Goal: Task Accomplishment & Management: Manage account settings

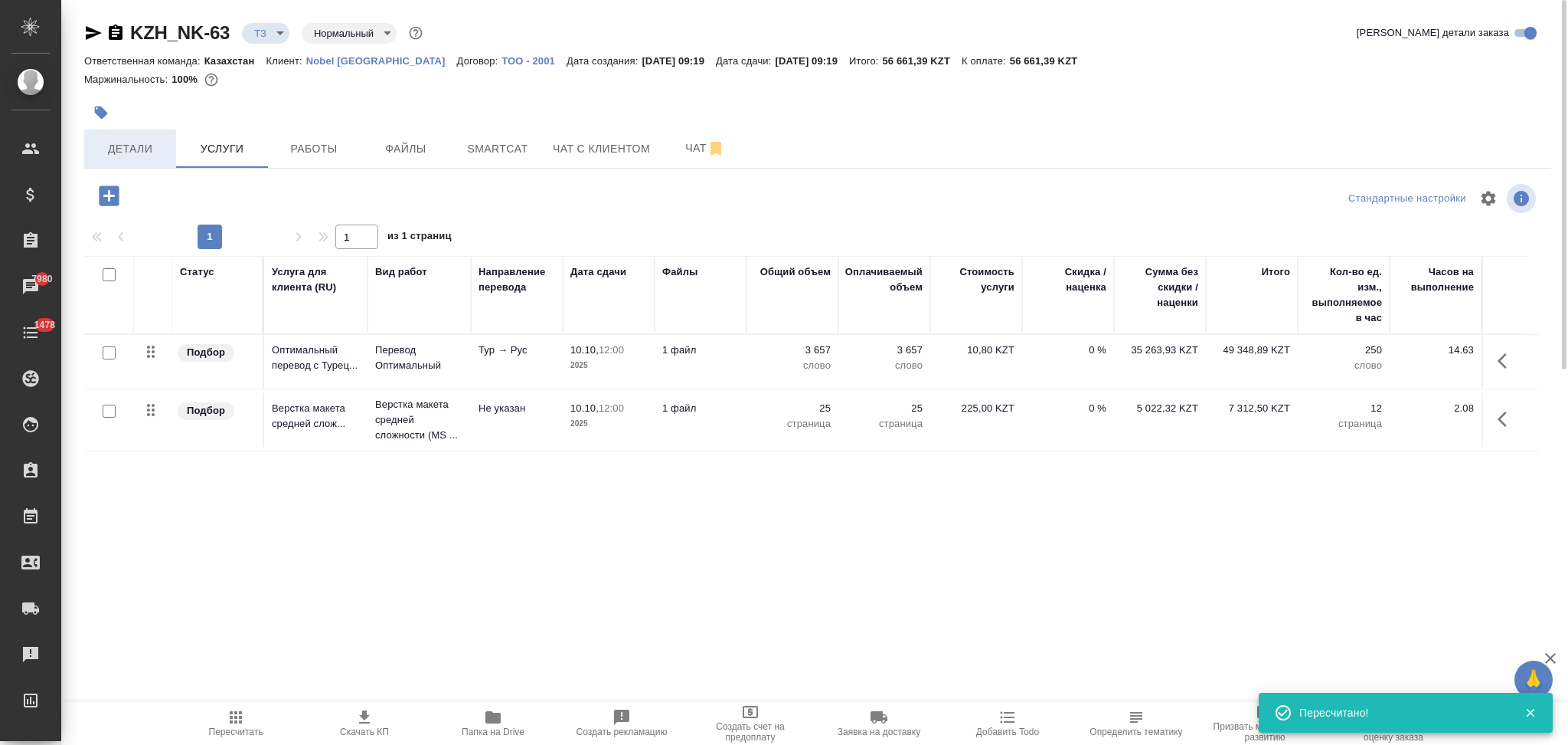
click at [155, 144] on span "Детали" at bounding box center [129, 149] width 73 height 19
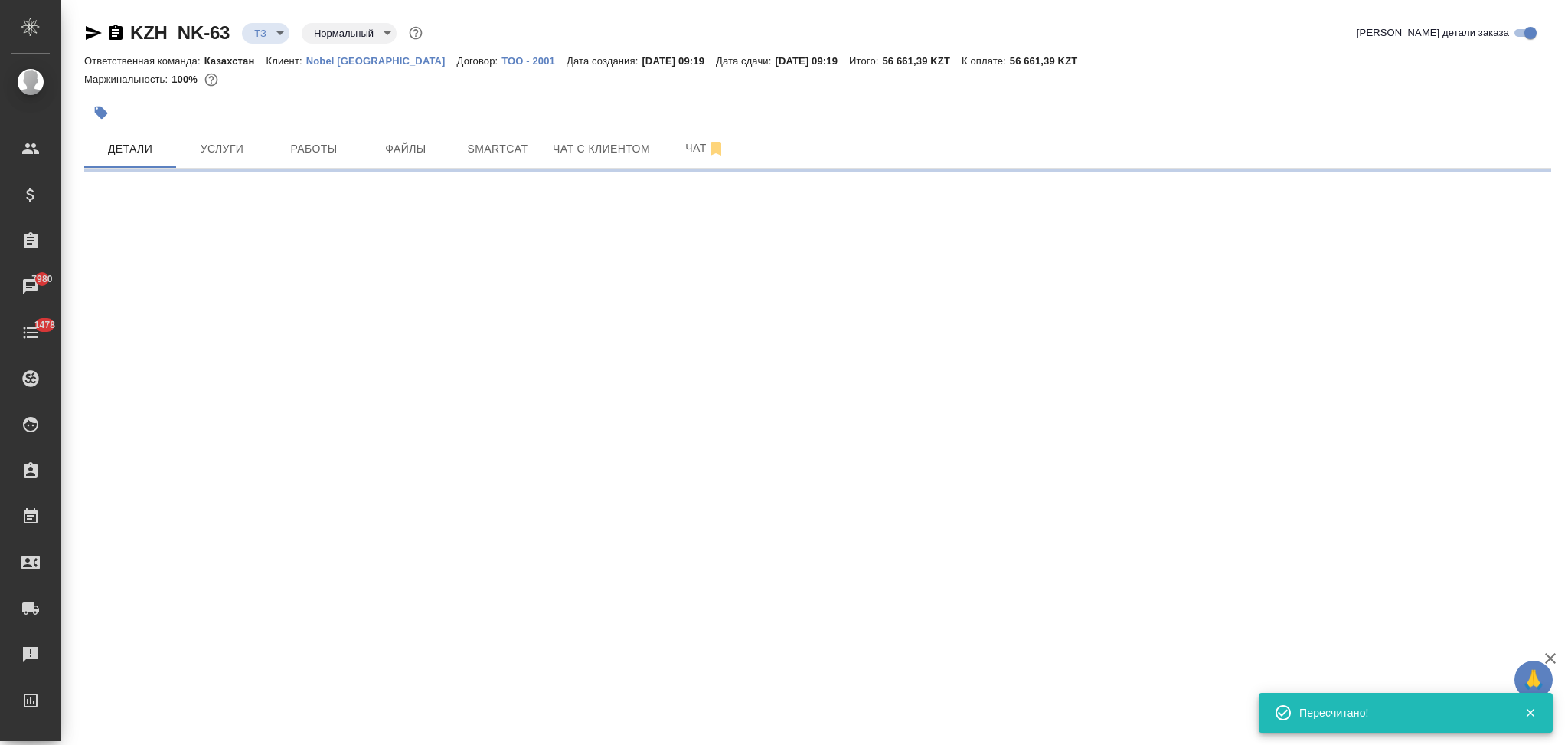
select select "RU"
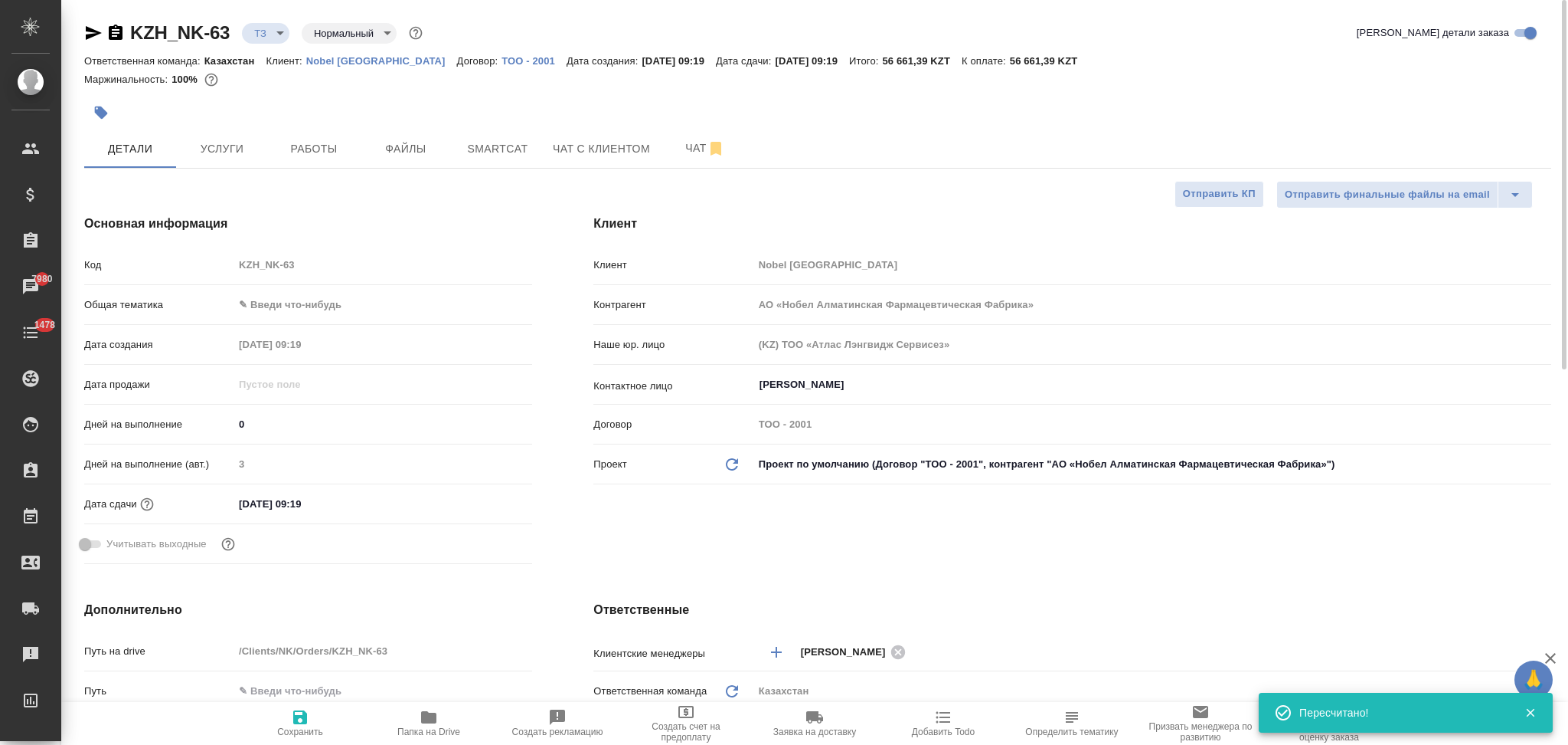
type textarea "x"
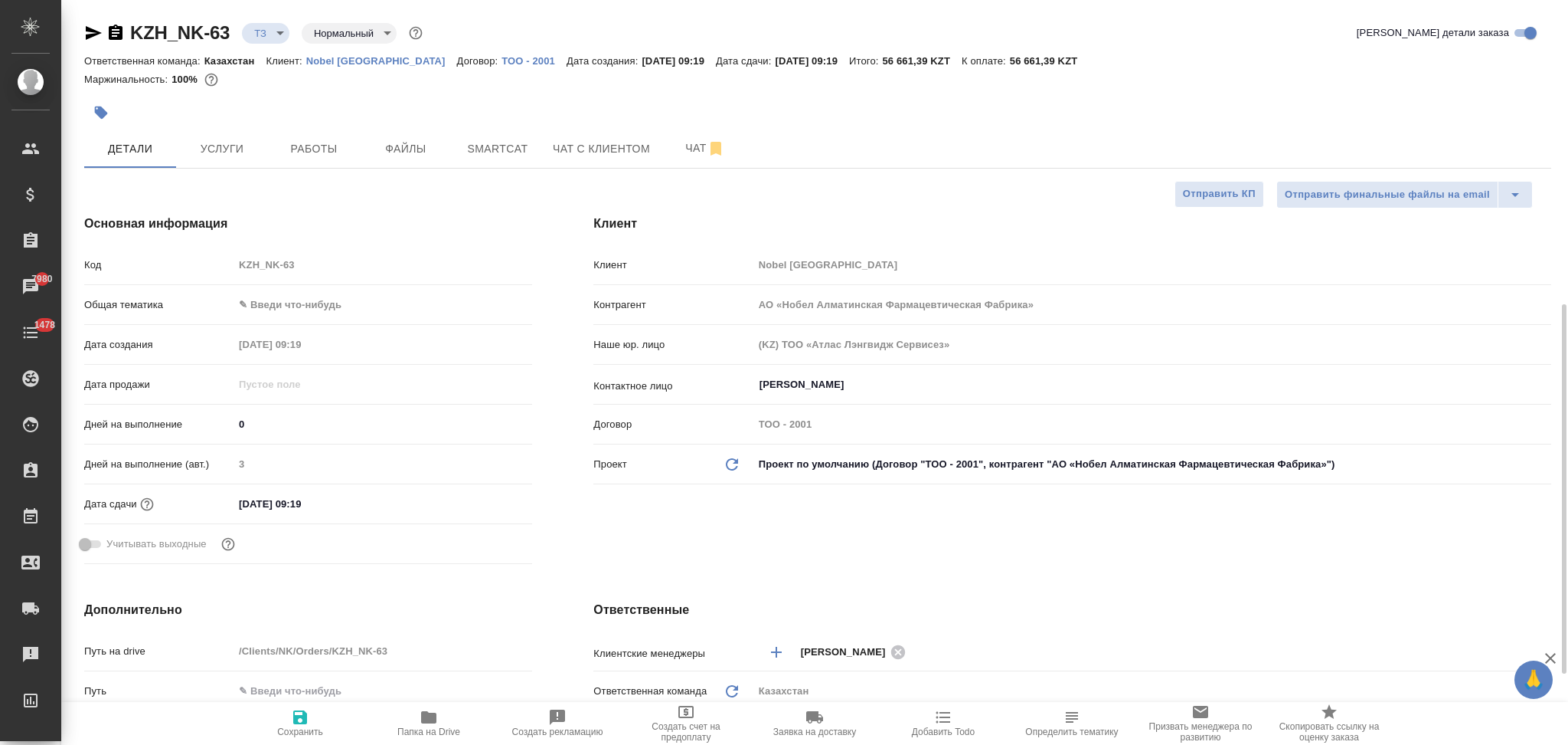
scroll to position [306, 0]
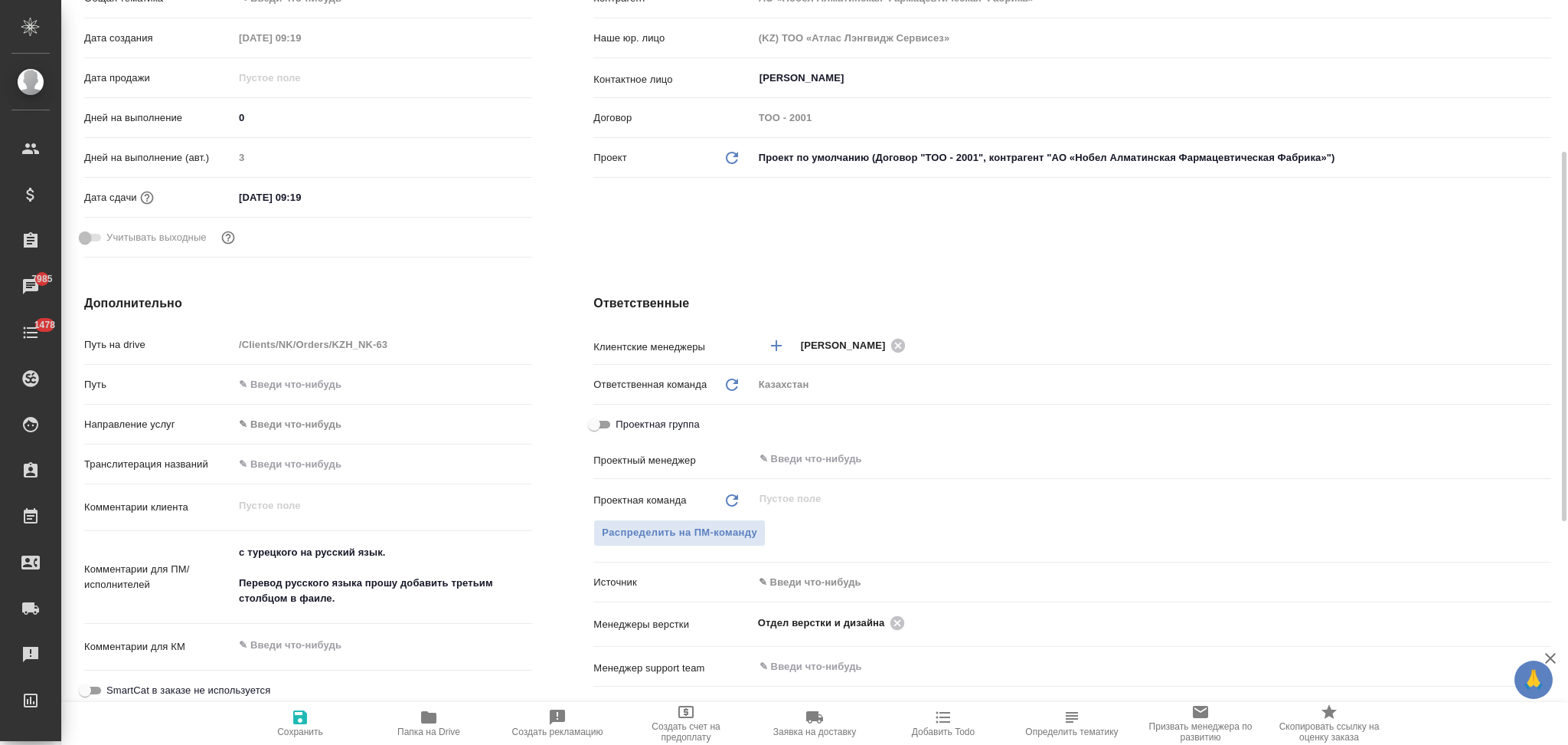
click at [351, 195] on input "13.10.2025 09:19" at bounding box center [301, 197] width 134 height 22
click at [483, 197] on icon "button" at bounding box center [487, 197] width 18 height 18
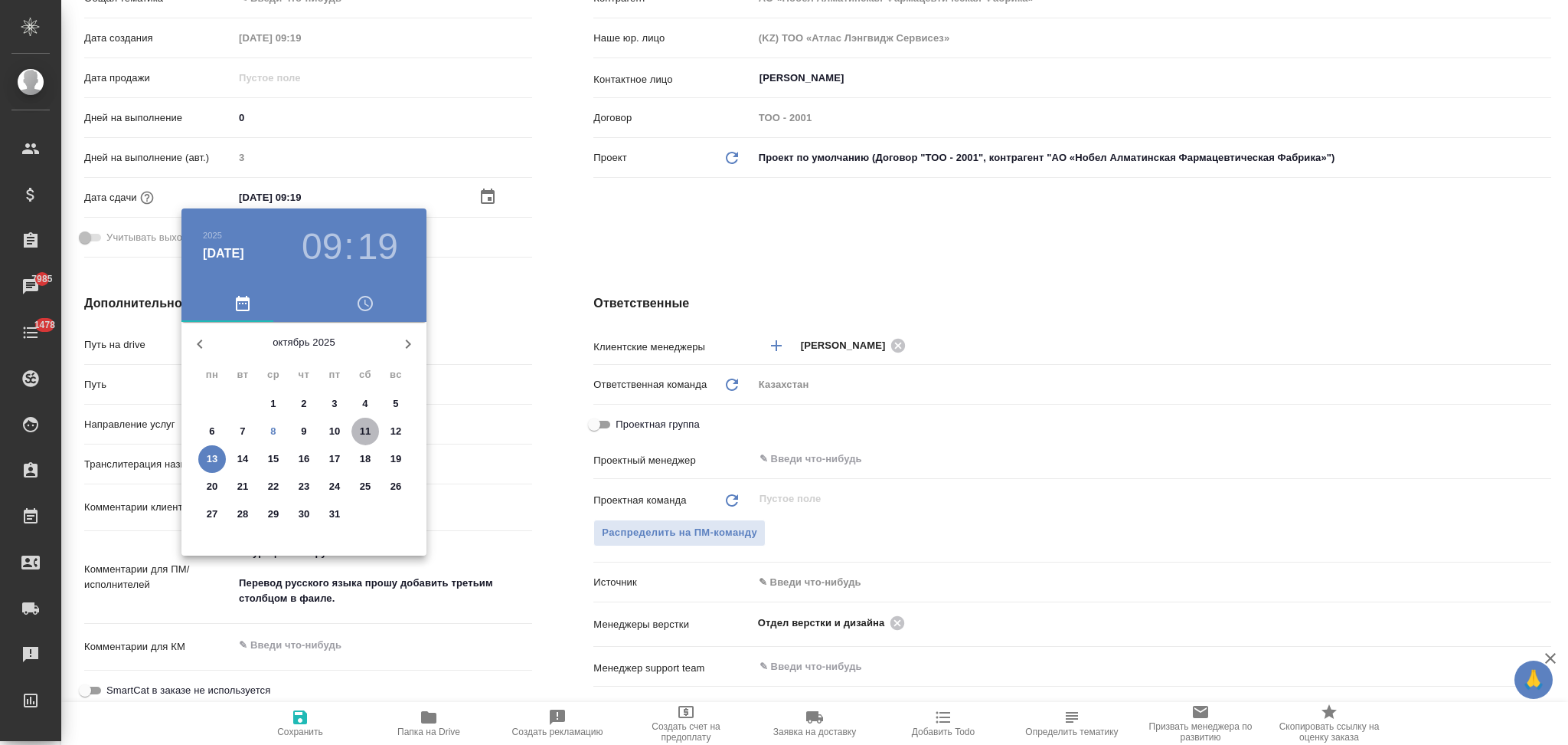
click at [365, 429] on p "11" at bounding box center [365, 431] width 12 height 15
type input "11.10.2025 09:19"
type textarea "x"
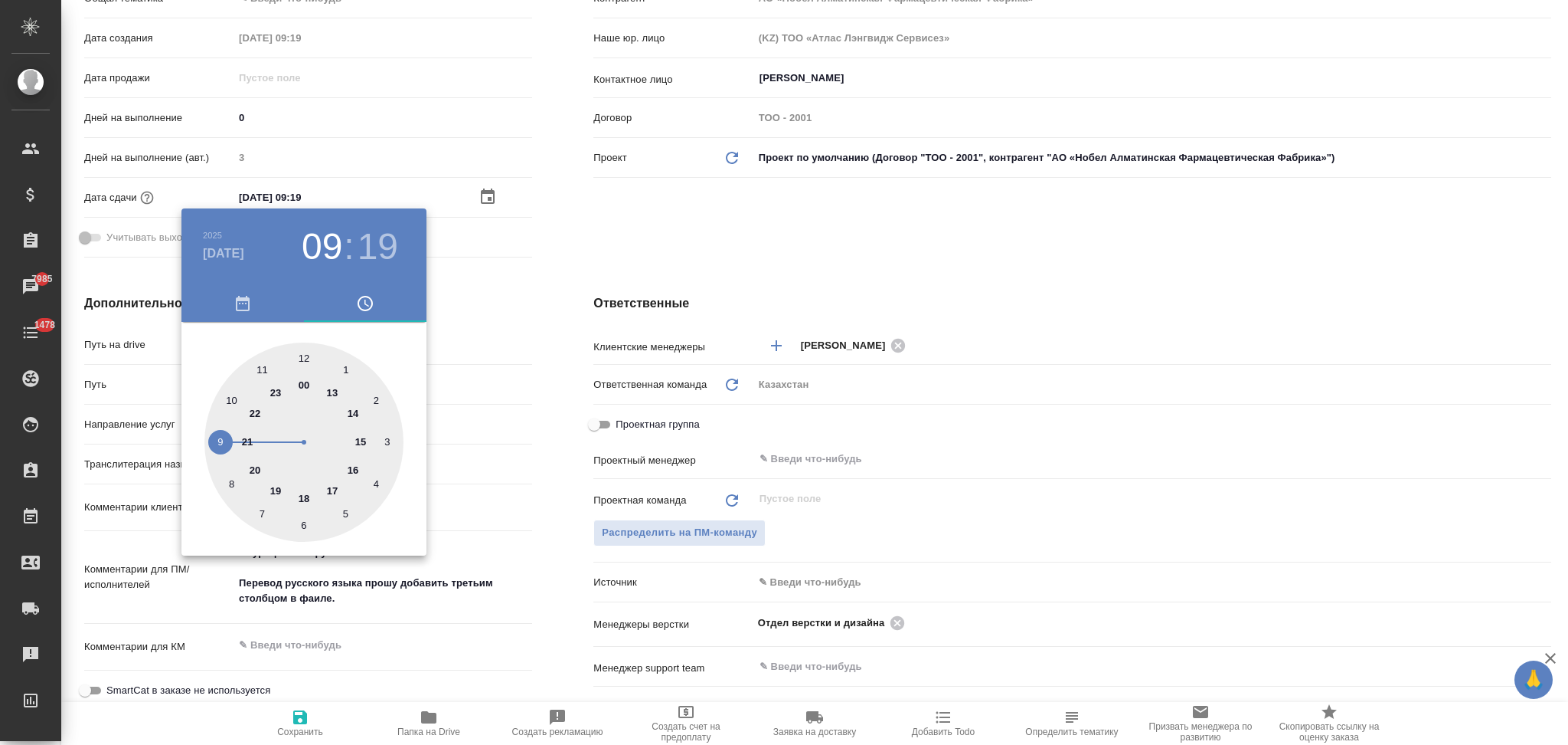
click at [360, 440] on div at bounding box center [304, 442] width 199 height 199
type input "11.10.2025 15:19"
type textarea "x"
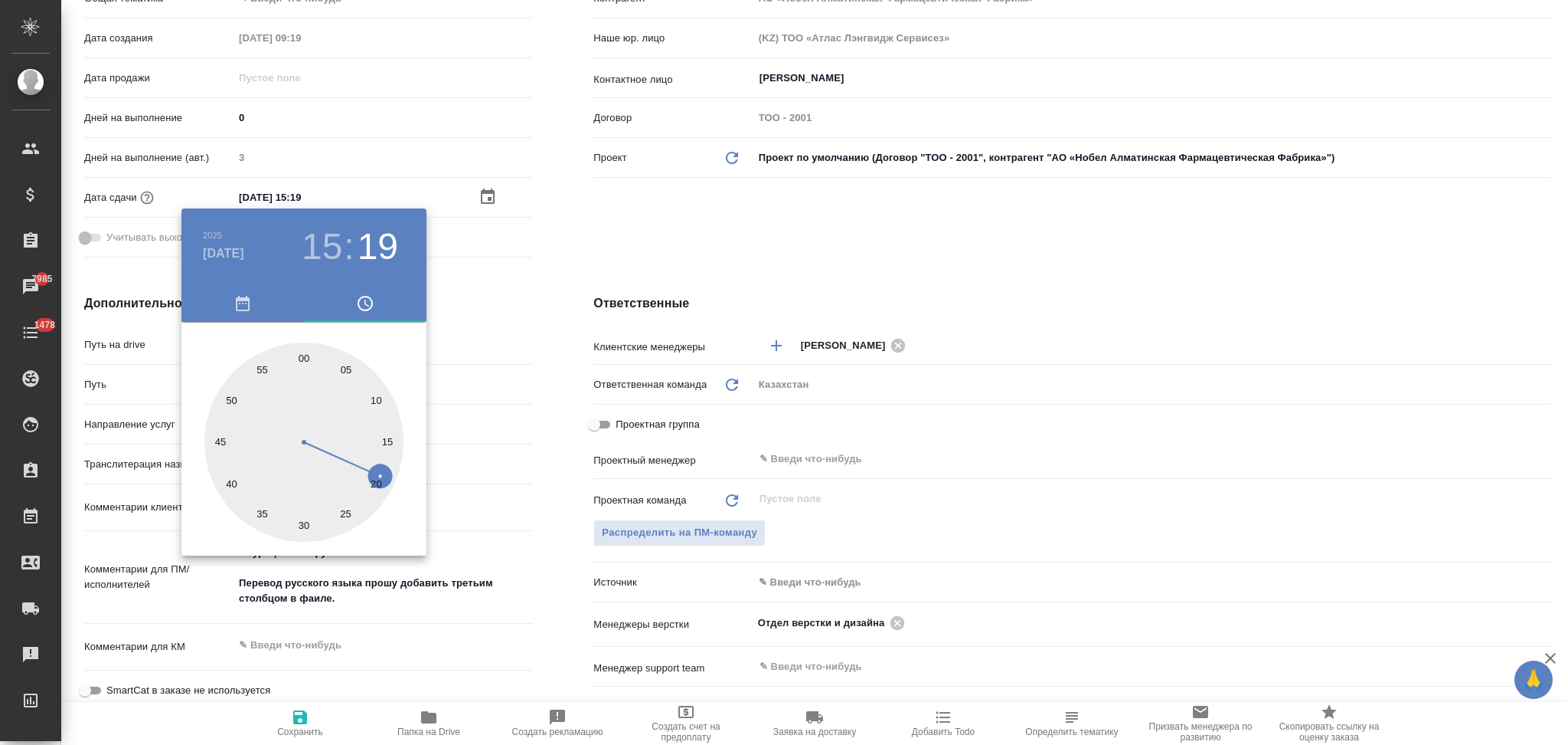
click at [302, 357] on div at bounding box center [304, 442] width 199 height 199
type input "11.10.2025 15:00"
type textarea "x"
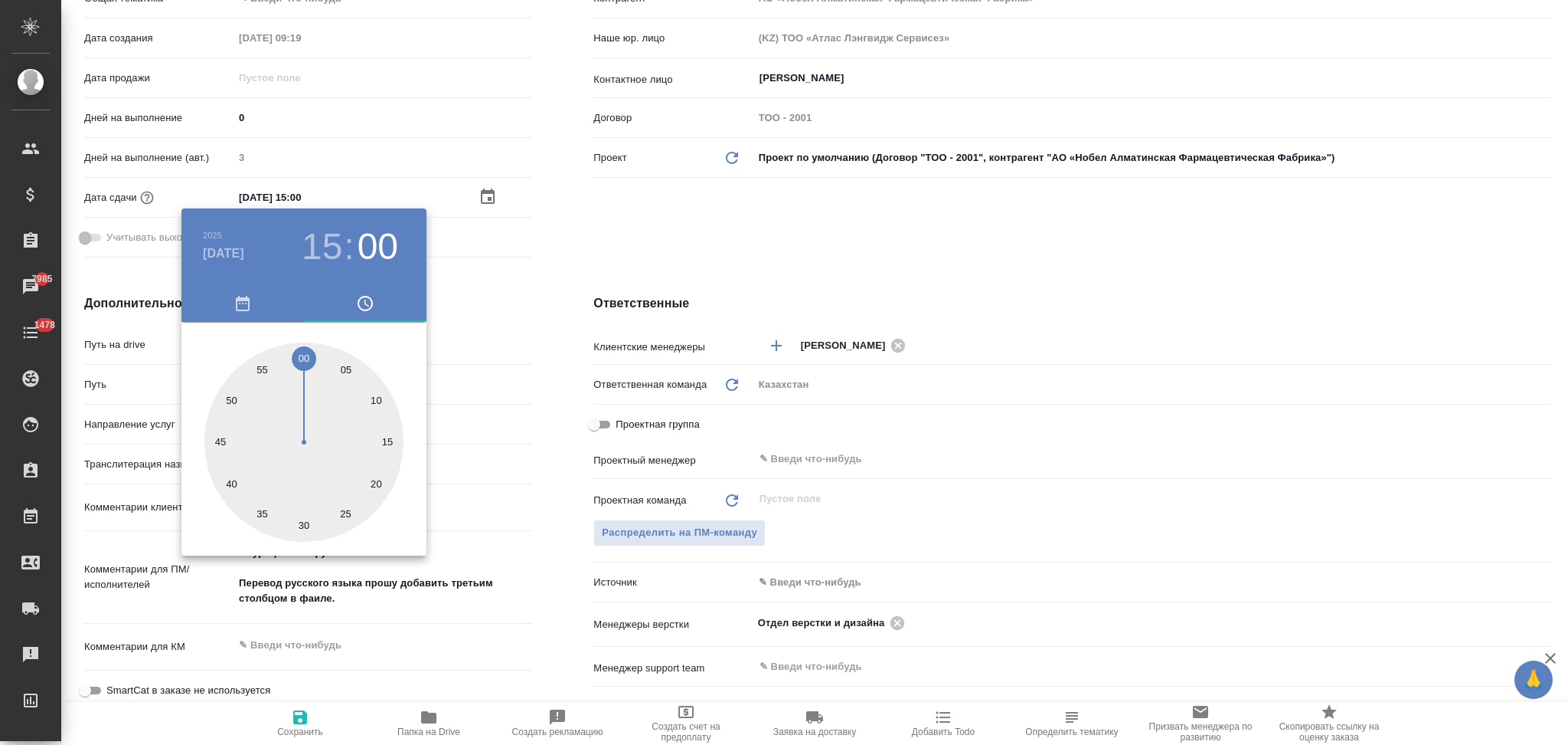
drag, startPoint x: 540, startPoint y: 431, endPoint x: 521, endPoint y: 467, distance: 40.7
click at [540, 432] on div at bounding box center [784, 372] width 1568 height 745
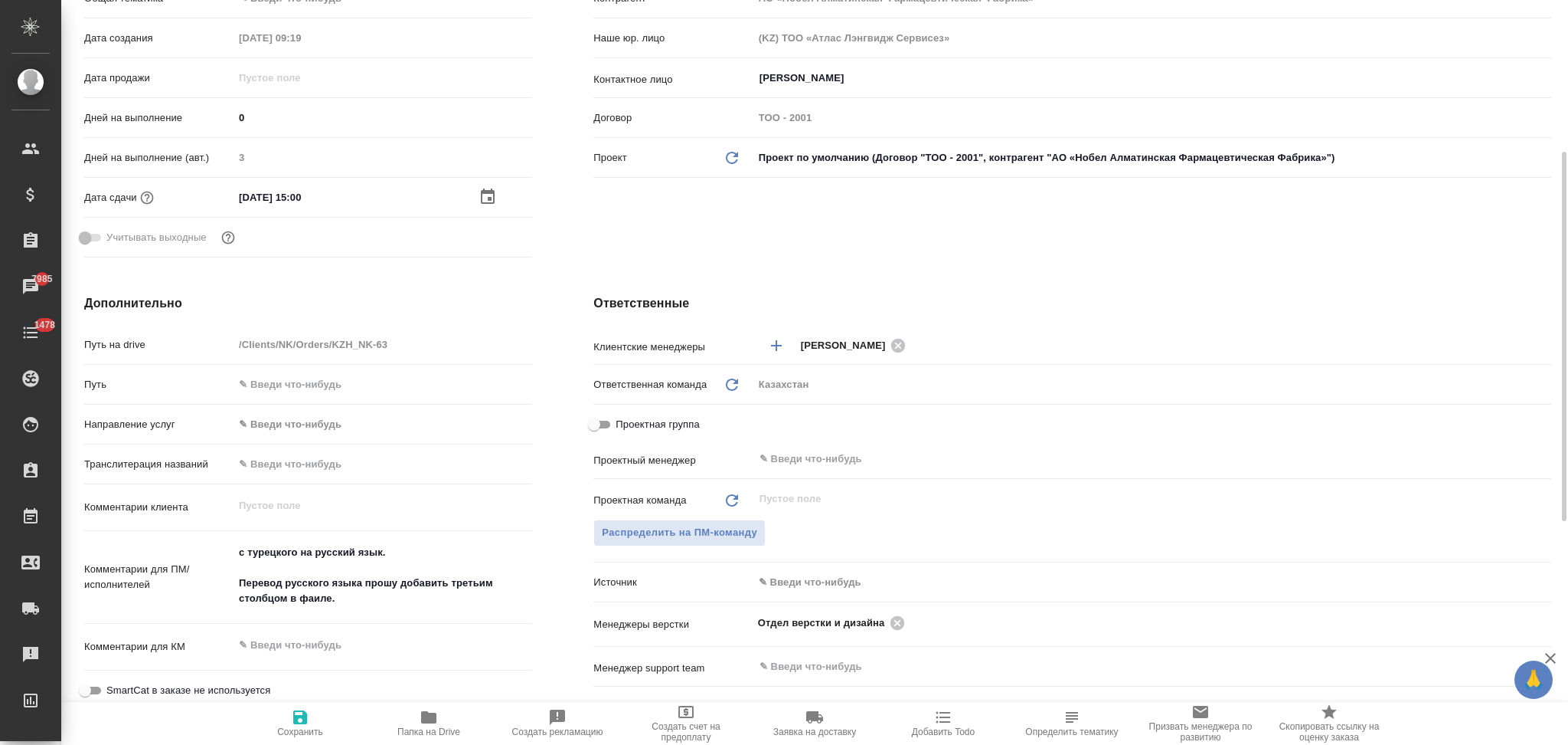
click at [294, 717] on icon "button" at bounding box center [300, 717] width 13 height 13
type textarea "x"
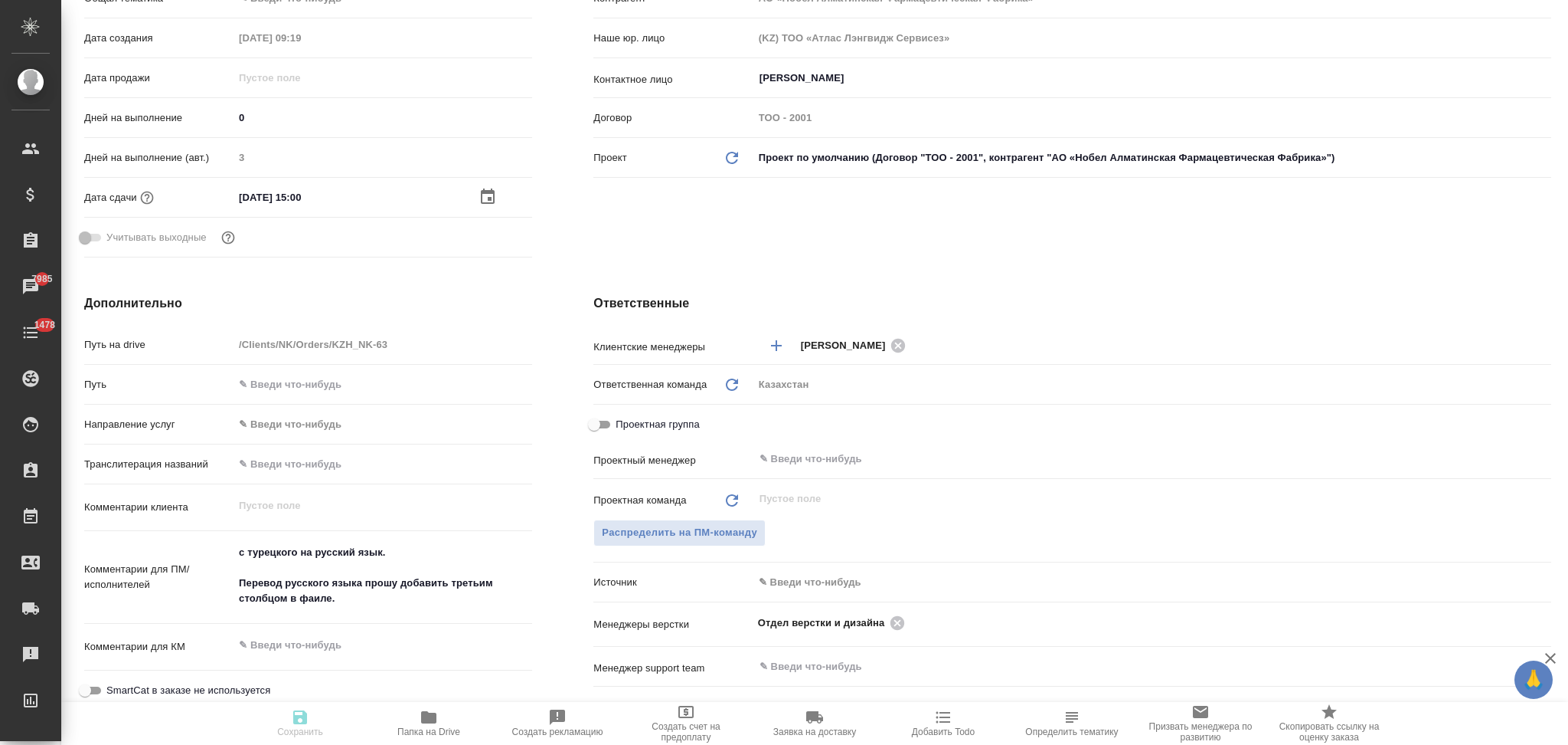
type textarea "x"
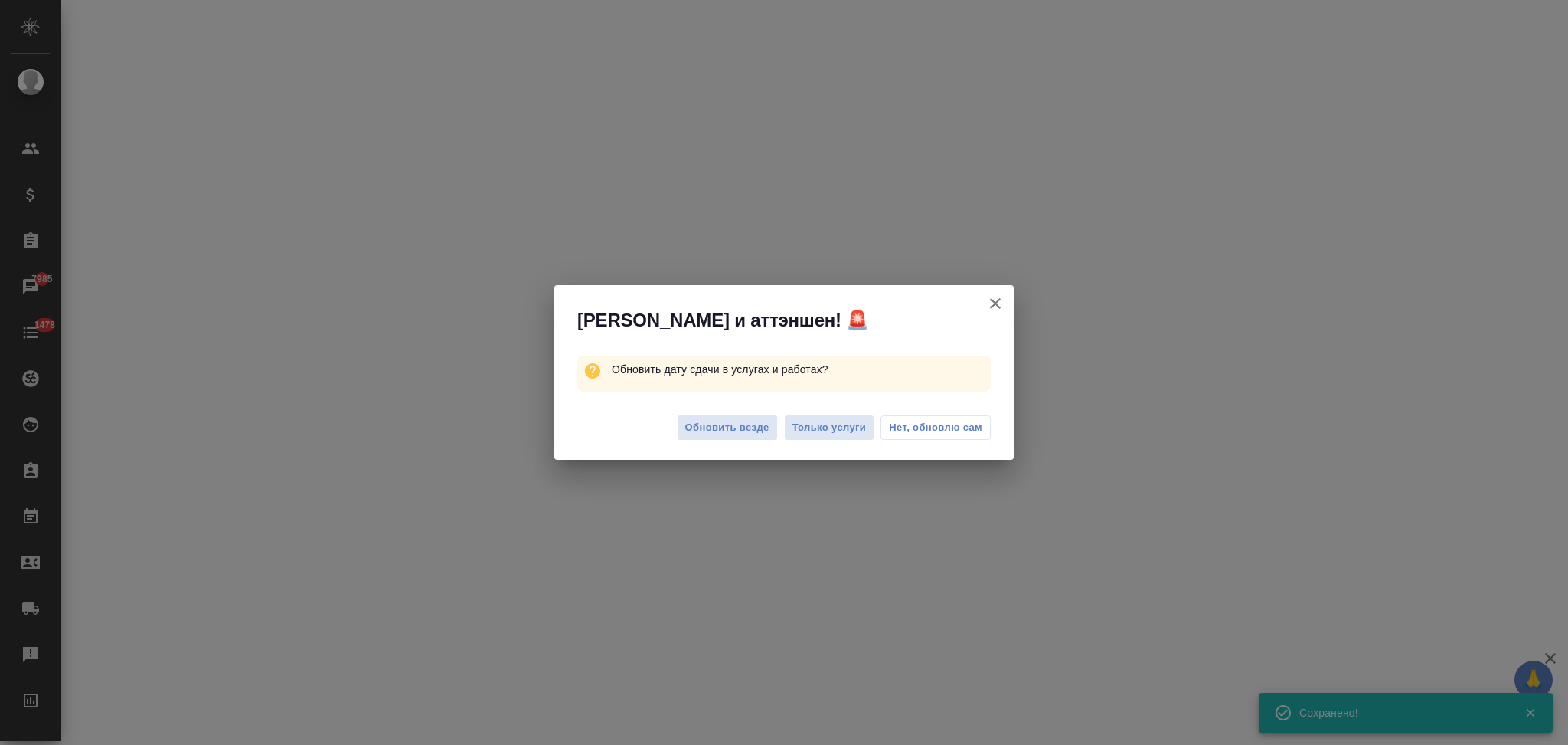
select select "RU"
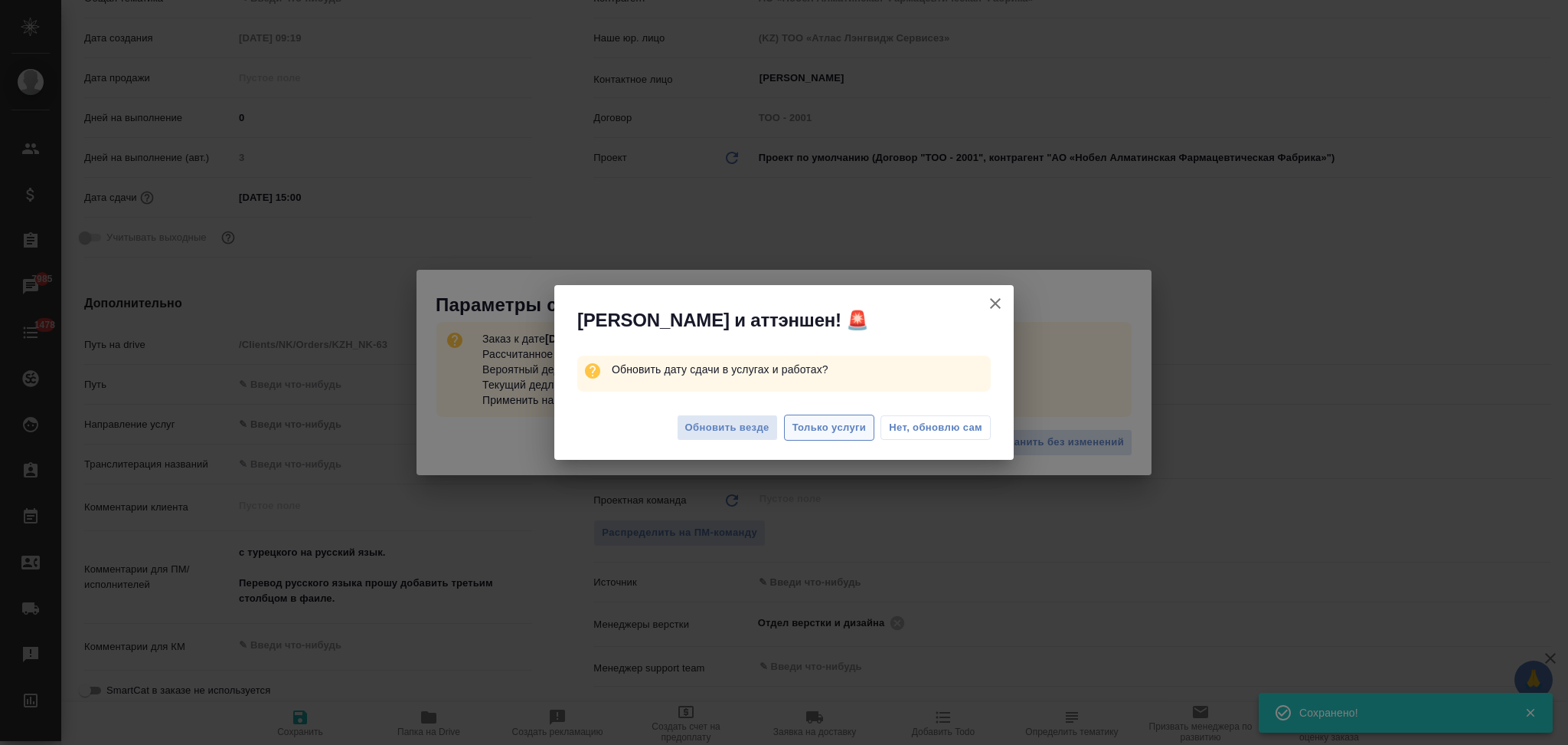
type textarea "x"
click at [826, 420] on span "Только услуги" at bounding box center [830, 428] width 74 height 17
type textarea "x"
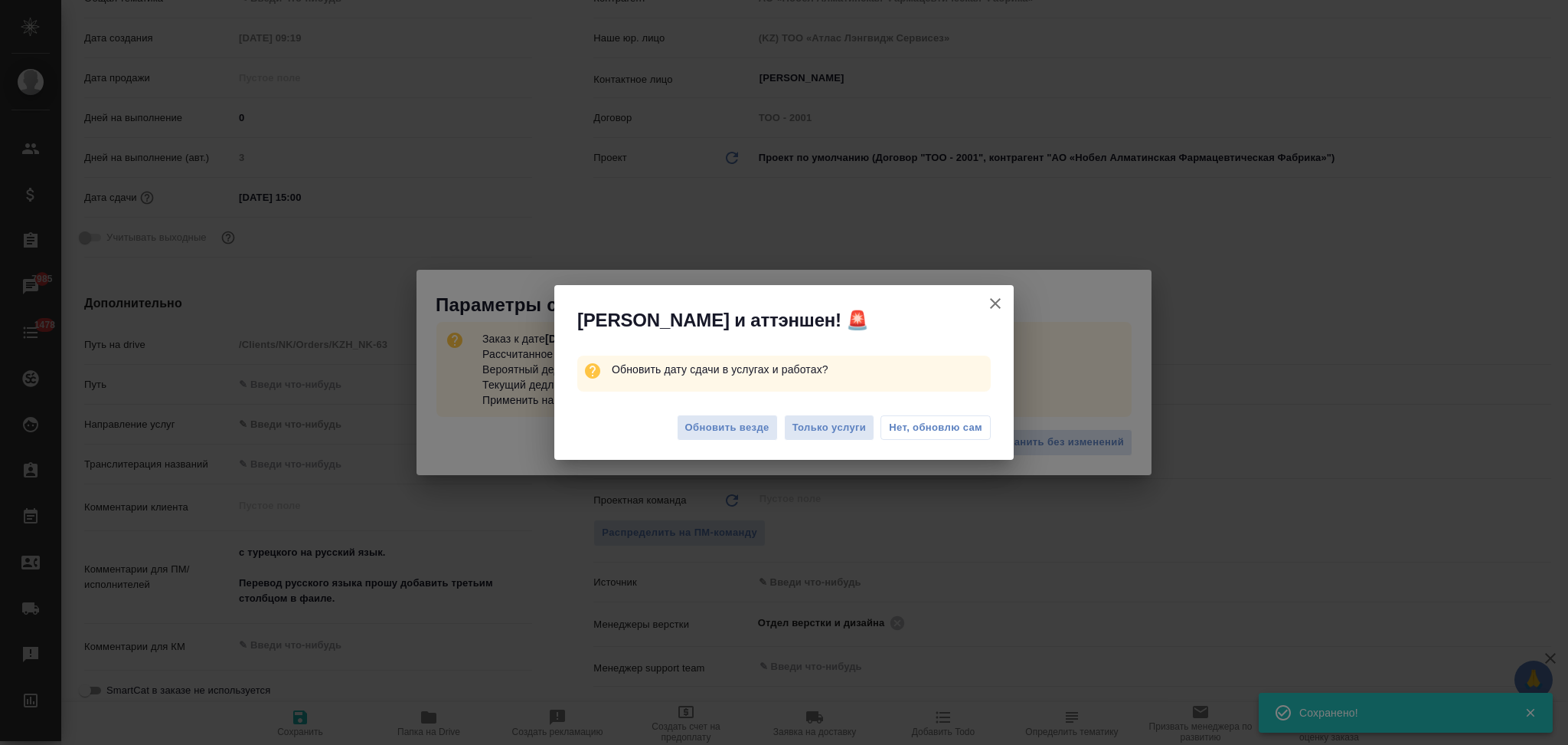
type textarea "x"
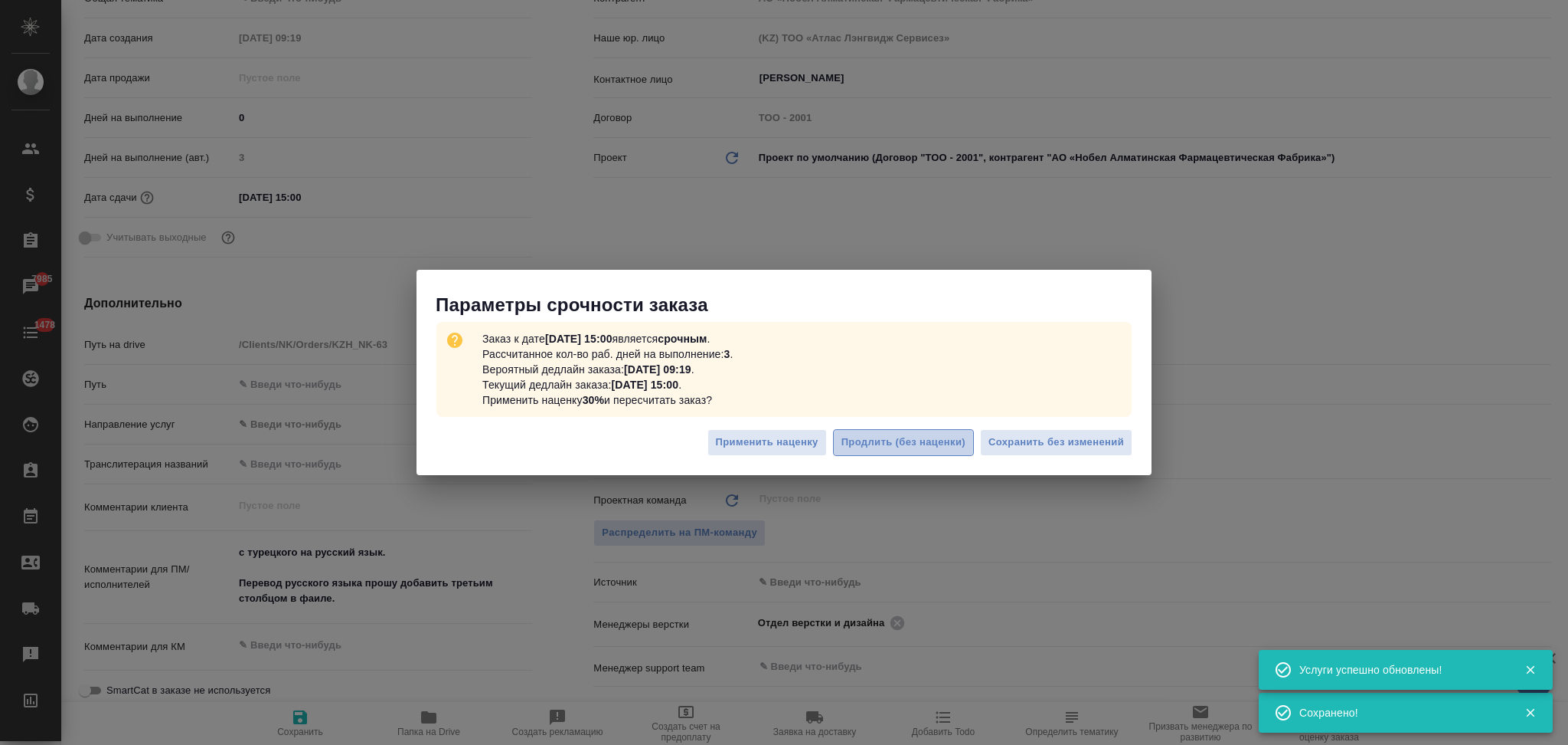
click at [893, 444] on span "Продлить (без наценки)" at bounding box center [903, 442] width 124 height 17
type textarea "x"
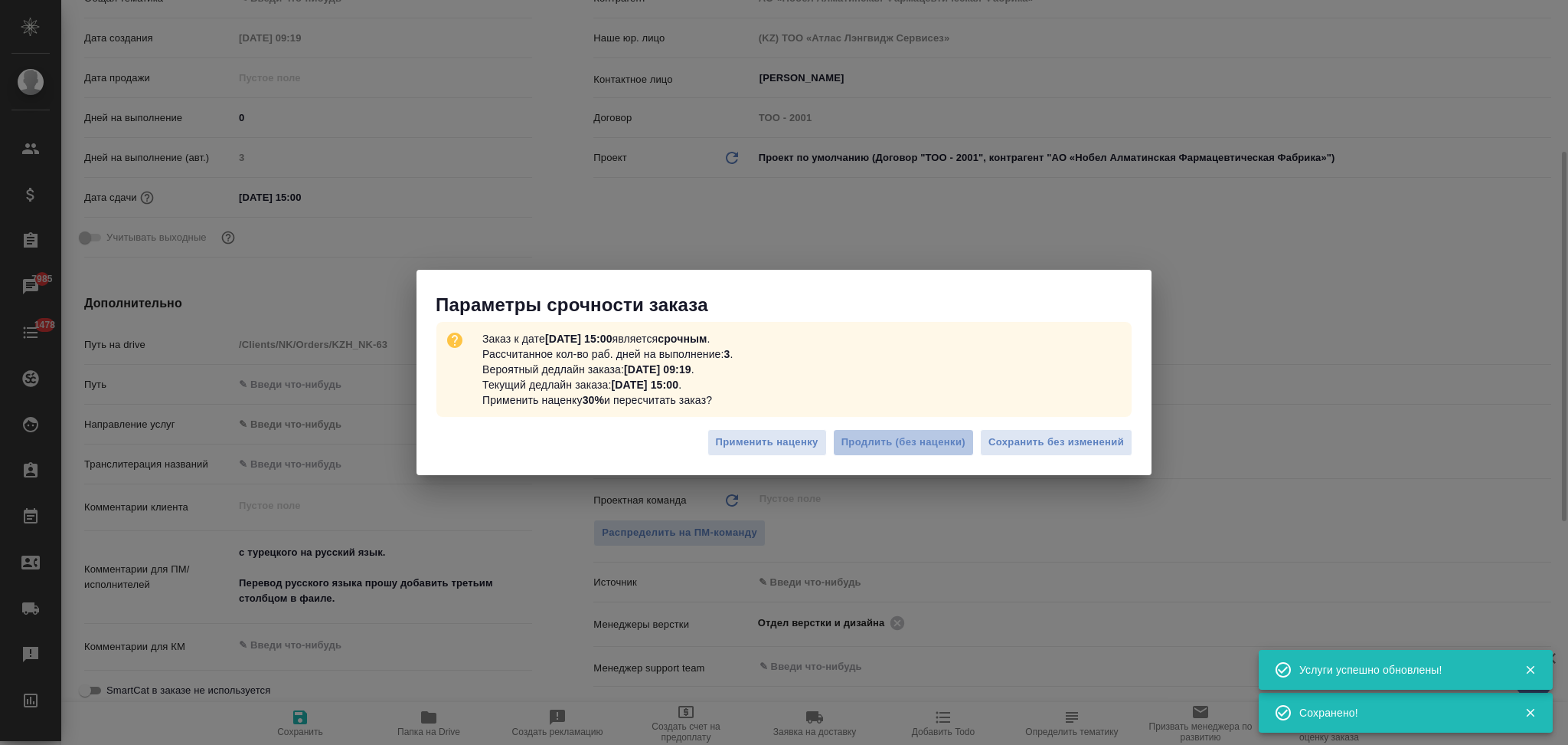
type textarea "x"
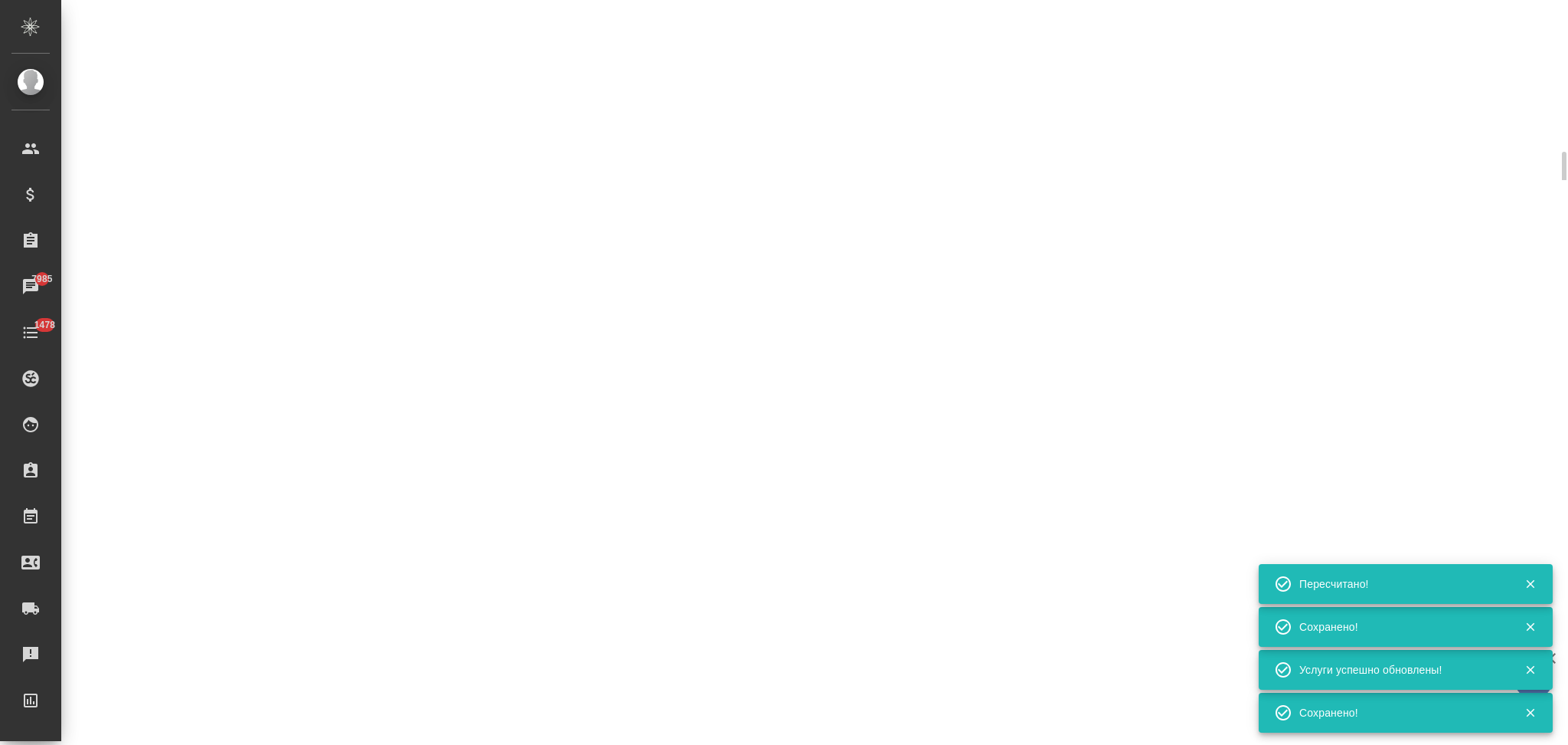
select select "RU"
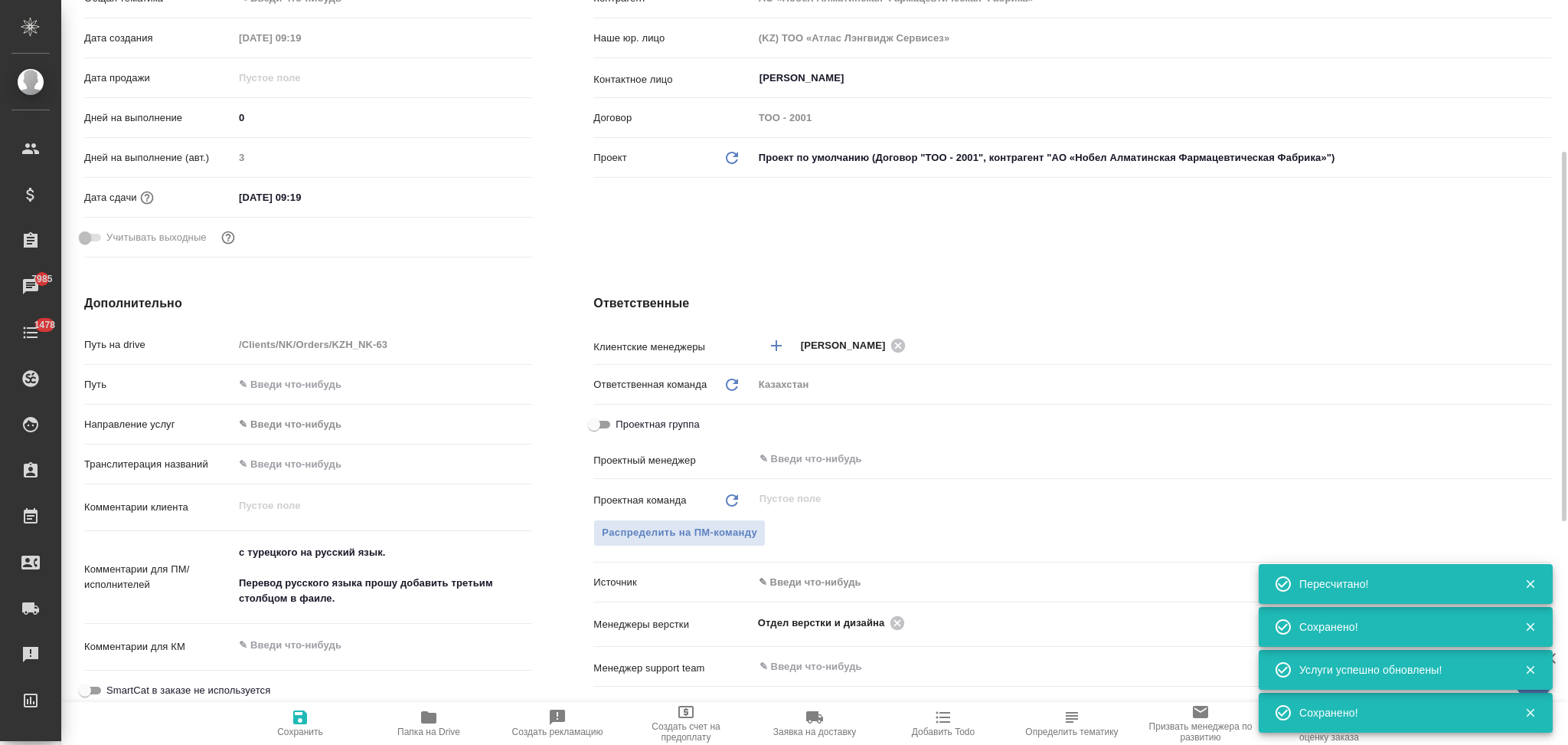
type textarea "x"
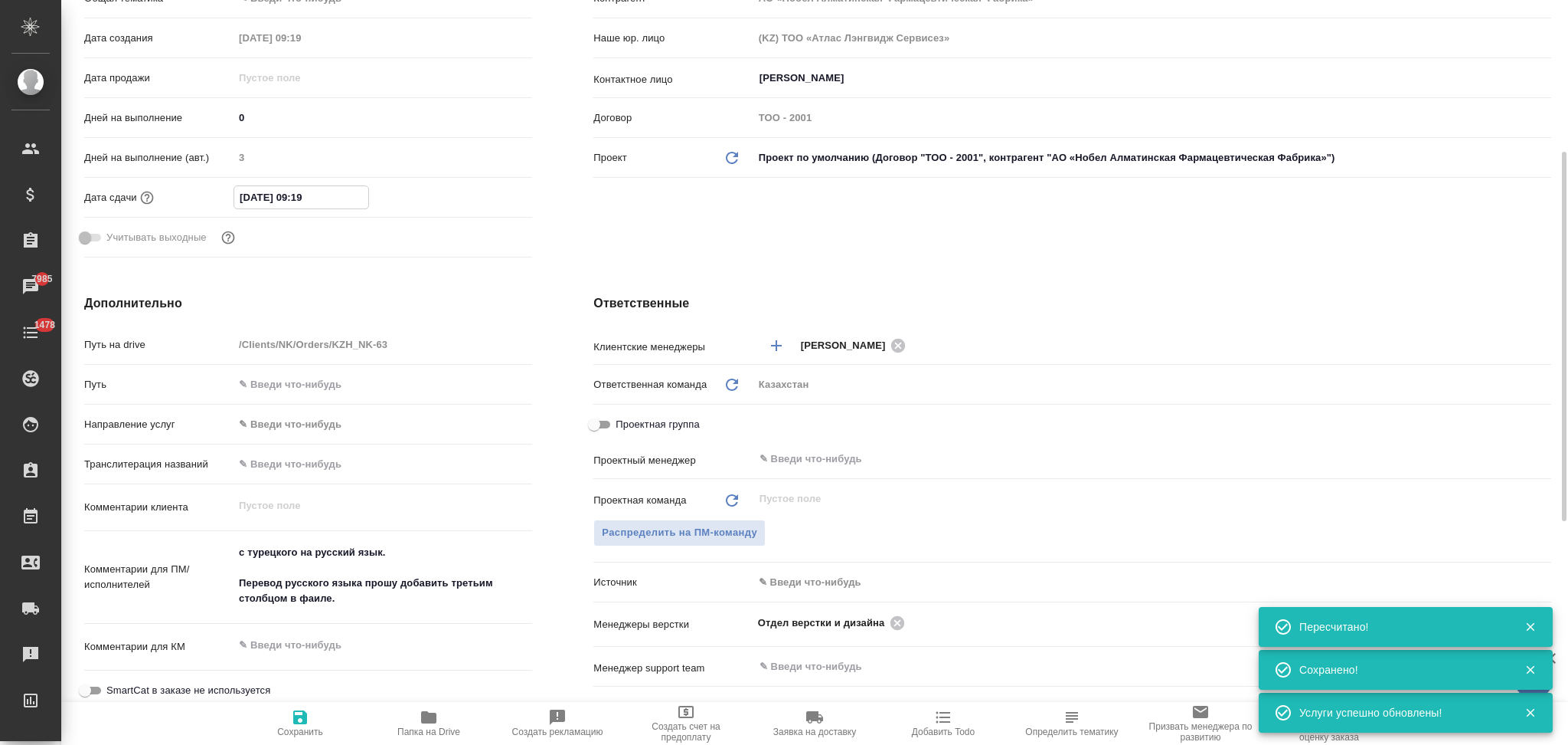
click at [361, 191] on input "13.10.2025 09:19" at bounding box center [301, 197] width 134 height 22
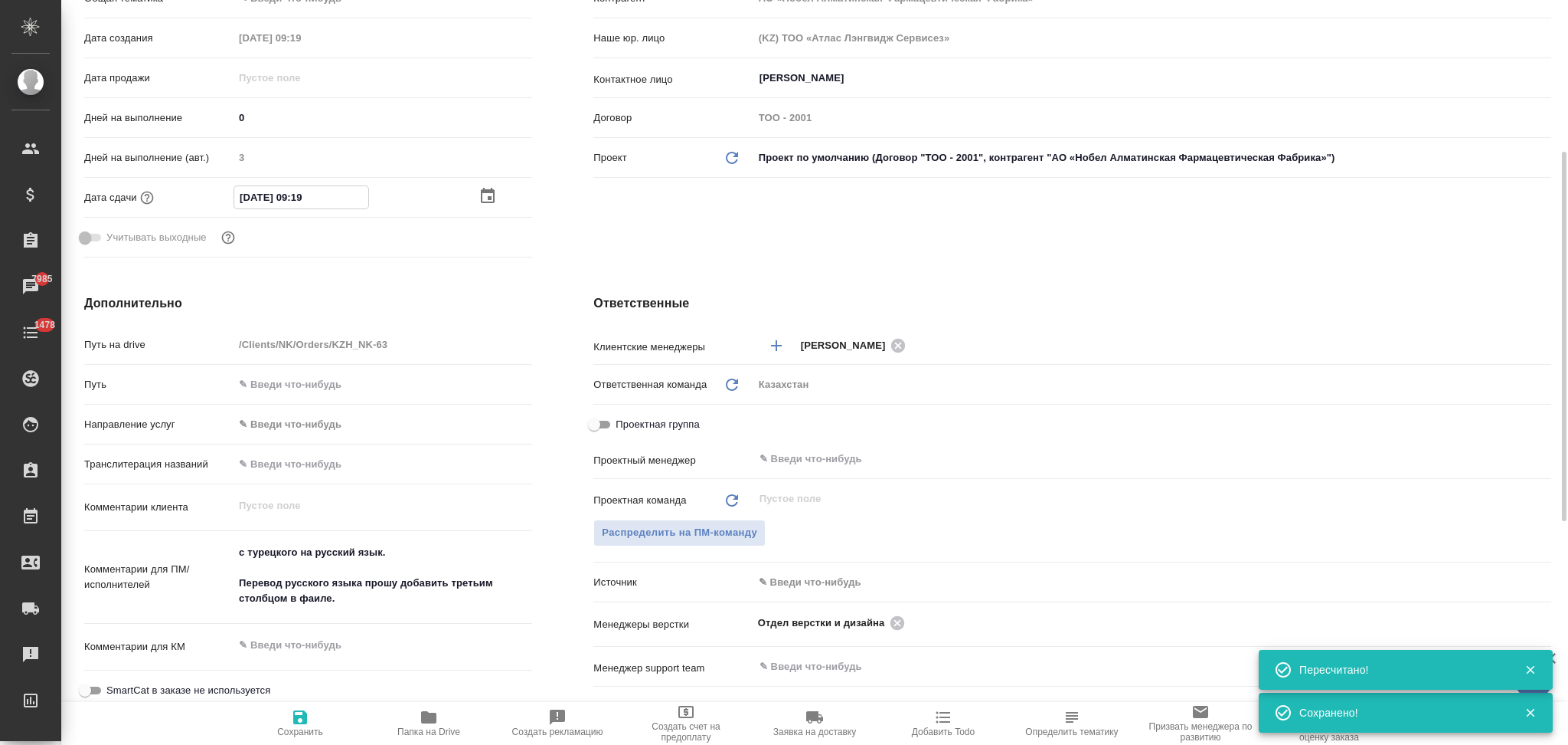
click at [488, 197] on icon "button" at bounding box center [487, 196] width 18 height 18
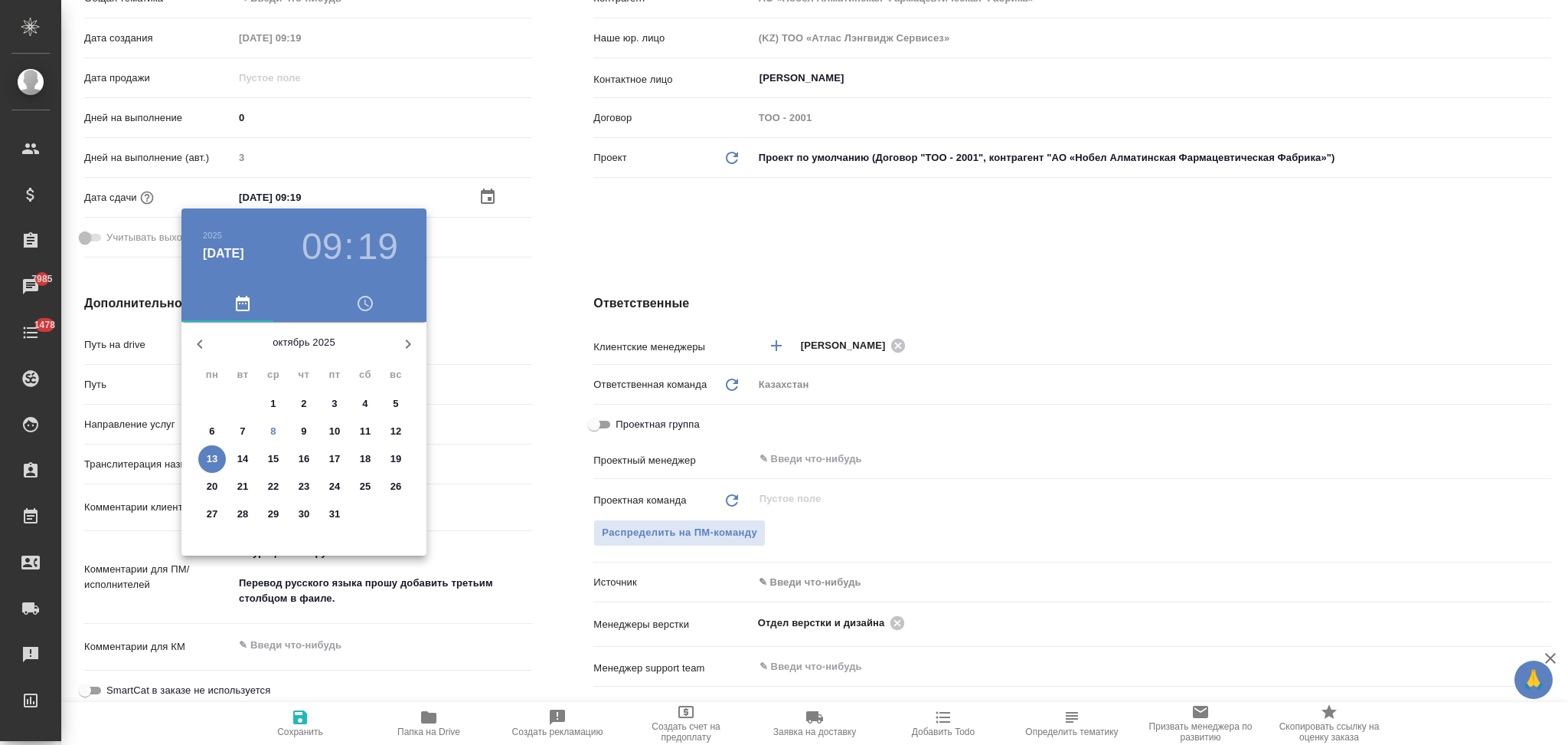
click at [336, 428] on p "10" at bounding box center [334, 431] width 12 height 15
type input "10.10.2025 09:19"
type textarea "x"
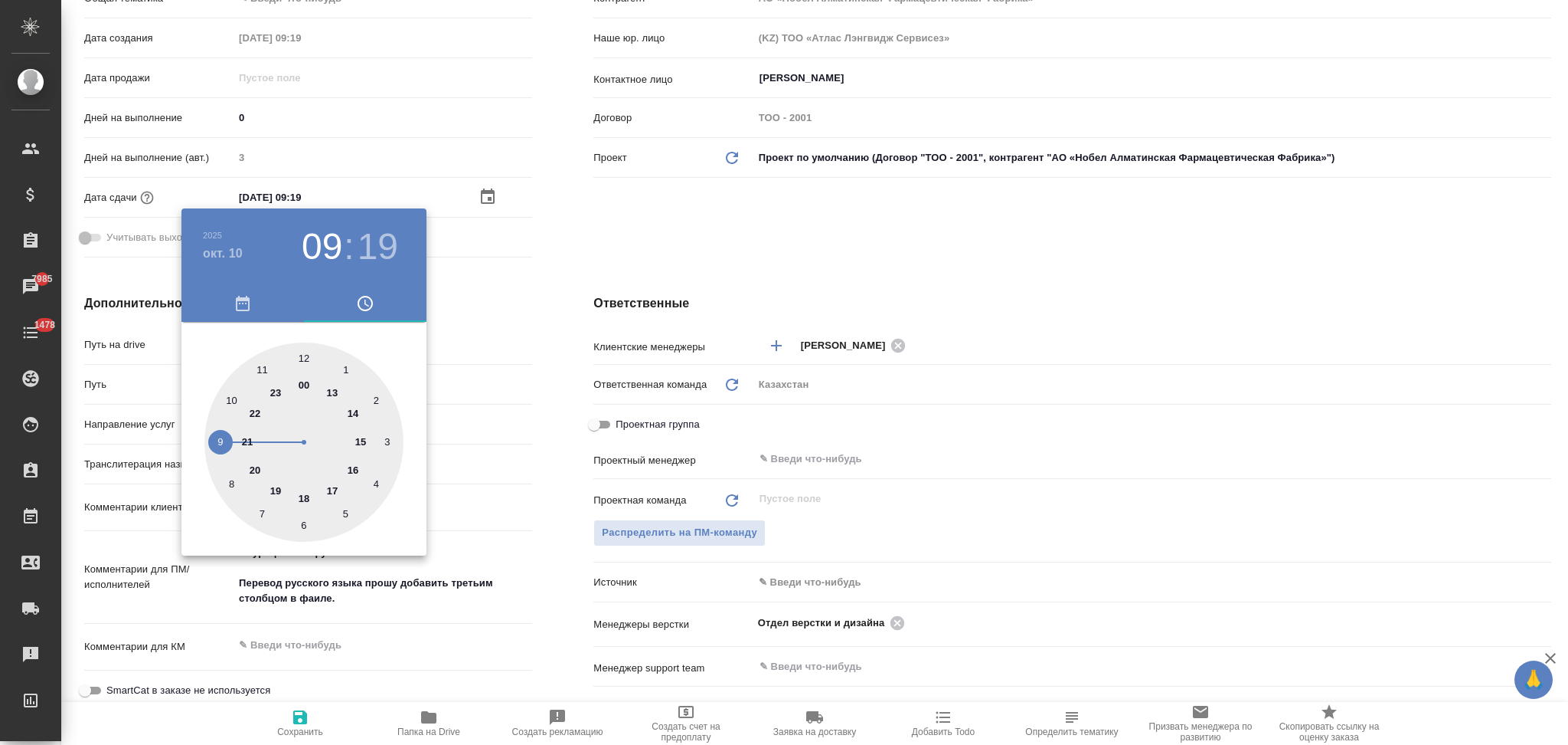
click at [349, 472] on div at bounding box center [304, 442] width 199 height 199
type input "10.10.2025 16:19"
type textarea "x"
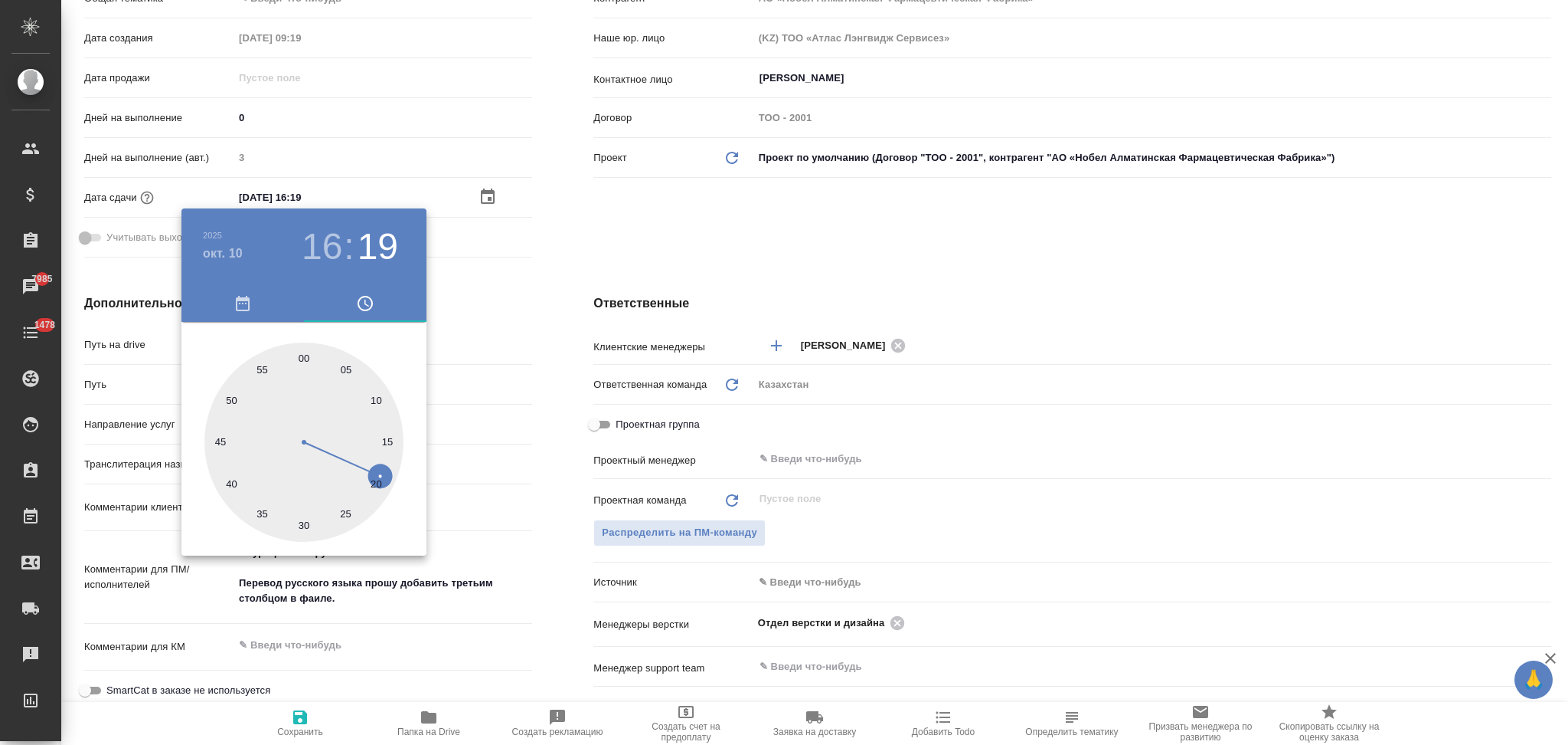
click at [304, 358] on div at bounding box center [304, 442] width 199 height 199
type input "10.10.2025 16:00"
type textarea "x"
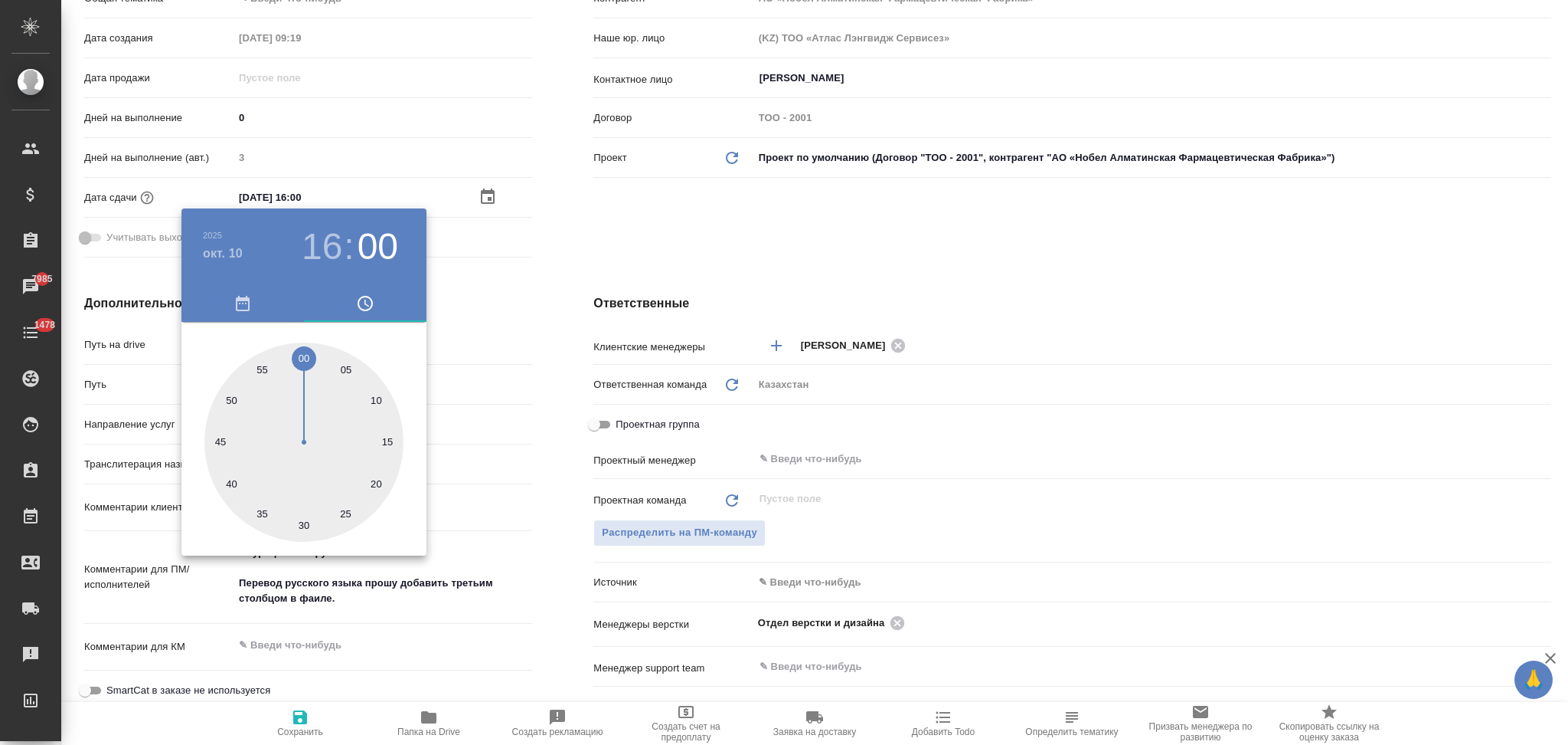
drag, startPoint x: 543, startPoint y: 436, endPoint x: 498, endPoint y: 492, distance: 71.8
click at [543, 440] on div at bounding box center [784, 372] width 1568 height 745
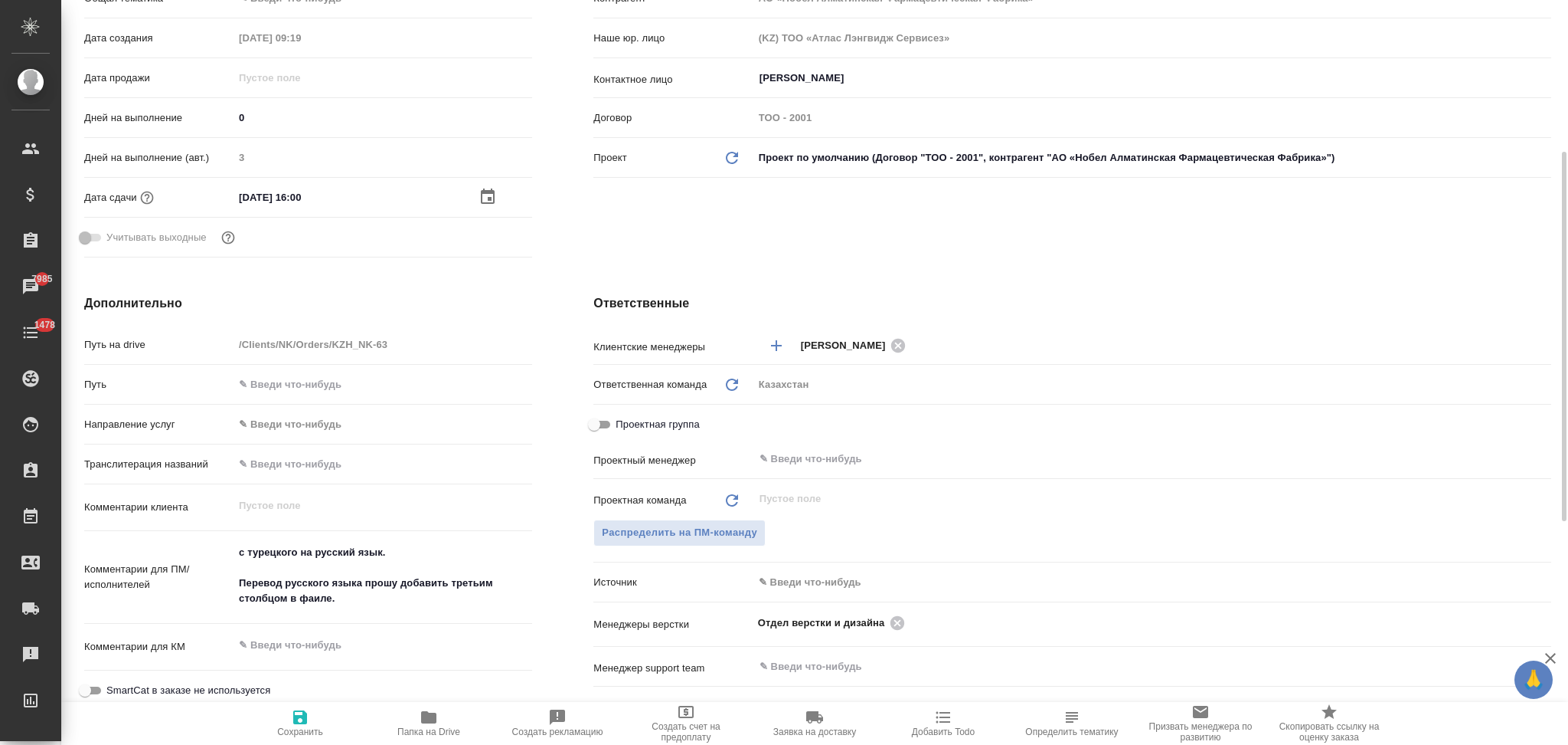
click at [299, 717] on icon "button" at bounding box center [300, 717] width 13 height 13
type textarea "x"
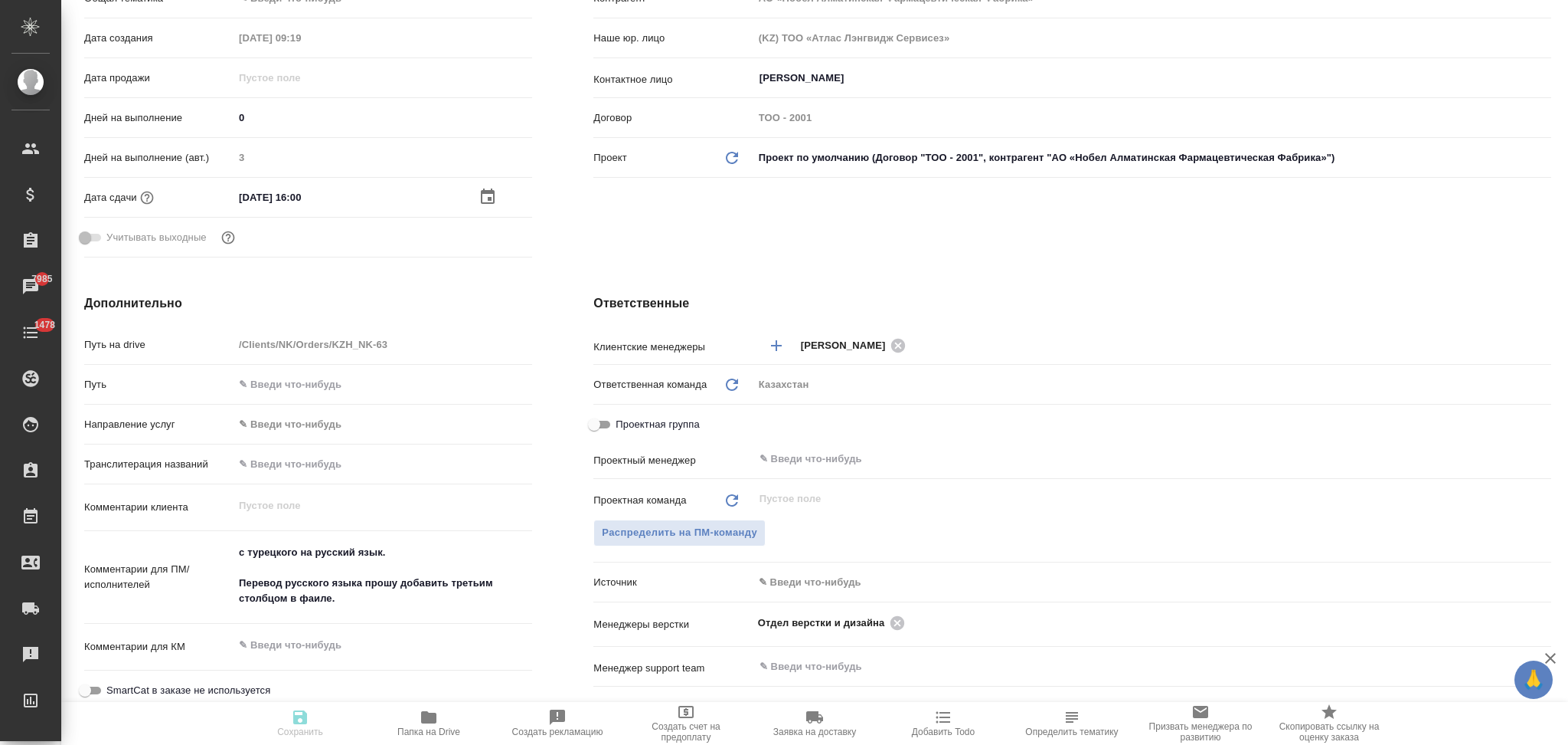
type textarea "x"
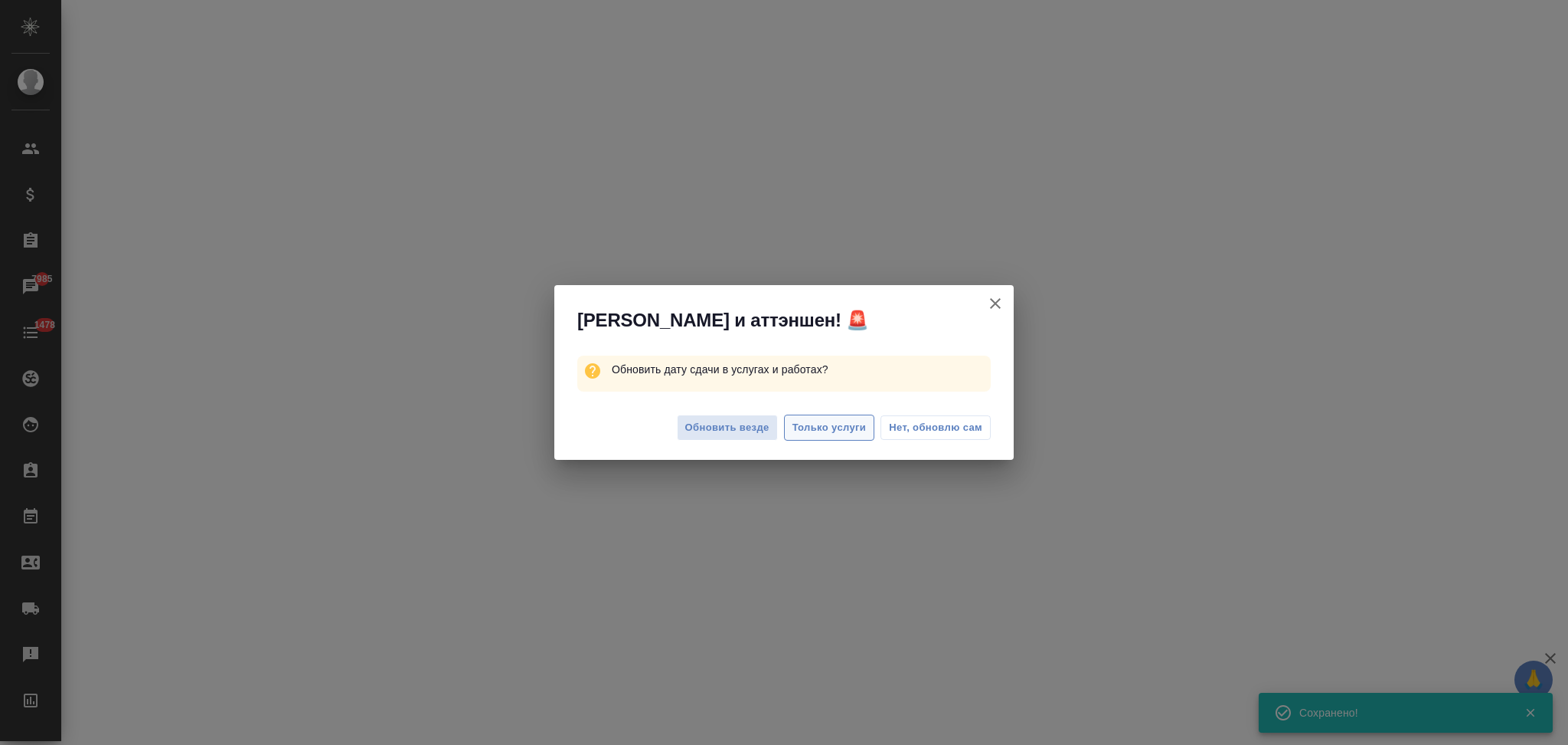
select select "RU"
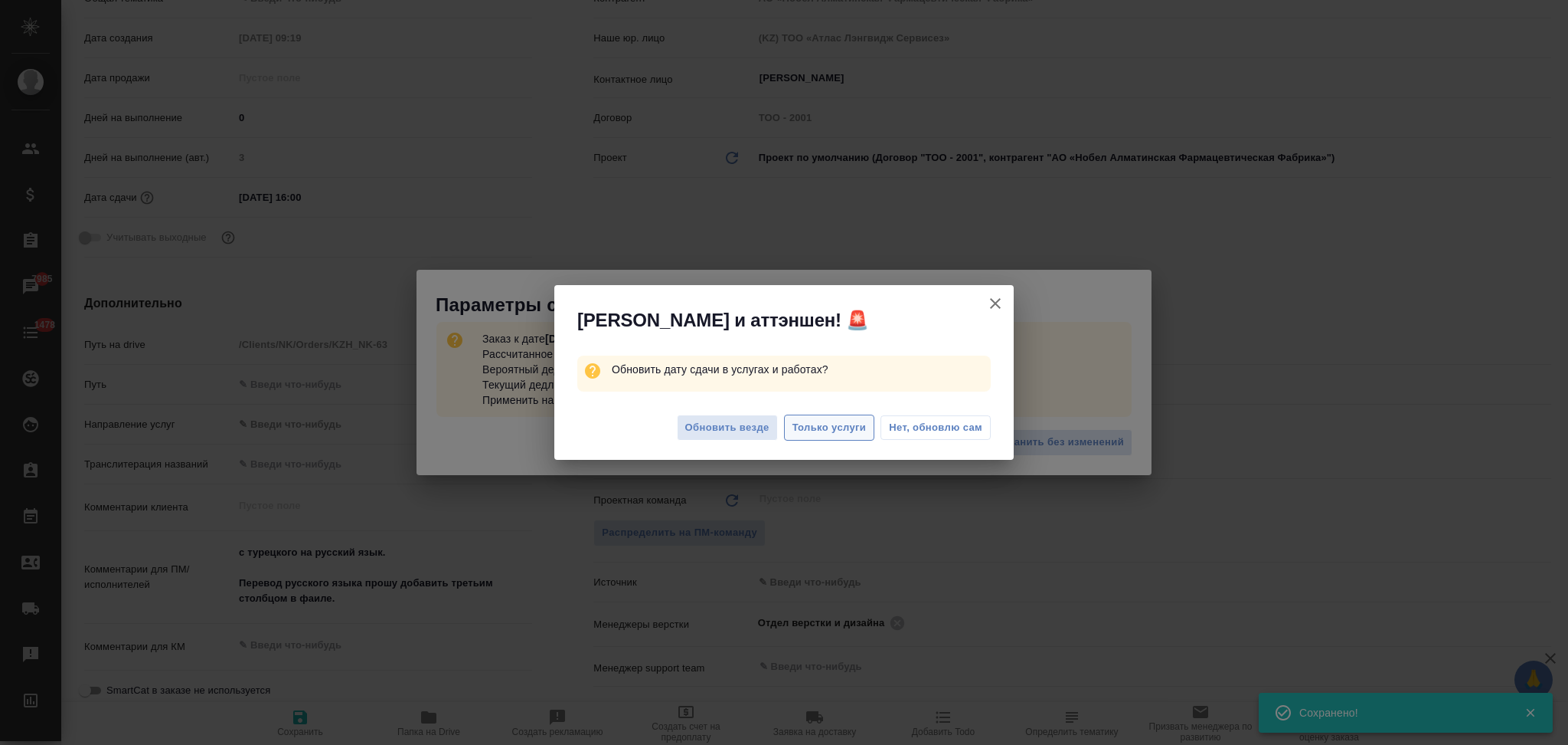
click at [827, 428] on span "Только услуги" at bounding box center [830, 428] width 74 height 17
type textarea "x"
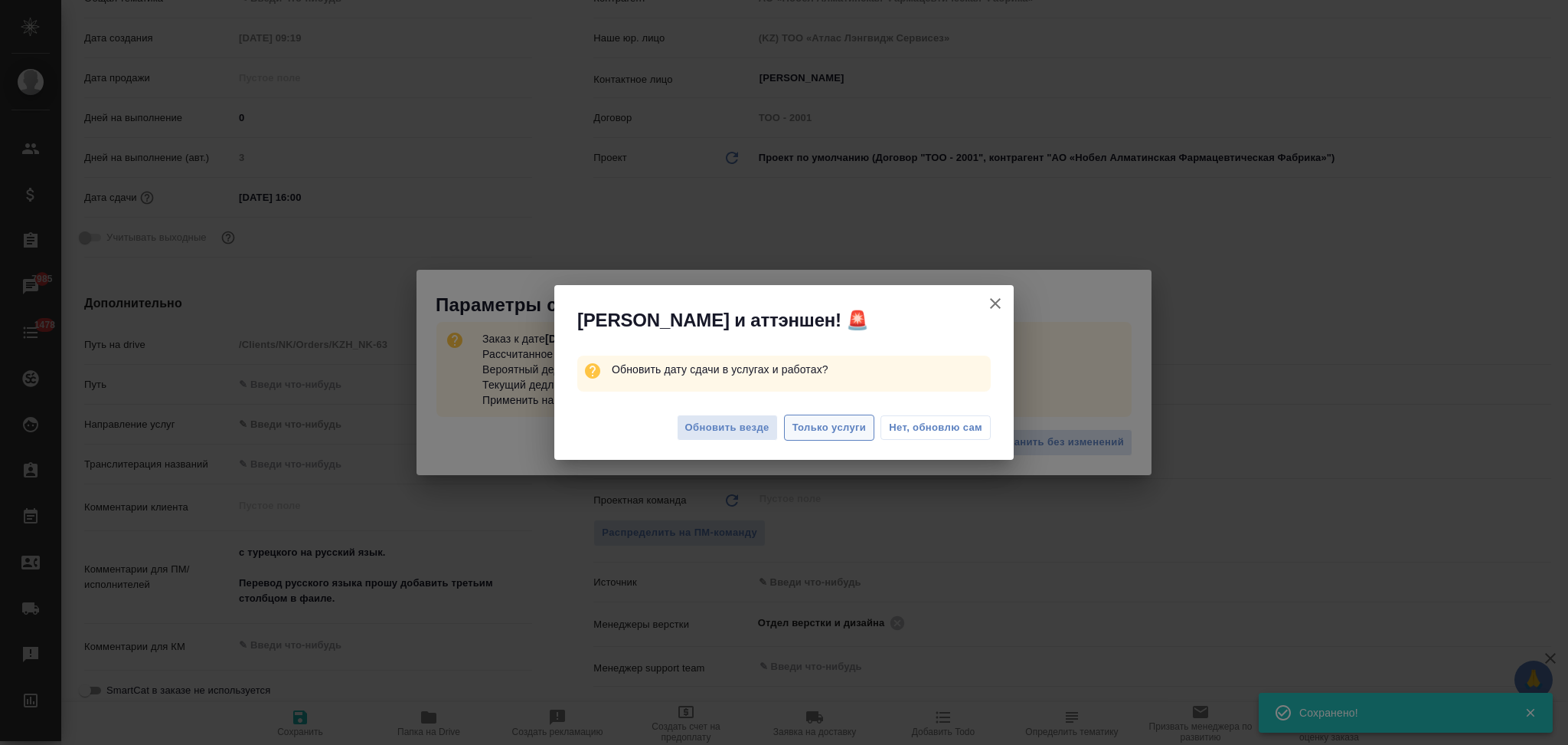
type textarea "x"
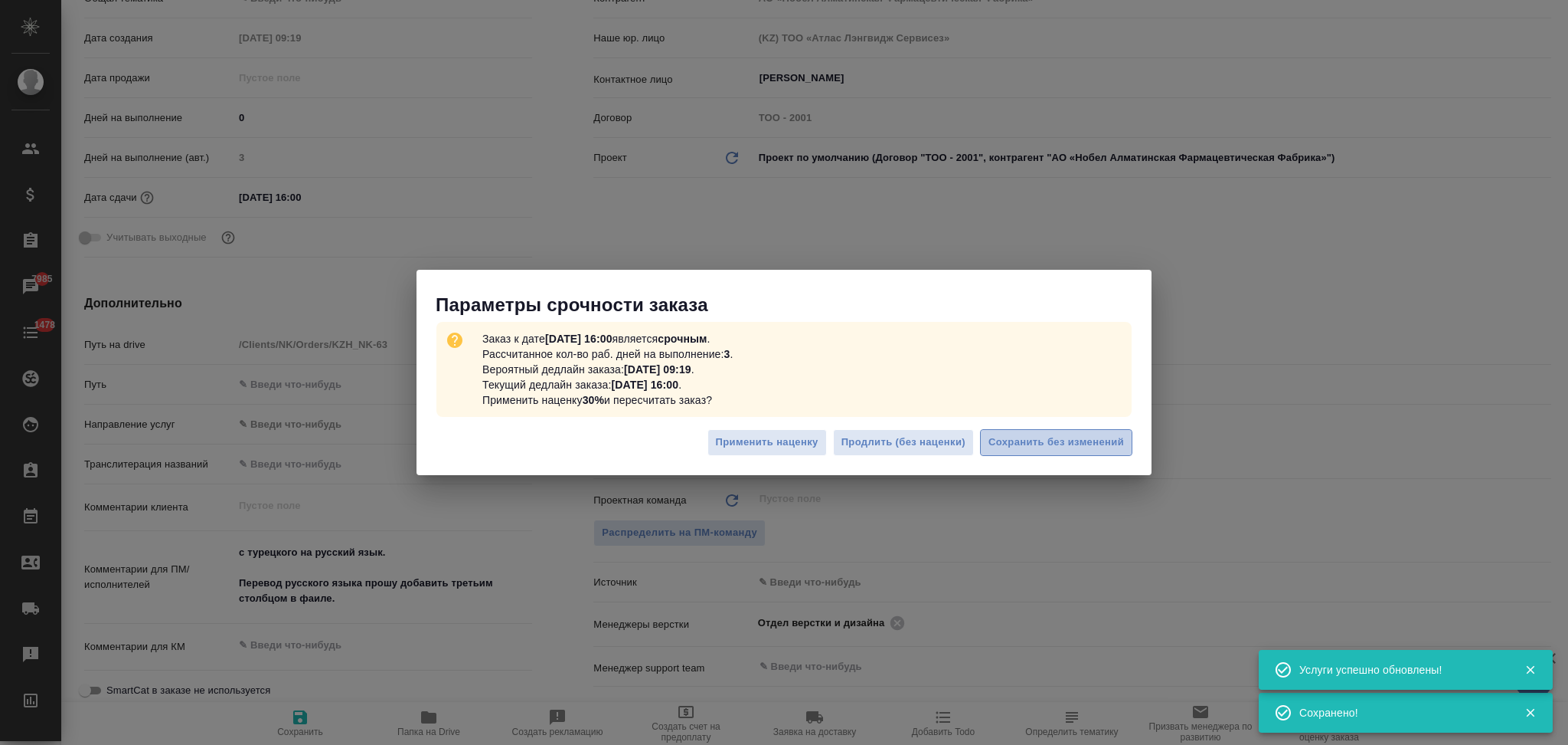
click at [1005, 442] on span "Сохранить без изменений" at bounding box center [1056, 442] width 136 height 17
type textarea "x"
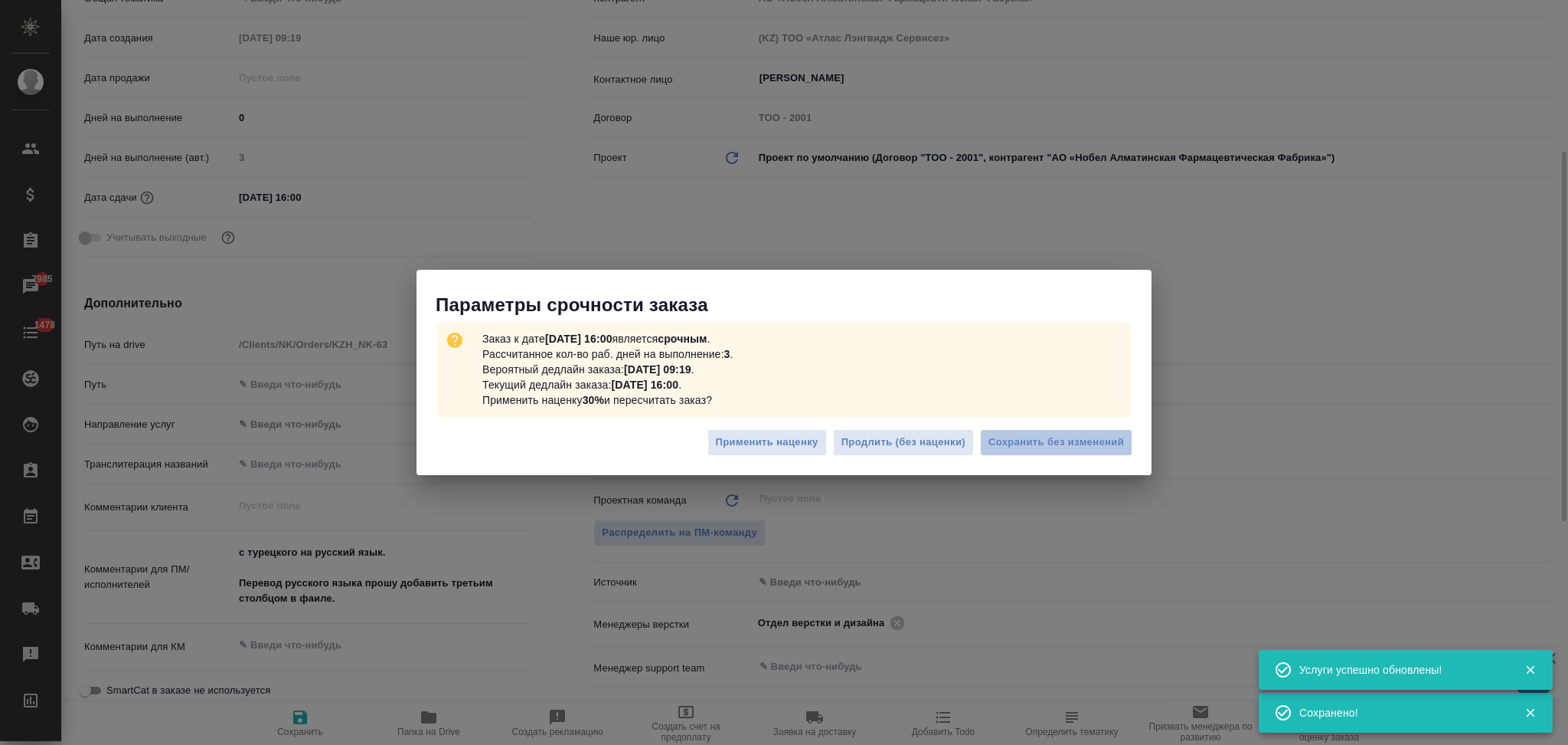
type textarea "x"
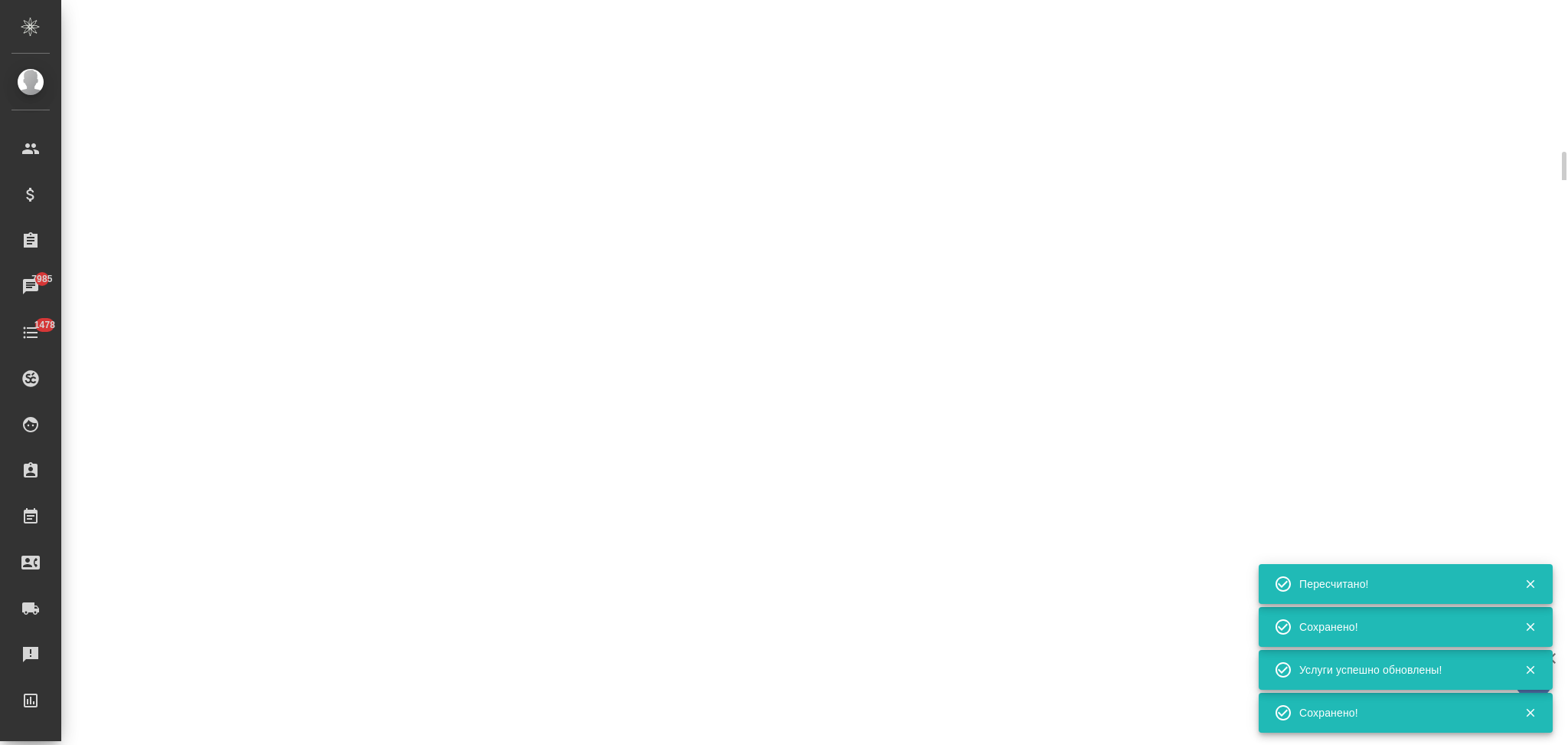
type input "urgent"
select select "RU"
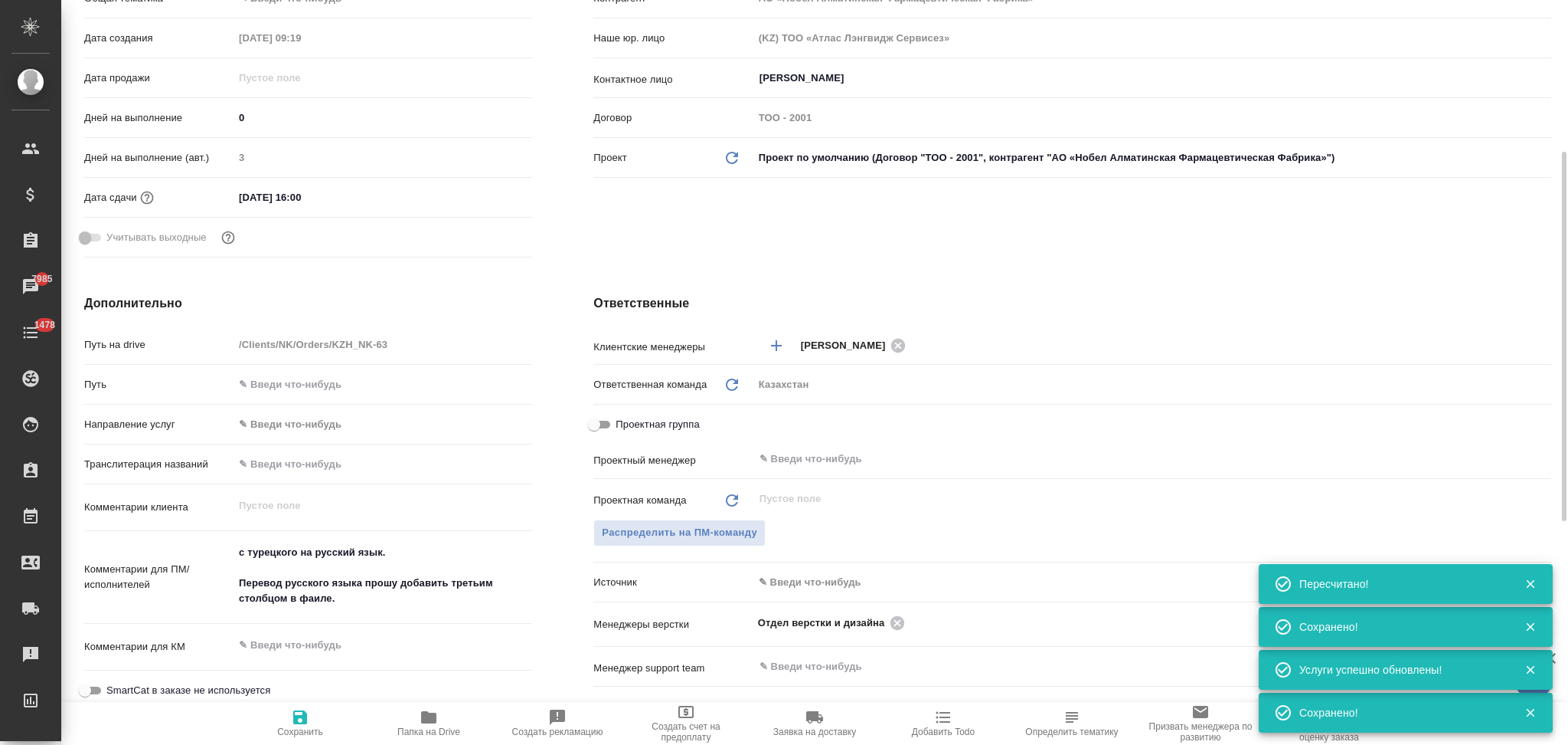
type textarea "x"
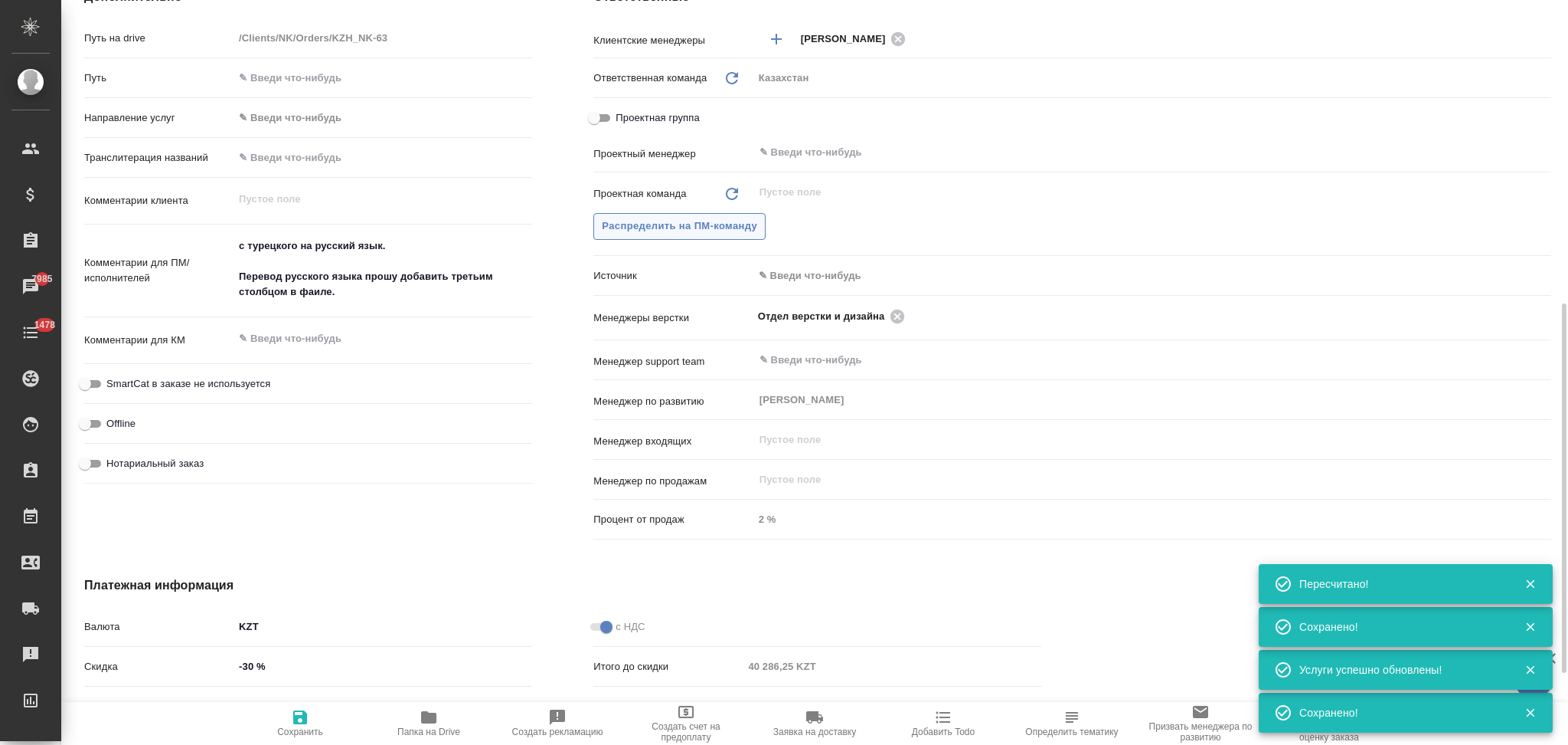
click at [621, 223] on span "Распределить на ПМ-команду" at bounding box center [679, 226] width 155 height 17
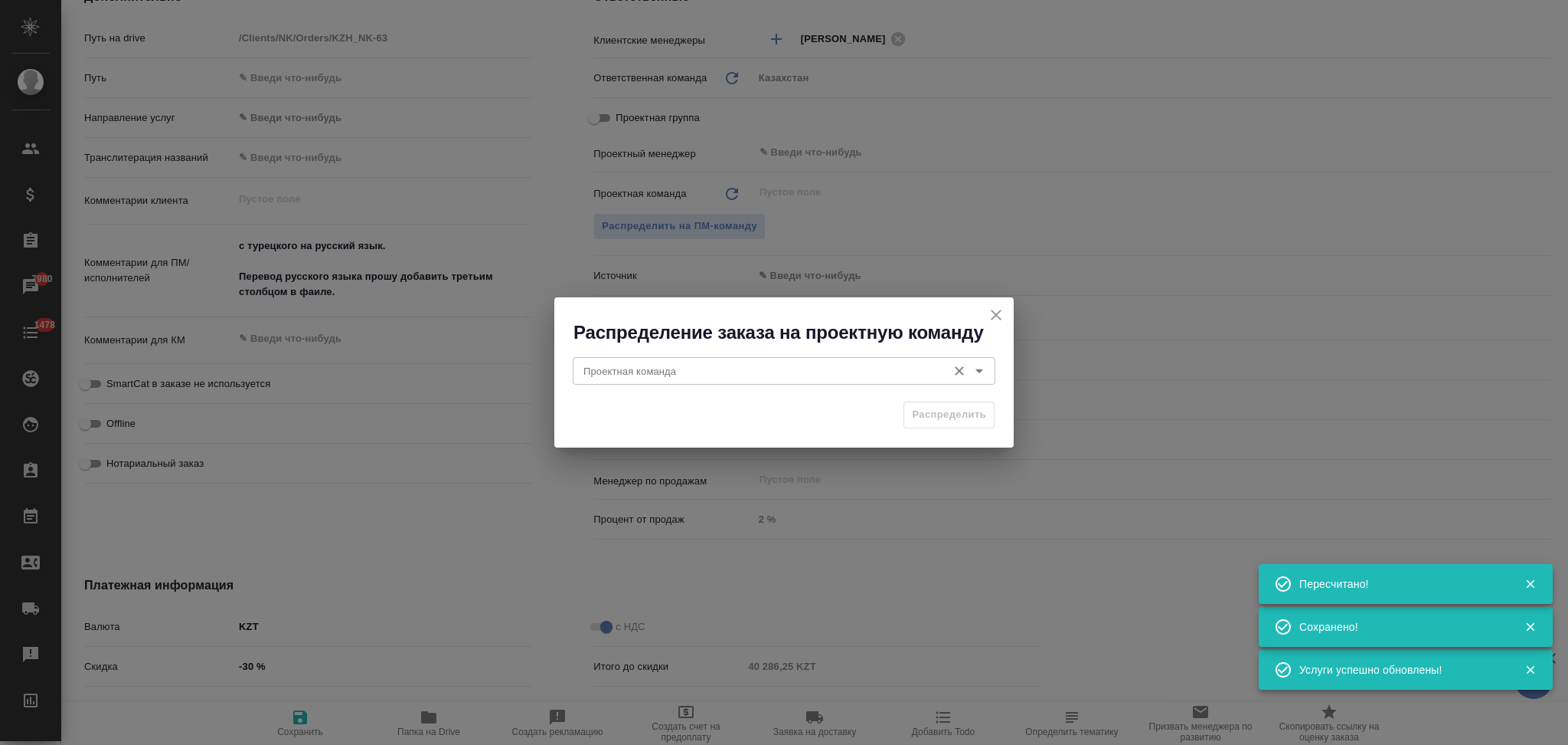
click at [629, 368] on input "Проектная команда" at bounding box center [758, 370] width 362 height 18
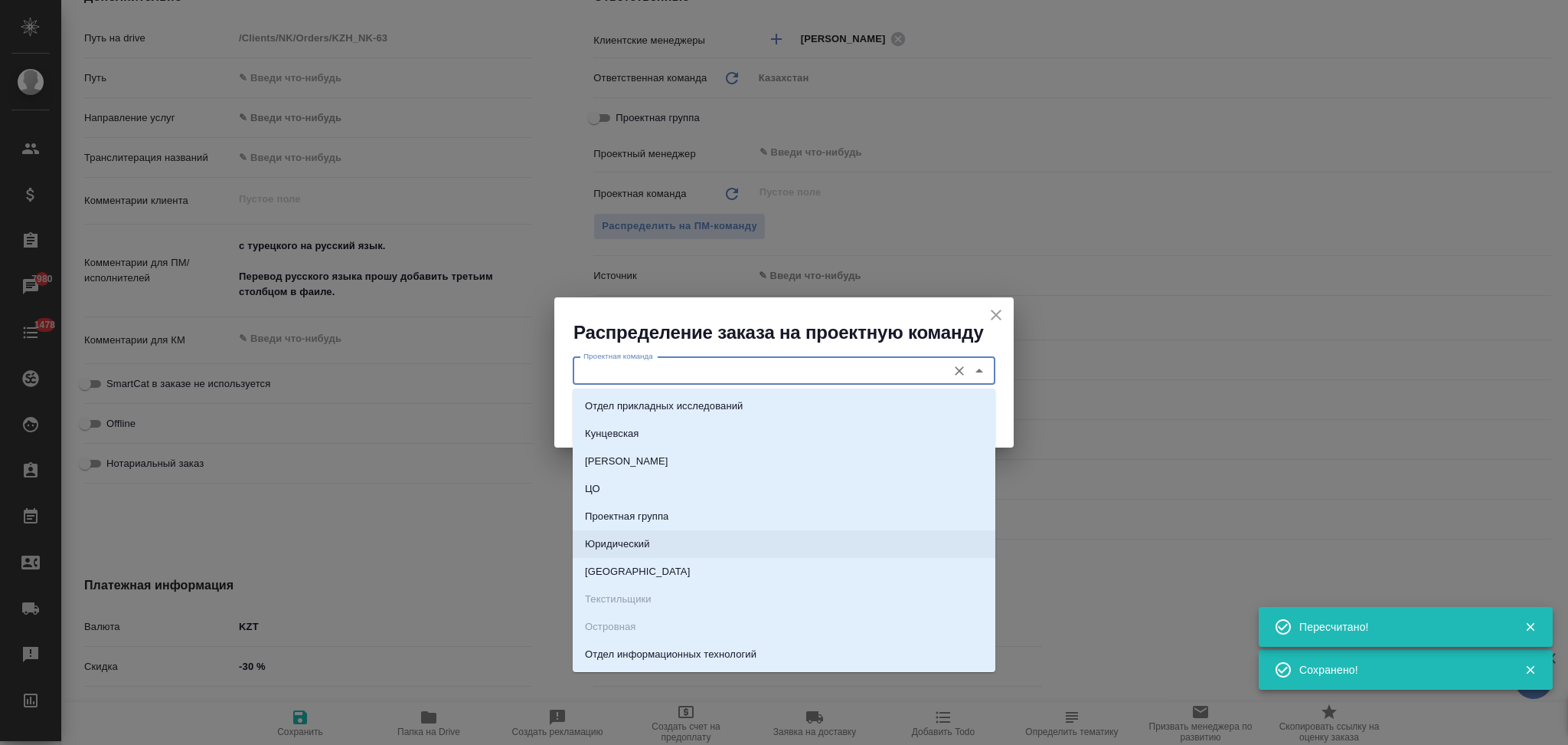
click at [615, 538] on p "Юридический" at bounding box center [618, 544] width 65 height 15
type input "Юридический"
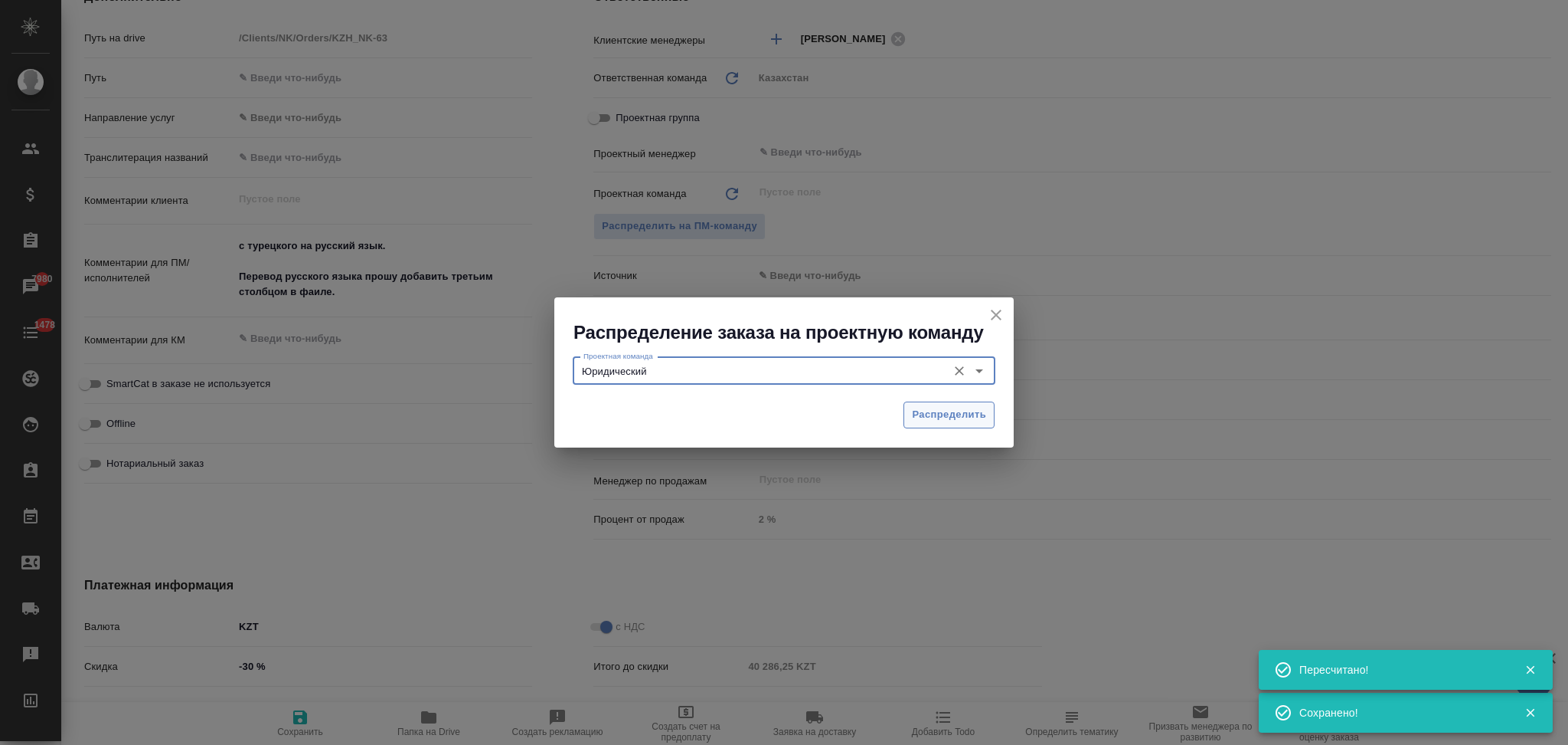
click at [924, 414] on span "Распределить" at bounding box center [949, 415] width 74 height 17
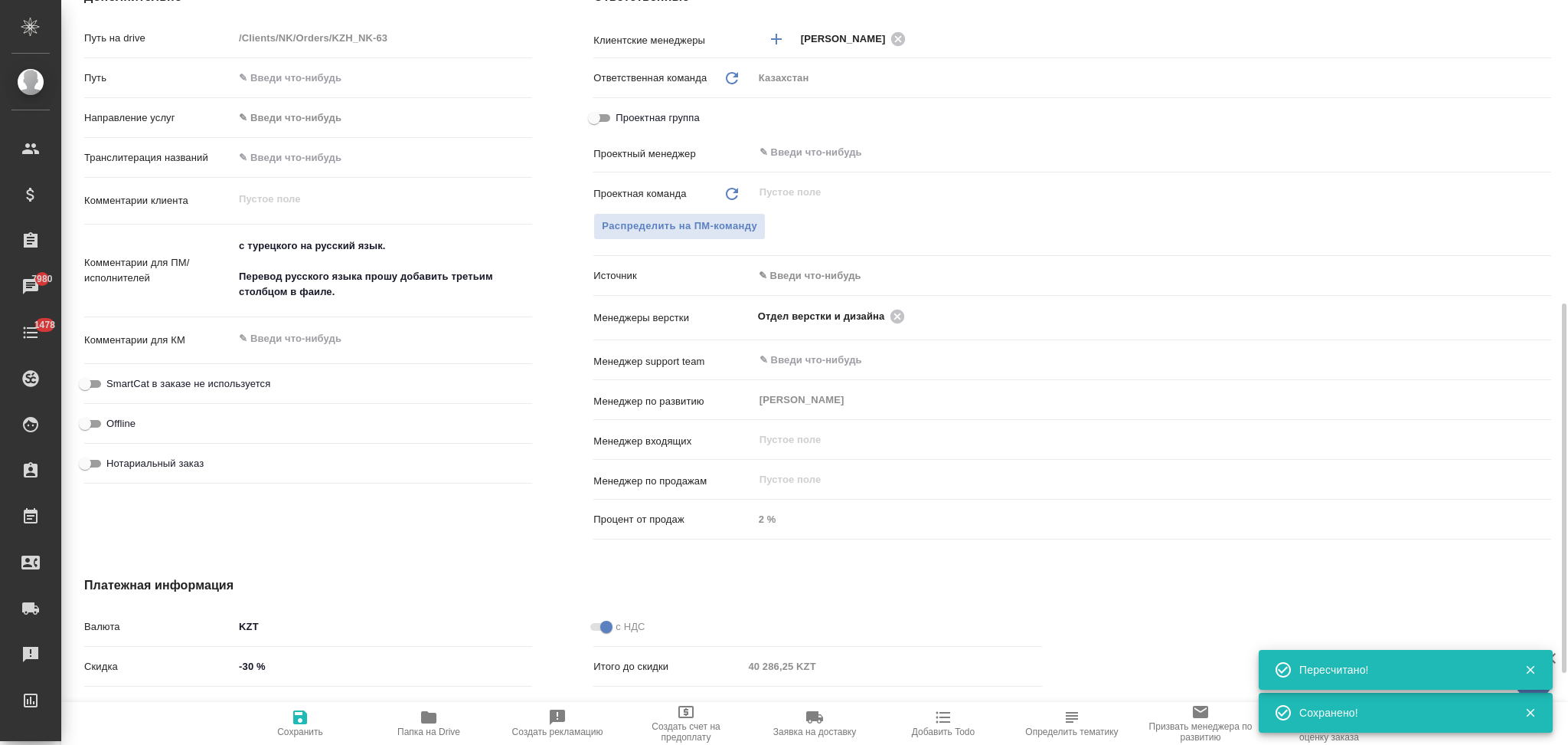
type textarea "x"
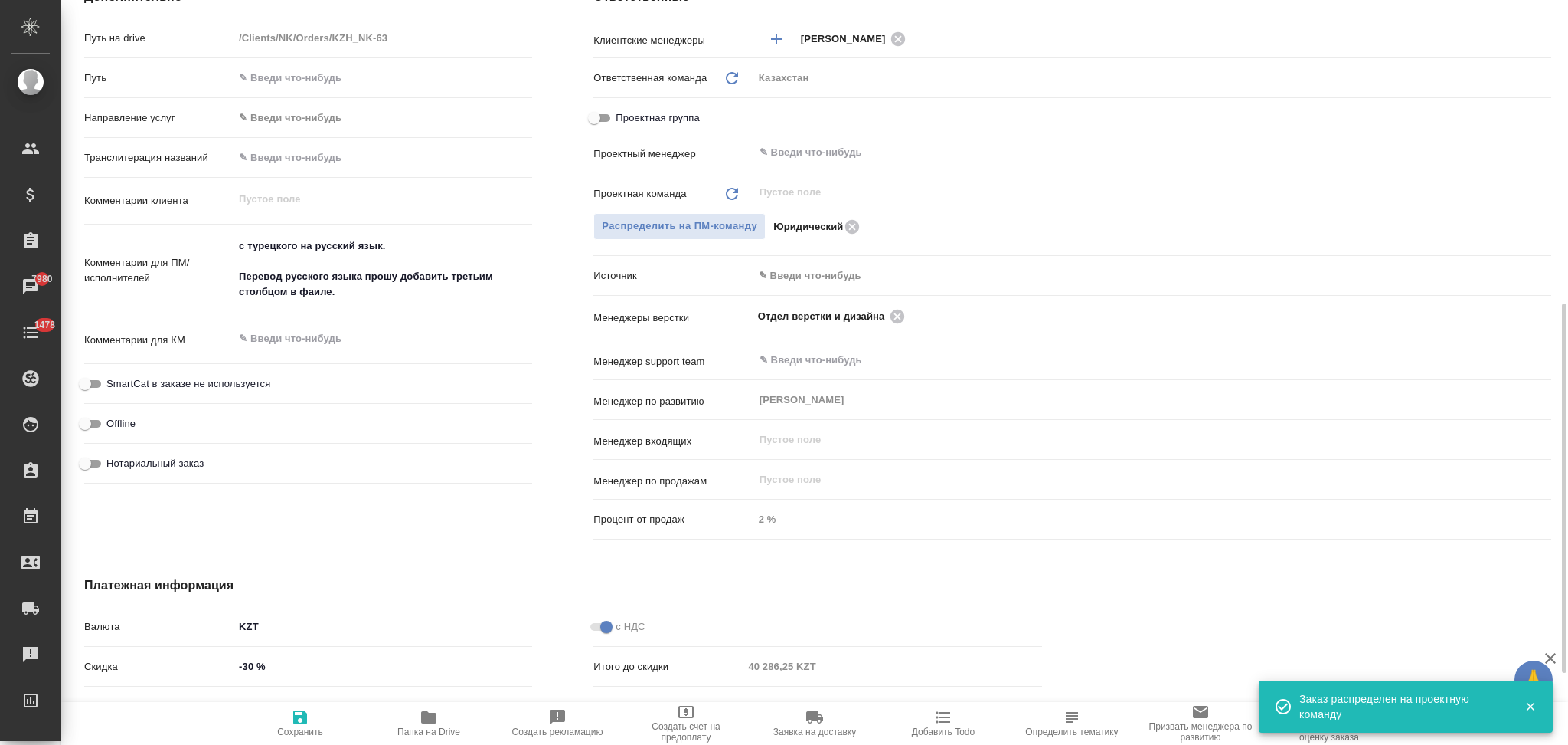
click at [248, 666] on input "-30 %" at bounding box center [383, 666] width 299 height 22
type input "-0 %"
type textarea "x"
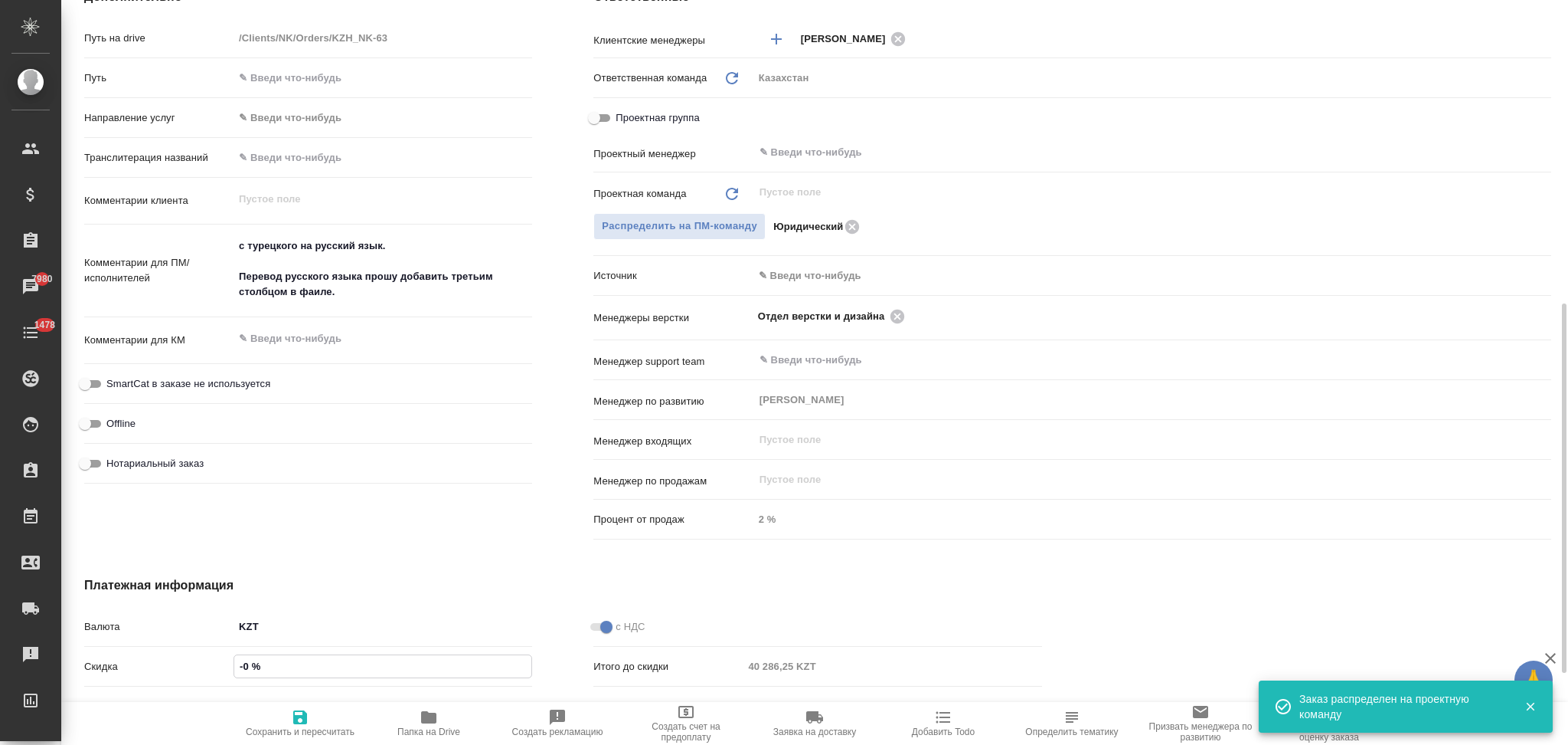
type textarea "x"
type input "0 %"
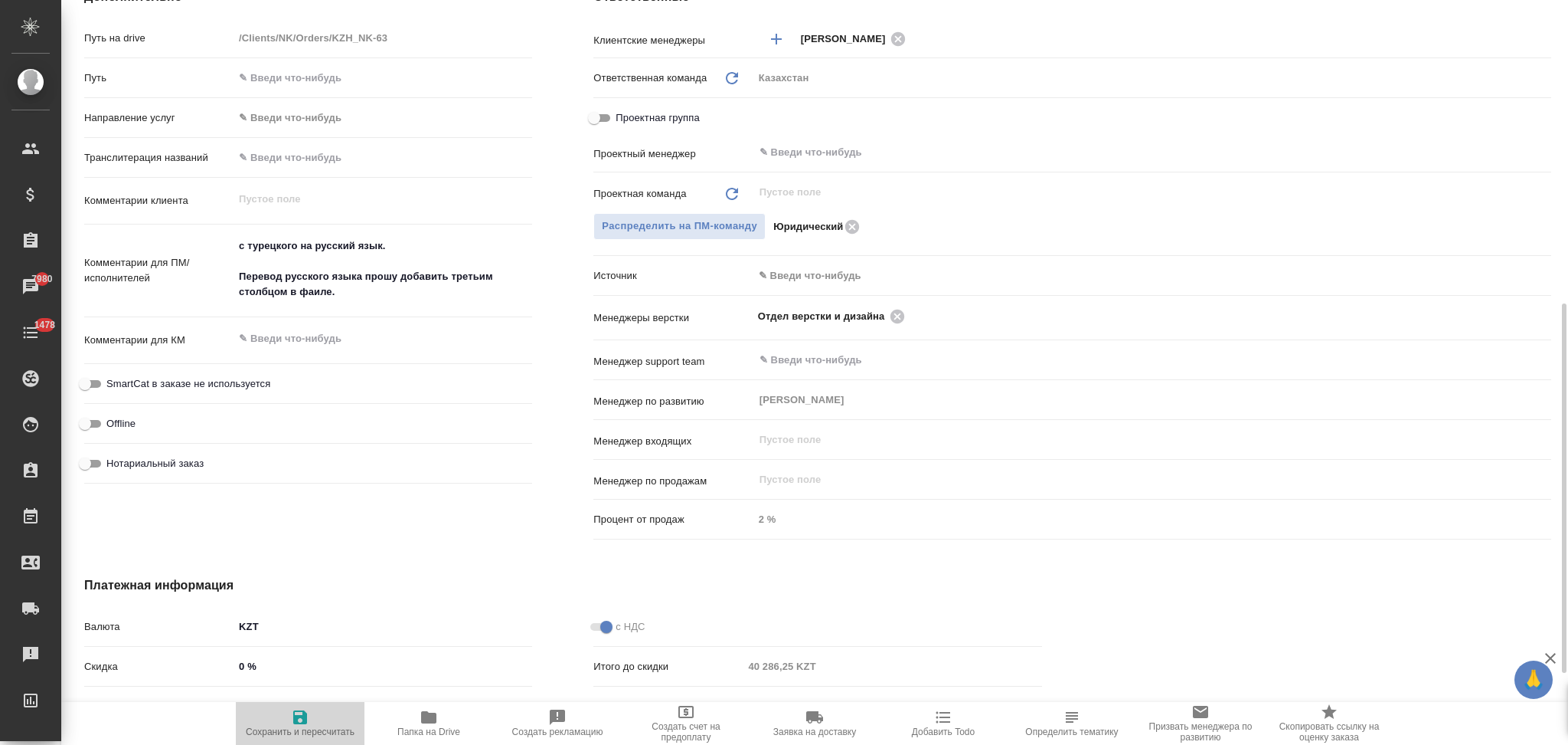
click at [293, 724] on icon "button" at bounding box center [300, 717] width 18 height 18
type textarea "x"
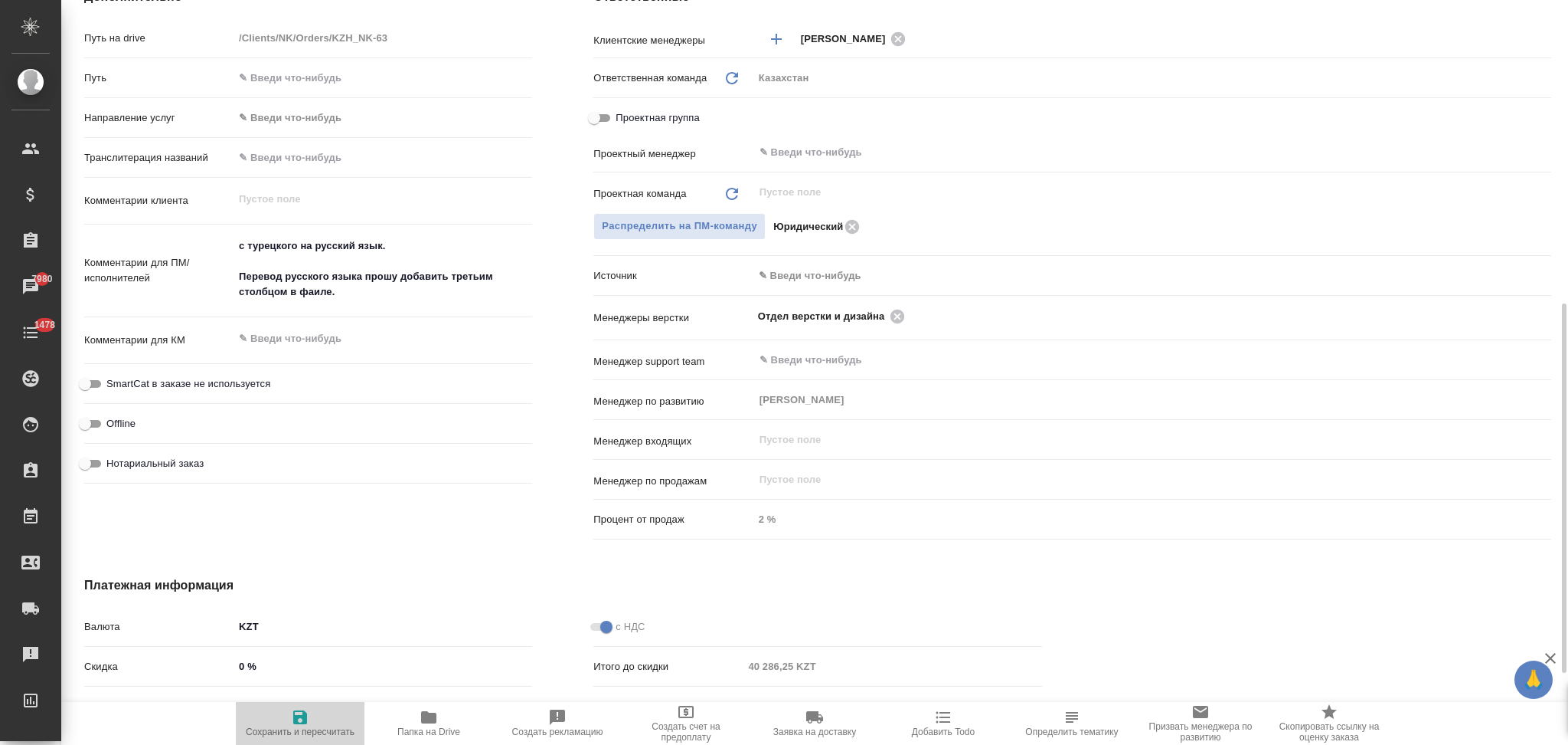
type textarea "x"
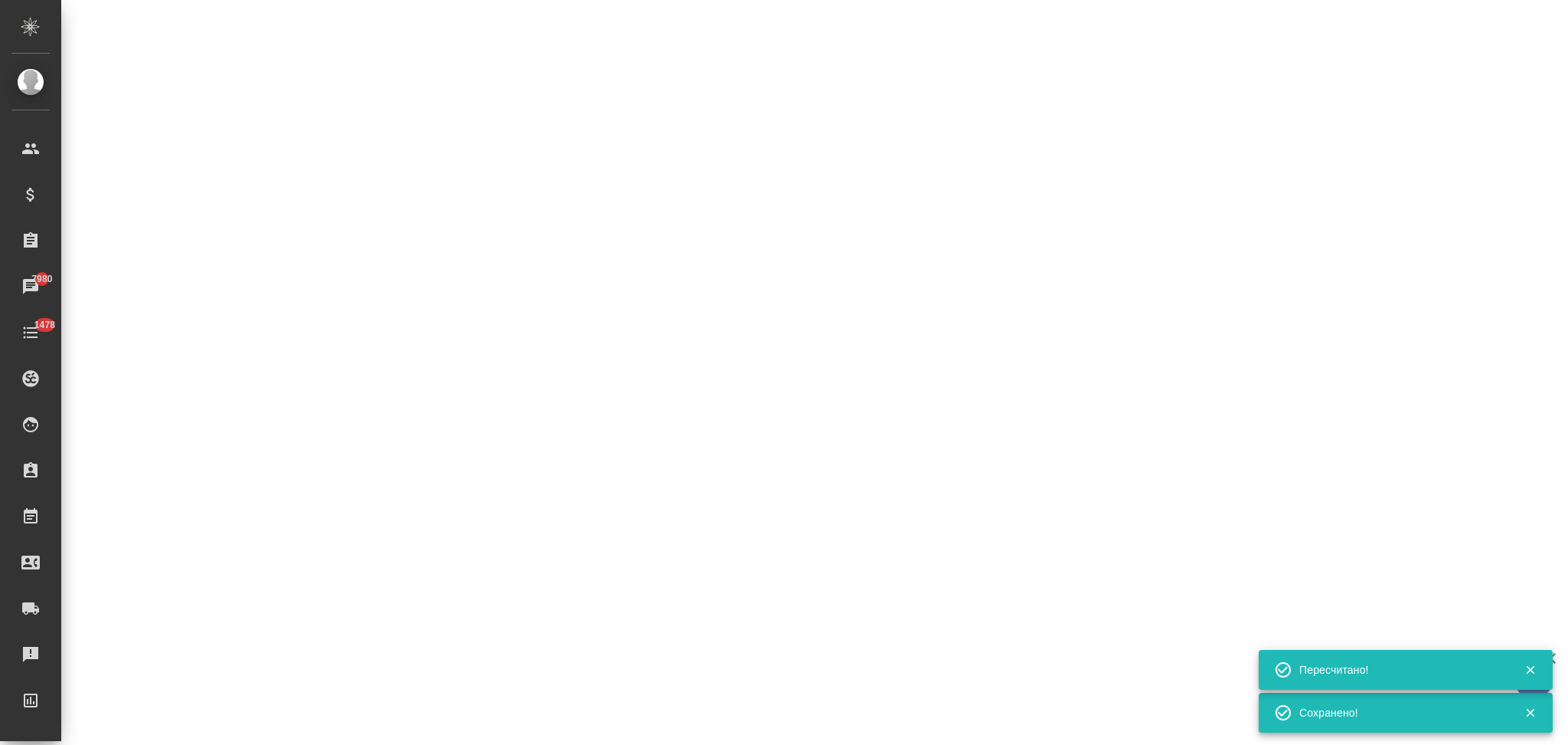
select select "RU"
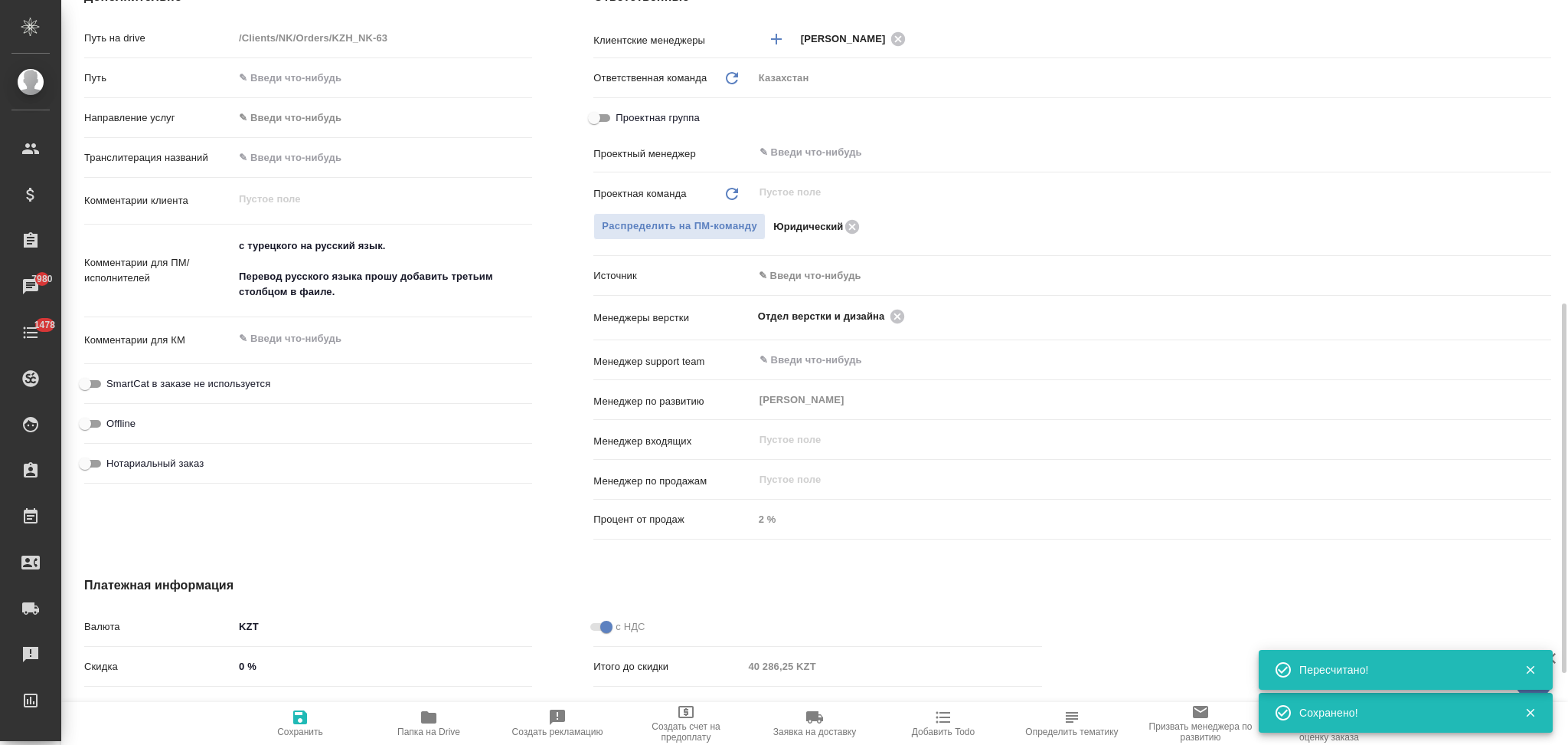
type textarea "x"
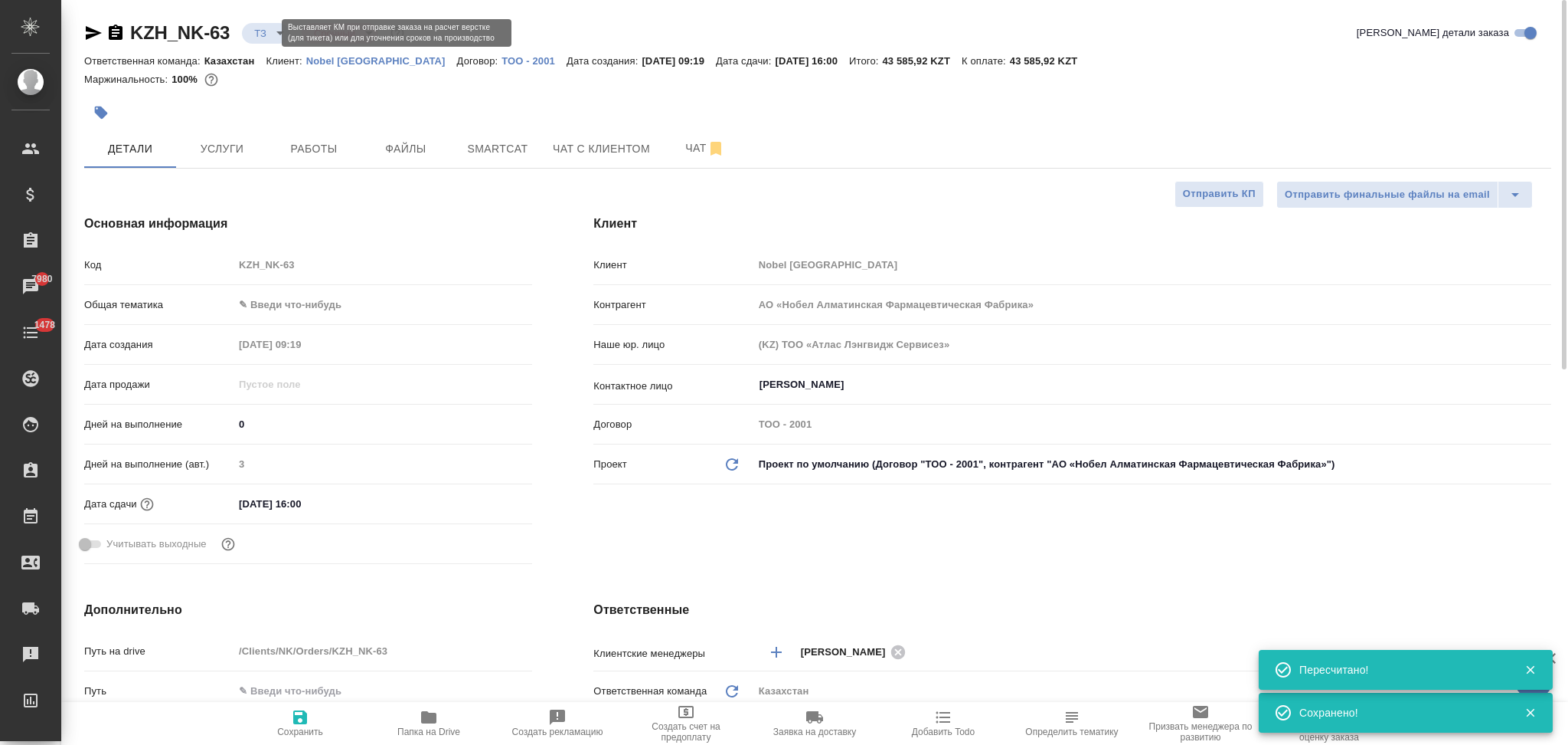
click at [254, 36] on body "🙏 .cls-1 fill:#fff; AWATERA Aslanukova Sati Клиенты Спецификации Заказы 7980 Ча…" at bounding box center [784, 372] width 1568 height 745
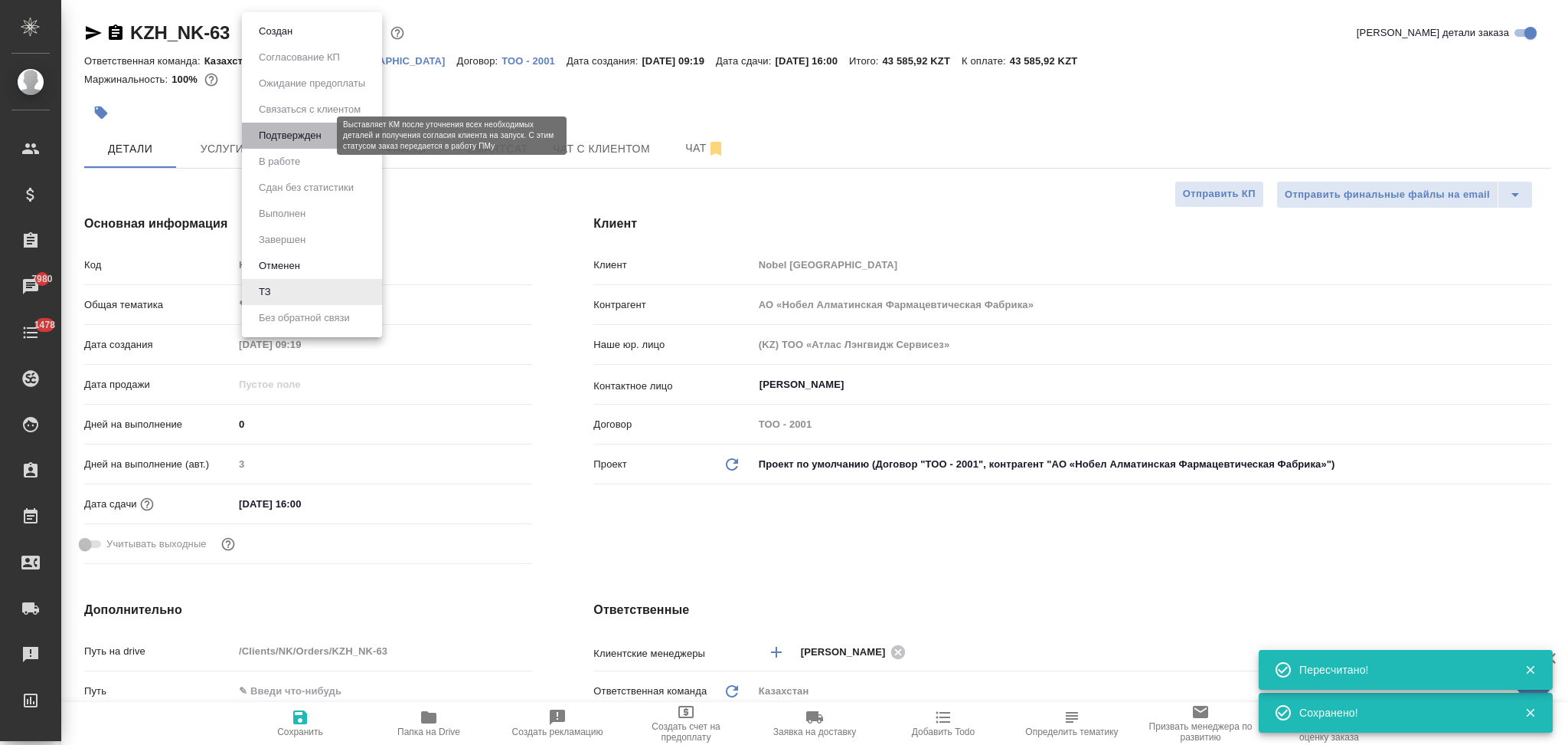
click at [282, 133] on button "Подтвержден" at bounding box center [289, 135] width 72 height 17
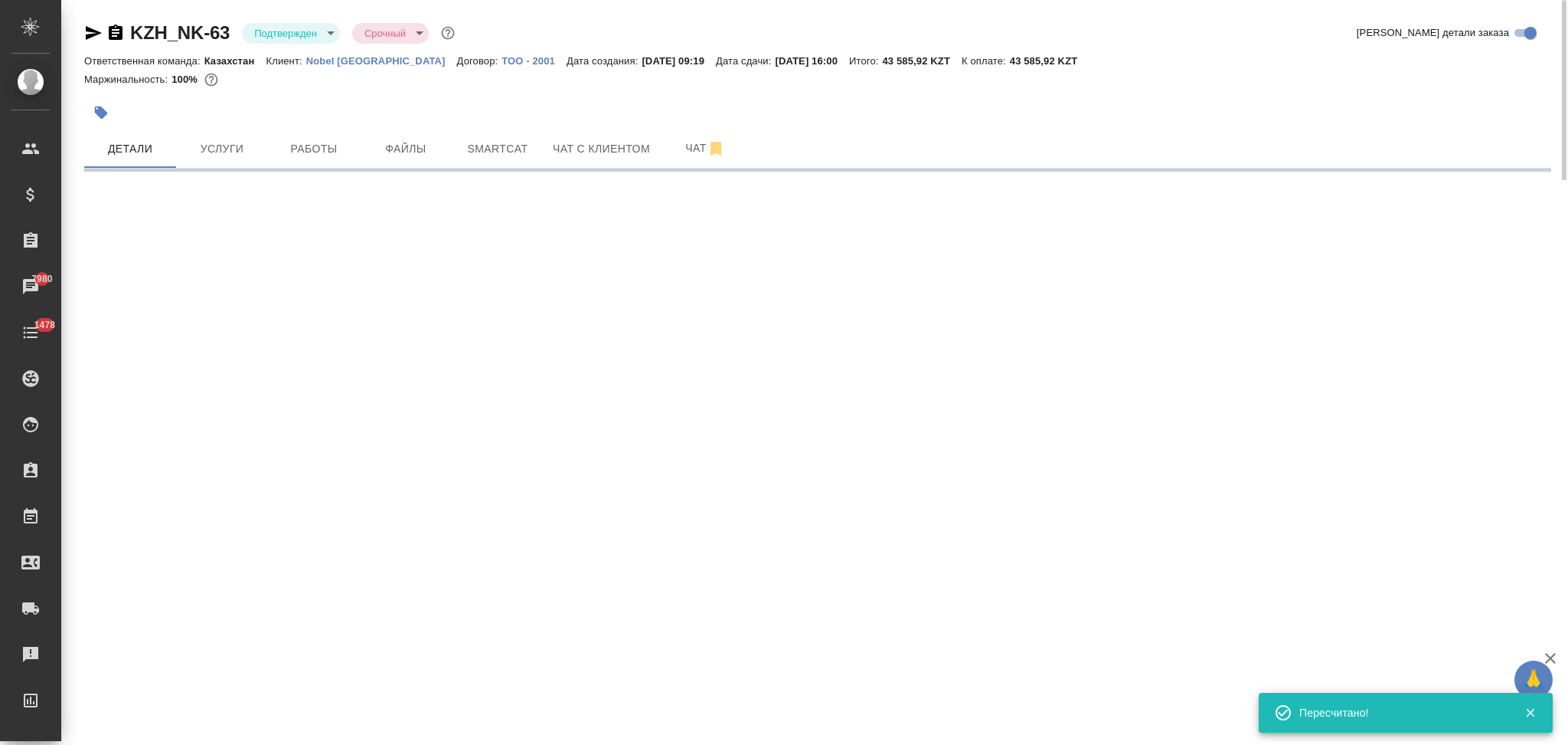
select select "RU"
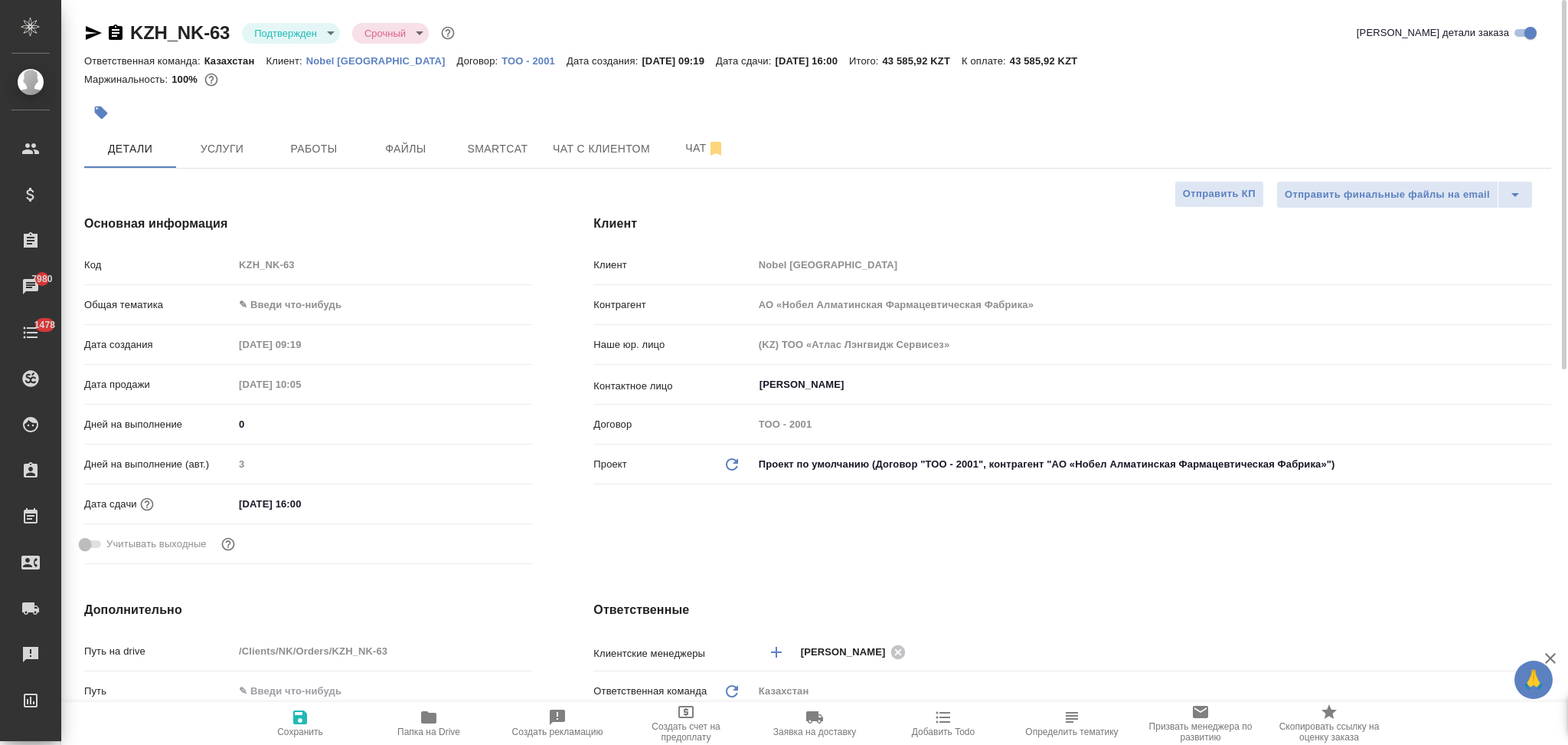
type textarea "x"
click at [89, 34] on icon "button" at bounding box center [93, 32] width 18 height 18
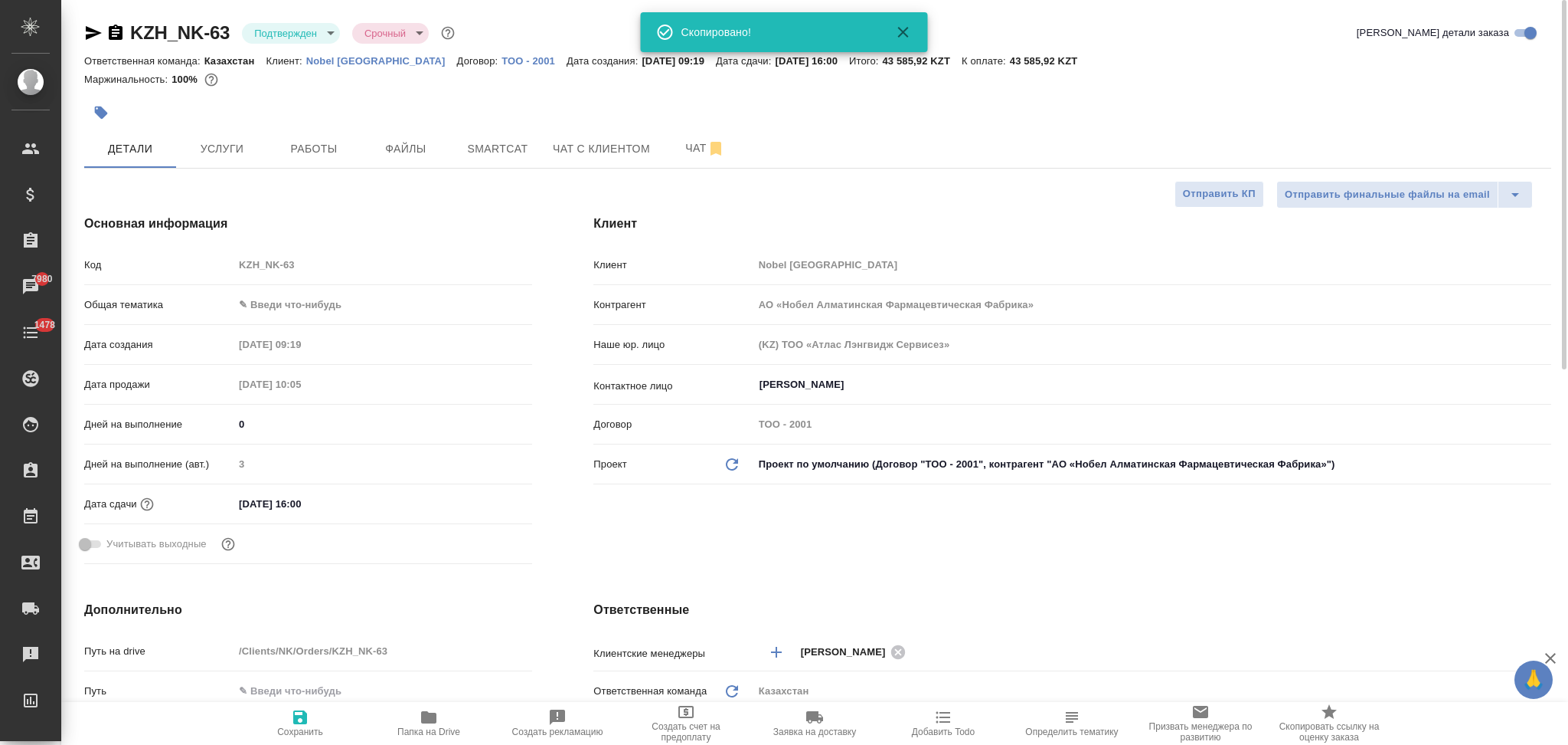
type textarea "x"
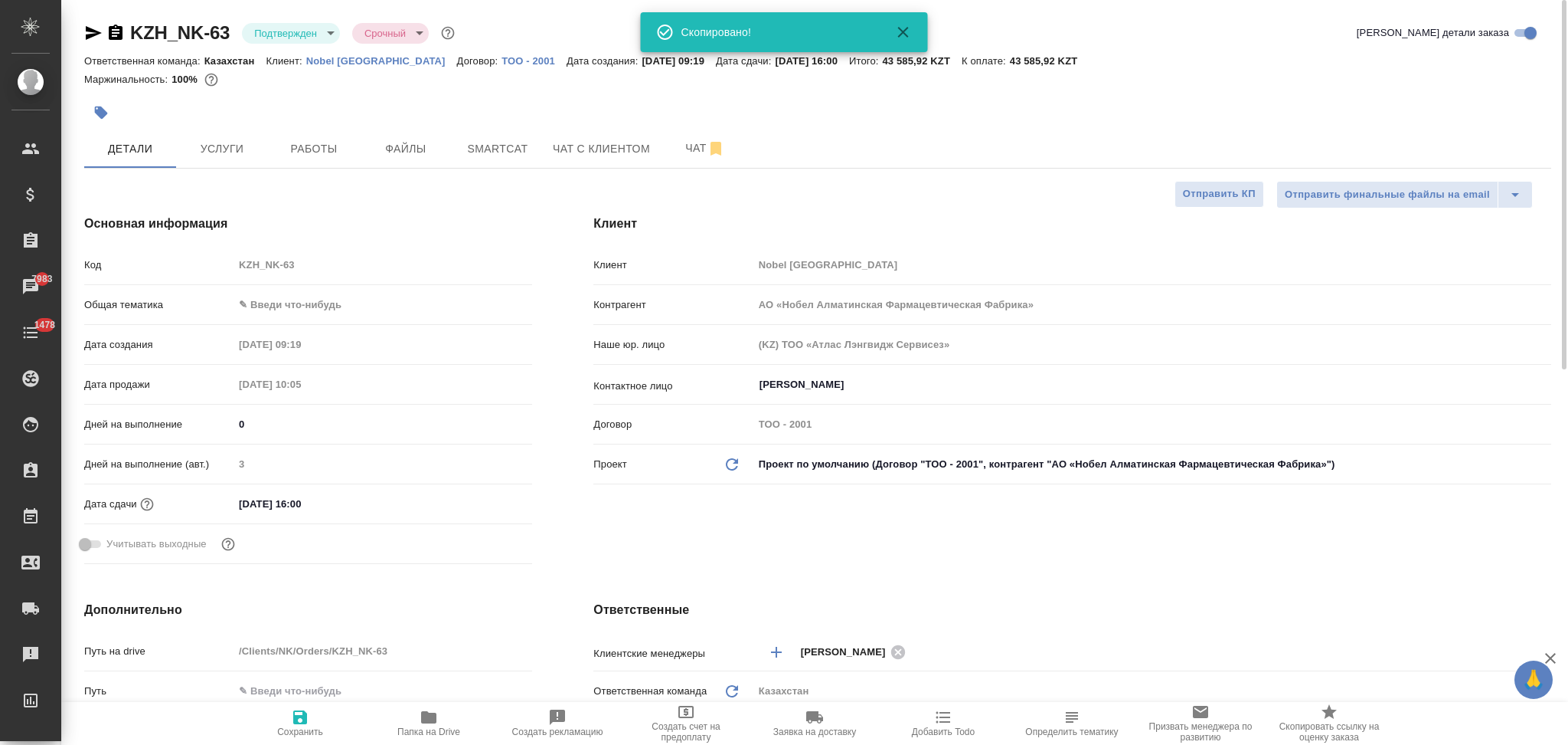
type textarea "x"
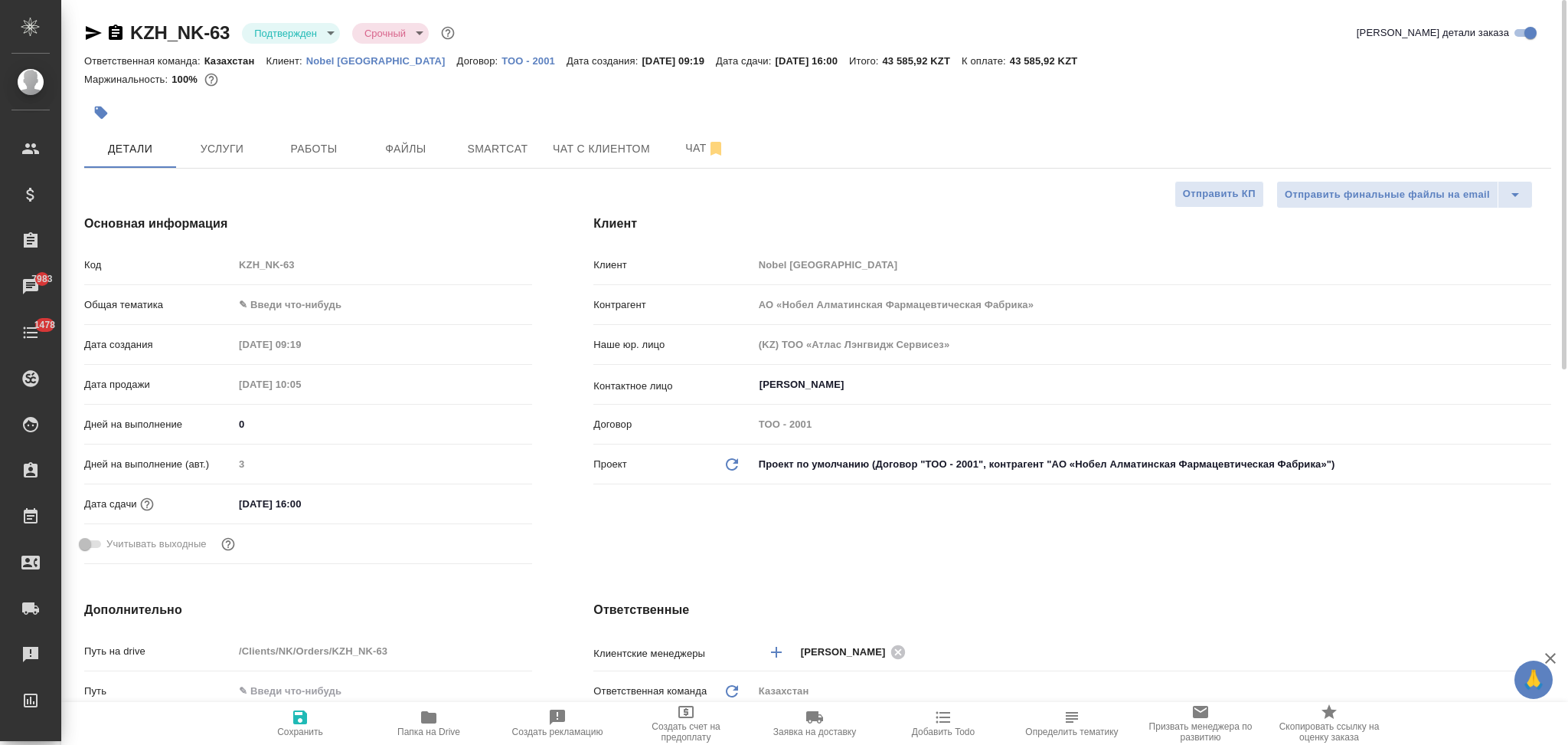
click at [948, 715] on icon "button" at bounding box center [943, 717] width 18 height 18
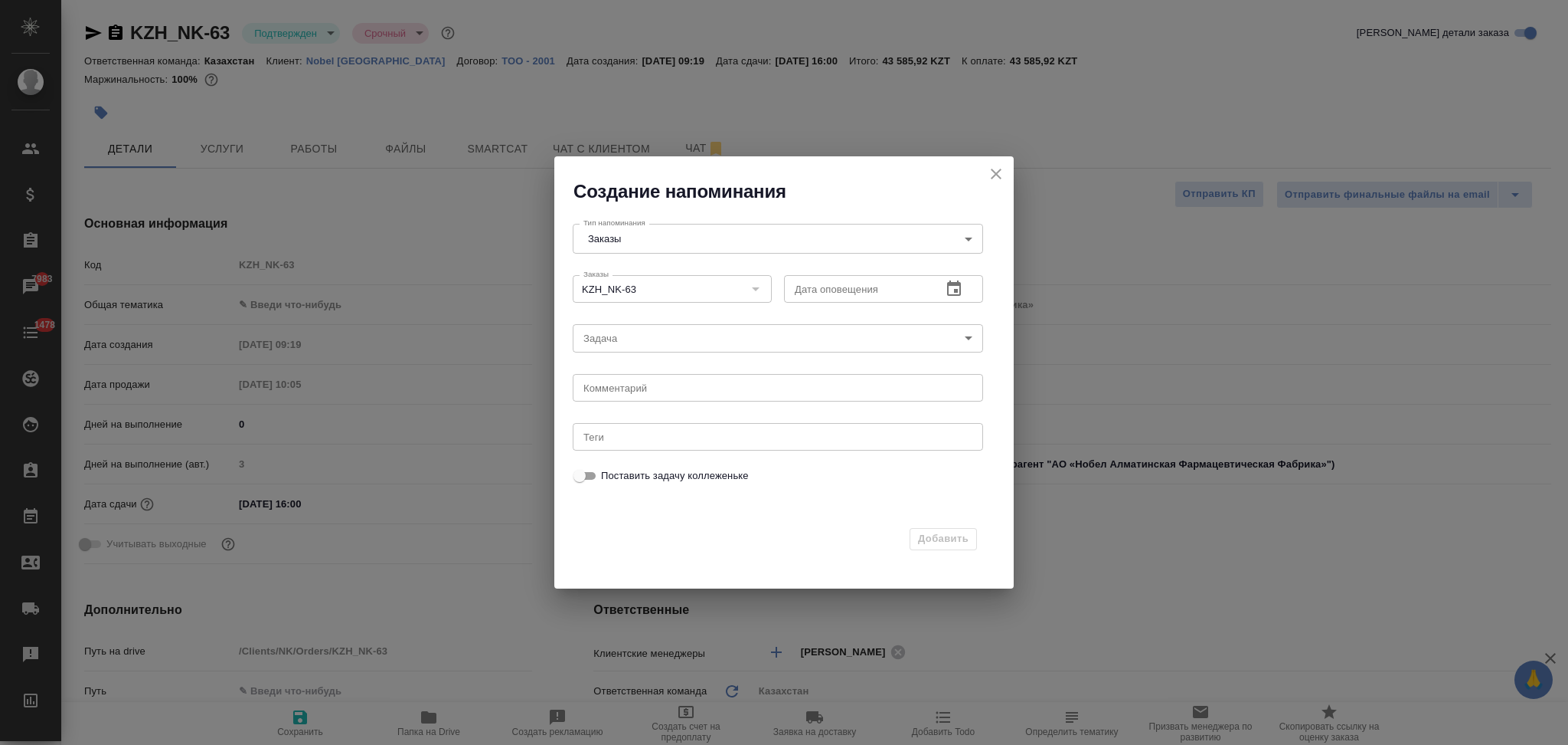
click at [947, 289] on icon "button" at bounding box center [954, 287] width 13 height 15
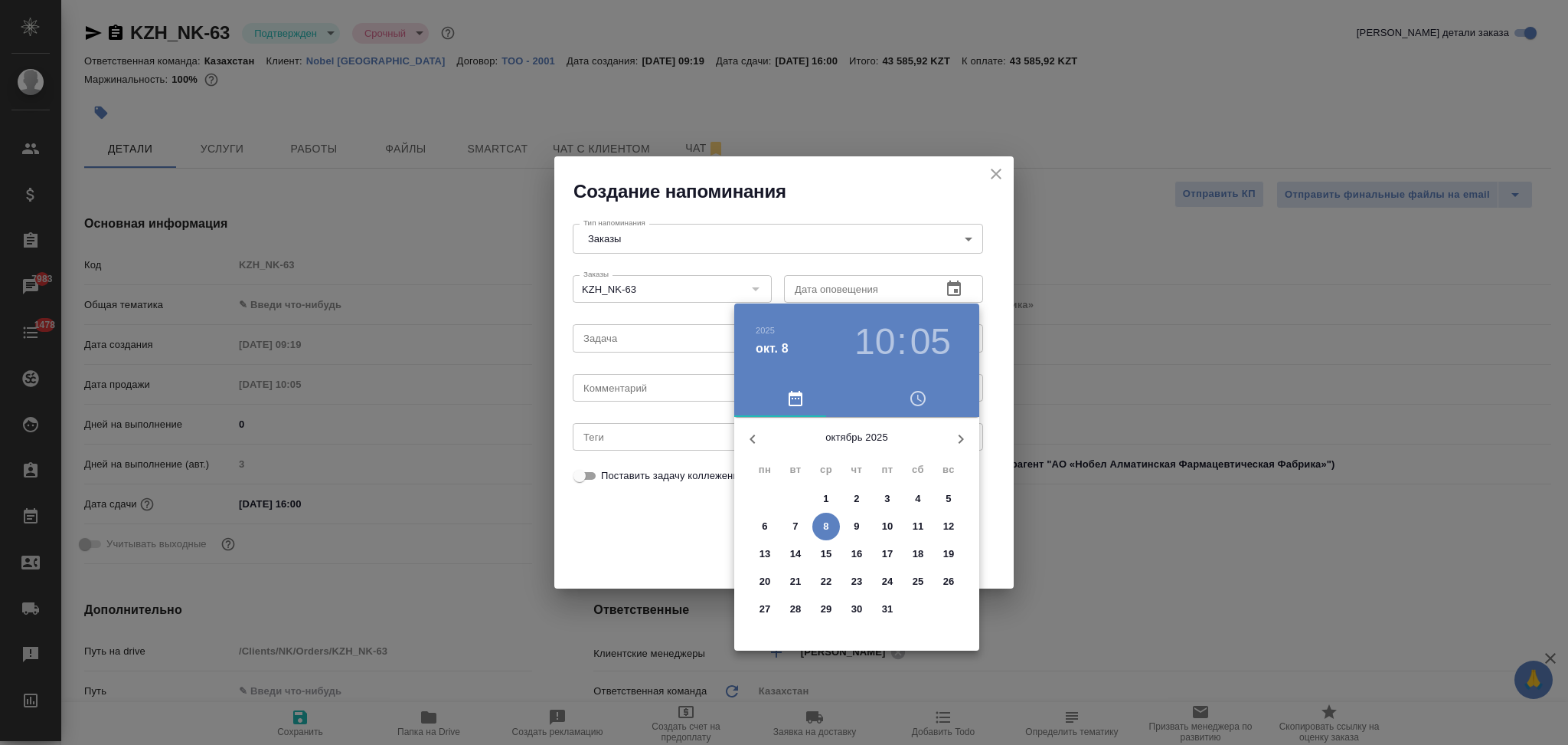
click at [891, 525] on p "10" at bounding box center [887, 526] width 12 height 15
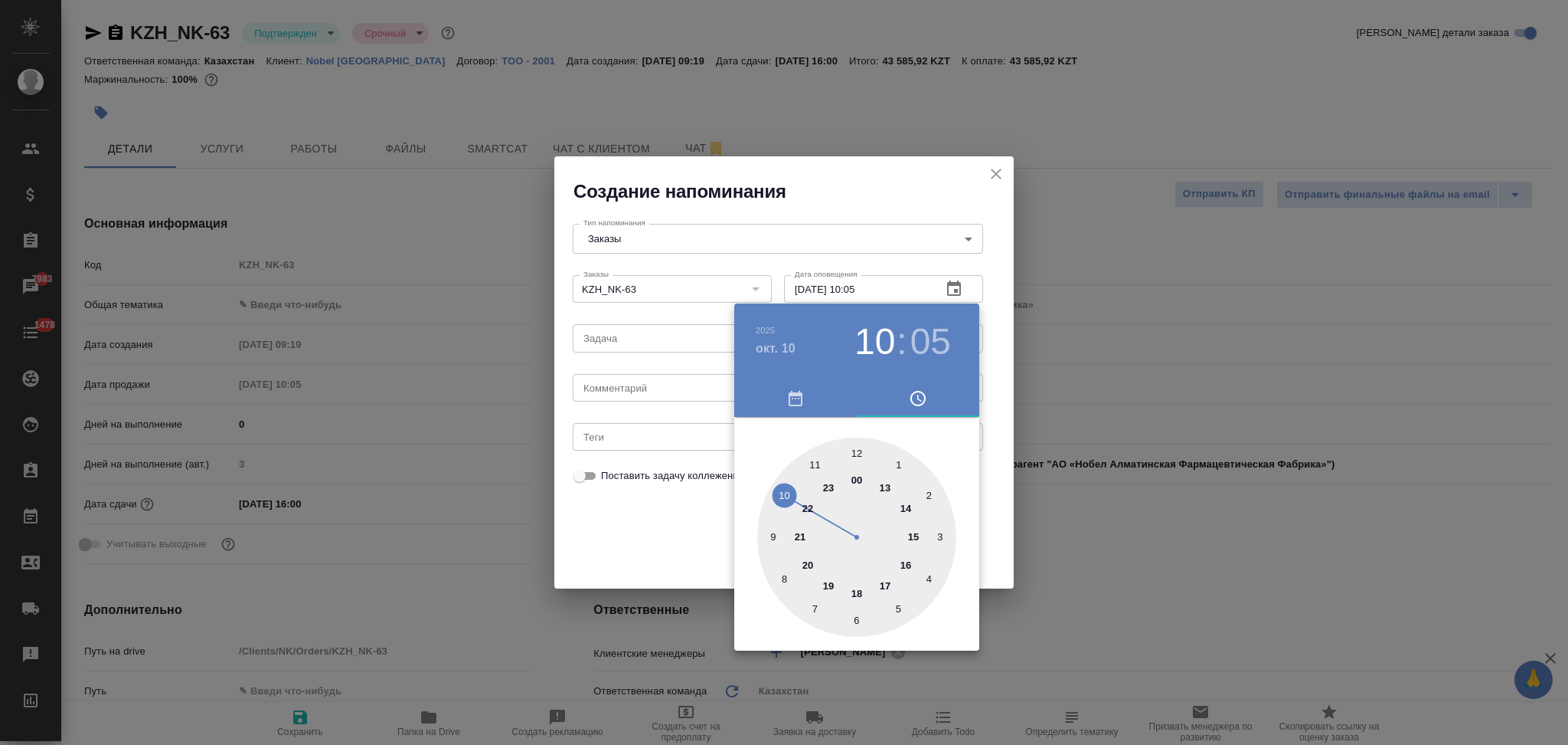
click at [910, 562] on div at bounding box center [857, 537] width 199 height 199
click at [857, 451] on div at bounding box center [857, 537] width 199 height 199
type input "10.10.2025 16:00"
click at [644, 518] on div at bounding box center [784, 372] width 1568 height 745
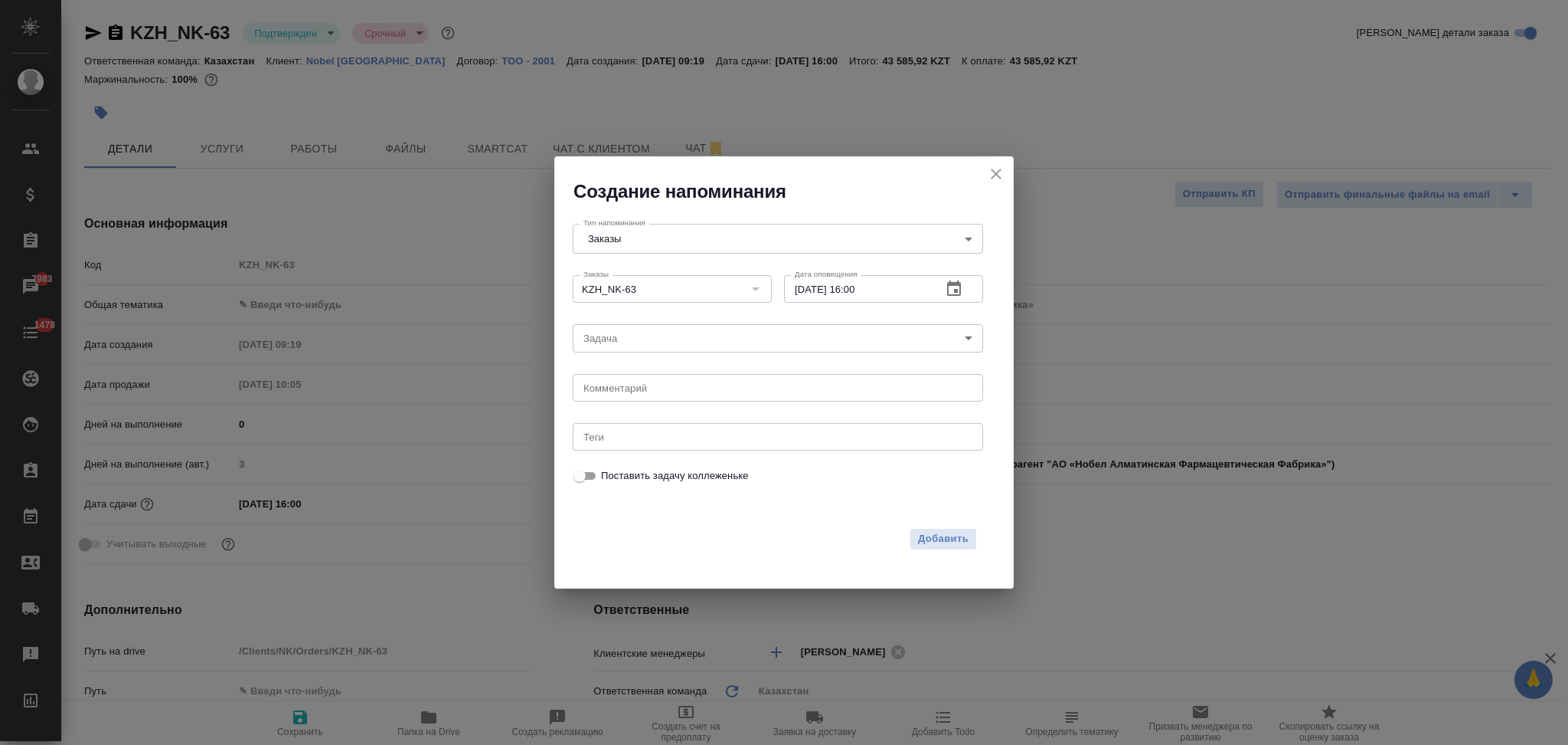
click at [632, 346] on body "🙏 .cls-1 fill:#fff; AWATERA Aslanukova Sati Клиенты Спецификации Заказы 7983 Ча…" at bounding box center [784, 372] width 1568 height 745
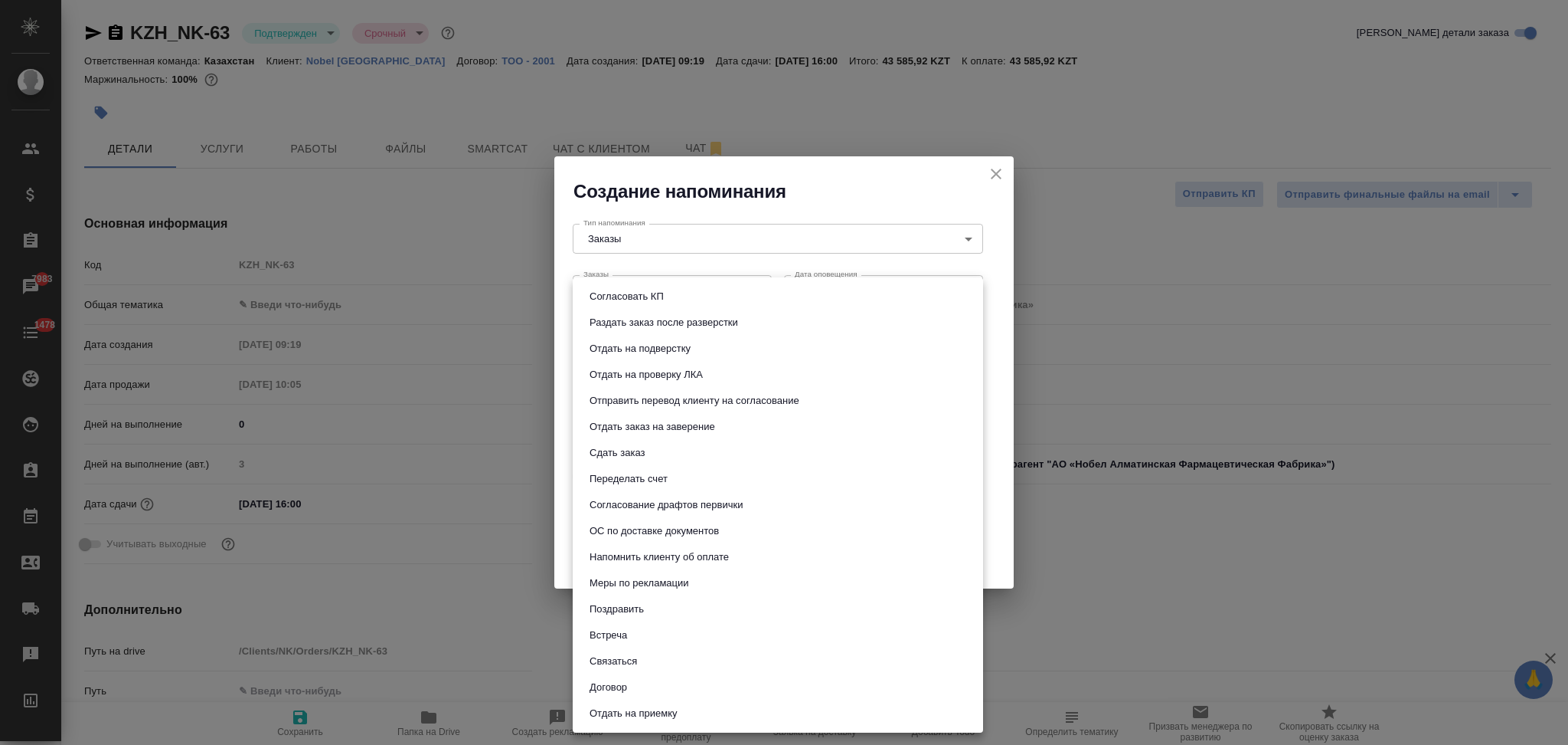
click at [616, 456] on button "Сдать заказ" at bounding box center [618, 452] width 65 height 17
type input "Сдать заказ"
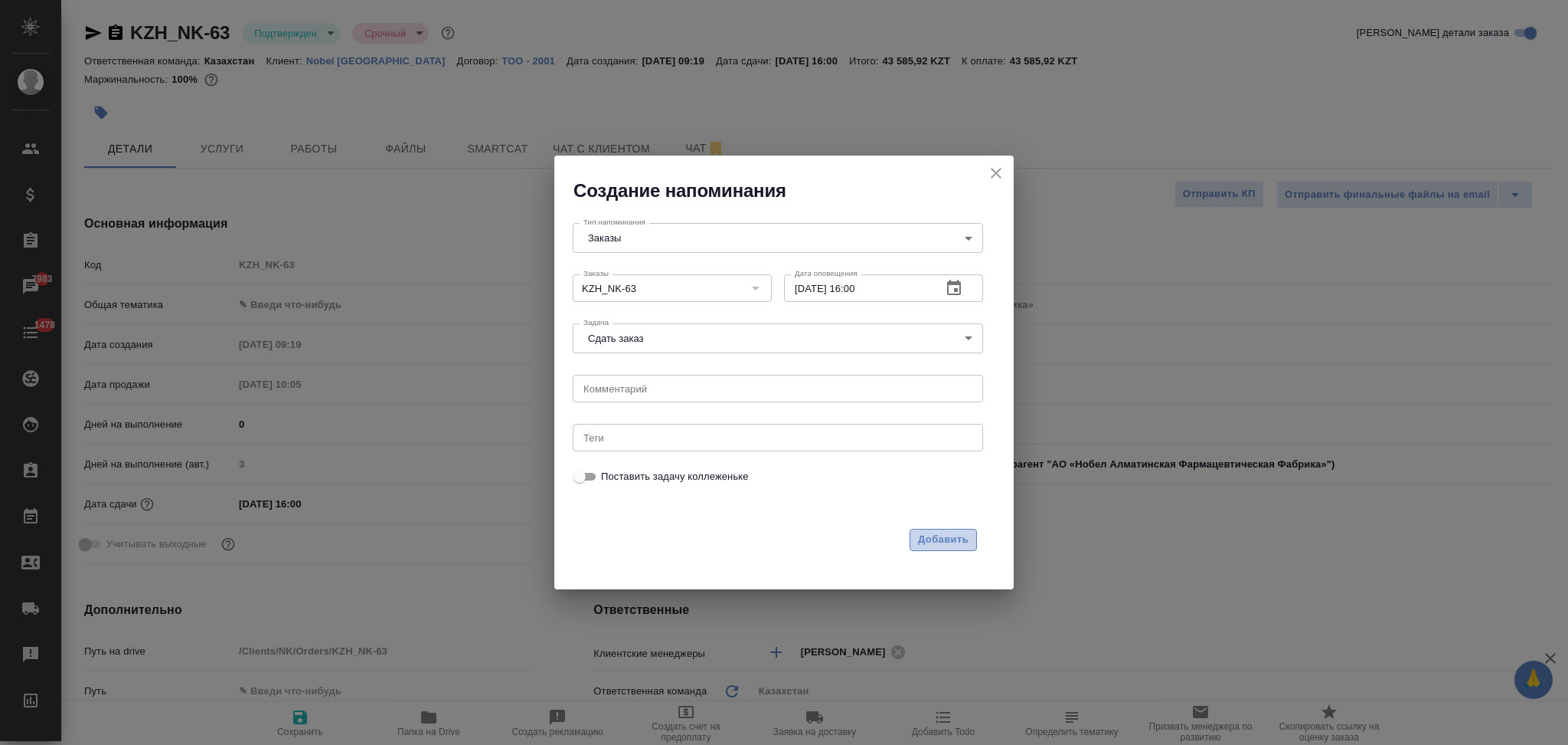
click at [959, 544] on span "Добавить" at bounding box center [943, 540] width 50 height 17
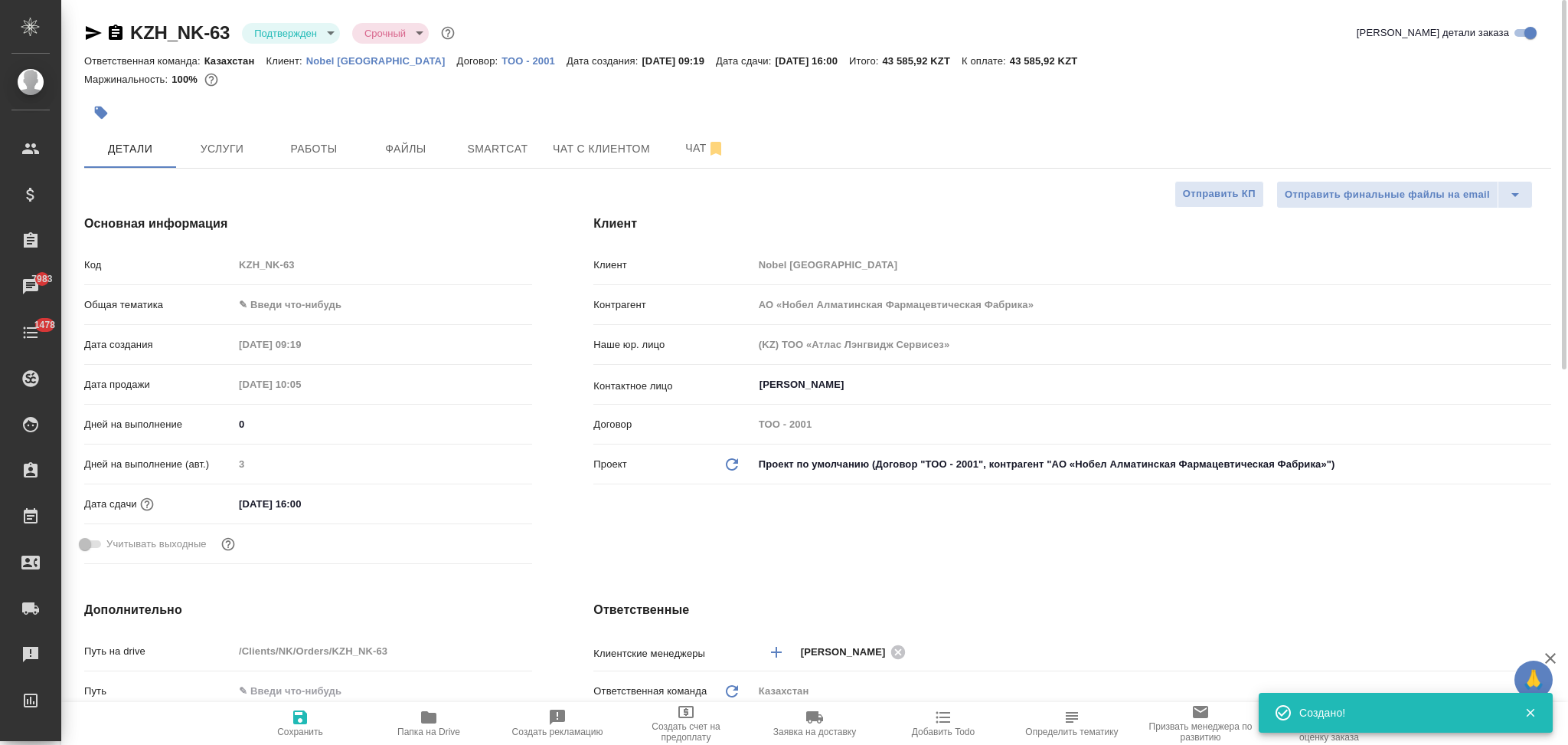
type textarea "x"
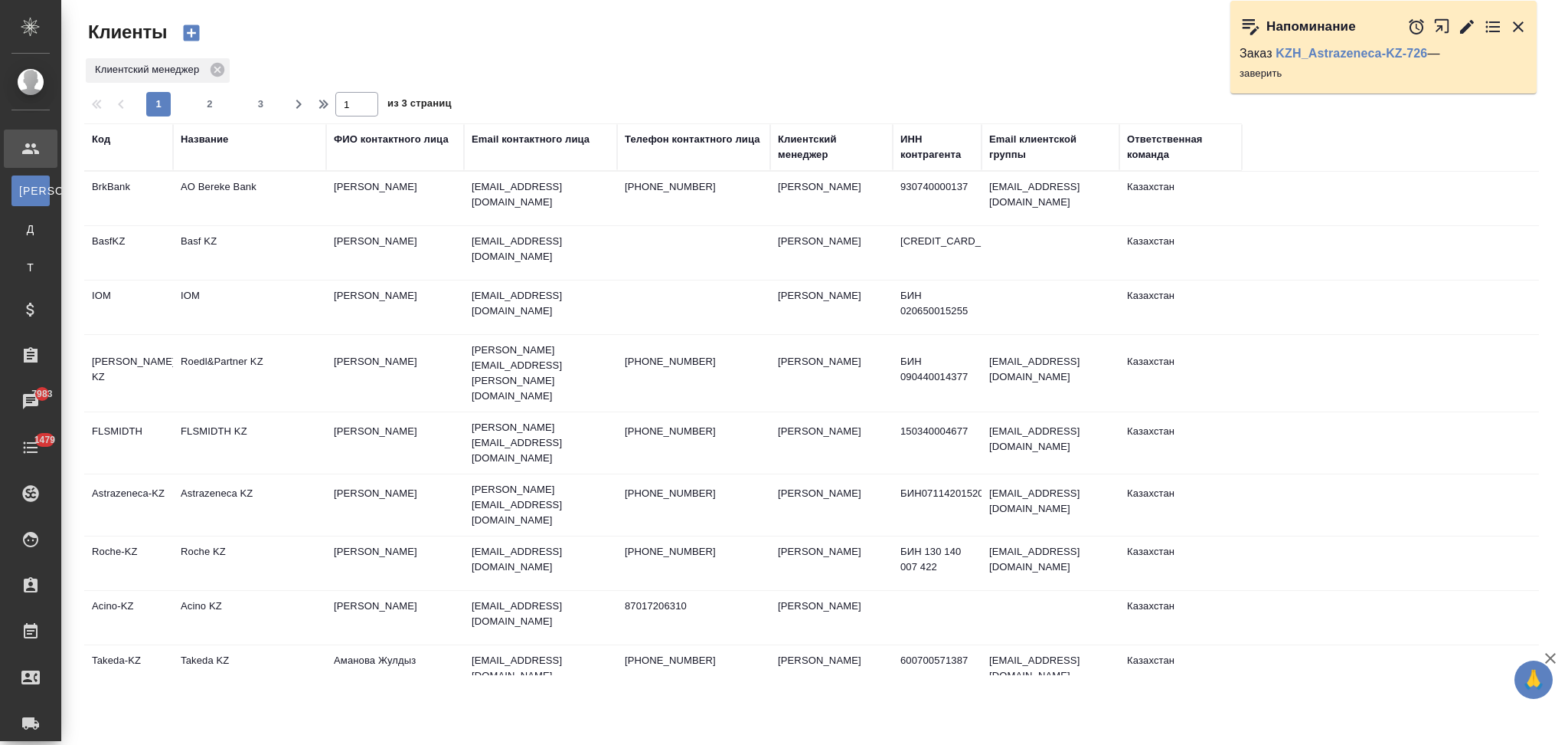
select select "RU"
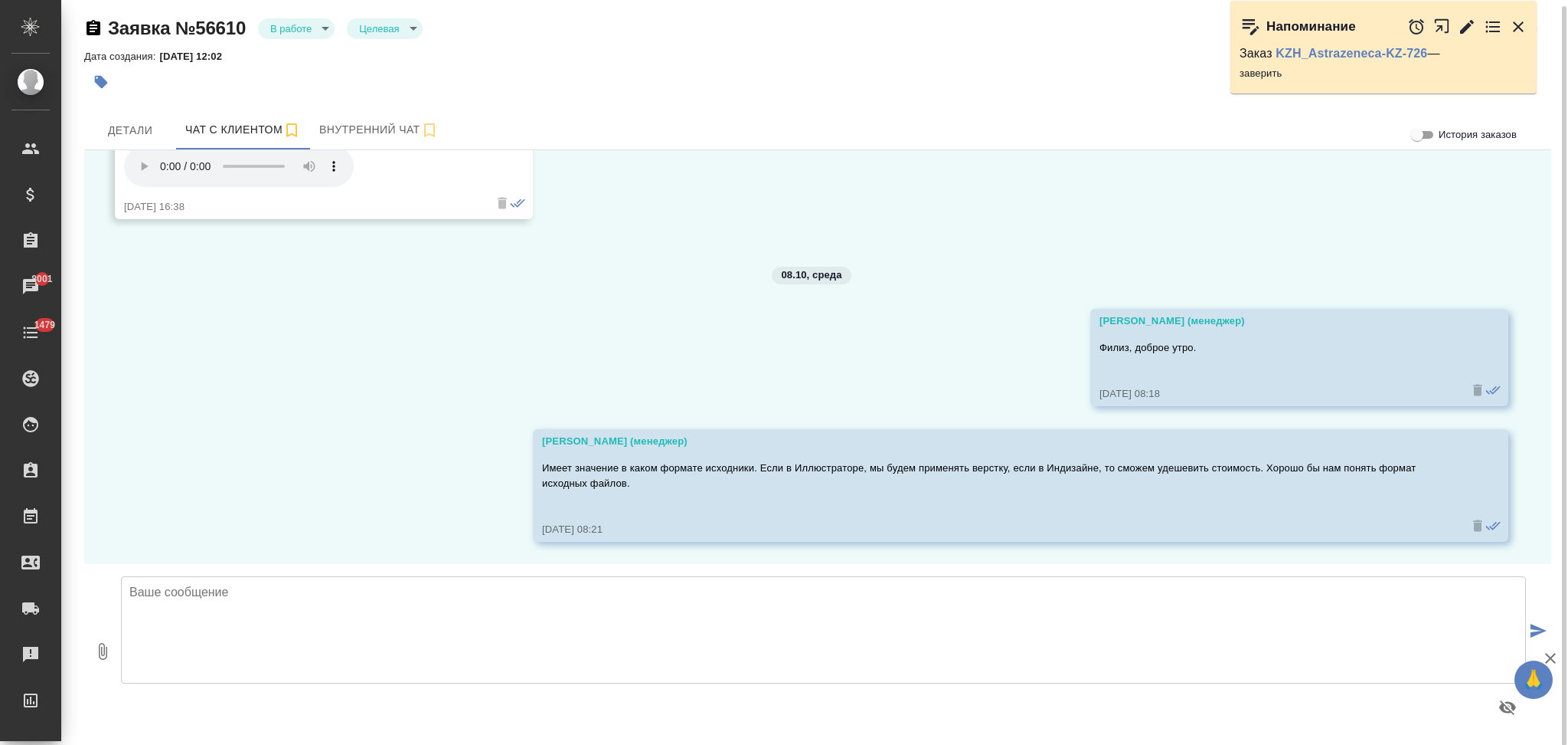
scroll to position [6, 0]
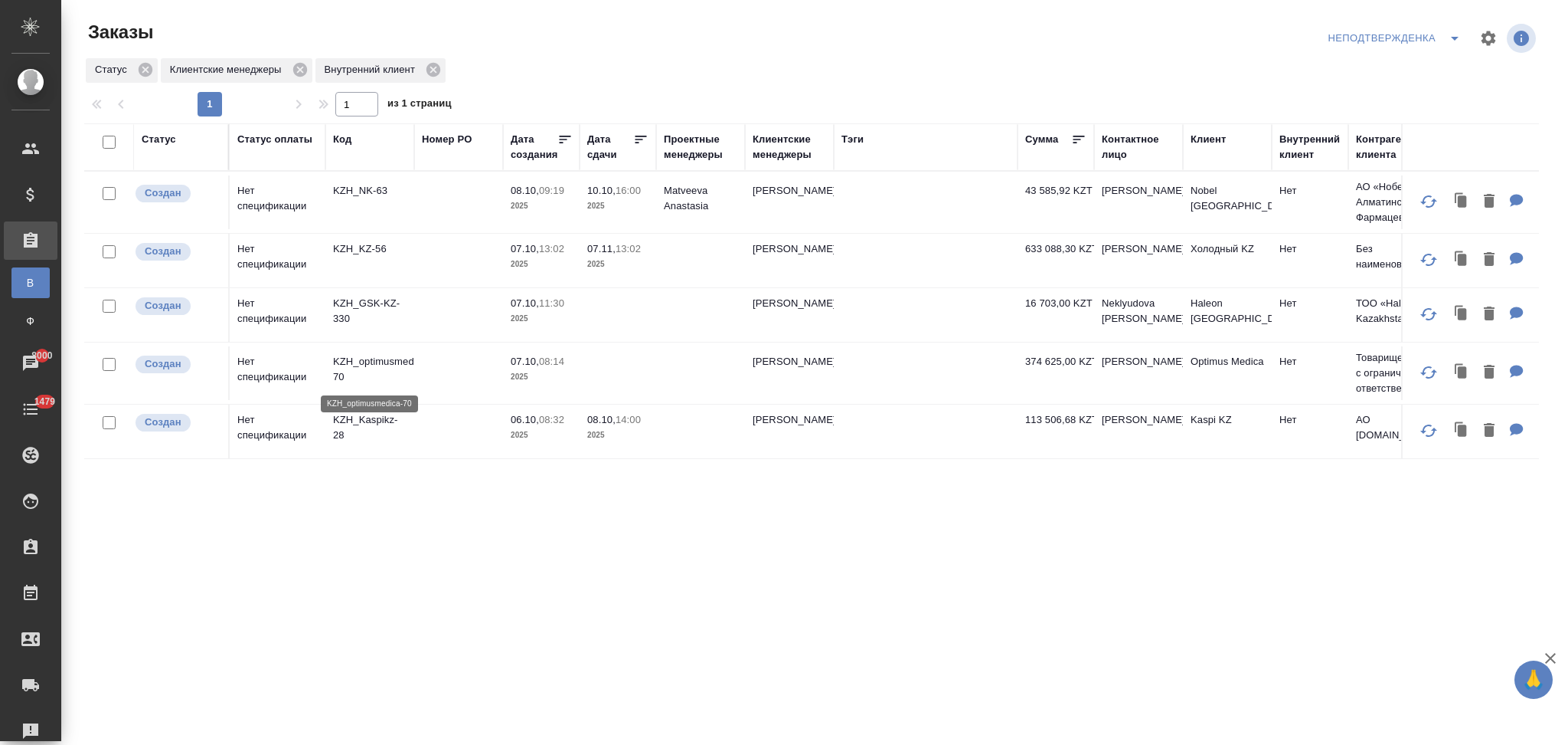
click at [374, 363] on p "KZH_optimusmedica-70" at bounding box center [369, 369] width 73 height 31
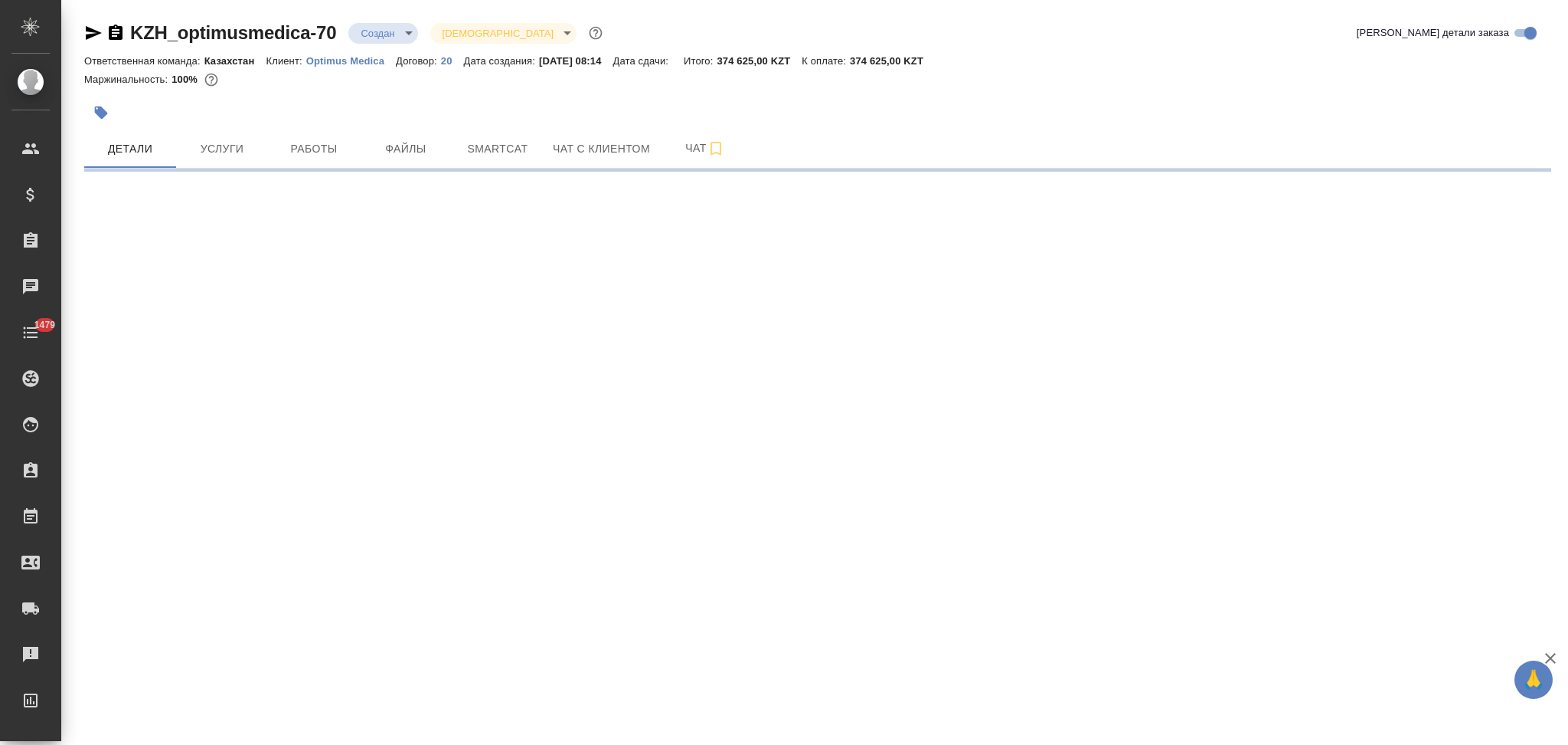
select select "RU"
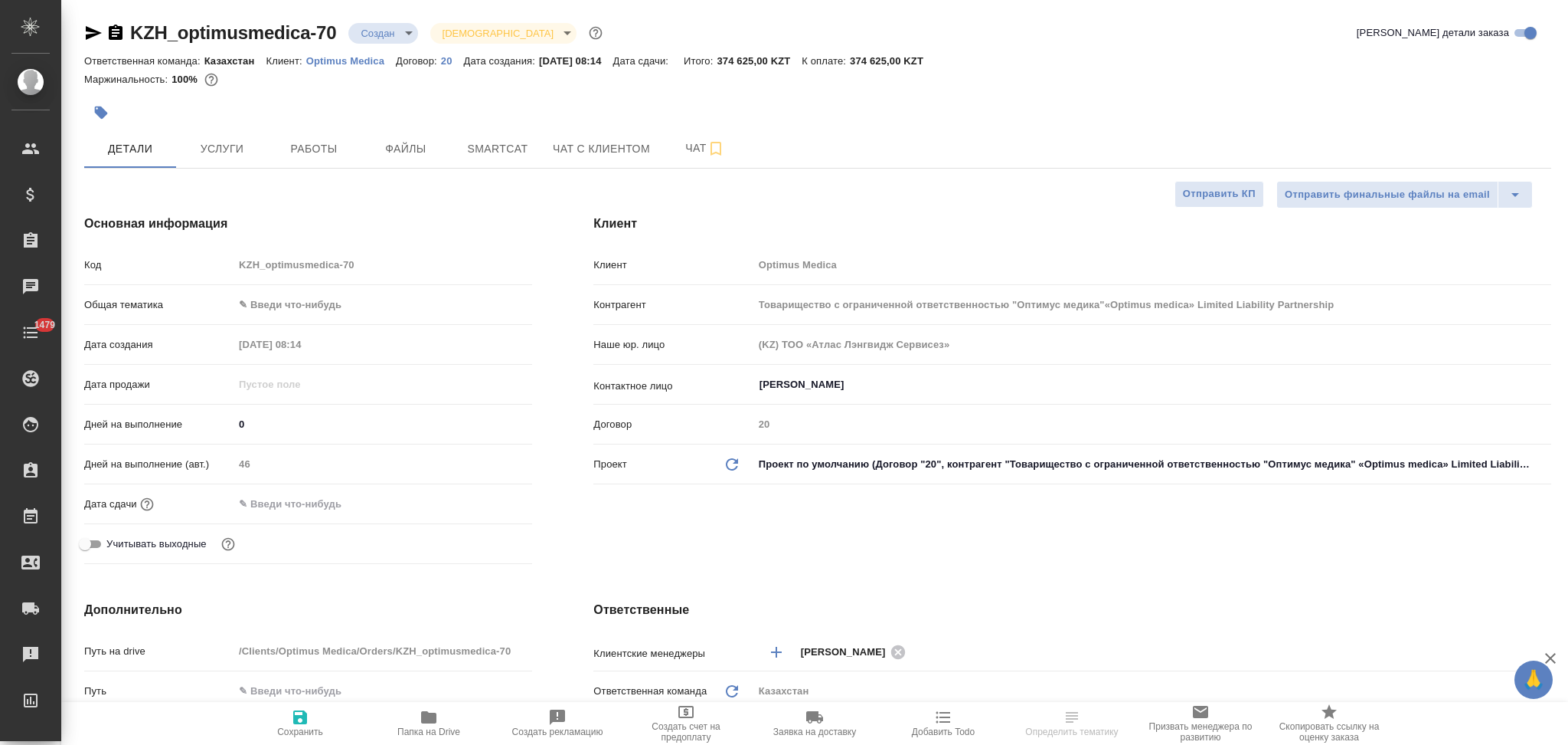
type textarea "x"
type input "Товарищество с ограниченной ответственностью "Оптимус медика"«Optimus medica» L…"
type textarea "x"
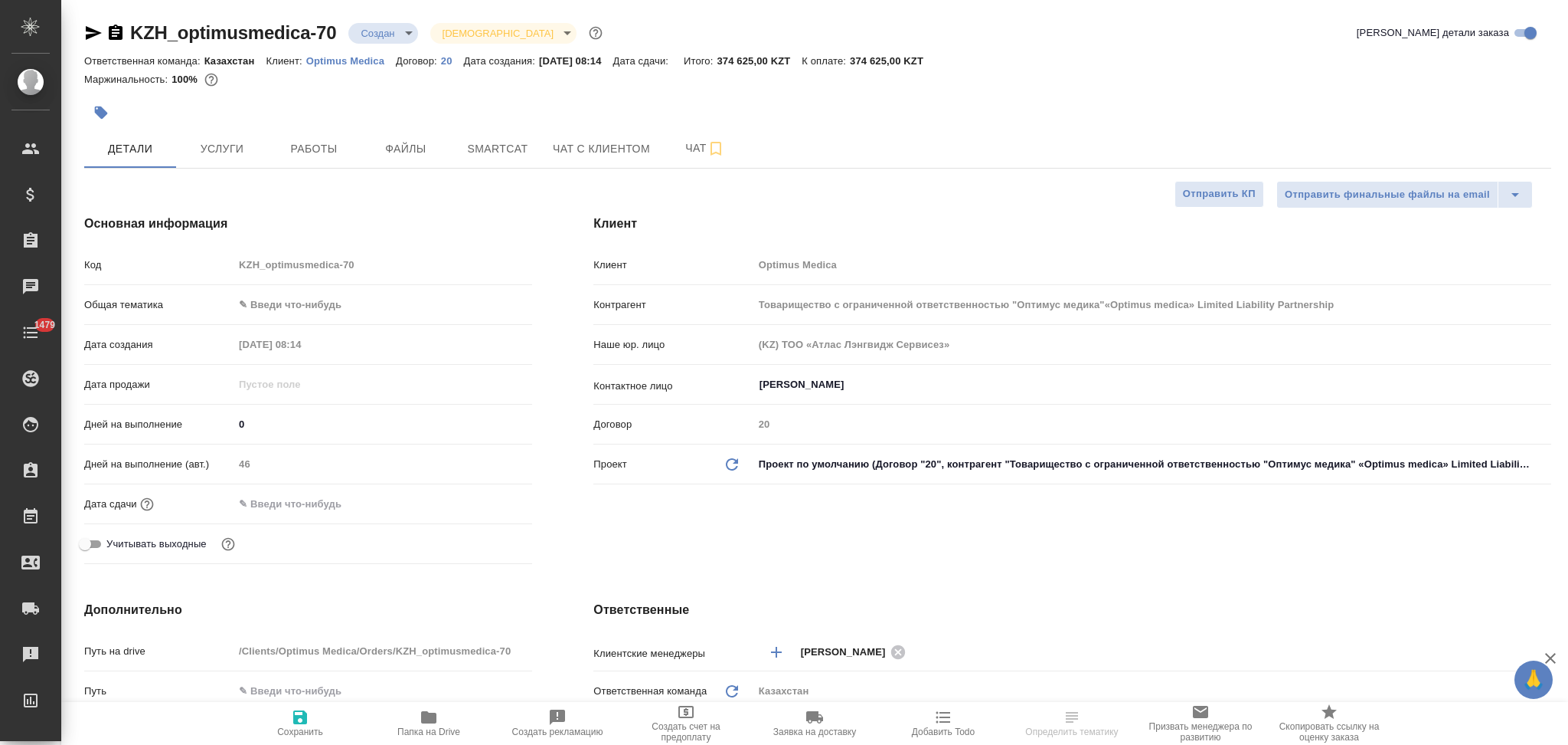
type textarea "x"
click at [95, 118] on icon "button" at bounding box center [100, 112] width 15 height 15
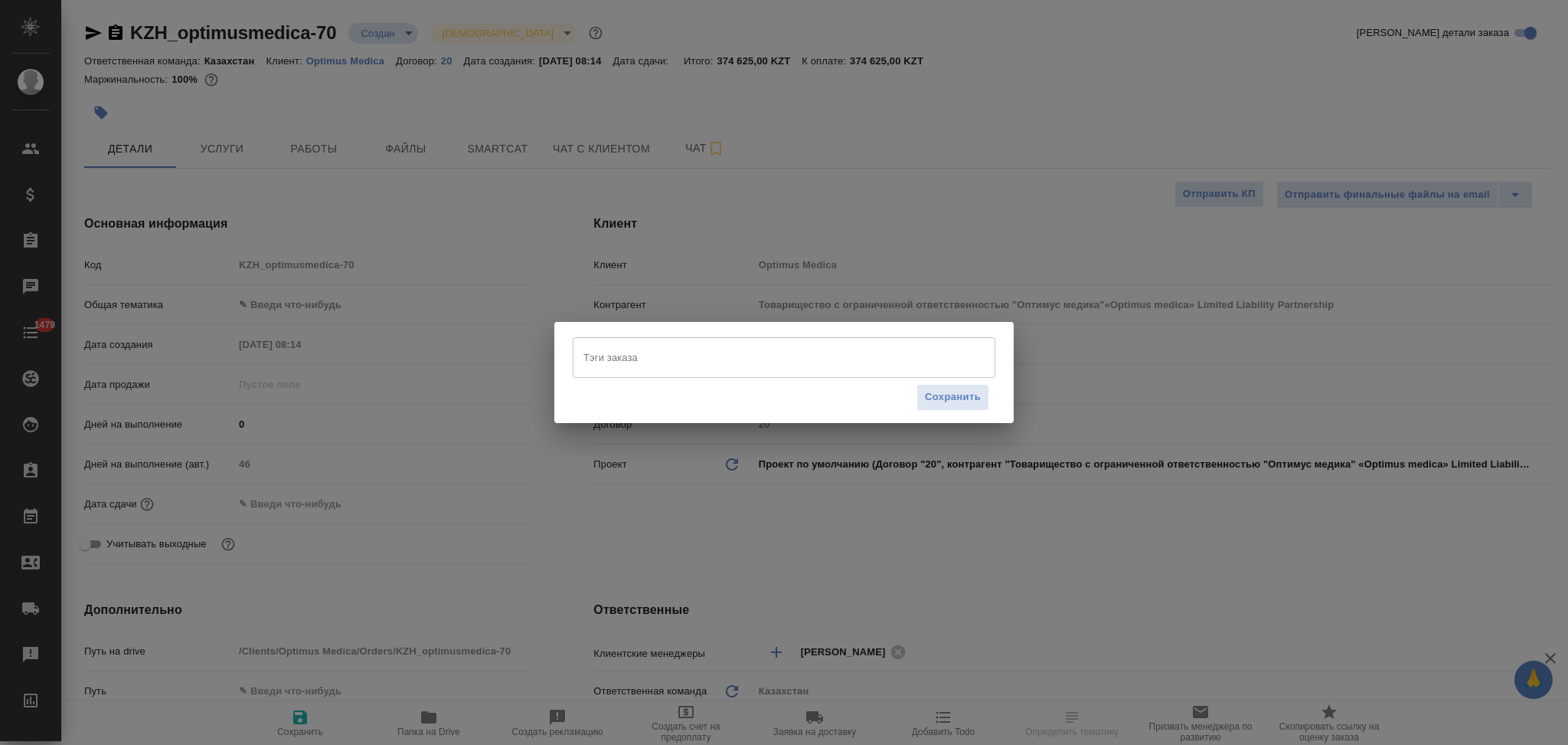
type input "Товарищество с ограниченной ответственностью "Оптимус медика"«Optimus medica» L…"
type textarea "x"
type input "Журавлев Денис"
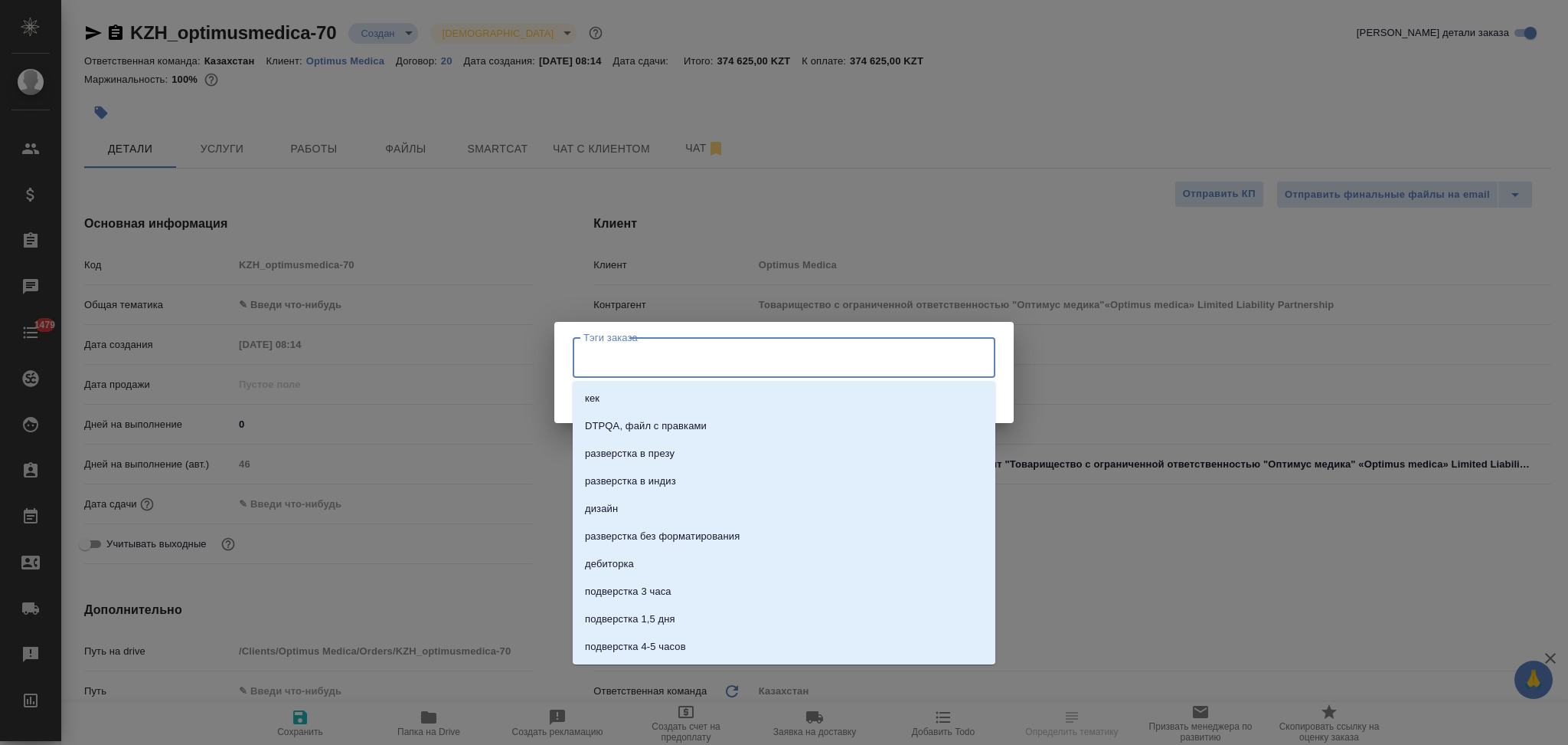
click at [625, 349] on input "Тэги заказа" at bounding box center [770, 357] width 380 height 26
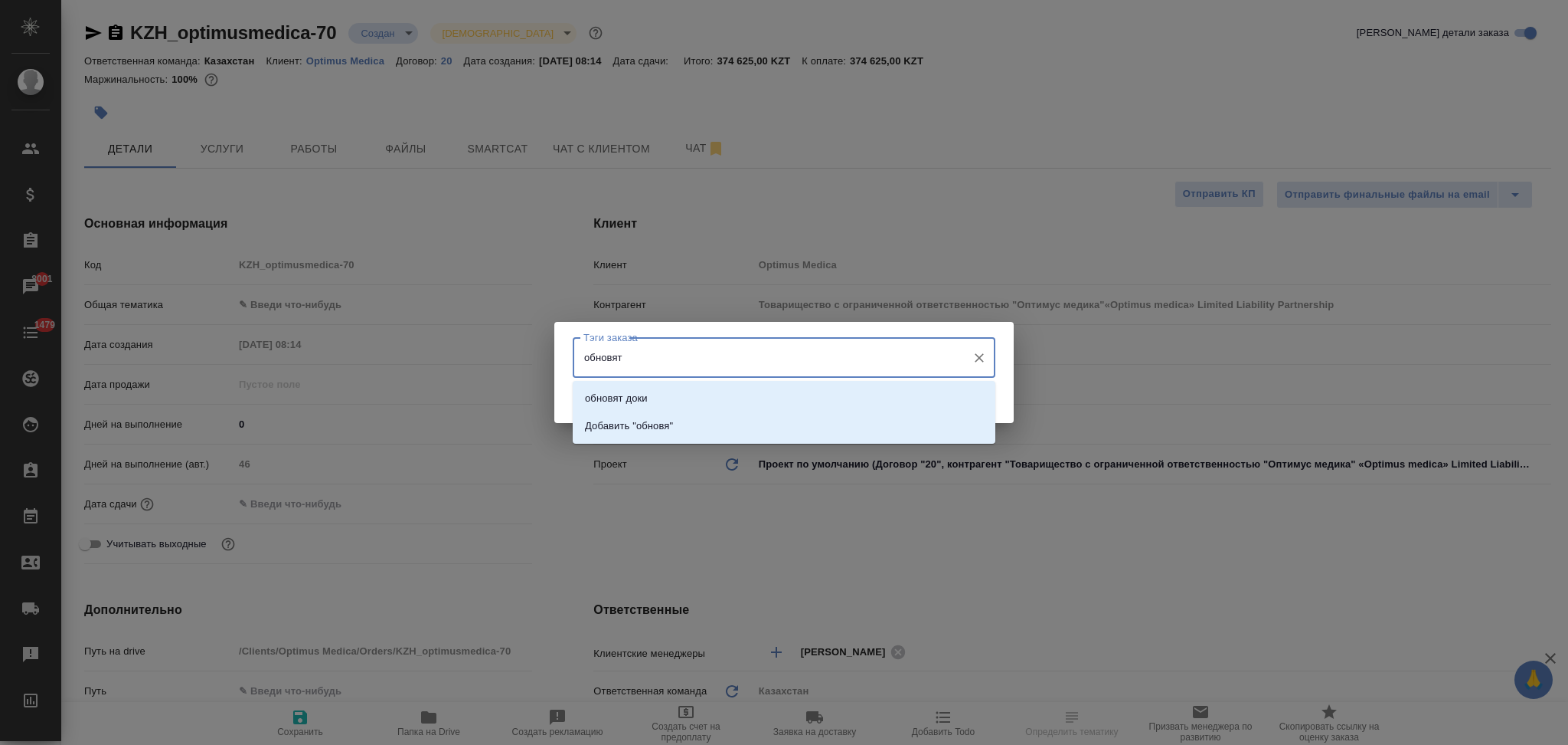
type input "обновят"
click at [622, 402] on p "обновят доки" at bounding box center [617, 398] width 63 height 15
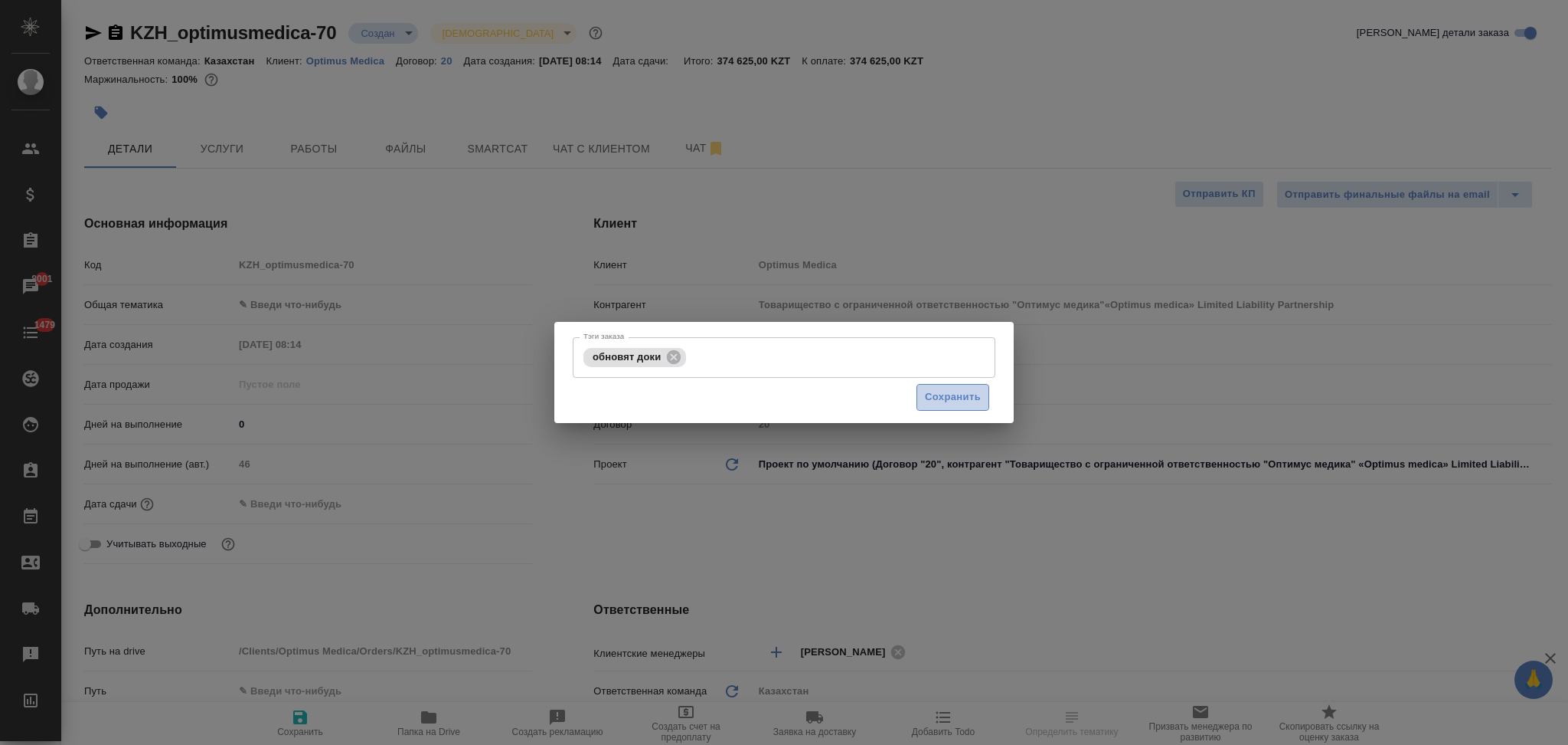
click at [966, 399] on span "Сохранить" at bounding box center [953, 397] width 56 height 17
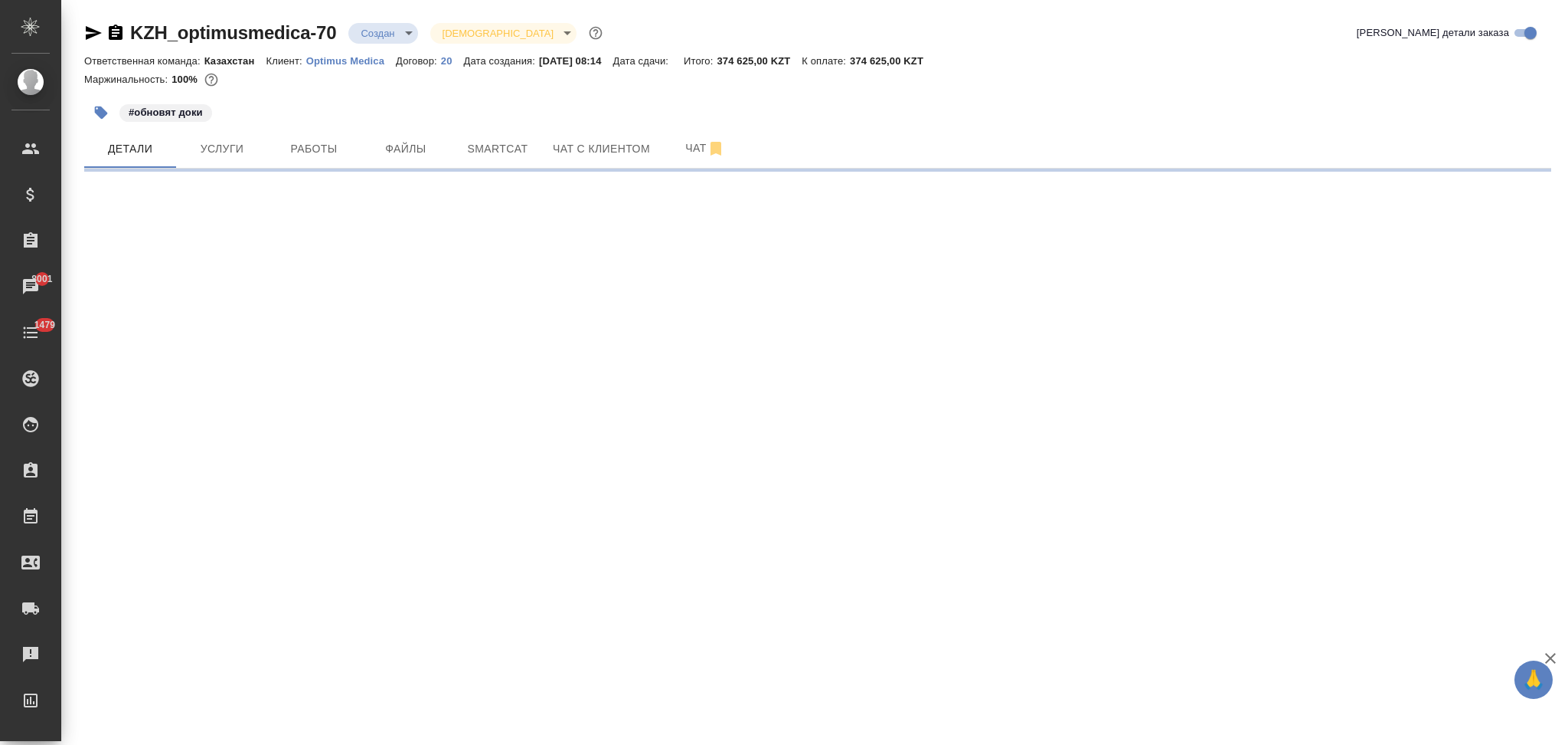
select select "RU"
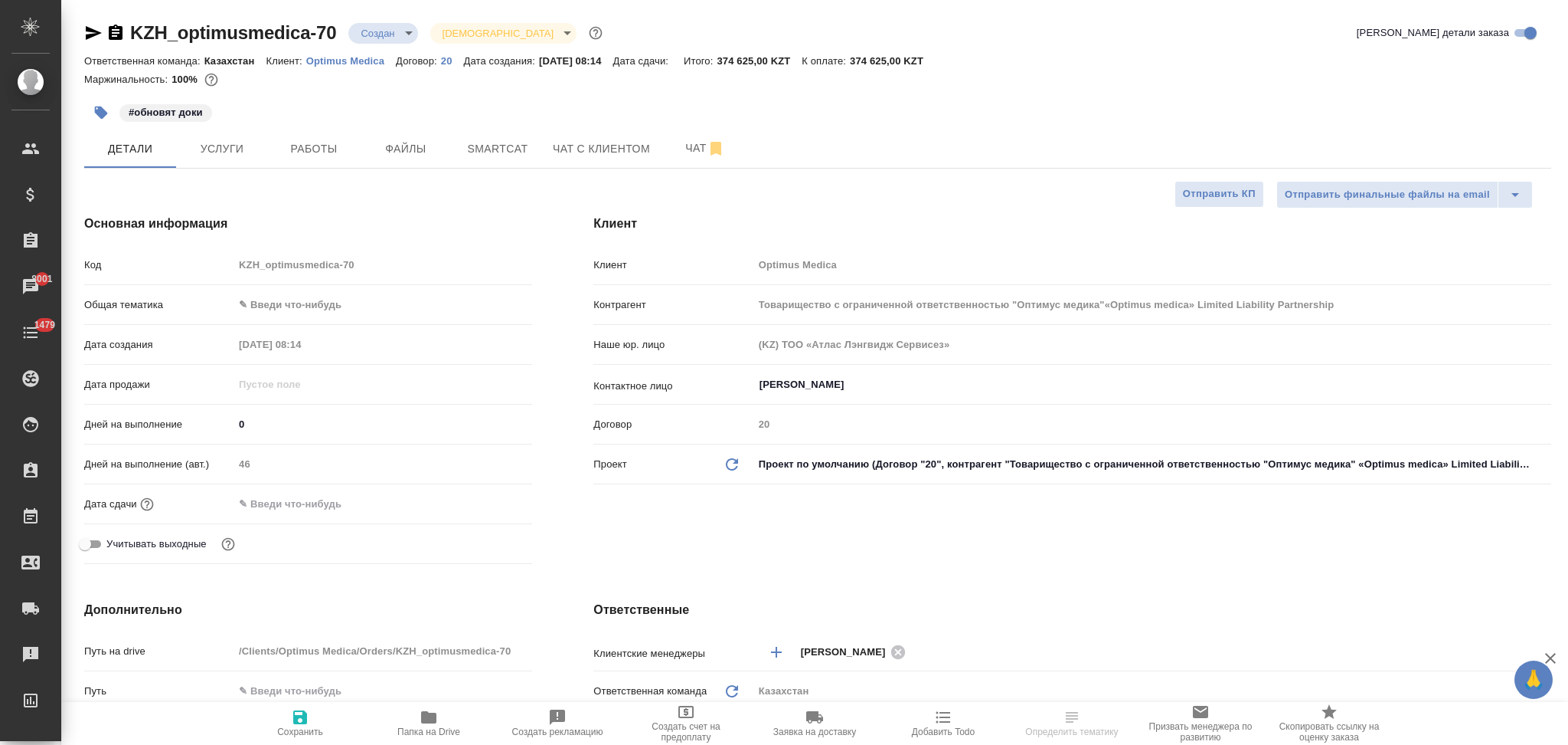
type textarea "x"
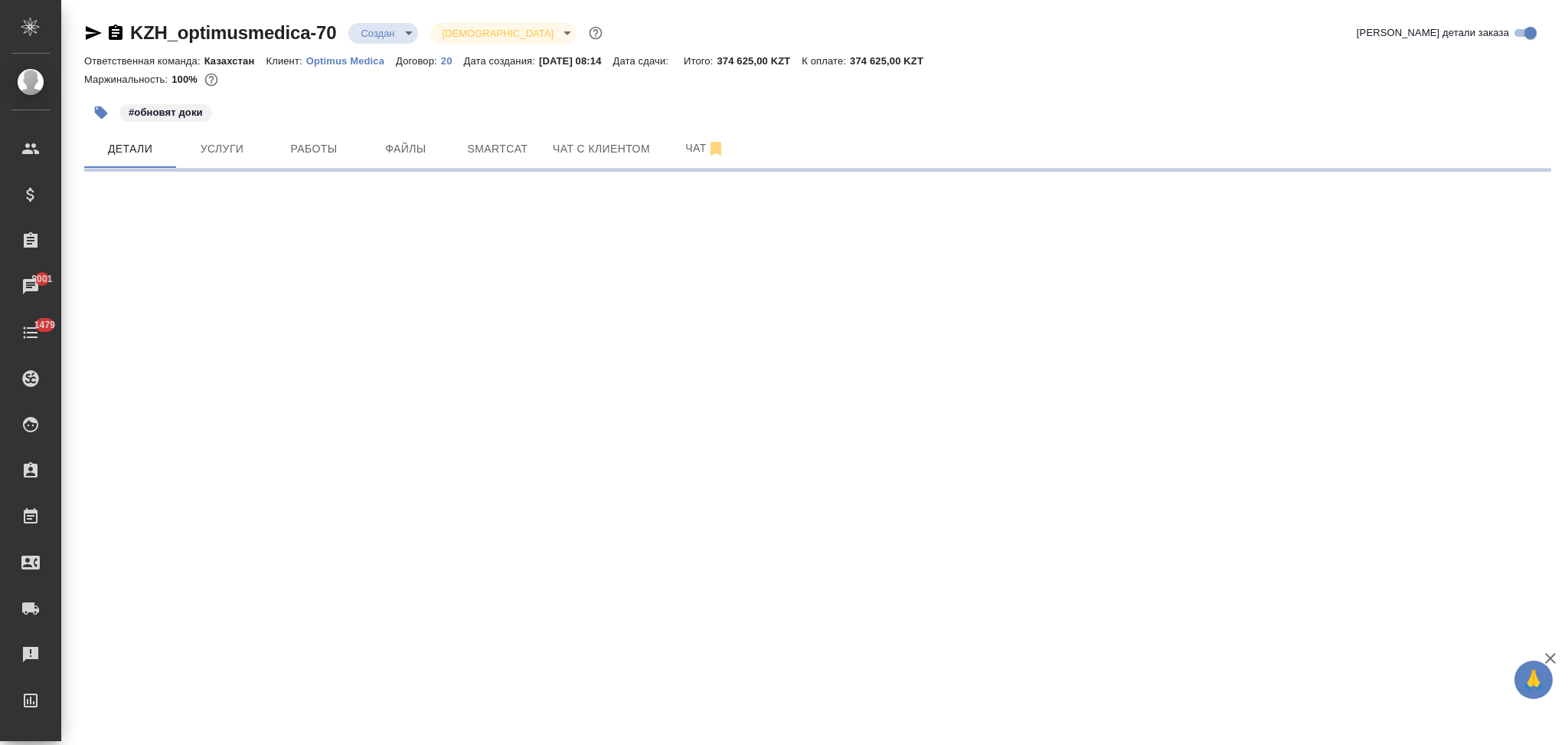
select select "RU"
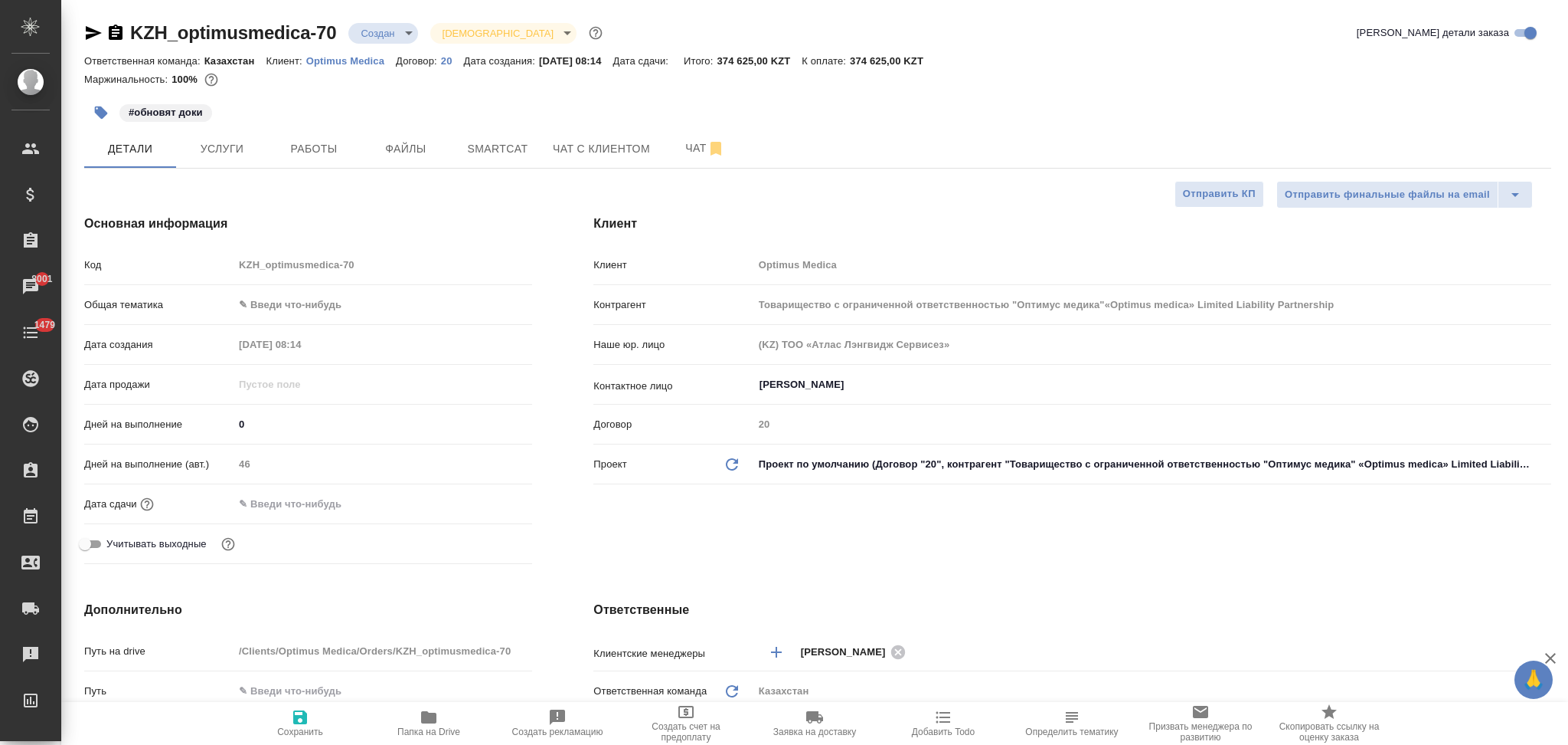
type textarea "x"
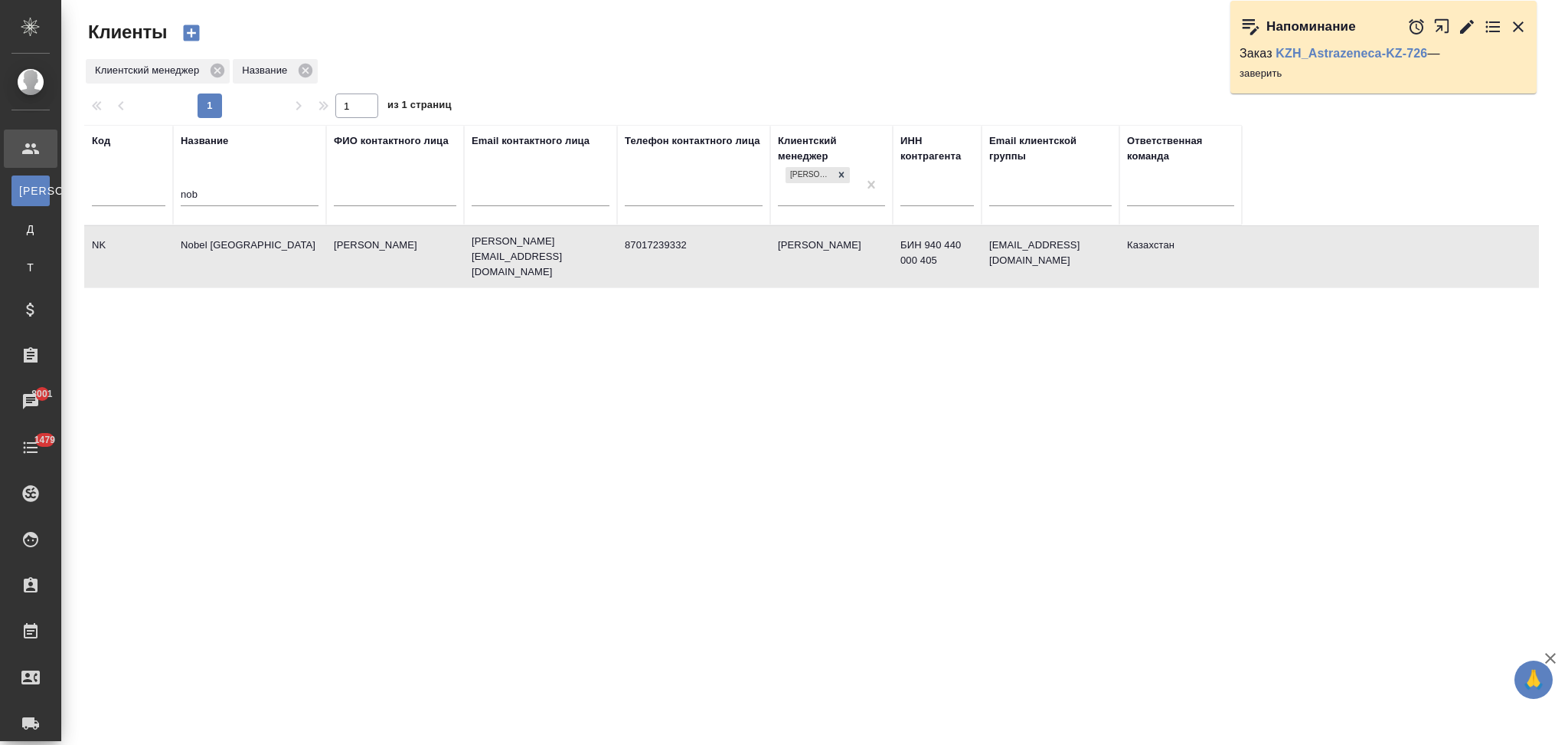
select select "RU"
drag, startPoint x: 842, startPoint y: 177, endPoint x: 764, endPoint y: 197, distance: 80.5
click at [842, 177] on icon at bounding box center [842, 175] width 11 height 11
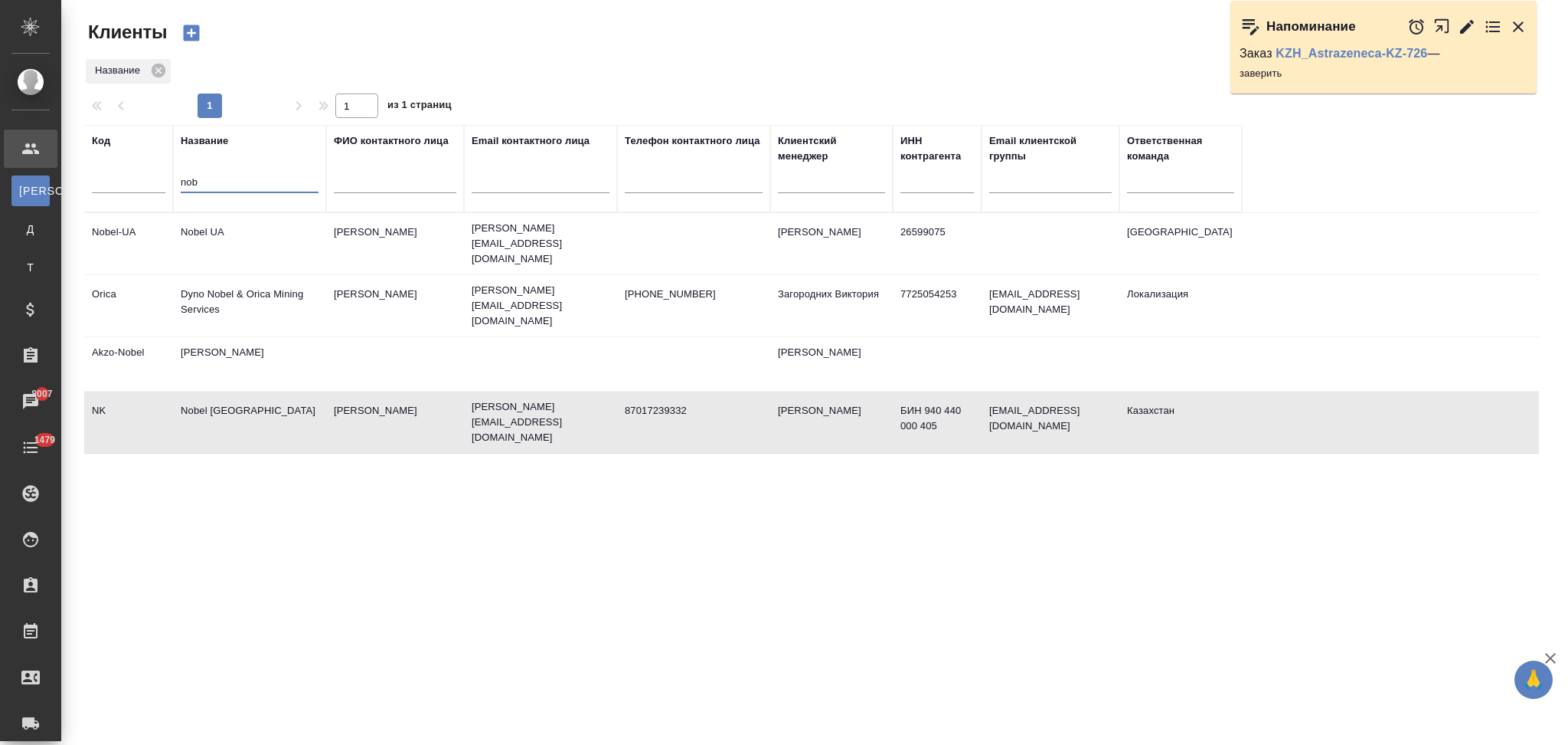
drag, startPoint x: 225, startPoint y: 186, endPoint x: 147, endPoint y: 197, distance: 78.8
click at [147, 197] on tr "Код Название nob ФИО контактного лица Email контактного лица Телефон контактног…" at bounding box center [663, 168] width 1158 height 88
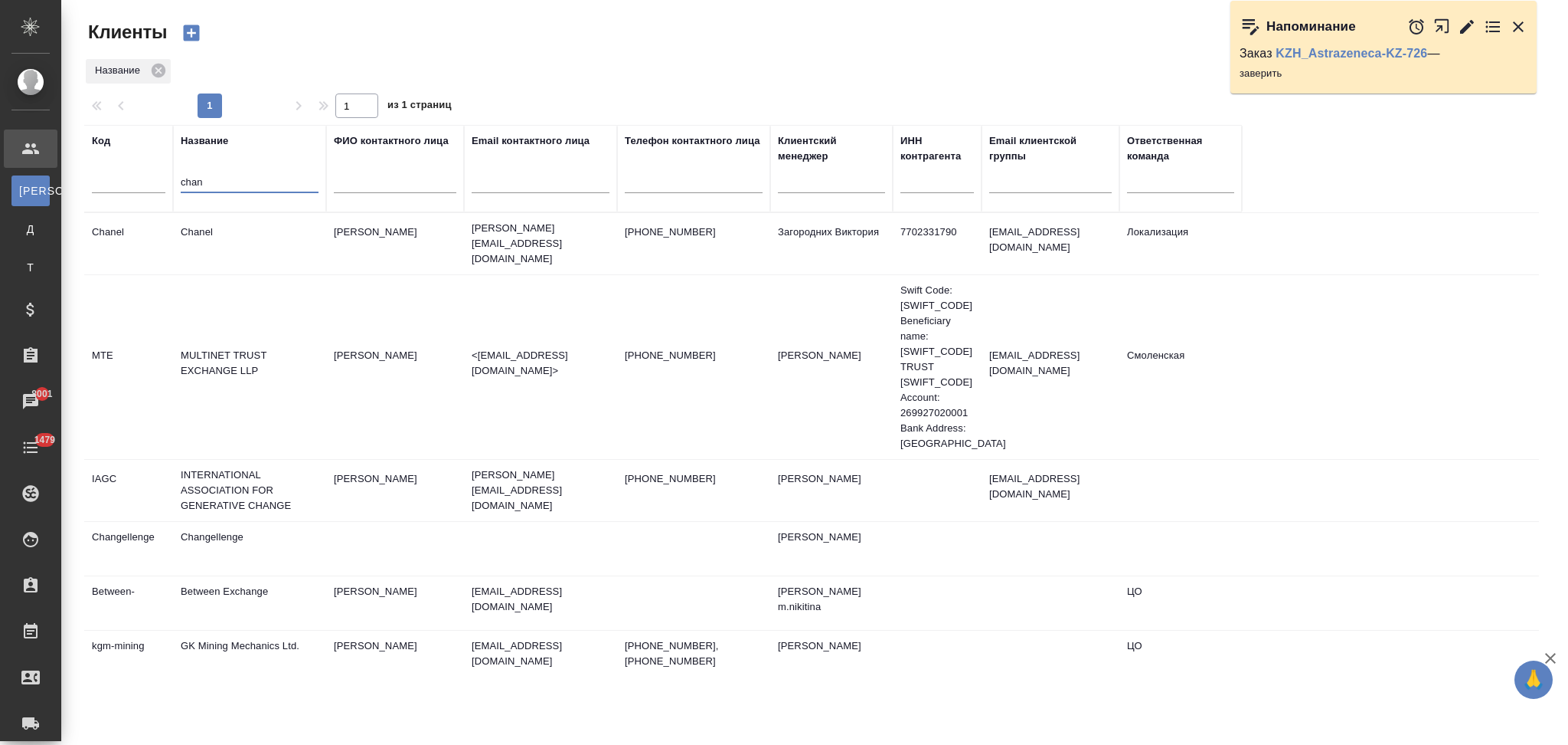
type input "chan"
click at [293, 250] on td "Chanel" at bounding box center [249, 244] width 153 height 54
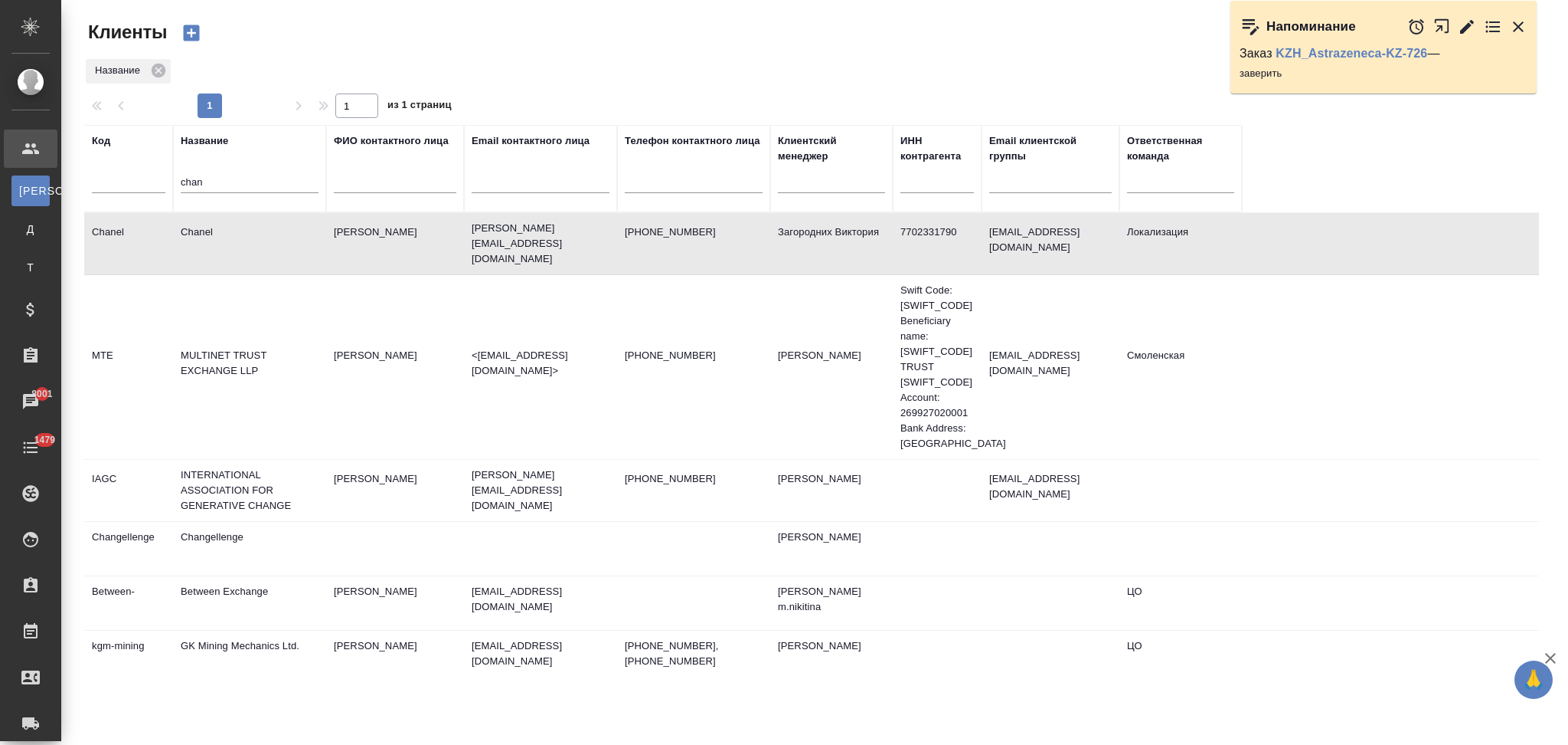
click at [293, 250] on td "Chanel" at bounding box center [249, 244] width 153 height 54
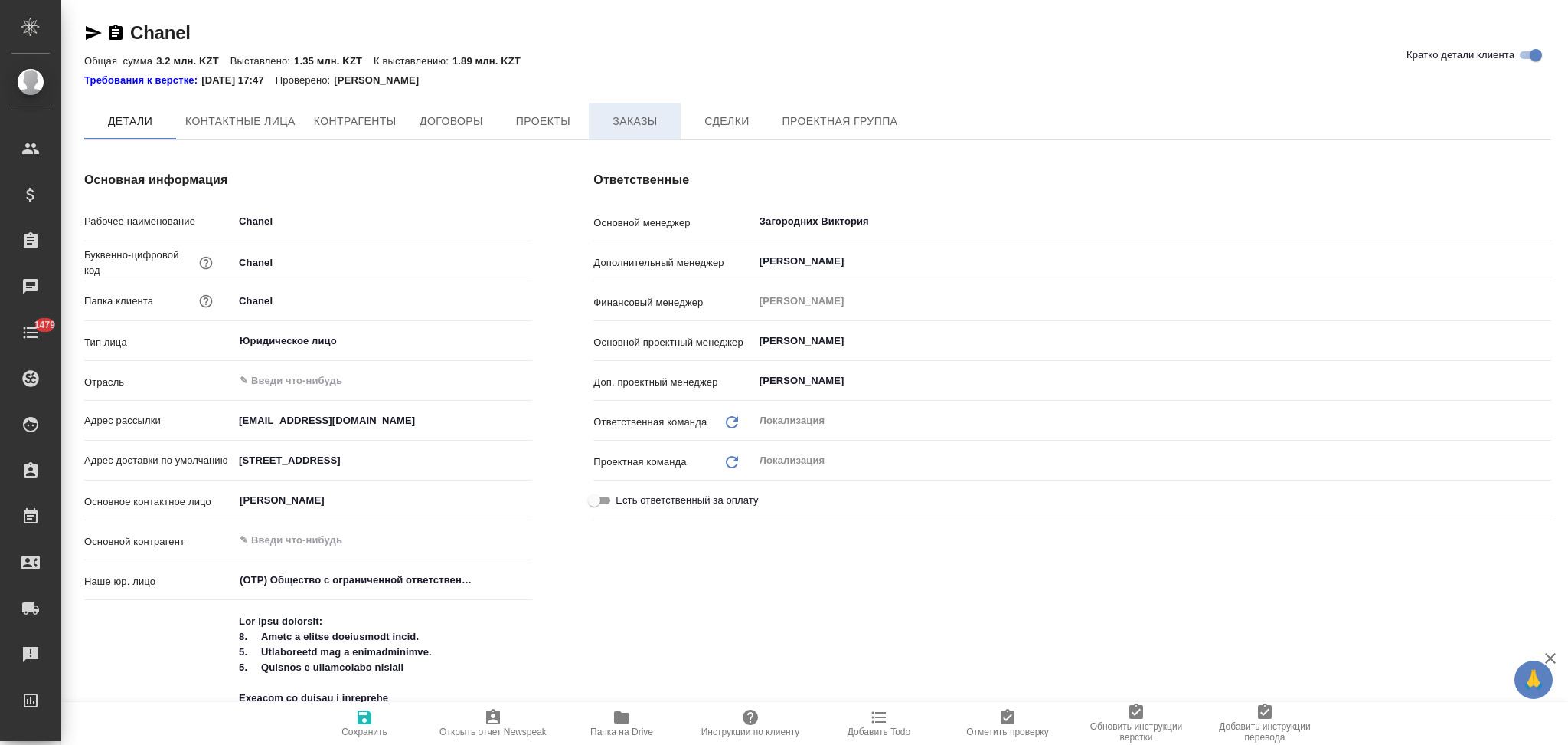
click at [629, 119] on span "Заказы" at bounding box center [634, 122] width 73 height 19
type textarea "x"
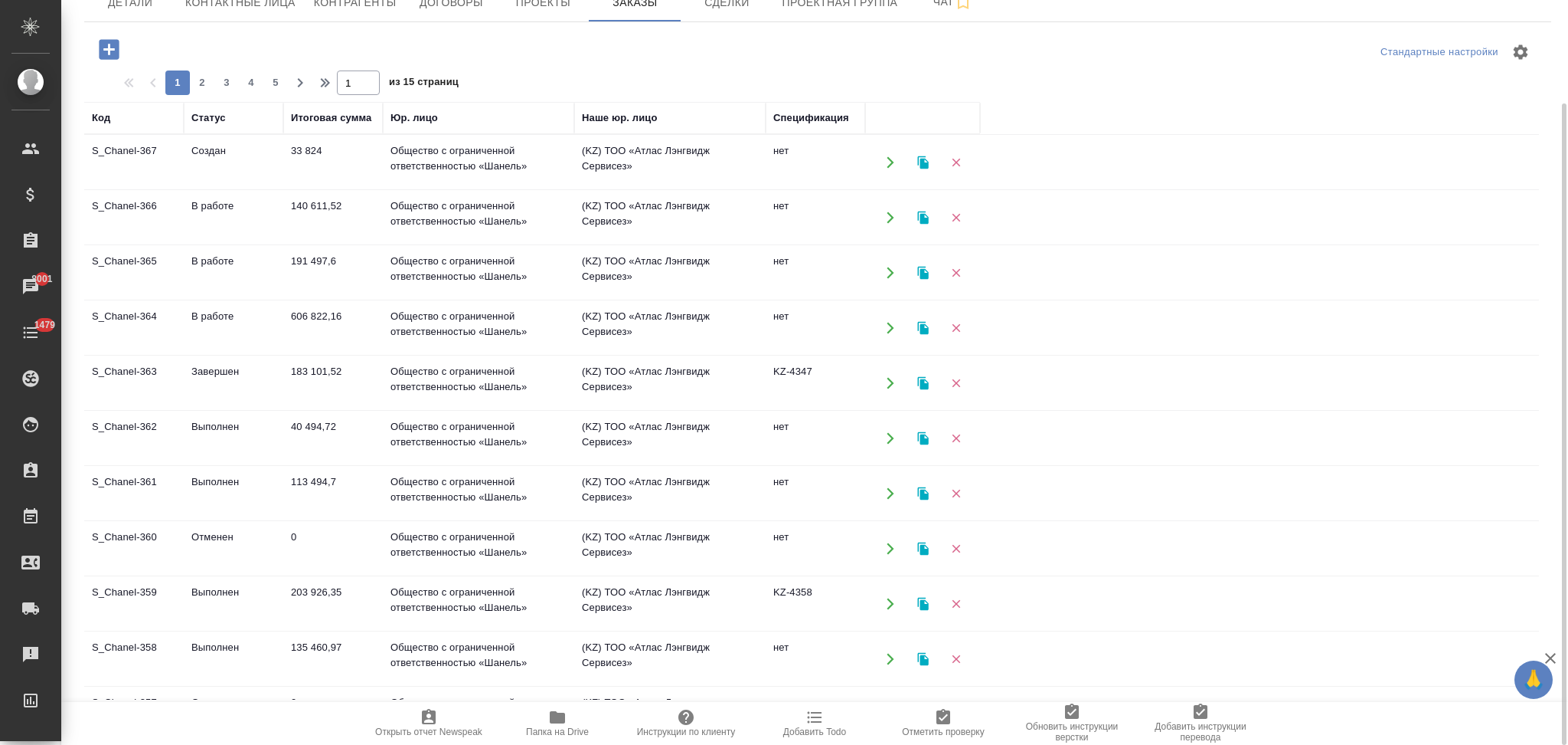
click at [885, 158] on icon "button" at bounding box center [890, 162] width 13 height 13
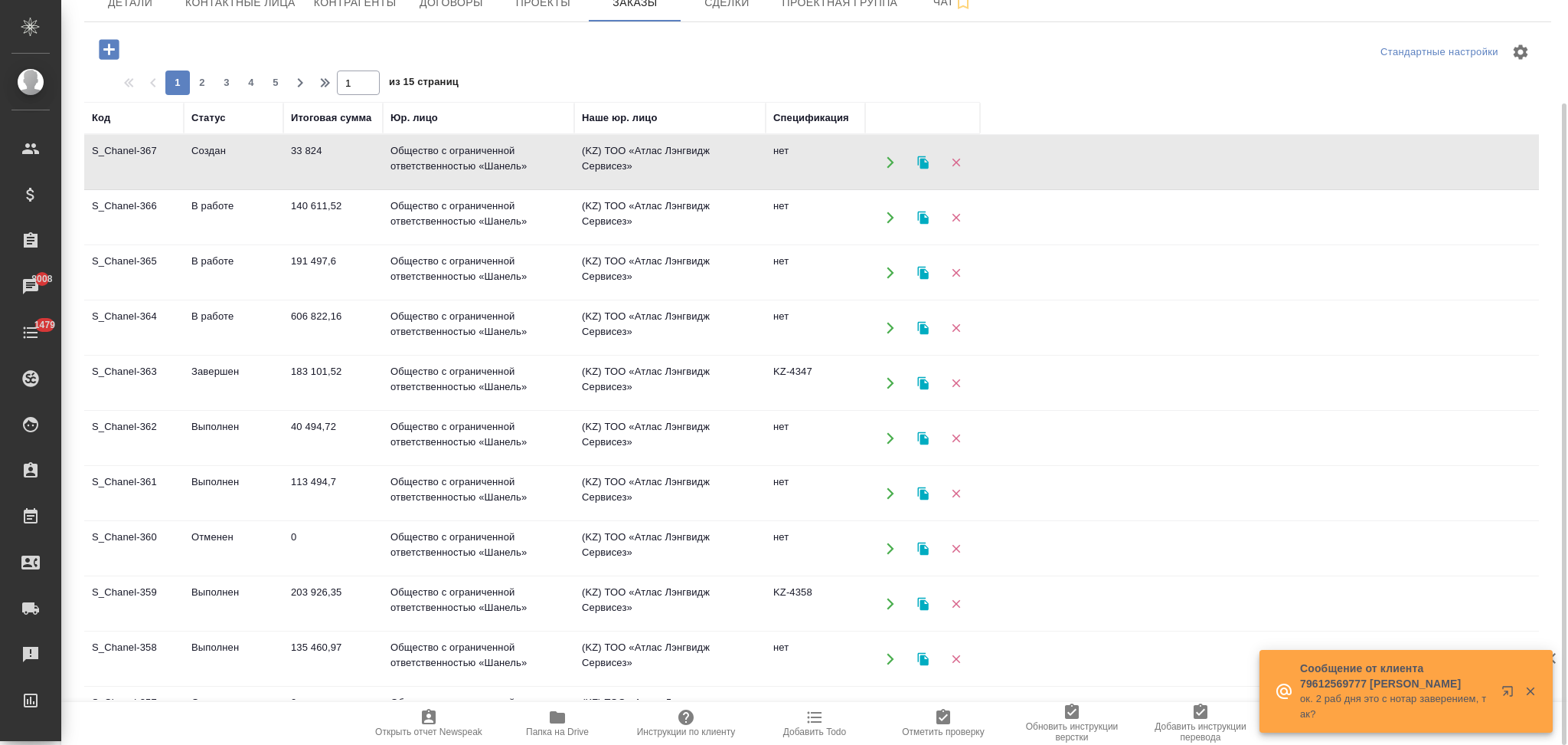
click at [887, 328] on icon "button" at bounding box center [890, 328] width 13 height 13
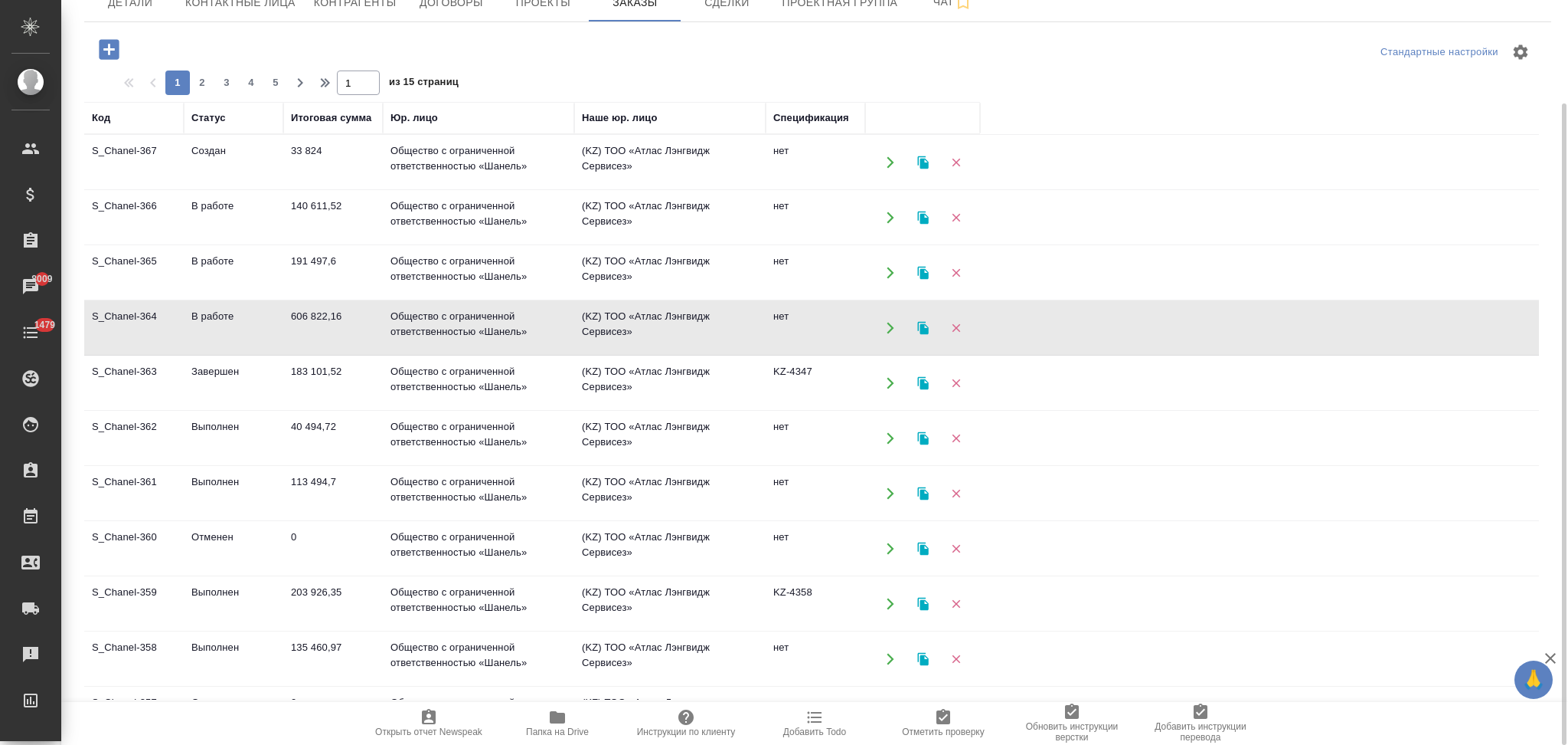
click at [887, 271] on icon "button" at bounding box center [890, 272] width 13 height 13
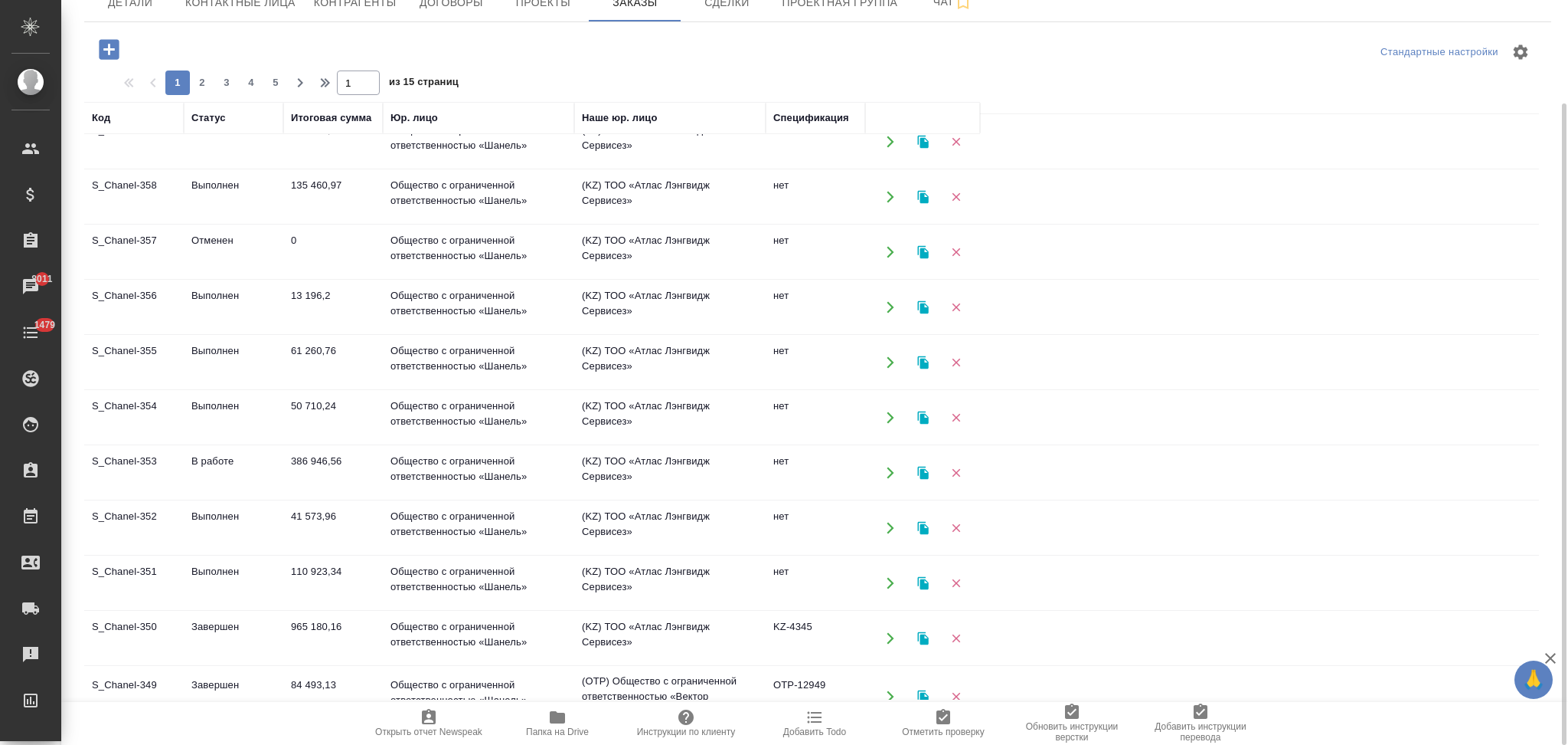
scroll to position [505, 0]
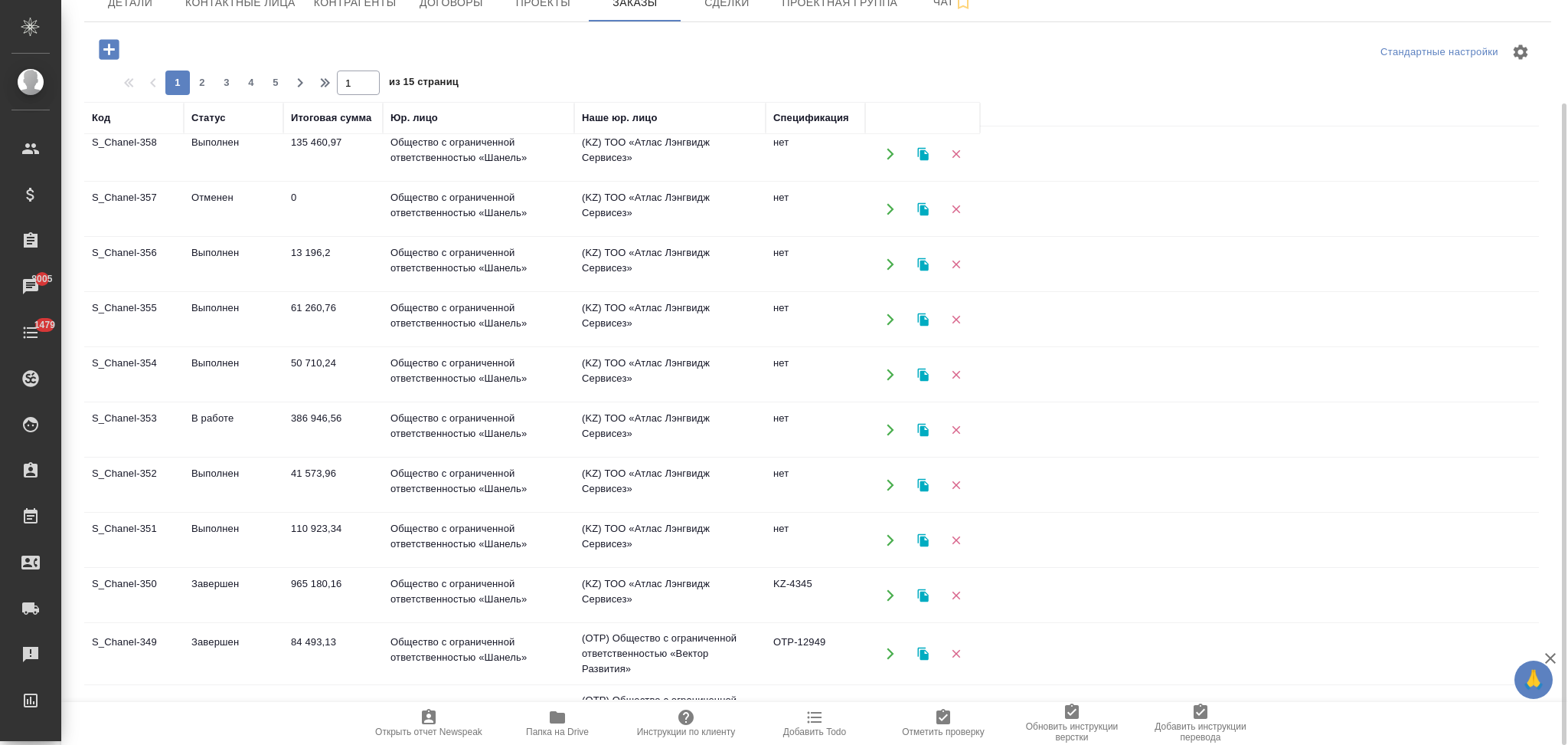
click at [889, 591] on icon "button" at bounding box center [890, 595] width 7 height 12
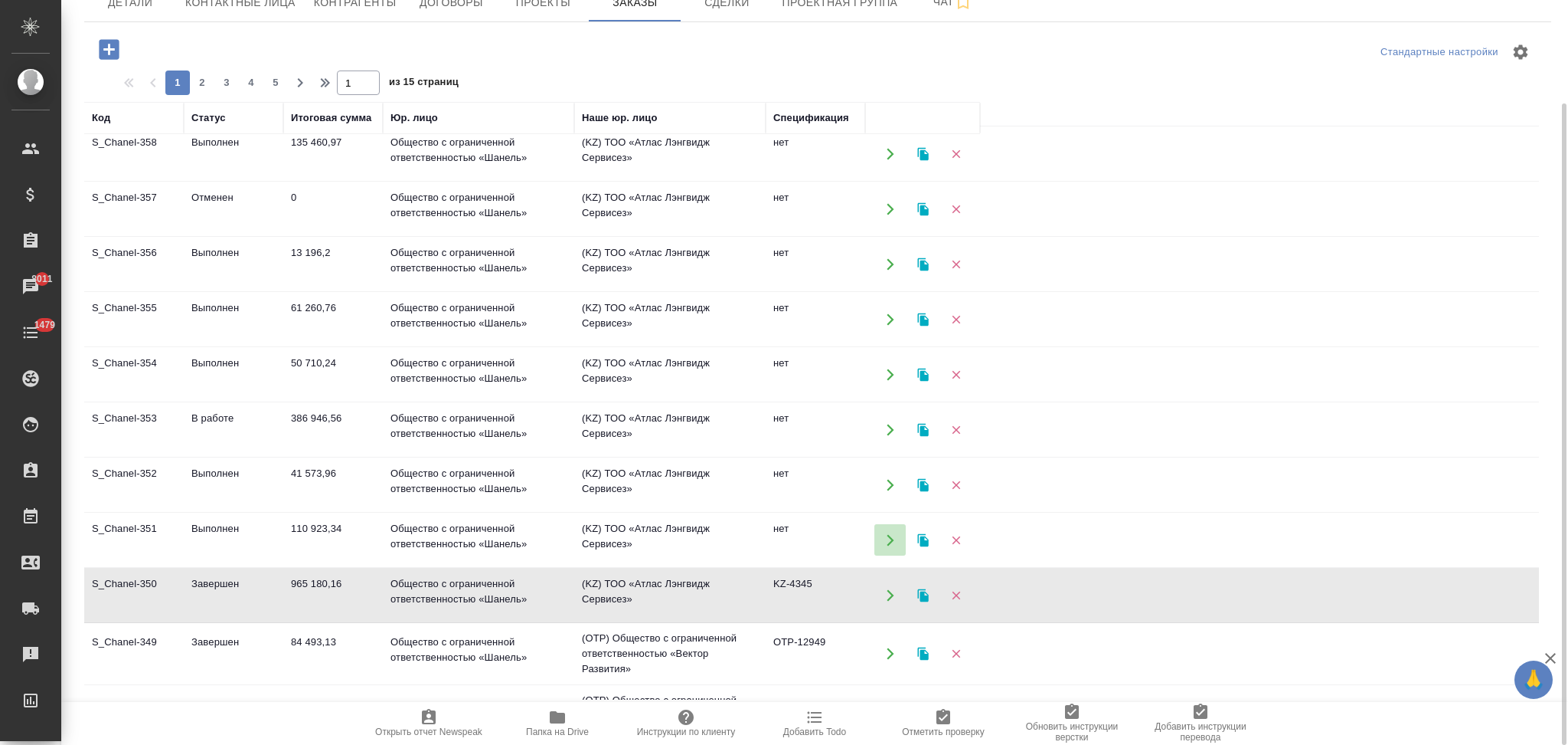
click at [884, 534] on icon "button" at bounding box center [890, 540] width 13 height 13
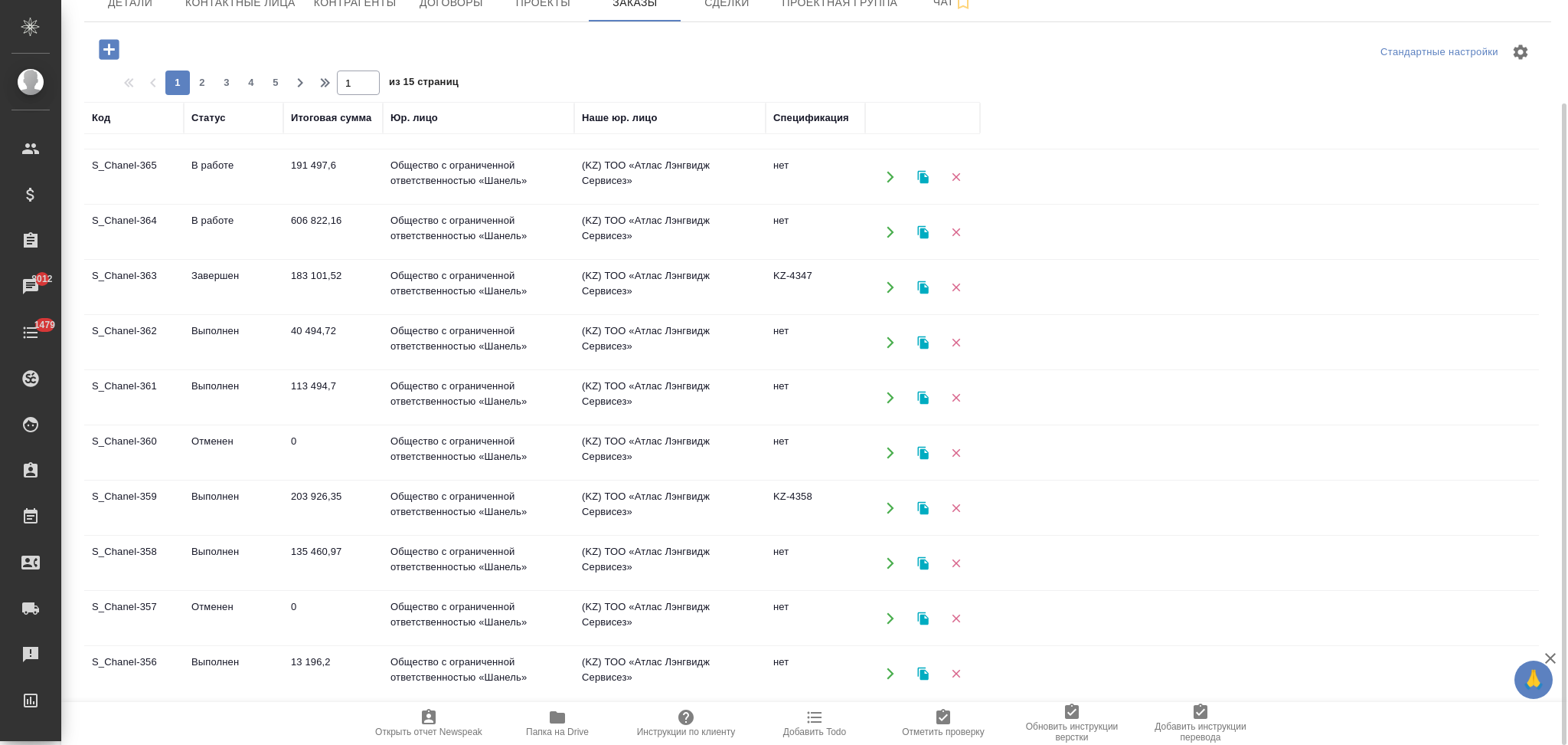
scroll to position [0, 0]
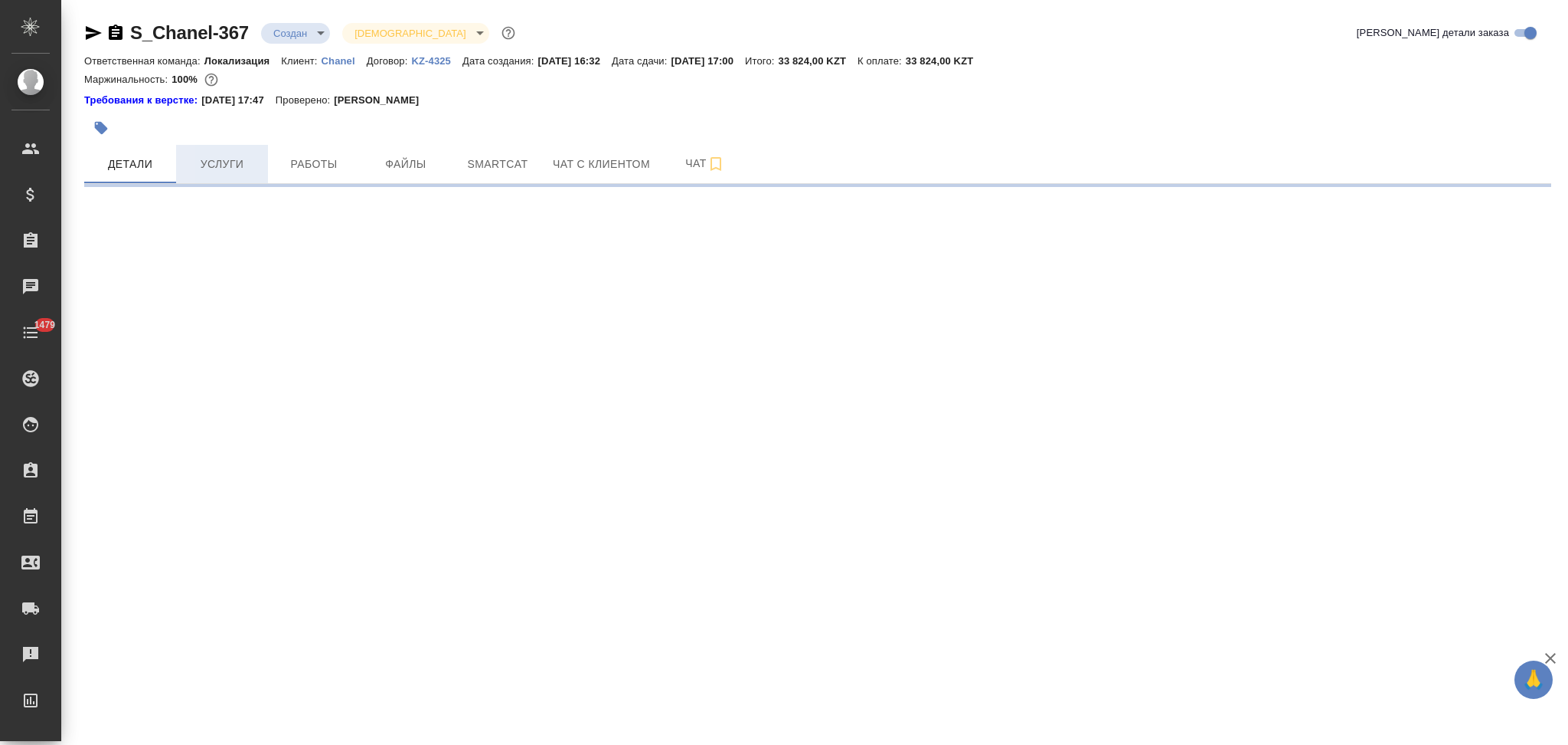
select select "RU"
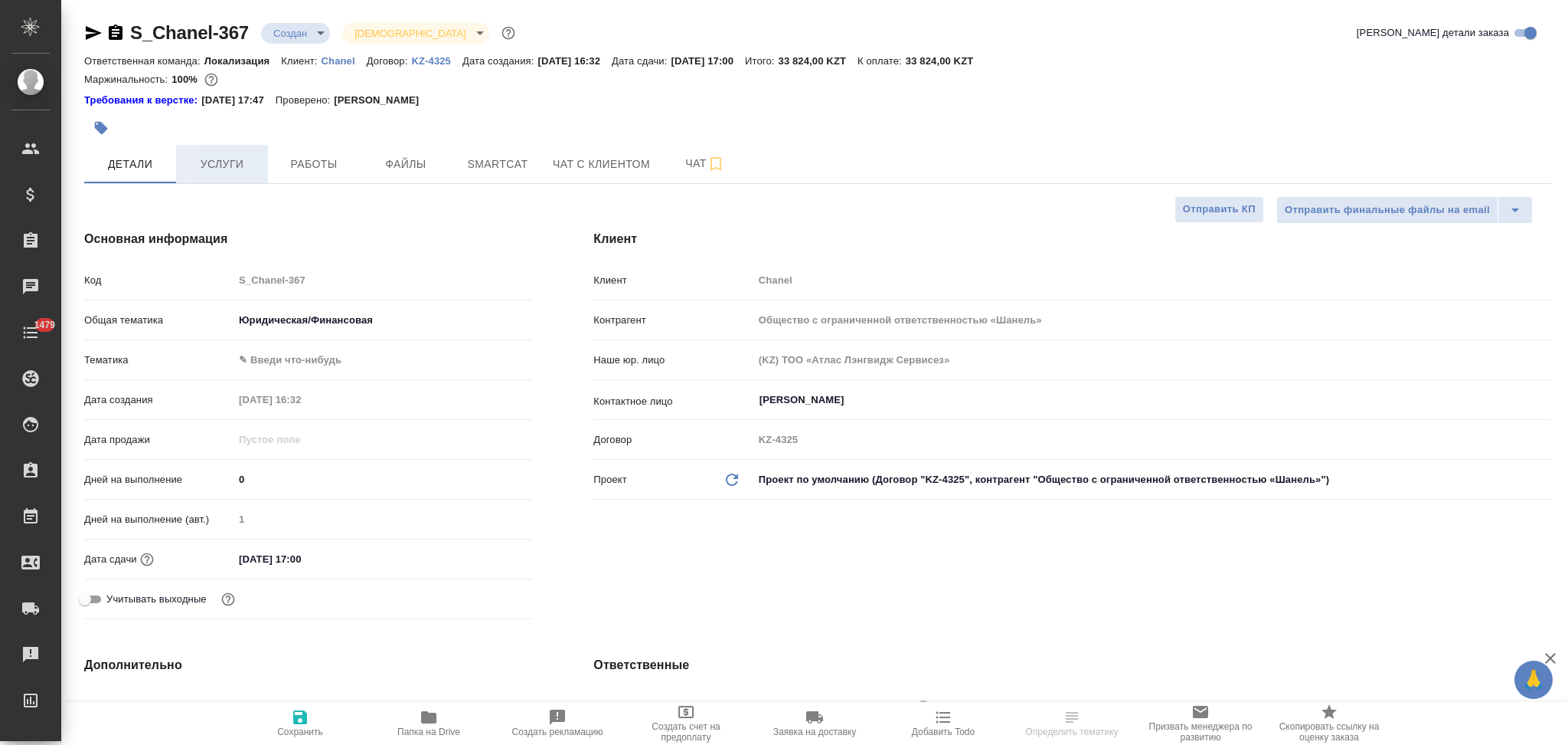
type textarea "x"
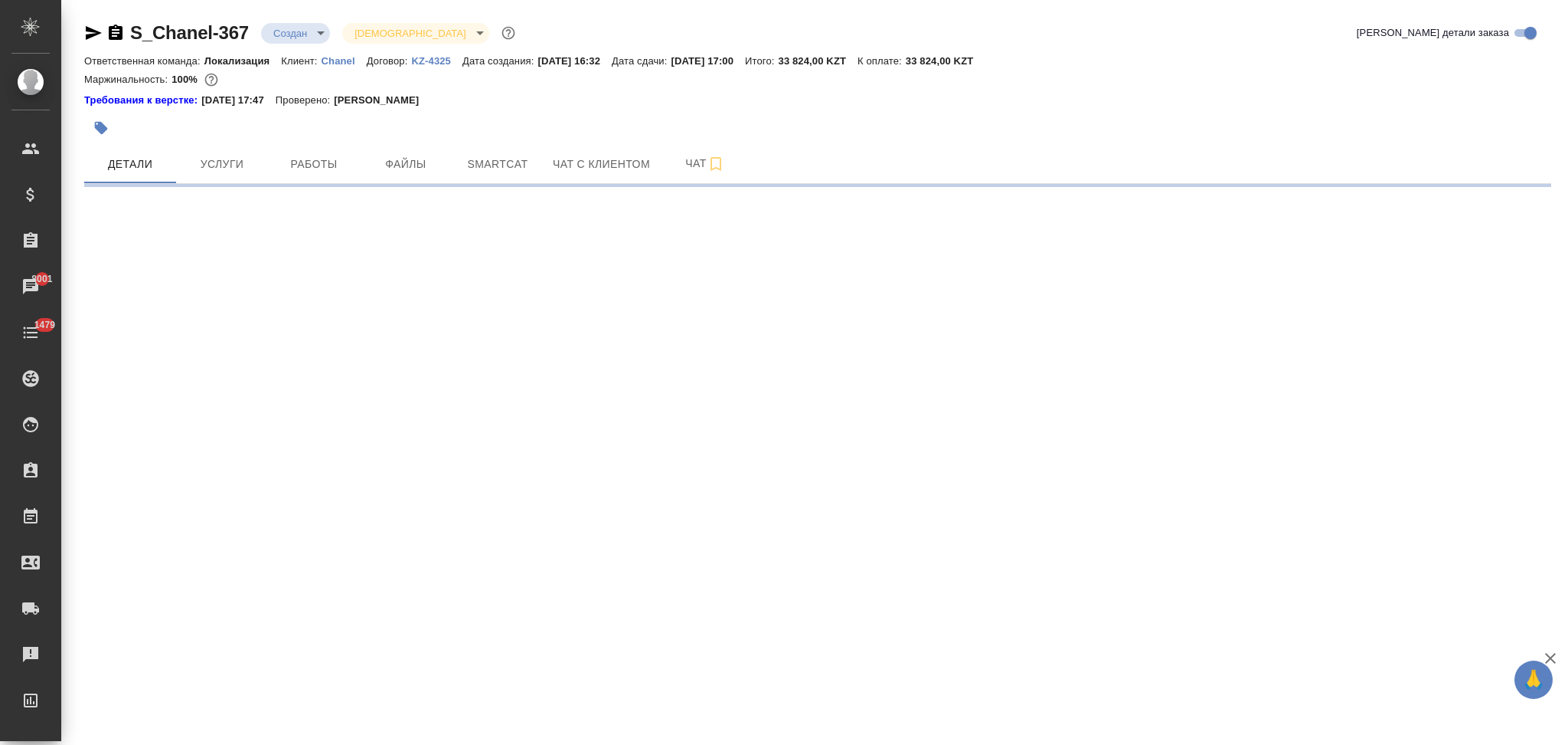
select select "RU"
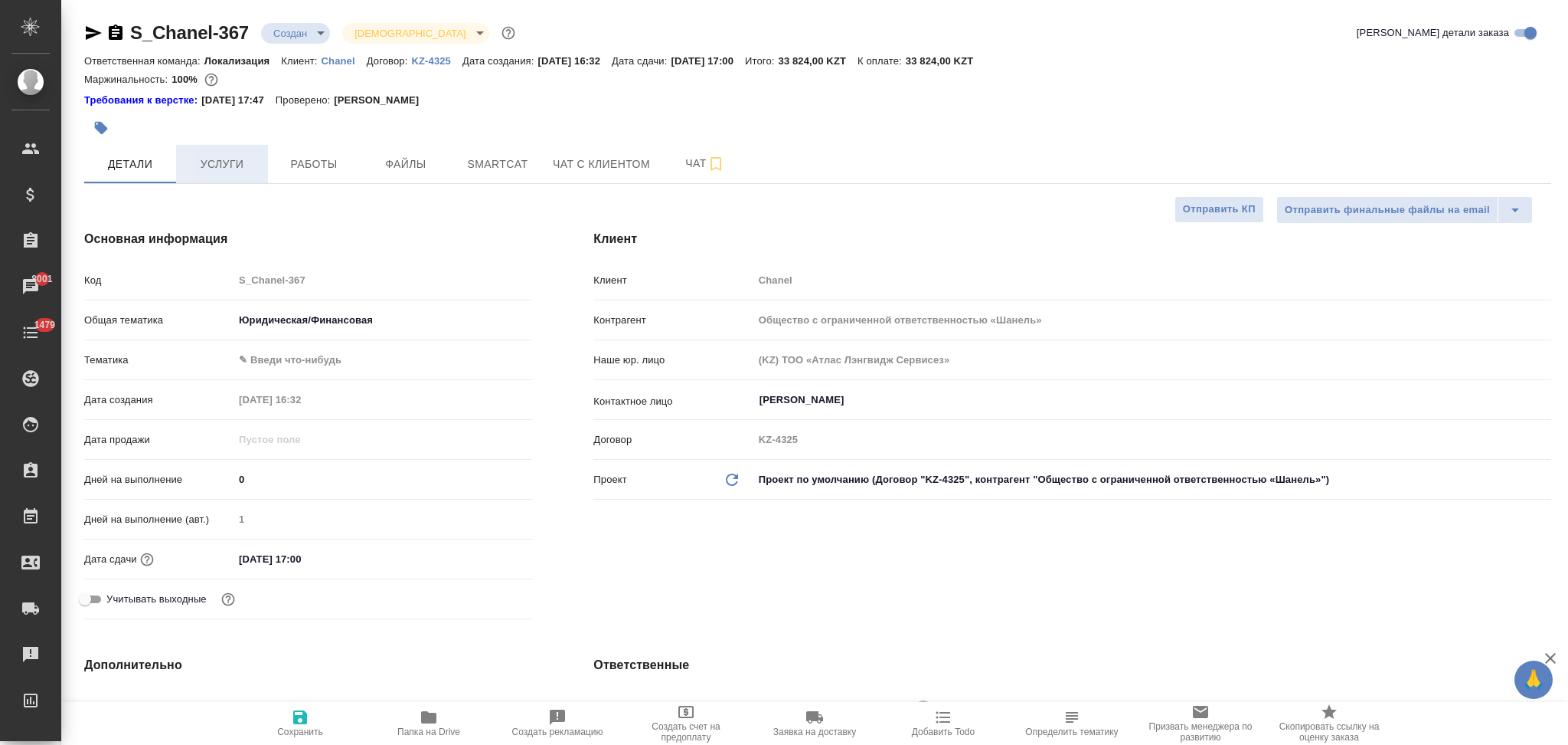
click at [218, 152] on button "Услуги" at bounding box center [222, 163] width 92 height 39
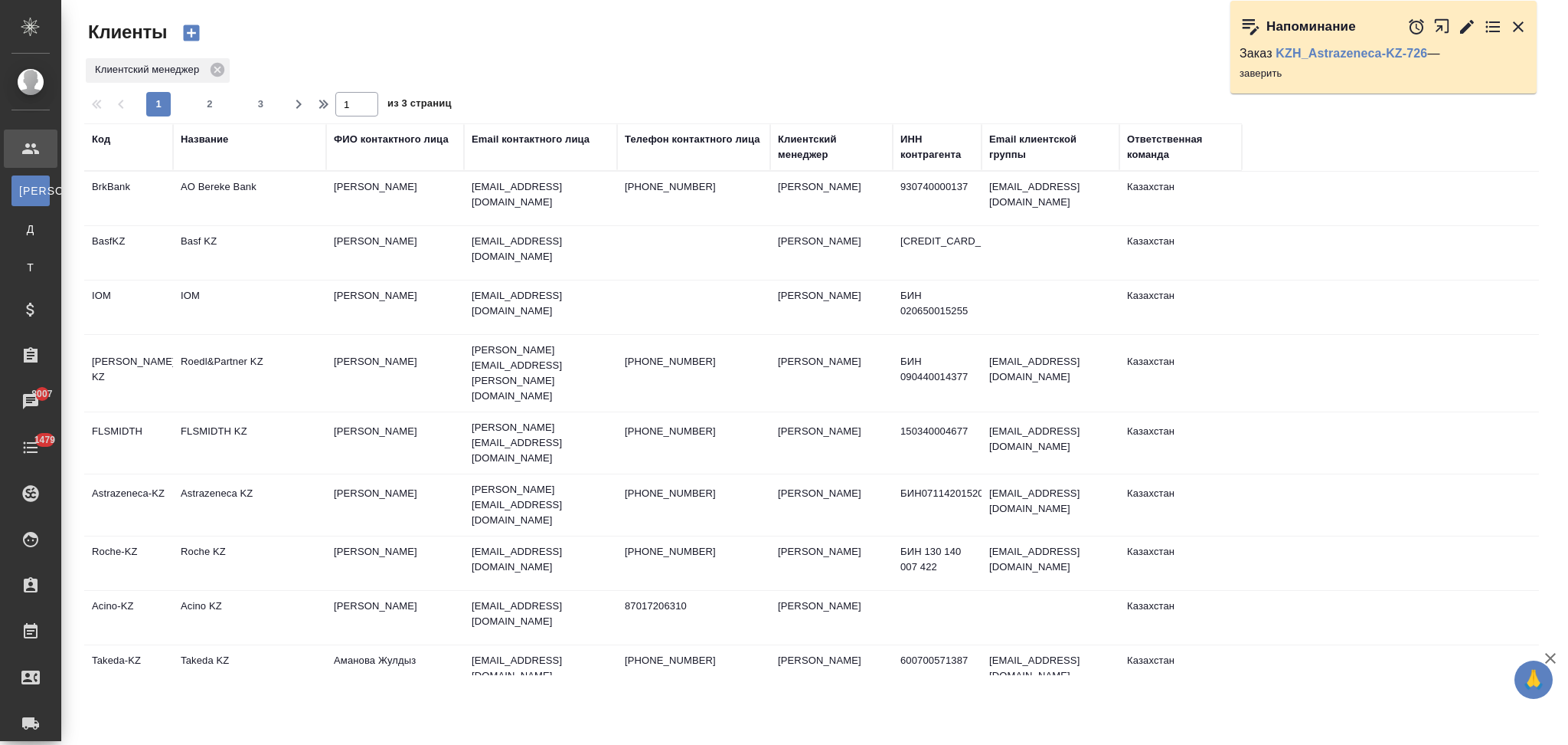
select select "RU"
click at [287, 417] on td "FLSMIDTH KZ" at bounding box center [249, 443] width 153 height 54
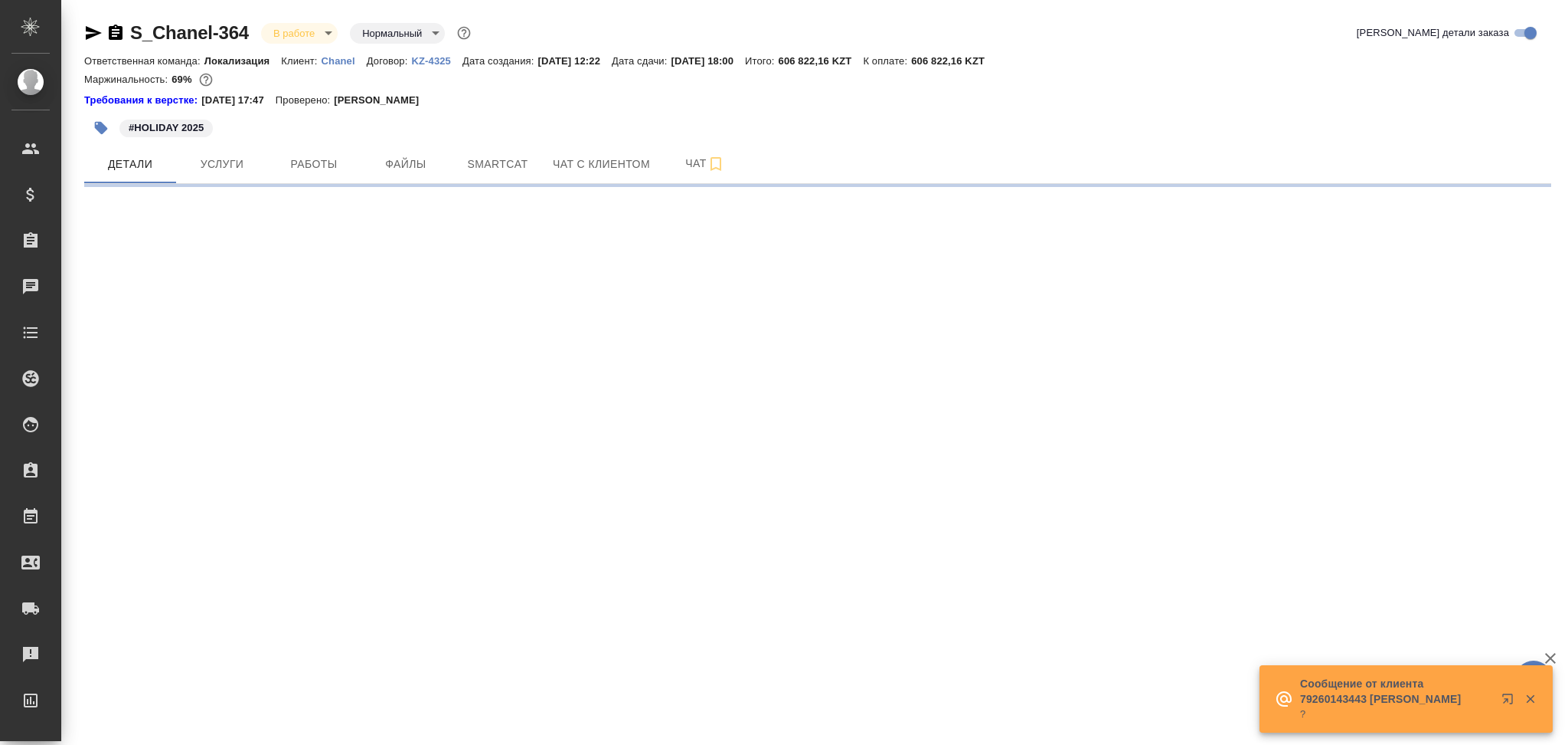
select select "RU"
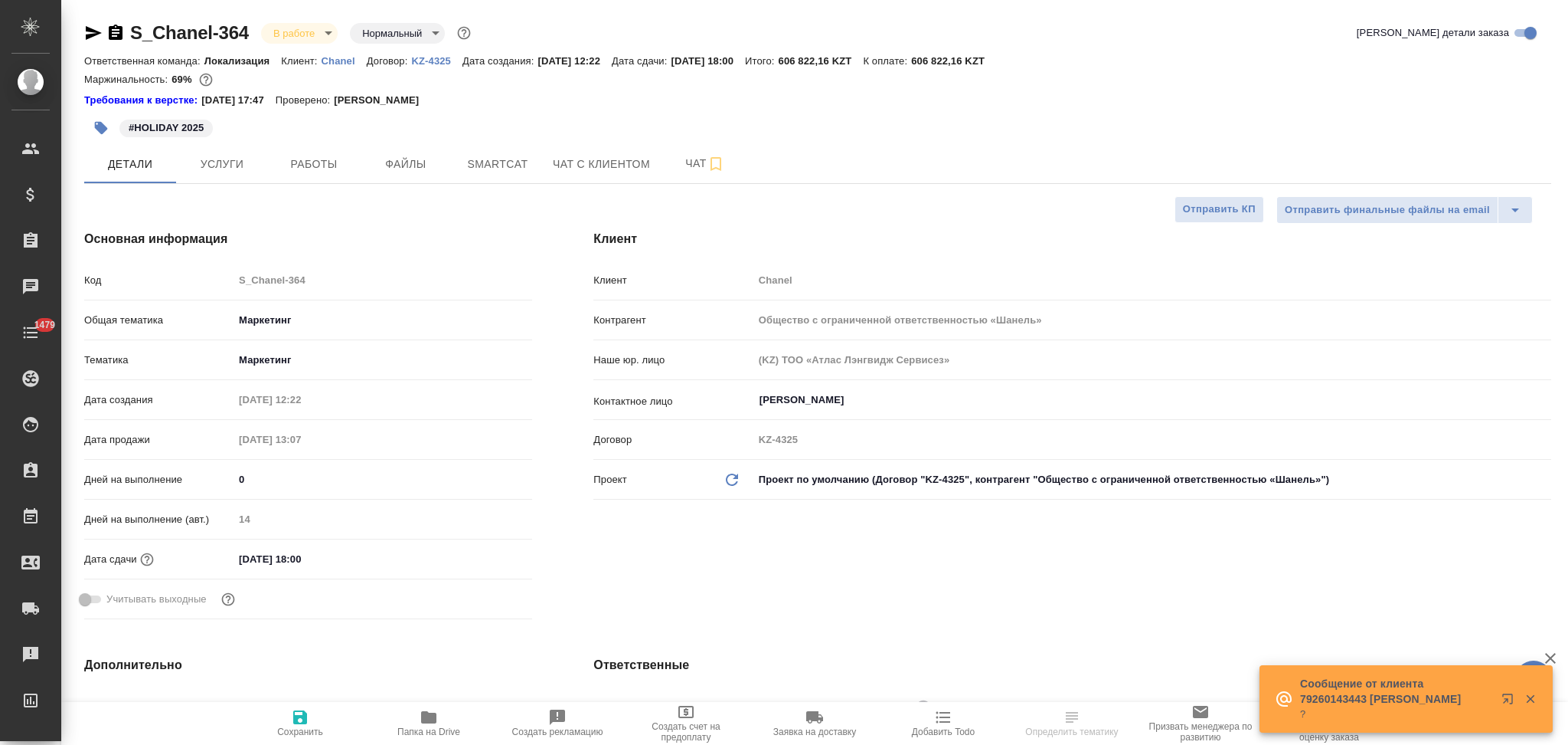
type textarea "x"
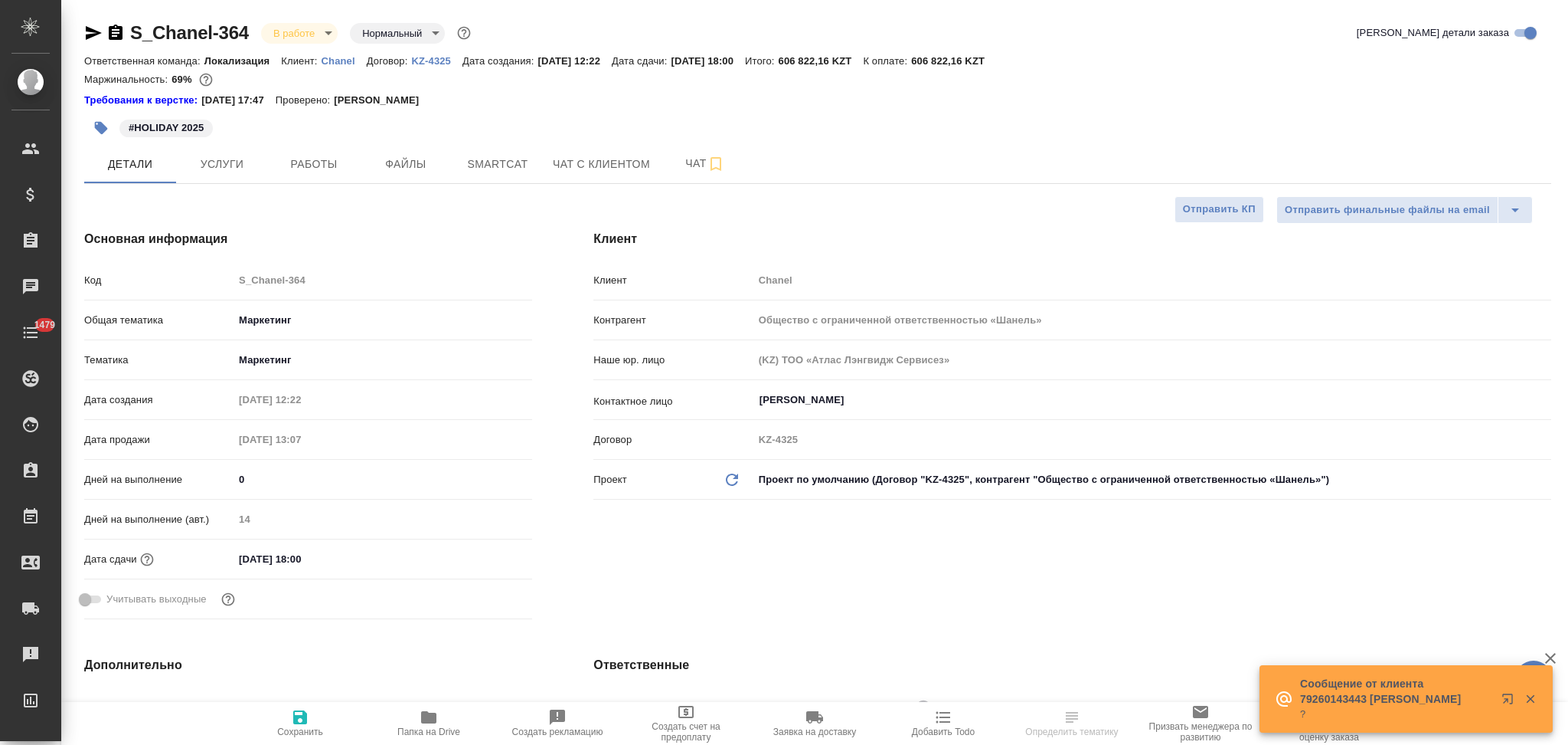
type textarea "x"
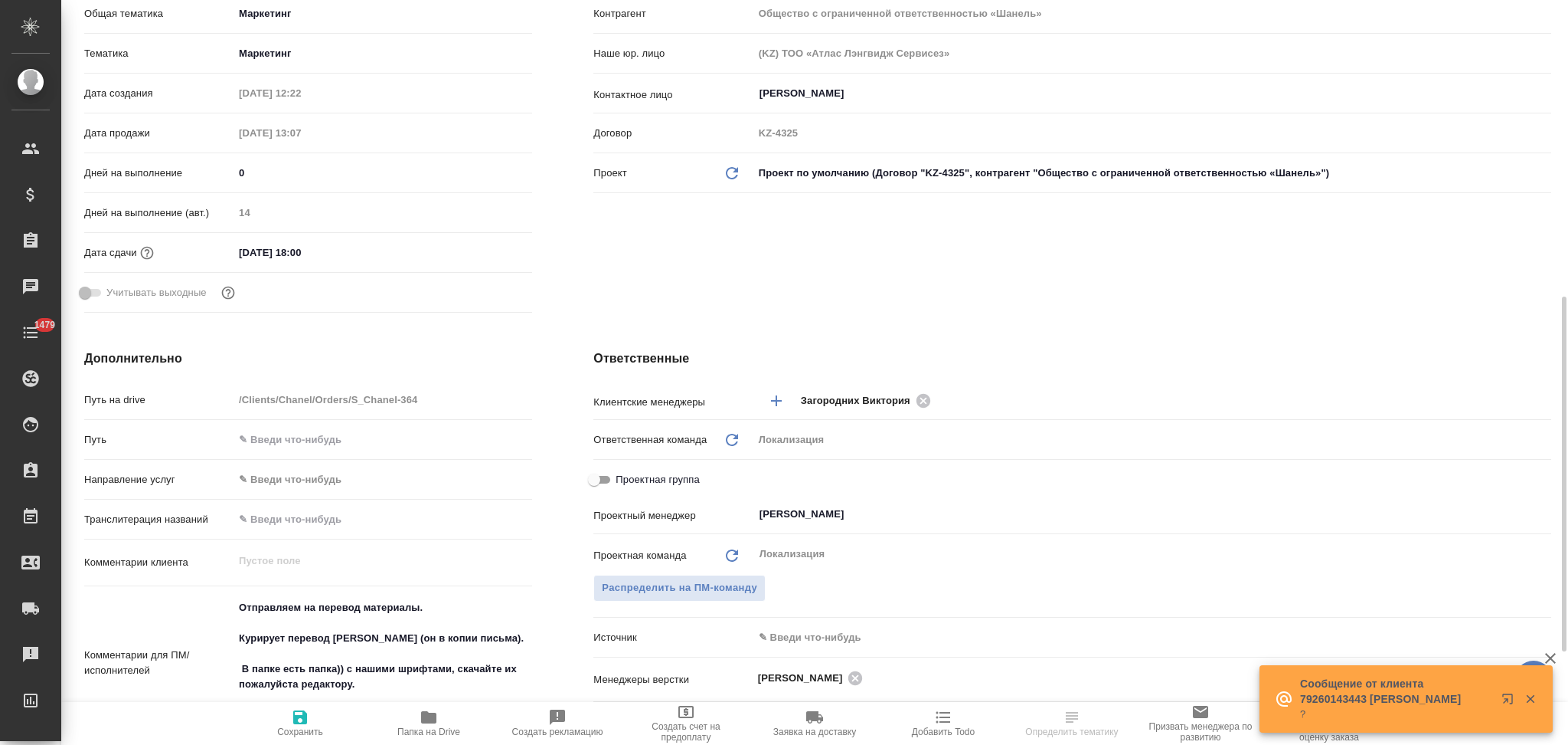
scroll to position [408, 0]
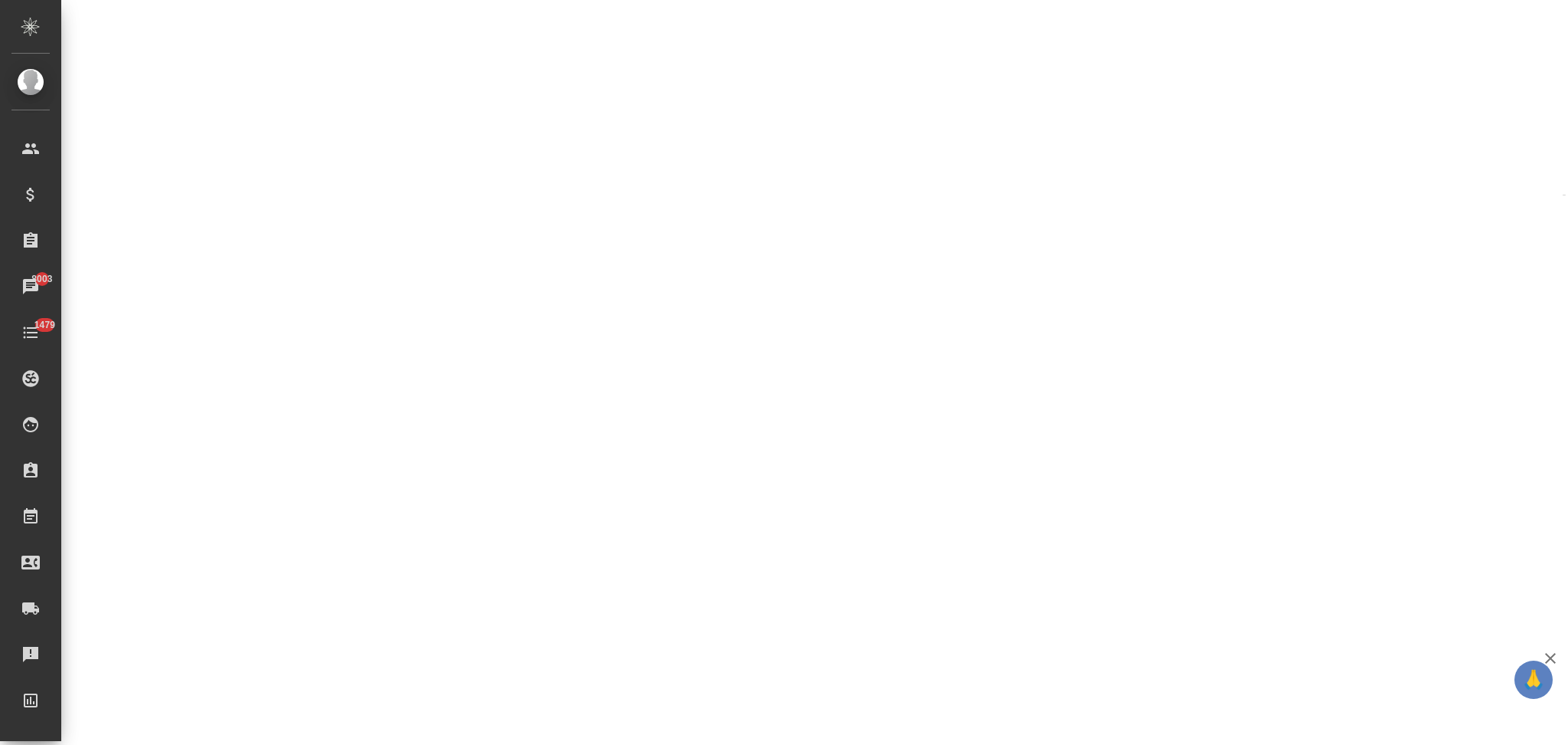
select select "RU"
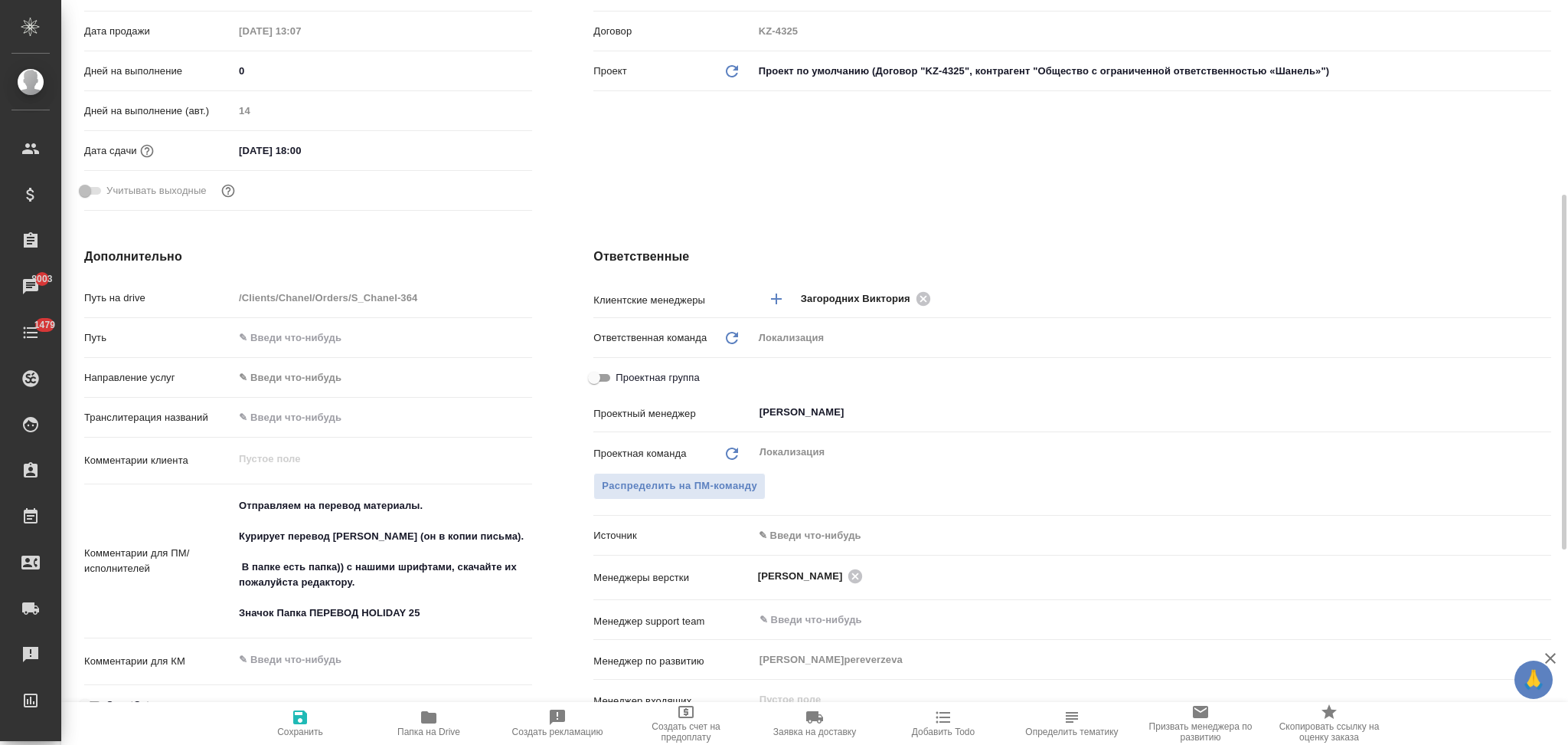
type textarea "x"
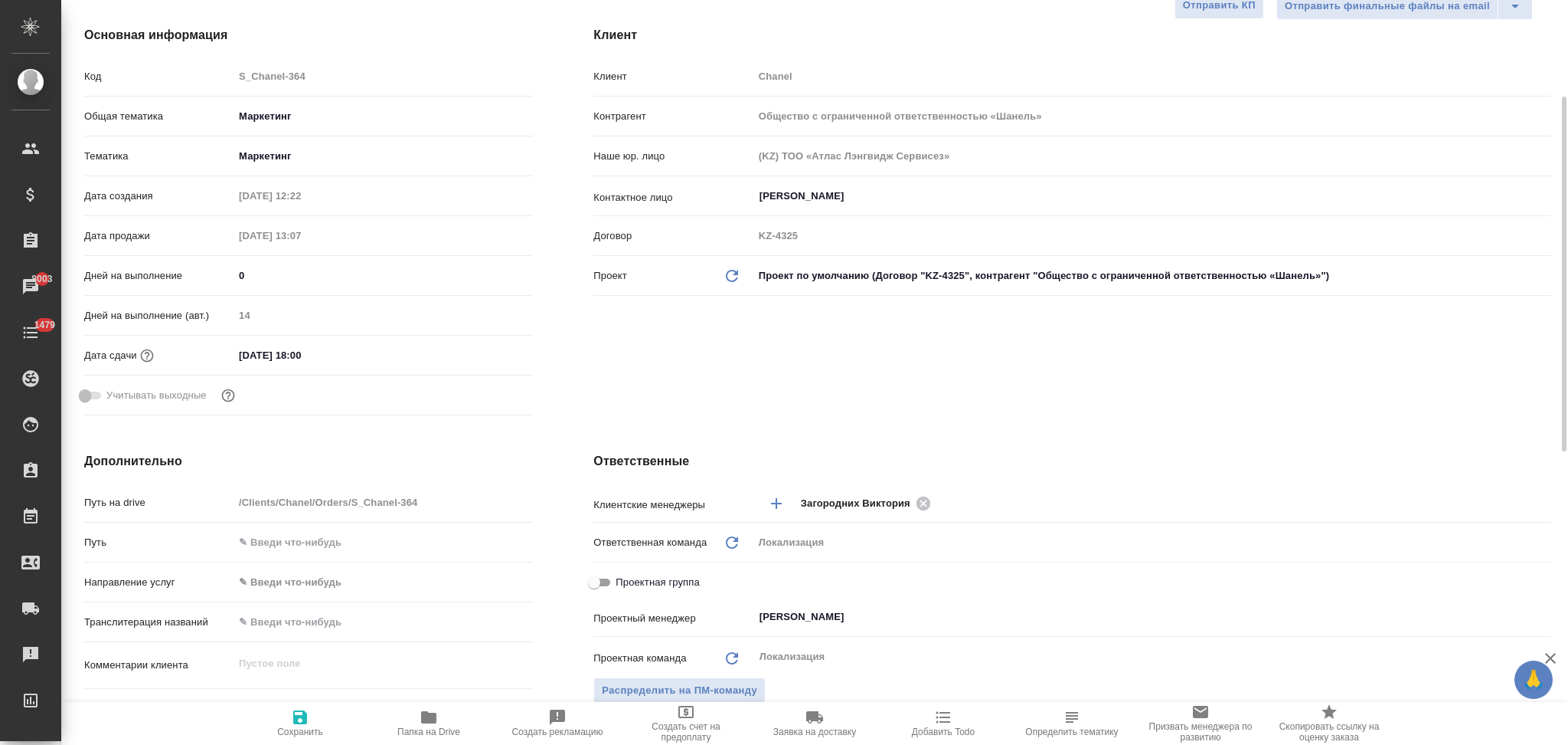
scroll to position [0, 0]
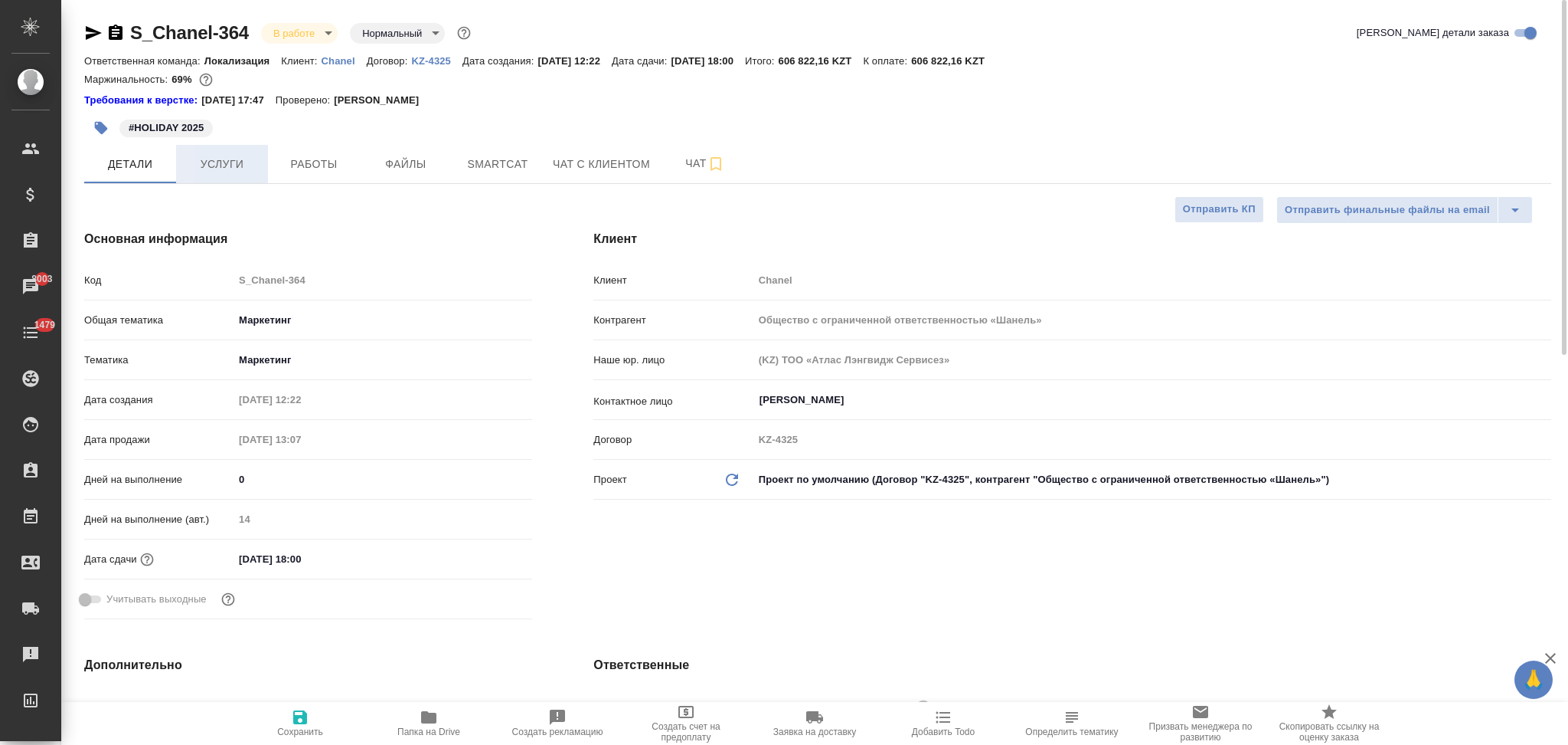
click at [203, 169] on span "Услуги" at bounding box center [222, 164] width 73 height 19
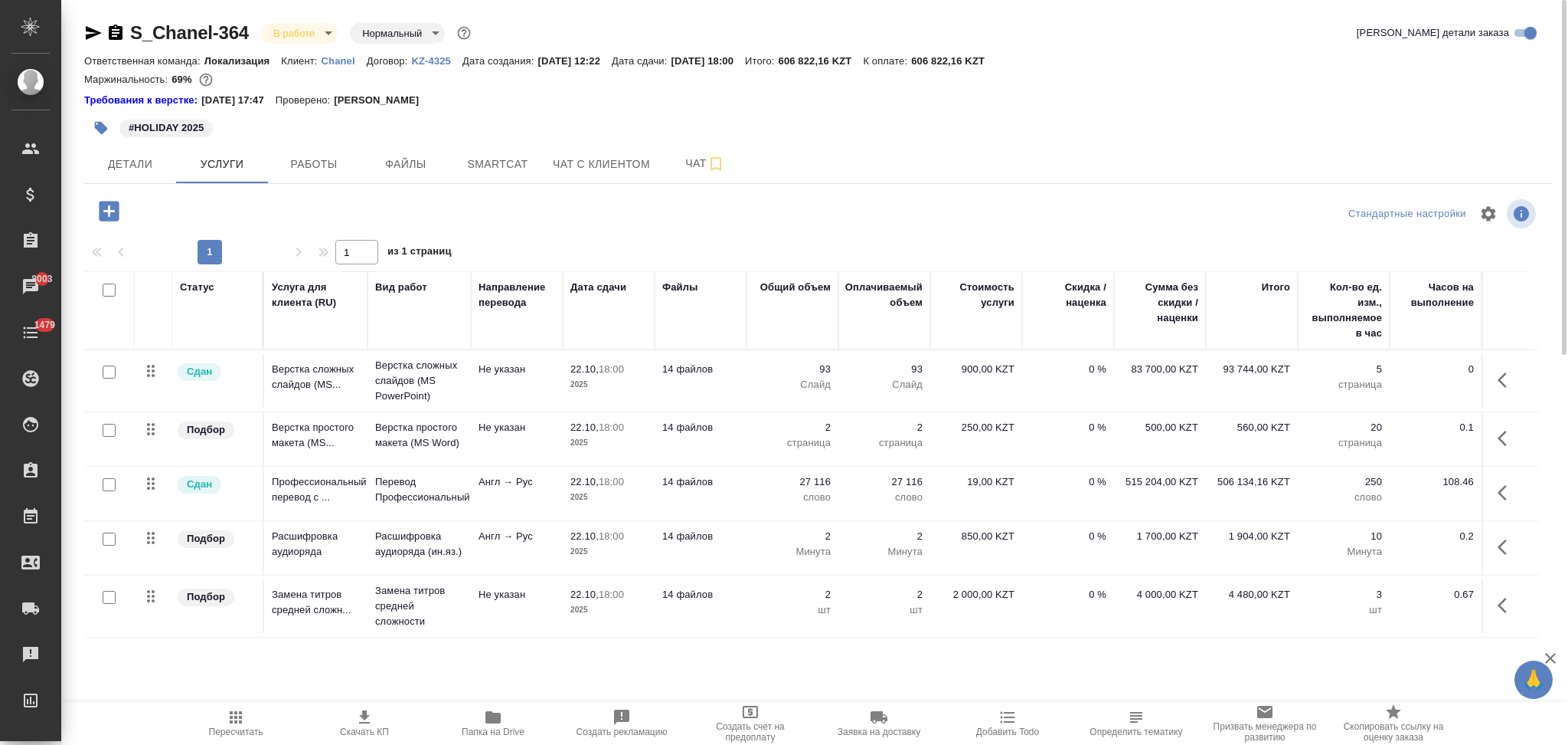
click at [727, 497] on td "14 файлов" at bounding box center [700, 493] width 92 height 54
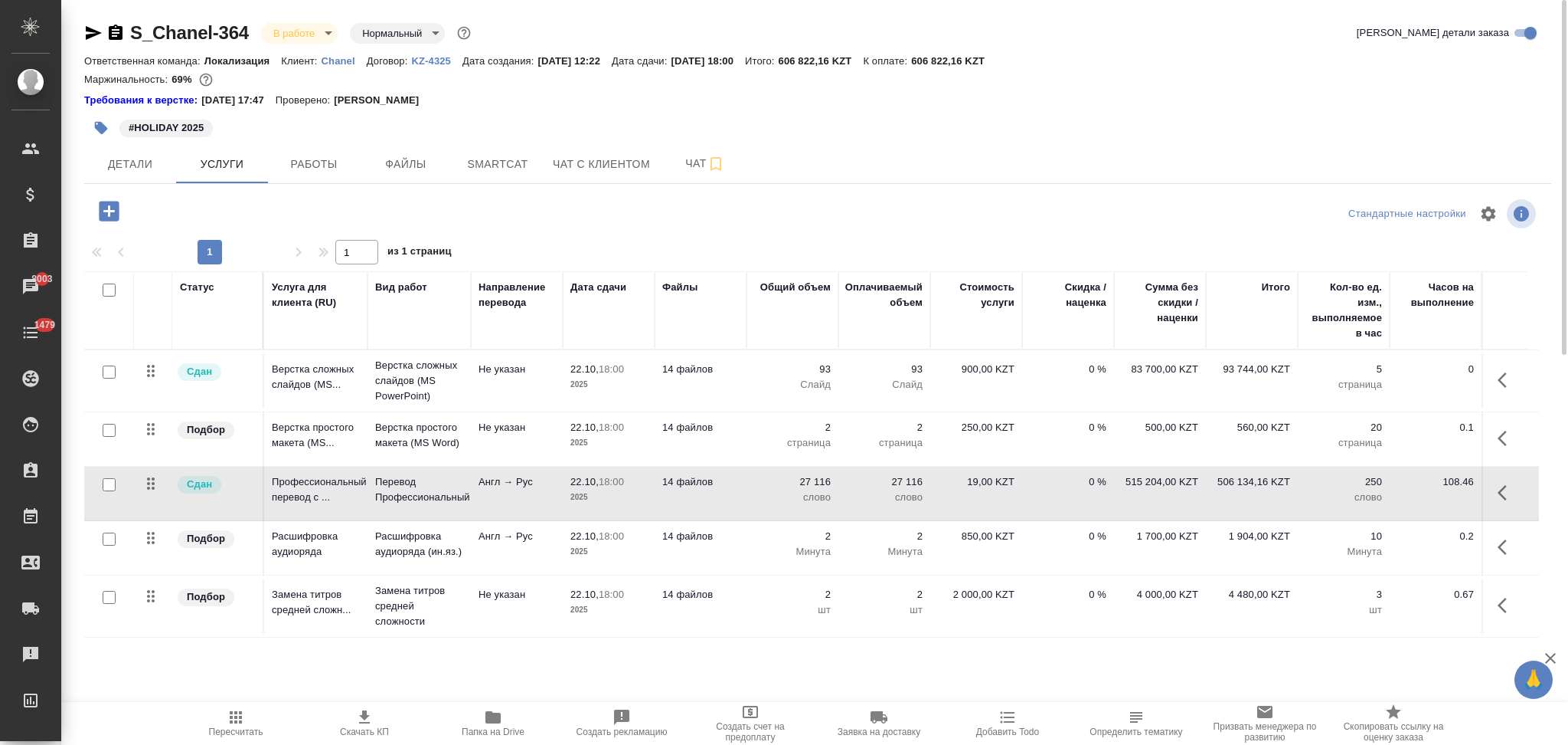
click at [727, 497] on td "14 файлов" at bounding box center [700, 493] width 92 height 54
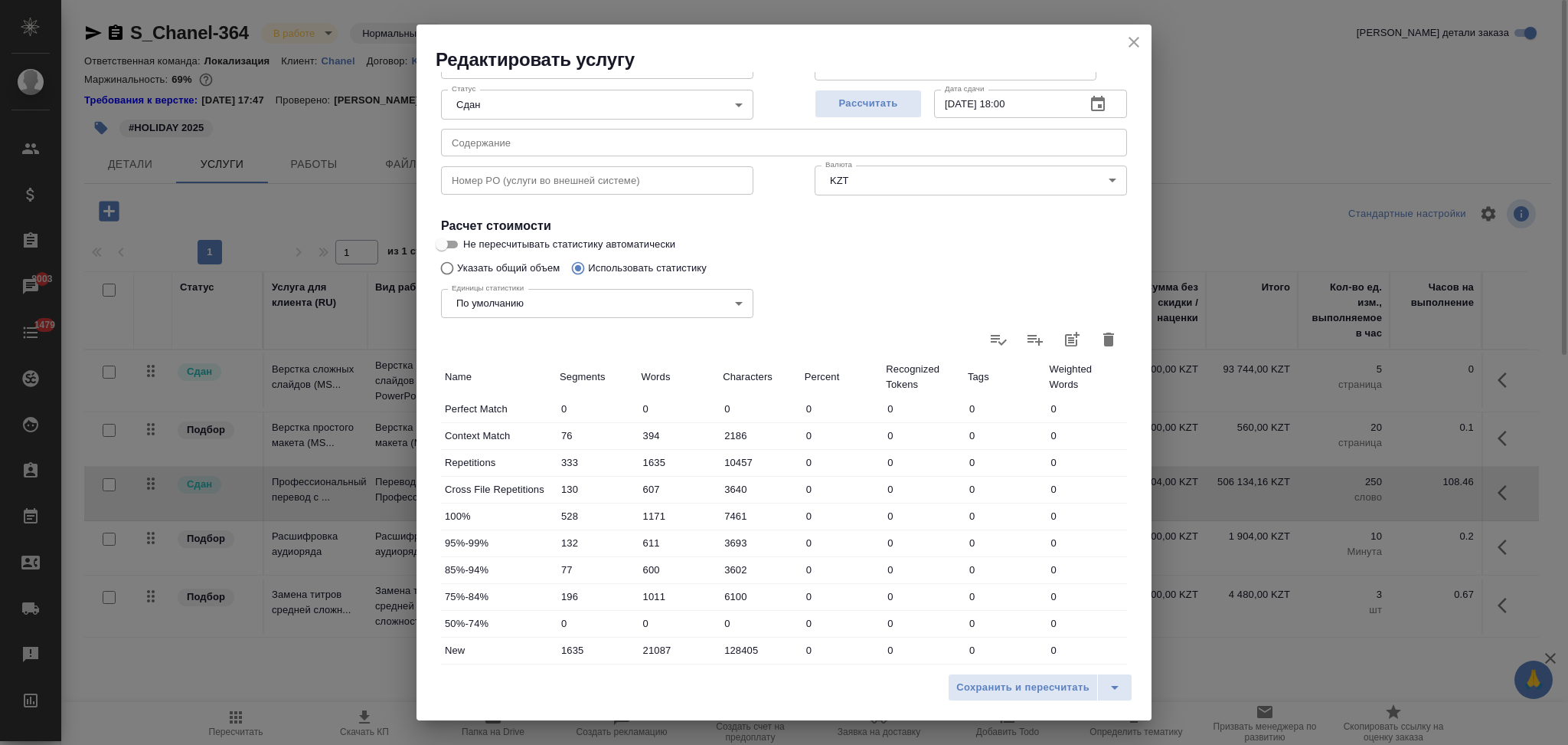
scroll to position [301, 0]
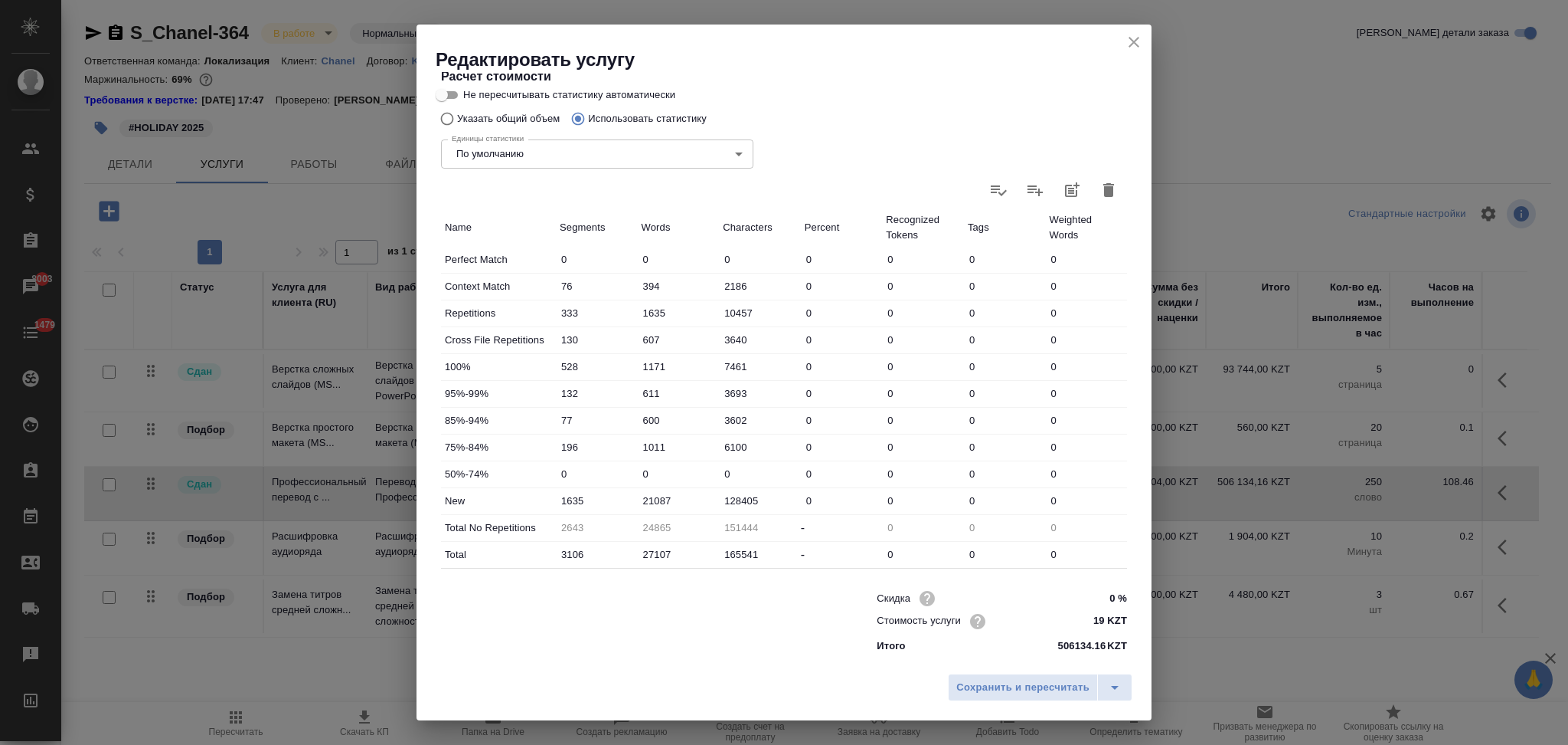
click at [1130, 43] on icon "close" at bounding box center [1133, 42] width 18 height 18
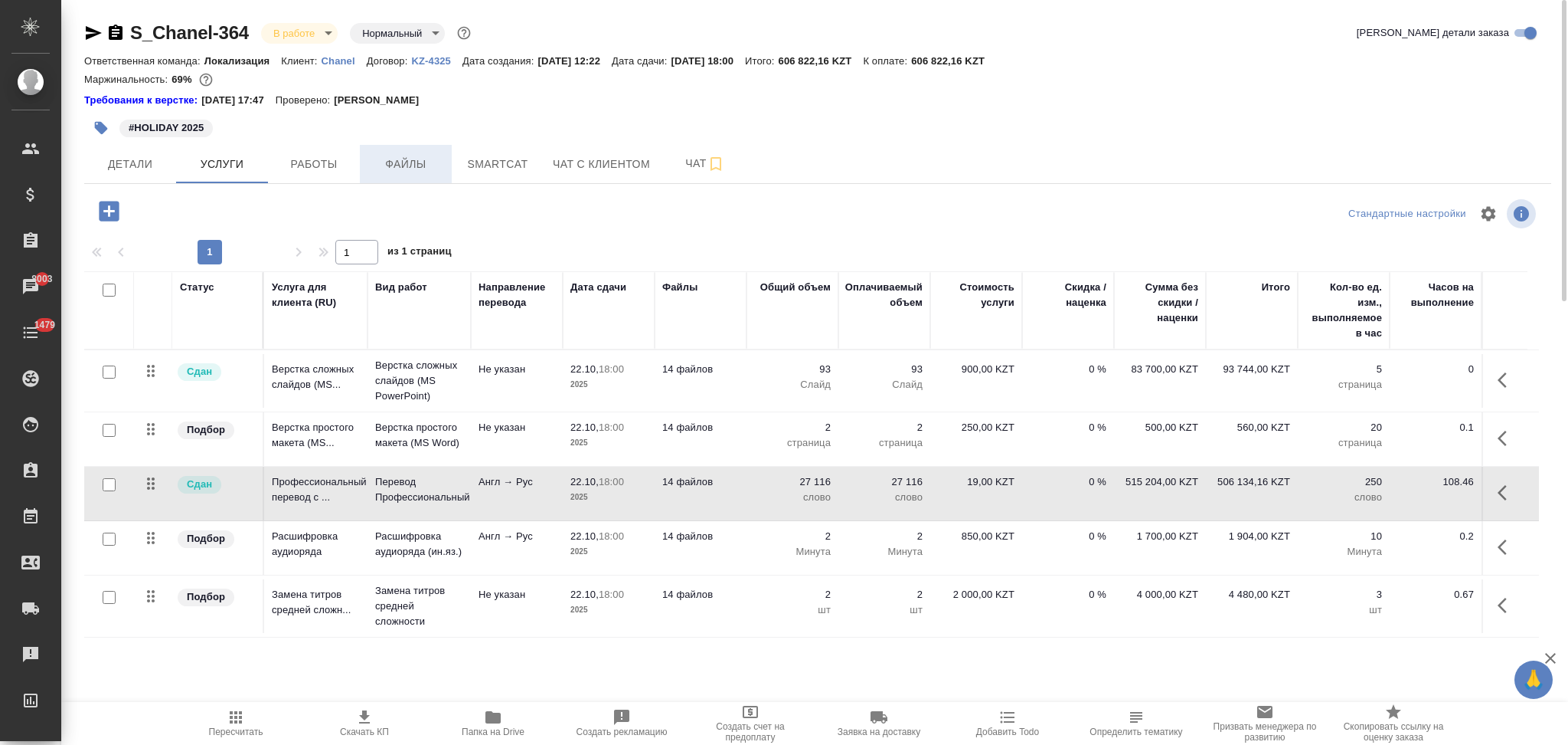
click at [417, 160] on span "Файлы" at bounding box center [405, 164] width 73 height 19
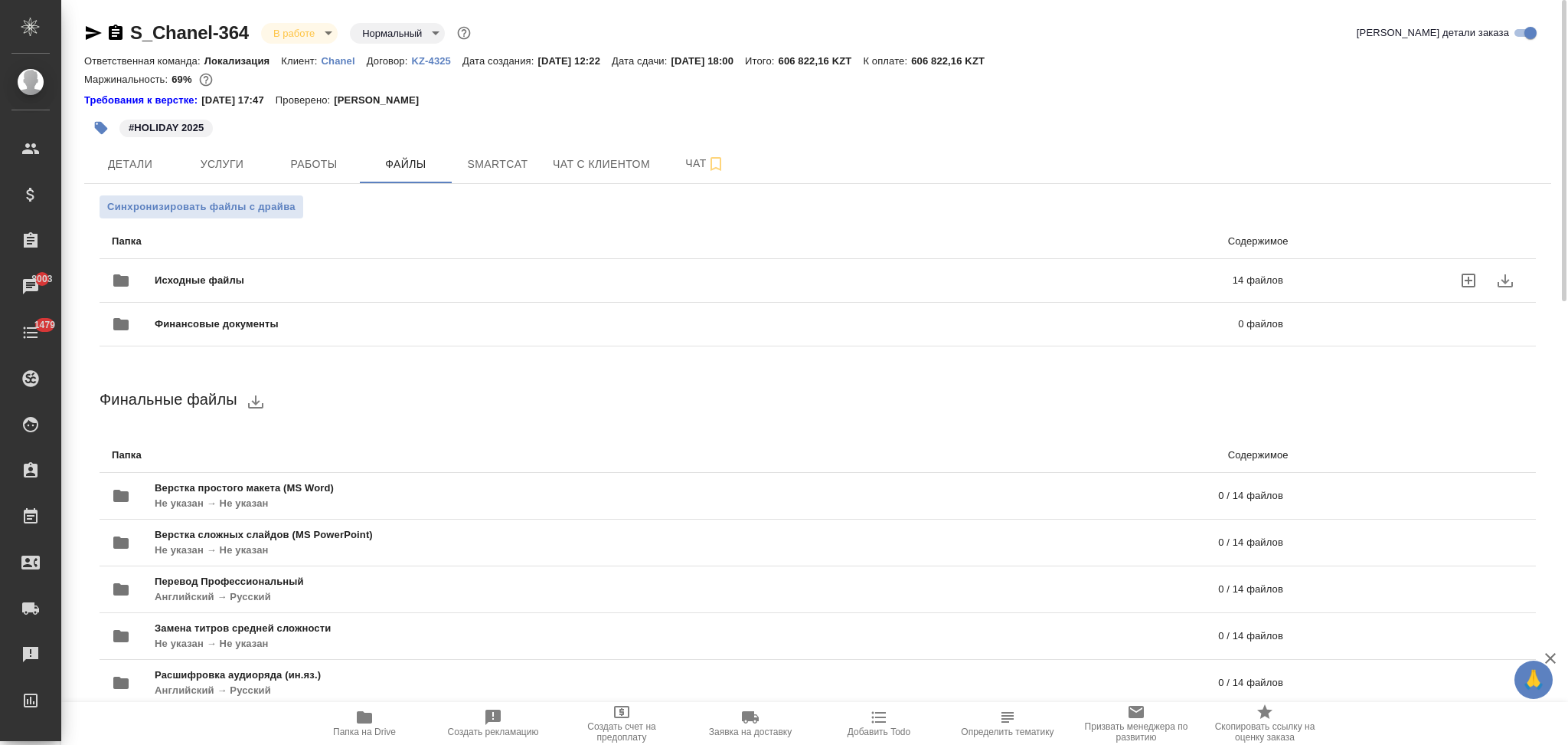
click at [498, 280] on span "Исходные файлы" at bounding box center [446, 280] width 584 height 15
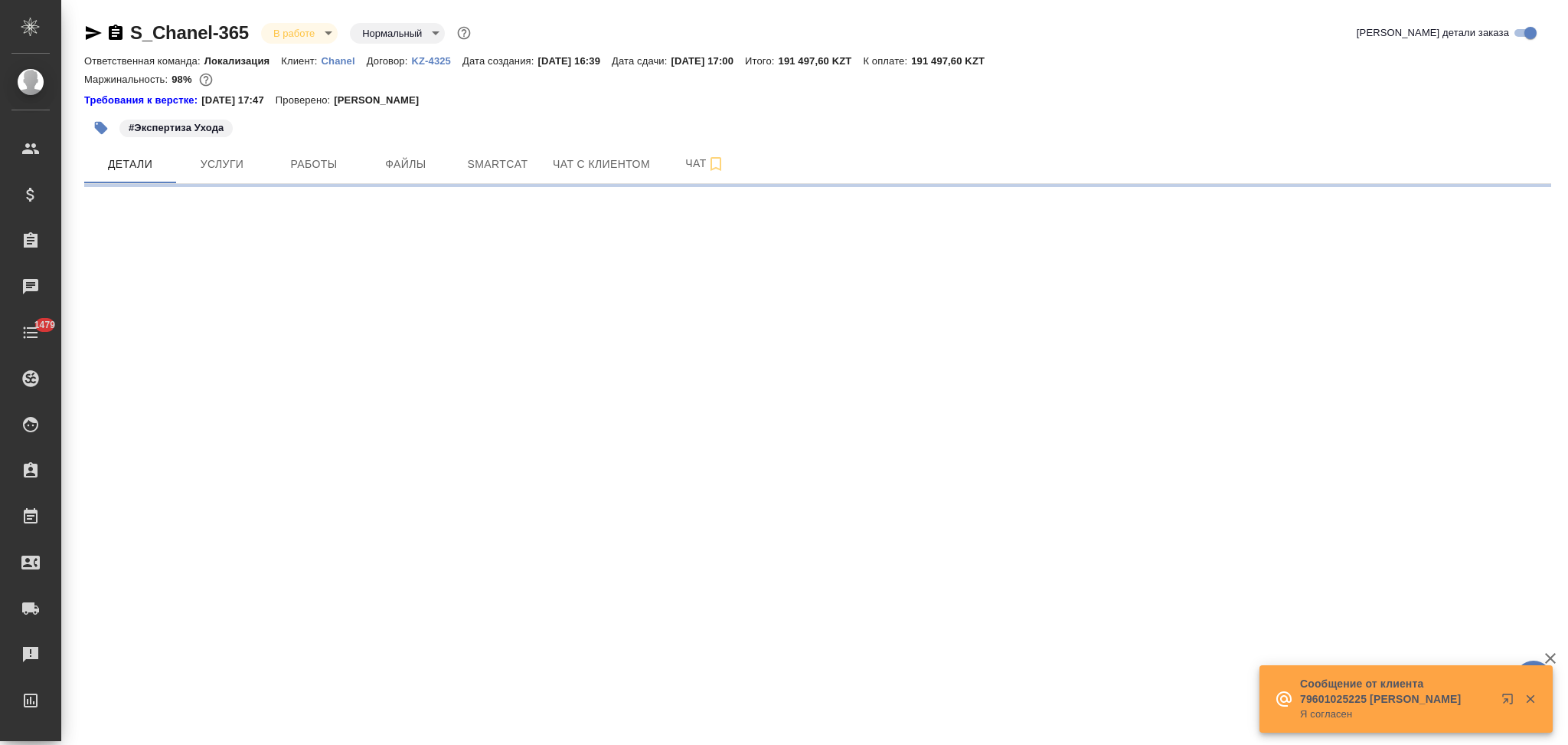
select select "RU"
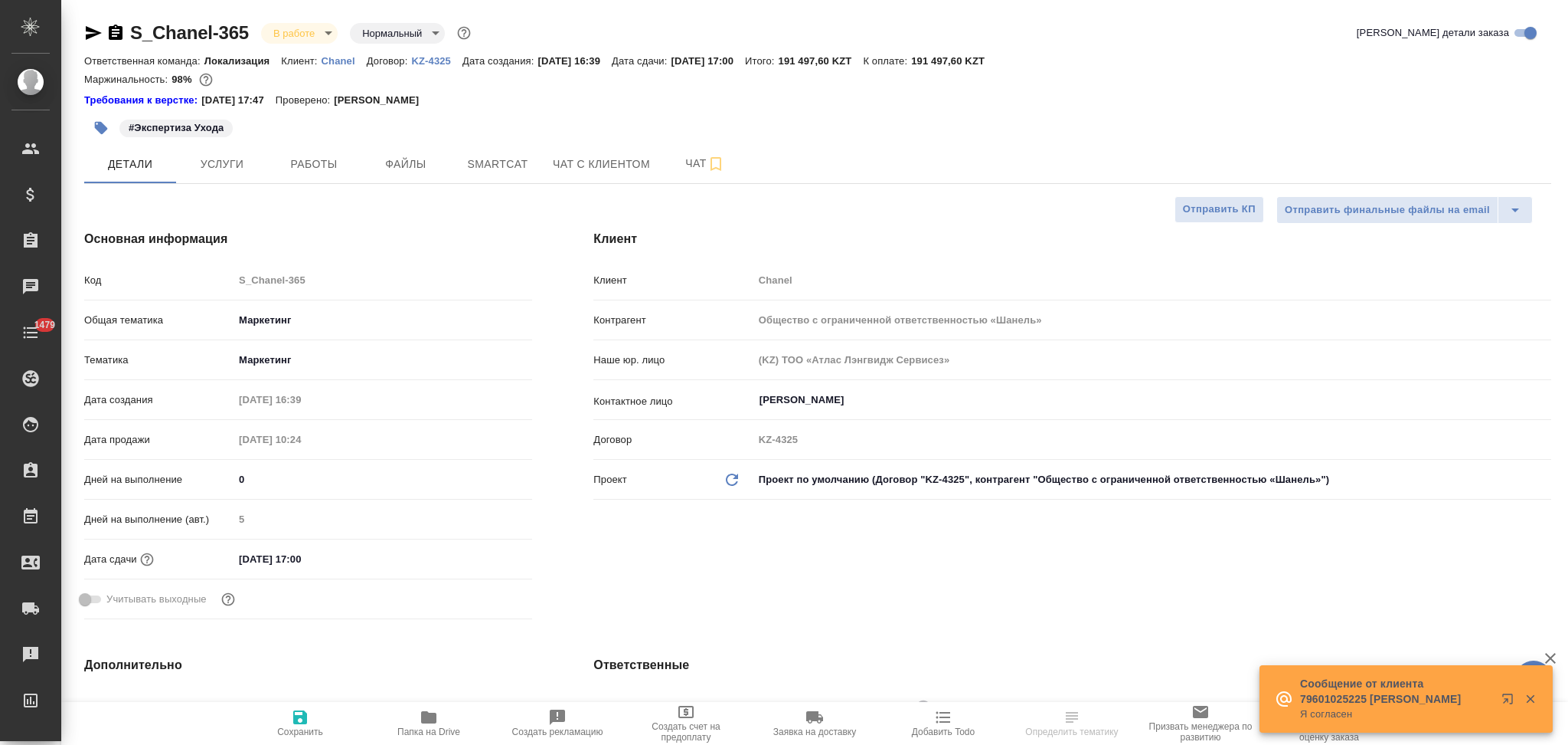
type textarea "x"
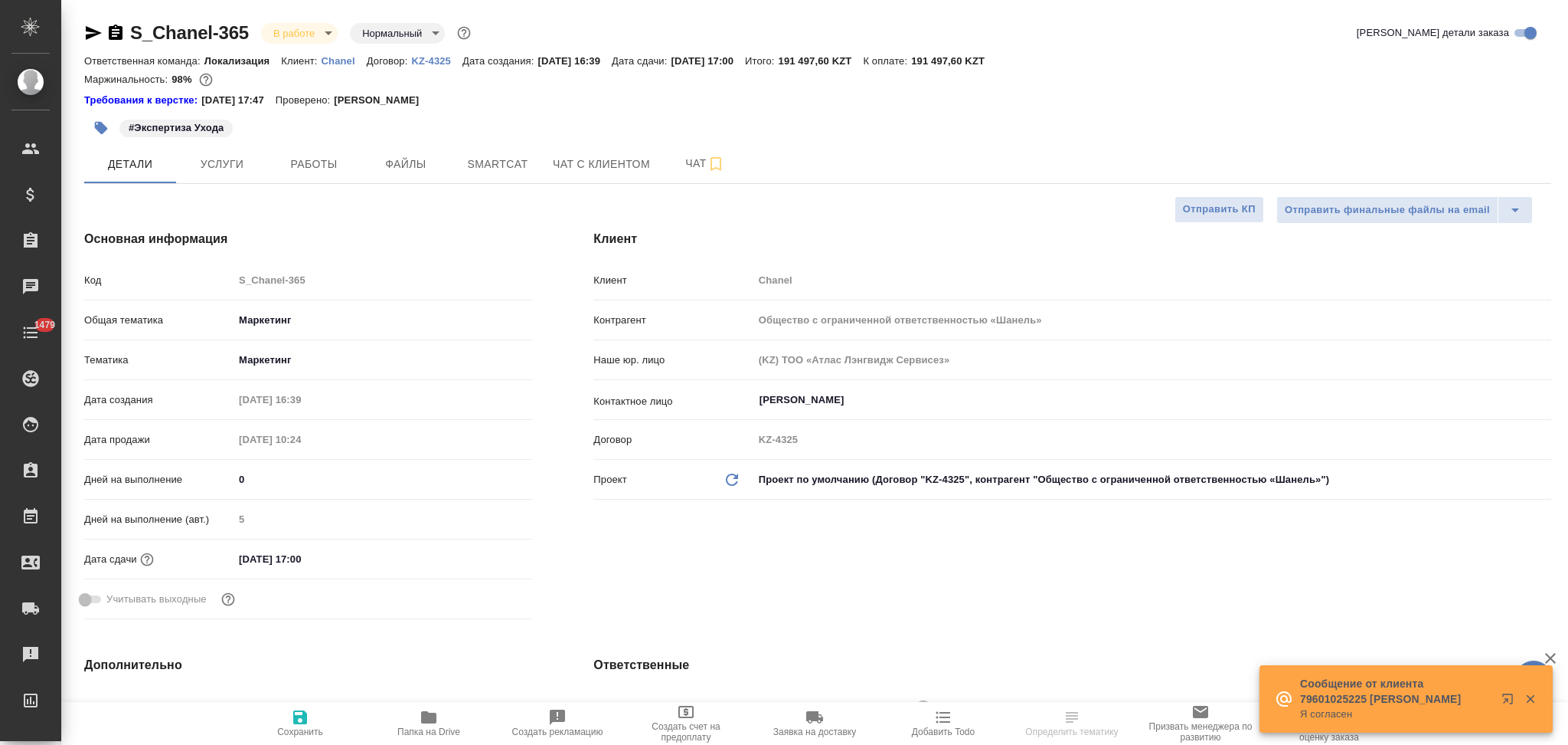
type textarea "x"
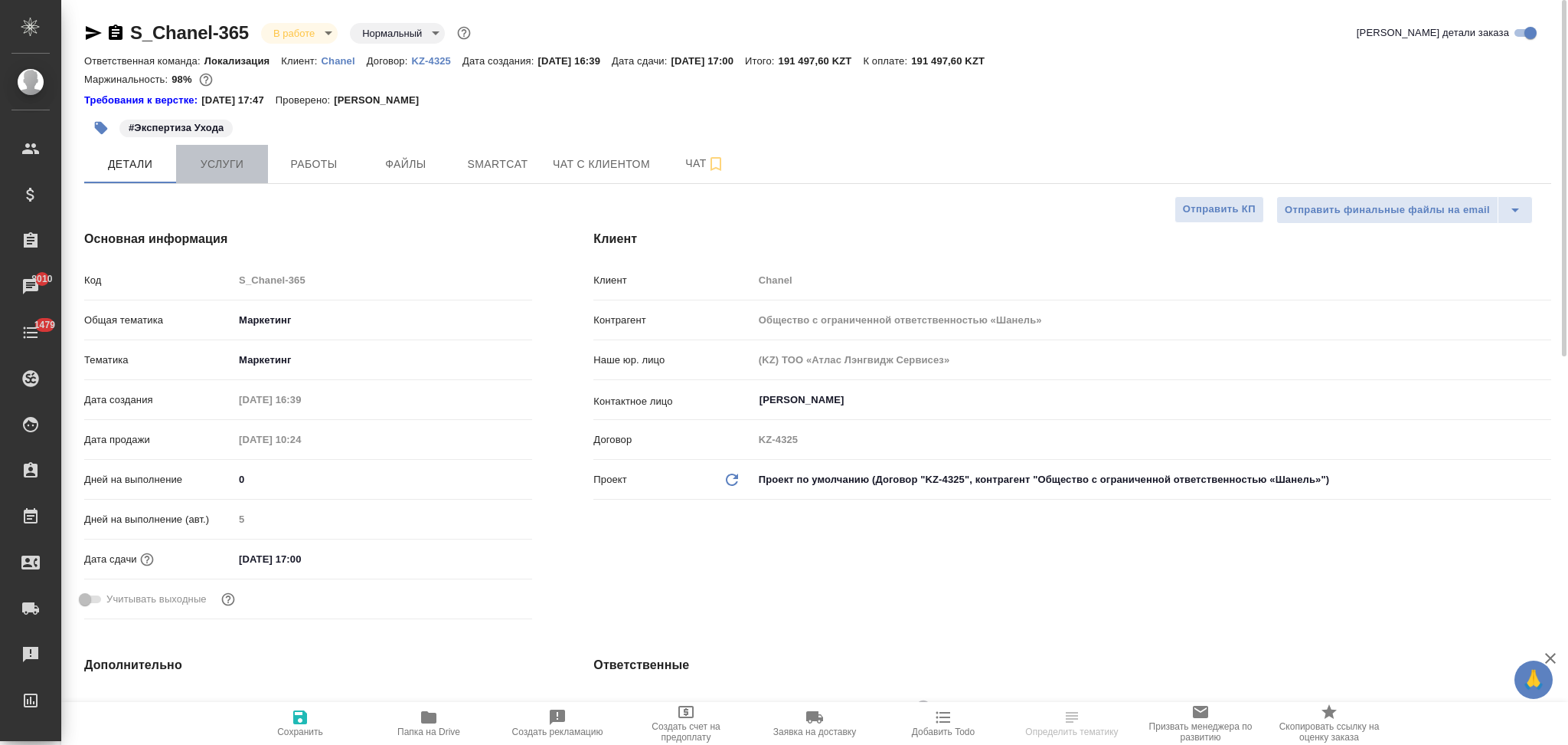
click at [215, 163] on span "Услуги" at bounding box center [222, 164] width 73 height 19
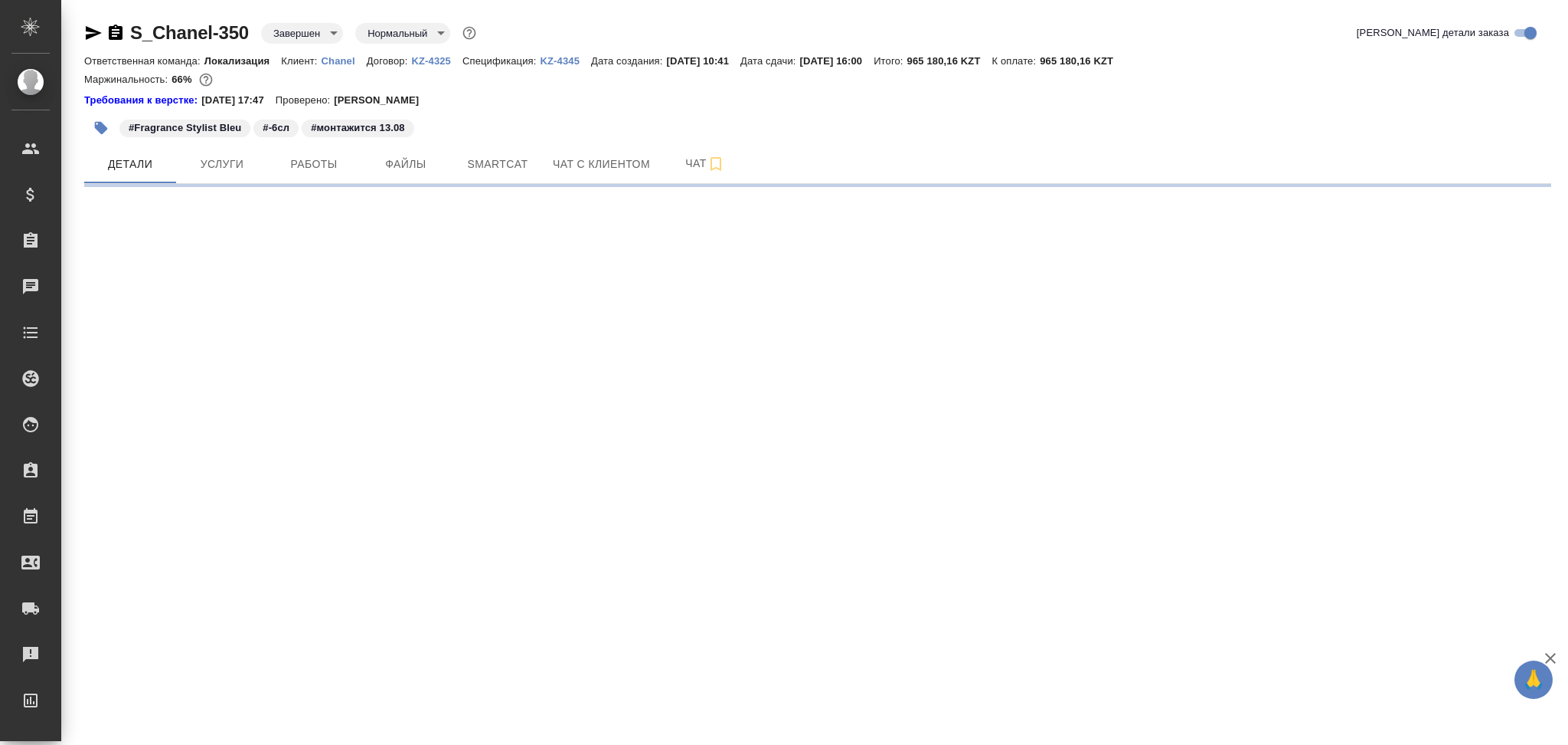
select select "RU"
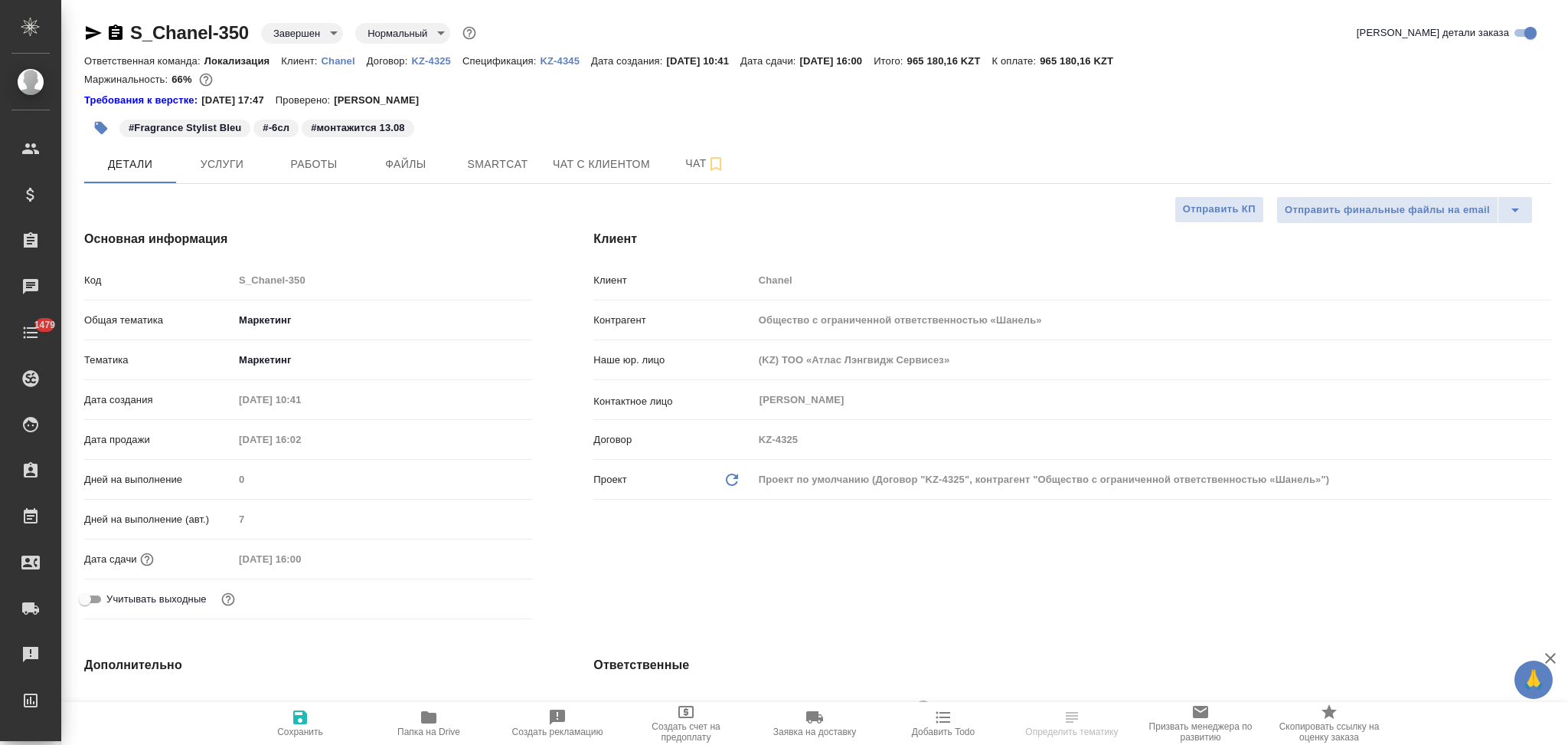
type textarea "x"
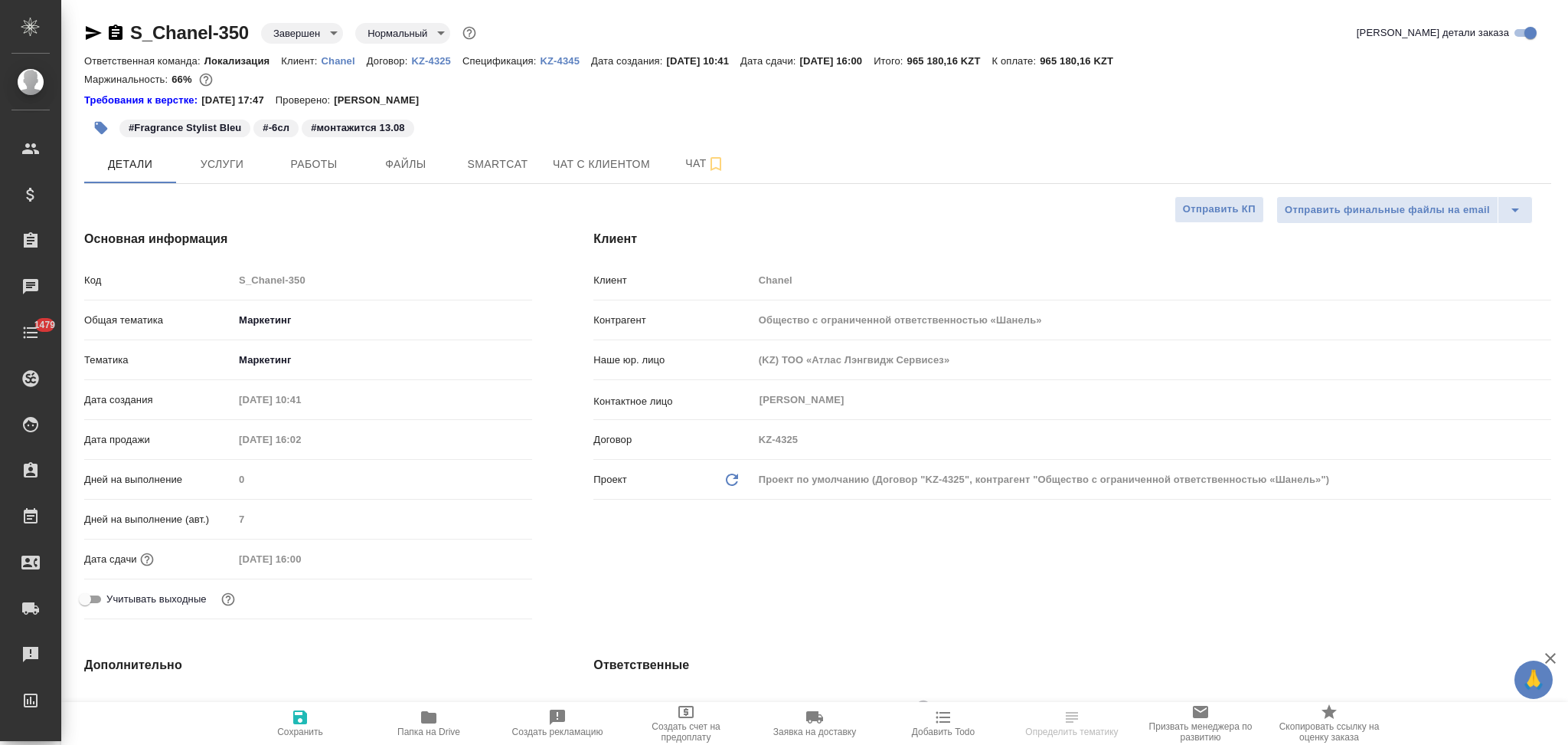
type textarea "x"
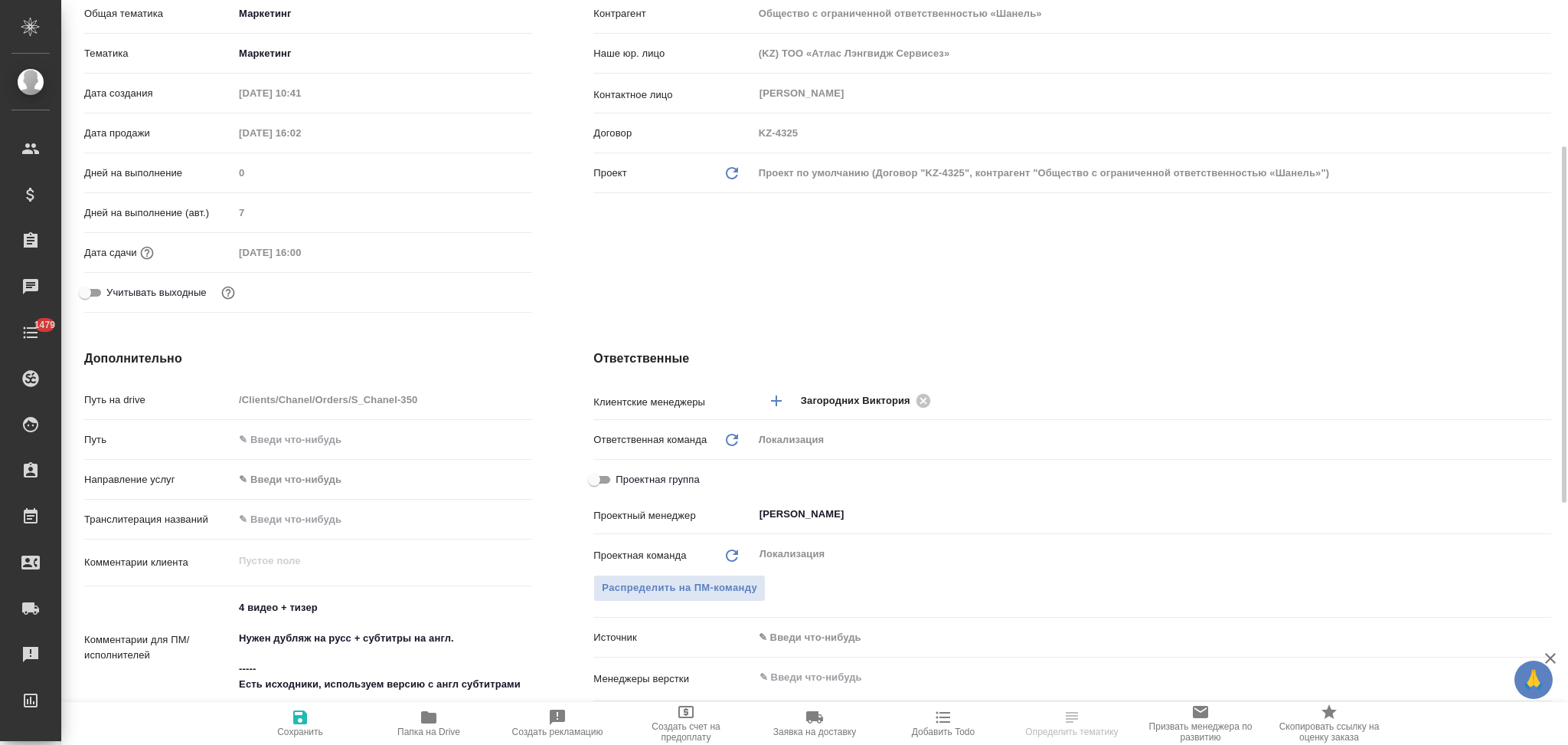
scroll to position [511, 0]
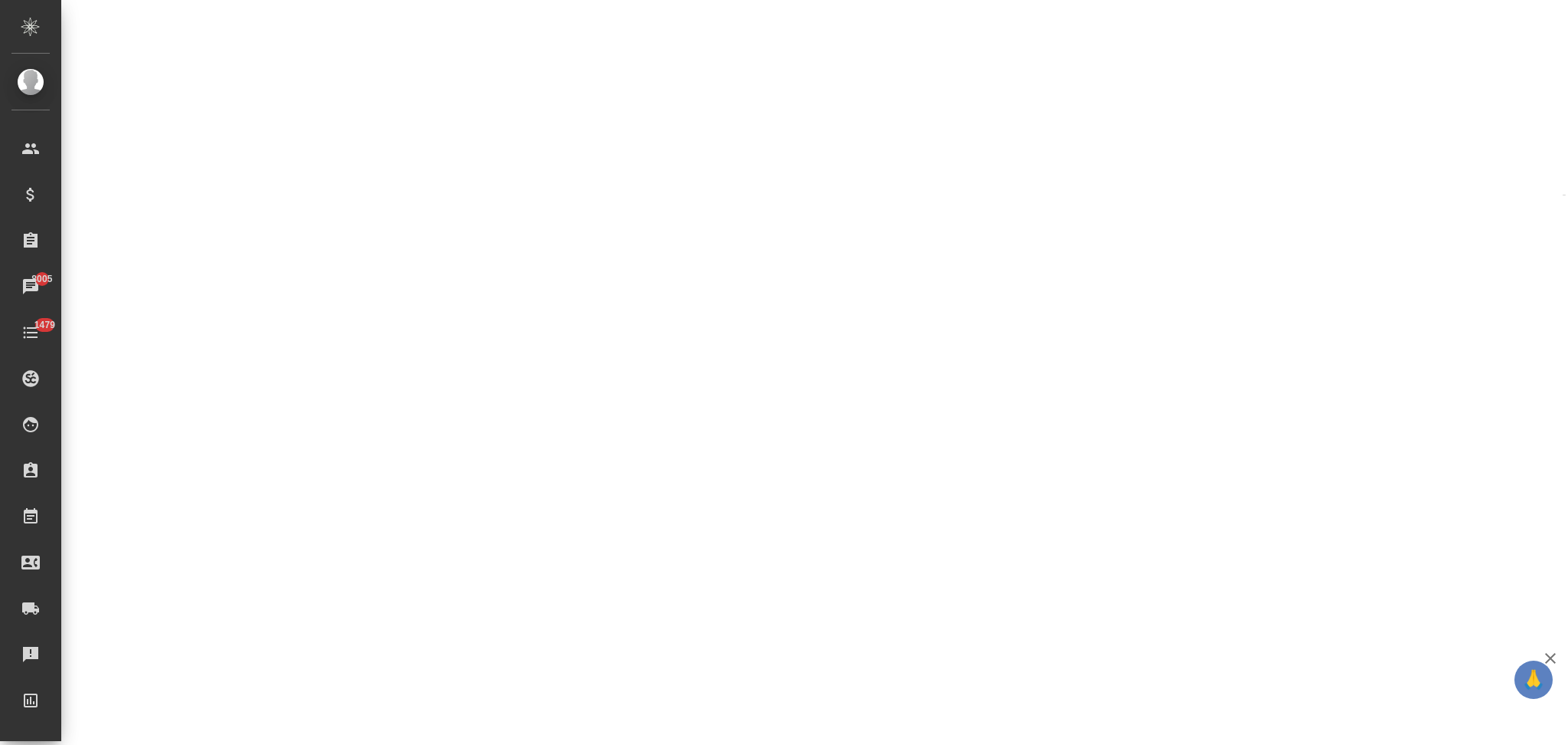
select select "RU"
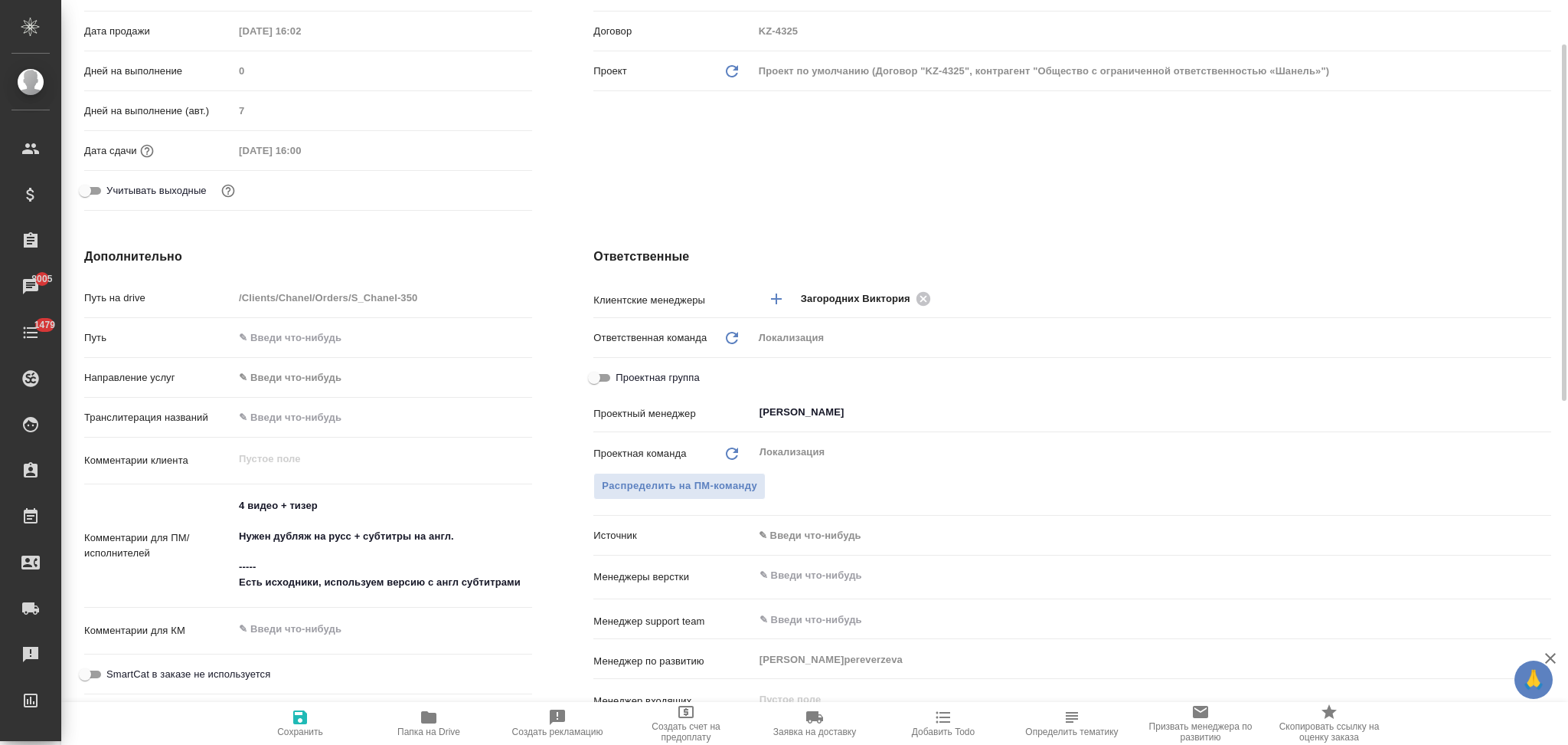
type textarea "x"
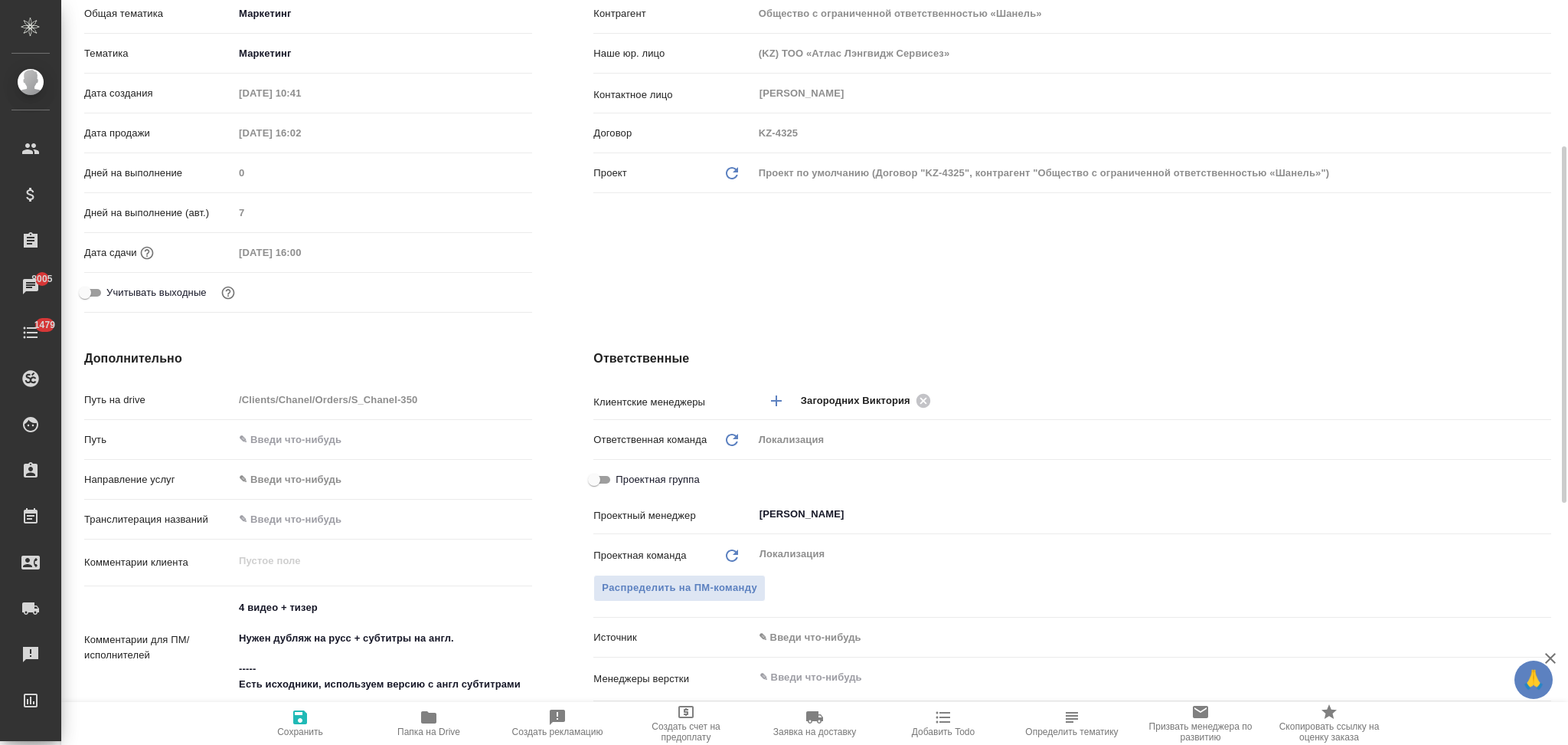
scroll to position [0, 0]
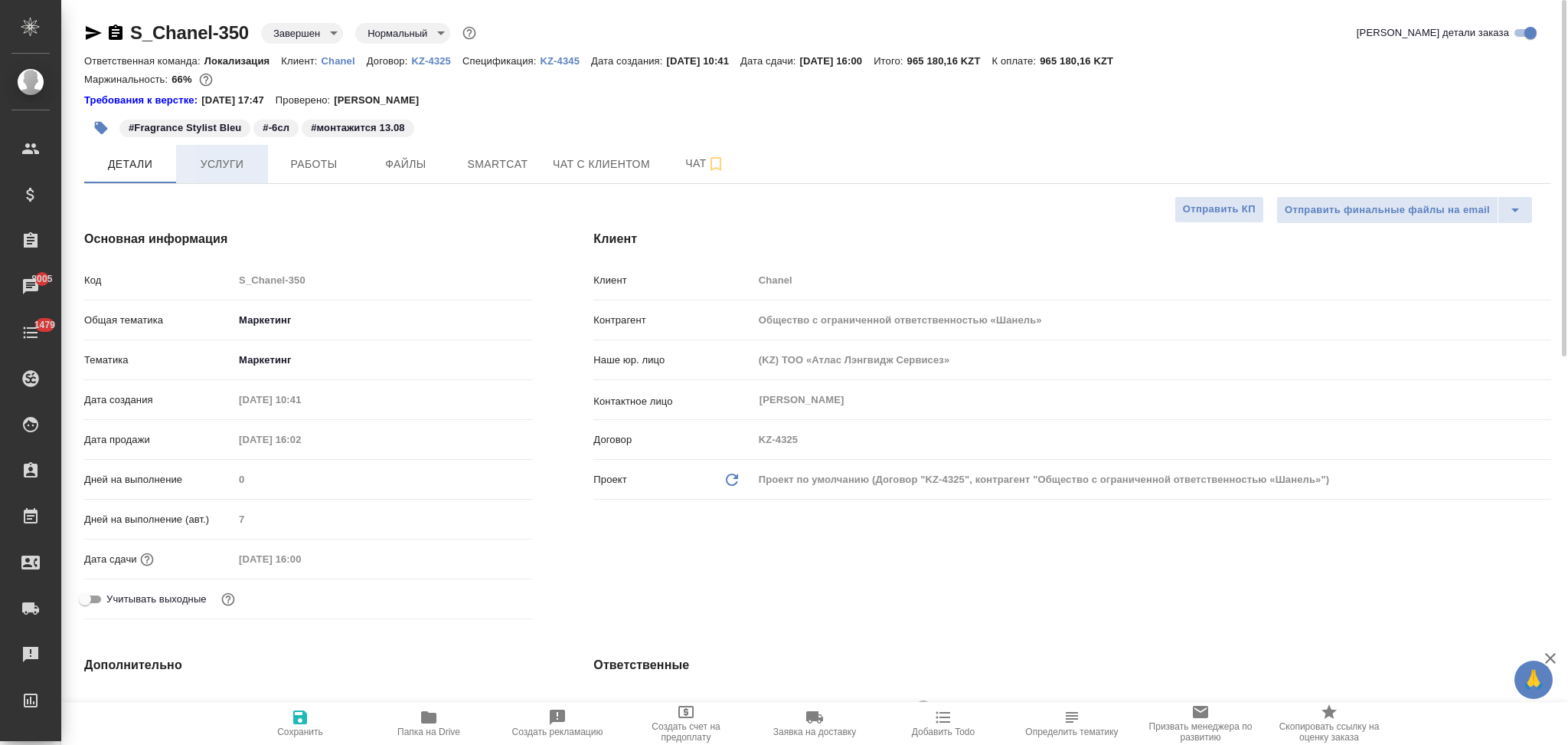
click at [226, 165] on span "Услуги" at bounding box center [222, 164] width 73 height 19
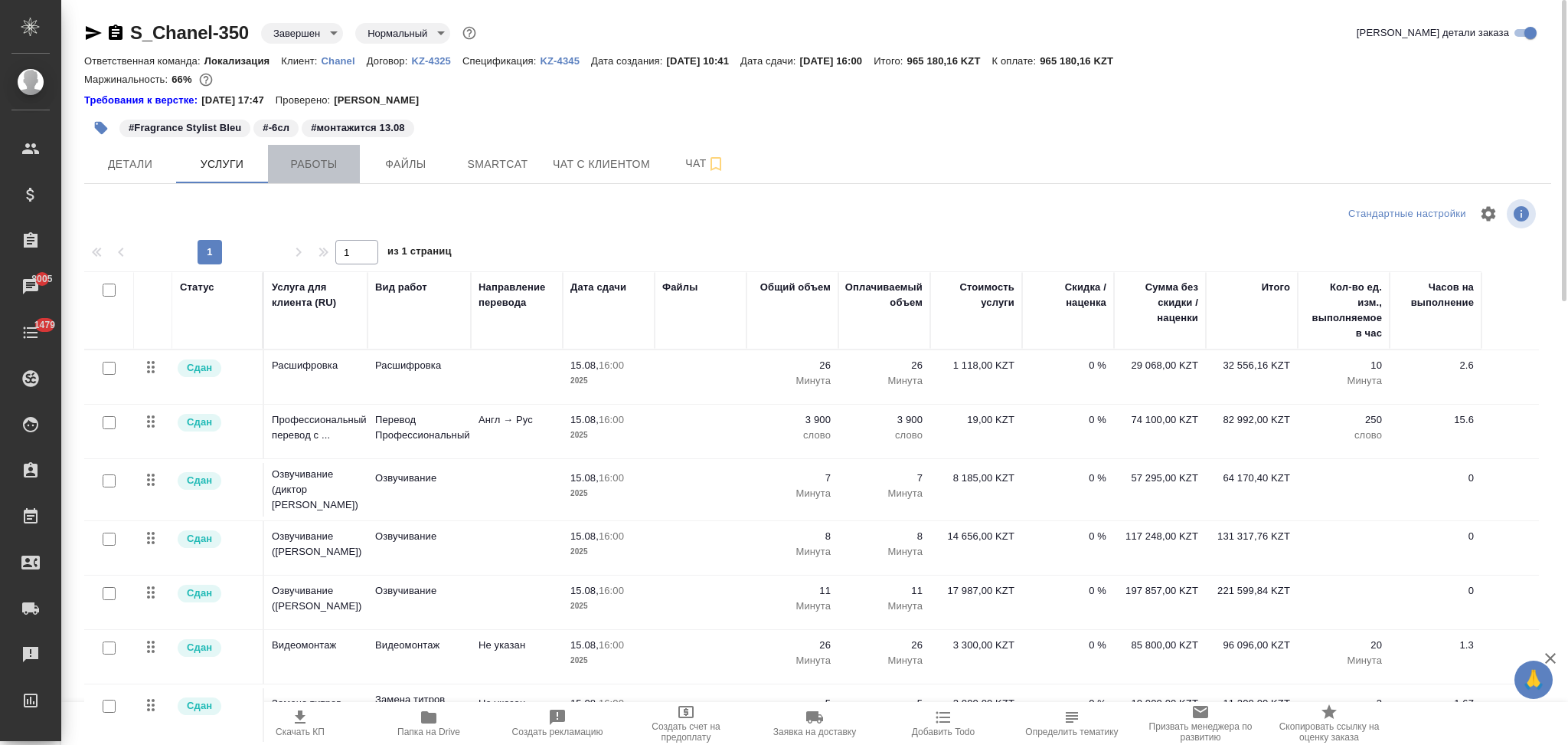
click at [330, 172] on span "Работы" at bounding box center [313, 164] width 73 height 19
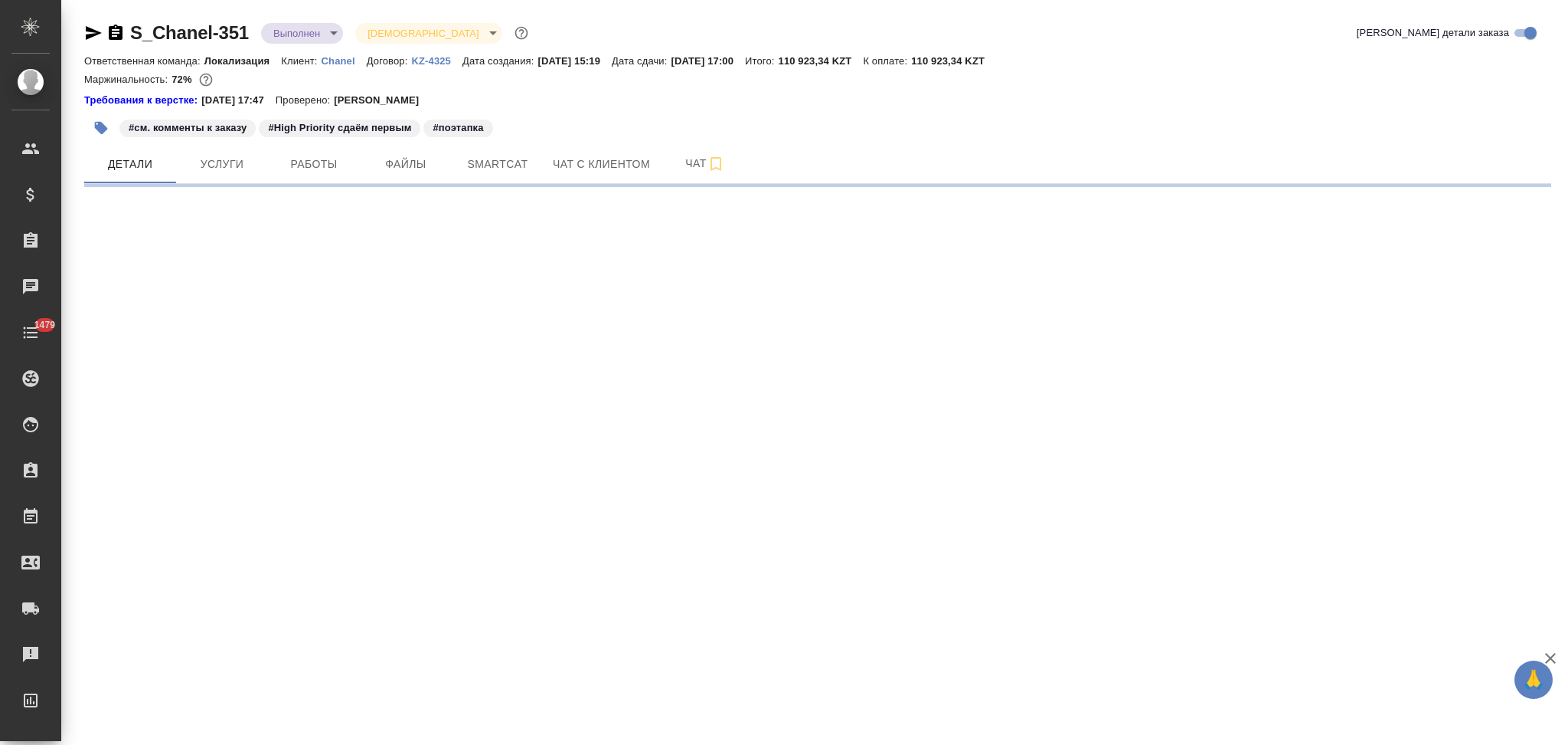
select select "RU"
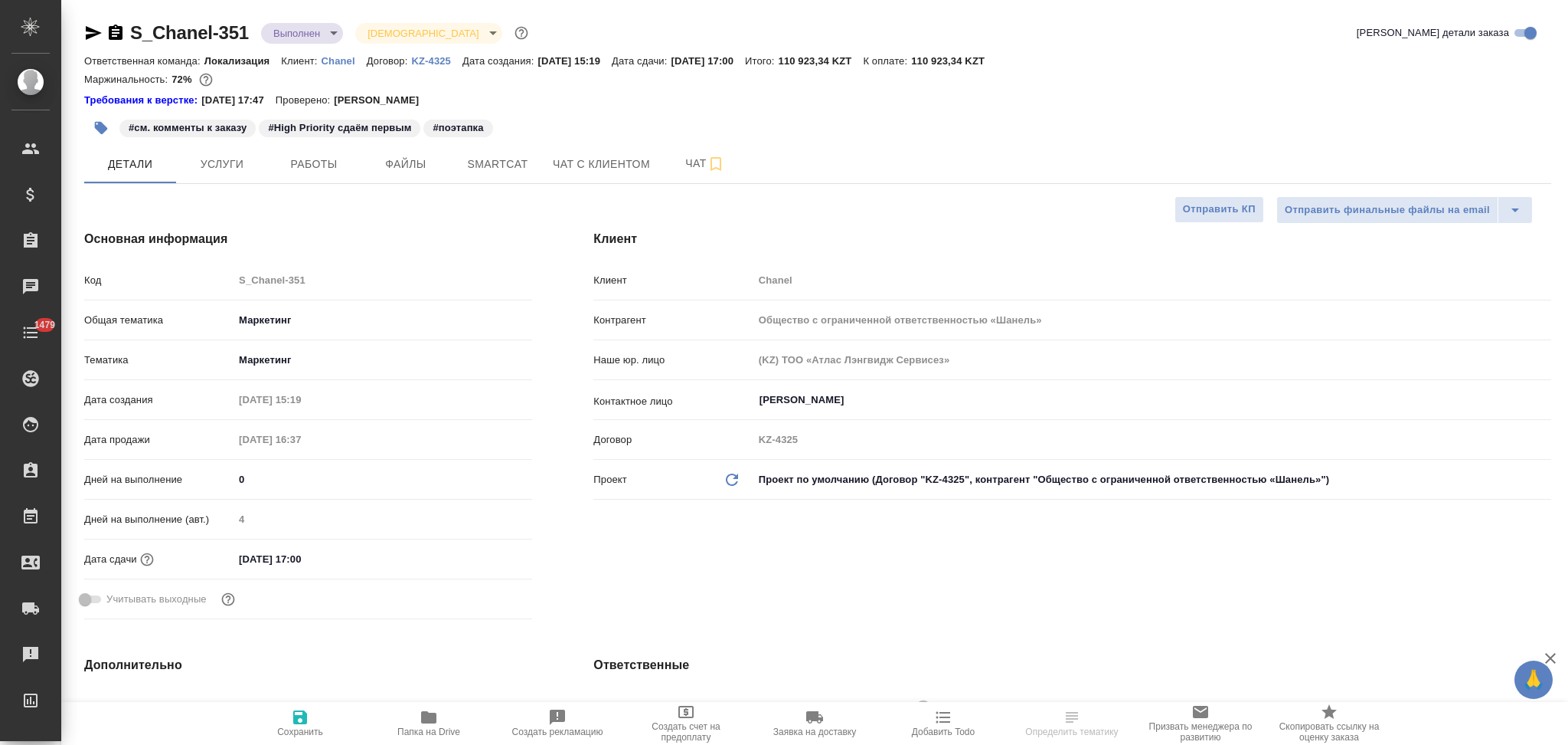
type textarea "x"
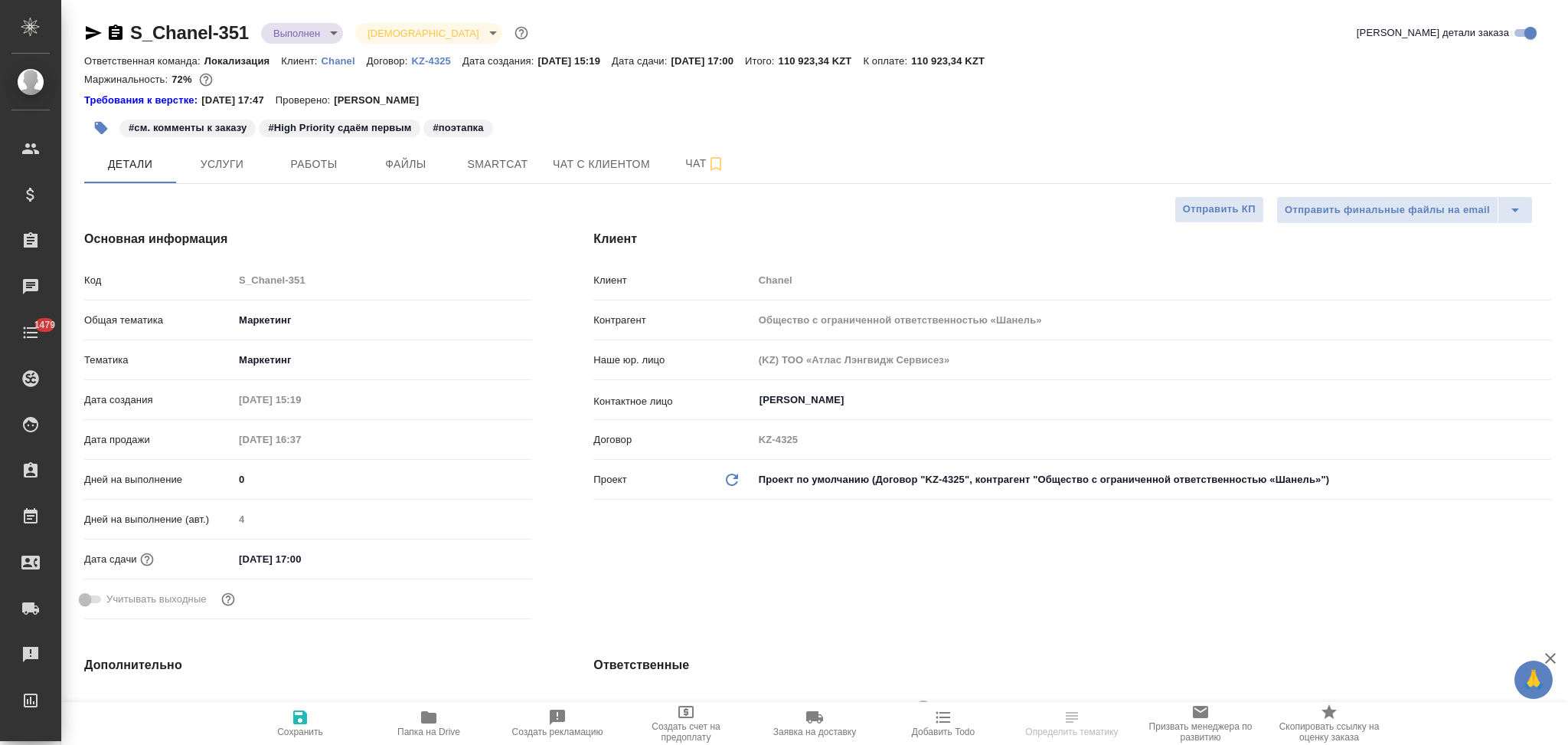
type textarea "x"
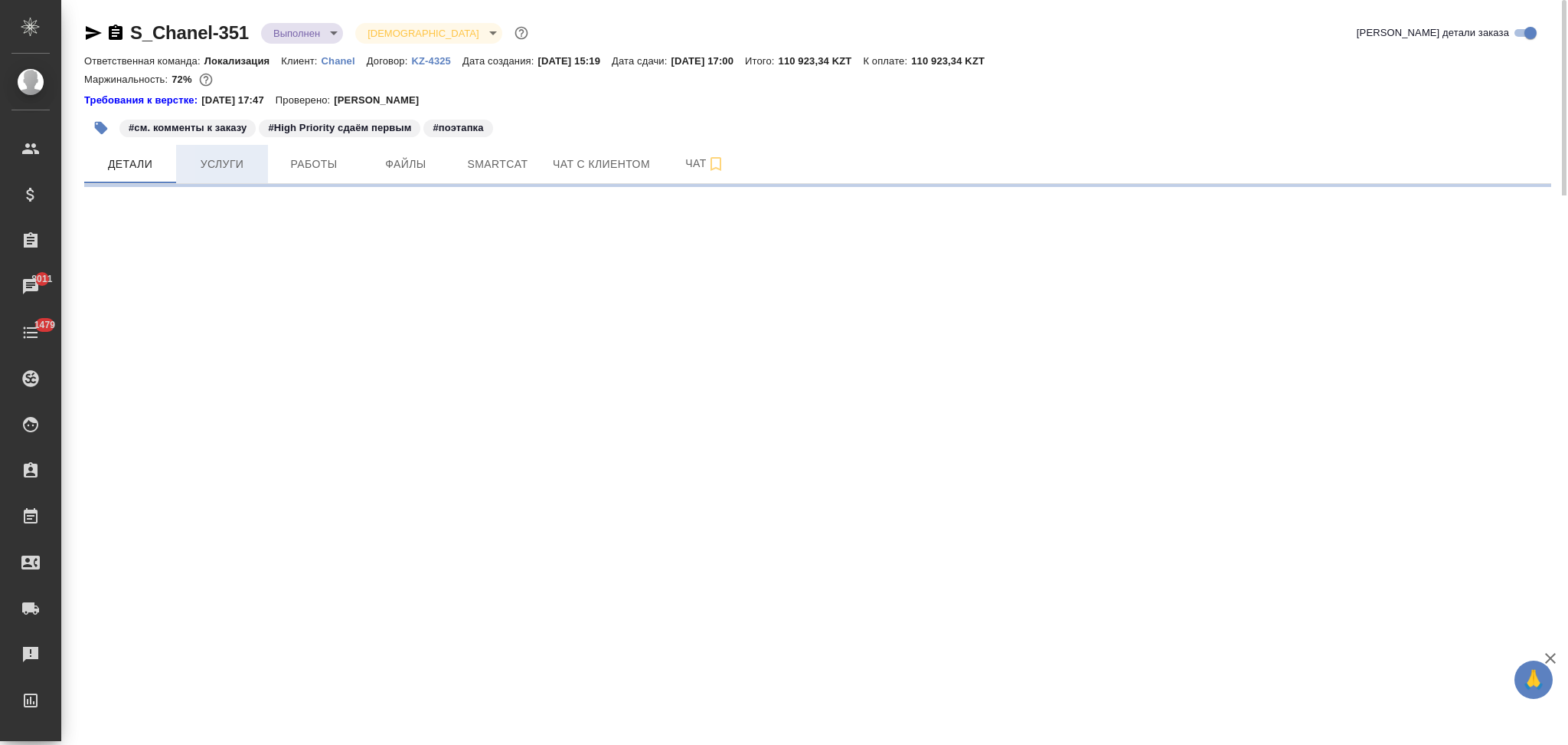
click at [222, 164] on span "Услуги" at bounding box center [222, 164] width 73 height 19
select select "RU"
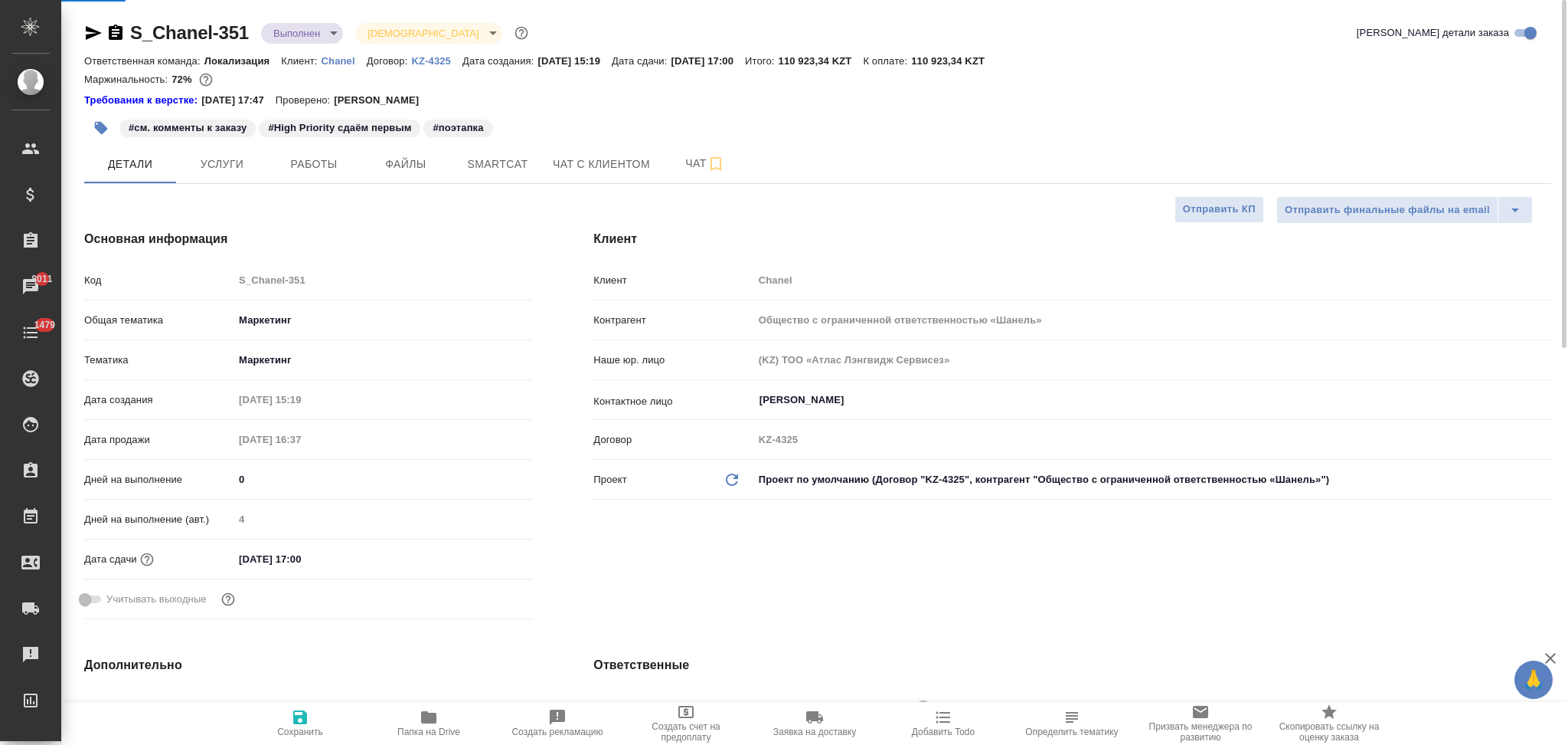
type textarea "x"
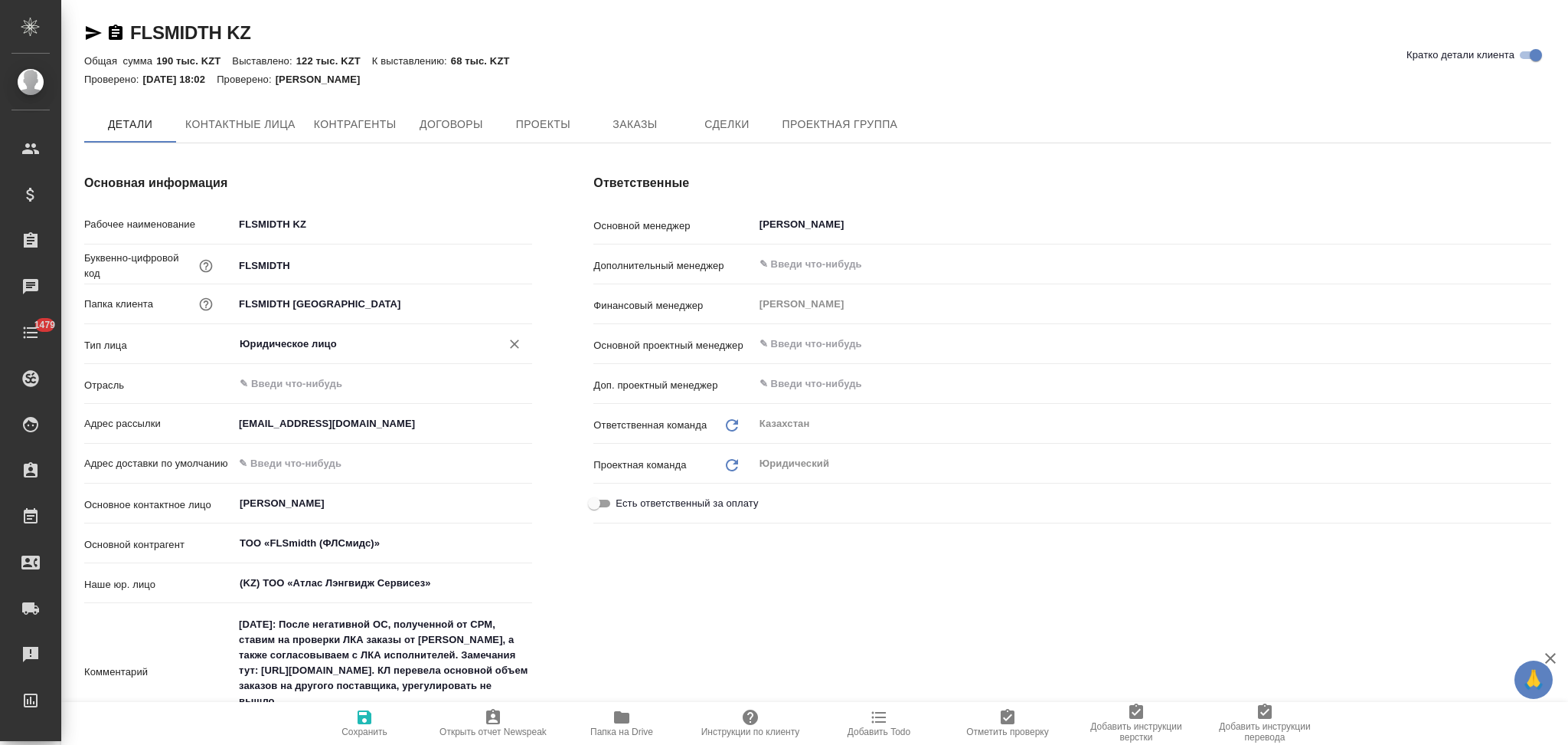
type textarea "x"
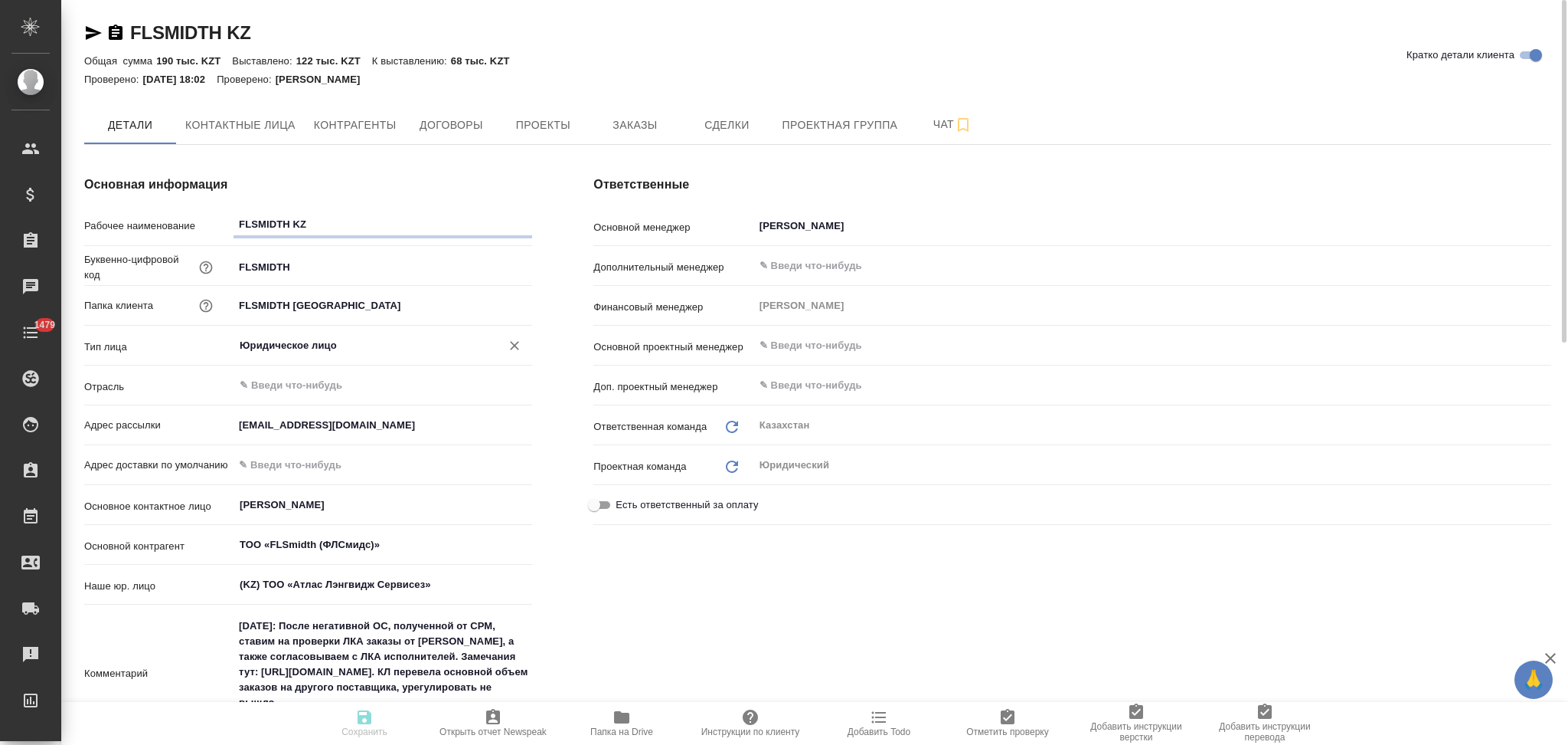
type textarea "x"
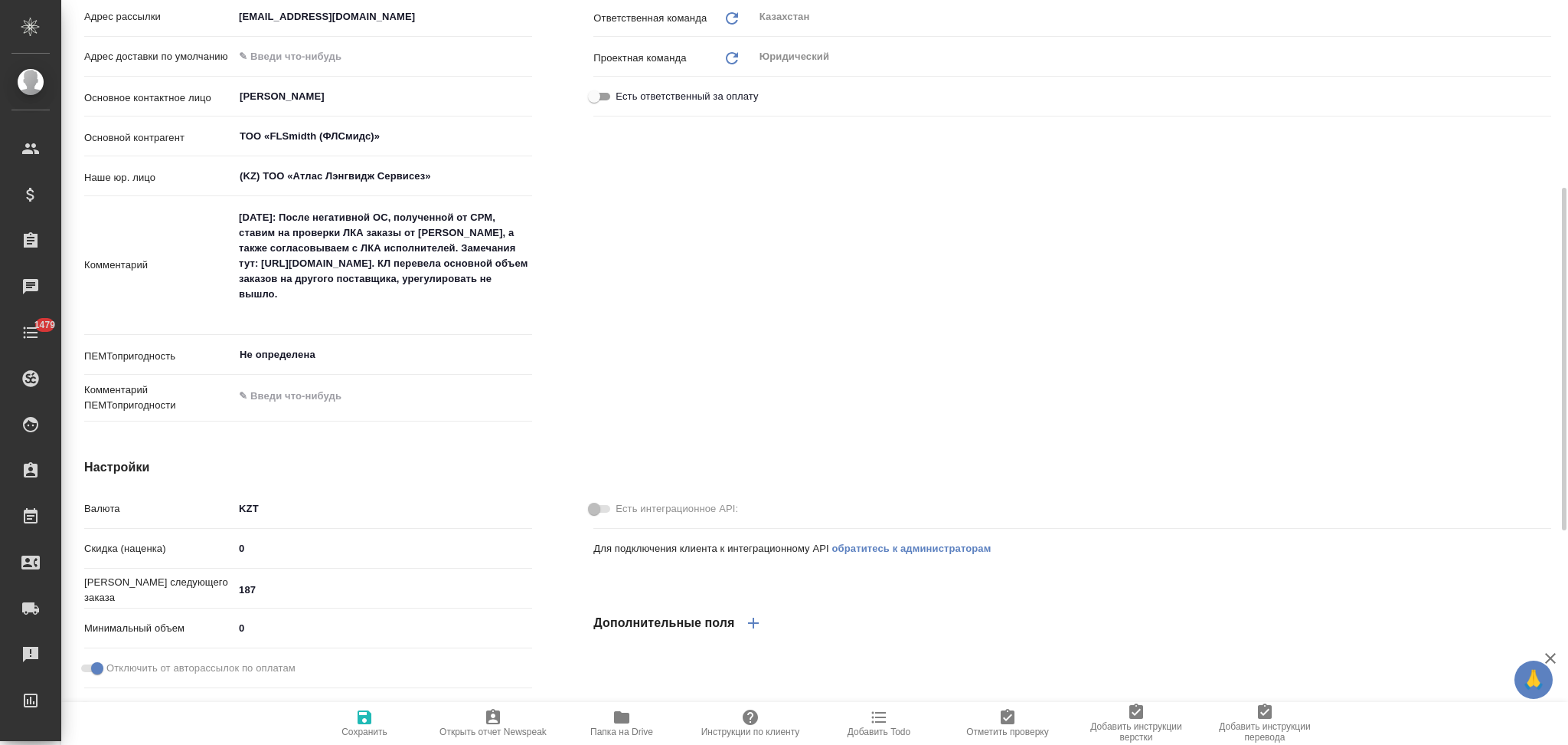
type textarea "x"
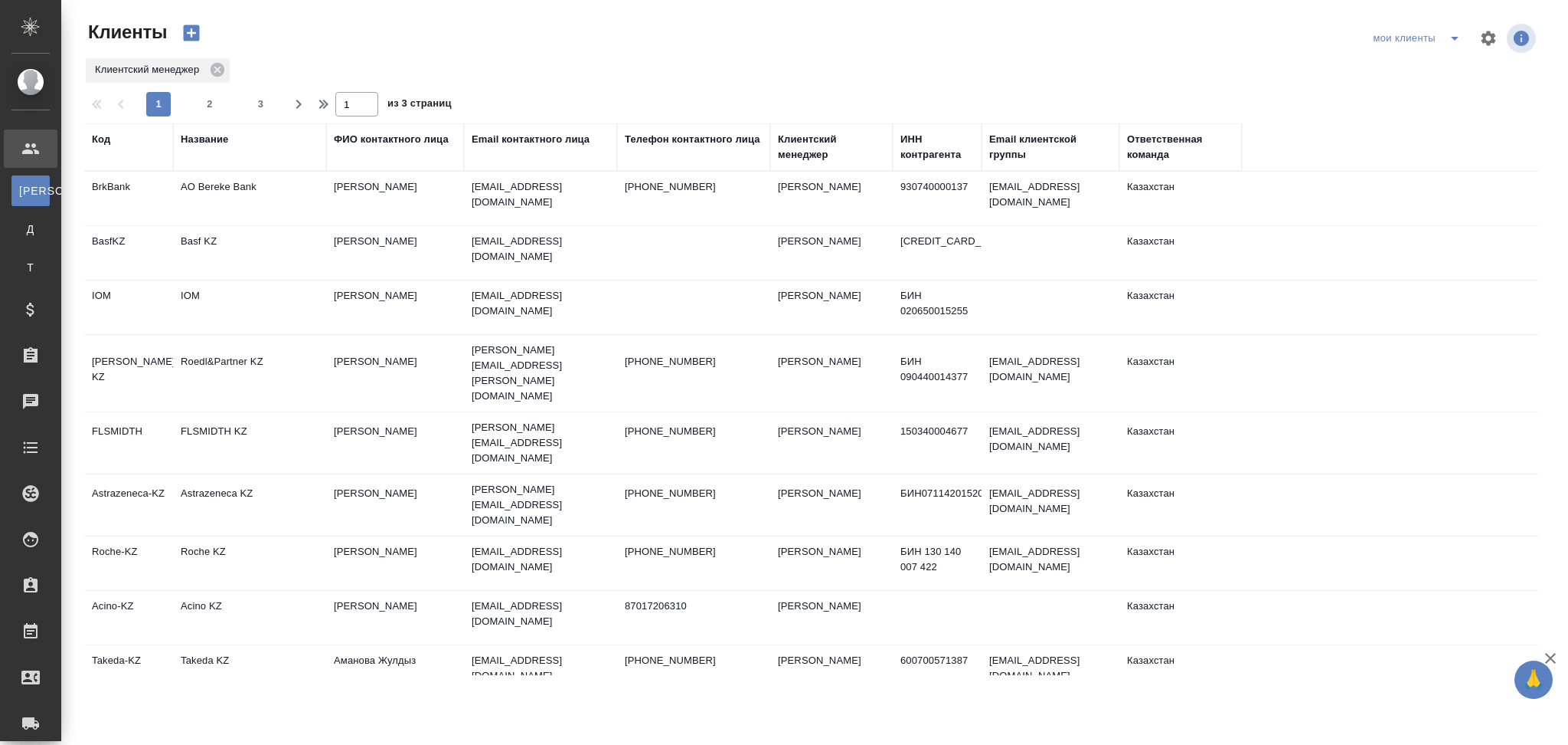
select select "RU"
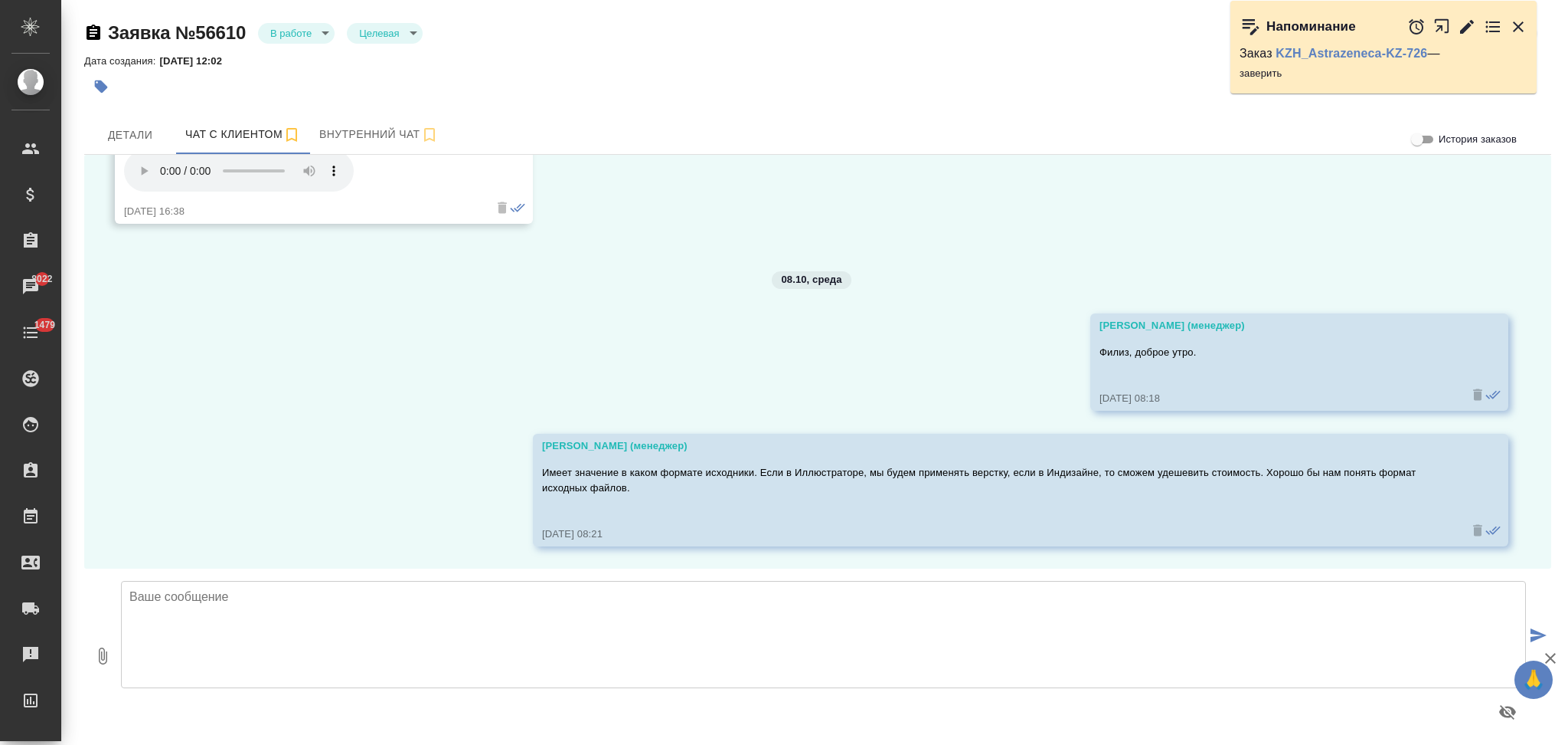
scroll to position [6, 0]
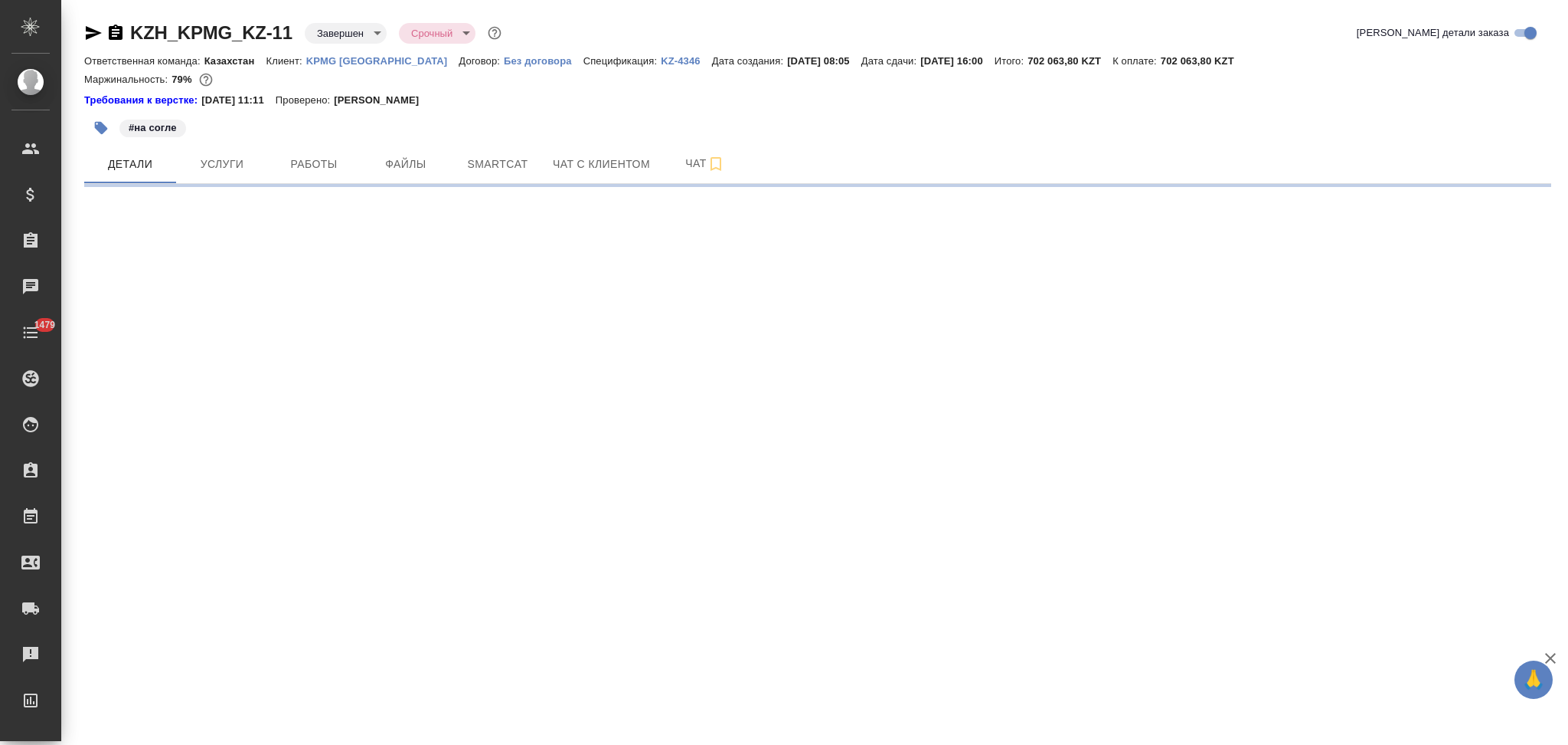
select select "RU"
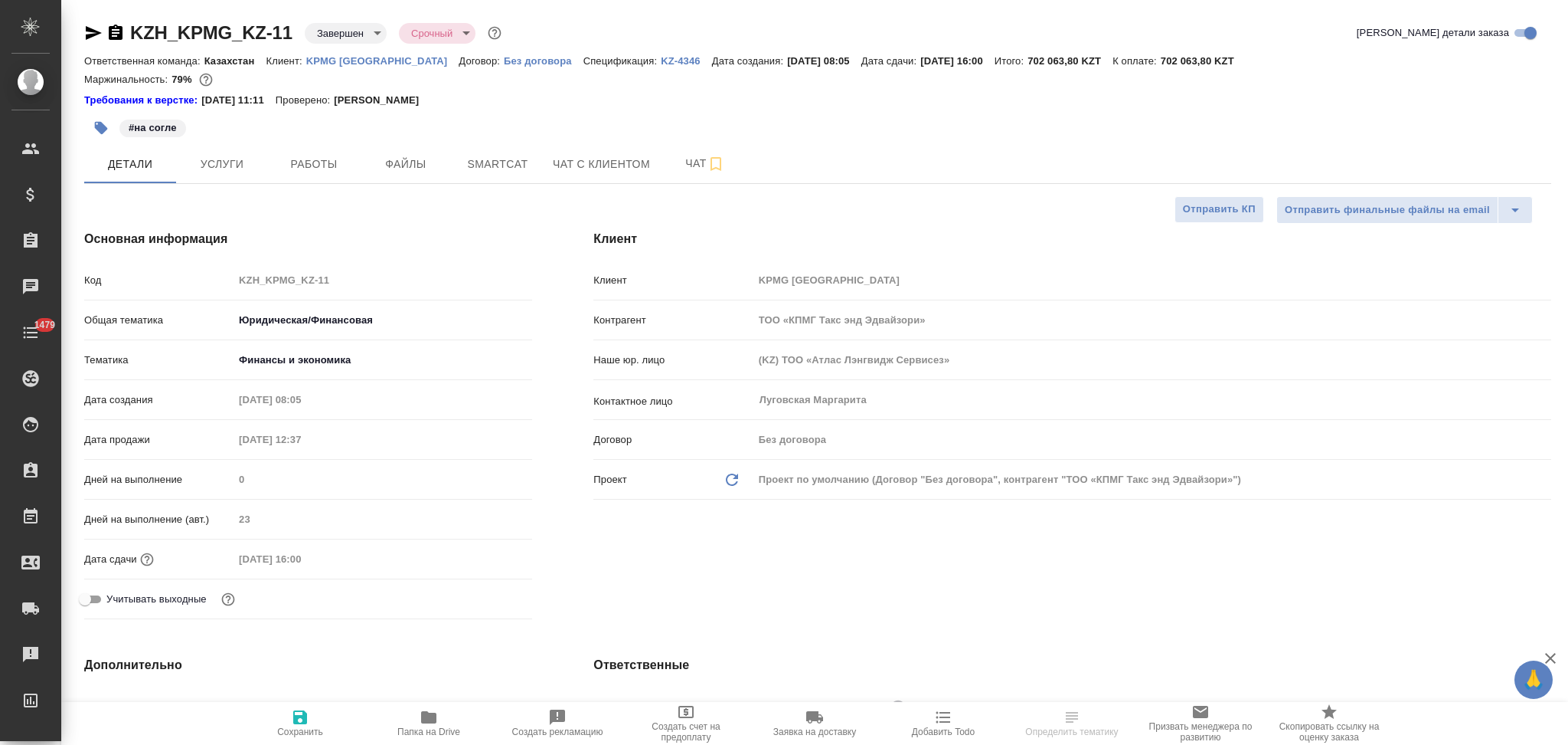
type textarea "x"
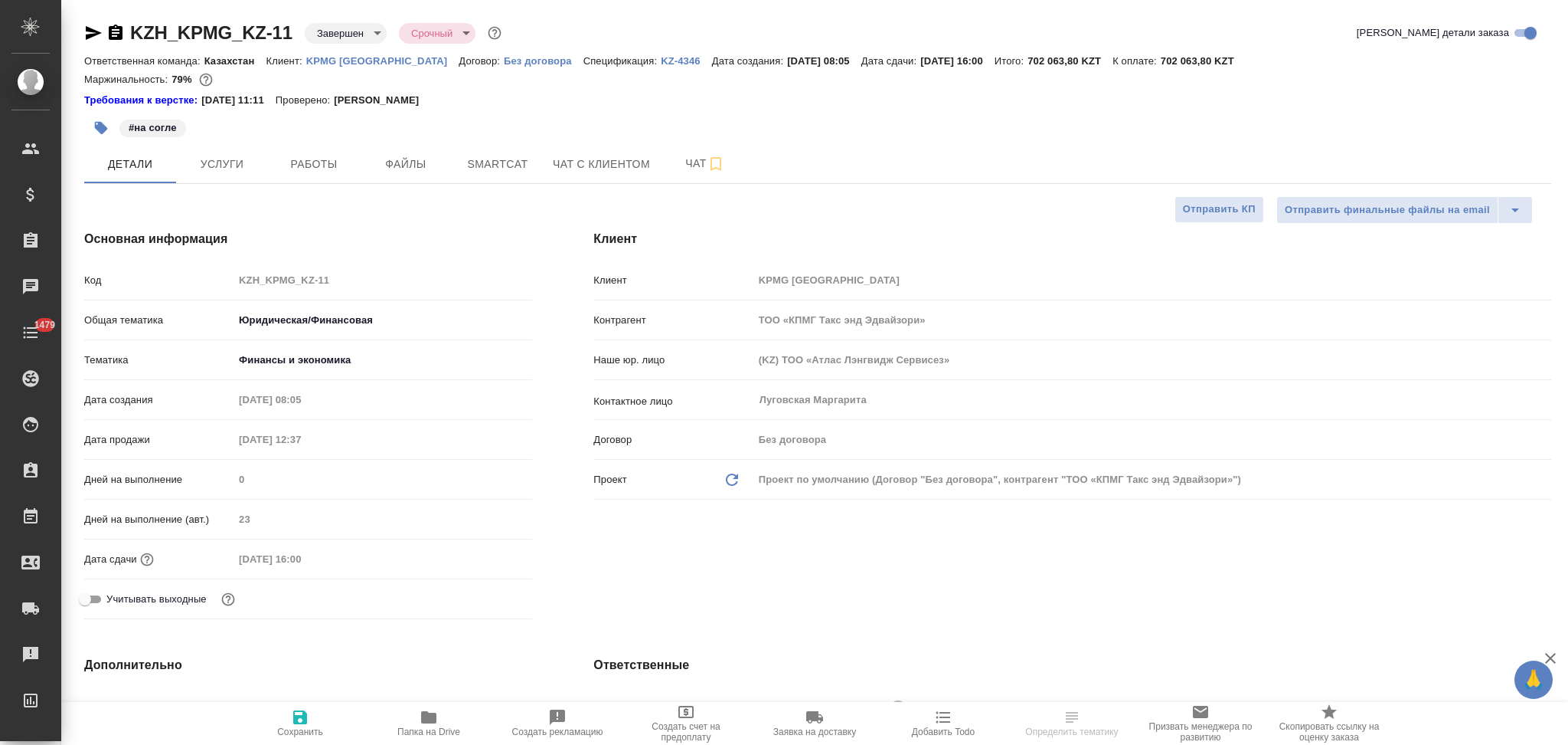
type textarea "x"
type input "Matveeva Anastasia"
type textarea "x"
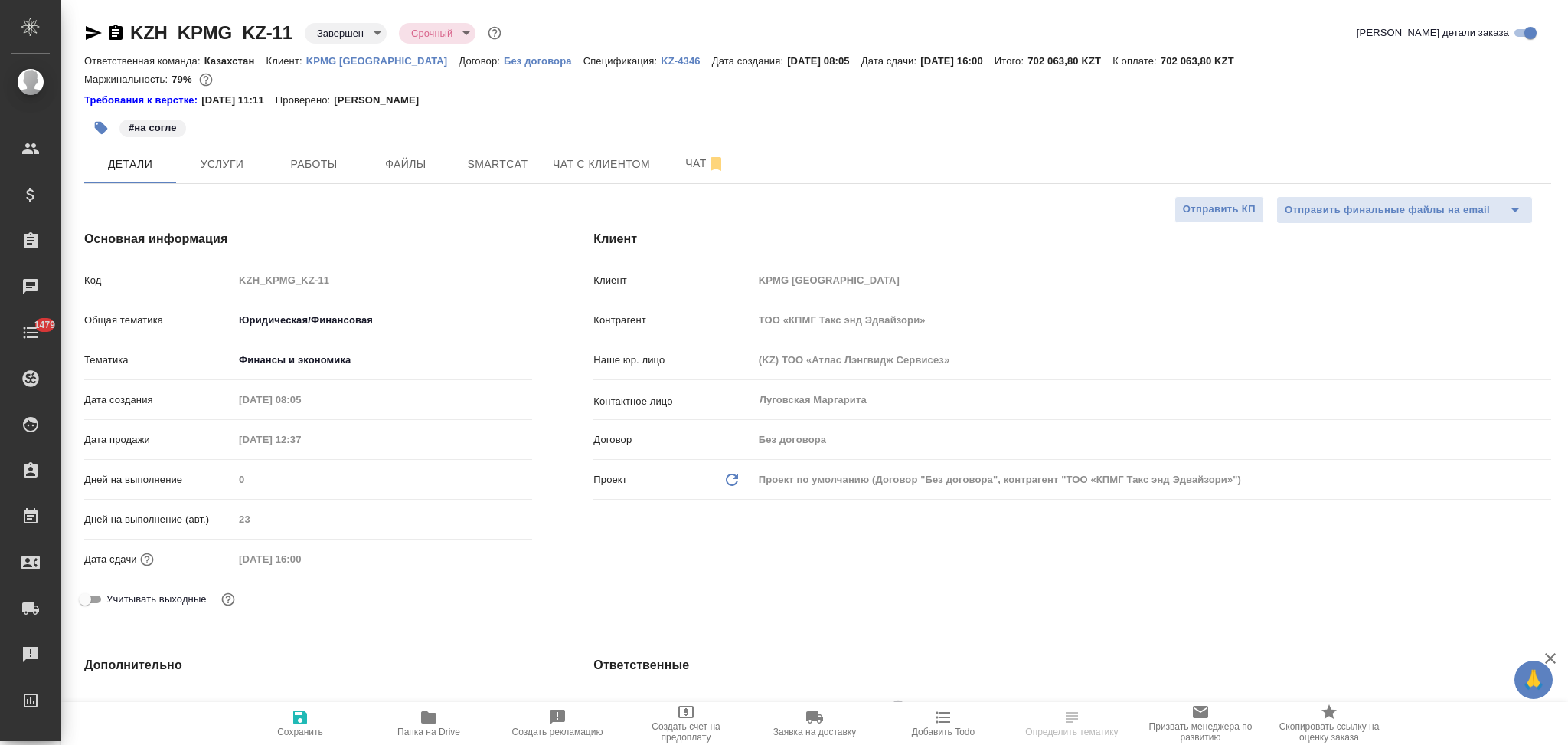
drag, startPoint x: 112, startPoint y: 30, endPoint x: 96, endPoint y: 2, distance: 32.2
click at [108, 24] on icon "button" at bounding box center [115, 32] width 18 height 18
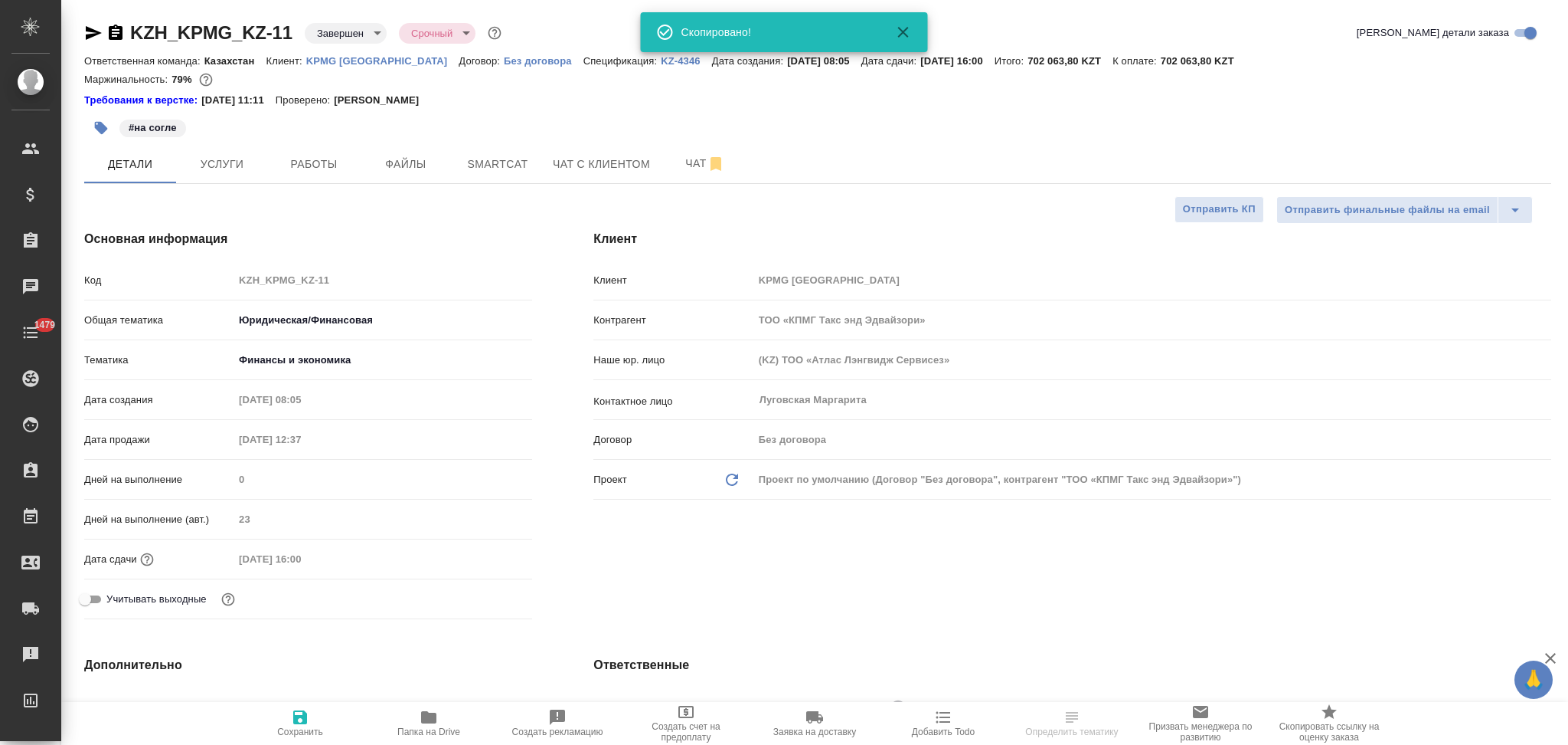
type textarea "x"
select select "RU"
type textarea "x"
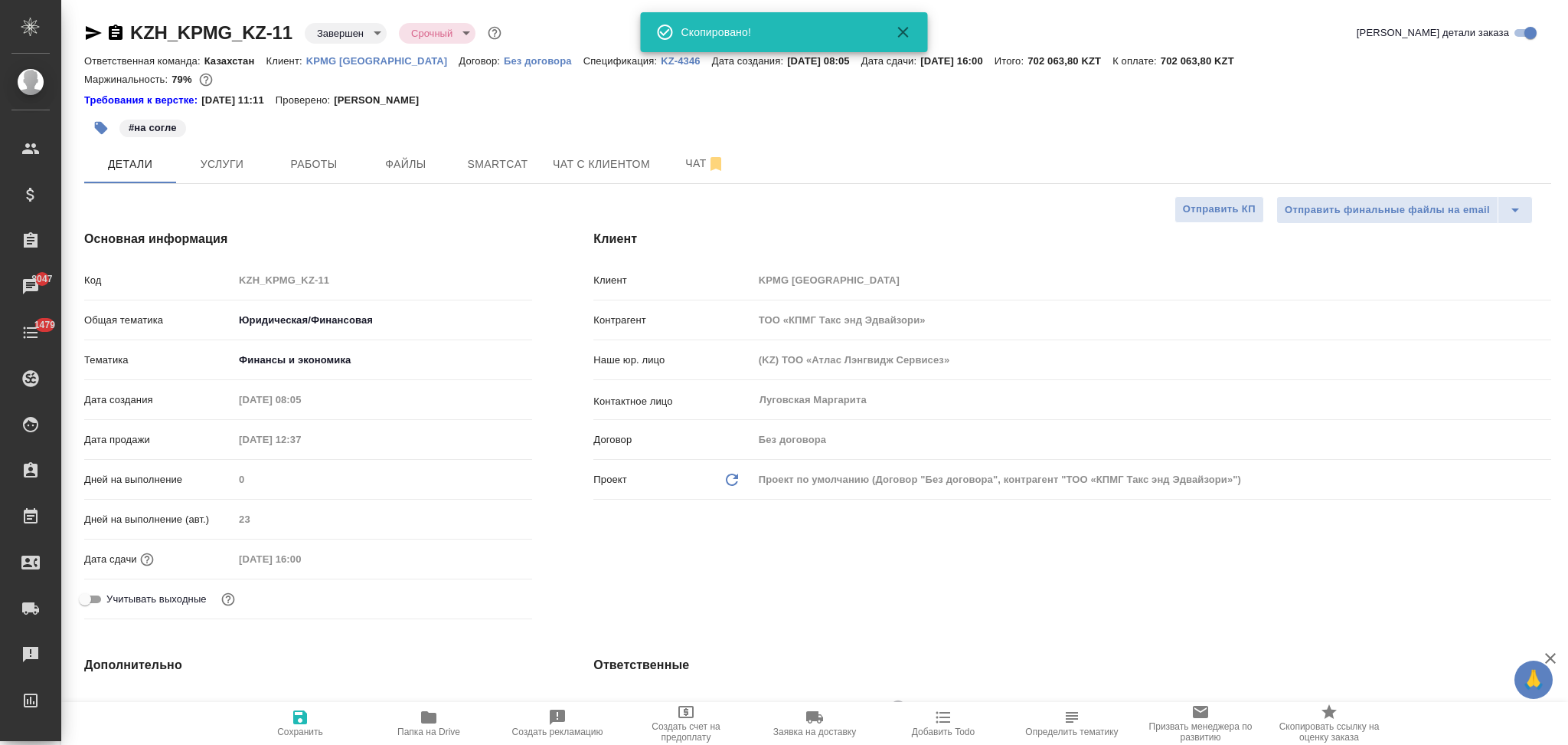
type textarea "x"
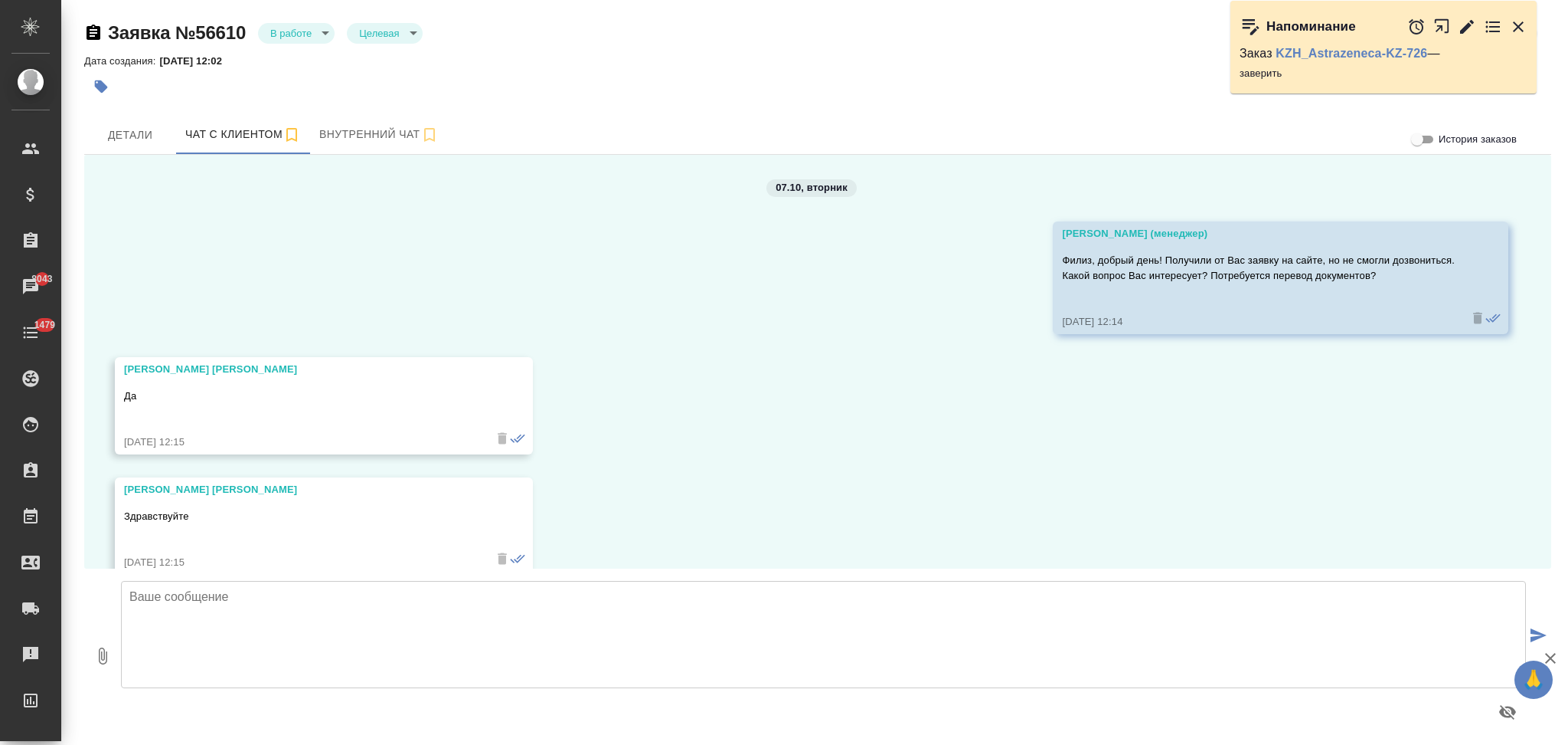
scroll to position [4411, 0]
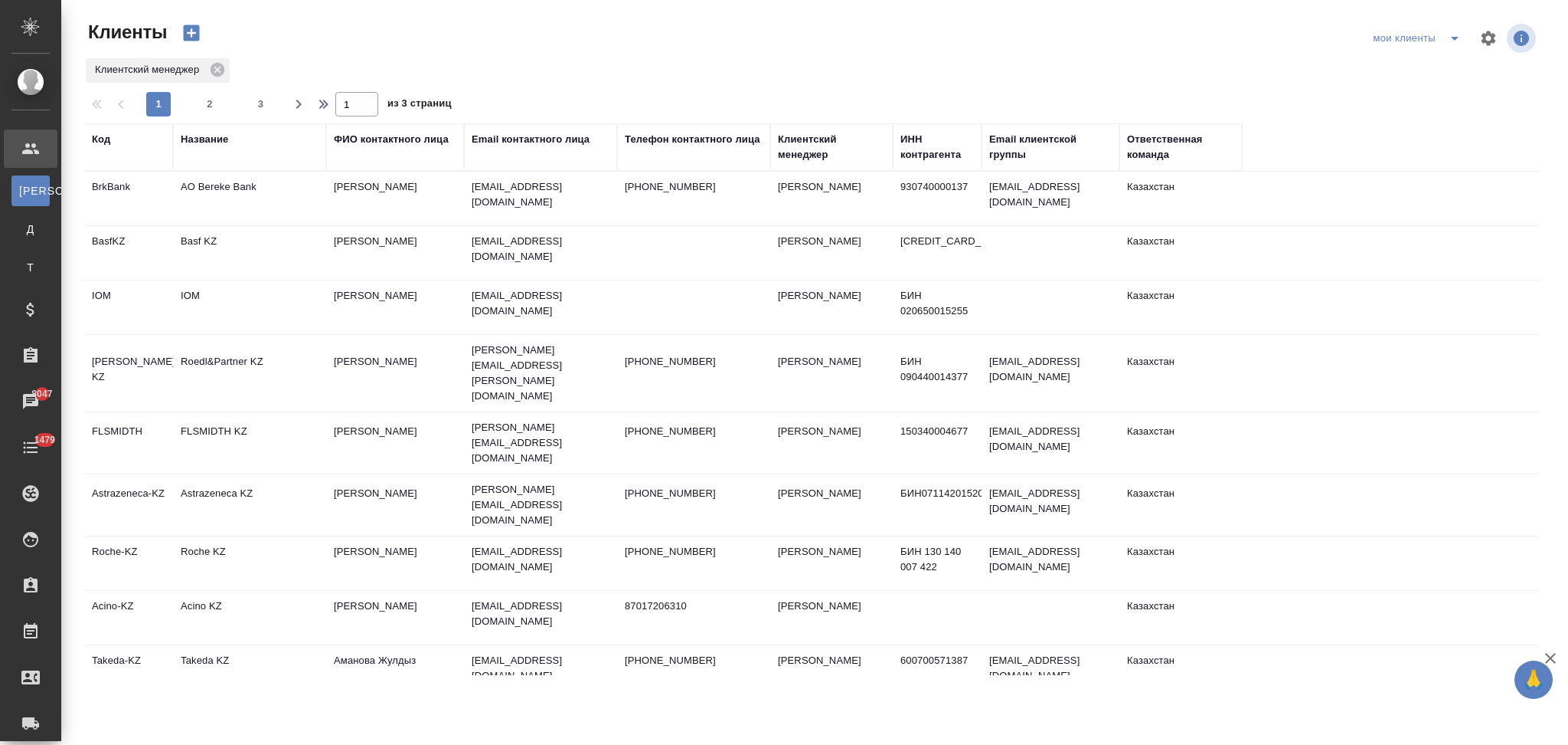
select select "RU"
click at [227, 142] on div "Название" at bounding box center [204, 139] width 47 height 15
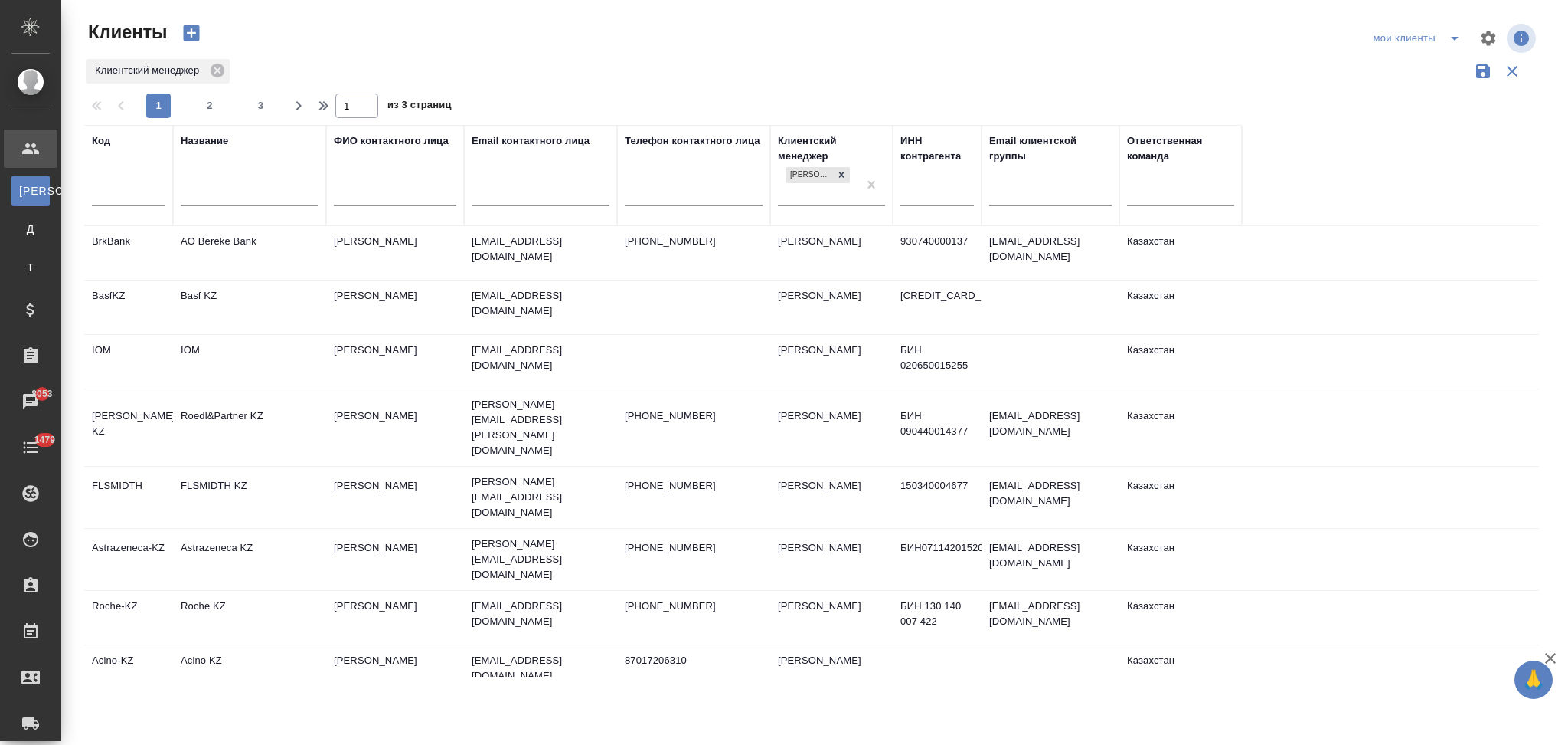
click at [237, 192] on input "text" at bounding box center [249, 196] width 138 height 19
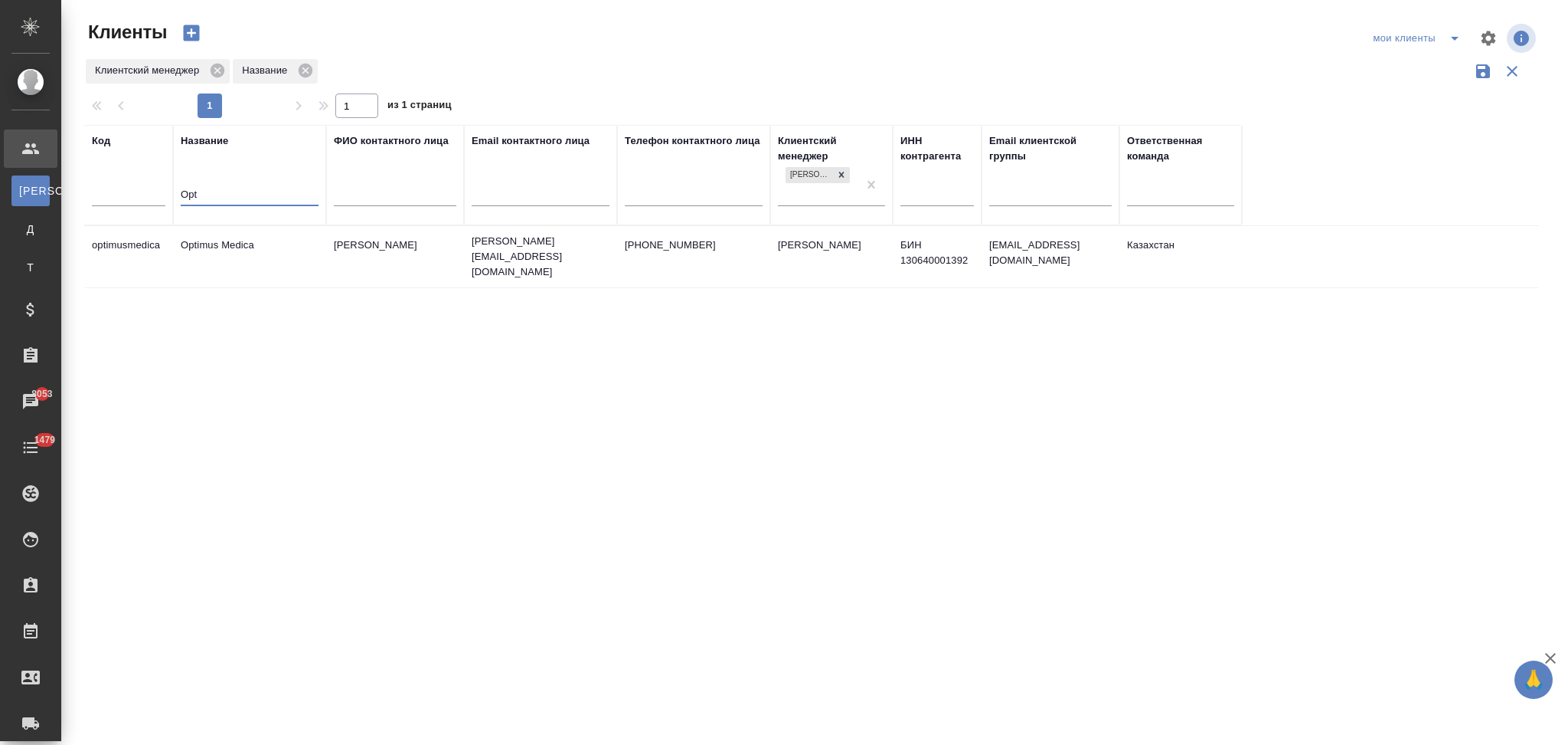
type input "Opt"
click at [276, 256] on td "Optimus Medica" at bounding box center [249, 256] width 153 height 54
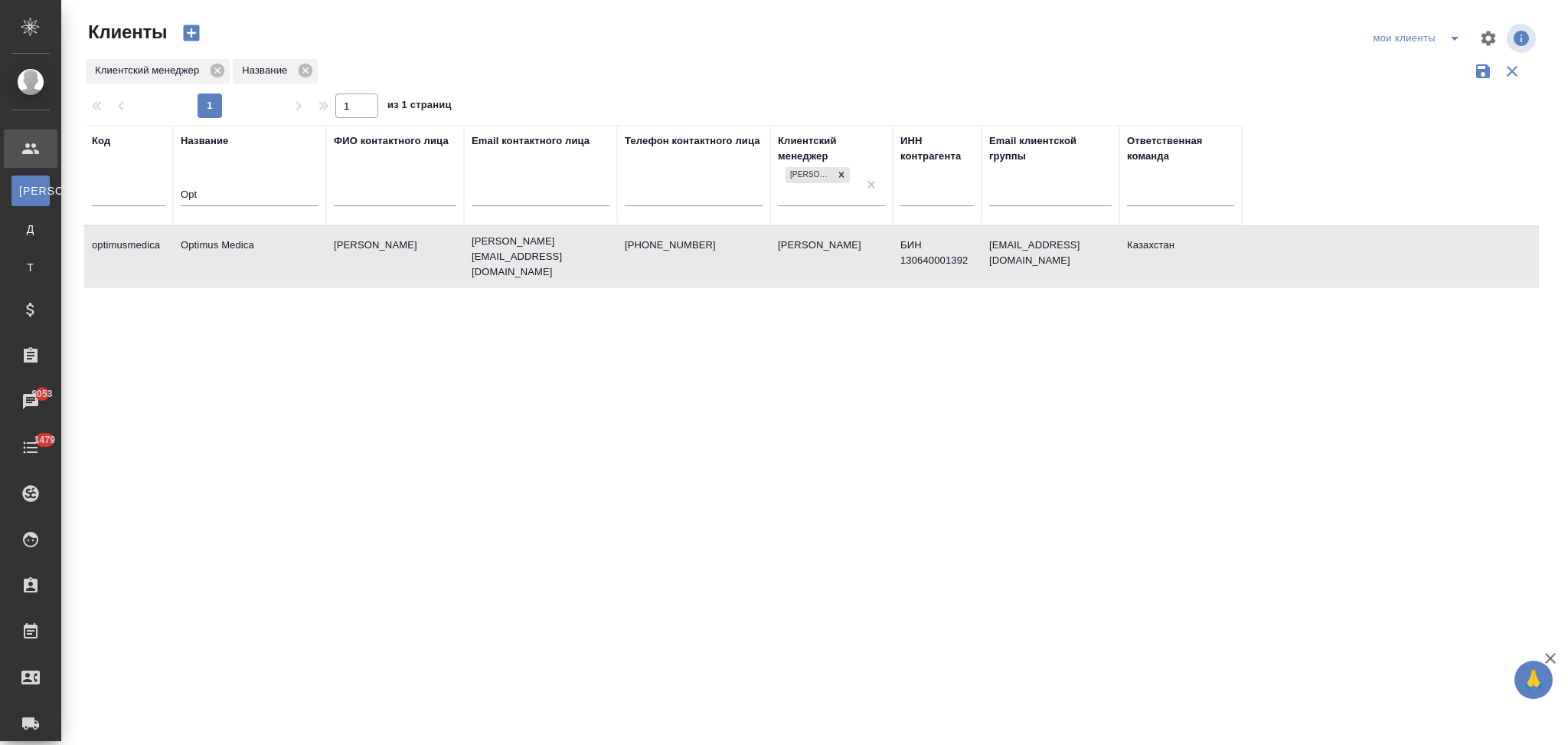
click at [276, 256] on td "Optimus Medica" at bounding box center [249, 256] width 153 height 54
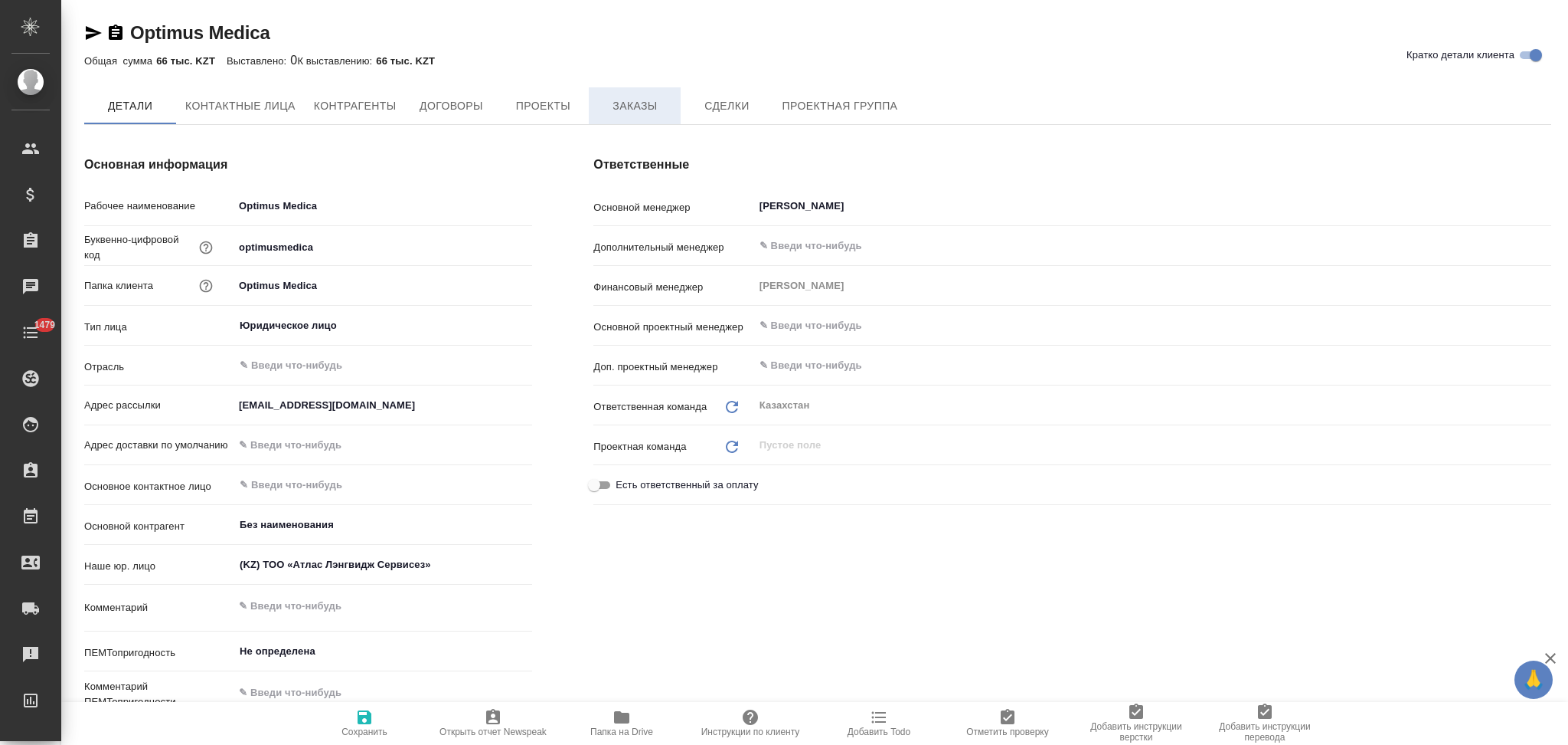
type textarea "x"
click at [614, 103] on span "Заказы" at bounding box center [634, 107] width 73 height 19
type textarea "x"
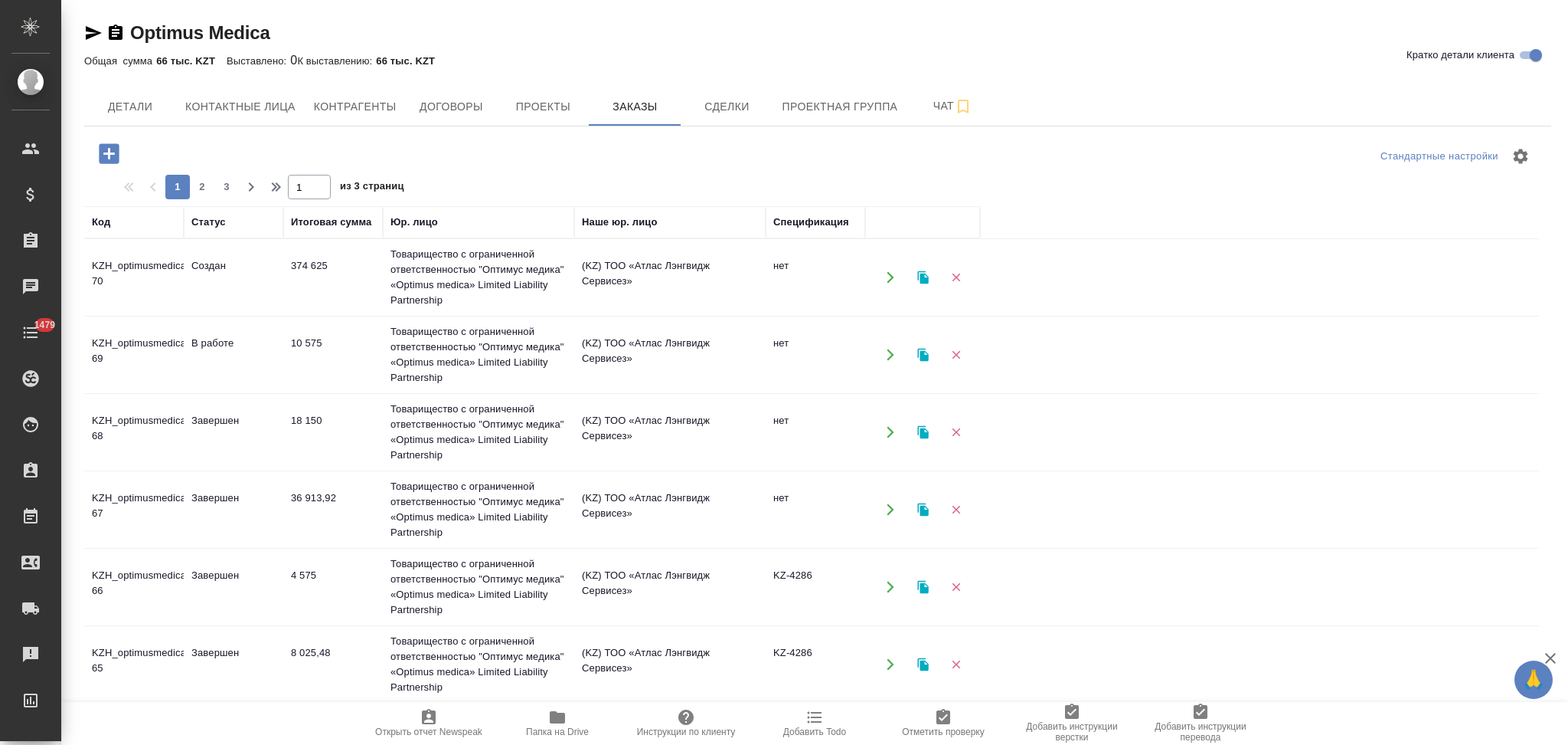
click at [114, 159] on icon "button" at bounding box center [108, 153] width 20 height 20
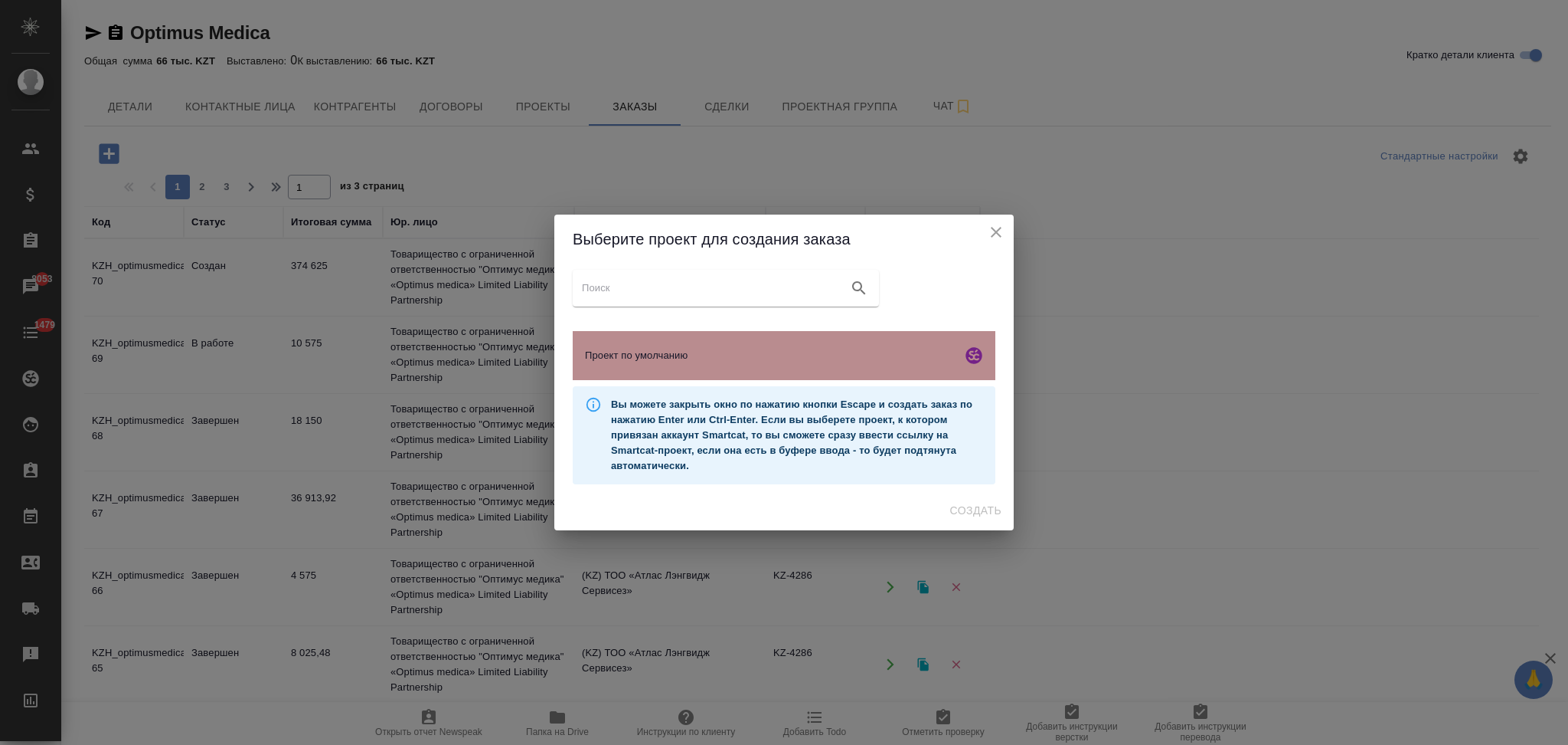
click at [632, 354] on span "Проект по умолчанию" at bounding box center [771, 355] width 371 height 15
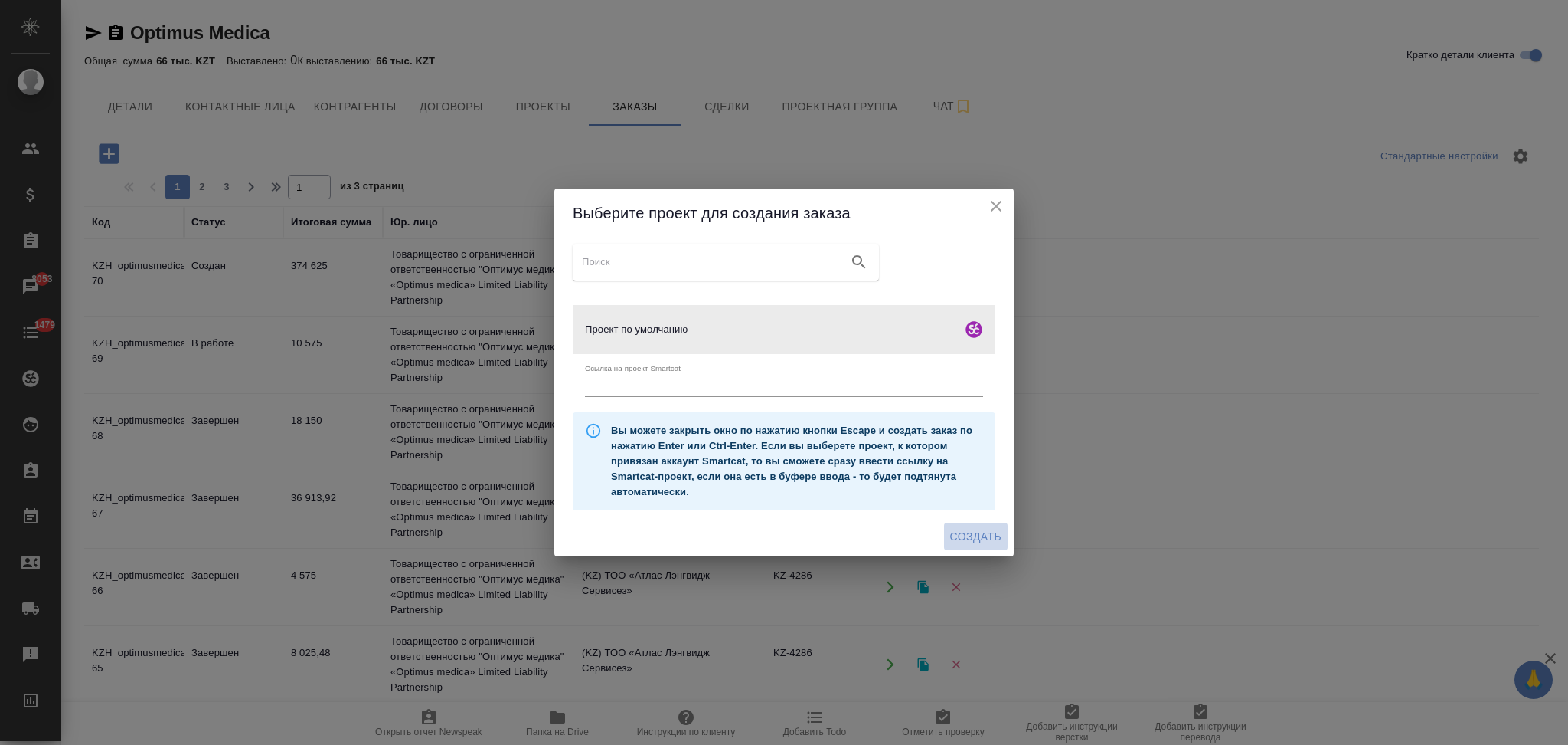
click at [963, 532] on span "Создать" at bounding box center [976, 537] width 51 height 19
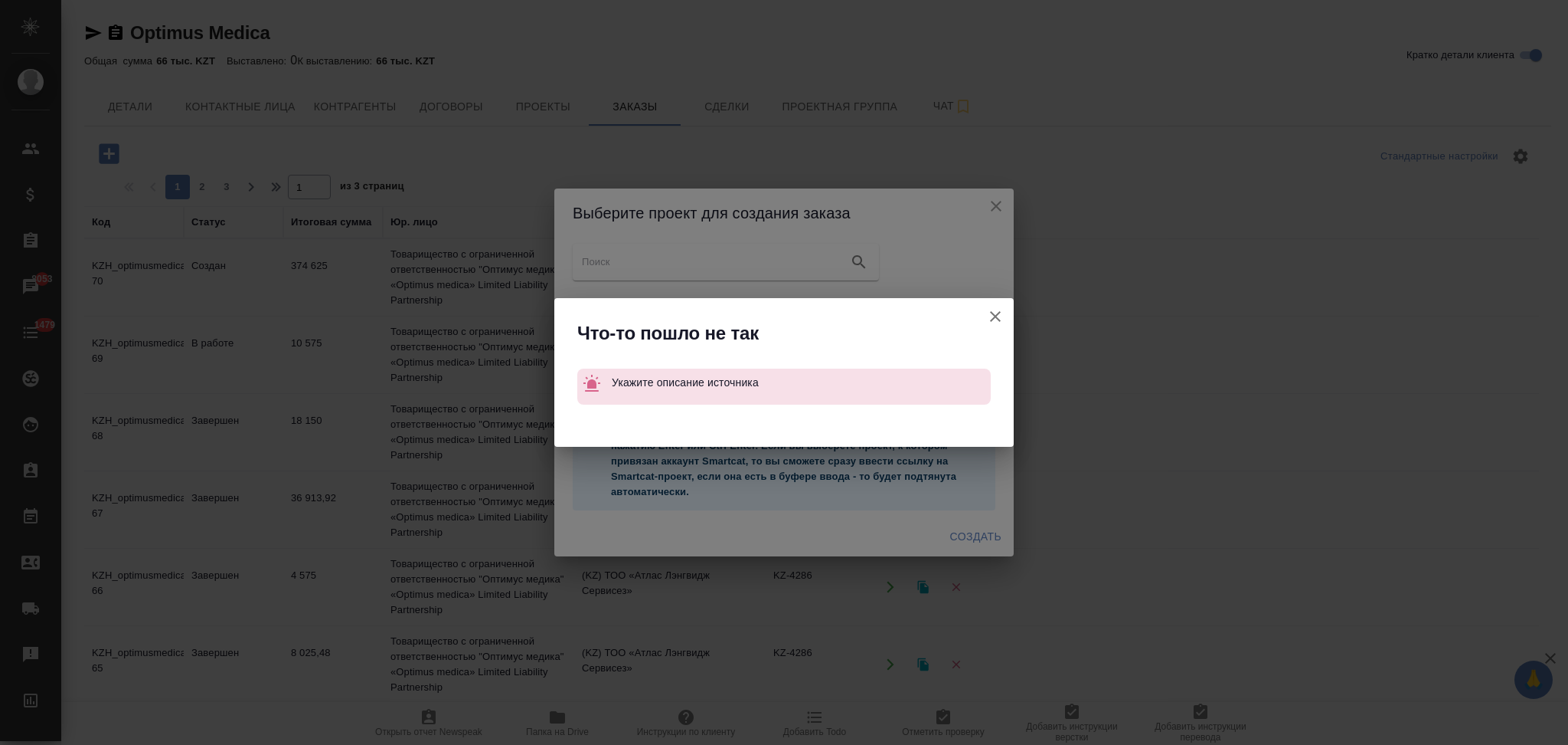
click at [987, 316] on icon "button" at bounding box center [995, 316] width 18 height 18
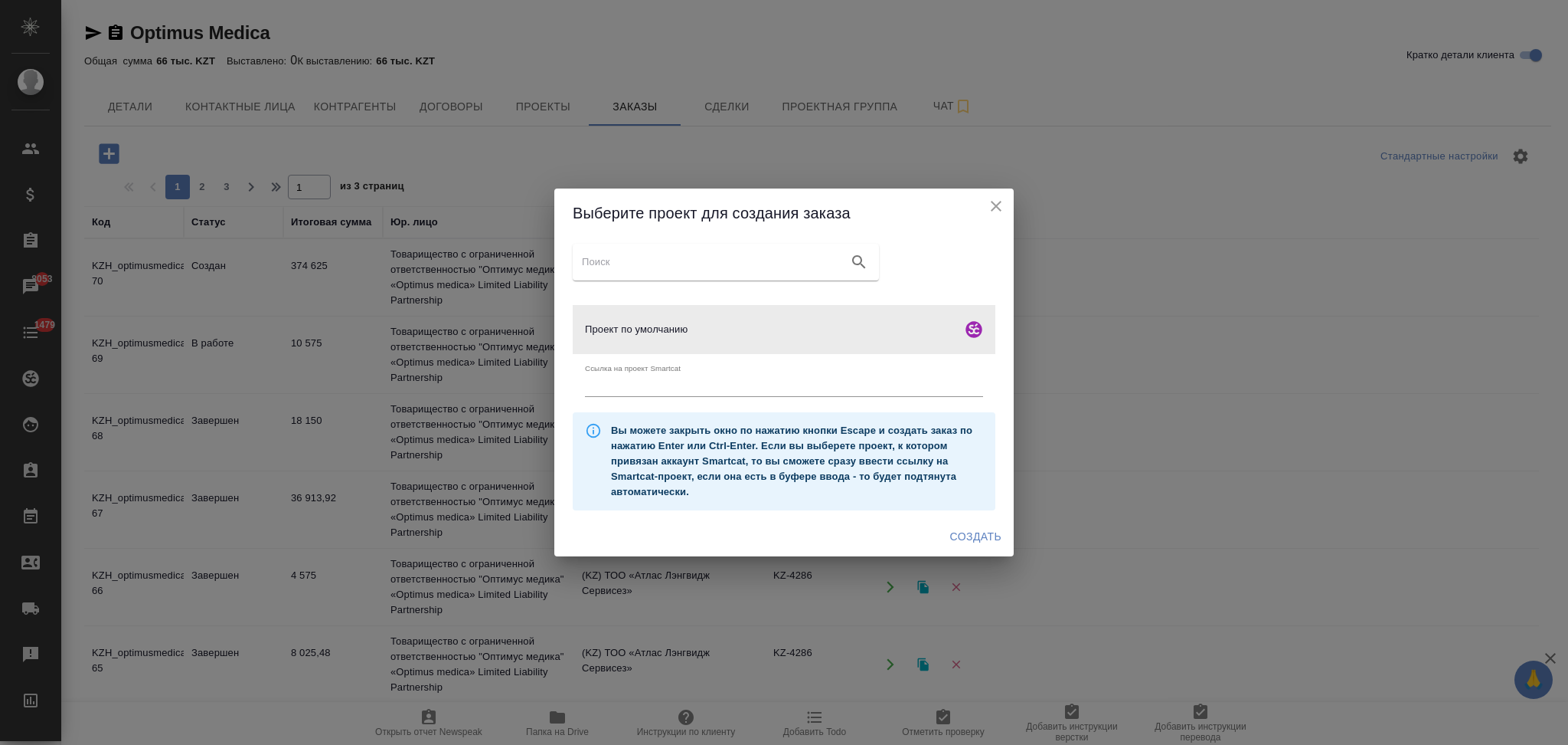
click at [995, 205] on icon "close" at bounding box center [996, 206] width 11 height 11
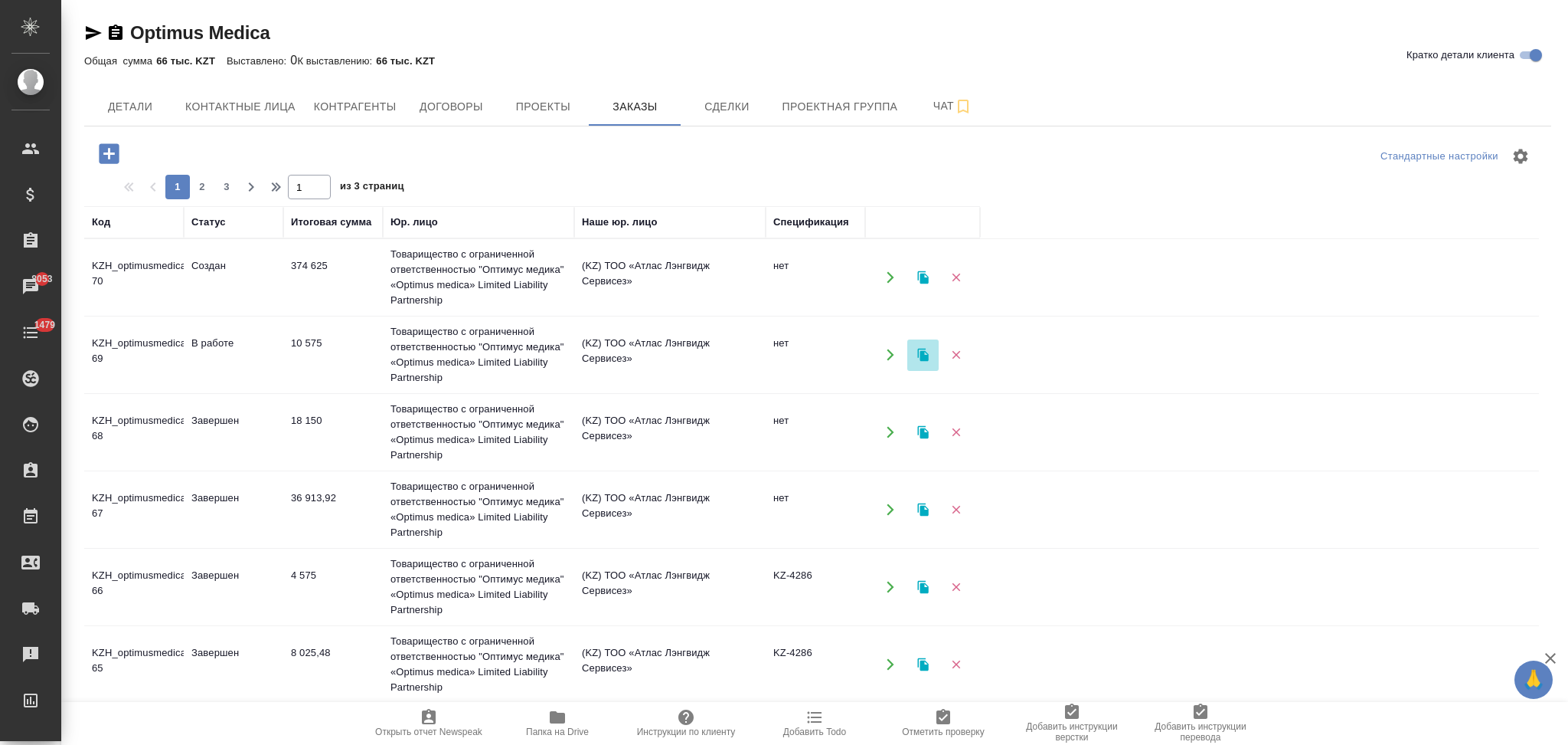
click at [923, 356] on icon "button" at bounding box center [923, 355] width 11 height 13
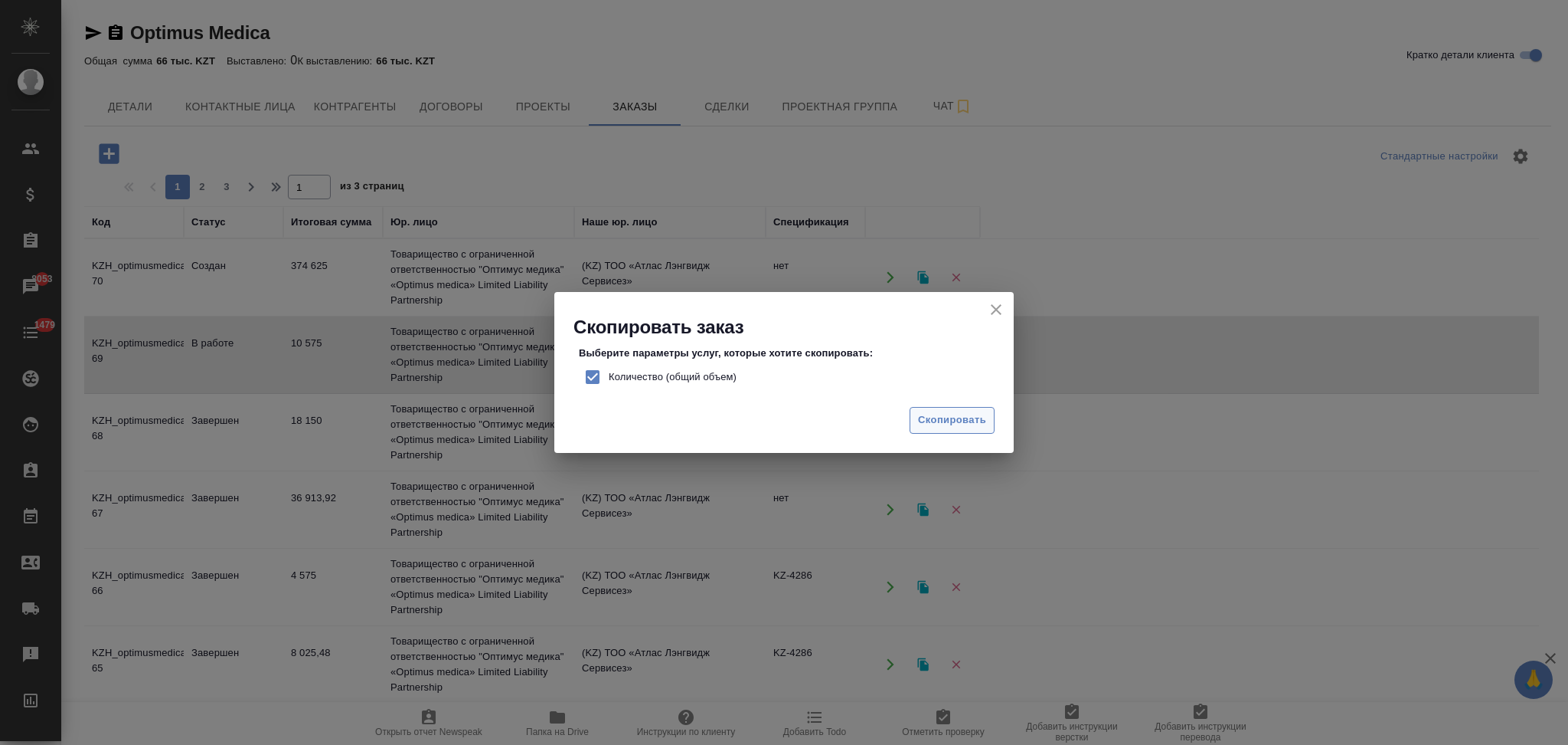
click at [928, 412] on span "Скопировать" at bounding box center [952, 420] width 68 height 17
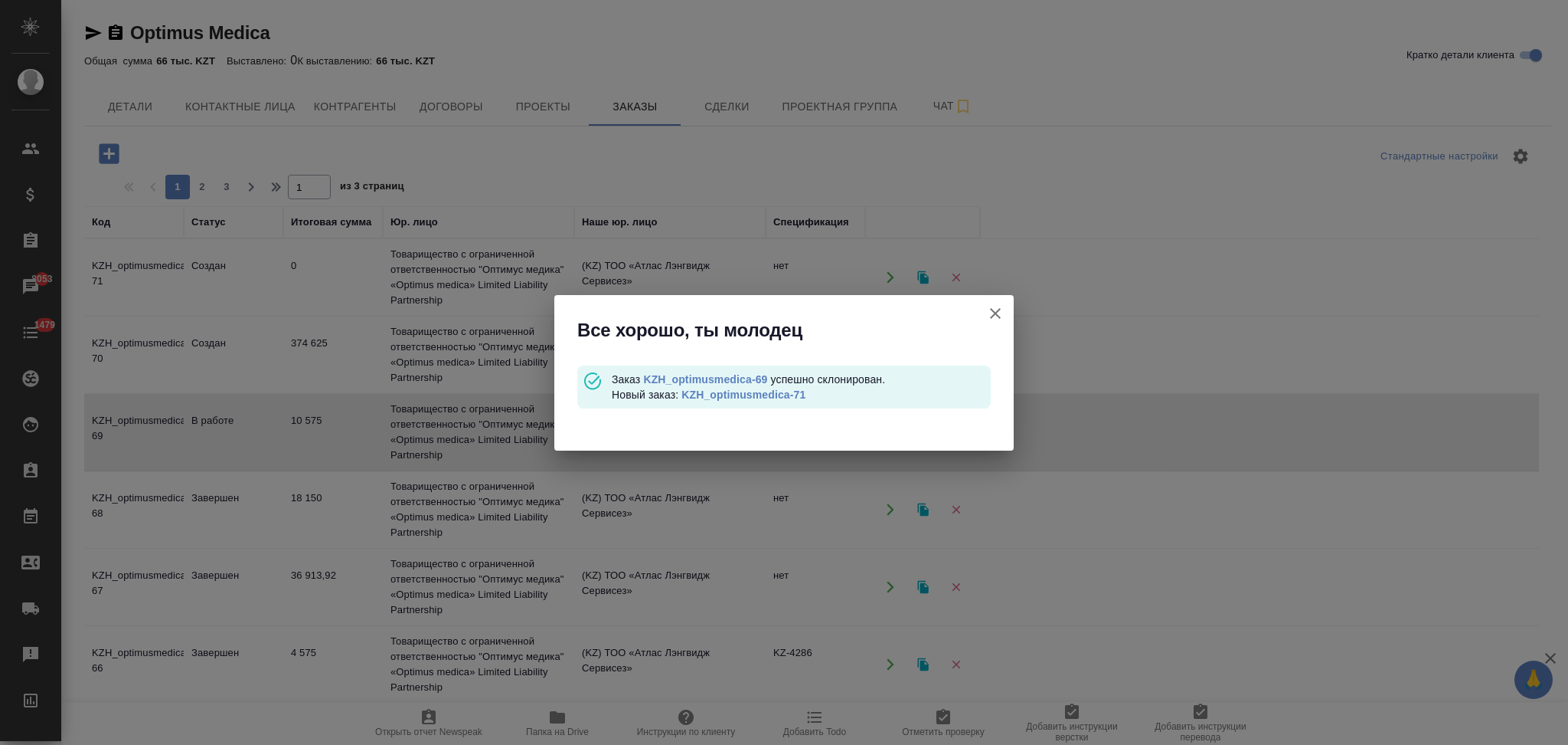
click at [753, 396] on link "KZH_optimusmedica-71" at bounding box center [743, 395] width 124 height 13
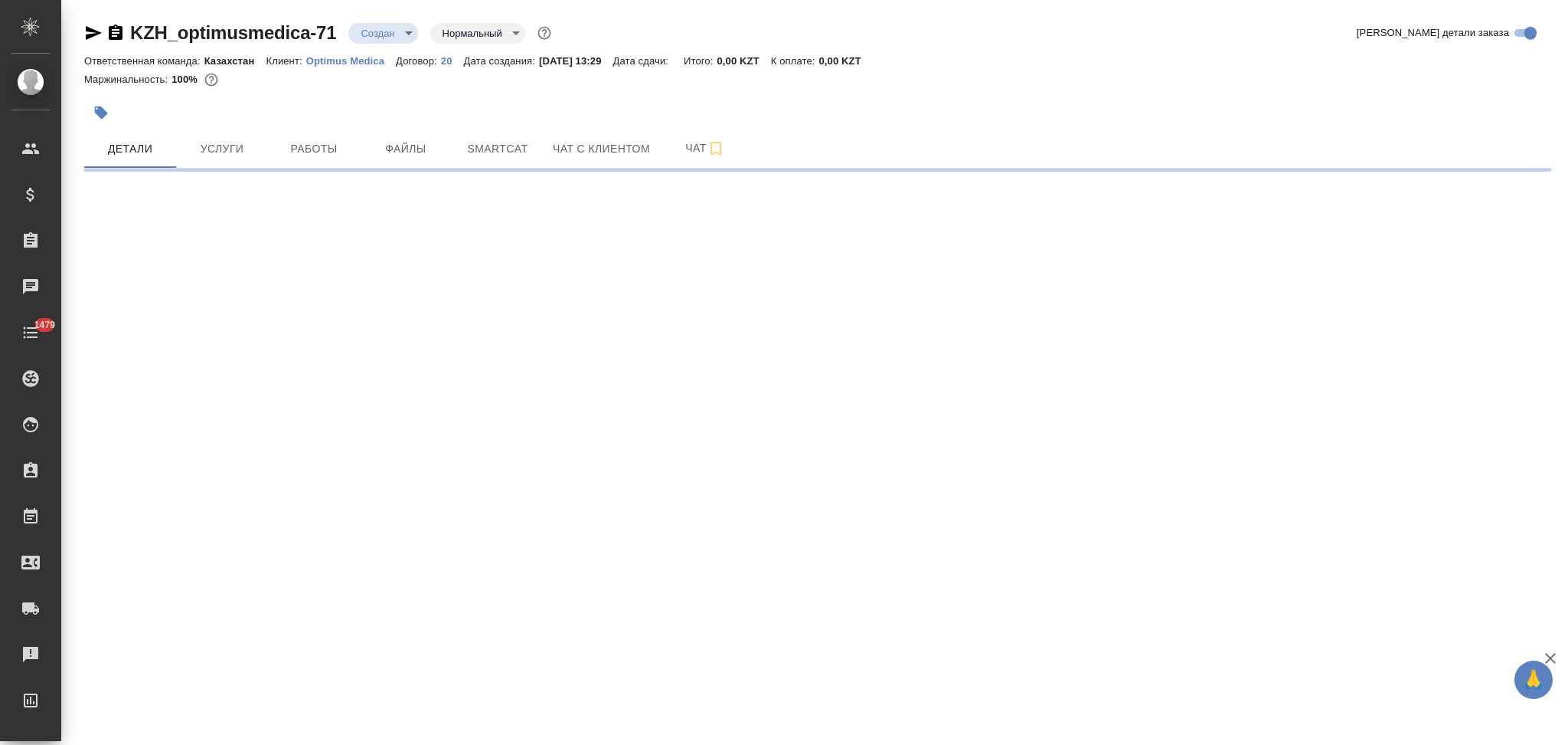
select select "RU"
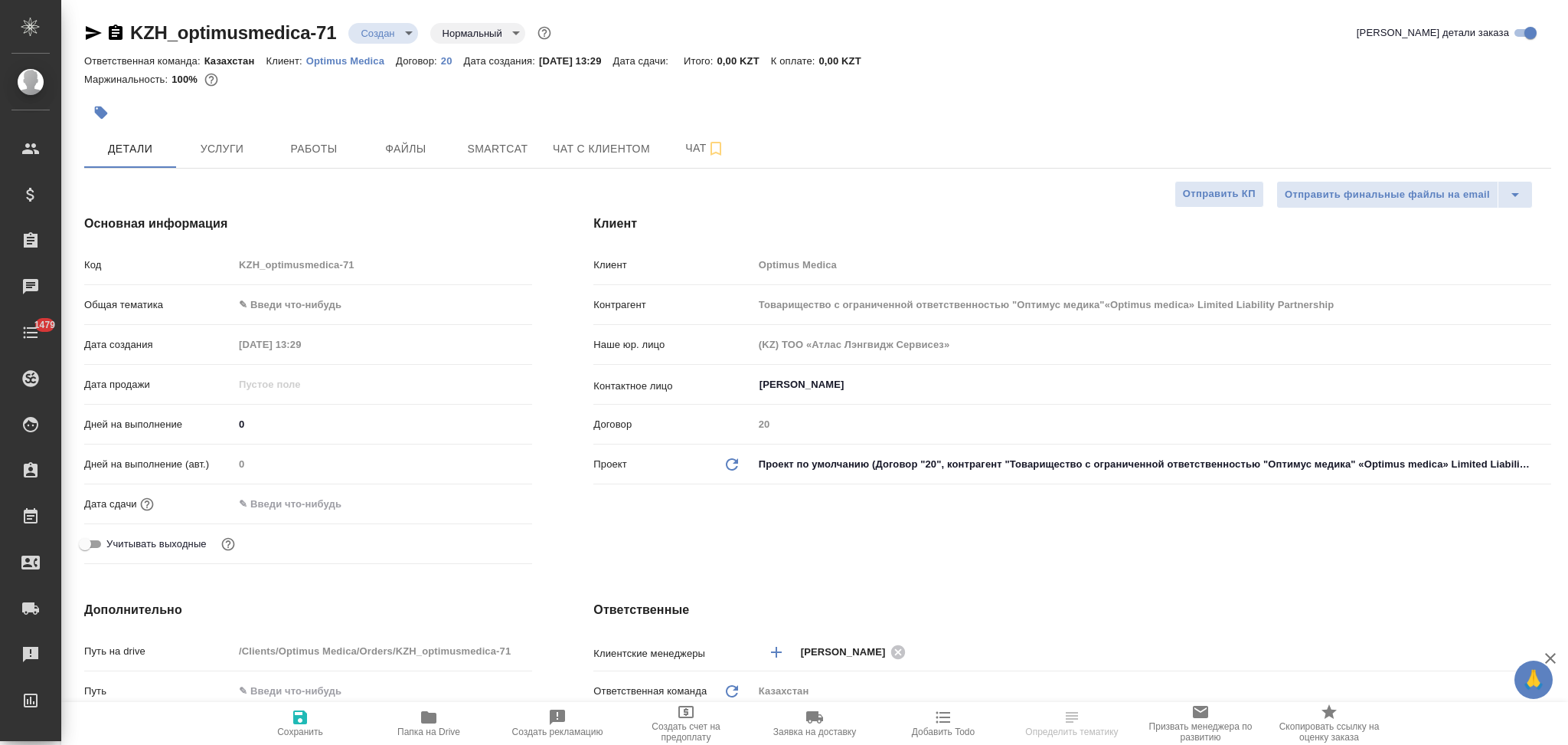
type input "Товарищество с ограниченной ответственностью "Оптимус медика"«Optimus medica» L…"
type textarea "x"
type input "Товарищество с ограниченной ответственностью "Оптимус медика"«Optimus medica» L…"
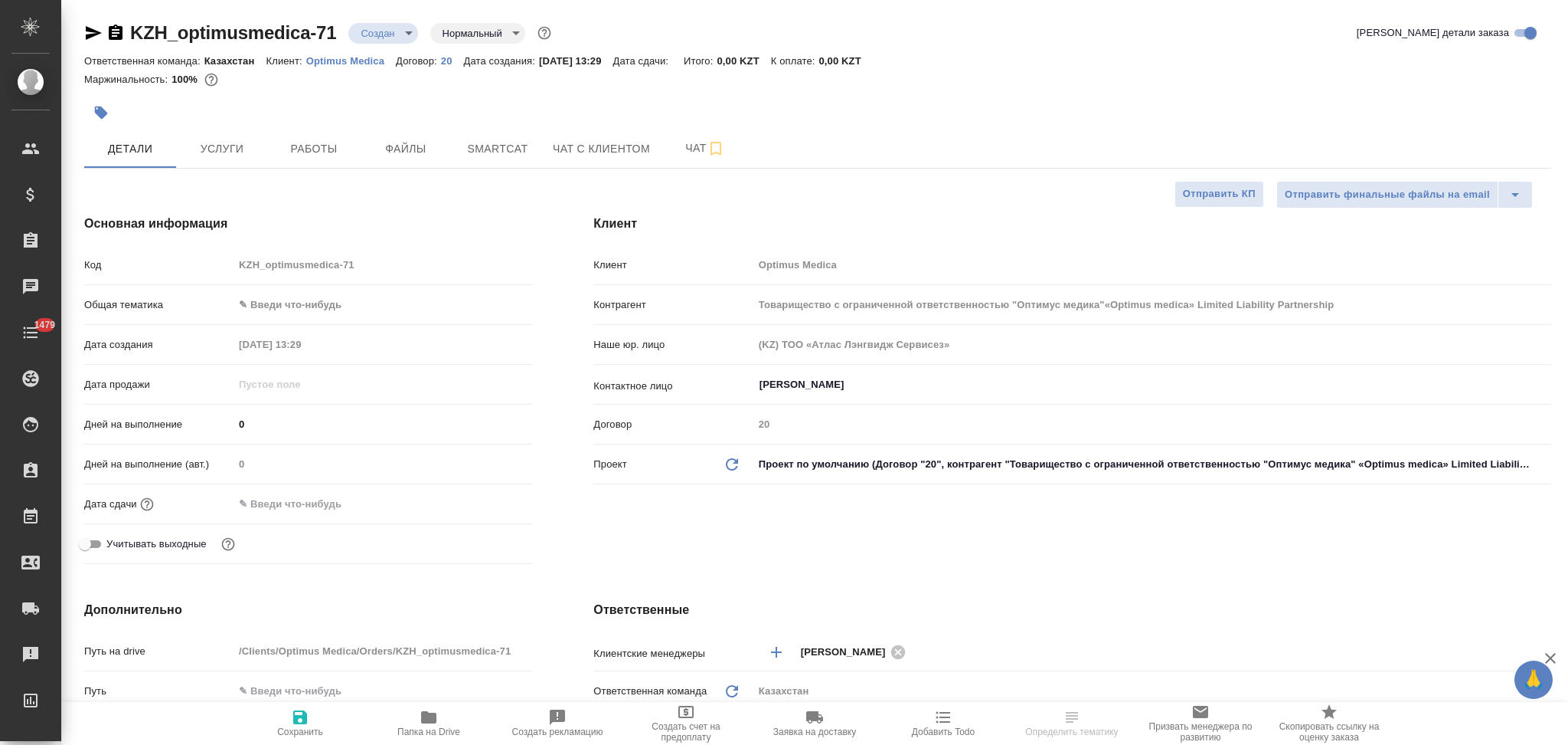
type textarea "x"
type input "Товарищество с ограниченной ответственностью "Оптимус медика"«Optimus medica» L…"
type textarea "x"
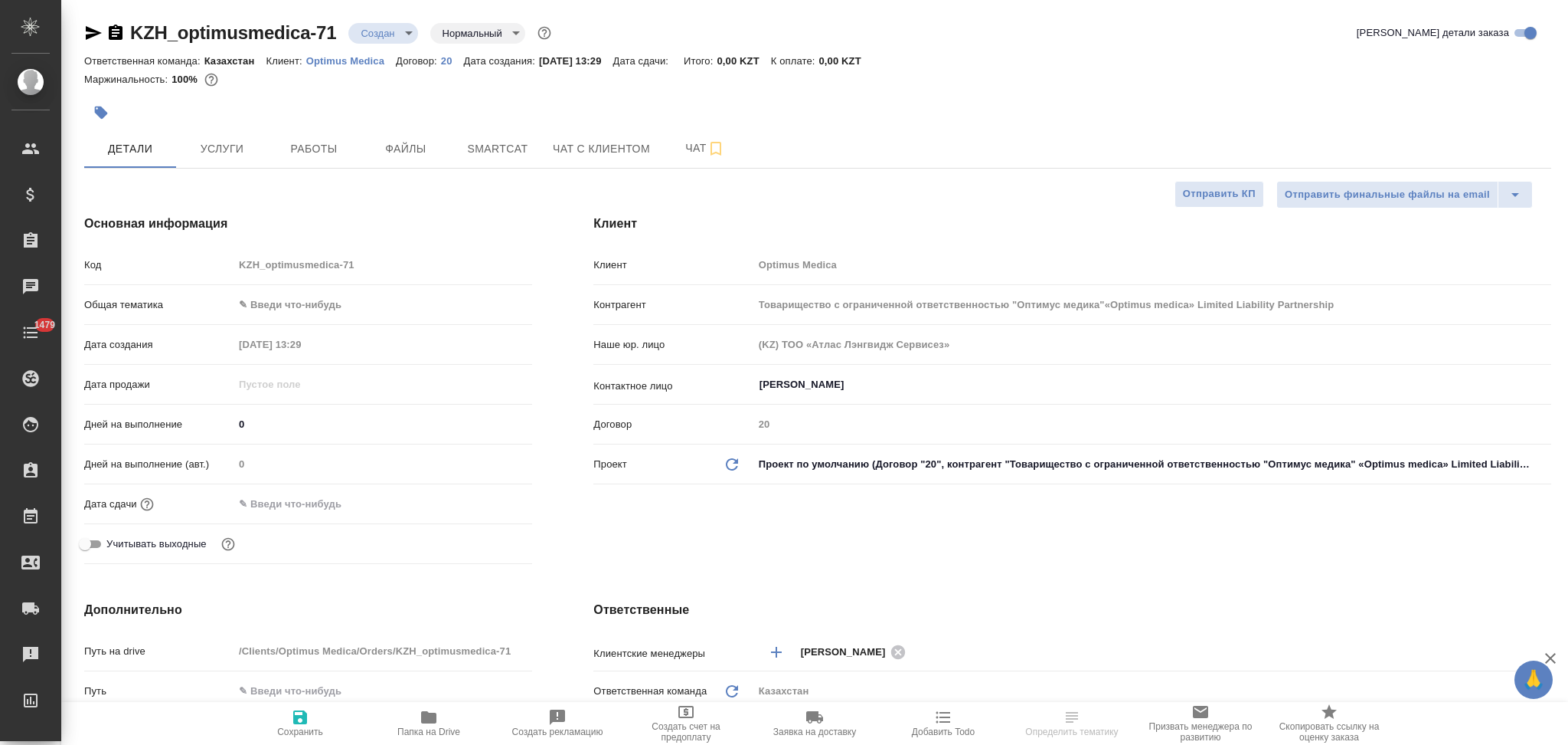
type textarea "x"
select select "RU"
type textarea "x"
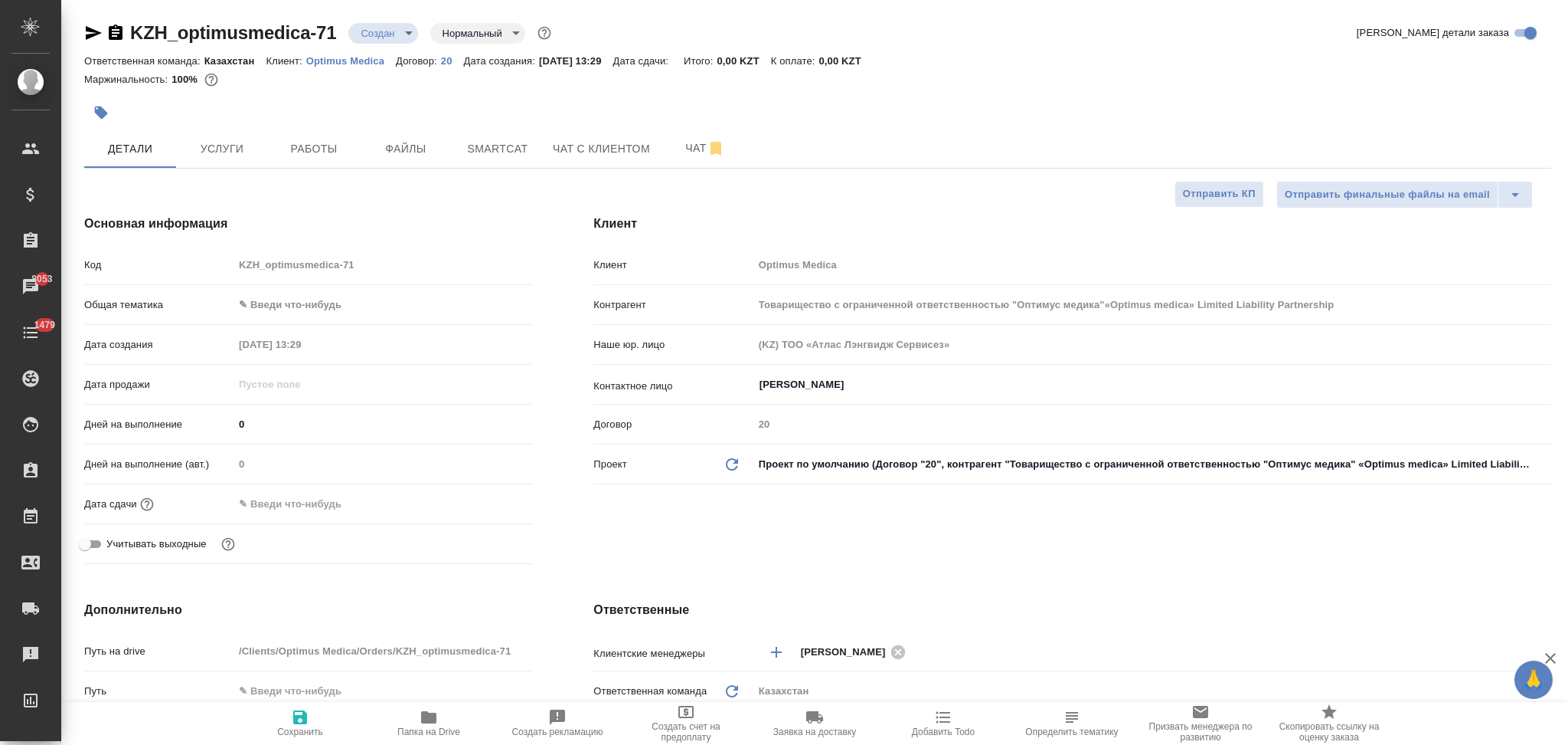
type textarea "x"
type input "Товарищество с ограниченной ответственностью "Оптимус медика"«Optimus medica» L…"
type textarea "x"
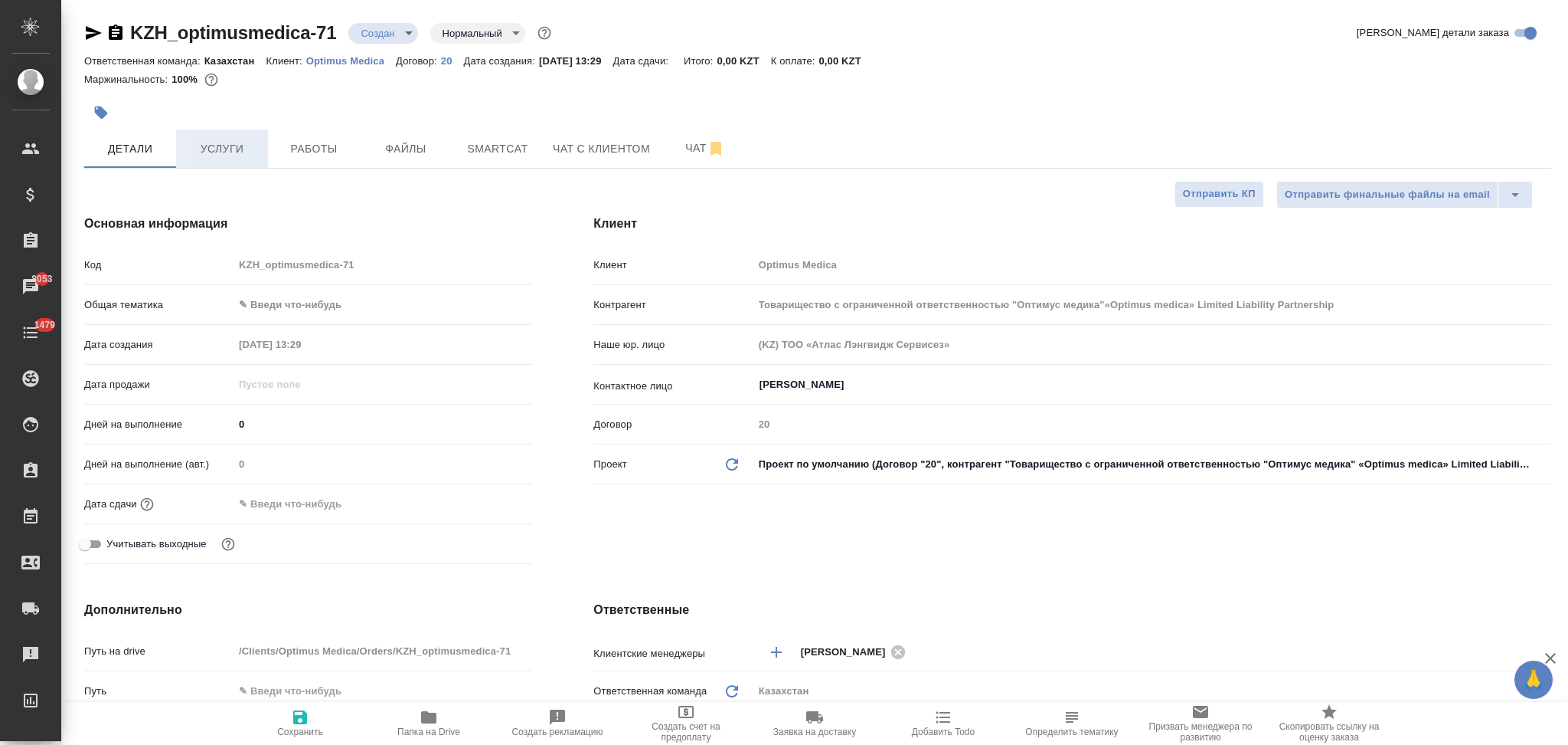
click at [202, 136] on button "Услуги" at bounding box center [222, 148] width 92 height 39
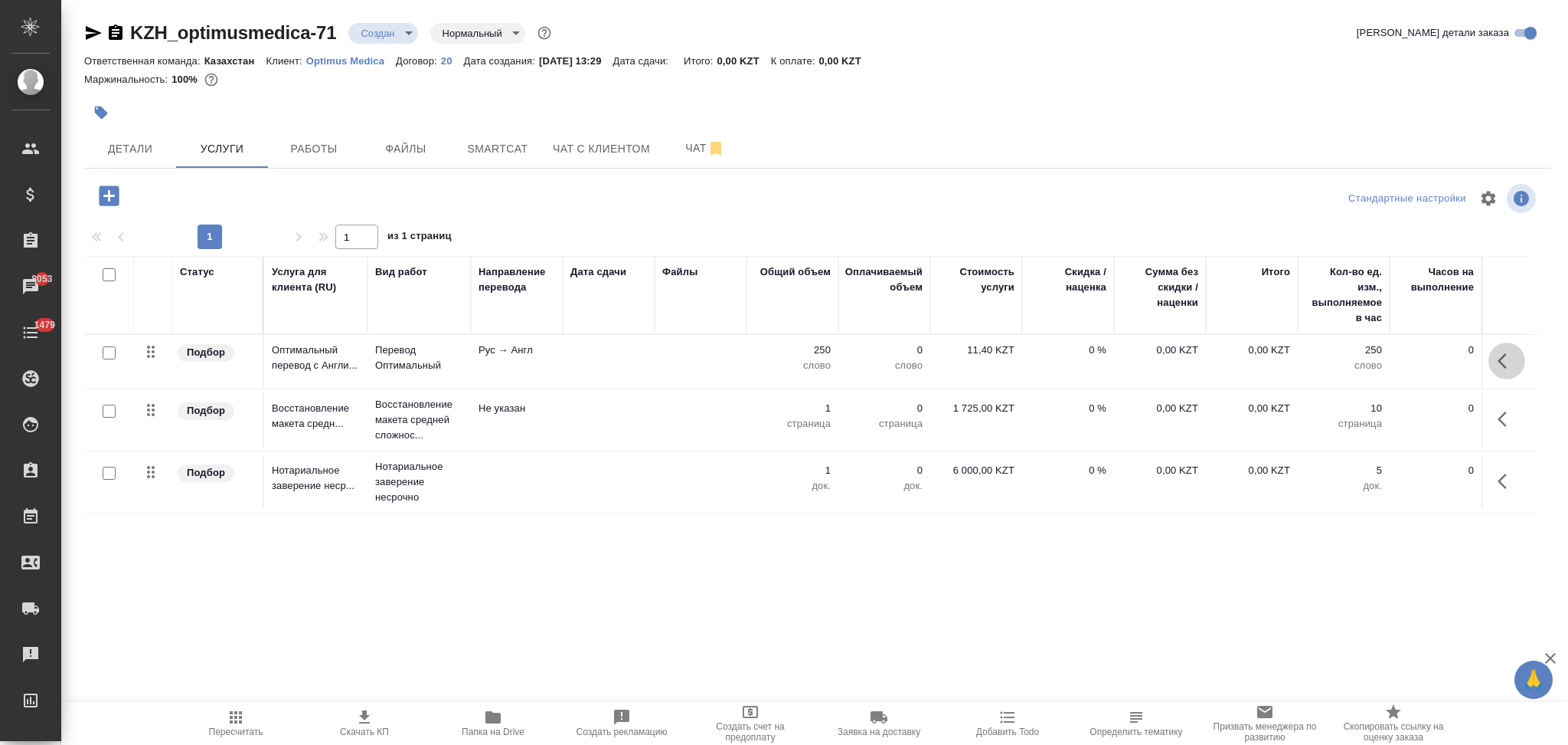
click at [1503, 366] on icon "button" at bounding box center [1503, 361] width 9 height 15
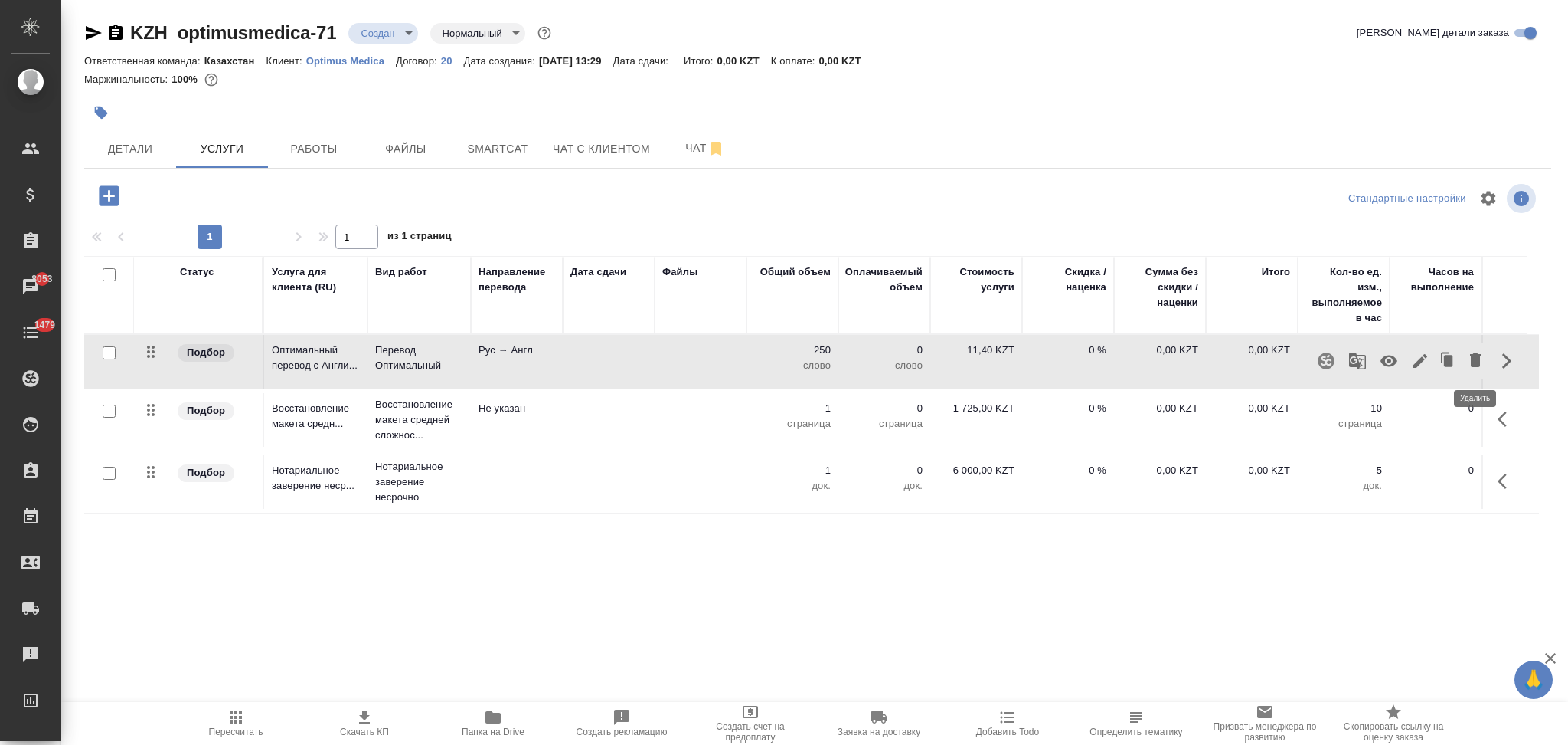
click at [1471, 361] on icon "button" at bounding box center [1475, 360] width 18 height 18
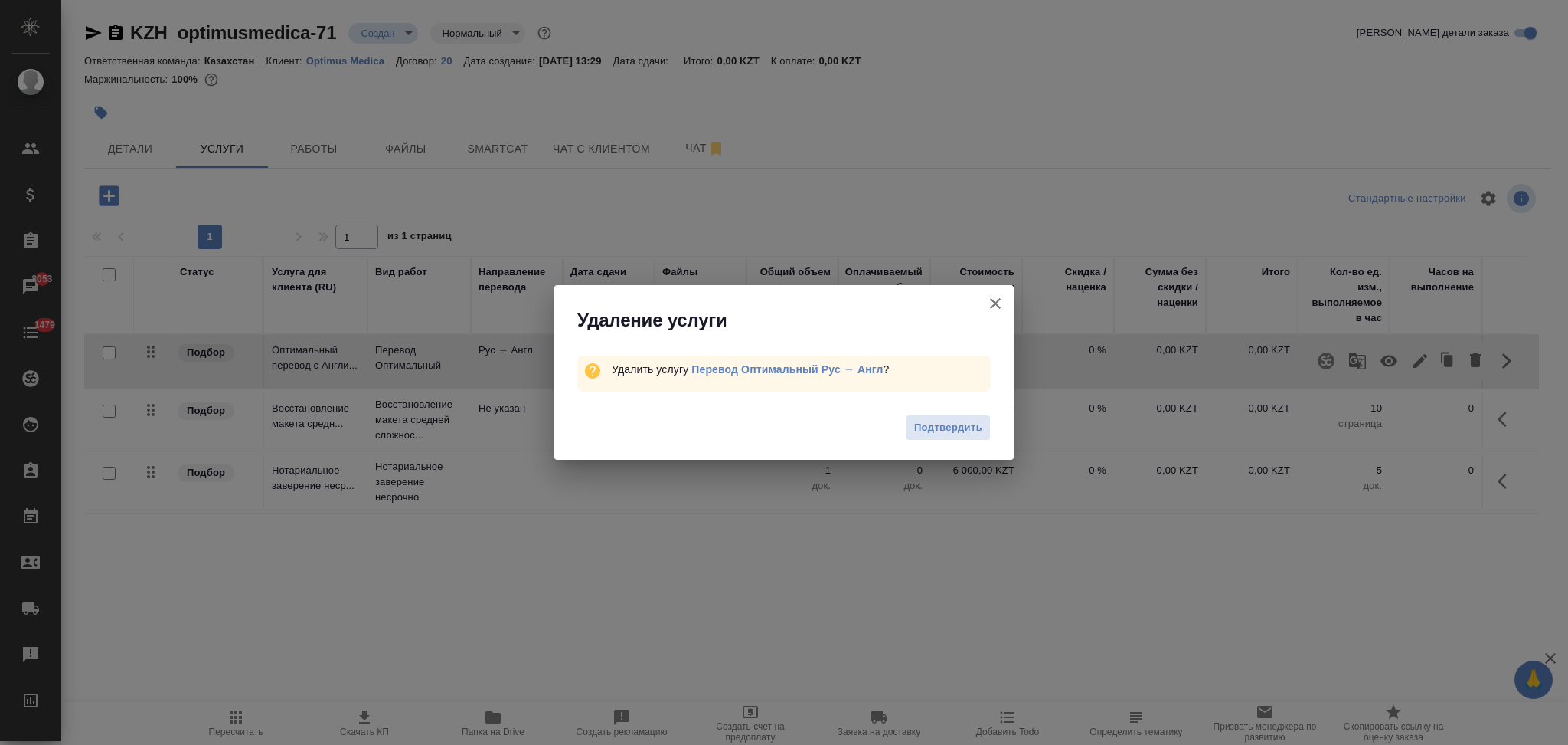
click at [993, 302] on icon "button" at bounding box center [995, 303] width 18 height 18
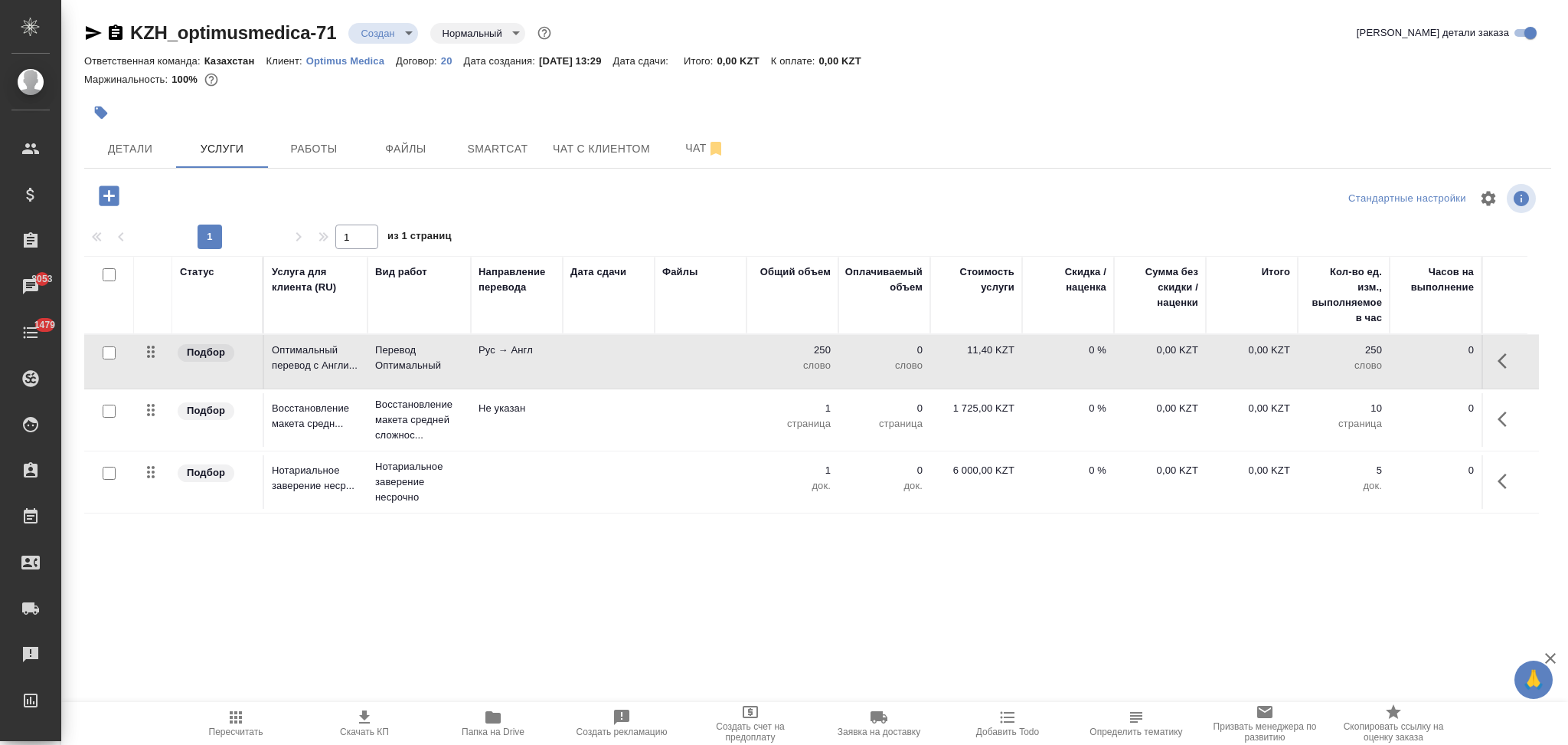
click at [110, 271] on input "checkbox" at bounding box center [109, 275] width 13 height 13
checkbox input "true"
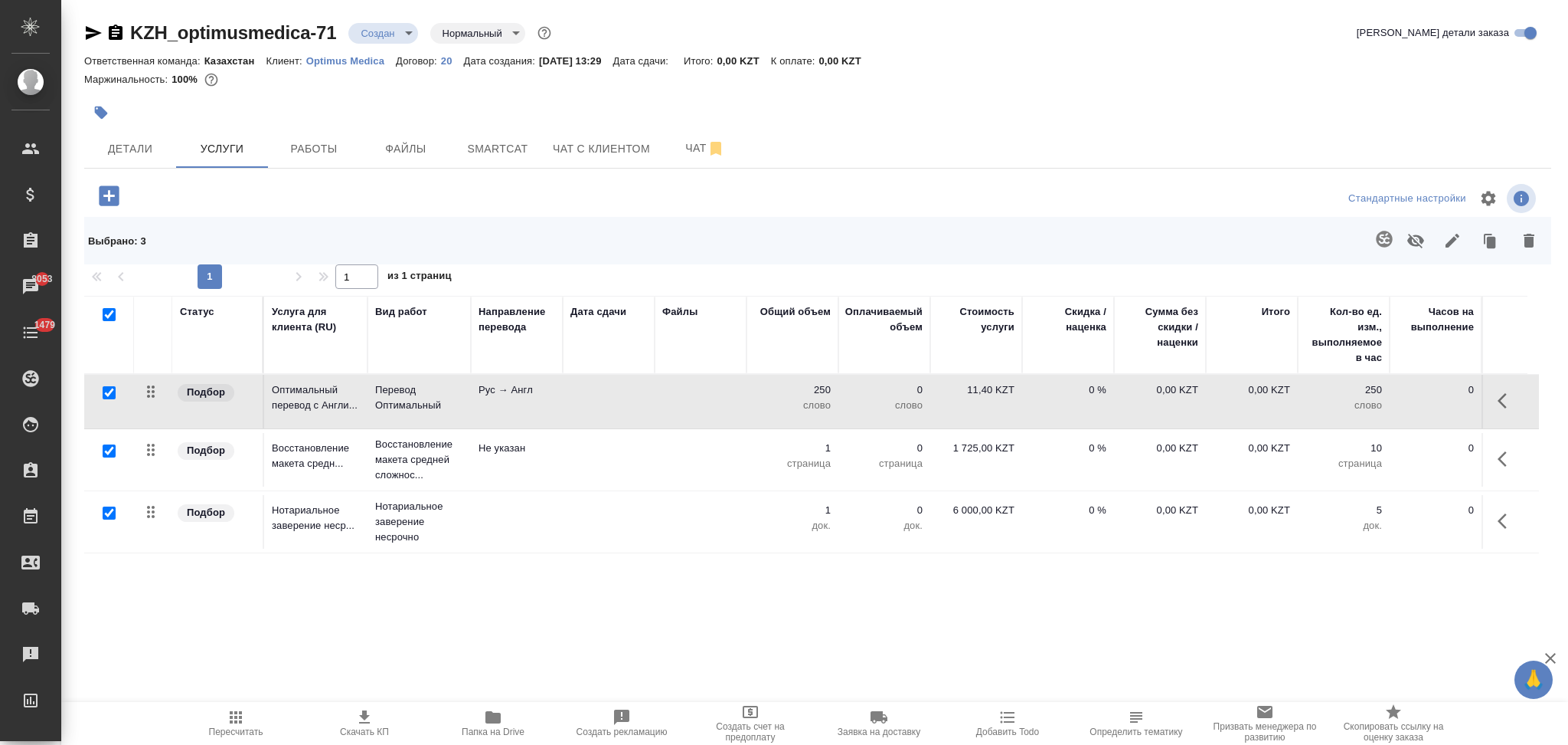
click at [1530, 245] on icon "button" at bounding box center [1529, 240] width 11 height 13
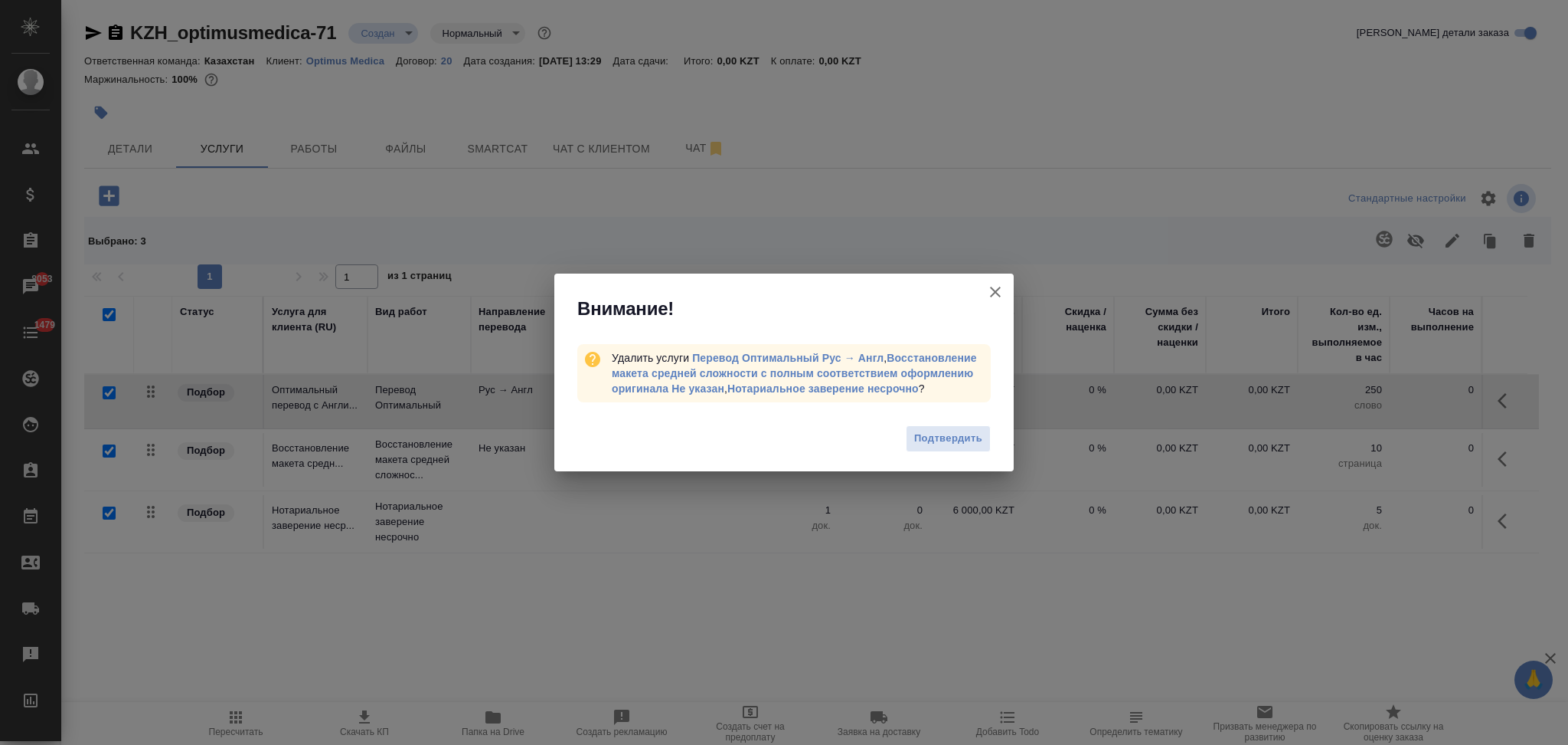
click at [935, 436] on span "Подтвердить" at bounding box center [948, 439] width 68 height 17
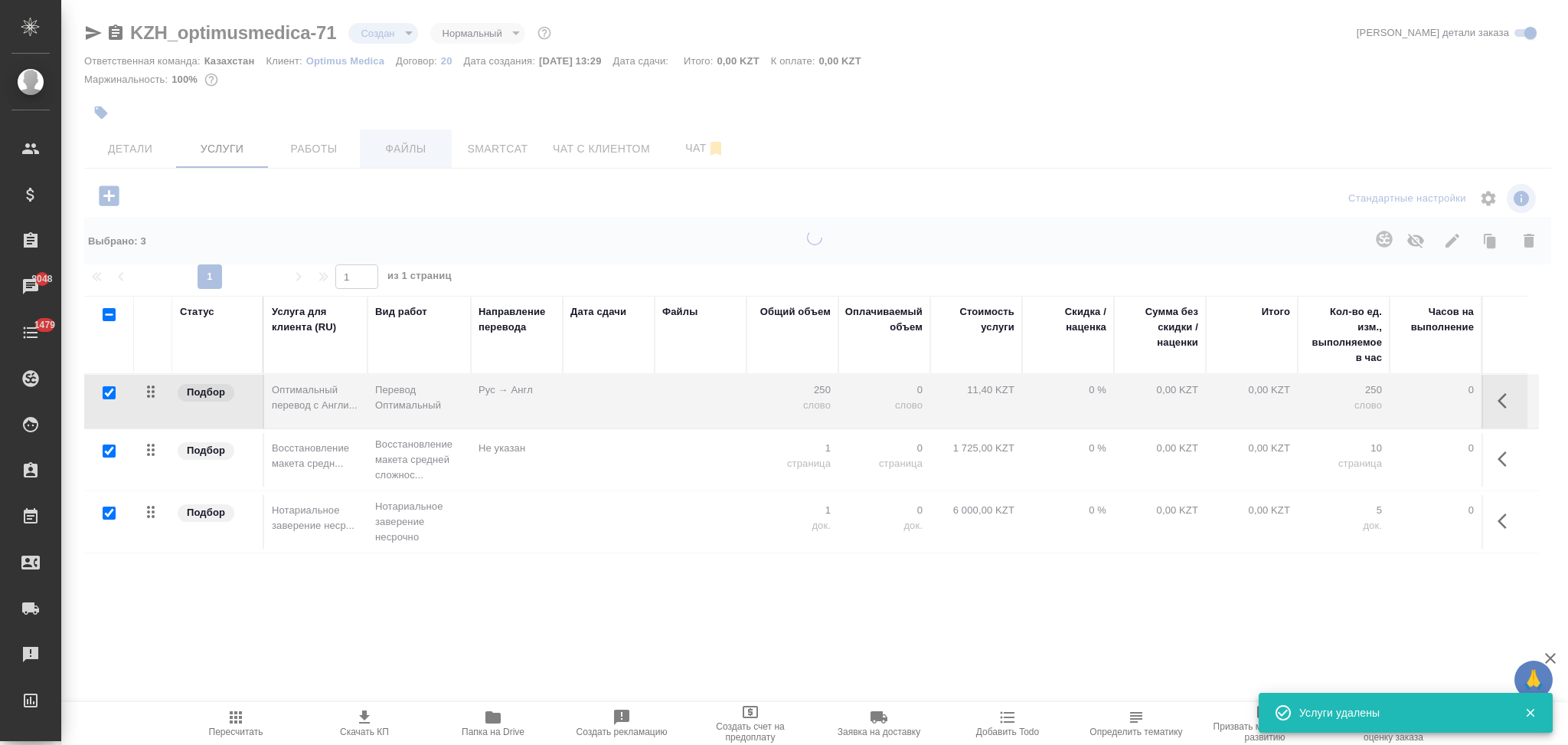
checkbox input "false"
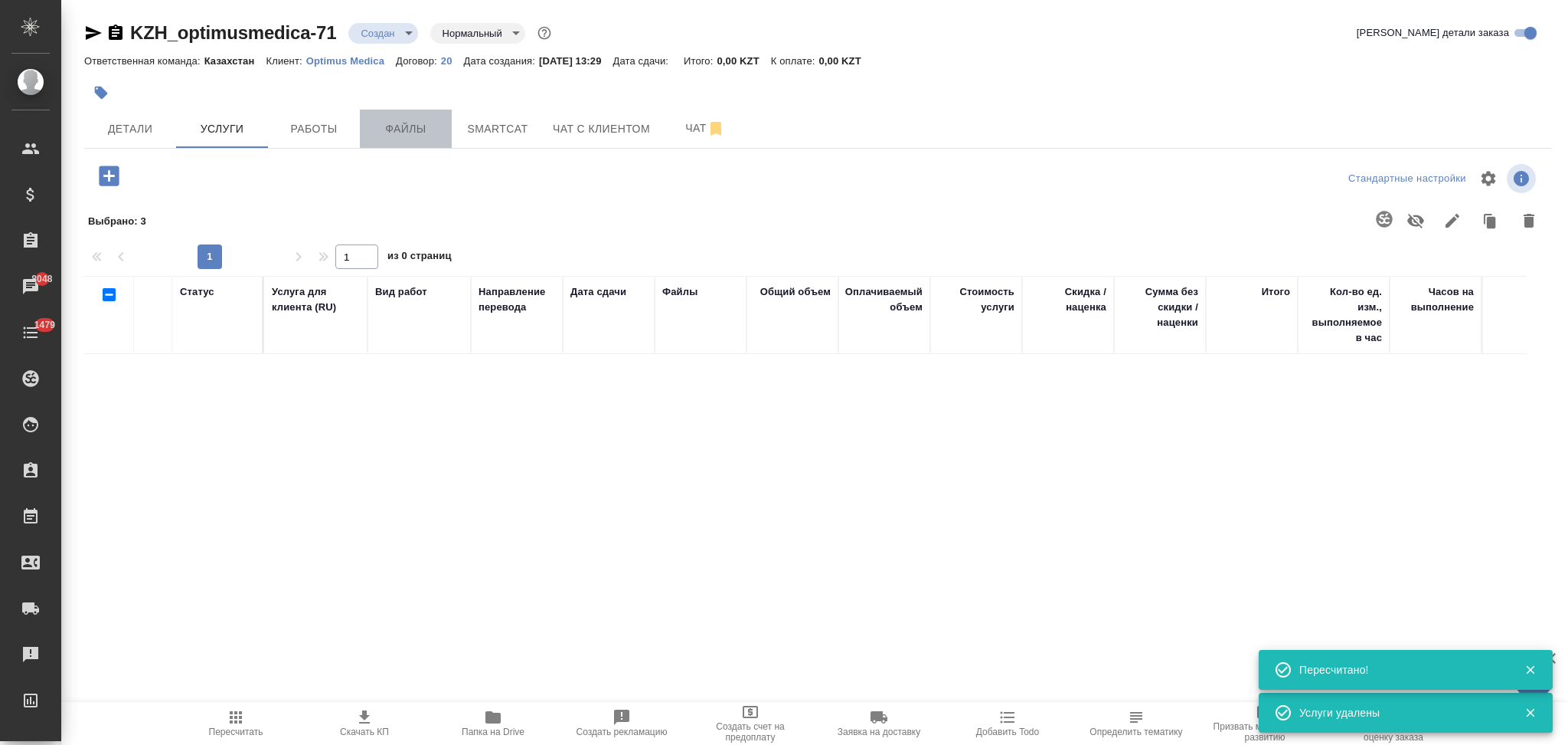
click at [399, 147] on button "Файлы" at bounding box center [405, 129] width 92 height 39
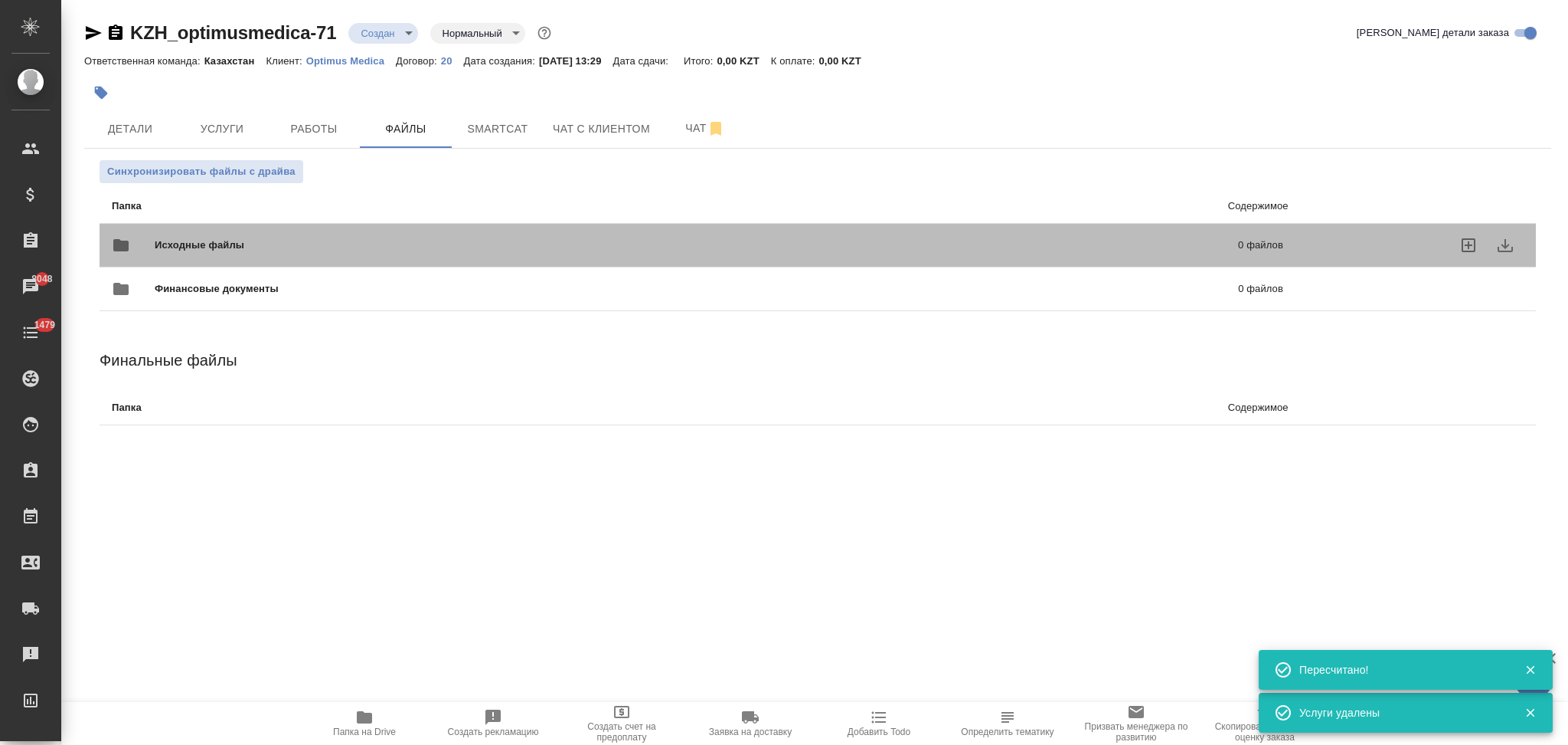
click at [240, 238] on span "Исходные файлы" at bounding box center [448, 245] width 587 height 15
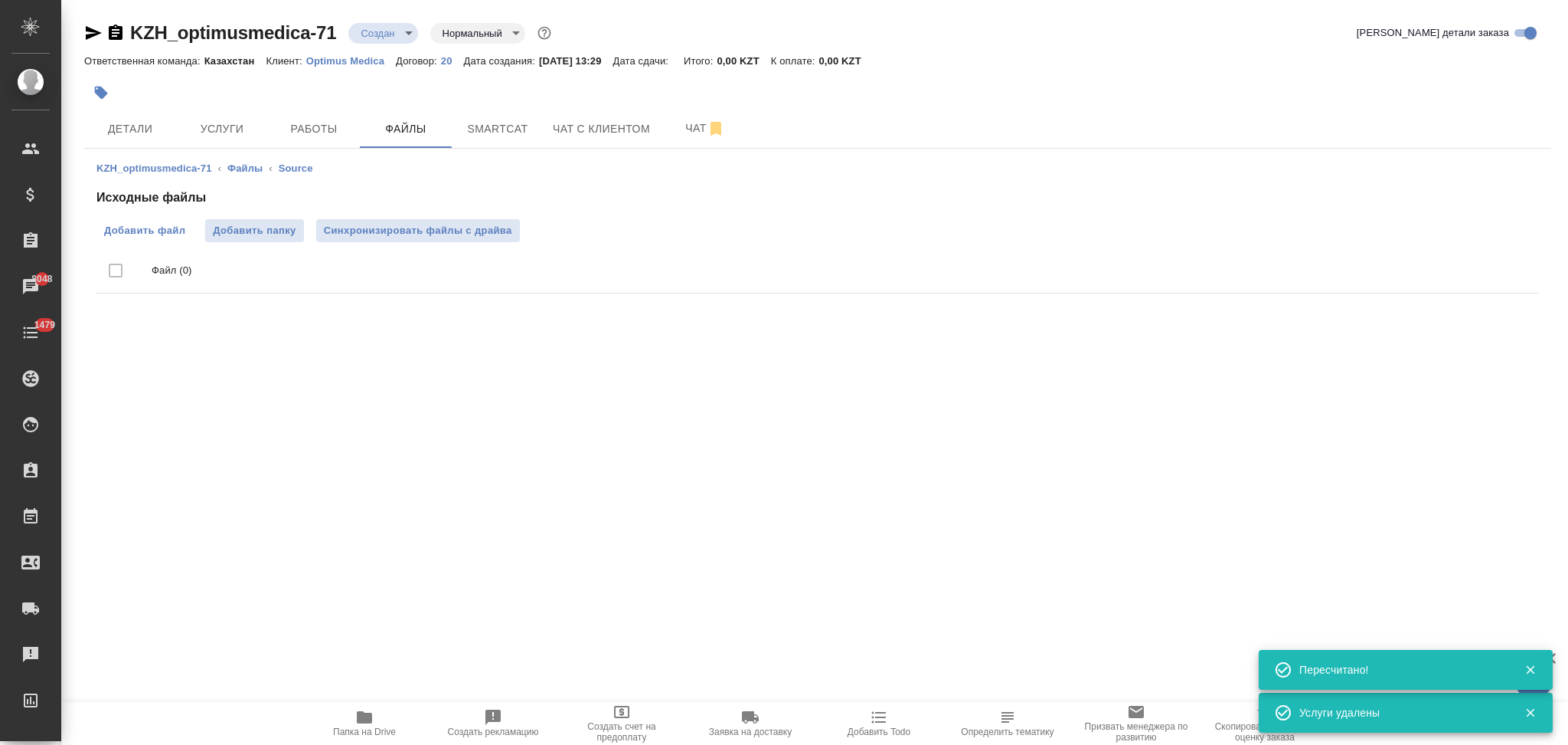
click at [135, 228] on span "Добавить файл" at bounding box center [144, 230] width 81 height 15
click at [0, 0] on input "Добавить файл" at bounding box center [0, 0] width 0 height 0
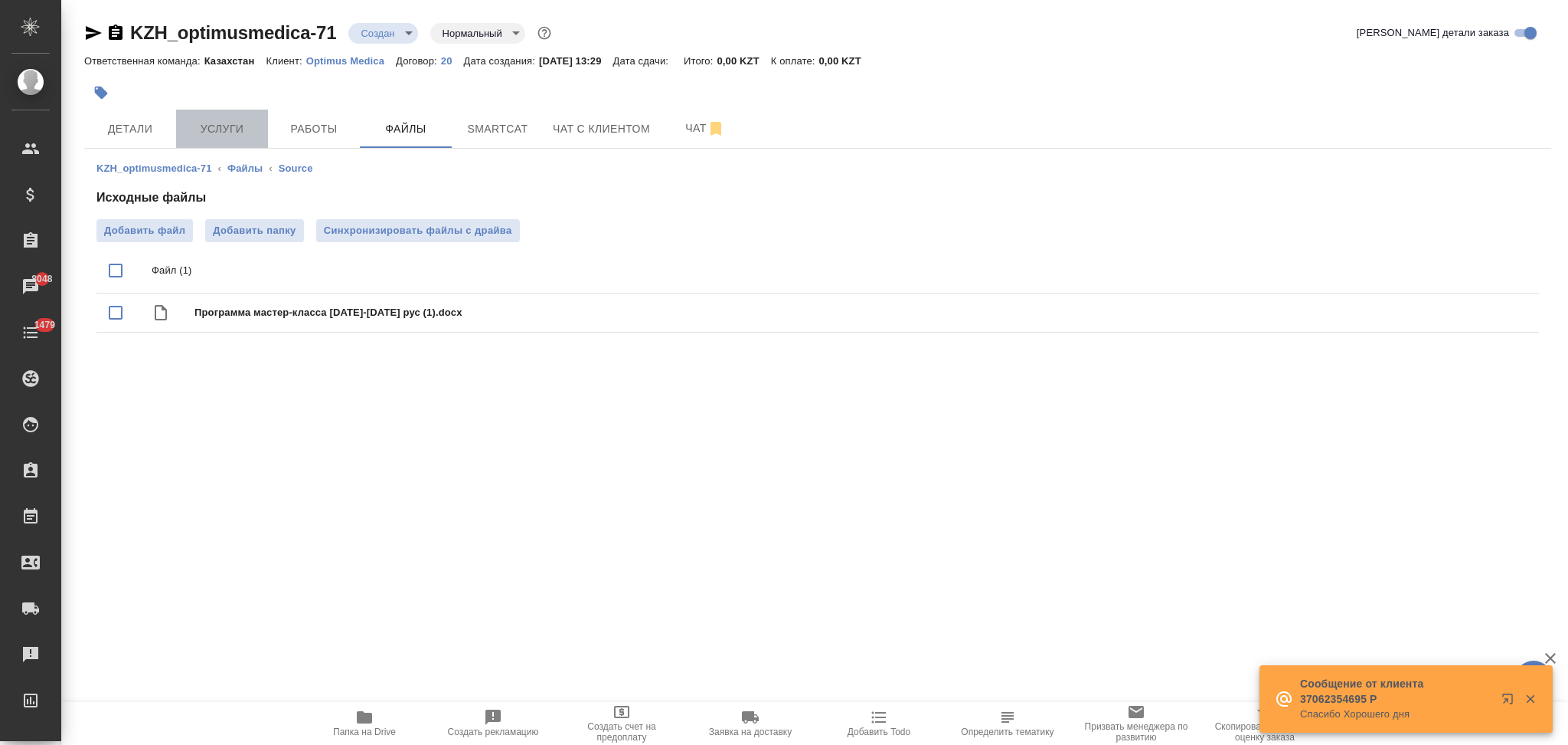
click at [217, 126] on span "Услуги" at bounding box center [222, 129] width 73 height 19
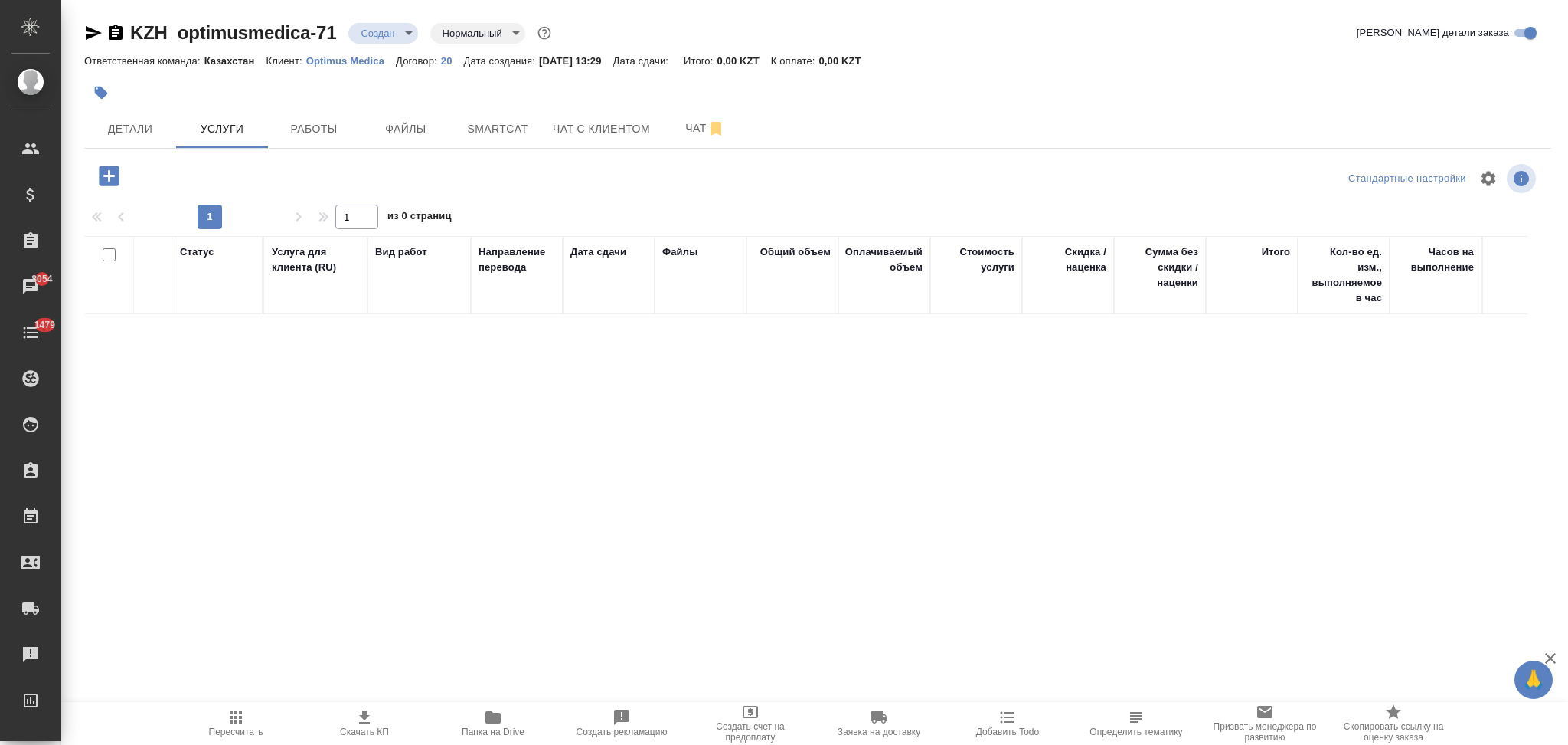
click at [115, 182] on icon "button" at bounding box center [108, 175] width 20 height 20
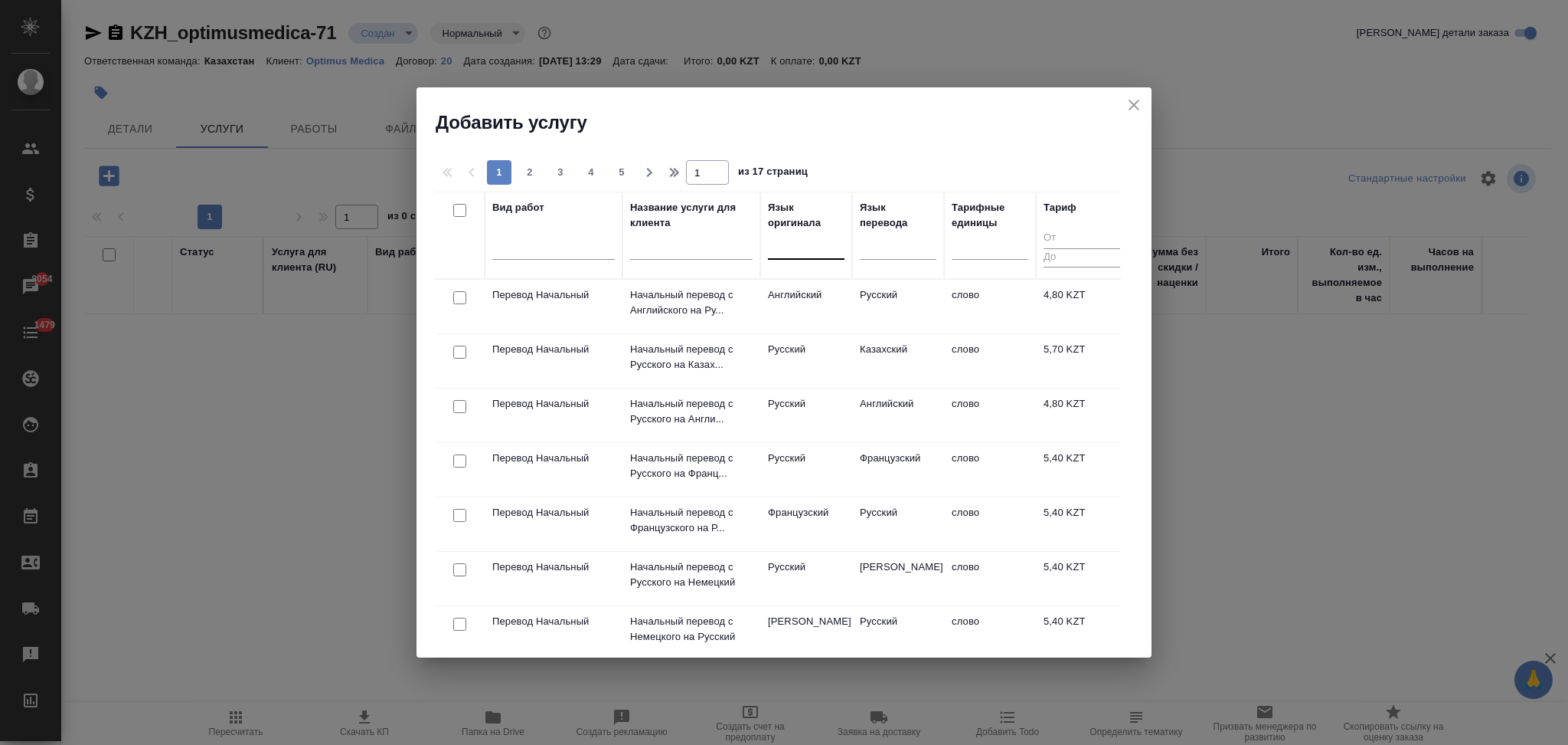
click at [792, 249] on div at bounding box center [806, 244] width 77 height 22
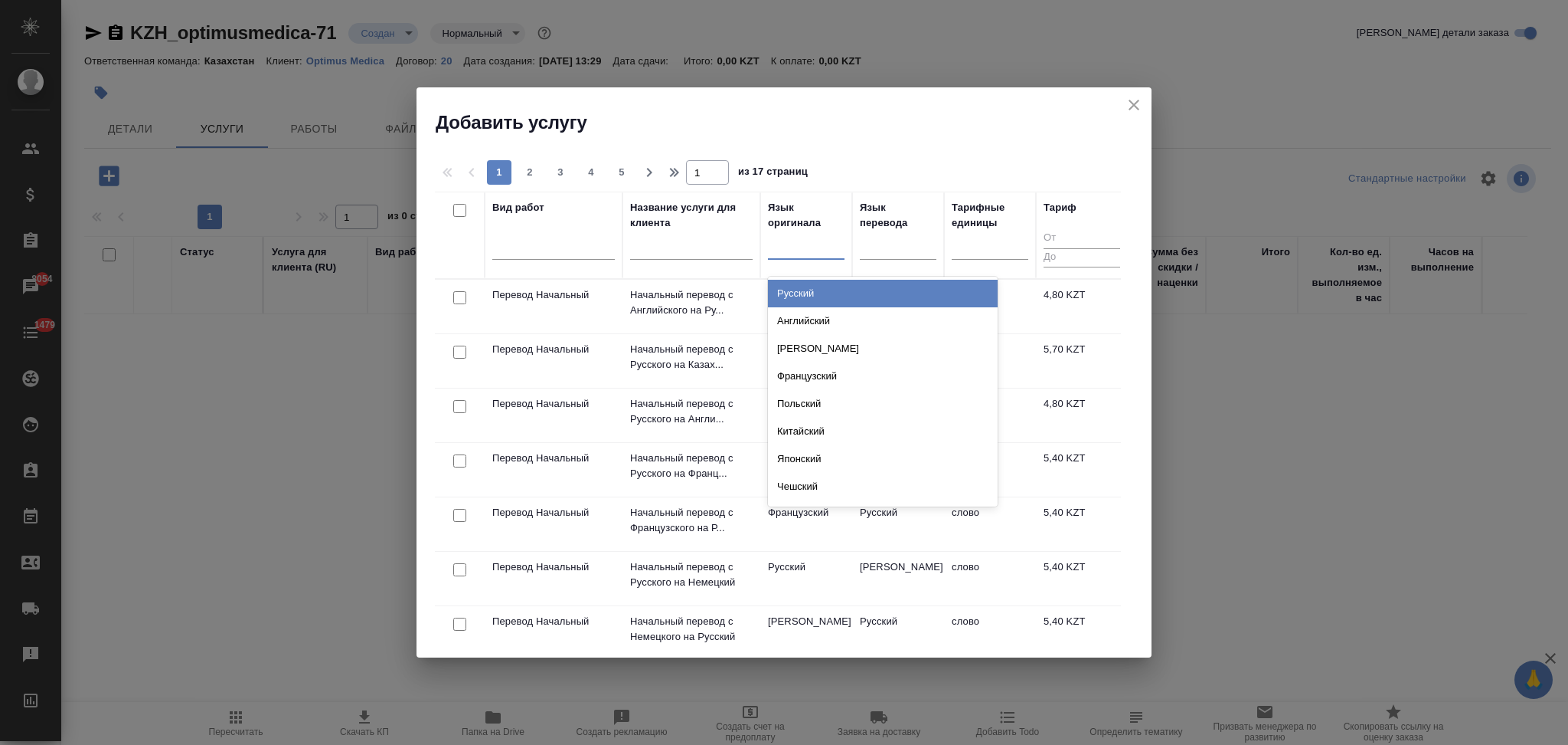
click at [795, 289] on div "Русский" at bounding box center [883, 293] width 230 height 28
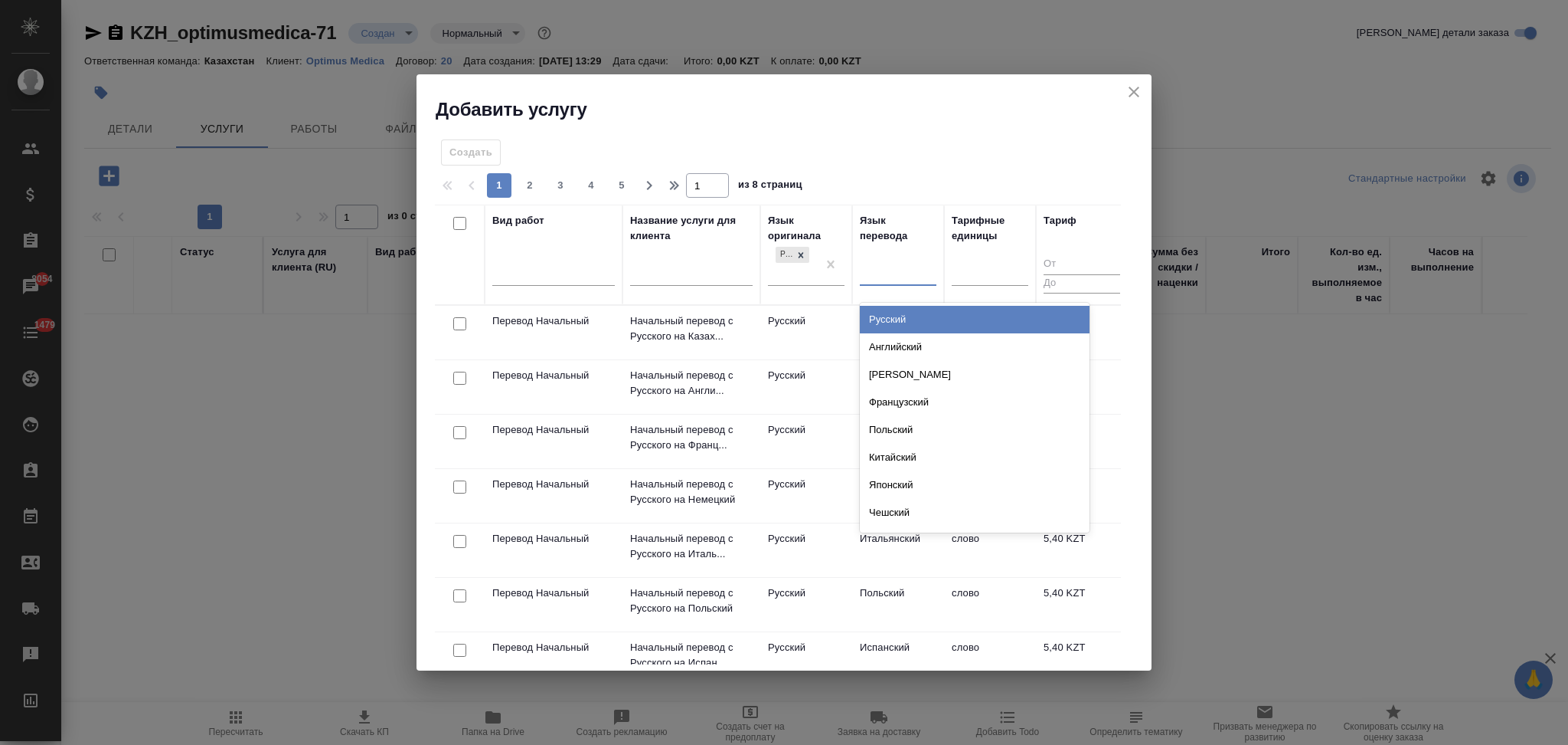
click at [880, 275] on div at bounding box center [898, 271] width 77 height 22
type input "каз"
click at [893, 320] on div "Казахский" at bounding box center [974, 319] width 230 height 28
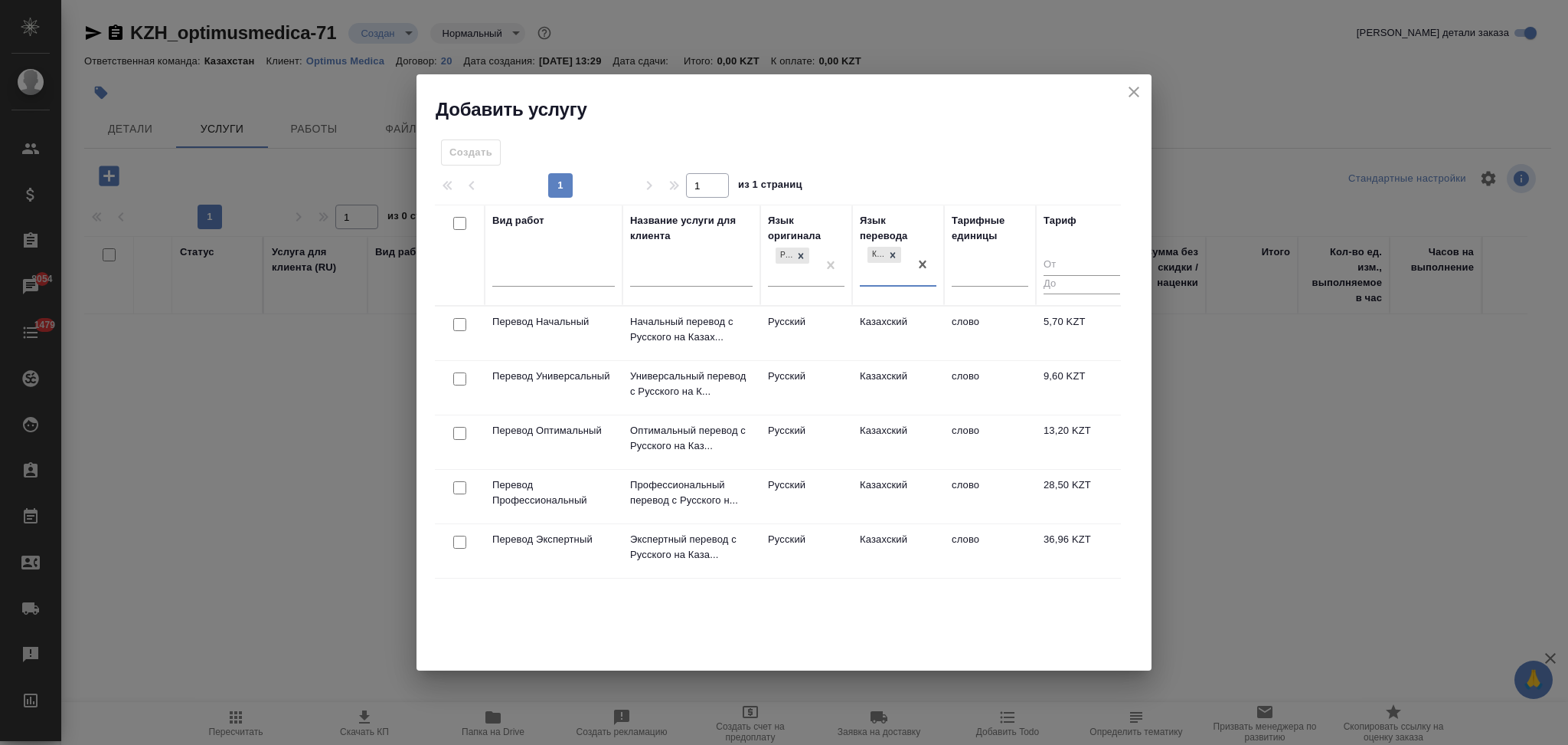
click at [822, 440] on td "Русский" at bounding box center [806, 442] width 92 height 54
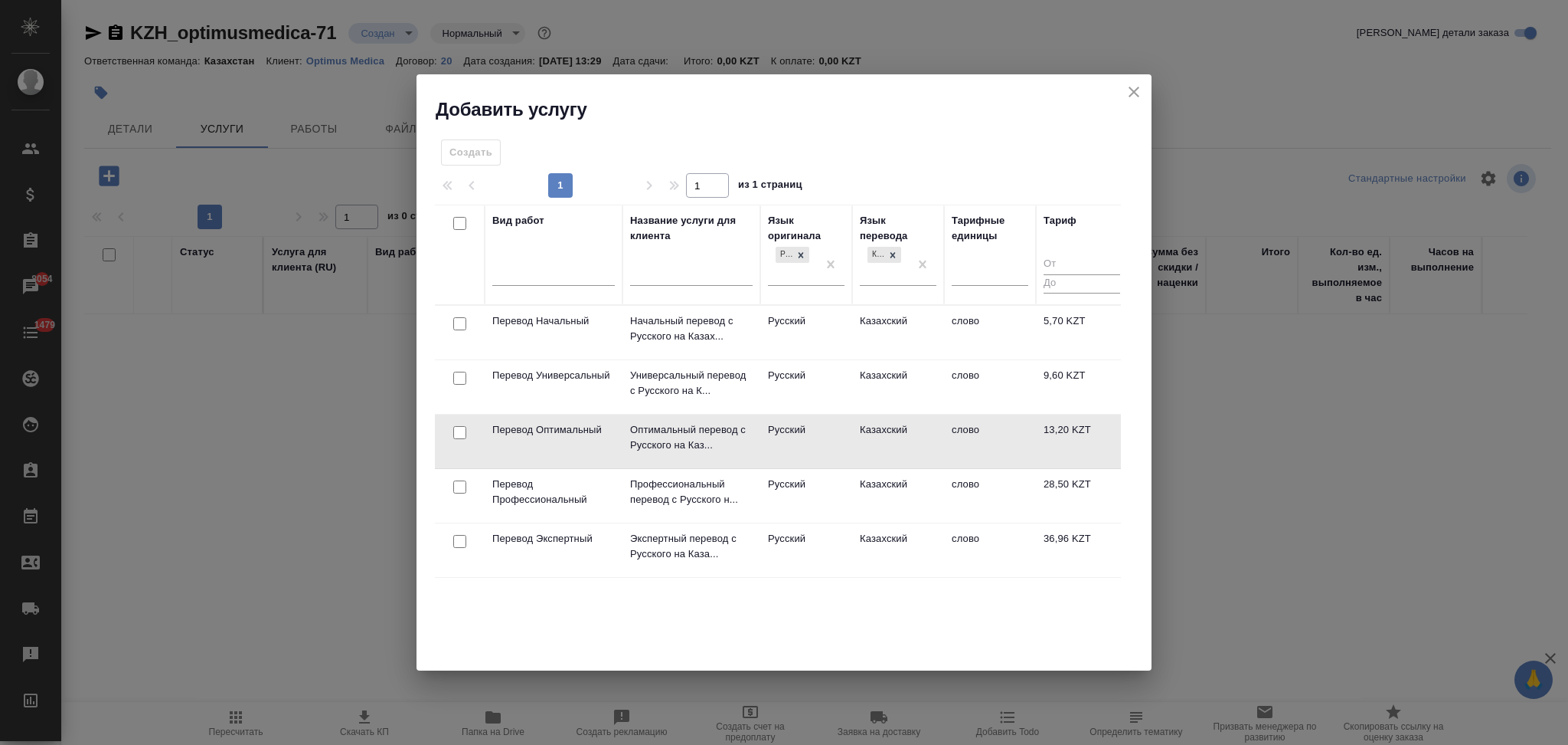
click at [822, 440] on td "Русский" at bounding box center [806, 441] width 92 height 54
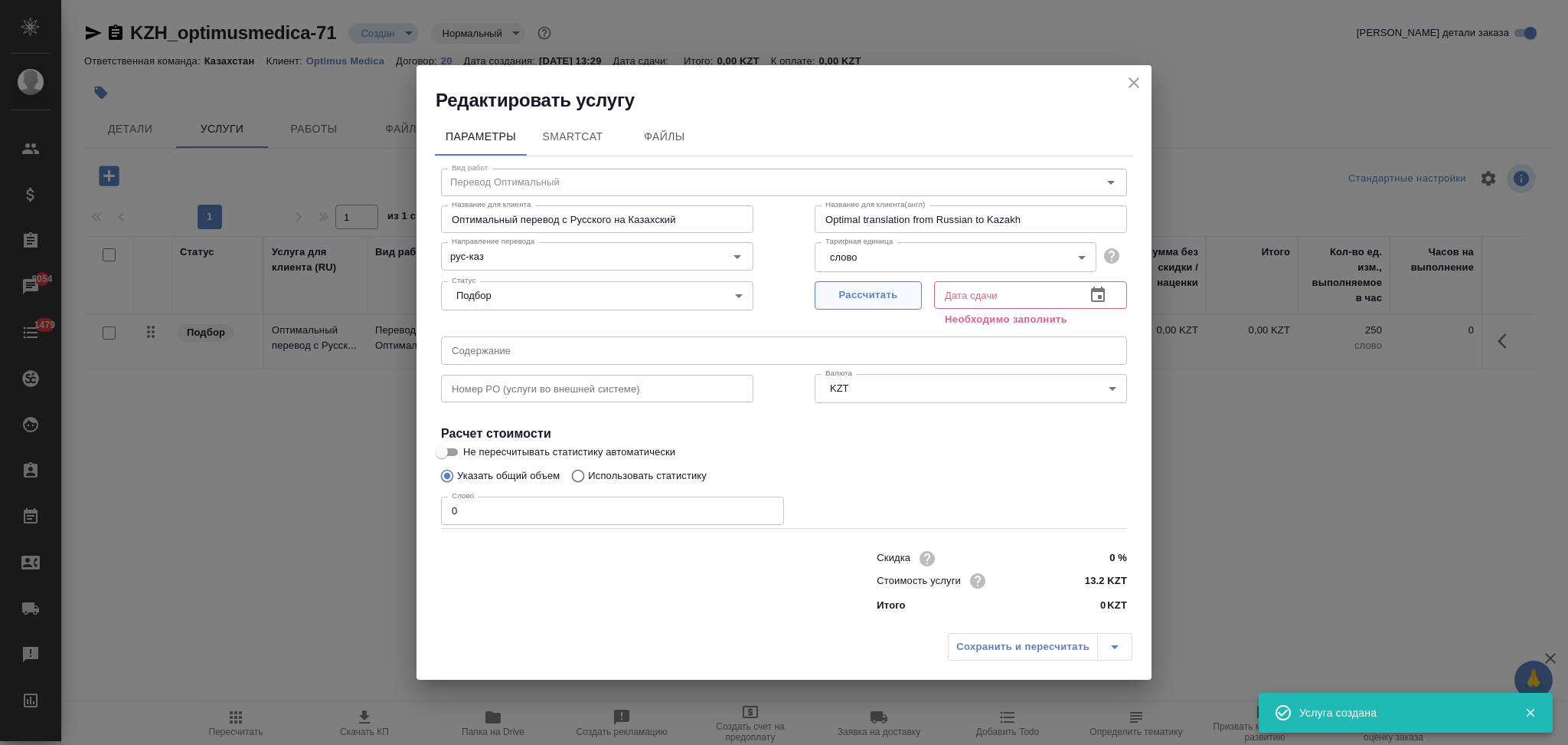
click at [846, 292] on span "Рассчитать" at bounding box center [868, 295] width 91 height 17
type input "08.10.2025 13:31"
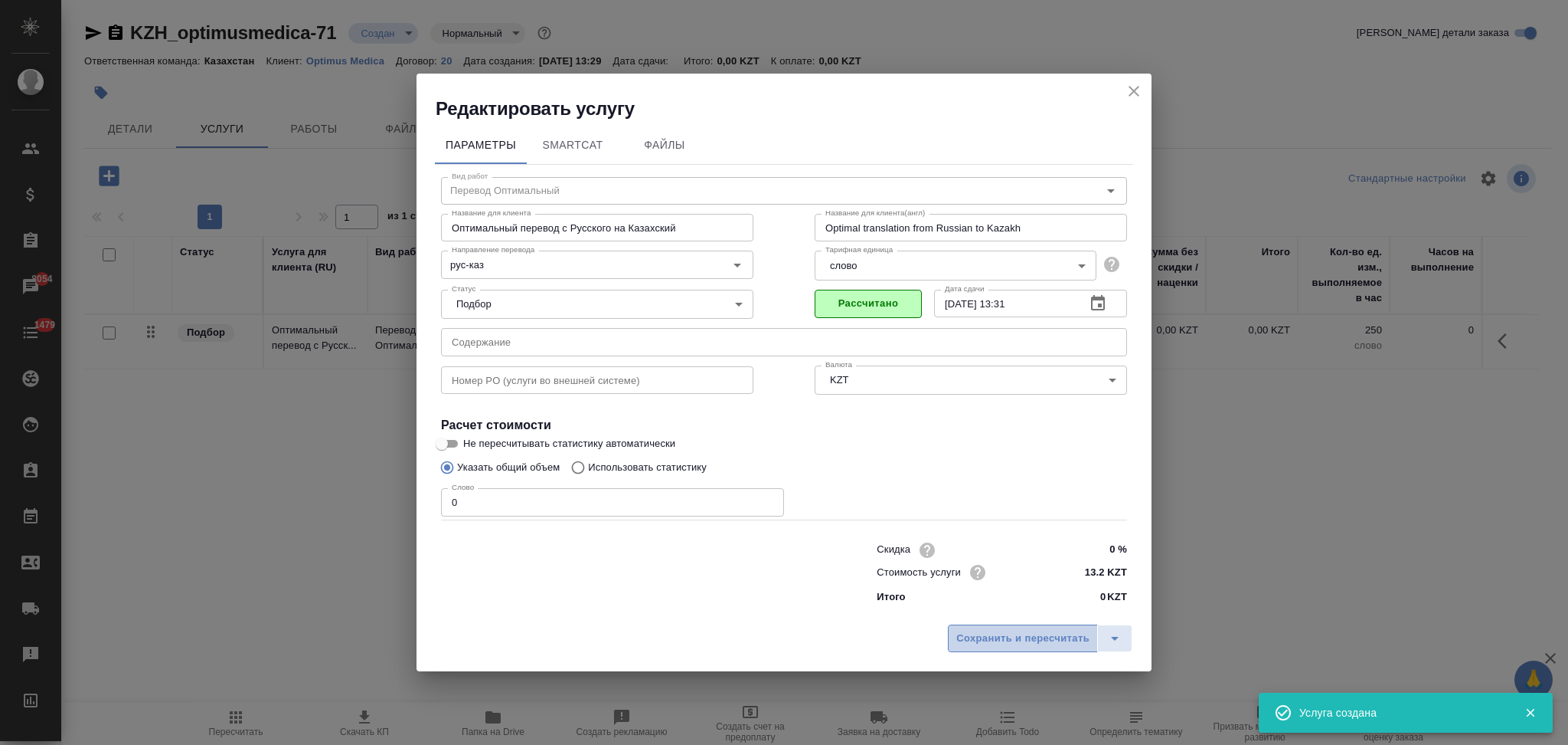
click at [1020, 643] on span "Сохранить и пересчитать" at bounding box center [1023, 638] width 133 height 17
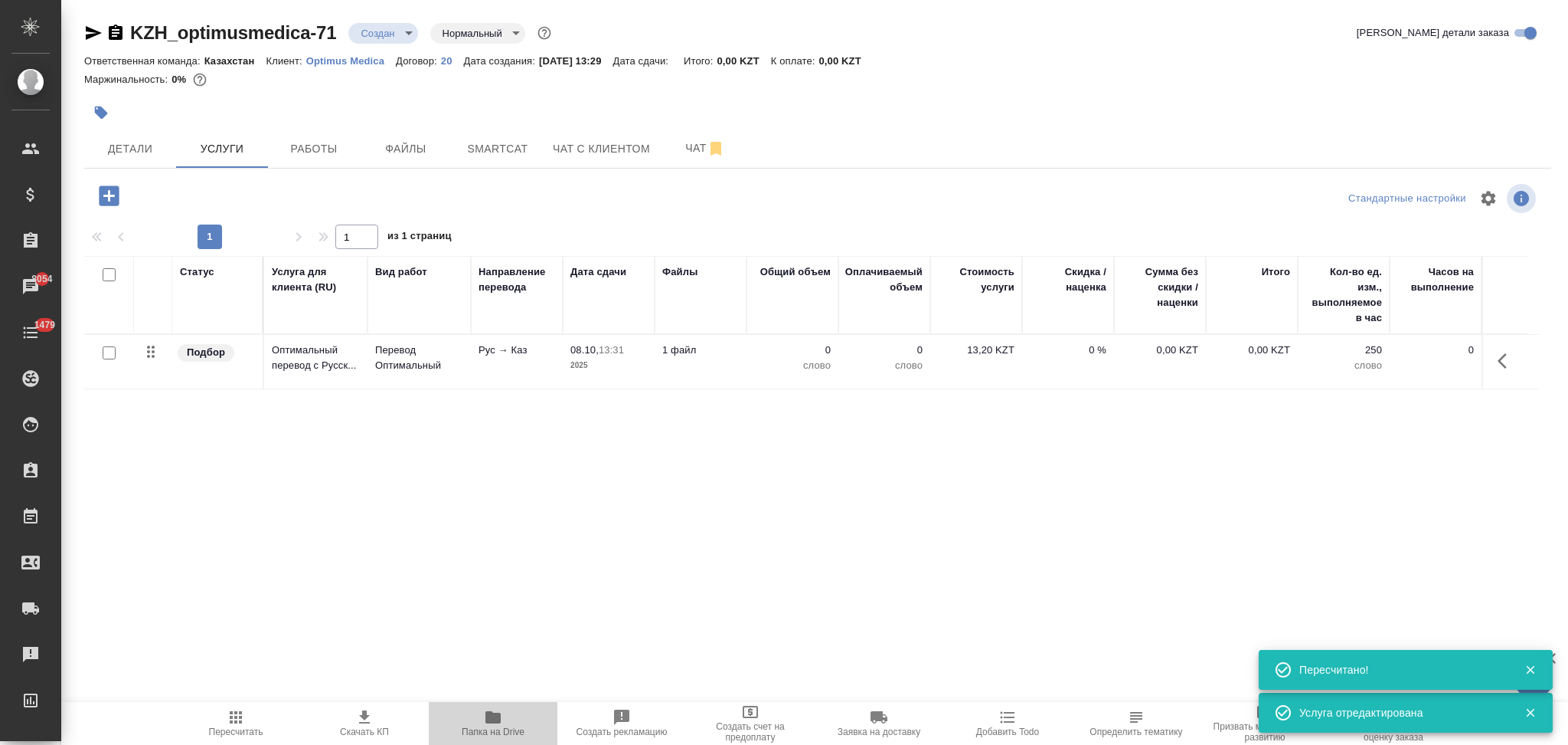
click at [495, 726] on span "Папка на Drive" at bounding box center [493, 732] width 63 height 11
click at [104, 353] on input "checkbox" at bounding box center [109, 353] width 13 height 13
checkbox input "true"
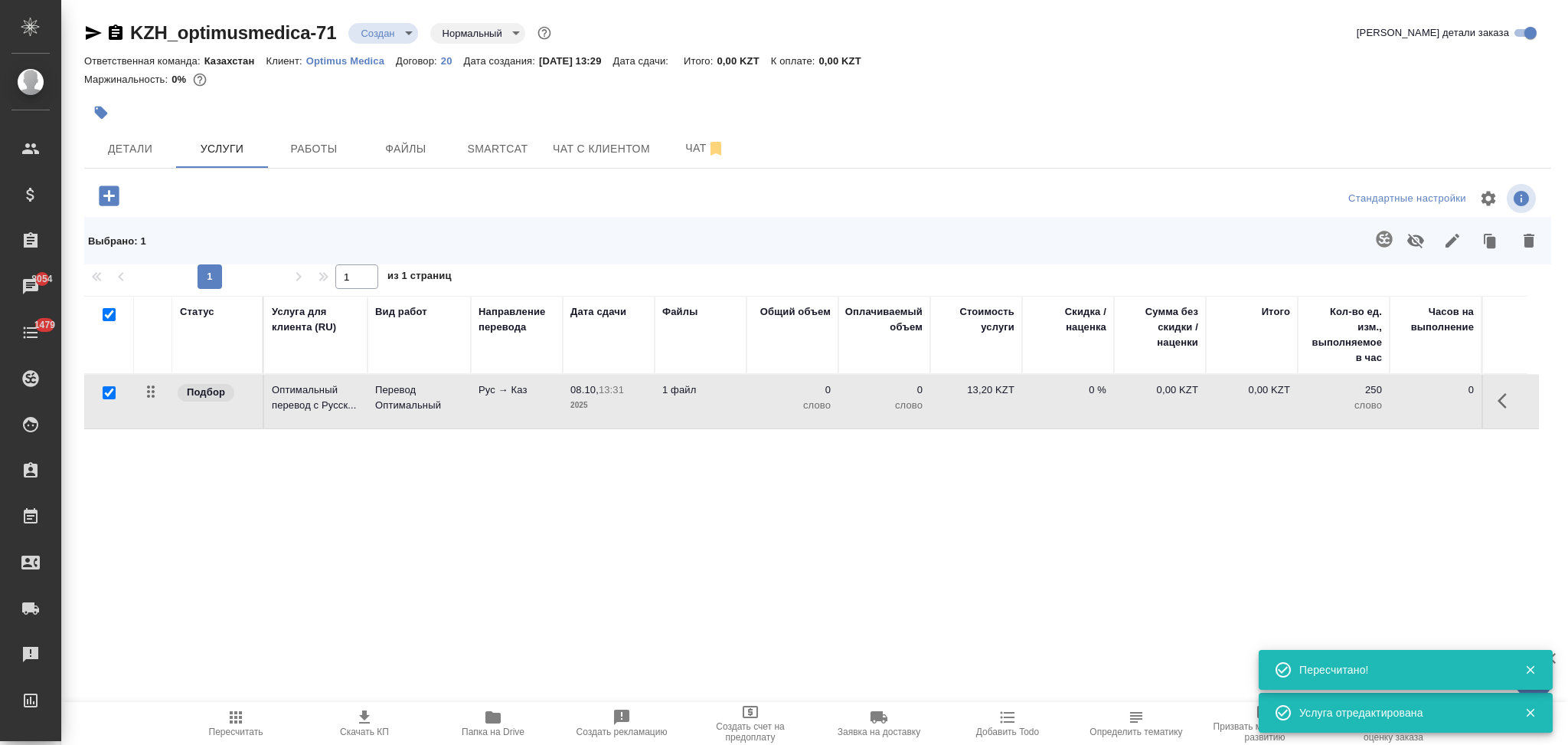
checkbox input "true"
click at [1382, 238] on icon "button" at bounding box center [1384, 238] width 18 height 18
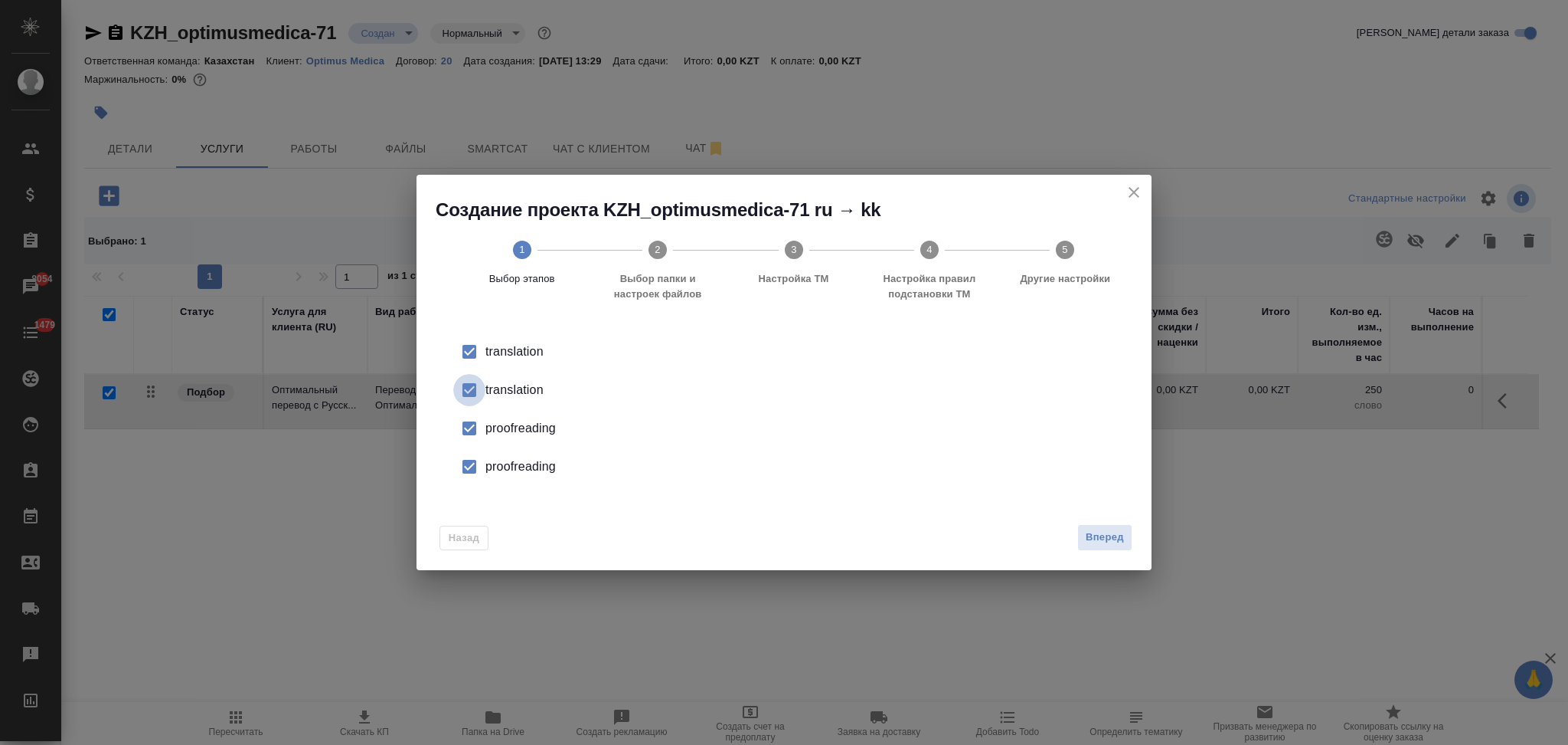
click at [471, 384] on input "checkbox" at bounding box center [469, 390] width 32 height 32
click at [471, 426] on input "checkbox" at bounding box center [469, 428] width 32 height 32
click at [466, 461] on input "checkbox" at bounding box center [469, 466] width 32 height 32
click at [1091, 533] on span "Вперед" at bounding box center [1105, 537] width 39 height 17
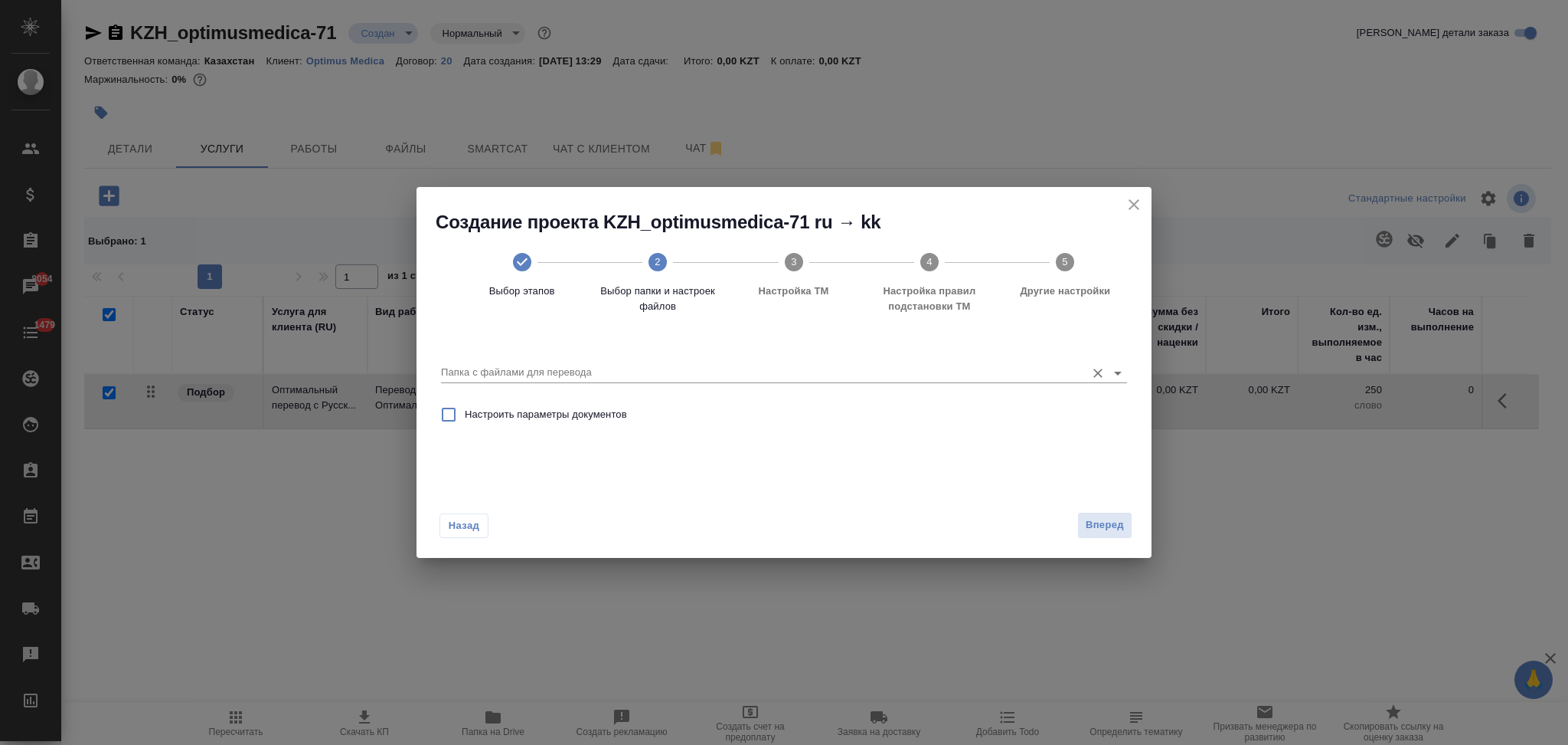
click at [565, 363] on input "Папка с файлами для перевода" at bounding box center [760, 372] width 637 height 18
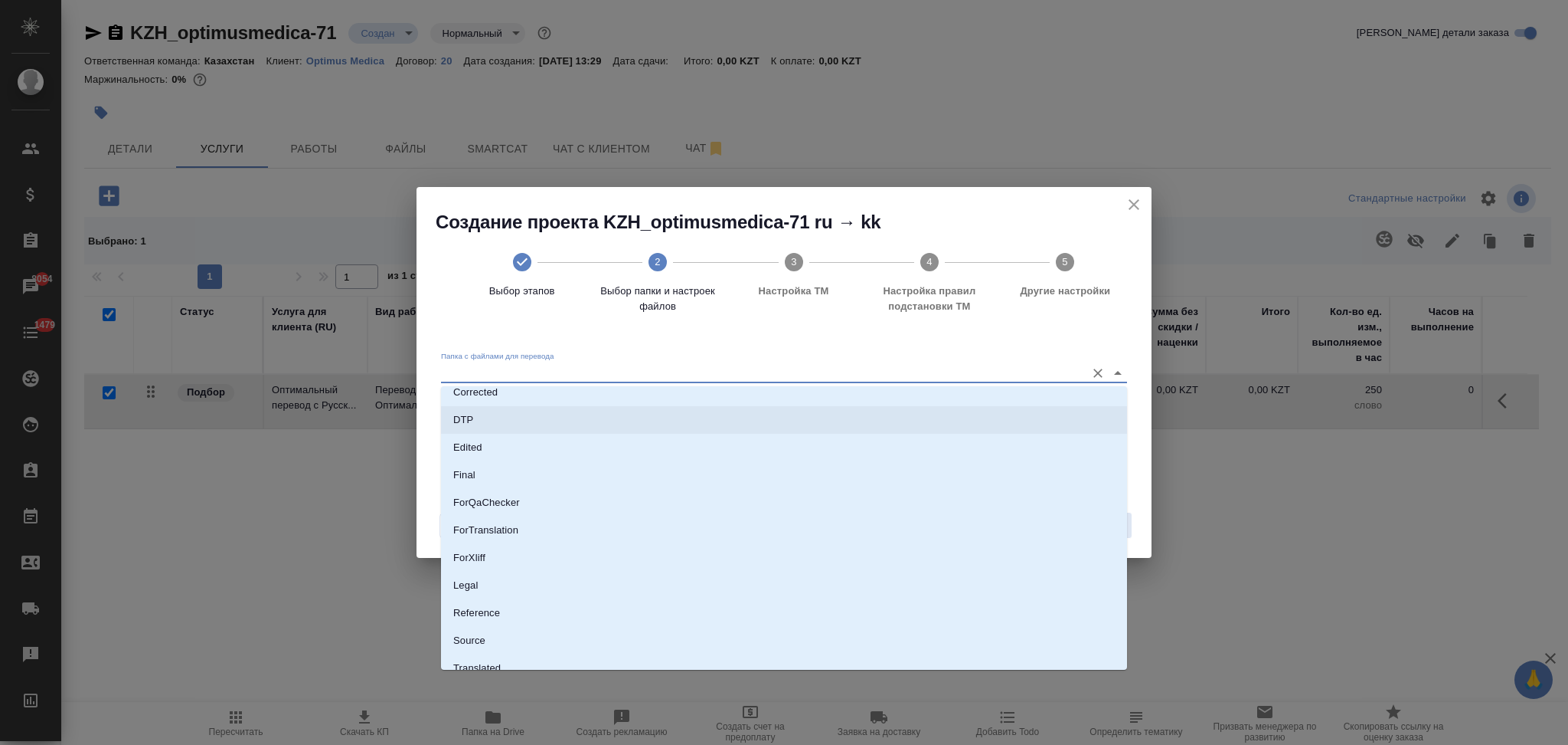
scroll to position [135, 0]
click at [507, 590] on li "Source" at bounding box center [784, 600] width 686 height 28
type input "Source"
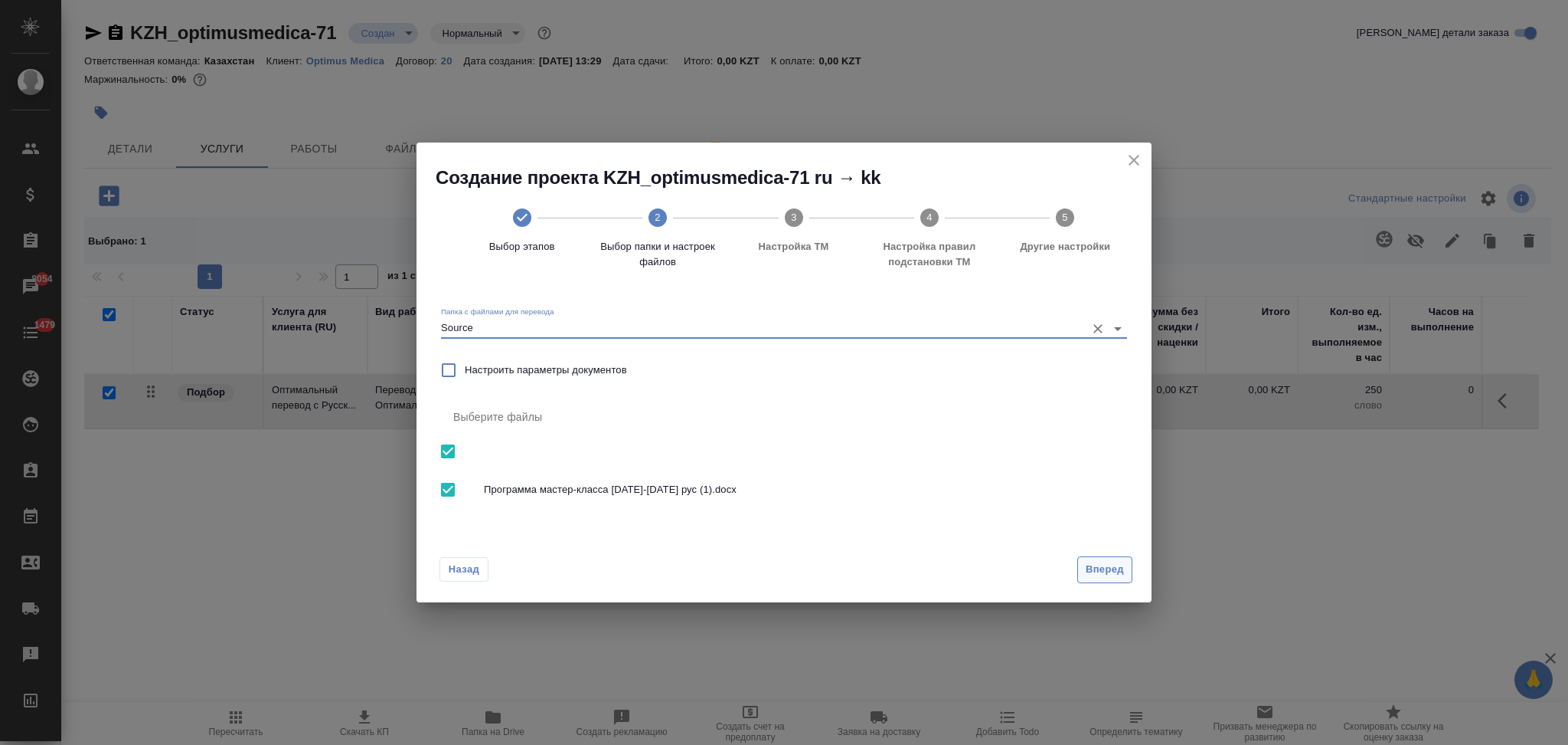
click at [1087, 565] on span "Вперед" at bounding box center [1105, 570] width 39 height 17
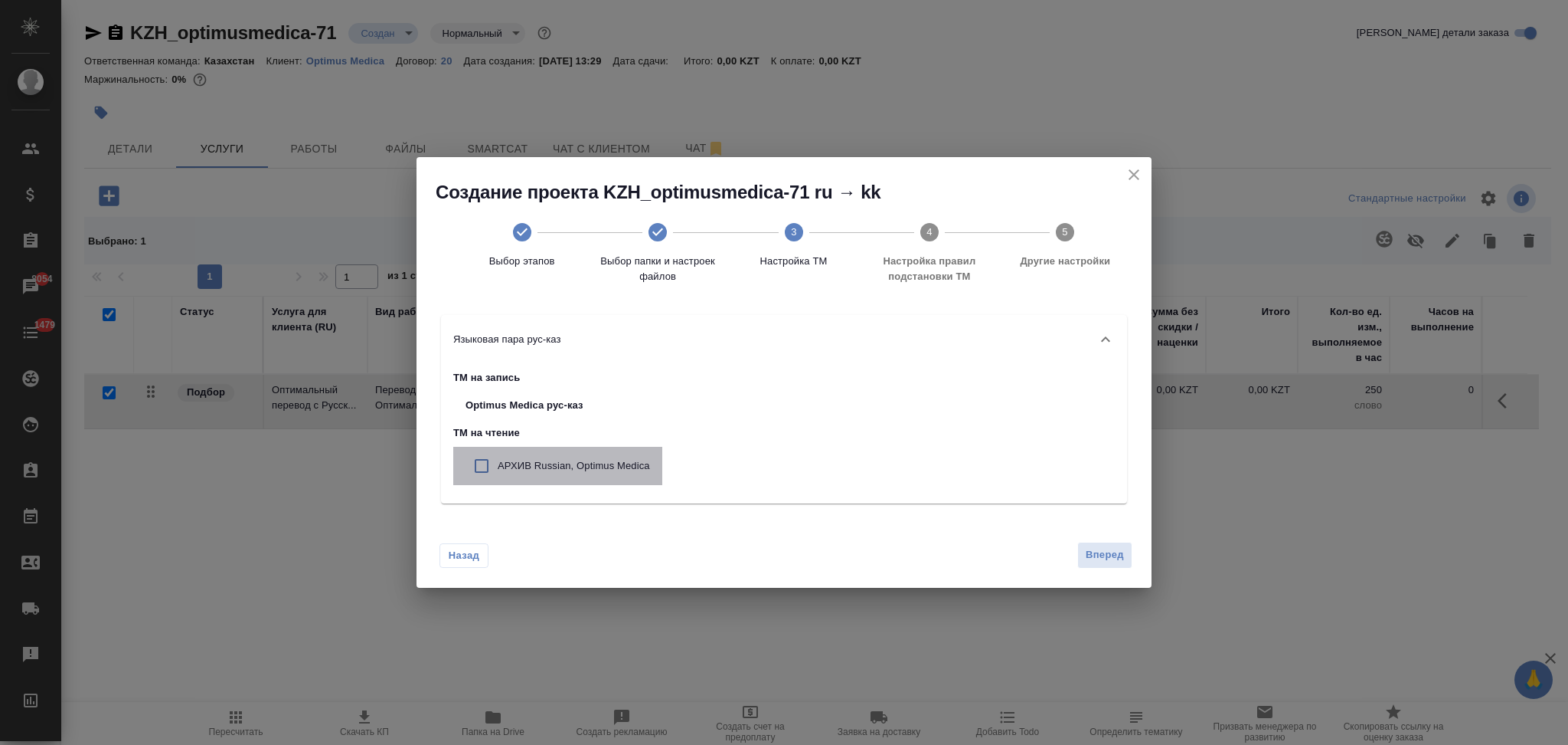
click at [555, 459] on p "АРХИВ Russian, Optimus Medica" at bounding box center [573, 466] width 152 height 15
checkbox input "true"
click at [1110, 561] on span "Вперед" at bounding box center [1105, 555] width 39 height 17
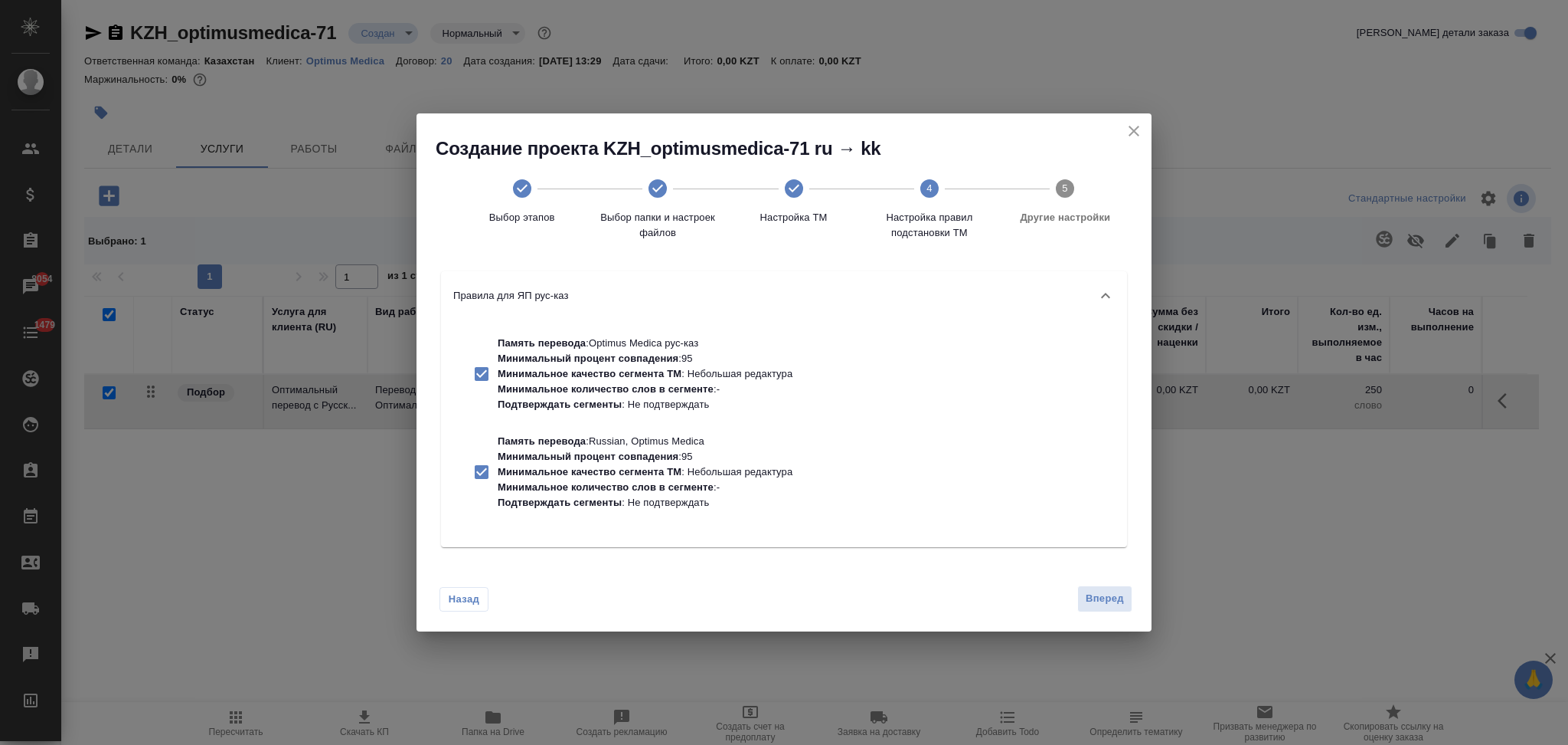
drag, startPoint x: 579, startPoint y: 354, endPoint x: 583, endPoint y: 392, distance: 38.2
click at [579, 354] on p "Минимальный процент совпадения" at bounding box center [588, 358] width 181 height 12
checkbox input "false"
click at [581, 453] on p "Минимальный процент совпадения" at bounding box center [588, 456] width 181 height 12
checkbox input "false"
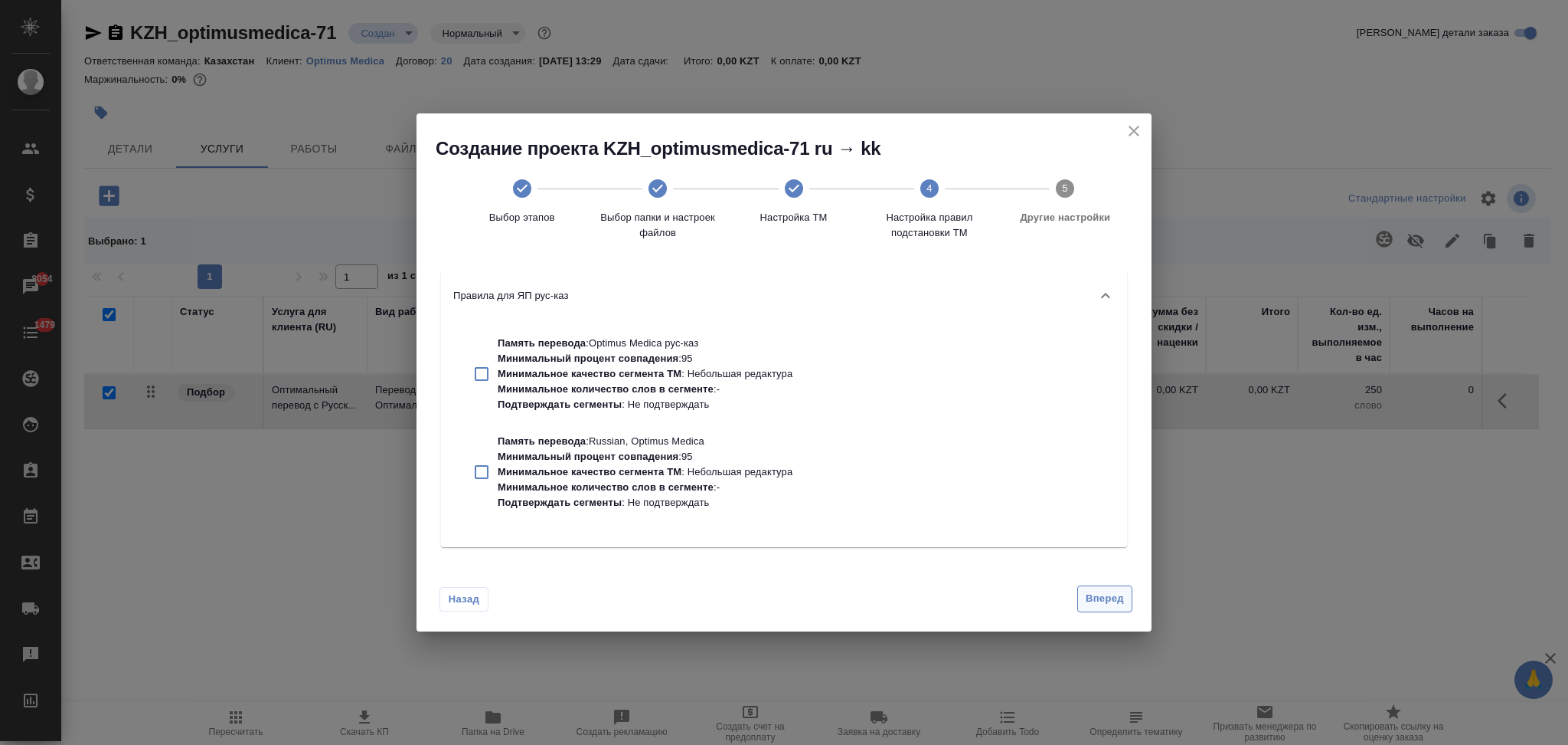
click at [1099, 596] on span "Вперед" at bounding box center [1105, 599] width 39 height 17
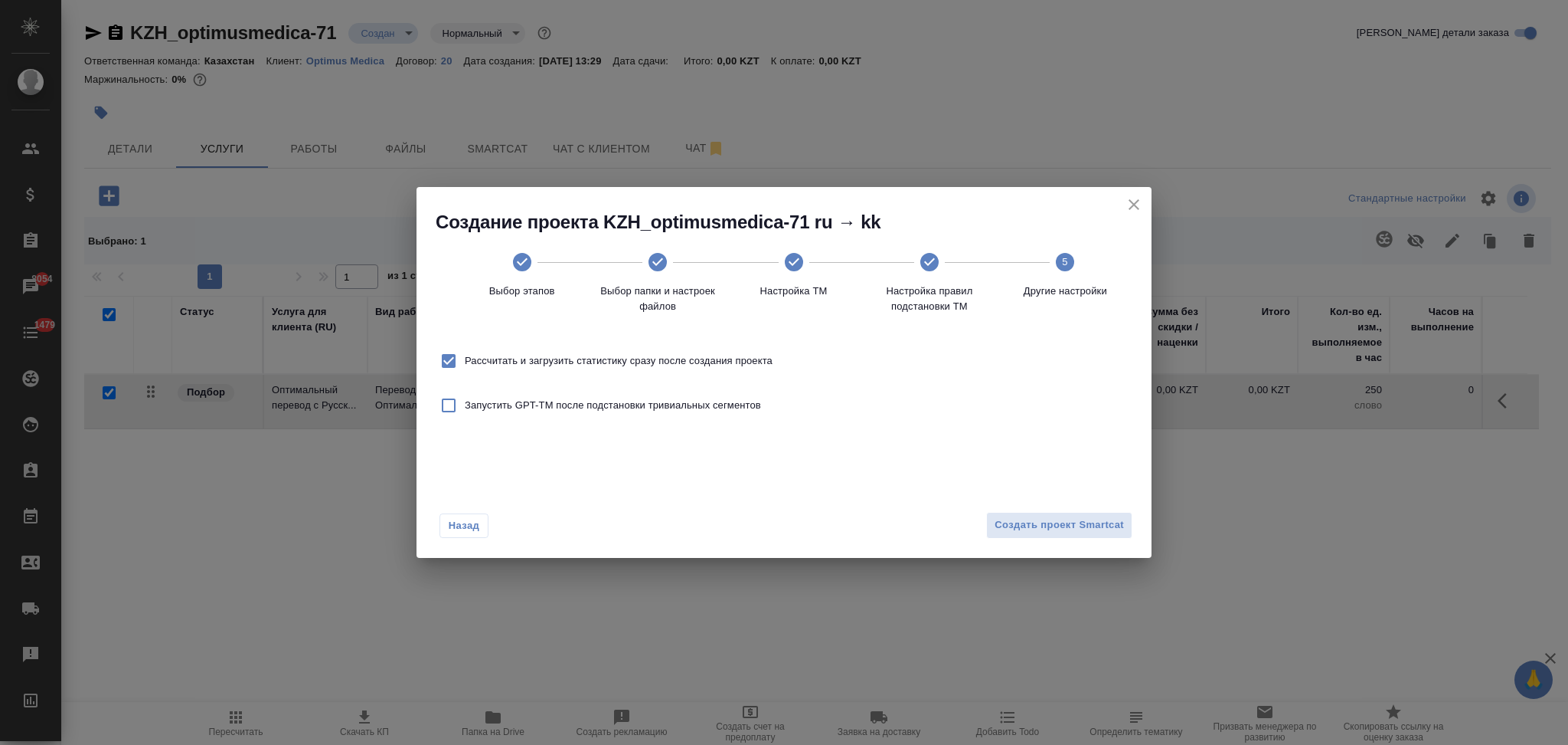
click at [1020, 541] on div "Назад Создать проект Smartcat" at bounding box center [784, 522] width 735 height 72
click at [1019, 532] on span "Создать проект Smartcat" at bounding box center [1059, 525] width 129 height 17
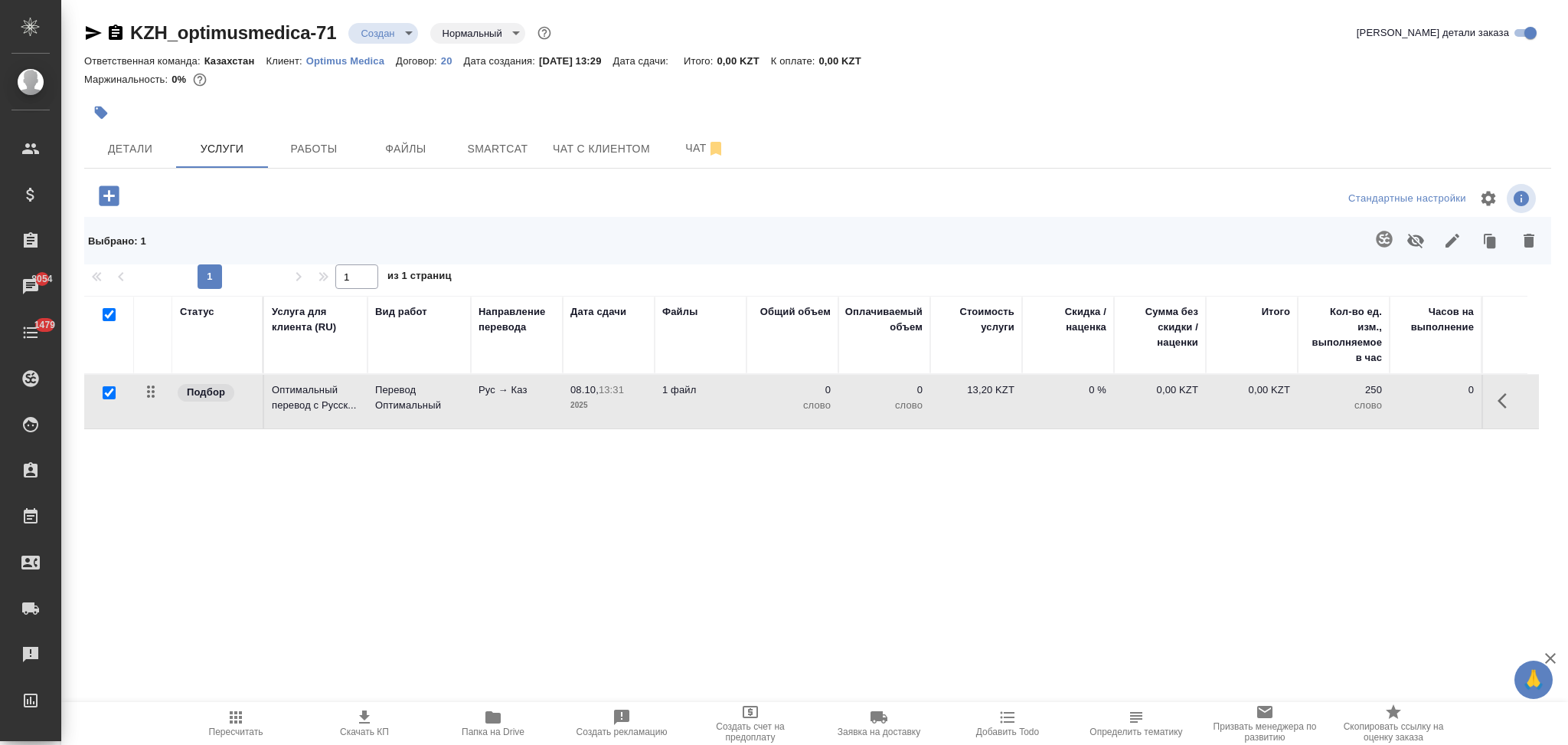
click at [741, 407] on td "1 файл" at bounding box center [700, 402] width 92 height 54
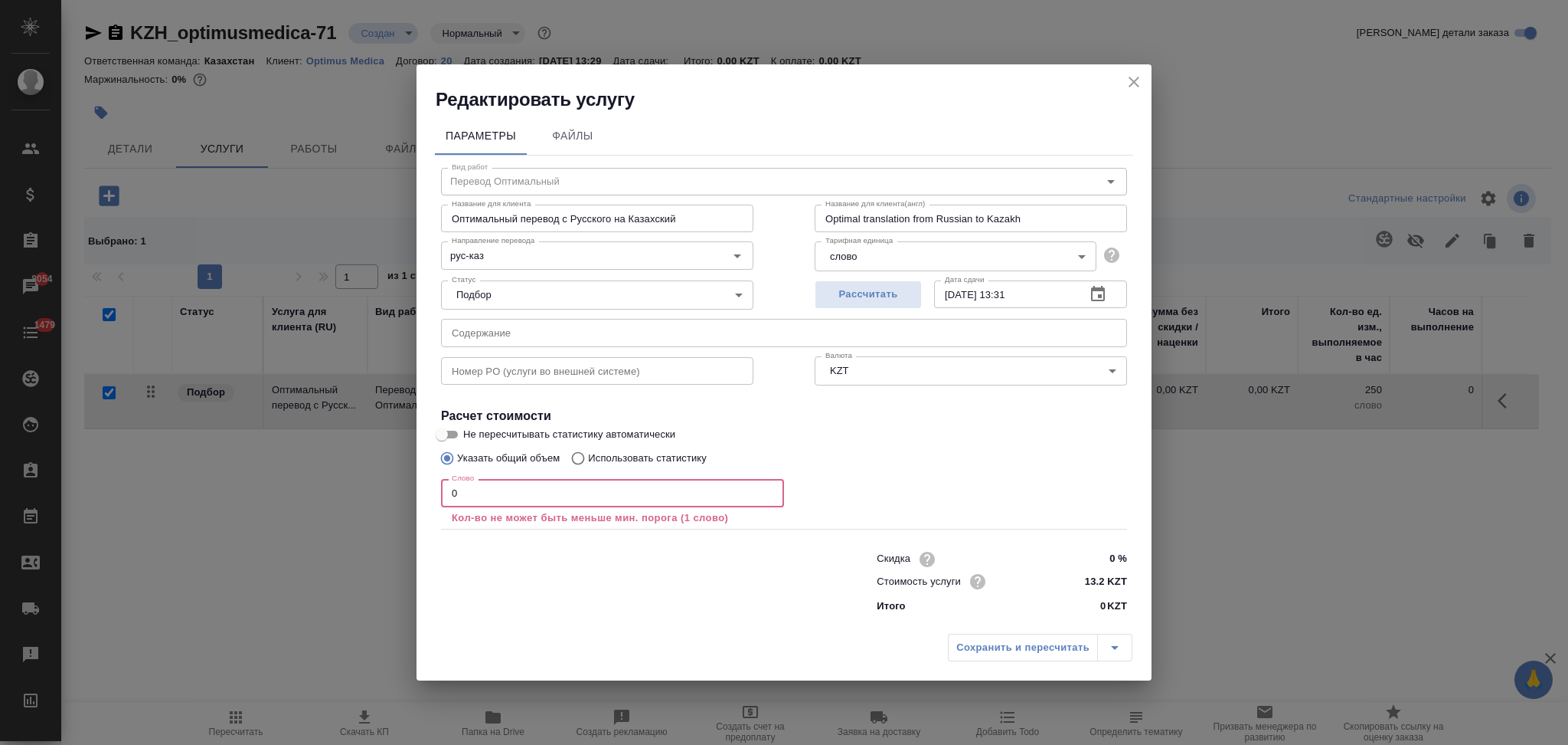
drag, startPoint x: 480, startPoint y: 502, endPoint x: 439, endPoint y: 496, distance: 41.4
click at [439, 496] on div "Вид работ Перевод Оптимальный Вид работ Название для клиента Оптимальный перево…" at bounding box center [783, 387] width 698 height 465
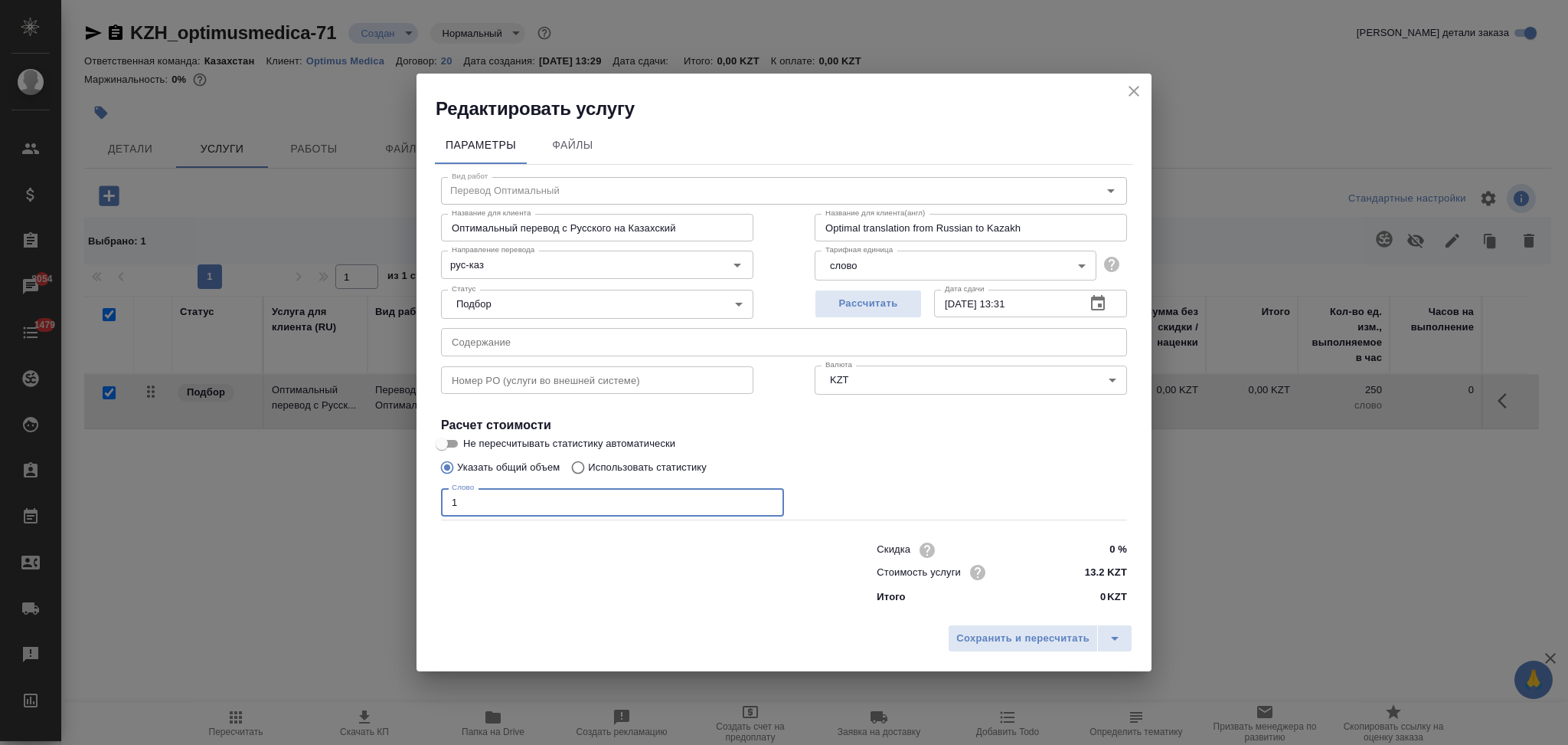
type input "1"
click at [582, 467] on input "Использовать статистику" at bounding box center [576, 467] width 24 height 29
radio input "true"
radio input "false"
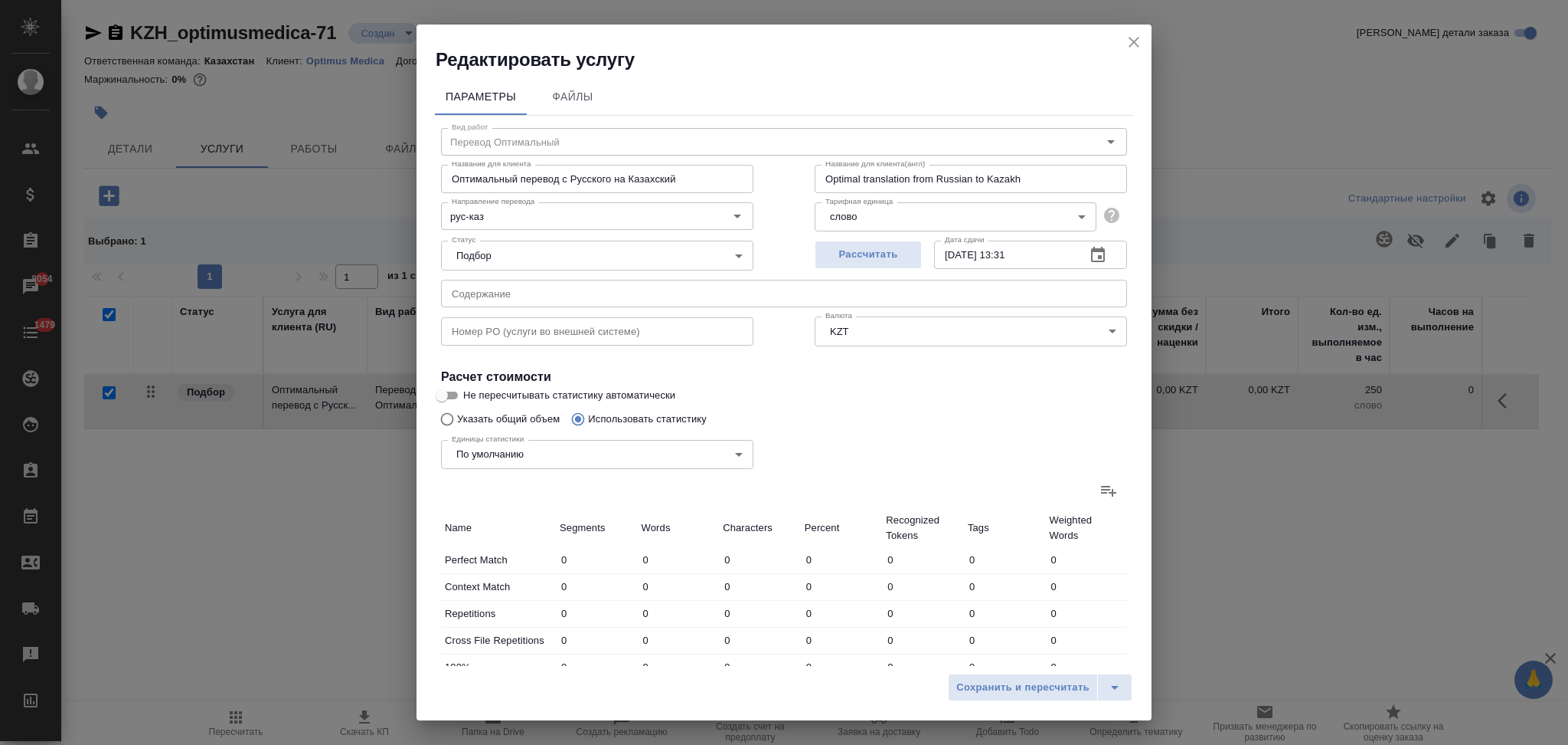
click at [1101, 492] on icon at bounding box center [1108, 492] width 15 height 11
click at [0, 0] on input "file" at bounding box center [0, 0] width 0 height 0
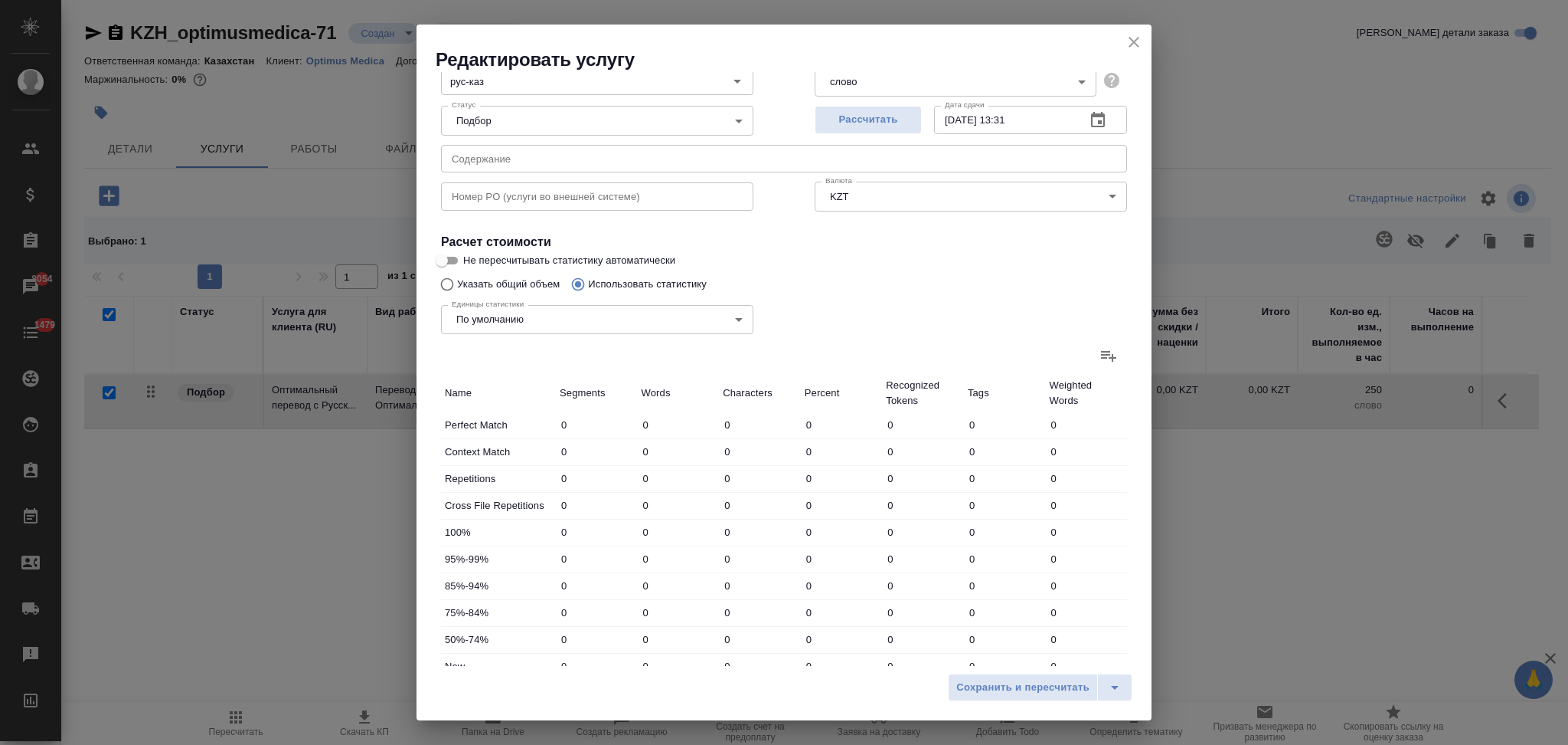
scroll to position [301, 0]
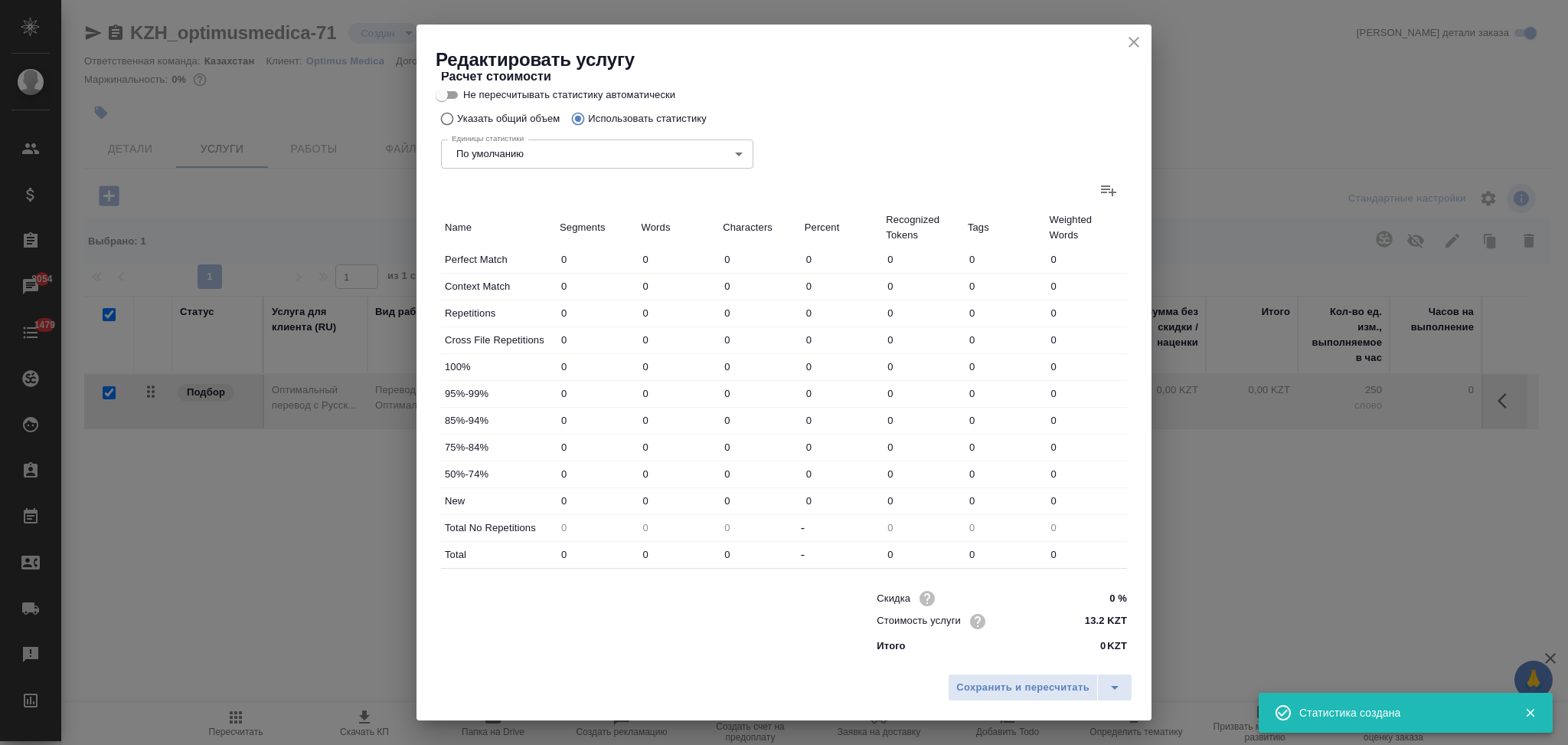
type input "3"
type input "13"
type input "125"
type input "37"
type input "291"
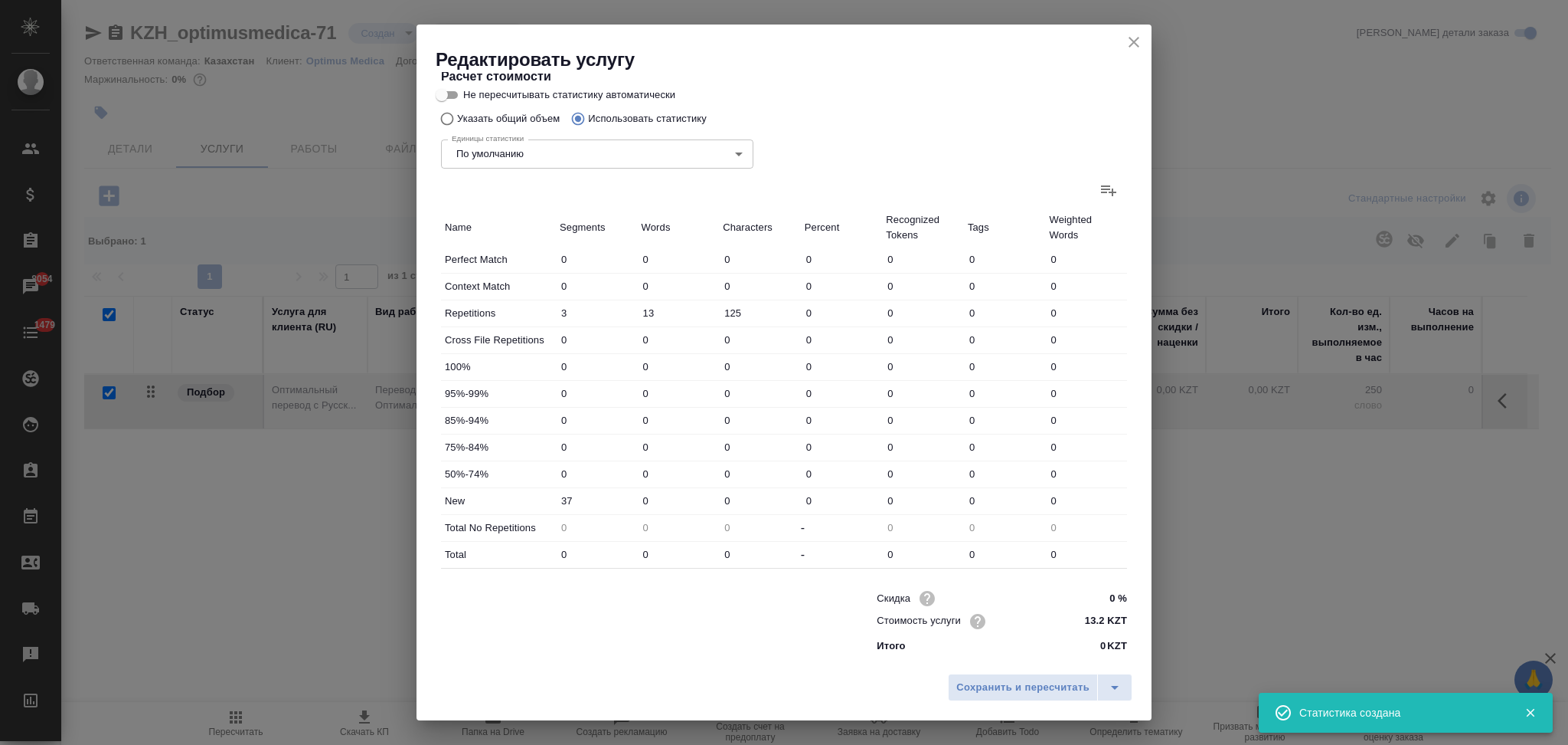
type input "2673"
type input "37"
type input "291"
type input "2673"
type input "40"
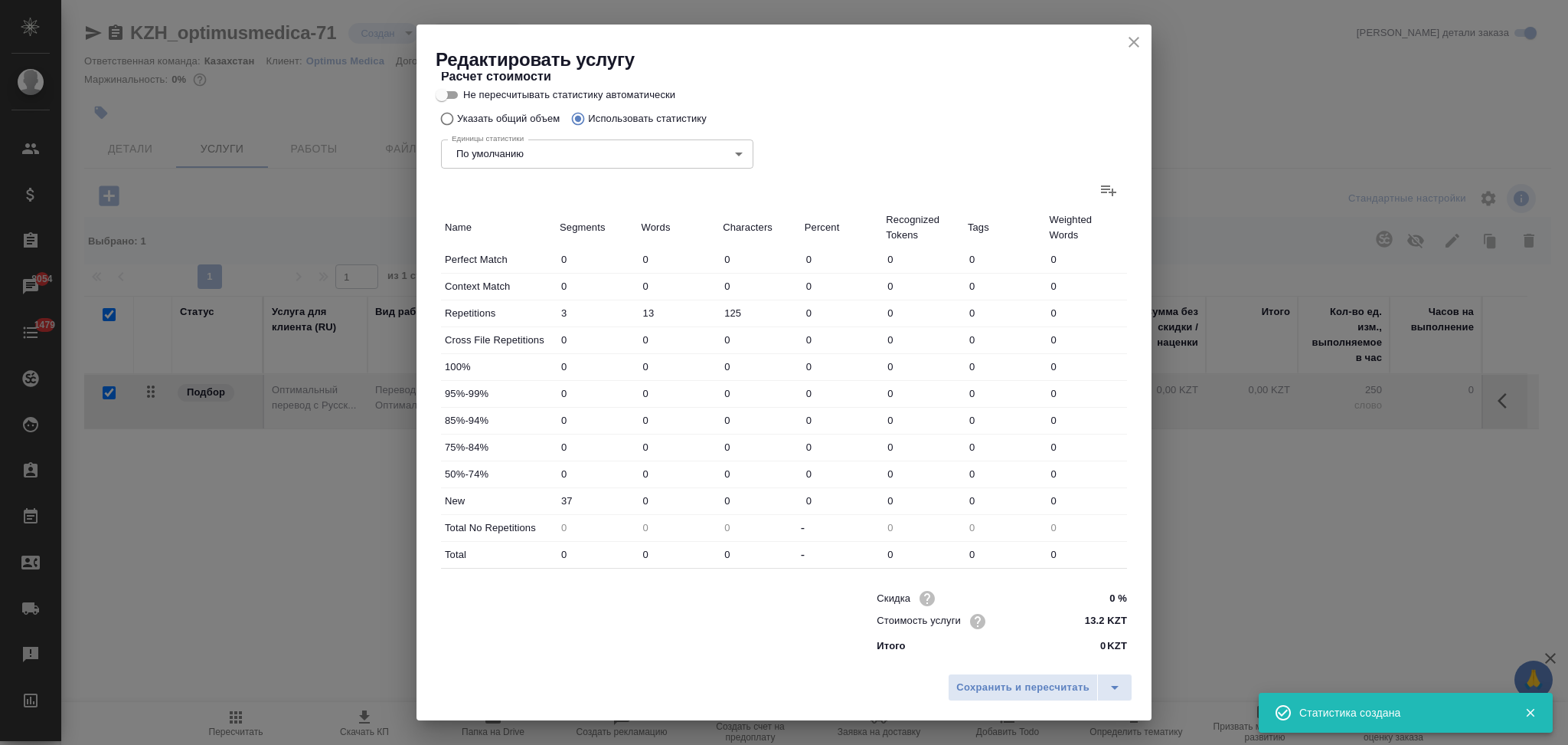
type input "304"
type input "2798"
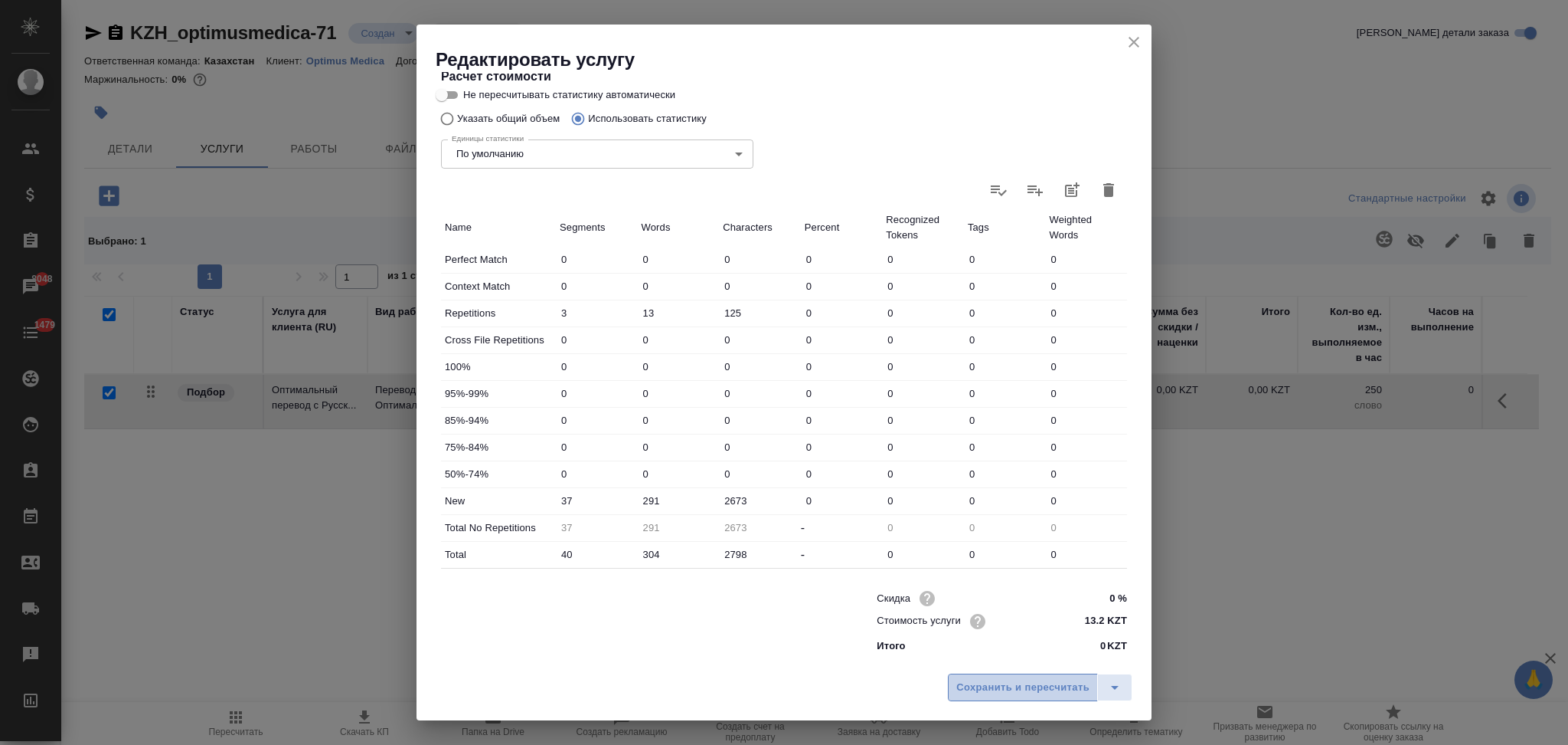
click at [999, 700] on button "Сохранить и пересчитать" at bounding box center [1023, 687] width 150 height 28
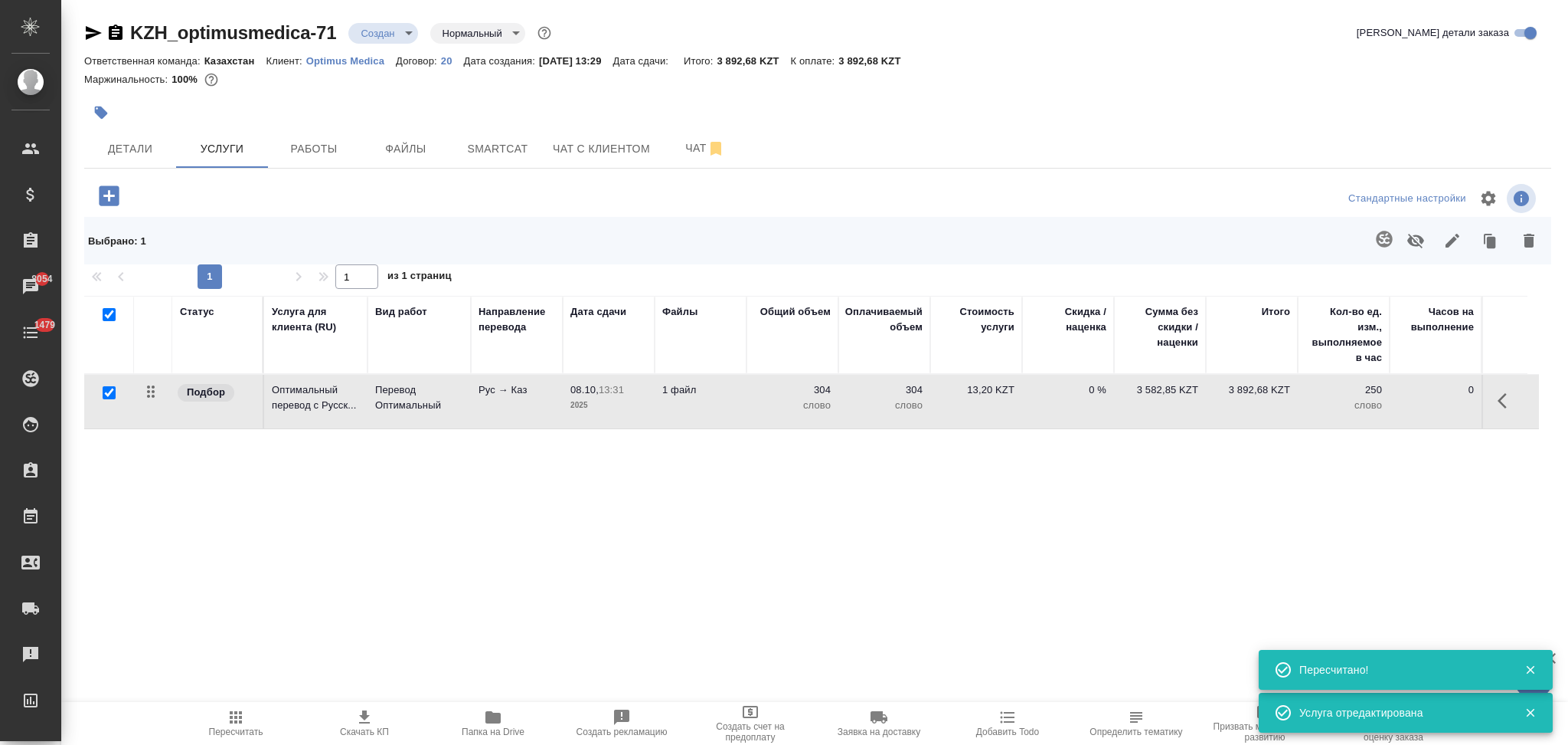
click at [108, 198] on icon "button" at bounding box center [109, 196] width 27 height 27
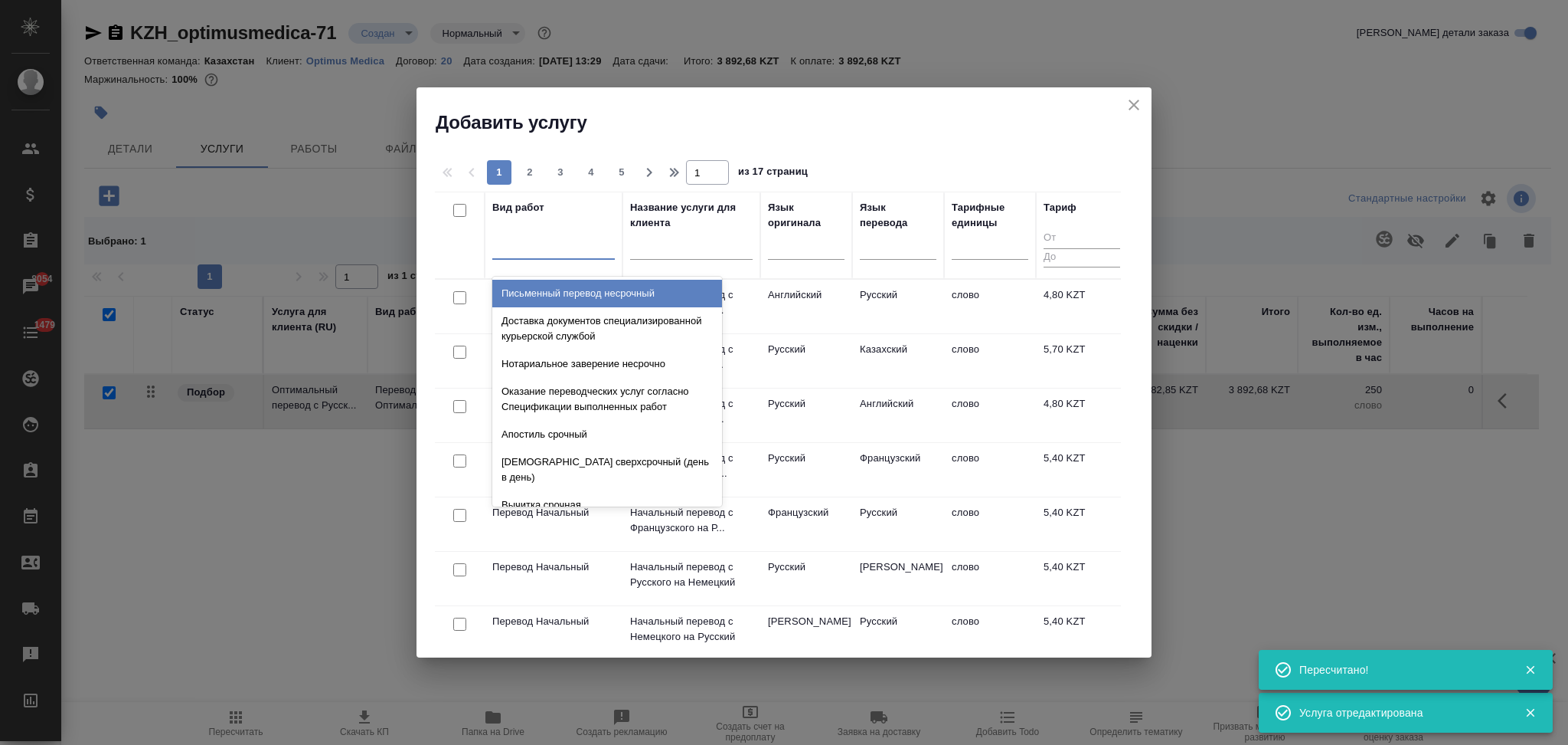
click at [562, 243] on div at bounding box center [553, 244] width 122 height 22
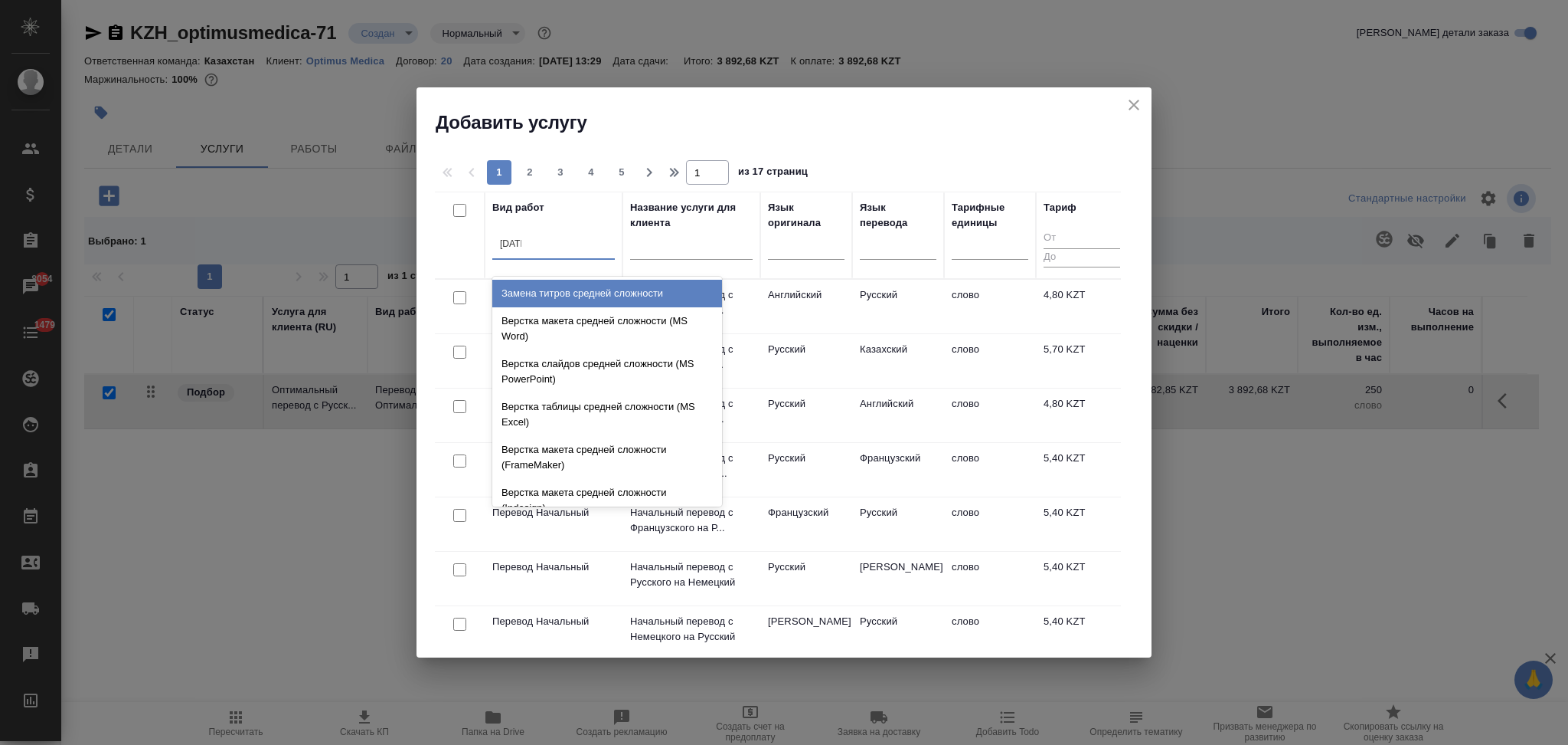
type input "средн"
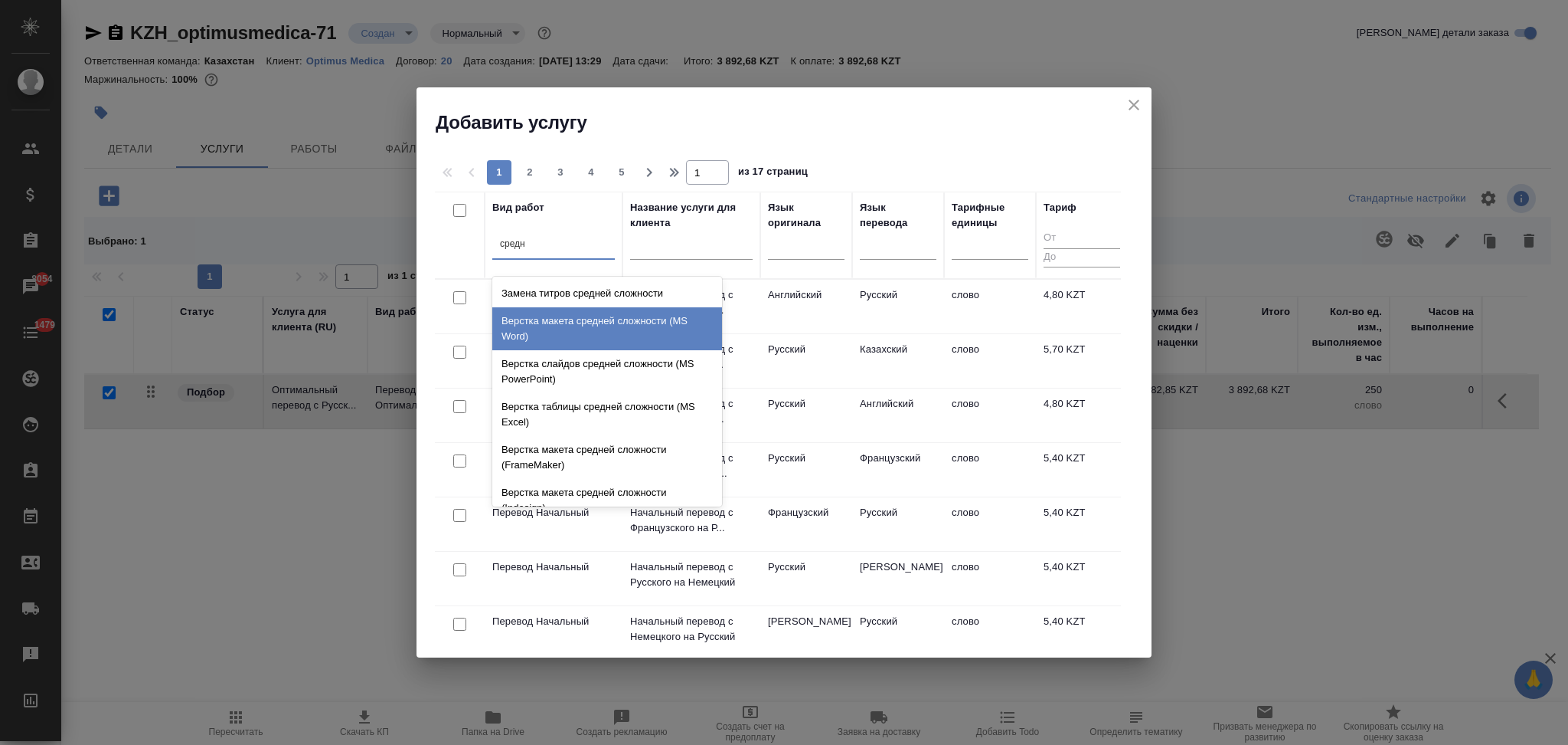
click at [571, 329] on div "Верстка макета средней сложности (MS Word)" at bounding box center [607, 328] width 230 height 43
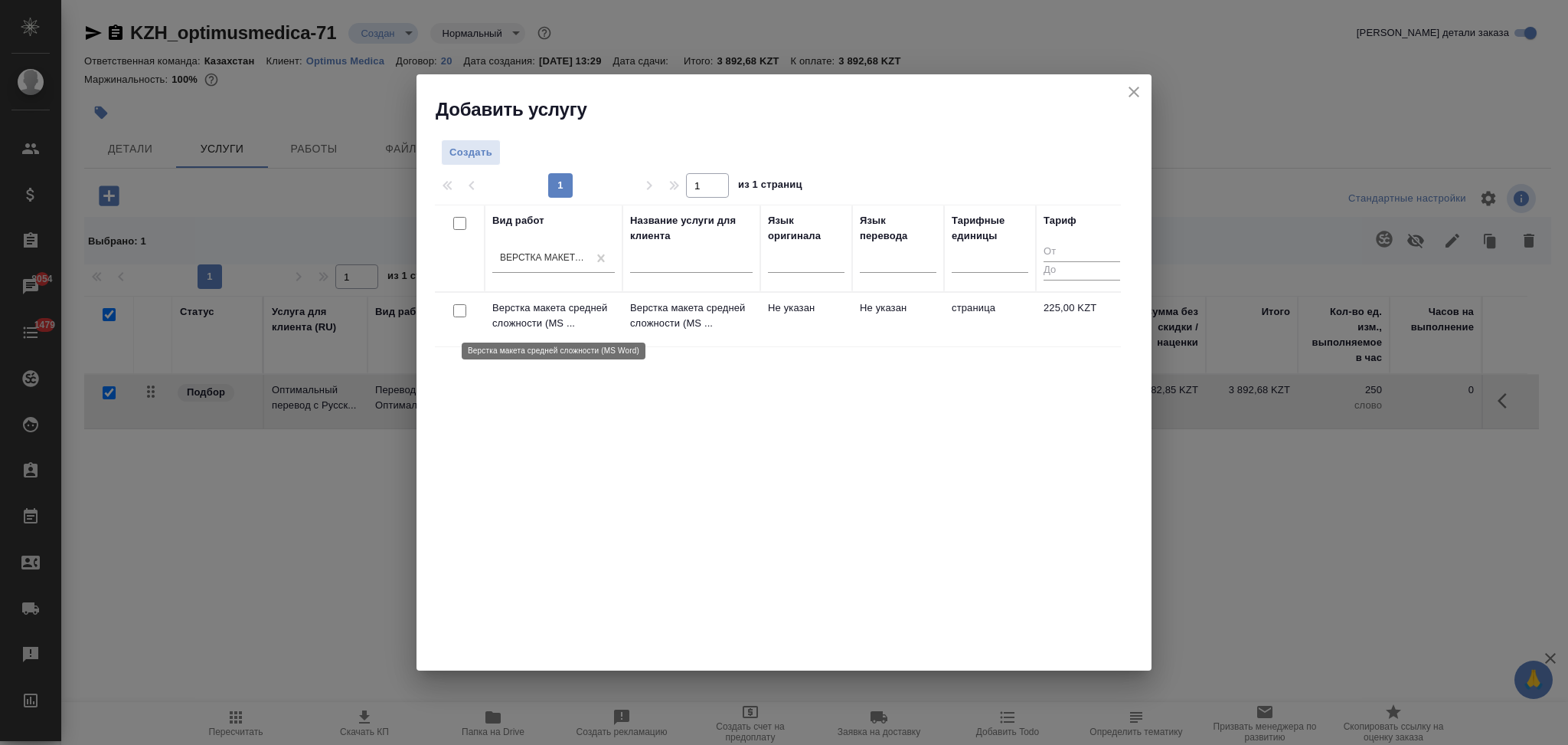
click at [594, 321] on p "Верстка макета средней сложности (MS ..." at bounding box center [553, 316] width 122 height 31
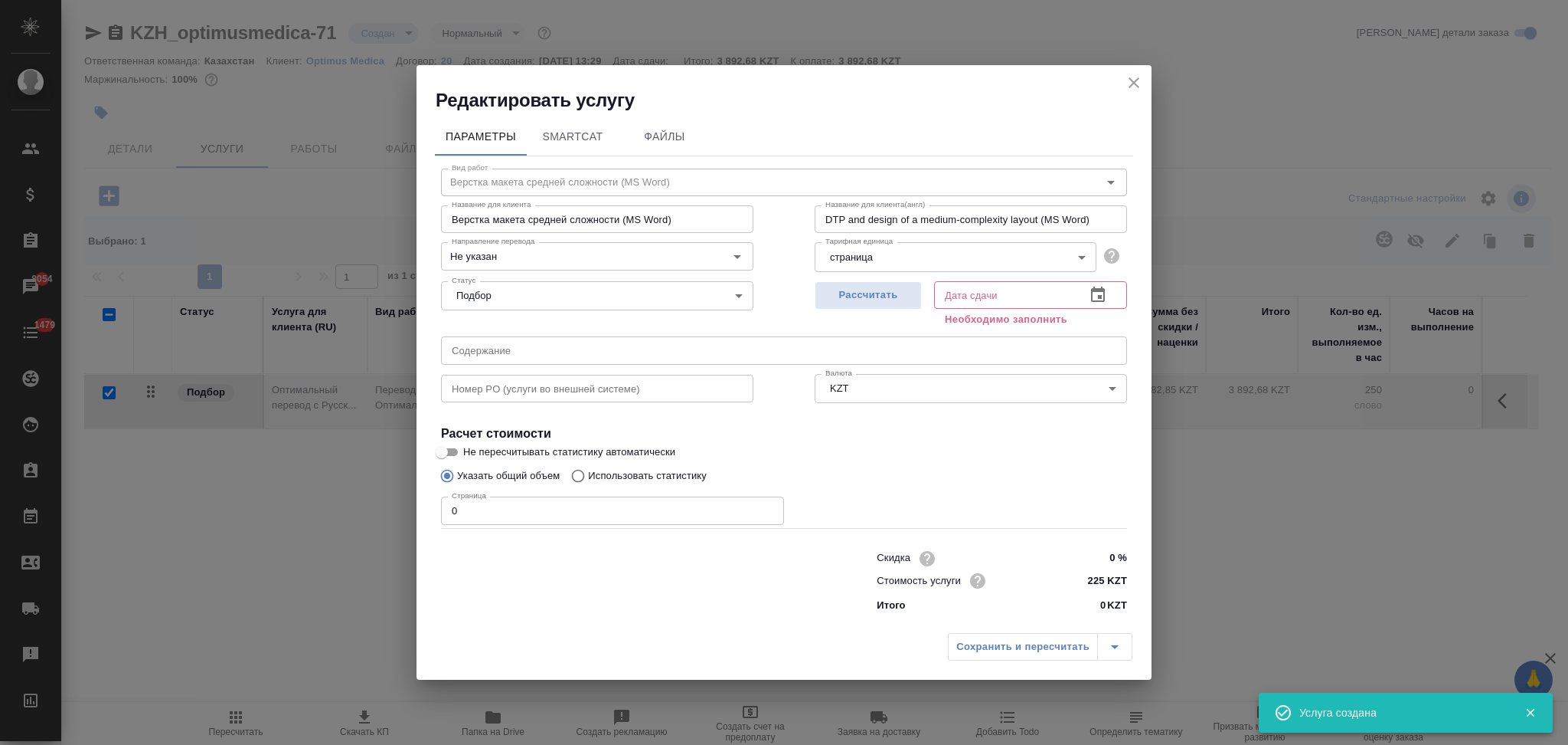
checkbox input "false"
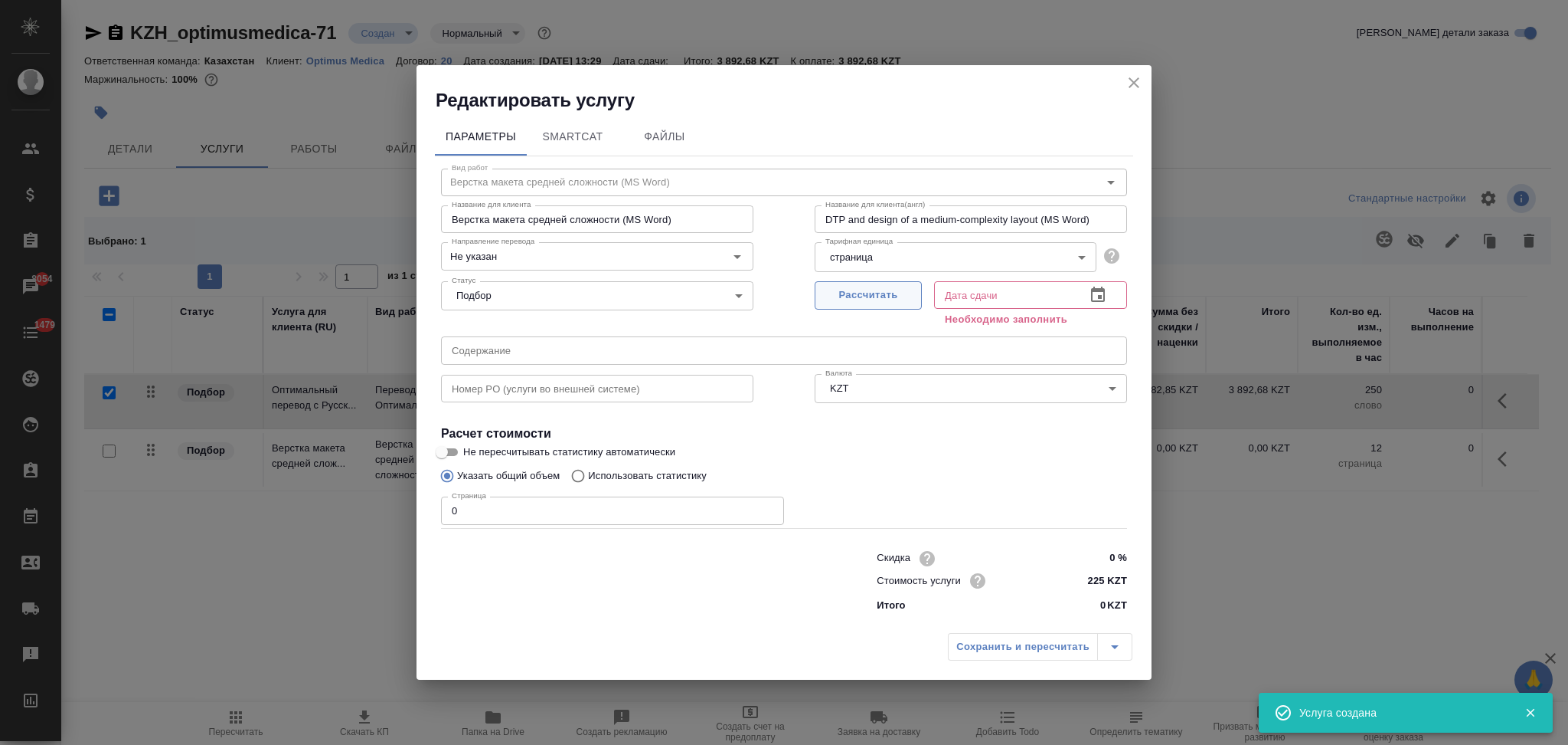
click at [876, 292] on span "Рассчитать" at bounding box center [868, 295] width 91 height 17
type input "08.10.2025 13:33"
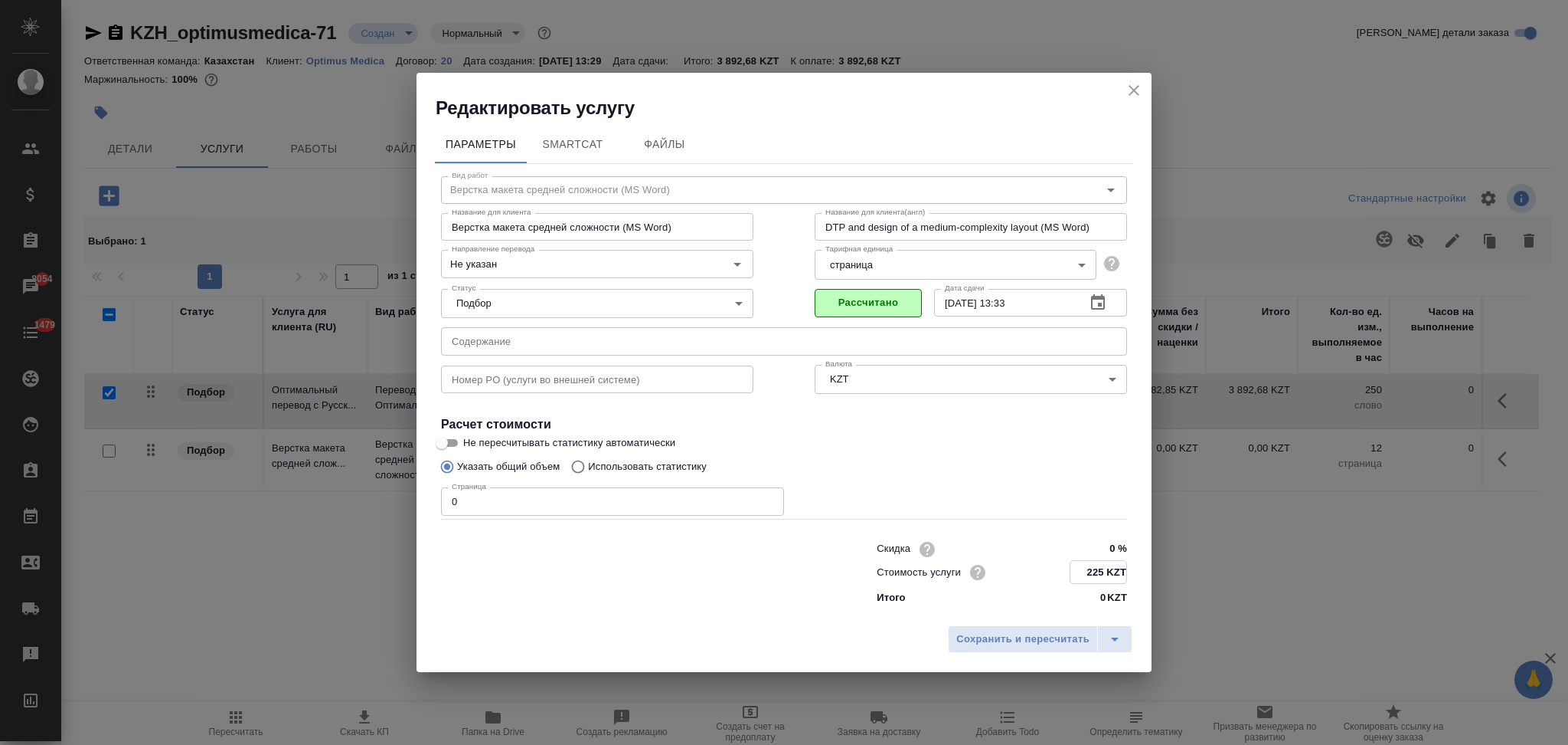
drag, startPoint x: 1104, startPoint y: 576, endPoint x: 1066, endPoint y: 565, distance: 39.6
click at [1066, 565] on div "Стоимость услуги 225 KZT" at bounding box center [1002, 572] width 250 height 24
type input "750 KZT"
drag, startPoint x: 504, startPoint y: 508, endPoint x: 427, endPoint y: 502, distance: 77.2
click at [427, 502] on div "Параметры SmartCat Файлы Вид работ Верстка макета средней сложности (MS Word) В…" at bounding box center [784, 369] width 735 height 496
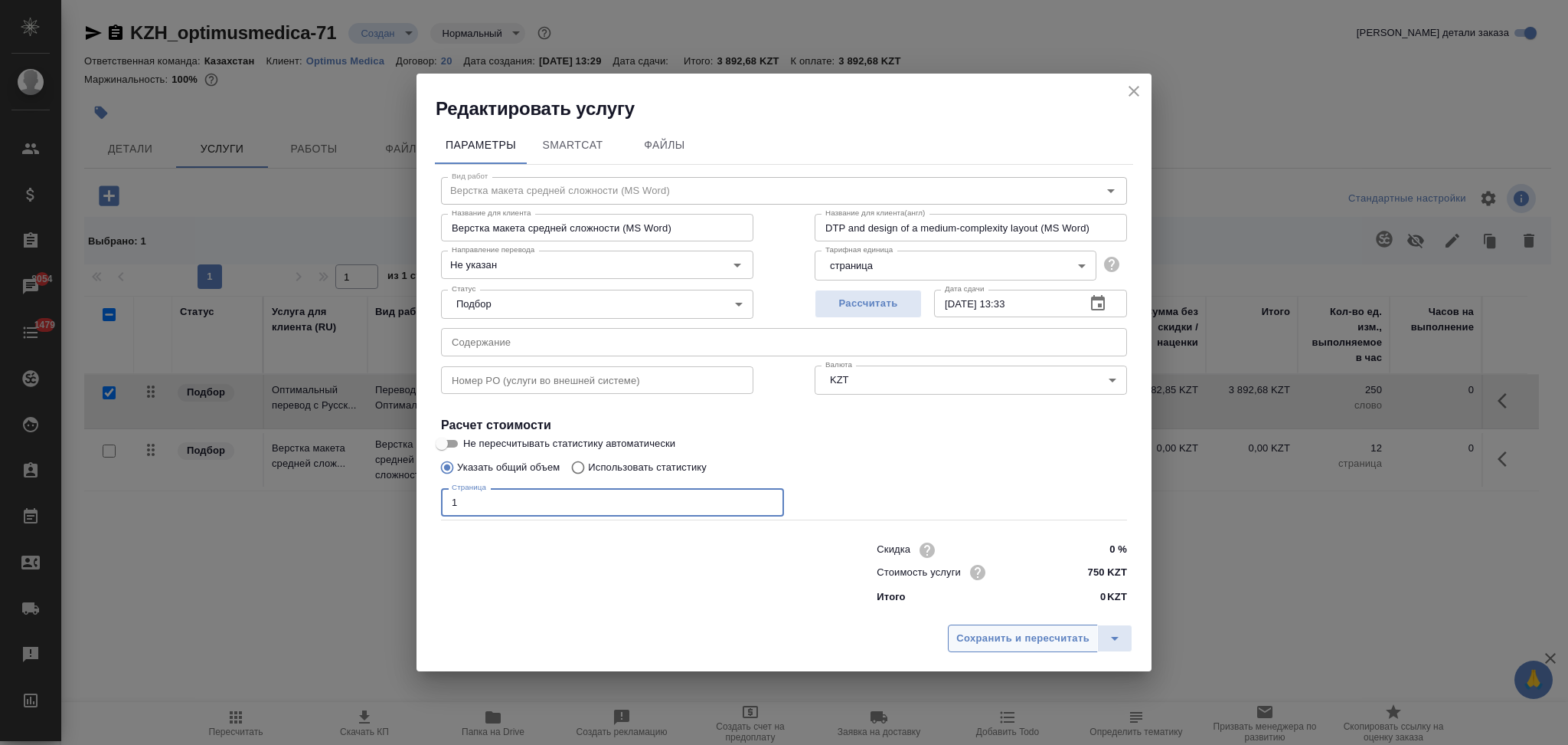
type input "1"
click at [999, 644] on span "Сохранить и пересчитать" at bounding box center [1023, 638] width 133 height 17
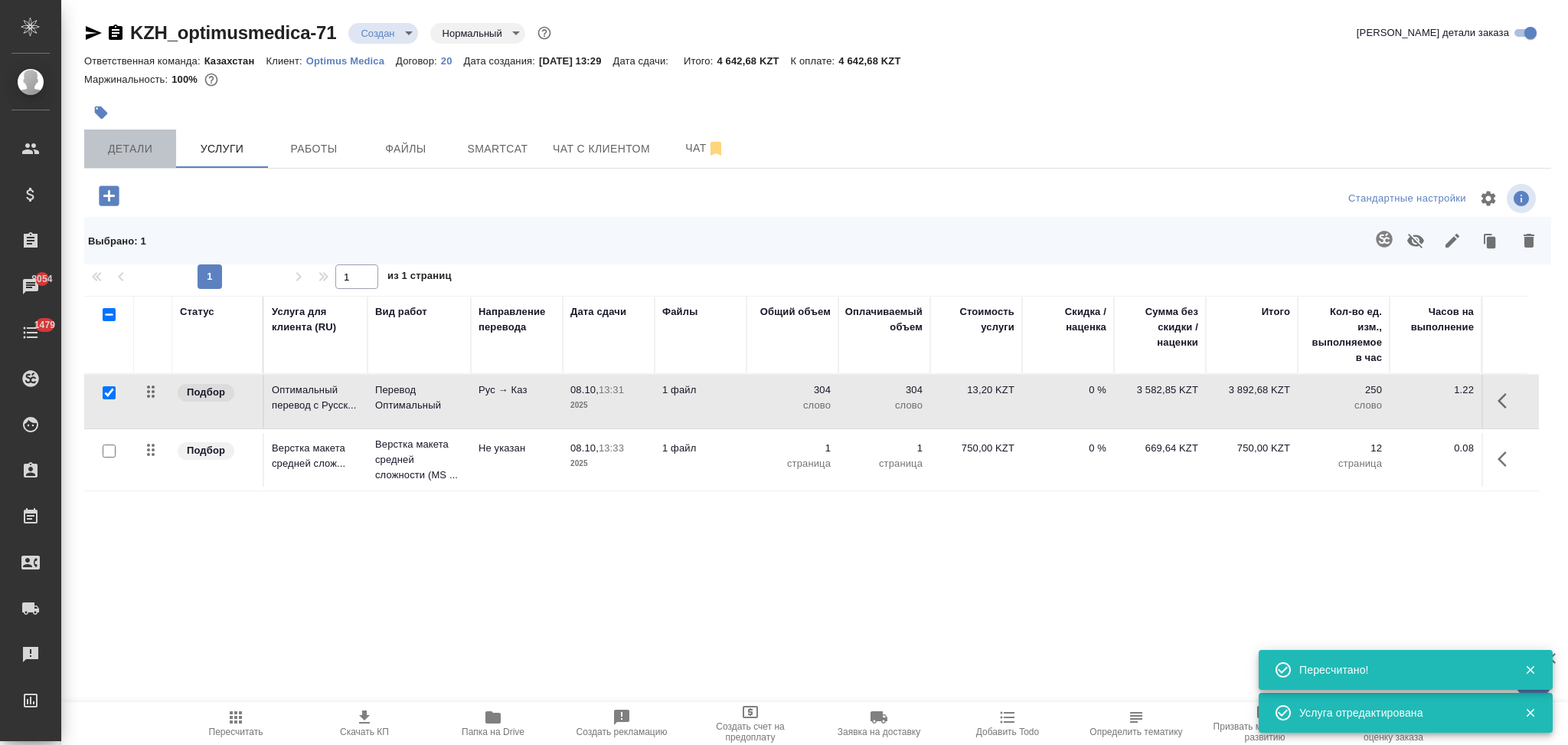
click at [136, 135] on button "Детали" at bounding box center [130, 148] width 92 height 39
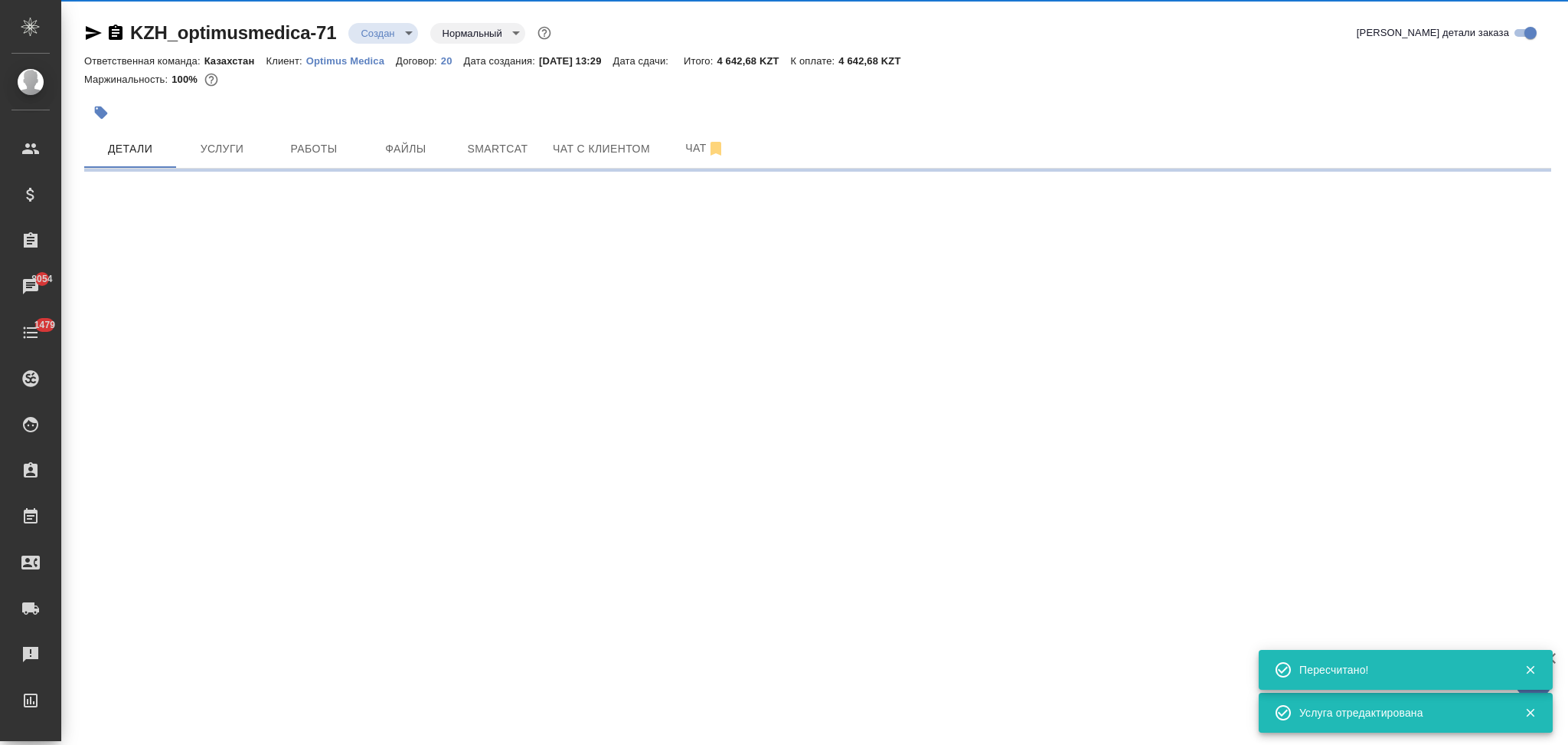
select select "RU"
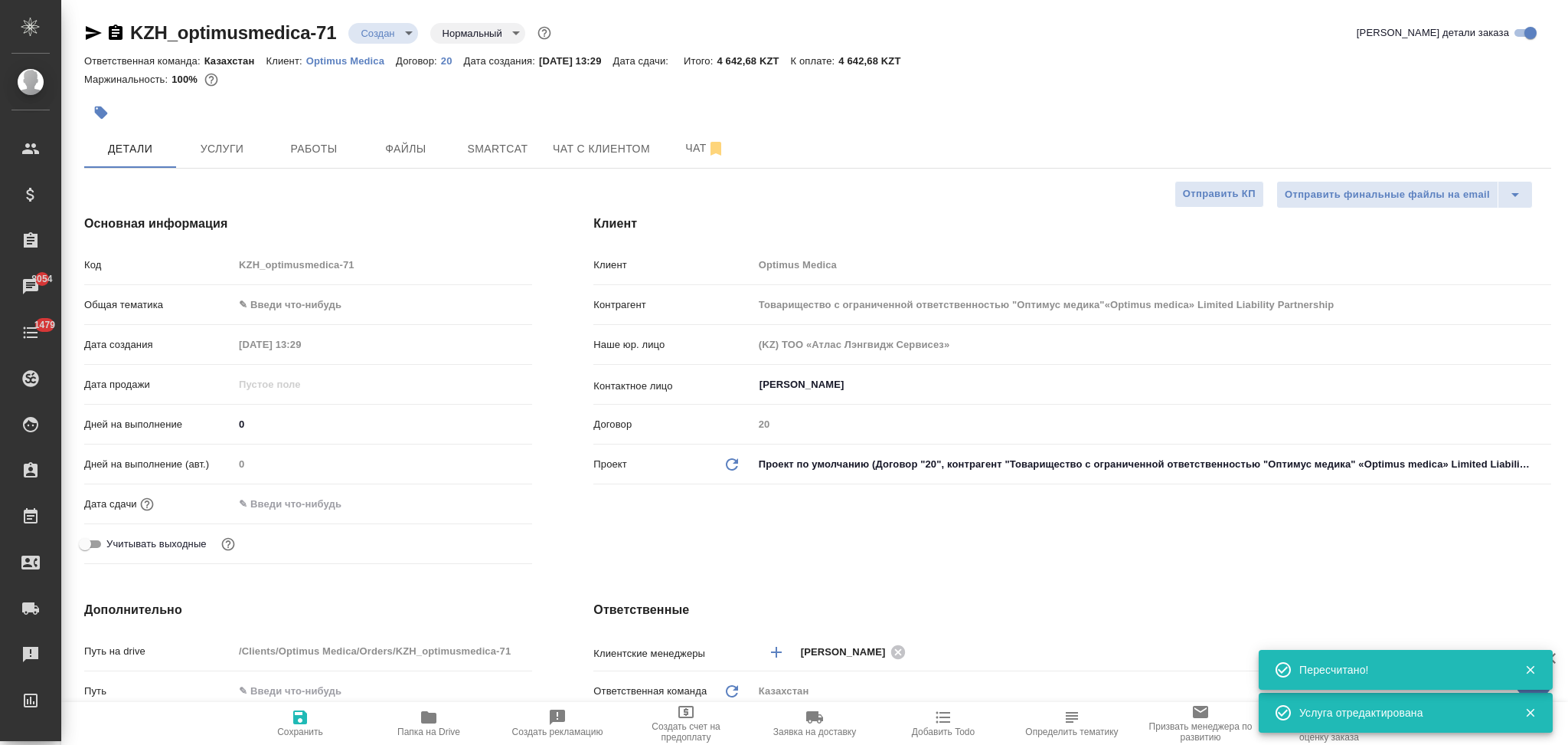
type textarea "x"
click at [315, 505] on input "text" at bounding box center [301, 504] width 134 height 22
click at [487, 505] on icon "button" at bounding box center [487, 501] width 13 height 15
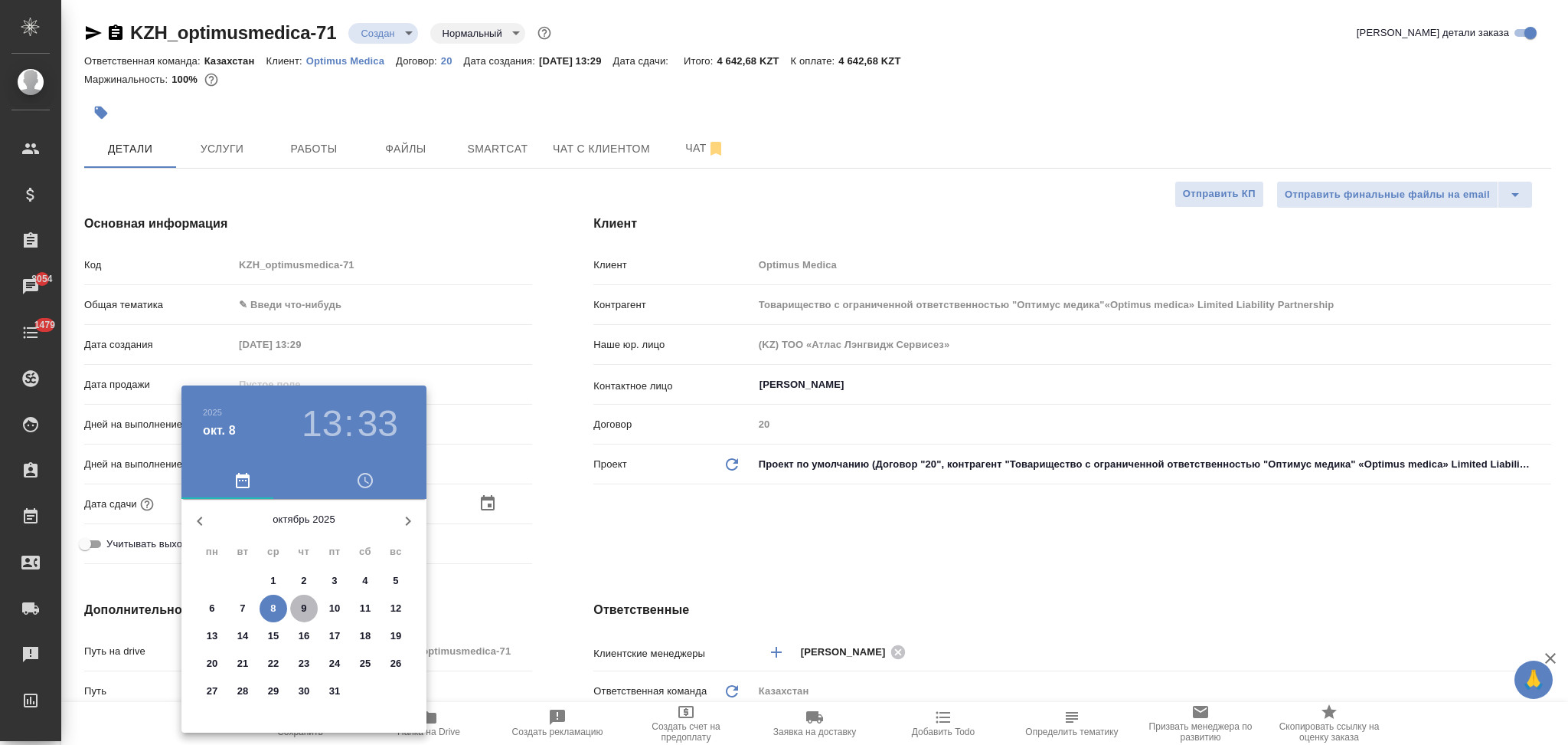
click at [304, 612] on p "9" at bounding box center [304, 608] width 6 height 15
type input "09.10.2025 13:33"
type input "Товарищество с ограниченной ответственностью "Оптимус медика"«Optimus medica» L…"
type textarea "x"
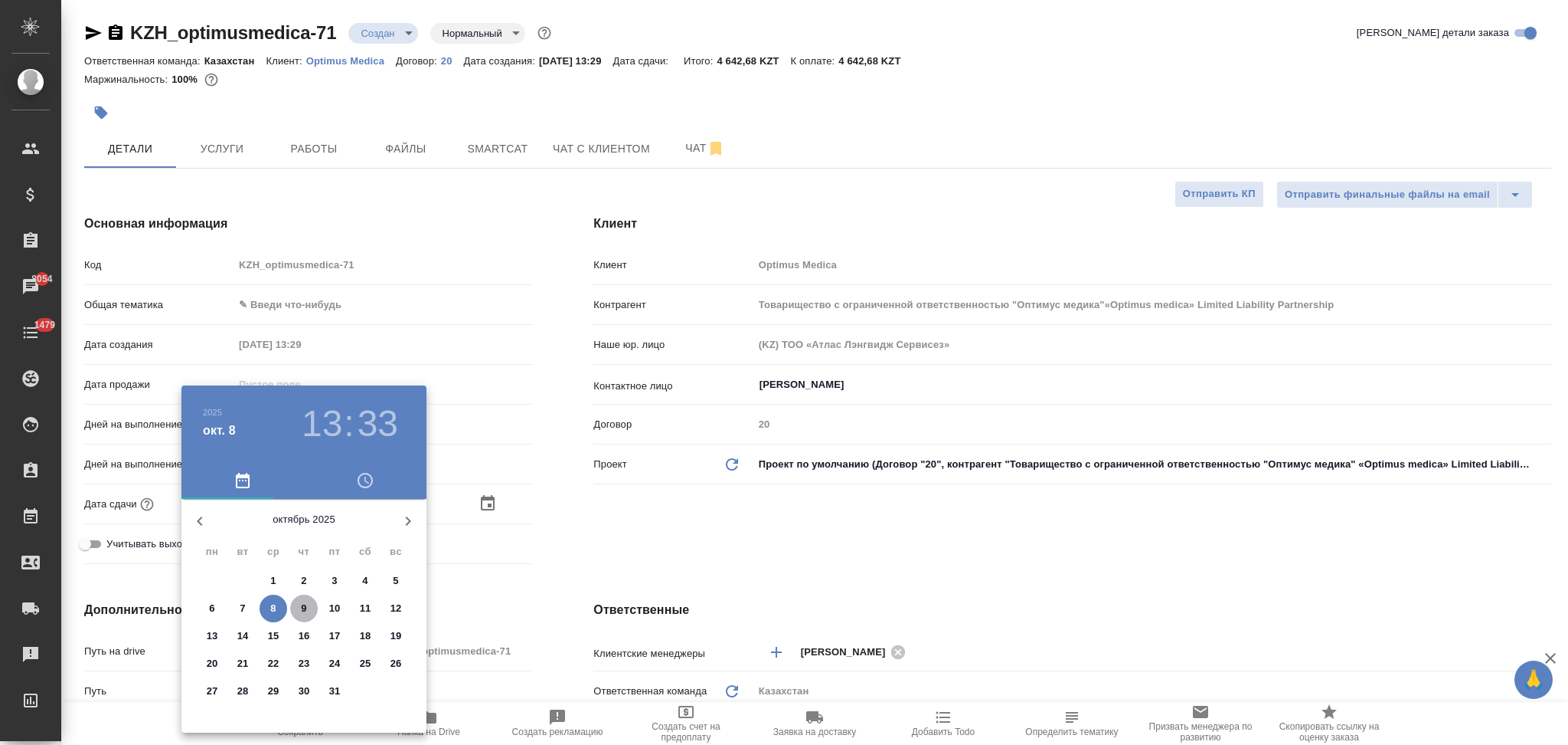
type textarea "x"
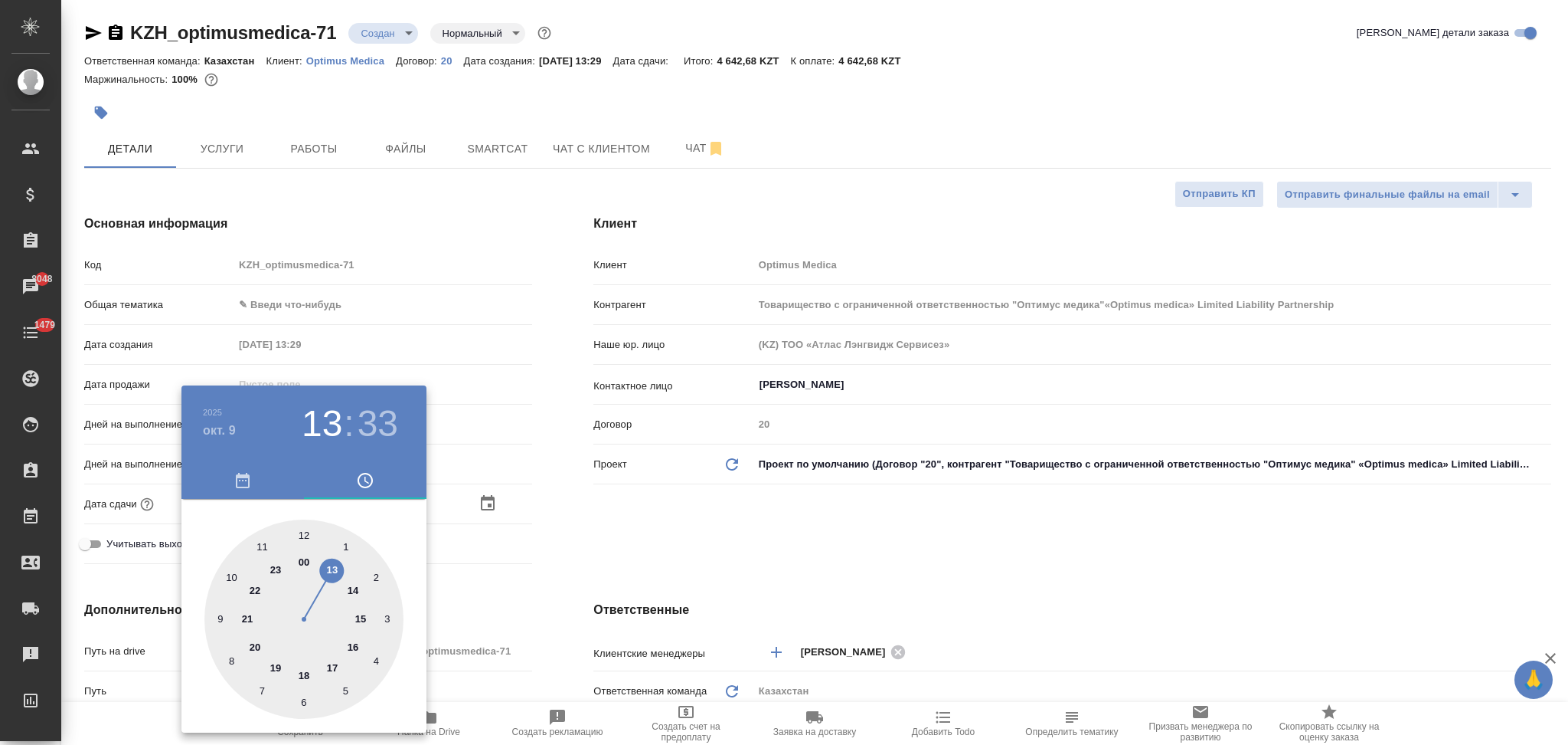
click at [229, 661] on div at bounding box center [304, 619] width 199 height 199
type input "09.10.2025 08:33"
type input "Товарищество с ограниченной ответственностью "Оптимус медика"«Optimus medica» L…"
type textarea "x"
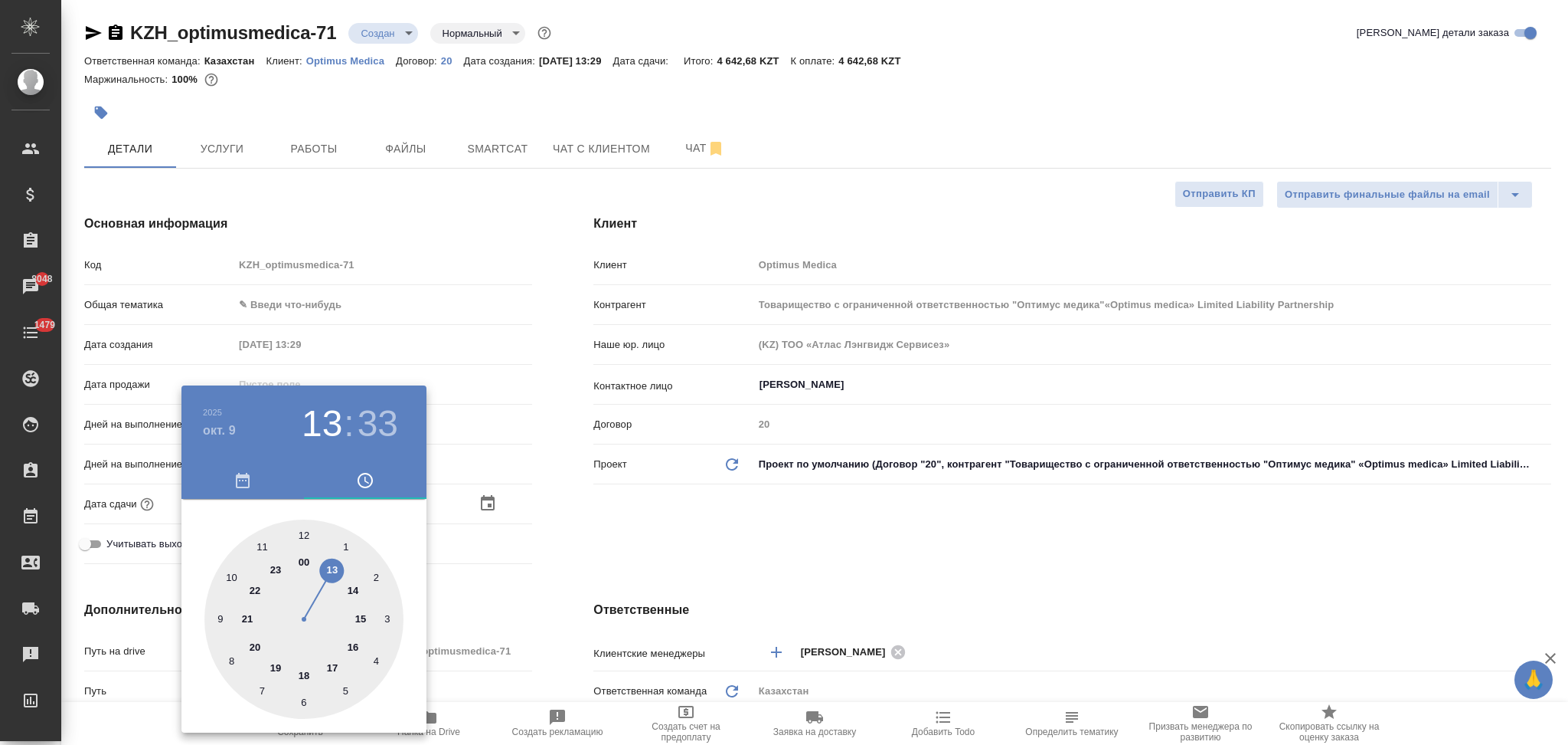
type textarea "x"
click at [302, 534] on div at bounding box center [304, 619] width 199 height 199
type input "[DATE] 08:00"
type input "Товарищество с ограниченной ответственностью "Оптимус медика"«Optimus medica» L…"
type textarea "x"
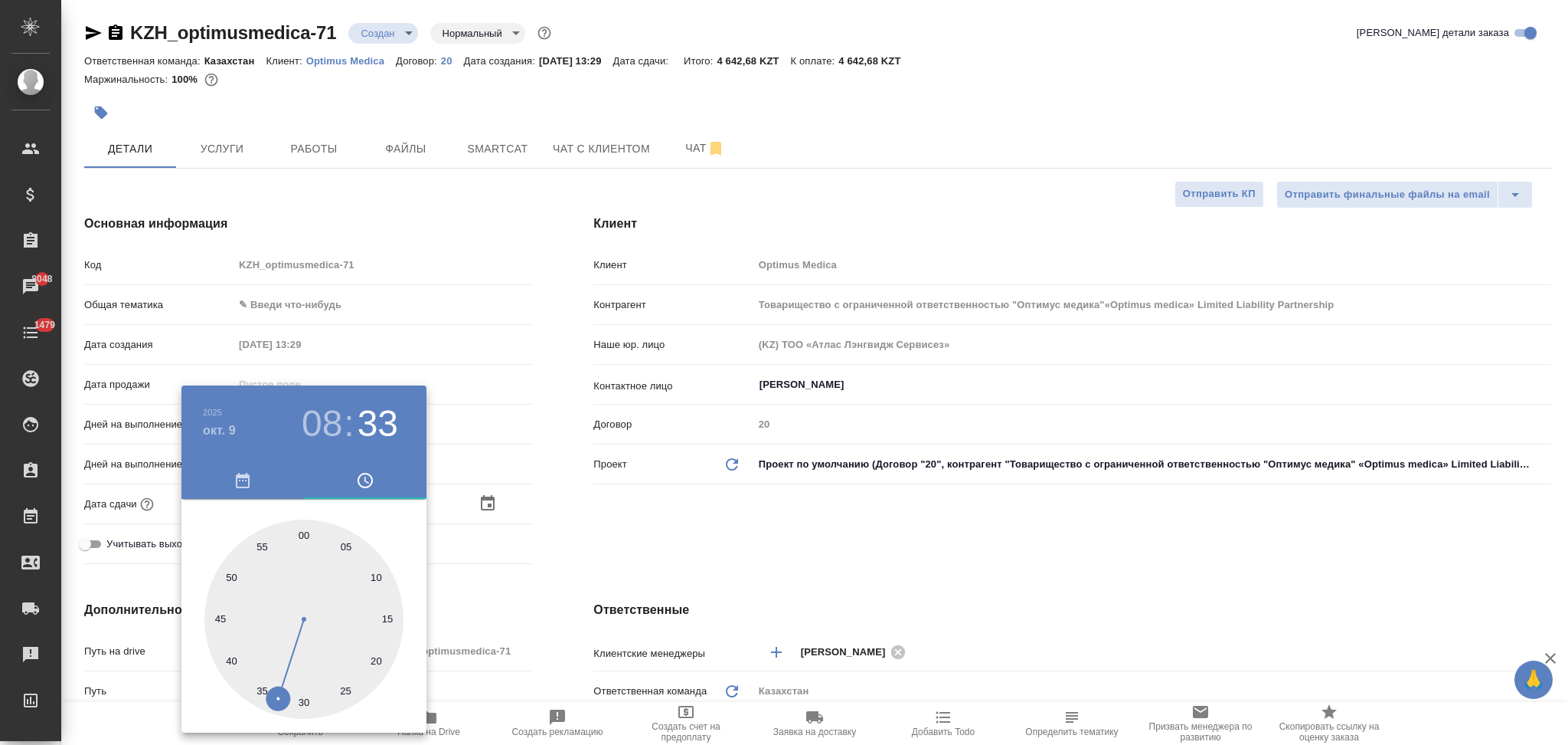
type textarea "x"
drag, startPoint x: 566, startPoint y: 600, endPoint x: 383, endPoint y: 713, distance: 215.1
click at [566, 601] on div at bounding box center [784, 372] width 1568 height 745
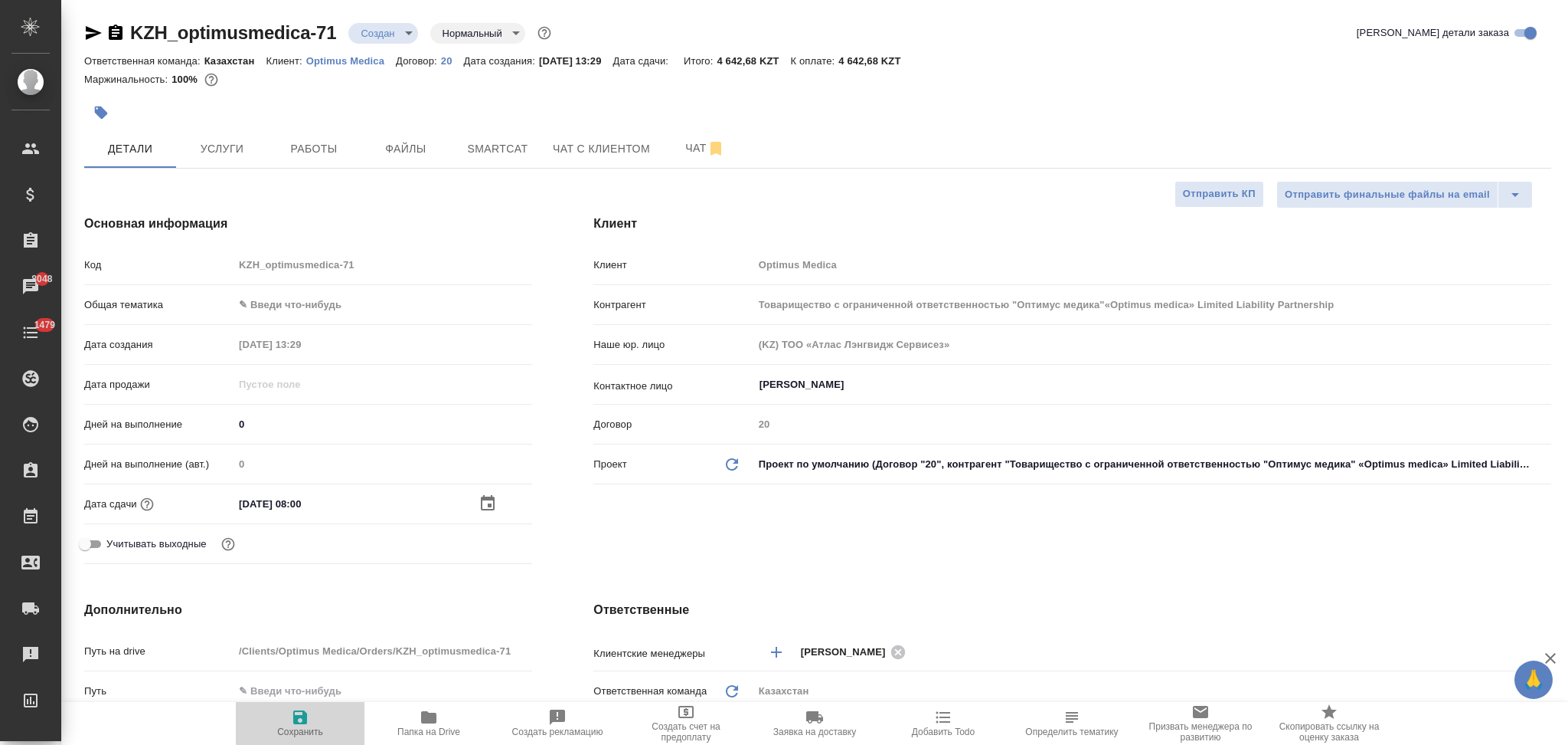
click at [306, 722] on icon "button" at bounding box center [300, 717] width 13 height 13
type input "Товарищество с ограниченной ответственностью "Оптимус медика"«Optimus medica» L…"
type textarea "x"
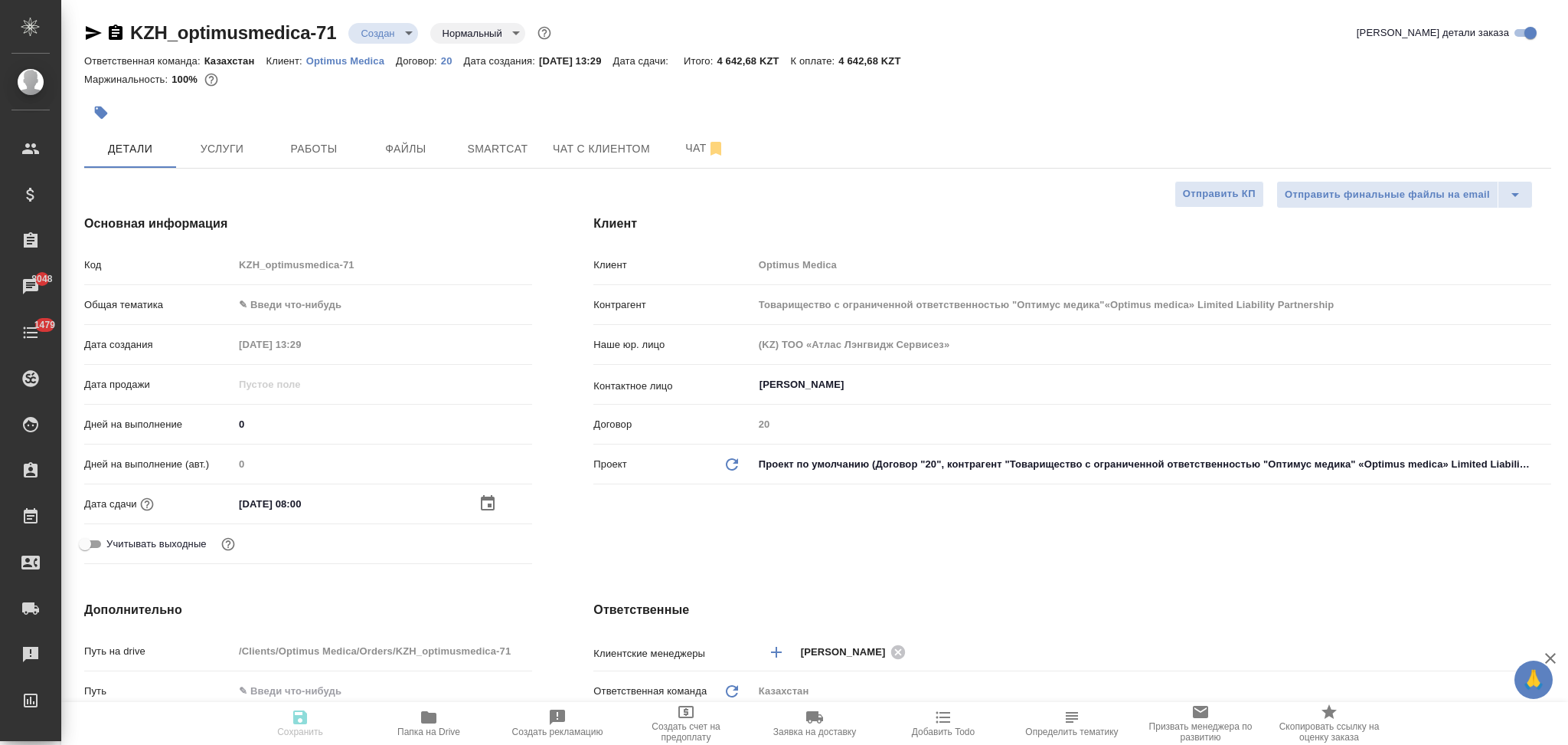
type input "Товарищество с ограниченной ответственностью "Оптимус медика"«Optimus medica» L…"
type textarea "x"
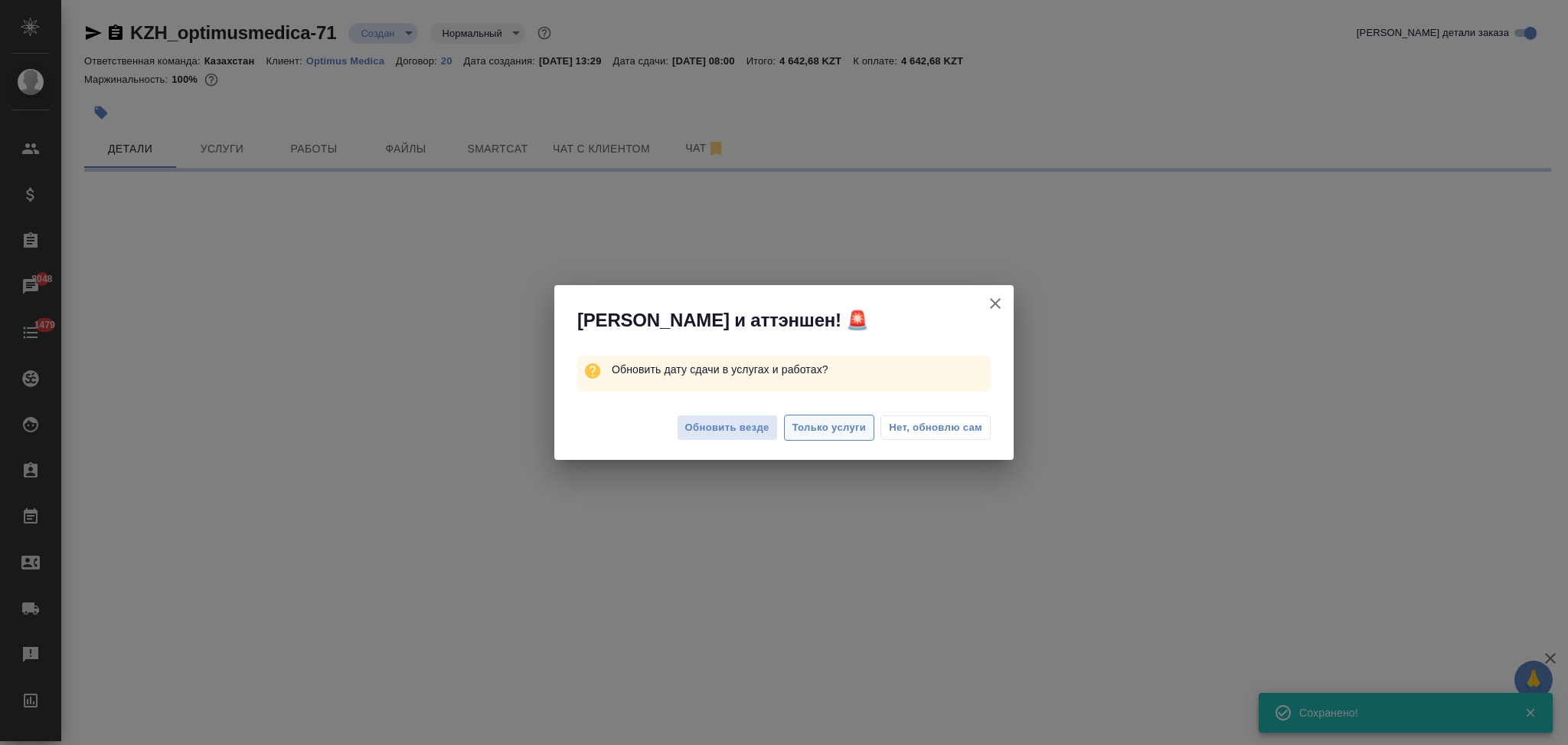
click at [827, 429] on span "Только услуги" at bounding box center [830, 428] width 74 height 17
select select "RU"
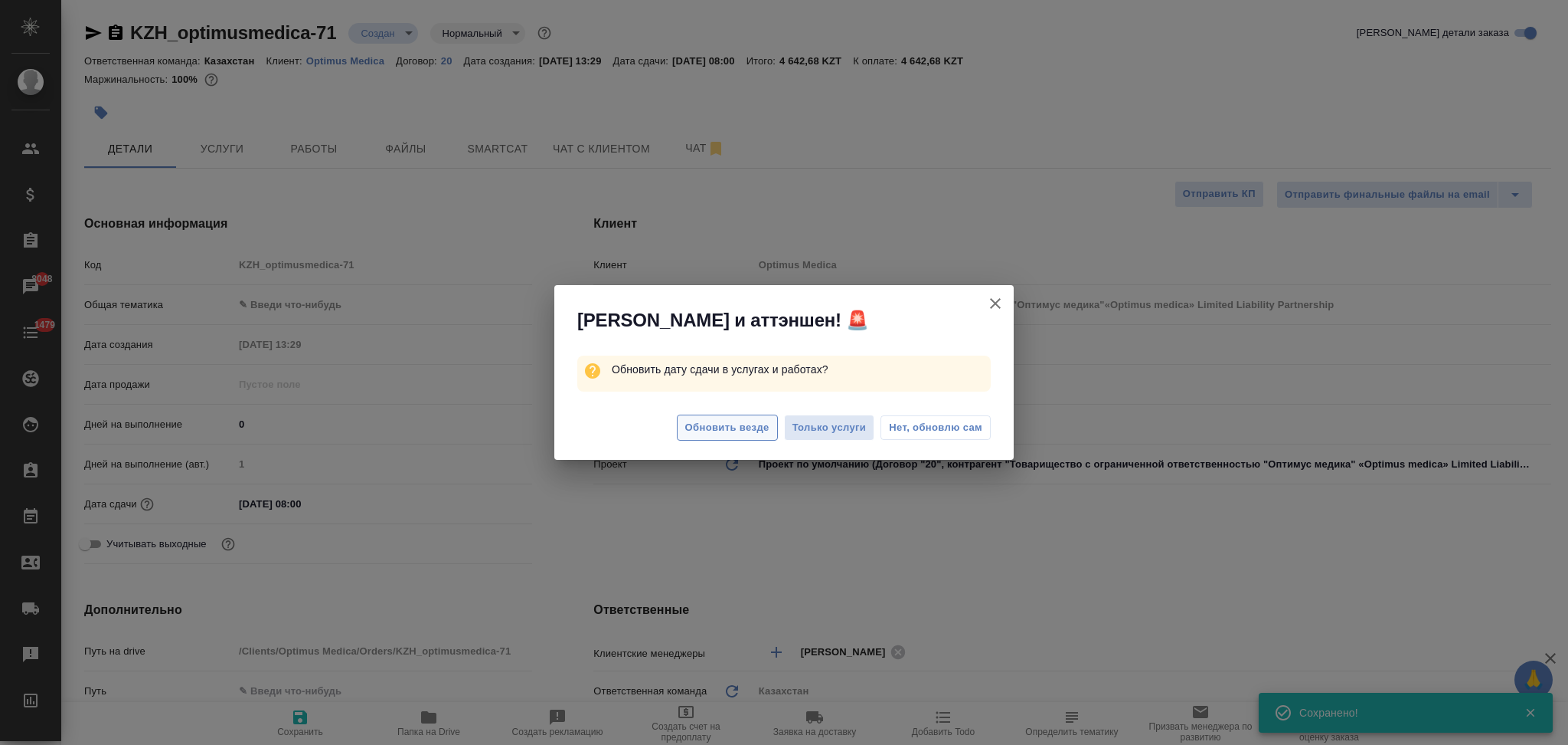
type textarea "x"
type input "Товарищество с ограниченной ответственностью "Оптимус медика"«Optimus medica» L…"
type textarea "x"
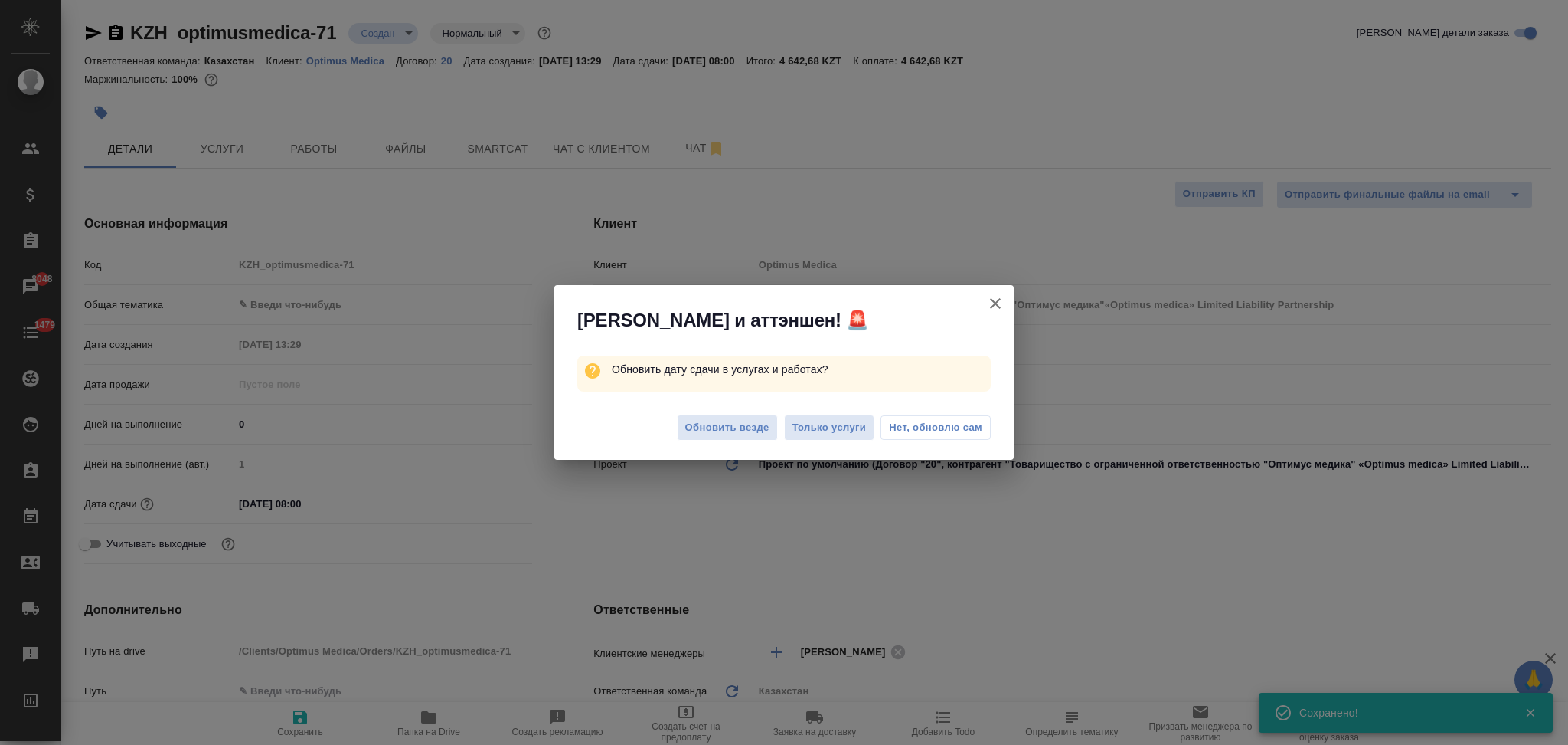
type textarea "x"
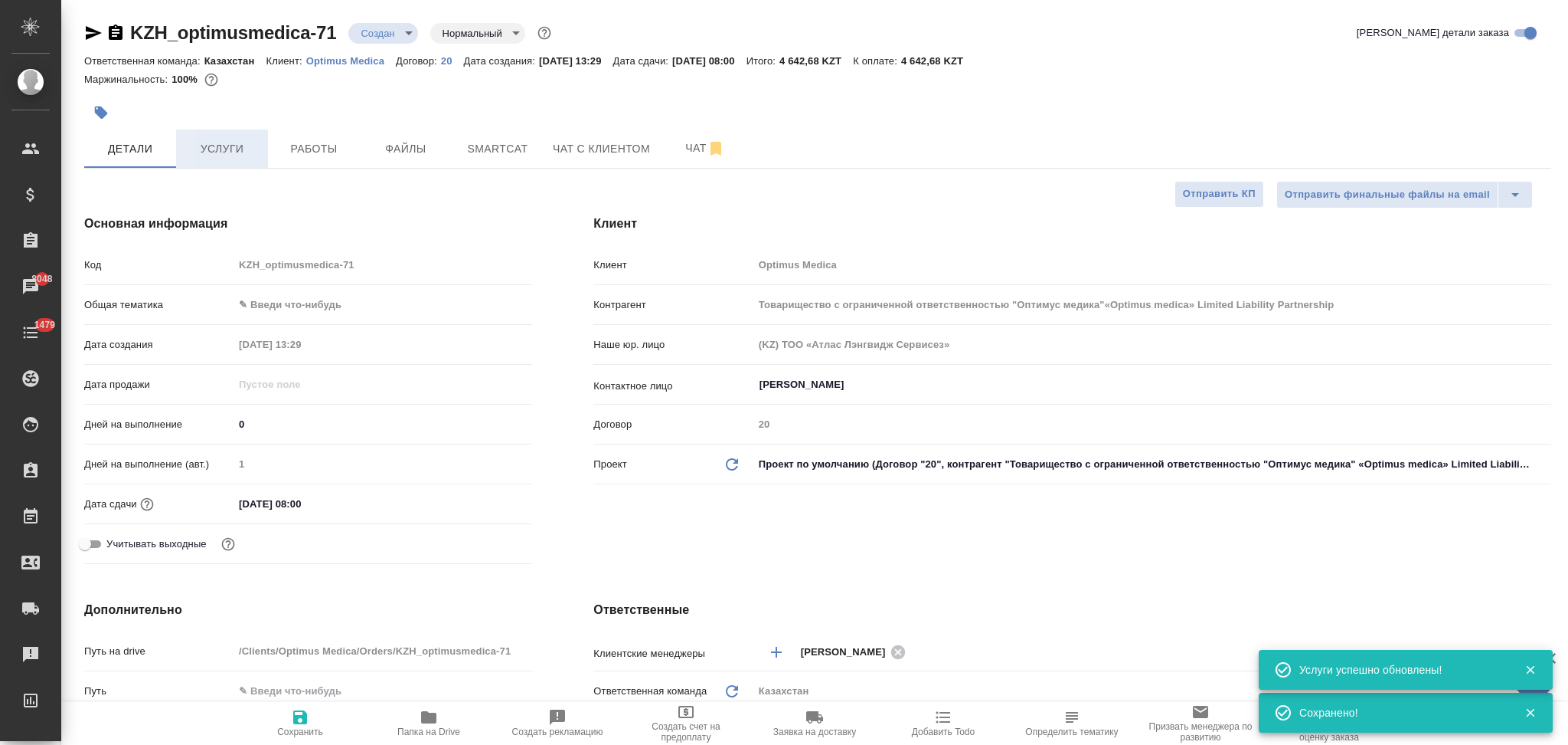
click at [224, 146] on span "Услуги" at bounding box center [222, 149] width 73 height 19
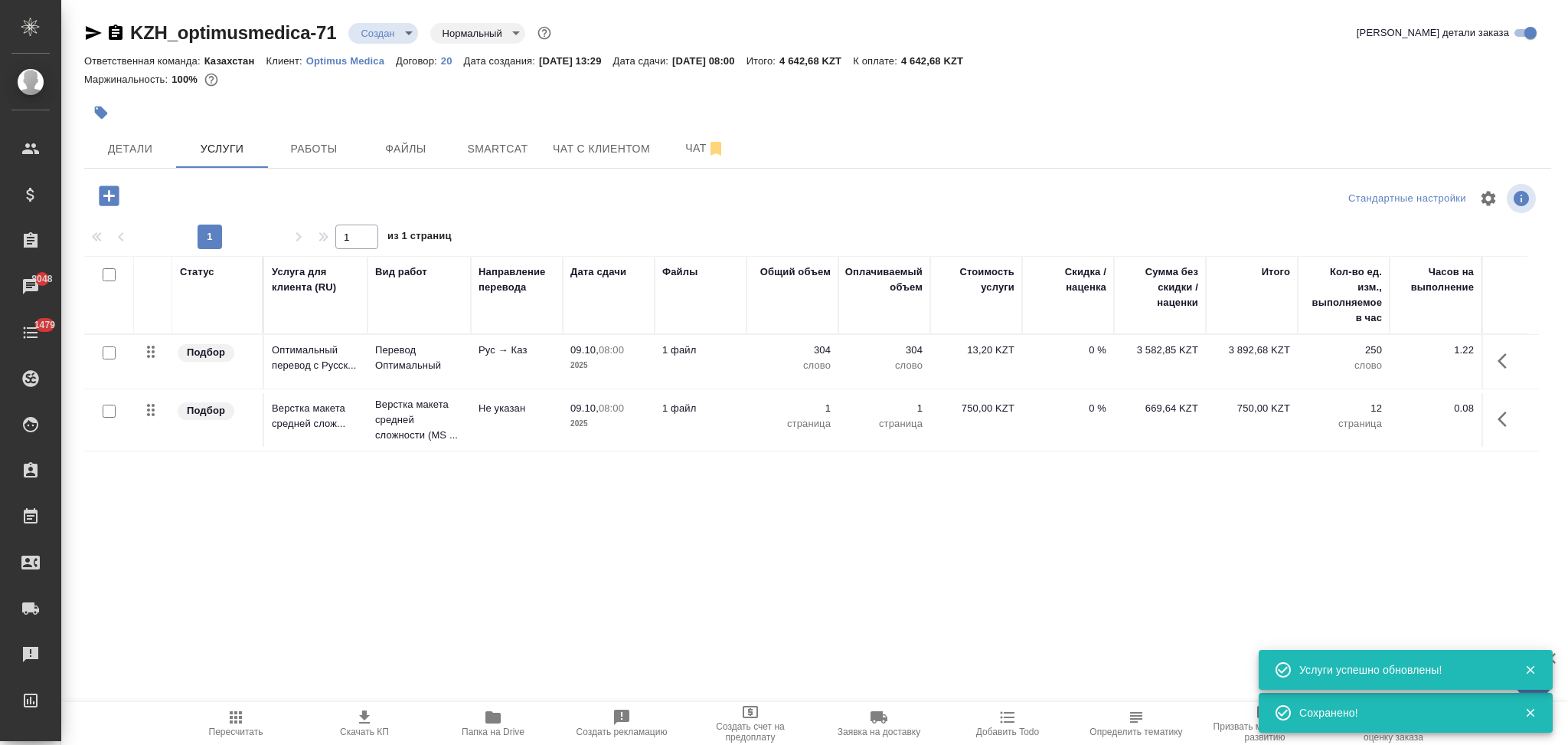
click at [368, 709] on icon "button" at bounding box center [364, 717] width 18 height 18
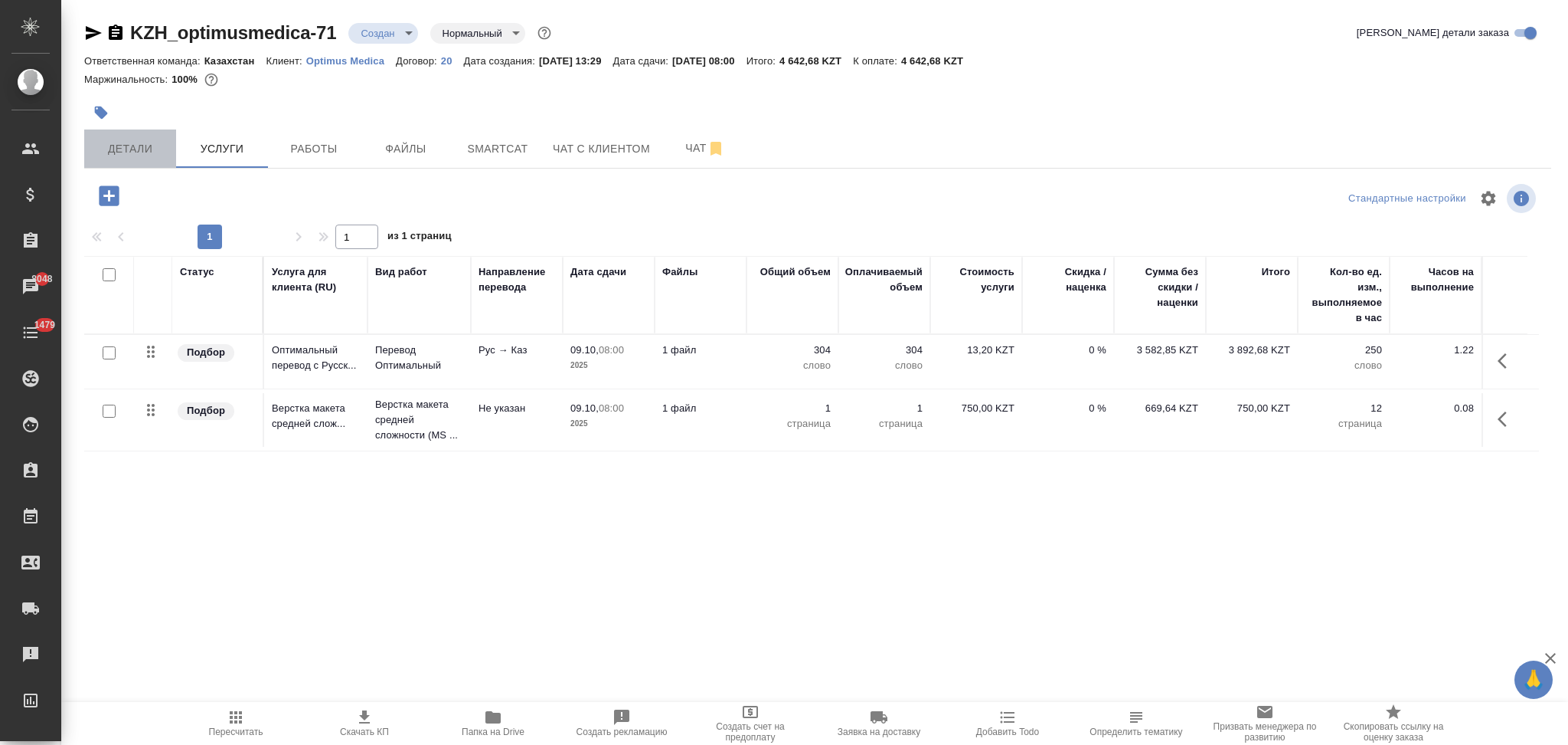
click at [140, 144] on span "Детали" at bounding box center [129, 149] width 73 height 19
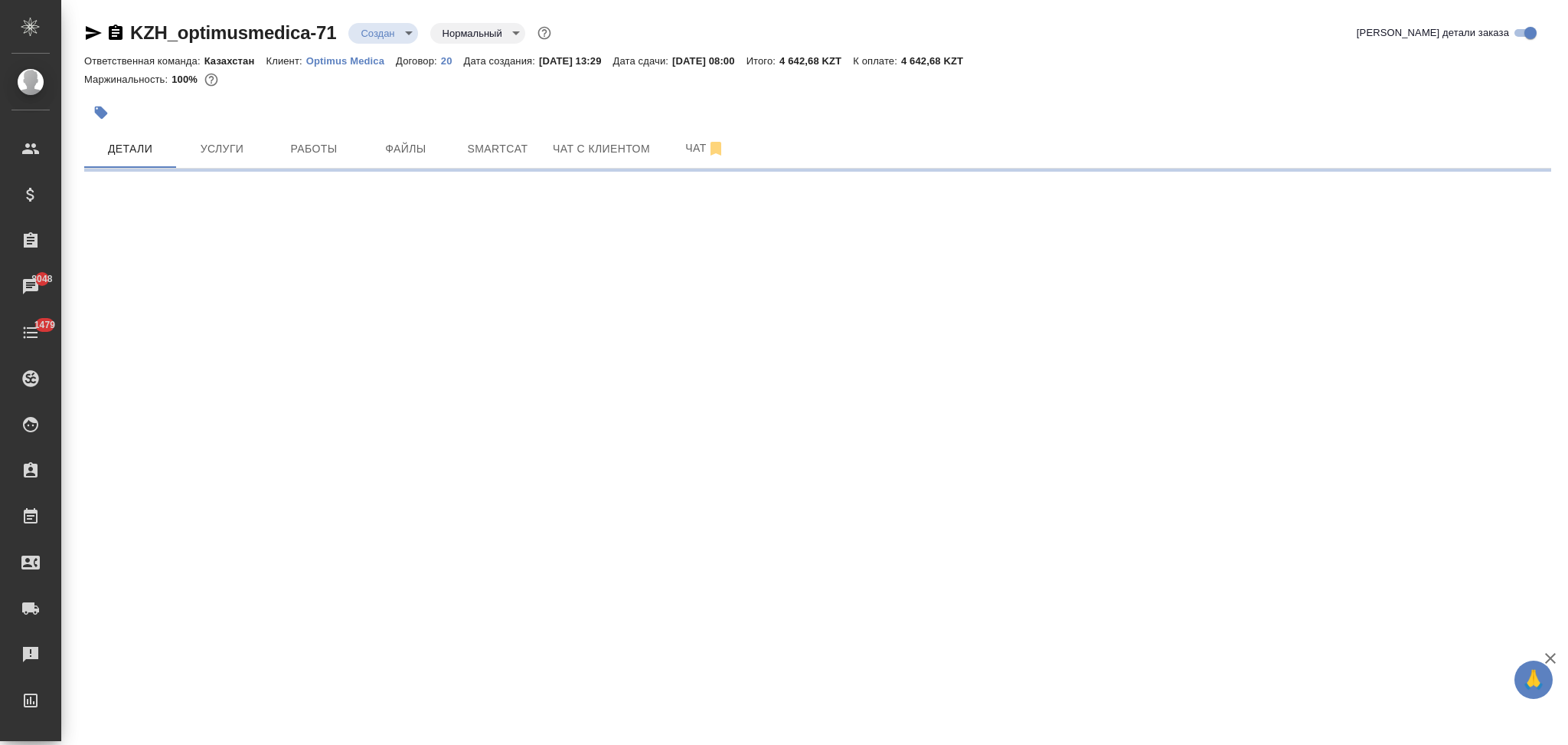
select select "RU"
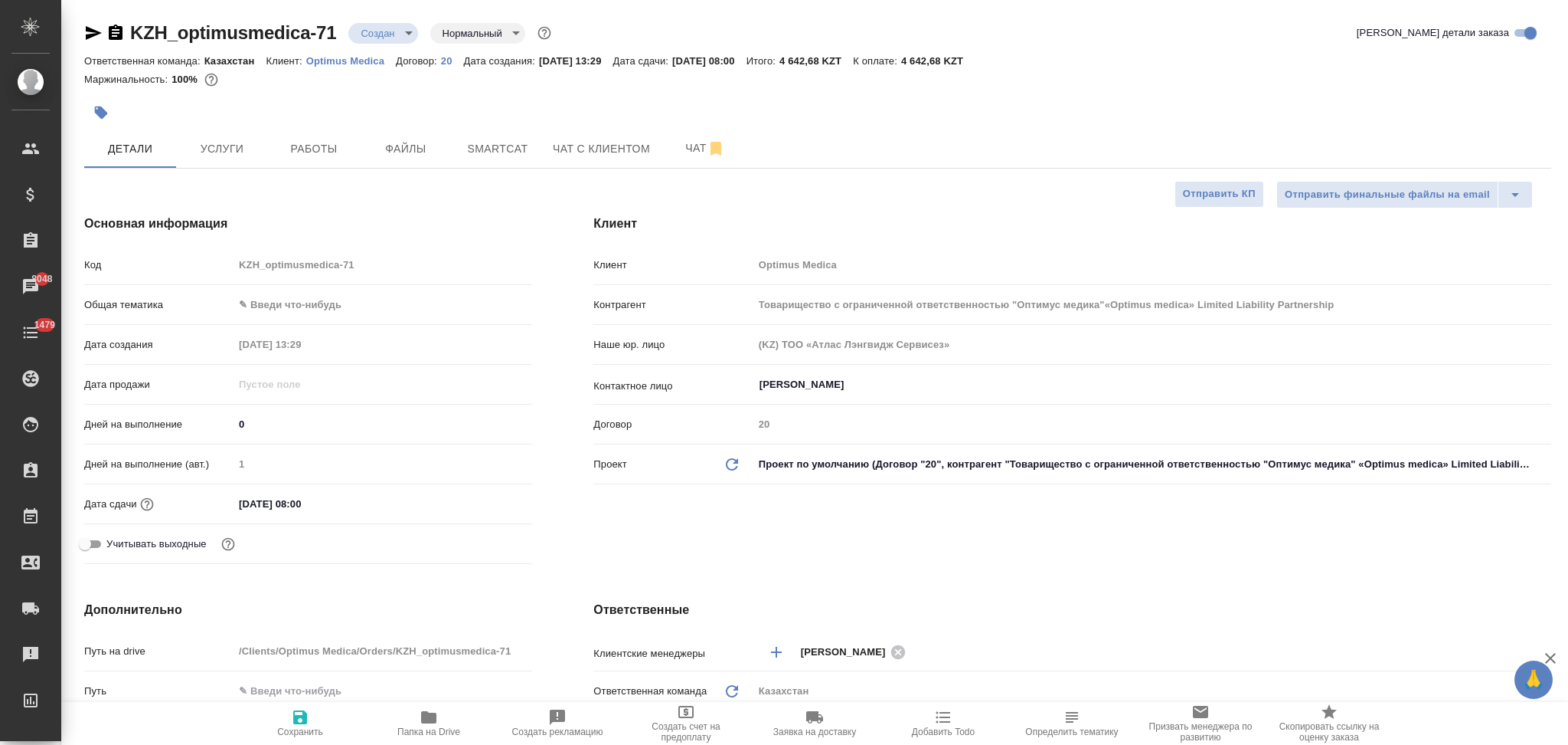
type textarea "x"
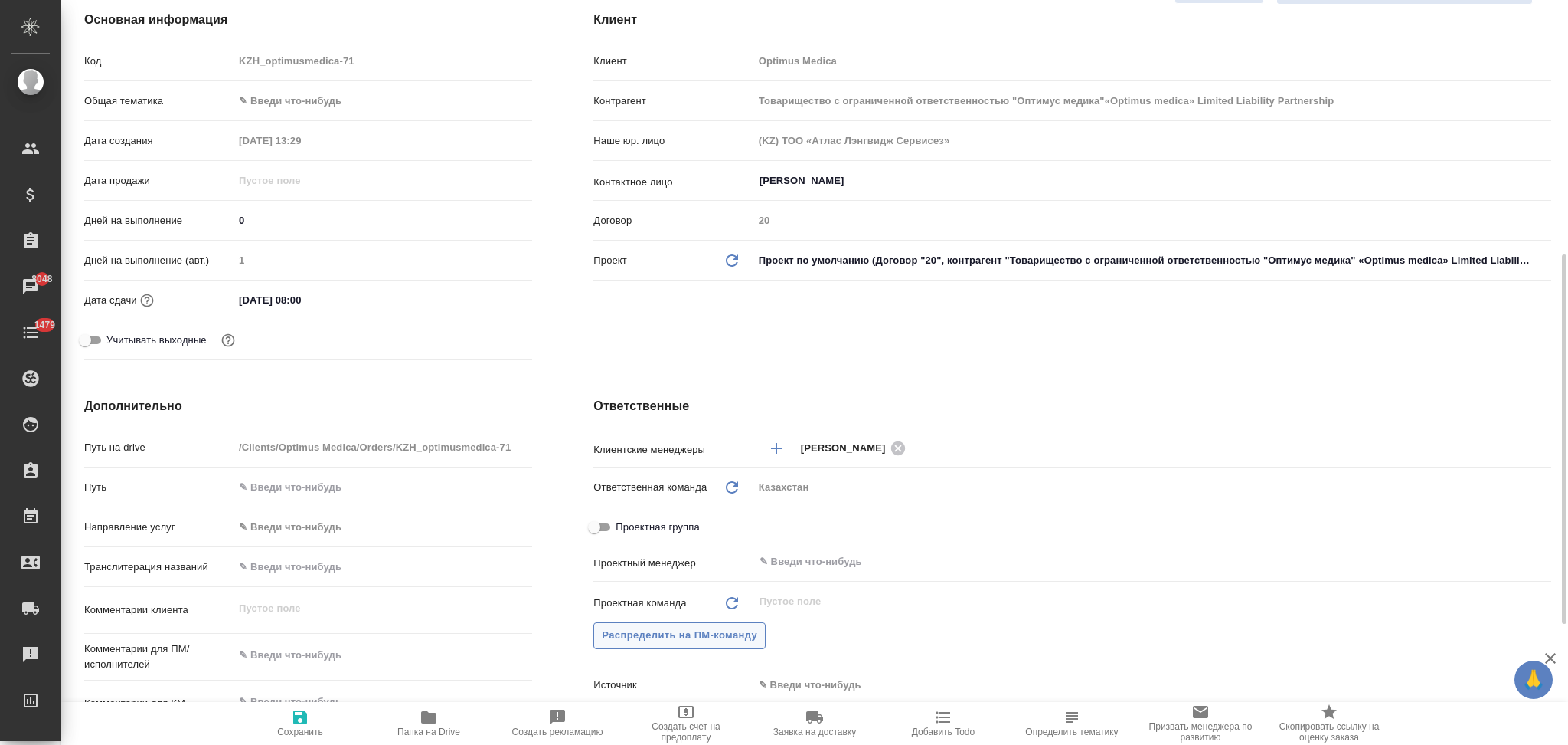
scroll to position [306, 0]
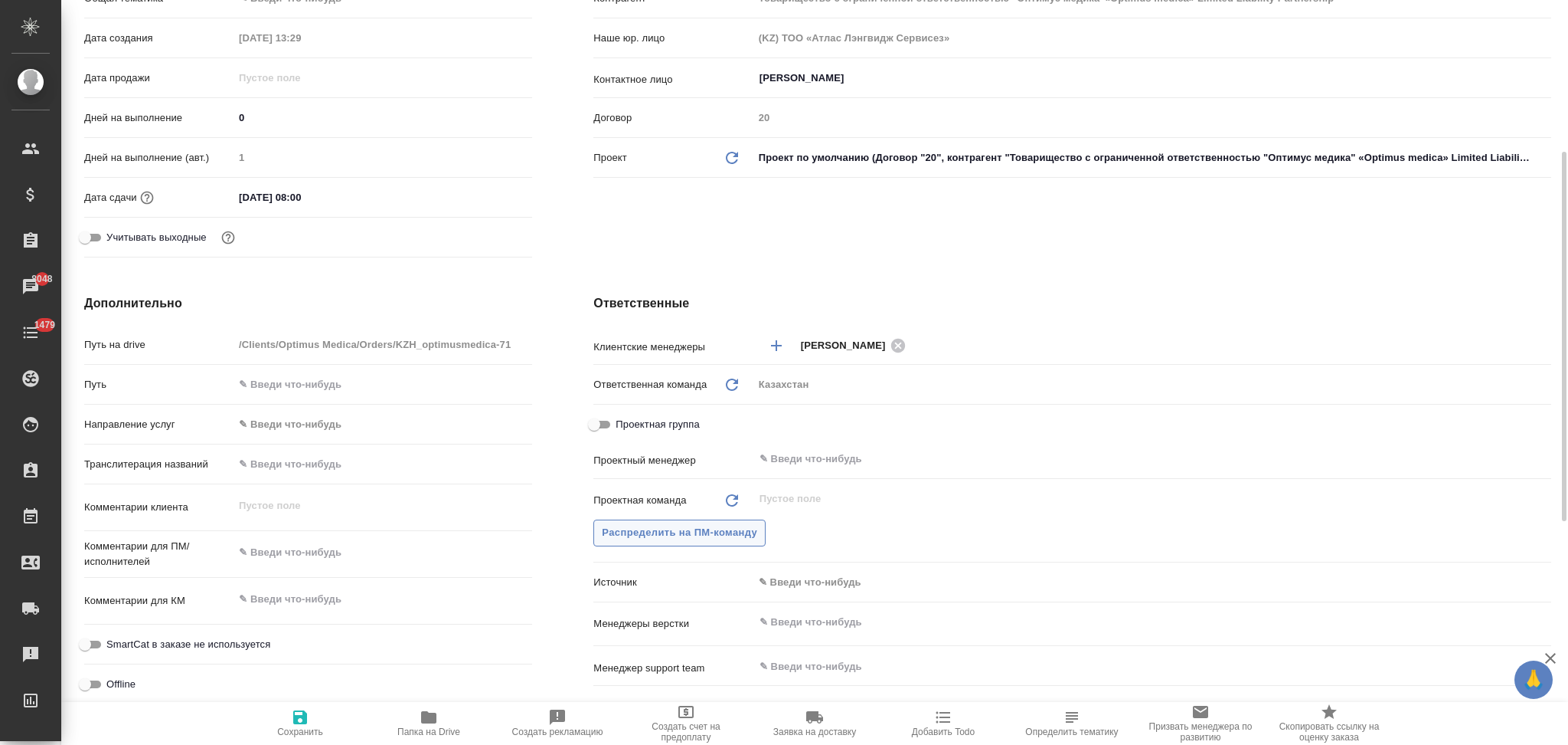
click at [663, 527] on span "Распределить на ПМ-команду" at bounding box center [679, 533] width 155 height 17
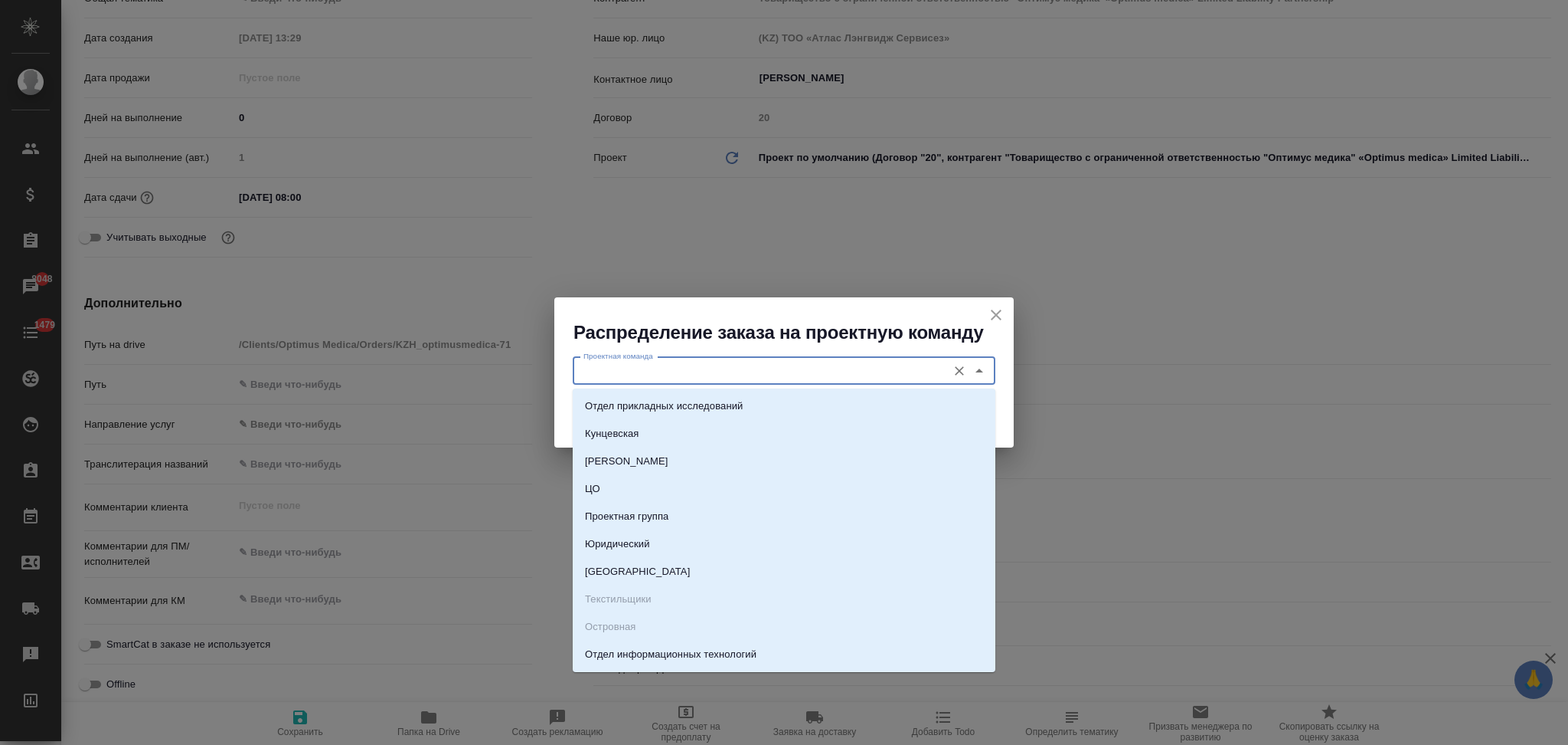
click at [637, 372] on input "Проектная команда" at bounding box center [758, 370] width 362 height 18
click at [619, 541] on p "Юридический" at bounding box center [618, 544] width 65 height 15
type input "Юридический"
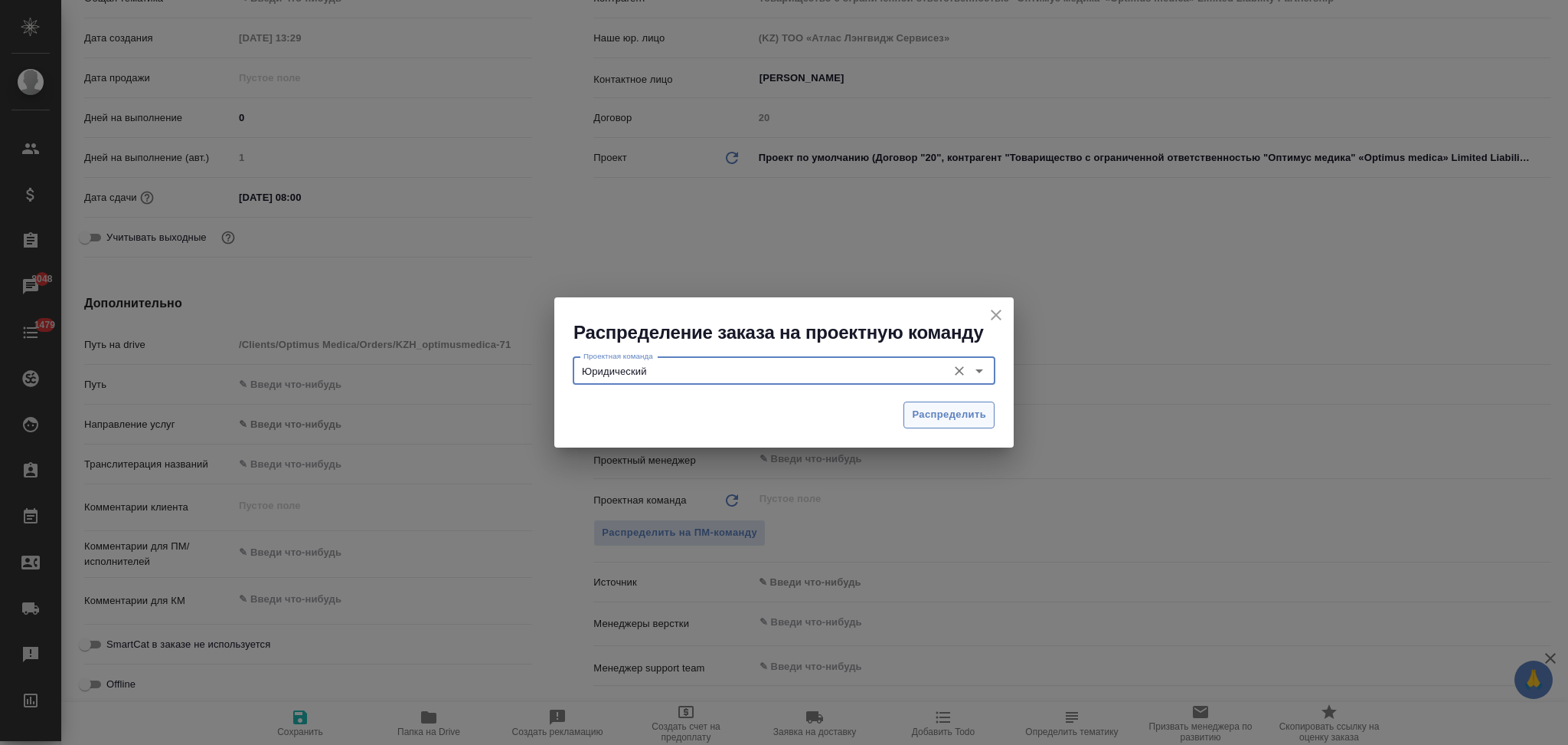
click at [930, 408] on span "Распределить" at bounding box center [949, 415] width 74 height 17
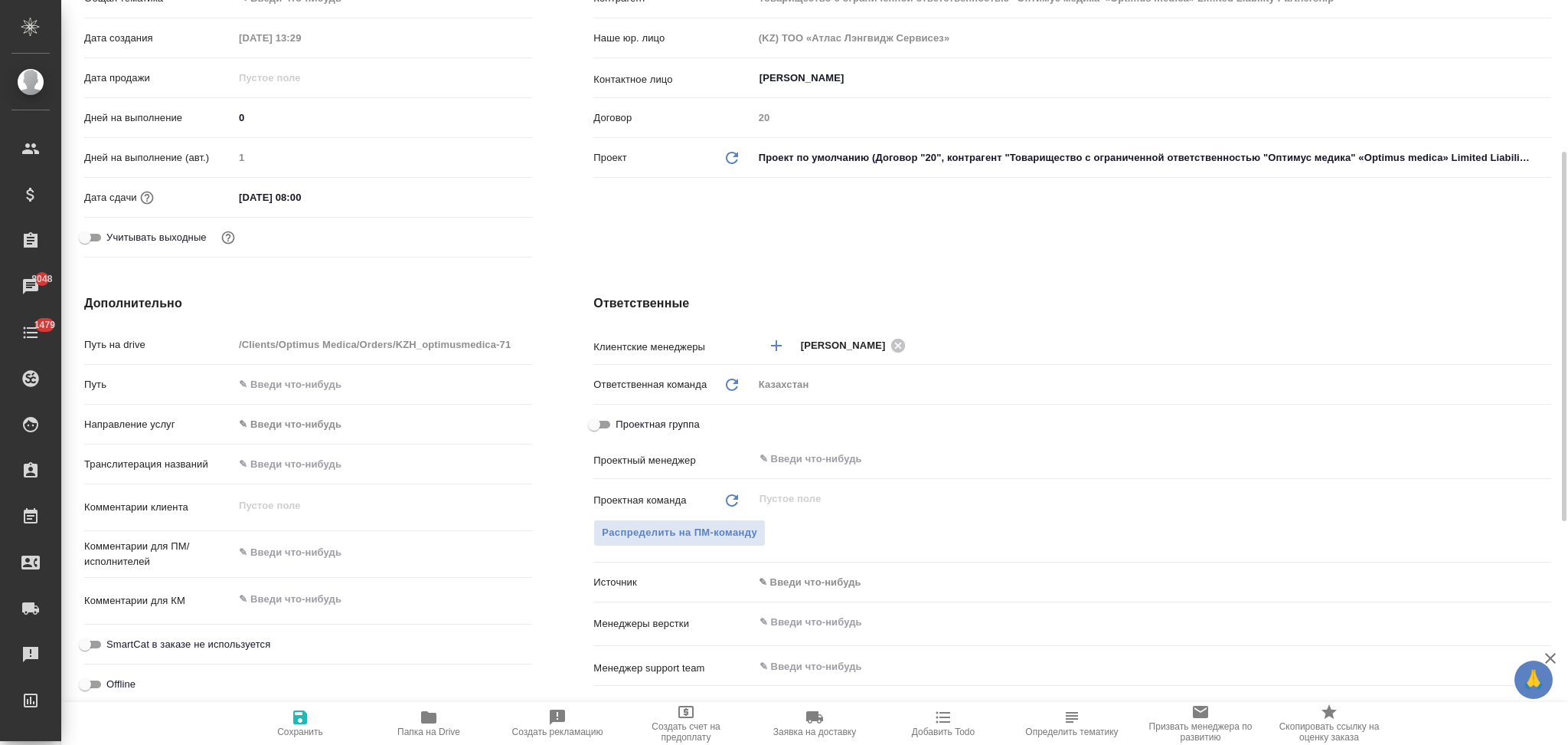
type input "Товарищество с ограниченной ответственностью "Оптимус медика"«Optimus medica» L…"
type textarea "x"
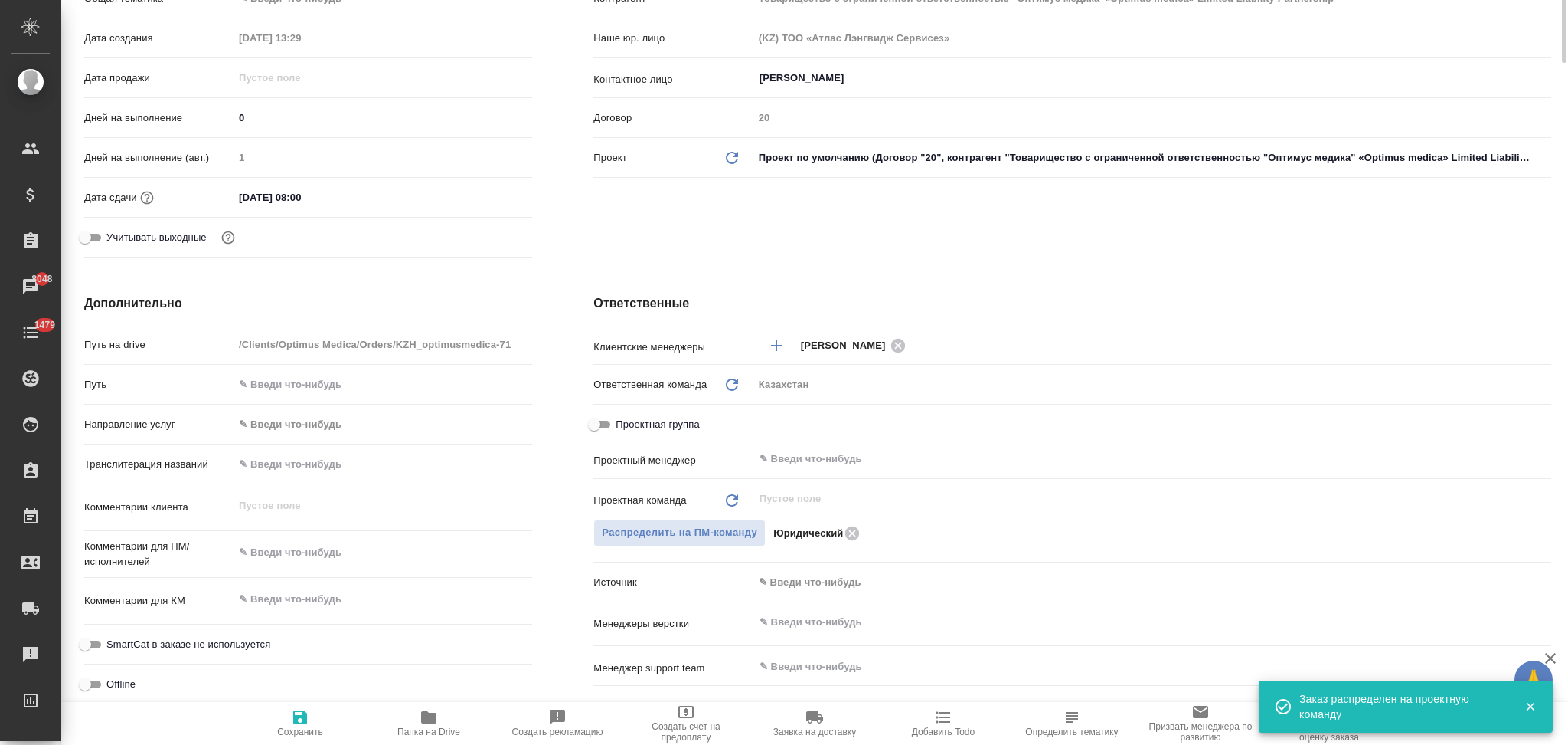
scroll to position [0, 0]
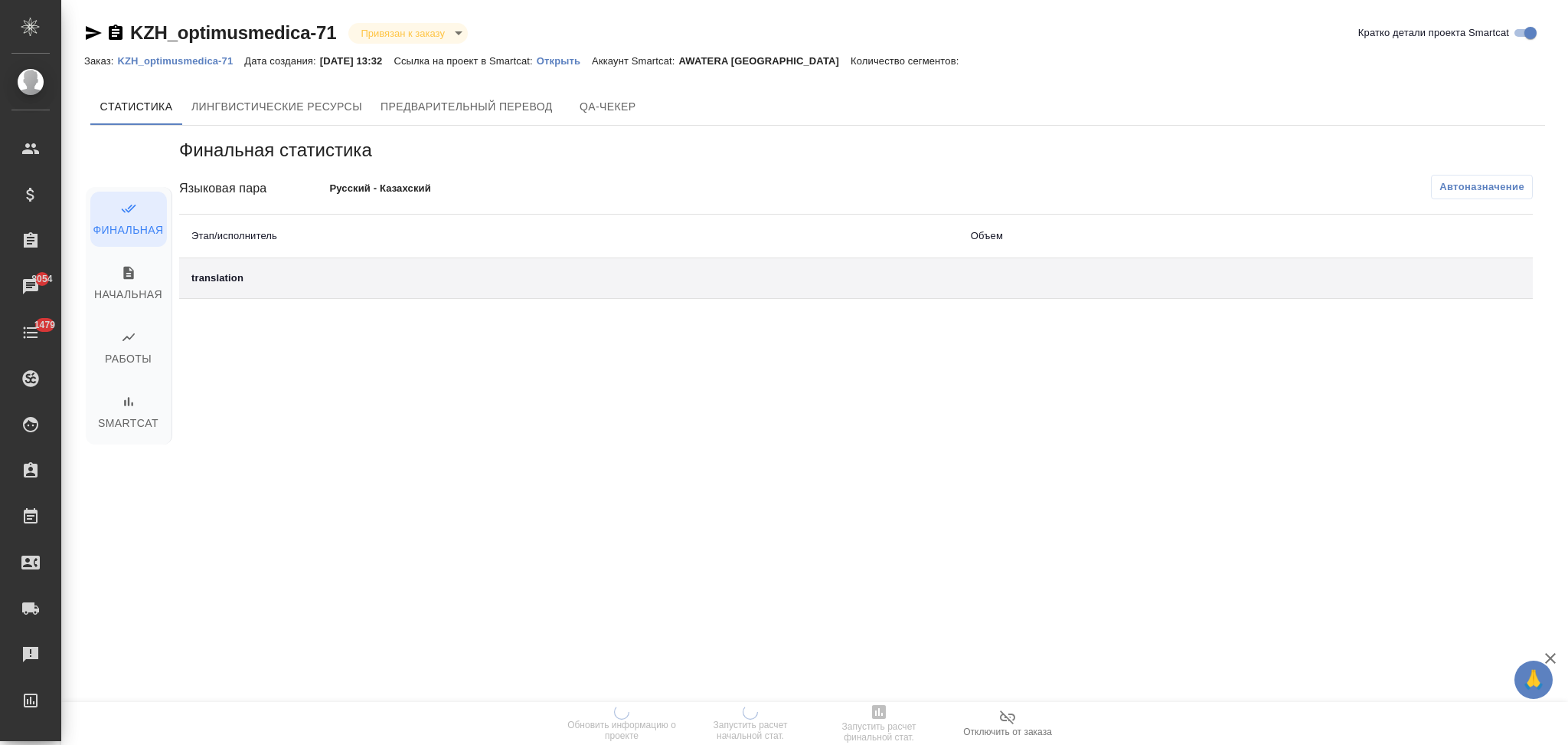
click at [581, 62] on p "Открыть" at bounding box center [565, 61] width 55 height 12
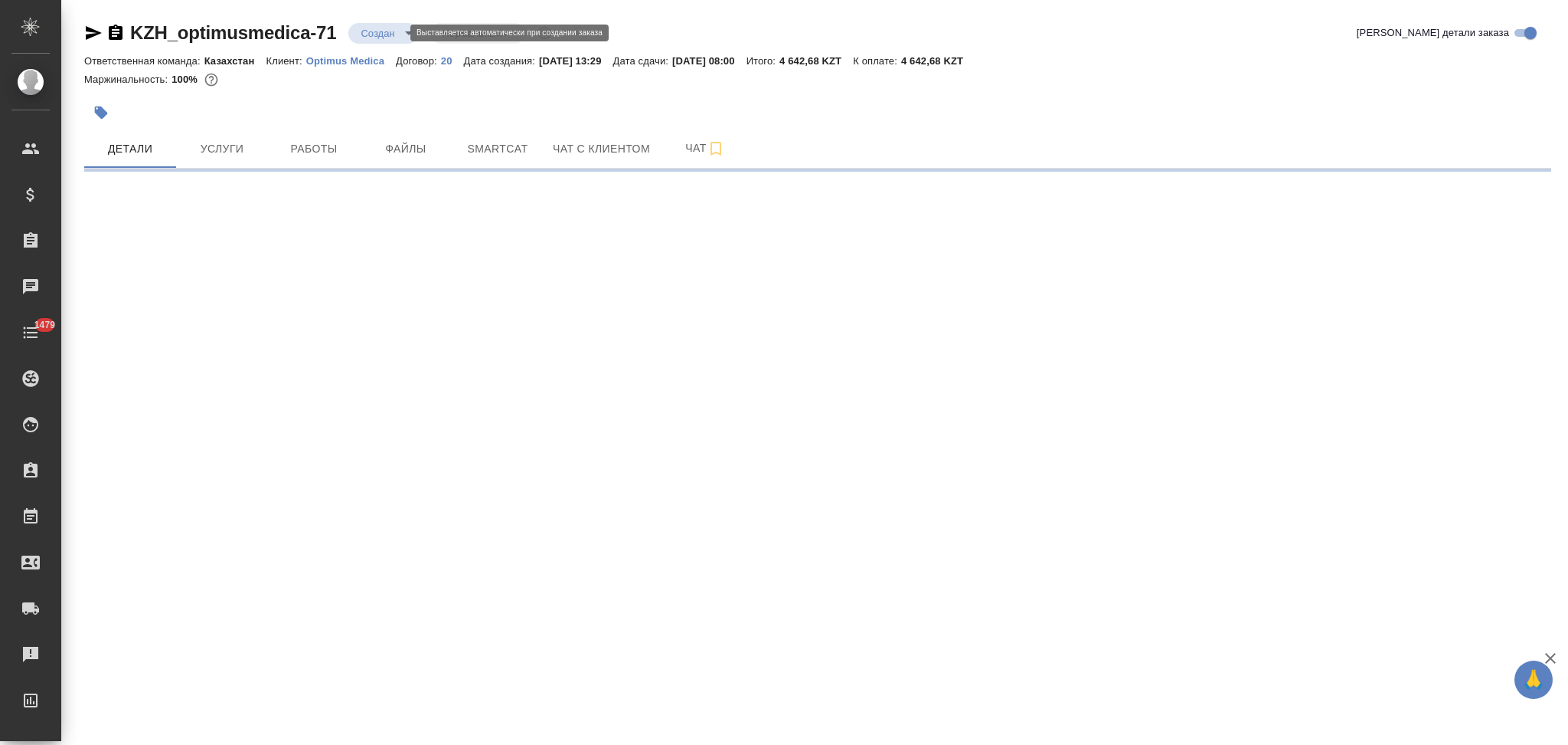
click at [375, 36] on body "🙏 .cls-1 fill:#fff; AWATERA Aslanukova Sati Клиенты Спецификации Заказы Чаты 14…" at bounding box center [784, 372] width 1568 height 745
select select "RU"
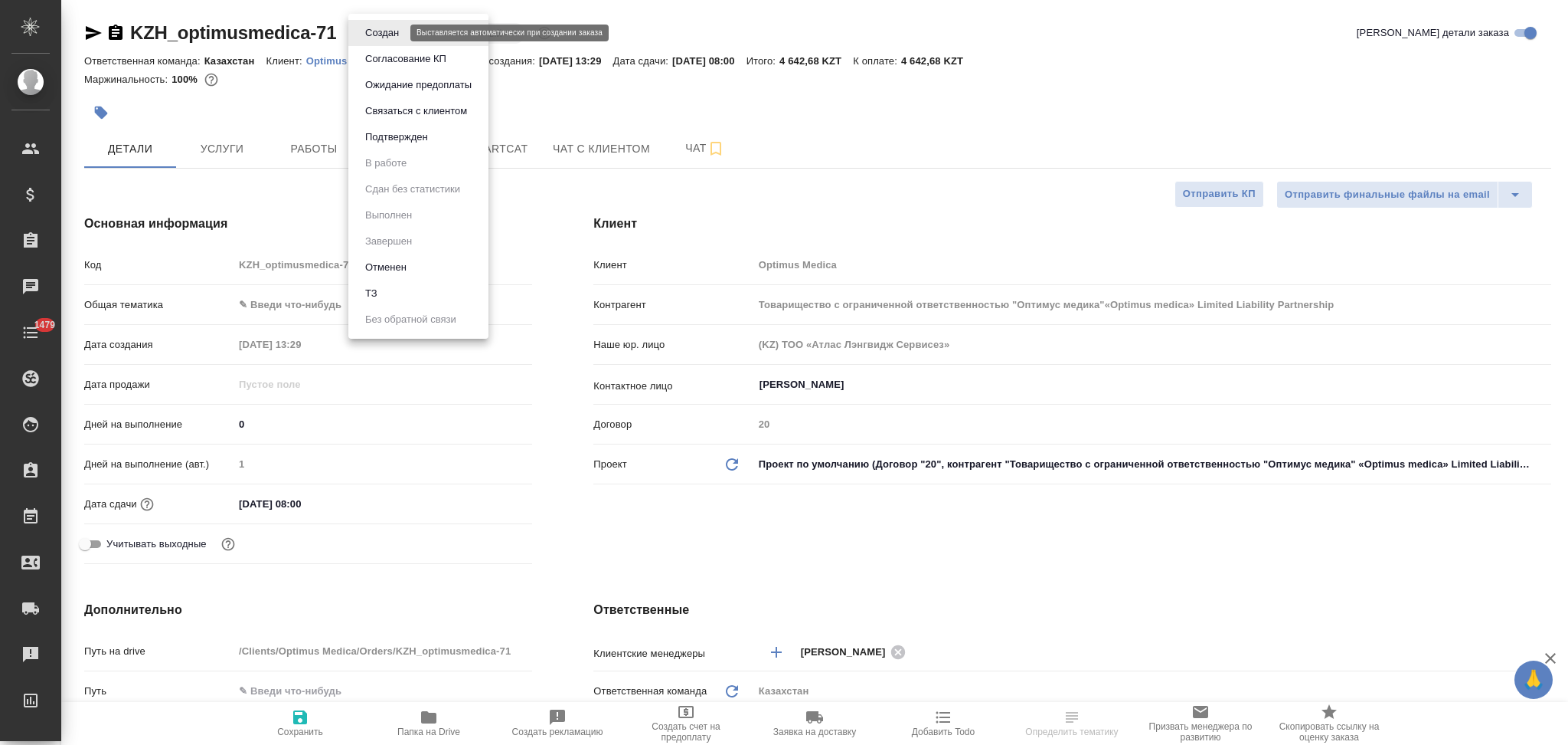
type textarea "x"
type input "Товарищество с ограниченной ответственностью "Оптимус медика"«Optimus medica» L…"
type textarea "x"
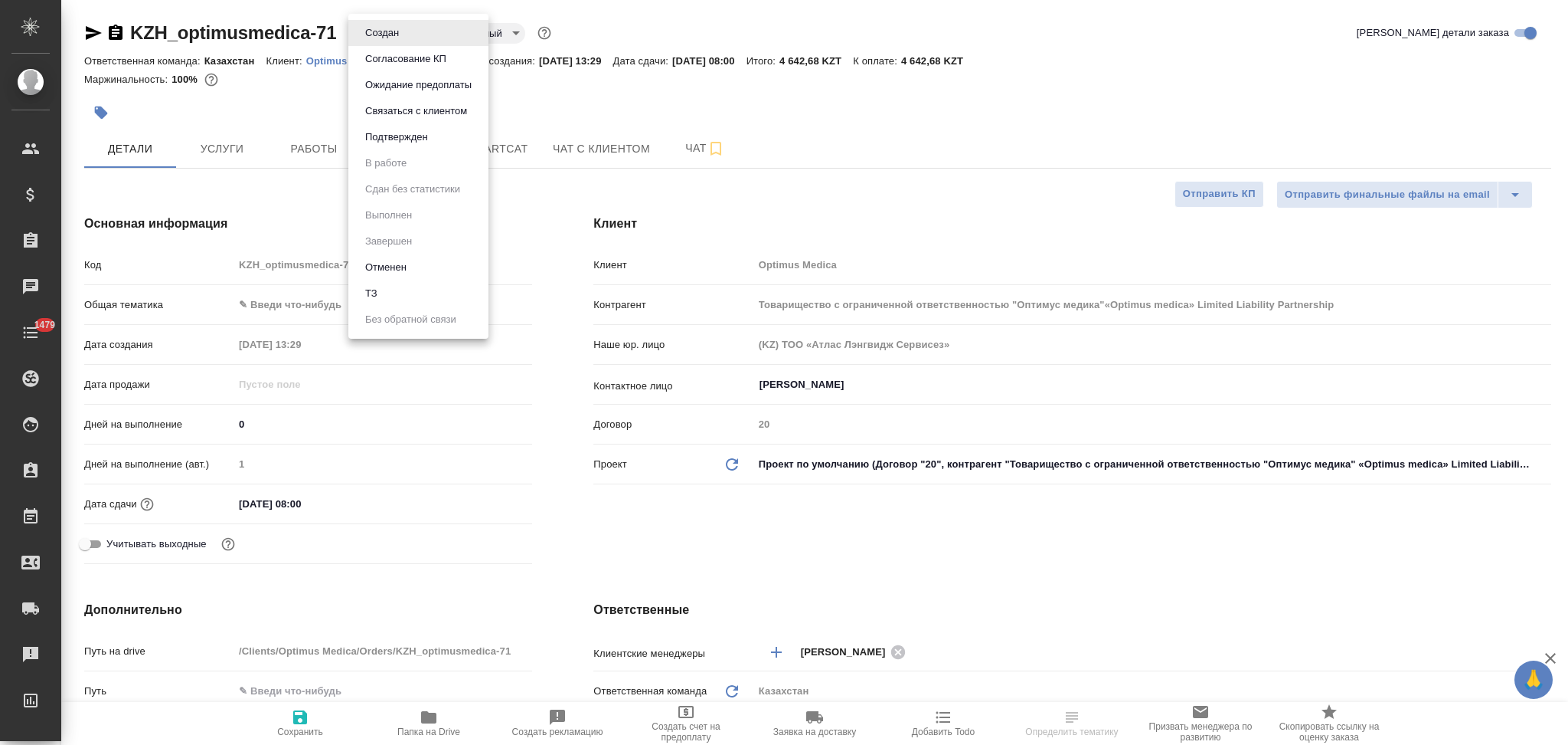
type textarea "x"
type input "Товарищество с ограниченной ответственностью "Оптимус медика"«Optimus medica» L…"
type textarea "x"
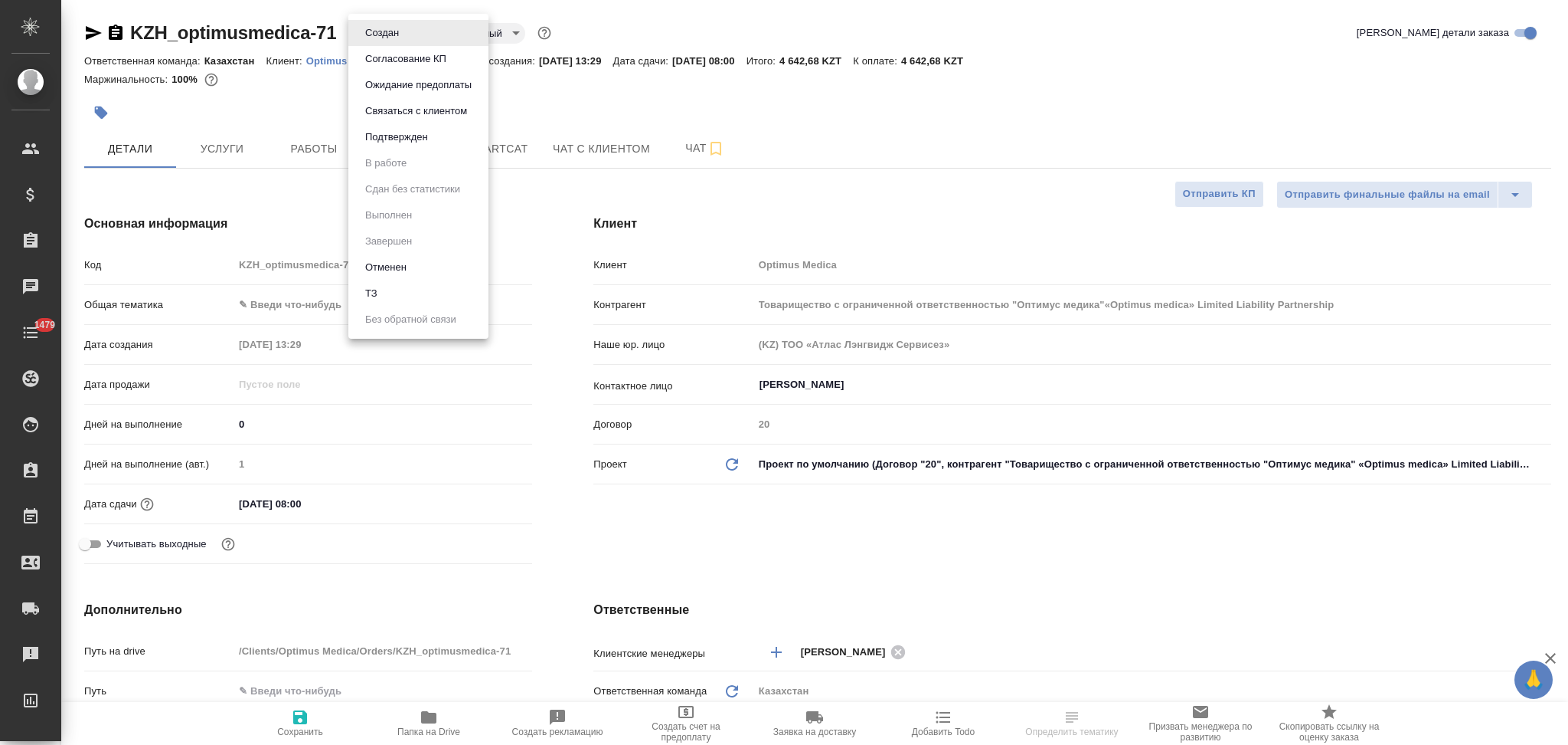
type textarea "x"
click at [375, 141] on button "Подтвержден" at bounding box center [396, 137] width 72 height 17
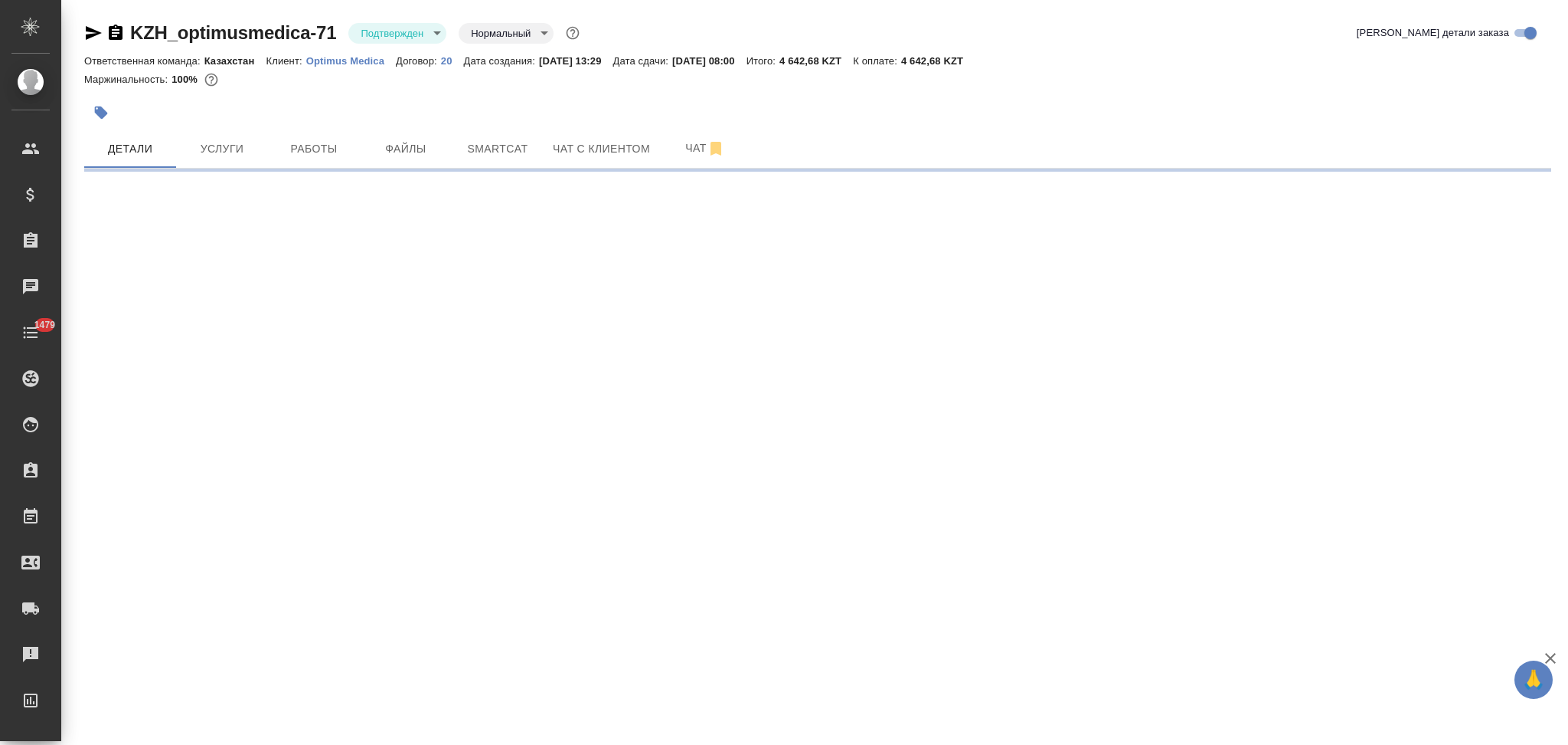
select select "RU"
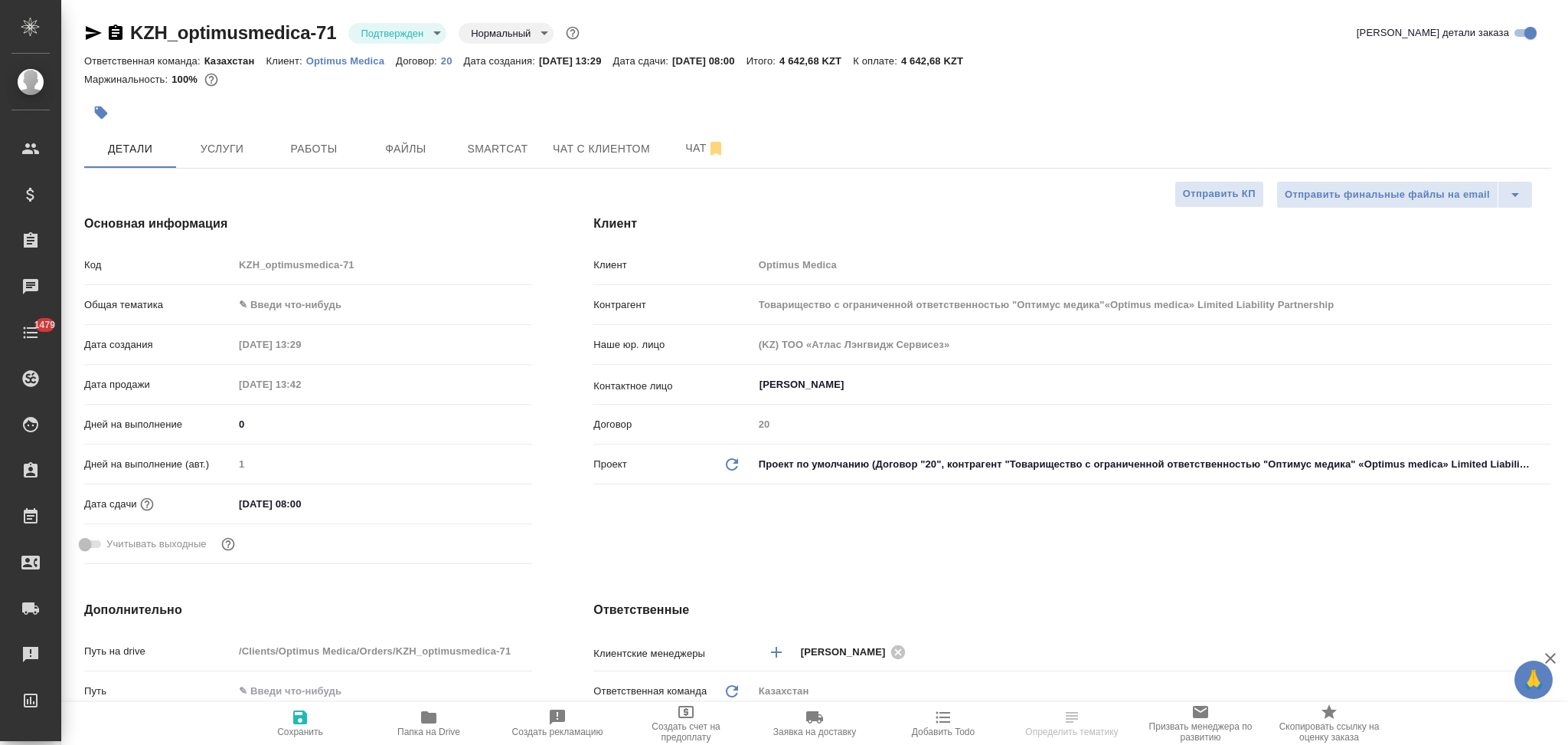
type textarea "x"
click at [88, 29] on icon "button" at bounding box center [94, 32] width 16 height 13
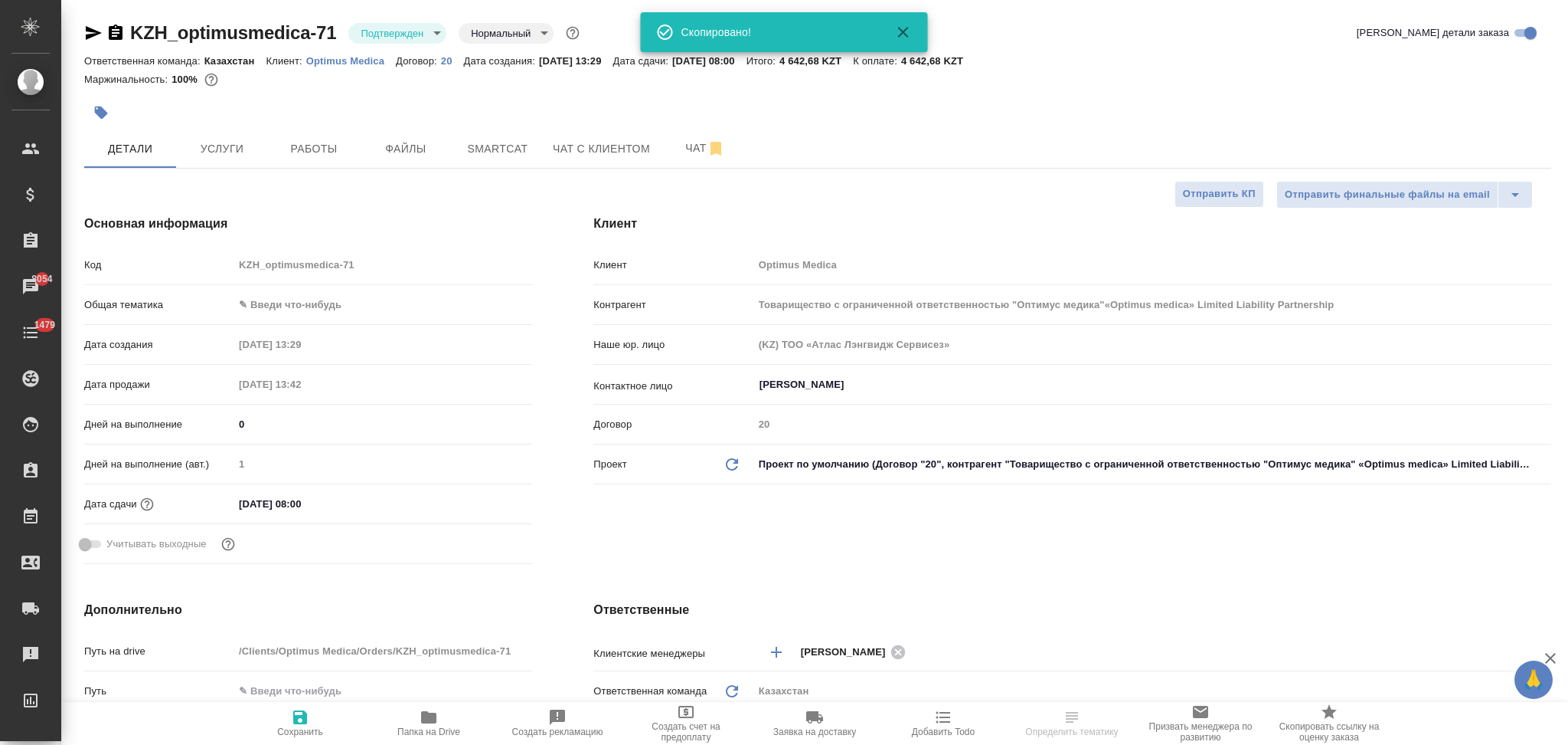
type input "Товарищество с ограниченной ответственностью "Оптимус медика"«Optimus medica» L…"
type textarea "x"
select select "RU"
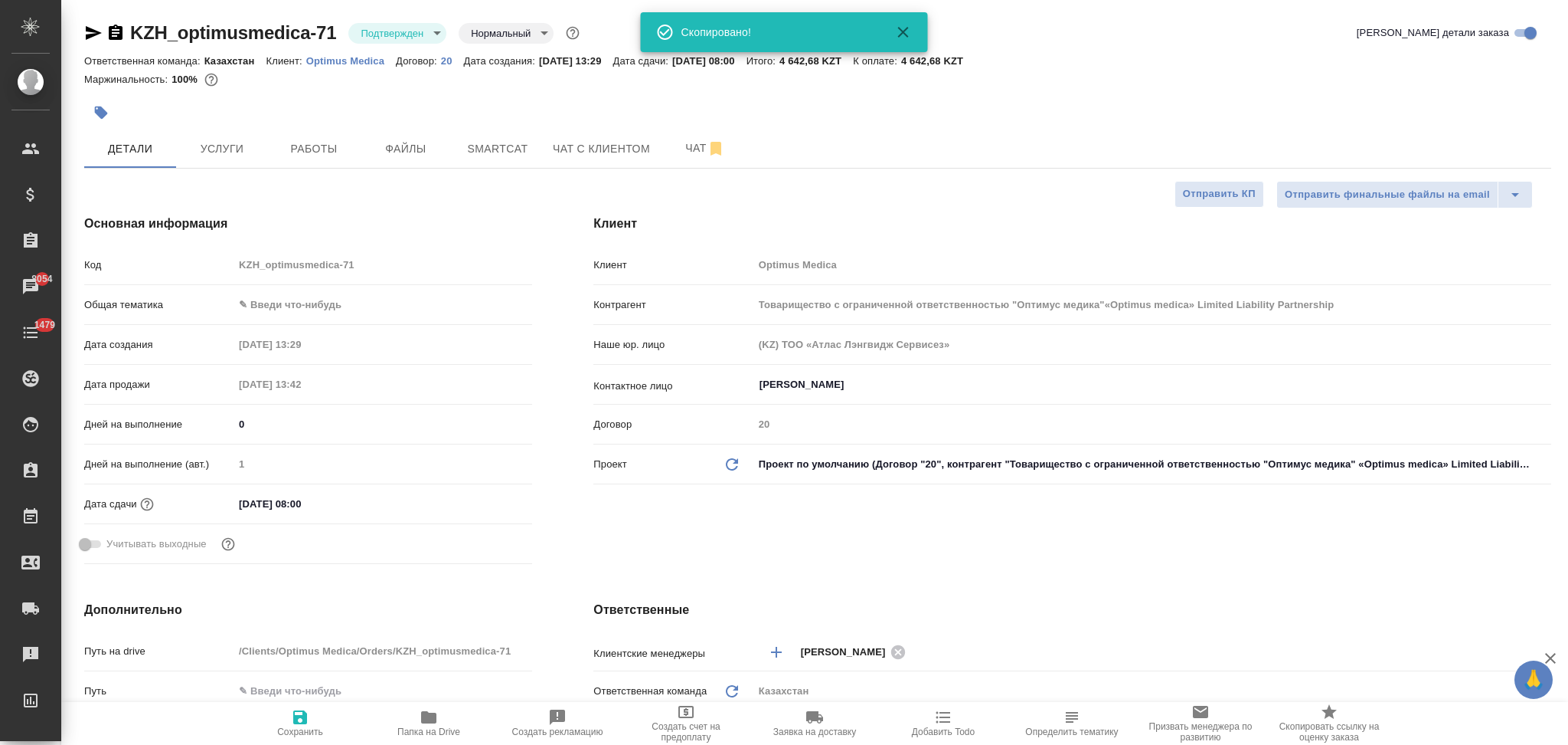
type textarea "x"
type input "Товарищество с ограниченной ответственностью "Оптимус медика"«Optimus medica» L…"
type textarea "x"
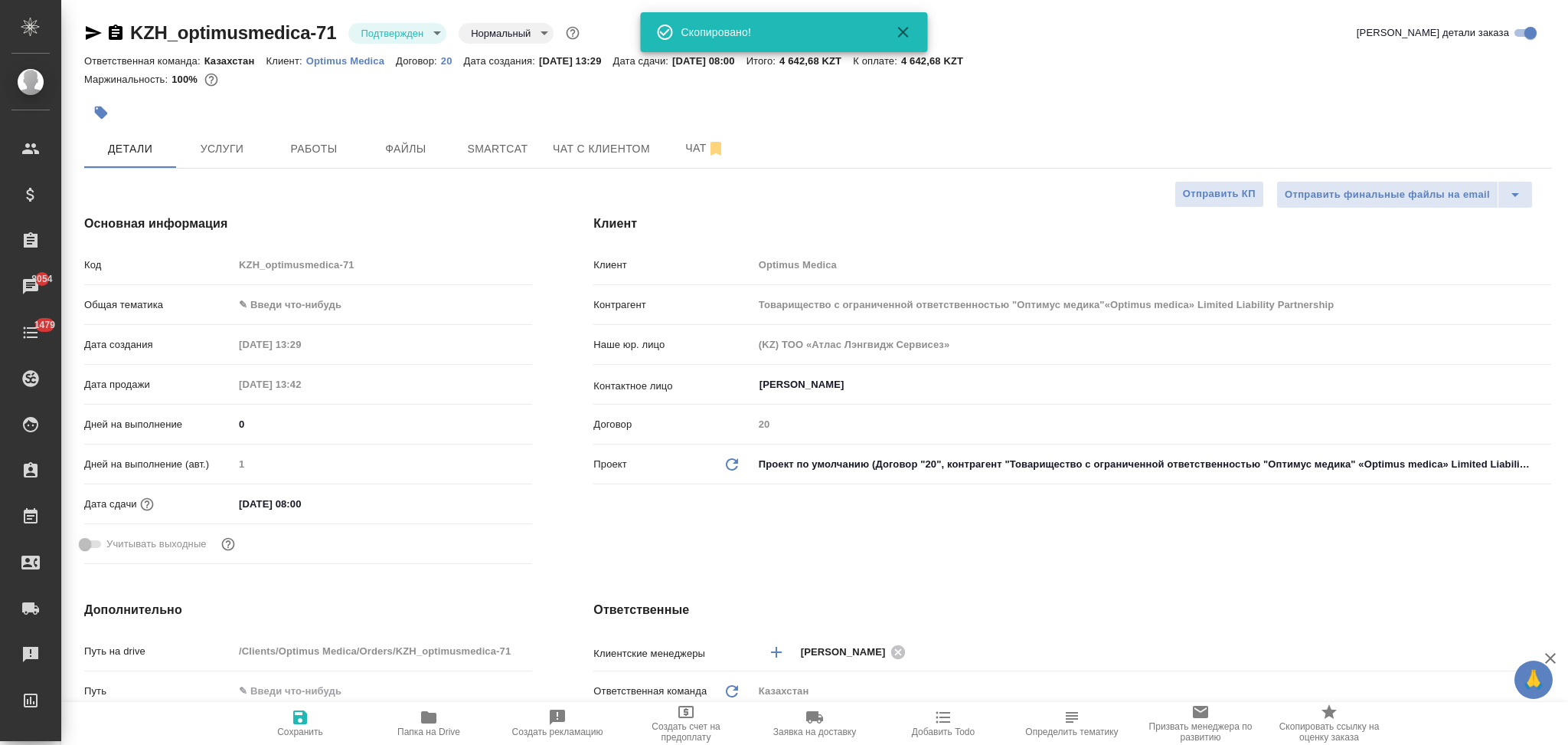
type textarea "x"
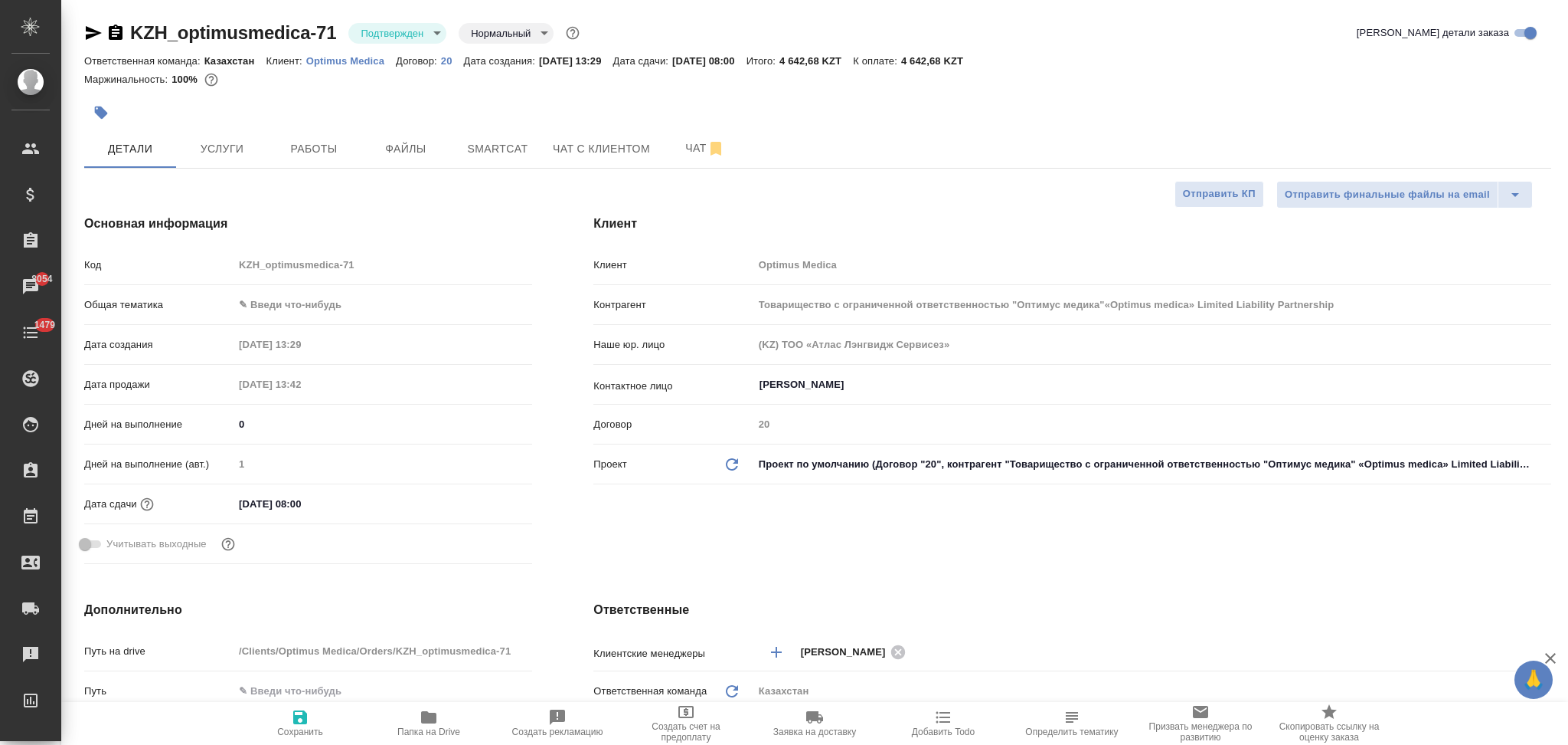
click at [939, 730] on span "Добавить Todo" at bounding box center [943, 732] width 63 height 11
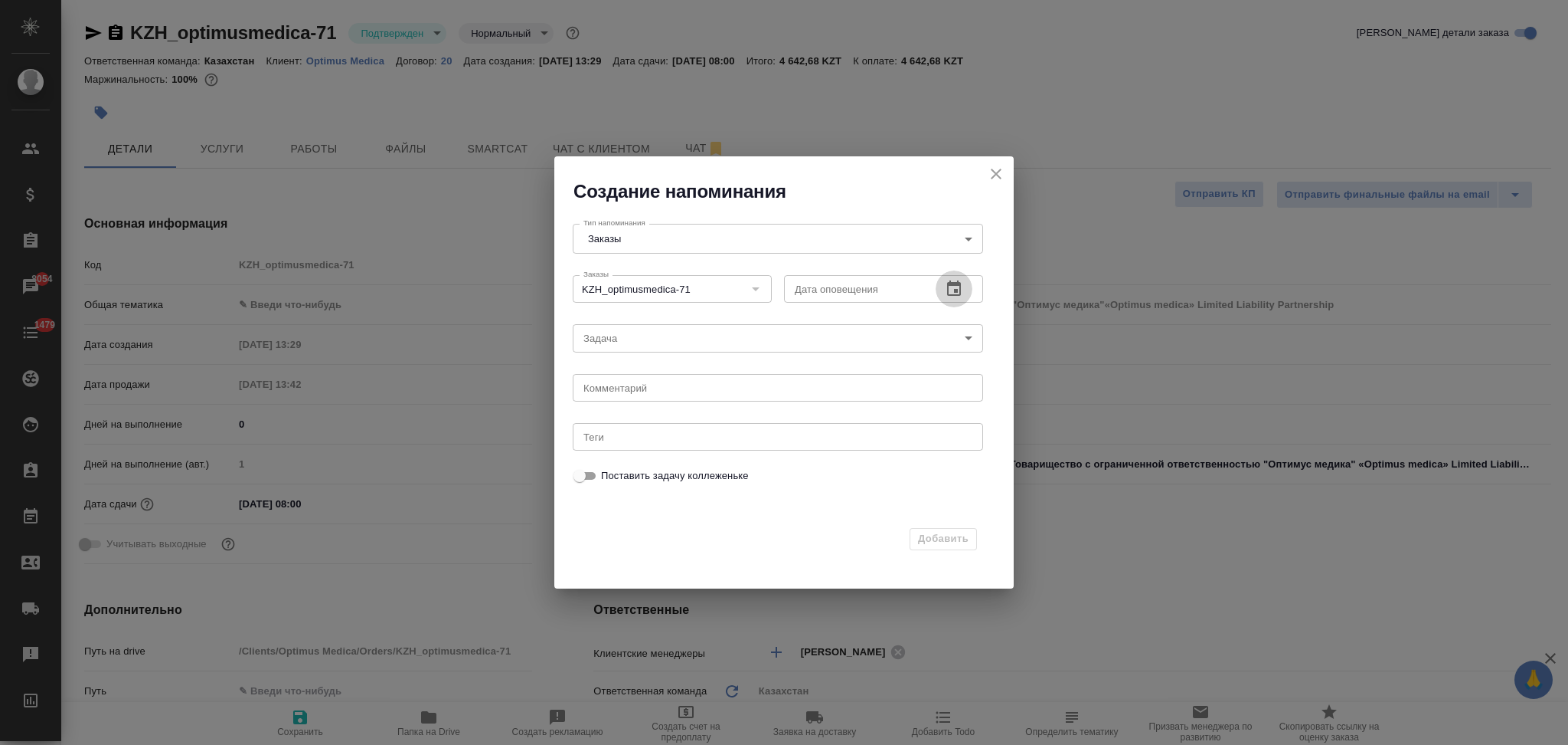
click at [950, 290] on icon "button" at bounding box center [954, 288] width 18 height 18
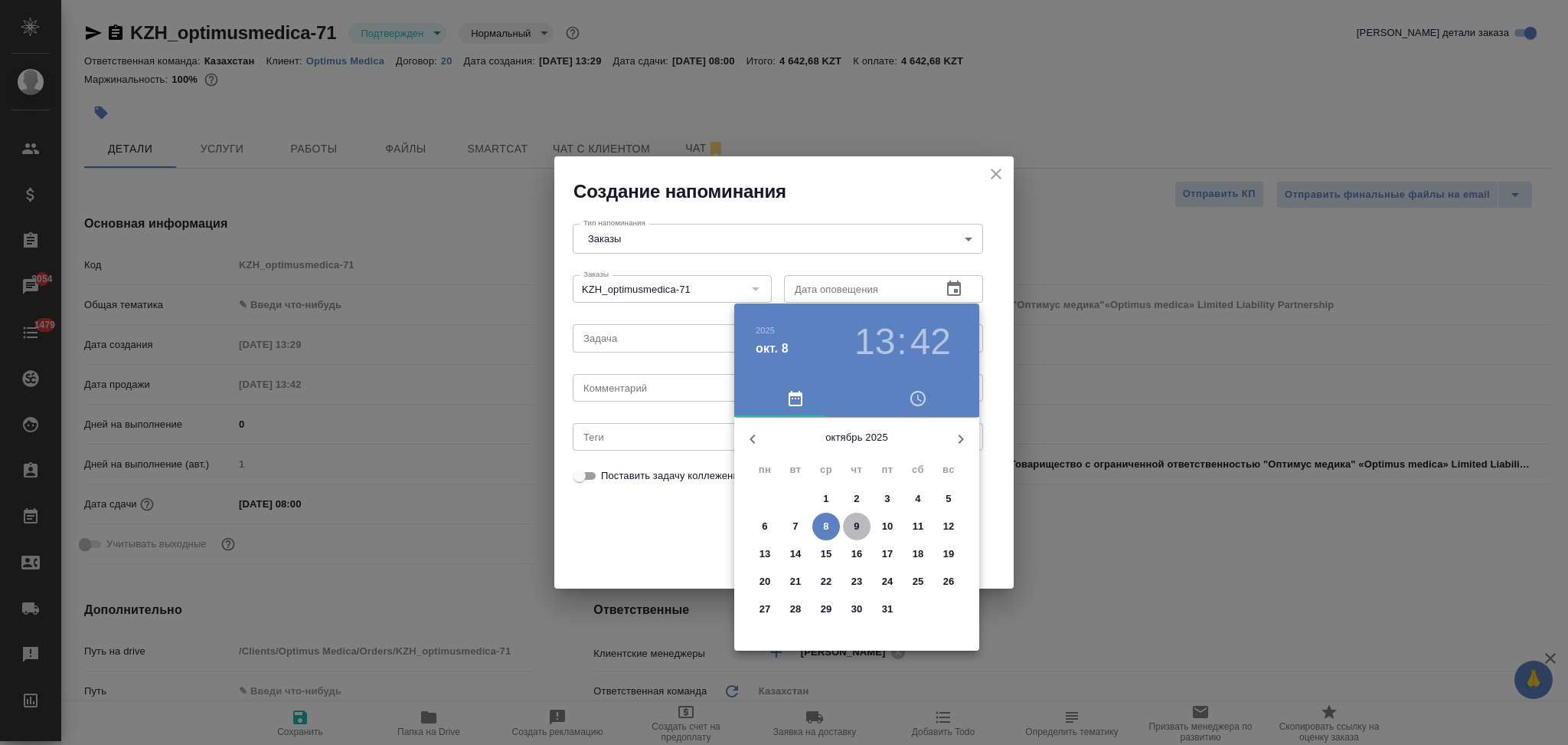
click at [852, 526] on span "9" at bounding box center [857, 526] width 28 height 15
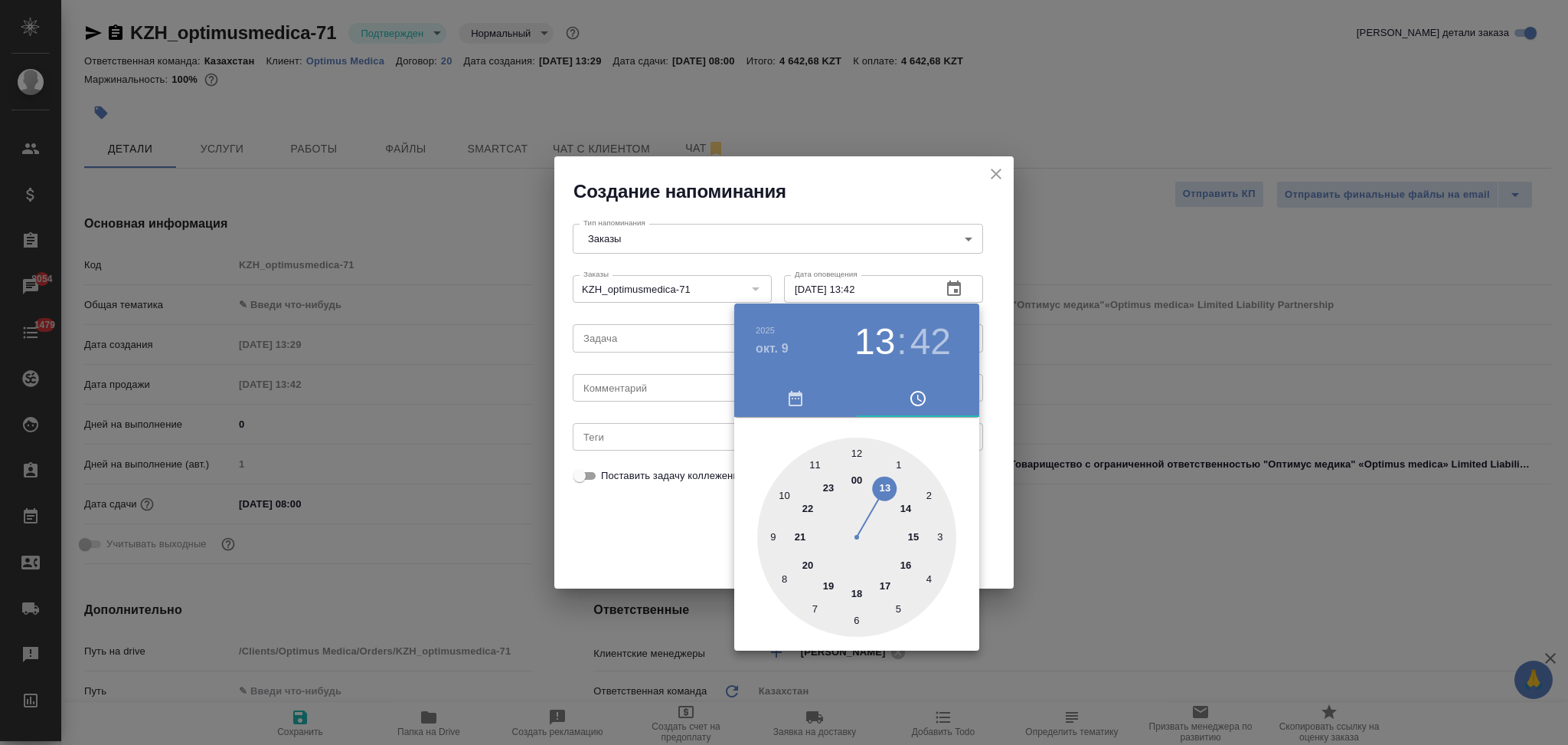
click at [786, 575] on div at bounding box center [857, 537] width 199 height 199
click at [856, 454] on div at bounding box center [857, 537] width 199 height 199
type input "09.10.2025 08:00"
click at [642, 519] on div at bounding box center [784, 372] width 1568 height 745
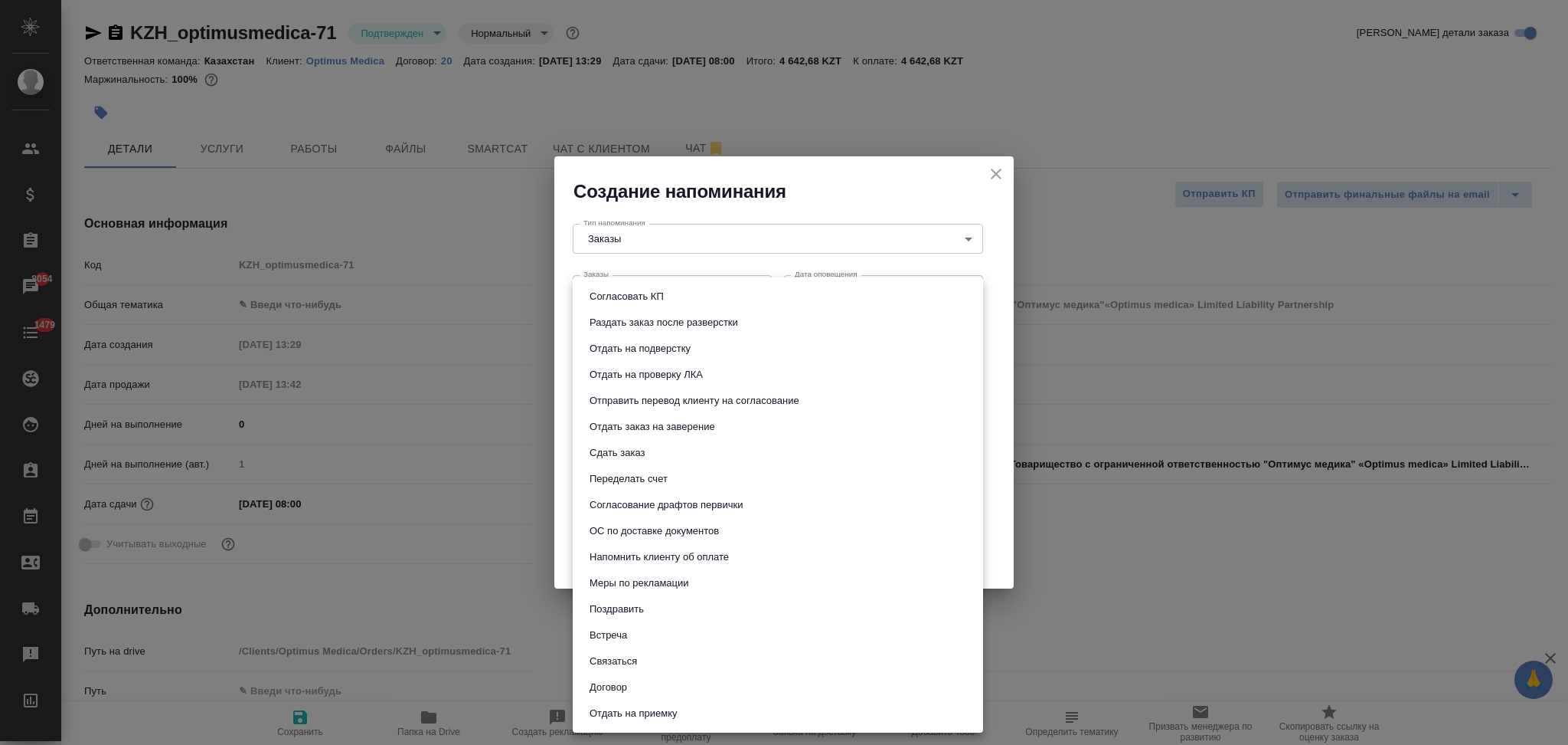
click at [614, 345] on body "🙏 .cls-1 fill:#fff; AWATERA Aslanukova Sati Клиенты Спецификации Заказы 8054 Ча…" at bounding box center [784, 372] width 1568 height 745
click at [620, 447] on button "Сдать заказ" at bounding box center [618, 452] width 65 height 17
type input "Сдать заказ"
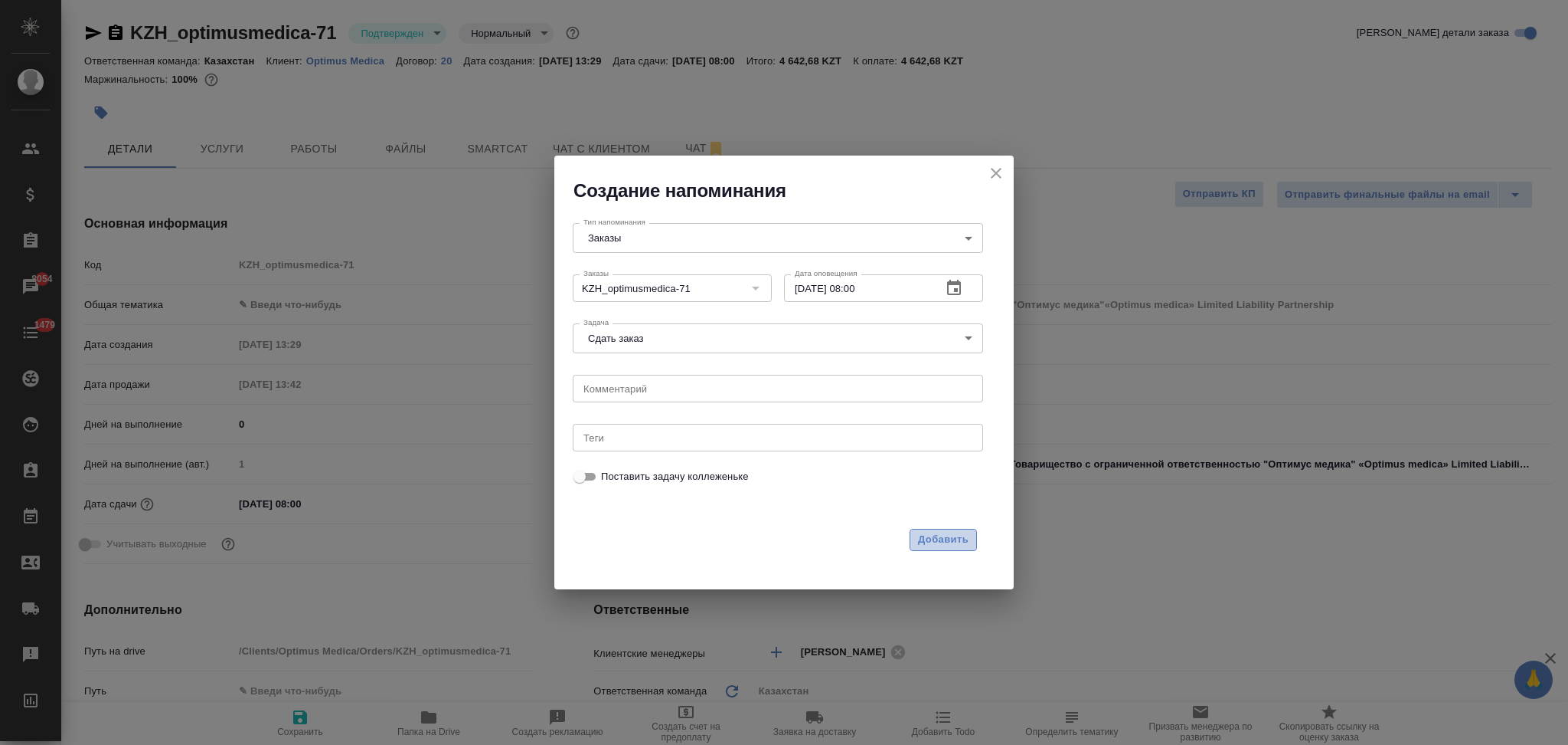
click at [925, 538] on span "Добавить" at bounding box center [943, 540] width 50 height 17
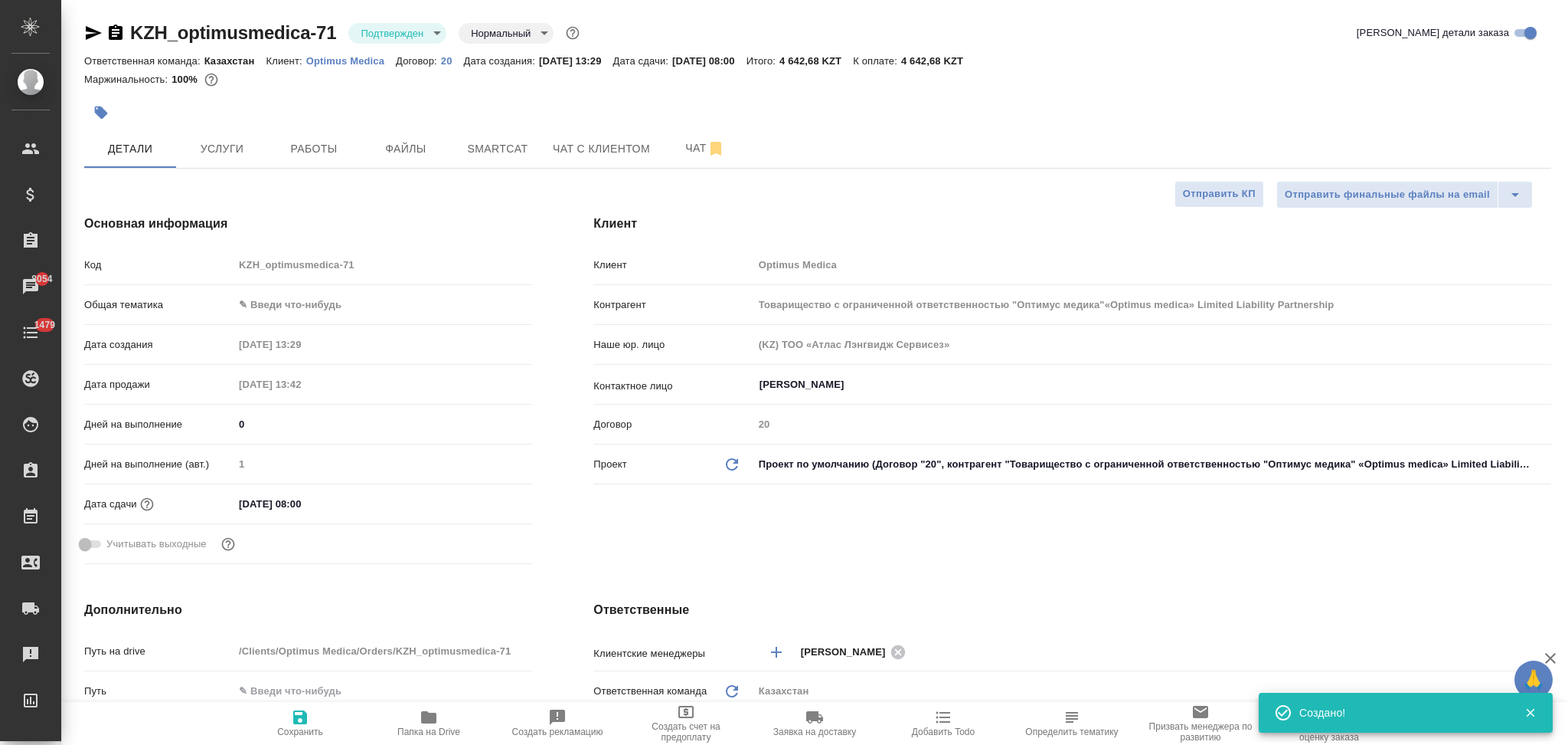
type input "Товарищество с ограниченной ответственностью "Оптимус медика"«Optimus medica» L…"
type textarea "x"
type input "Товарищество с ограниченной ответственностью "Оптимус медика"«Optimus medica» L…"
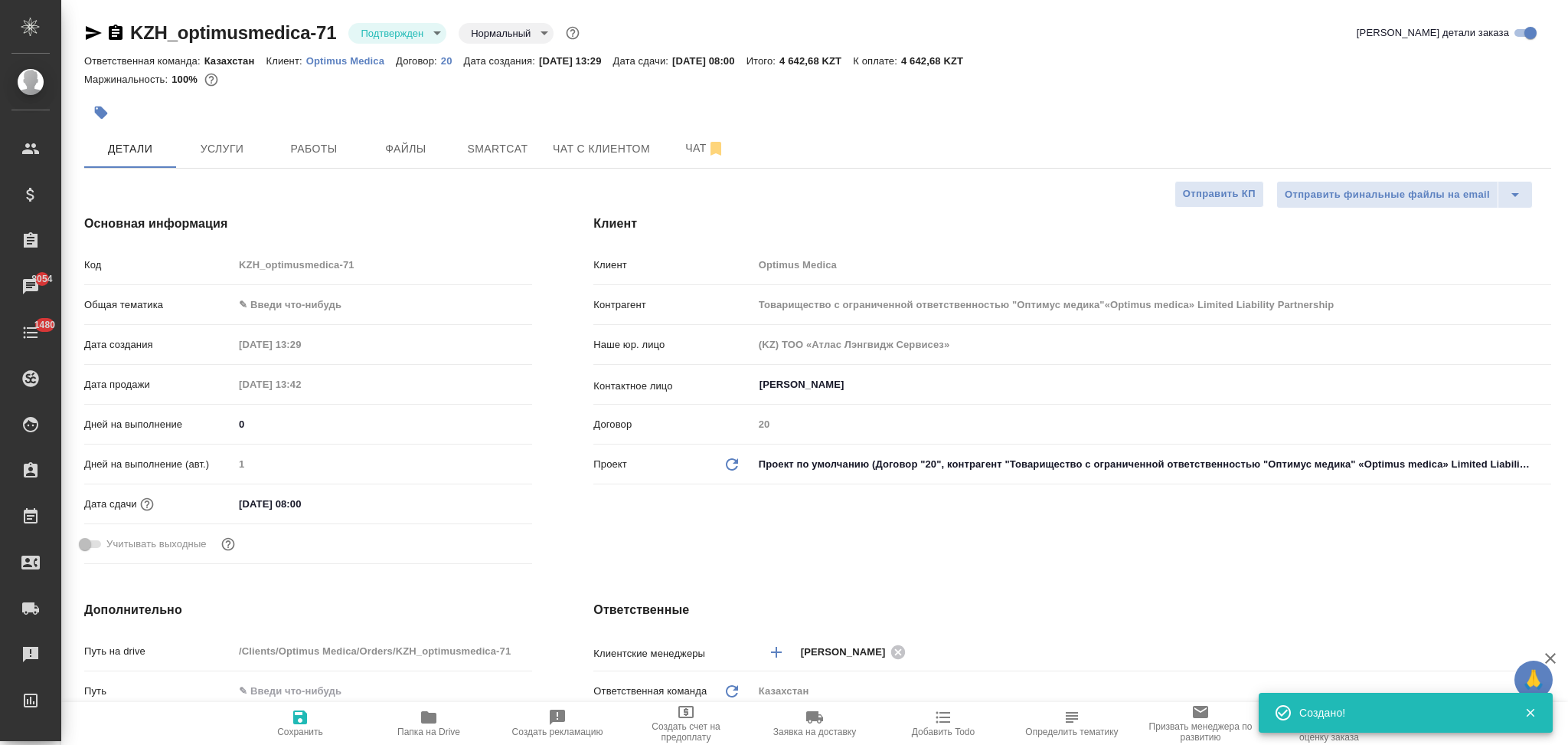
type textarea "x"
type input "Товарищество с ограниченной ответственностью "Оптимус медика"«Optimus medica» L…"
type textarea "x"
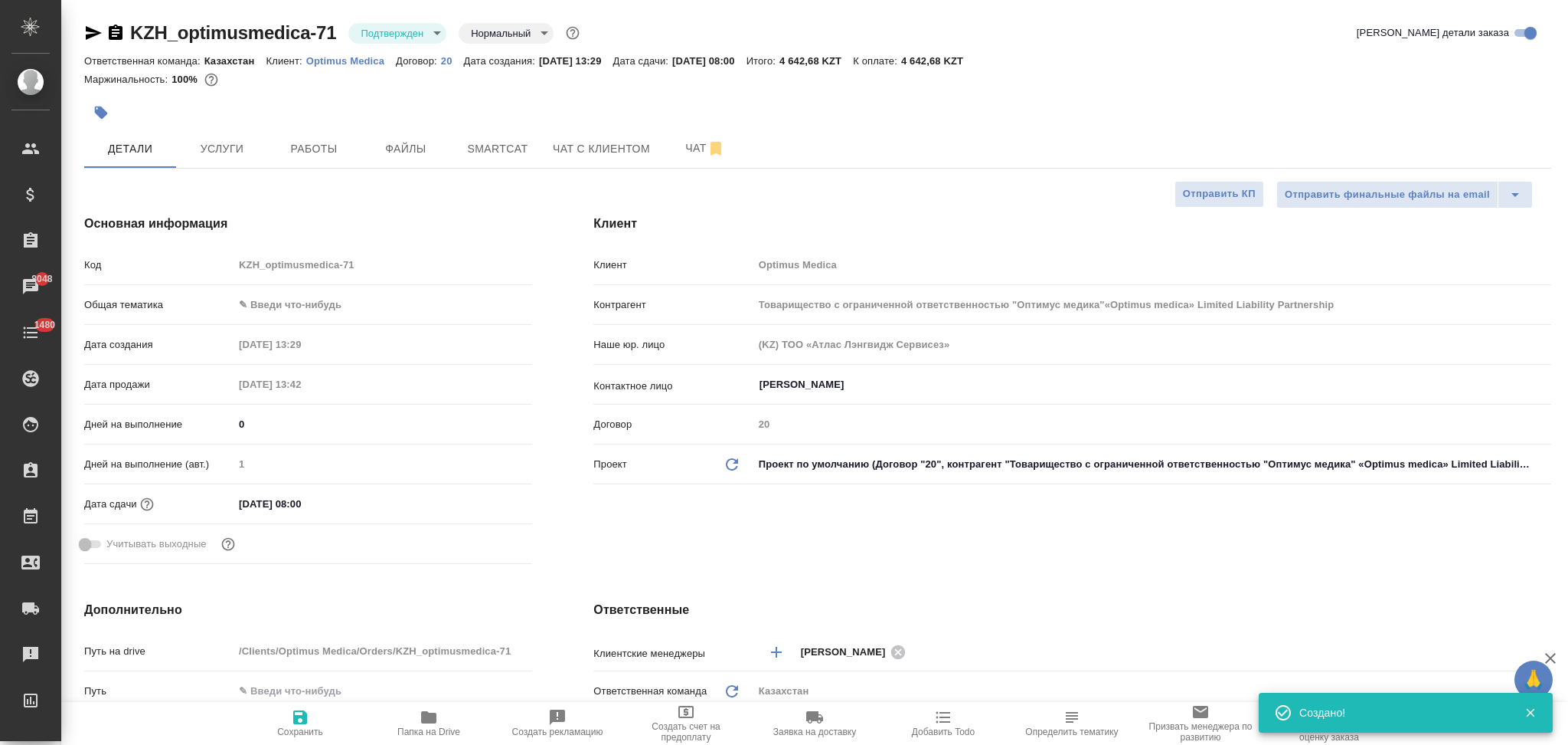
type textarea "x"
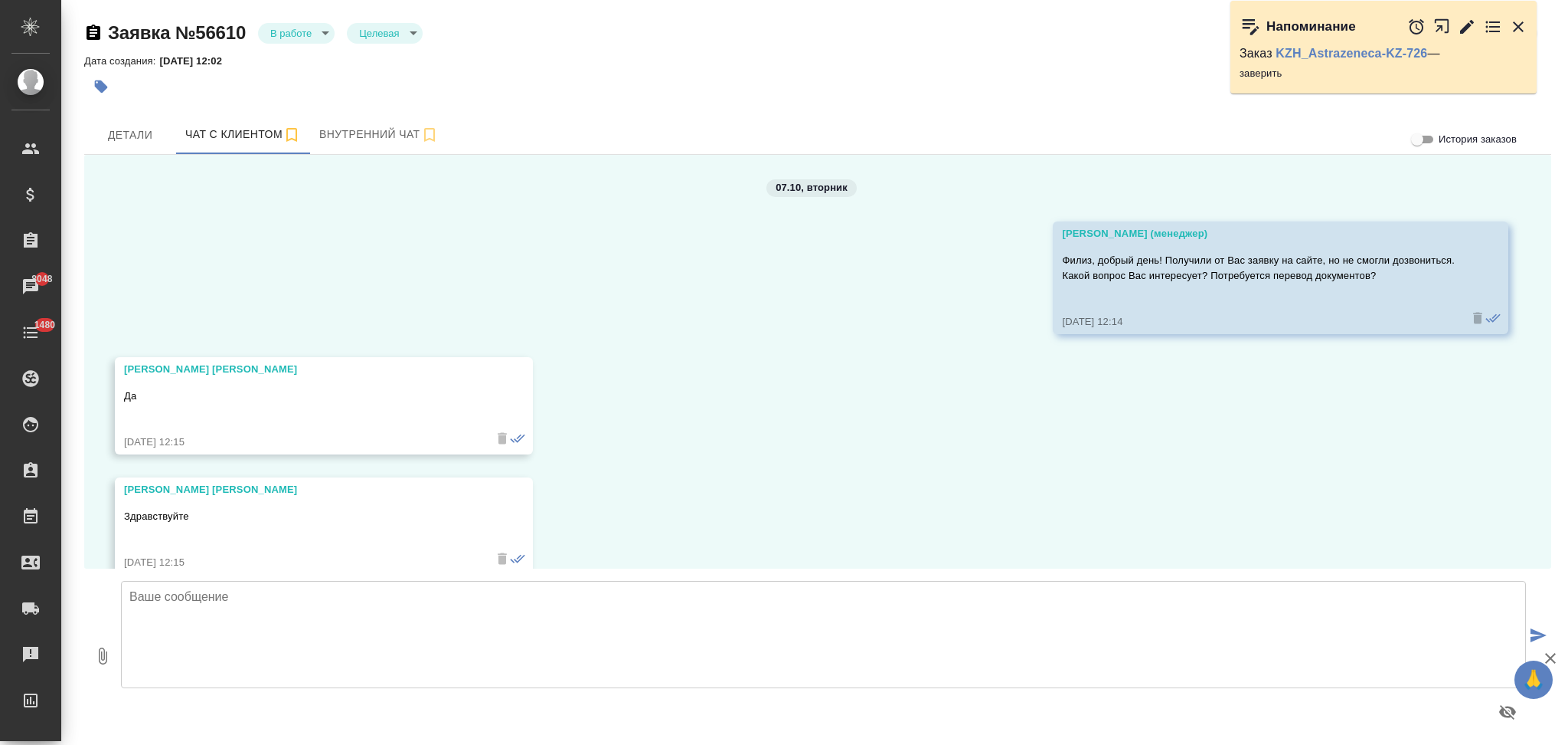
scroll to position [4411, 0]
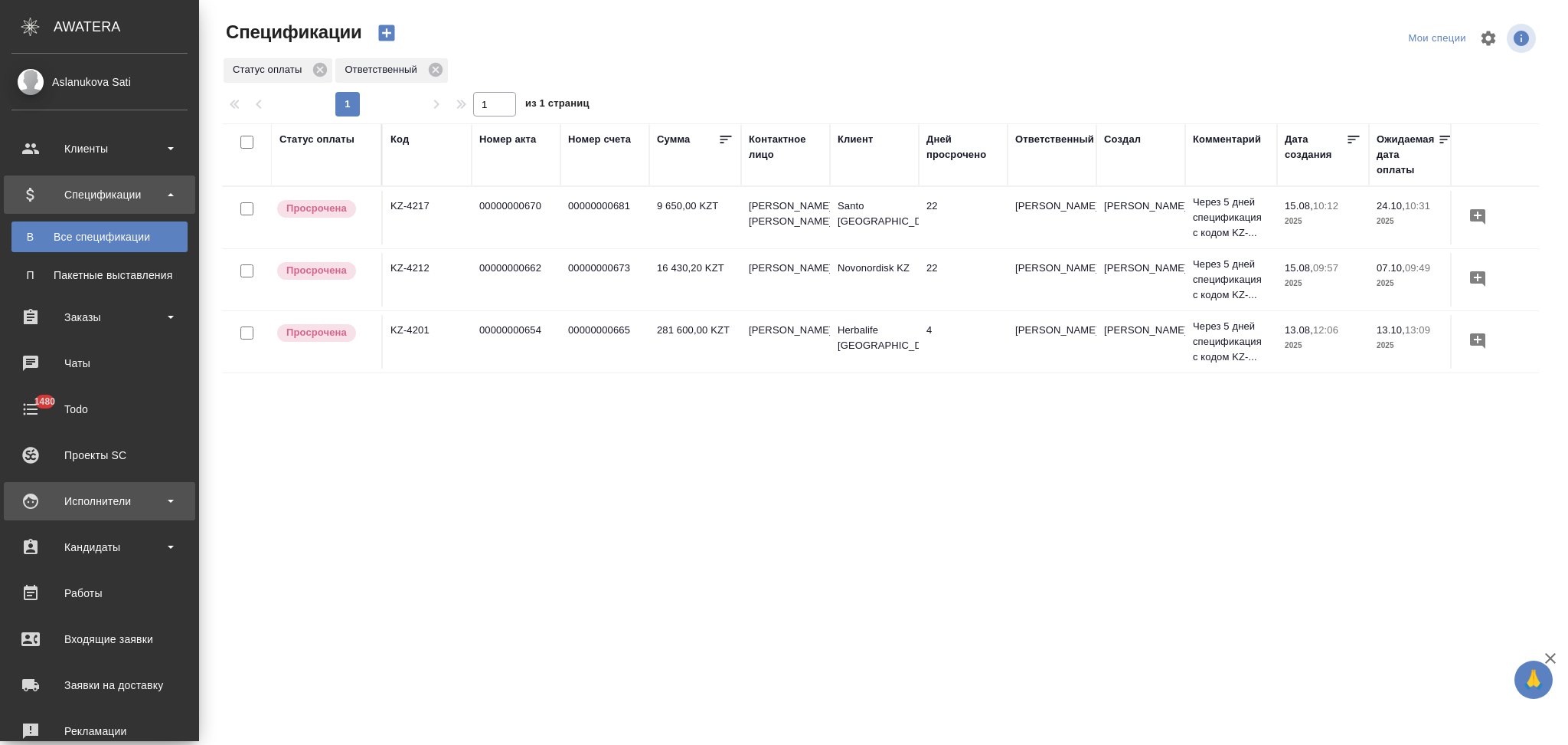
click at [77, 507] on div "Исполнители" at bounding box center [99, 500] width 176 height 23
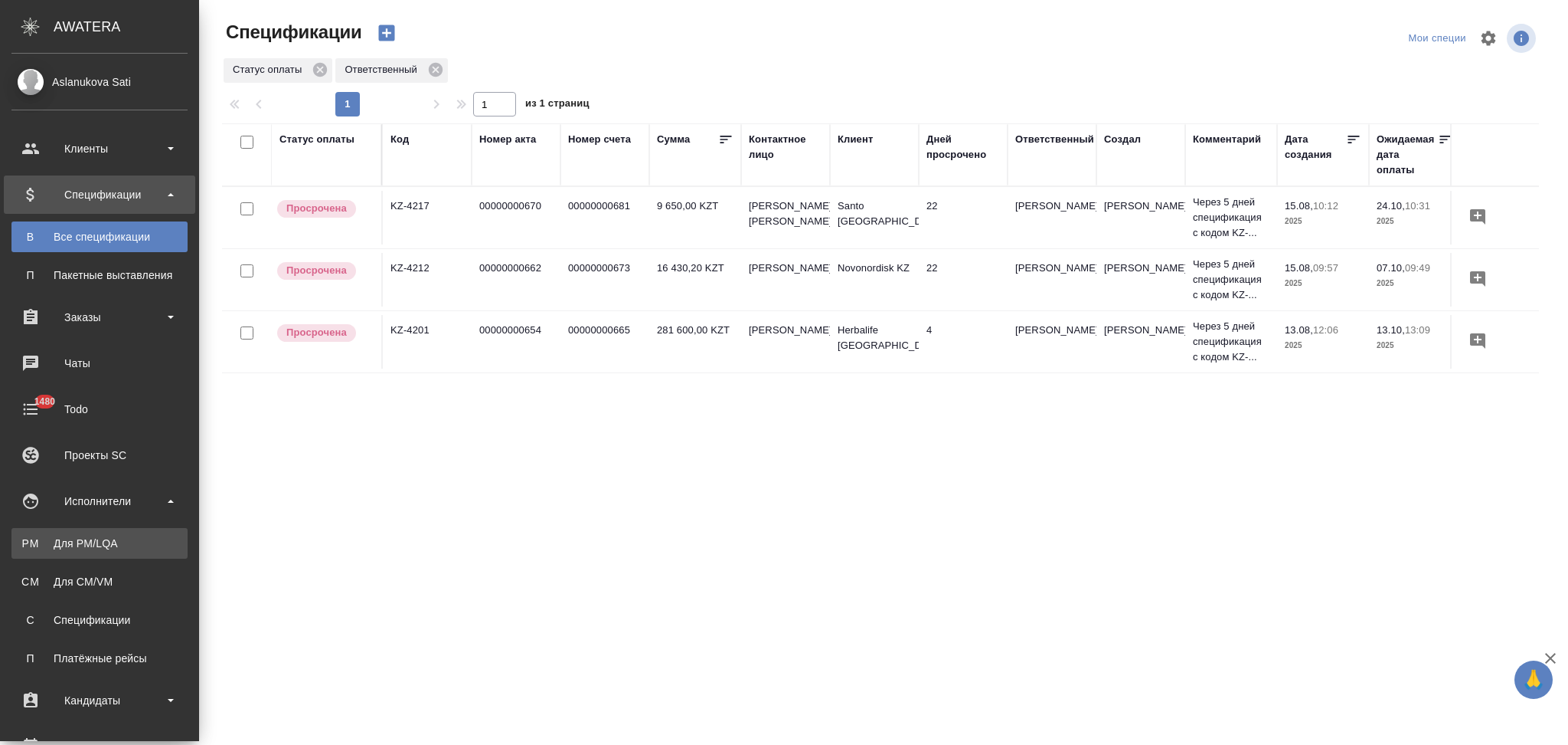
click at [79, 547] on div "Для PM/LQA" at bounding box center [99, 543] width 161 height 15
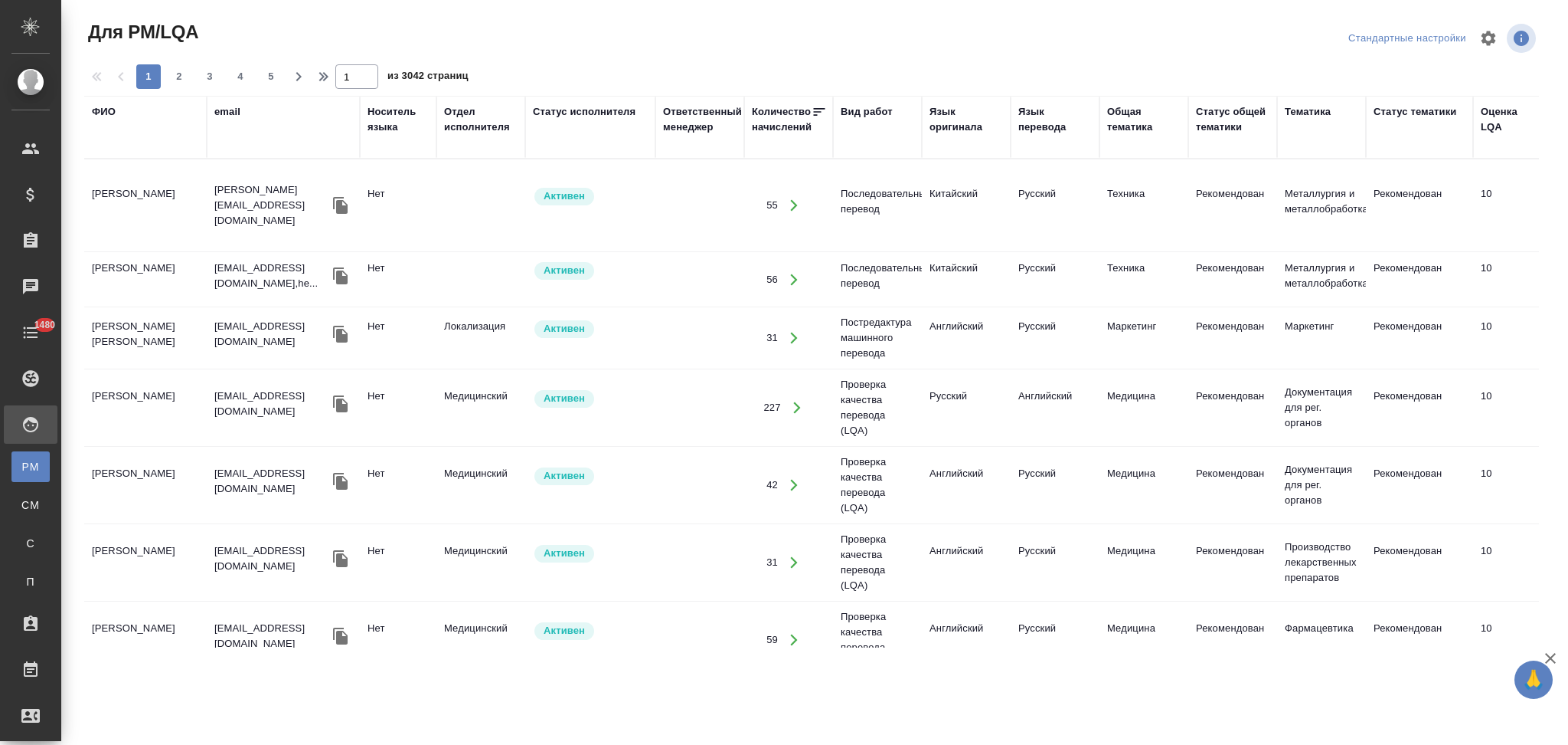
click at [105, 118] on div "ФИО" at bounding box center [104, 111] width 24 height 15
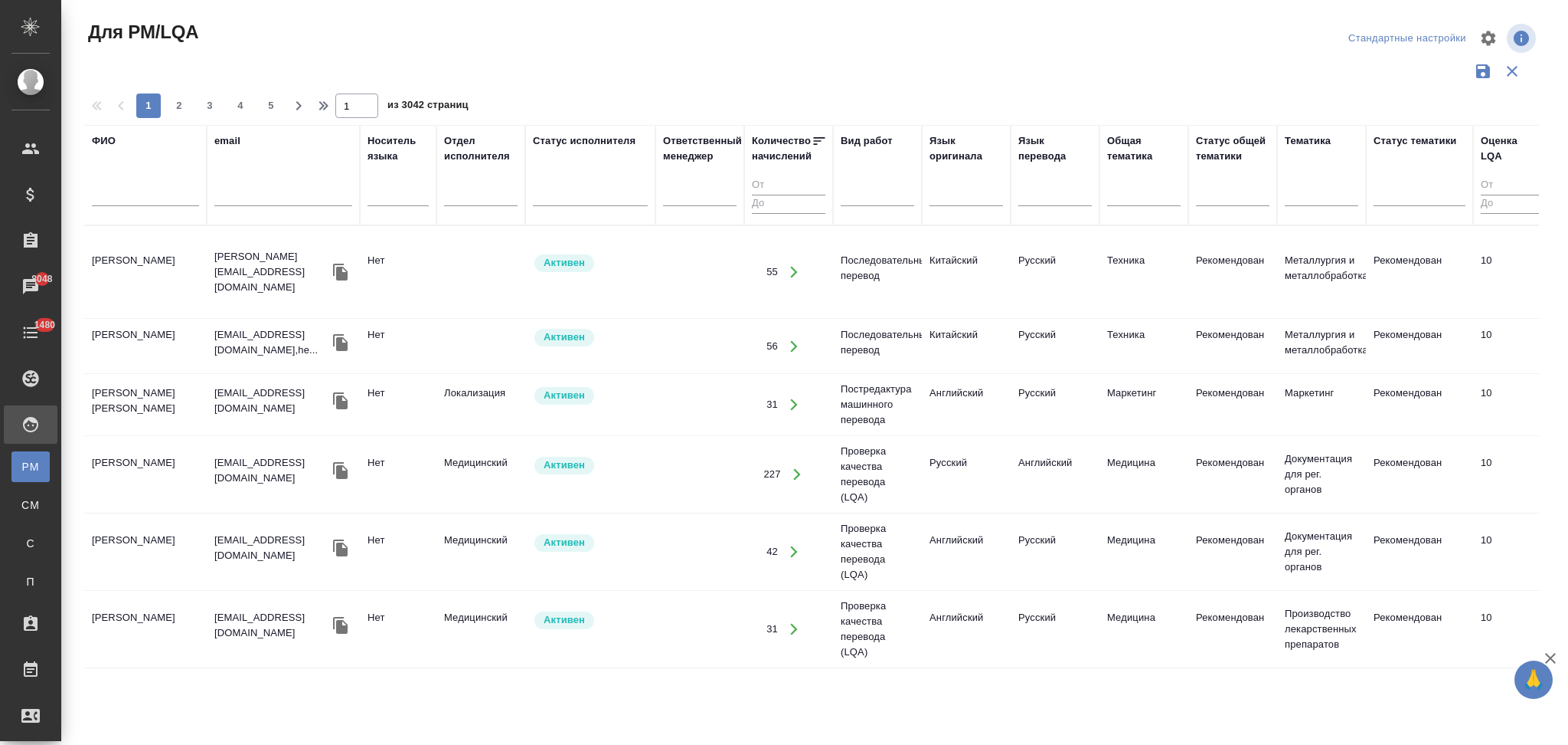
click at [147, 194] on input "text" at bounding box center [146, 197] width 107 height 19
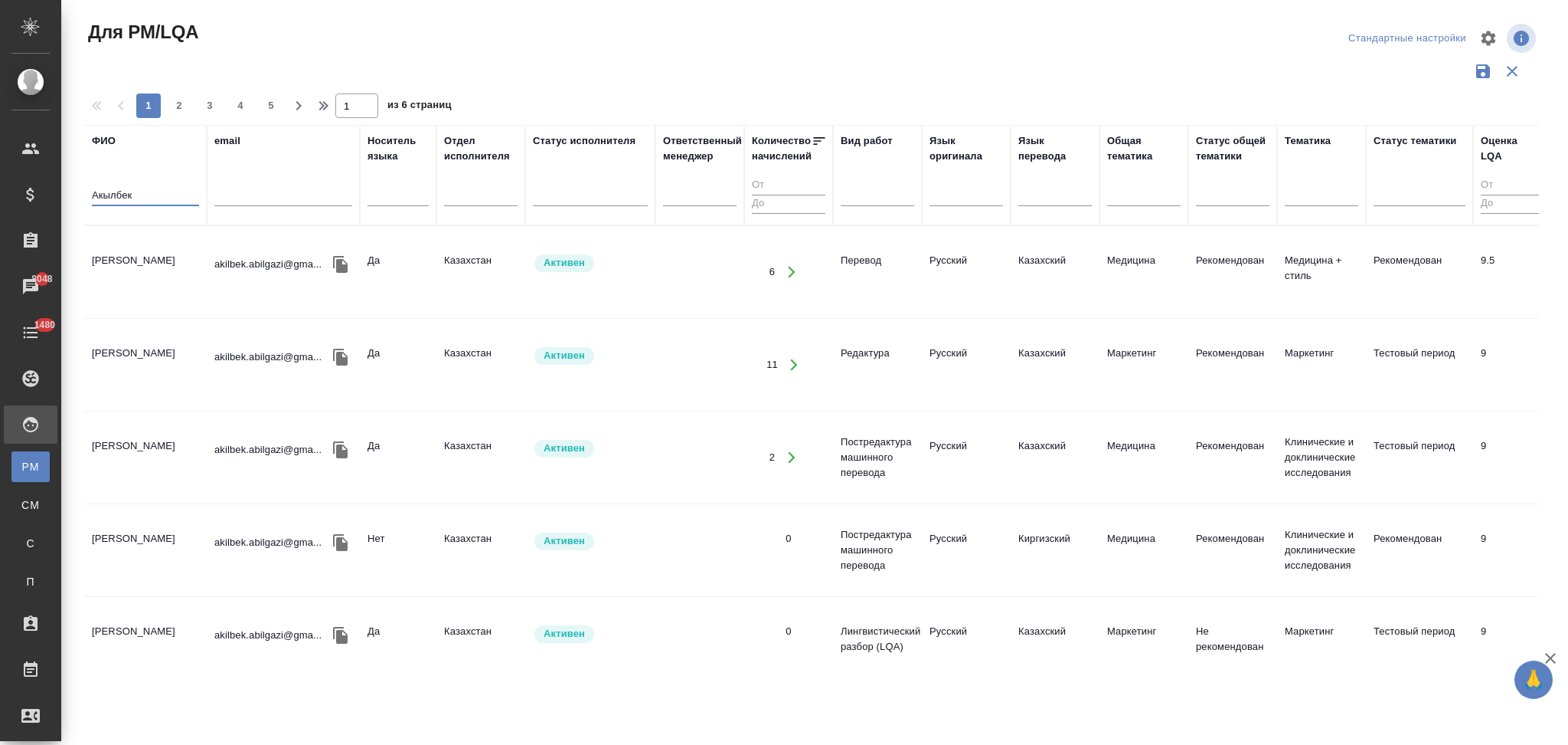
drag, startPoint x: 142, startPoint y: 191, endPoint x: 94, endPoint y: 198, distance: 48.5
click at [94, 198] on input "Акылбек" at bounding box center [146, 197] width 107 height 19
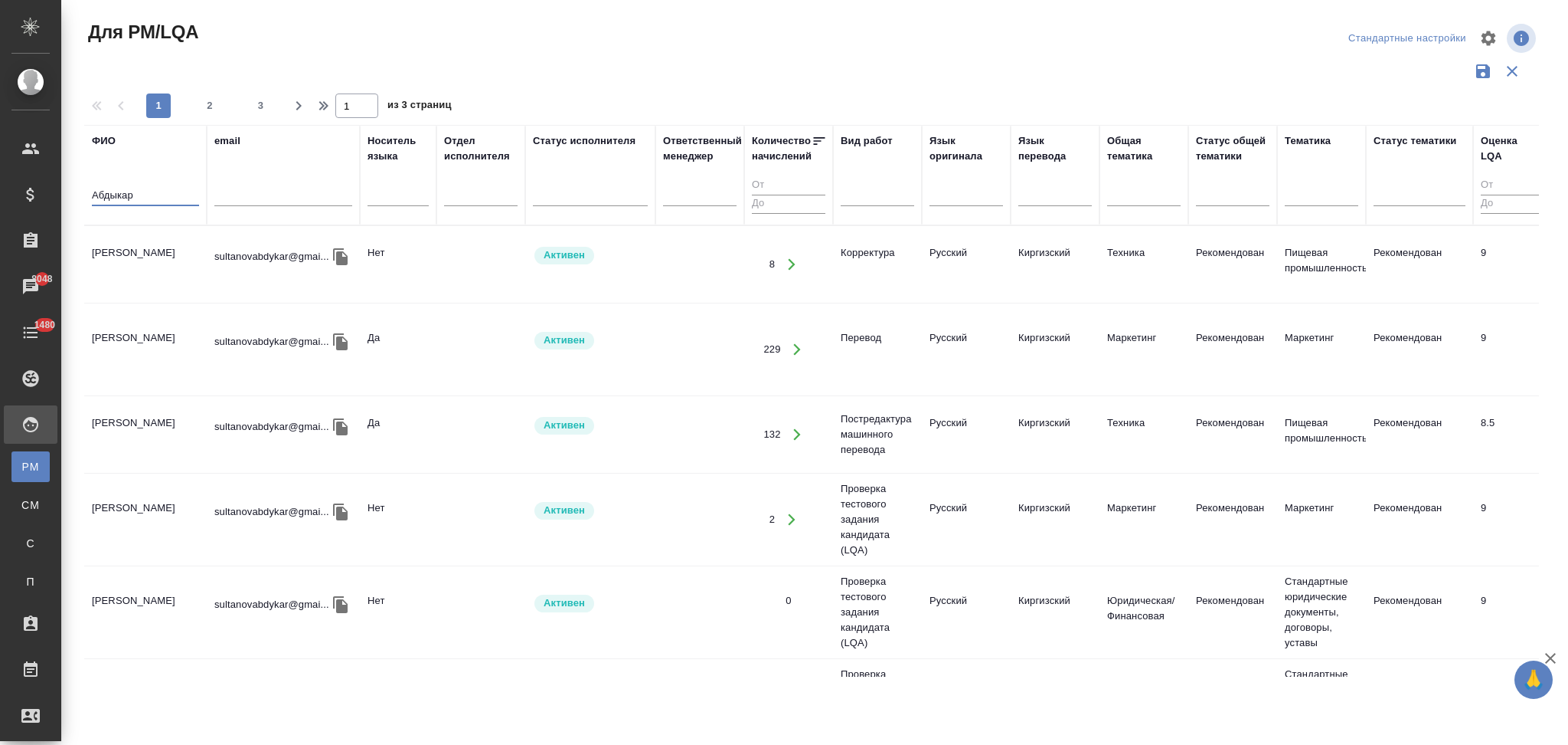
type input "Абдыкар"
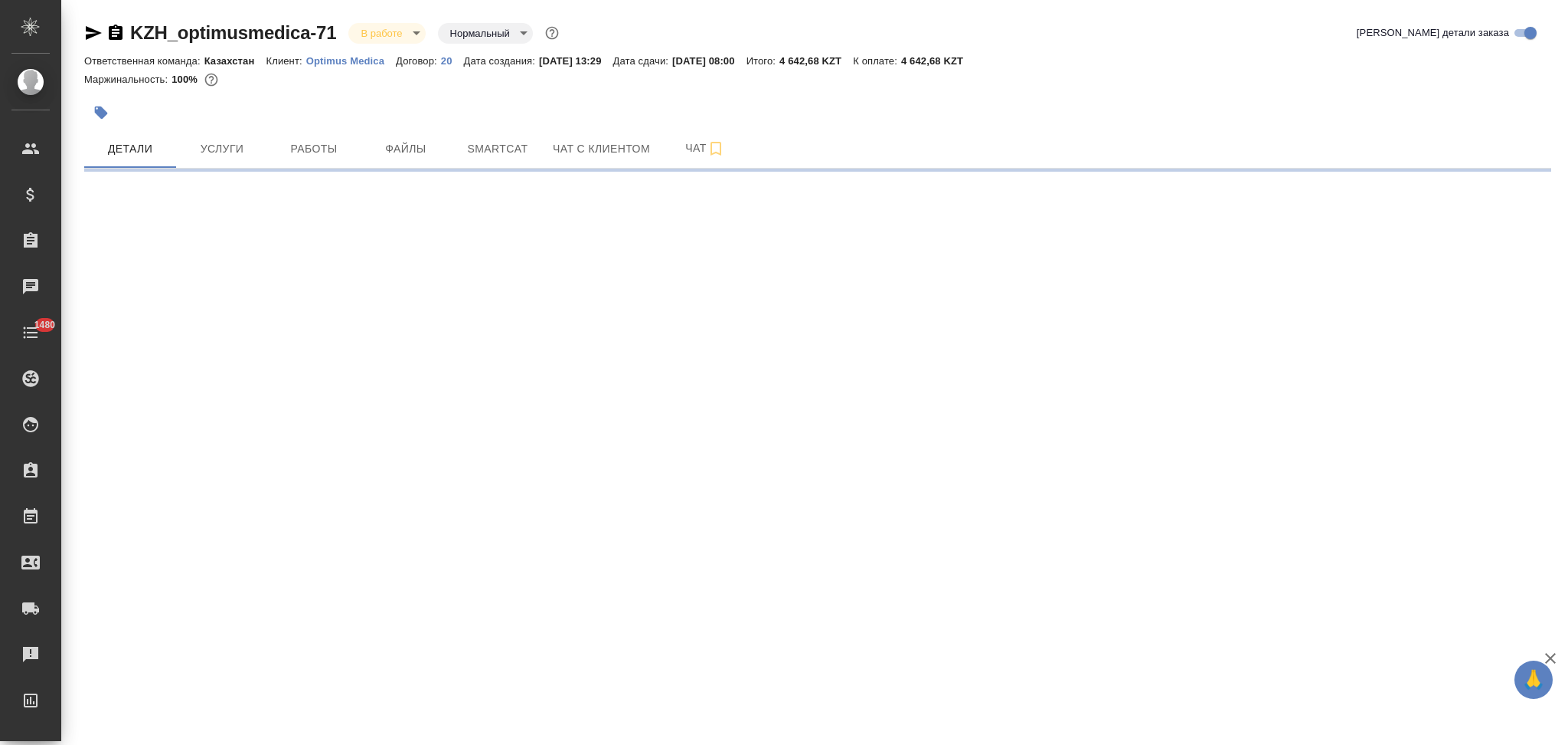
select select "RU"
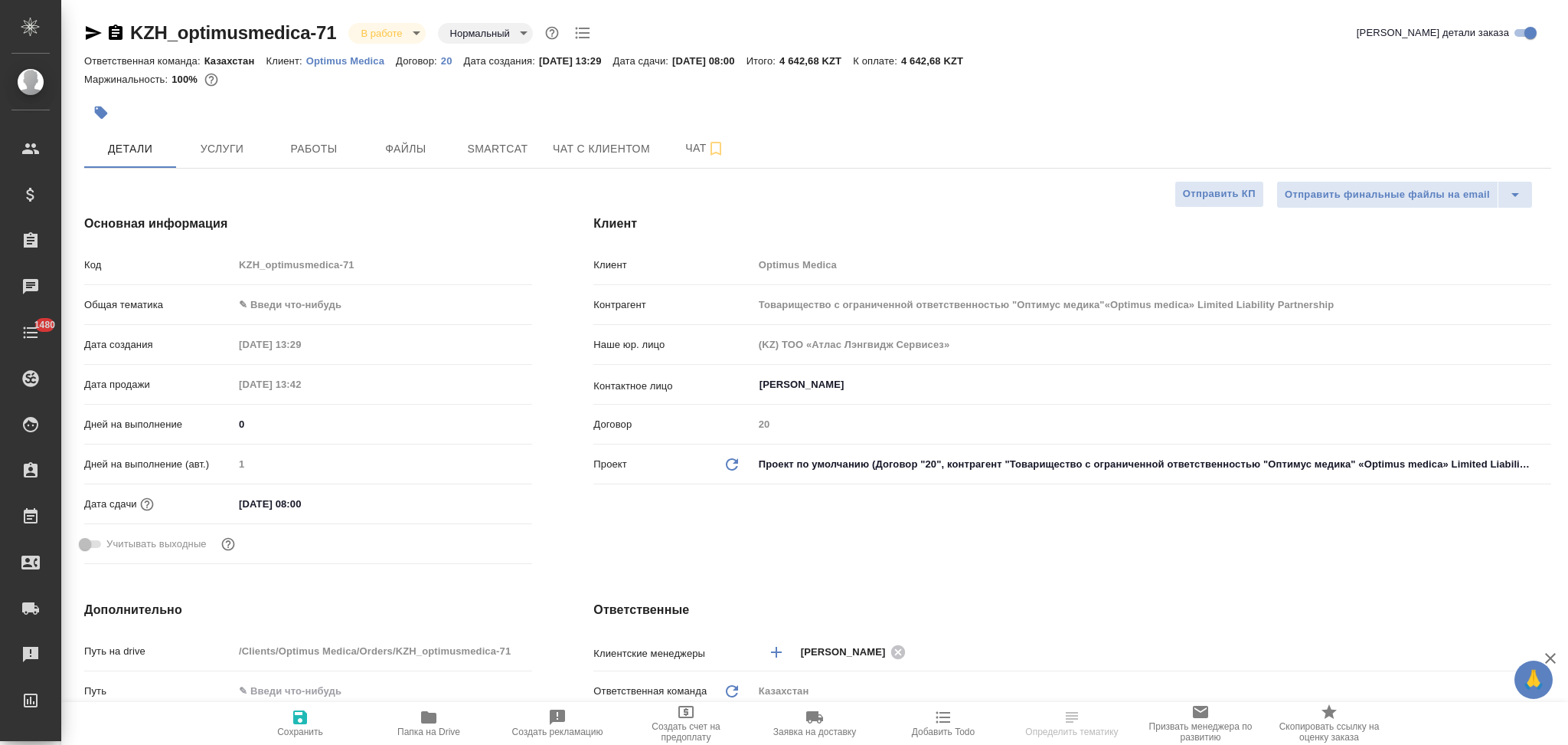
type textarea "x"
type input "Товарищество с ограниченной ответственностью "Оптимус медика"«Optimus medica» L…"
type textarea "x"
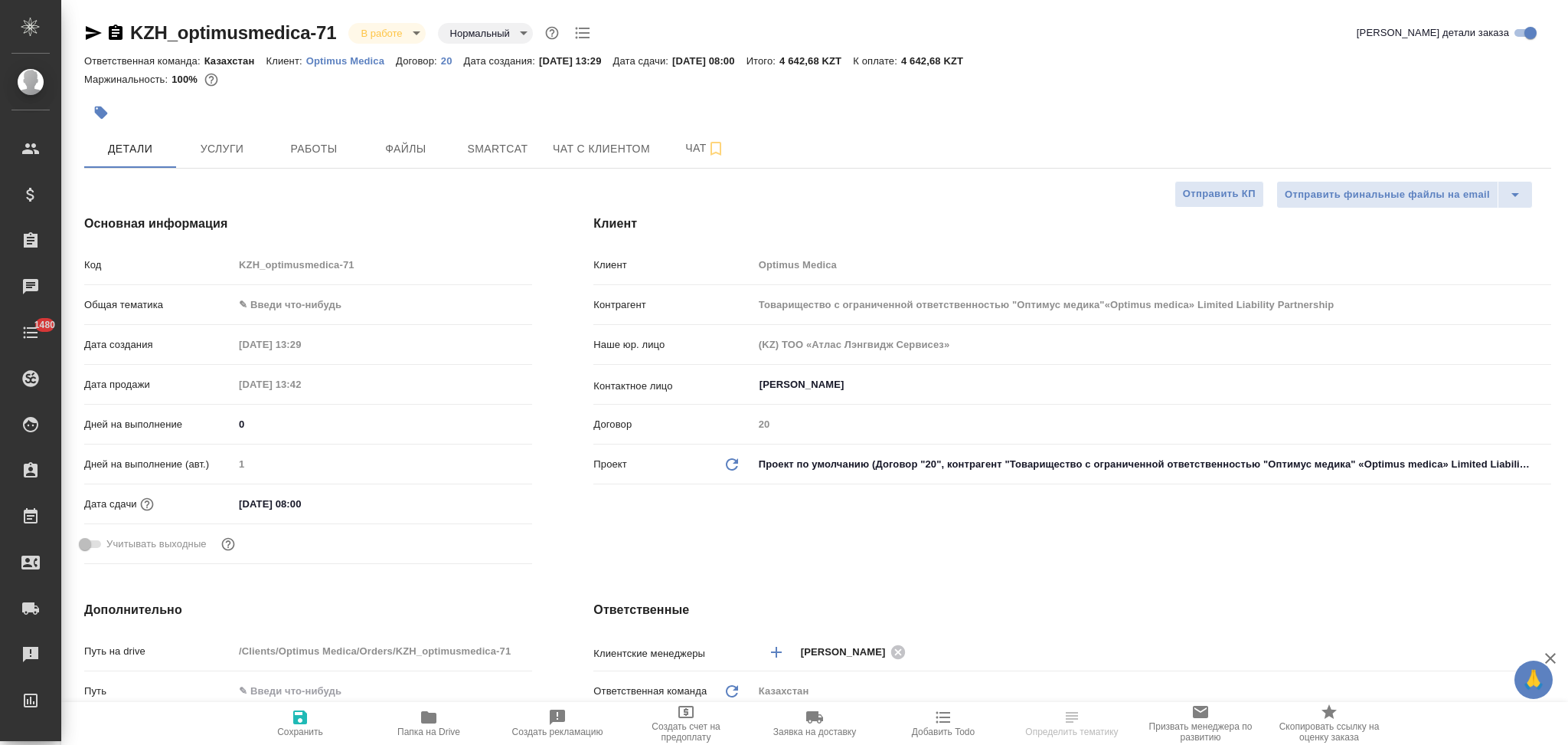
type textarea "x"
type input "Товарищество с ограниченной ответственностью "Оптимус медика"«Optimus medica» L…"
type textarea "x"
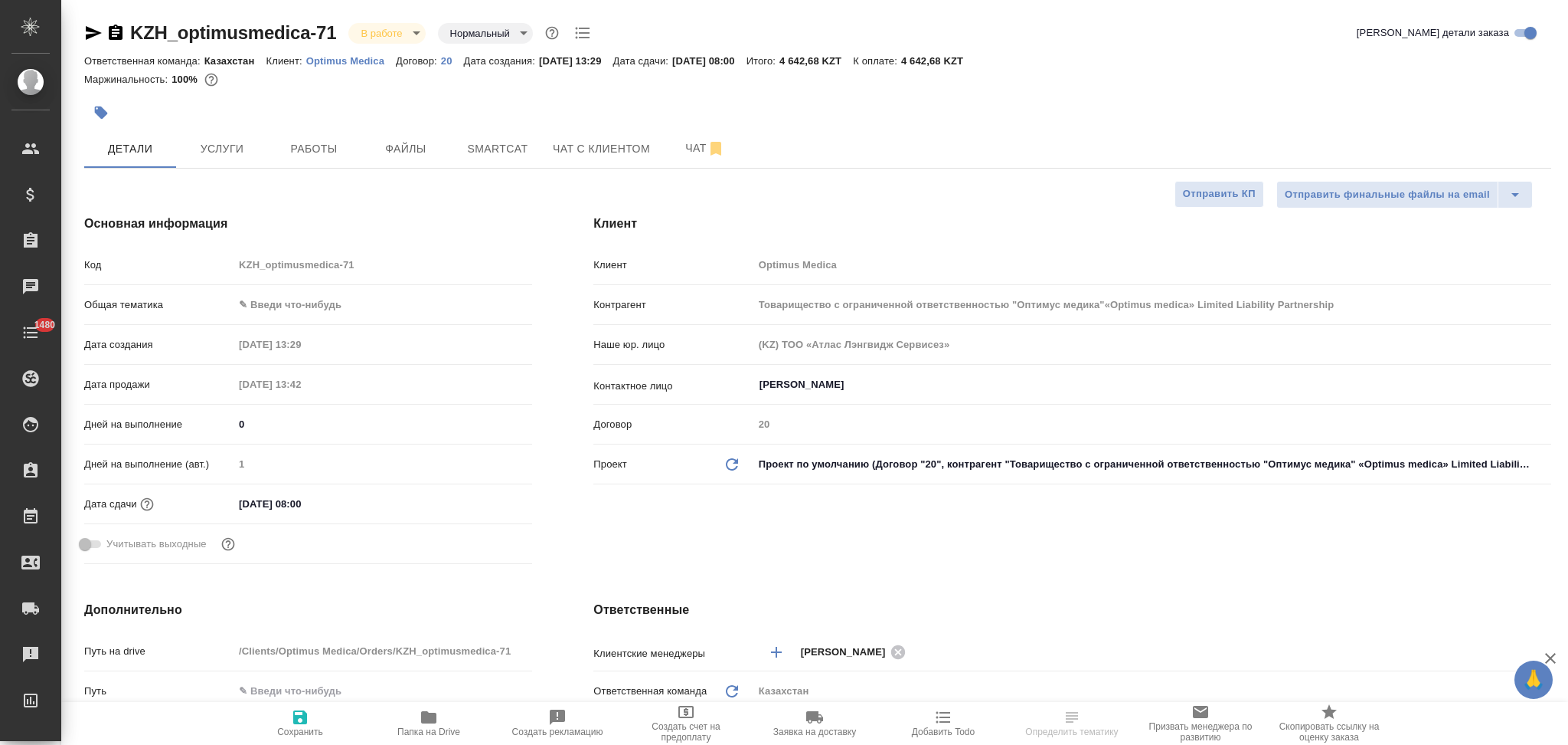
type textarea "x"
type input "[PERSON_NAME]"
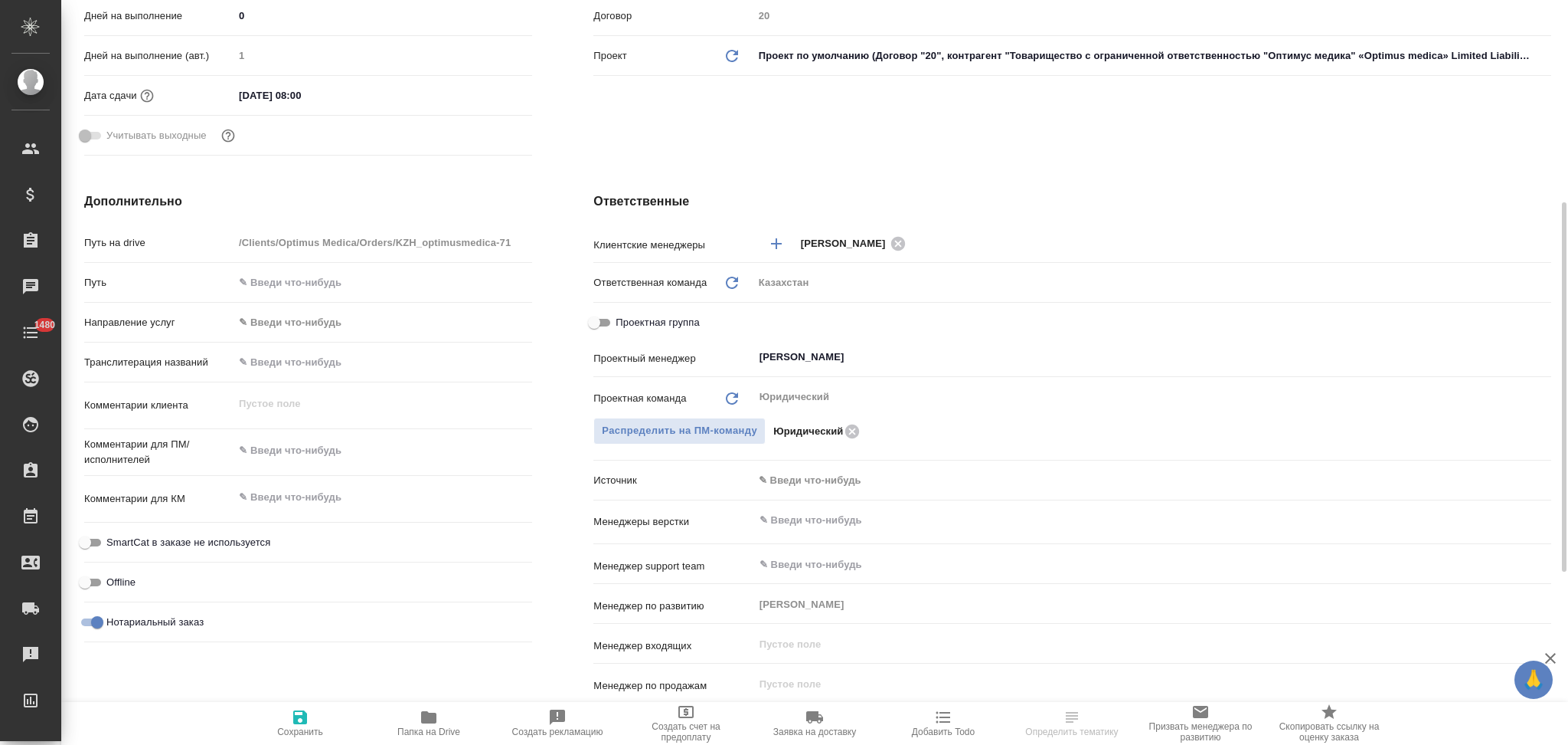
click at [103, 623] on input "Нотариальный заказ" at bounding box center [97, 622] width 55 height 18
checkbox input "false"
type input "Товарищество с ограниченной ответственностью "Оптимус медика"«Optimus medica» L…"
type textarea "x"
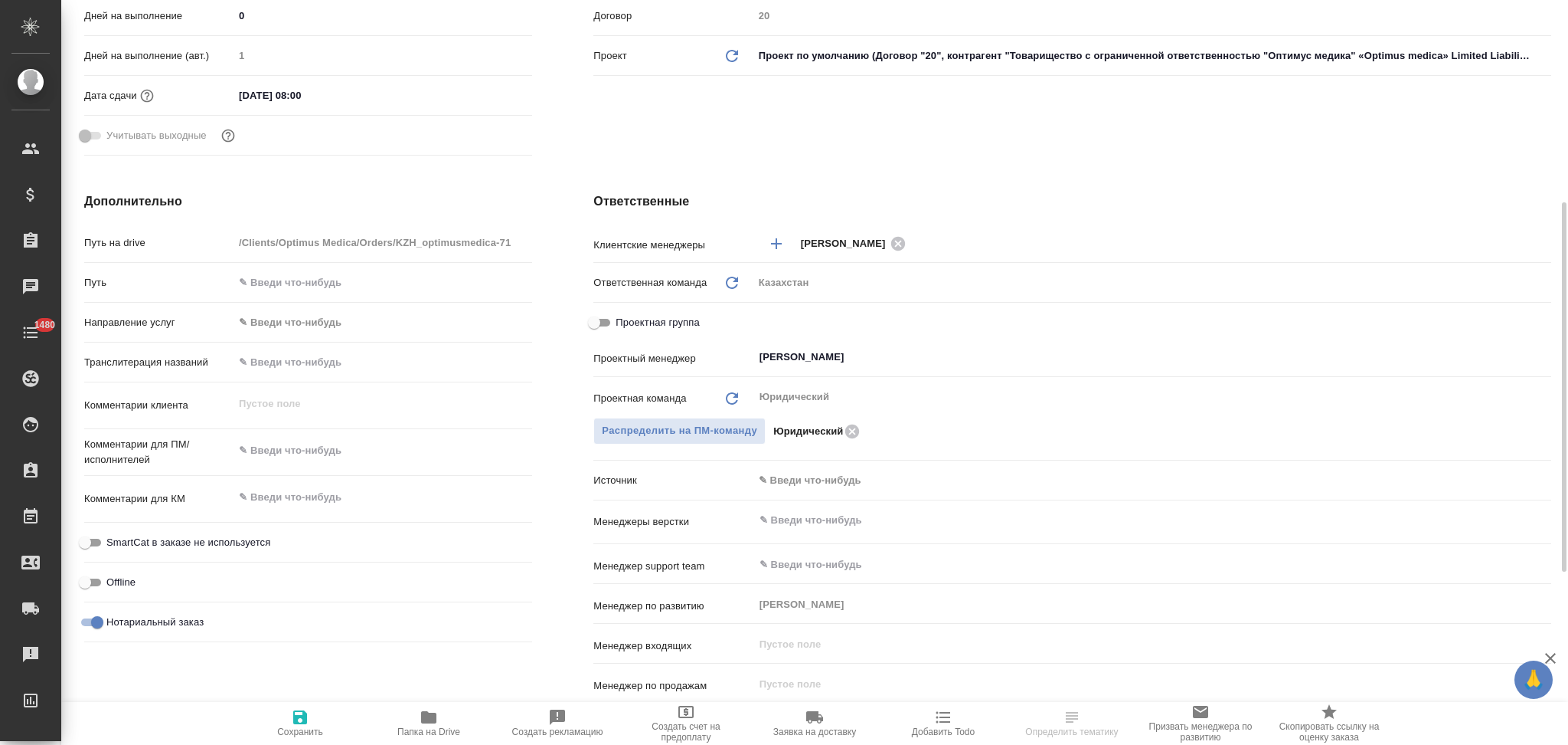
type textarea "x"
click at [299, 721] on icon "button" at bounding box center [300, 717] width 18 height 18
type input "Товарищество с ограниченной ответственностью "Оптимус медика"«Optimus medica» L…"
type textarea "x"
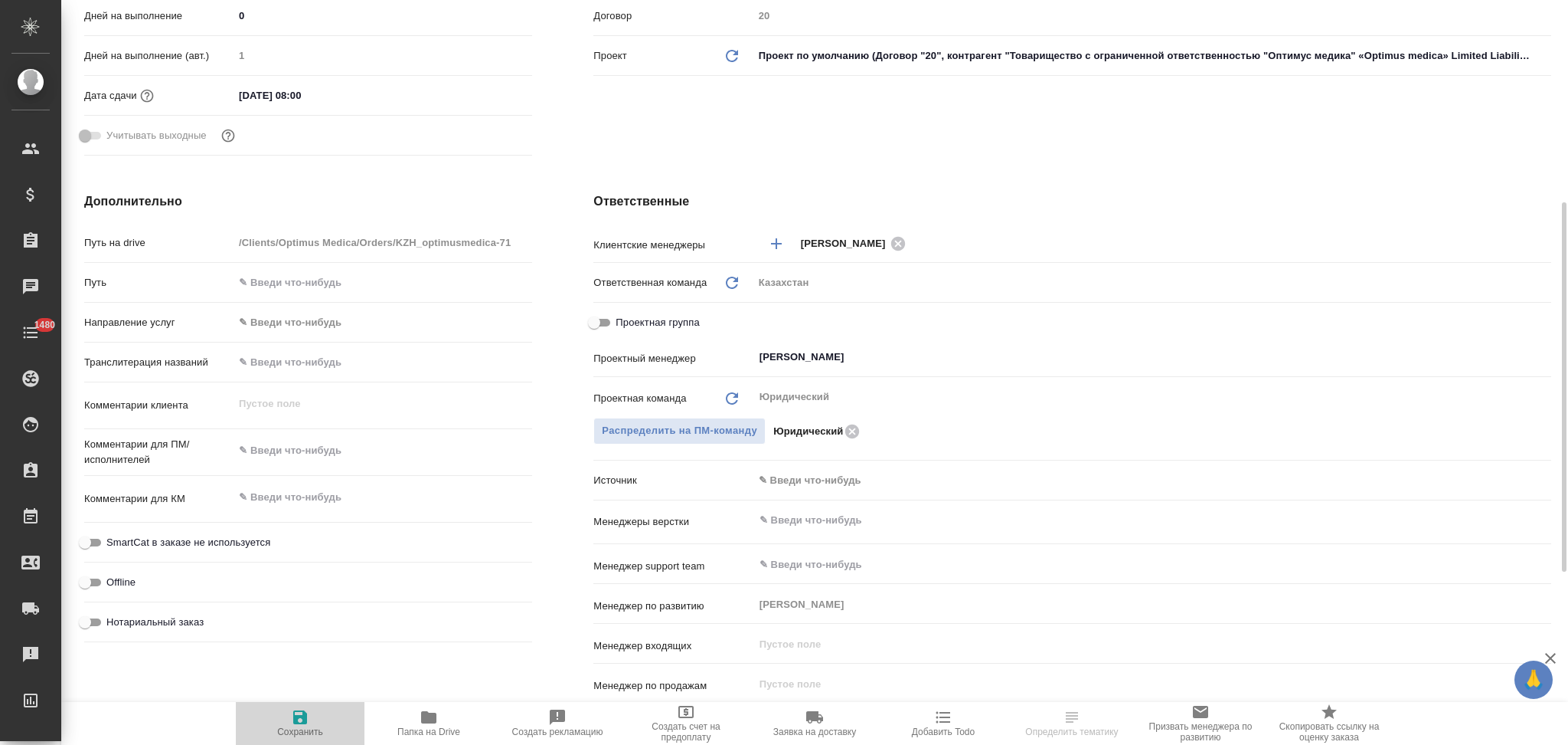
type textarea "x"
type input "Товарищество с ограниченной ответственностью "Оптимус медика"«Optimus medica» L…"
type textarea "x"
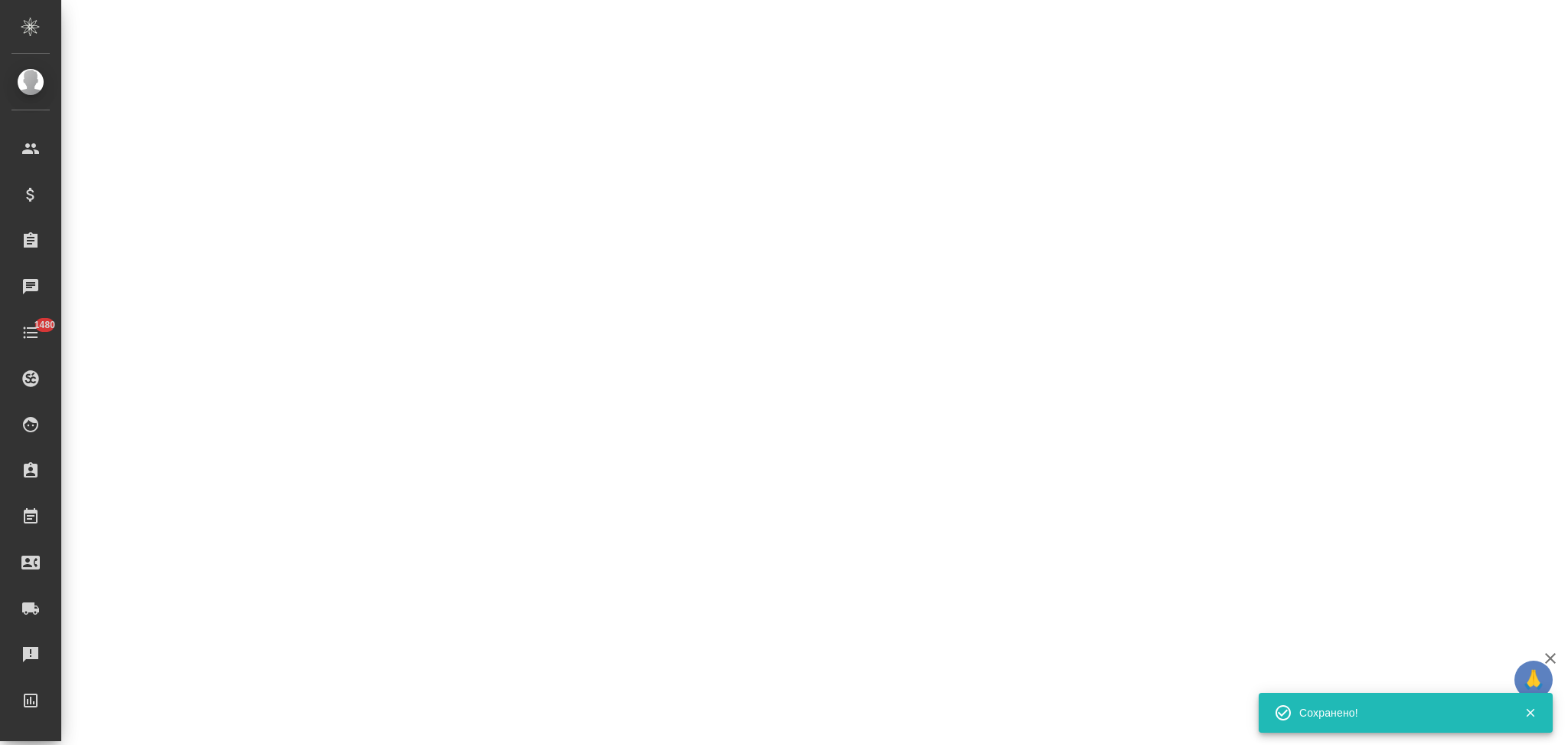
select select "RU"
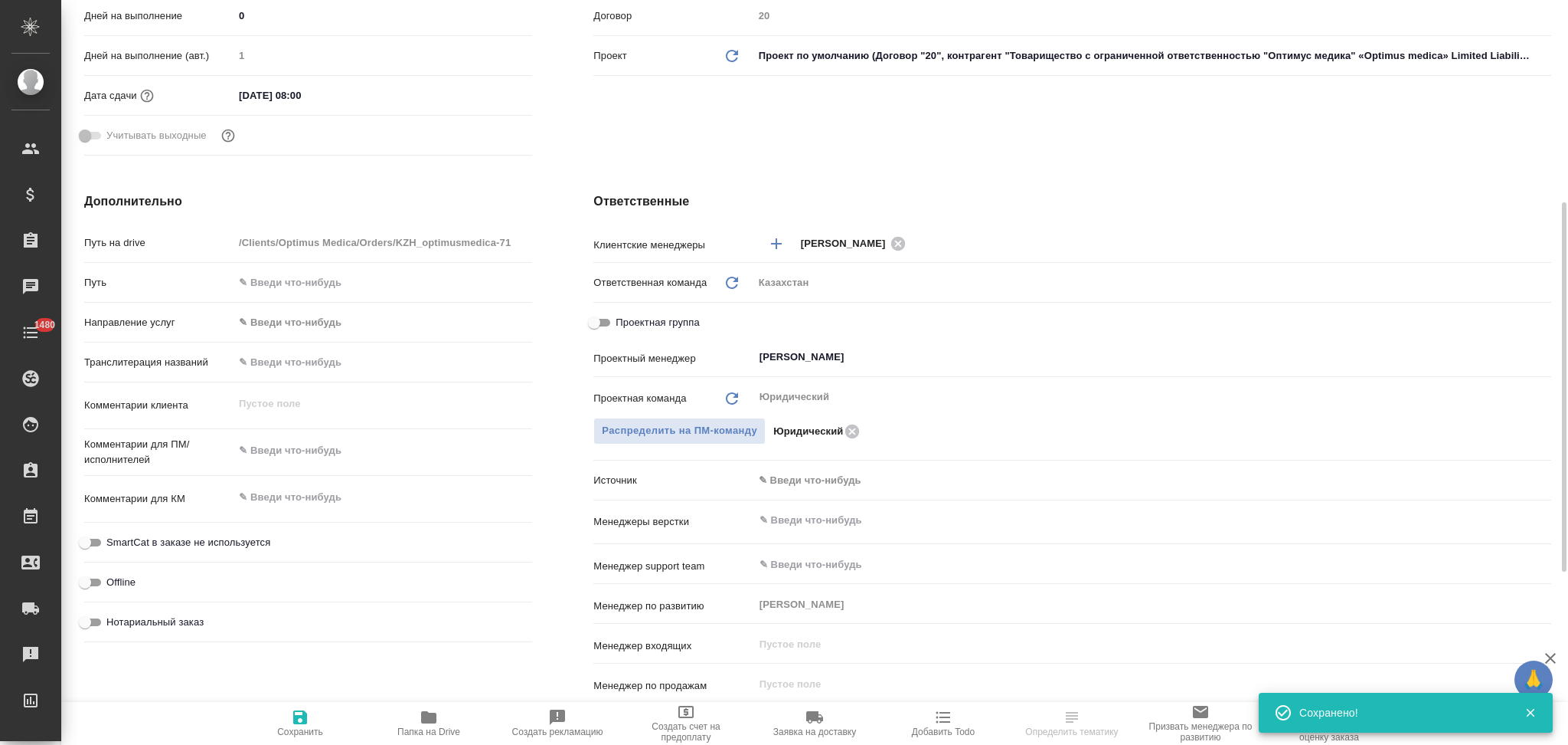
type textarea "x"
type input "Товарищество с ограниченной ответственностью "Оптимус медика"«Optimus medica» L…"
type textarea "x"
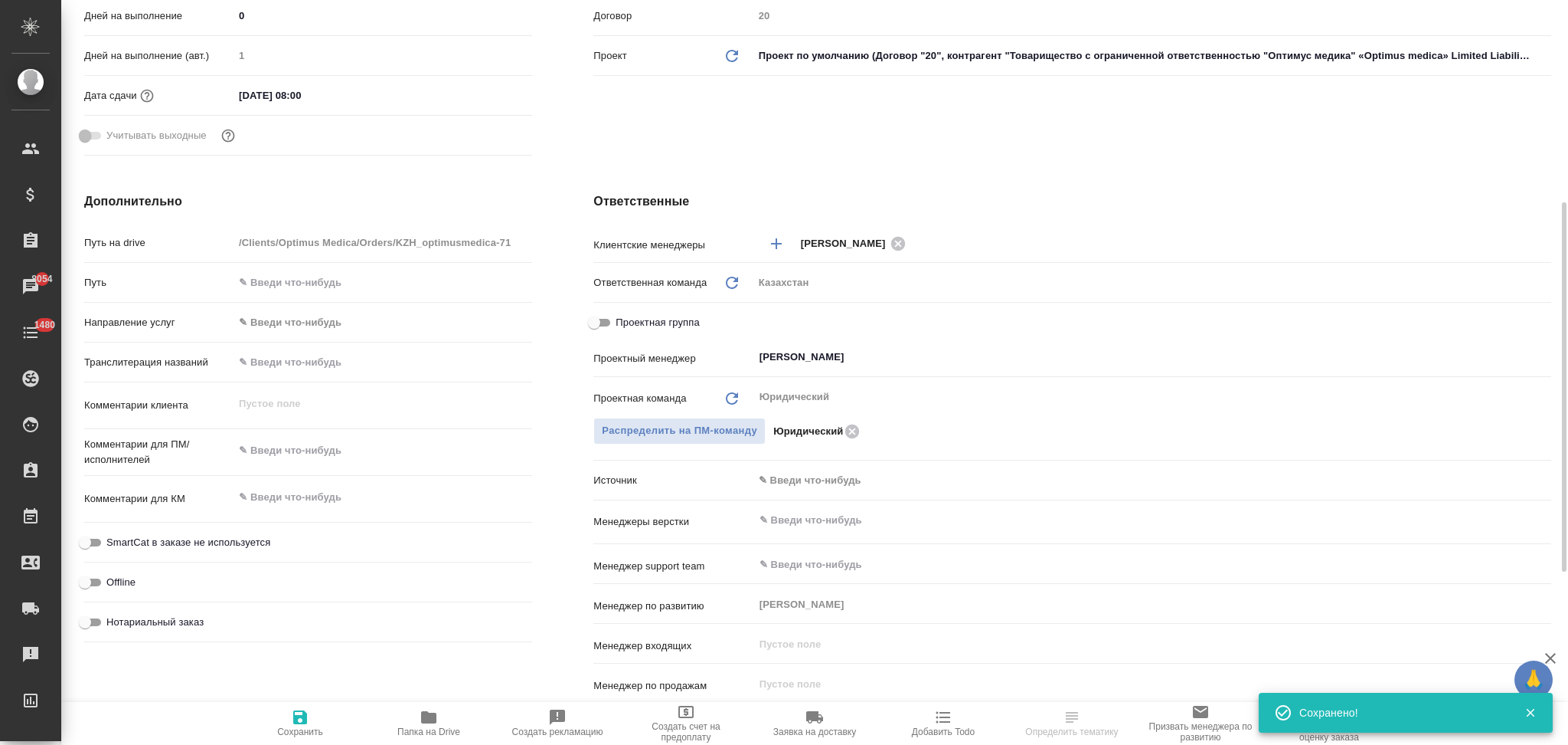
type textarea "x"
select select "RU"
type input "Товарищество с ограниченной ответственностью "Оптимус медика"«Optimus medica» L…"
type textarea "x"
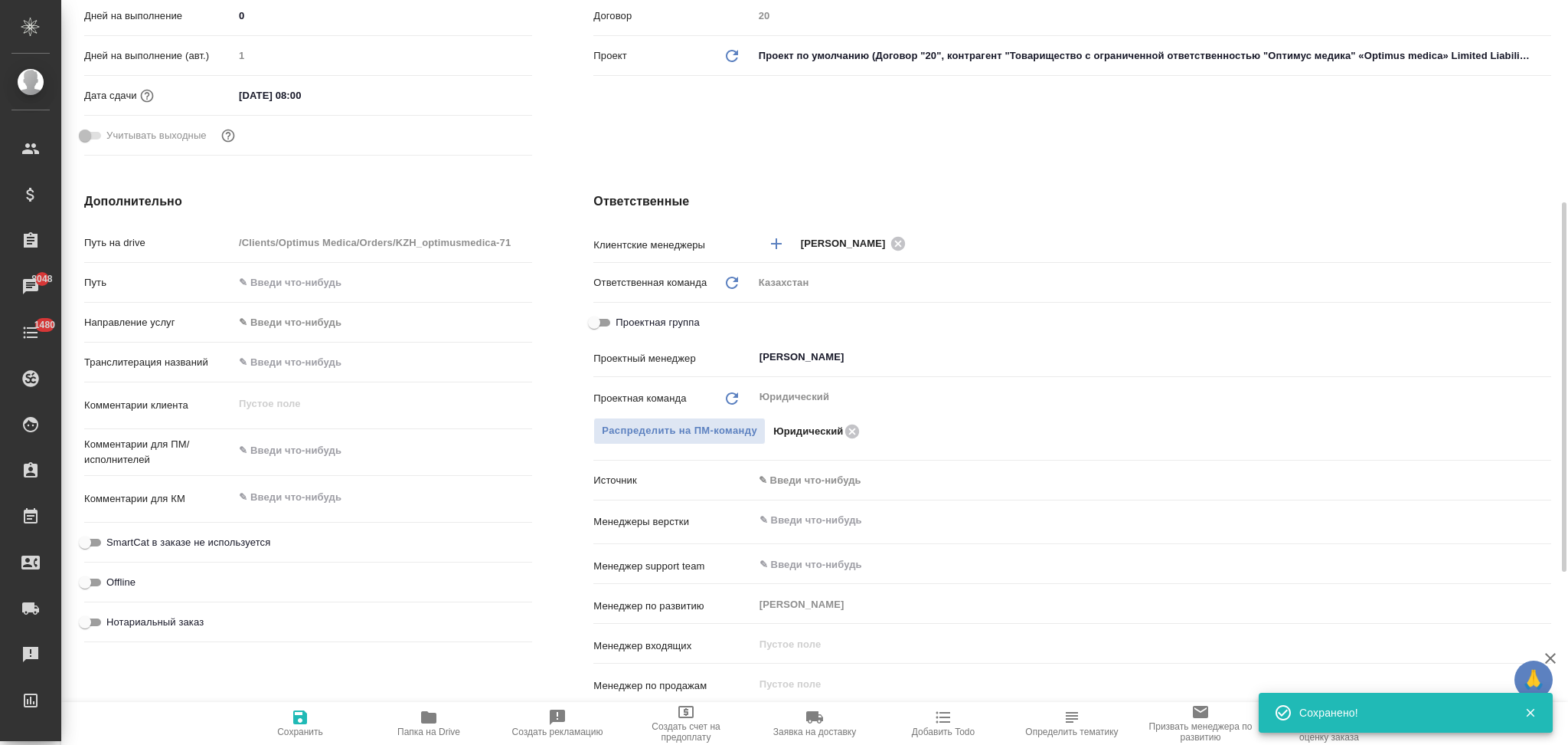
type textarea "x"
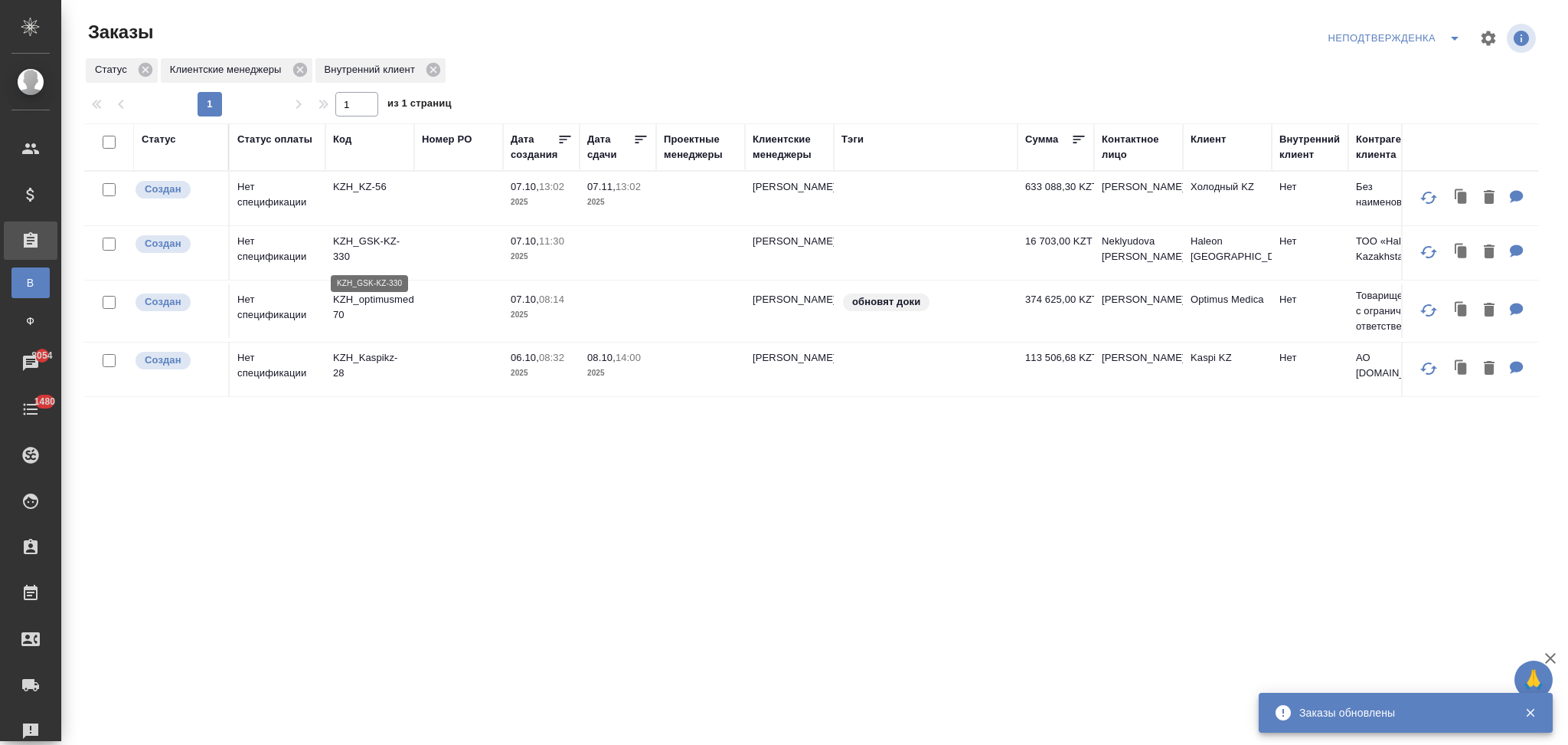
click at [377, 240] on p "KZH_GSK-KZ-330" at bounding box center [369, 249] width 73 height 31
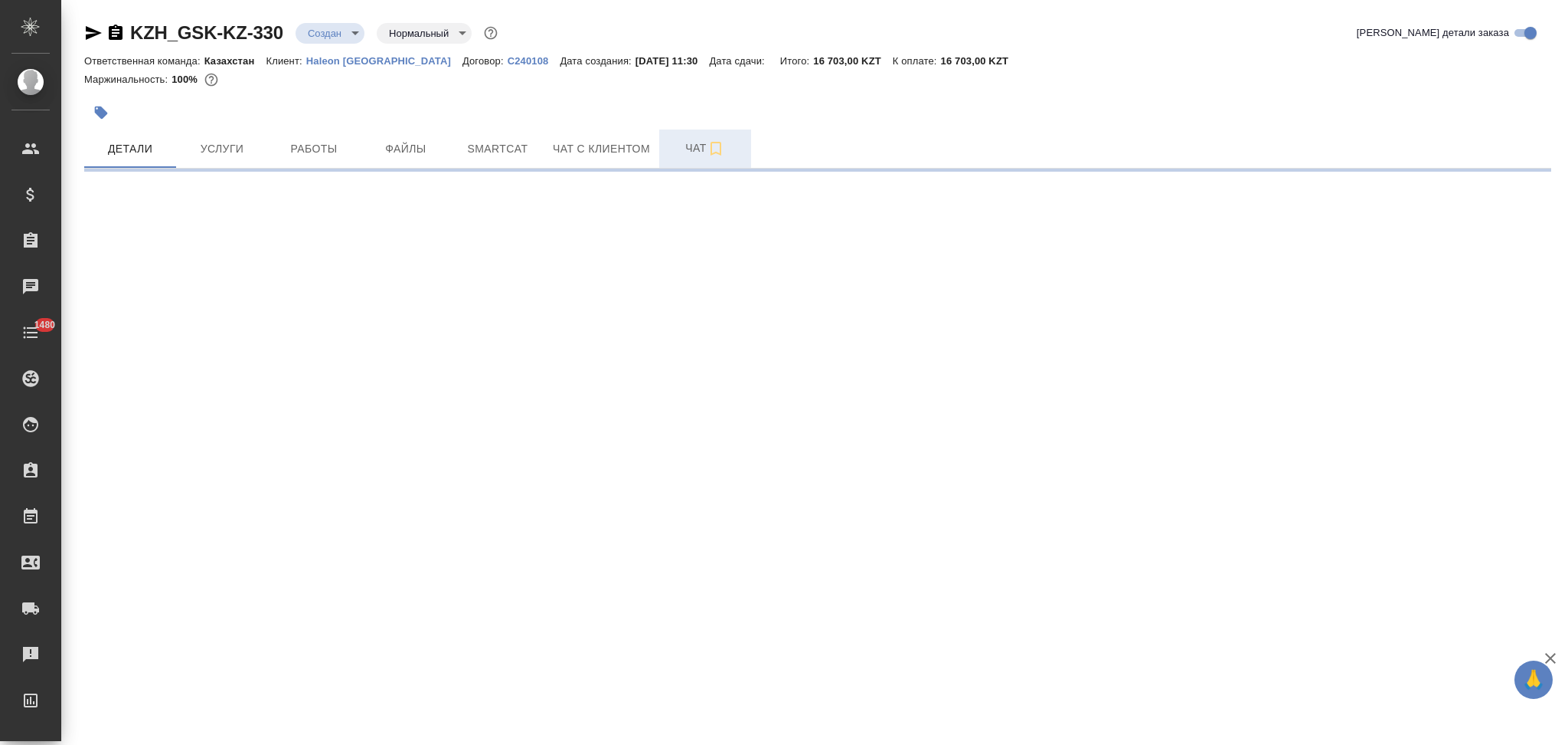
select select "RU"
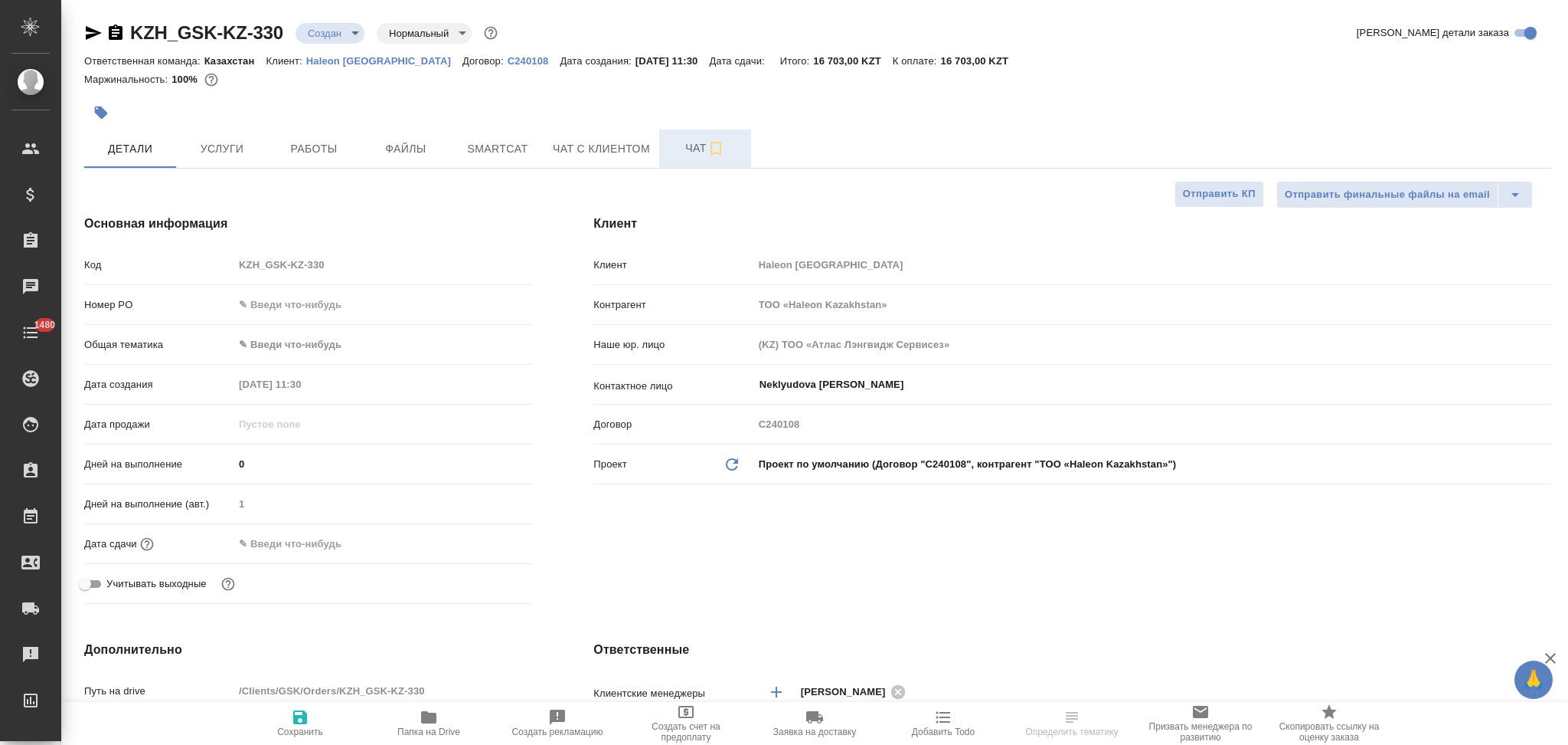
type textarea "x"
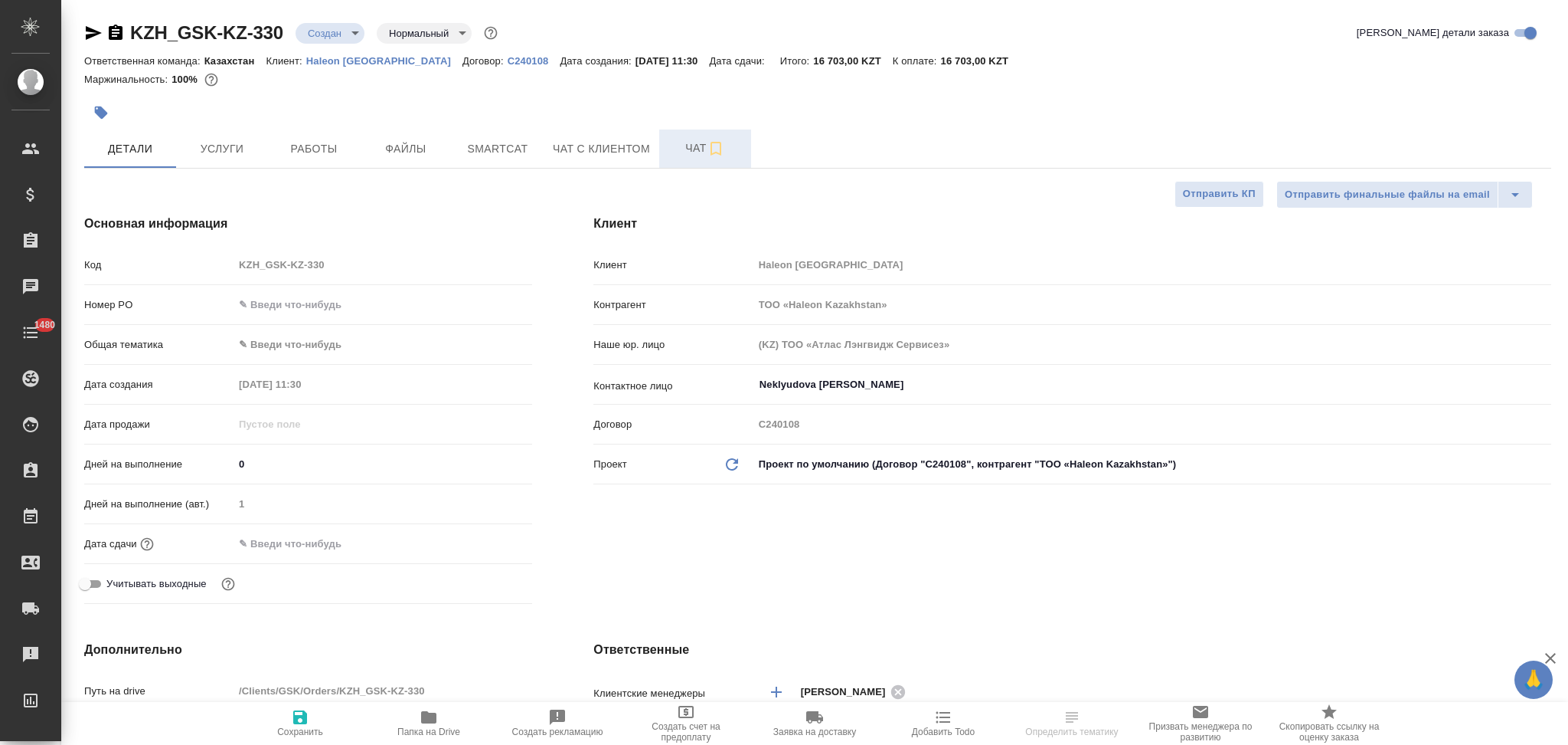
type textarea "x"
click at [679, 144] on span "Чат" at bounding box center [705, 148] width 73 height 19
type textarea "x"
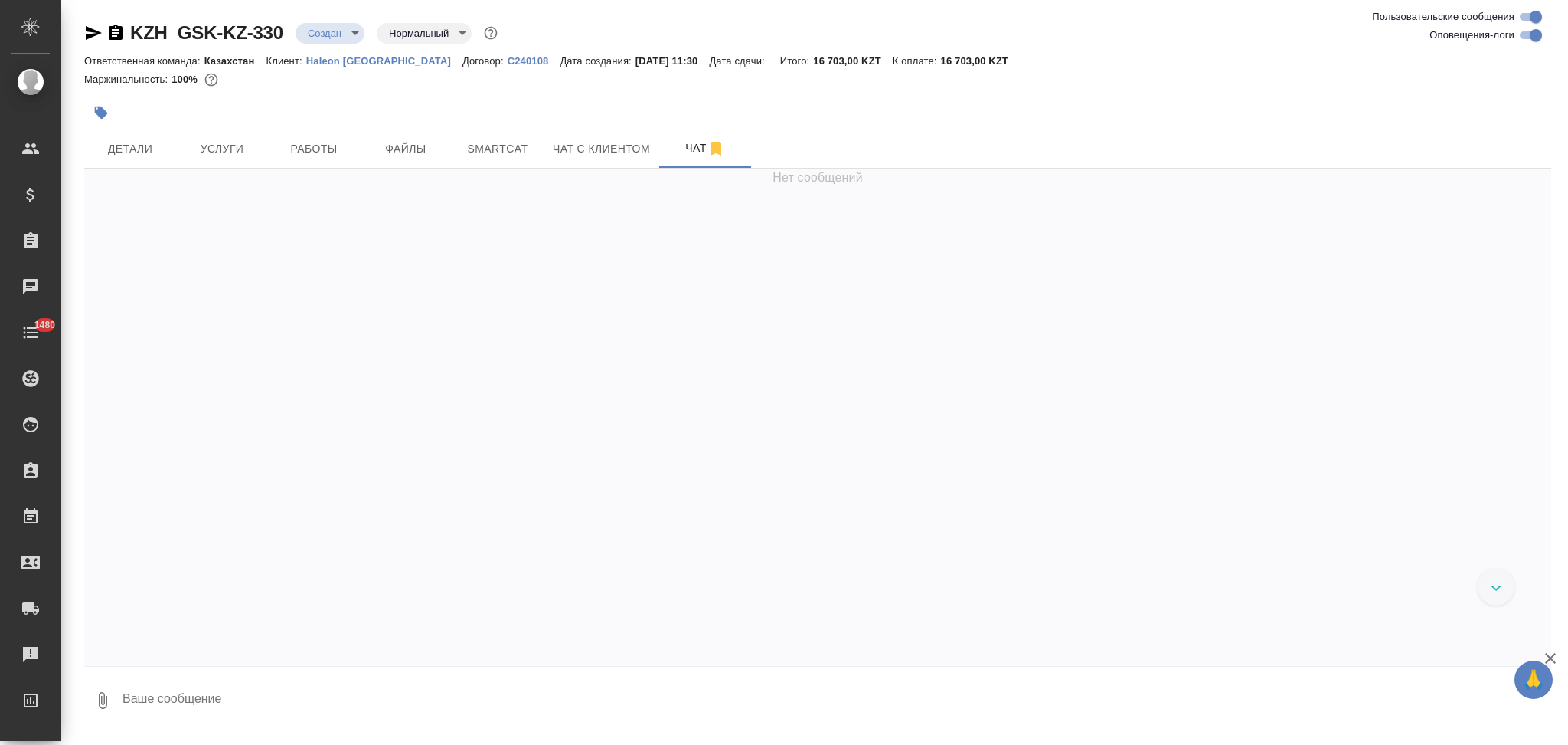
scroll to position [144, 0]
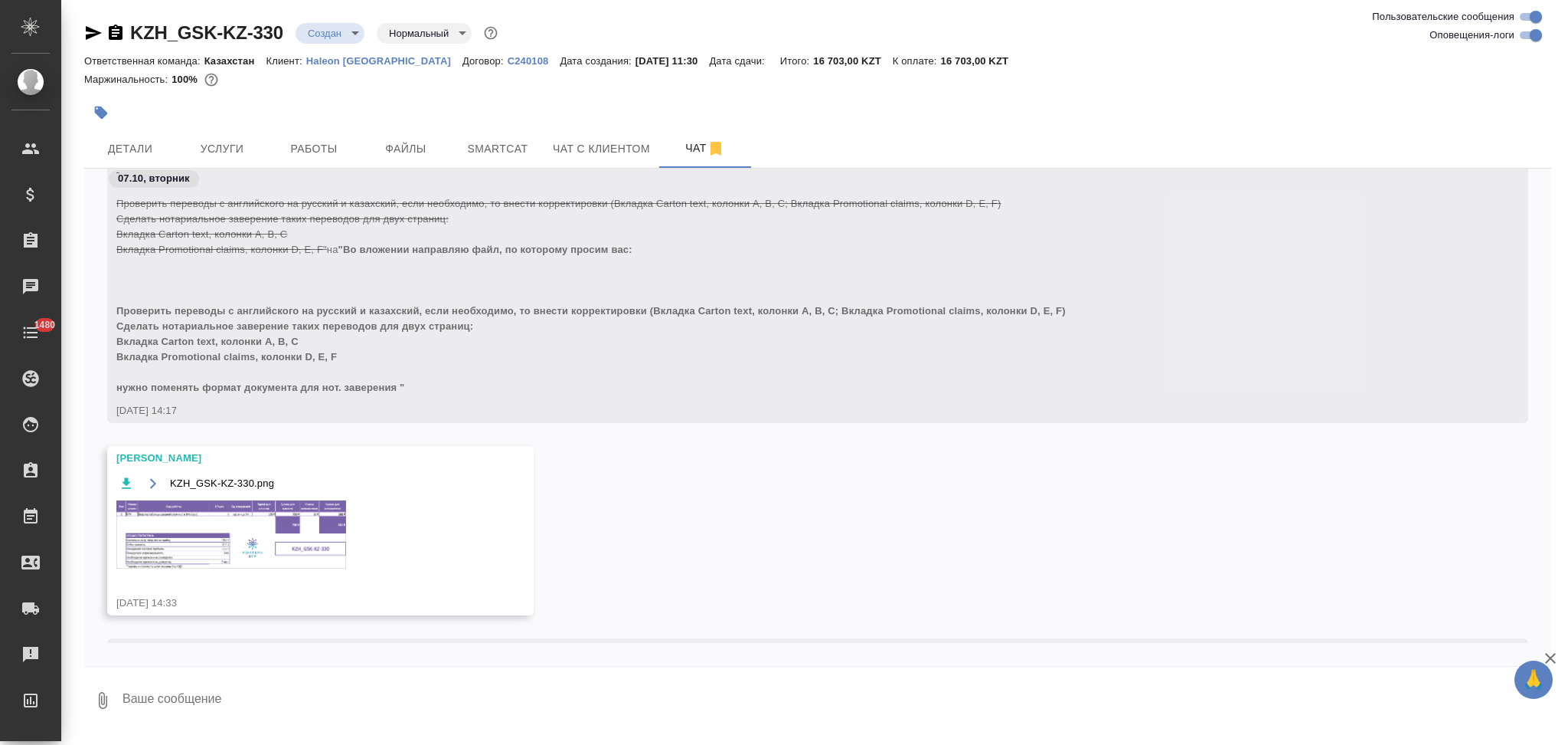
click at [181, 709] on textarea at bounding box center [836, 700] width 1431 height 52
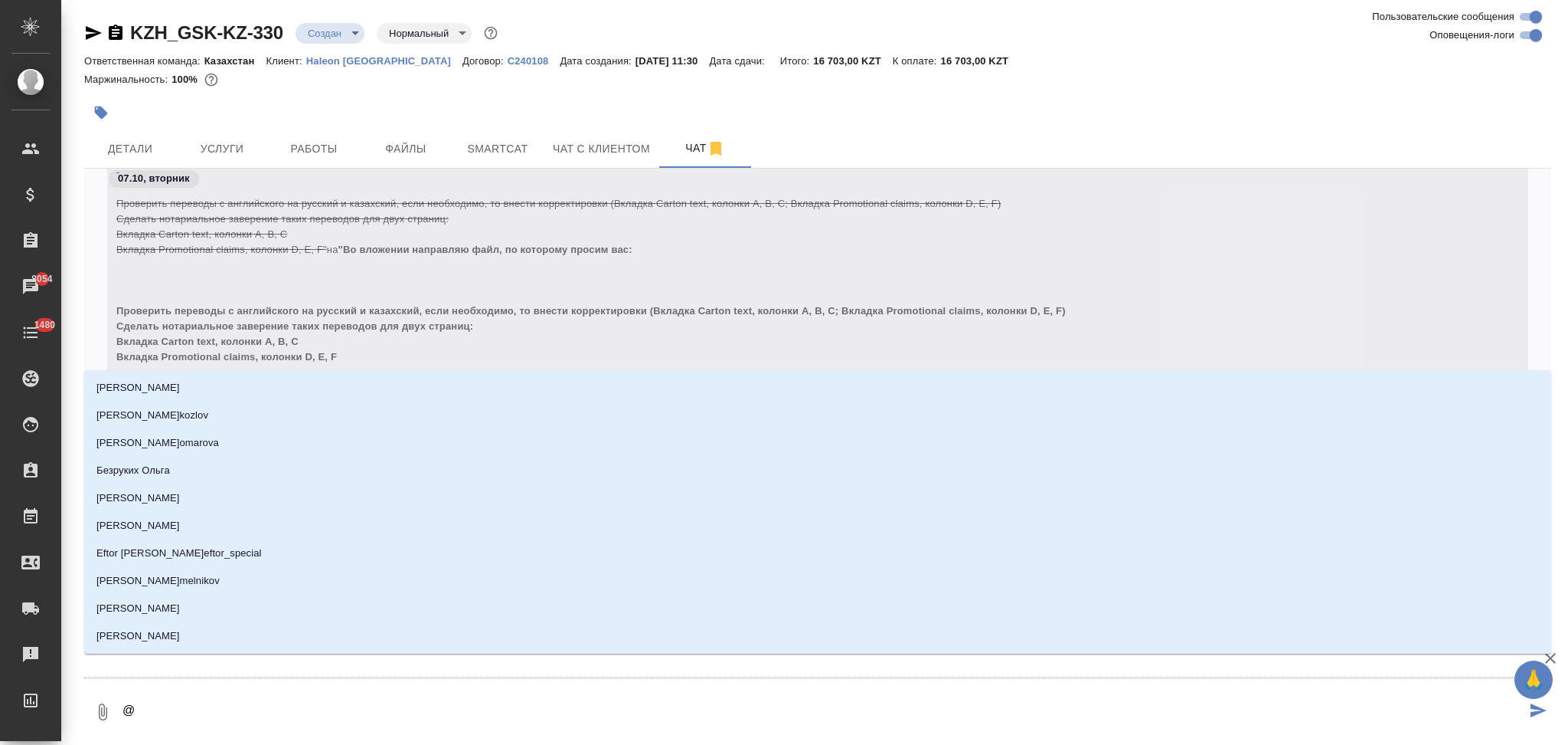
type textarea "@п"
type input "п"
type textarea "@пе"
type input "пе"
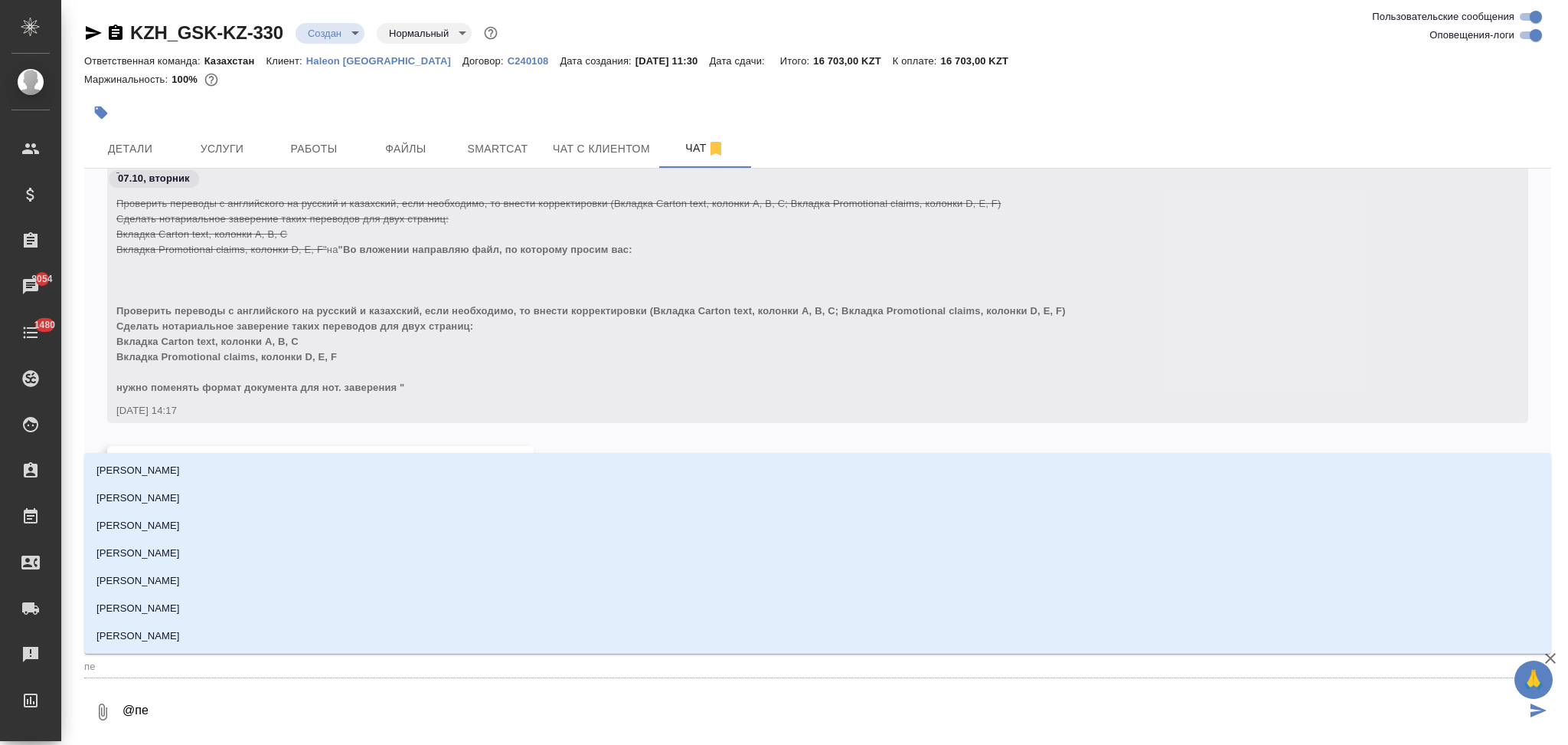
type textarea "@пет"
type input "пет"
click at [170, 464] on p "Петрова Валерия" at bounding box center [138, 470] width 84 height 15
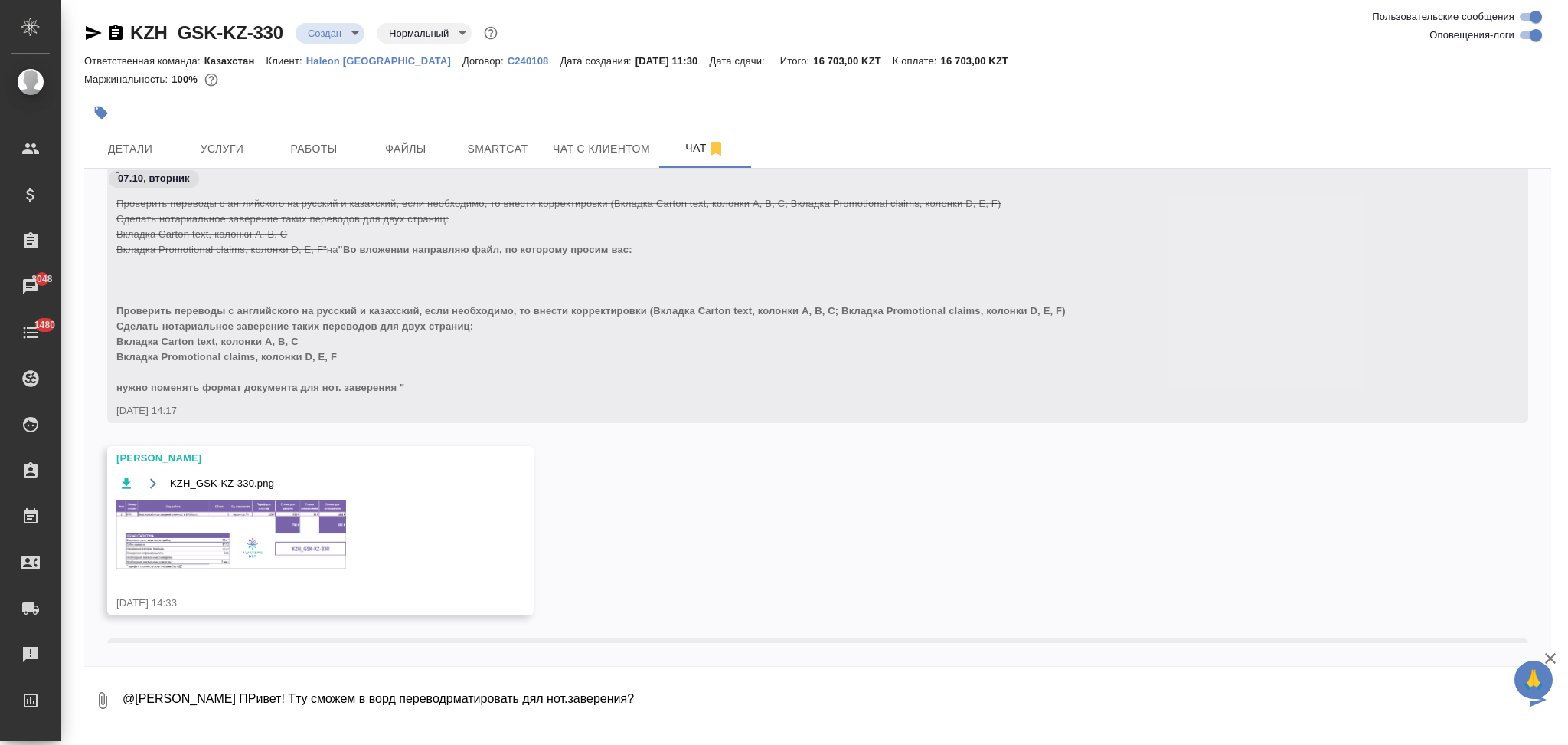
drag, startPoint x: 530, startPoint y: 699, endPoint x: 539, endPoint y: 696, distance: 9.5
click at [539, 696] on textarea "@Петрова Валерия ПРивет! Тту сможем в ворд переводрматировать дял нот.заверения?" at bounding box center [823, 700] width 1405 height 52
click at [251, 702] on textarea "@Петрова Валерия ПРивет! Тту сможем в ворд переформатировать для нот.заверения?" at bounding box center [823, 700] width 1405 height 52
drag, startPoint x: 292, startPoint y: 696, endPoint x: 308, endPoint y: 702, distance: 17.1
click at [308, 702] on textarea "@Петрова Валерия Привет! Тту сможем в ворд переформатировать для нот.заверения?" at bounding box center [823, 700] width 1405 height 52
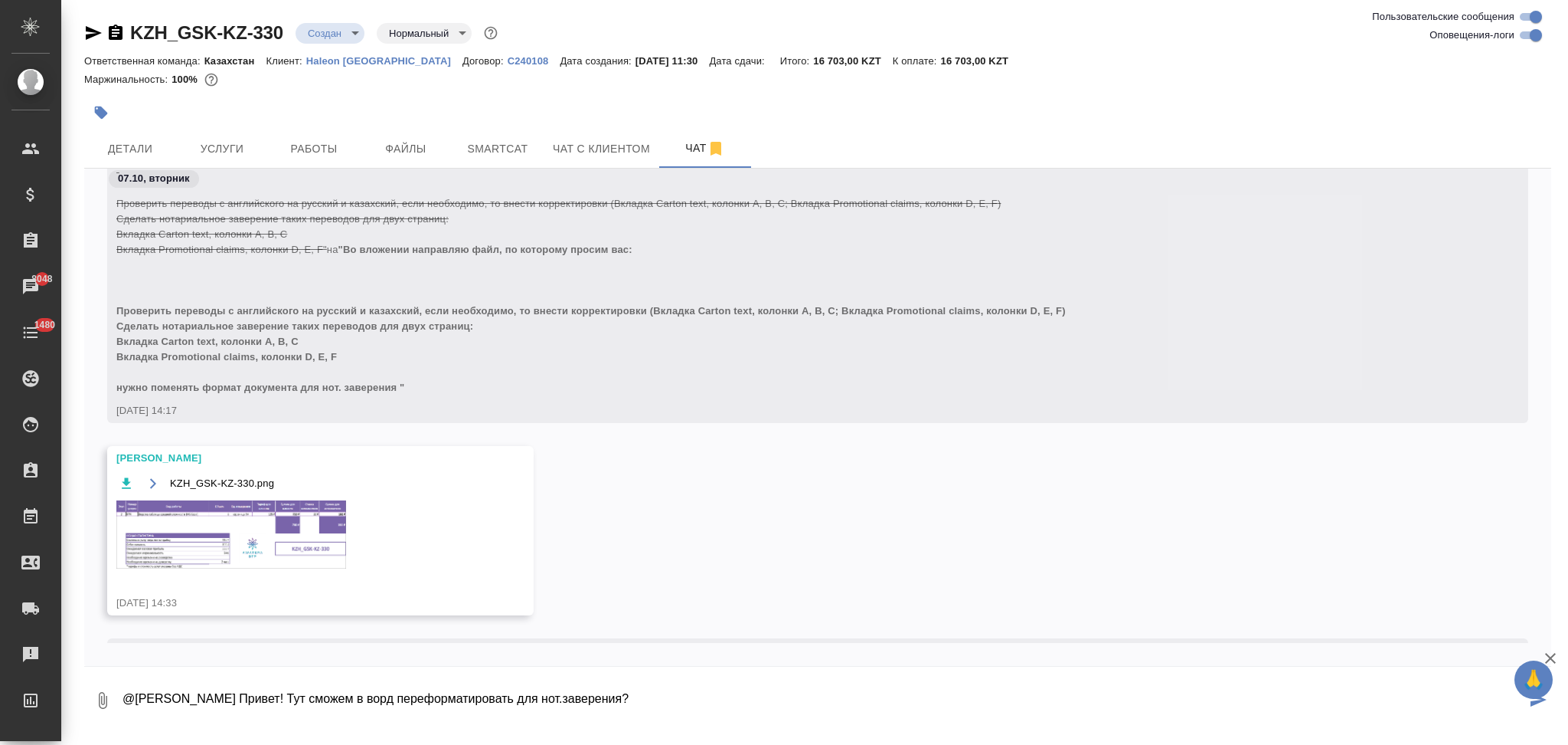
click at [689, 711] on textarea "@Петрова Валерия Привет! Тут сможем в ворд переформатировать для нот.заверения?" at bounding box center [823, 700] width 1405 height 52
click at [634, 687] on textarea "@Петрова Валерия Привет! Тут сможем в ворд переформатировать для нот.заверения?" at bounding box center [823, 700] width 1405 height 52
type textarea "@Петрова Валерия Привет! Тут сможем в ворд переформатировать для нот.заверения?"
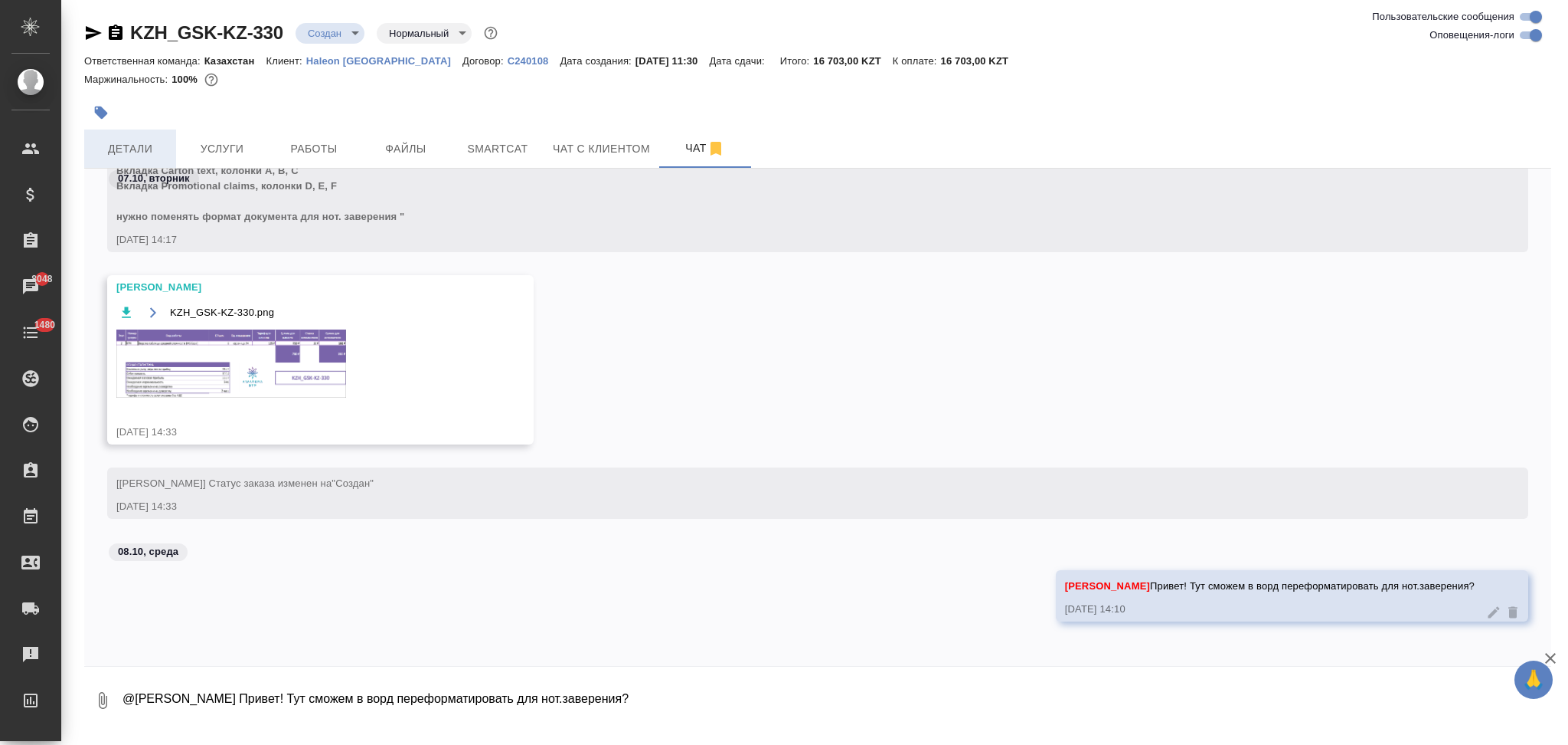
click at [155, 136] on button "Детали" at bounding box center [130, 148] width 92 height 39
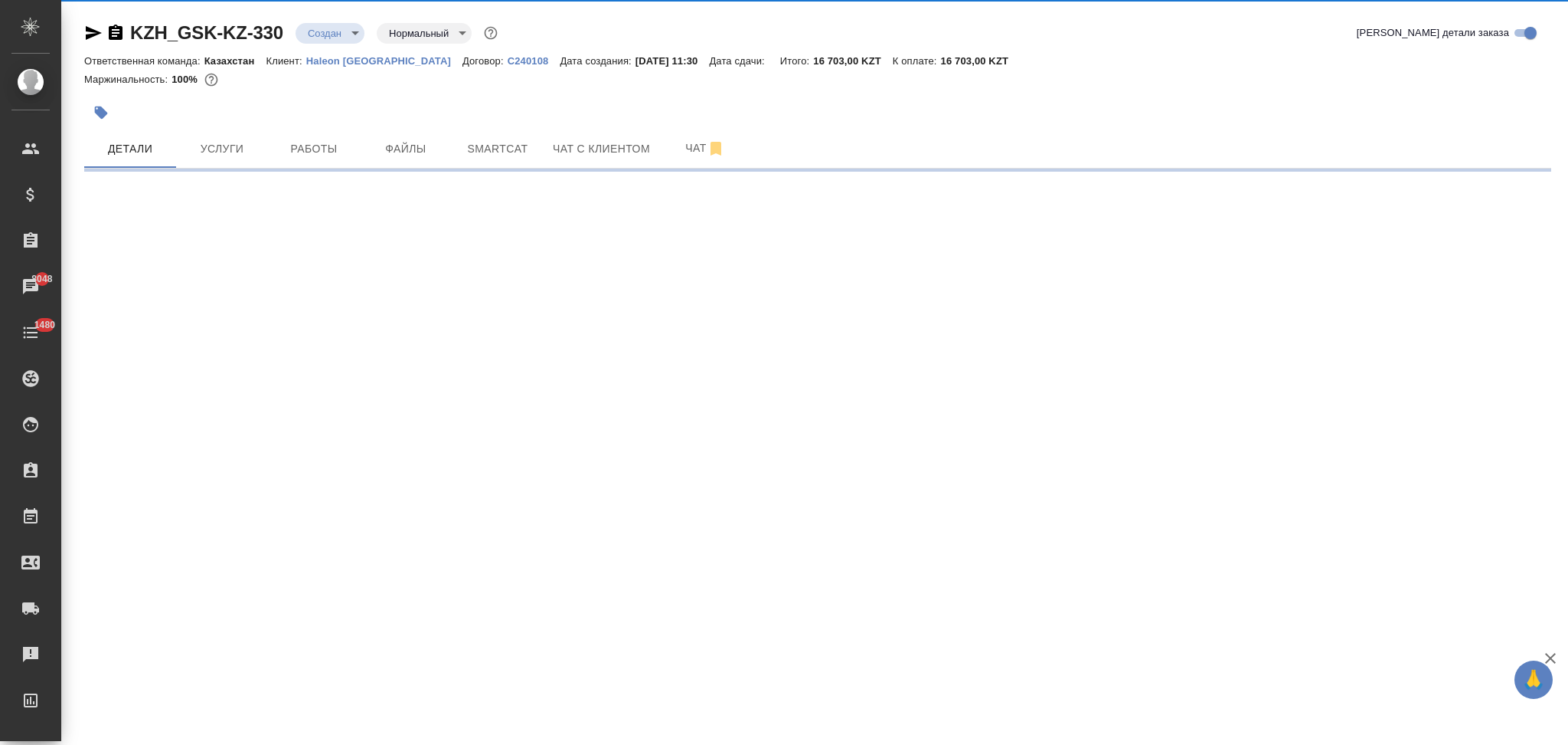
select select "RU"
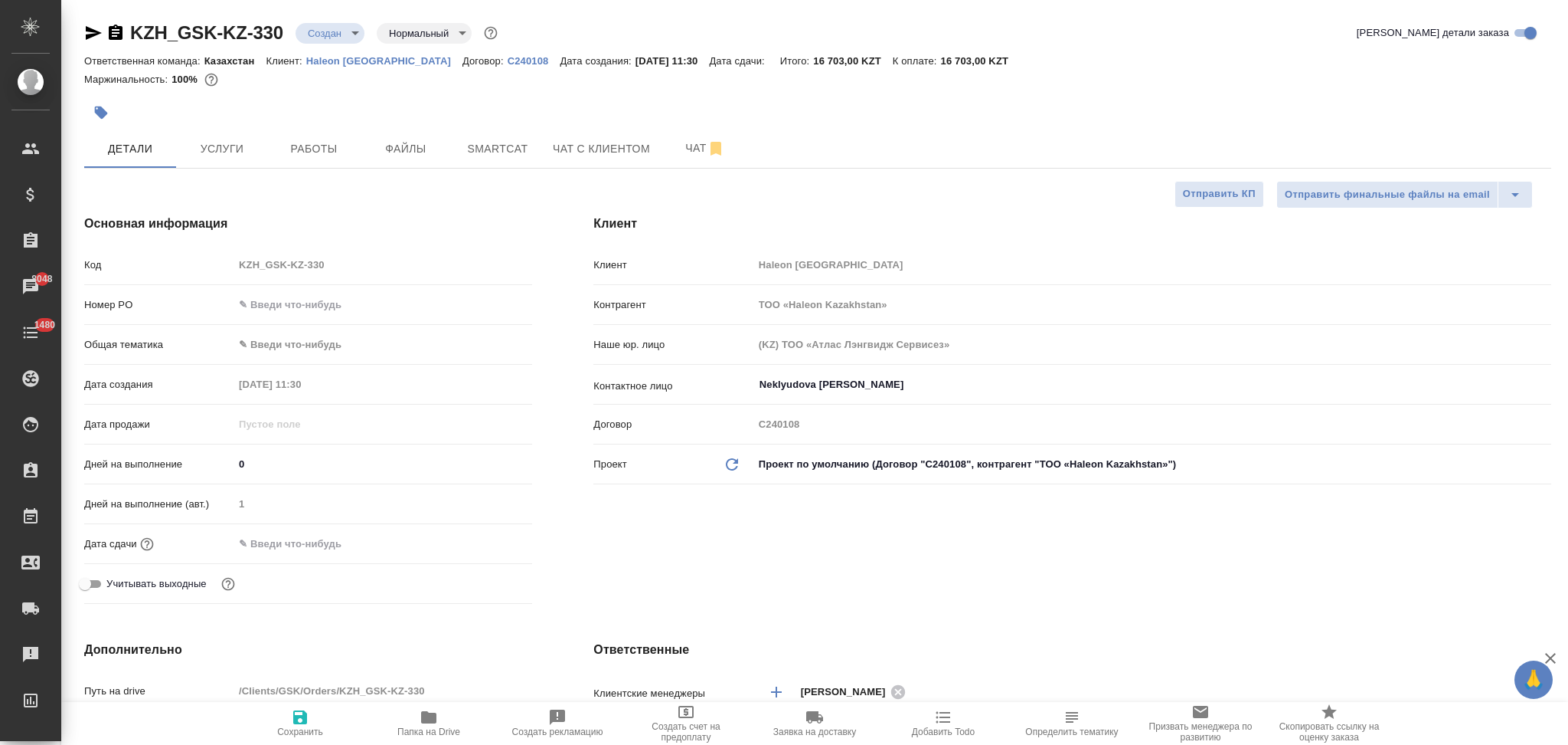
type textarea "x"
click at [230, 148] on span "Услуги" at bounding box center [222, 149] width 73 height 19
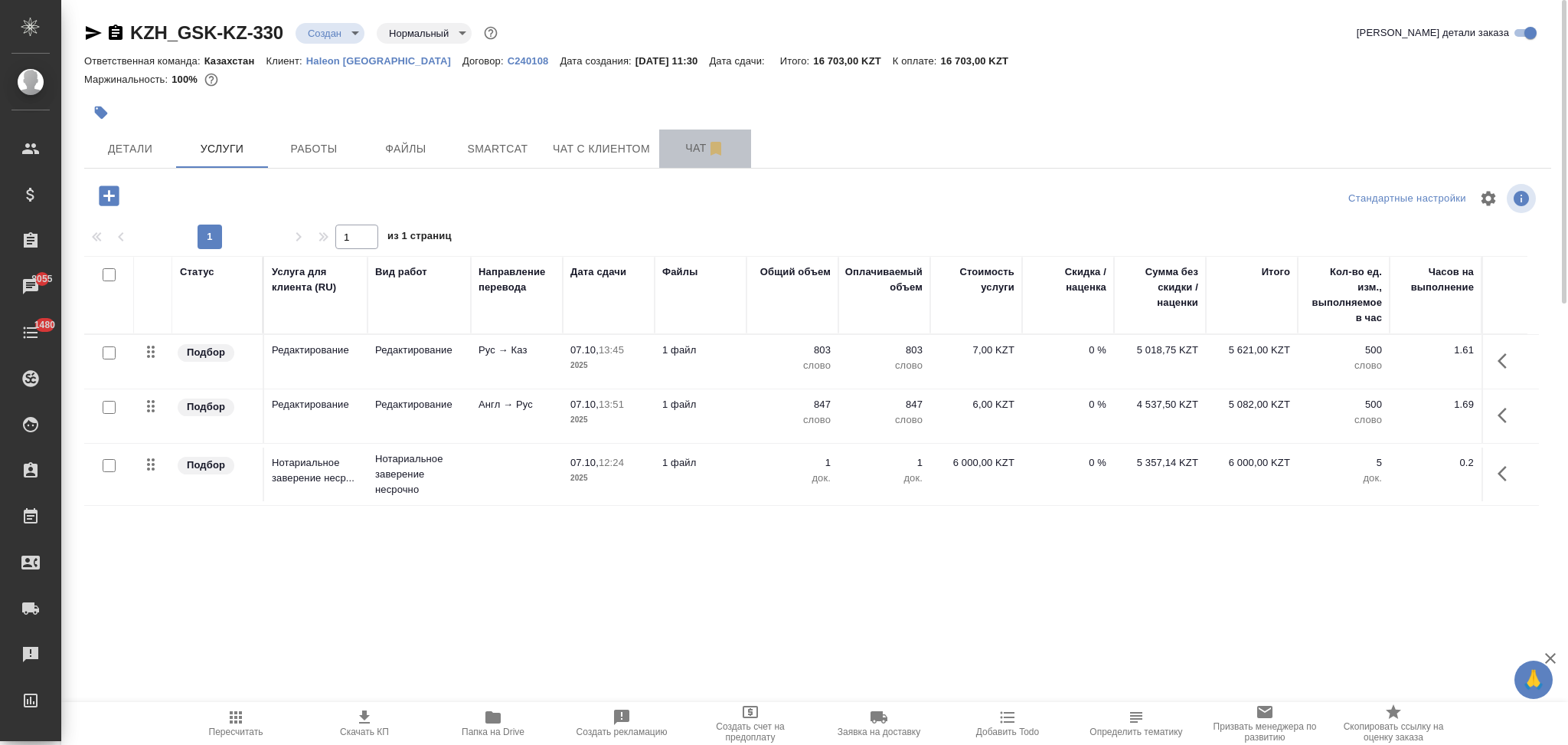
click at [689, 144] on span "Чат" at bounding box center [705, 148] width 73 height 19
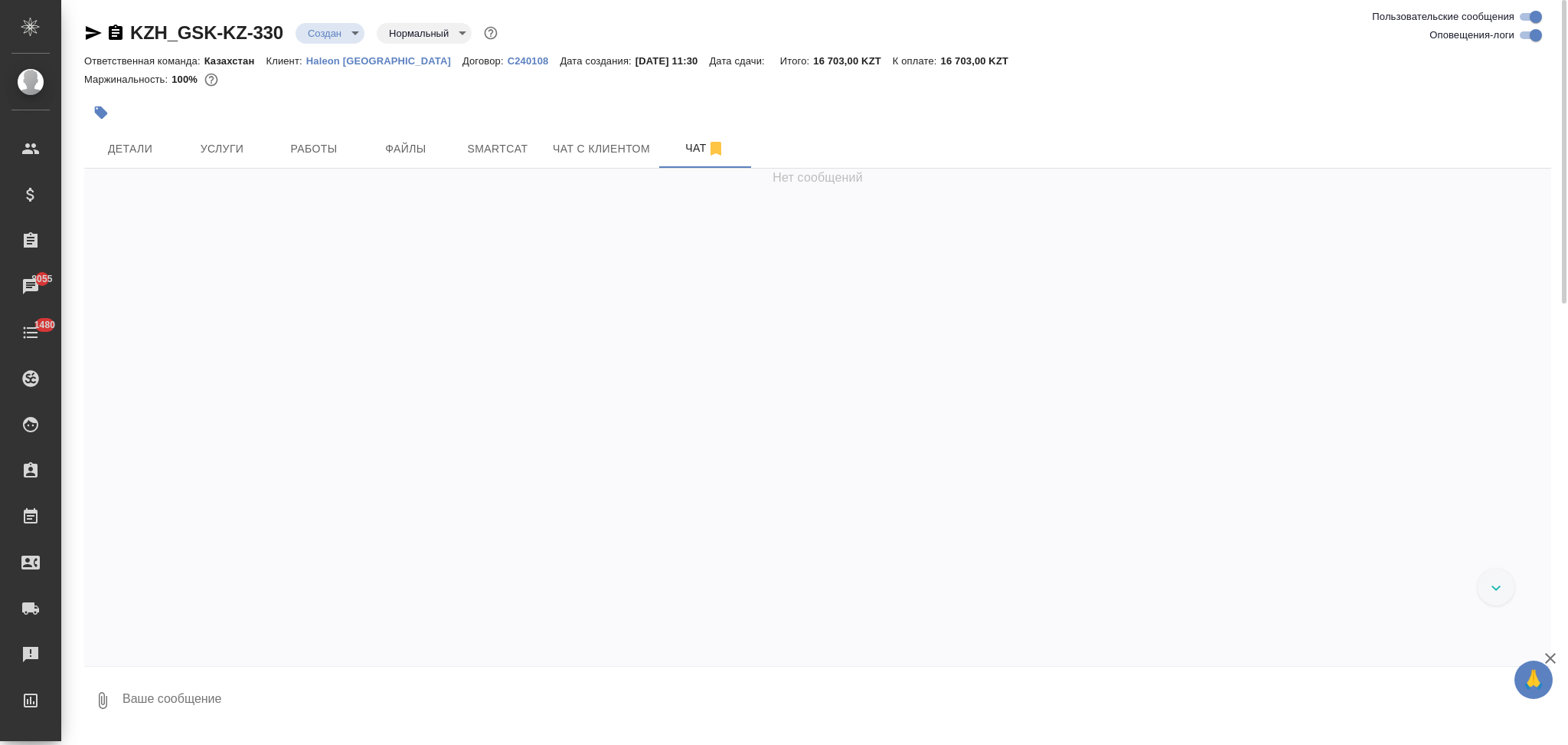
scroll to position [409, 0]
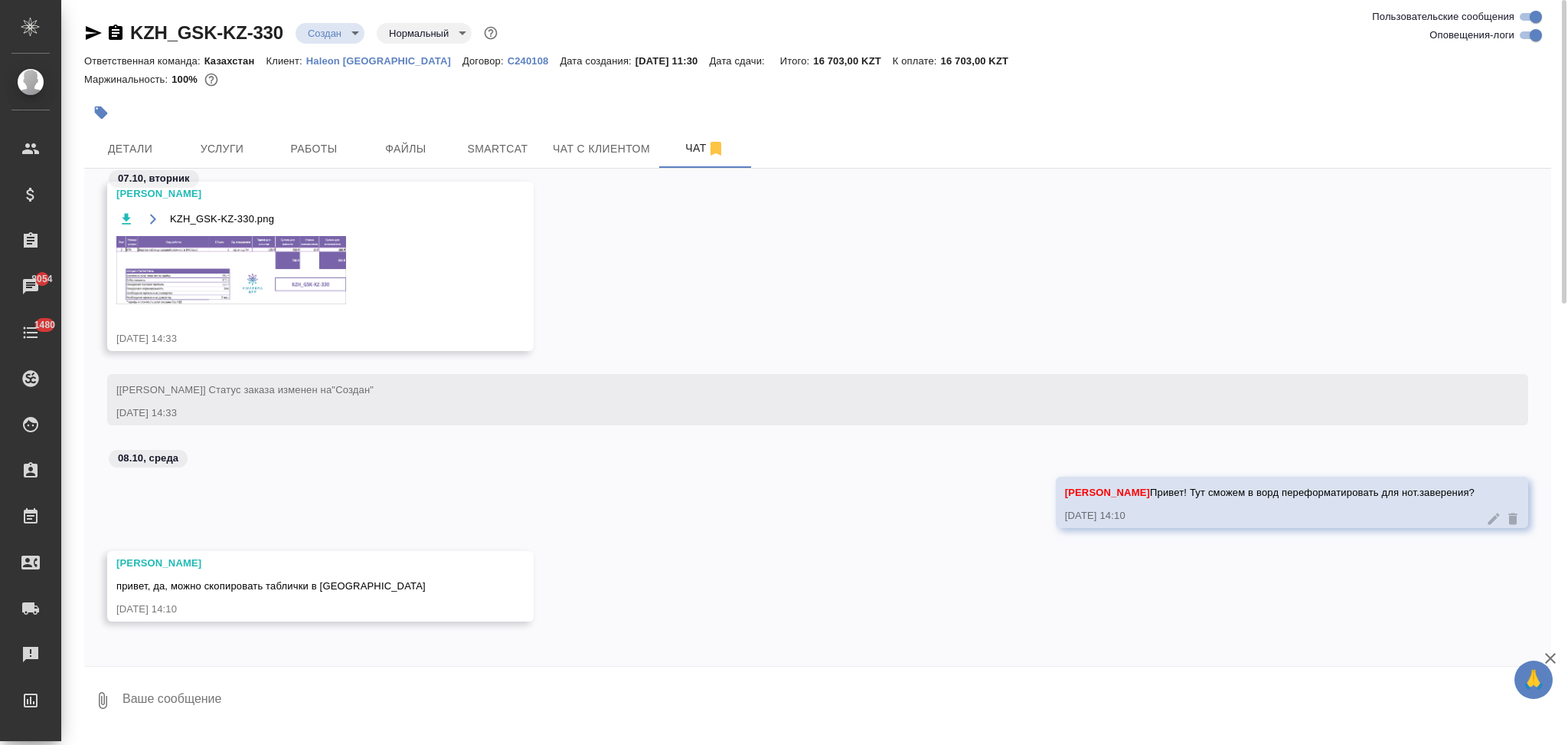
click at [213, 702] on textarea at bounding box center [836, 700] width 1431 height 52
type textarea "тикет не меняем?"
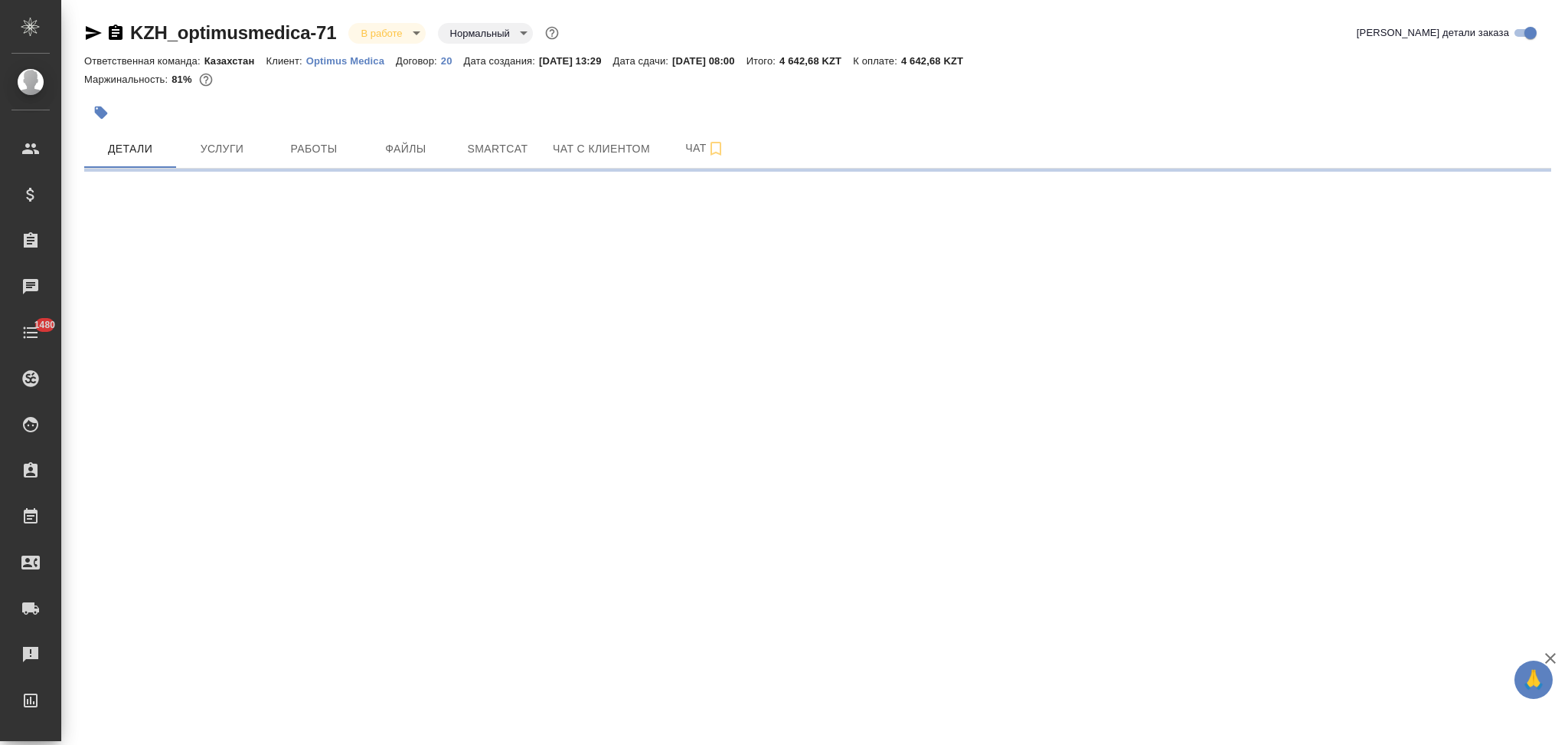
select select "RU"
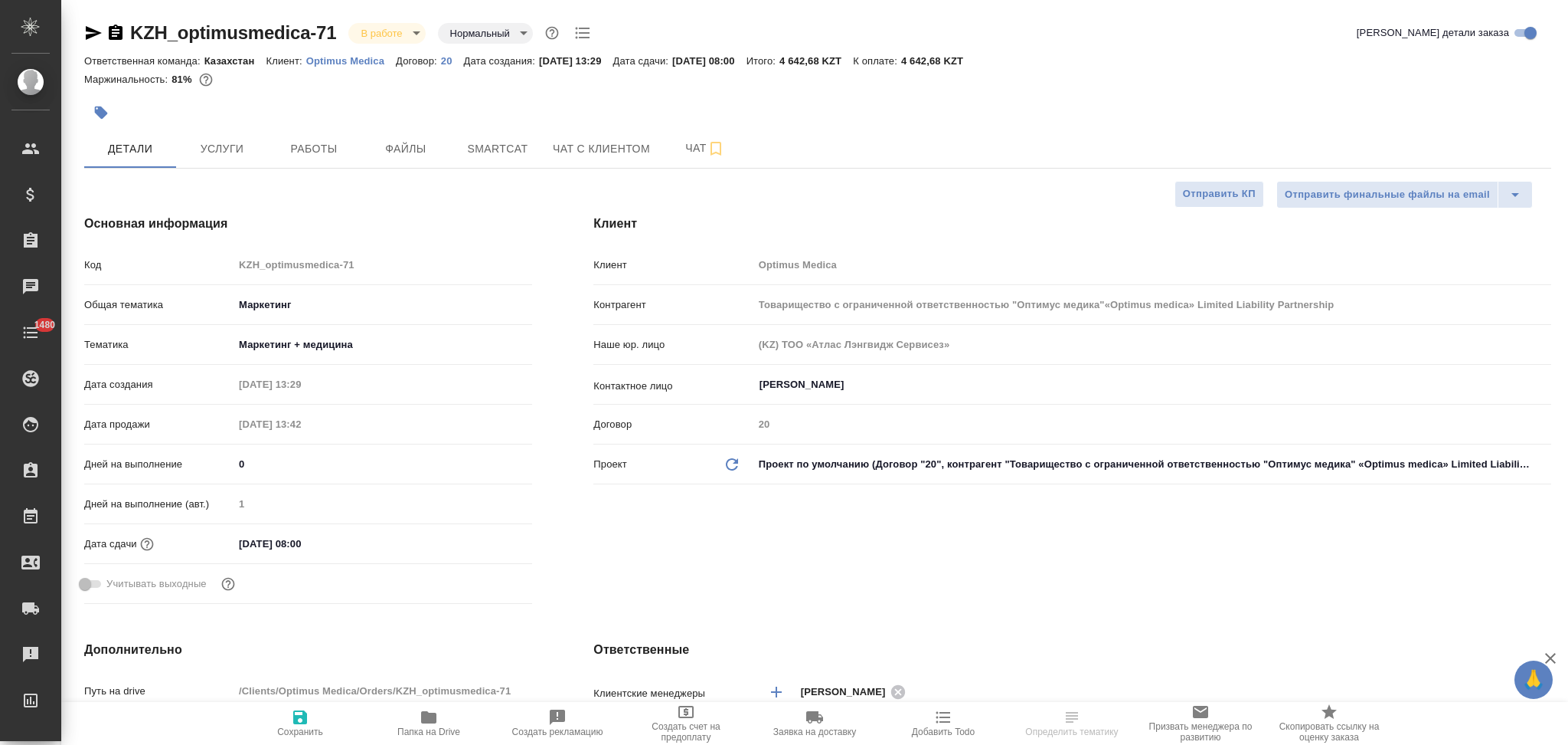
type input "Товарищество с ограниченной ответственностью "Оптимус медика"«Optimus medica» L…"
type textarea "x"
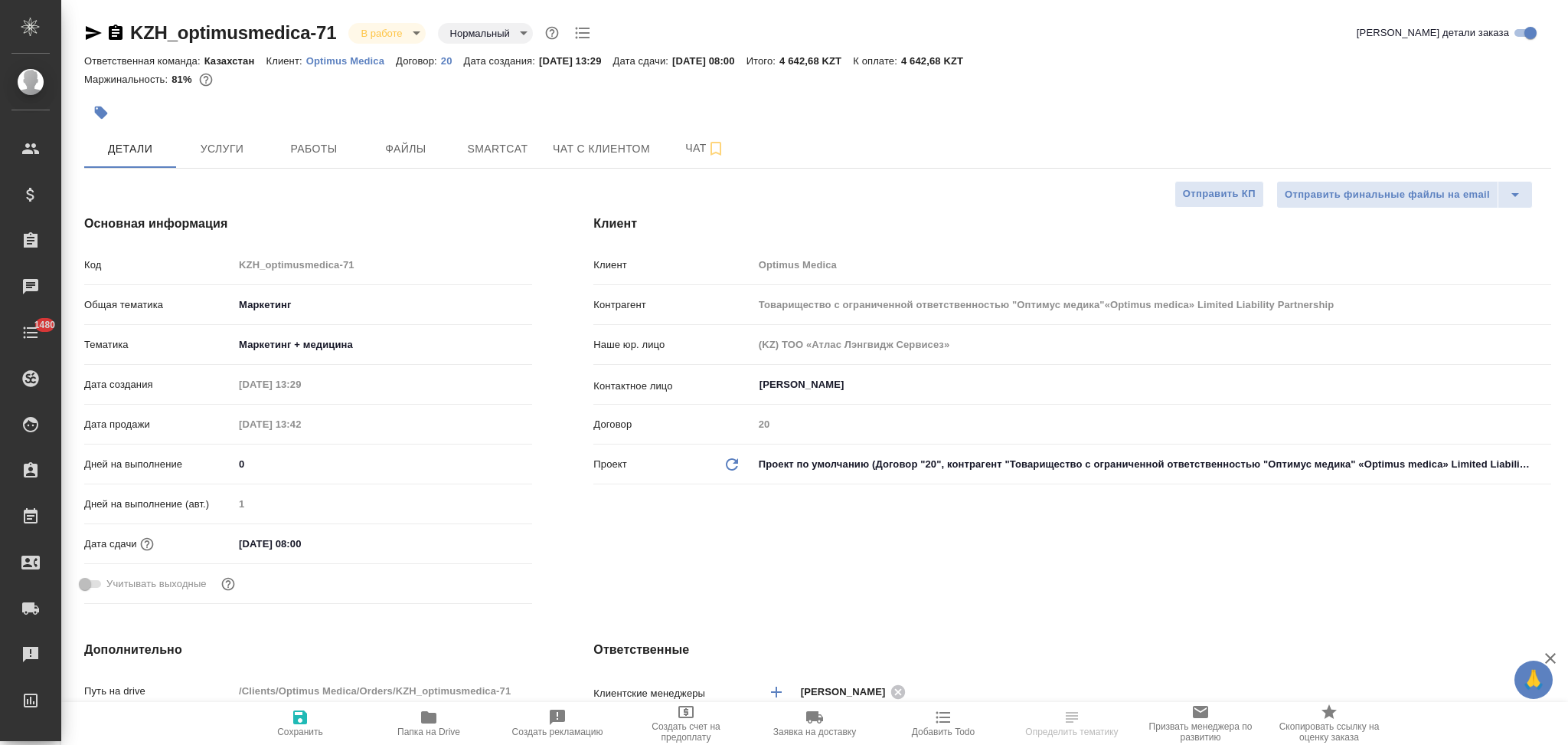
type textarea "x"
type input "Товарищество с ограниченной ответственностью "Оптимус медика"«Optimus medica» L…"
type textarea "x"
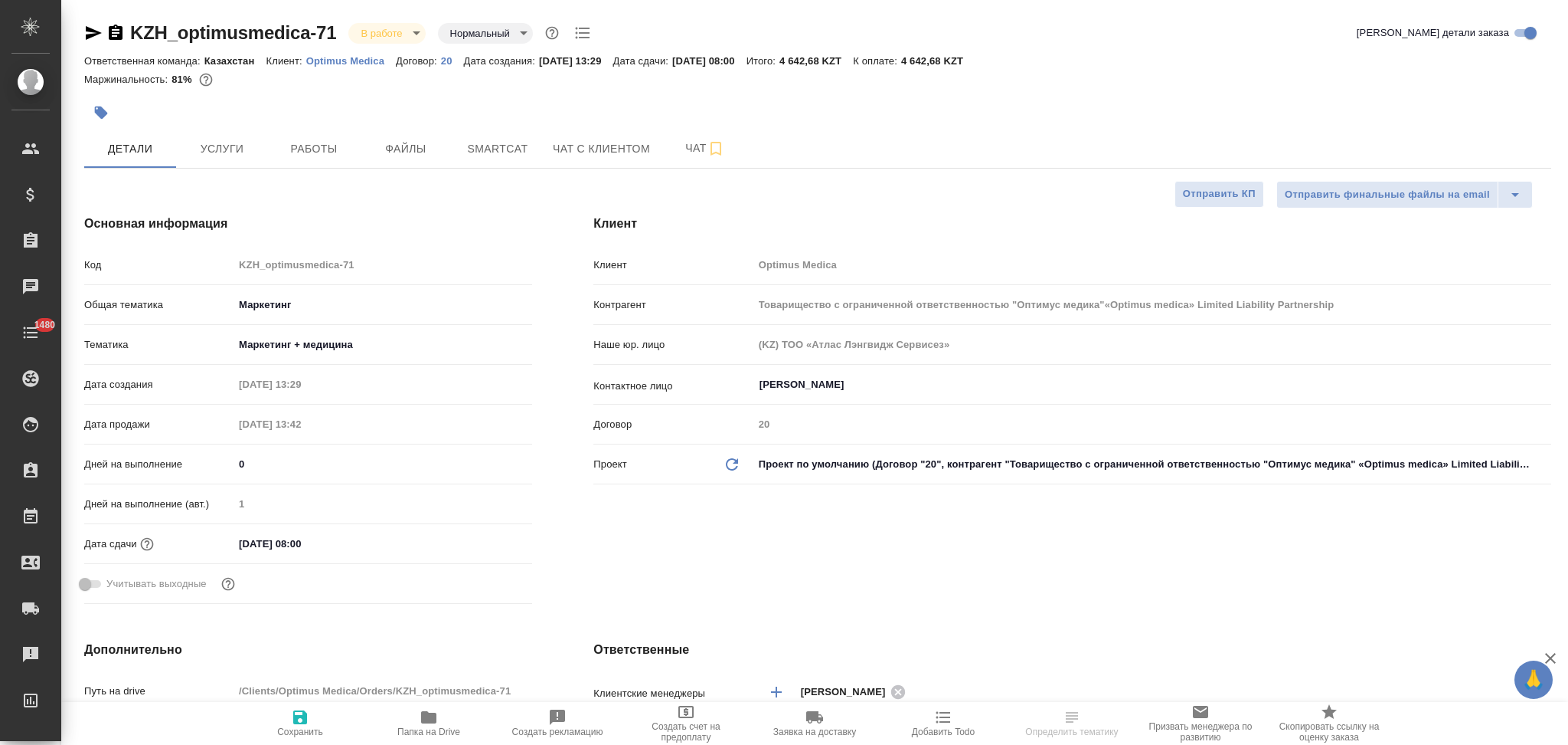
type textarea "x"
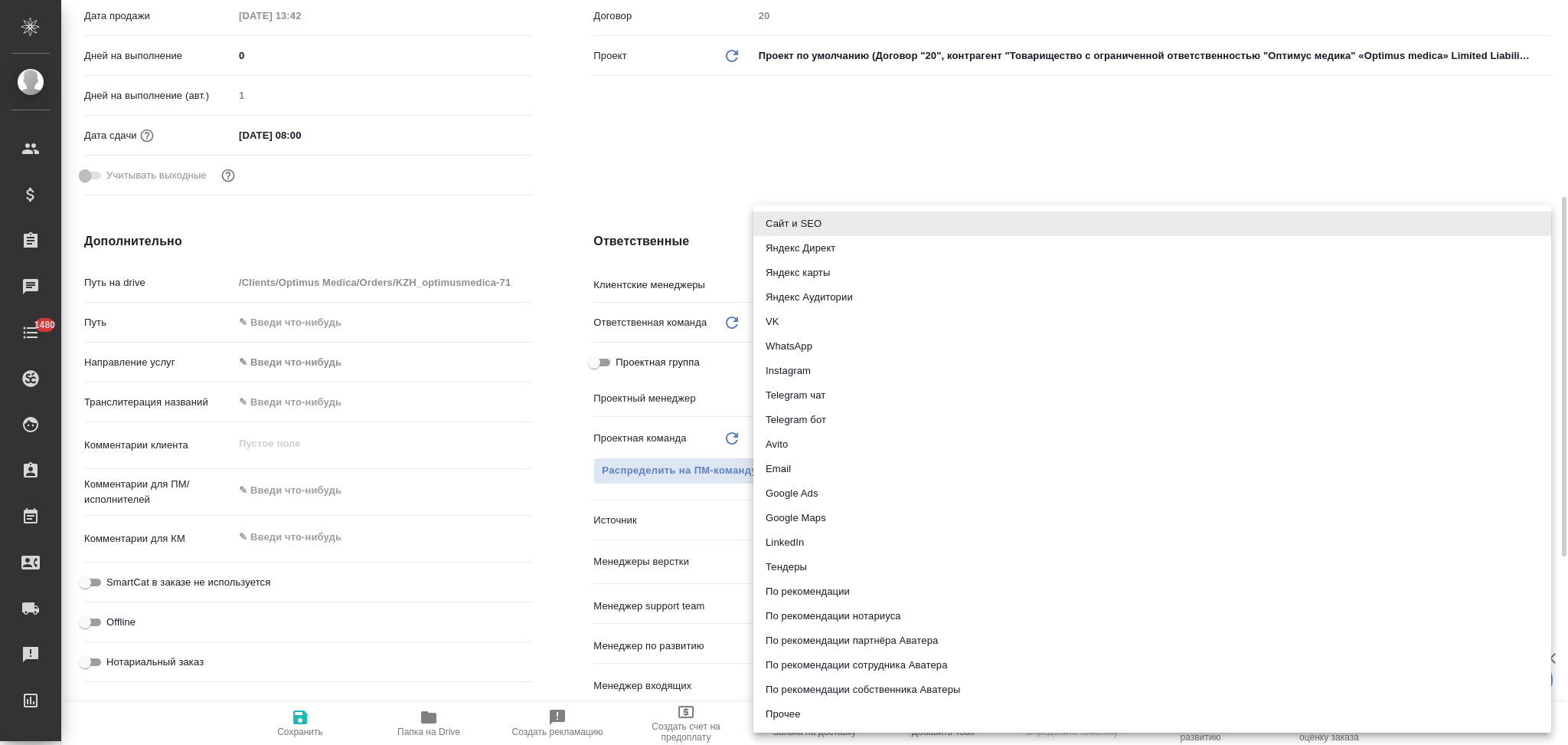
click at [818, 519] on body "🙏 .cls-1 fill:#fff; AWATERA Aslanukova Sati Клиенты Спецификации Заказы Чаты 14…" at bounding box center [784, 372] width 1568 height 745
click at [788, 704] on li "Прочее" at bounding box center [1152, 713] width 798 height 24
type input "Товарищество с ограниченной ответственностью "Оптимус медика"«Optimus medica» L…"
type textarea "x"
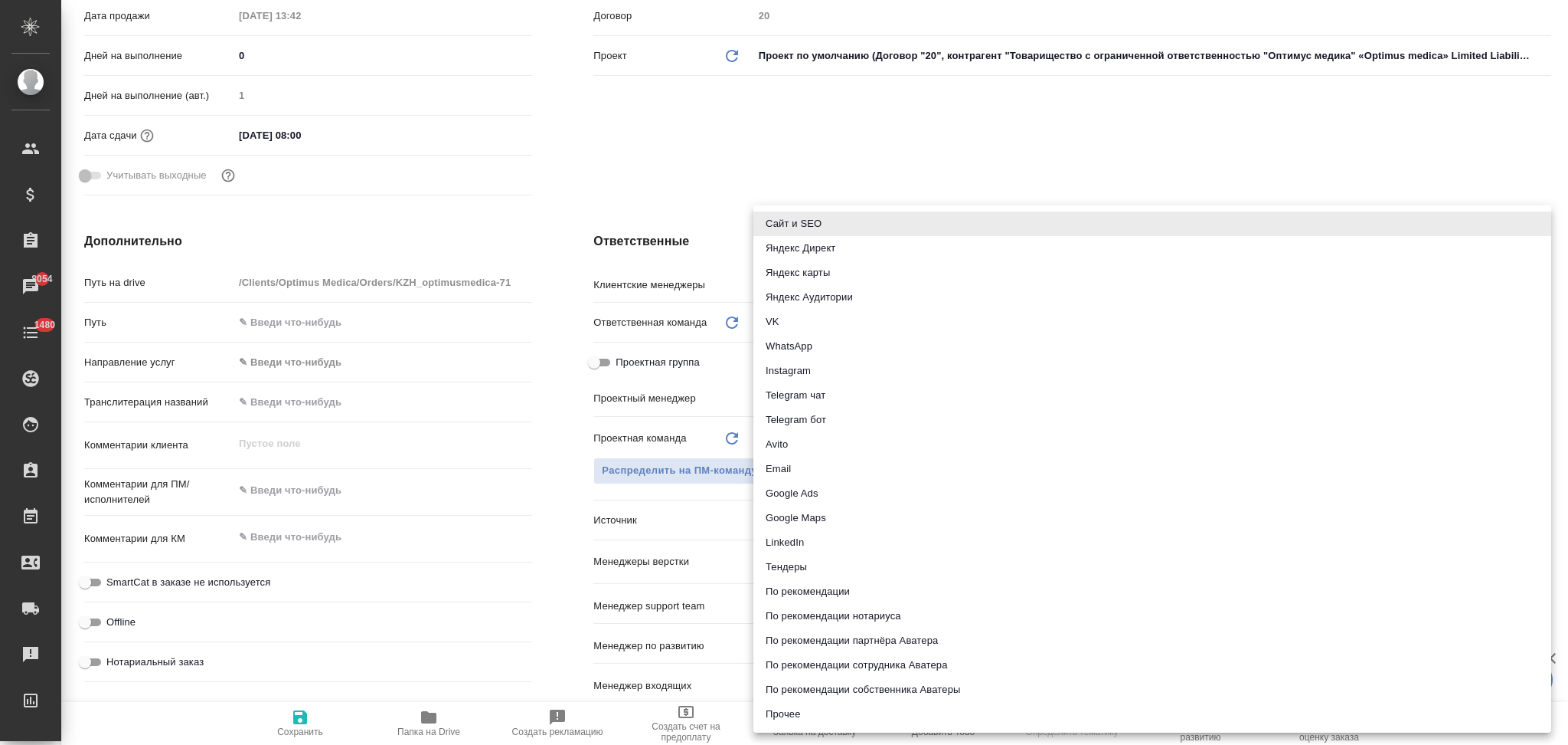
type textarea "x"
type input "other"
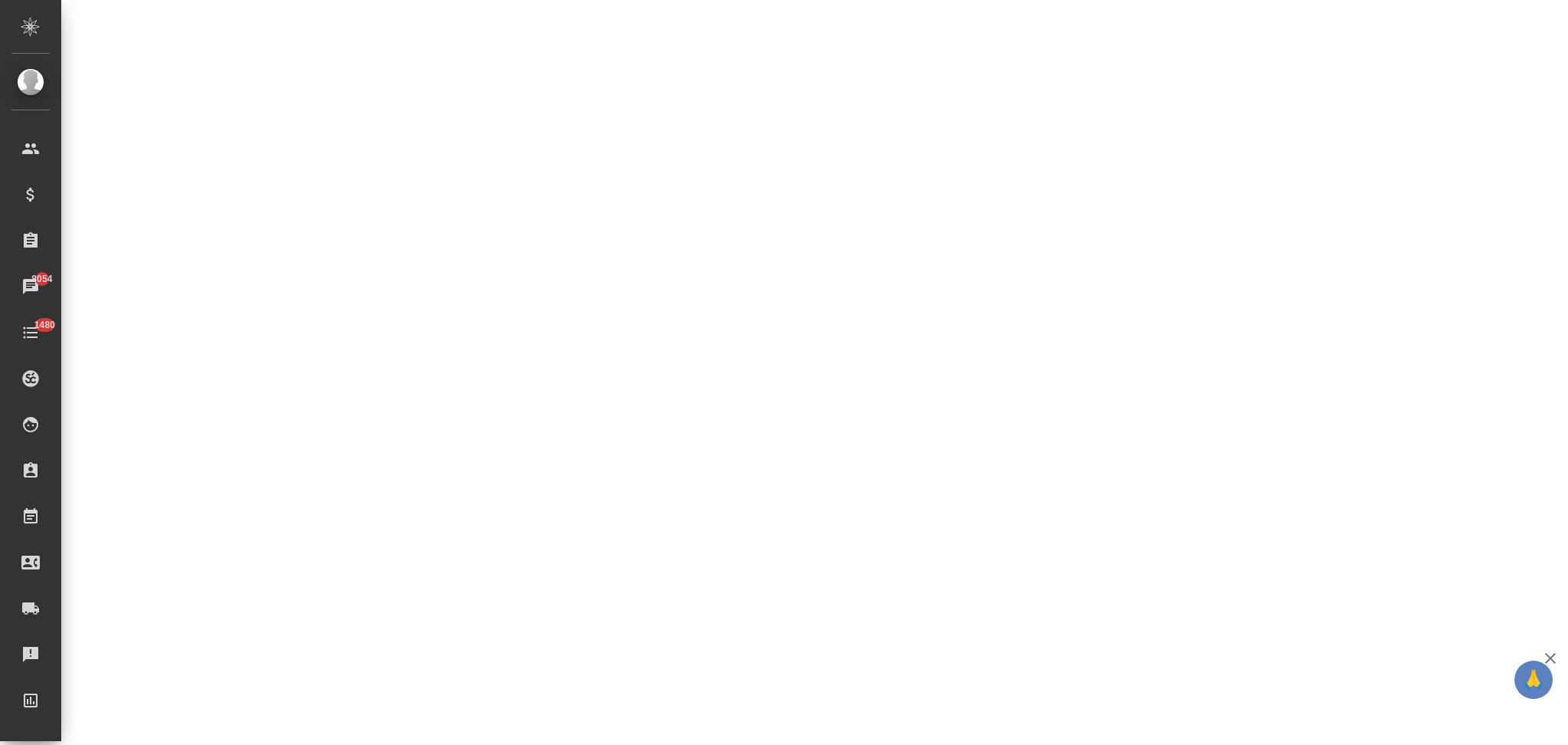
select select "RU"
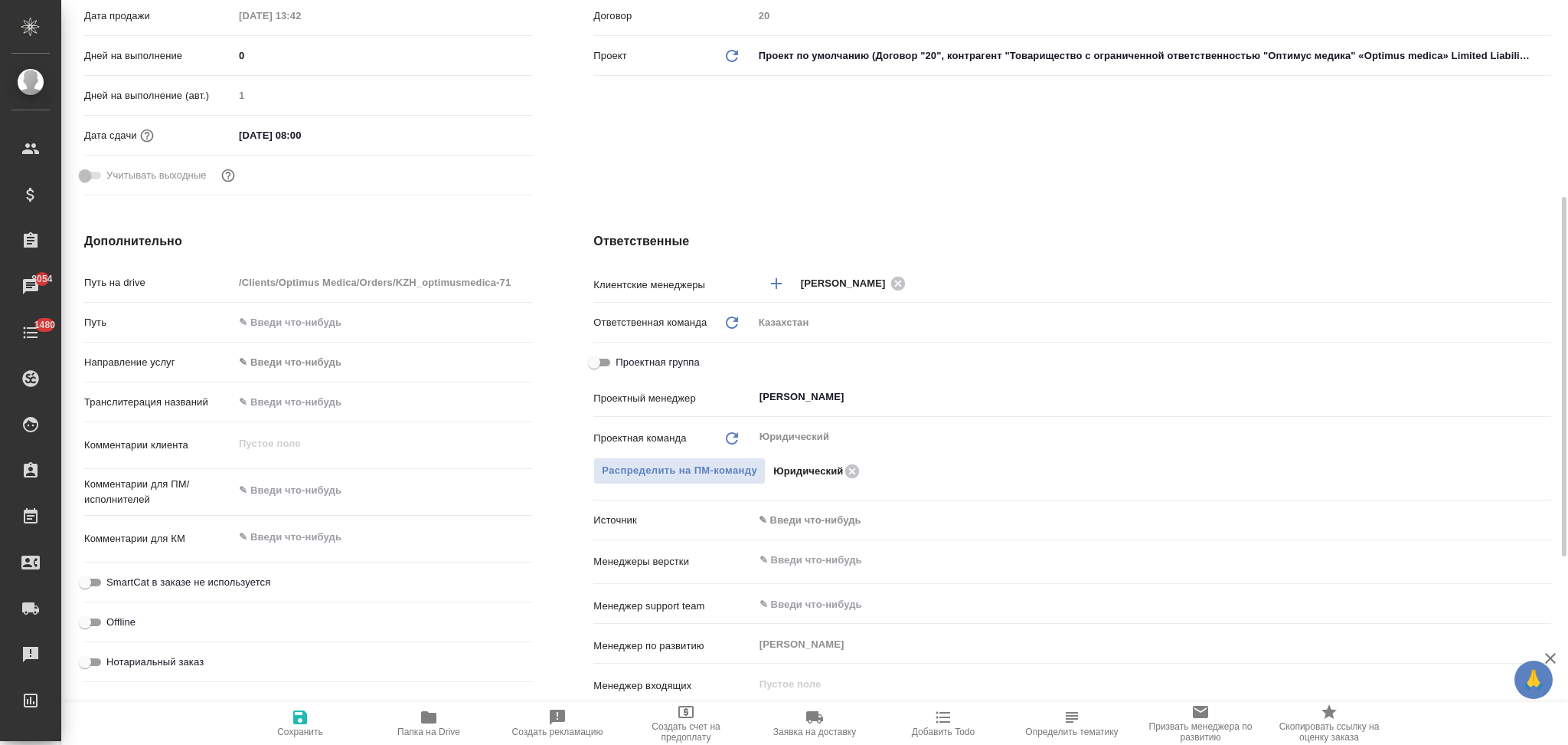
type textarea "x"
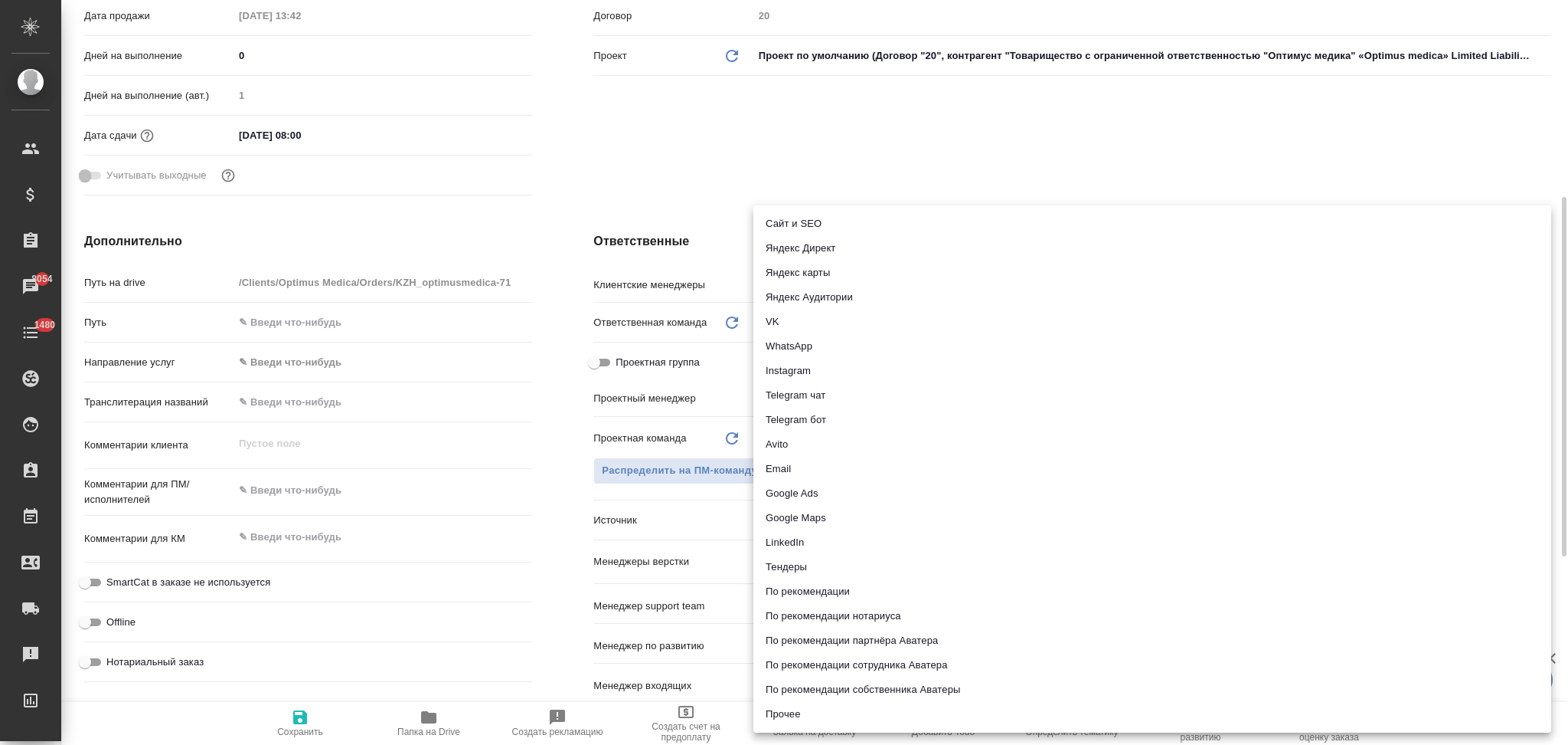
click at [800, 520] on body "🙏 .cls-1 fill:#fff; AWATERA Aslanukova Sati Клиенты Спецификации Заказы 8054 Ча…" at bounding box center [784, 372] width 1568 height 745
click at [789, 709] on li "Прочее" at bounding box center [1152, 713] width 798 height 24
type input "Товарищество с ограниченной ответственностью "Оптимус медика"«Optimus medica» L…"
type textarea "x"
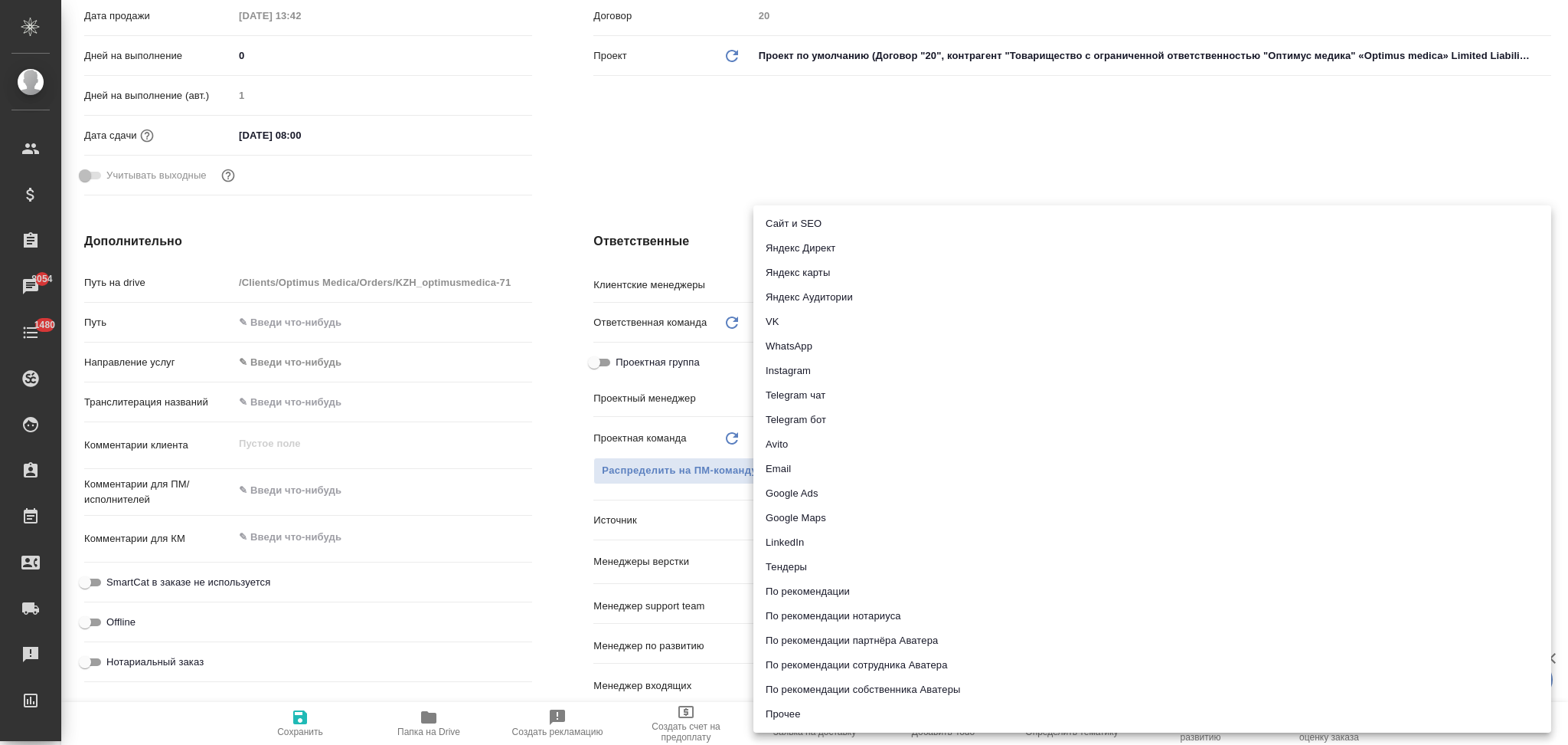
type textarea "x"
type input "other"
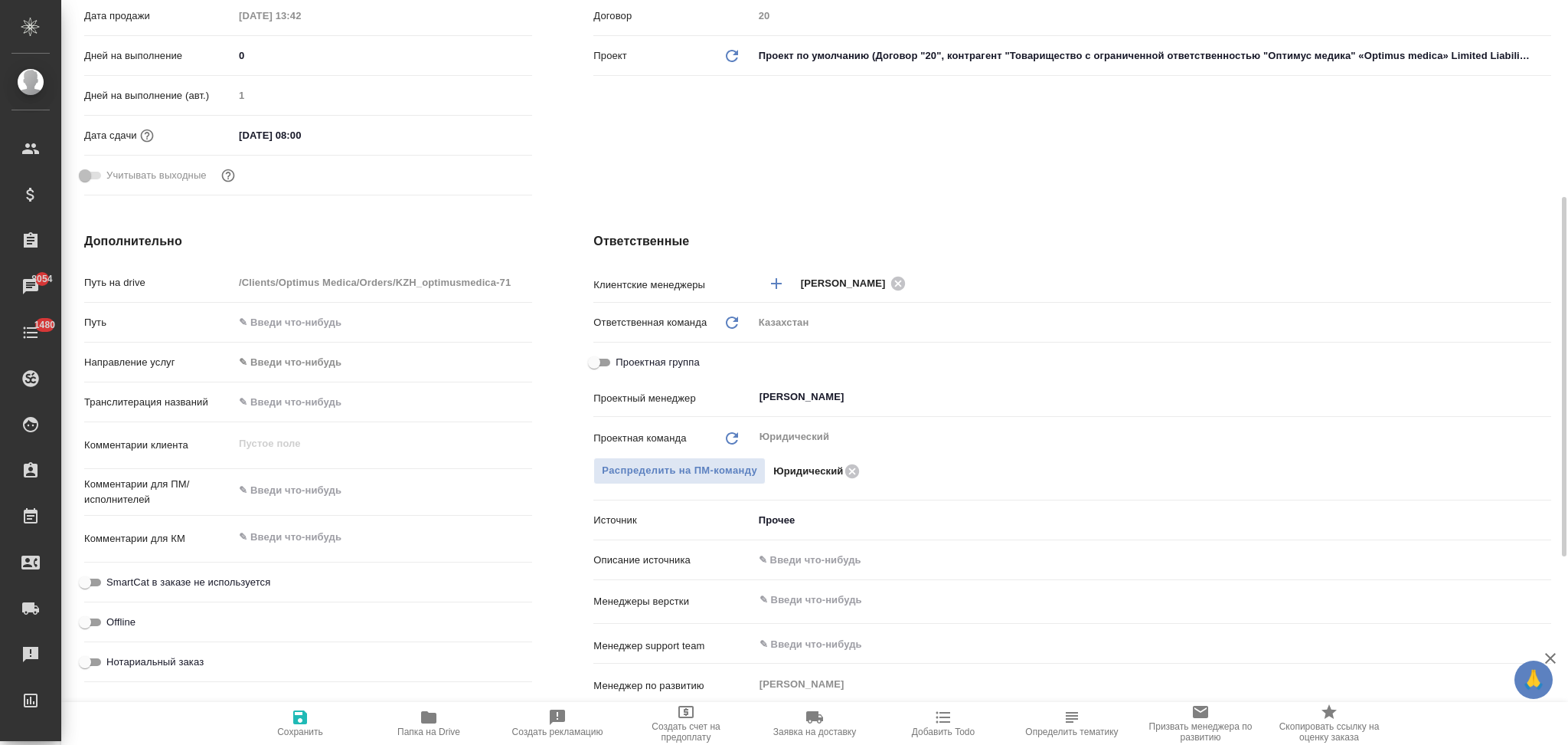
click at [301, 717] on icon "button" at bounding box center [300, 717] width 13 height 13
type input "Товарищество с ограниченной ответственностью "Оптимус медика"«Optimus medica» L…"
type textarea "x"
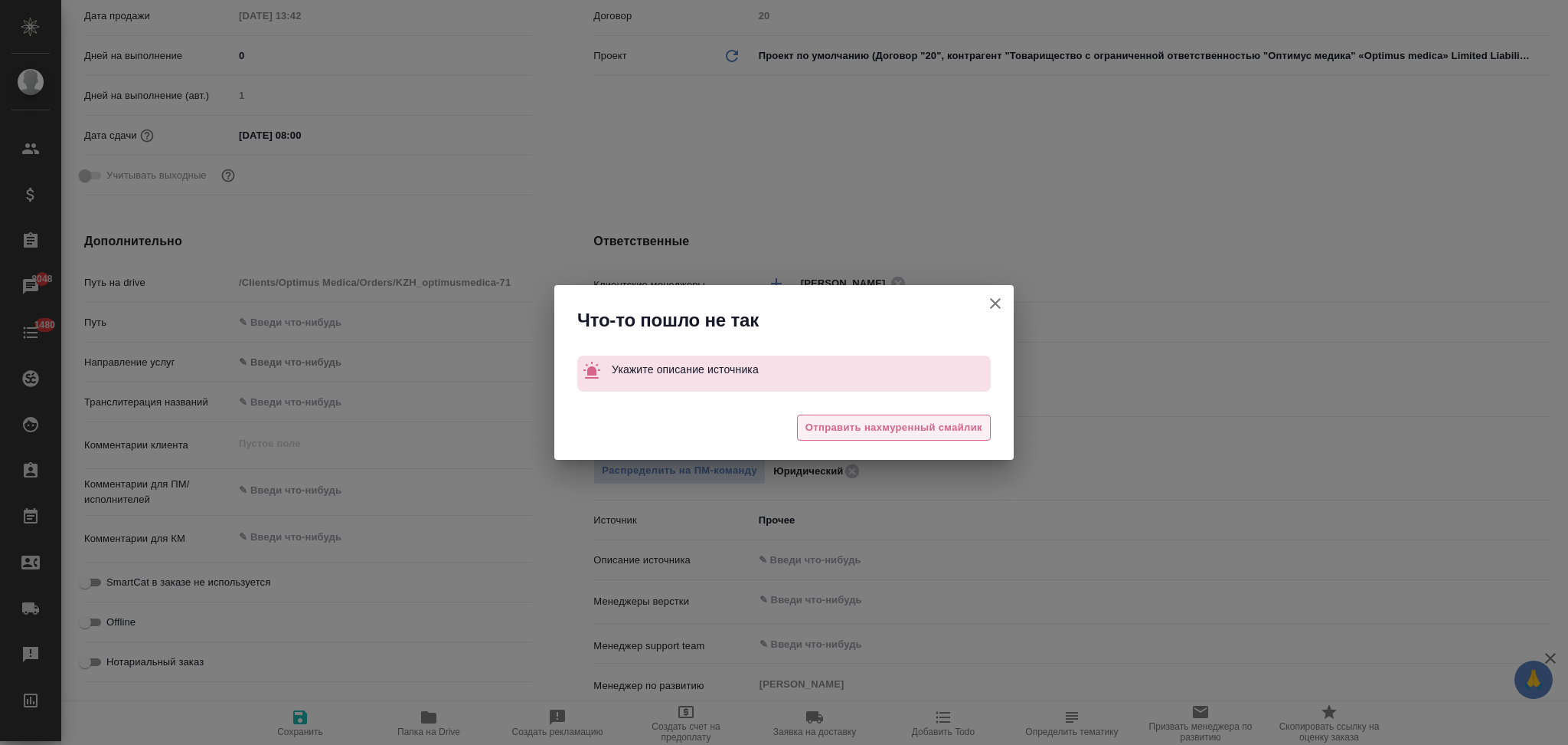
click at [834, 429] on span "Отправить нахмуренный смайлик" at bounding box center [894, 428] width 177 height 17
type input "Товарищество с ограниченной ответственностью "Оптимус медика"«Optimus medica» L…"
type textarea "x"
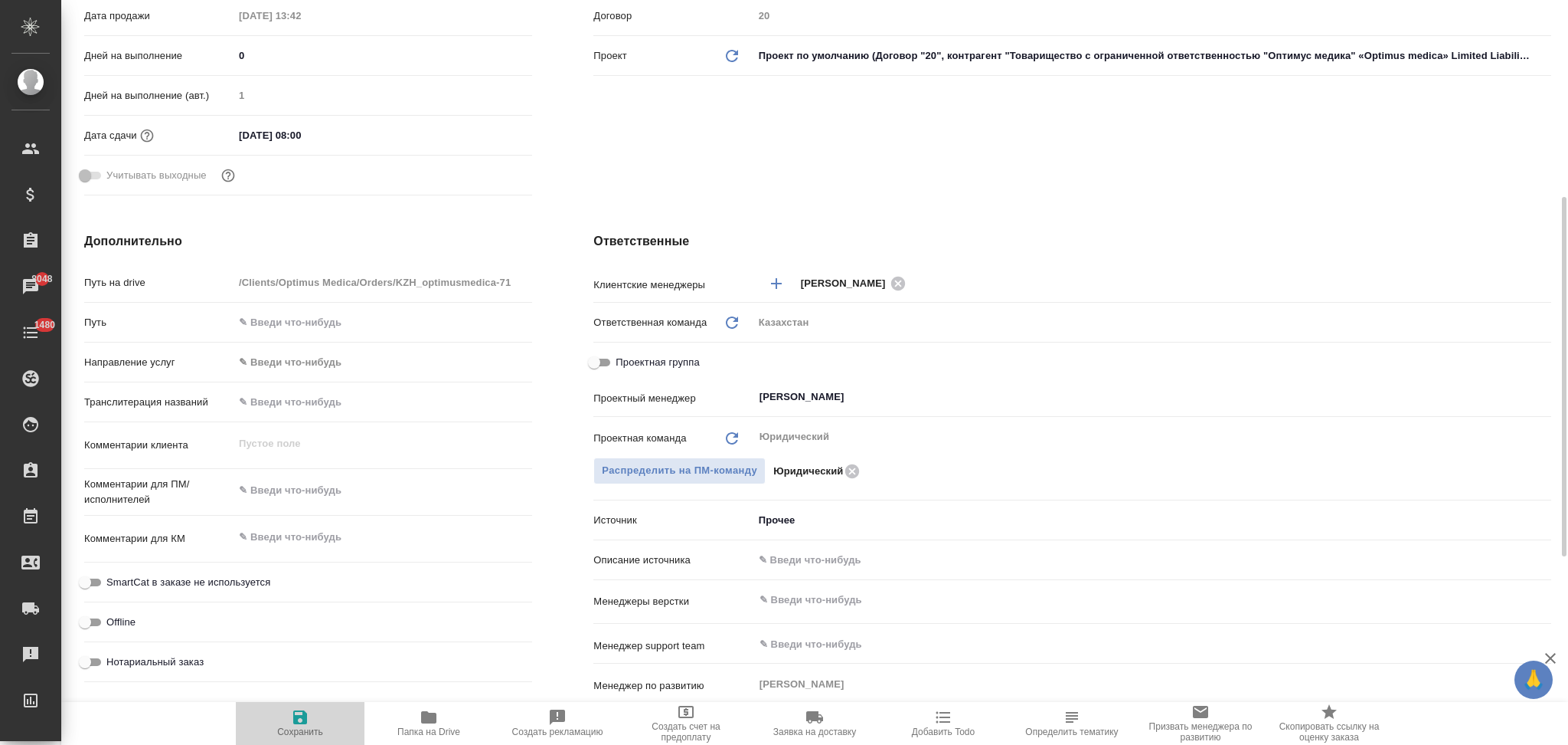
click at [296, 724] on icon "button" at bounding box center [300, 717] width 13 height 13
type input "Товарищество с ограниченной ответственностью "Оптимус медика"«Optimus medica» L…"
type textarea "x"
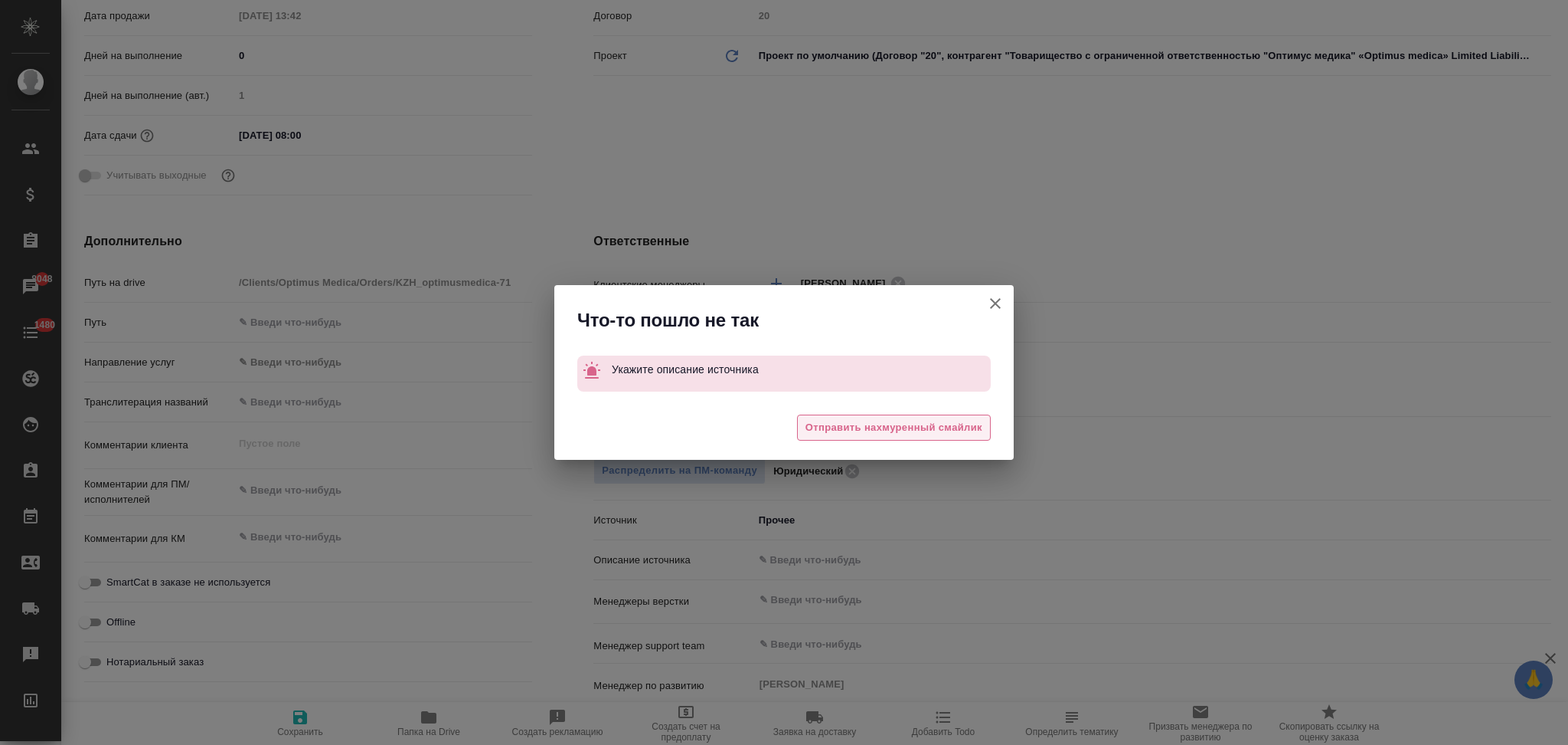
click at [861, 428] on span "Отправить нахмуренный смайлик" at bounding box center [894, 428] width 177 height 17
type input "Товарищество с ограниченной ответственностью "Оптимус медика"«Optimus medica» L…"
type textarea "x"
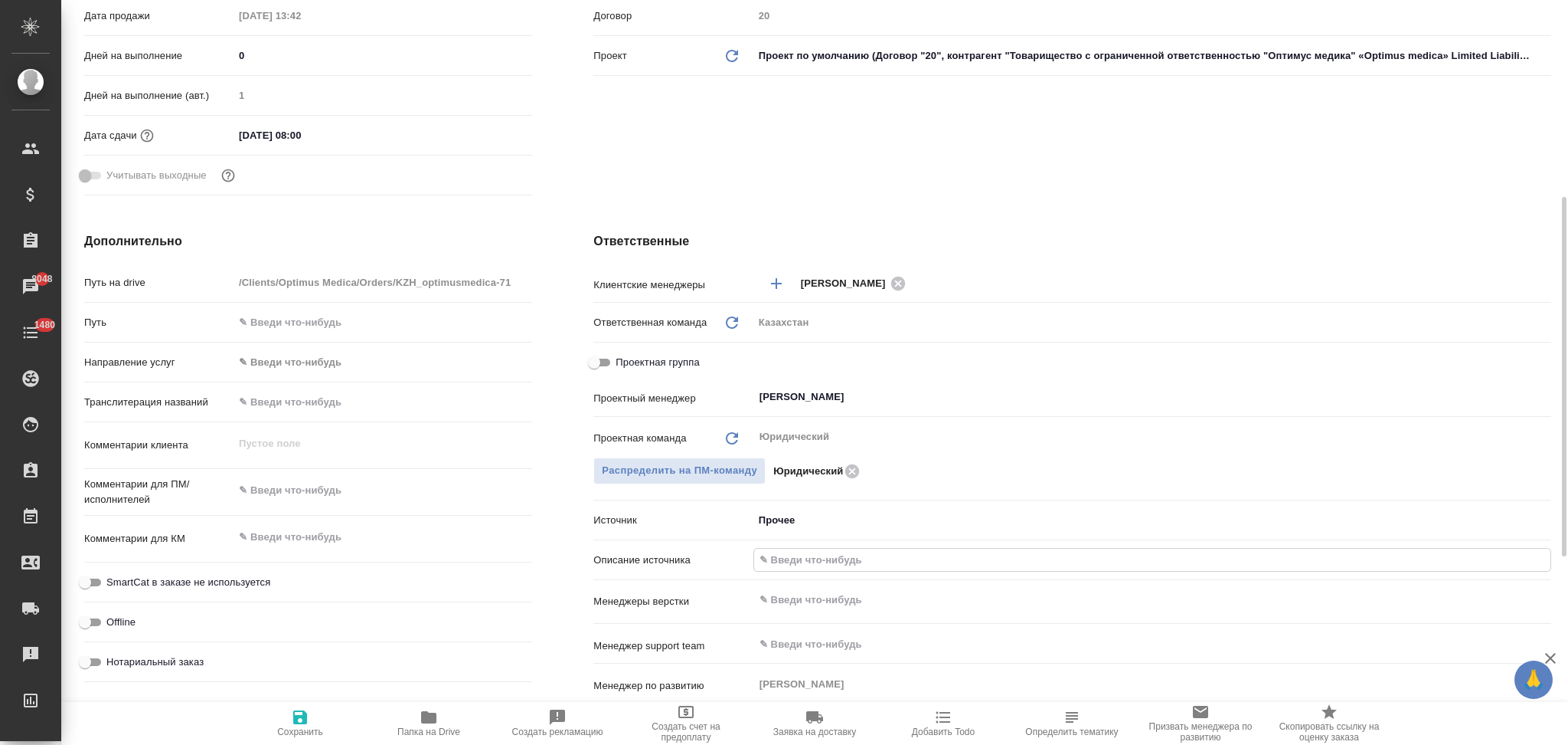
click at [803, 559] on input "text" at bounding box center [1152, 560] width 797 height 22
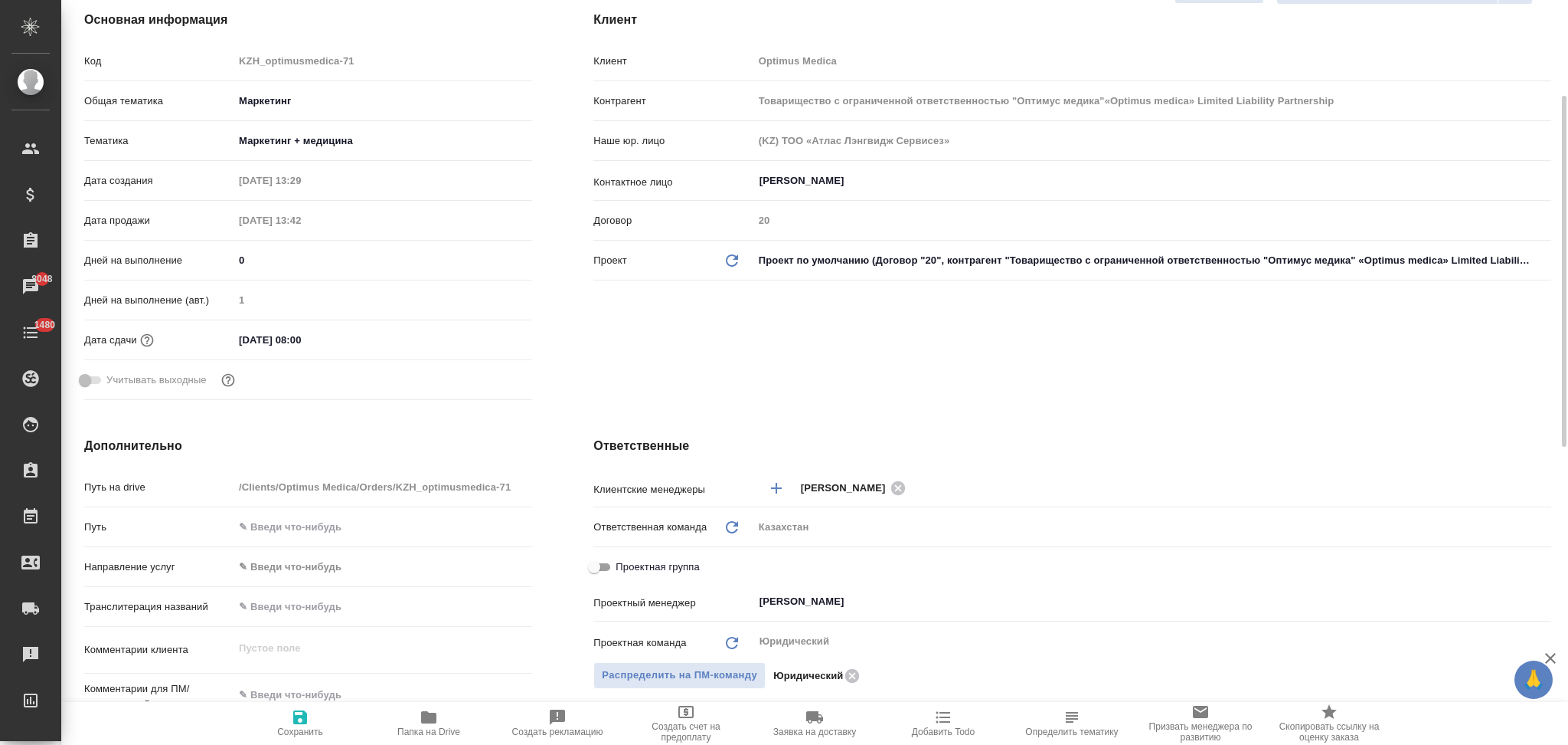
scroll to position [306, 0]
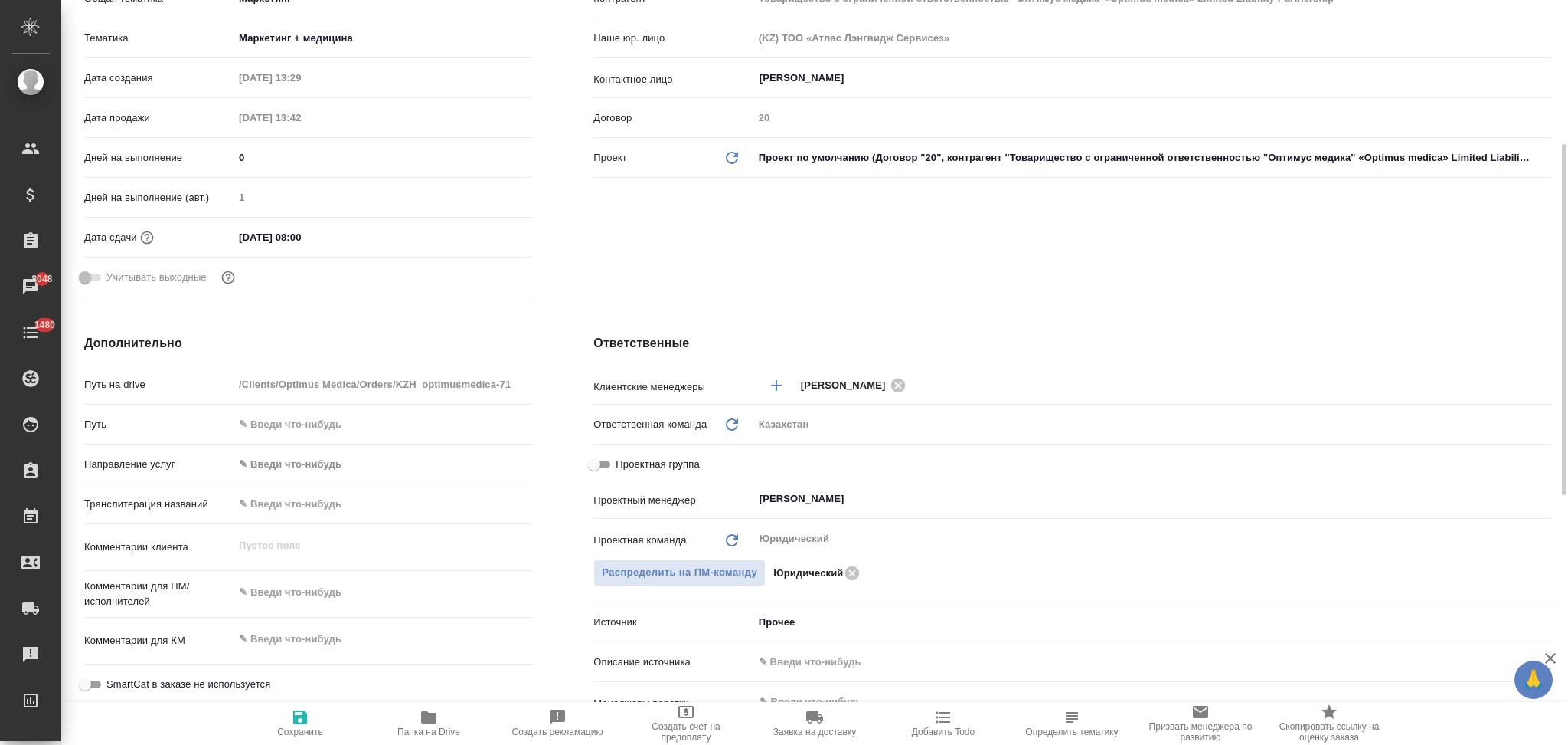
type input "Товарищество с ограниченной ответственностью "Оптимус медика"«Optimus medica» L…"
type textarea "x"
type input "Товарищество с ограниченной ответственностью "Оптимус медика"«Optimus medica» L…"
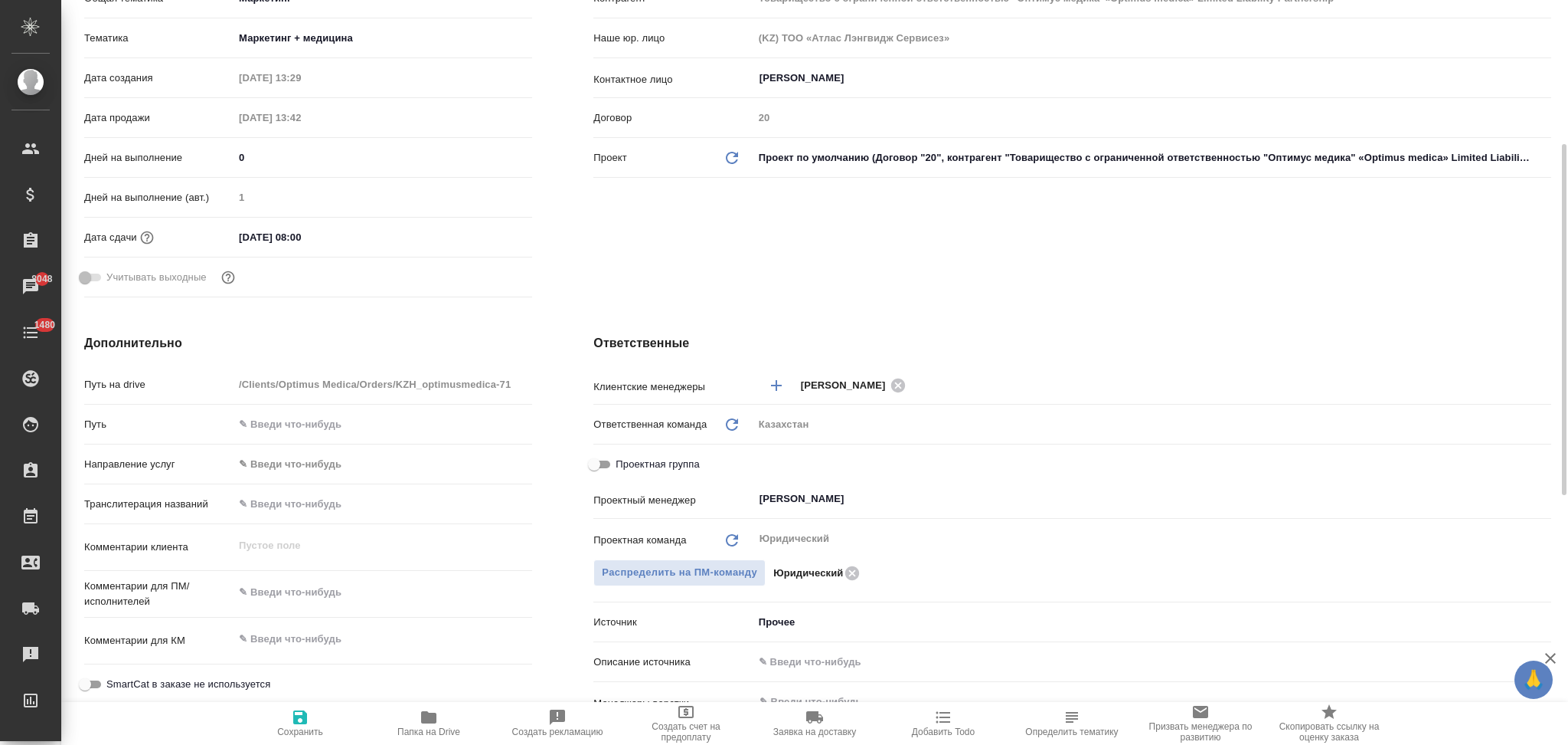
type textarea "x"
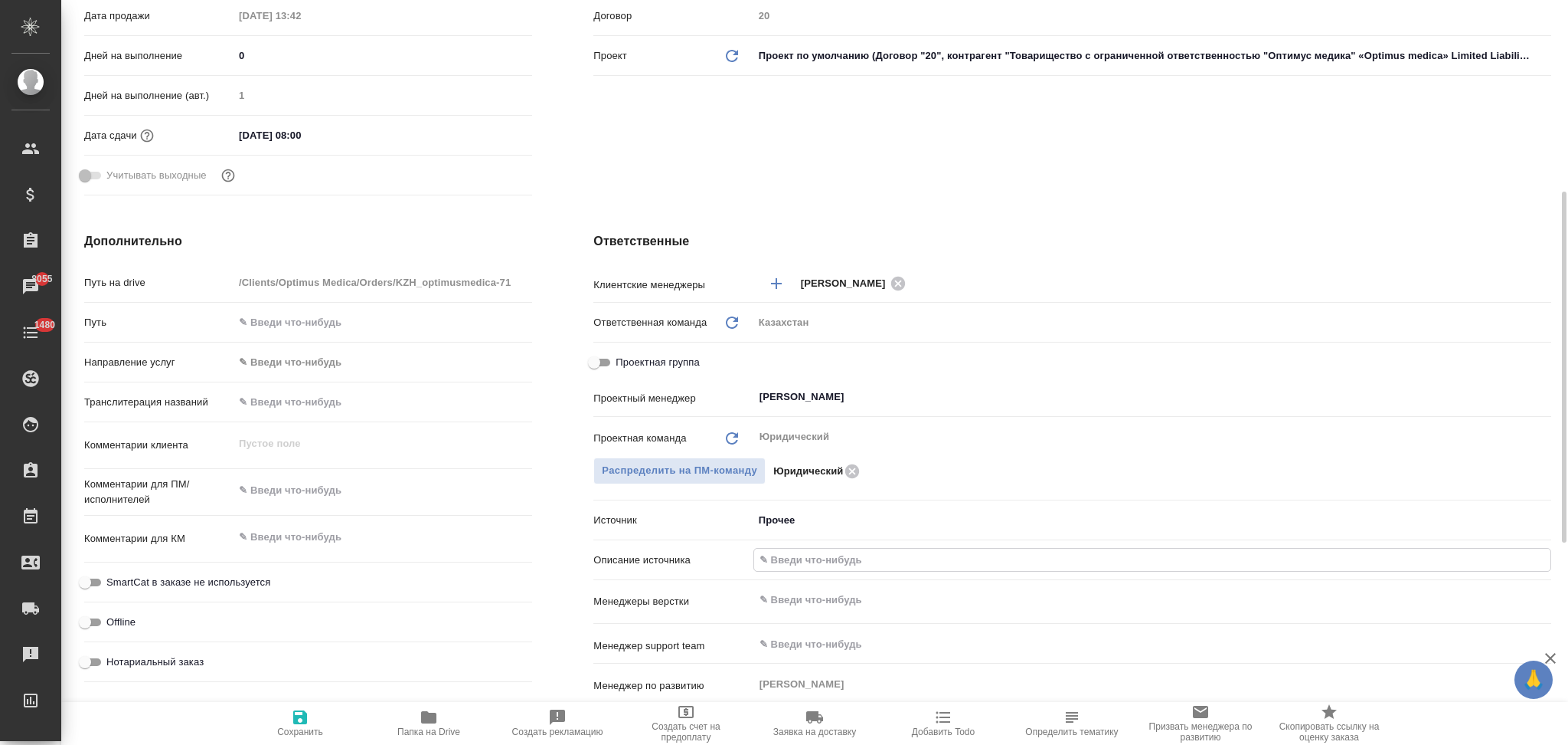
click at [800, 563] on input "text" at bounding box center [1152, 560] width 797 height 22
paste input "Клиент от Сейла"
type input "Товарищество с ограниченной ответственностью "Оптимус медика"«Optimus medica» L…"
type textarea "x"
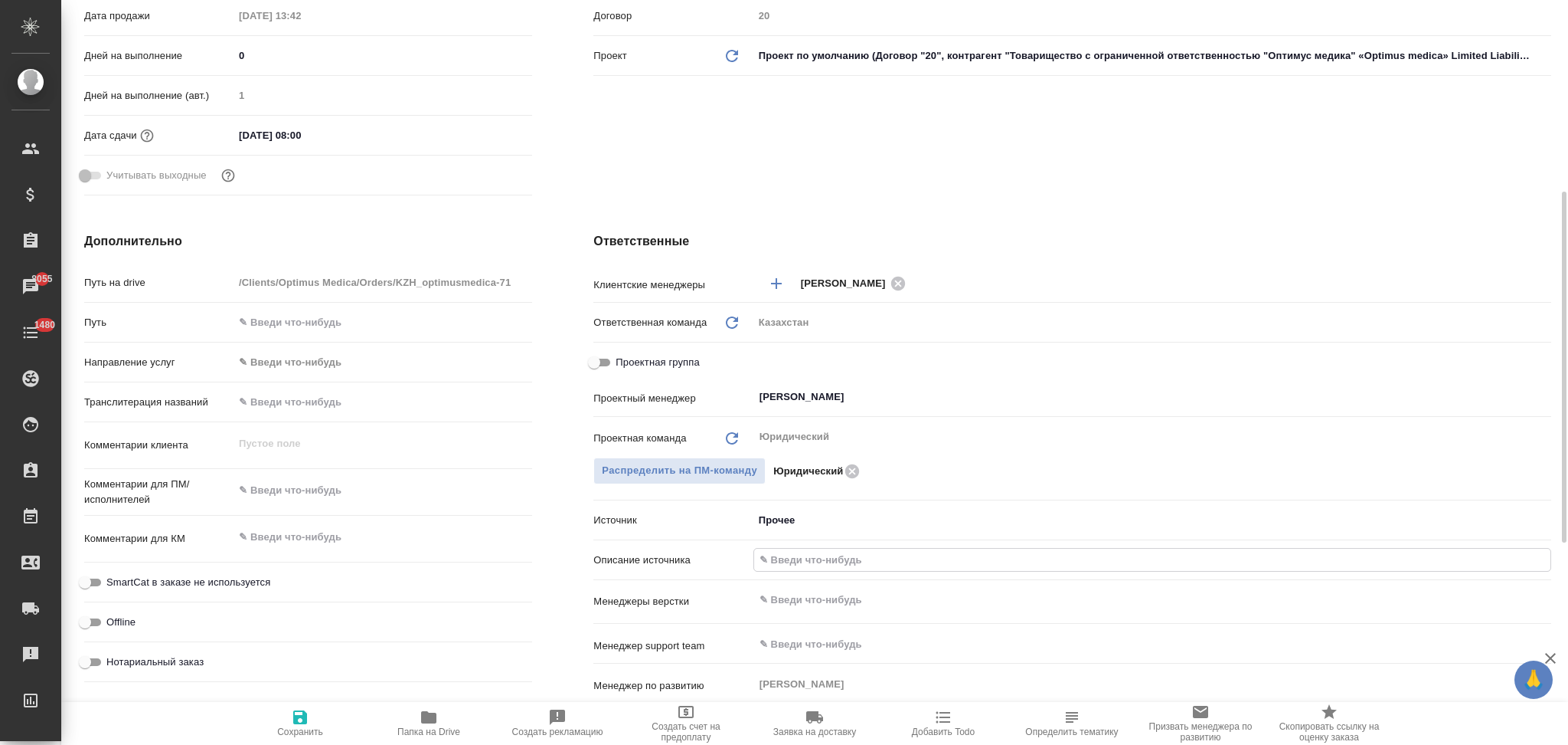
type textarea "x"
type input "Клиент от Сейла"
click at [297, 714] on icon "button" at bounding box center [300, 717] width 18 height 18
type input "Товарищество с ограниченной ответственностью "Оптимус медика"«Optimus medica» L…"
type textarea "x"
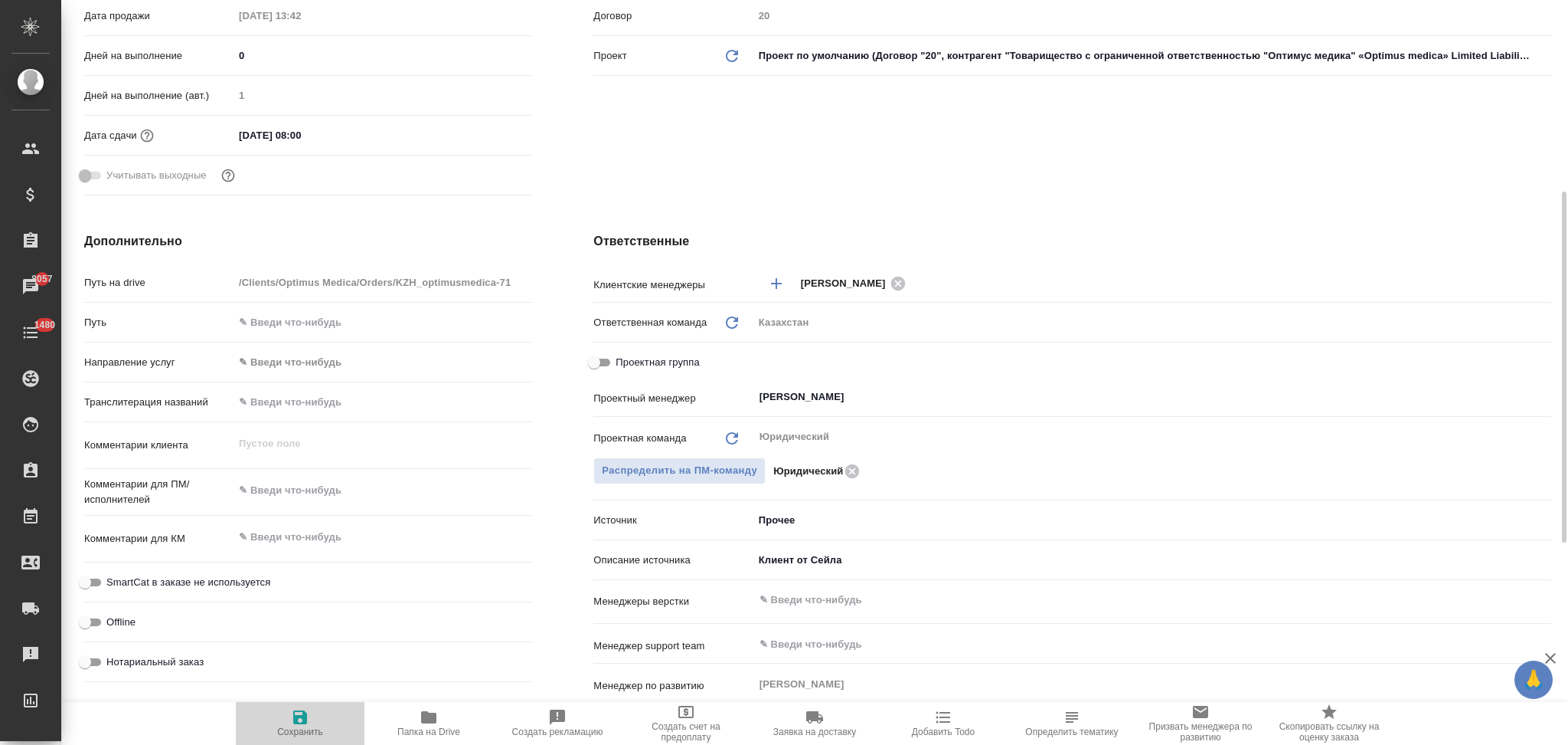
type textarea "x"
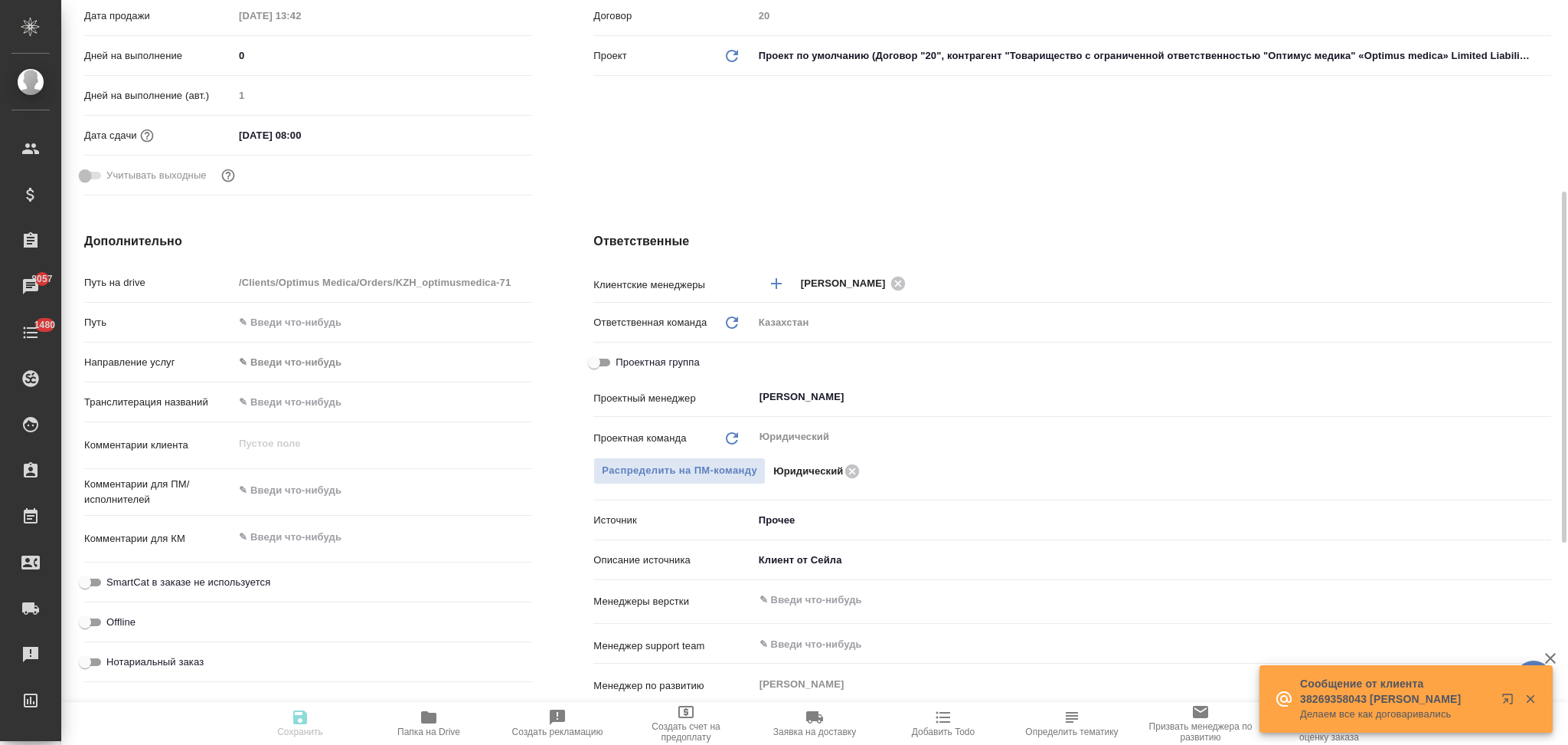
type input "Товарищество с ограниченной ответственностью "Оптимус медика"«Optimus medica» L…"
type textarea "x"
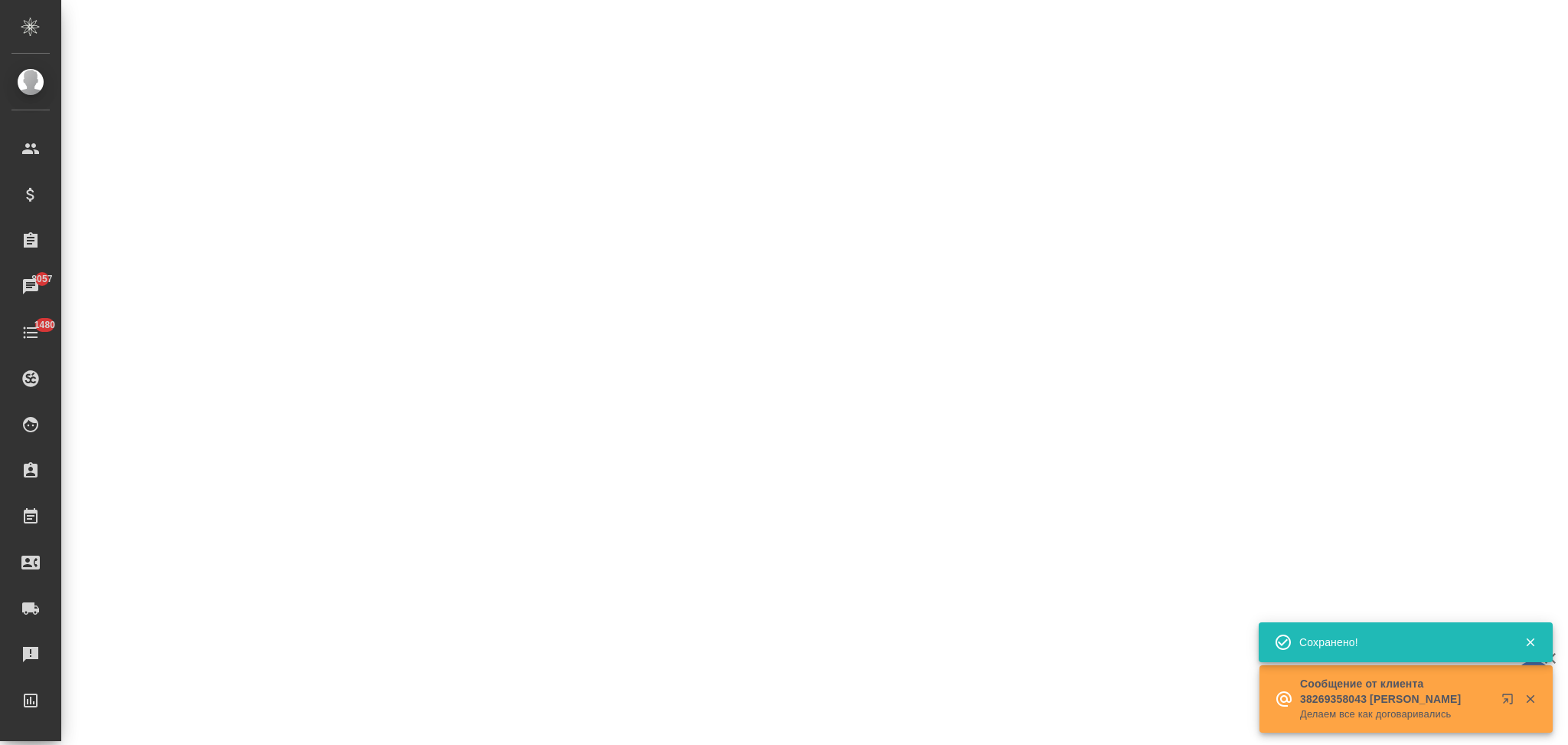
select select "RU"
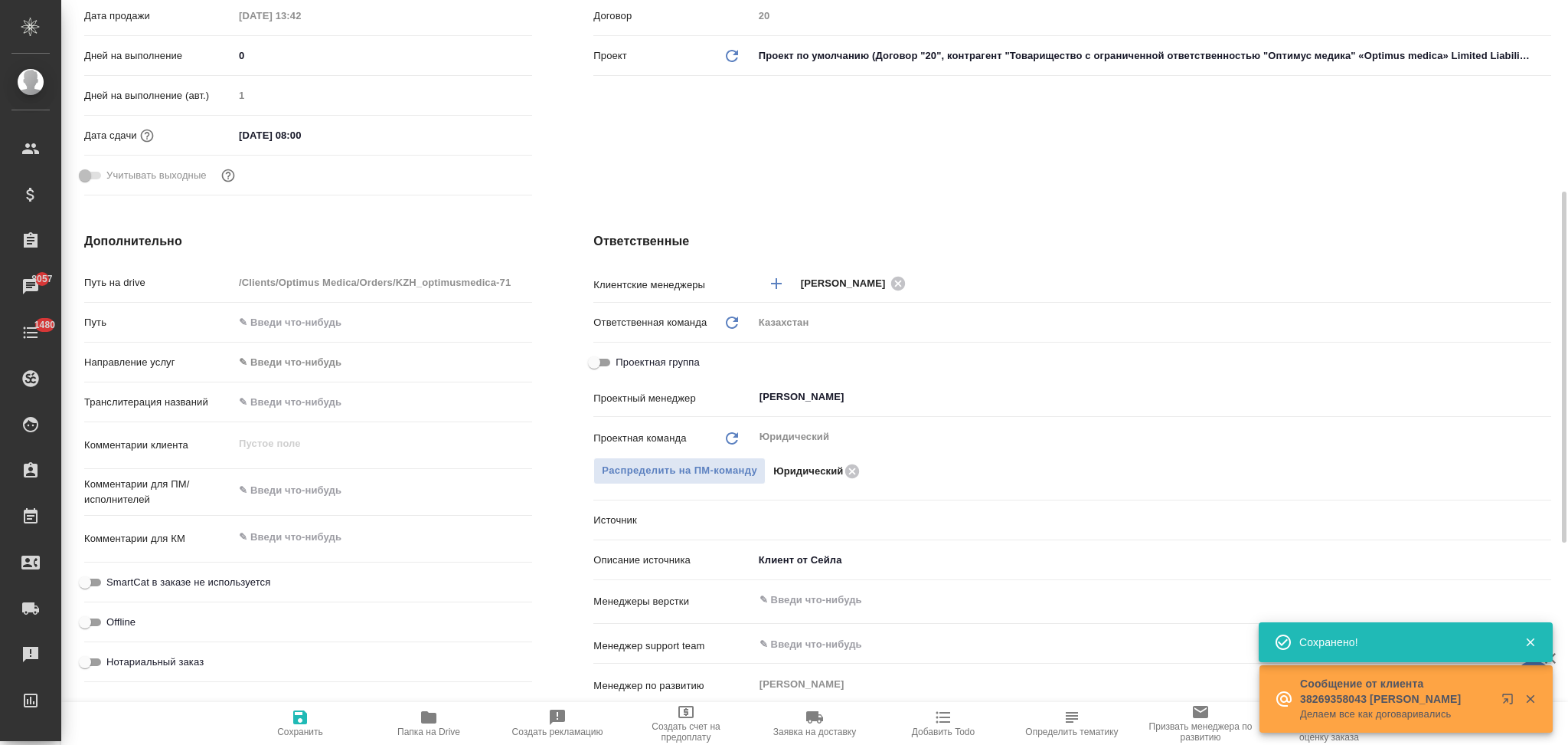
type textarea "x"
type input "Товарищество с ограниченной ответственностью "Оптимус медика"«Optimus medica» L…"
type textarea "x"
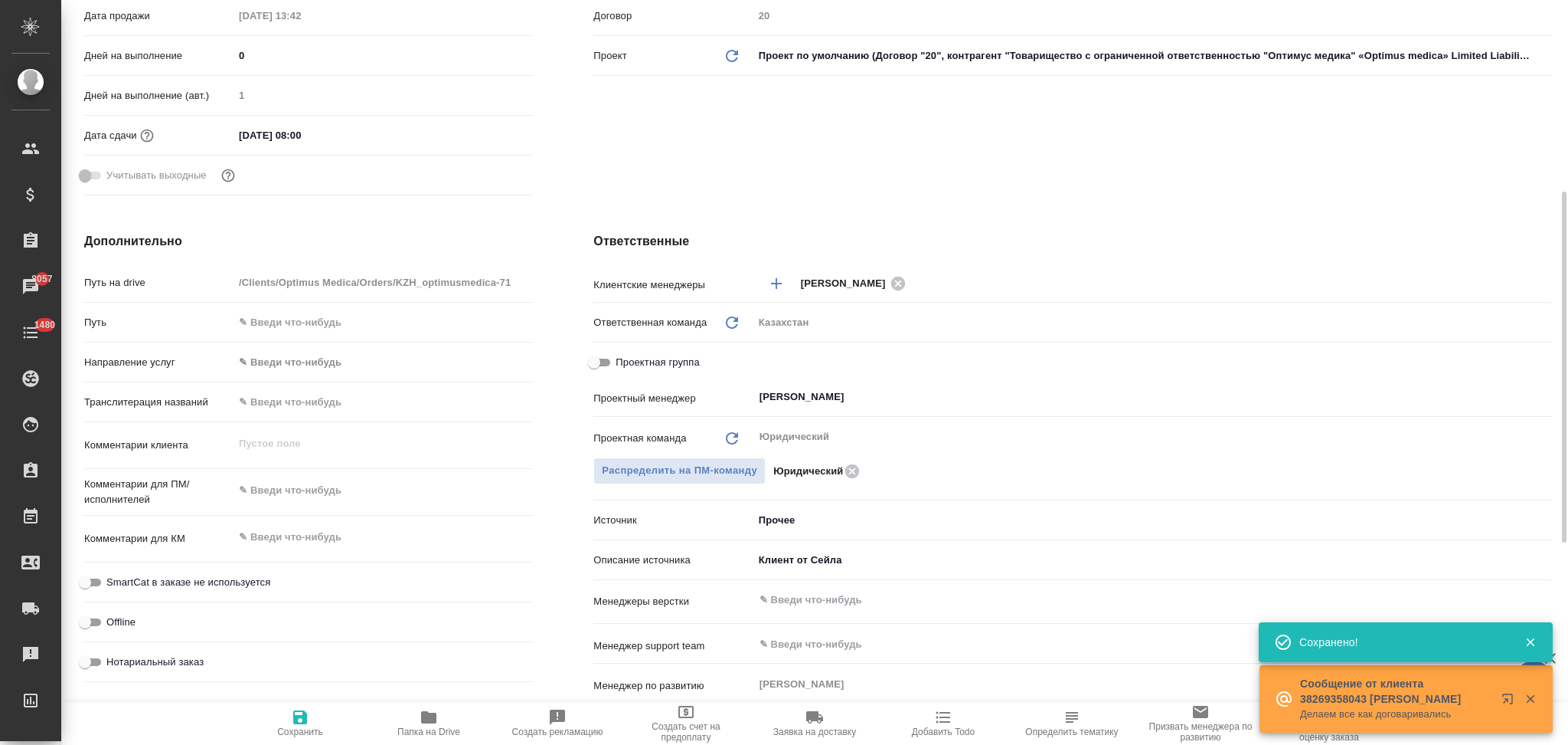
type textarea "x"
type input "Товарищество с ограниченной ответственностью "Оптимус медика"«Optimus medica» L…"
type textarea "x"
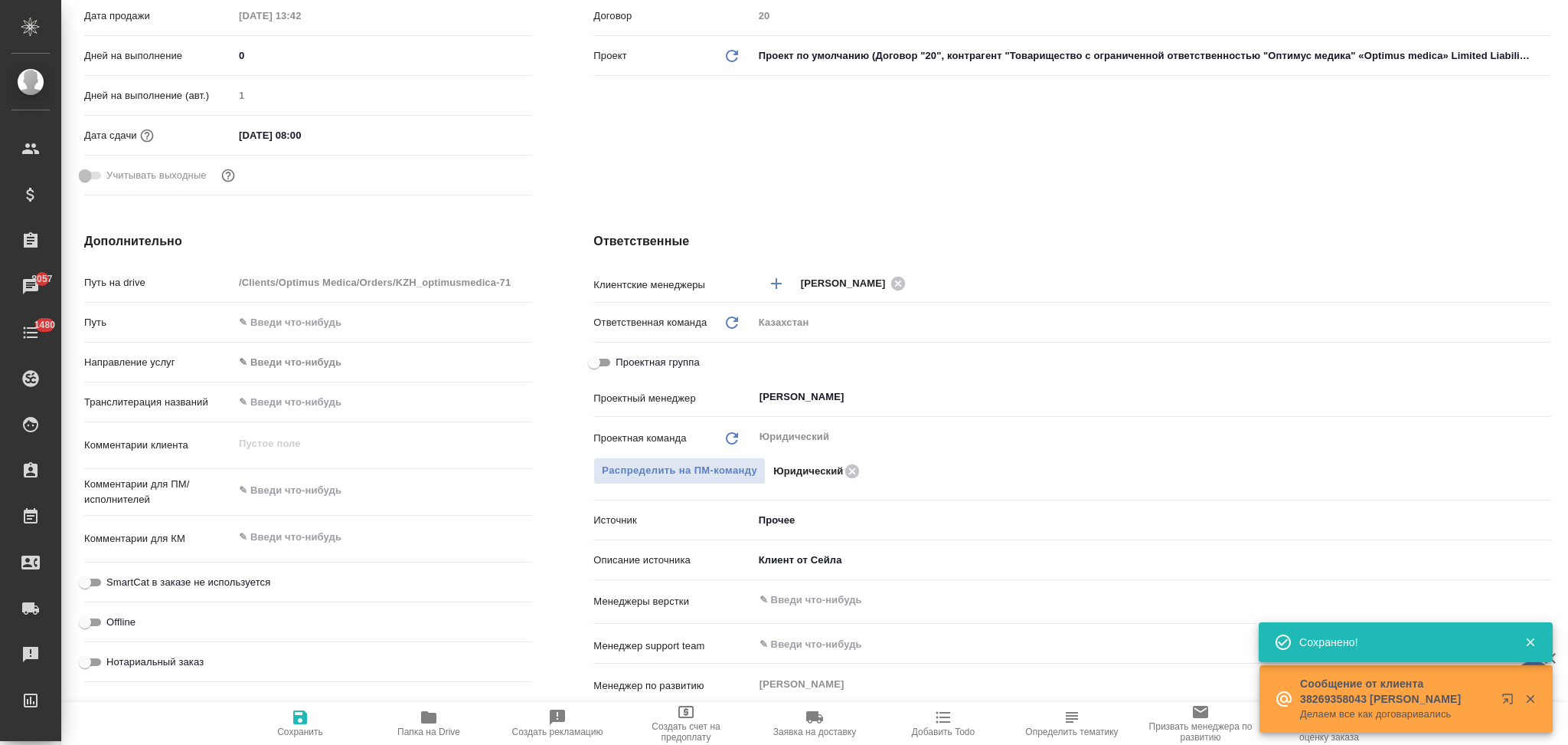
type textarea "x"
type input "Товарищество с ограниченной ответственностью "Оптимус медика"«Optimus medica» L…"
type textarea "x"
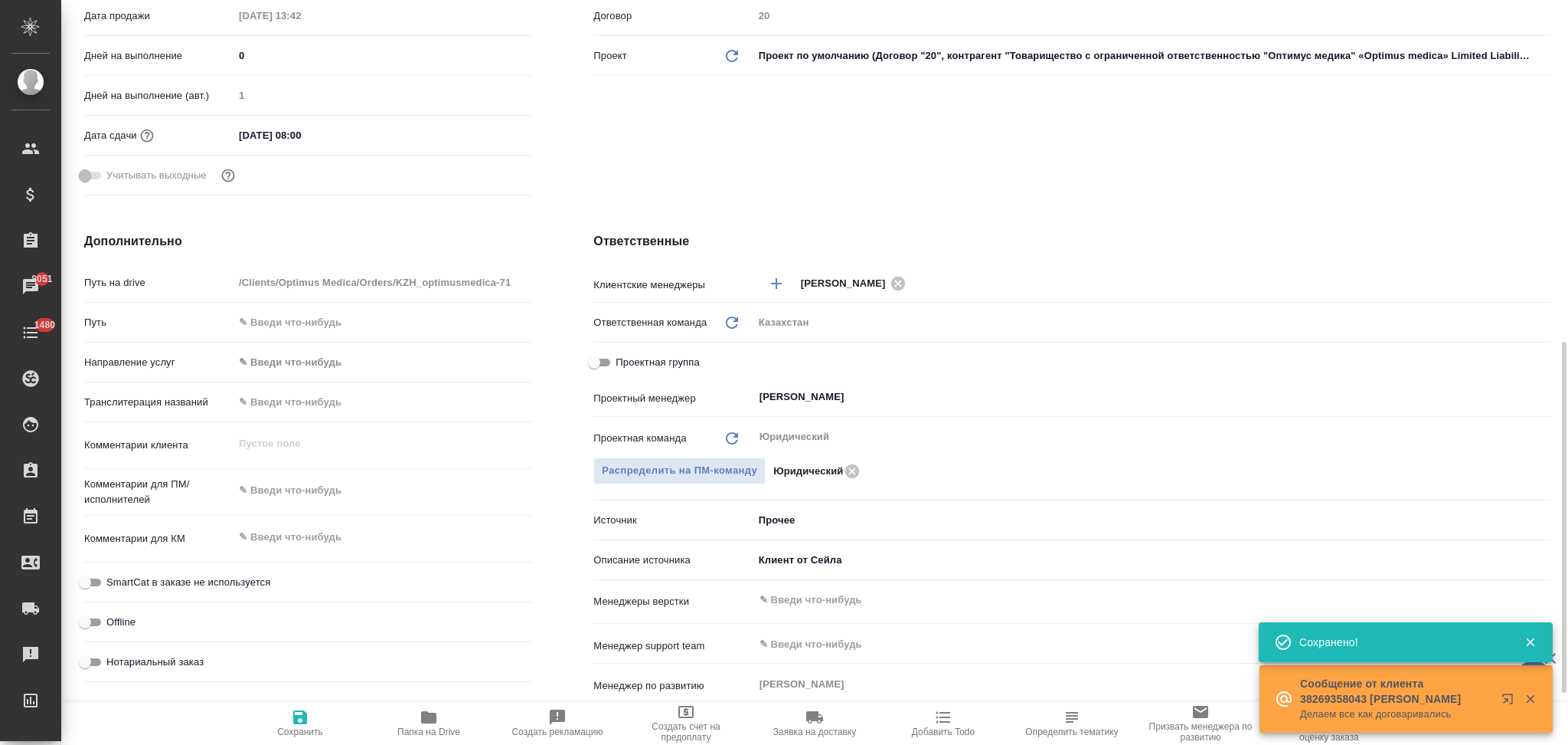
scroll to position [613, 0]
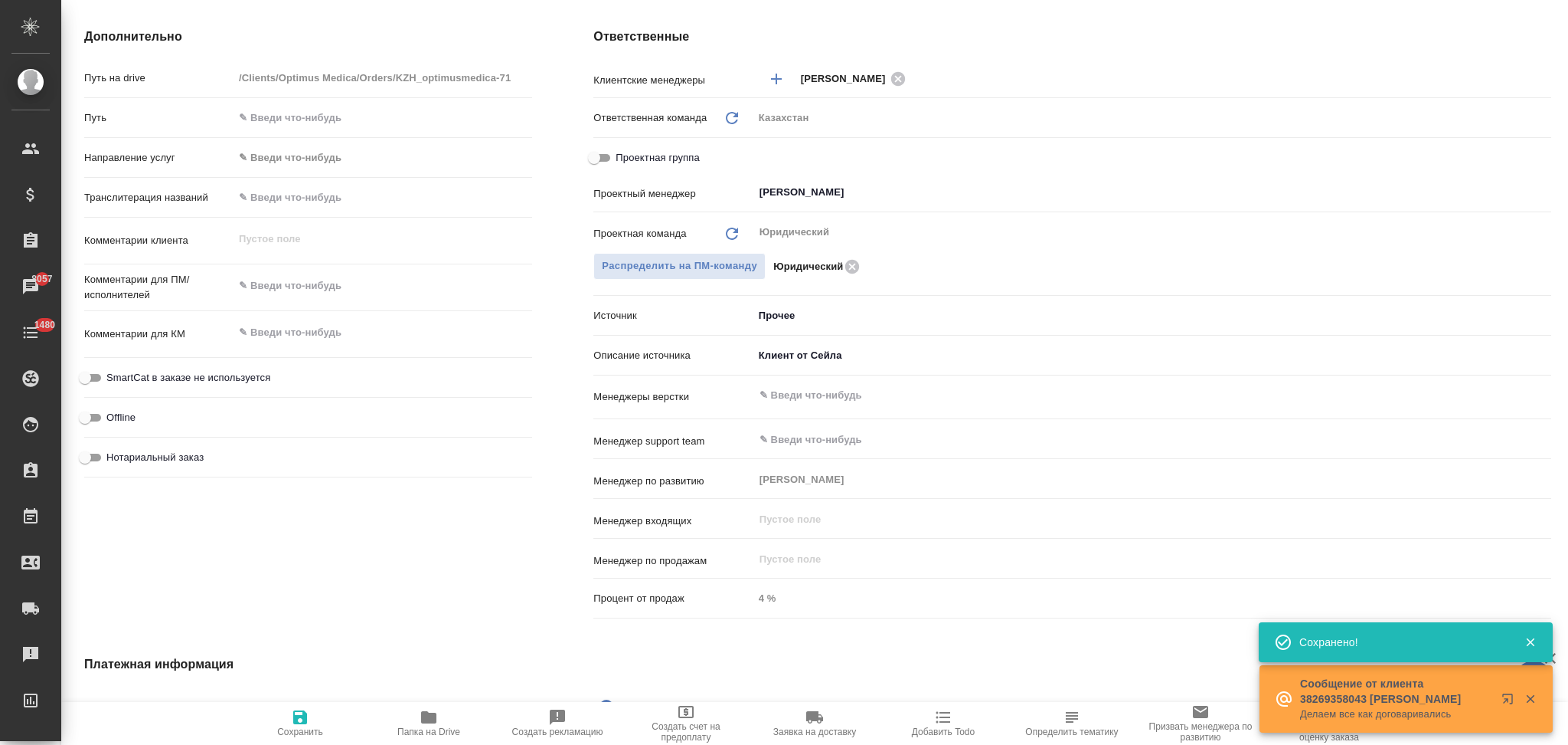
type input "Товарищество с ограниченной ответственностью "Оптимус медика"«Optimus medica» L…"
type textarea "x"
type input "Товарищество с ограниченной ответственностью "Оптимус медика"«Optimus medica» L…"
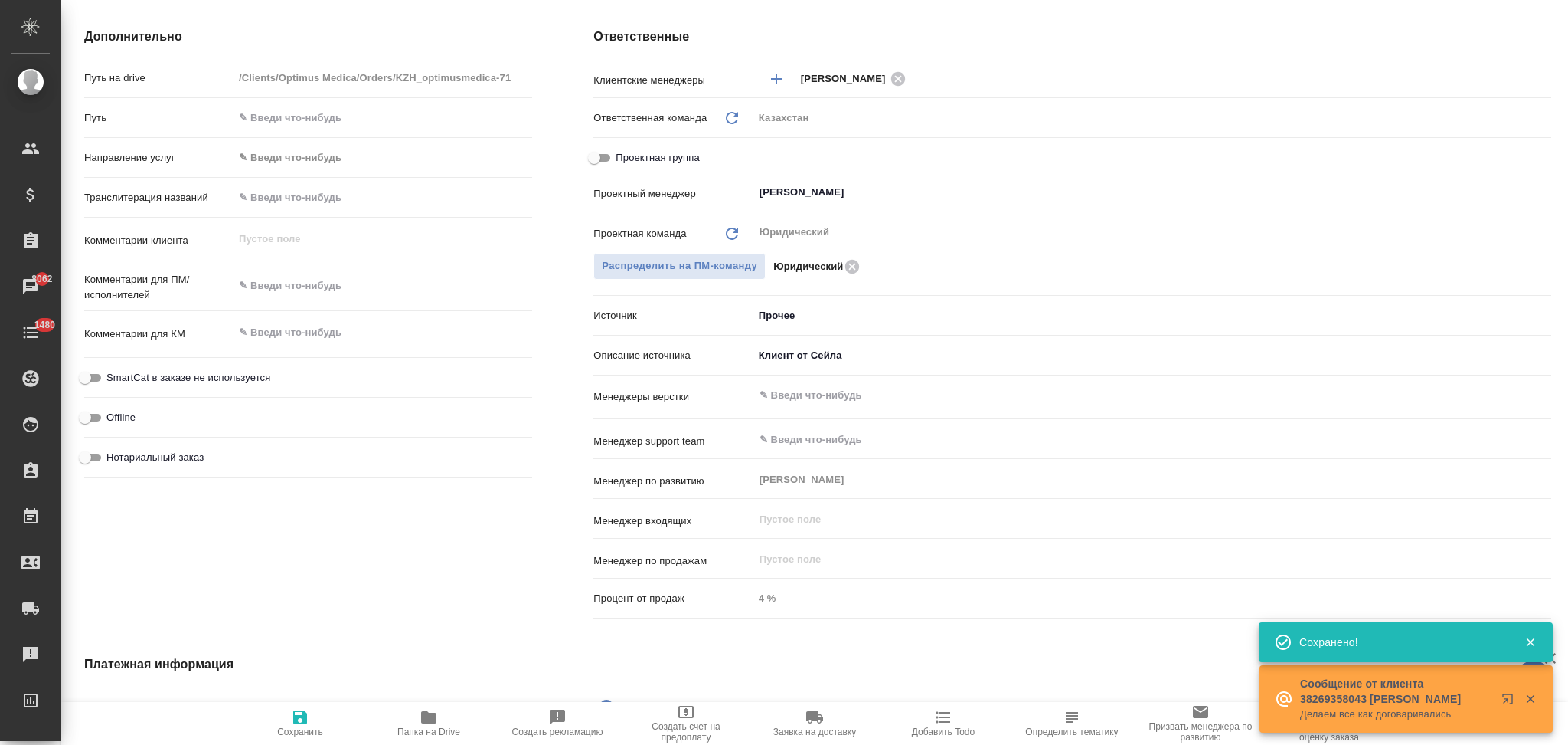
type textarea "x"
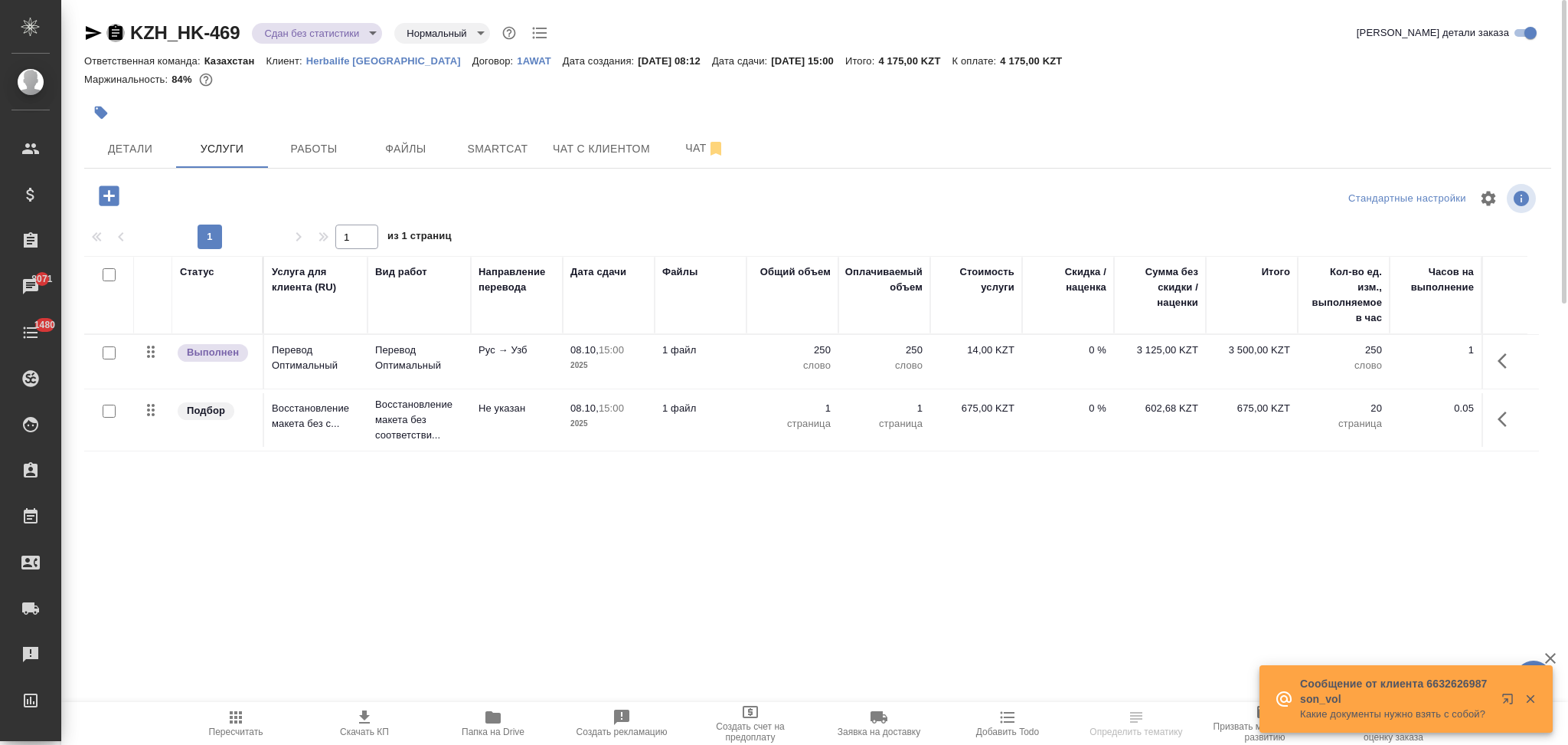
click at [109, 36] on icon "button" at bounding box center [115, 32] width 13 height 15
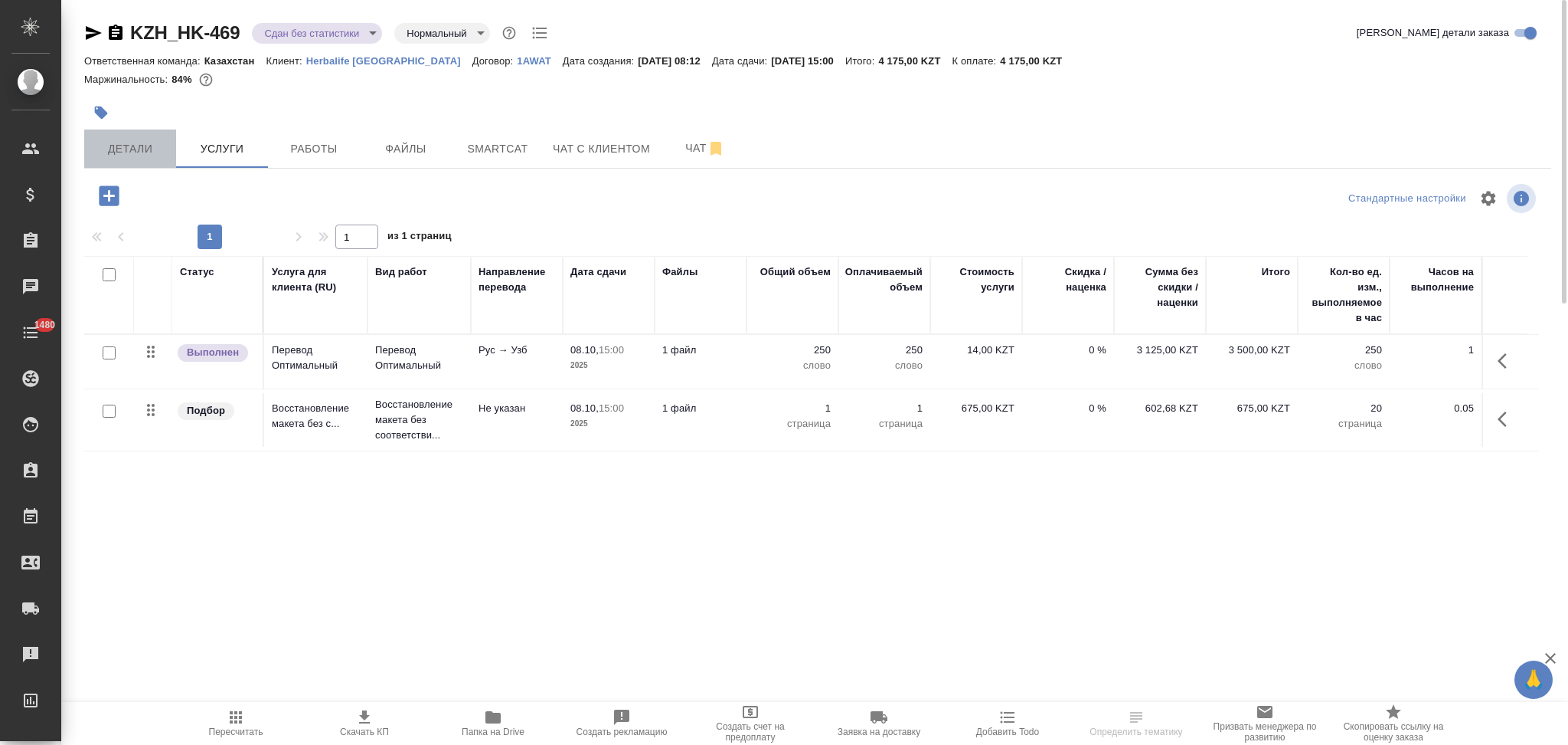
click at [122, 145] on span "Детали" at bounding box center [129, 149] width 73 height 19
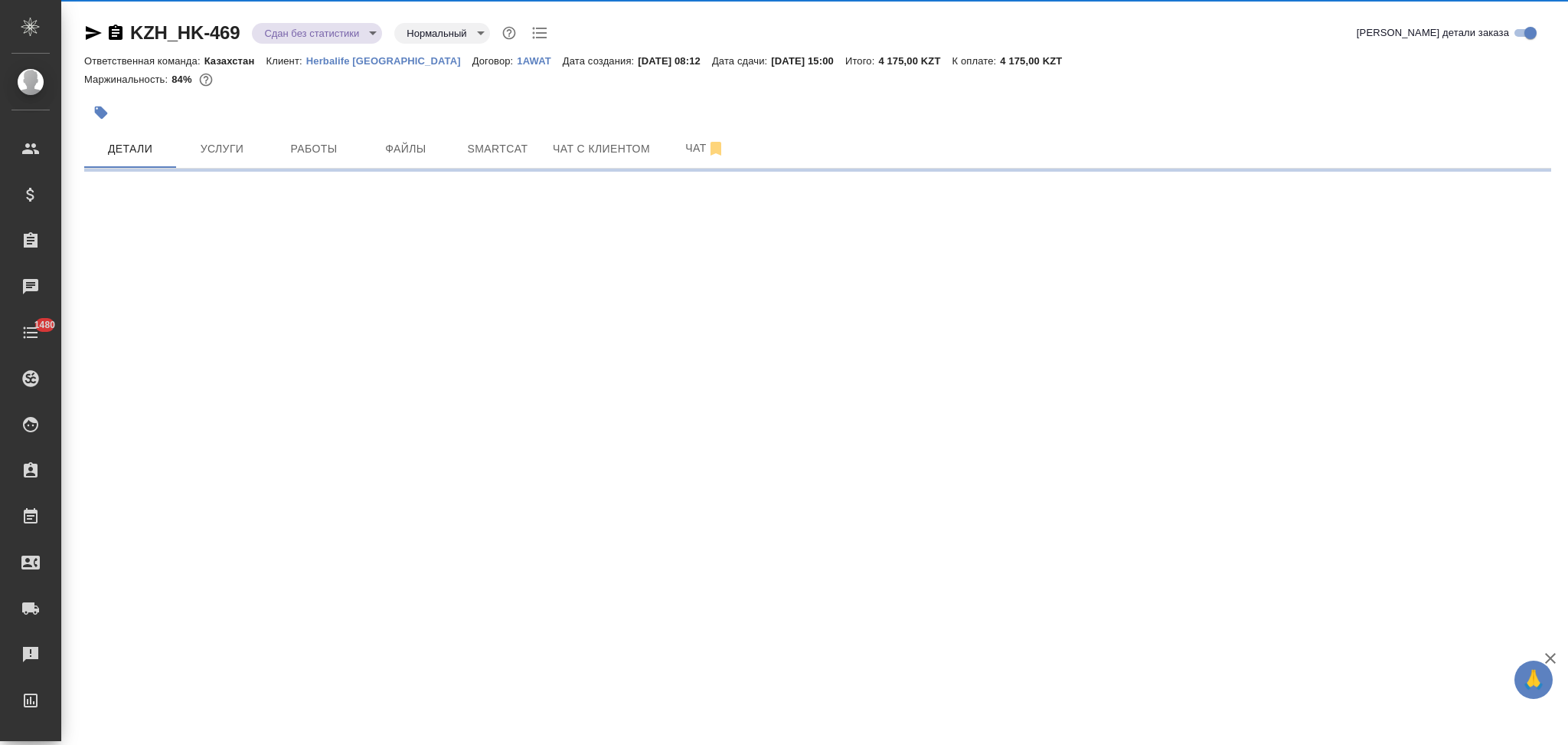
select select "RU"
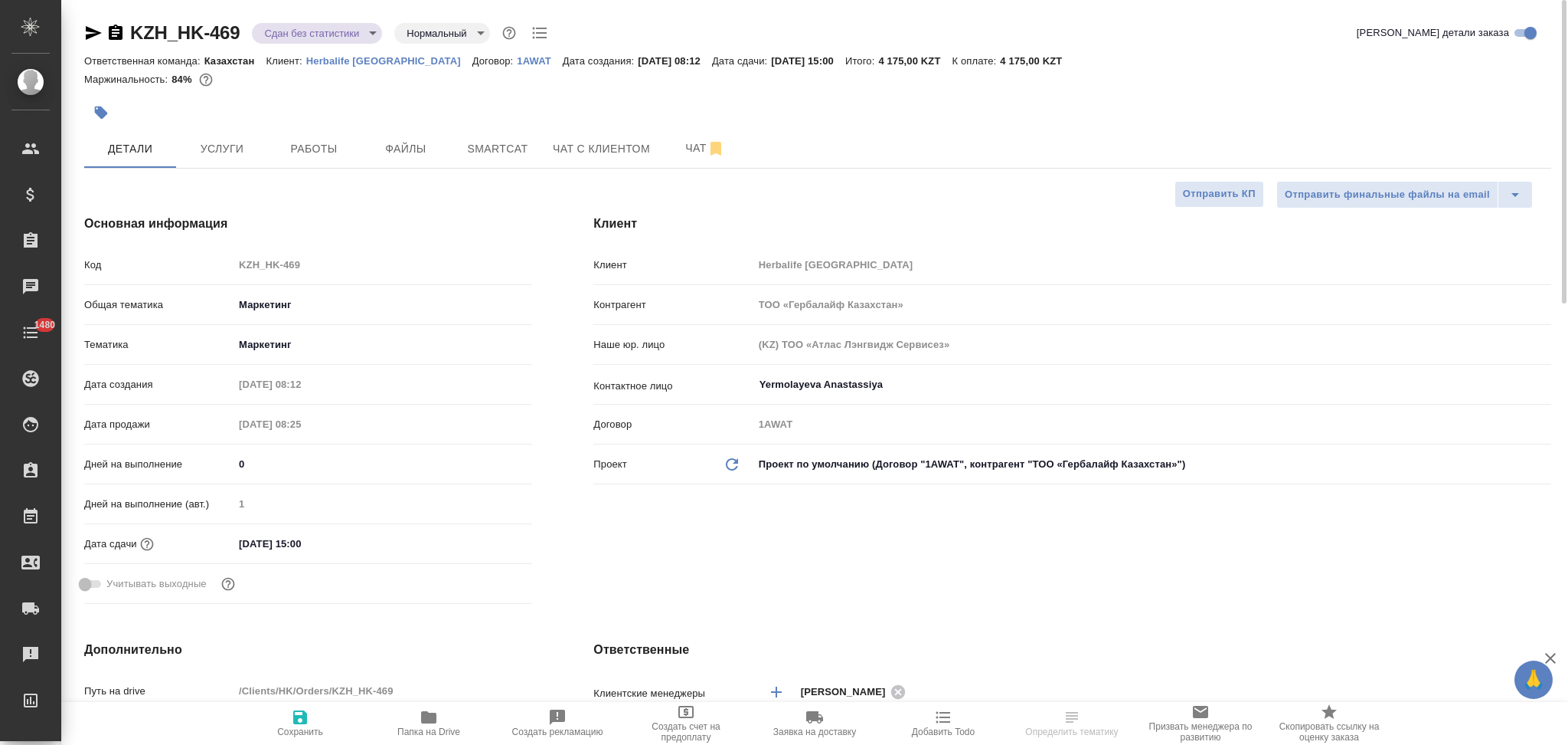
type textarea "x"
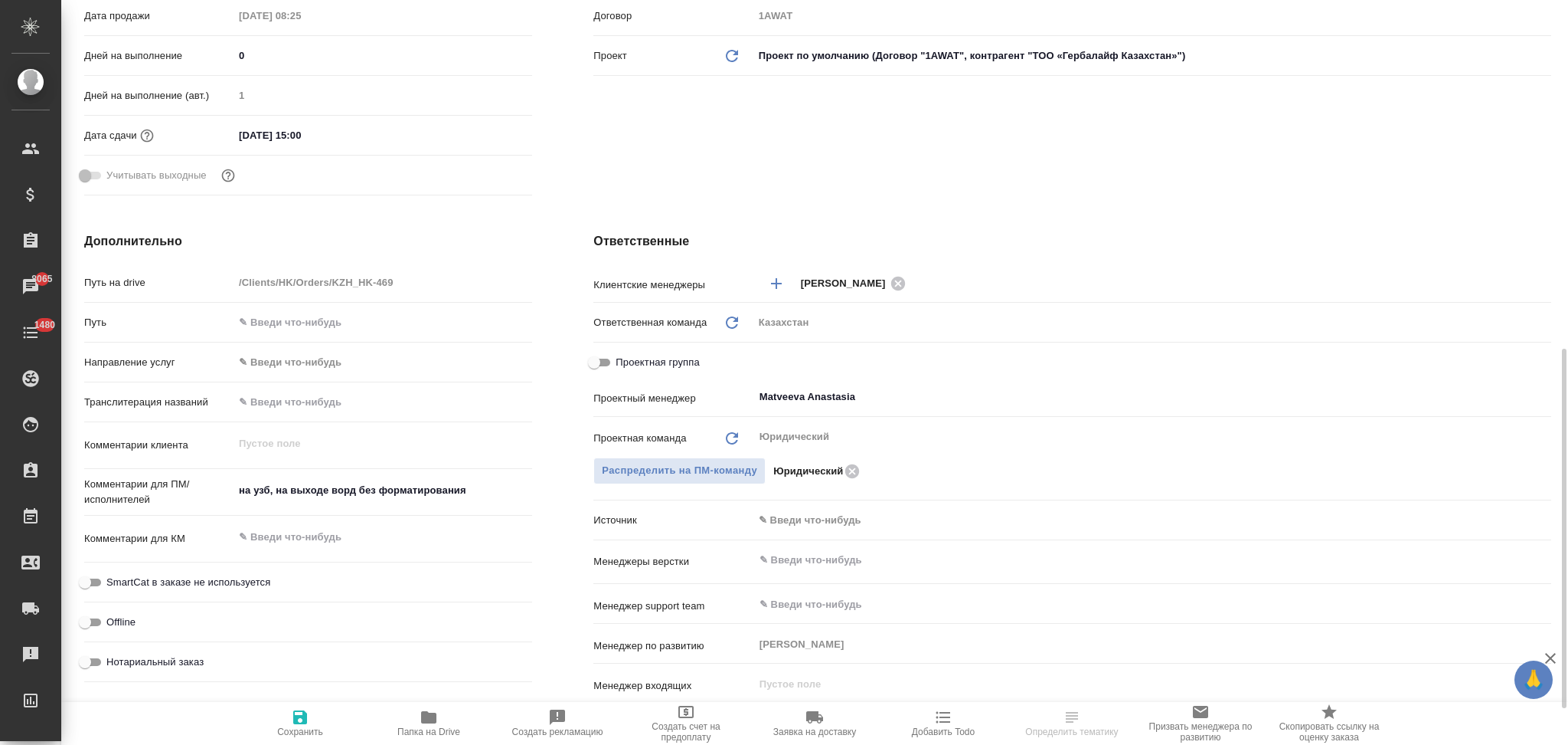
scroll to position [715, 0]
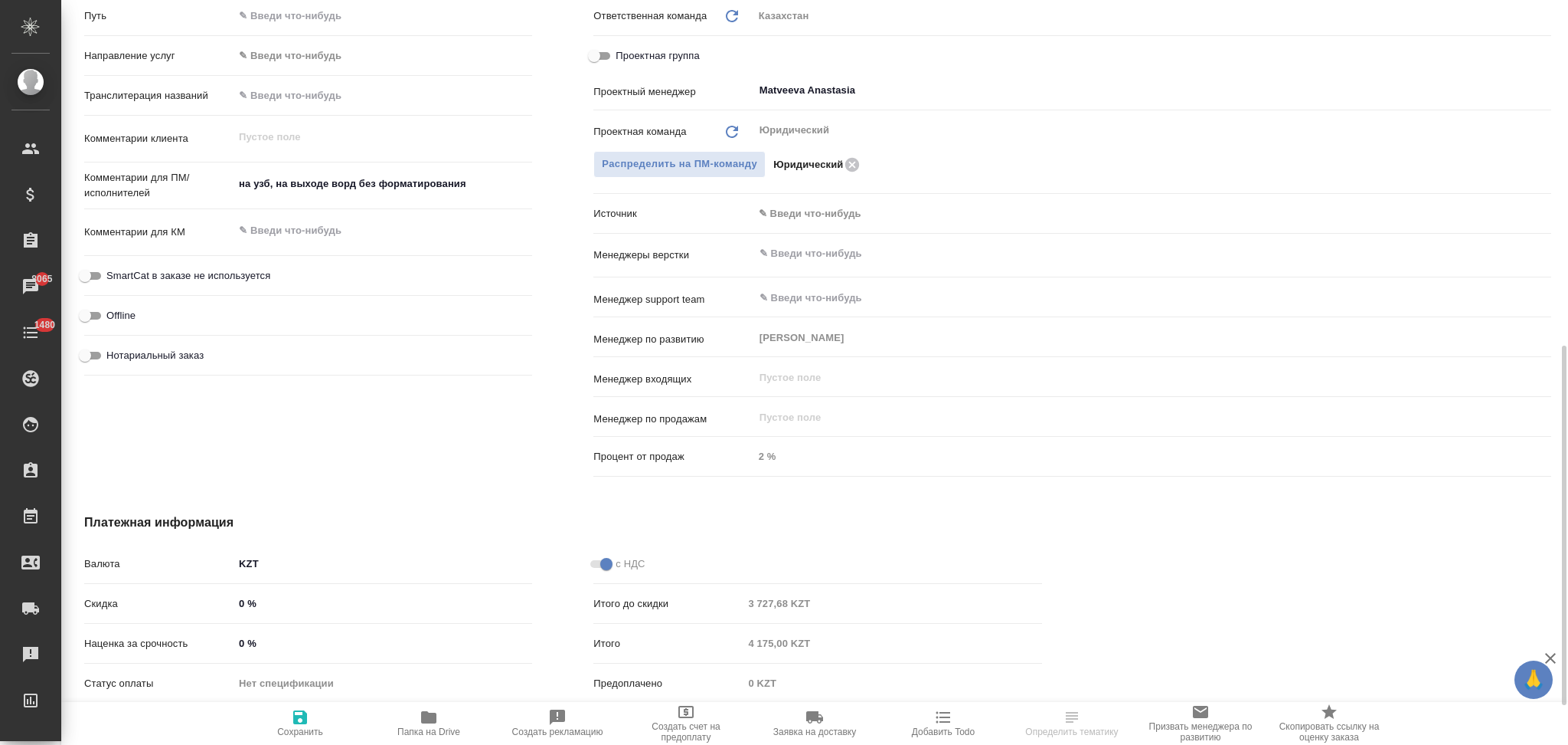
click at [806, 211] on body "🙏 .cls-1 fill:#fff; AWATERA Aslanukova Sati Клиенты Спецификации Заказы 8065 Ча…" at bounding box center [784, 372] width 1568 height 745
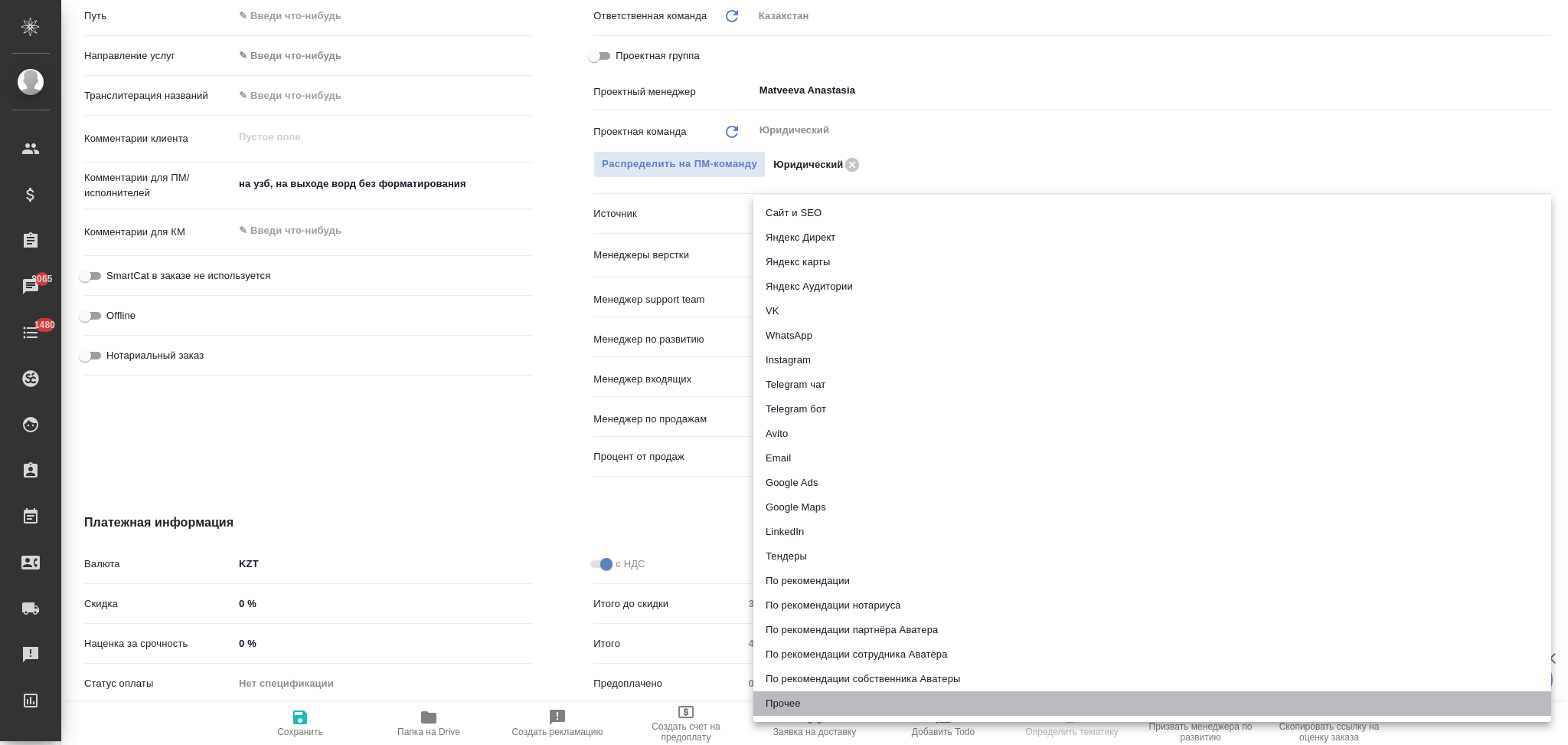
click at [801, 701] on li "Прочее" at bounding box center [1152, 703] width 798 height 24
type textarea "x"
type input "other"
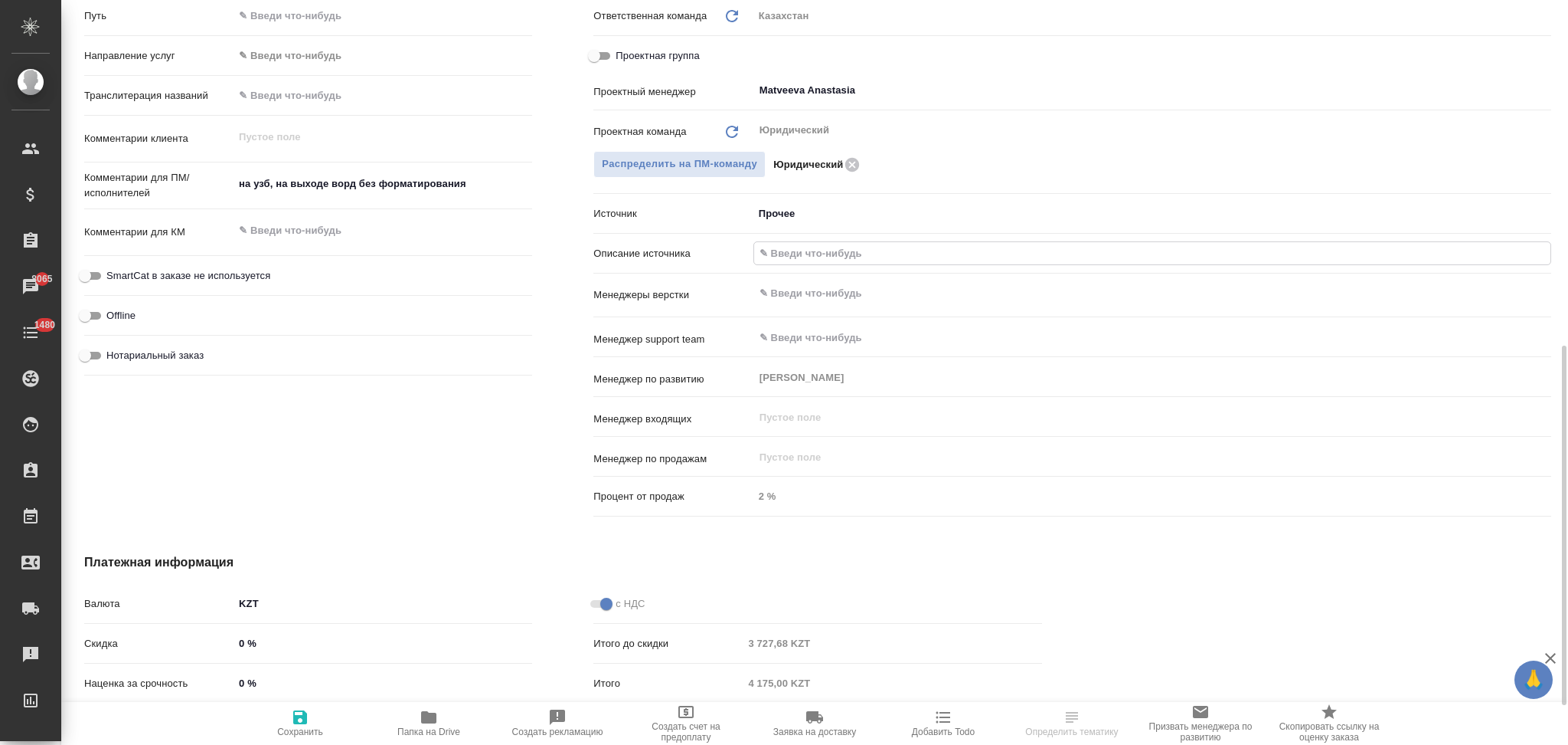
click at [786, 254] on input "text" at bounding box center [1152, 253] width 797 height 22
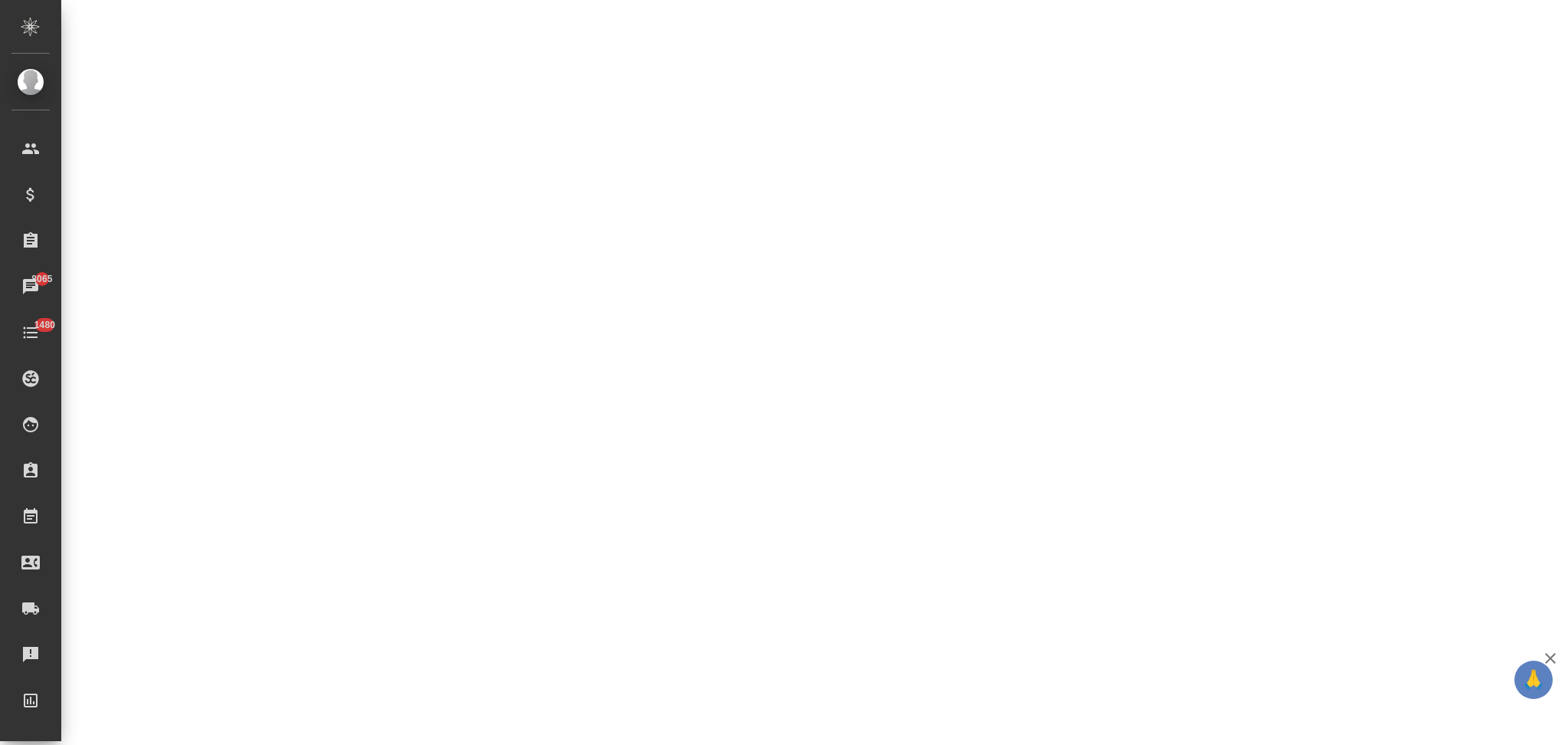
select select "RU"
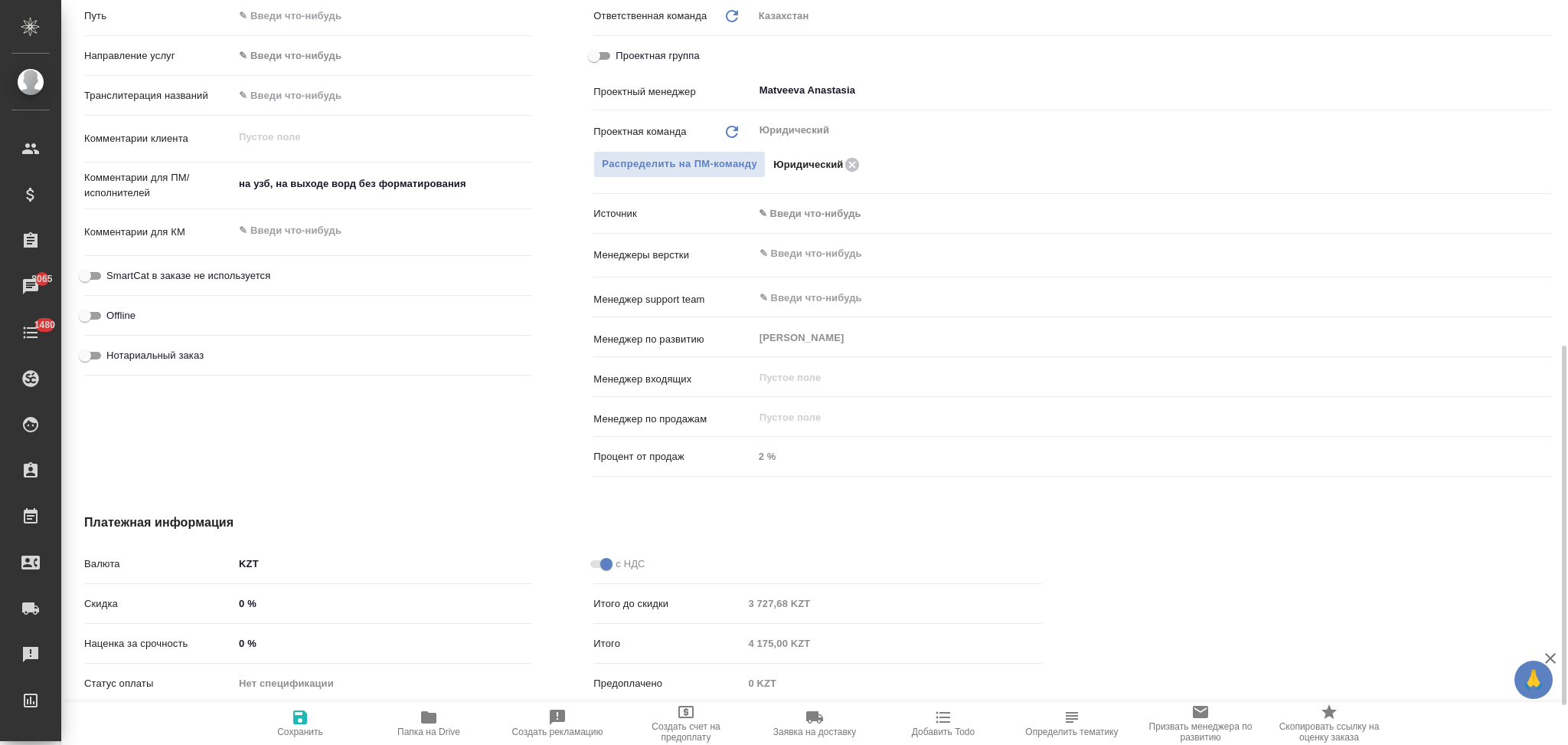
type textarea "x"
click at [814, 208] on body "🙏 .cls-1 fill:#fff; AWATERA Aslanukova Sati Клиенты Спецификации Заказы 8065 Ча…" at bounding box center [784, 372] width 1568 height 745
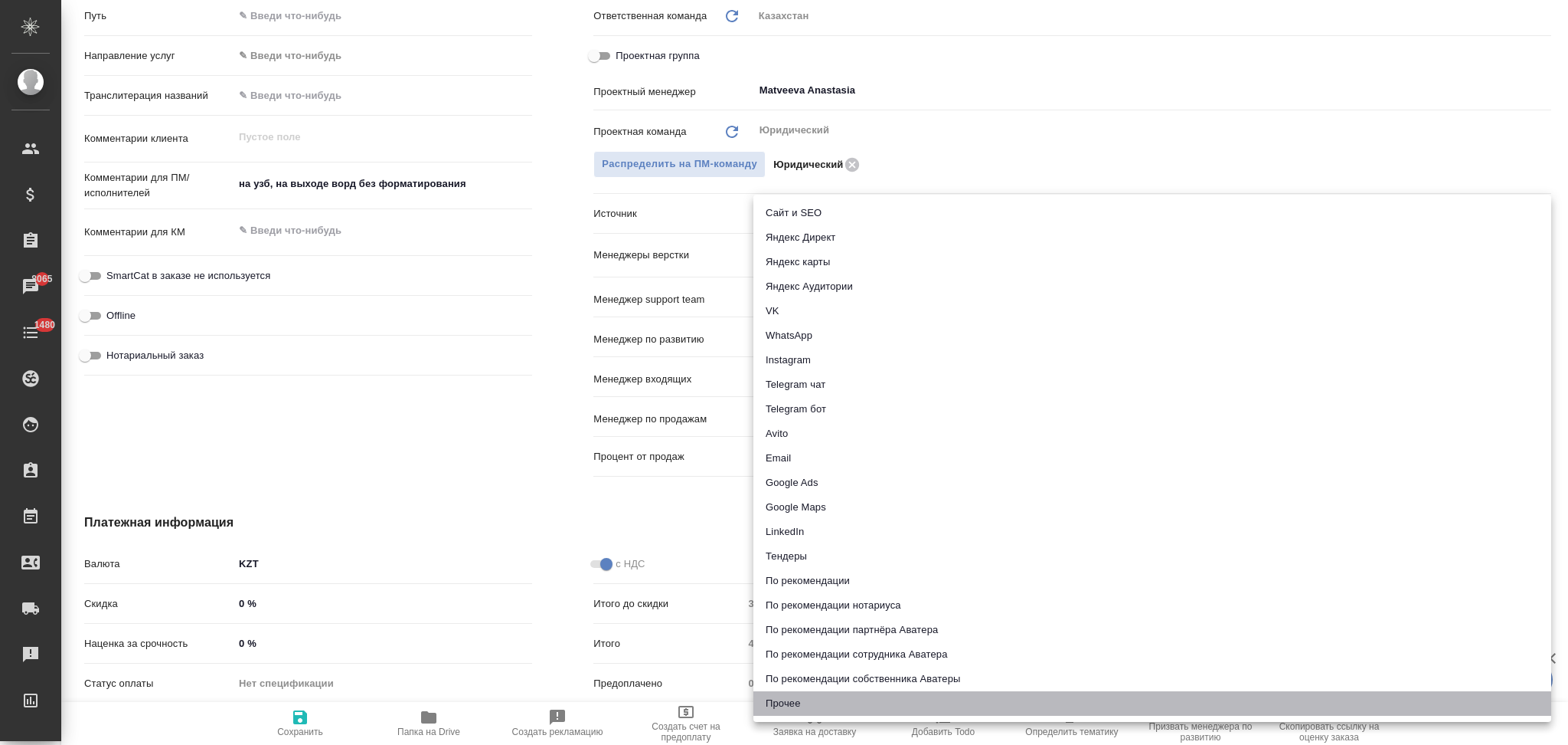
click at [794, 700] on li "Прочее" at bounding box center [1152, 703] width 798 height 24
type textarea "x"
type input "other"
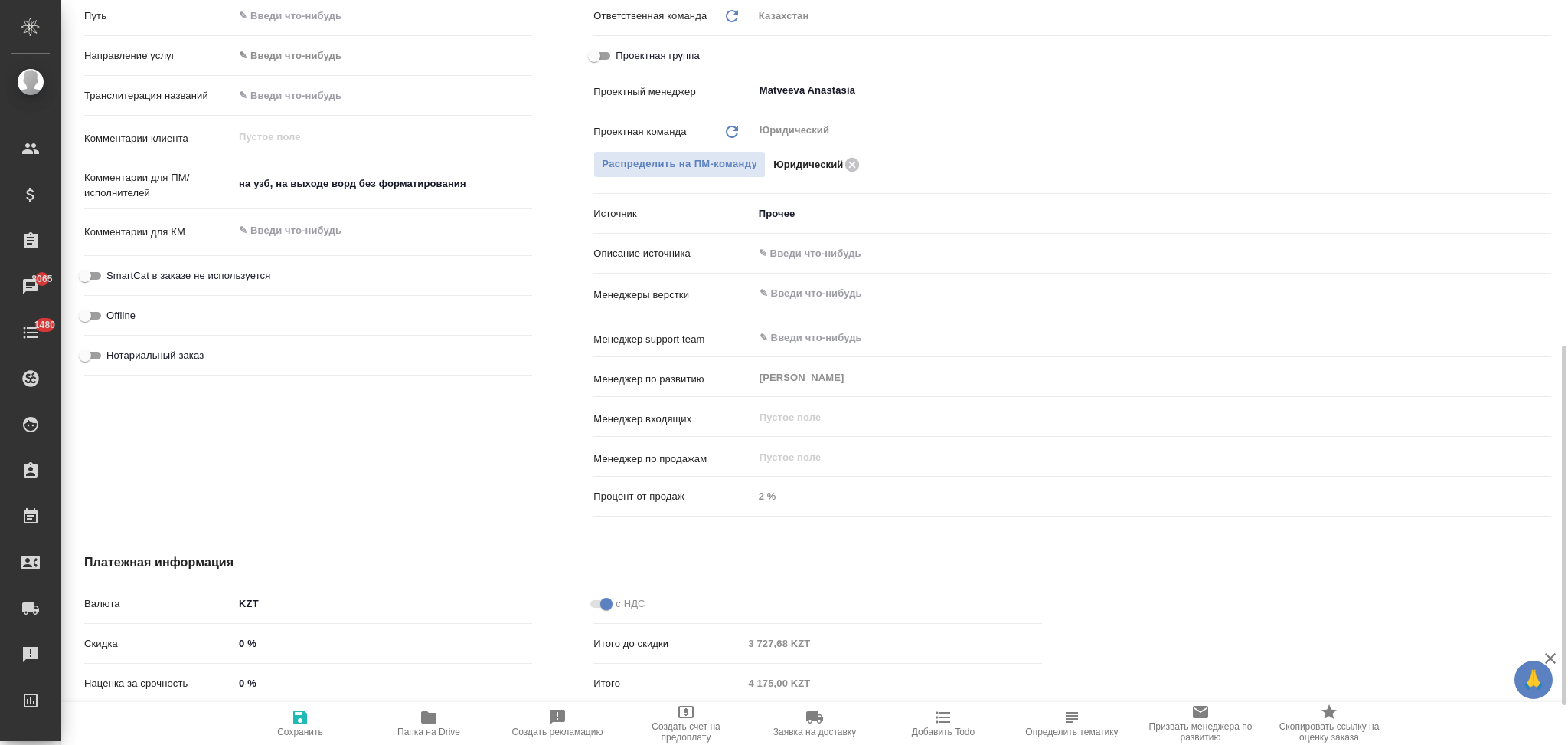
click at [782, 249] on input "text" at bounding box center [1152, 253] width 798 height 22
type input "Клиент от Сейла"
type textarea "x"
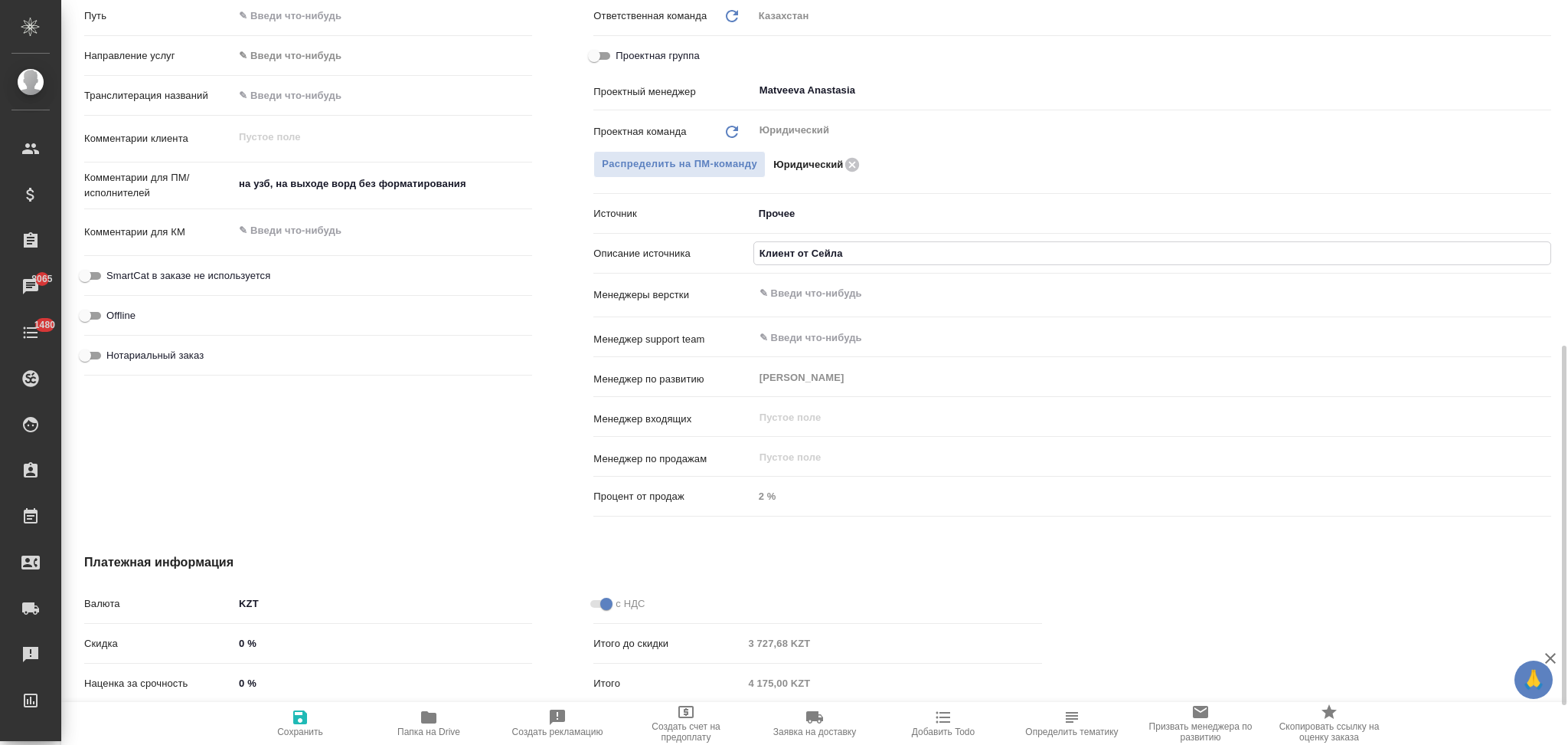
click at [298, 721] on icon "button" at bounding box center [300, 717] width 13 height 13
type textarea "x"
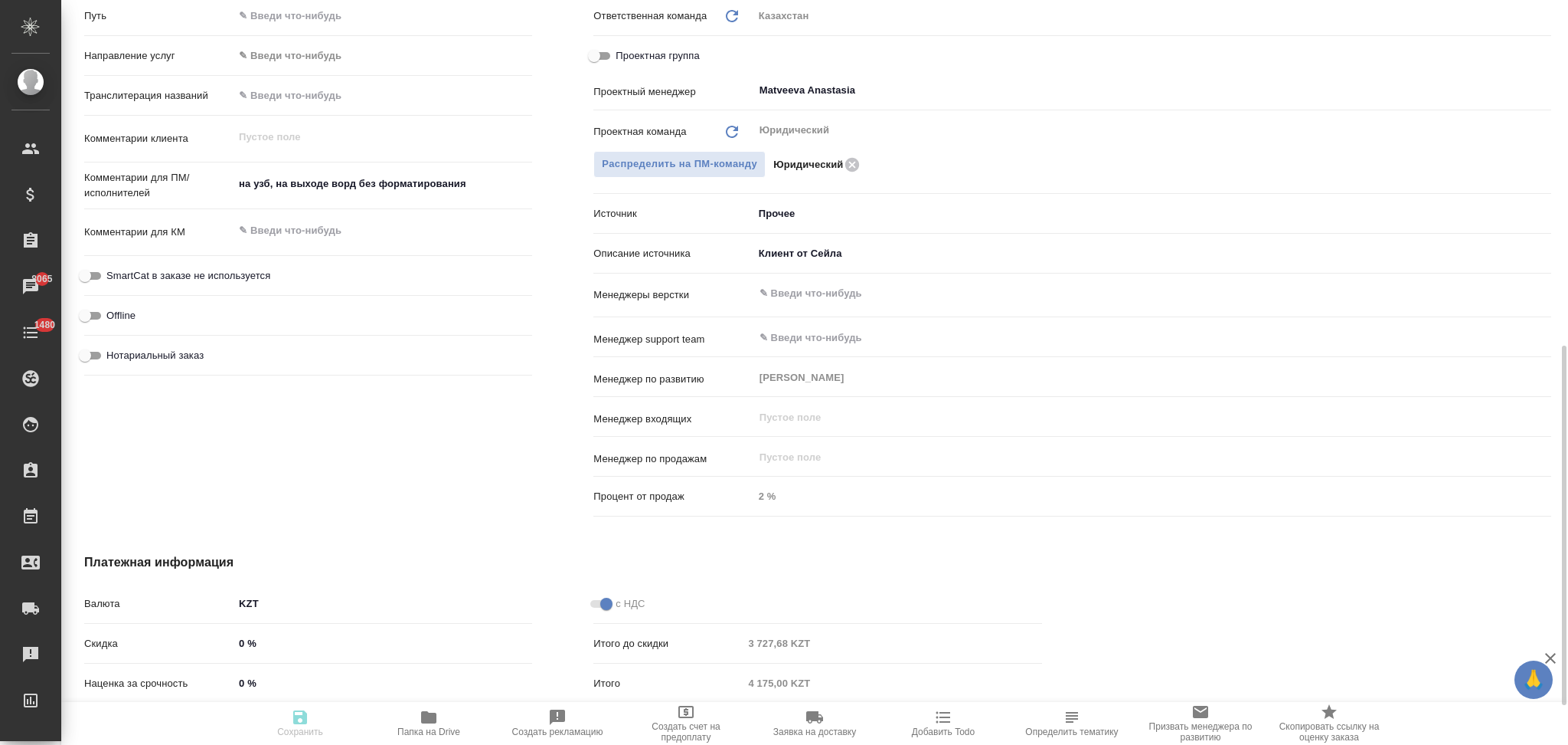
type textarea "x"
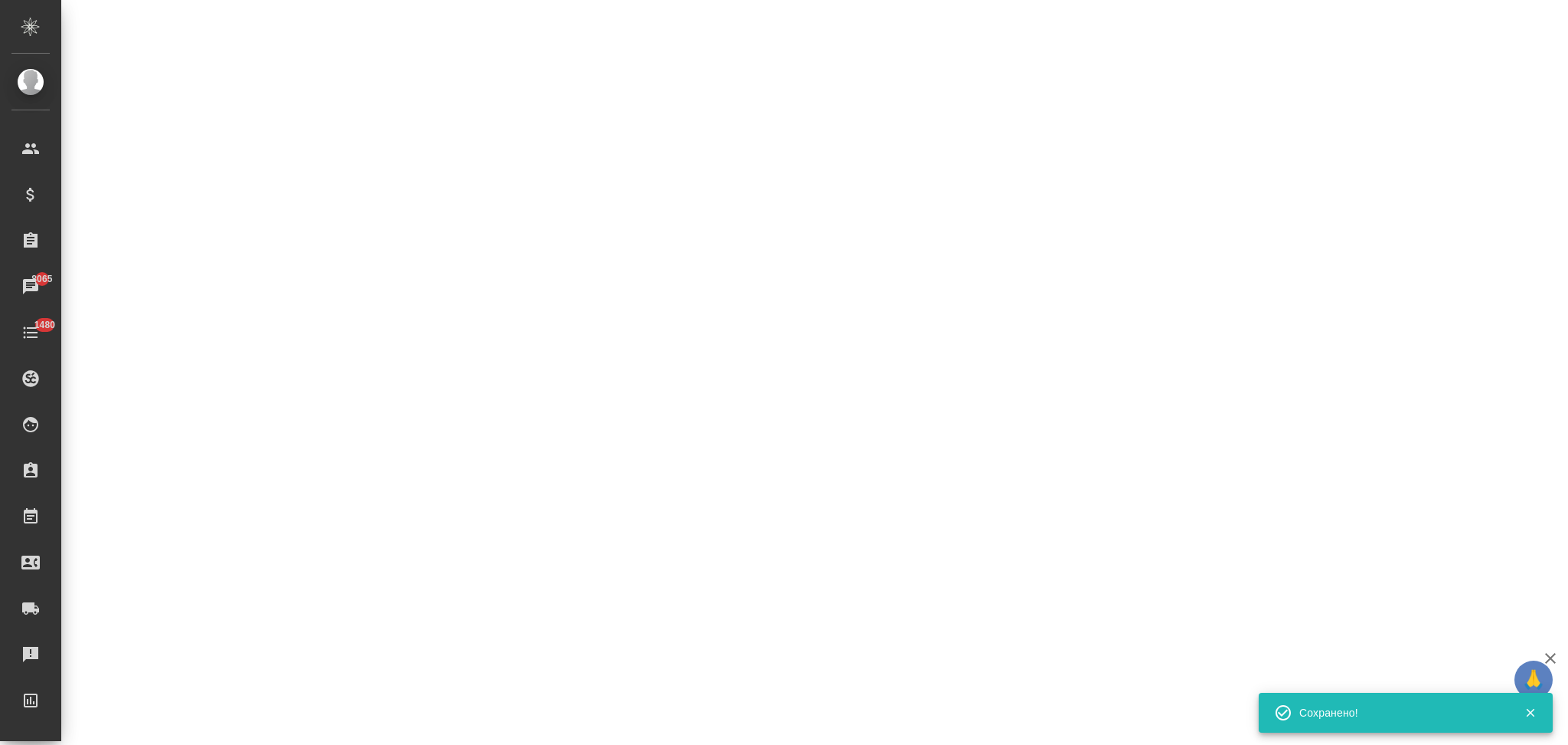
select select "RU"
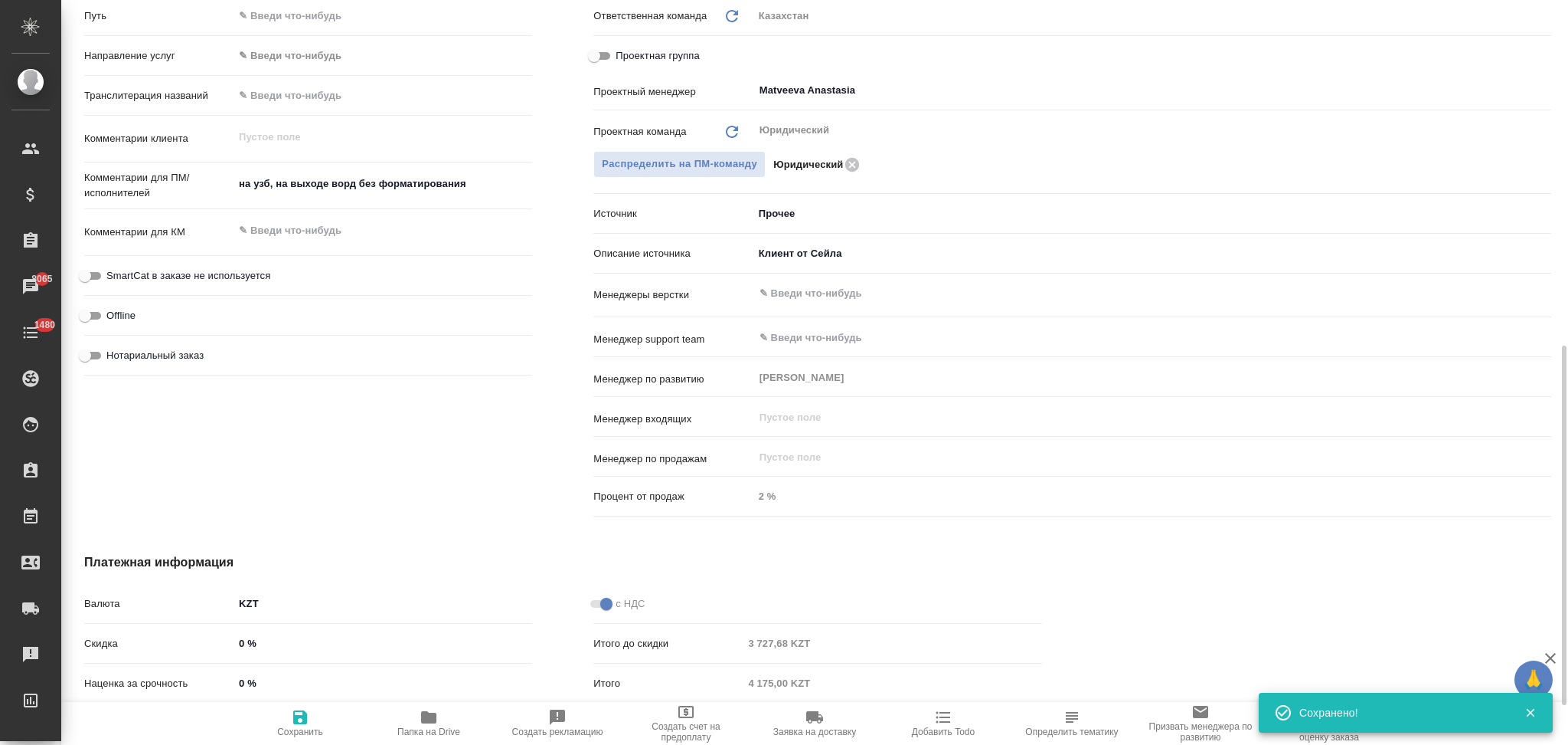
type textarea "x"
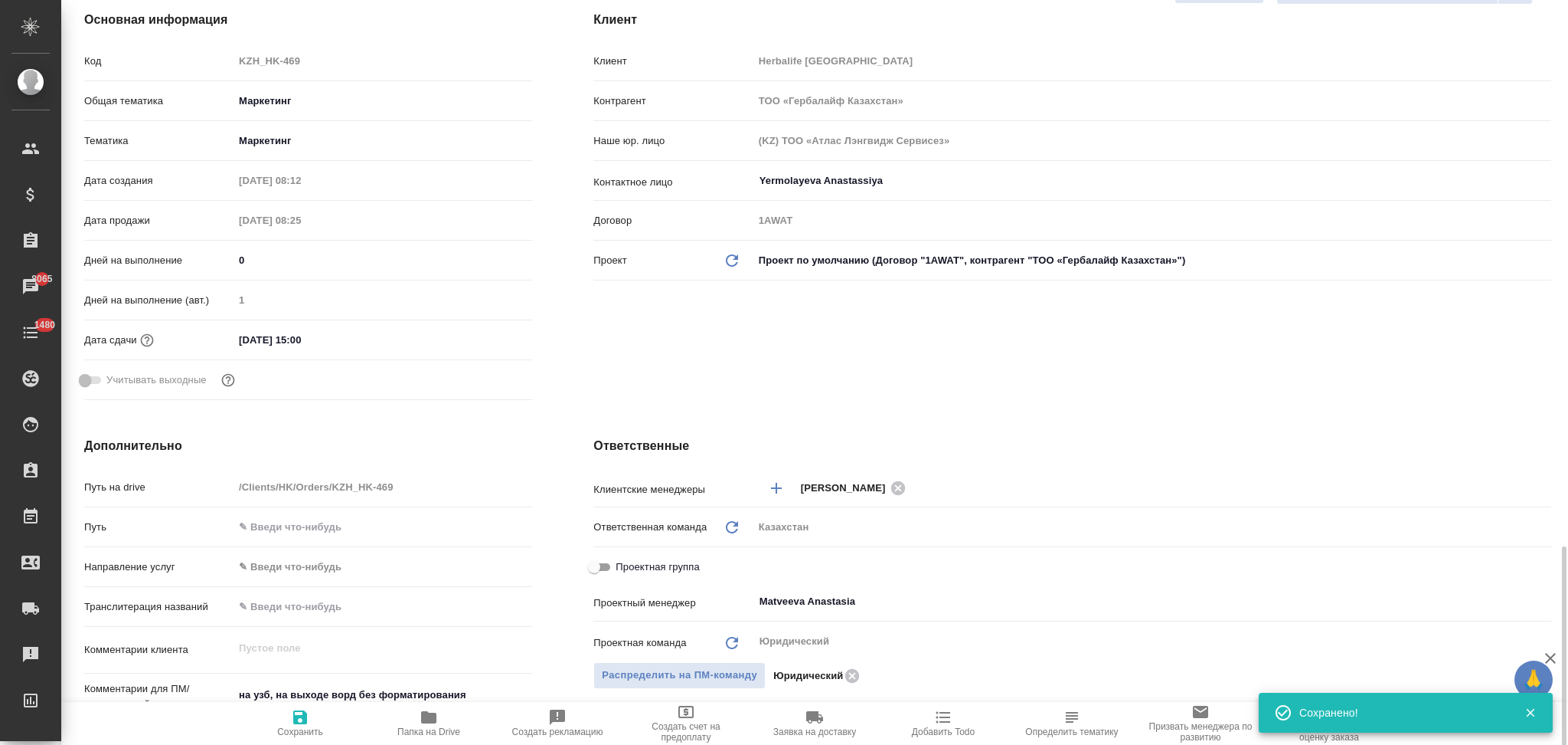
scroll to position [0, 0]
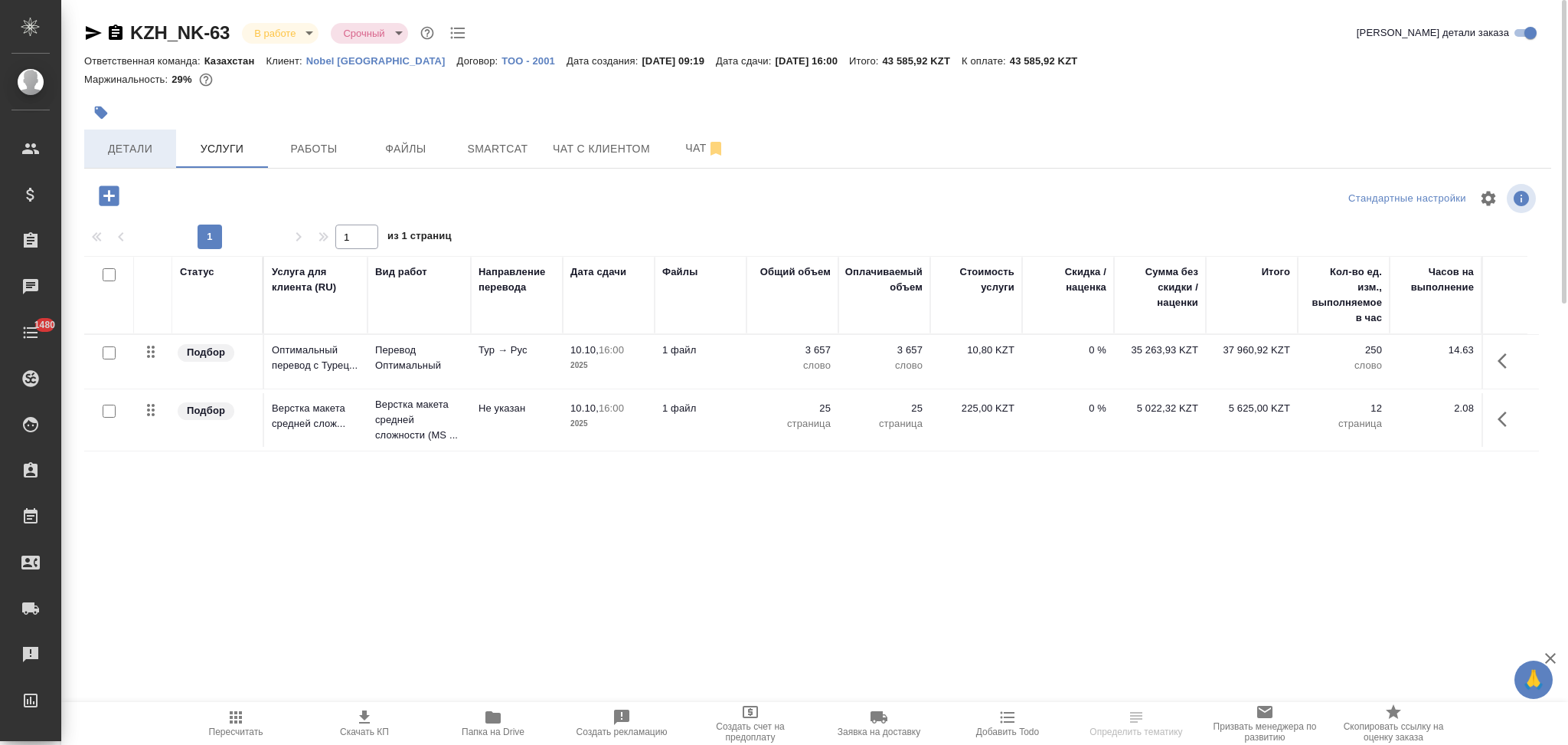
click at [147, 159] on button "Детали" at bounding box center [130, 148] width 92 height 39
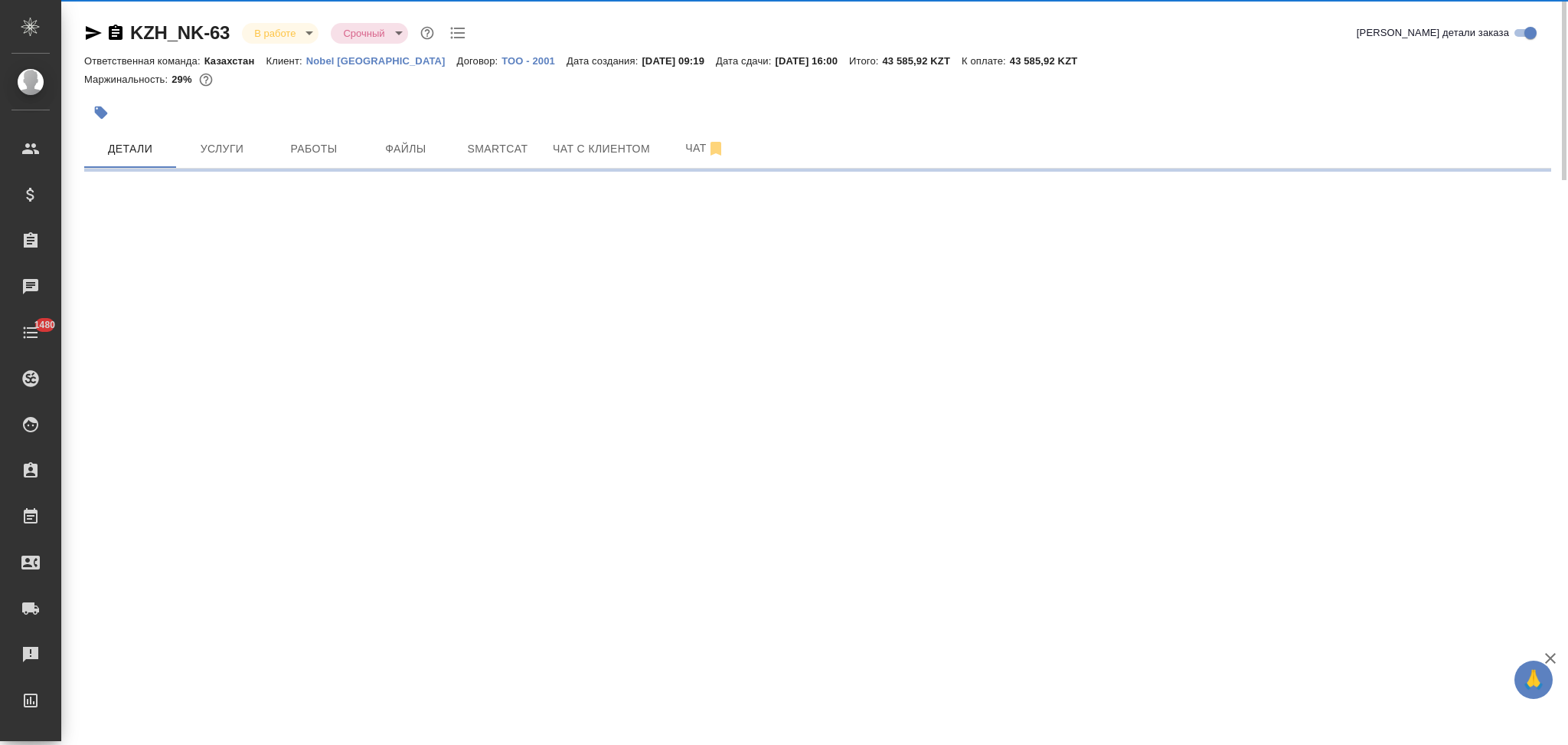
select select "RU"
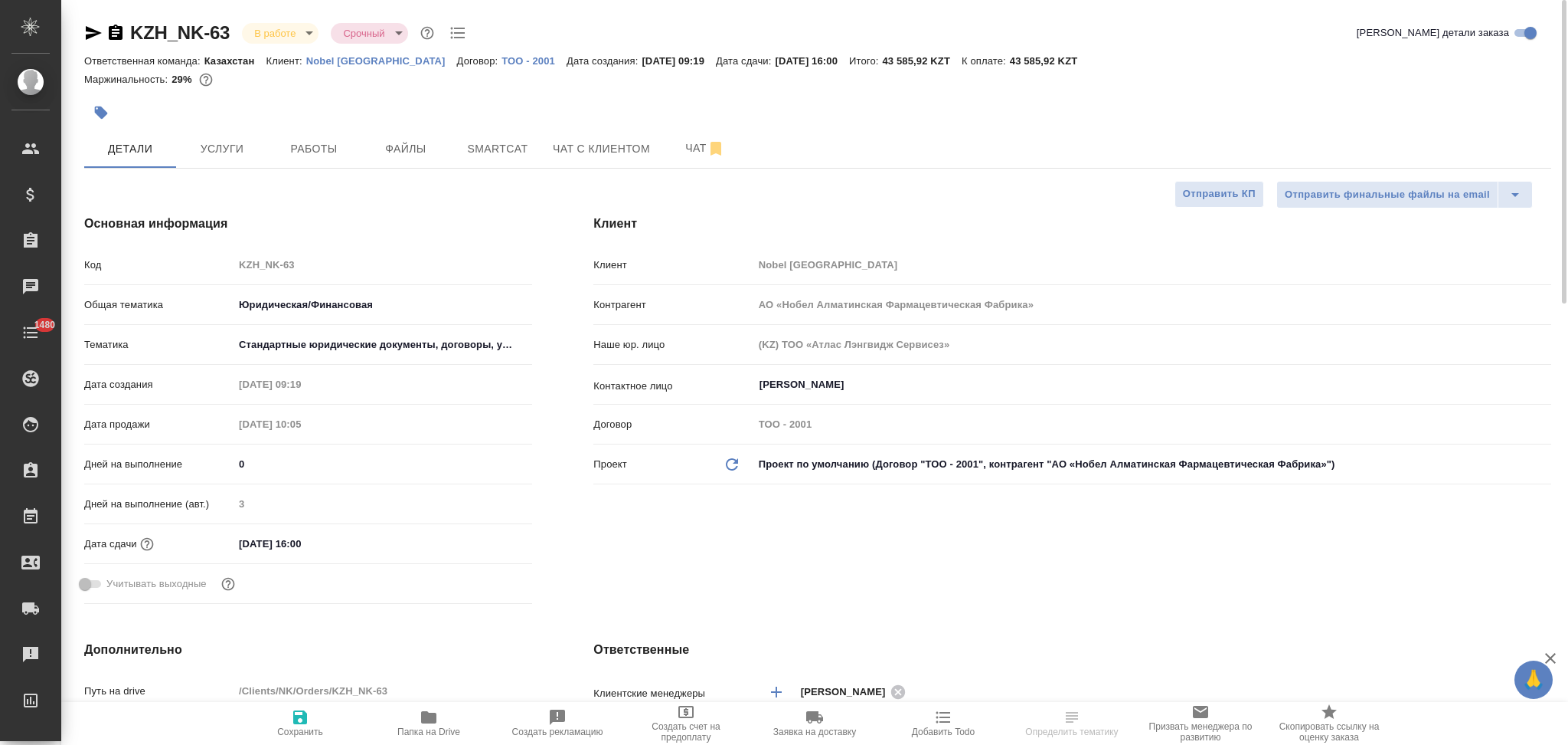
type textarea "x"
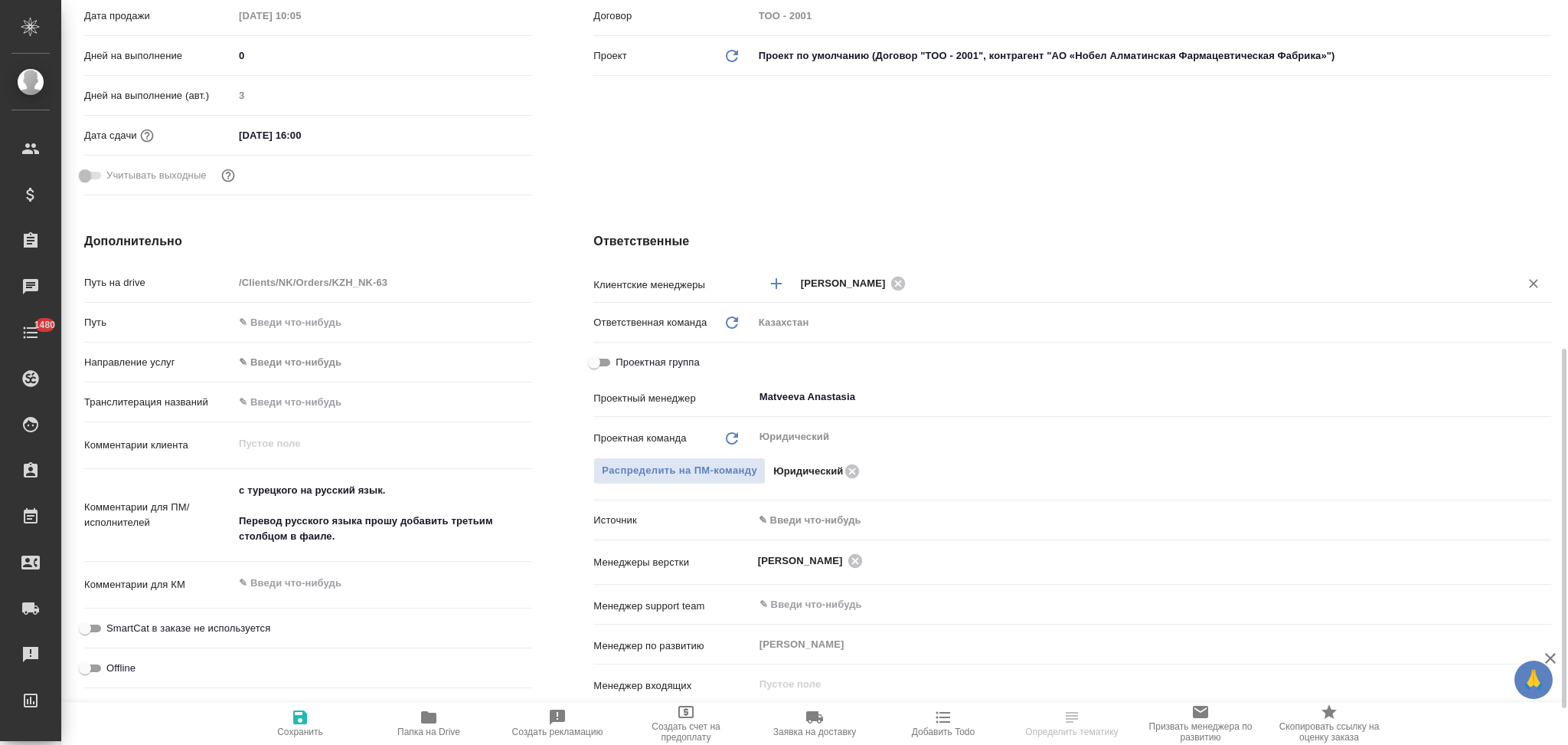
scroll to position [511, 0]
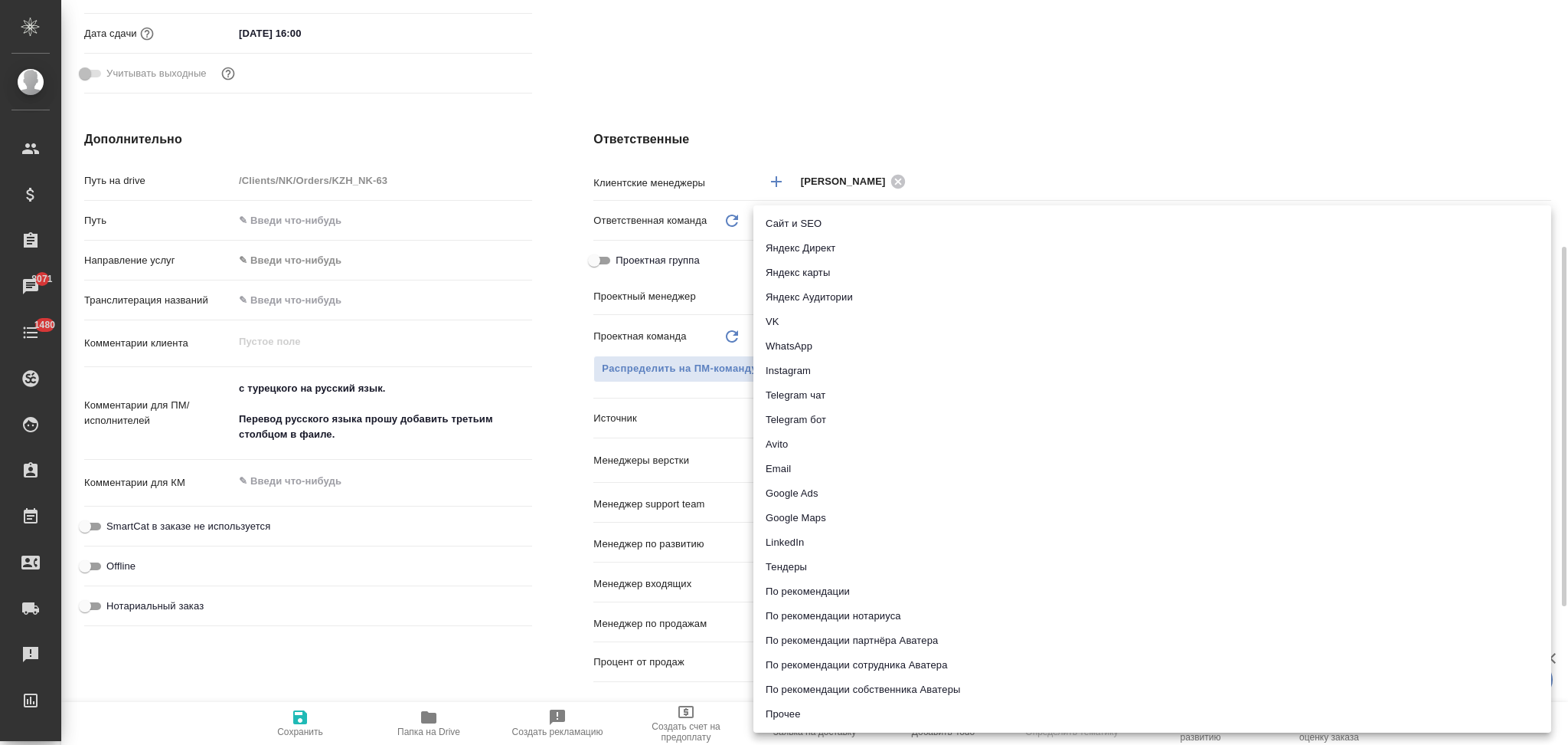
click at [841, 414] on body "🙏 .cls-1 fill:#fff; AWATERA Aslanukova Sati Клиенты Спецификации Заказы 8071 Ча…" at bounding box center [784, 372] width 1568 height 745
click at [805, 709] on li "Прочее" at bounding box center [1152, 713] width 798 height 24
type textarea "x"
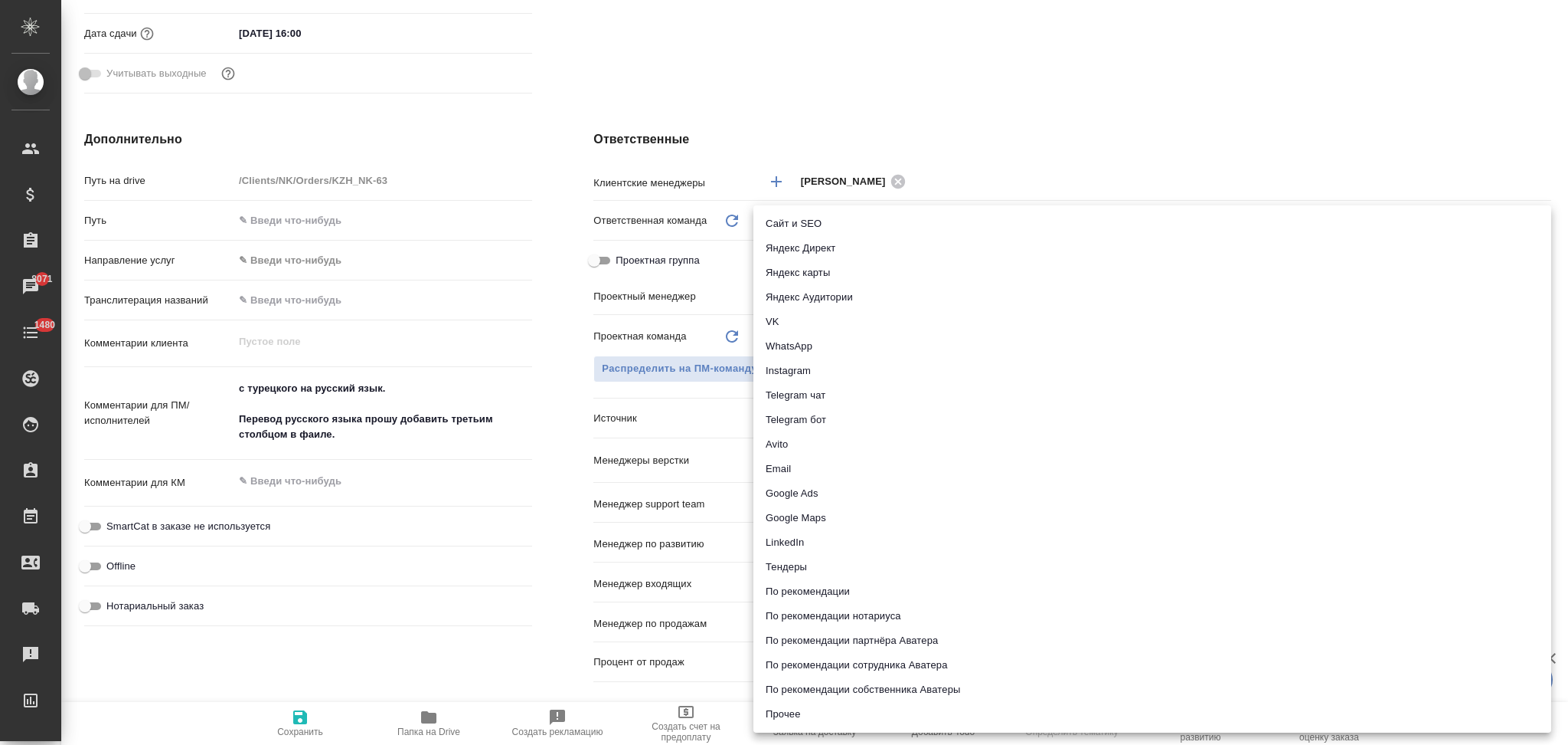
type input "other"
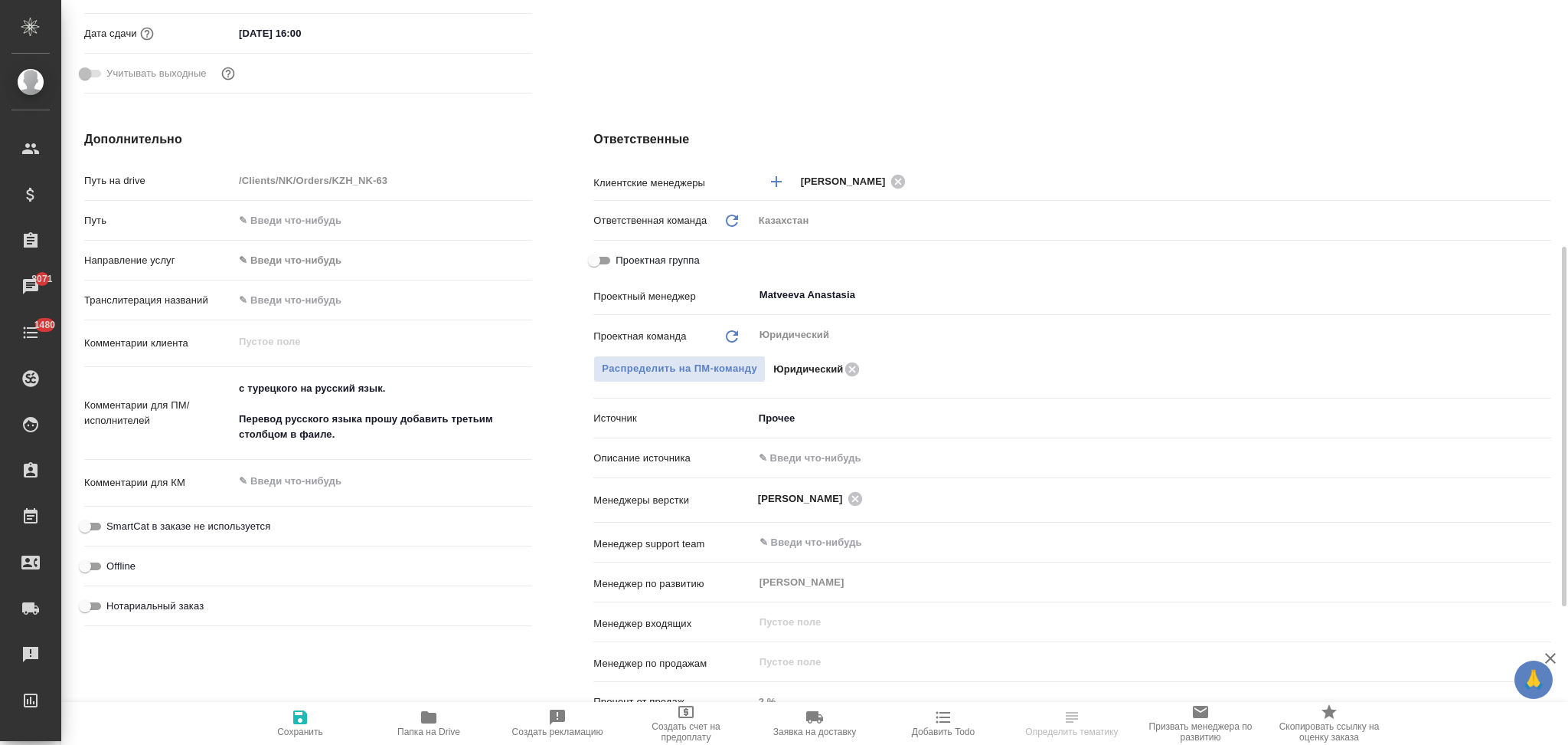
click at [790, 451] on input "text" at bounding box center [1152, 458] width 798 height 22
type input "Клиент от Сейла"
type textarea "x"
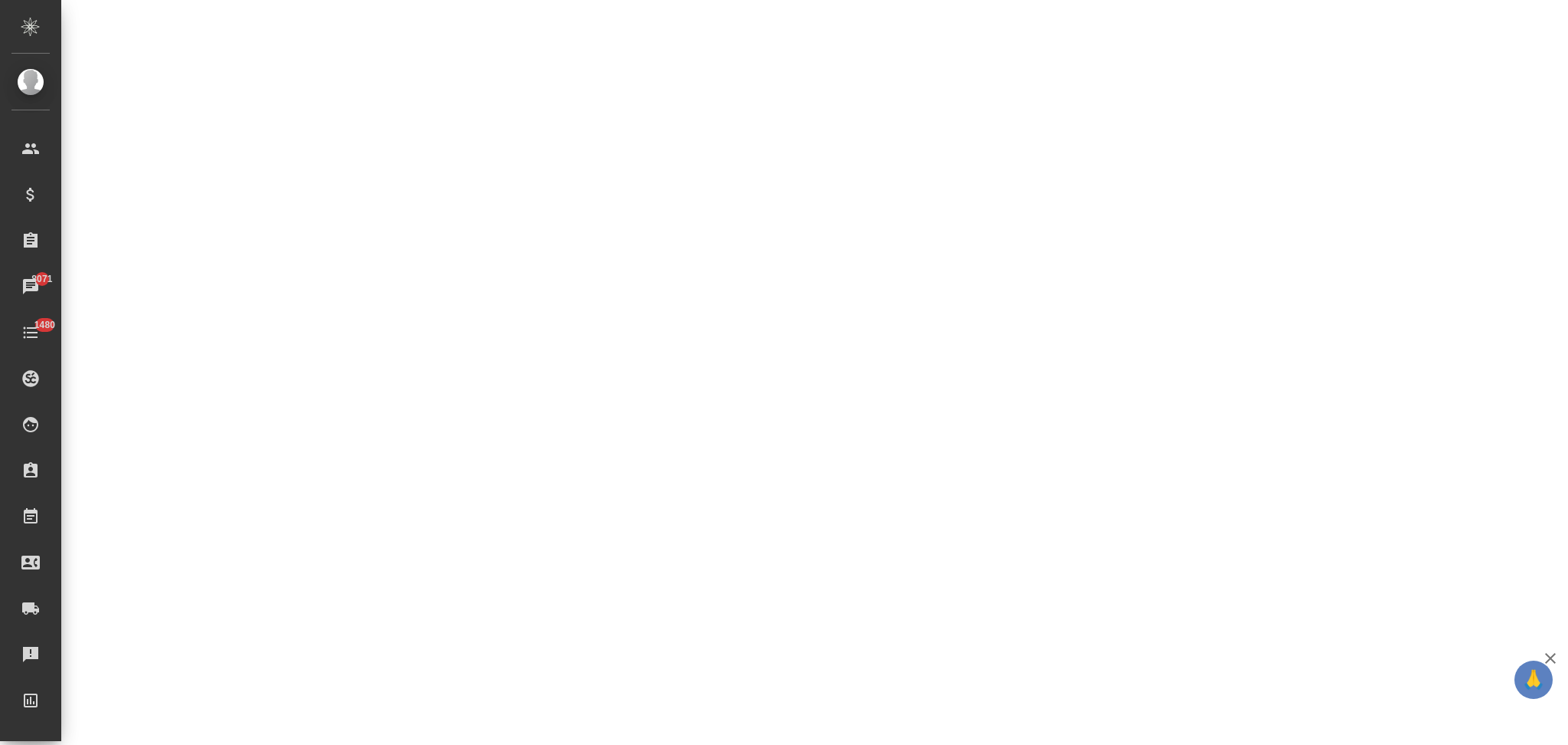
select select "RU"
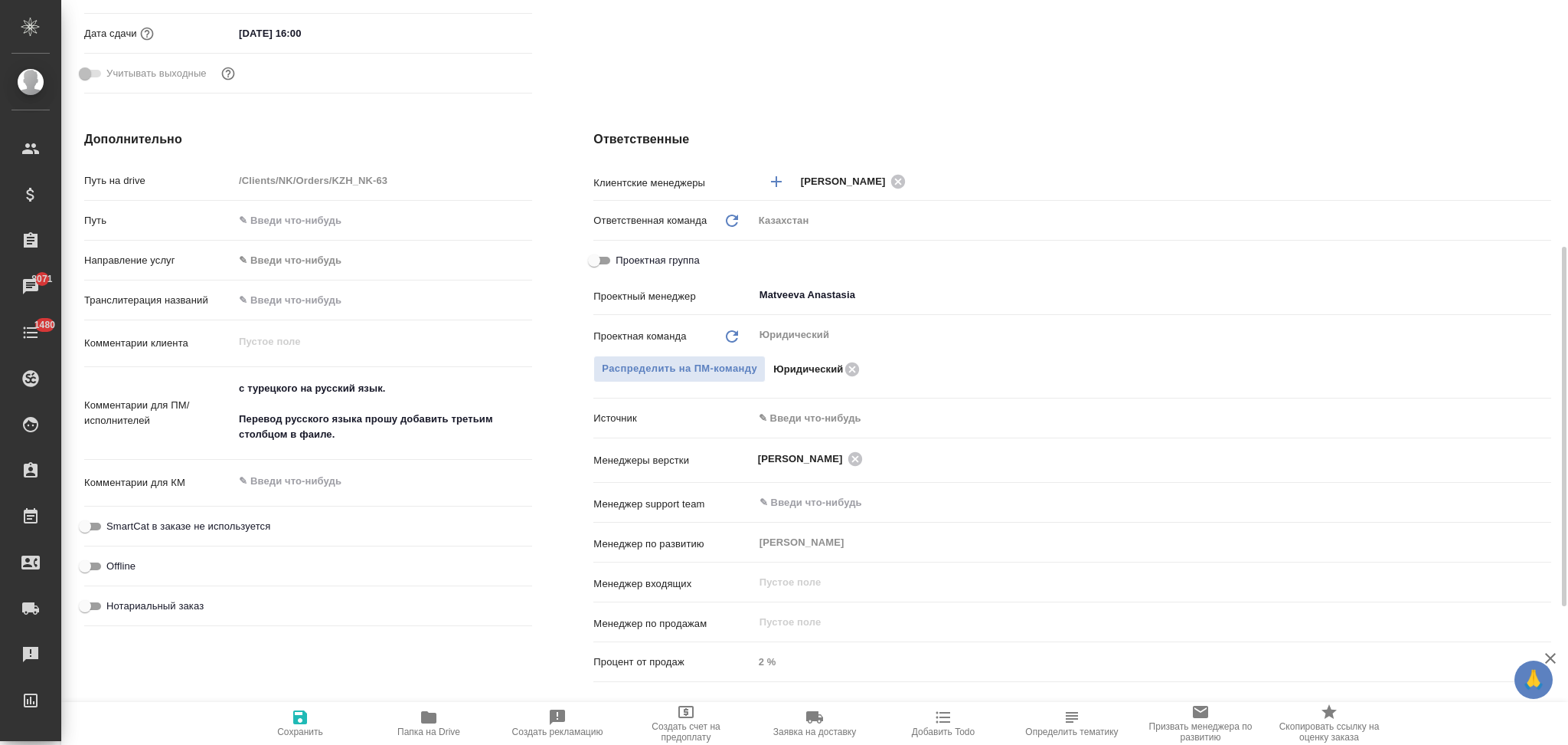
type textarea "x"
click at [821, 417] on body "🙏 .cls-1 fill:#fff; AWATERA Aslanukova Sati Клиенты Спецификации Заказы 8071 Ча…" at bounding box center [784, 372] width 1568 height 745
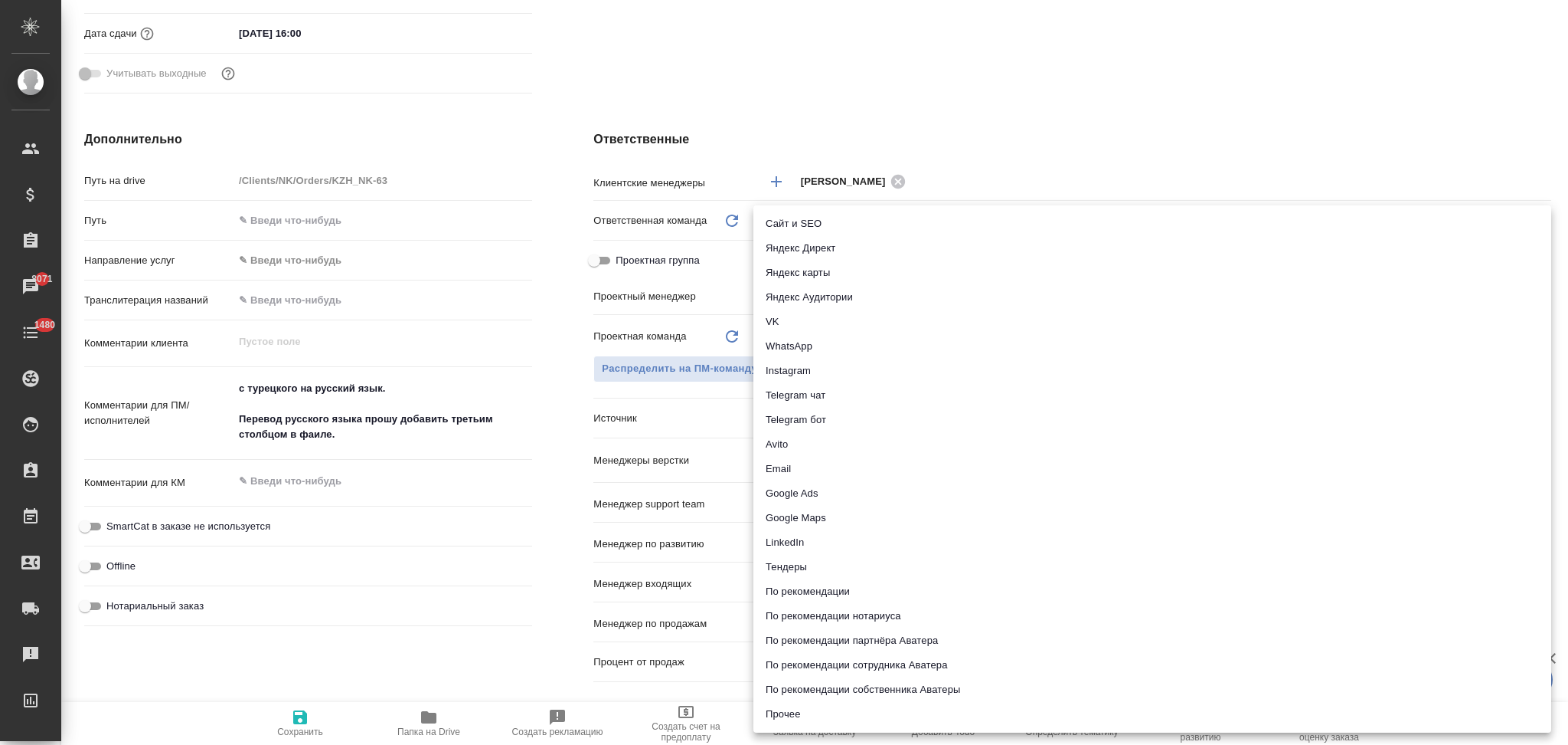
drag, startPoint x: 791, startPoint y: 712, endPoint x: 785, endPoint y: 683, distance: 29.6
click at [792, 713] on li "Прочее" at bounding box center [1152, 713] width 798 height 24
type textarea "x"
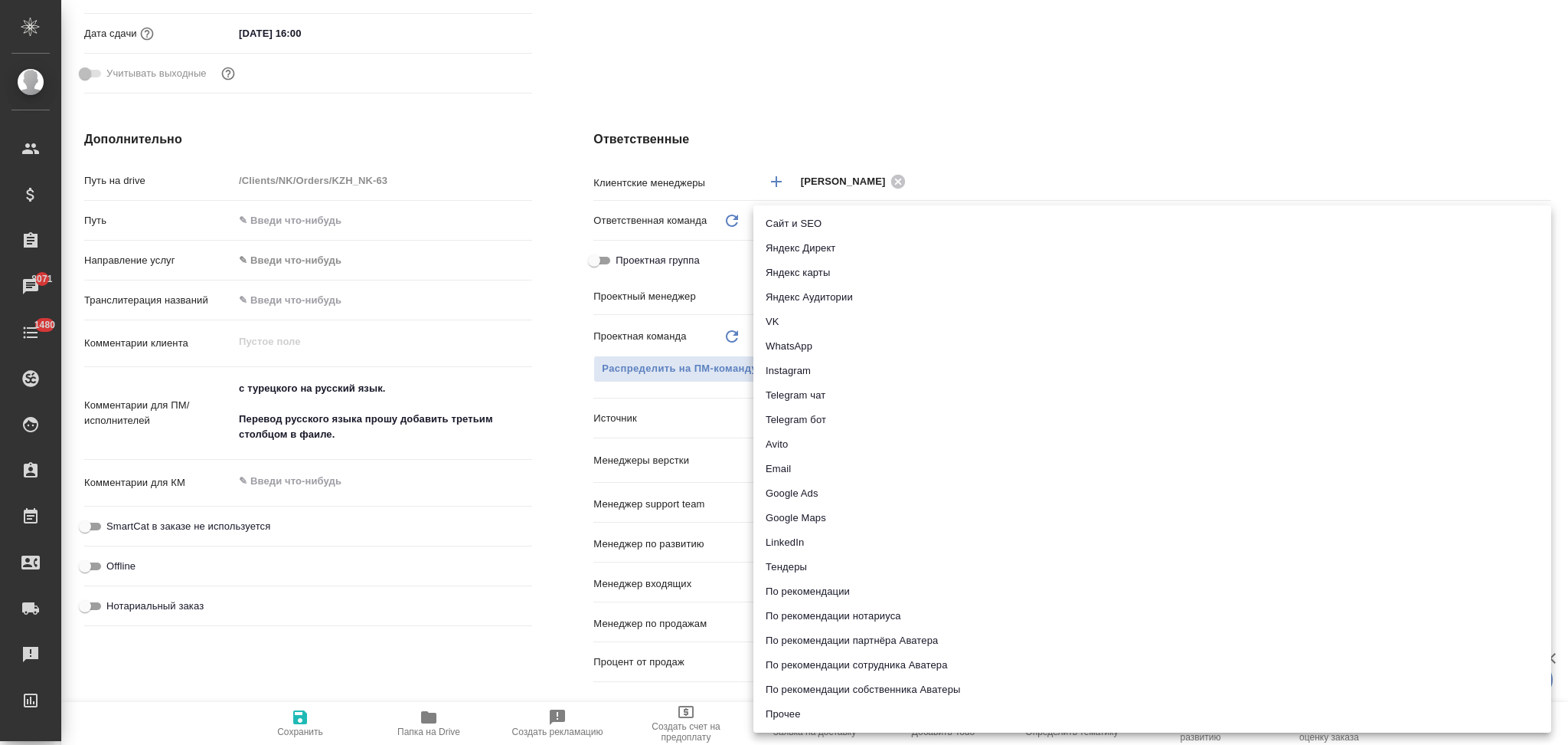
type input "other"
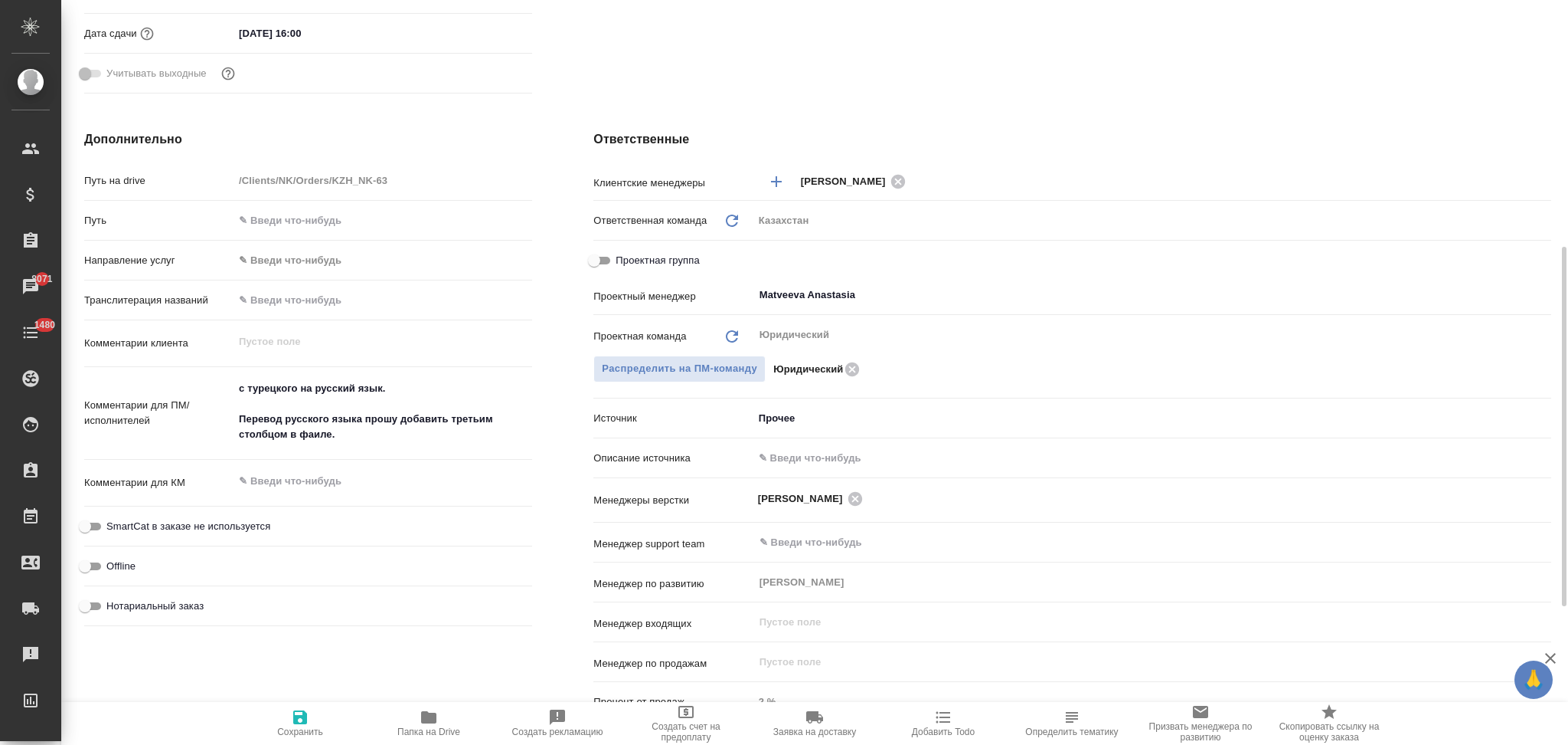
click at [812, 454] on input "text" at bounding box center [1152, 458] width 798 height 22
type input "Клиент от Сейла"
type textarea "x"
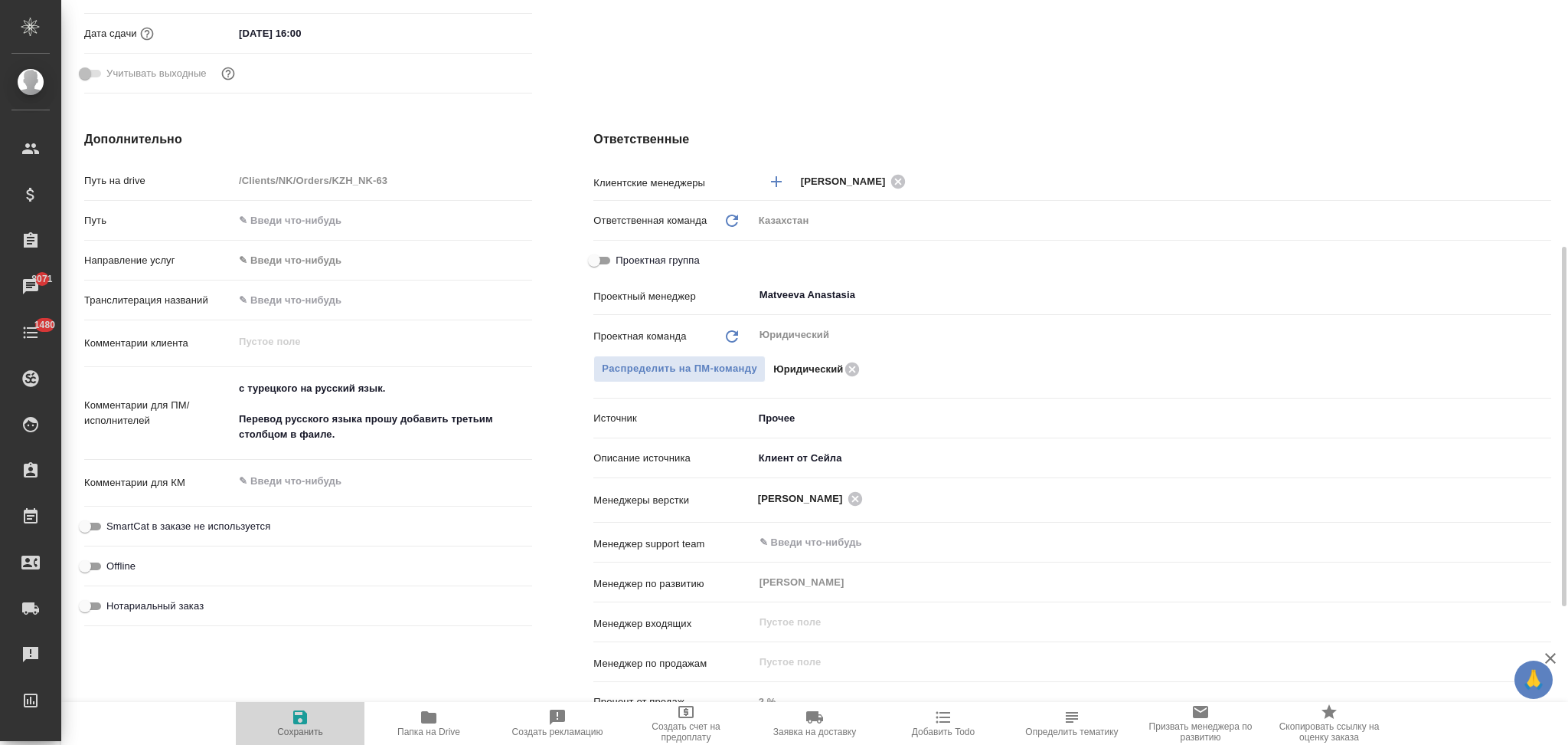
click at [299, 723] on icon "button" at bounding box center [300, 717] width 13 height 13
type textarea "x"
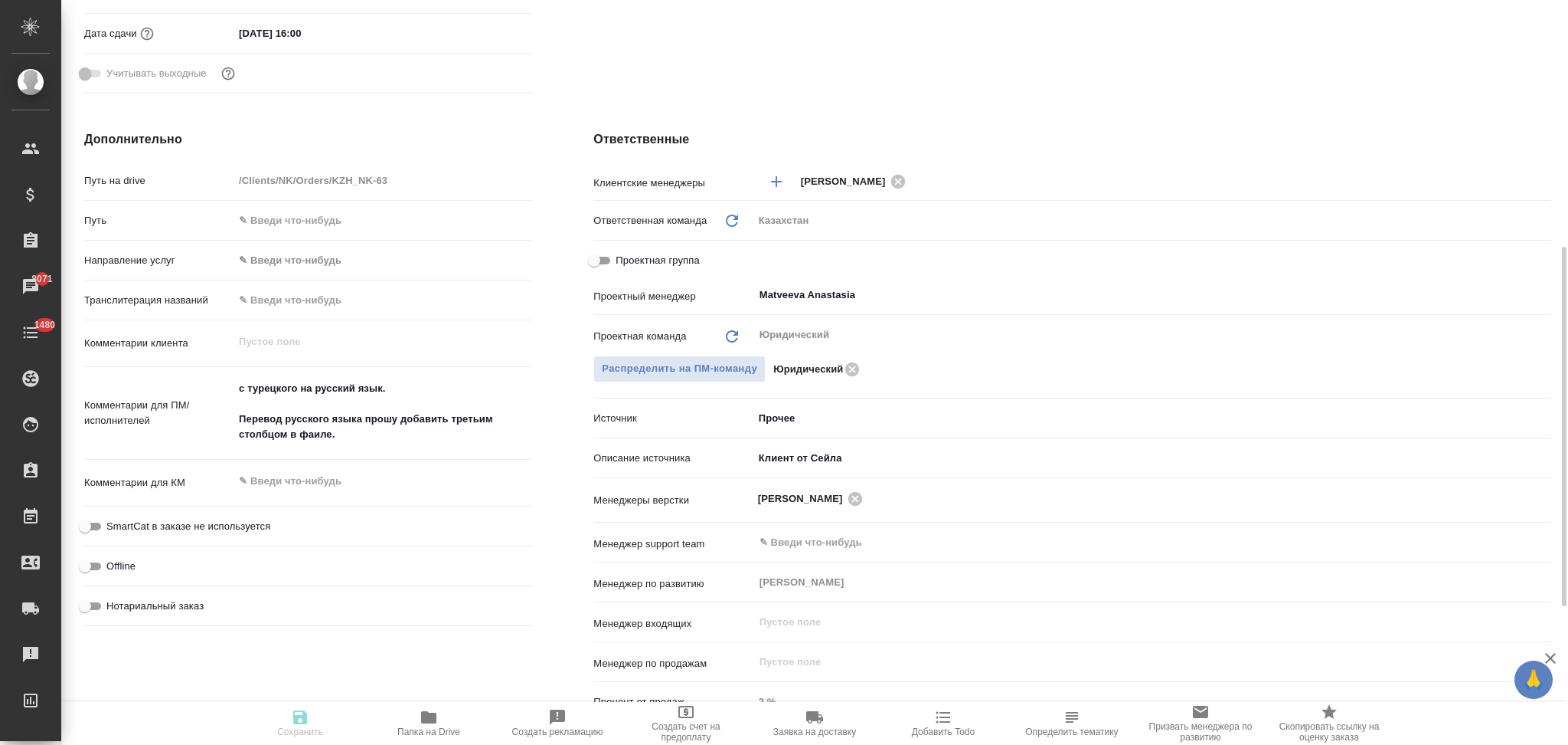
type textarea "x"
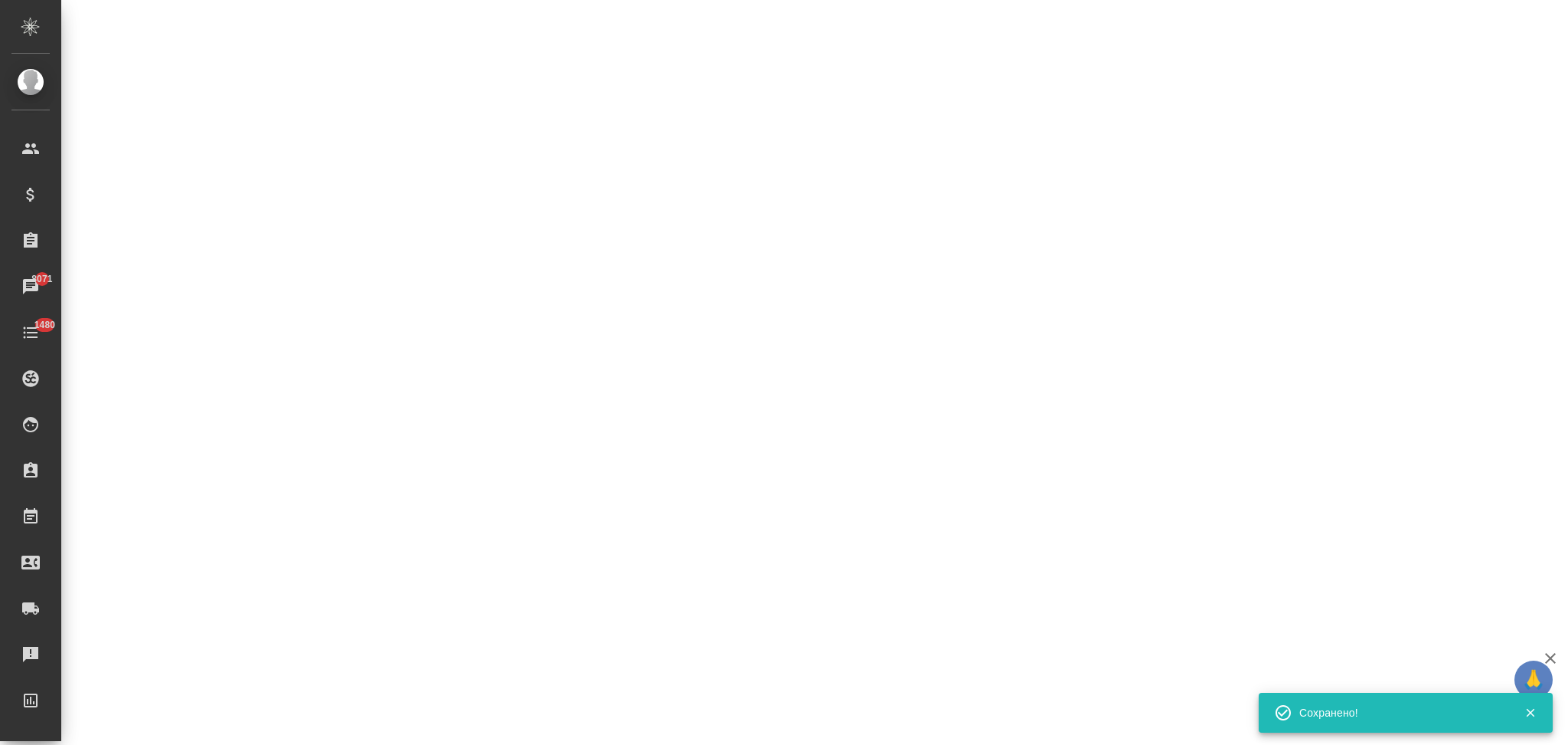
select select "RU"
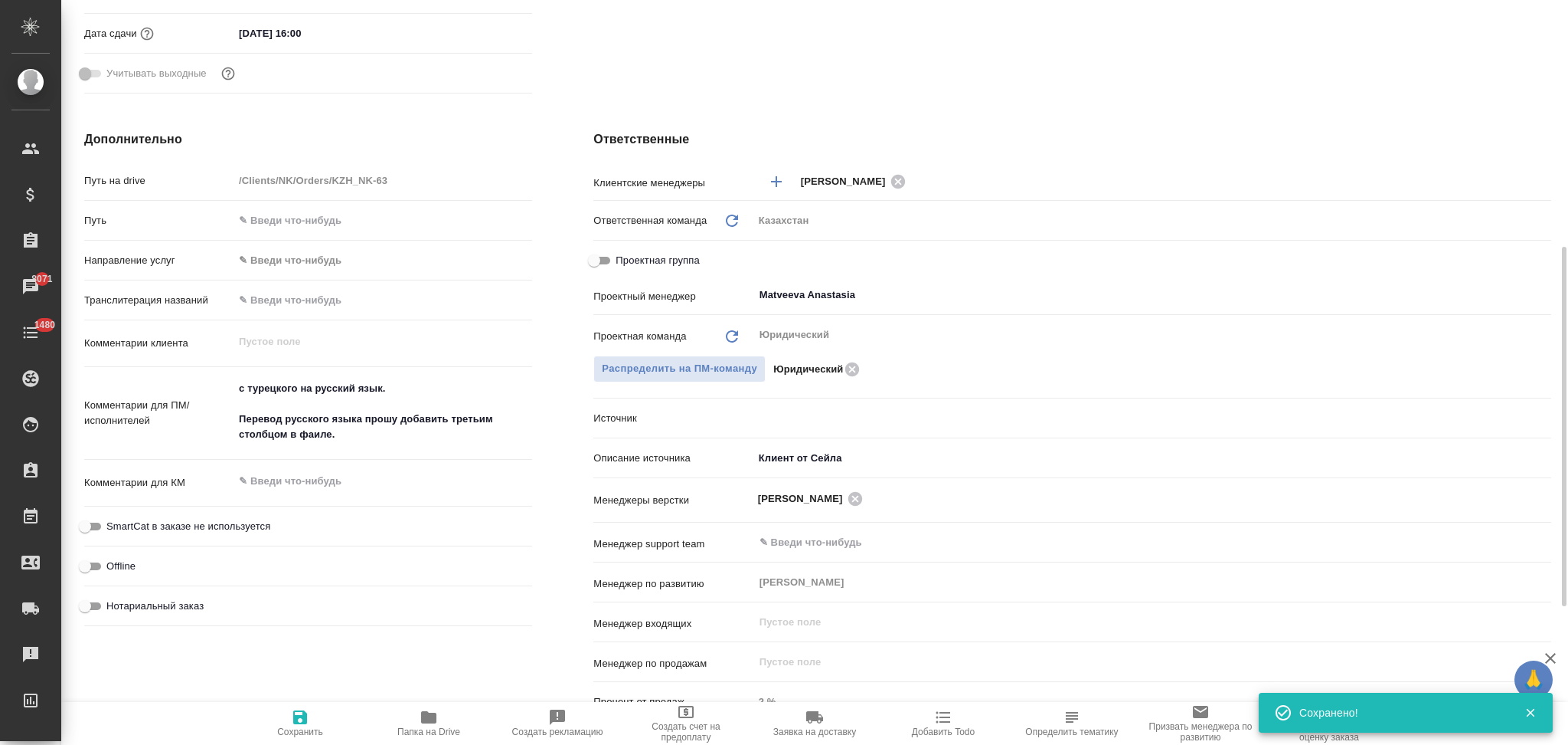
type textarea "x"
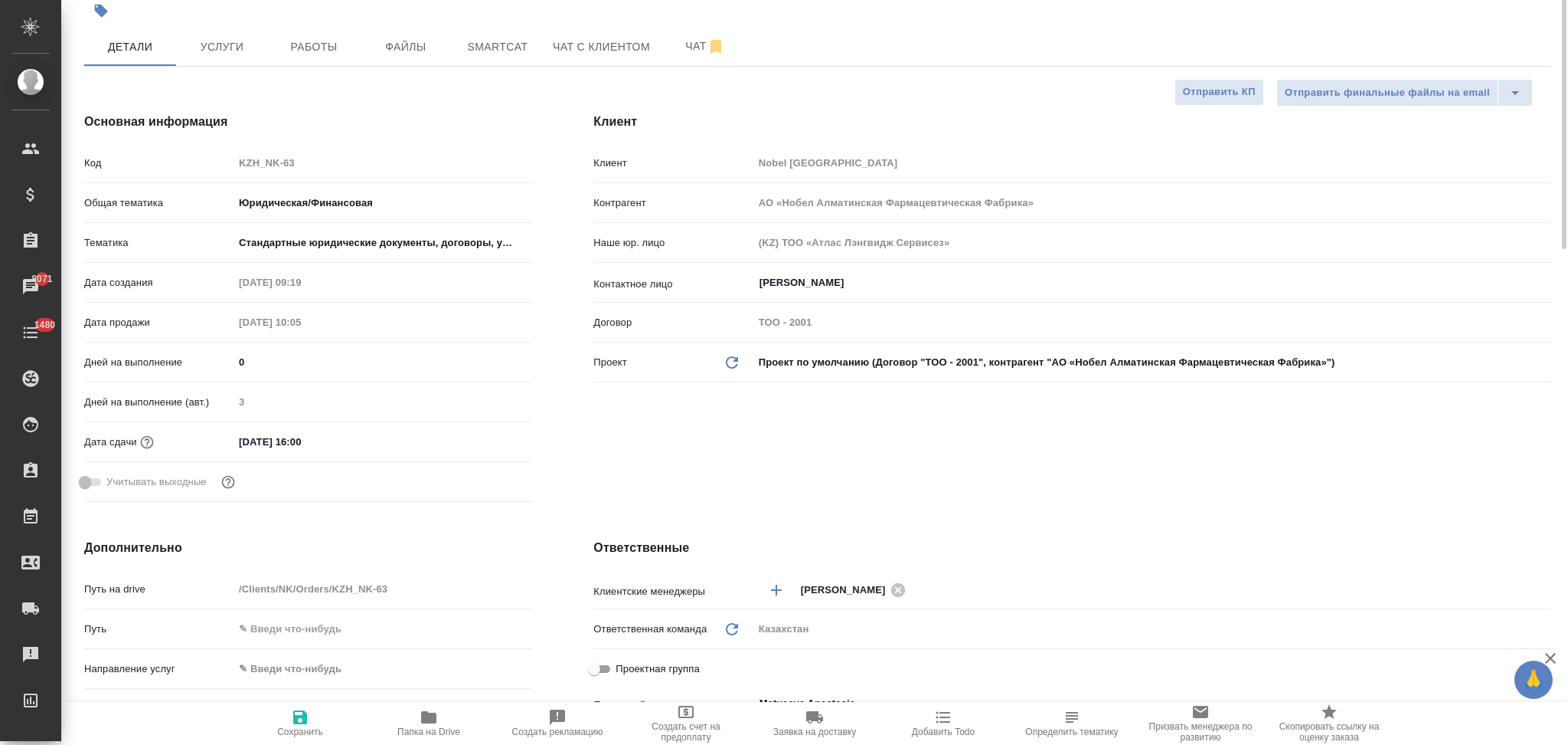
scroll to position [0, 0]
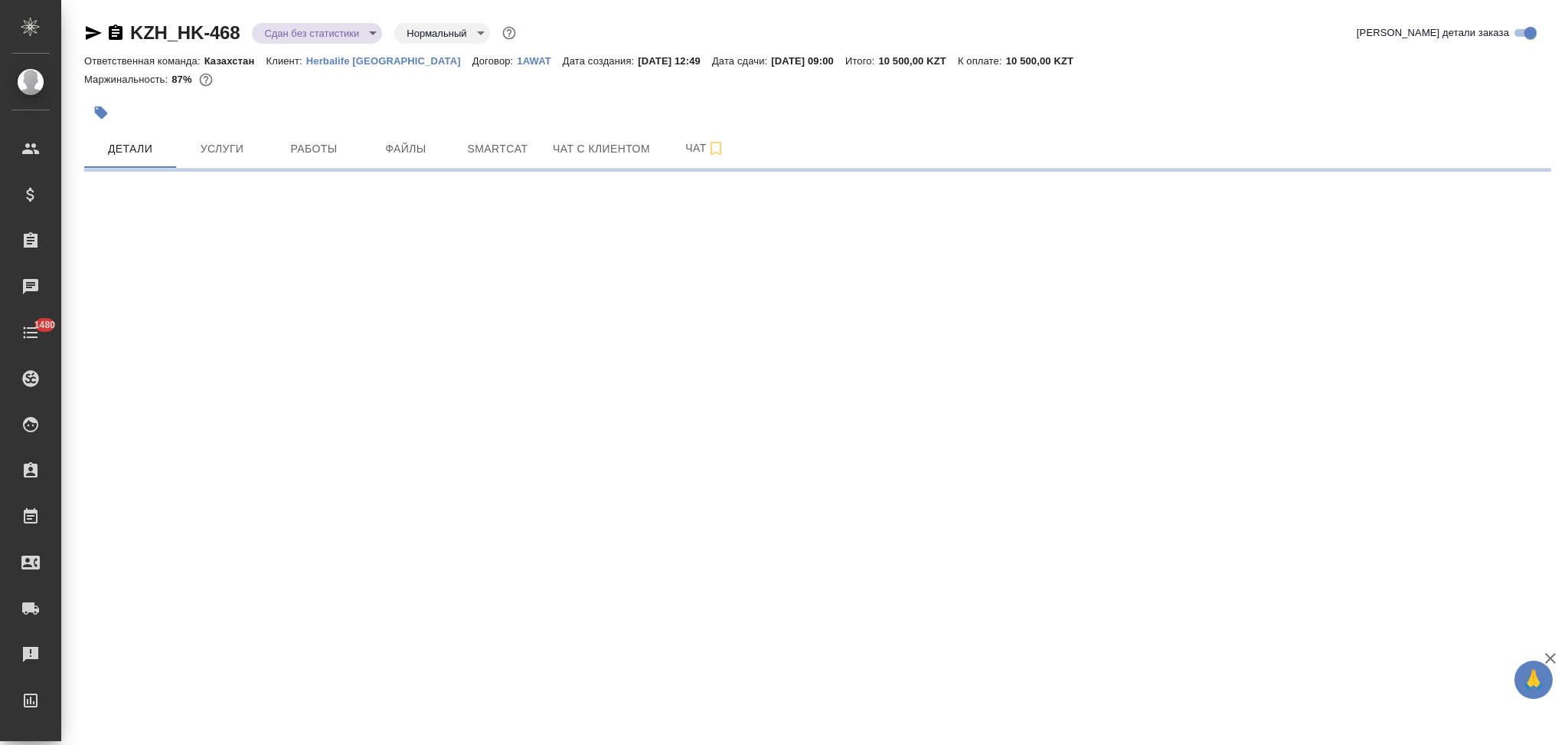
select select "RU"
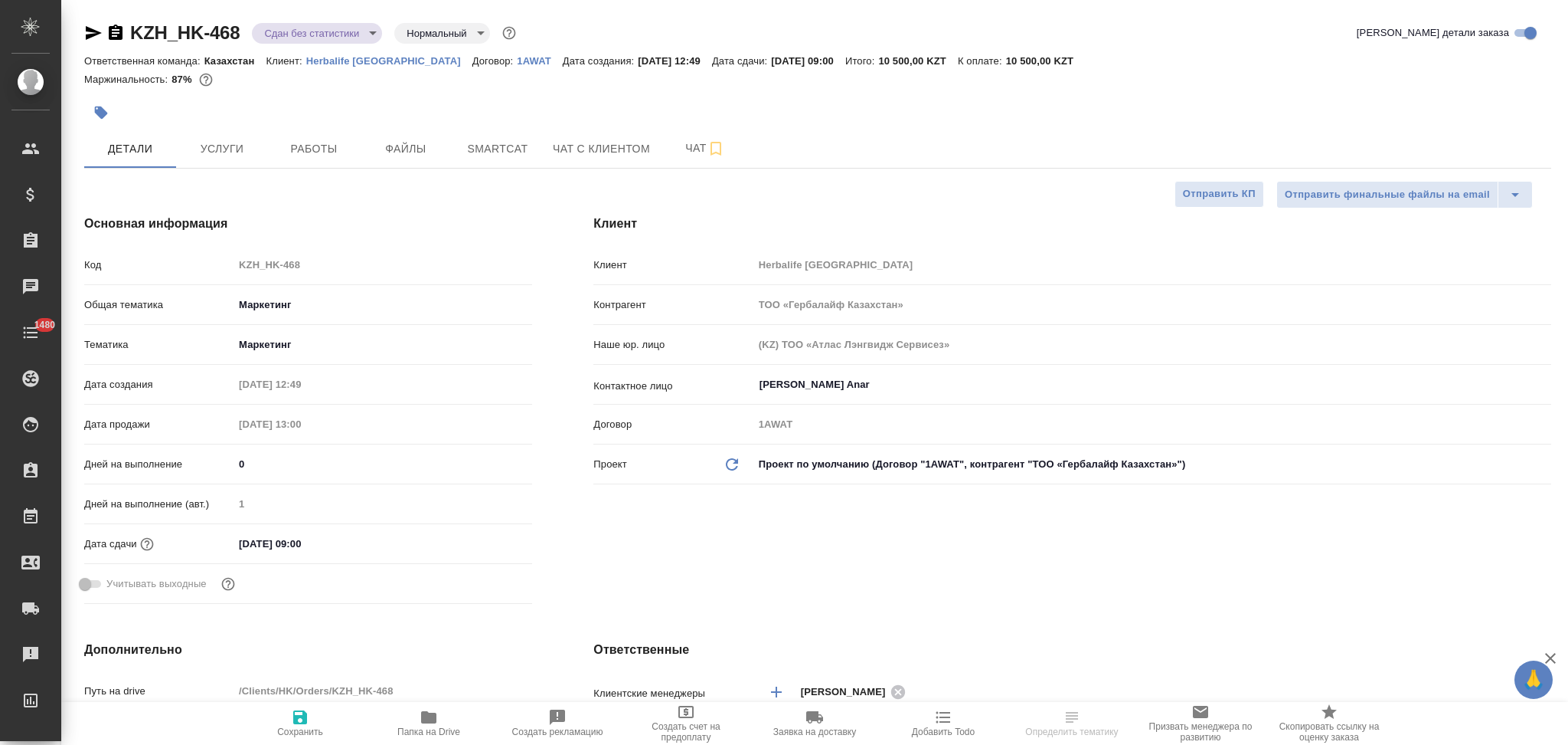
type textarea "x"
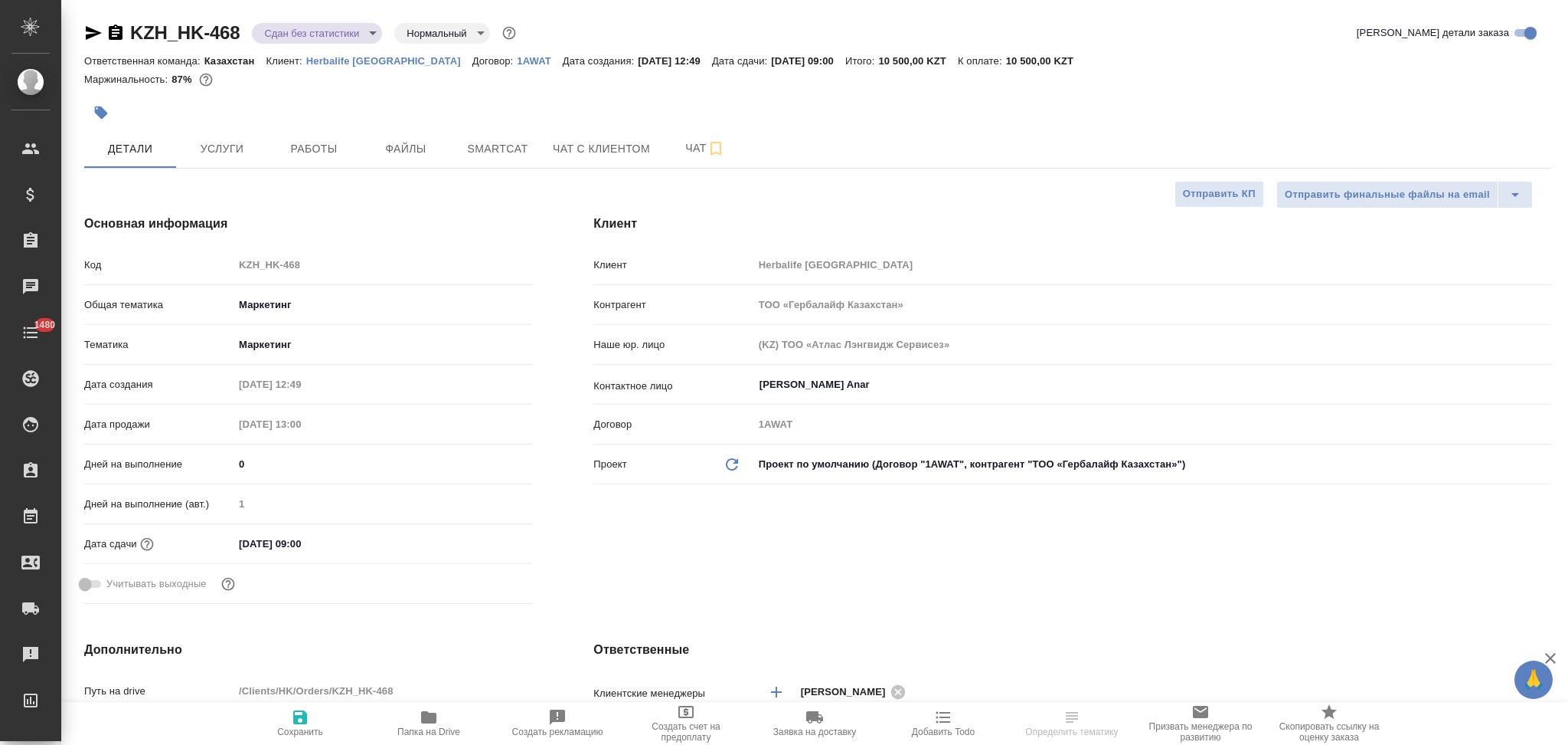
type textarea "x"
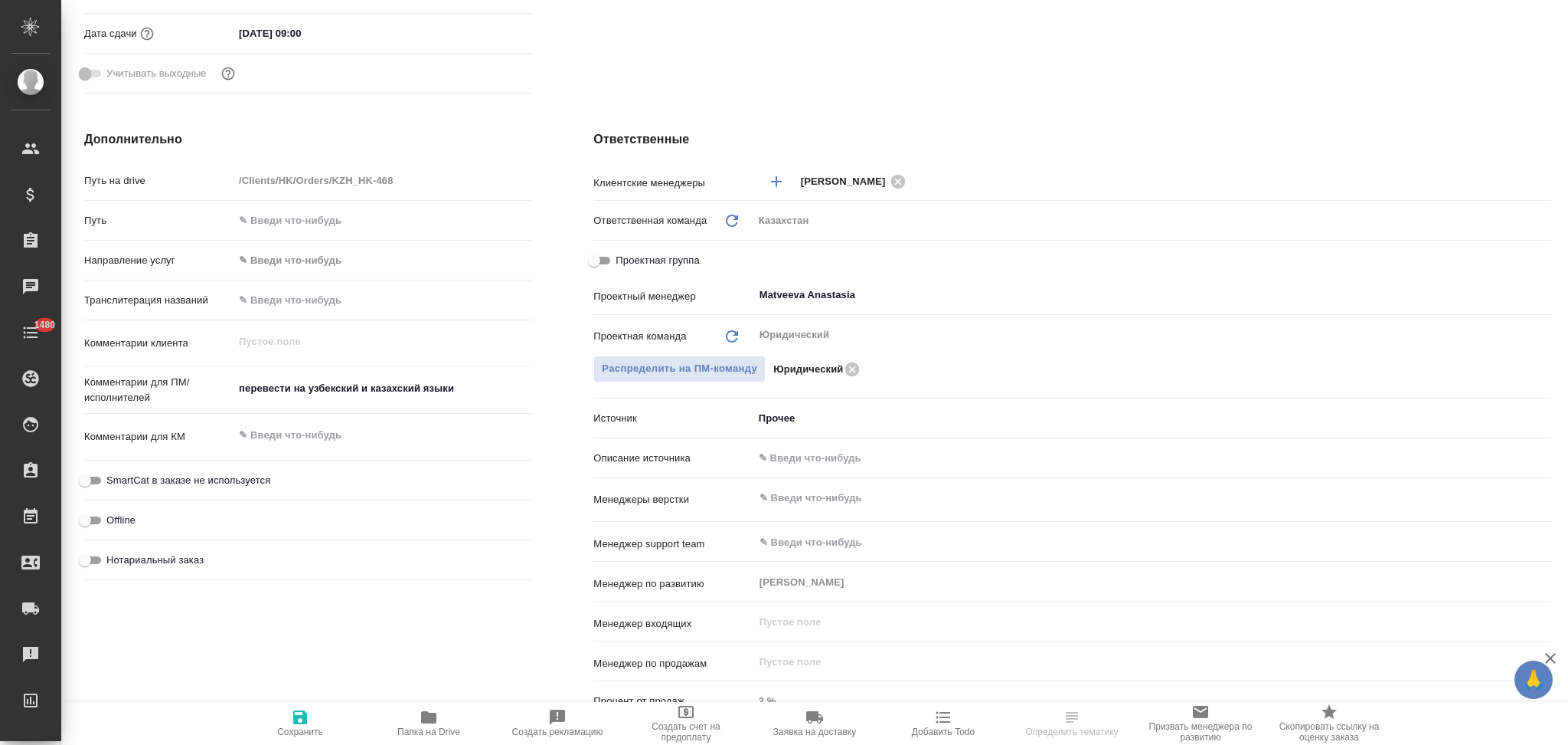
type textarea "x"
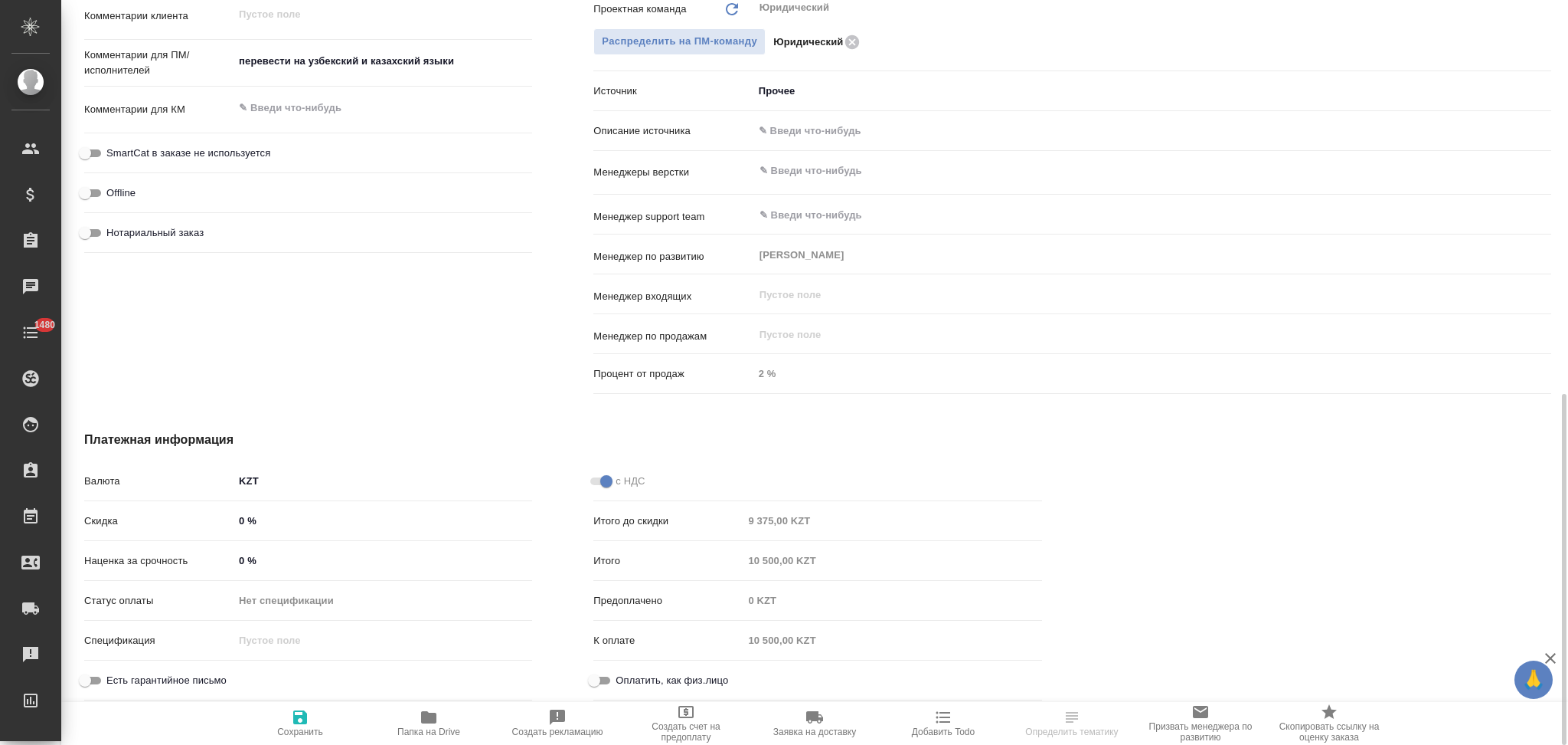
scroll to position [633, 0]
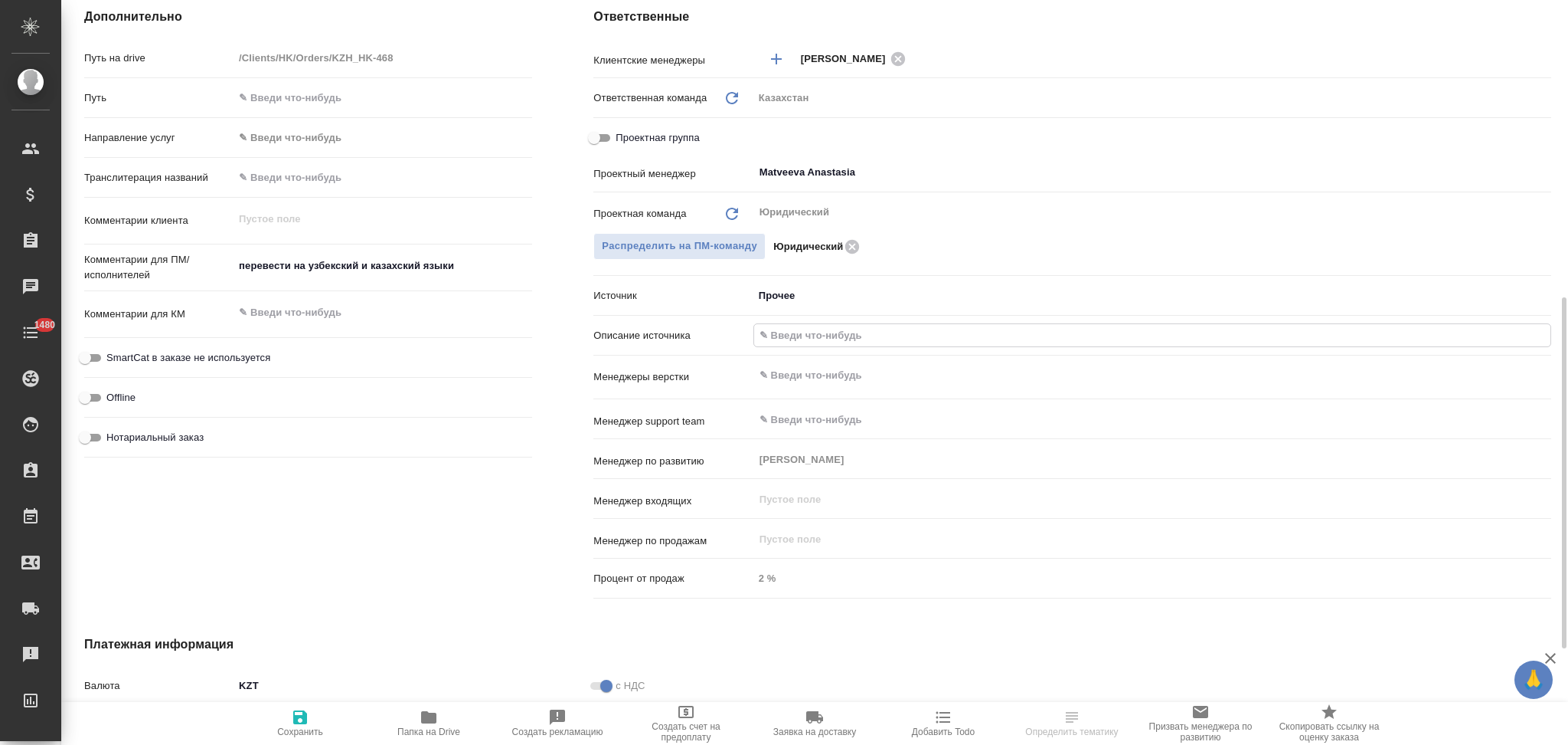
click at [793, 335] on input "text" at bounding box center [1152, 335] width 797 height 22
type input "Клиент от Сейла"
type textarea "x"
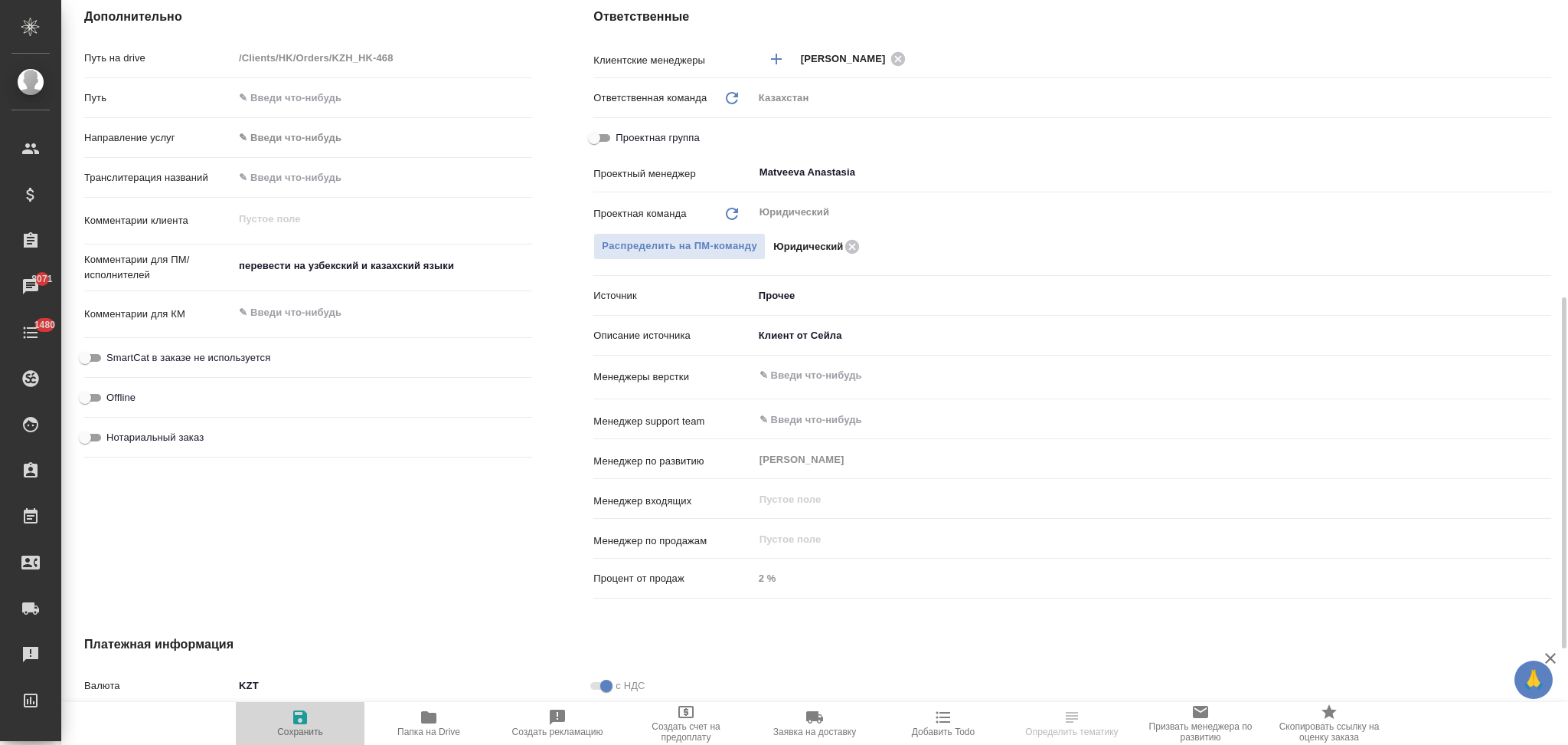
click at [301, 718] on icon "button" at bounding box center [300, 717] width 13 height 13
type textarea "x"
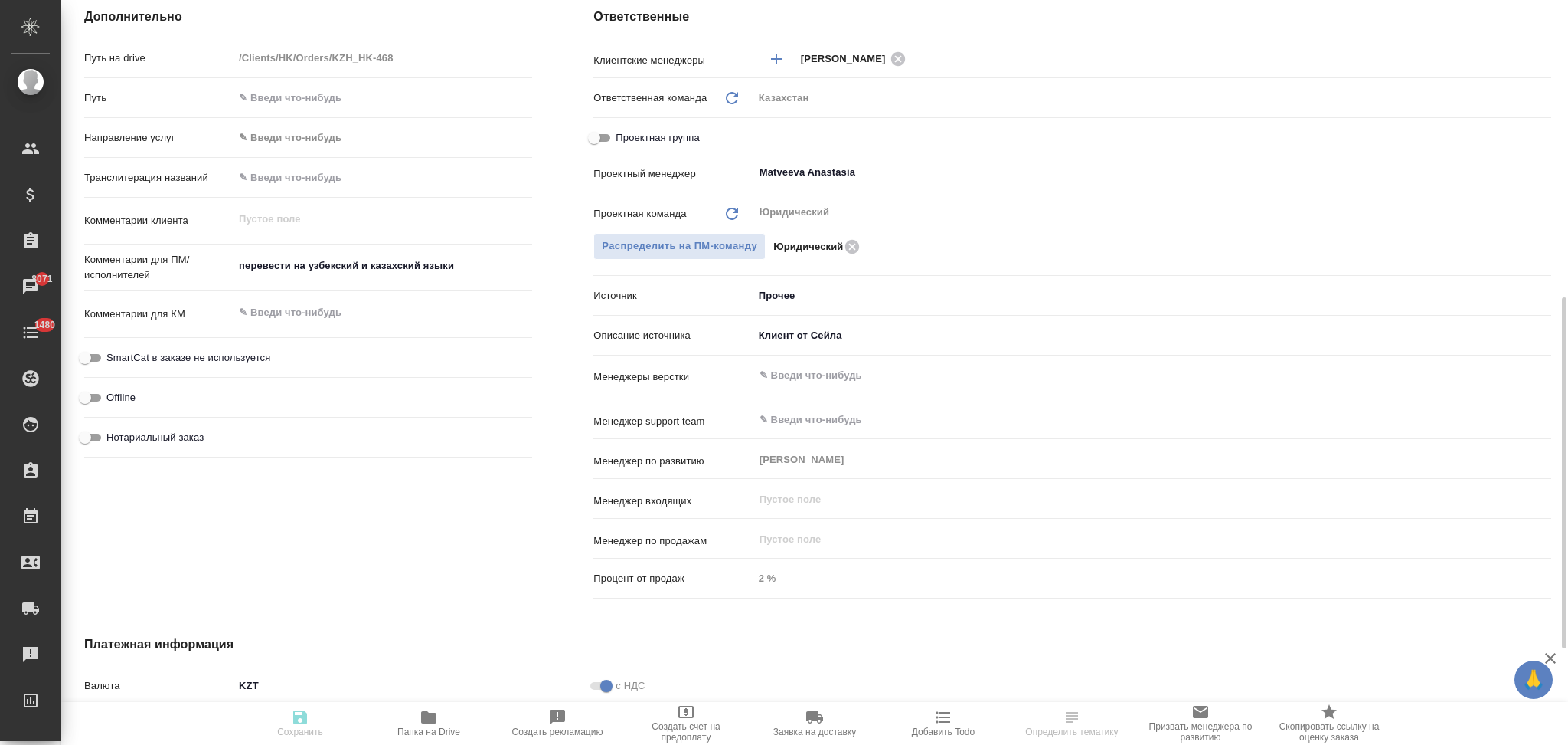
type textarea "x"
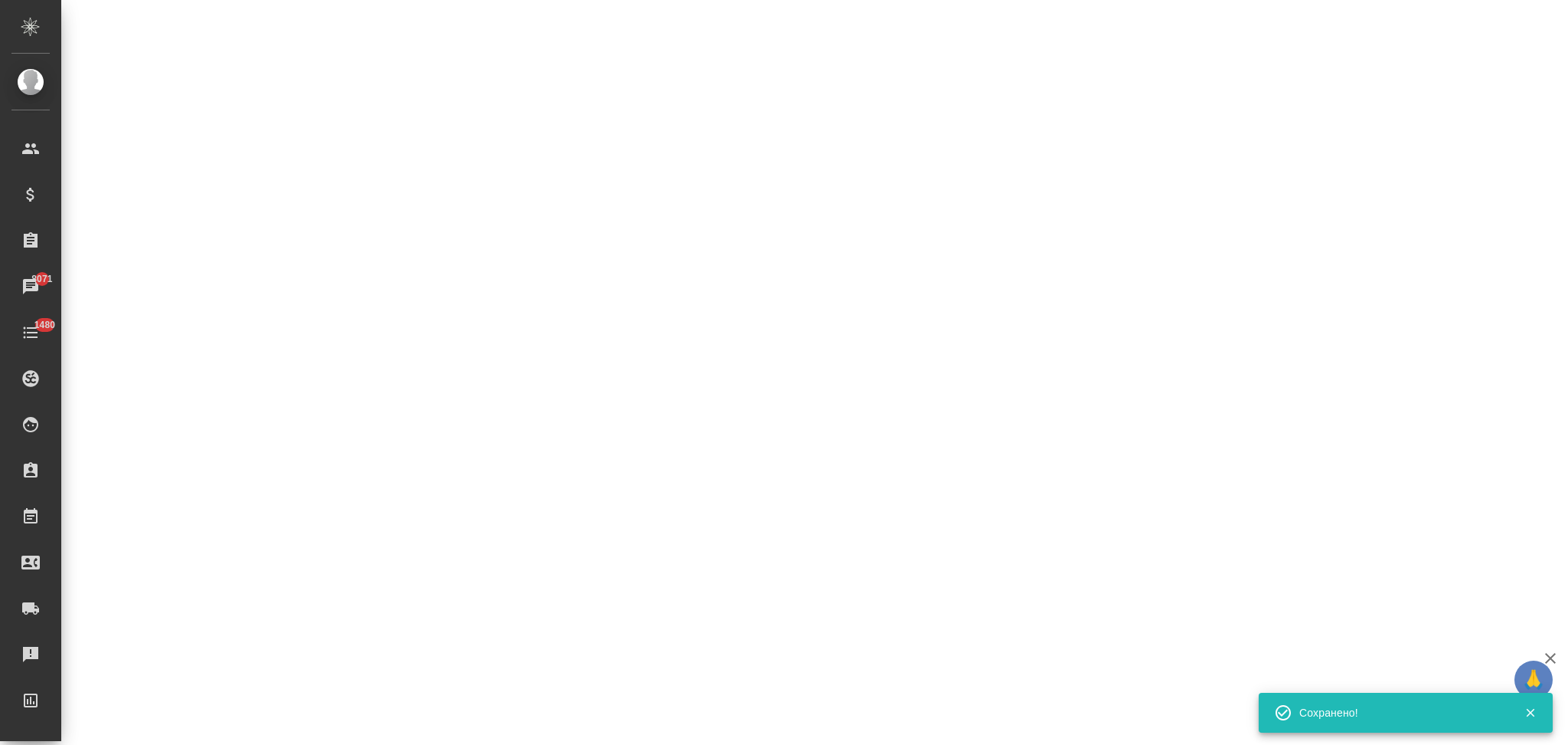
select select "RU"
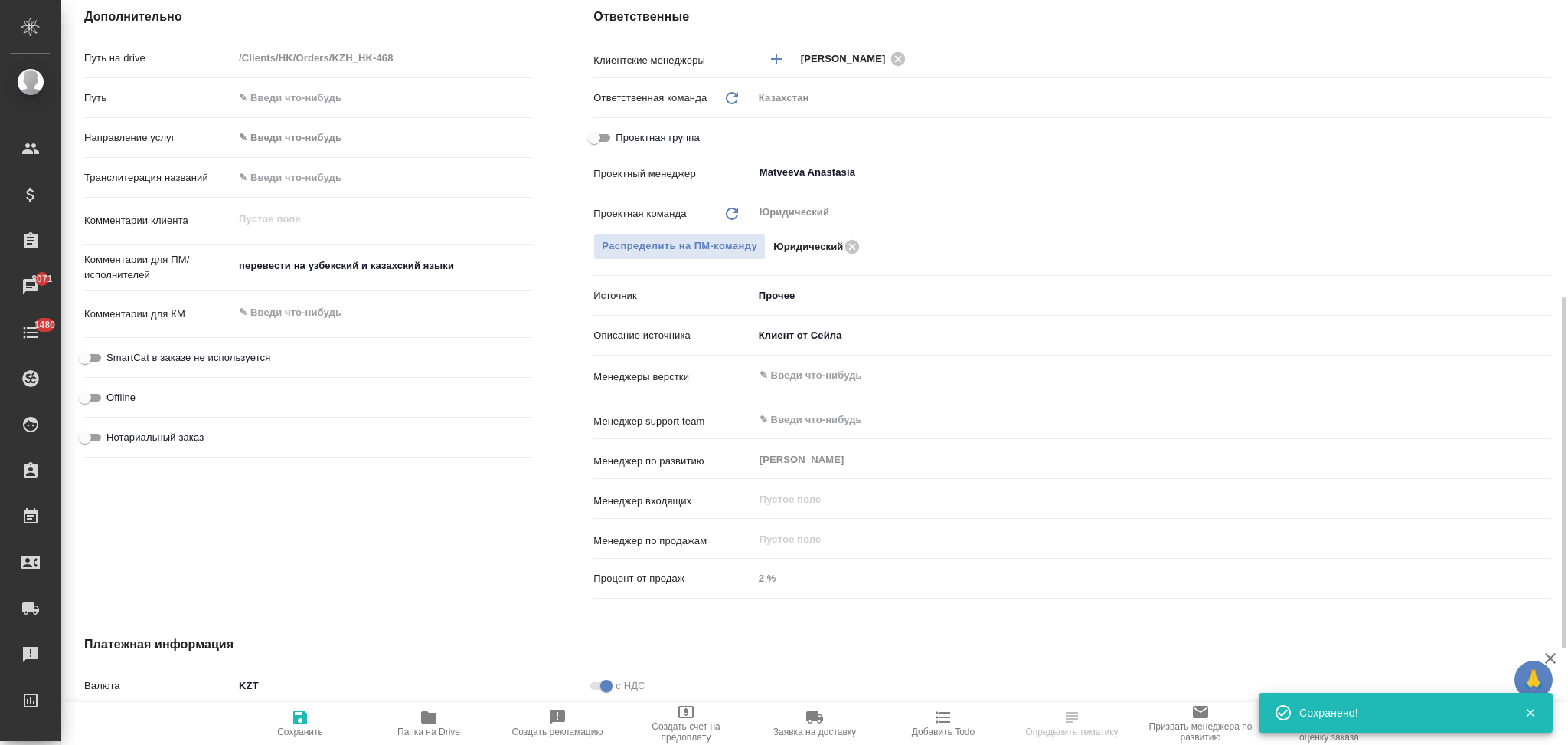
type textarea "x"
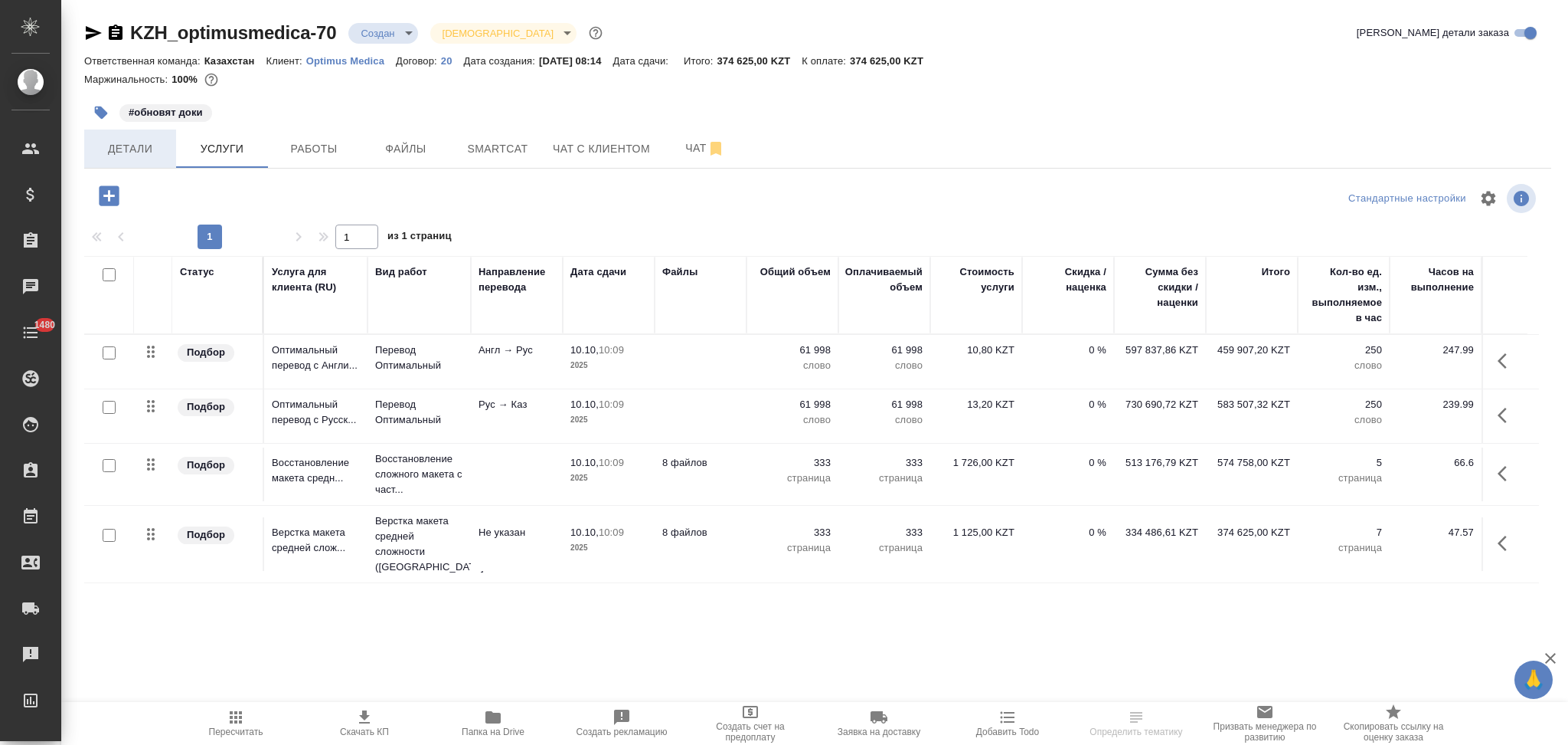
click at [126, 154] on span "Детали" at bounding box center [129, 149] width 73 height 19
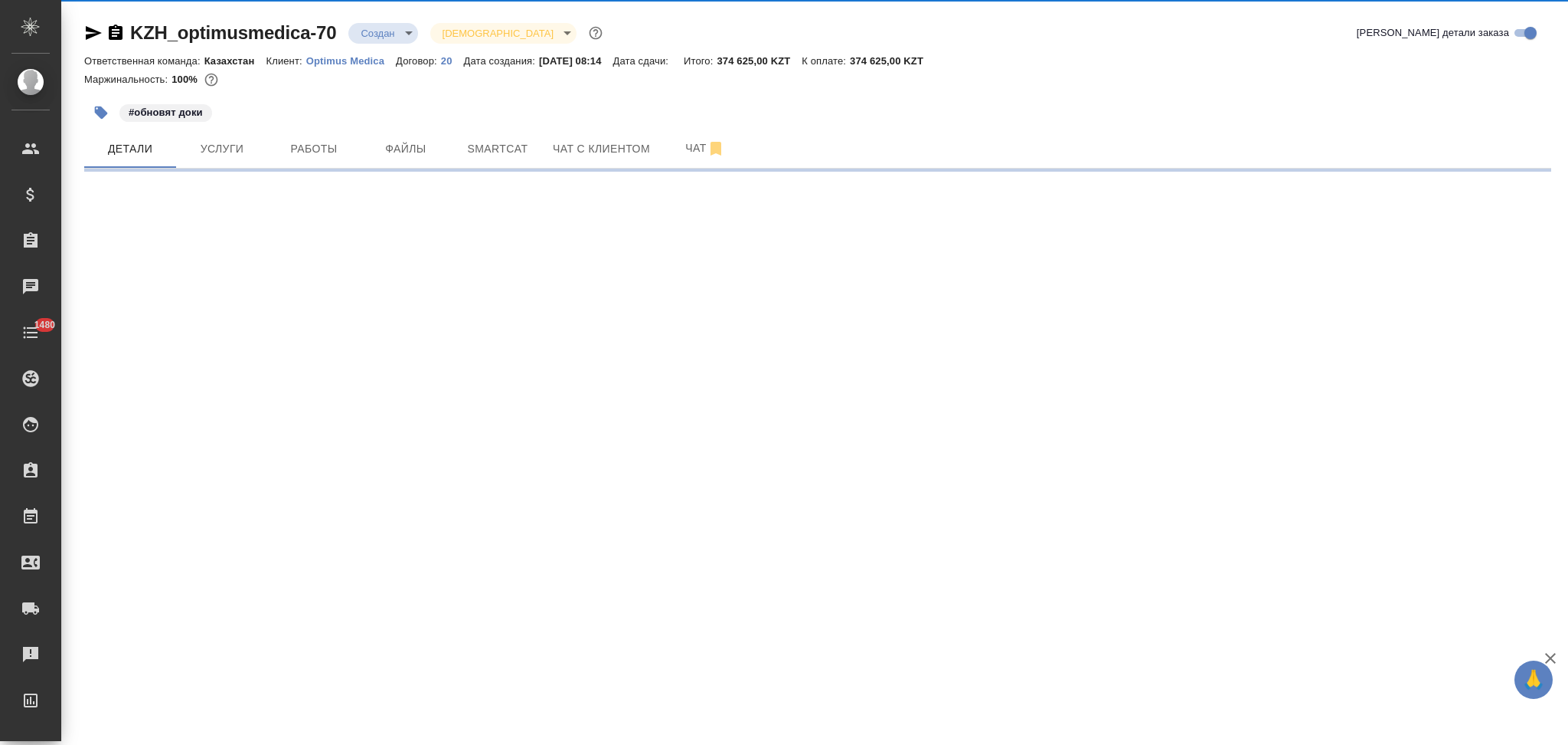
select select "RU"
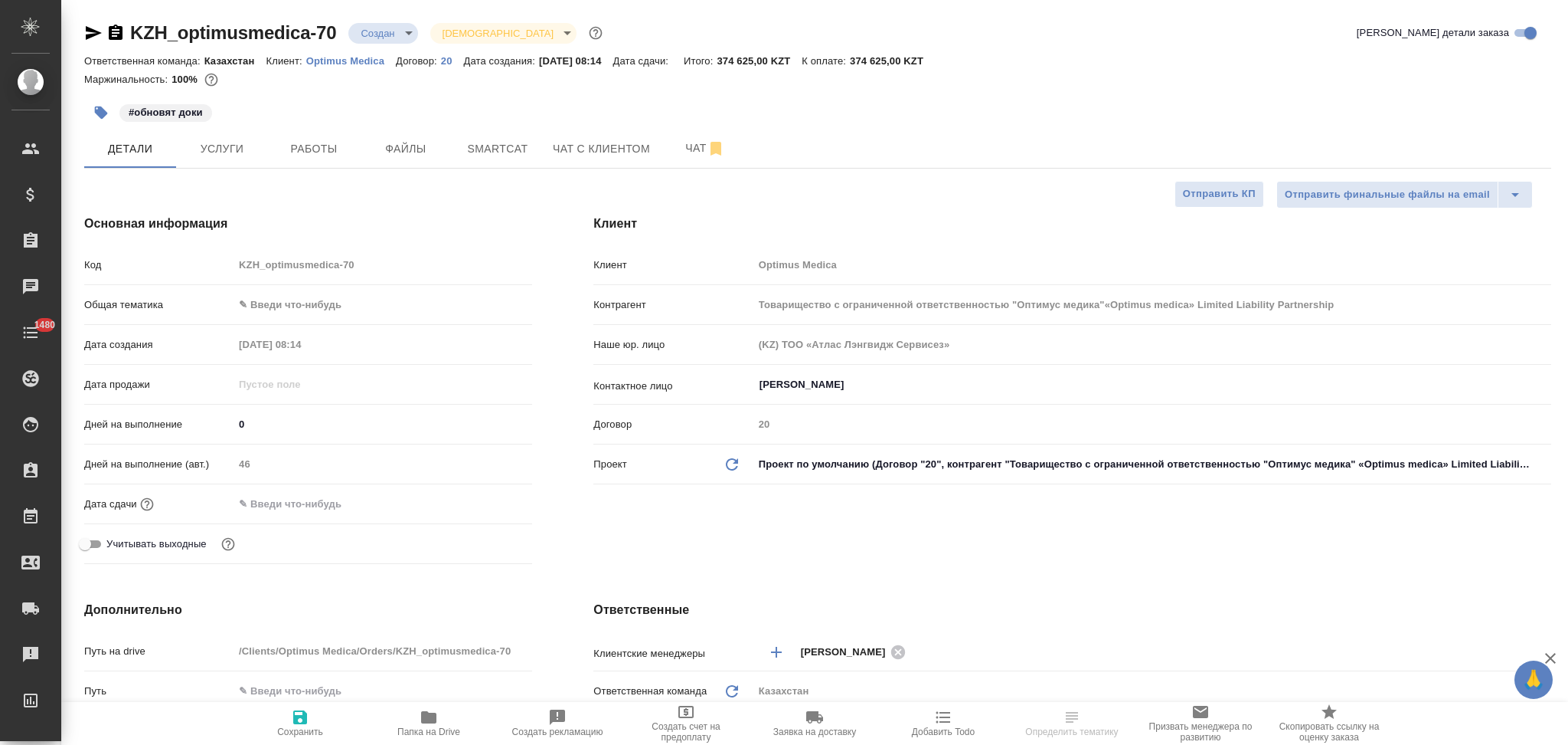
type textarea "x"
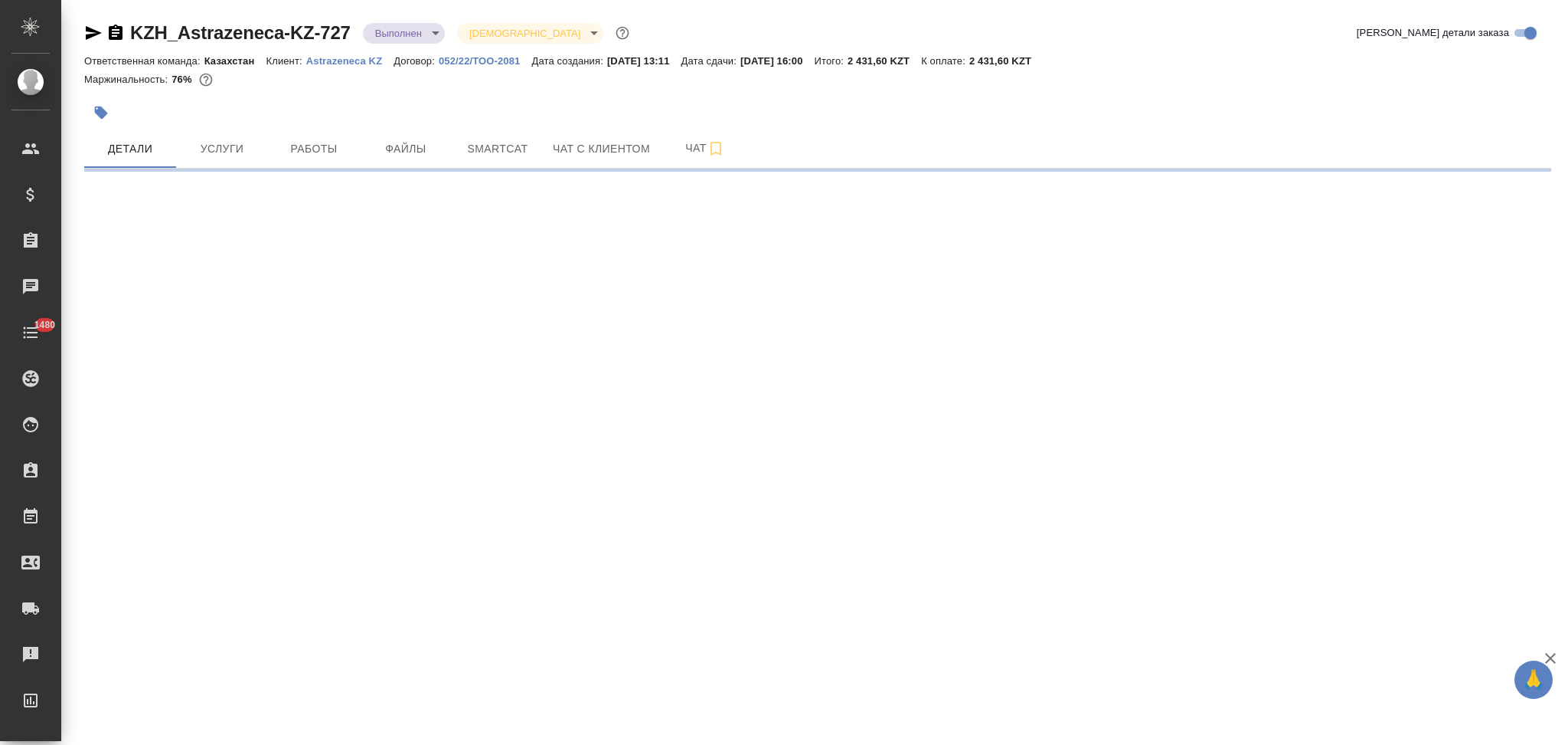
select select "RU"
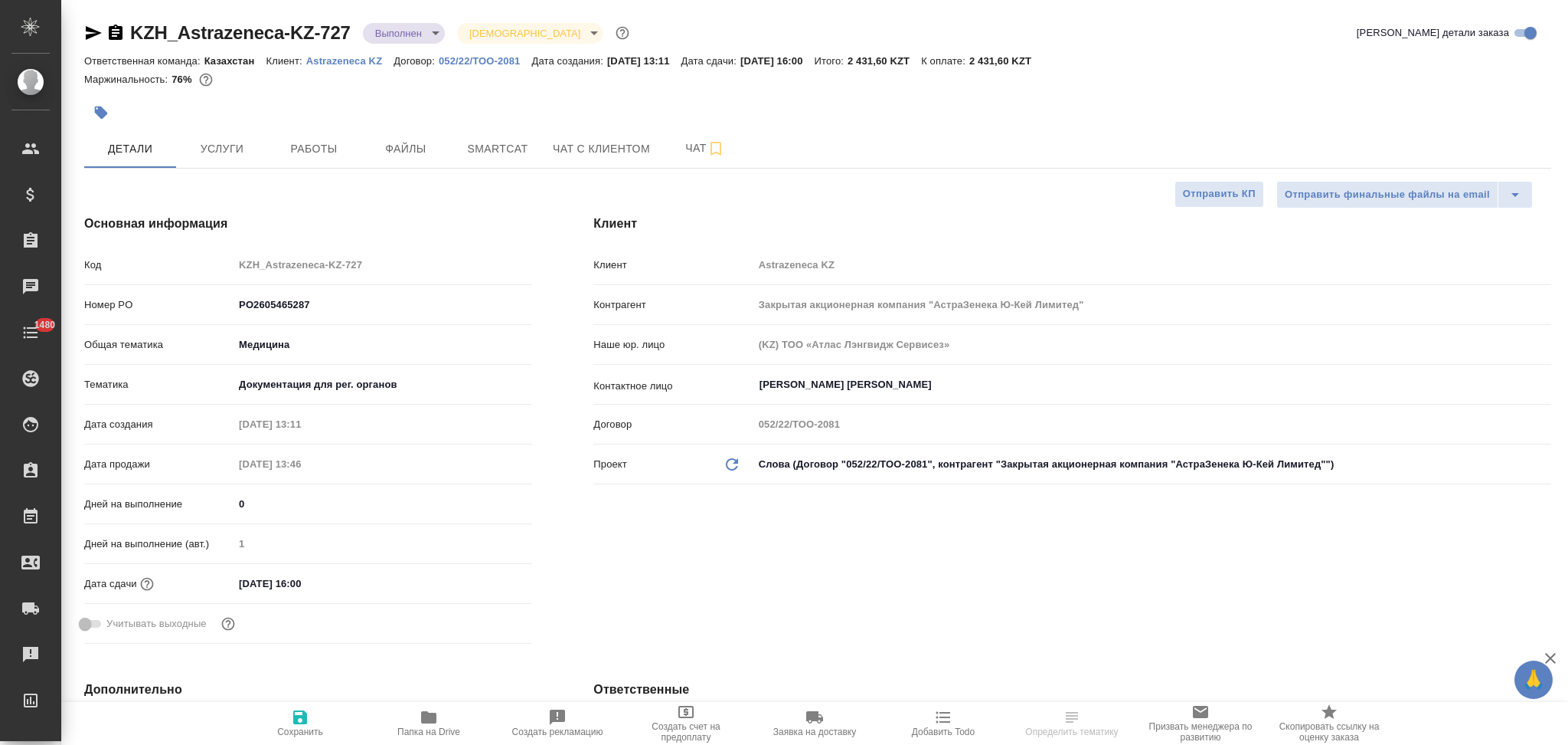
type textarea "x"
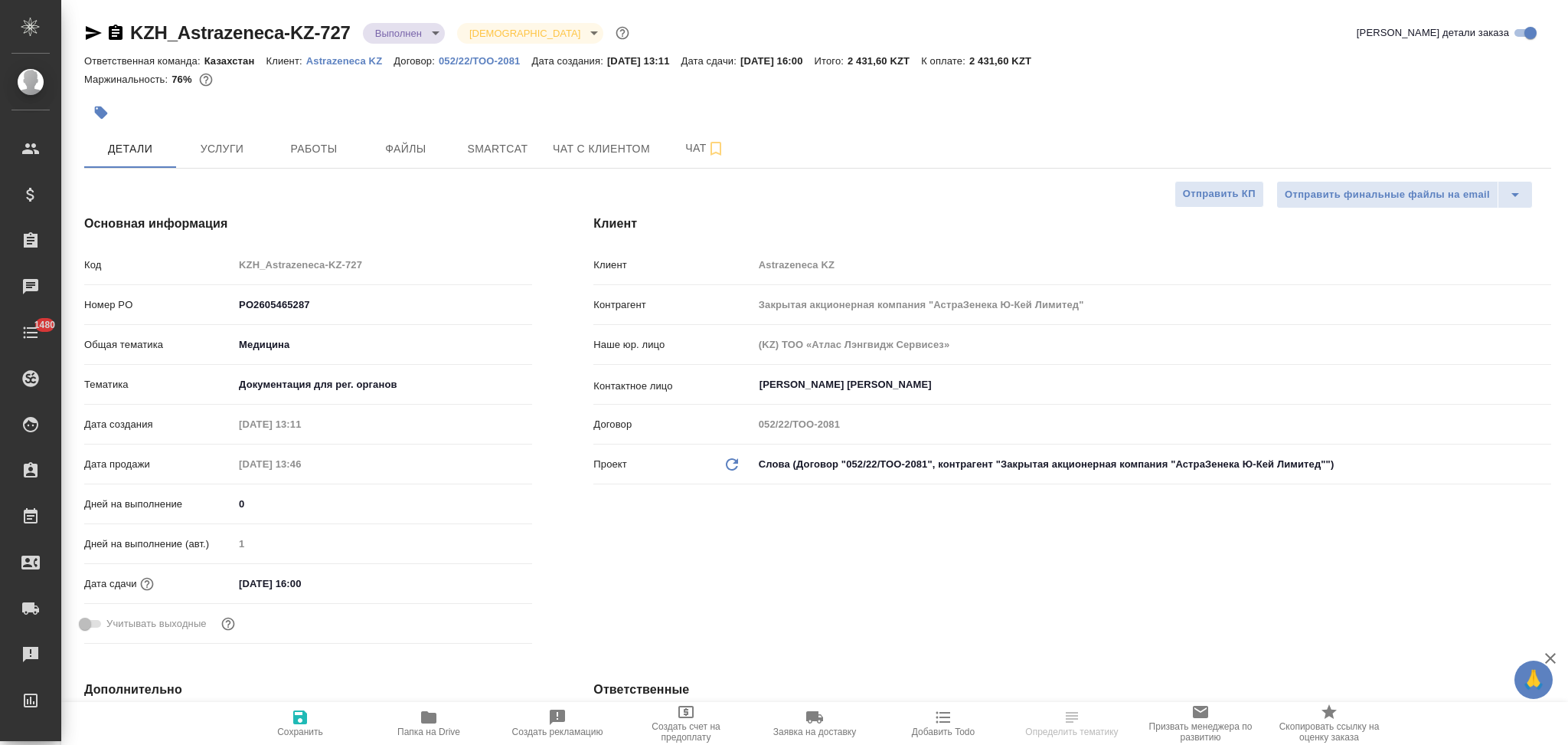
type textarea "x"
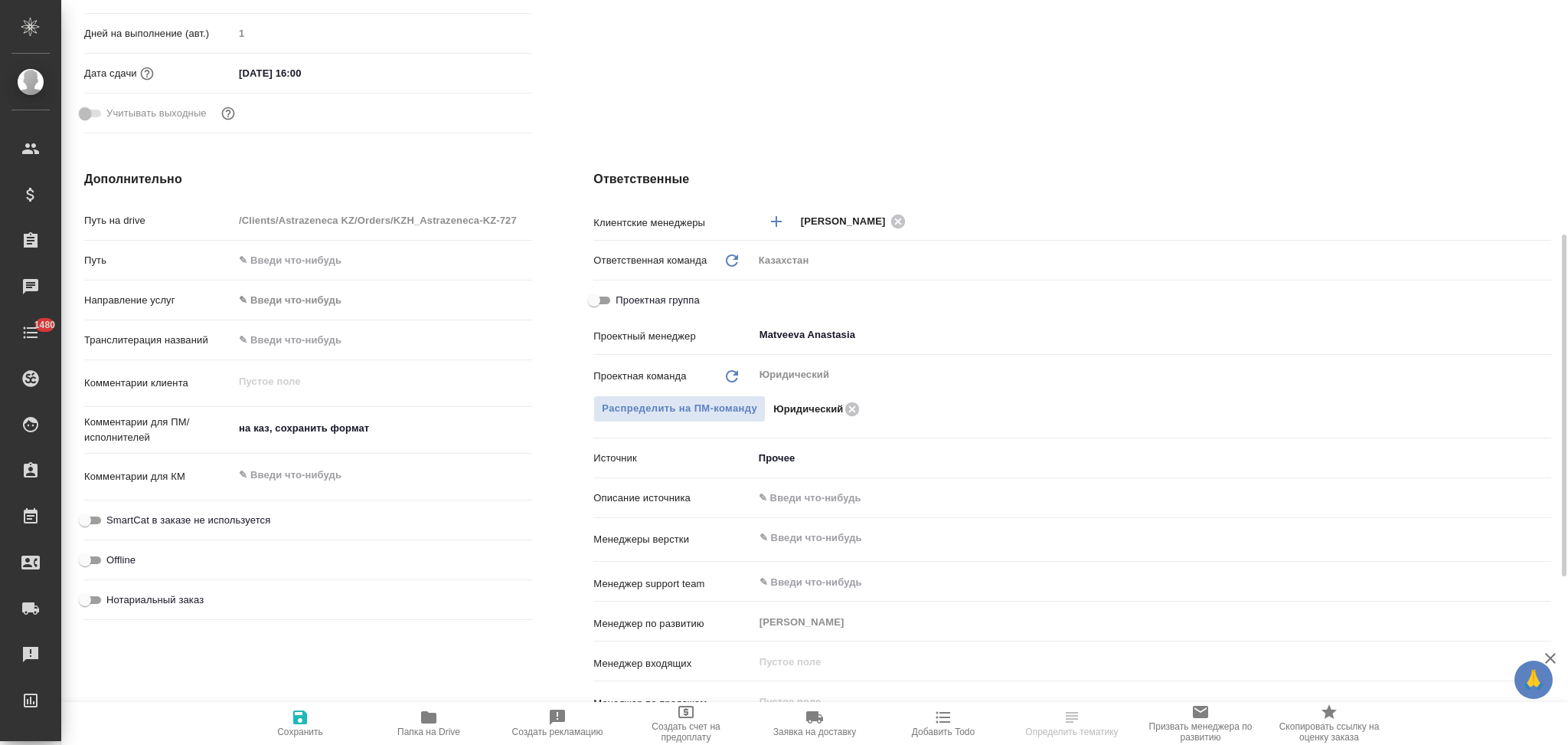
click at [794, 503] on input "text" at bounding box center [1152, 497] width 798 height 22
type input "Клиент от Сейла"
type textarea "x"
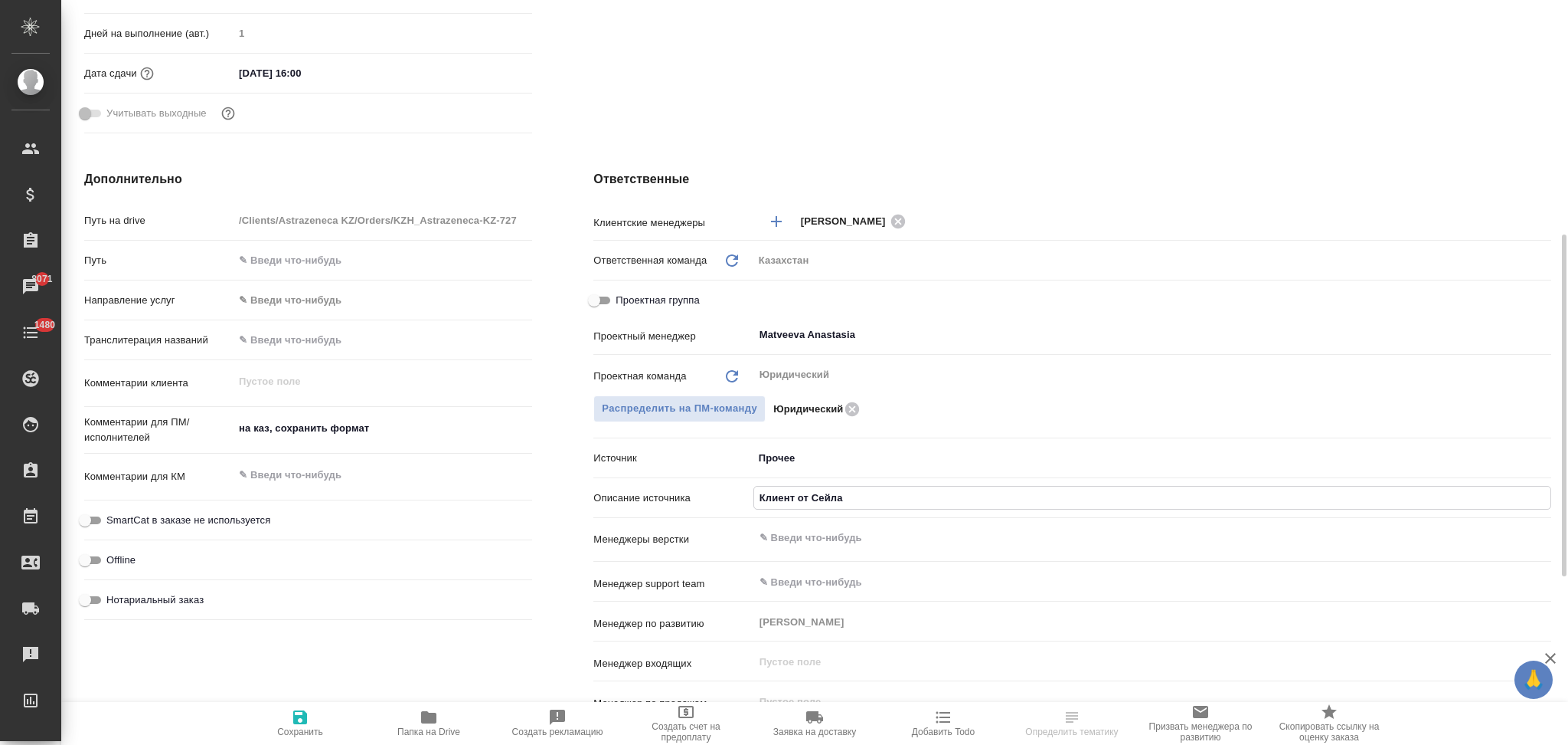
click at [297, 719] on icon "button" at bounding box center [300, 717] width 13 height 13
type textarea "x"
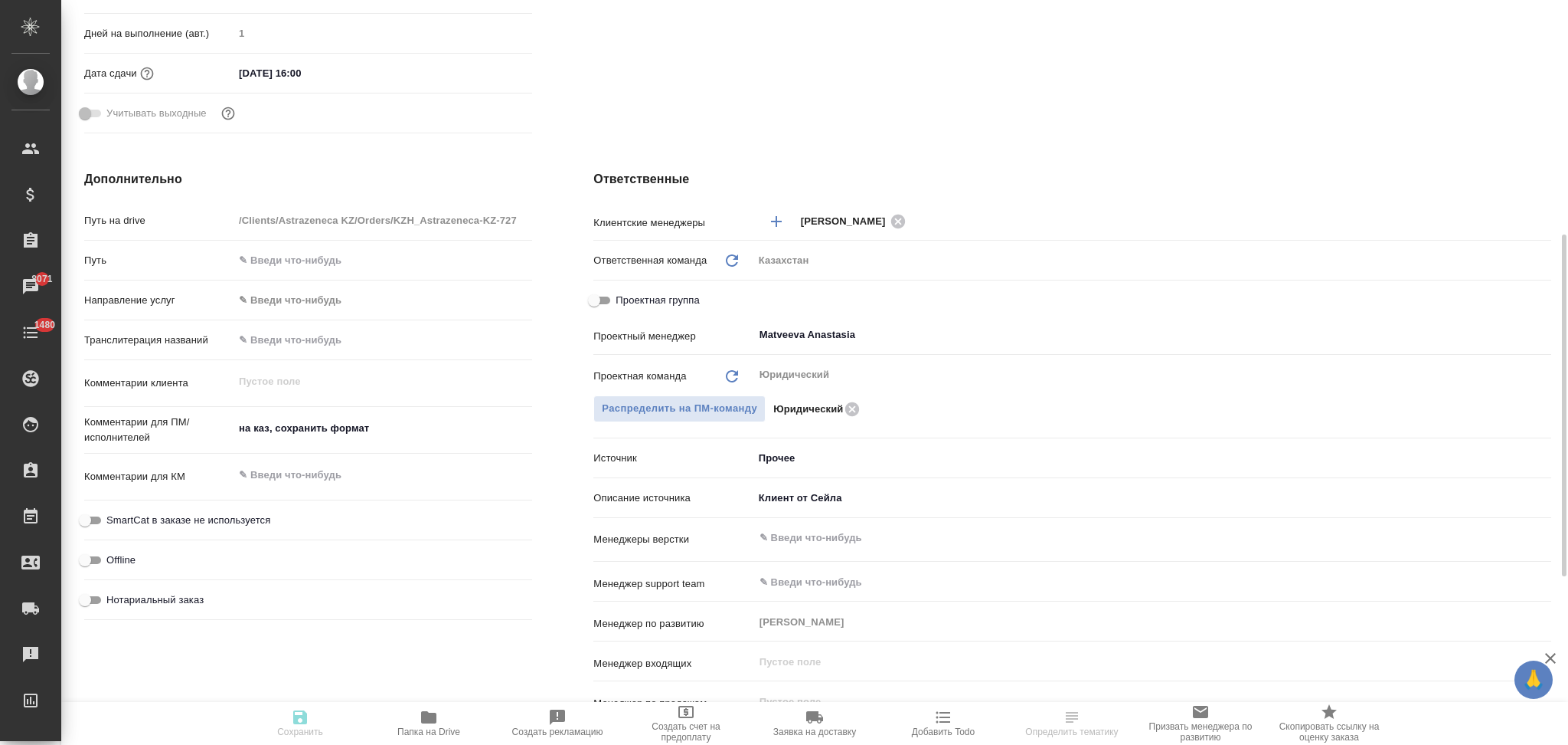
type textarea "x"
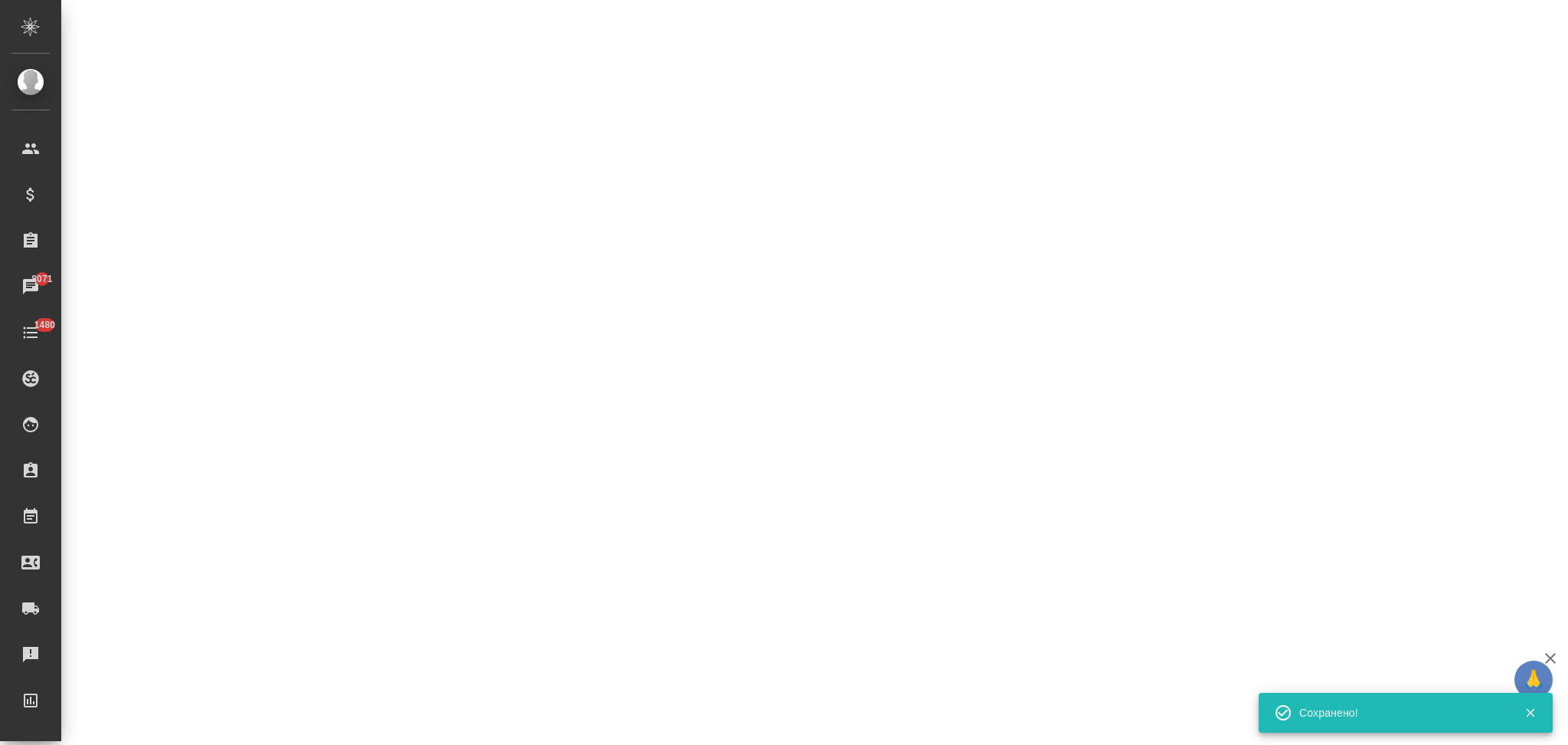
select select "RU"
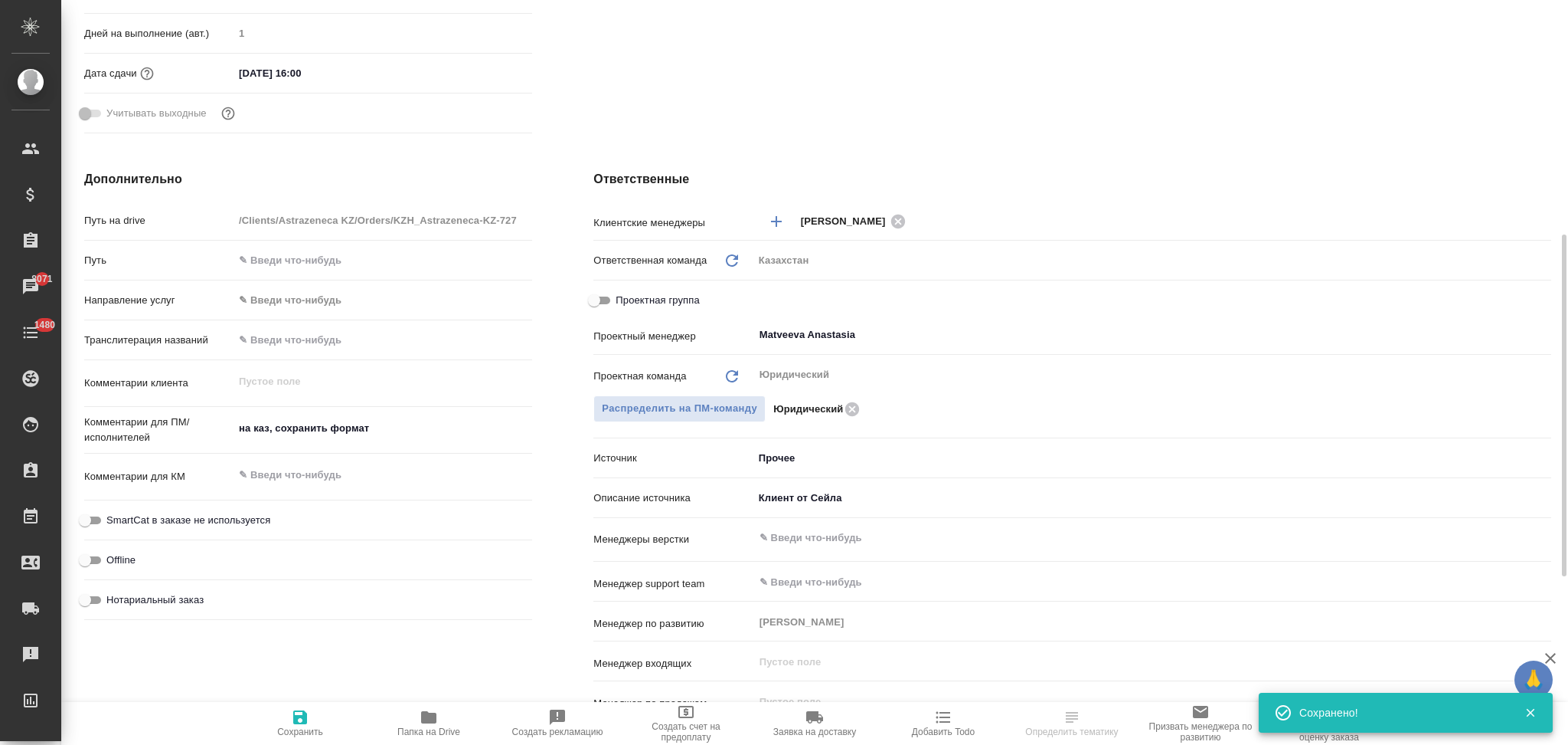
type textarea "x"
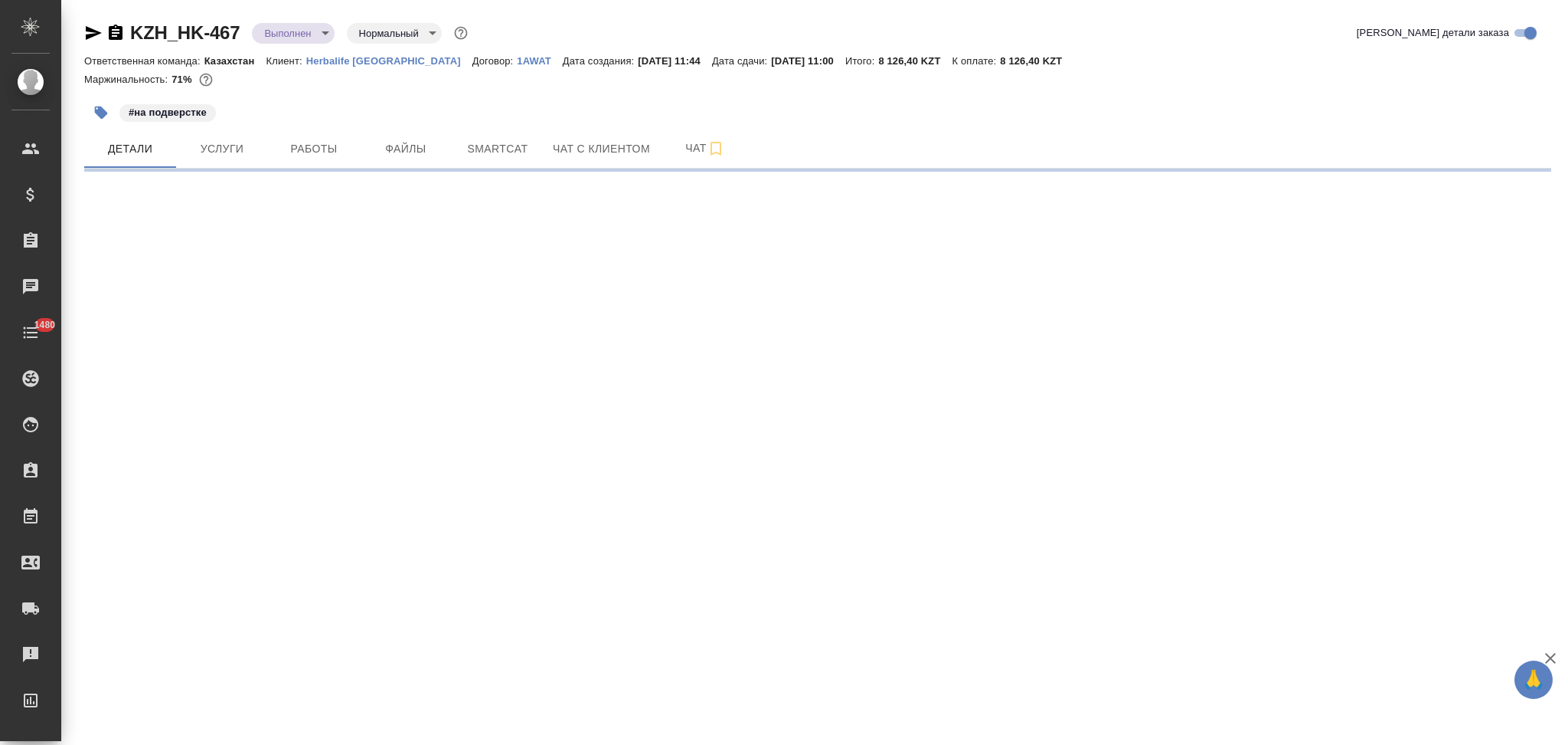
select select "RU"
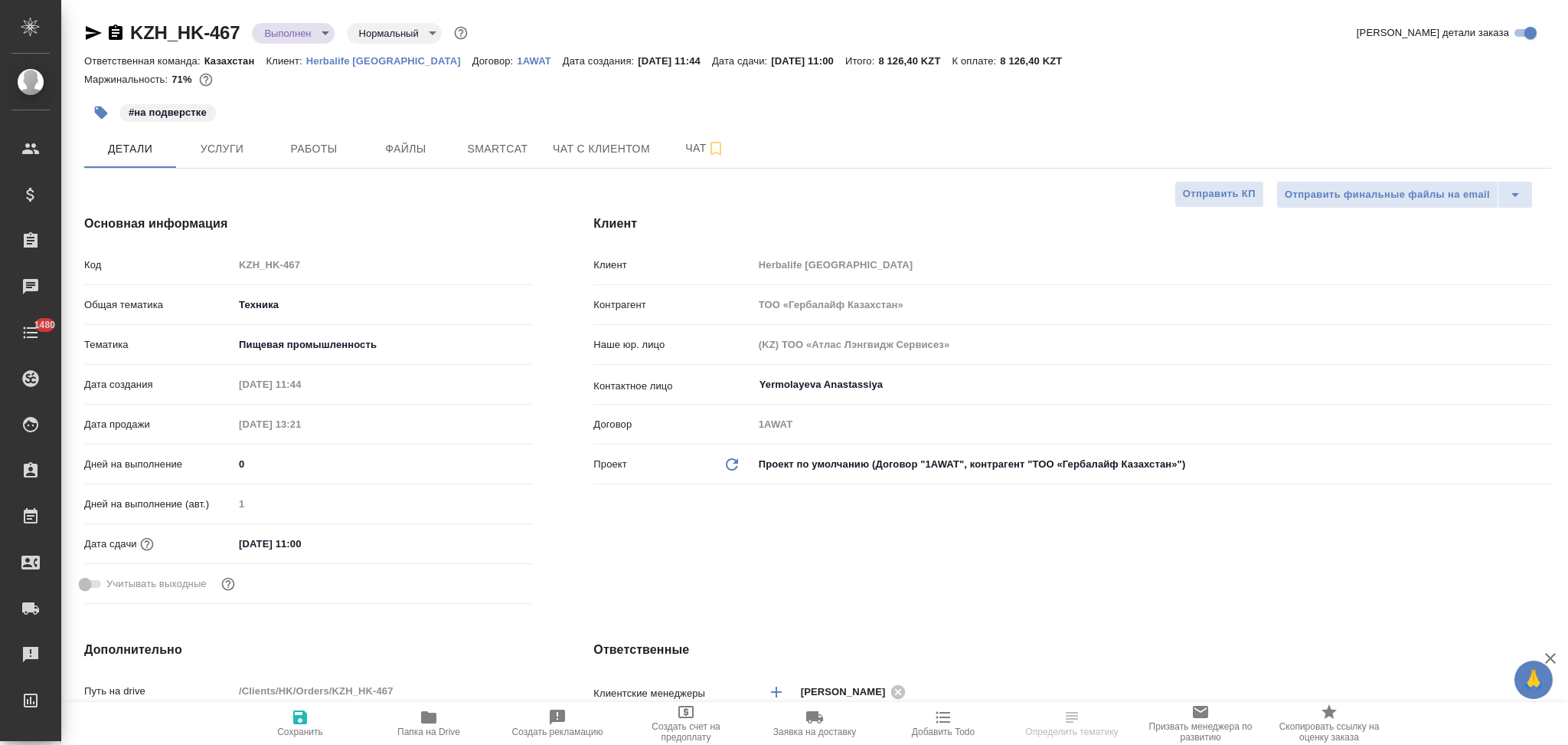
type textarea "x"
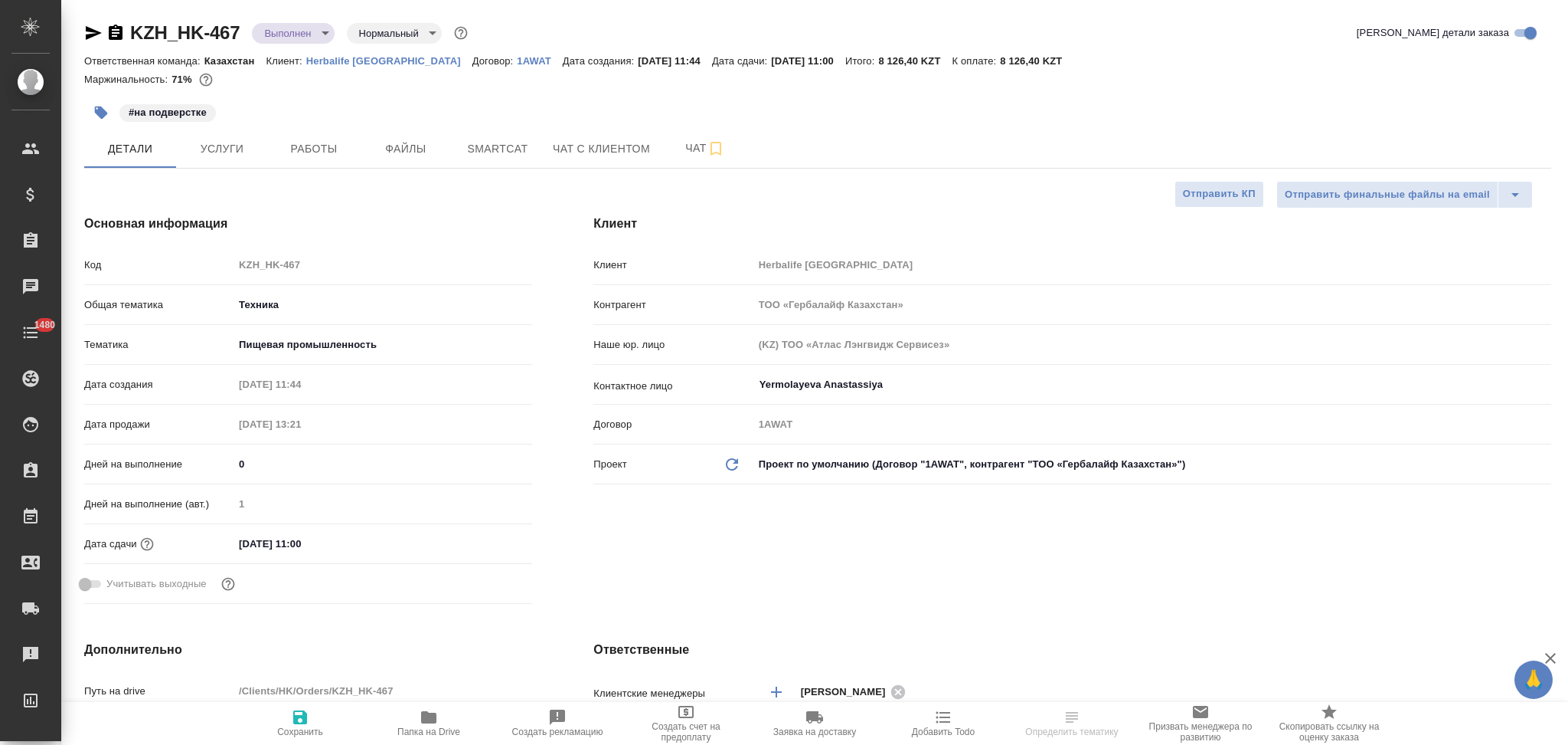
type textarea "x"
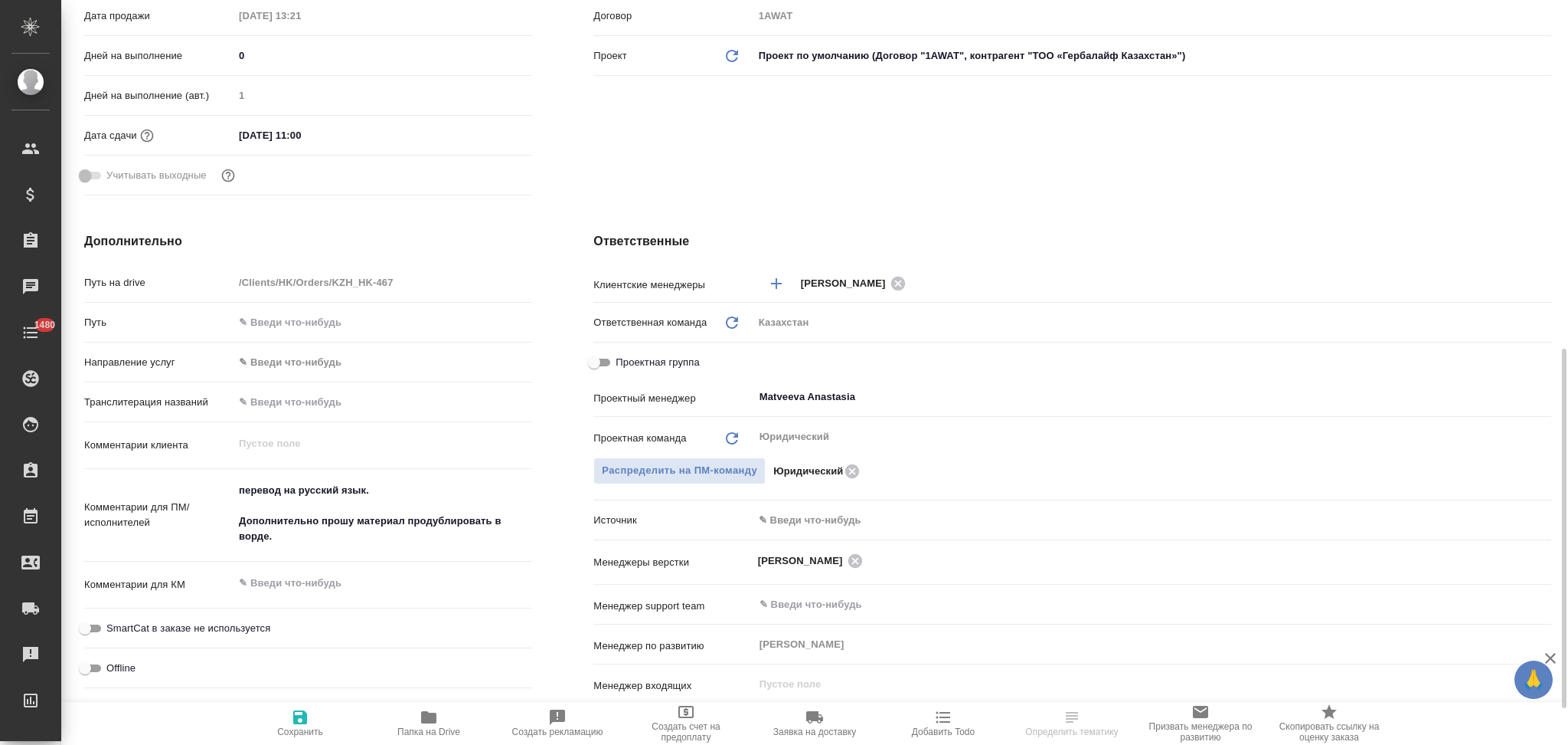
scroll to position [511, 0]
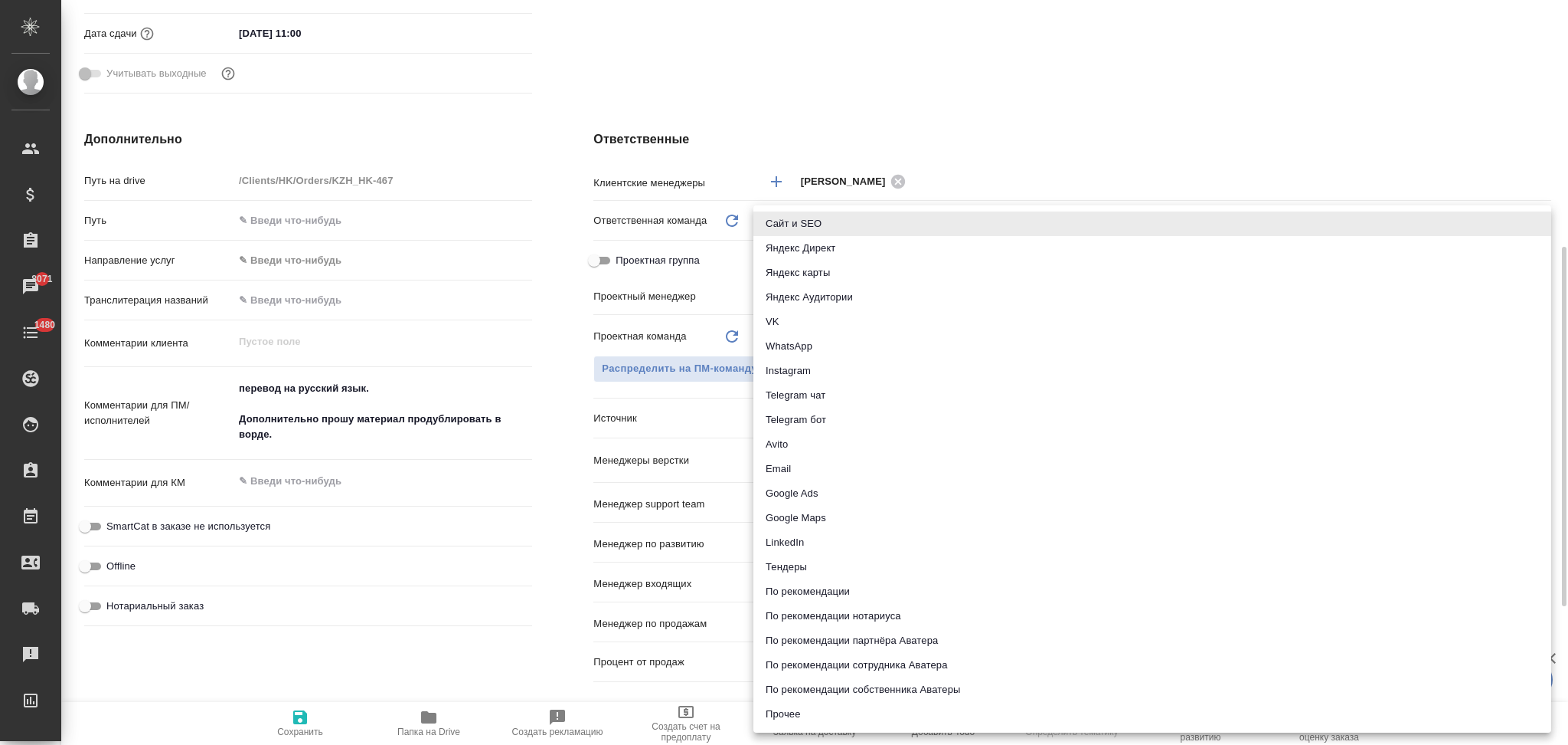
click at [791, 417] on body "🙏 .cls-1 fill:#fff; AWATERA Aslanukova Sati Клиенты Спецификации Заказы 8071 Ча…" at bounding box center [784, 372] width 1568 height 745
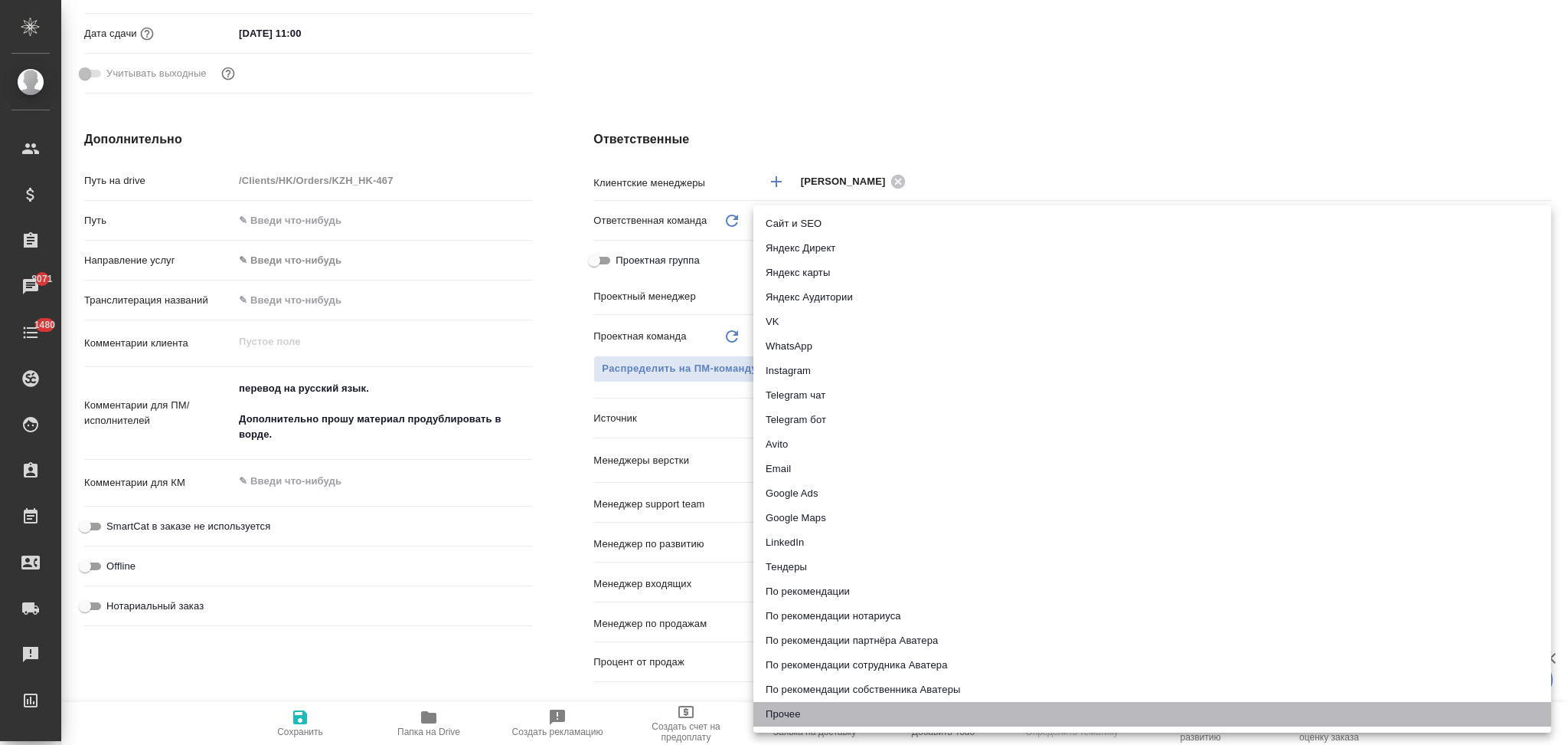
click at [786, 706] on li "Прочее" at bounding box center [1152, 713] width 798 height 24
type textarea "x"
type input "other"
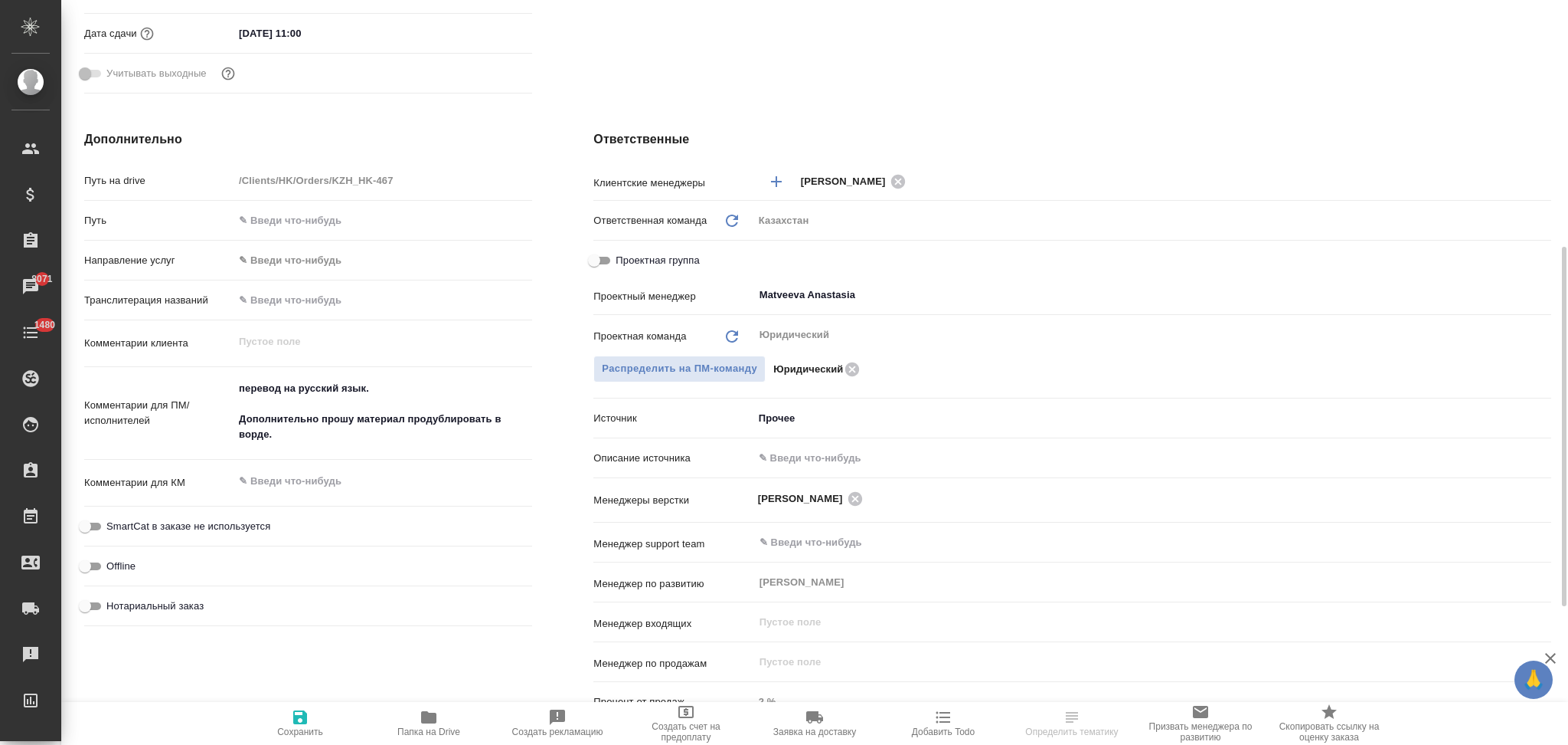
click at [793, 454] on input "text" at bounding box center [1152, 458] width 798 height 22
type input "Клиент от Сейла"
type textarea "x"
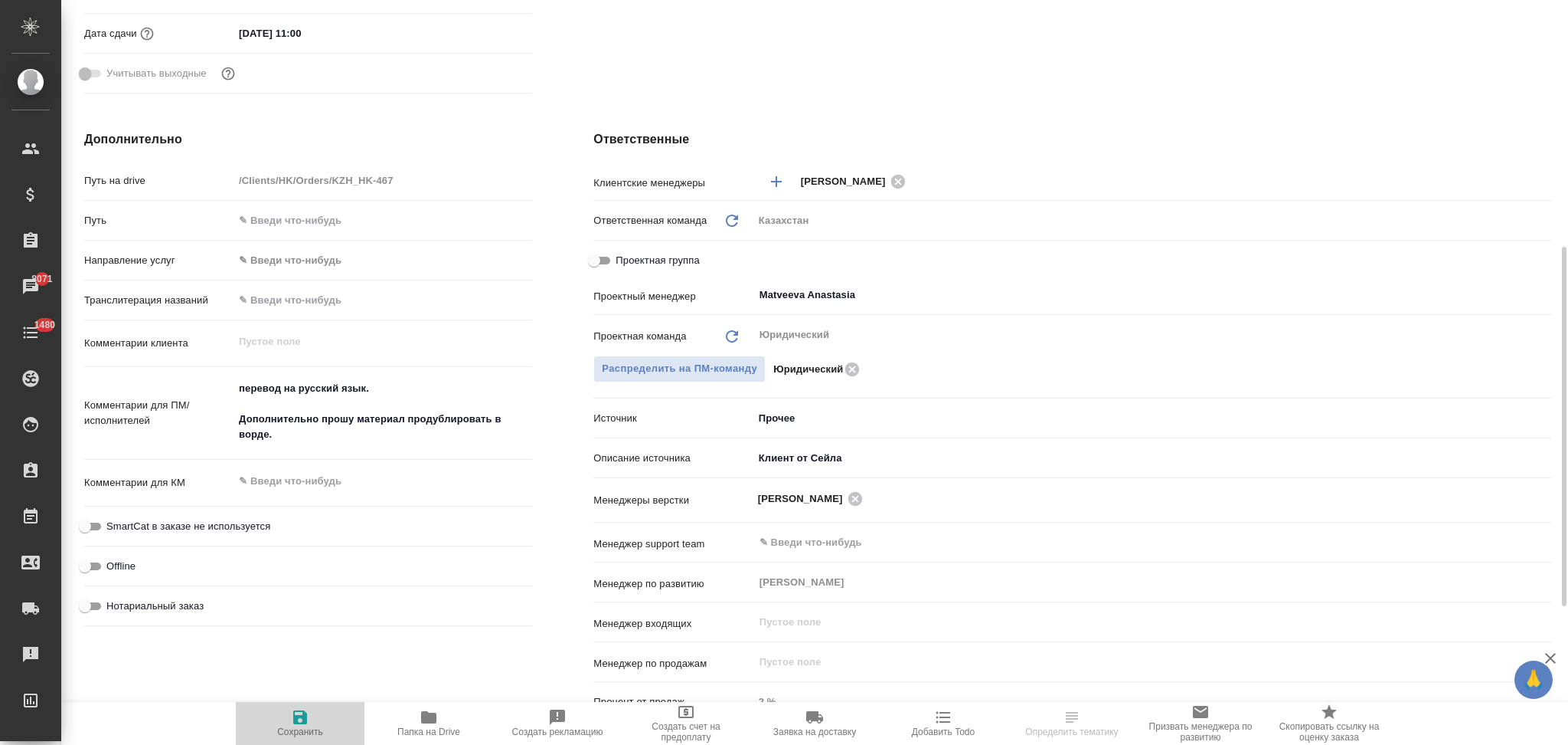
click at [296, 717] on icon "button" at bounding box center [300, 717] width 13 height 13
type textarea "x"
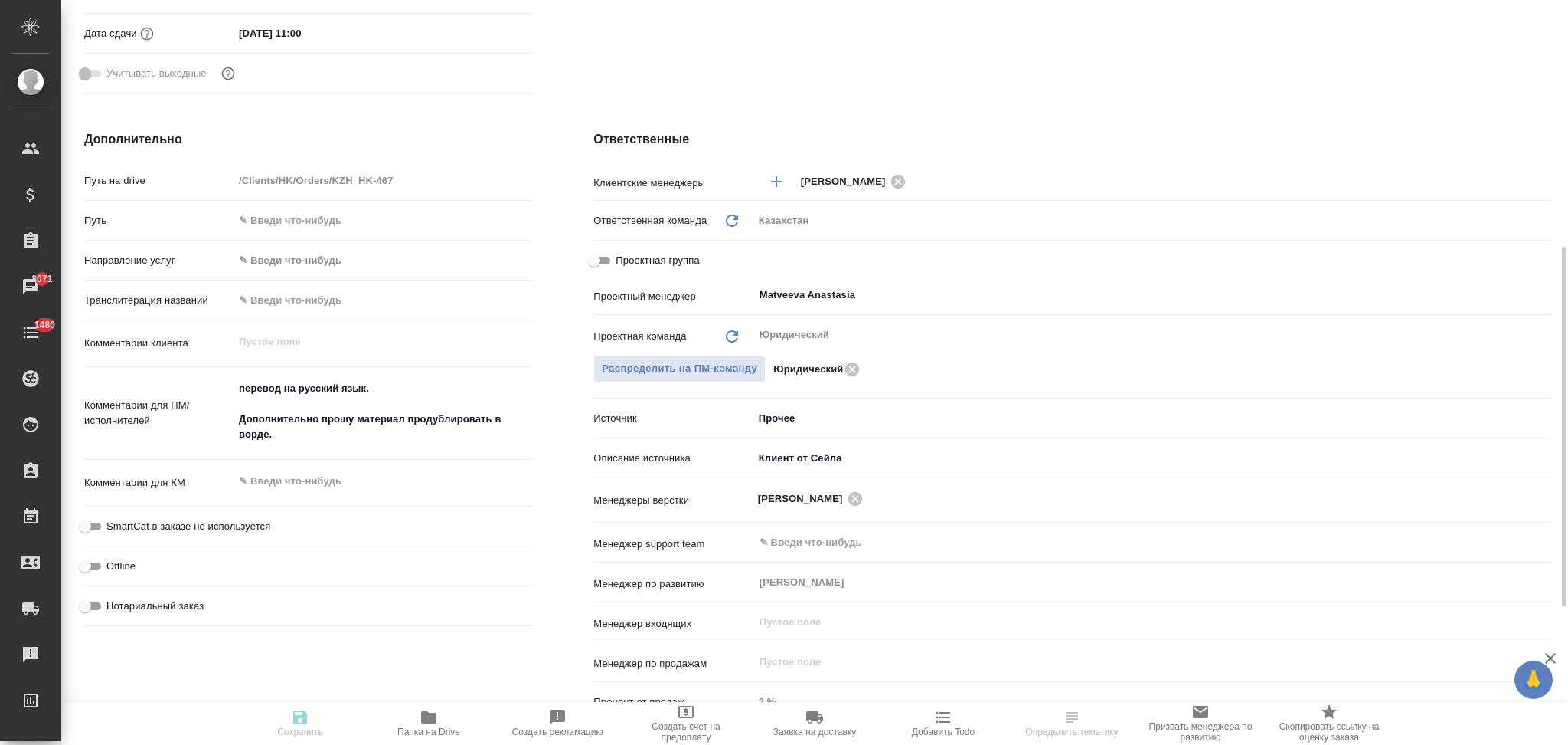
type textarea "x"
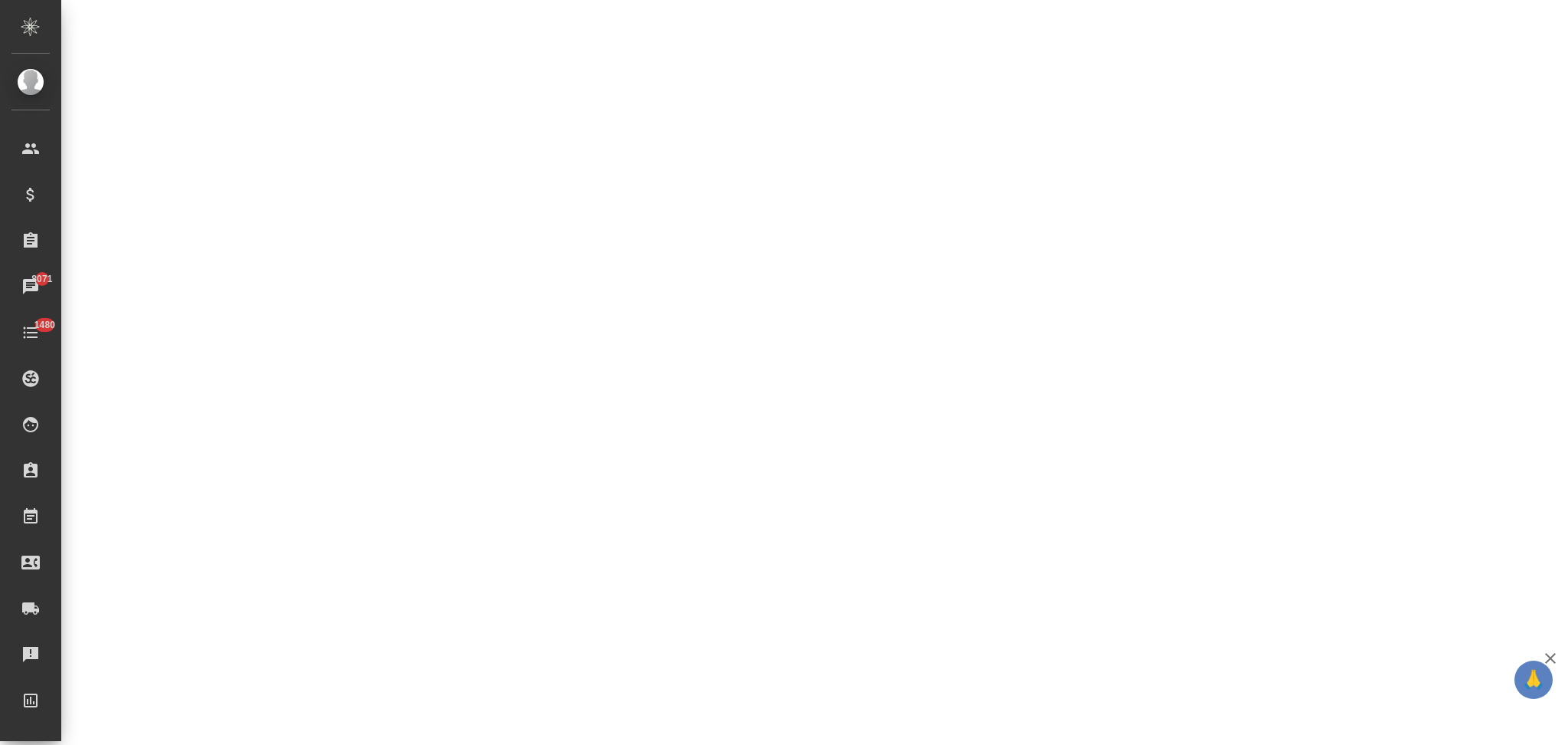
select select "RU"
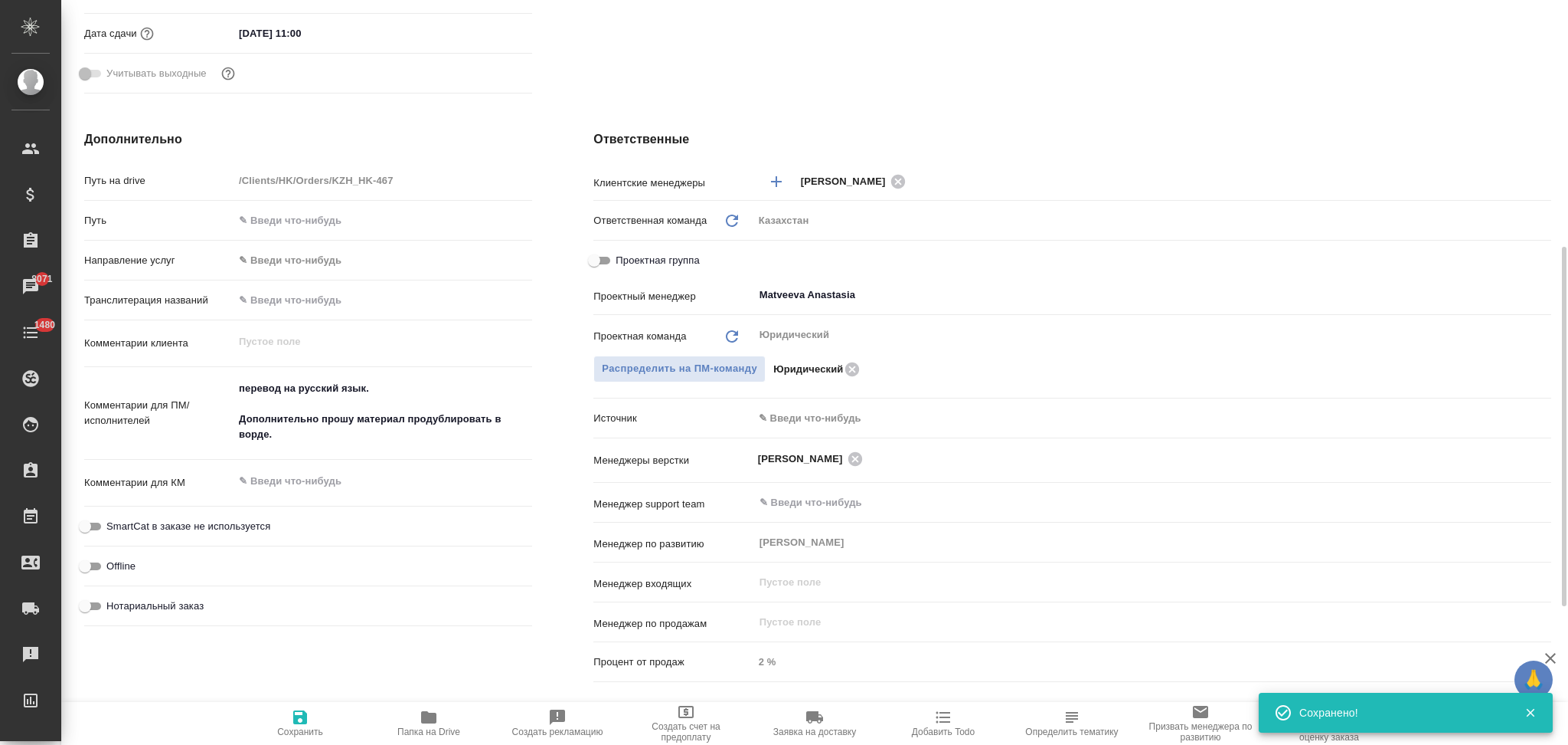
type textarea "x"
type input "other"
type textarea "x"
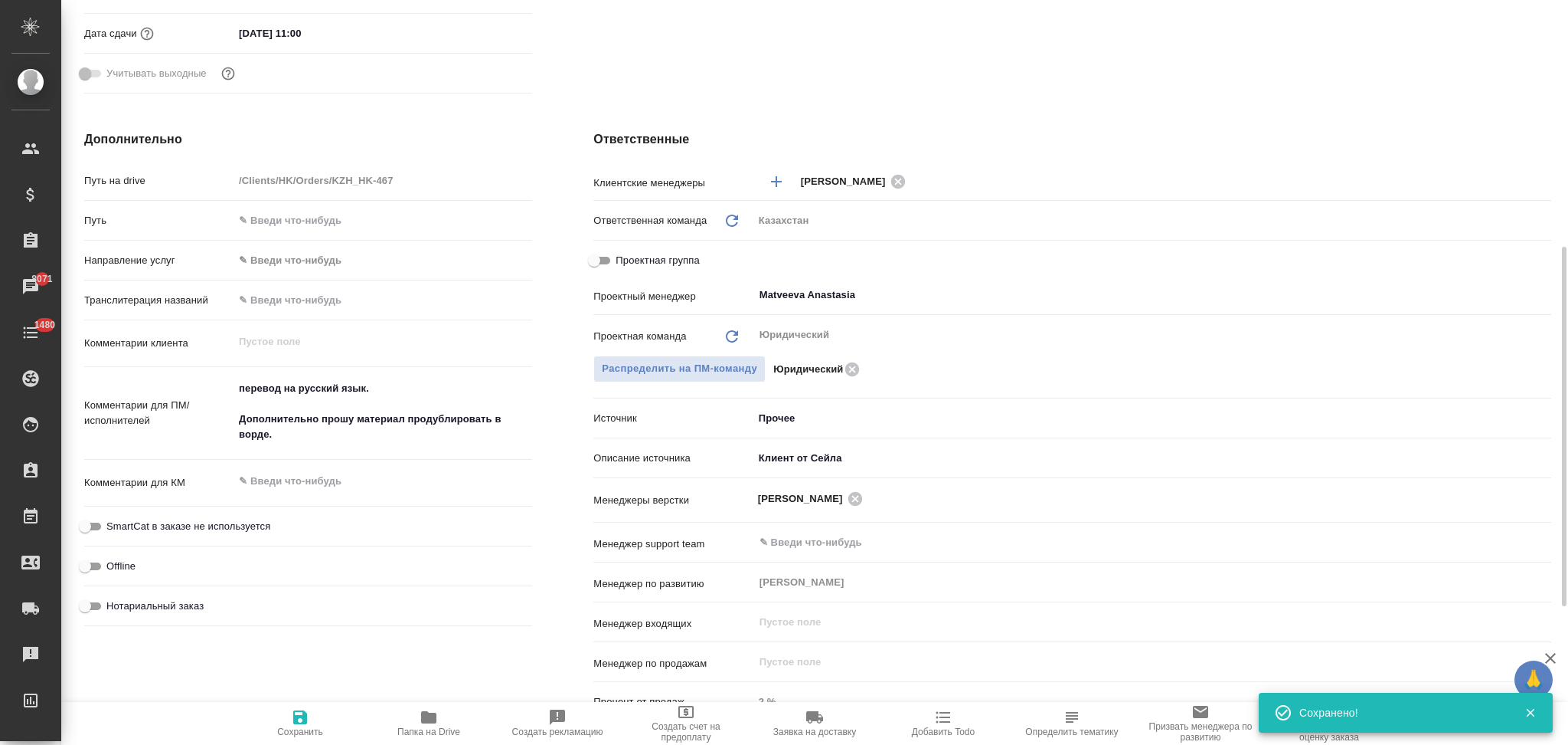
type textarea "x"
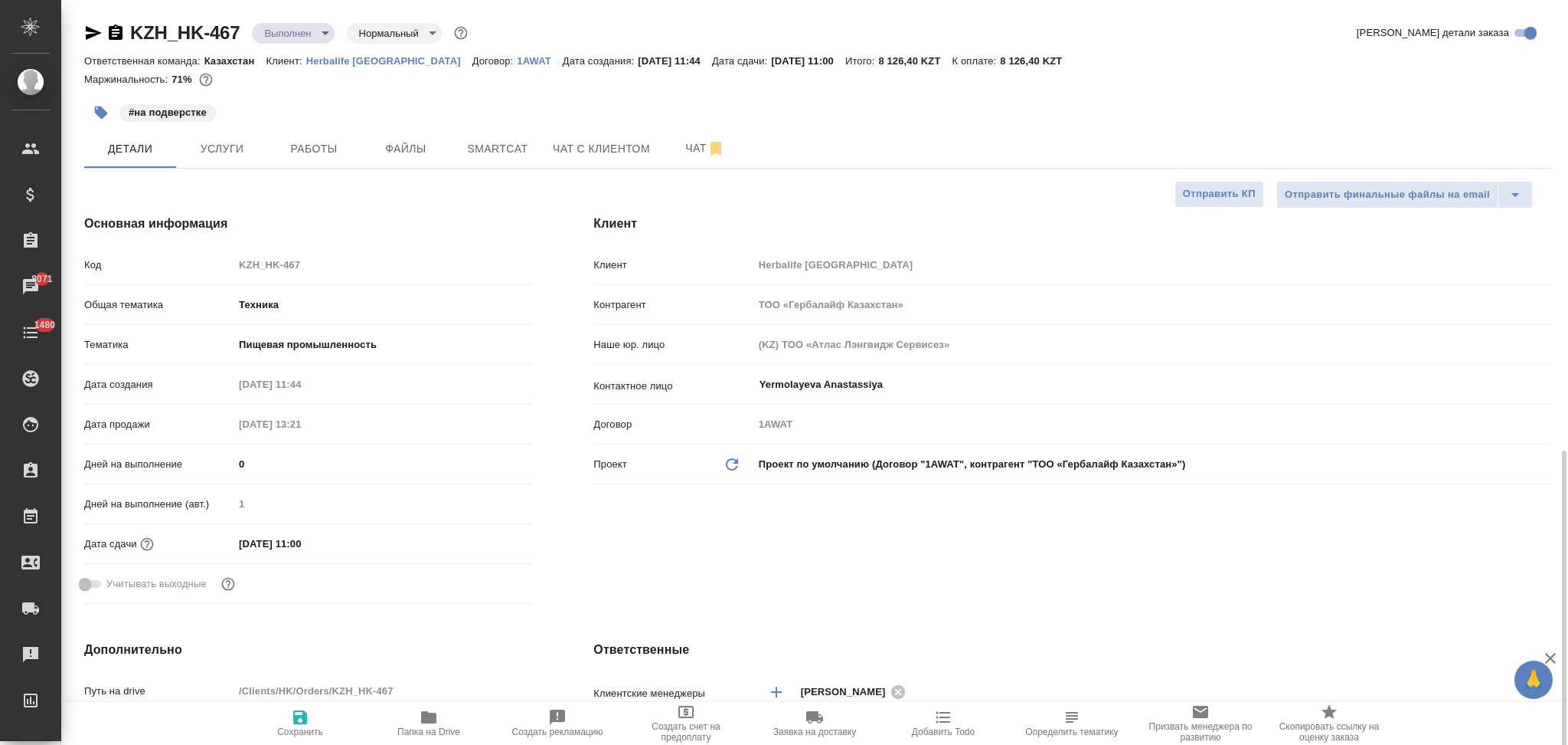
scroll to position [408, 0]
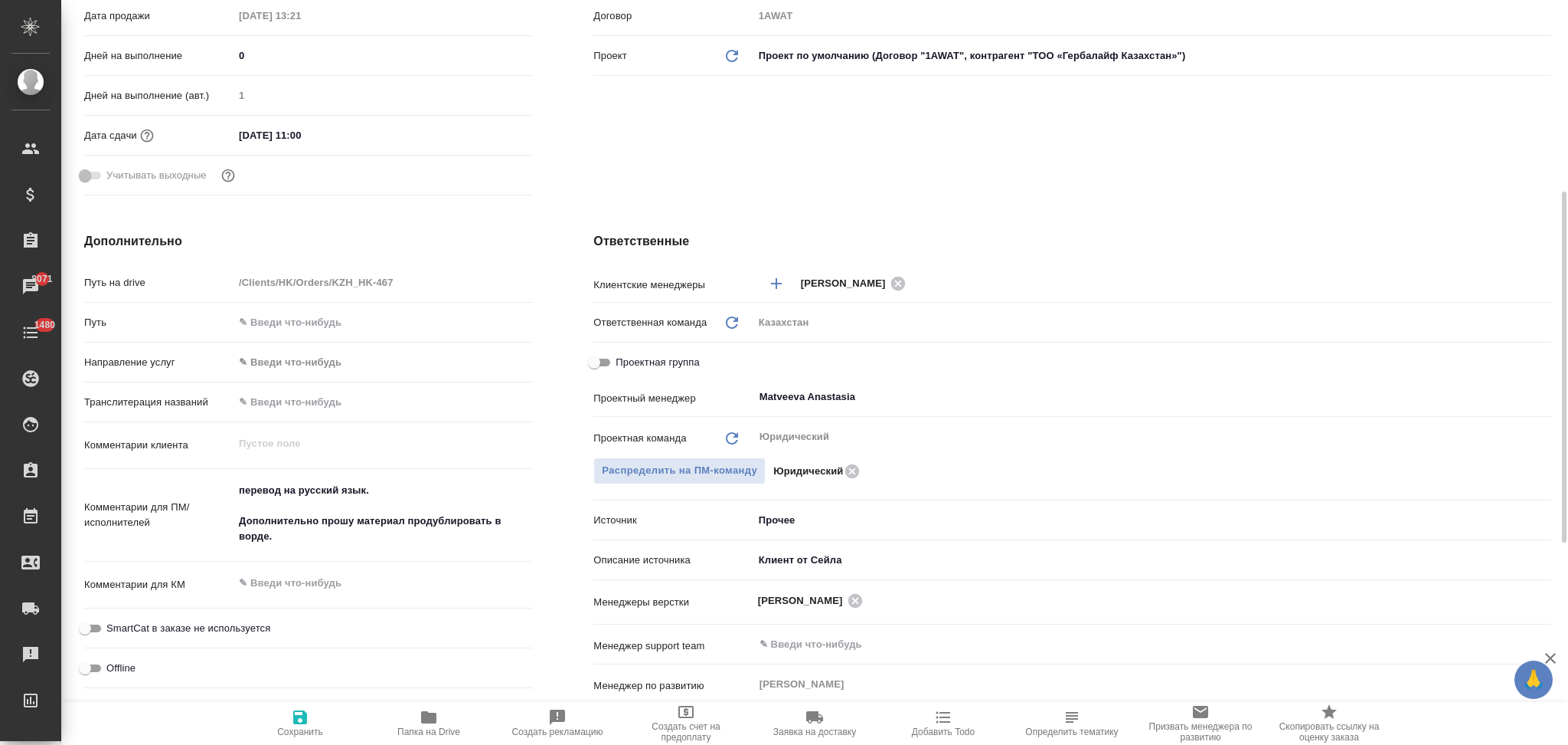
type textarea "x"
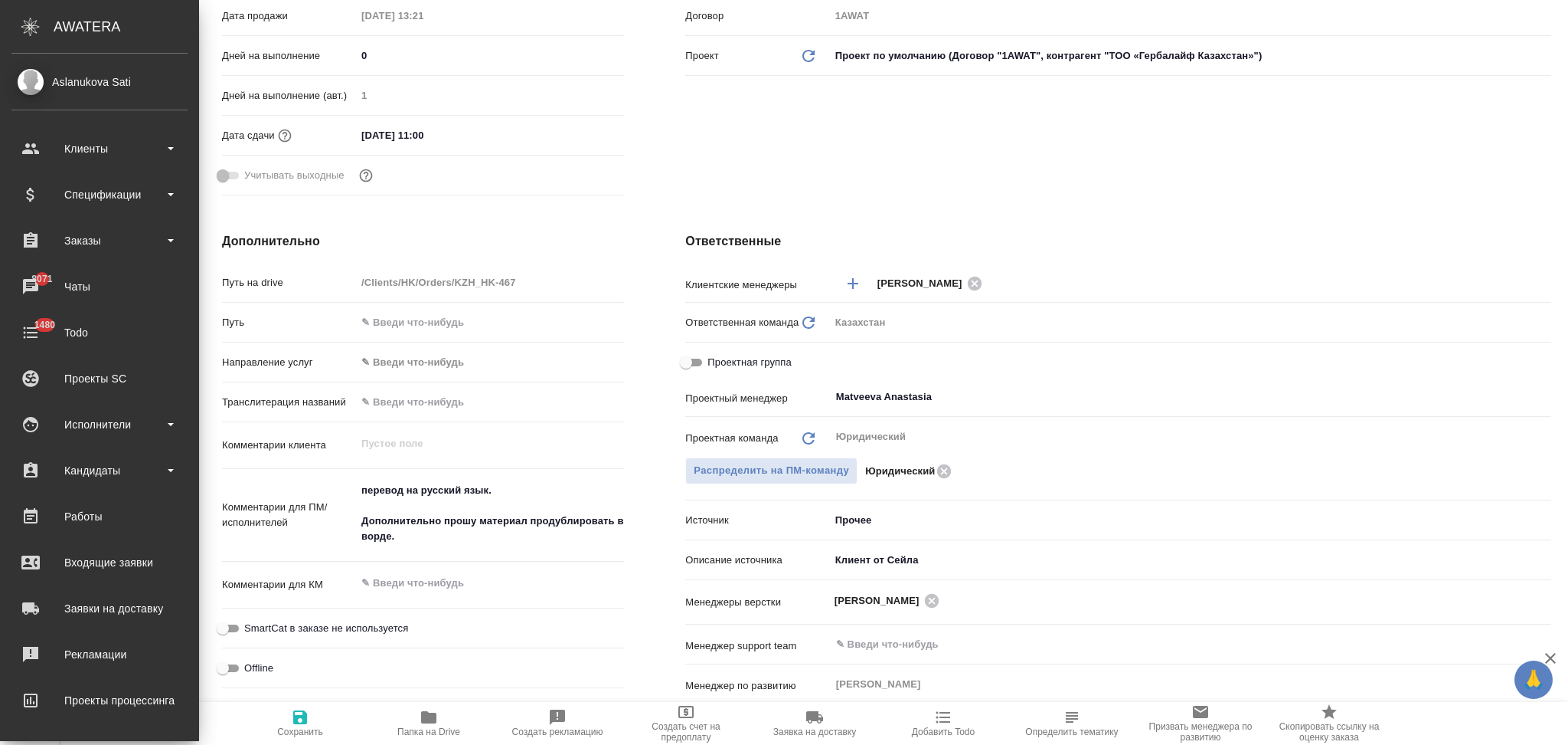
type textarea "x"
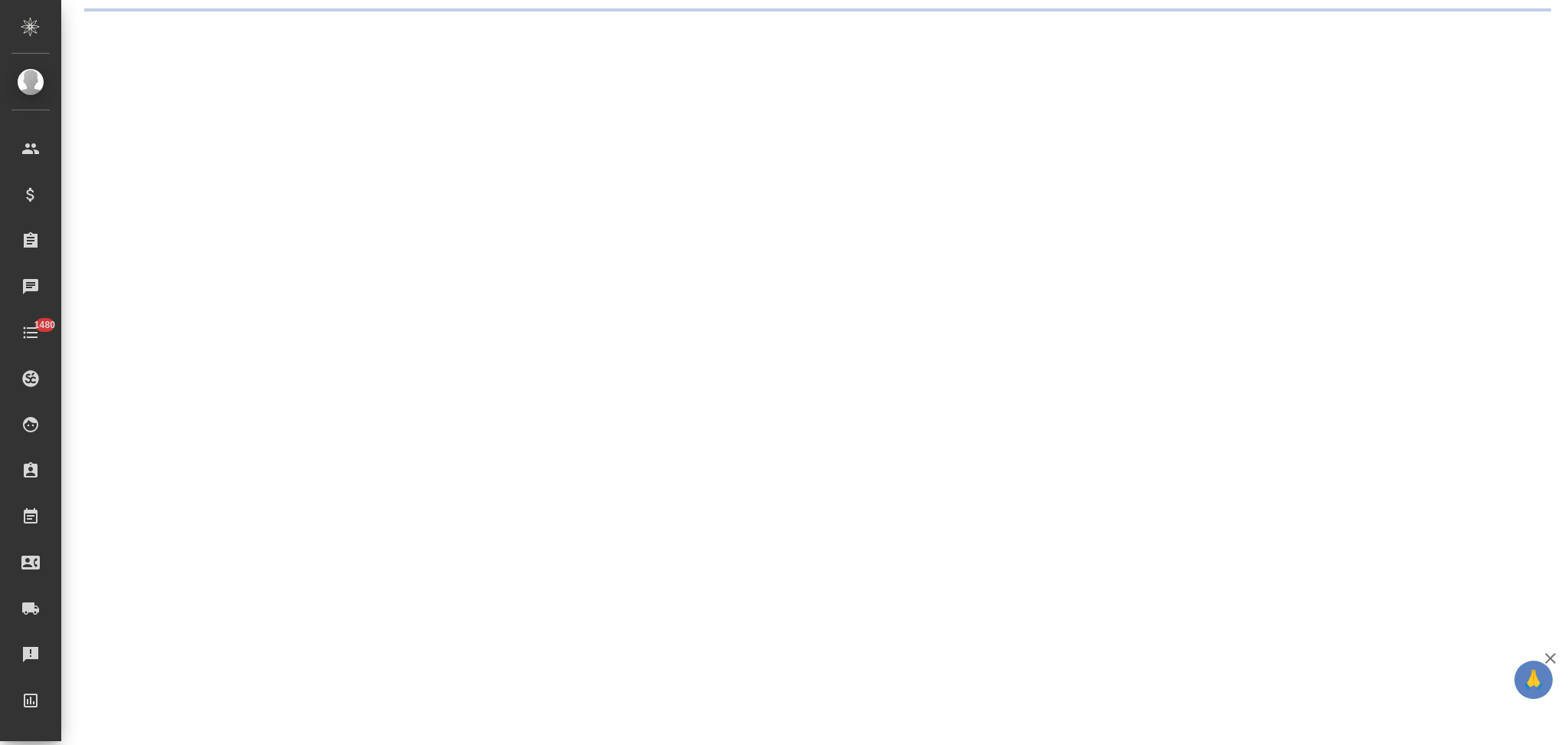
select select "RU"
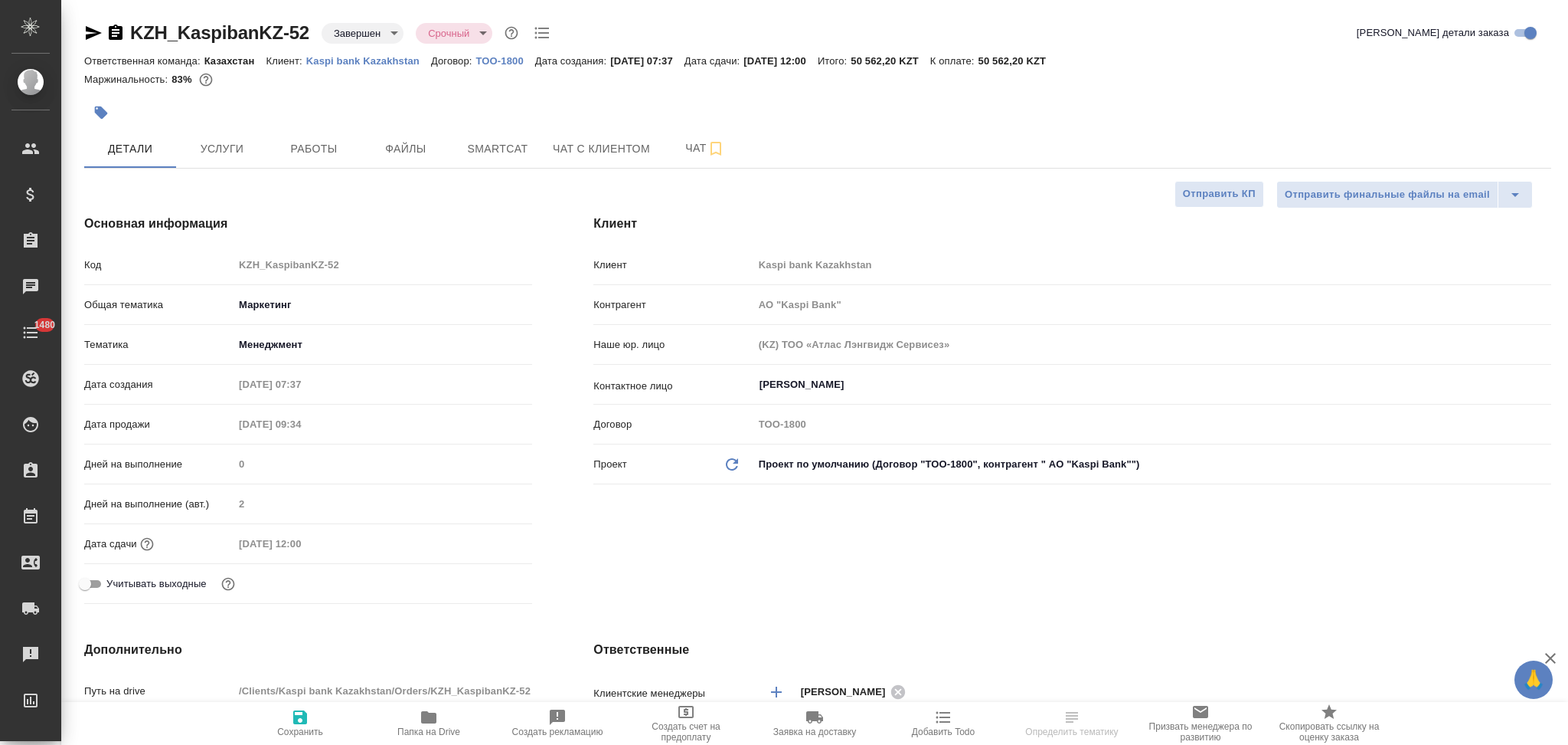
type textarea "x"
type input "АО "Kaspi Bank""
type textarea "x"
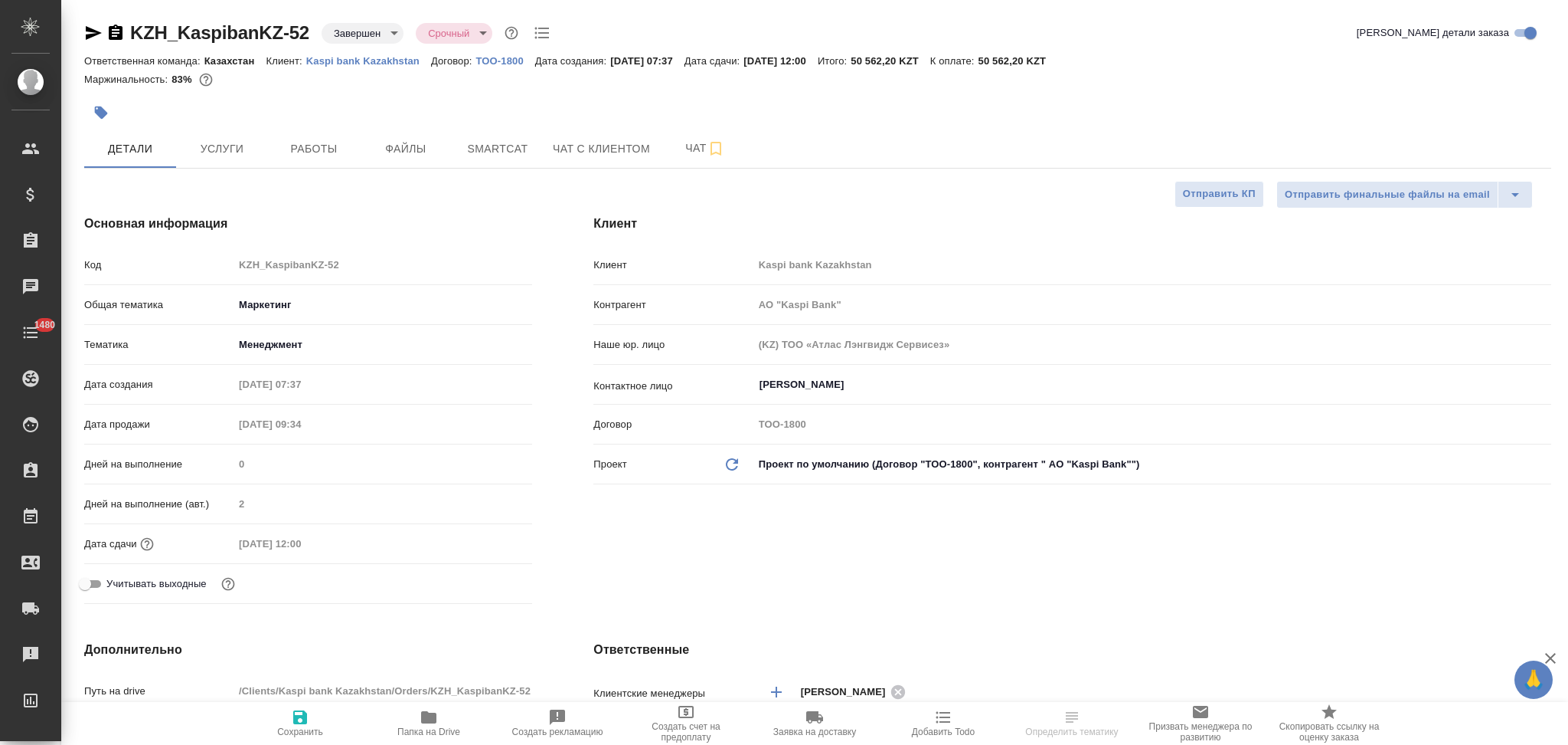
type textarea "x"
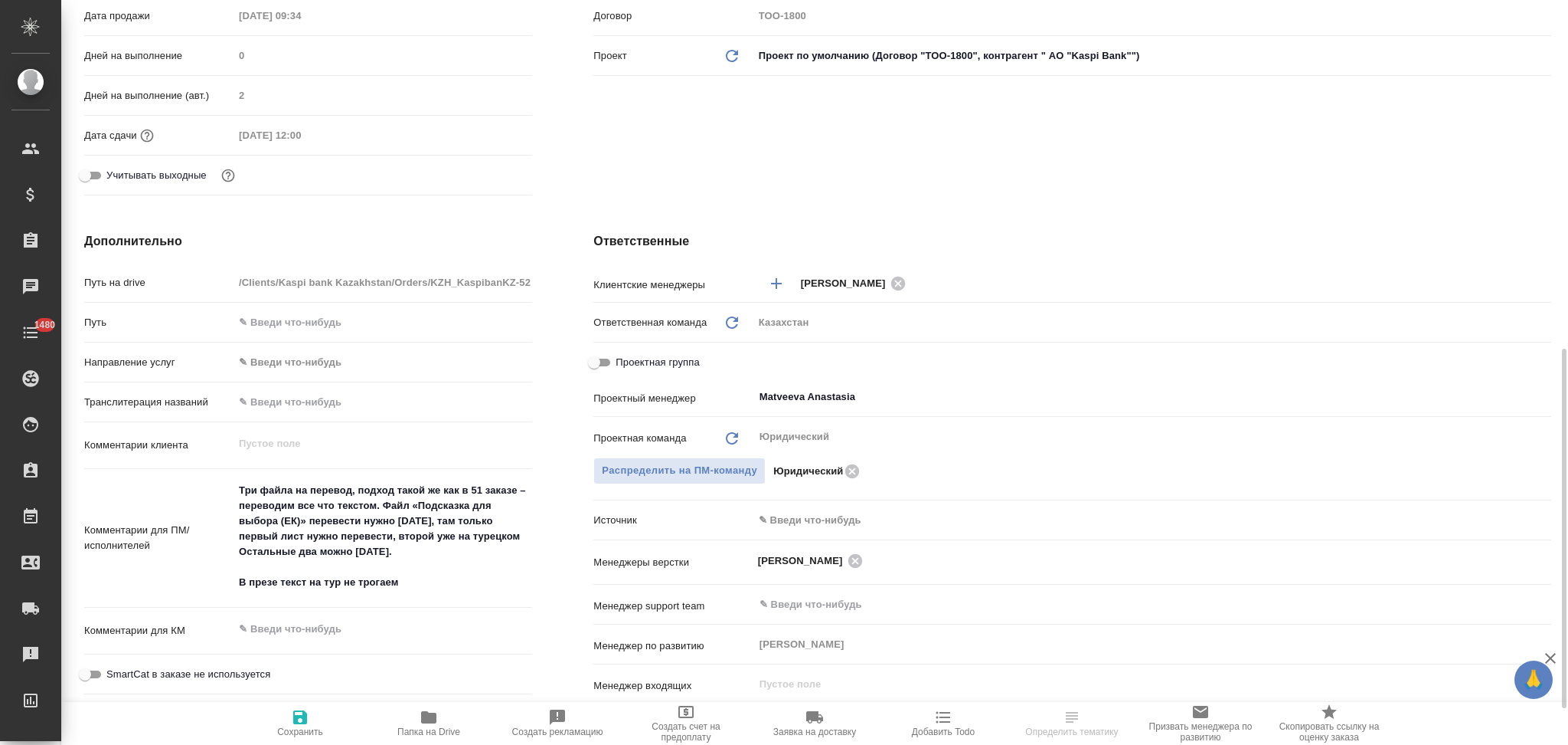
type input "АО "Kaspi Bank""
type textarea "x"
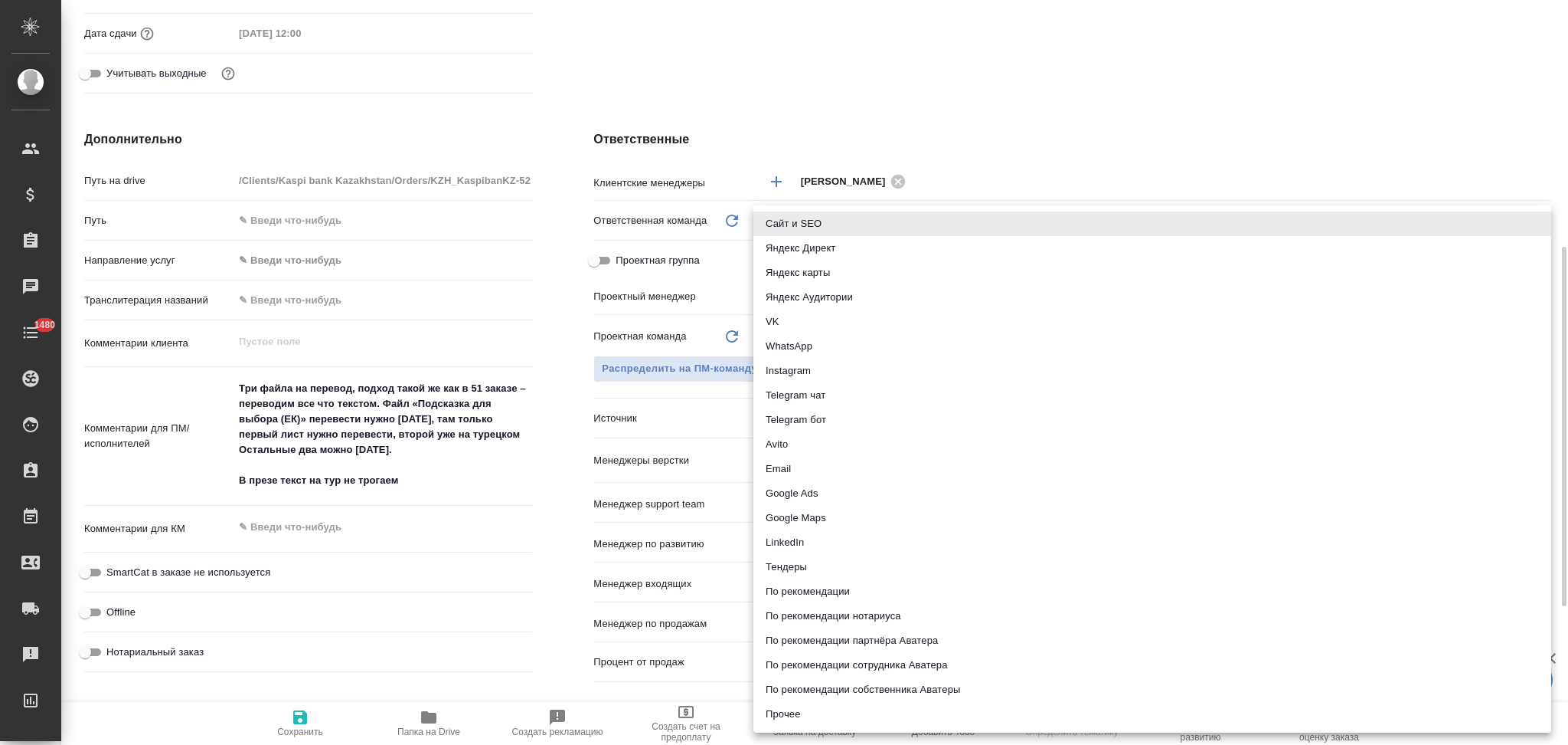
click at [797, 412] on body "🙏 .cls-1 fill:#fff; AWATERA Aslanukova Sati Клиенты Спецификации Заказы Чаты 14…" at bounding box center [784, 372] width 1568 height 745
click at [791, 709] on li "Прочее" at bounding box center [1152, 713] width 798 height 24
type input "АО "Kaspi Bank""
type textarea "x"
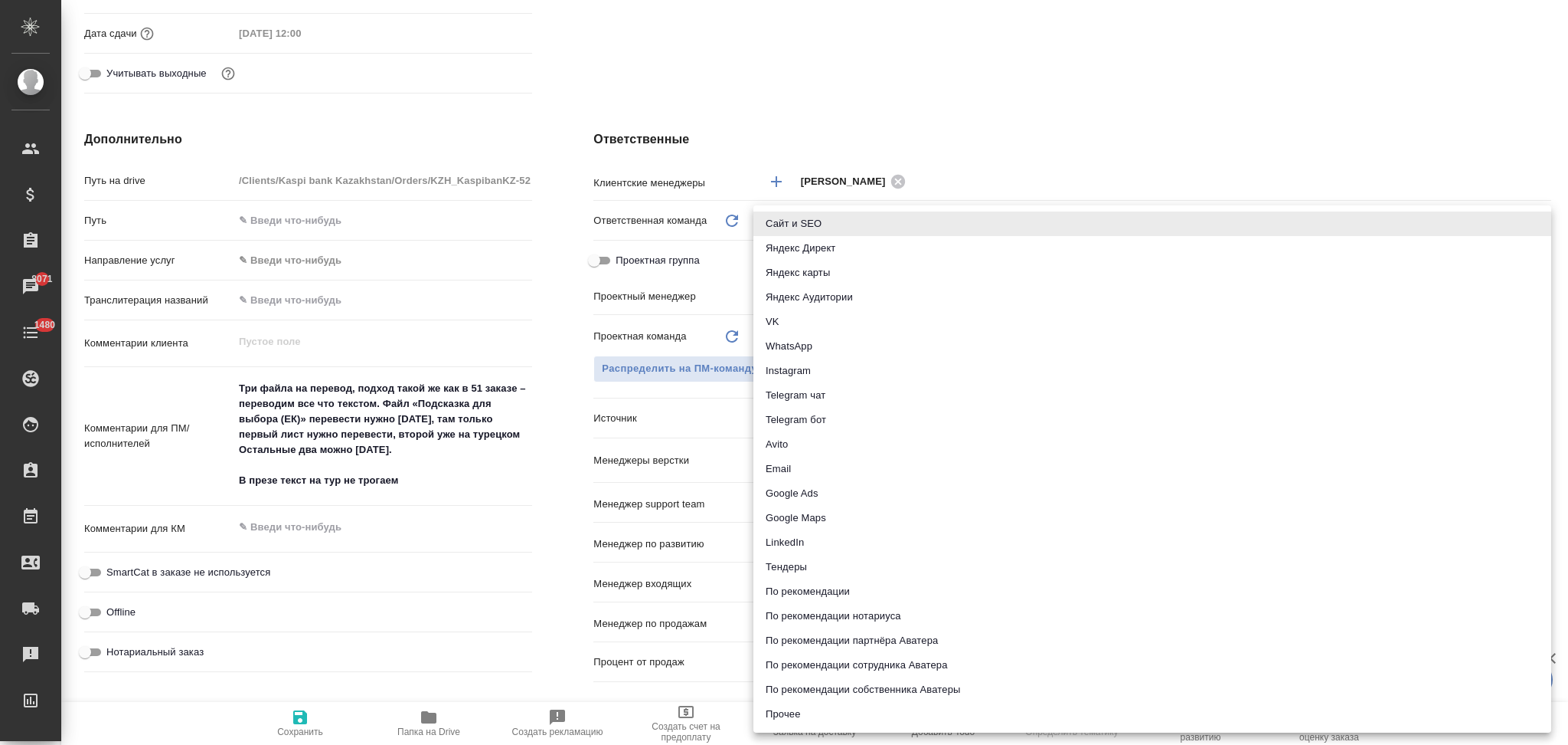
type textarea "x"
type input "other"
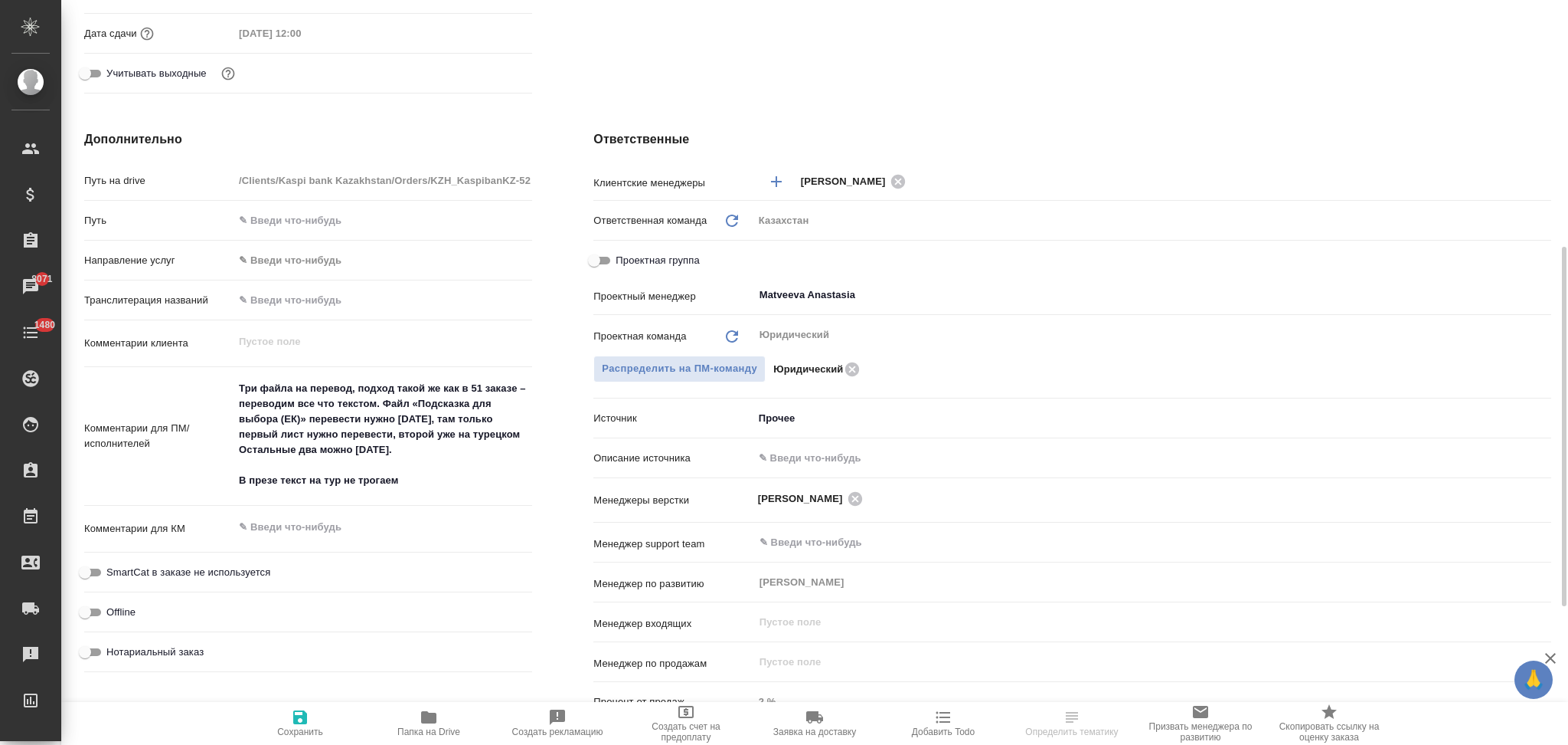
click at [798, 448] on input "text" at bounding box center [1152, 458] width 798 height 22
type input "Клиент от Сейла"
type input "АО "Kaspi Bank""
type textarea "x"
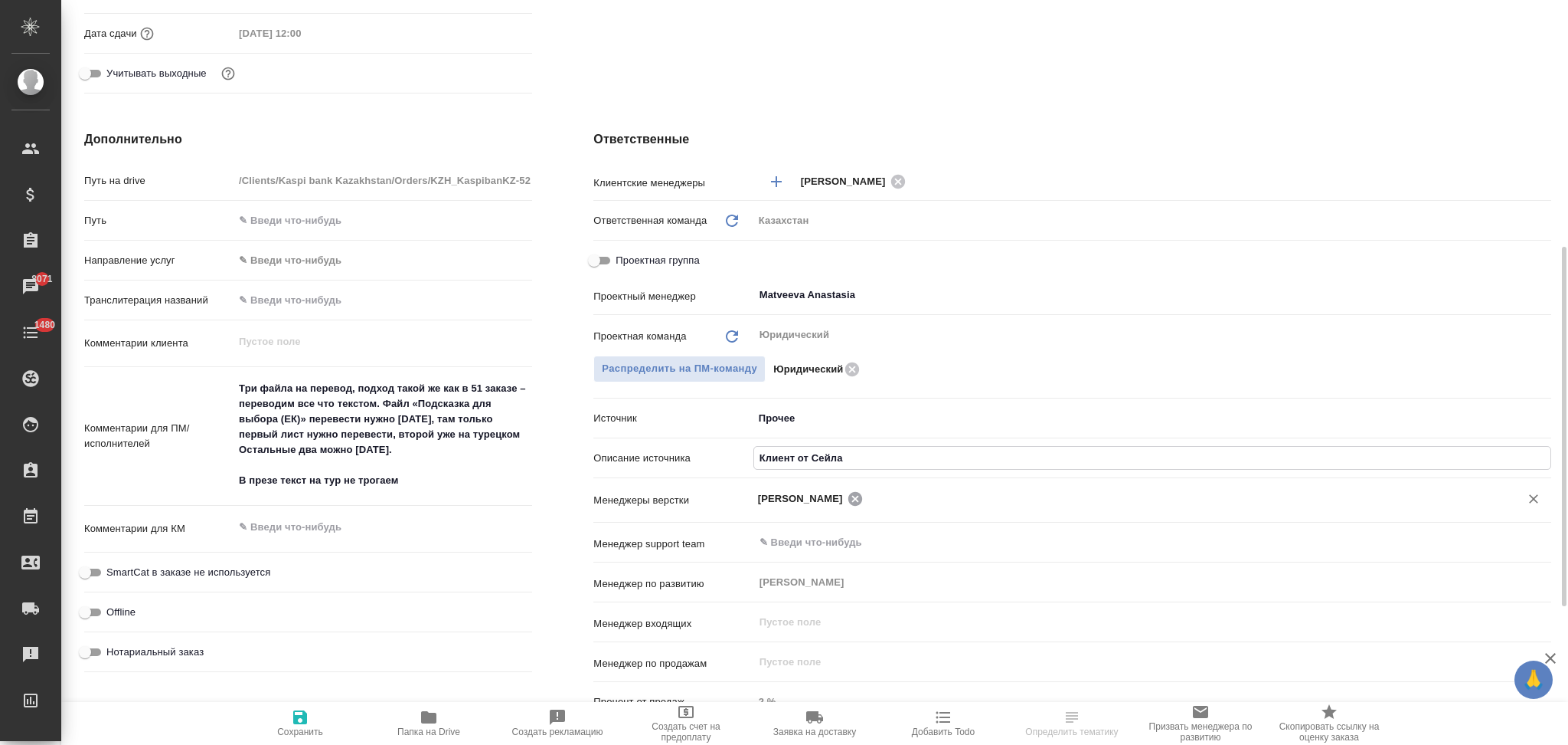
type textarea "x"
click at [303, 727] on span "Сохранить" at bounding box center [300, 732] width 46 height 11
type input "АО "Kaspi Bank""
type textarea "x"
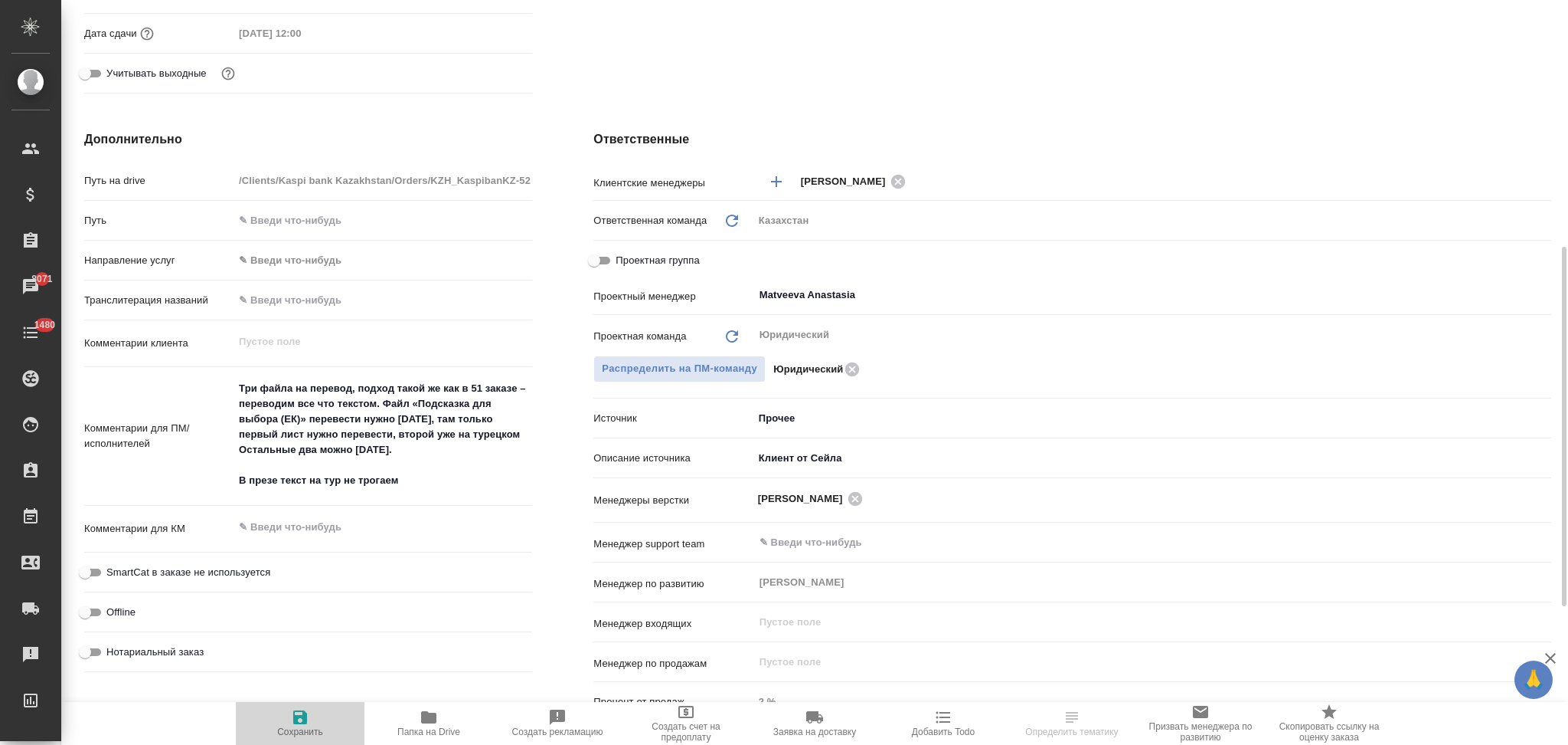
type textarea "x"
type input "АО "Kaspi Bank""
type textarea "x"
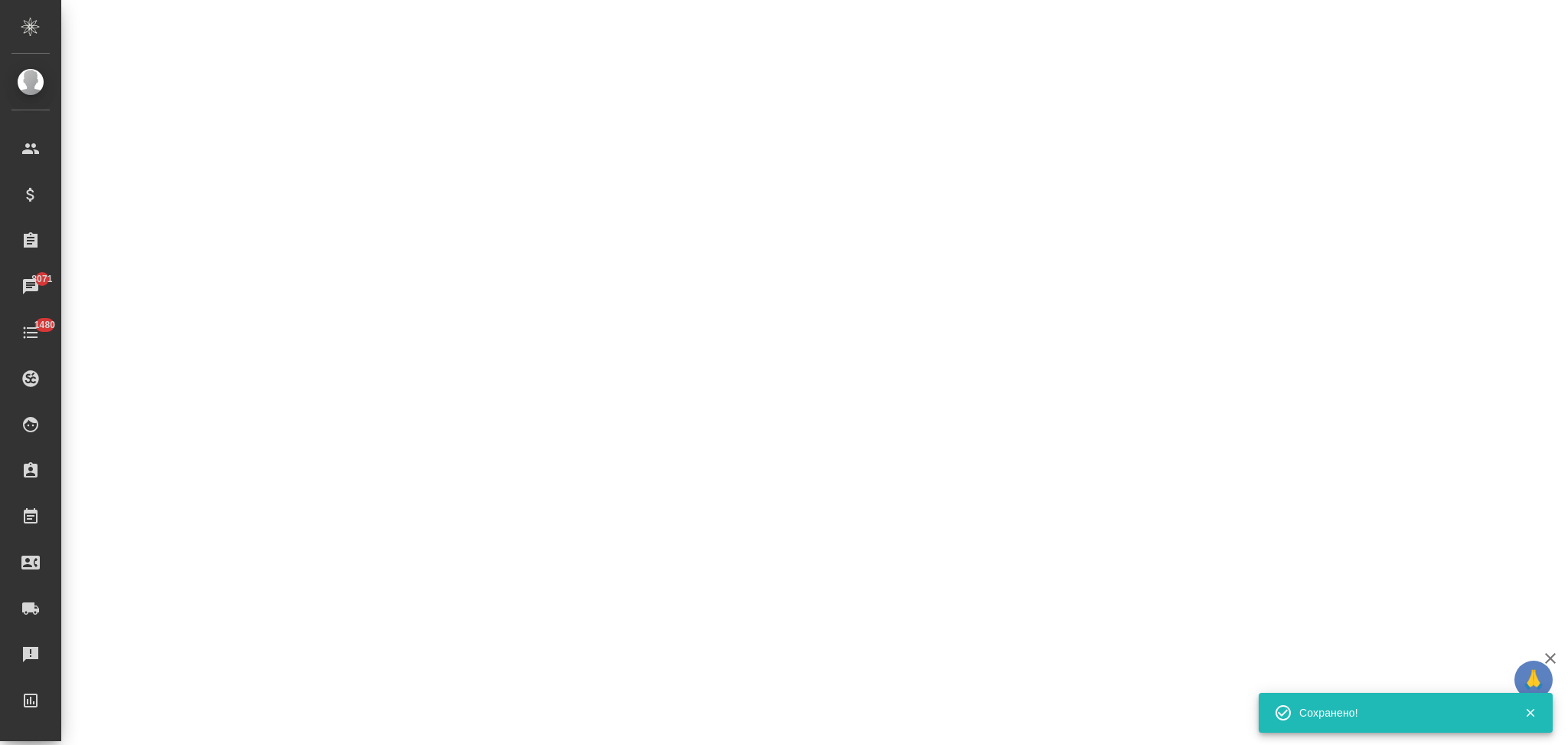
select select "RU"
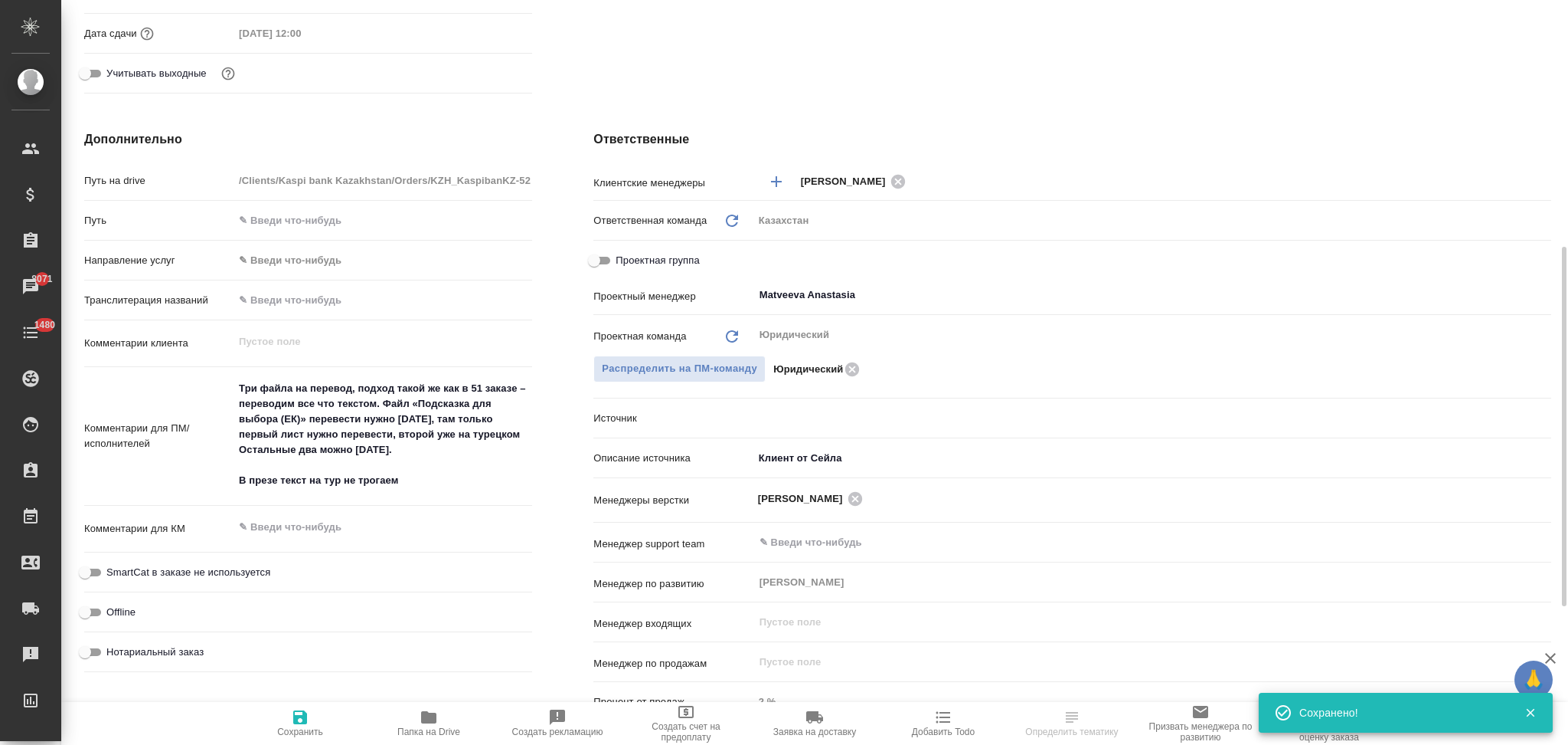
type textarea "x"
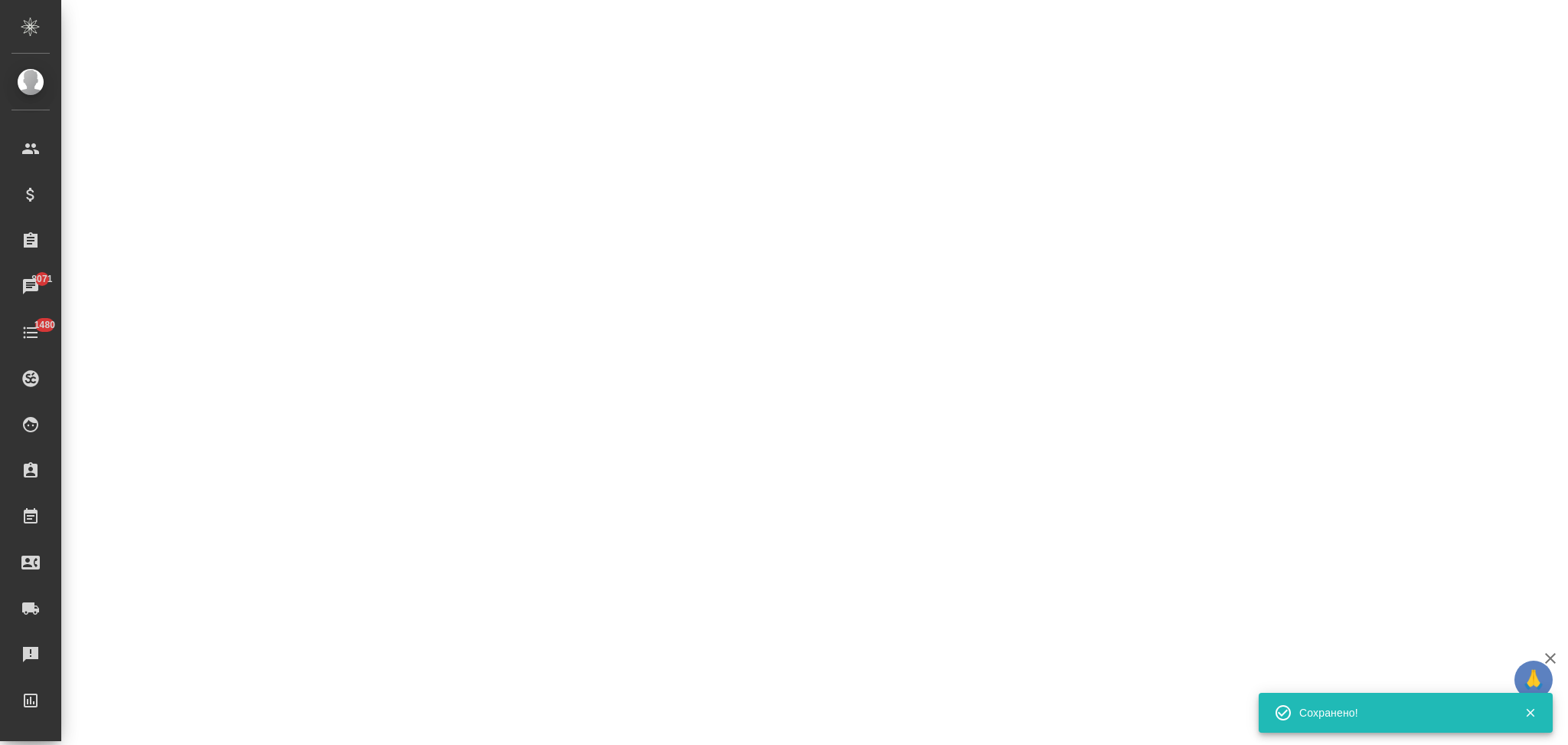
select select "RU"
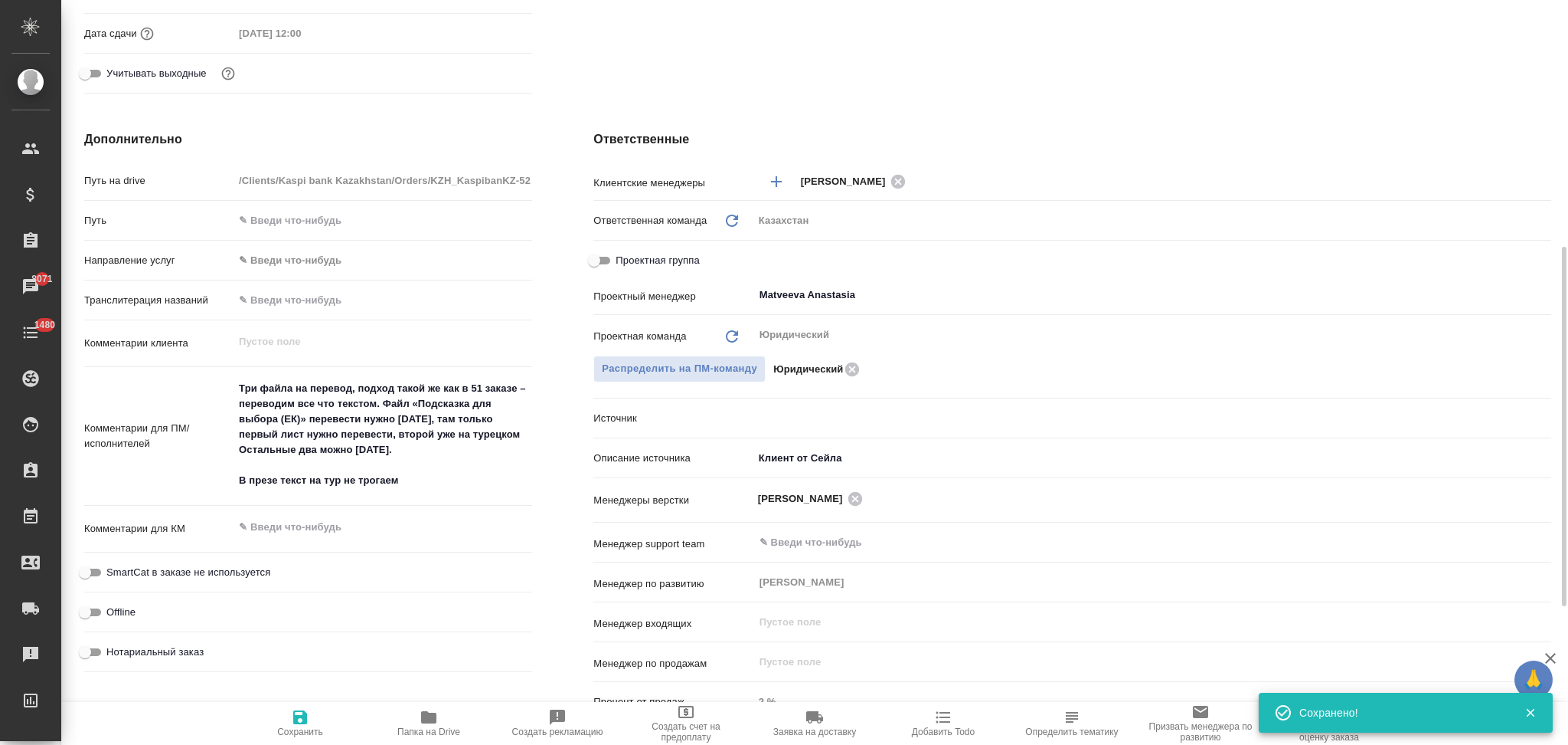
type textarea "x"
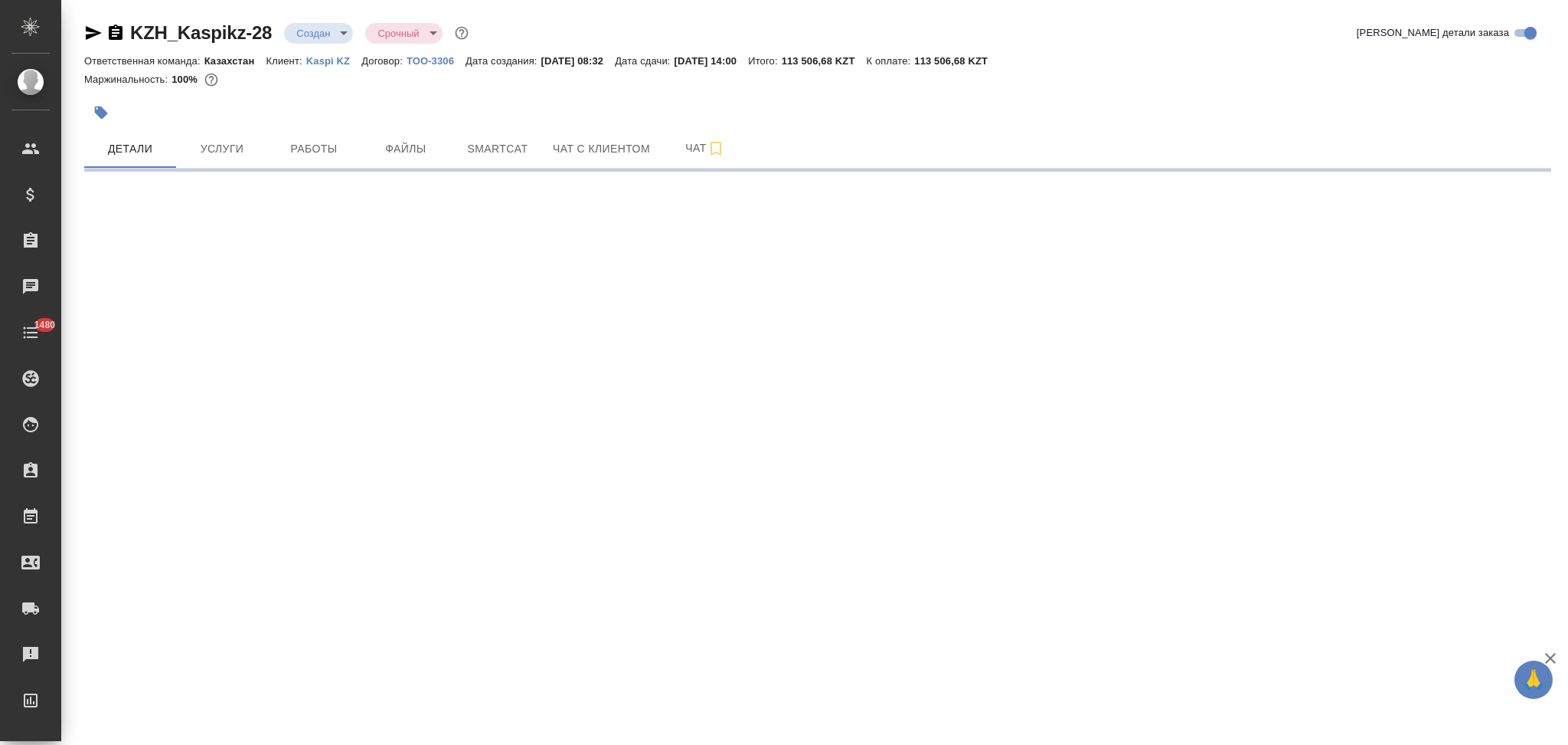
select select "RU"
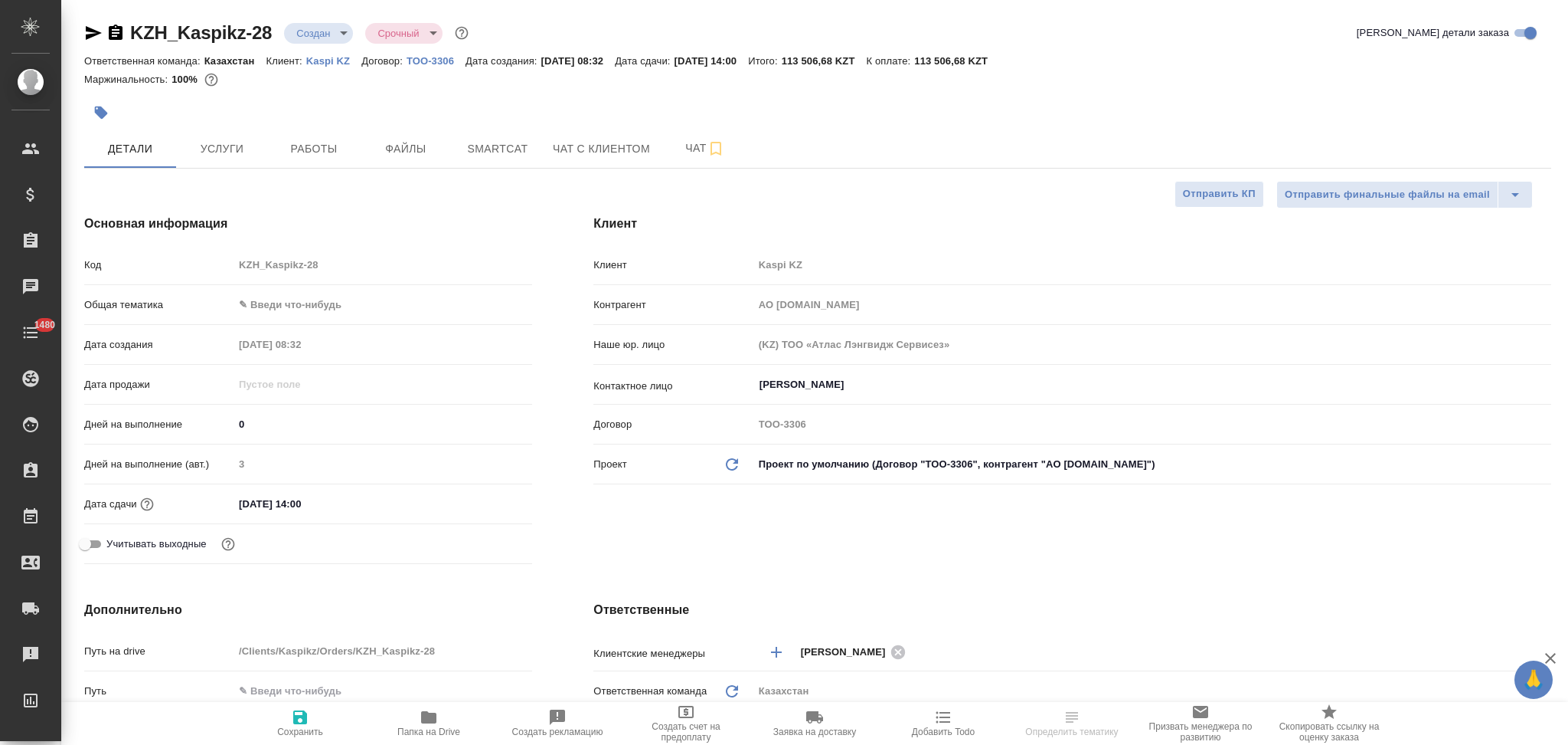
type textarea "x"
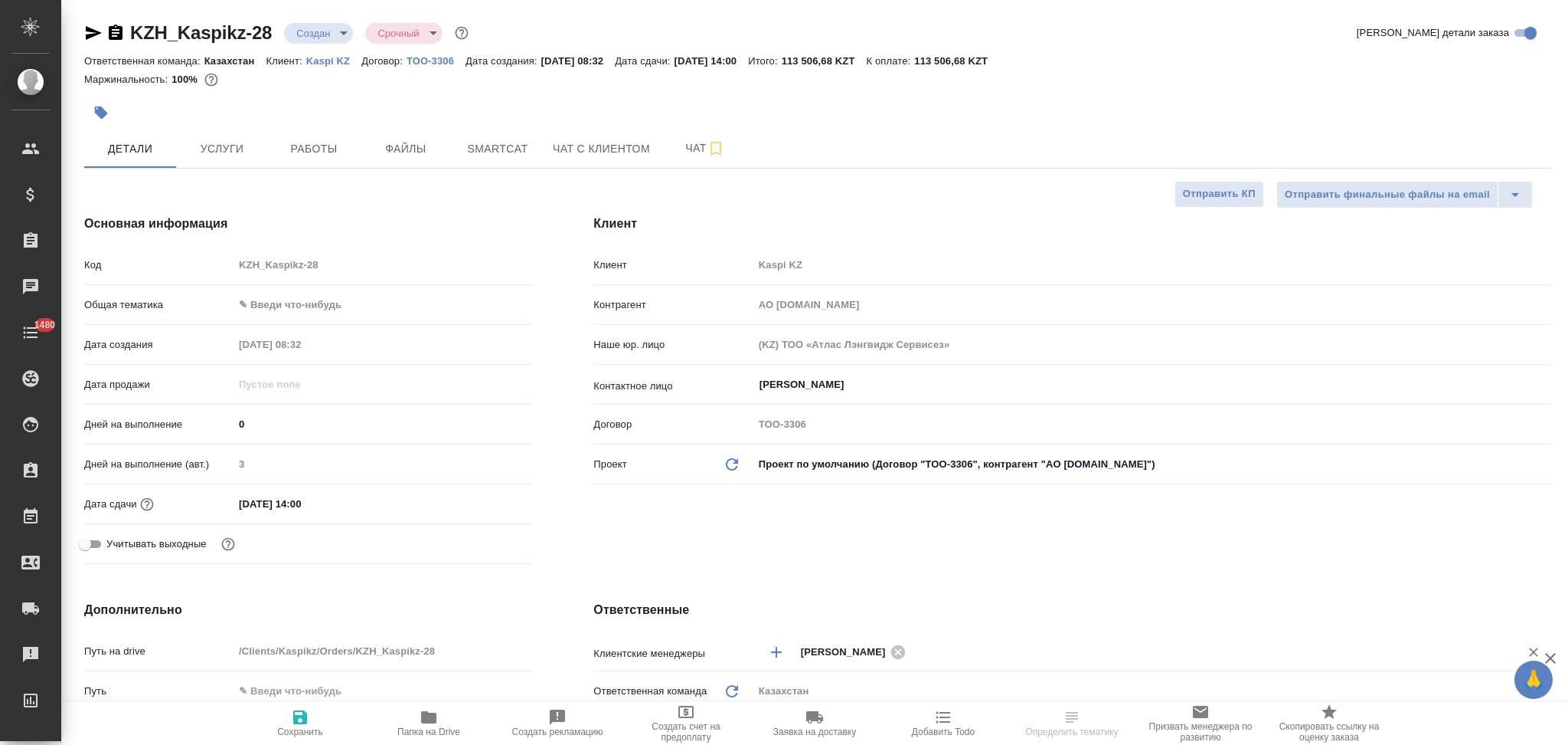
type textarea "x"
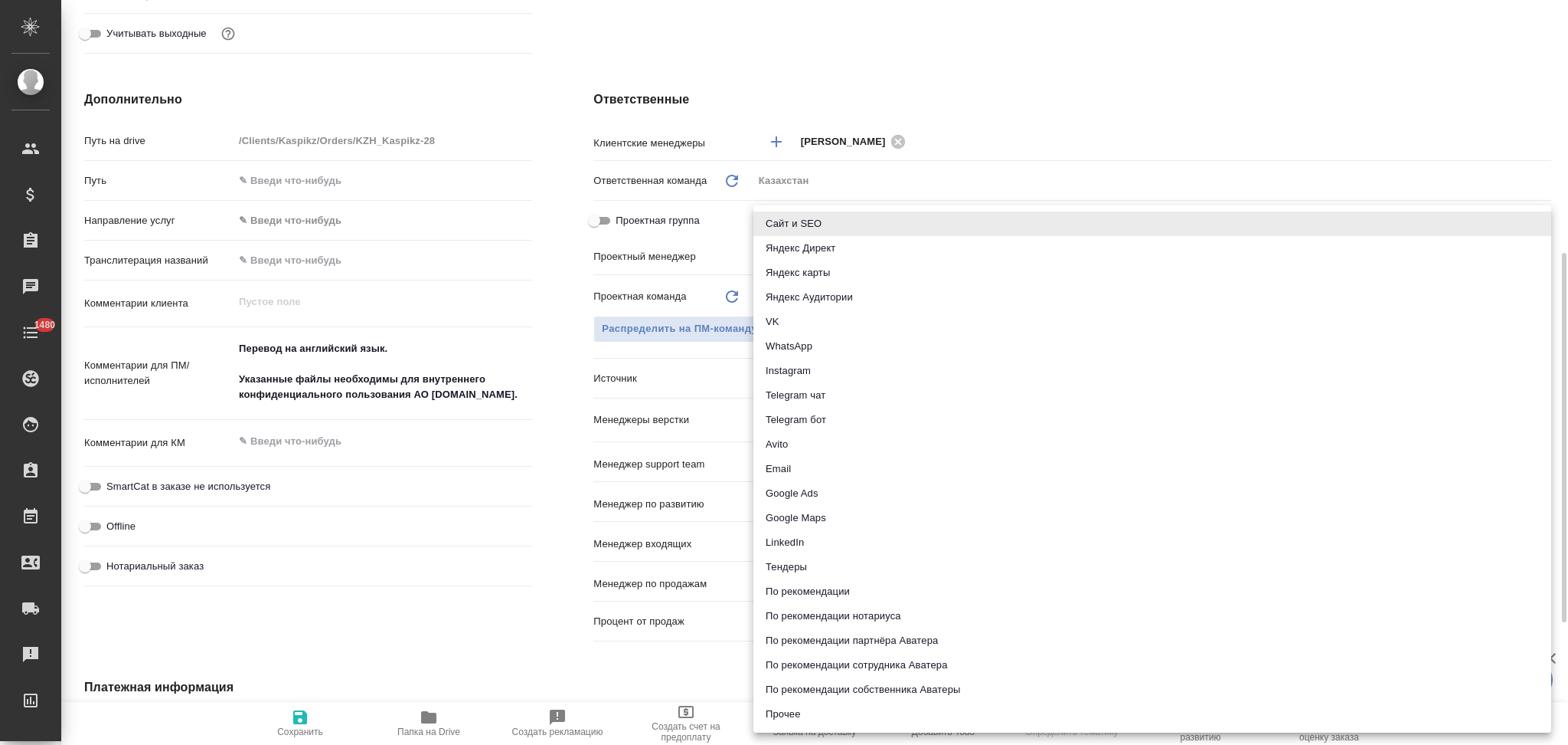
click at [810, 380] on body "🙏 .cls-1 fill:#fff; AWATERA Aslanukova Sati Клиенты Спецификации Заказы Чаты 14…" at bounding box center [784, 372] width 1568 height 745
click at [779, 711] on li "Прочее" at bounding box center [1152, 713] width 798 height 24
type textarea "x"
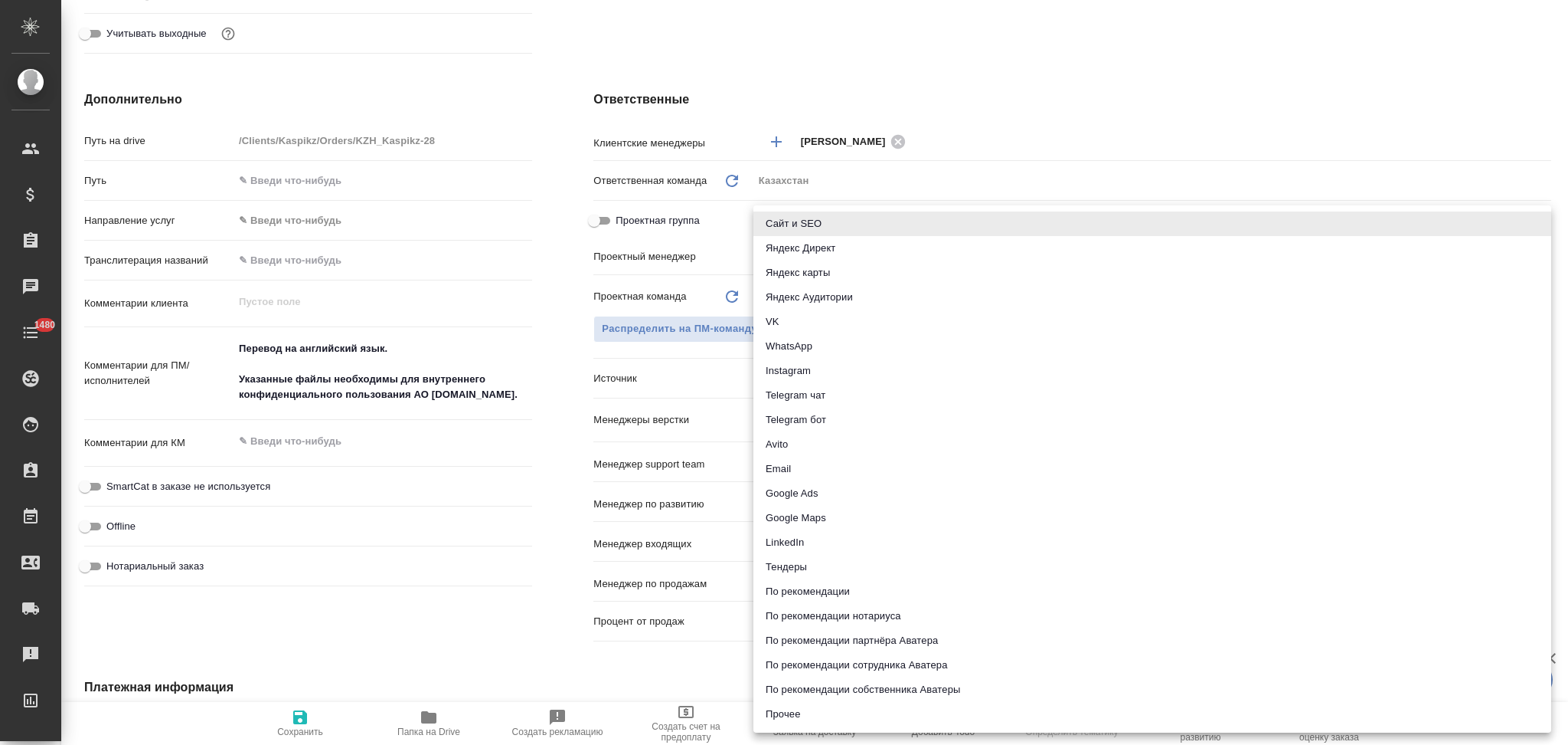
type input "other"
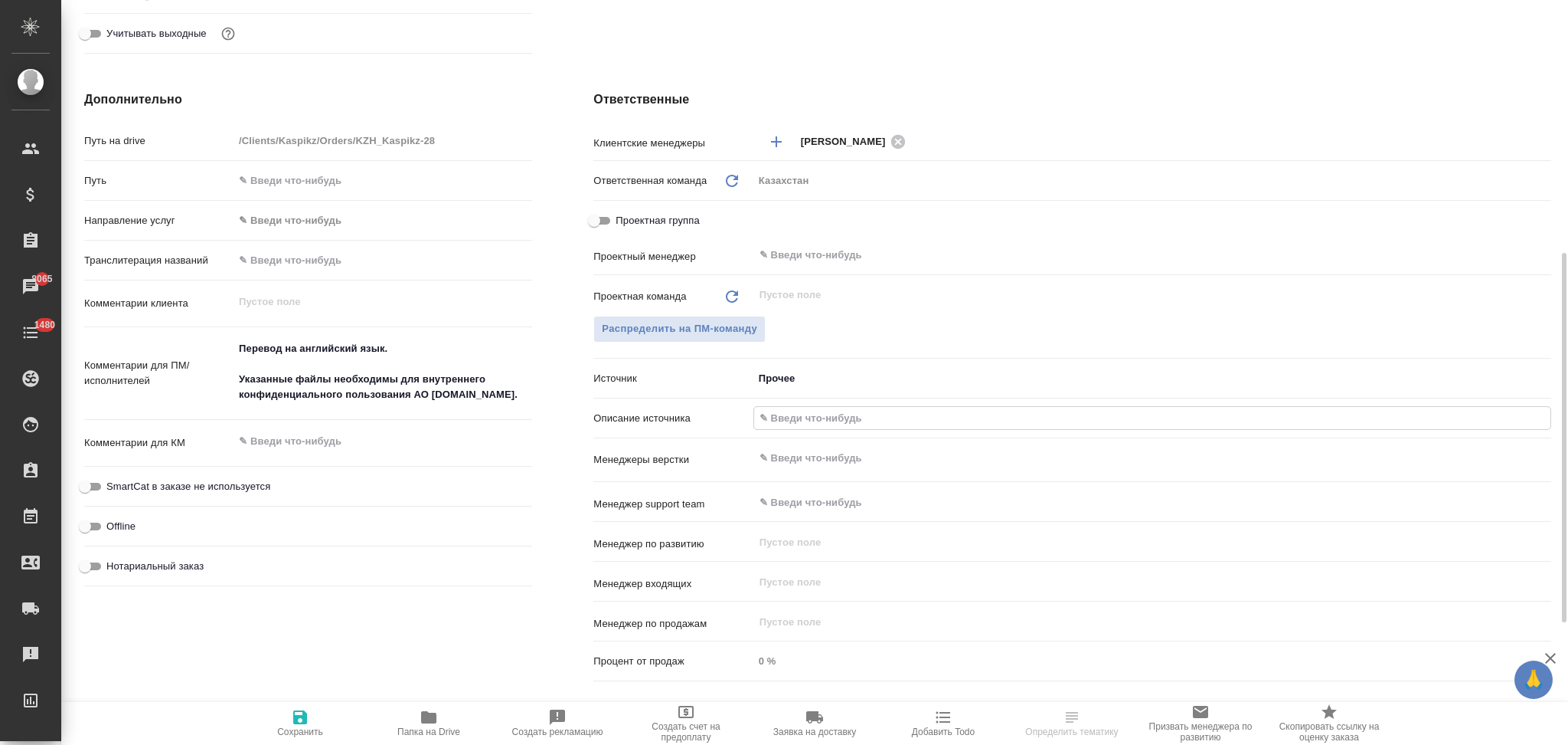
click at [795, 414] on input "text" at bounding box center [1152, 418] width 797 height 22
type input "Клиент от Сейла"
type textarea "x"
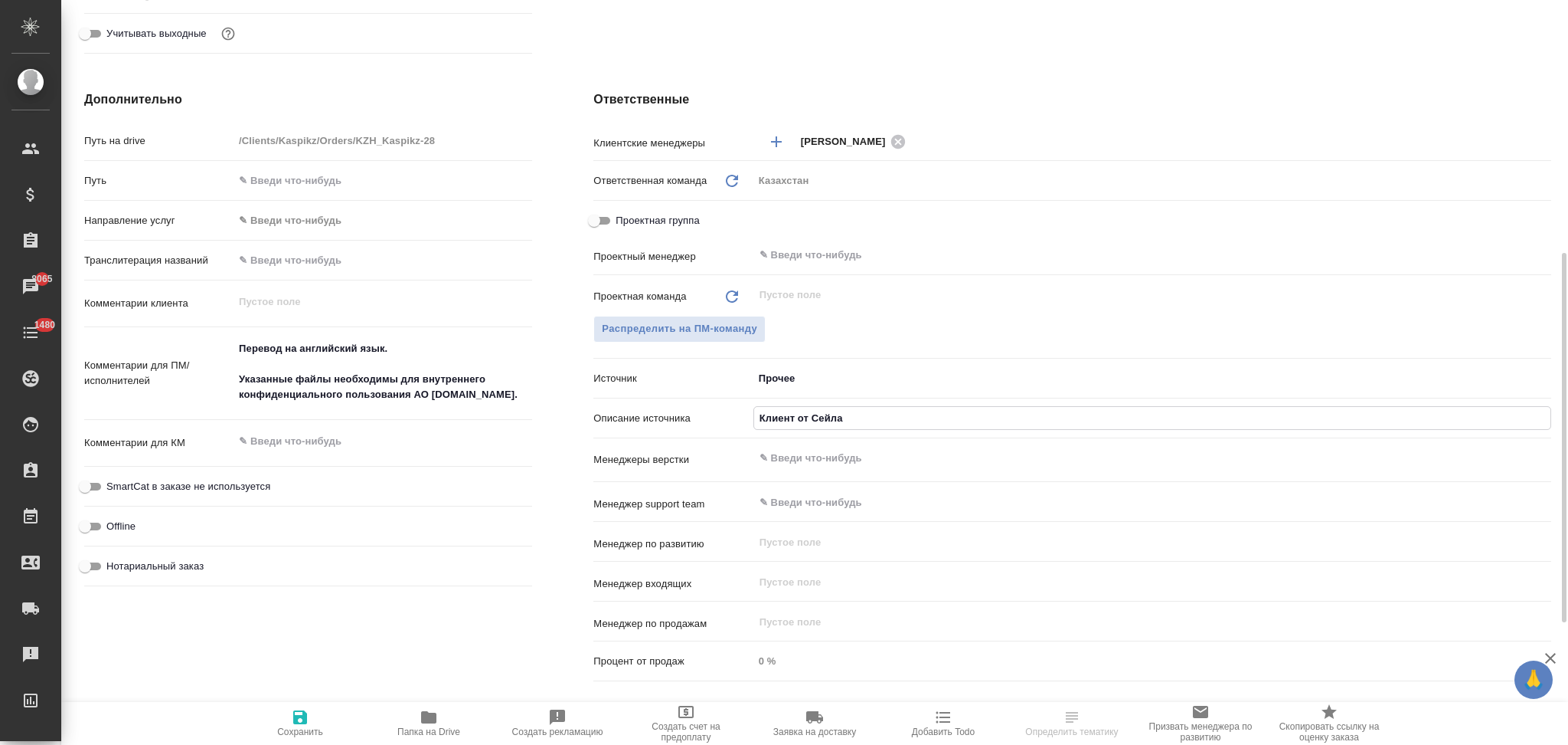
click at [301, 715] on icon "button" at bounding box center [300, 717] width 18 height 18
type textarea "x"
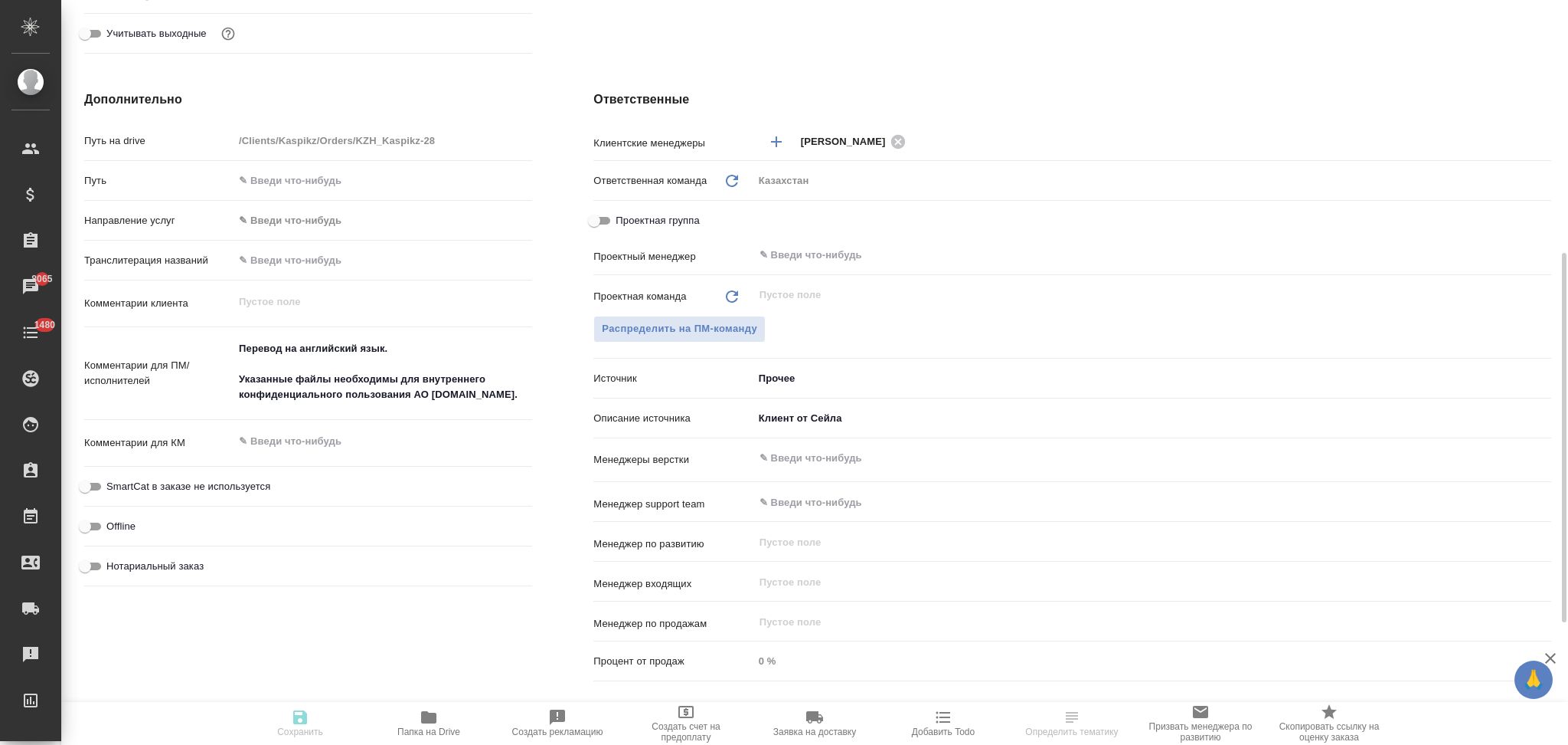
type textarea "x"
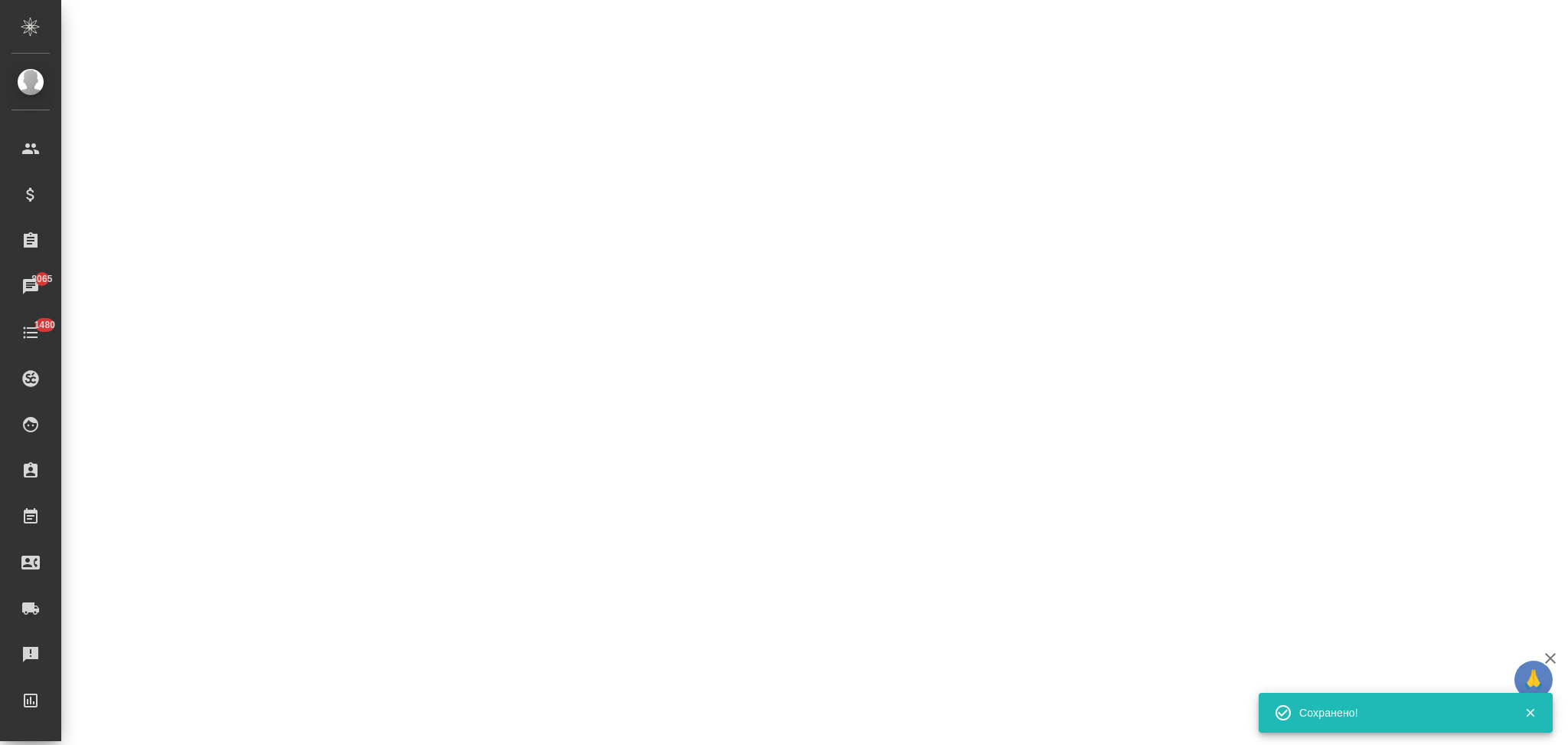
select select "RU"
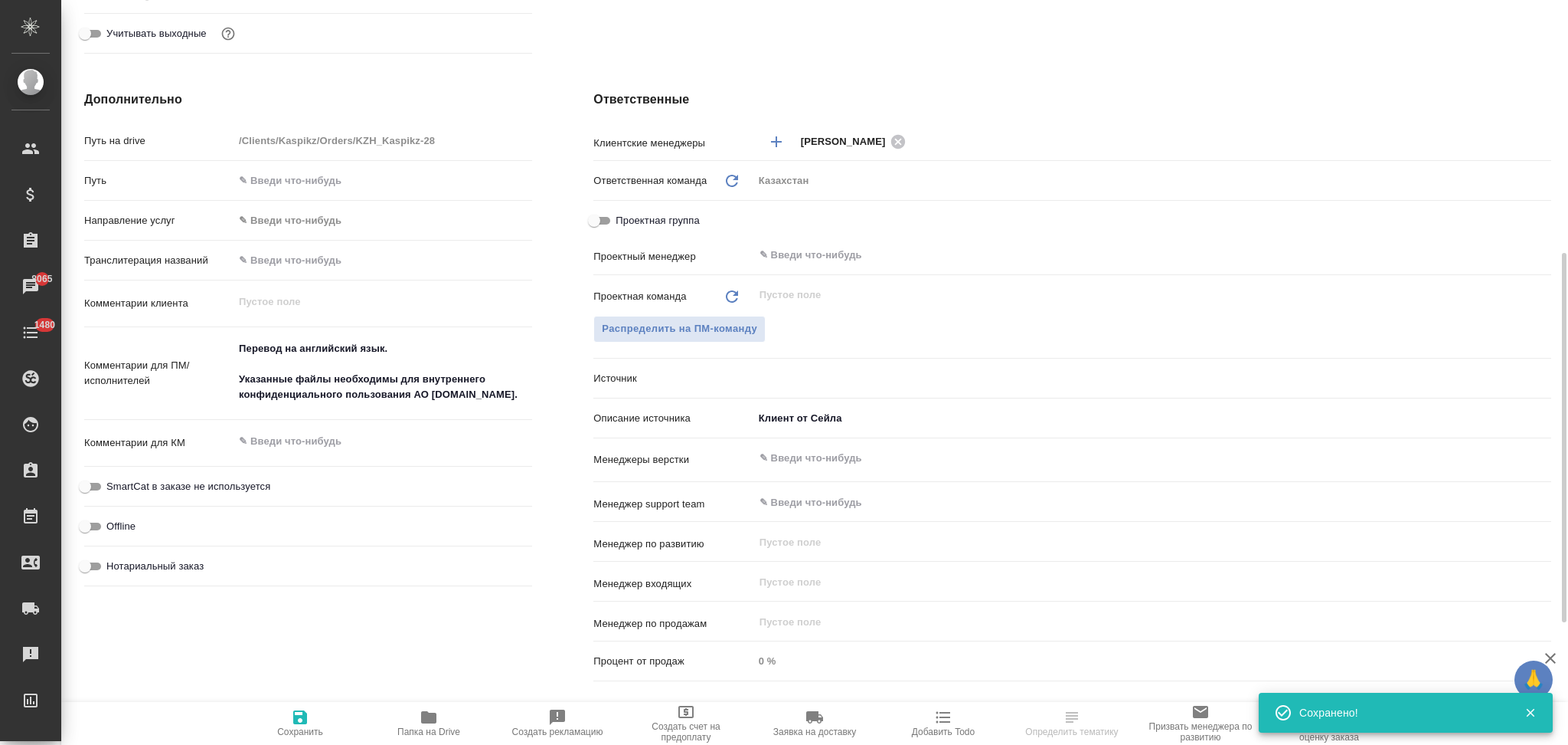
type textarea "x"
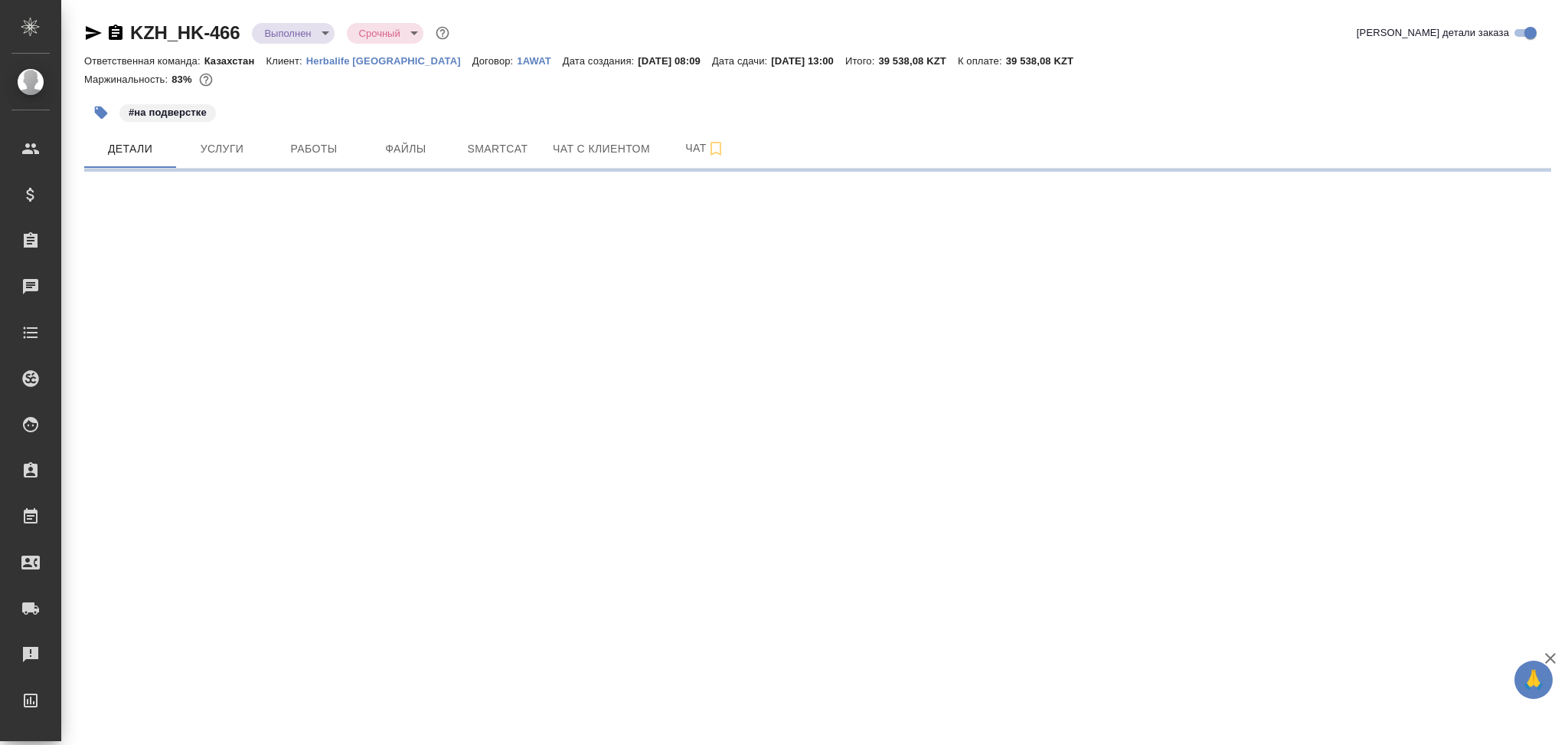
select select "RU"
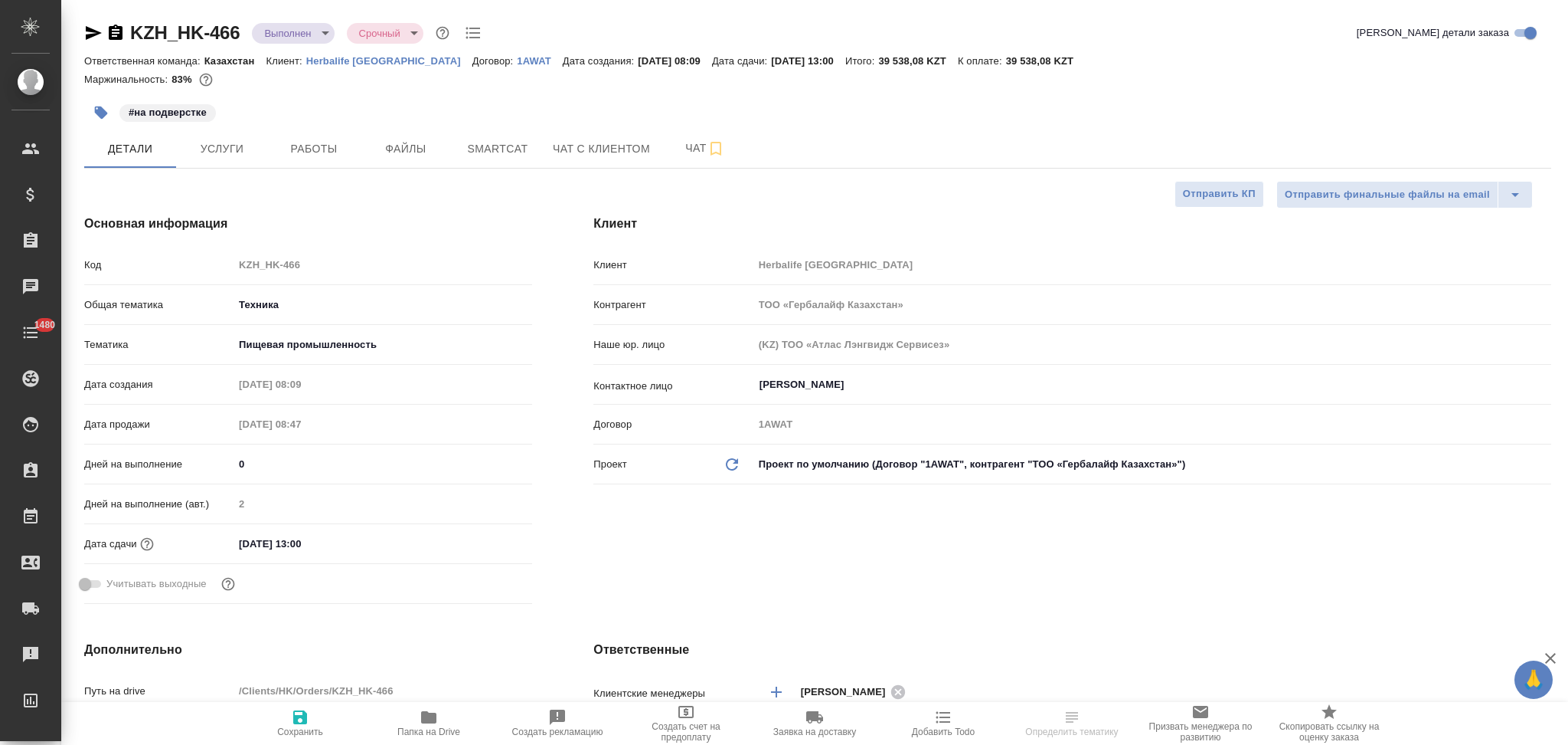
type textarea "x"
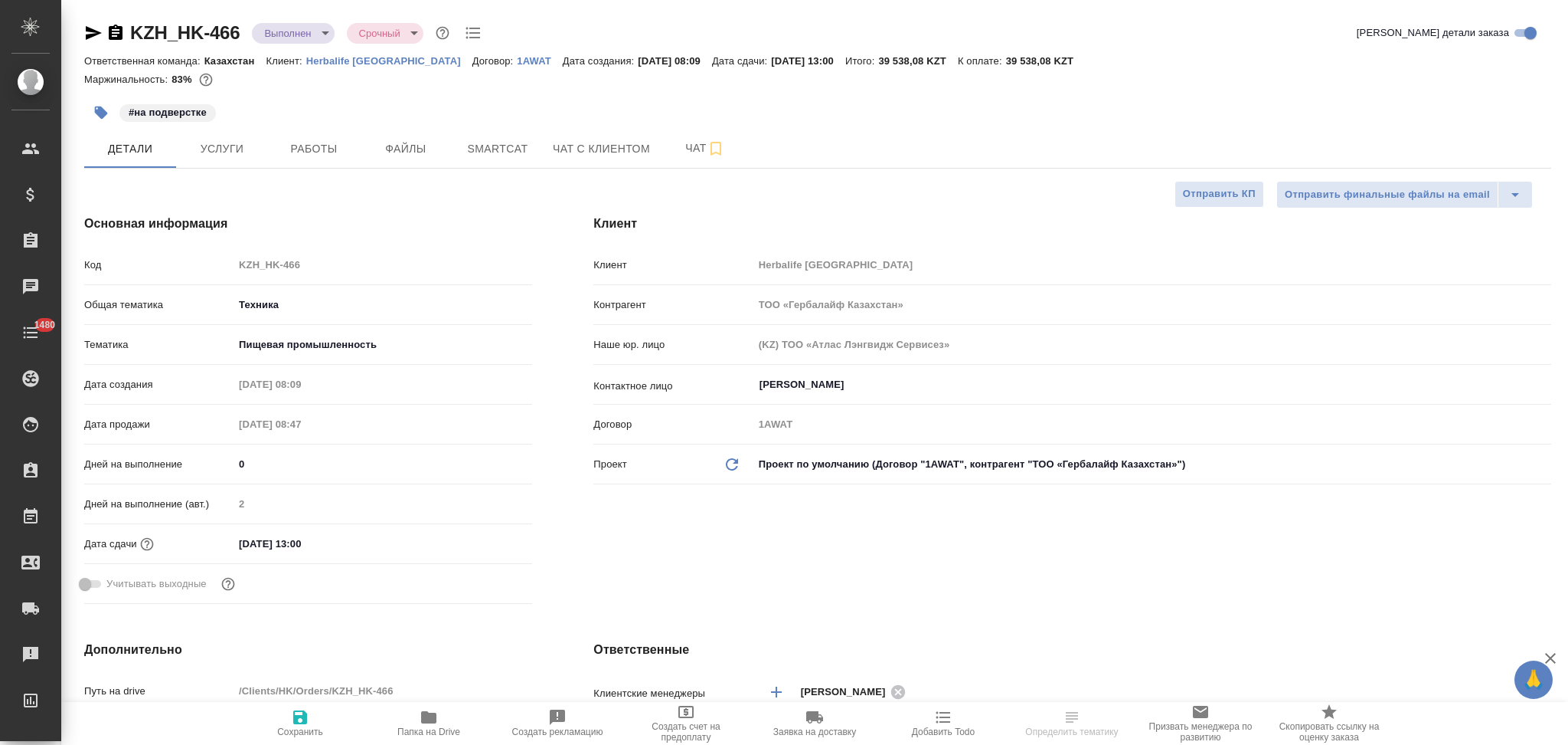
type textarea "x"
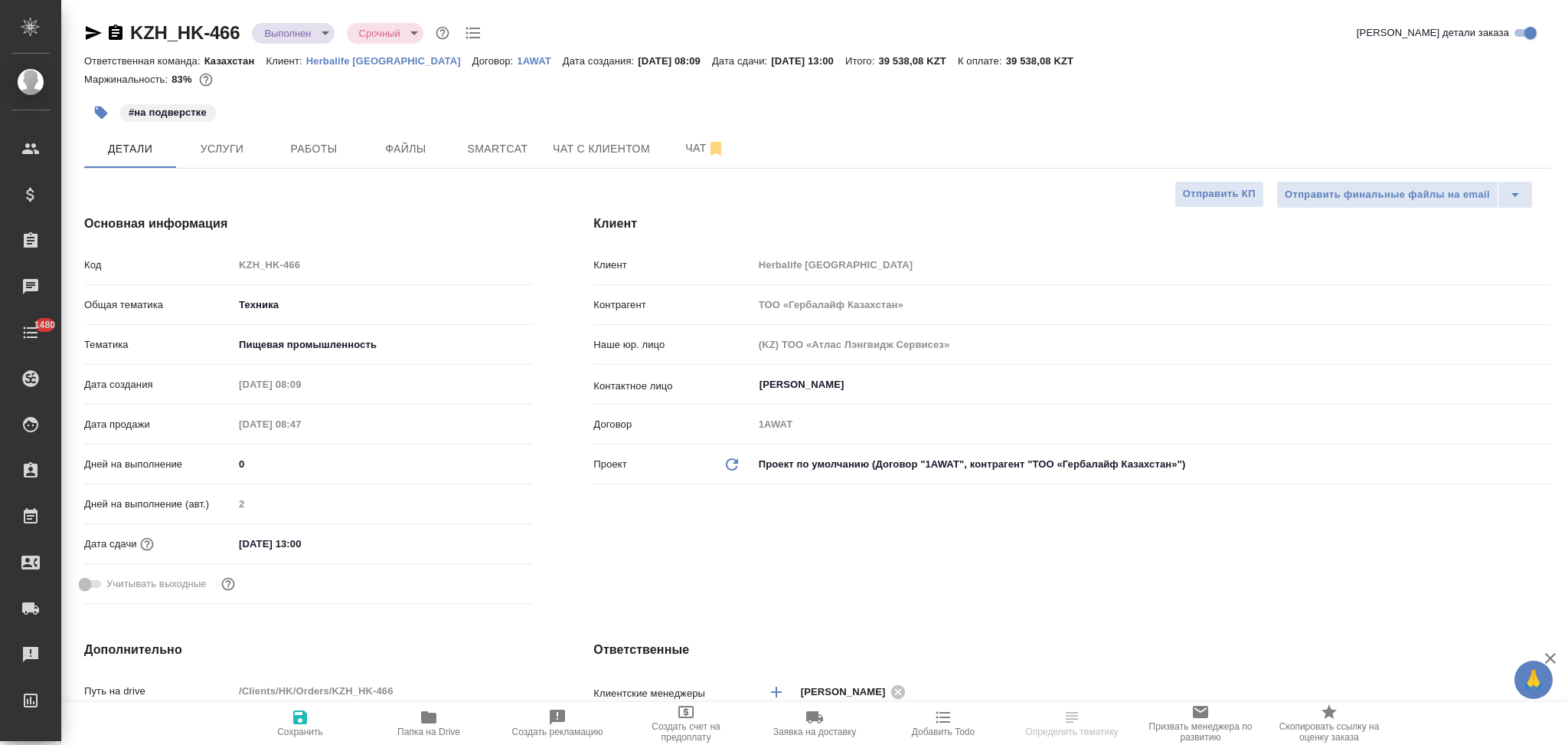
type textarea "x"
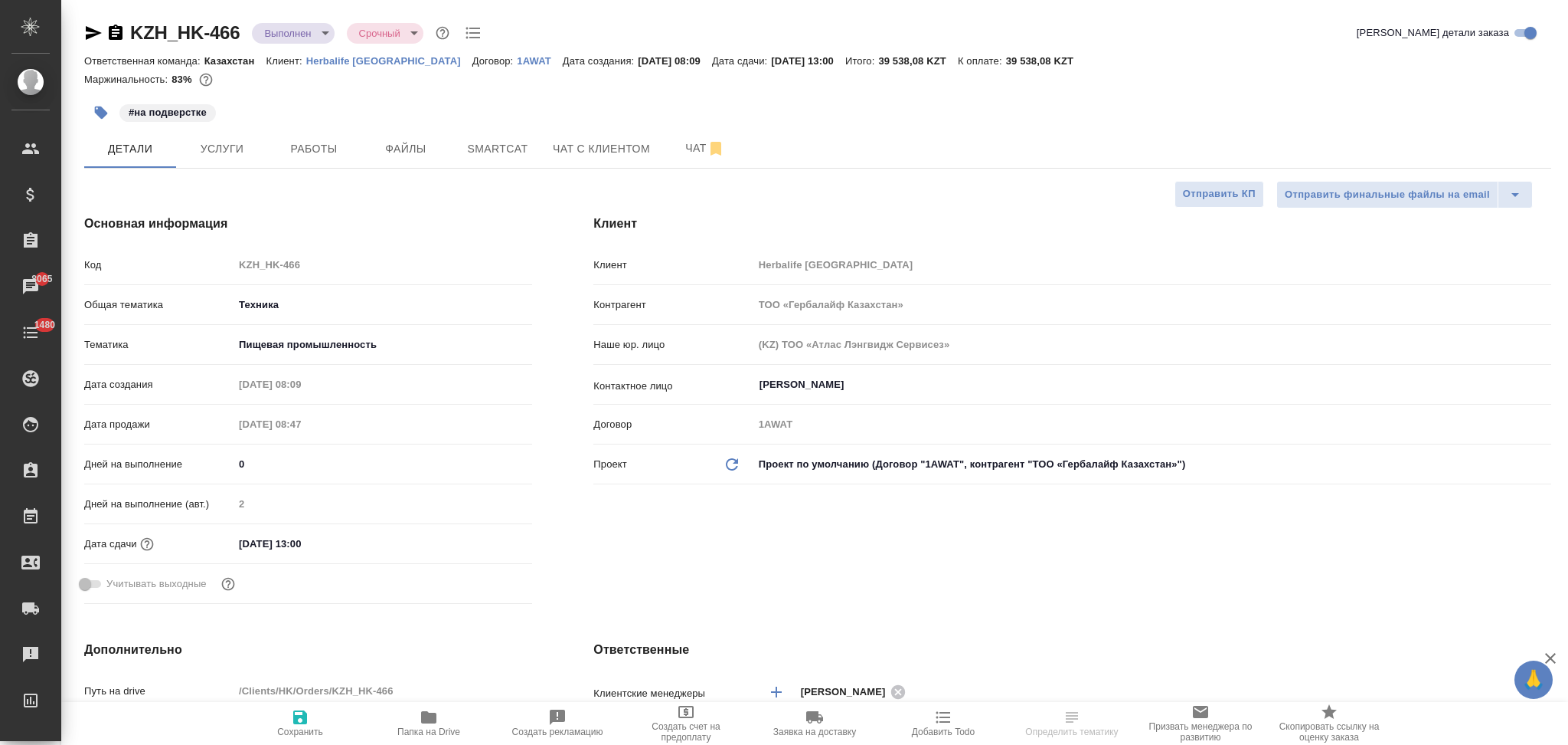
select select "RU"
type textarea "x"
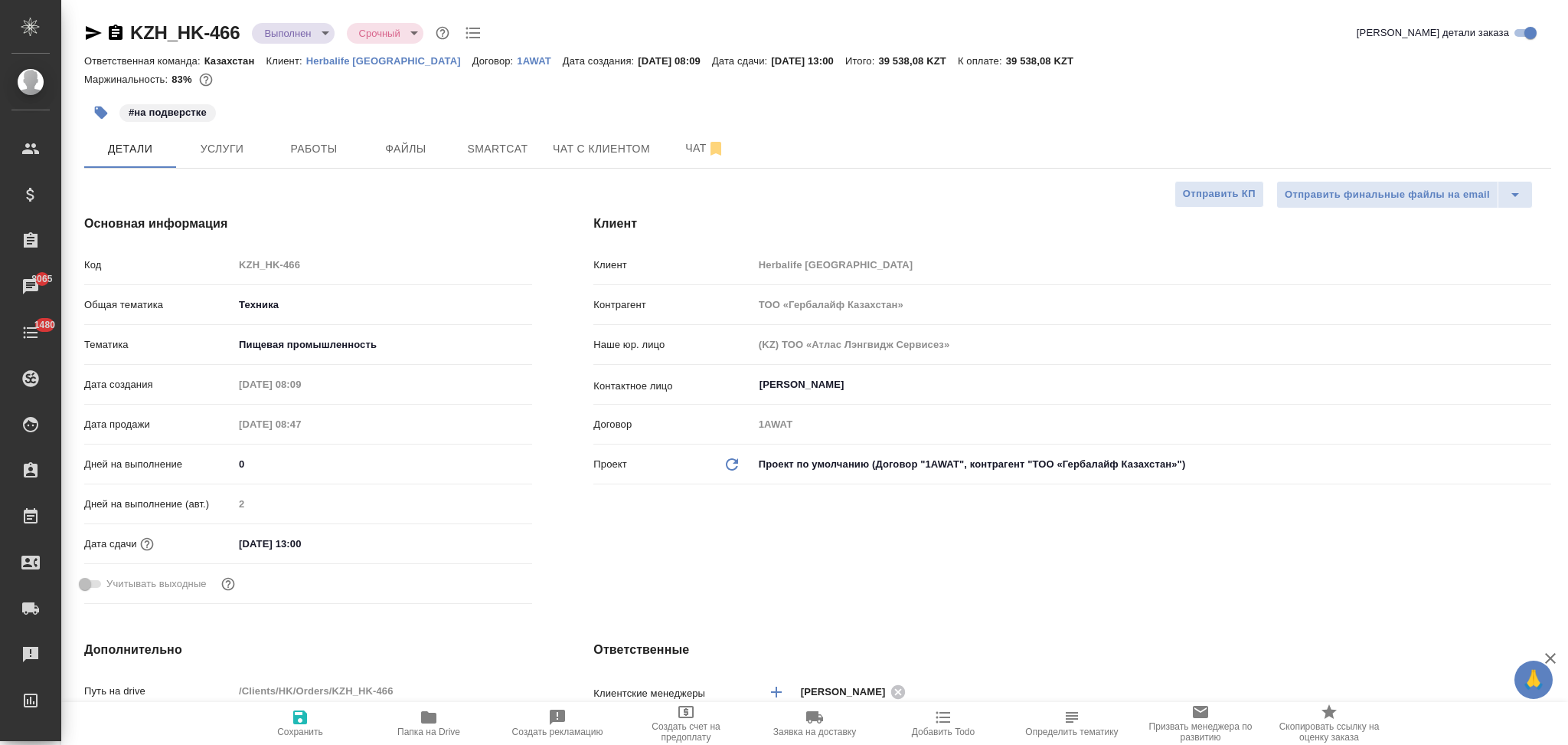
type textarea "x"
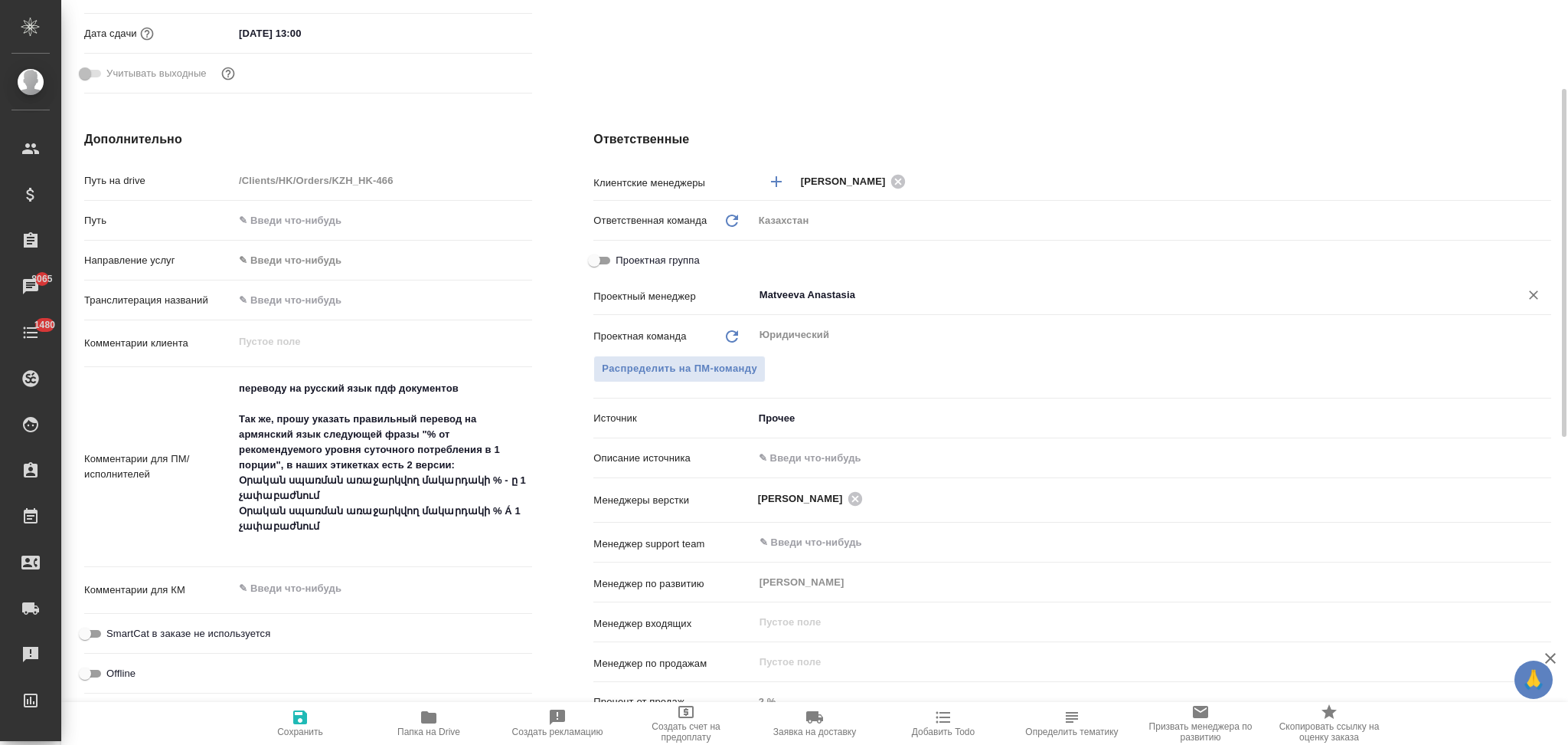
scroll to position [613, 0]
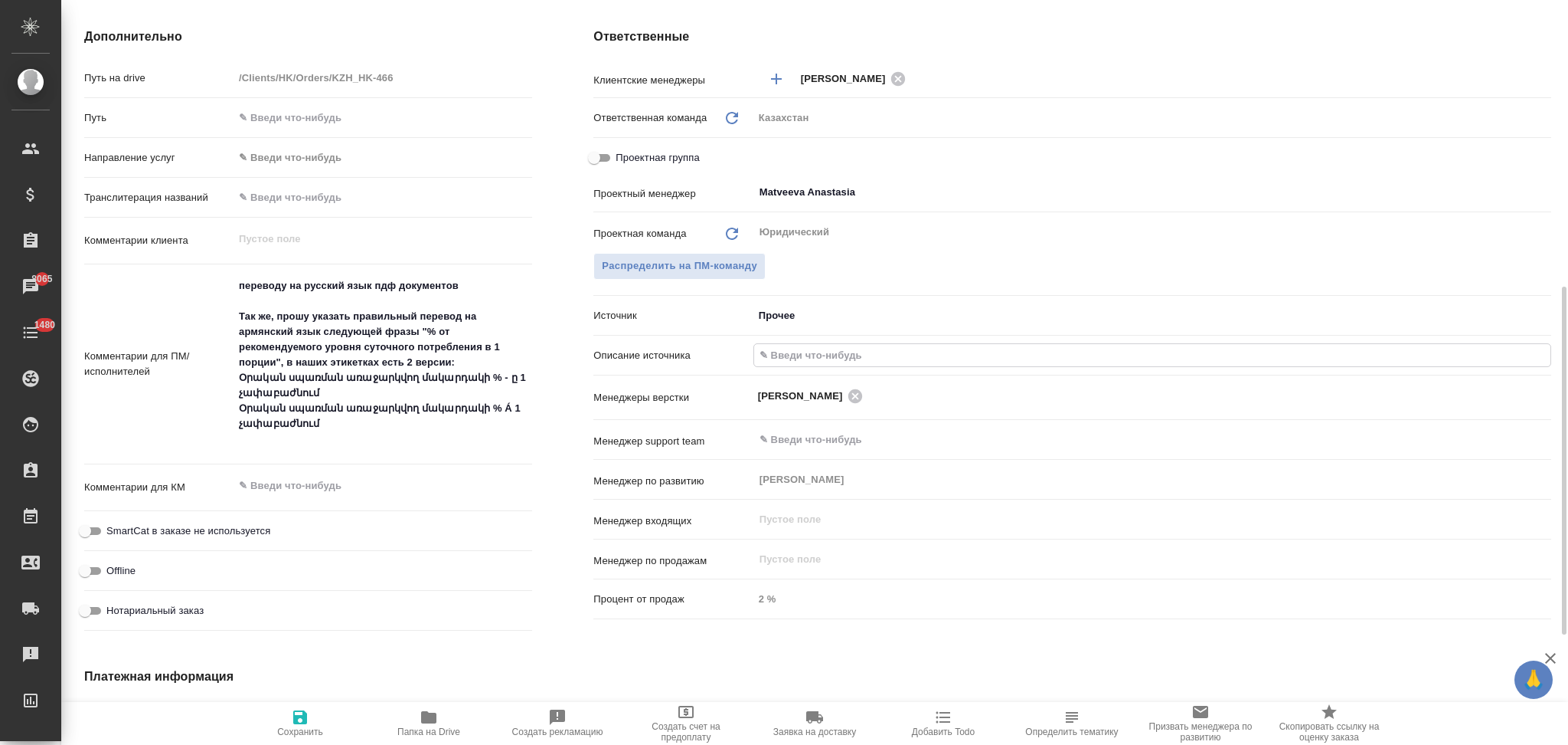
click at [788, 358] on input "text" at bounding box center [1152, 355] width 797 height 22
type input "Клиент от Сейла"
type textarea "x"
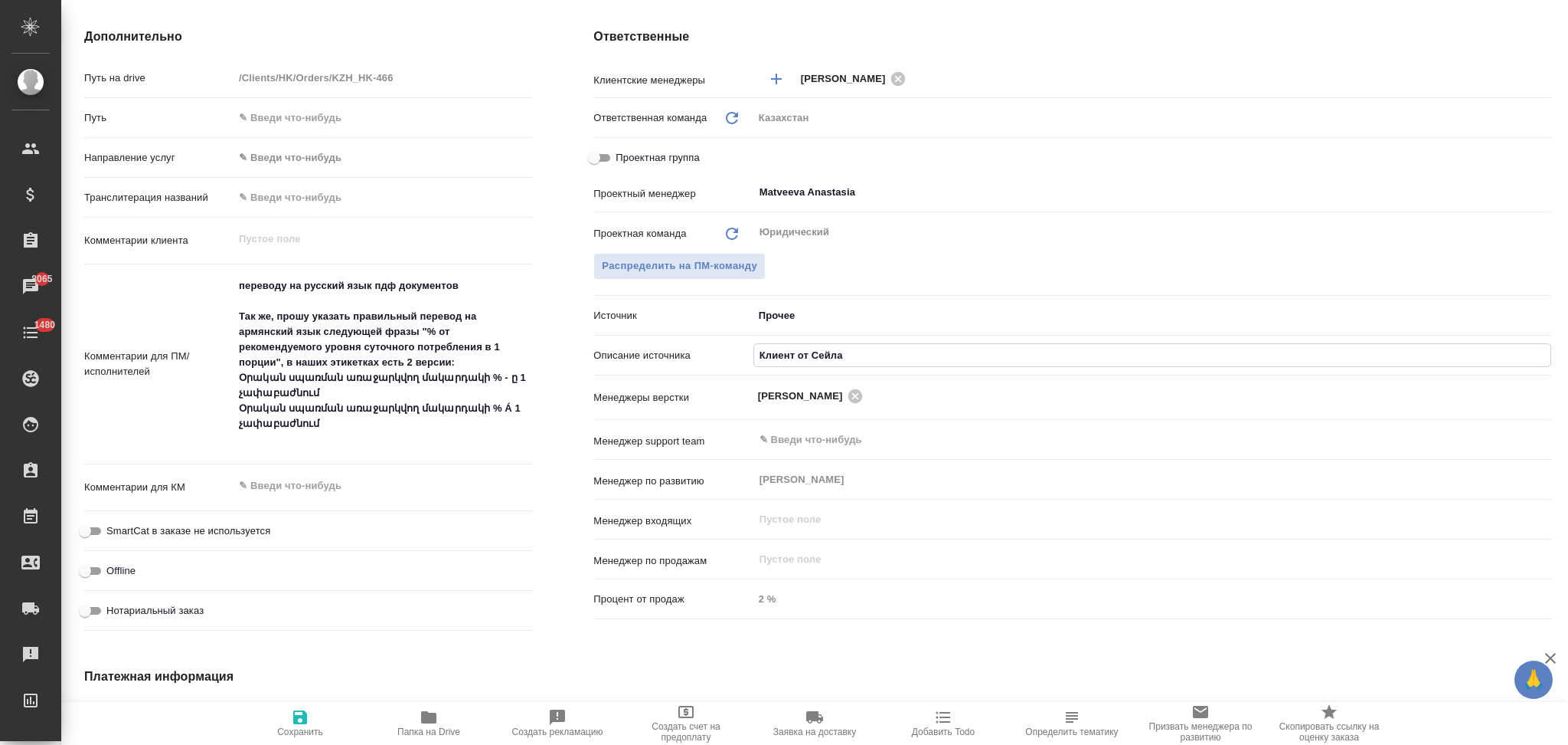
click at [302, 710] on icon "button" at bounding box center [300, 717] width 18 height 18
type textarea "x"
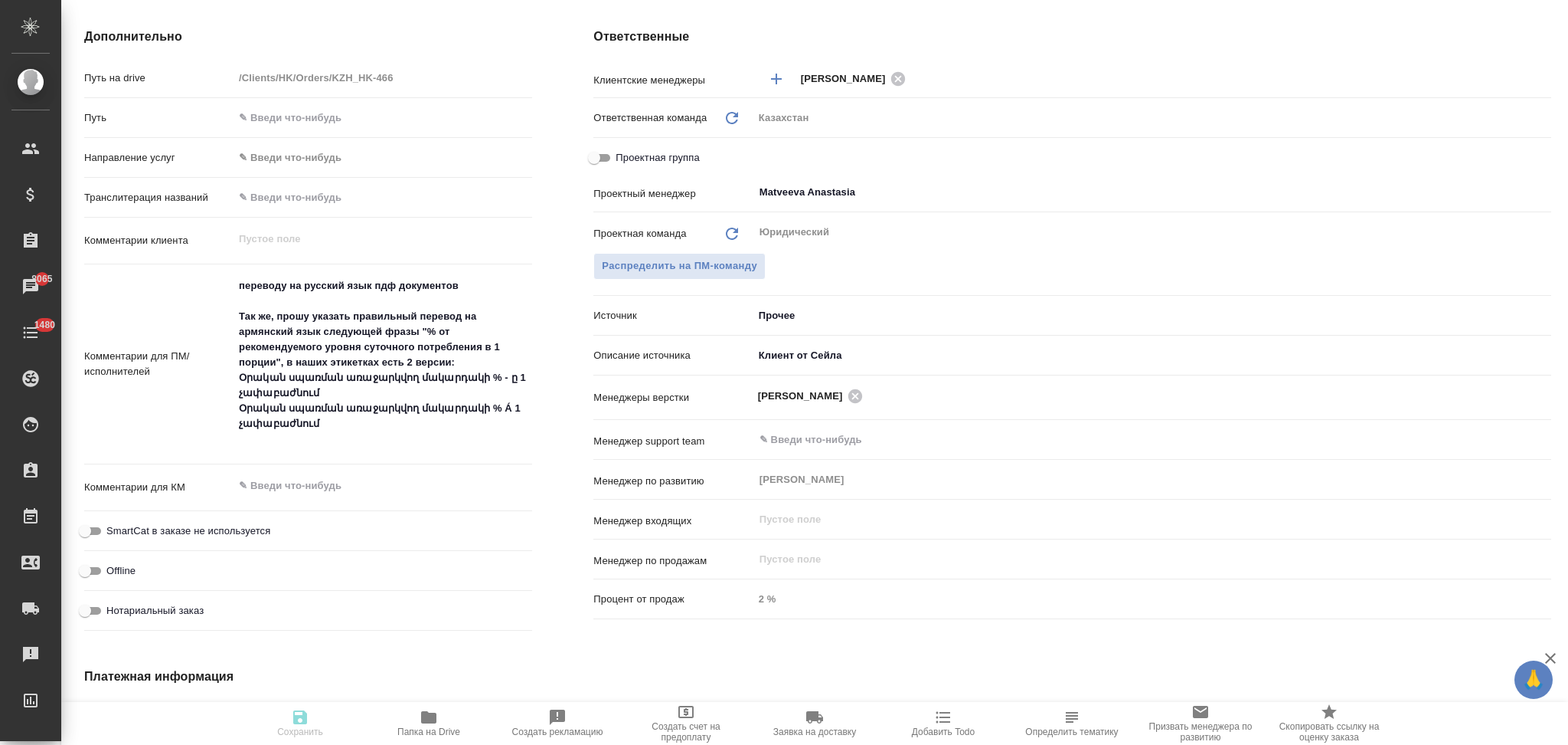
type textarea "x"
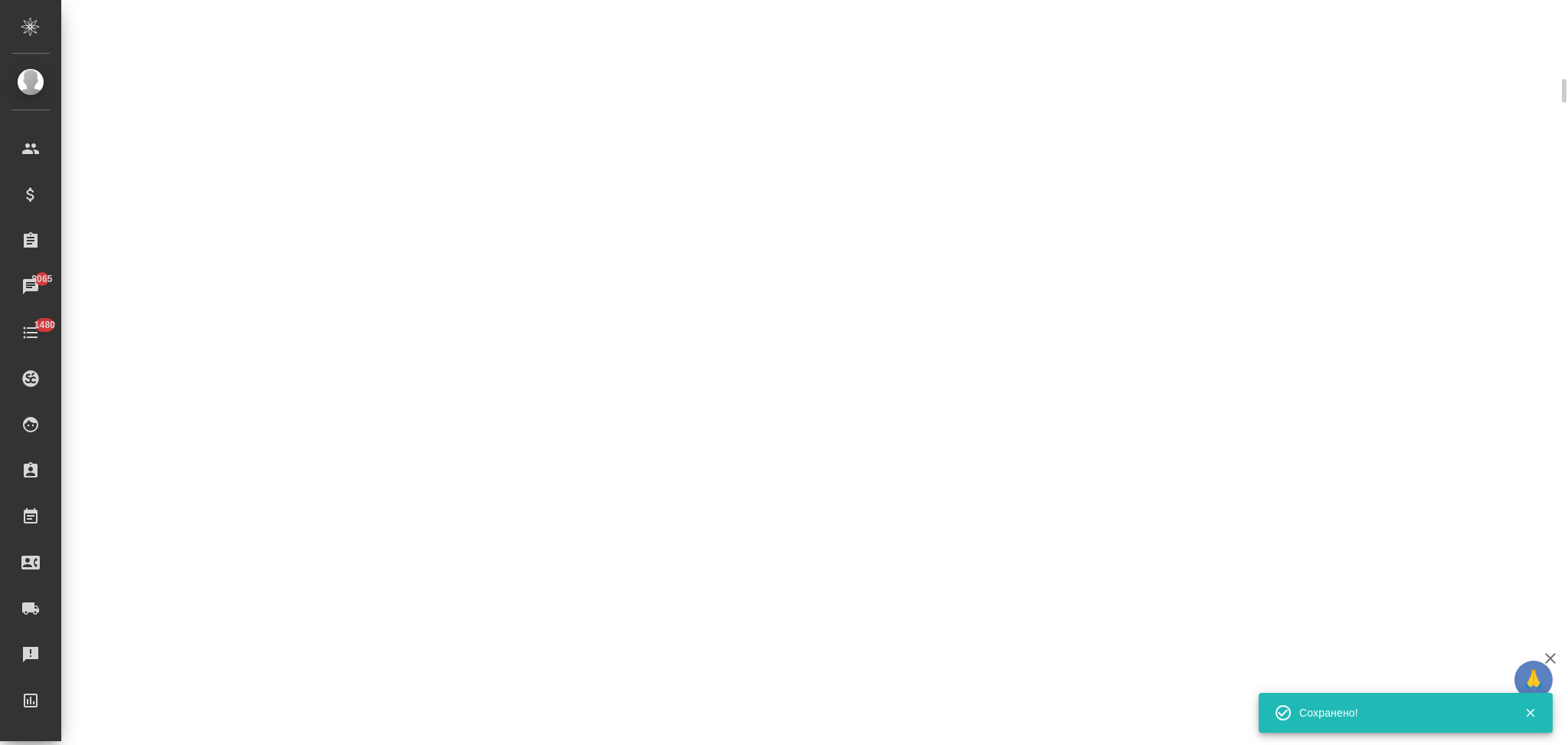
select select "RU"
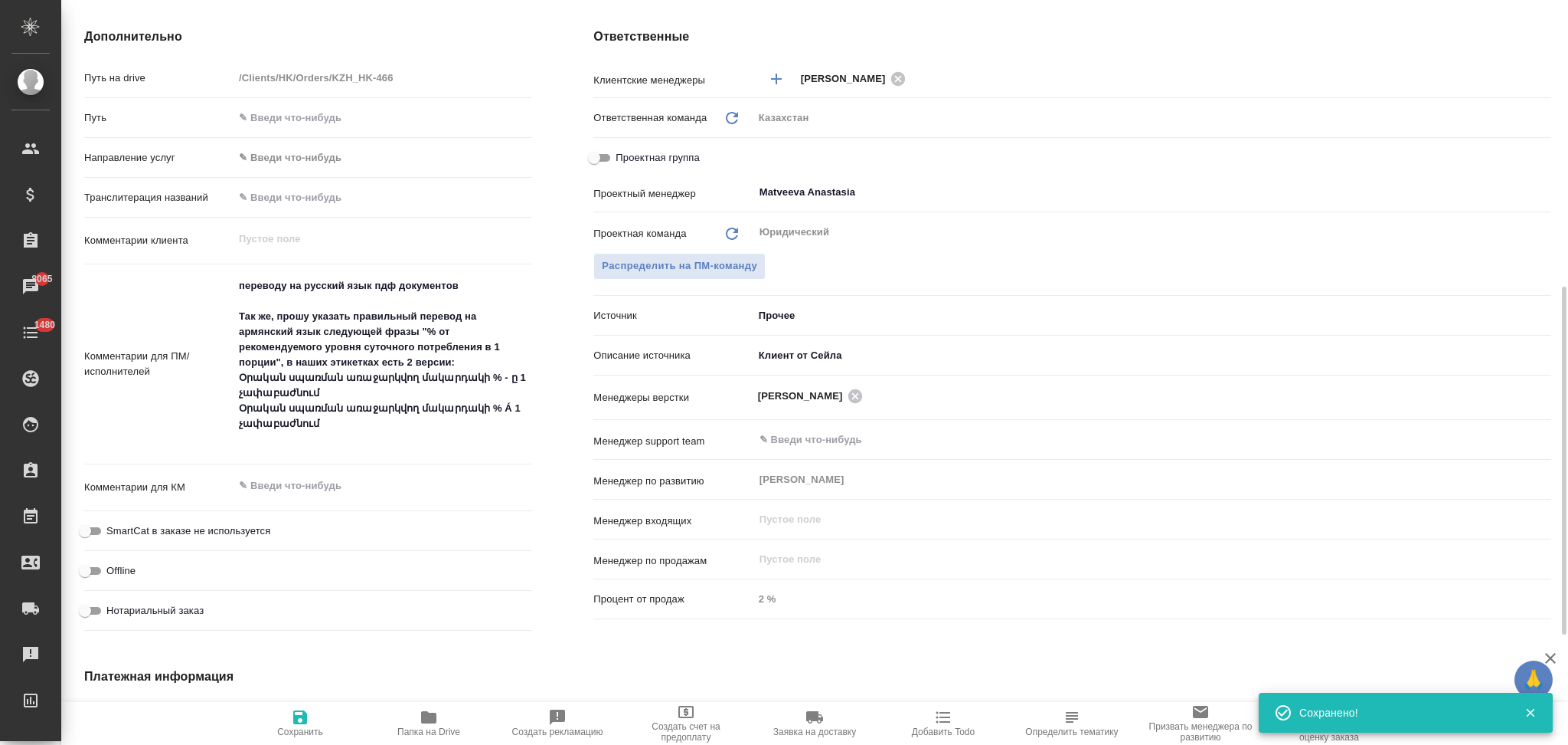
type textarea "x"
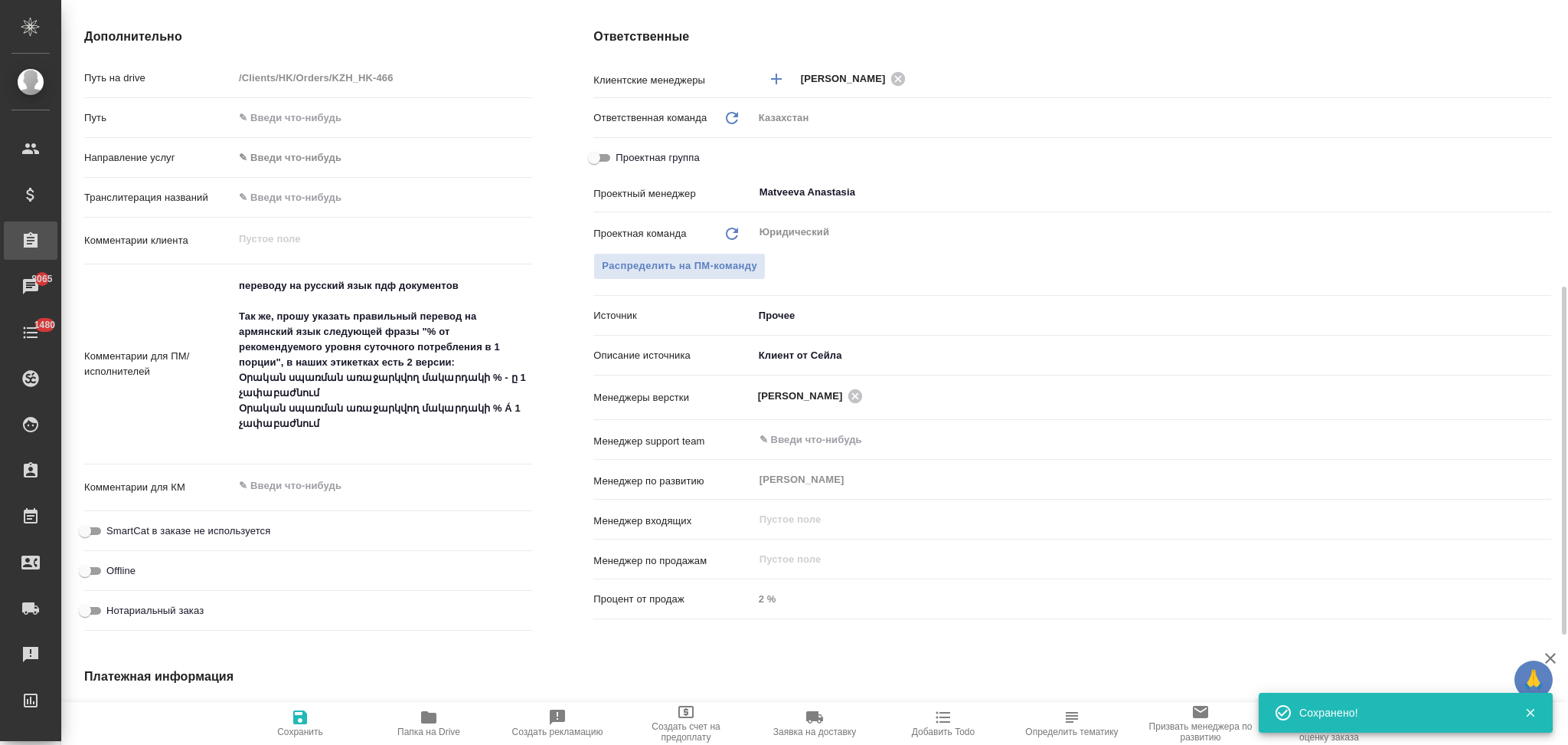
type textarea "x"
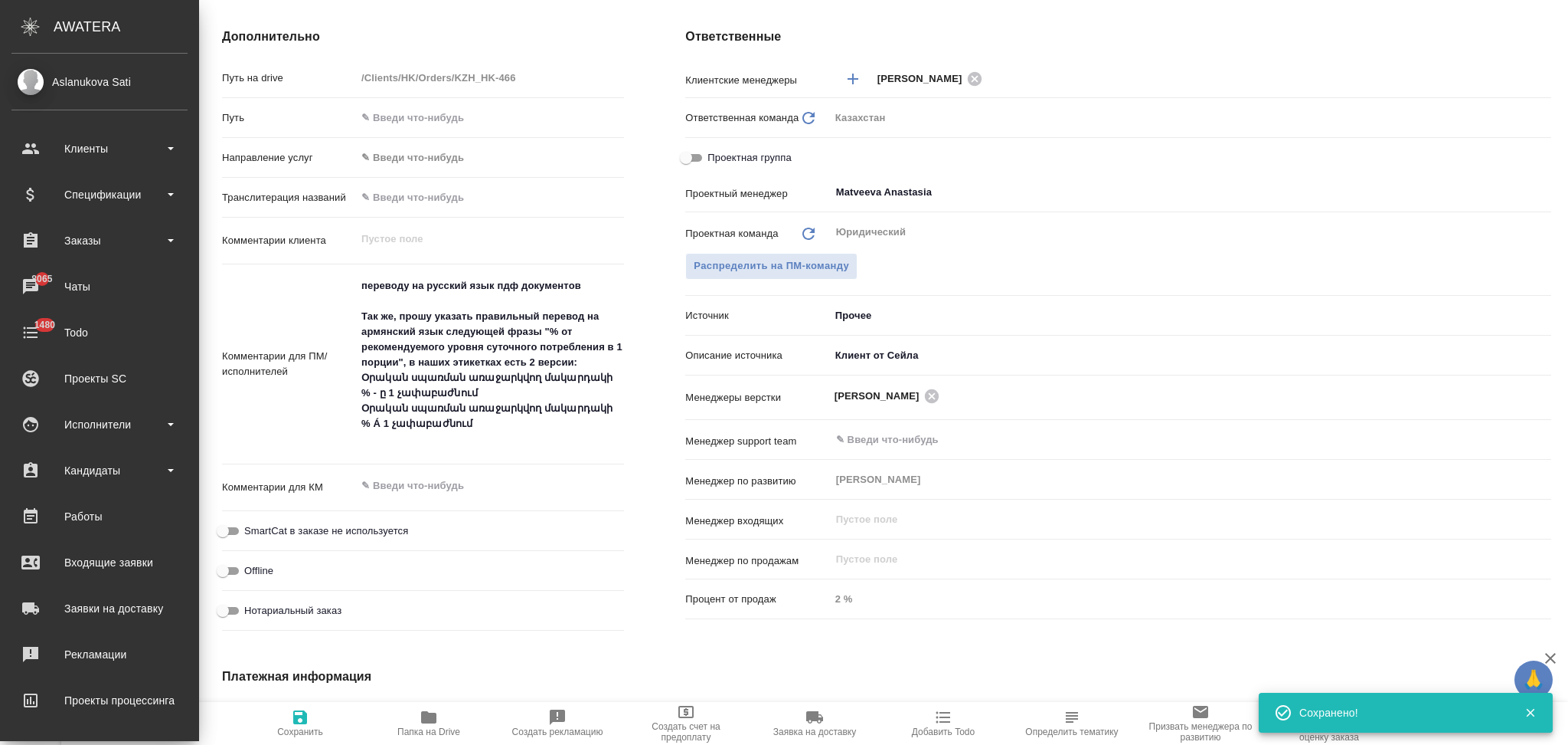
type textarea "x"
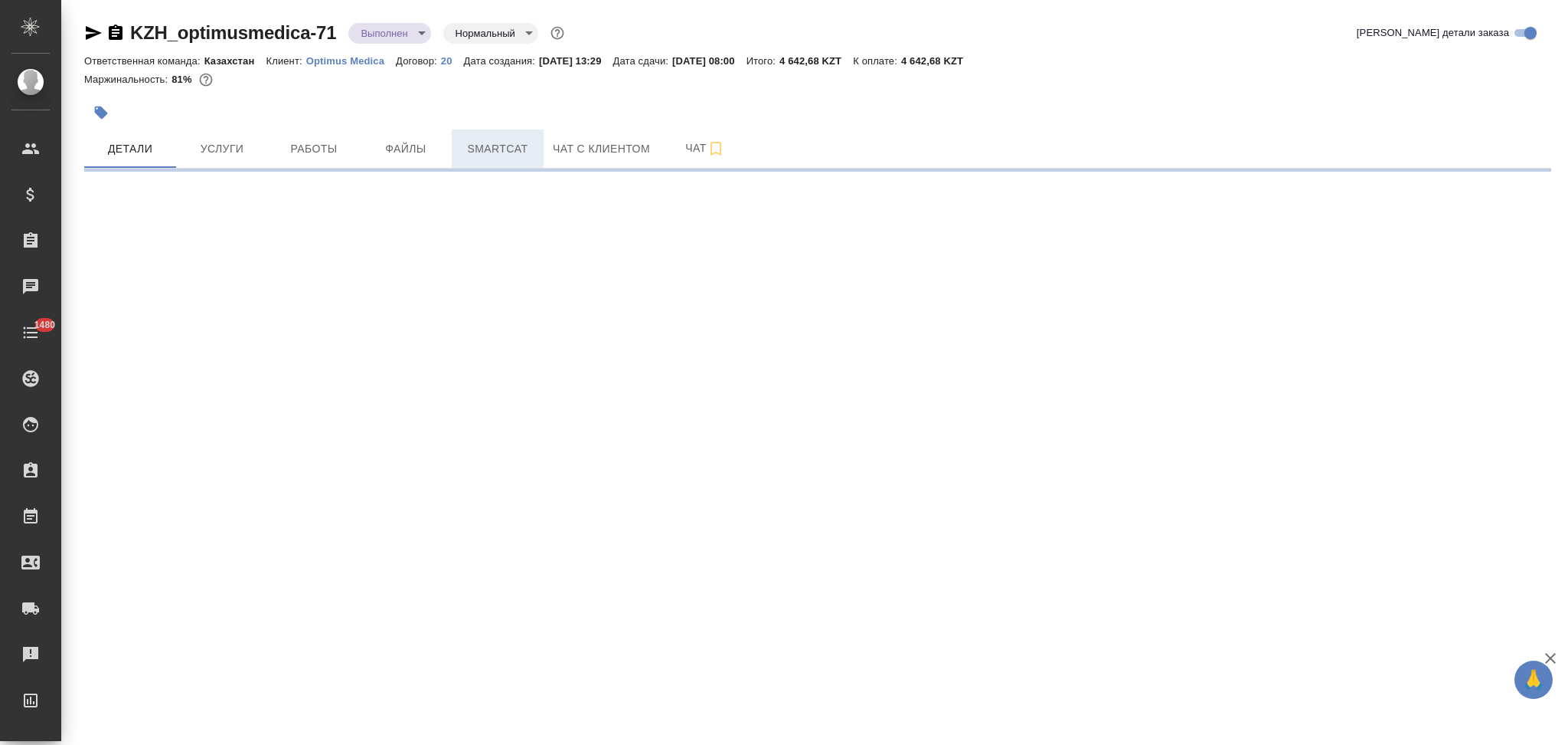
select select "RU"
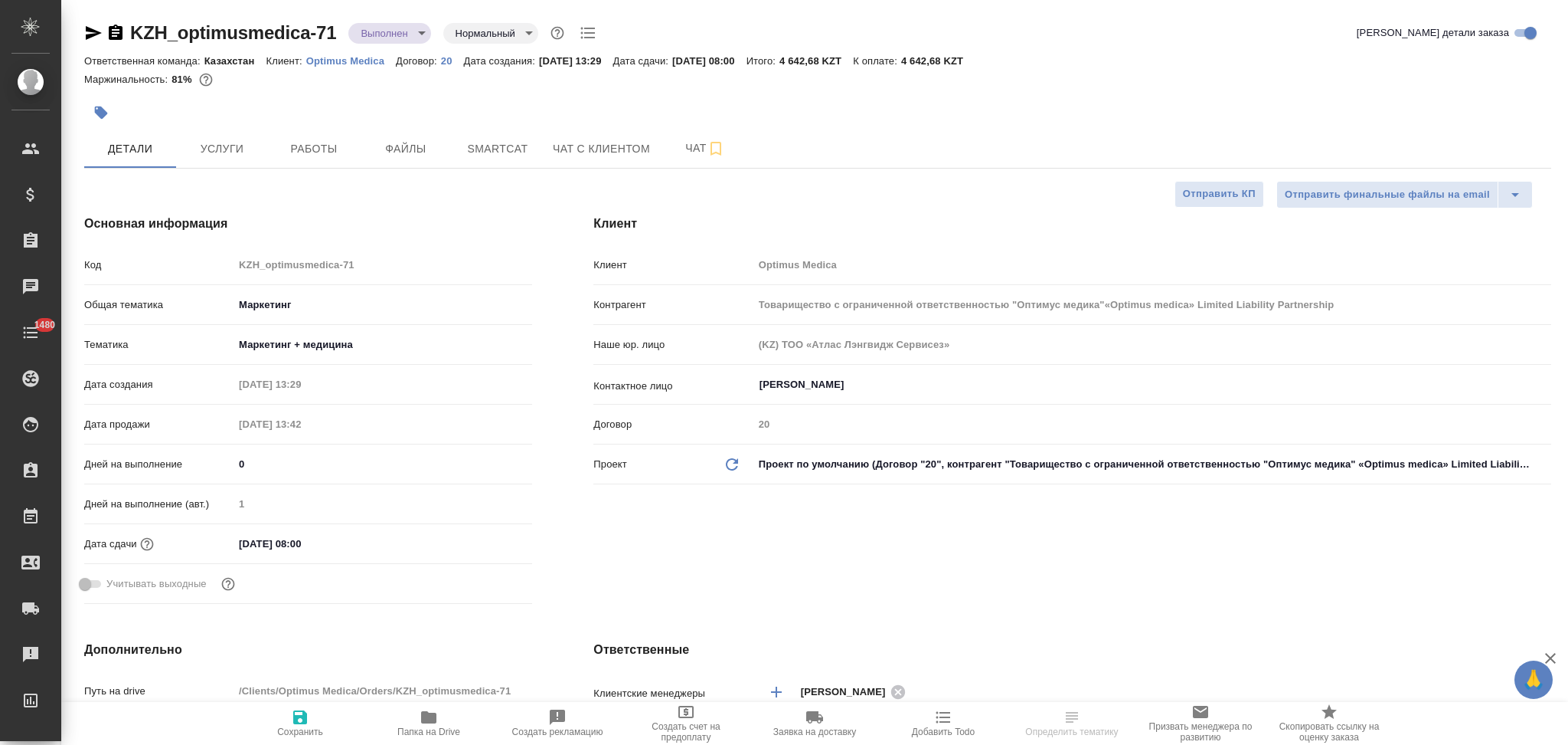
type input "Товарищество с ограниченной ответственностью "Оптимус медика"«Optimus medica» L…"
type textarea "x"
type input "Товарищество с ограниченной ответственностью "Оптимус медика"«Optimus medica» L…"
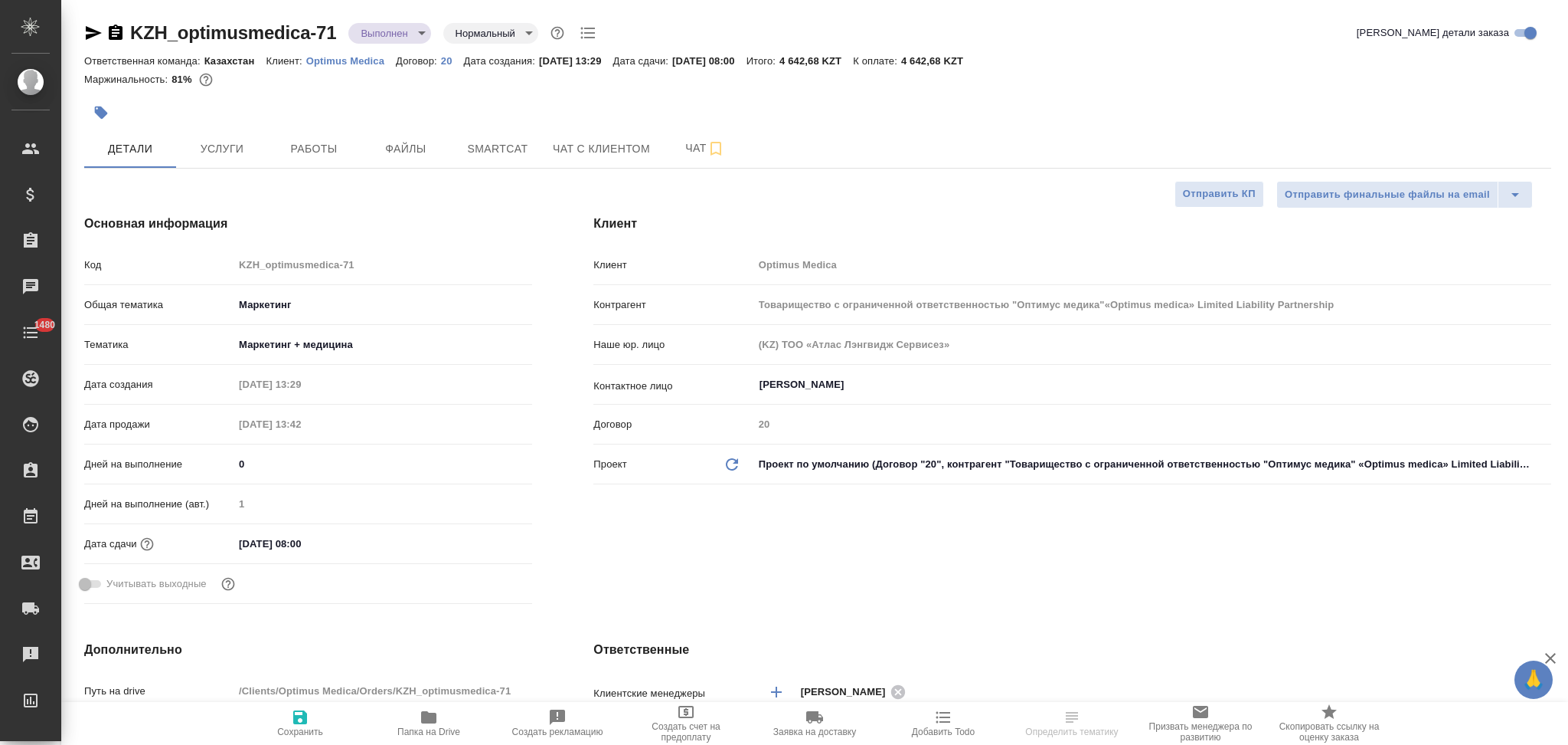
type textarea "x"
click at [420, 725] on icon "button" at bounding box center [428, 717] width 18 height 18
type input "Товарищество с ограниченной ответственностью "Оптимус медика"«Optimus medica» L…"
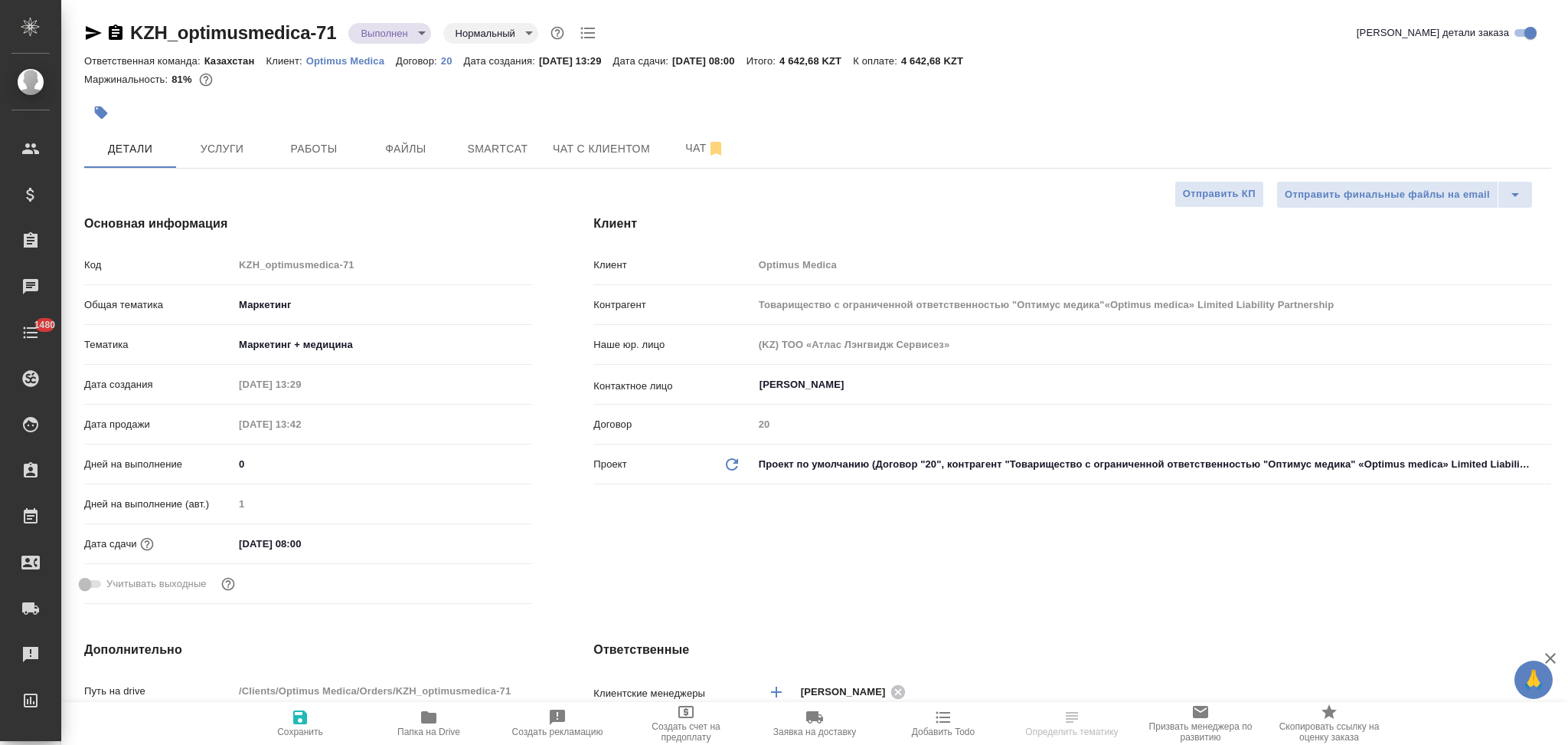
type textarea "x"
type input "Товарищество с ограниченной ответственностью "Оптимус медика"«Optimus medica» L…"
type textarea "x"
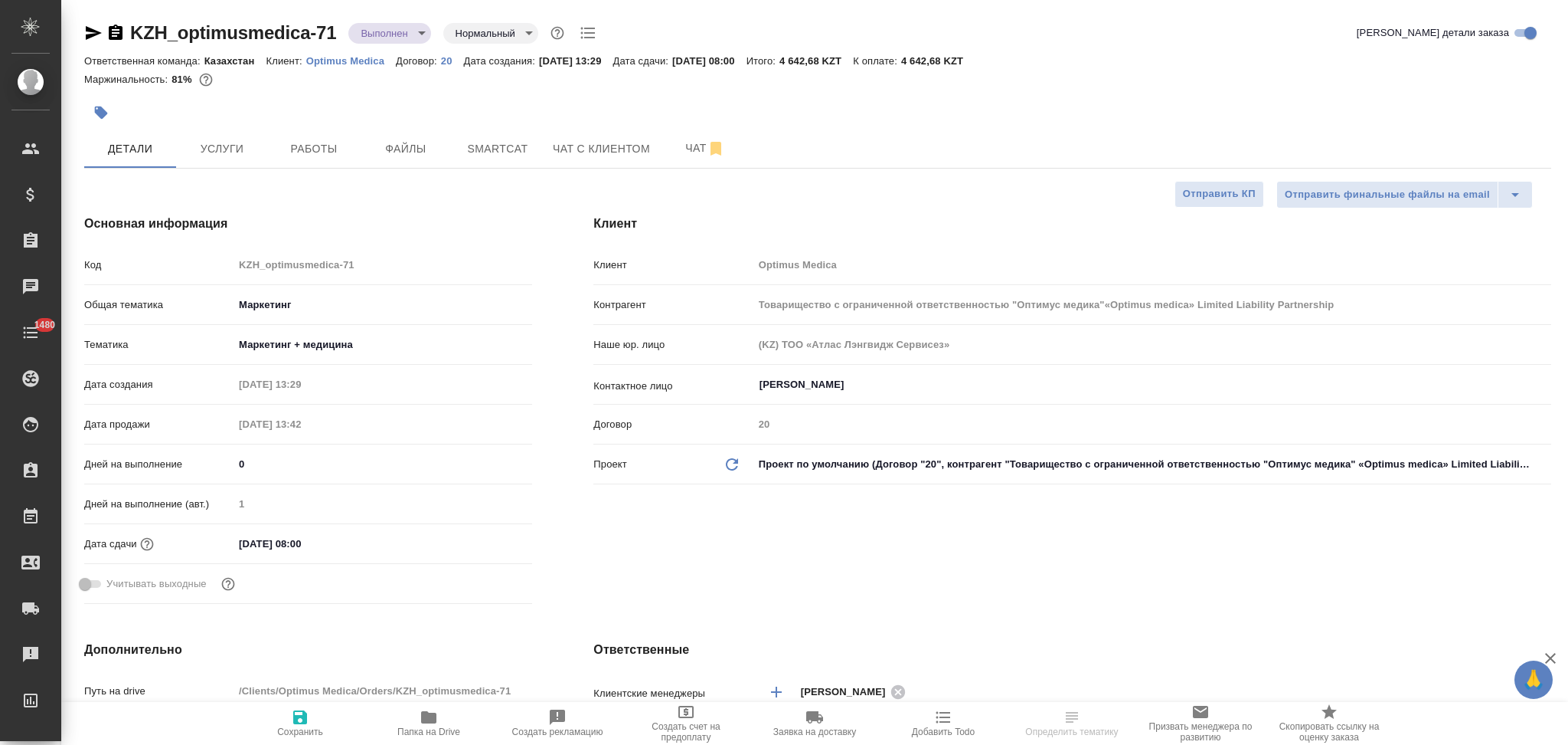
type textarea "x"
click at [319, 153] on span "Работы" at bounding box center [313, 149] width 73 height 19
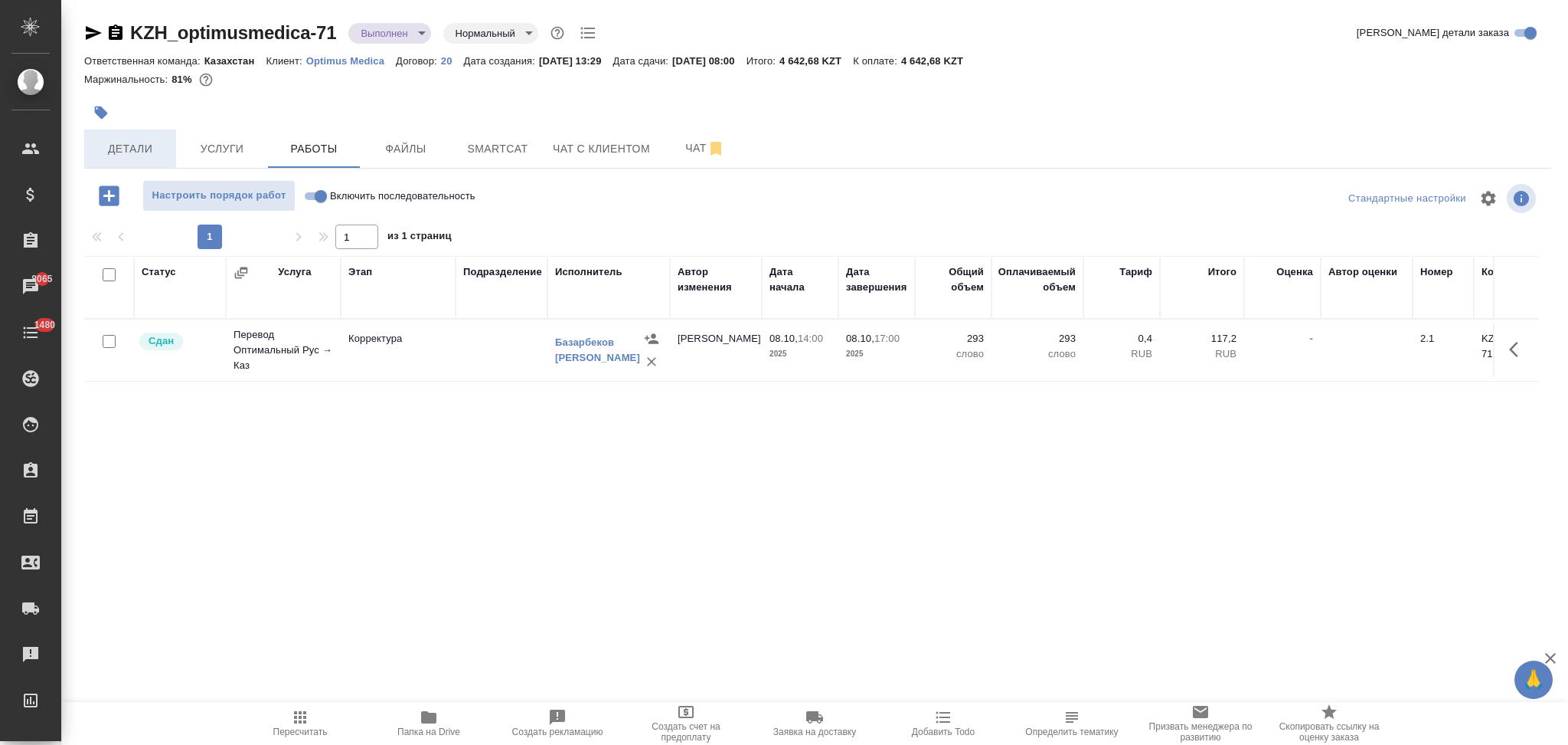
click at [125, 148] on span "Детали" at bounding box center [129, 149] width 73 height 19
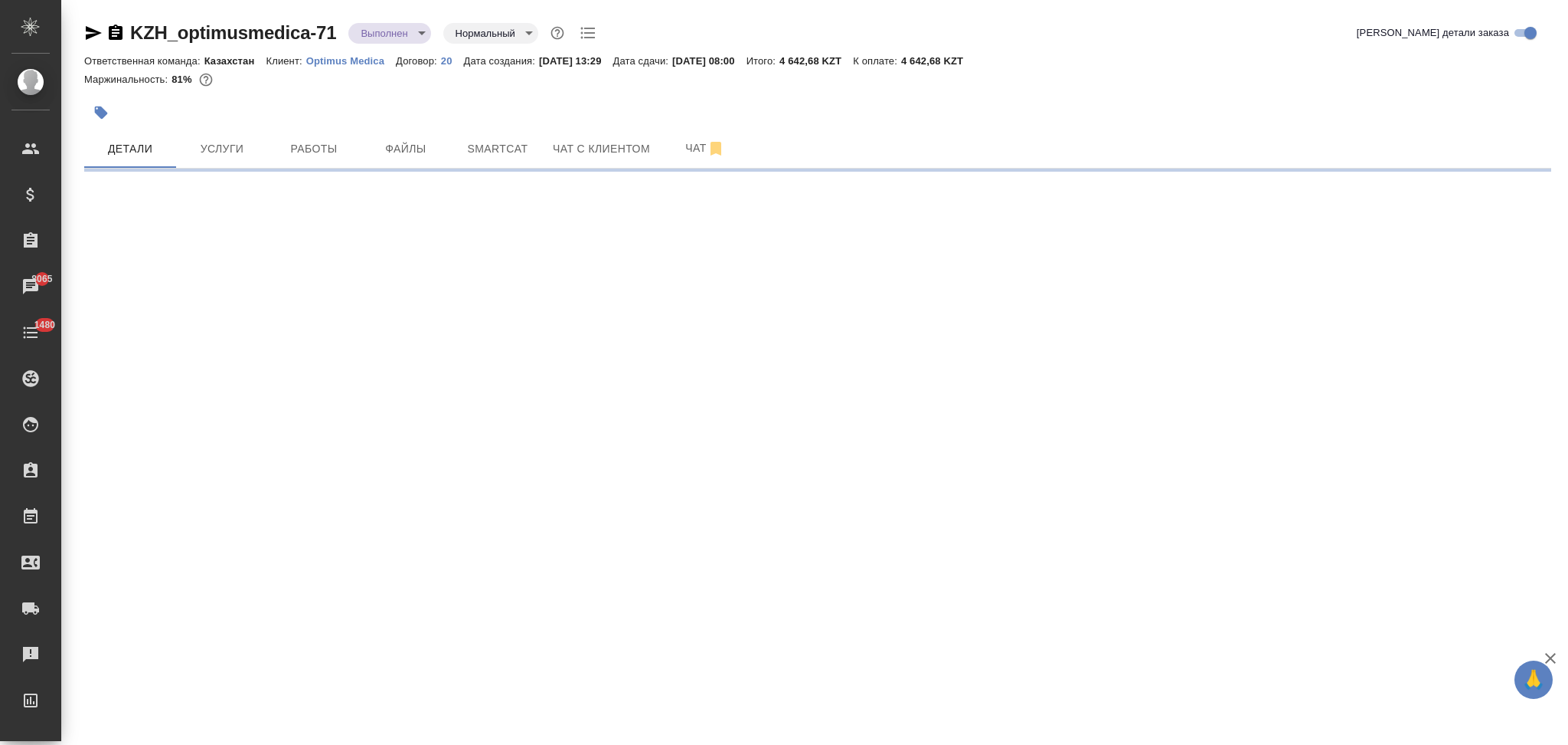
select select "RU"
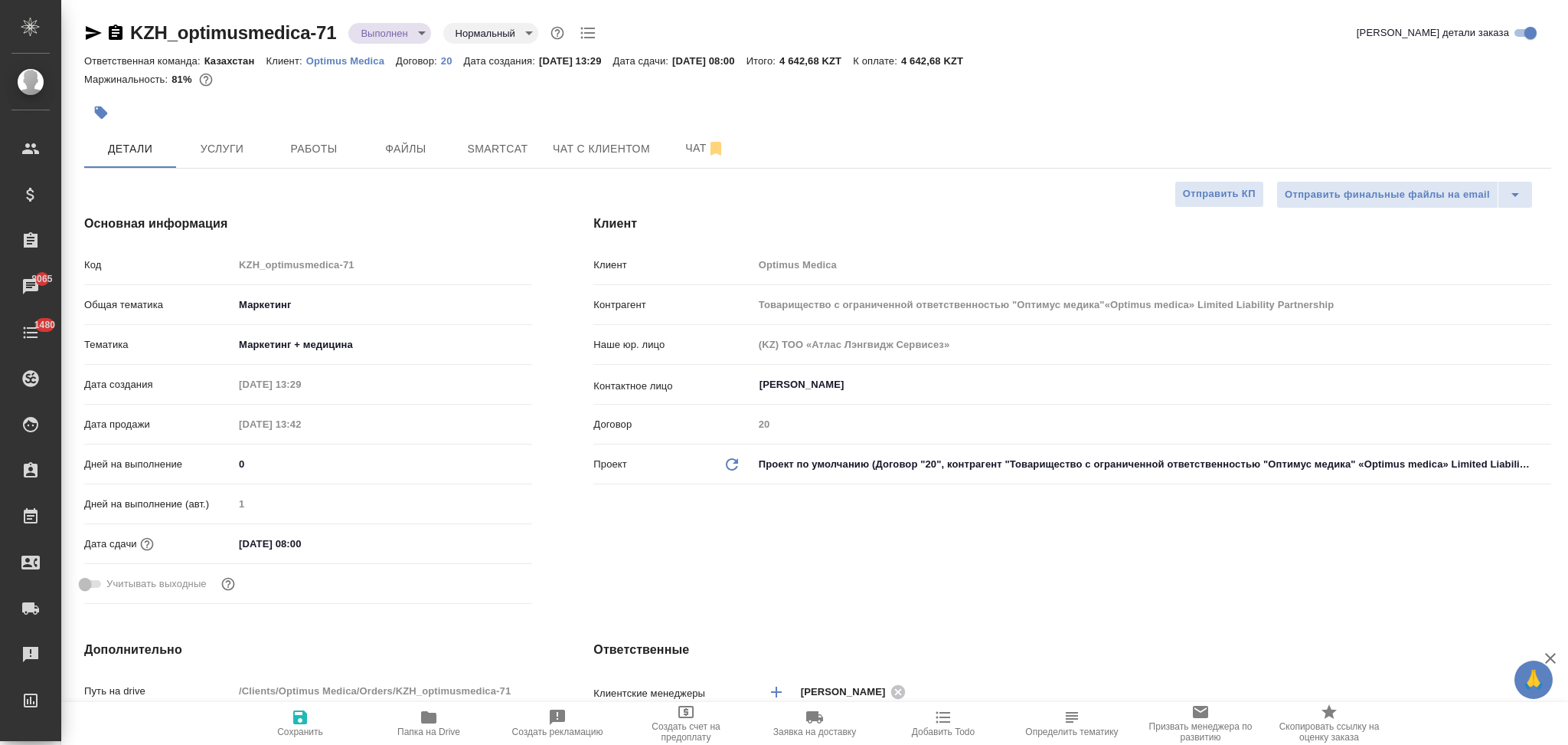
type textarea "x"
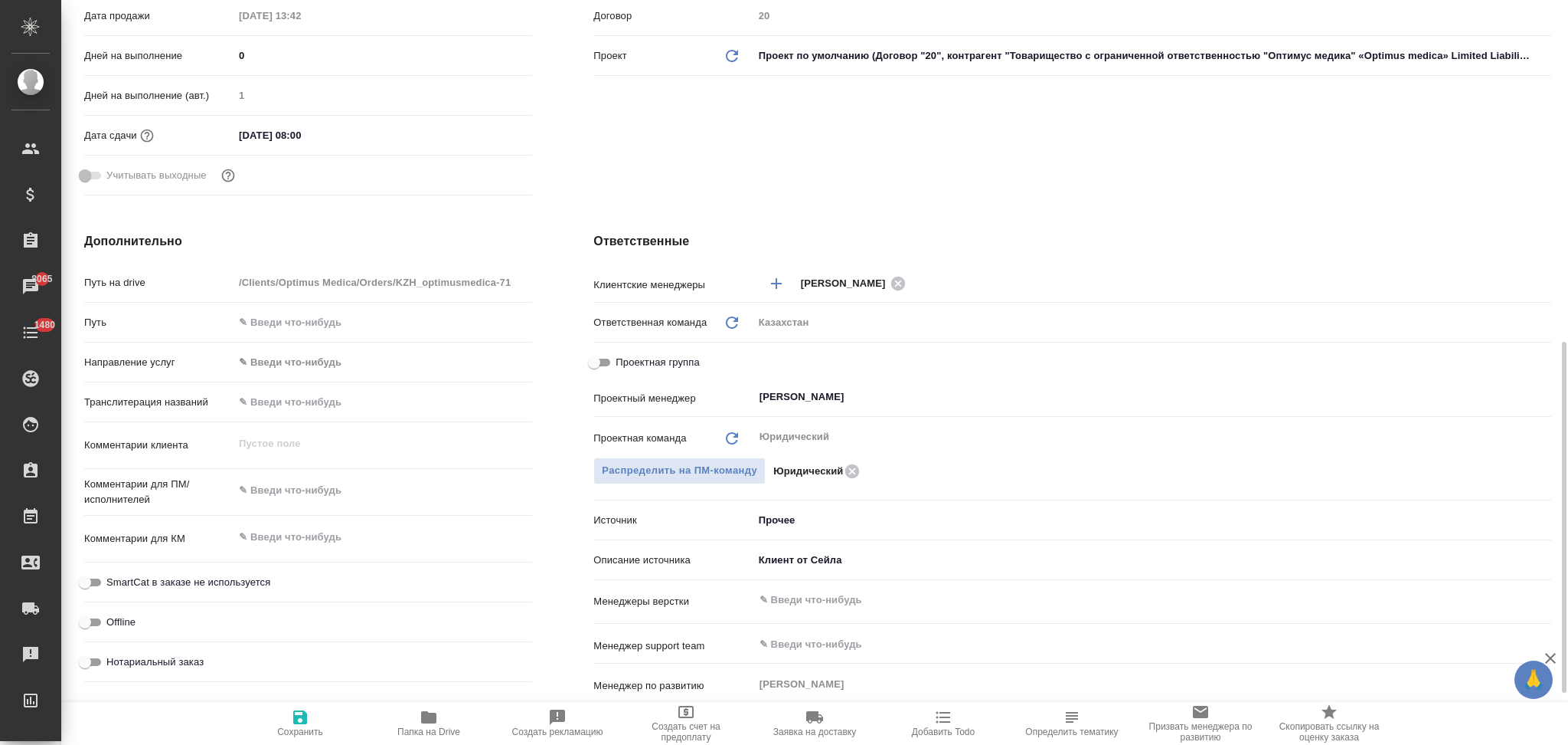
scroll to position [511, 0]
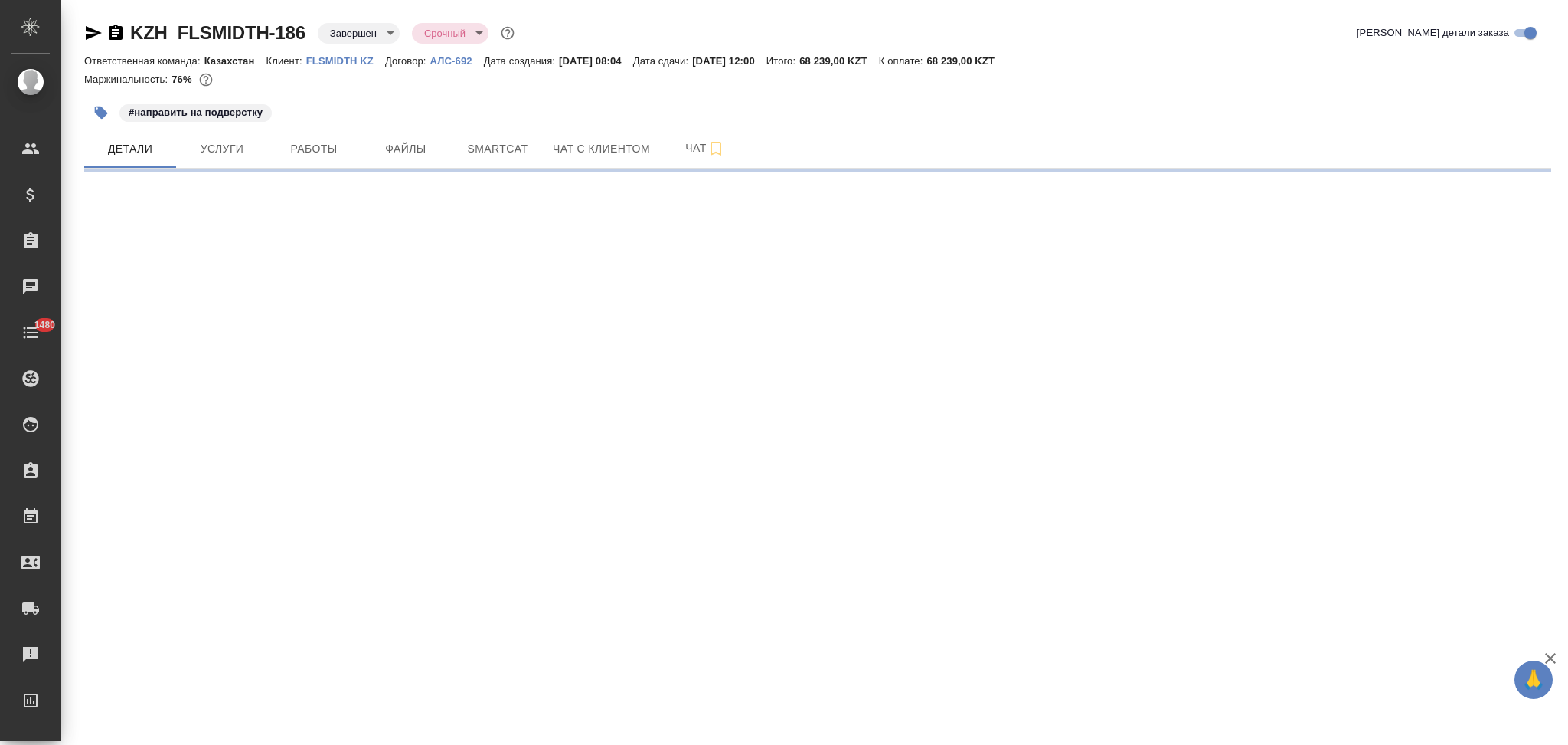
select select "RU"
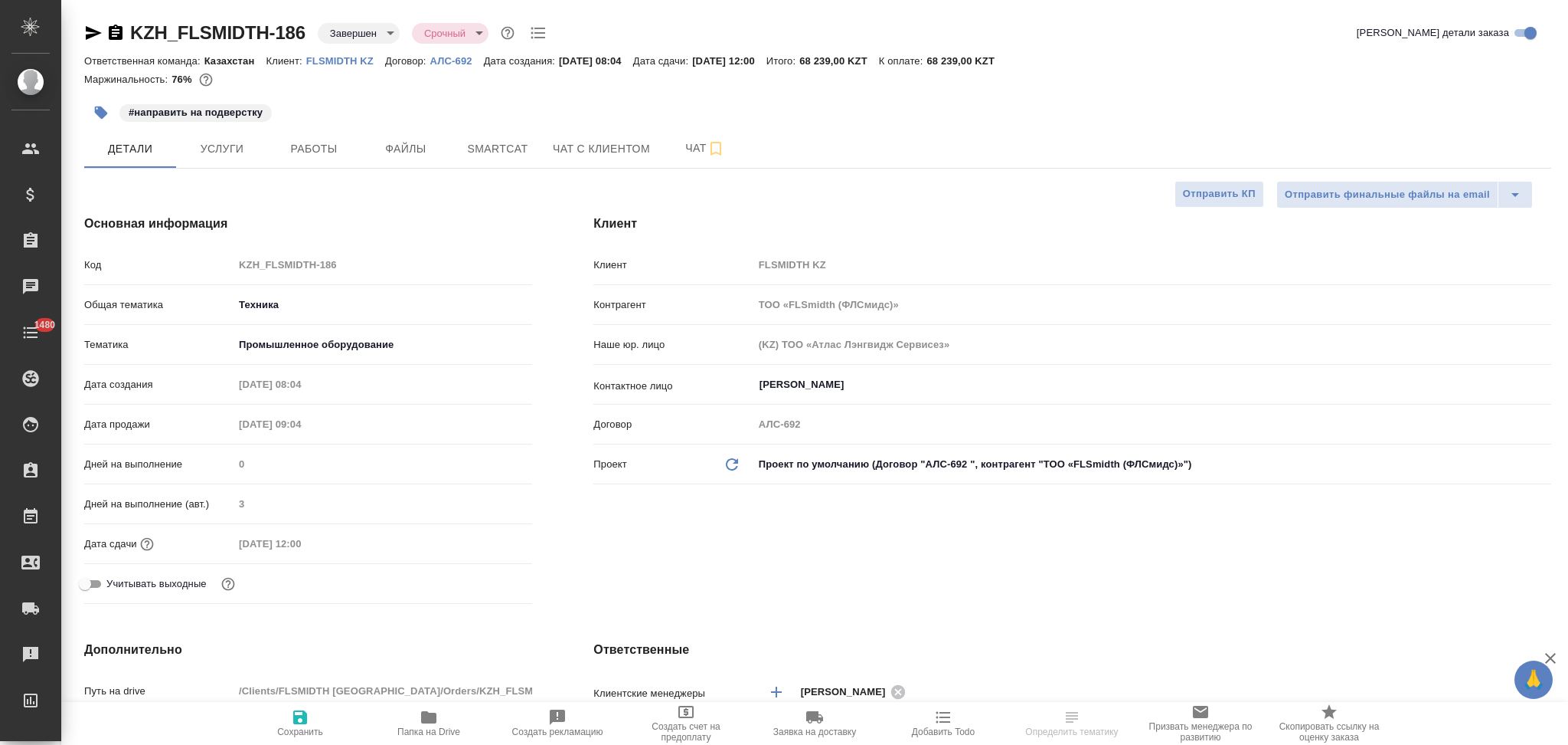
type textarea "x"
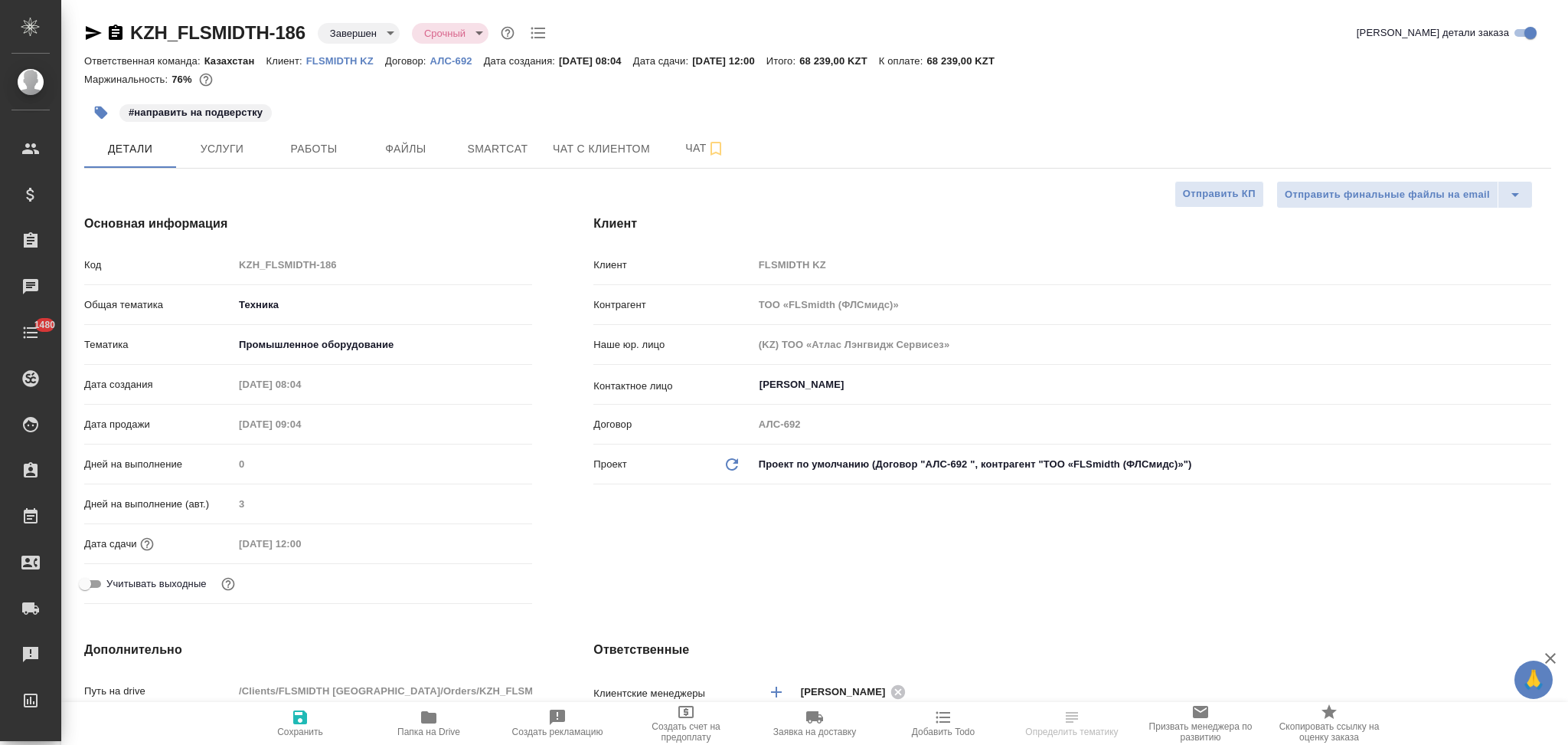
type textarea "x"
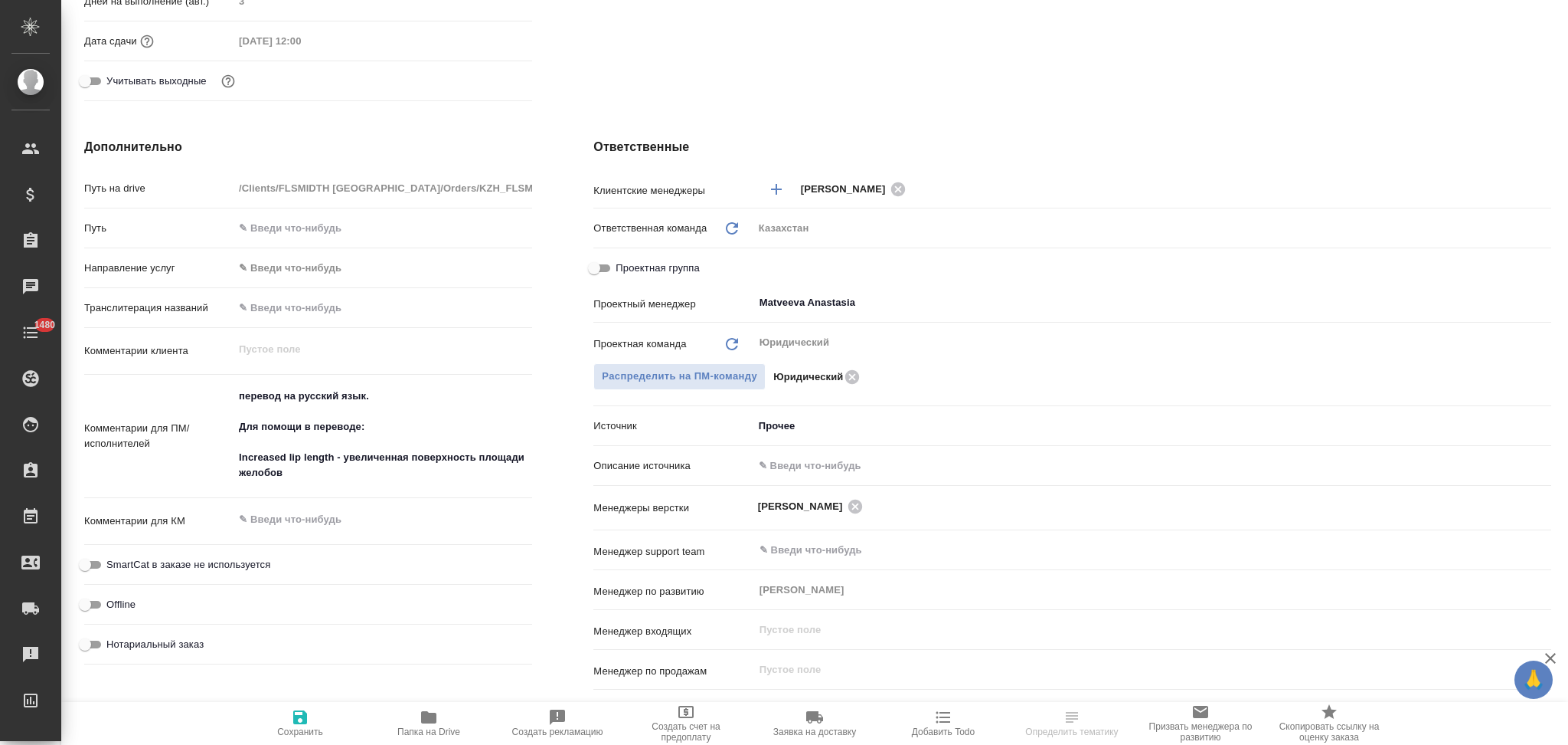
type textarea "x"
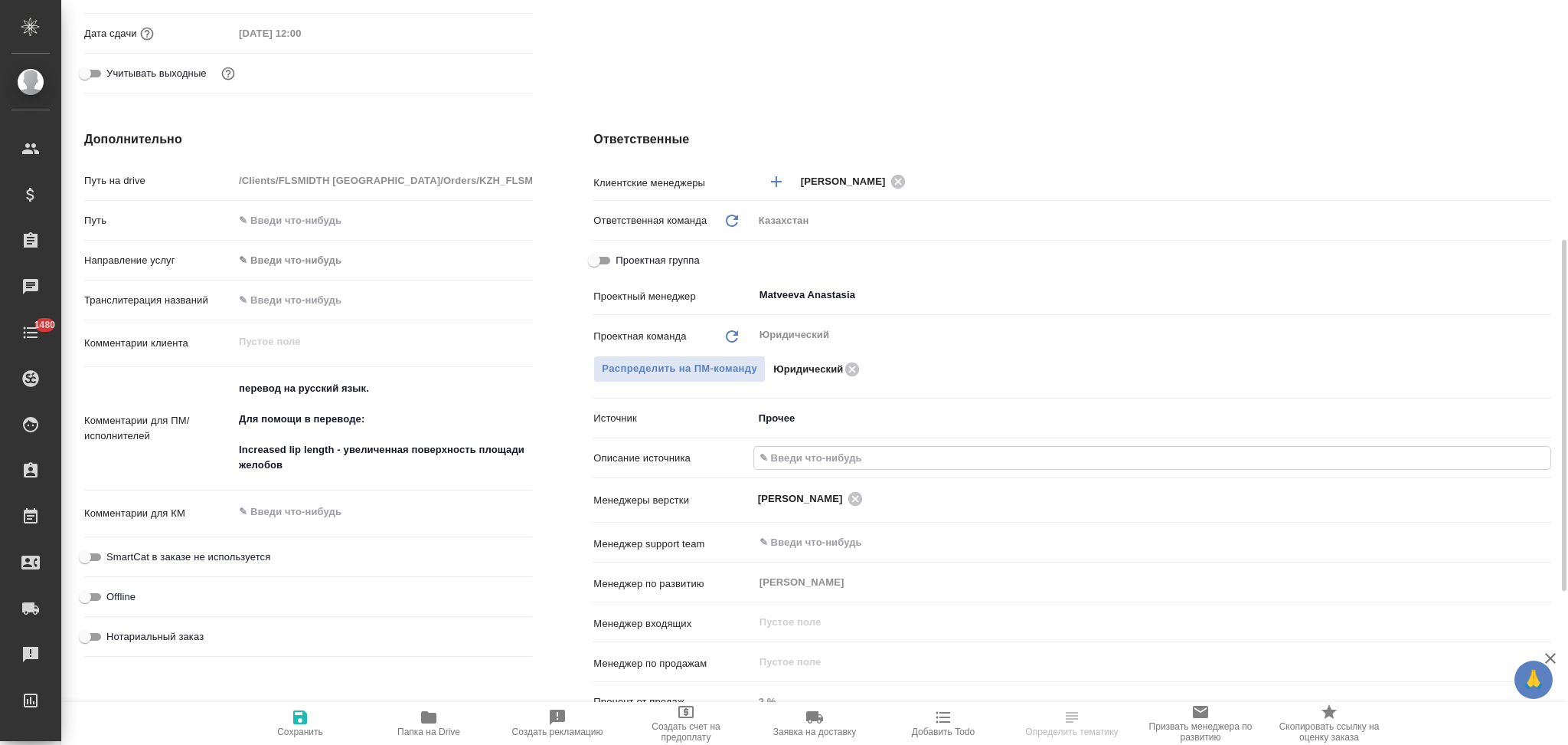
click at [793, 447] on input "text" at bounding box center [1152, 458] width 797 height 22
type input "Клиент от Сейла"
type textarea "x"
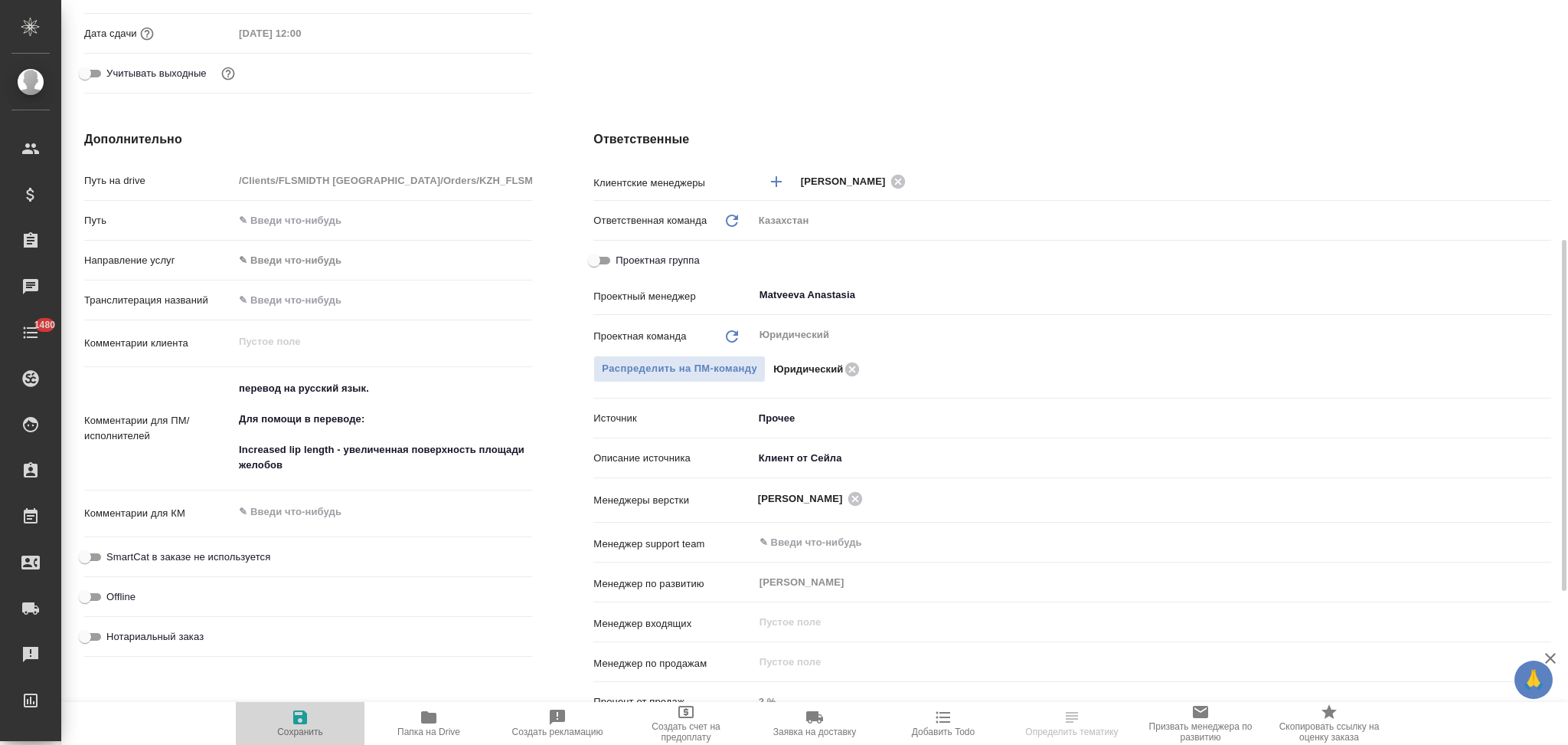
click at [284, 722] on span "Сохранить" at bounding box center [301, 722] width 110 height 29
type textarea "x"
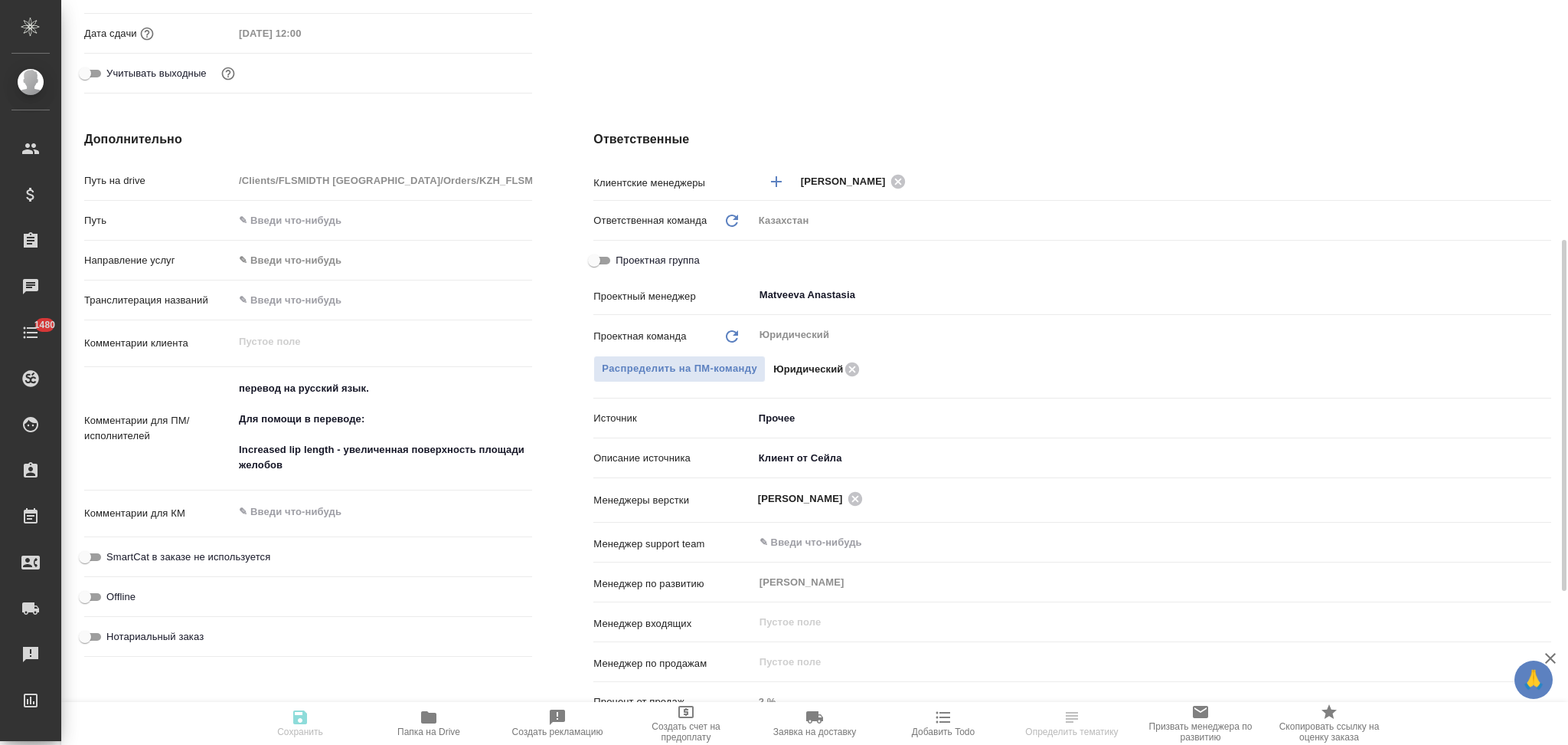
type textarea "x"
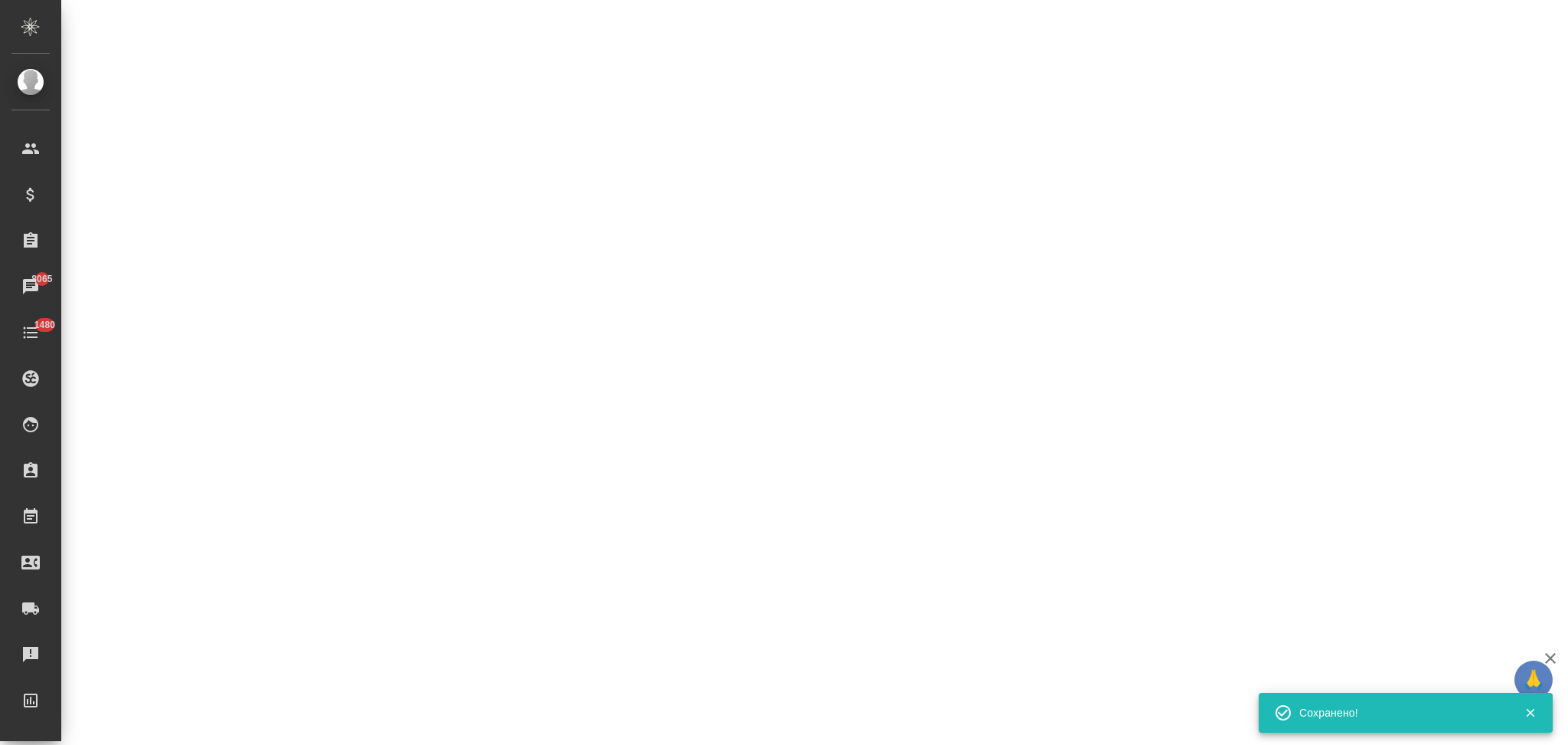
select select "RU"
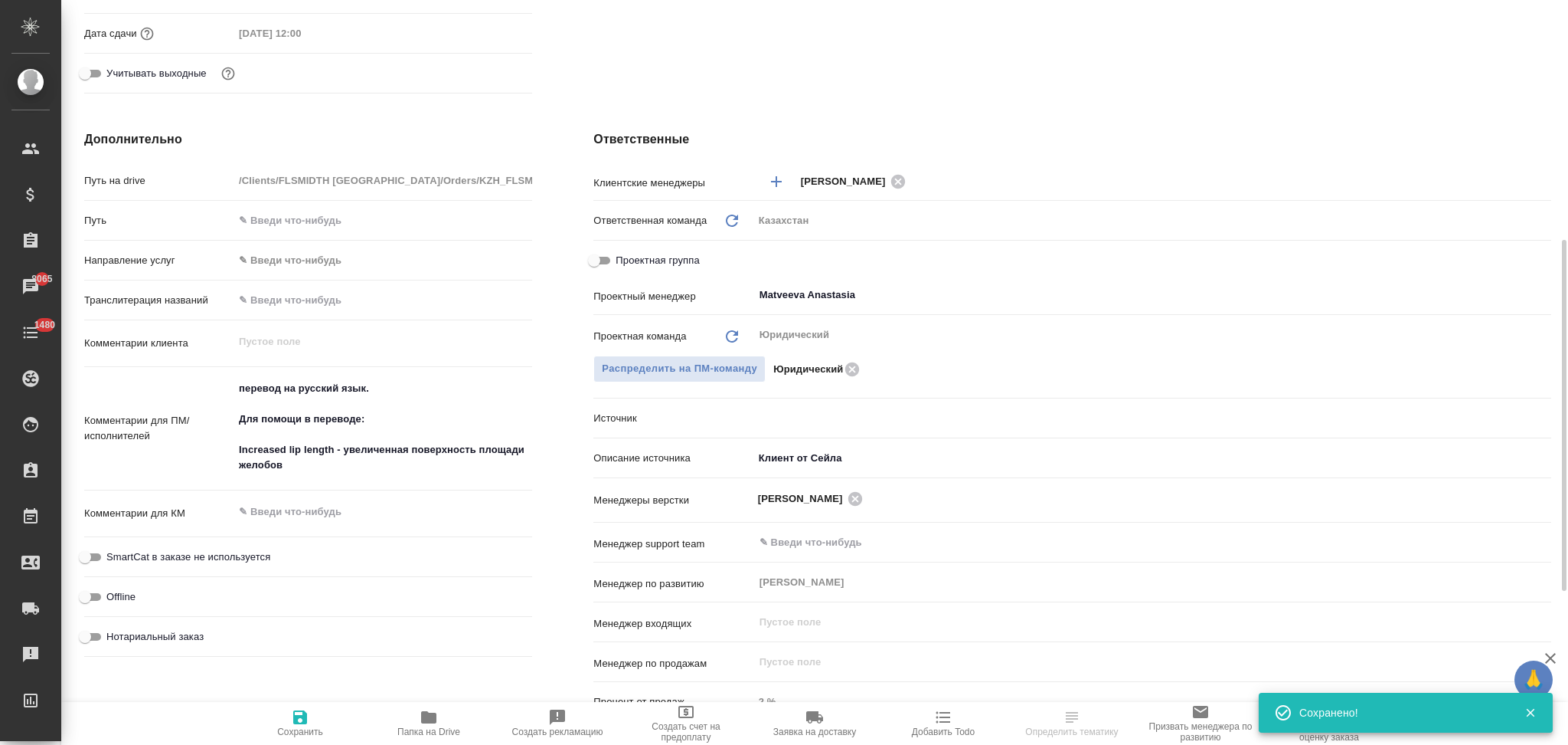
type textarea "x"
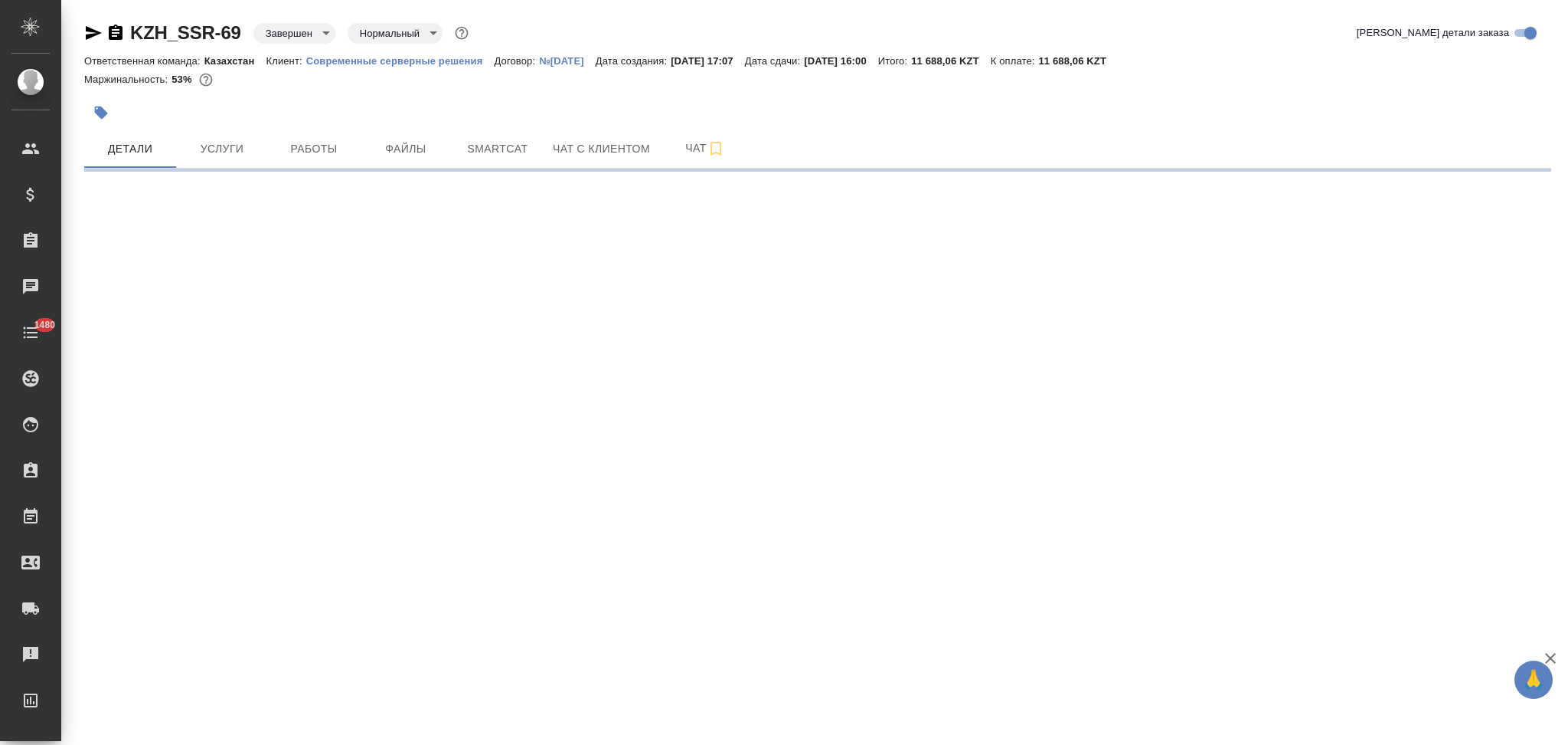
select select "RU"
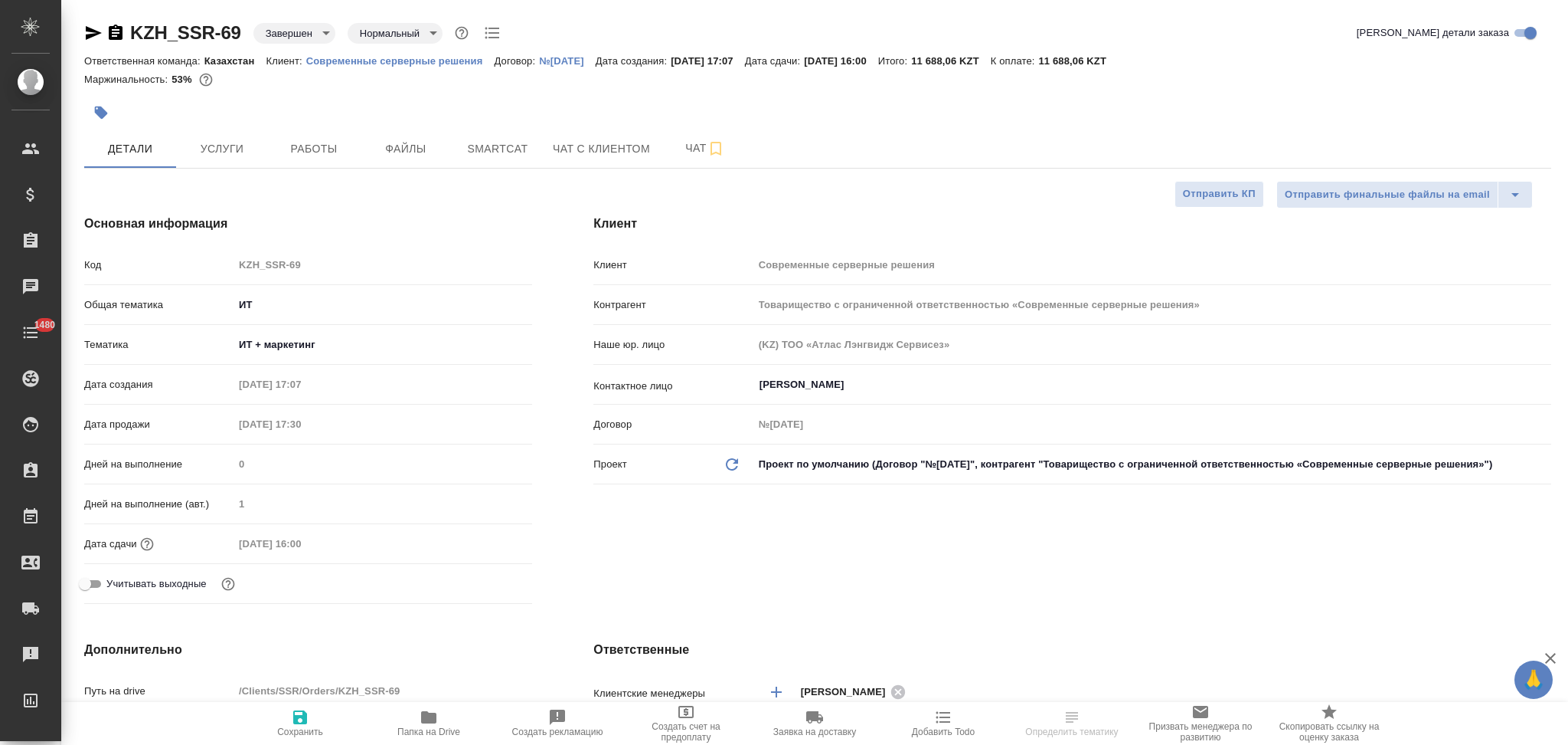
type textarea "x"
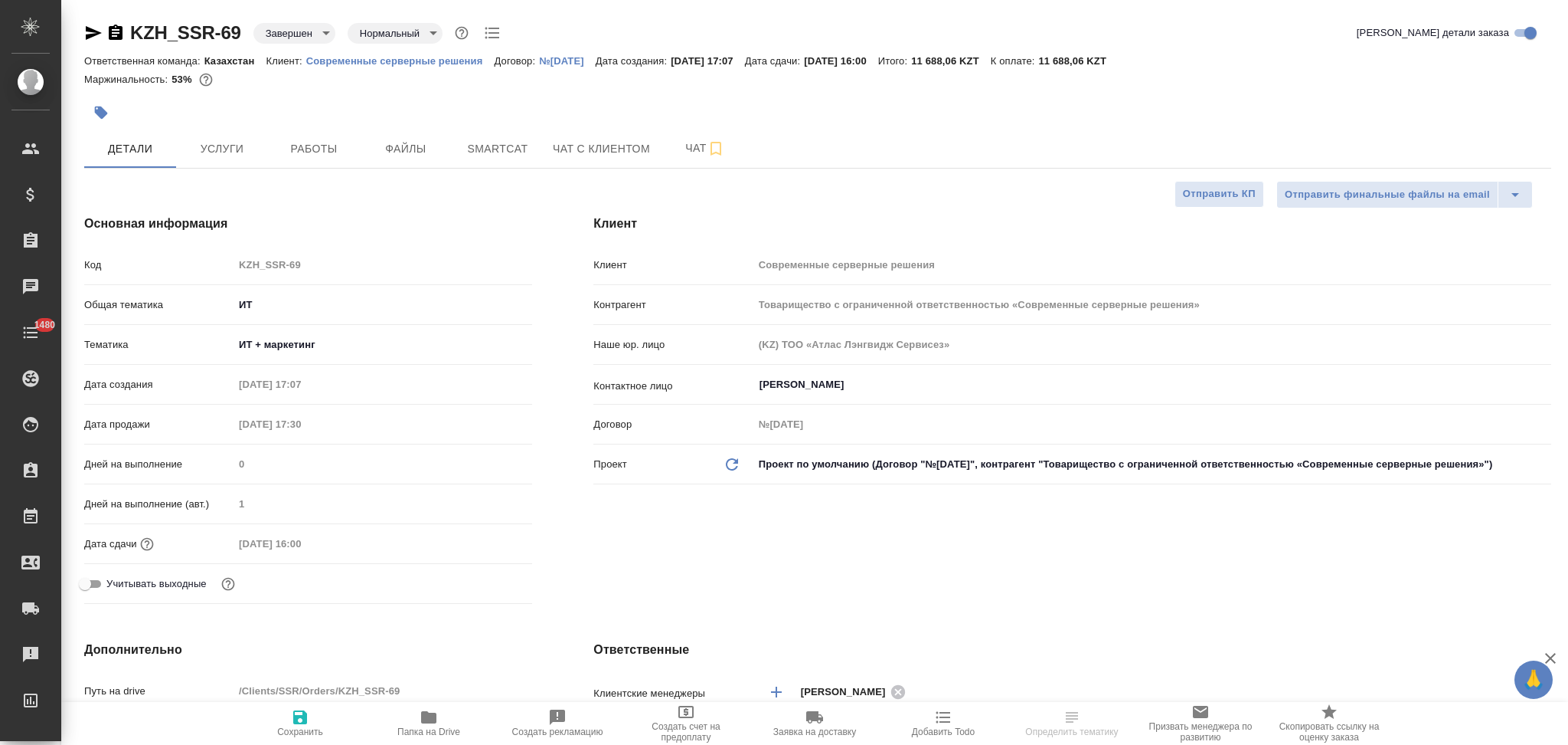
type textarea "x"
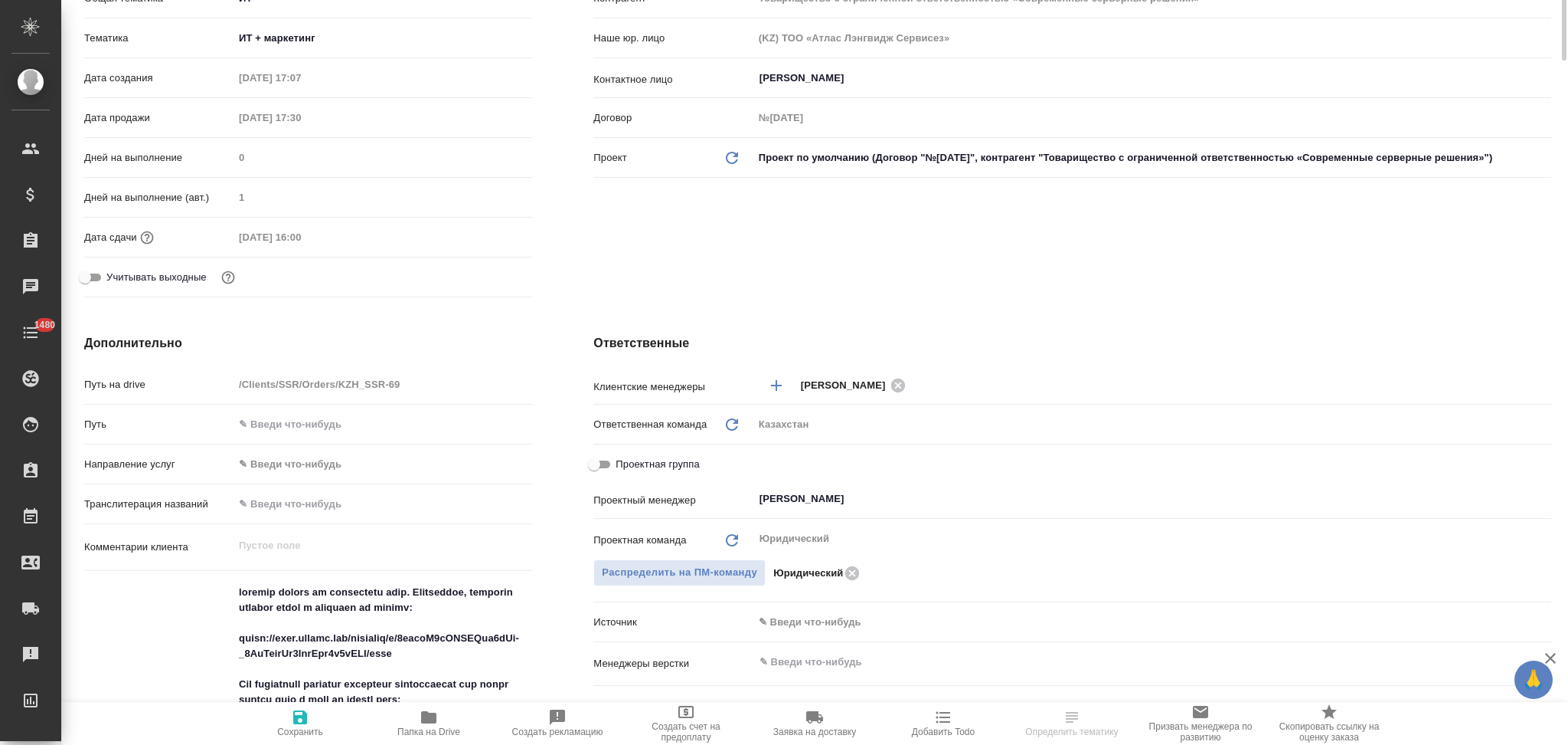
type textarea "x"
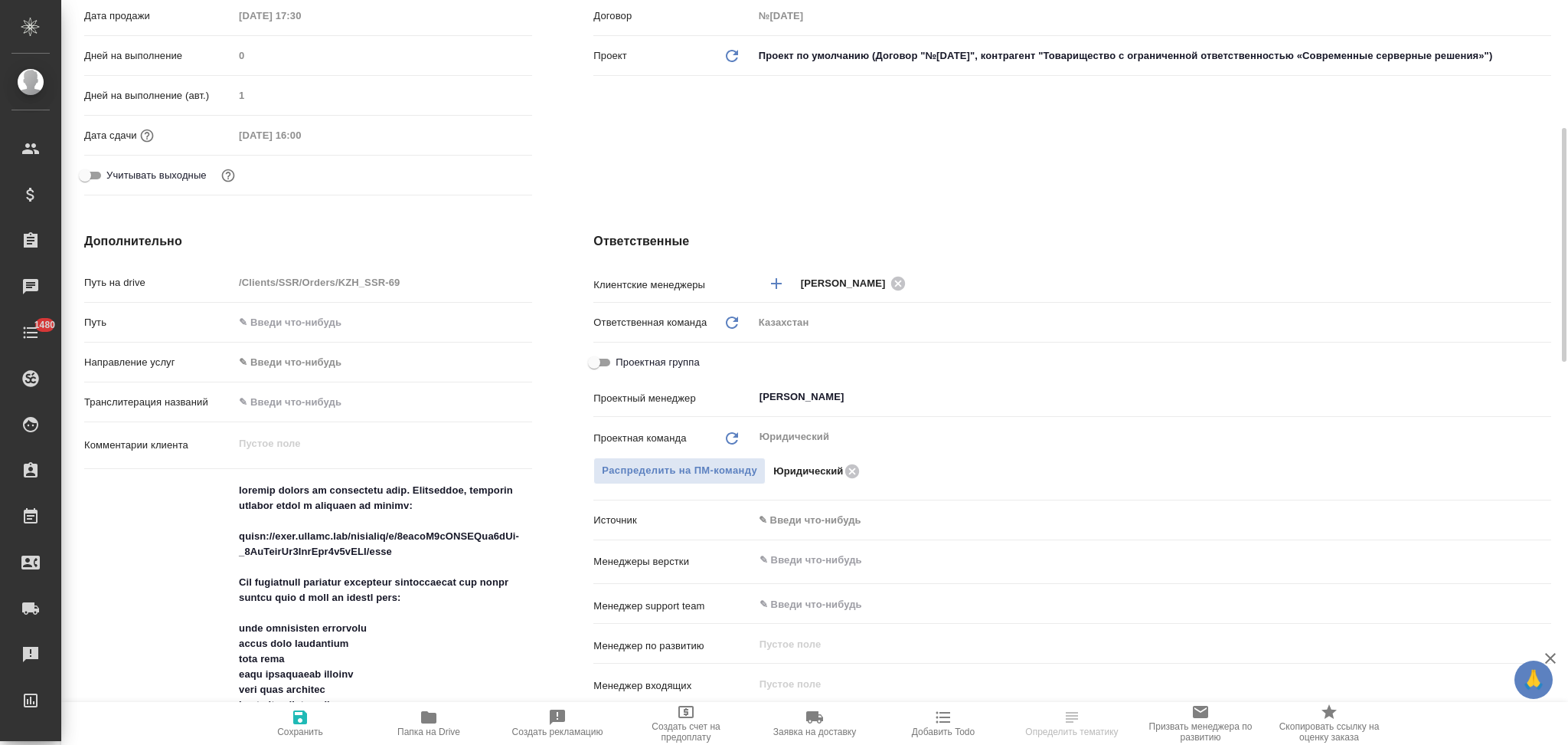
click at [805, 506] on body "🙏 .cls-1 fill:#fff; AWATERA Aslanukova Sati Клиенты Спецификации Заказы Чаты 14…" at bounding box center [784, 372] width 1568 height 745
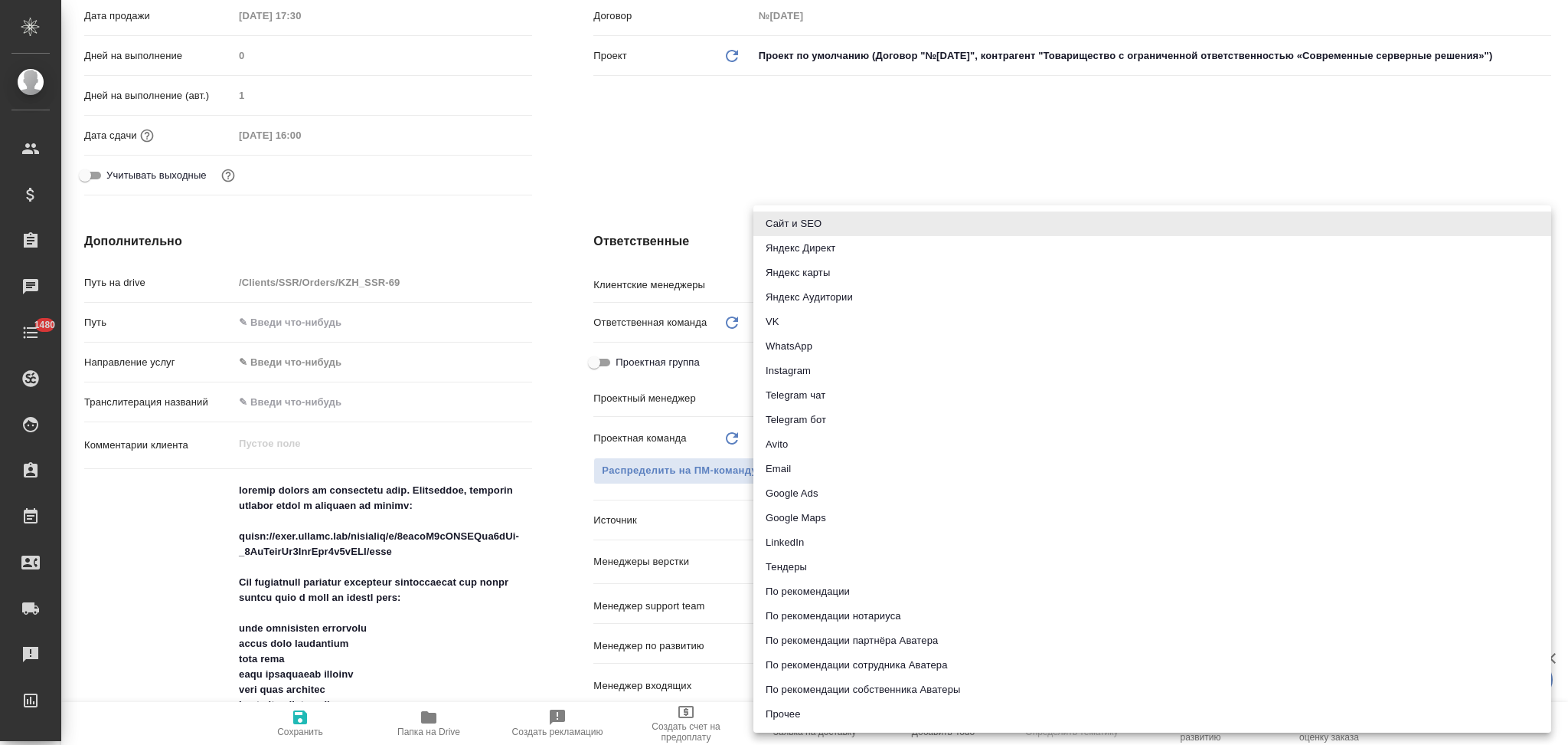
click at [773, 713] on li "Прочее" at bounding box center [1152, 713] width 798 height 24
type textarea "x"
type input "other"
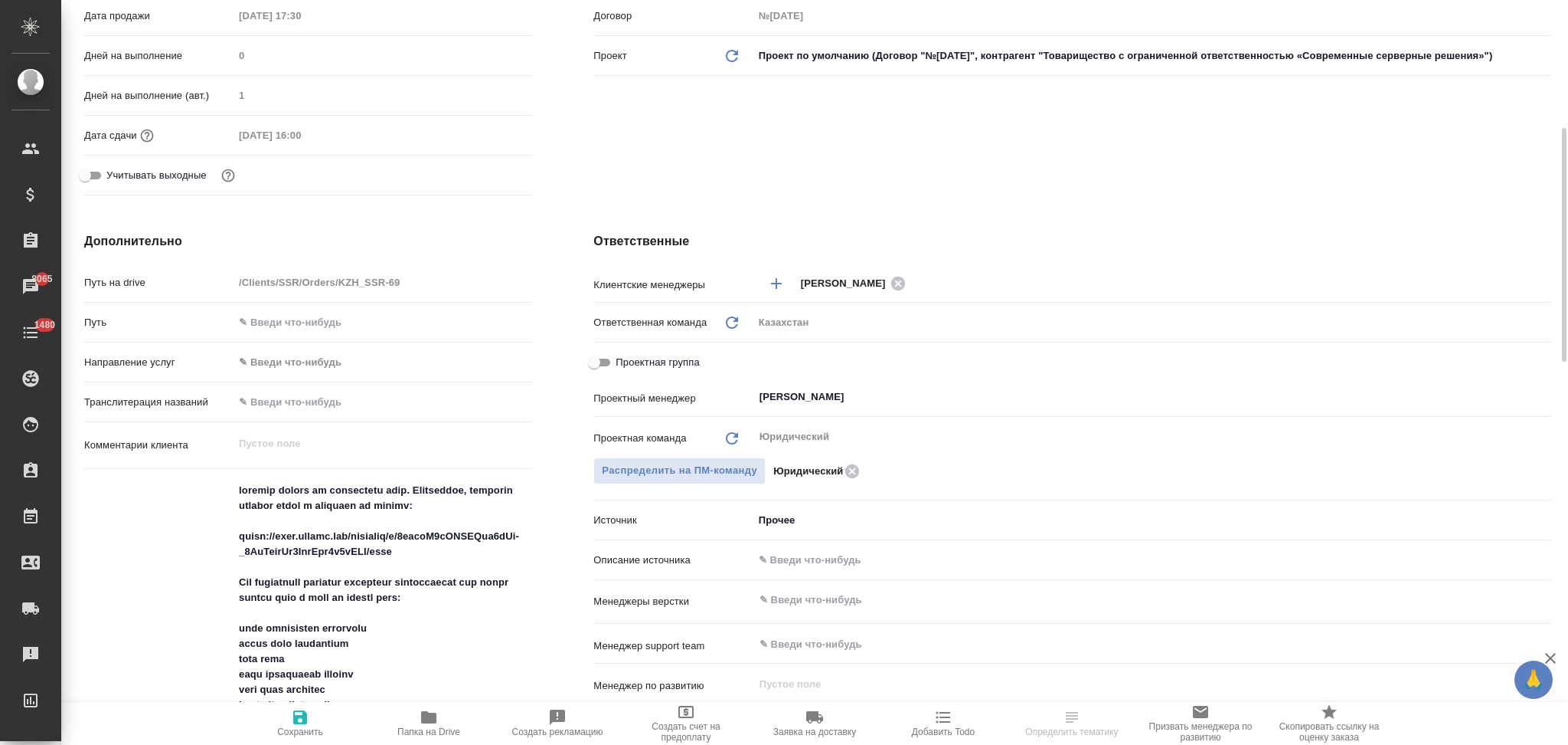
click at [799, 557] on input "text" at bounding box center [1152, 560] width 798 height 22
type input "Клиент от Сейла"
type textarea "x"
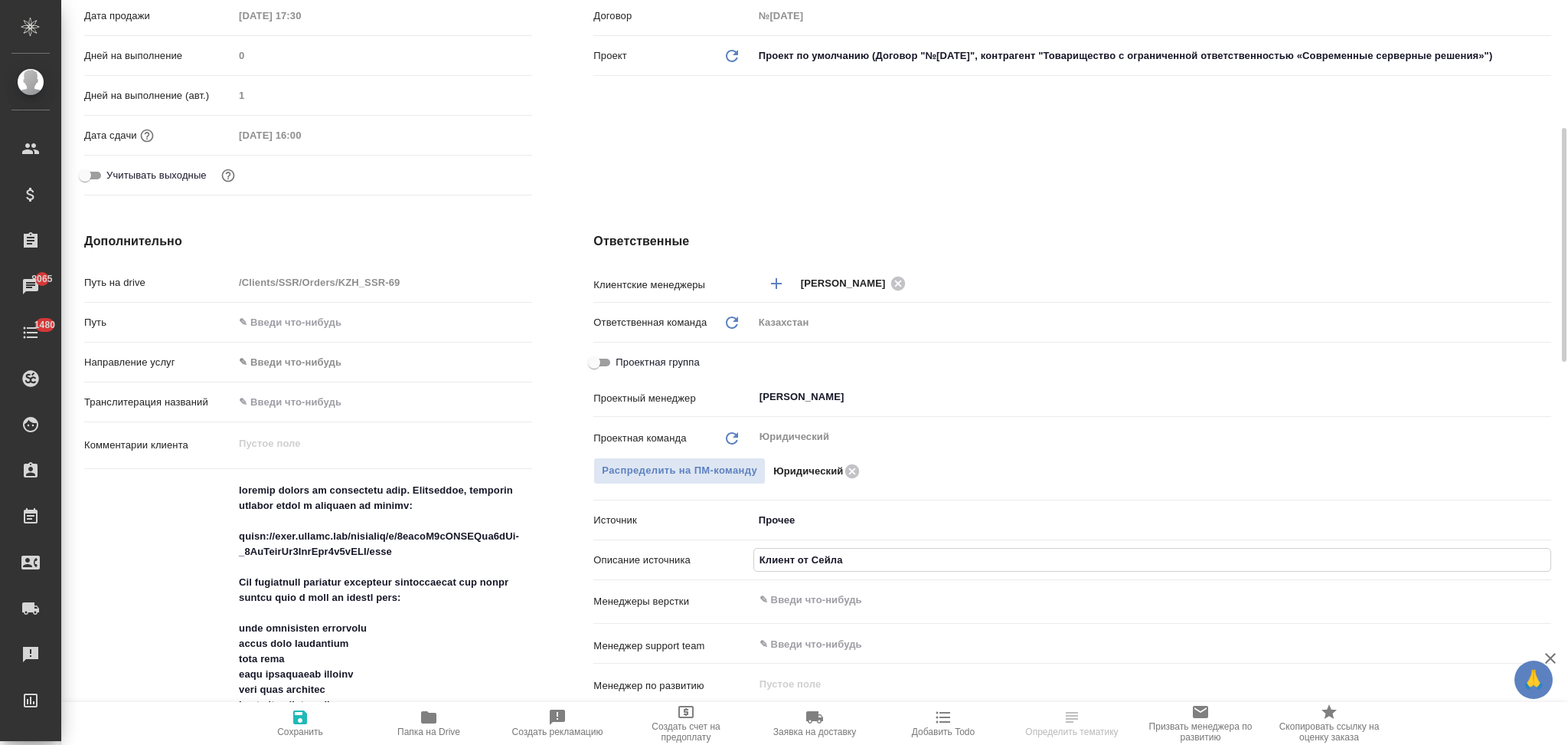
click at [301, 715] on icon "button" at bounding box center [300, 717] width 18 height 18
type textarea "x"
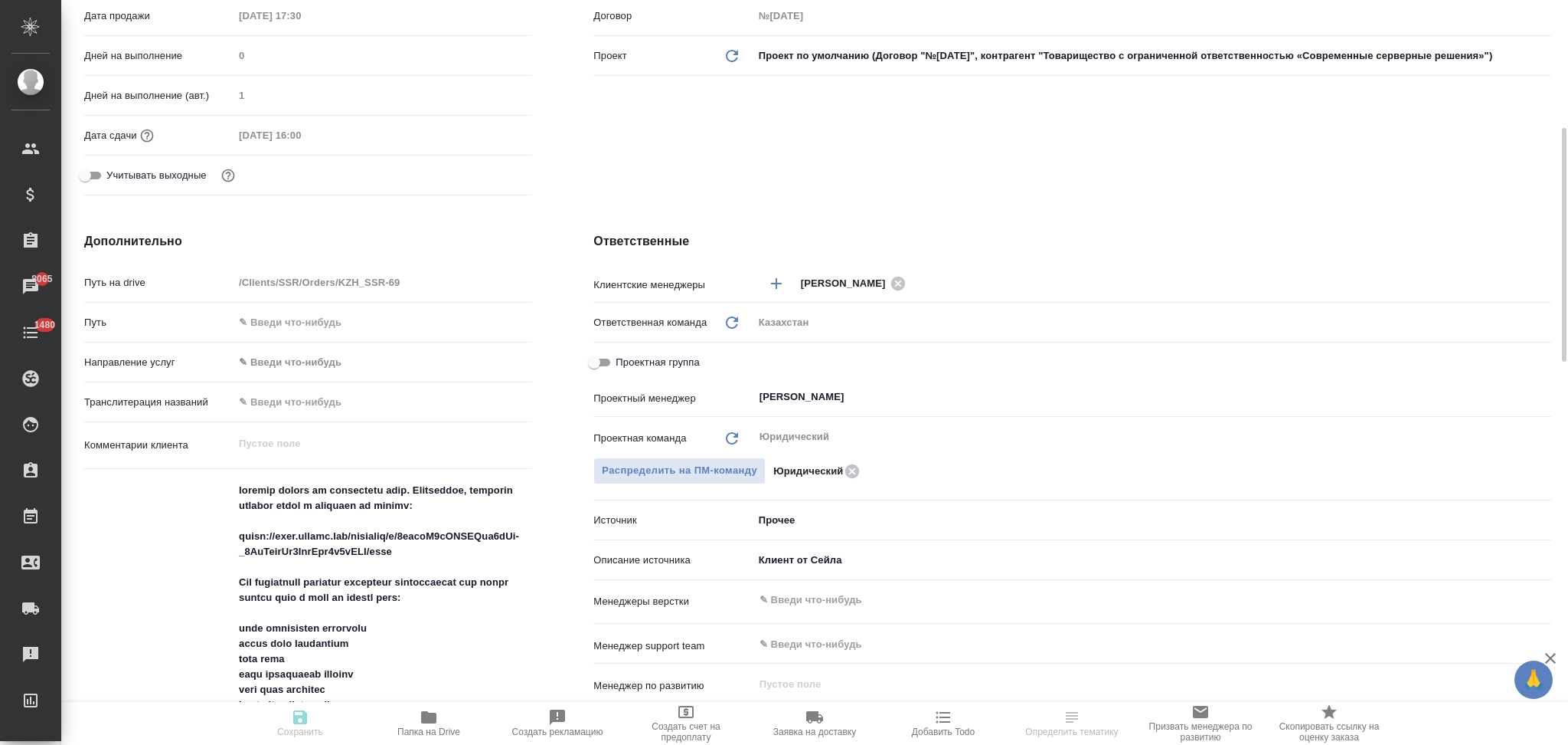
type textarea "x"
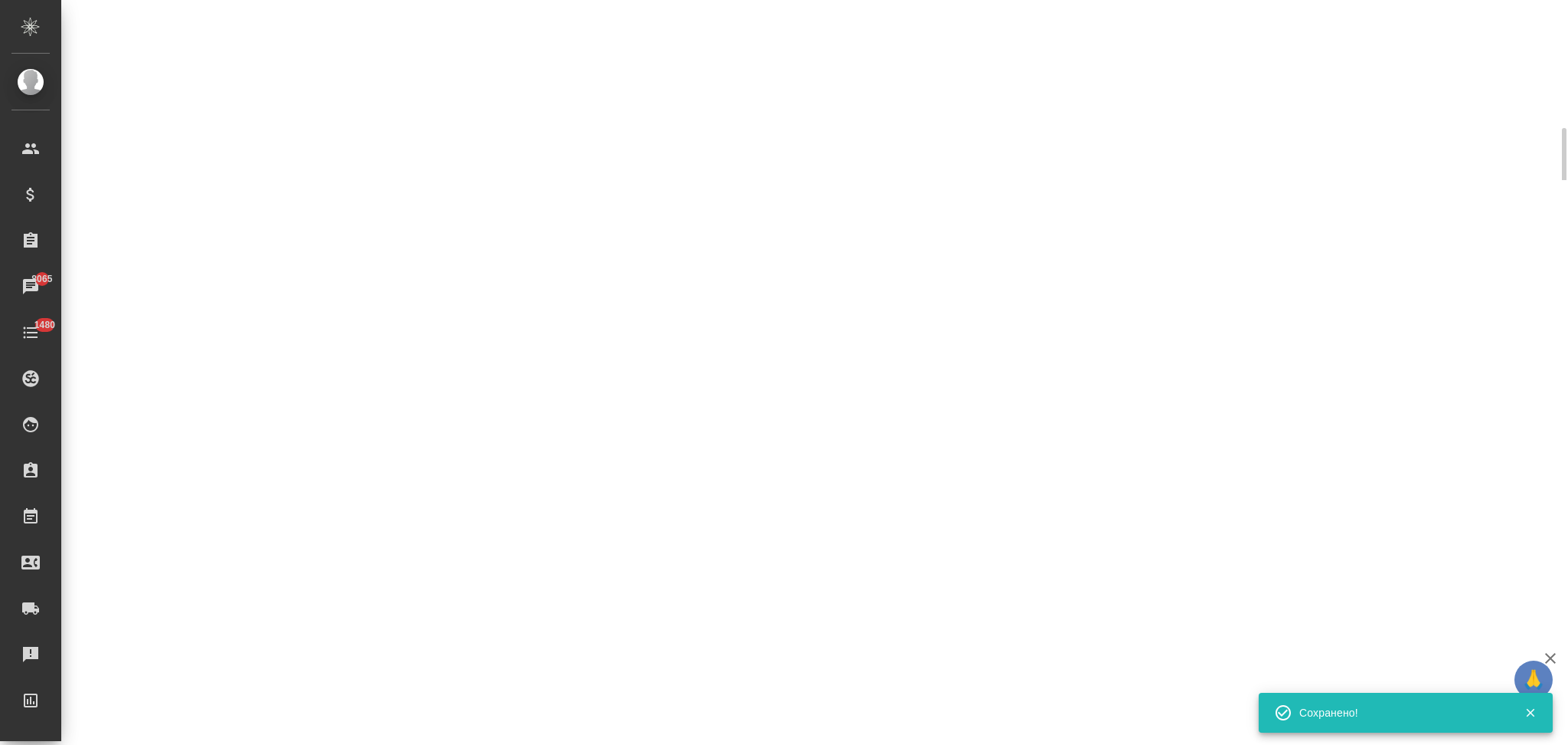
select select "RU"
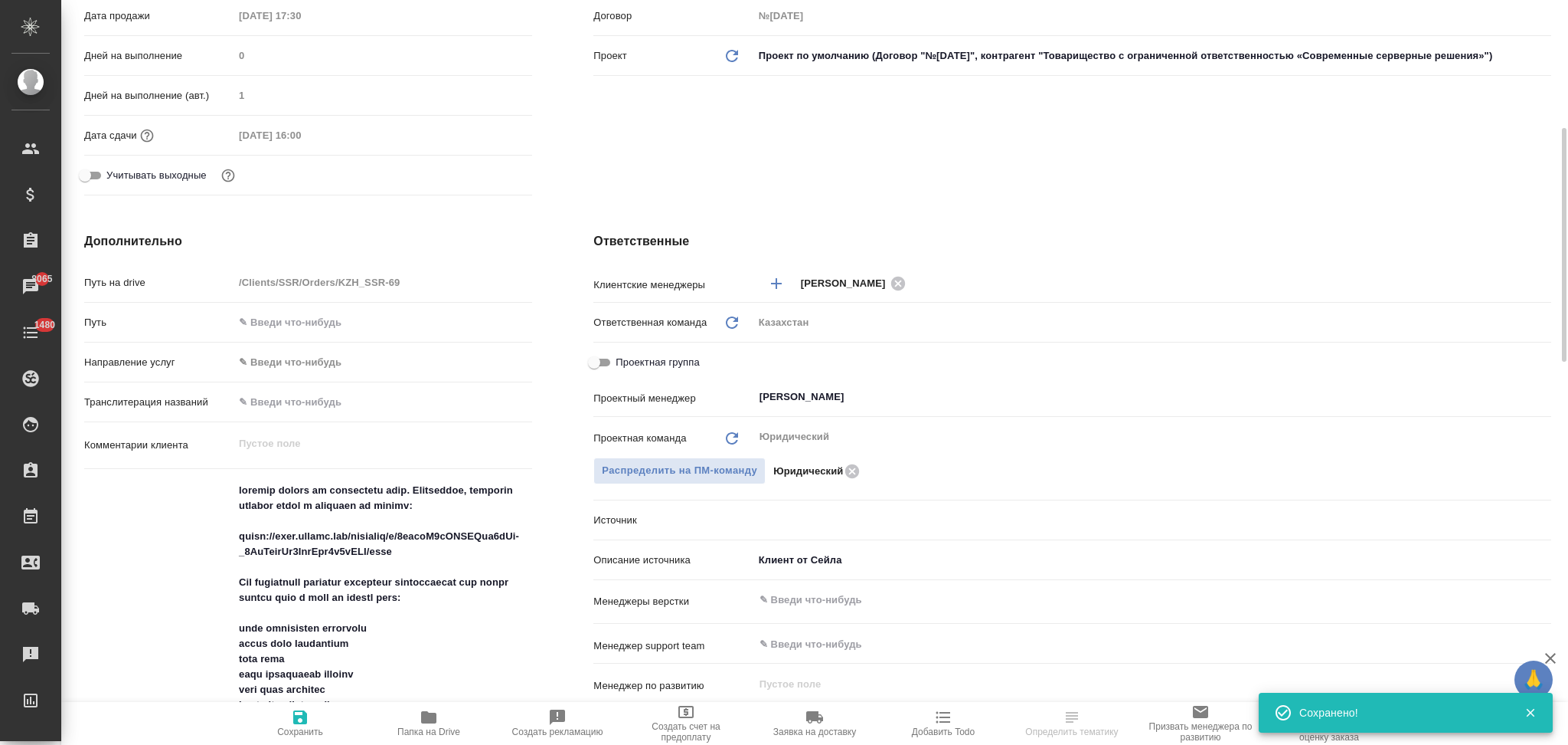
type textarea "x"
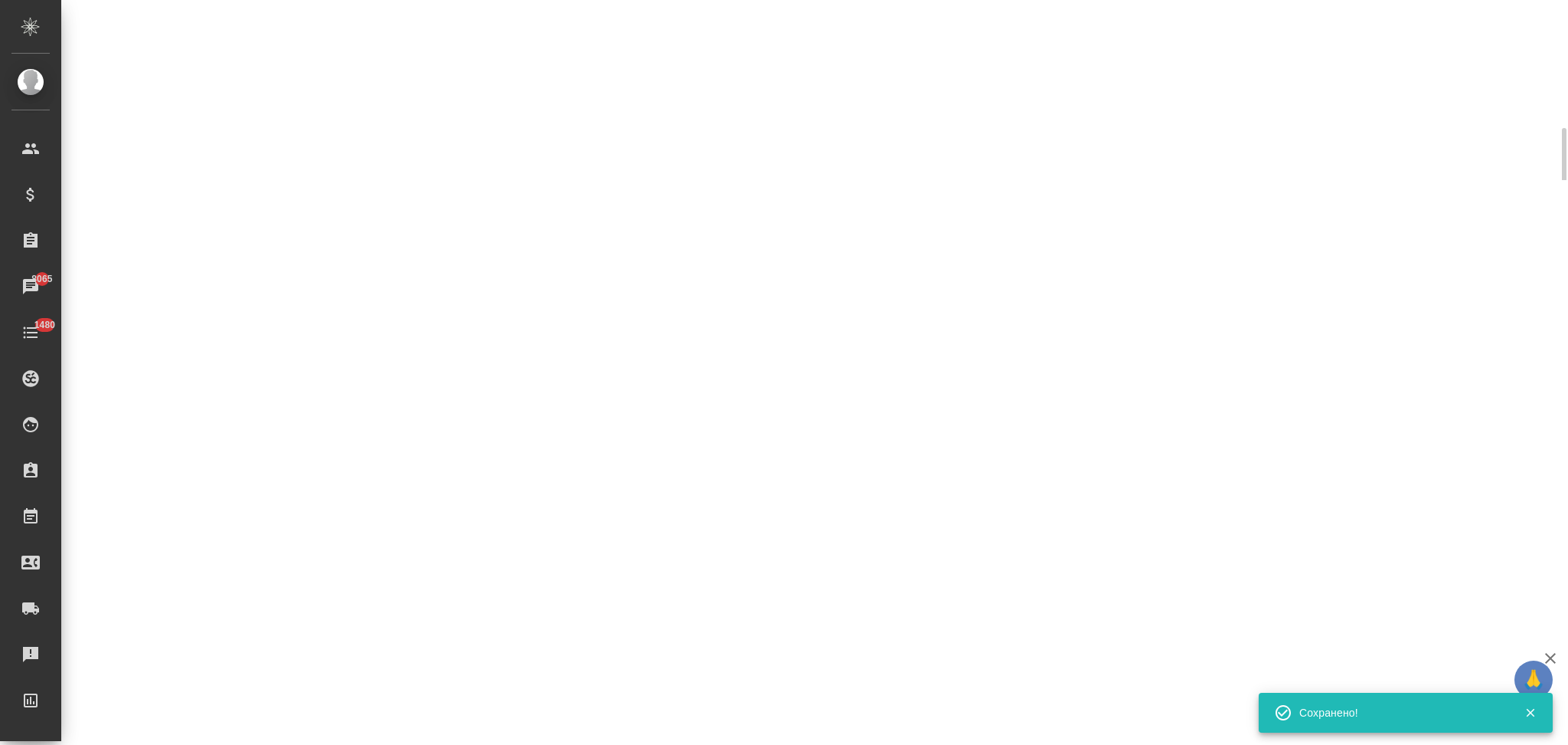
select select "RU"
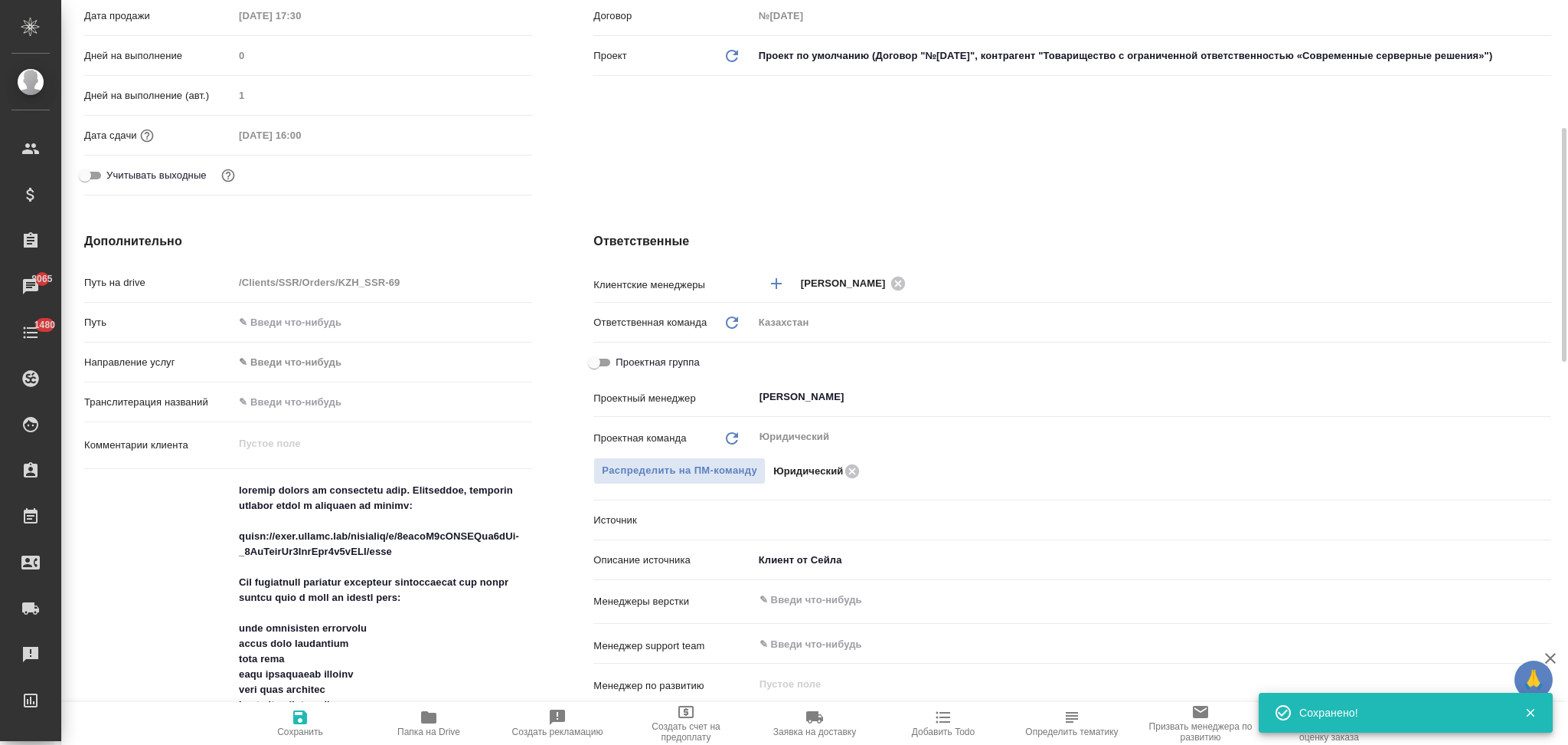
type textarea "x"
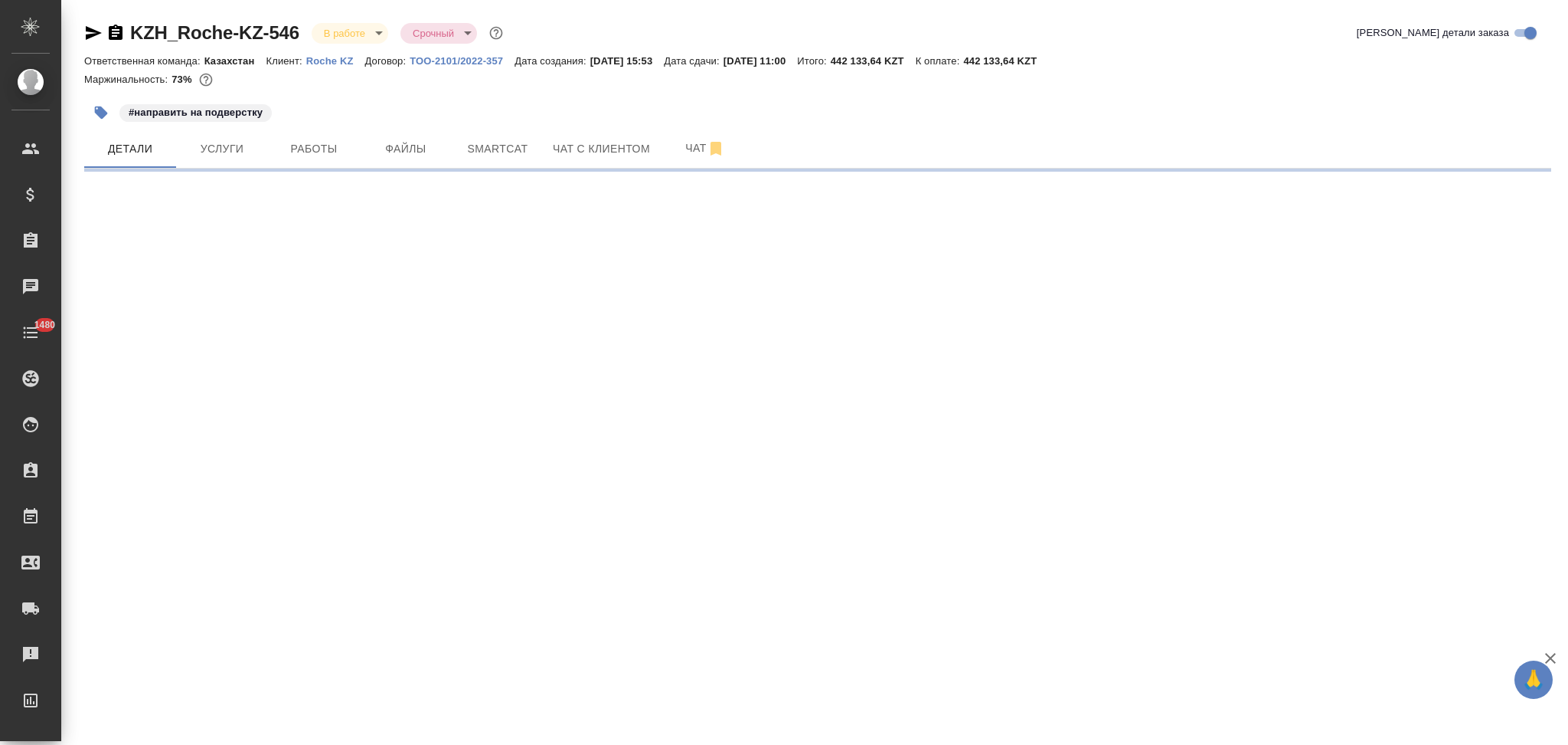
select select "RU"
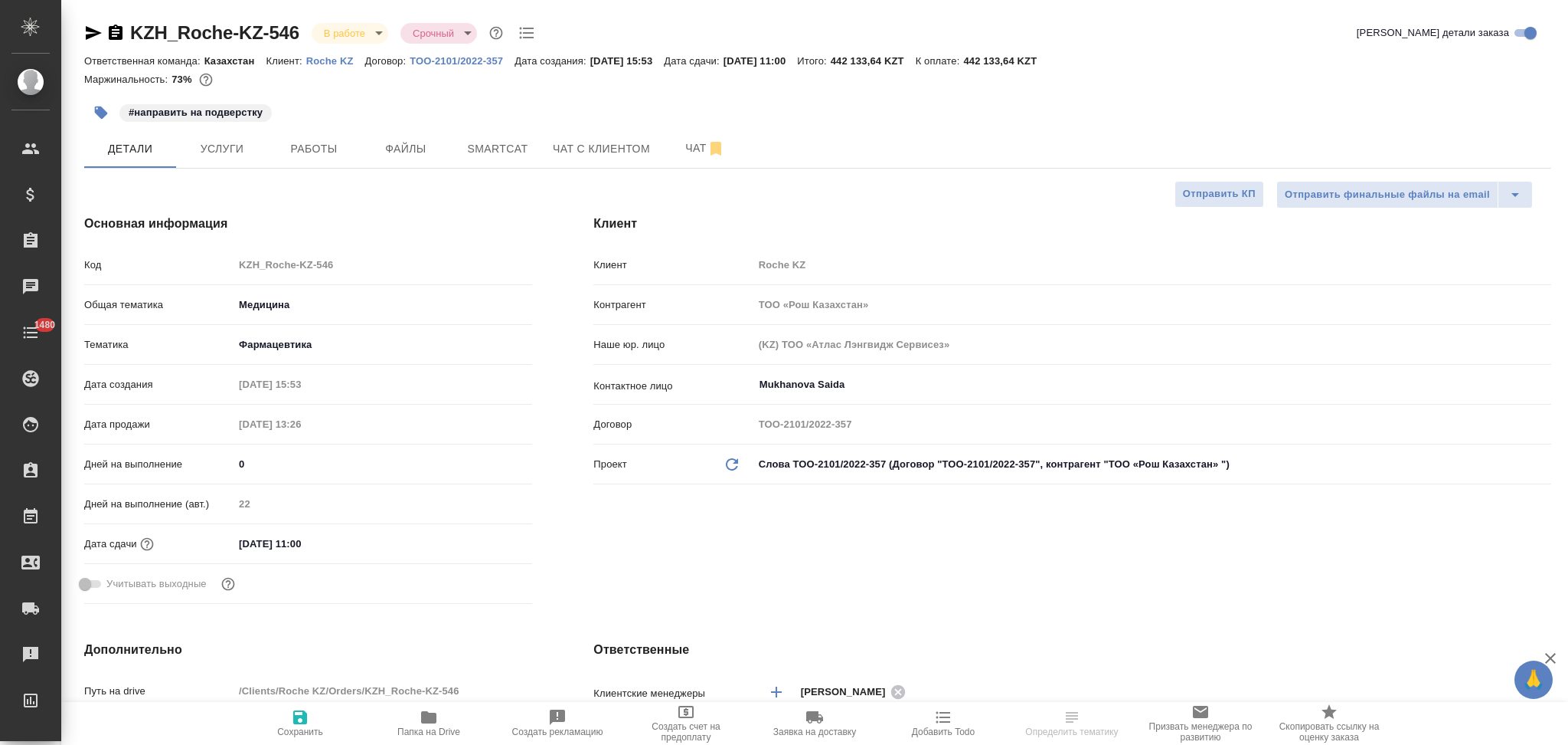
type textarea "x"
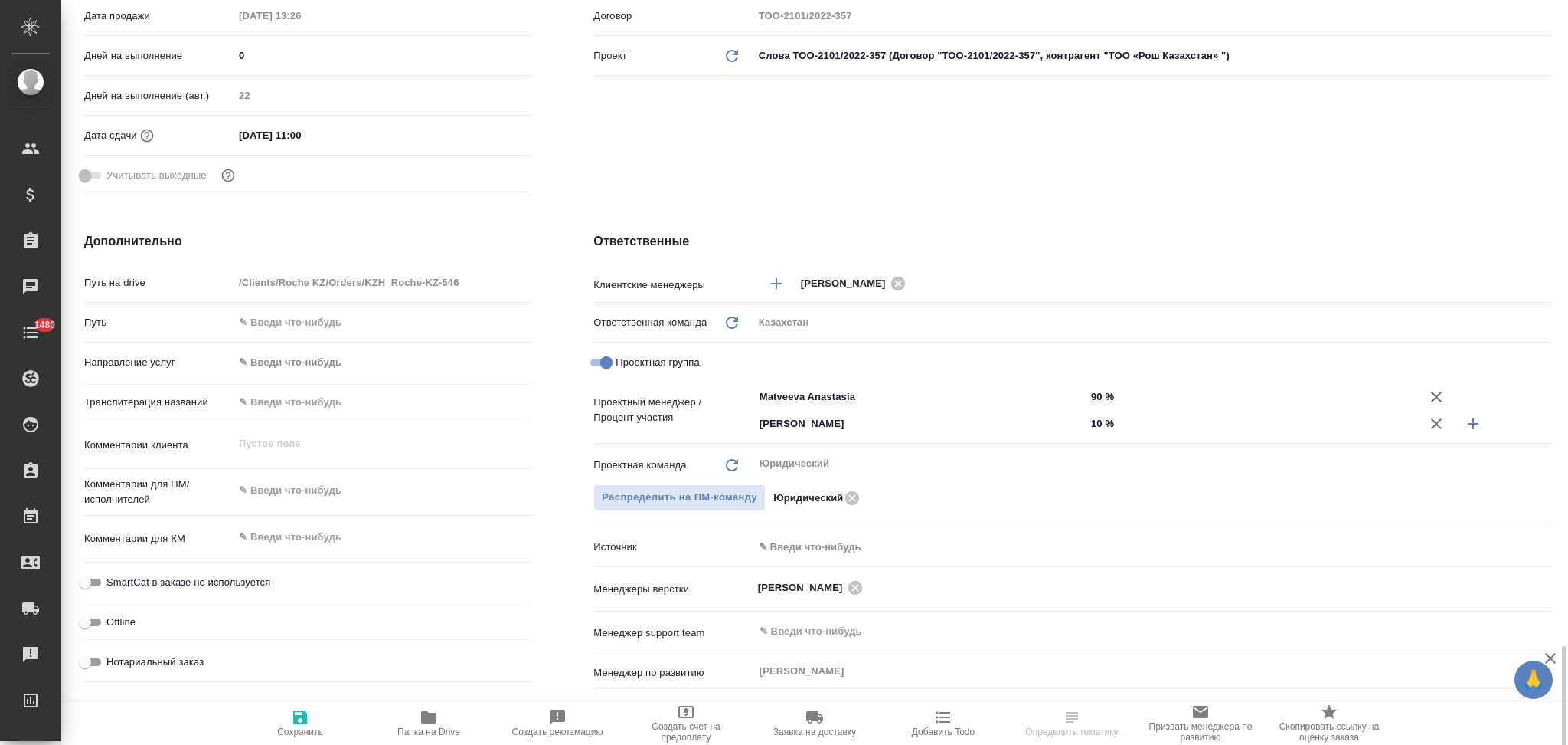
scroll to position [715, 0]
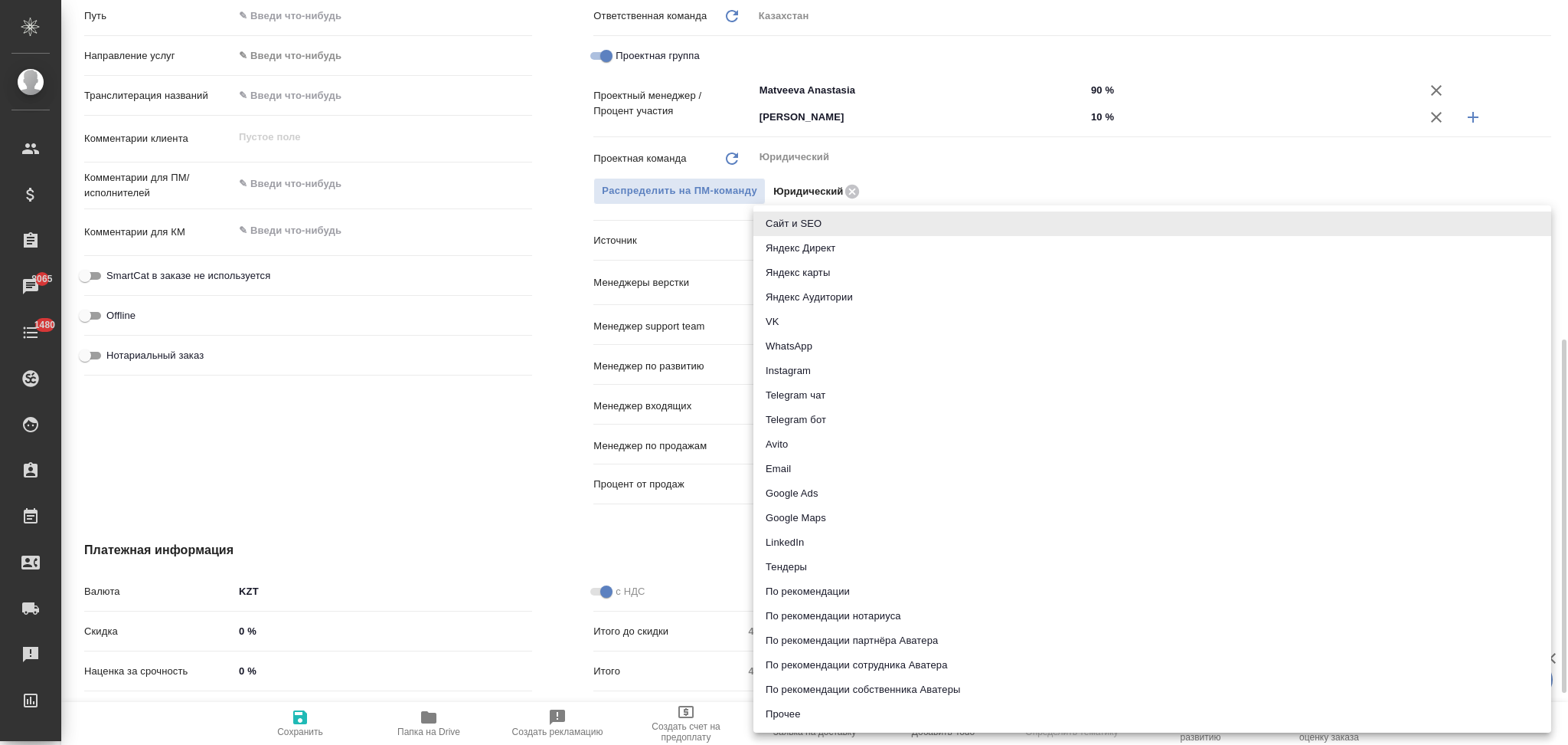
click at [799, 241] on body "🙏 .cls-1 fill:#fff; AWATERA Aslanukova Sati Клиенты Спецификации Заказы 8065 Ча…" at bounding box center [784, 372] width 1568 height 745
click at [793, 716] on li "Прочее" at bounding box center [1152, 713] width 798 height 24
type textarea "x"
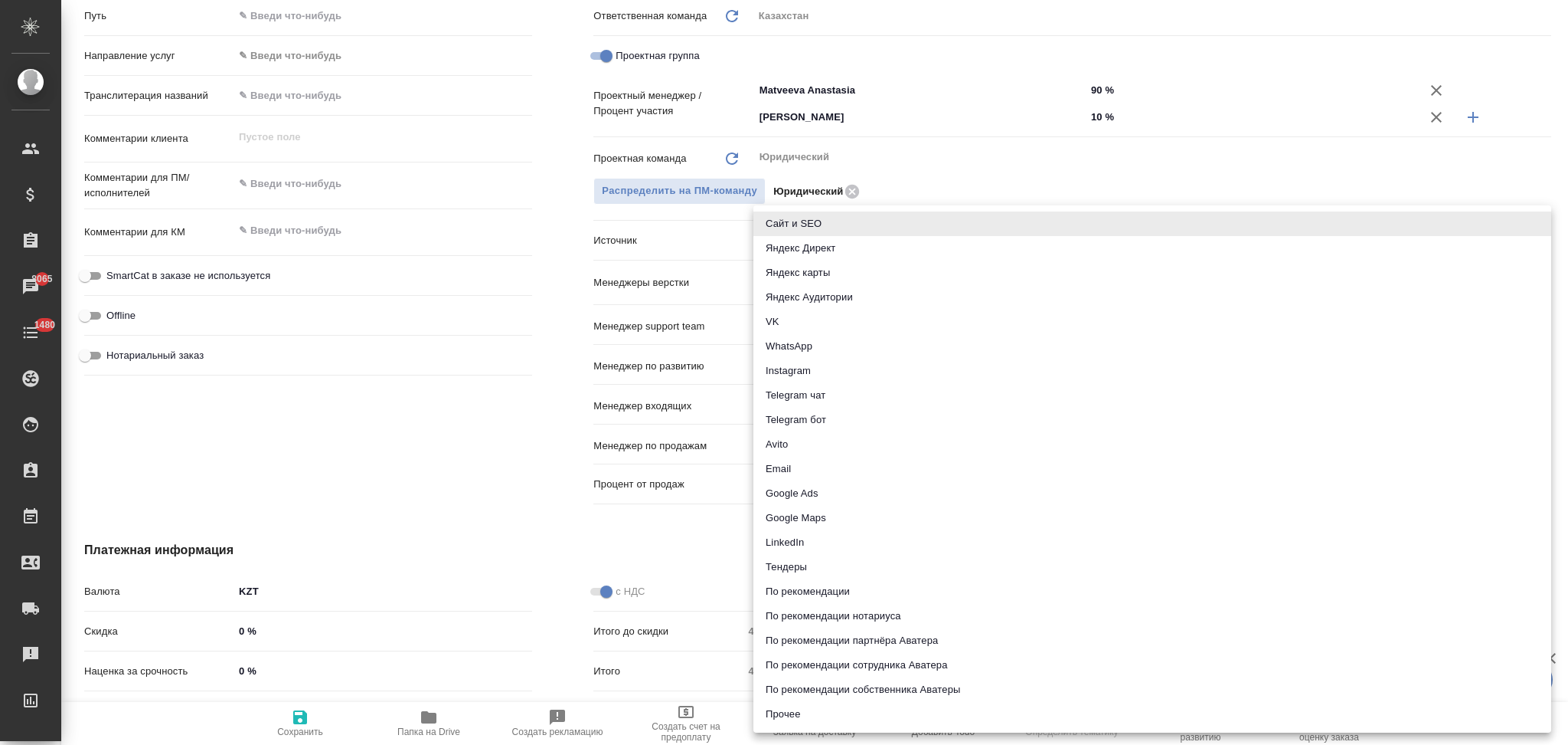
type input "other"
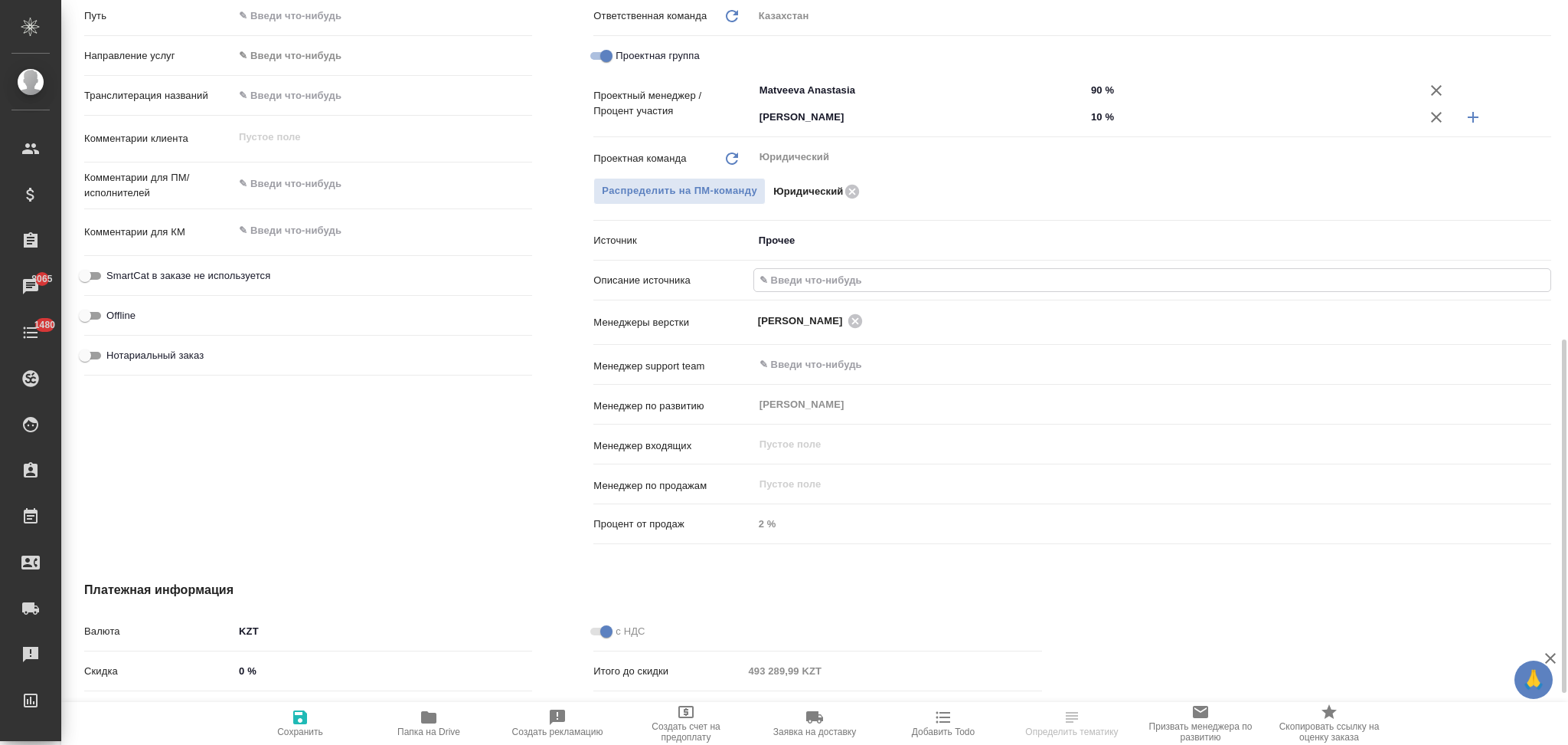
click at [800, 275] on input "text" at bounding box center [1152, 280] width 797 height 22
type input "Клиент от Сейла"
type textarea "x"
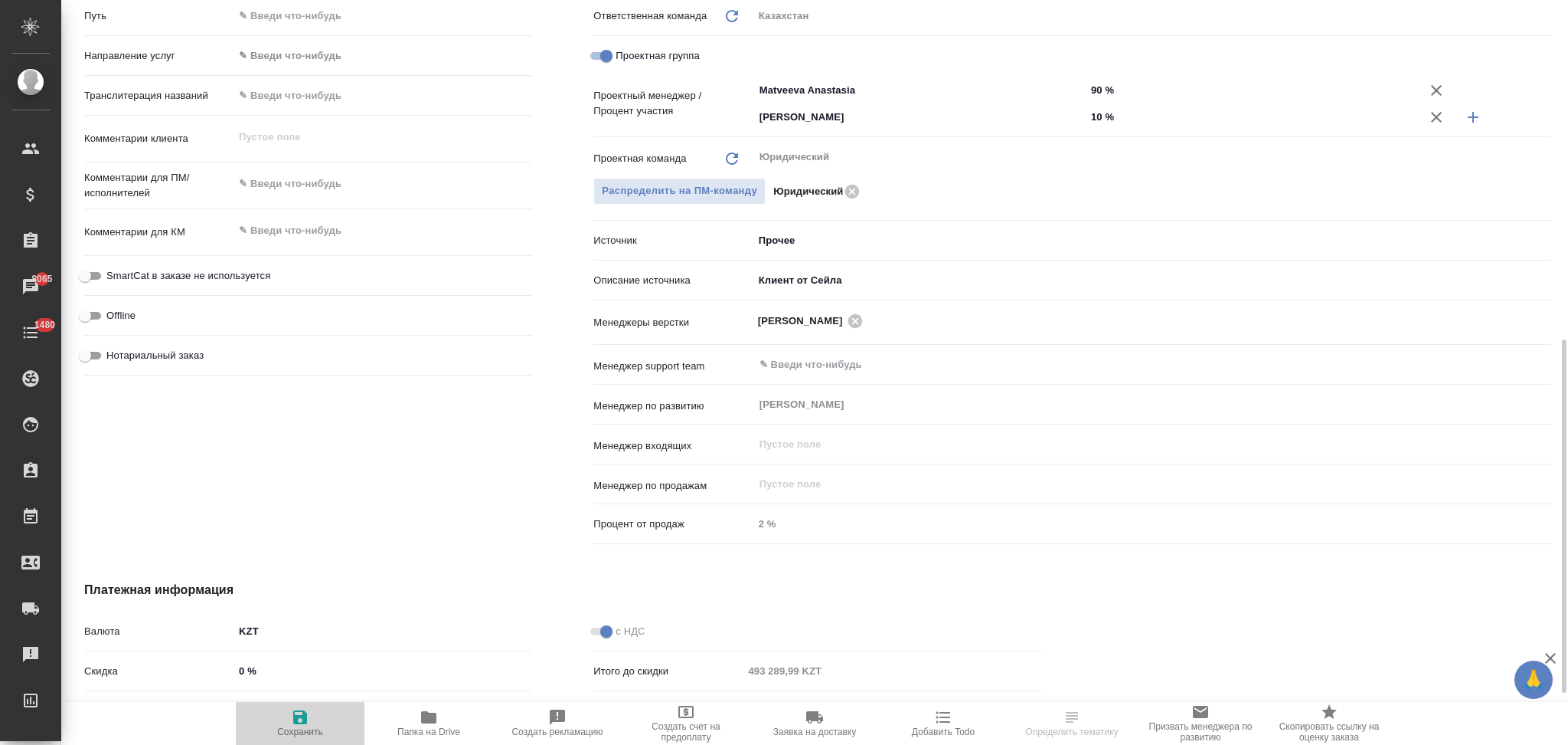
click at [289, 723] on span "Сохранить" at bounding box center [301, 722] width 110 height 29
type textarea "x"
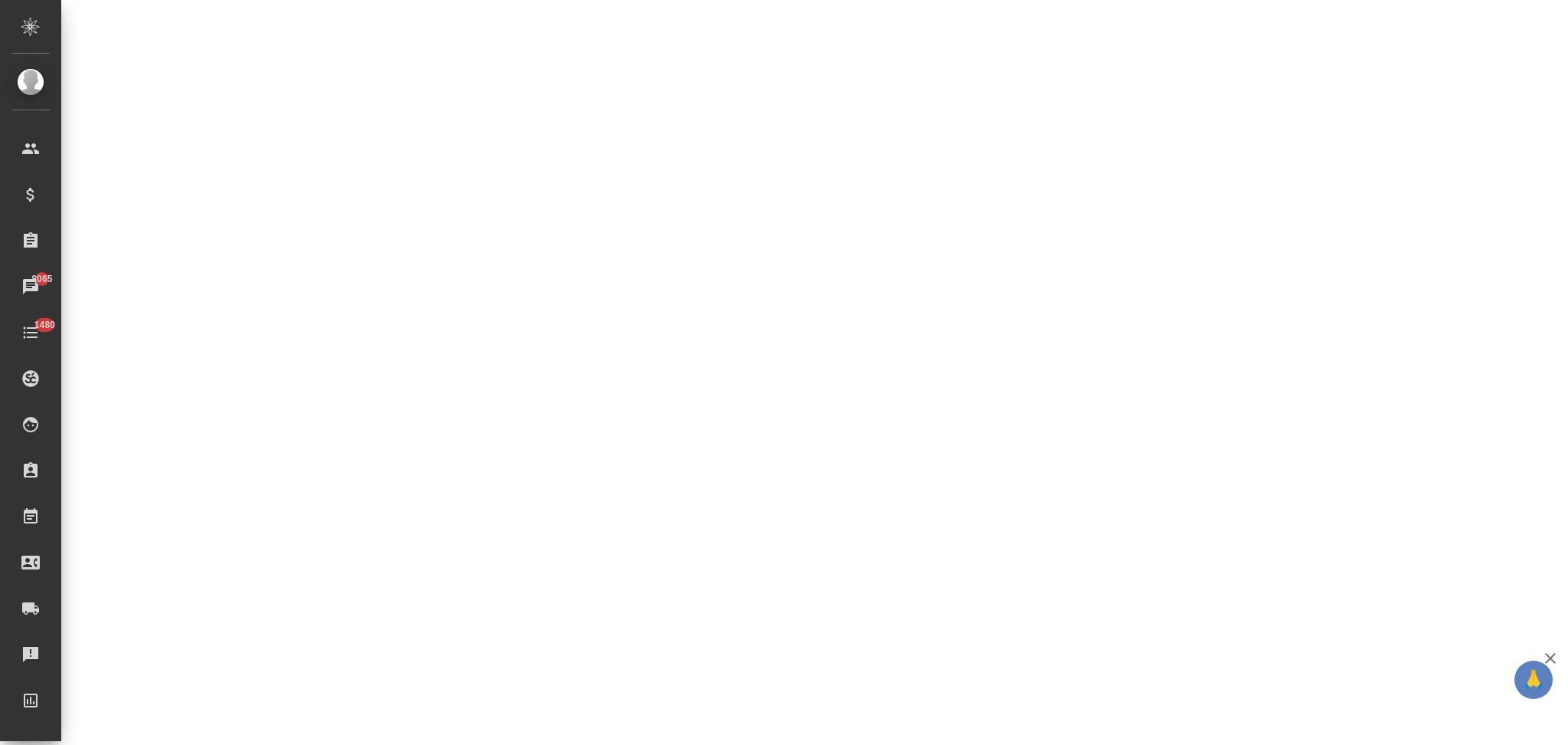
select select "RU"
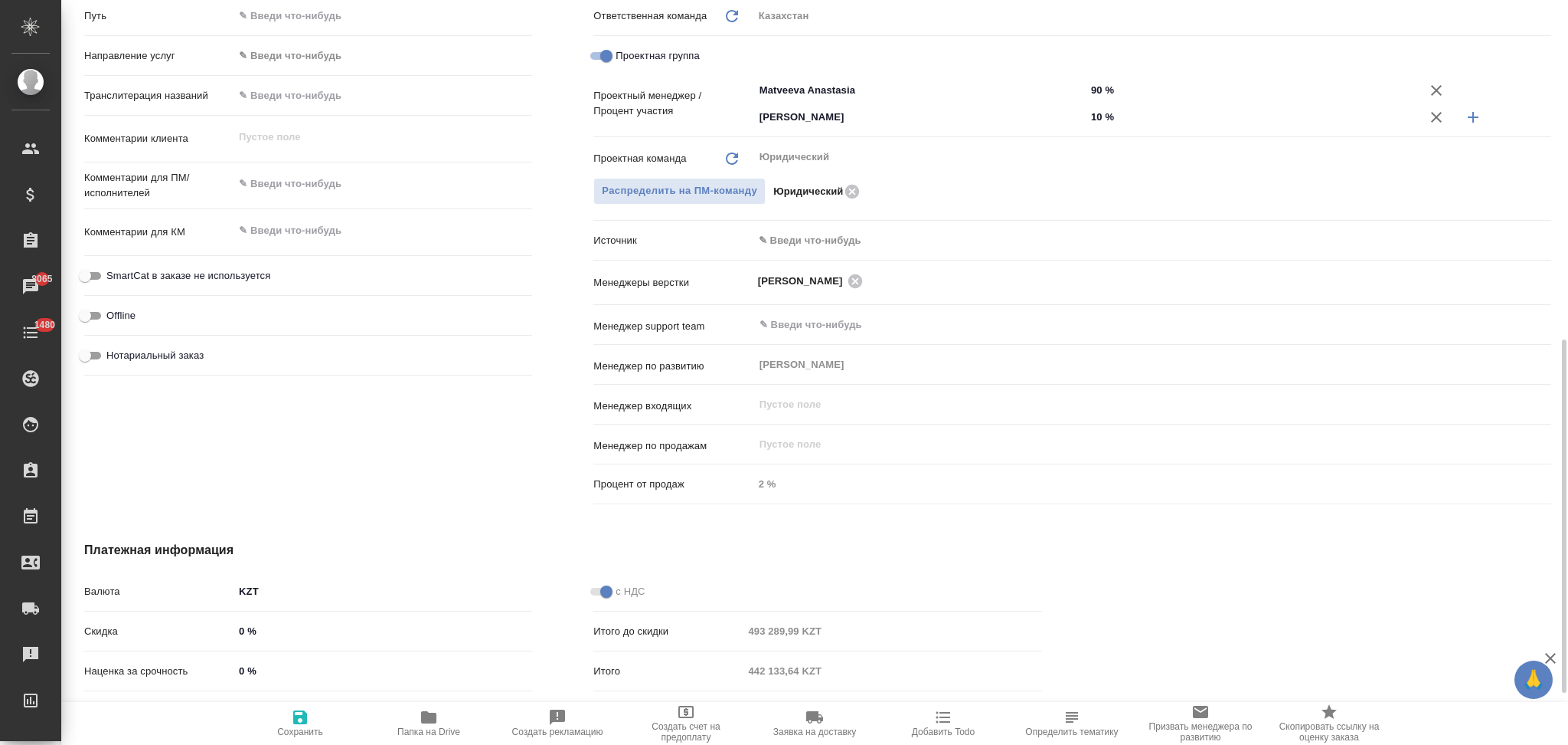
type textarea "x"
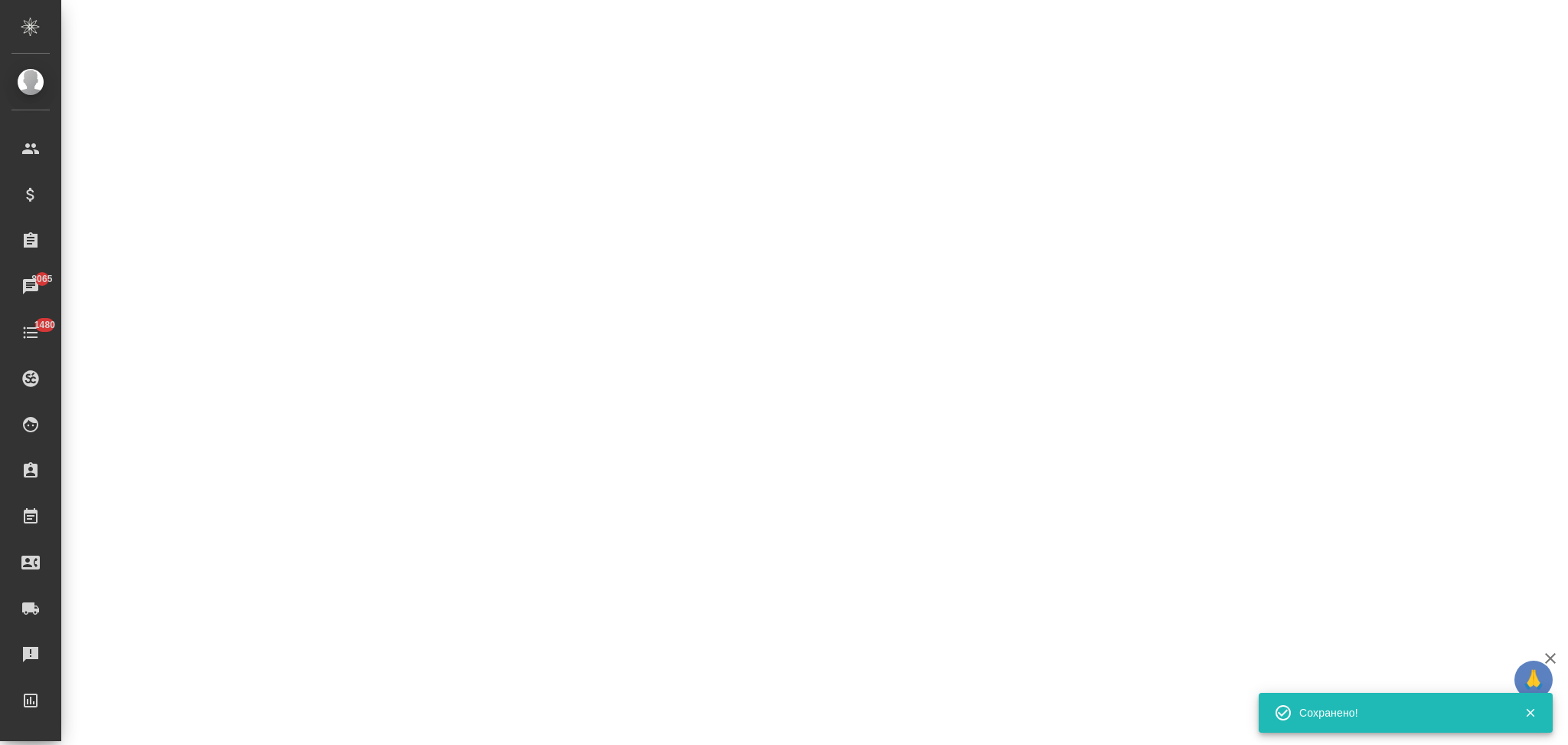
select select "RU"
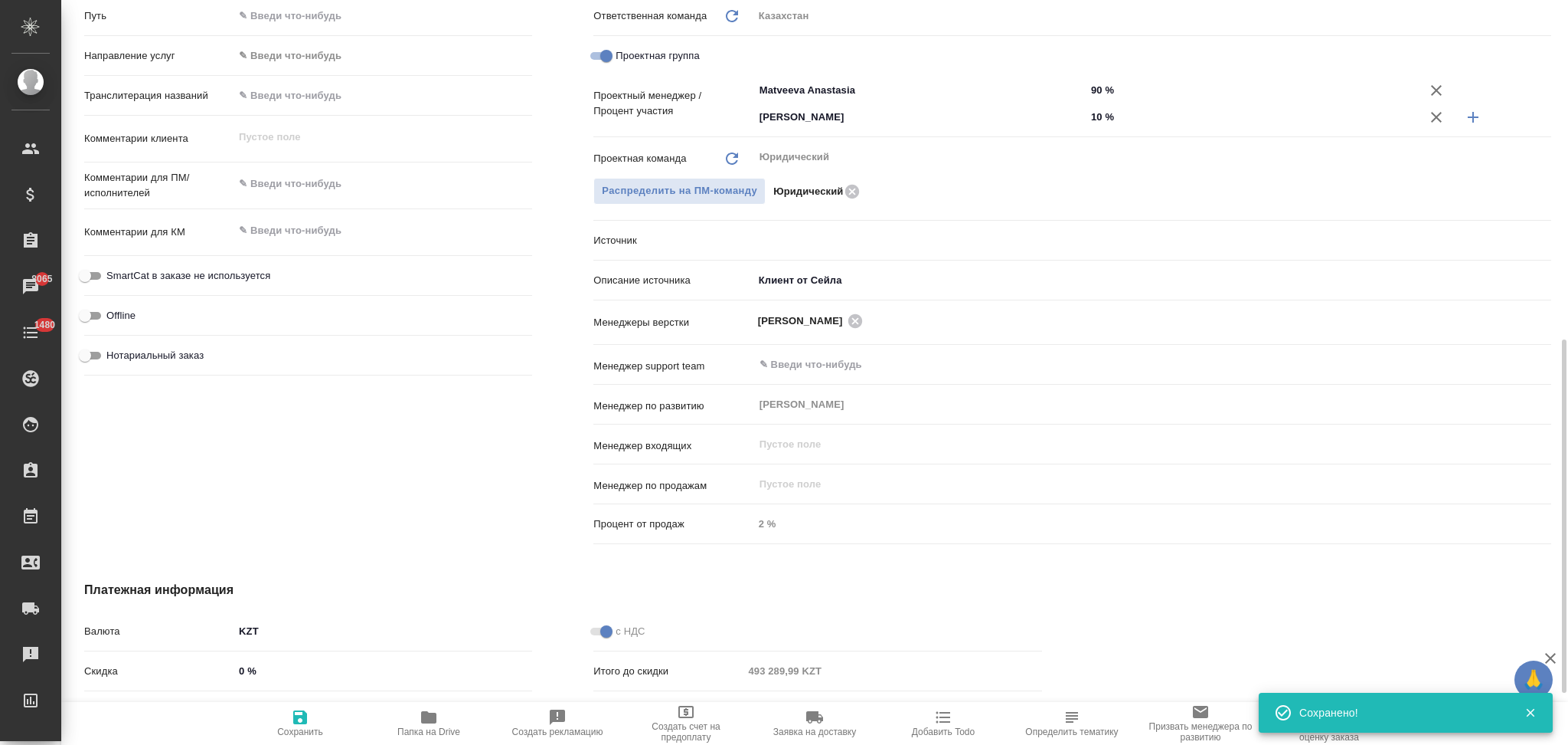
type textarea "x"
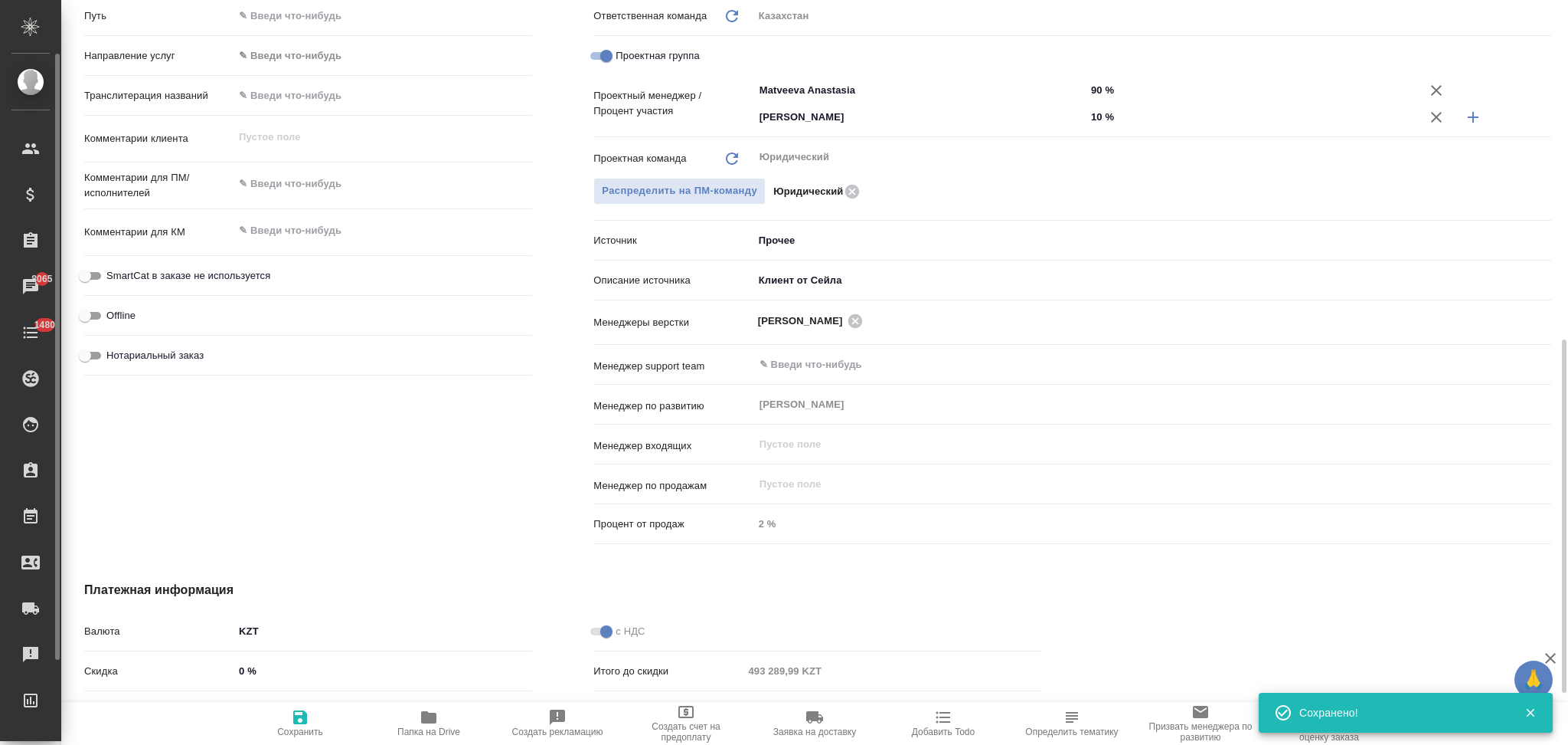
type textarea "x"
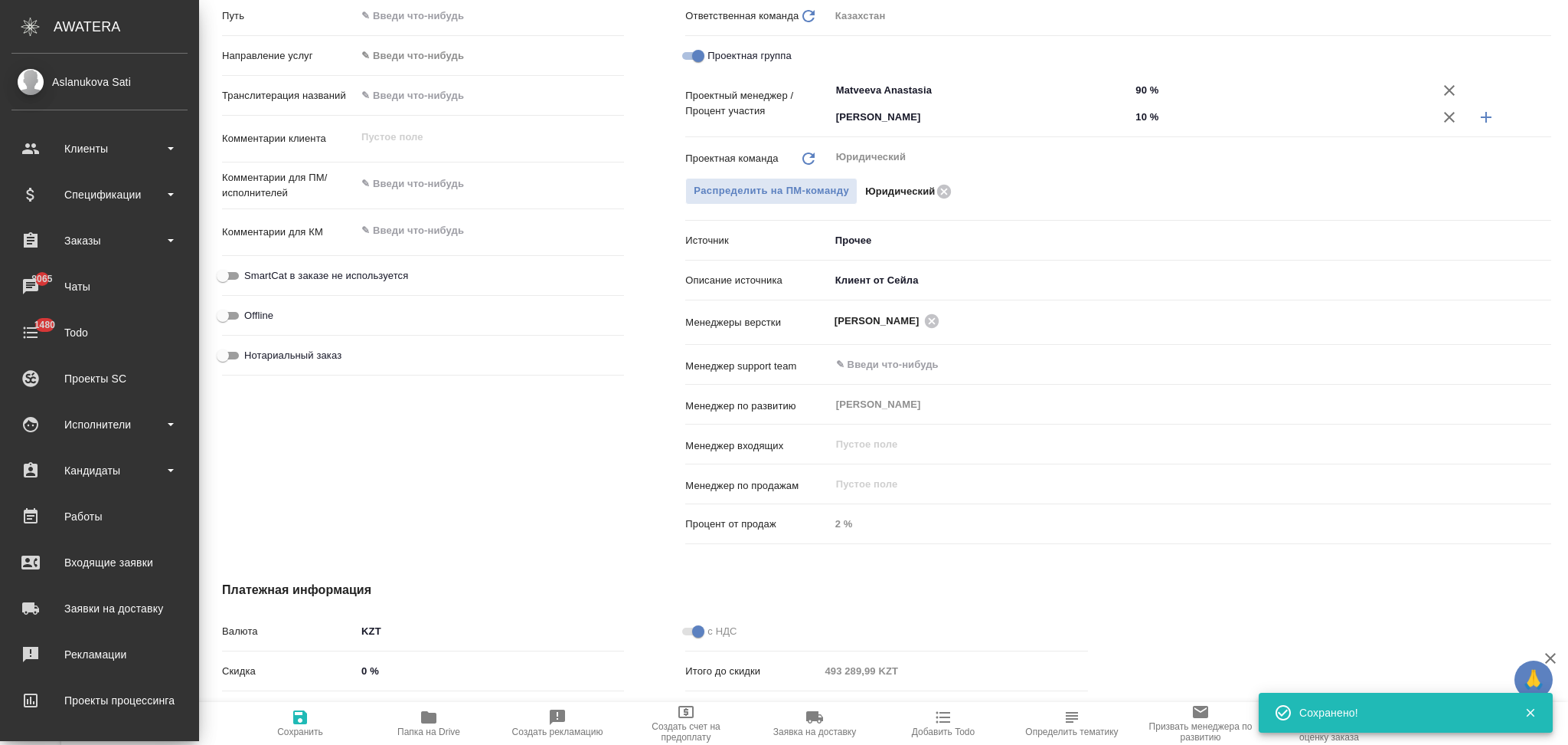
type textarea "x"
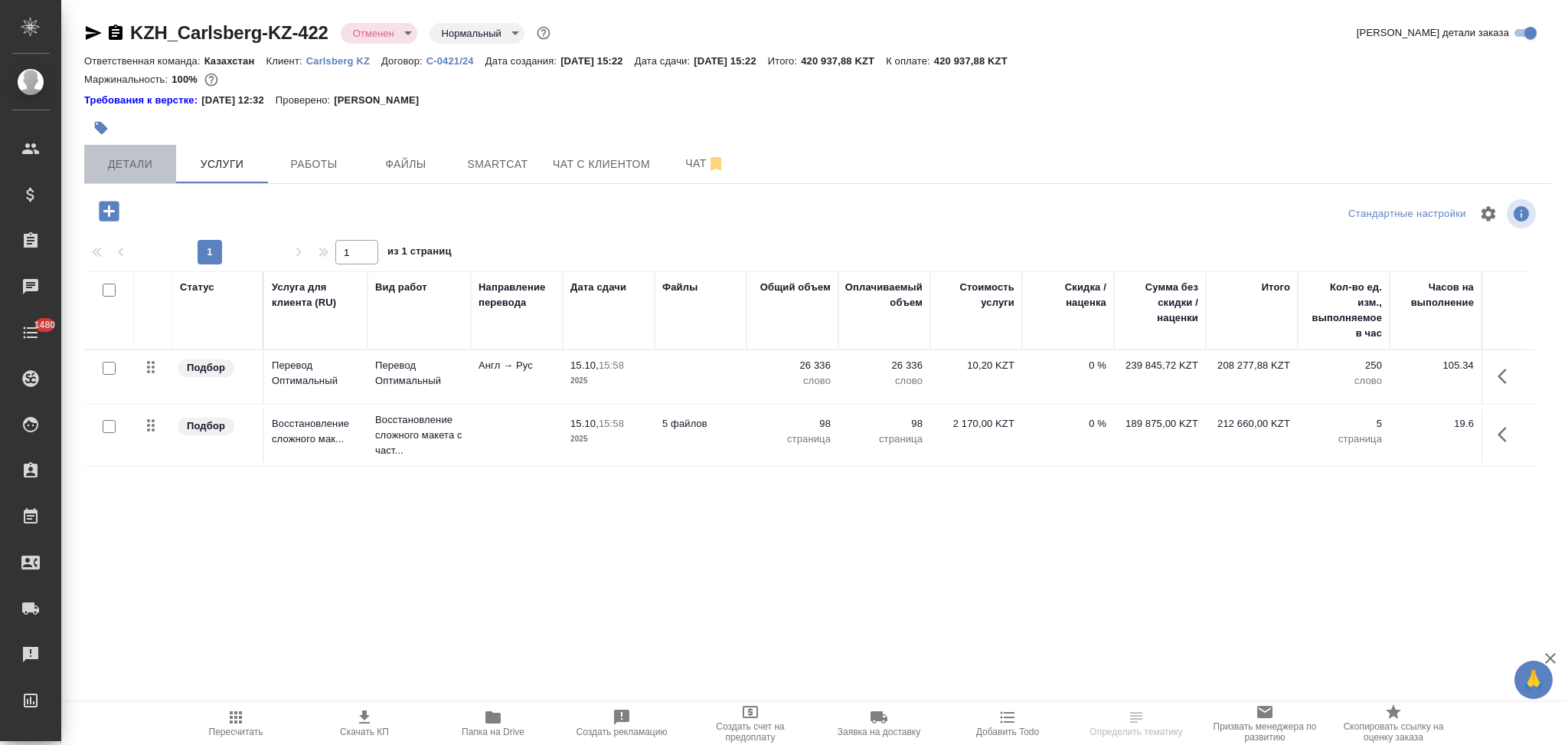
click at [94, 163] on span "Детали" at bounding box center [129, 164] width 73 height 19
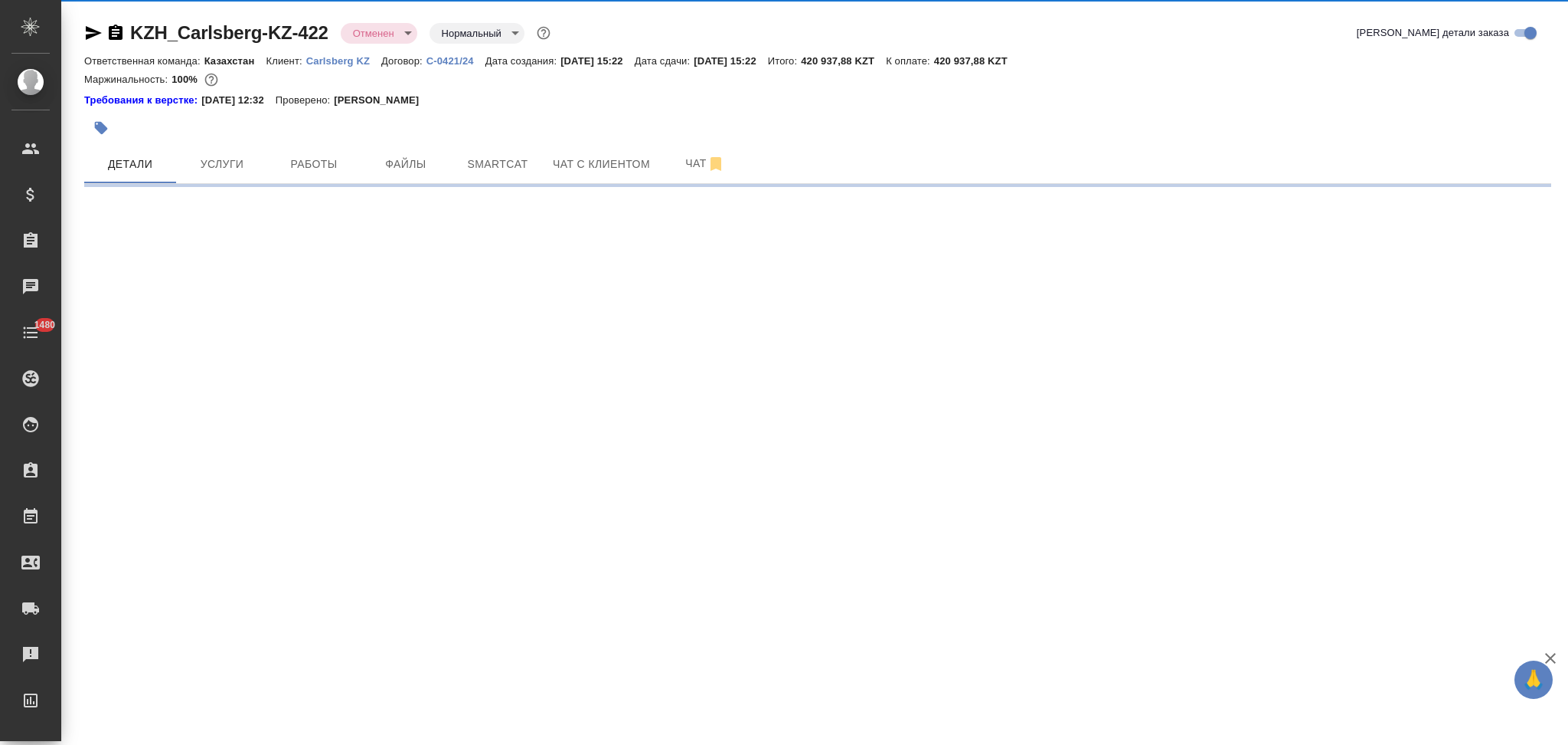
select select "RU"
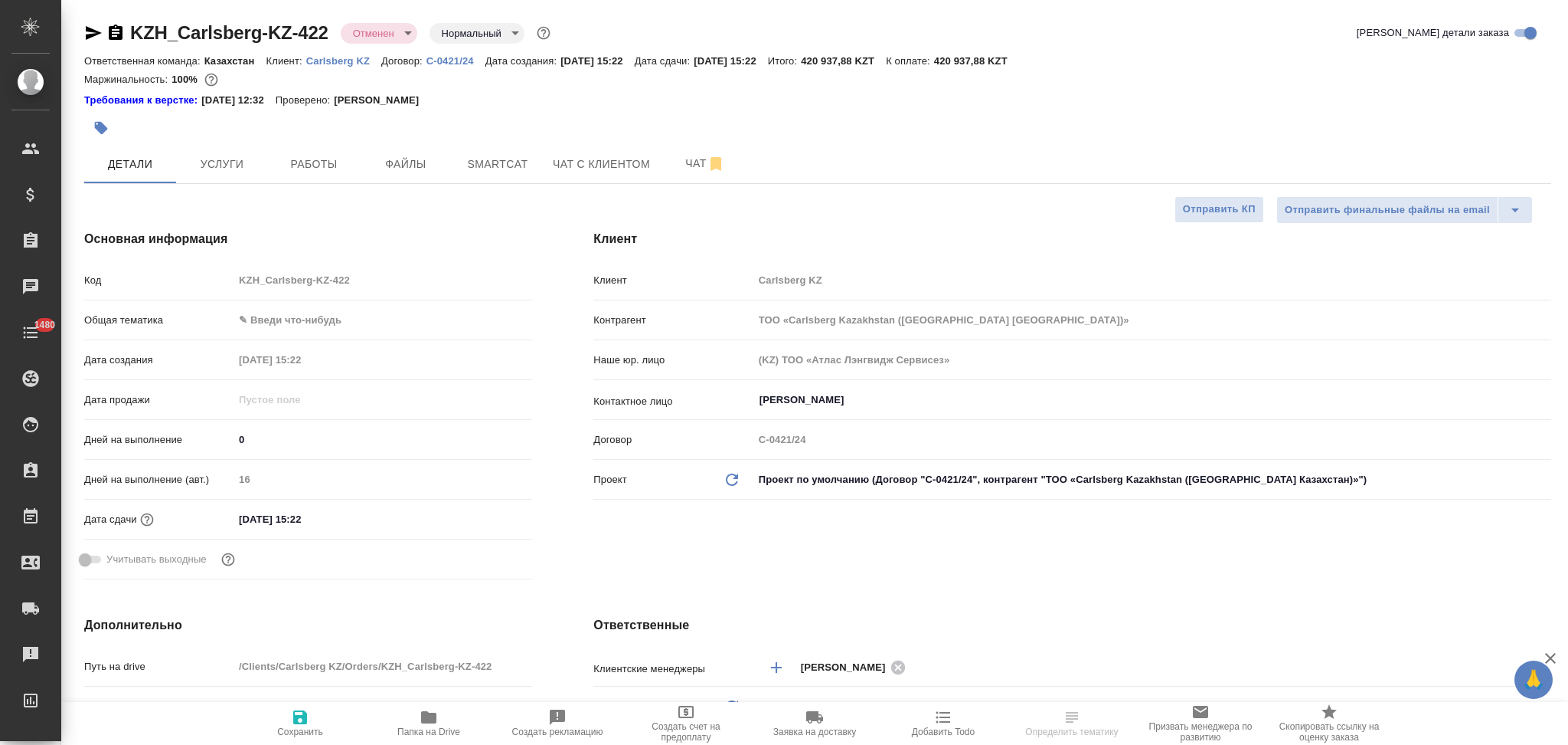
type textarea "x"
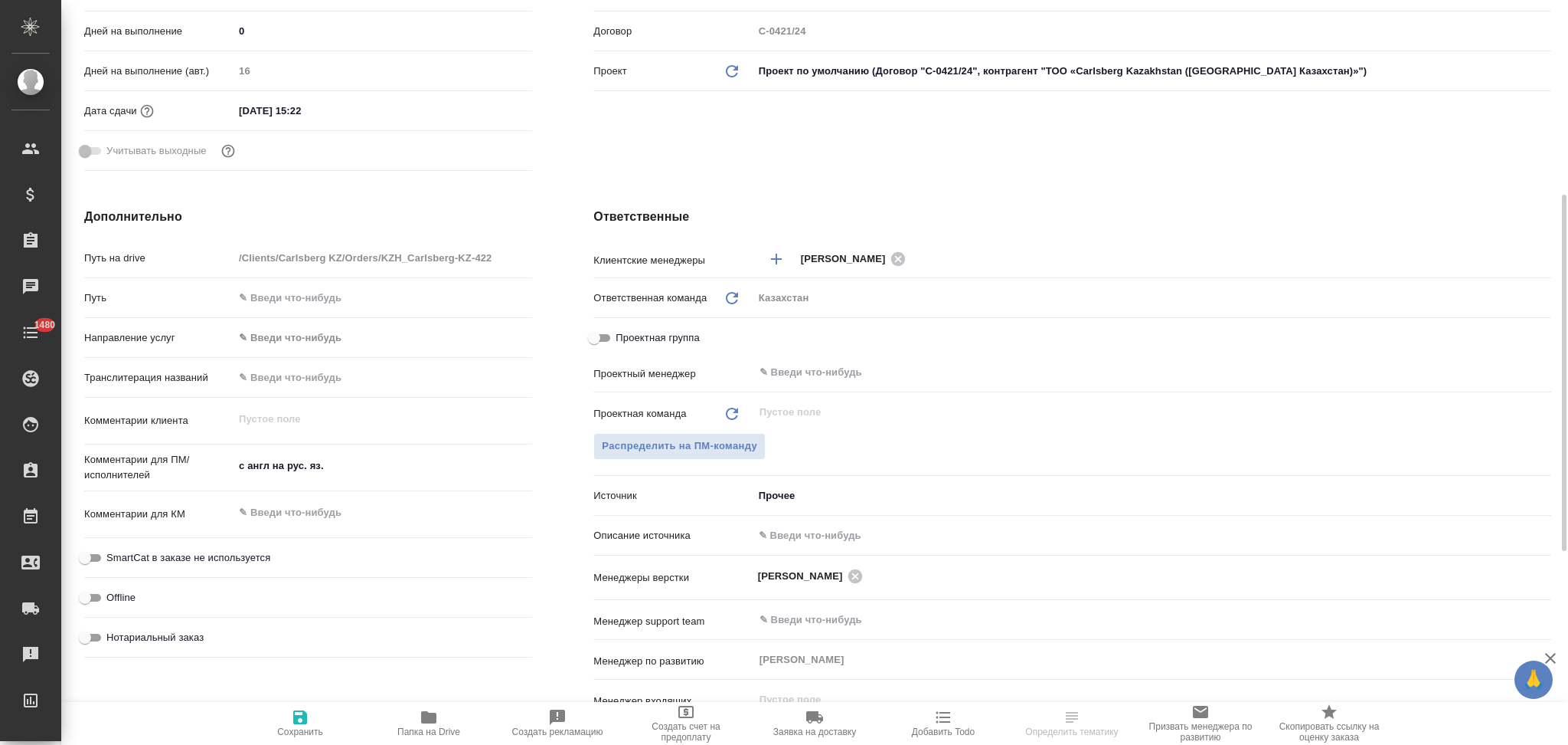
scroll to position [511, 0]
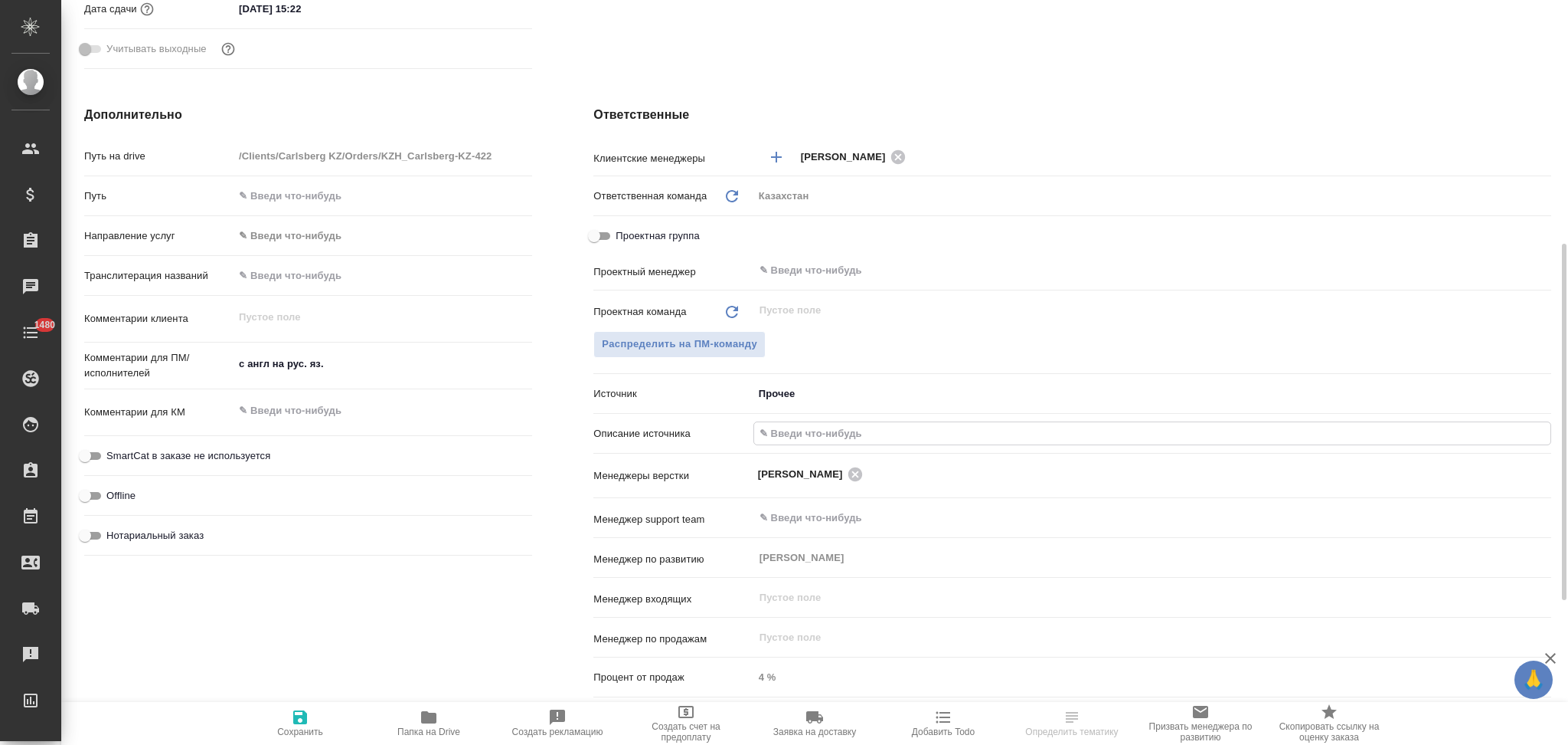
click at [801, 433] on input "text" at bounding box center [1152, 433] width 797 height 22
type input "Клиент от Сейла"
type textarea "x"
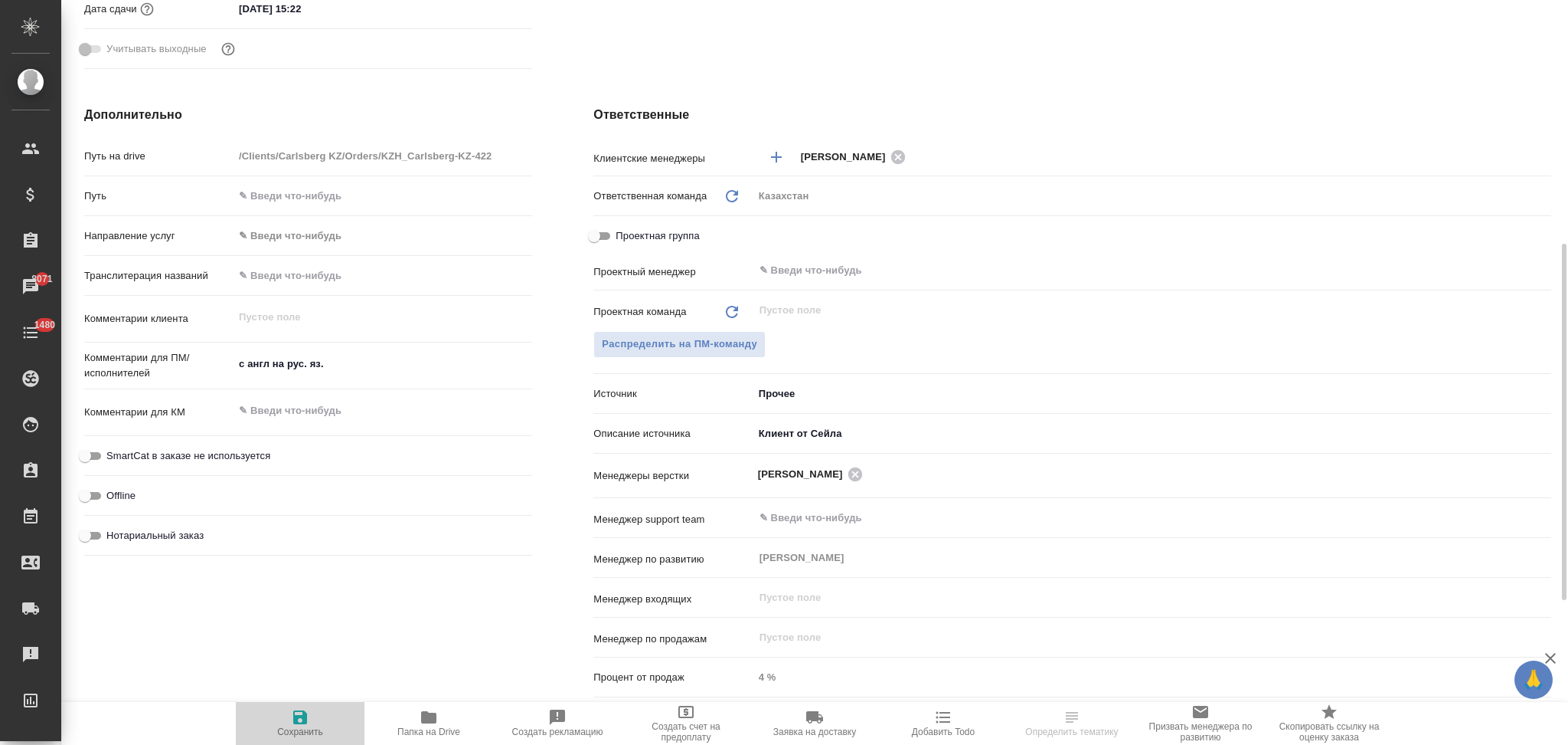
click at [304, 717] on icon "button" at bounding box center [300, 717] width 13 height 13
type textarea "x"
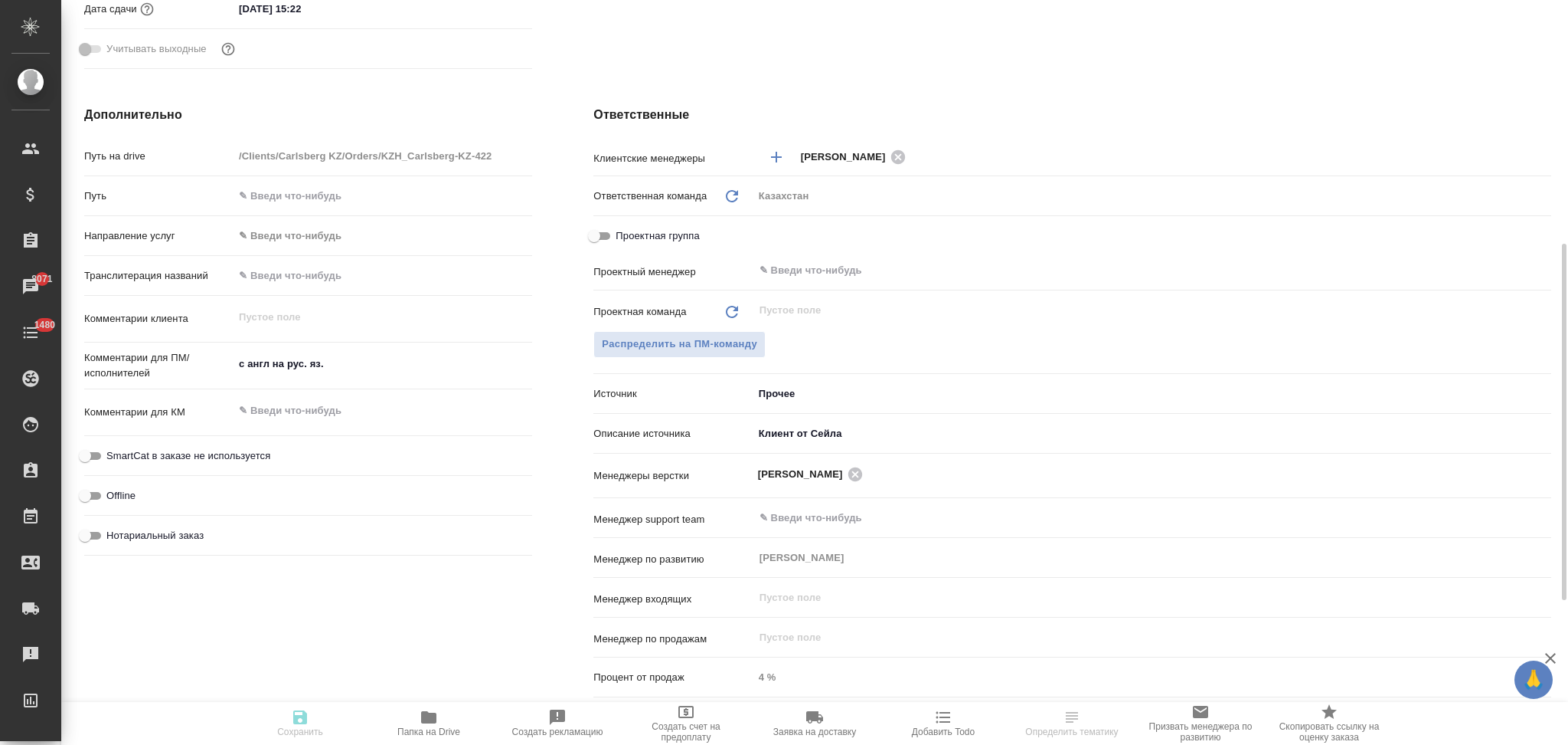
type textarea "x"
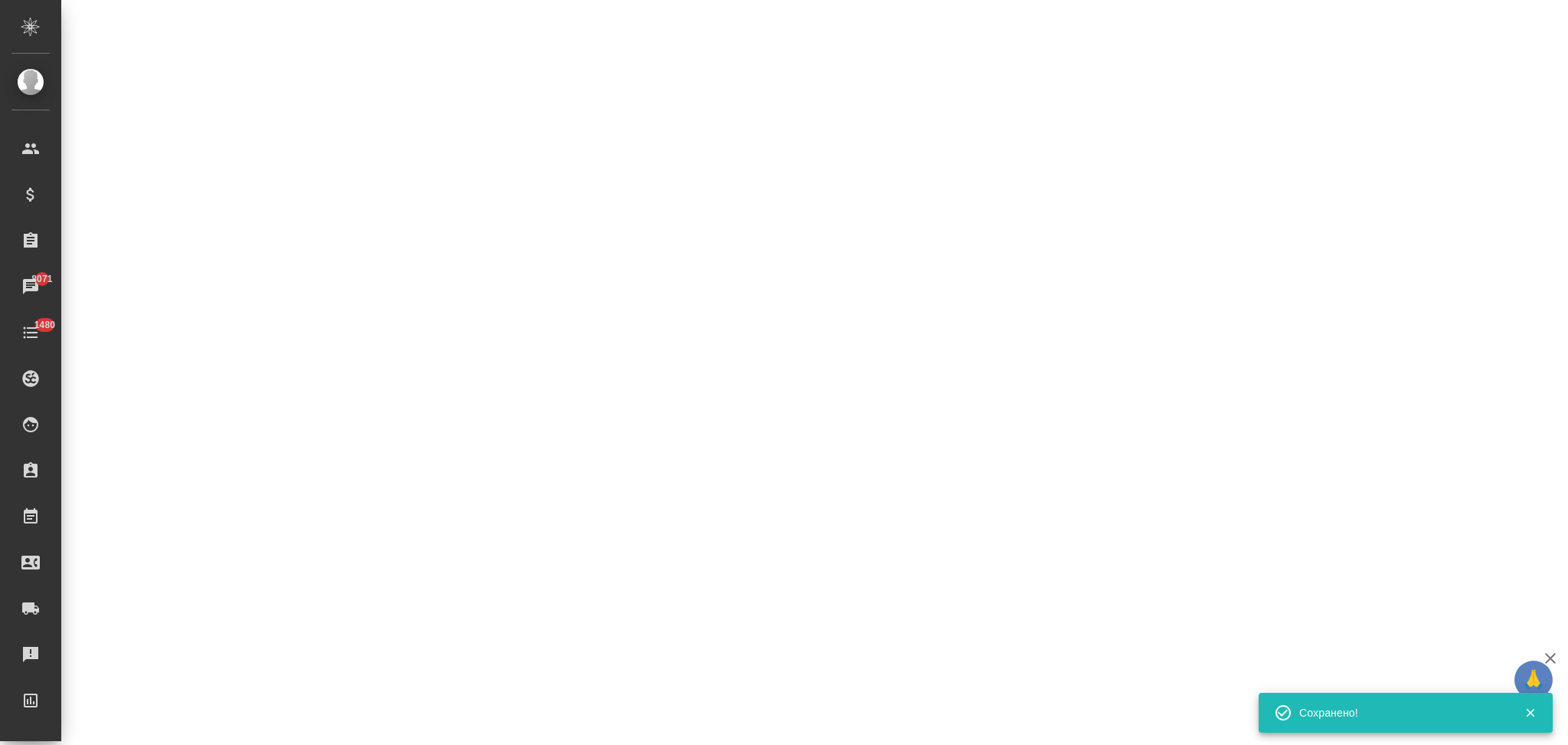
select select "RU"
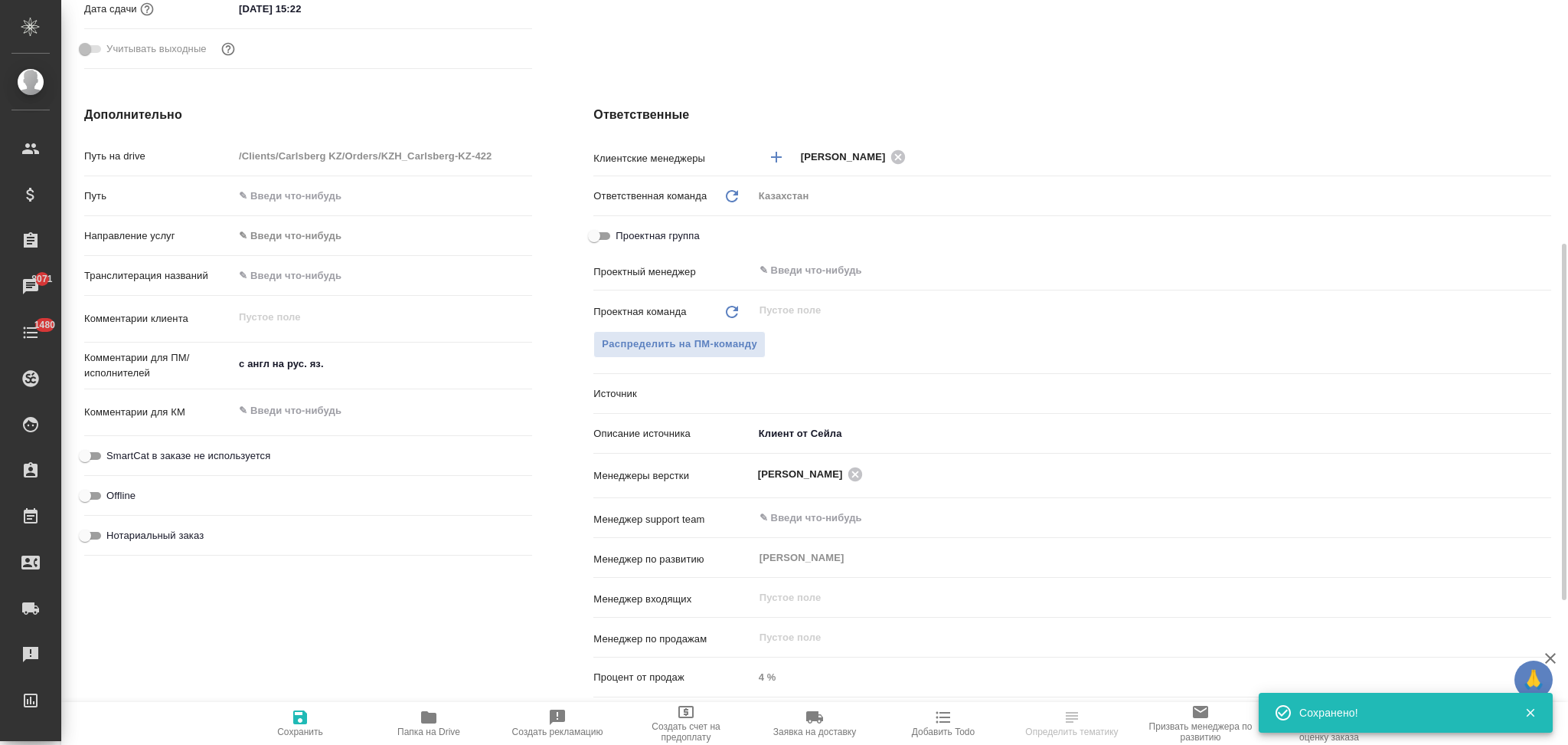
type textarea "x"
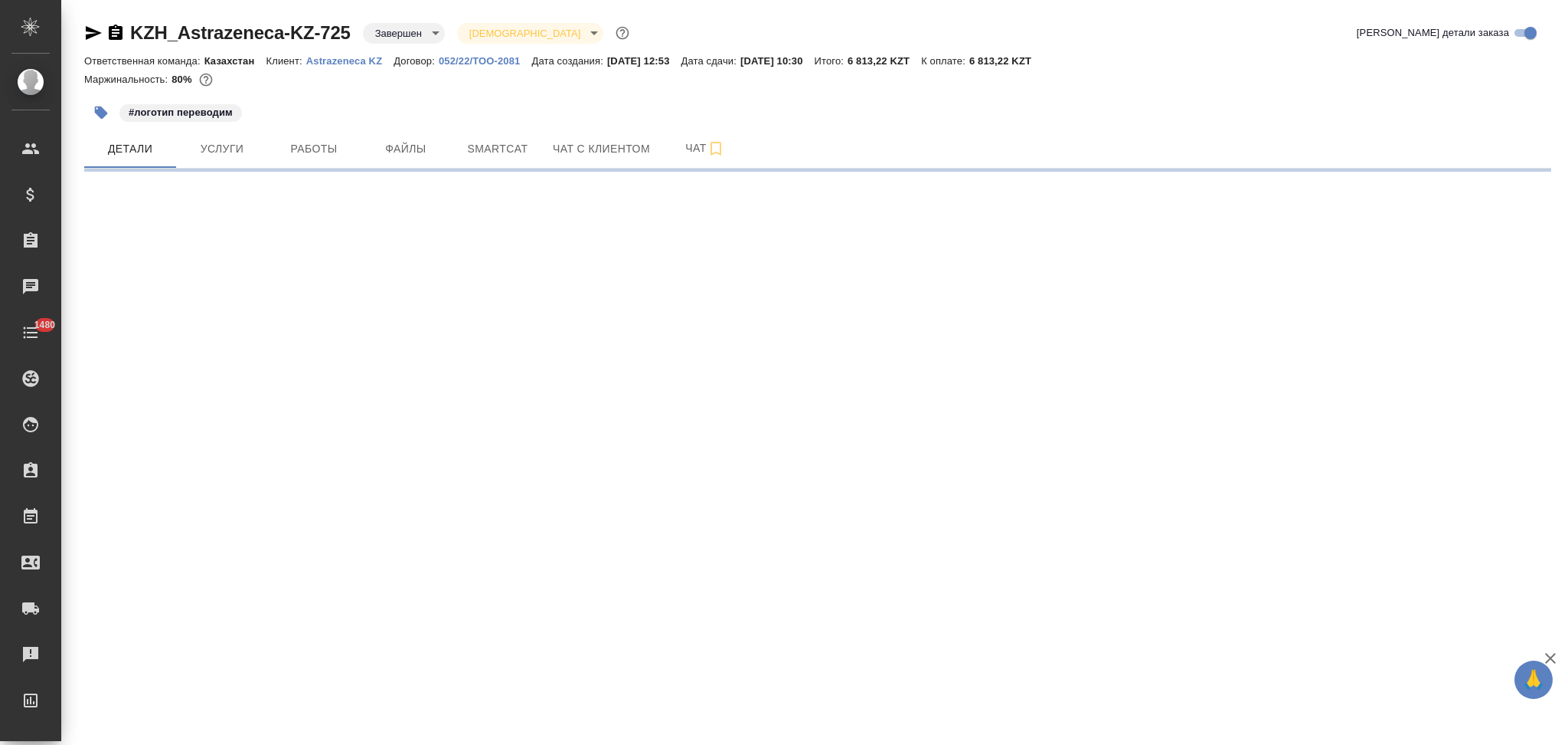
select select "RU"
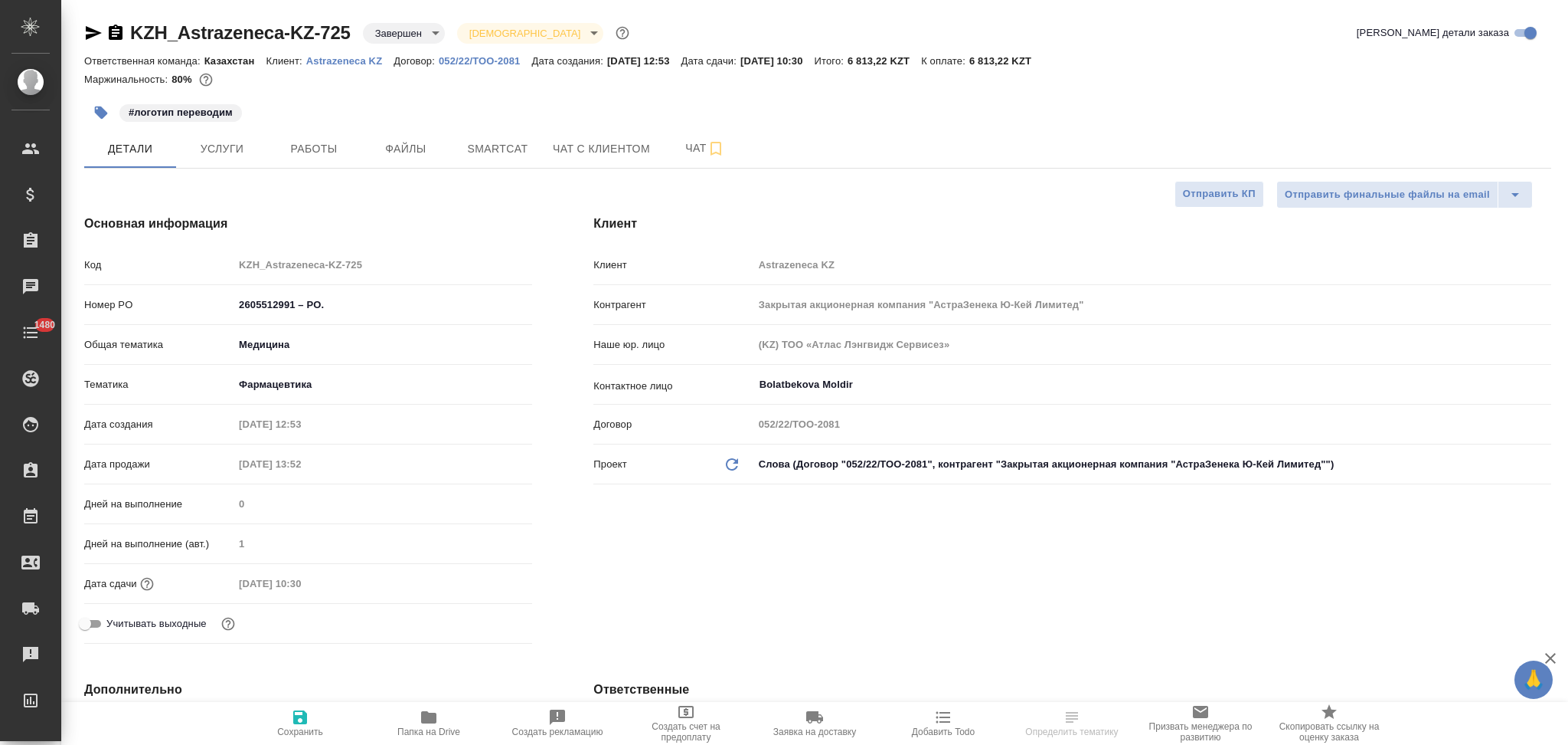
type textarea "x"
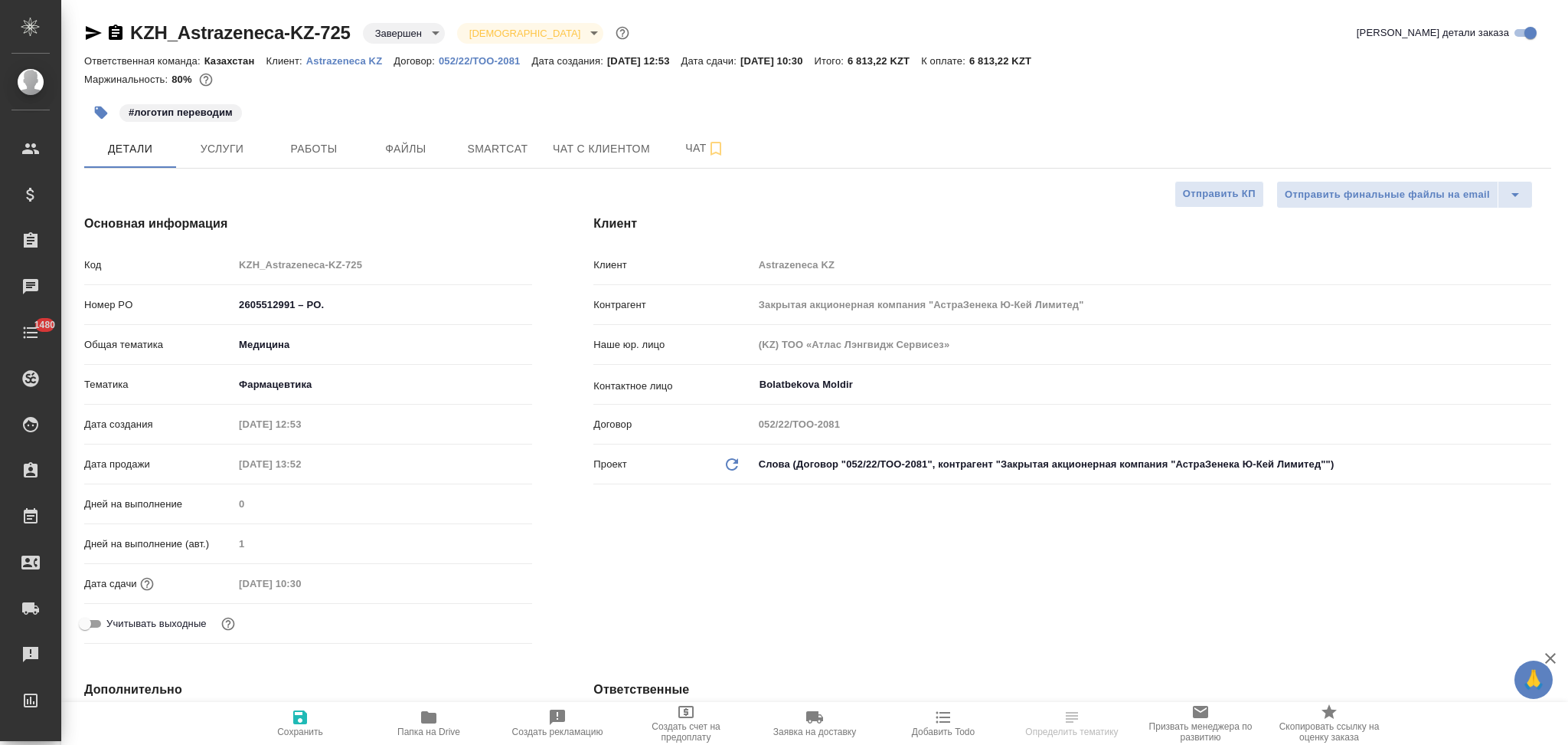
type textarea "x"
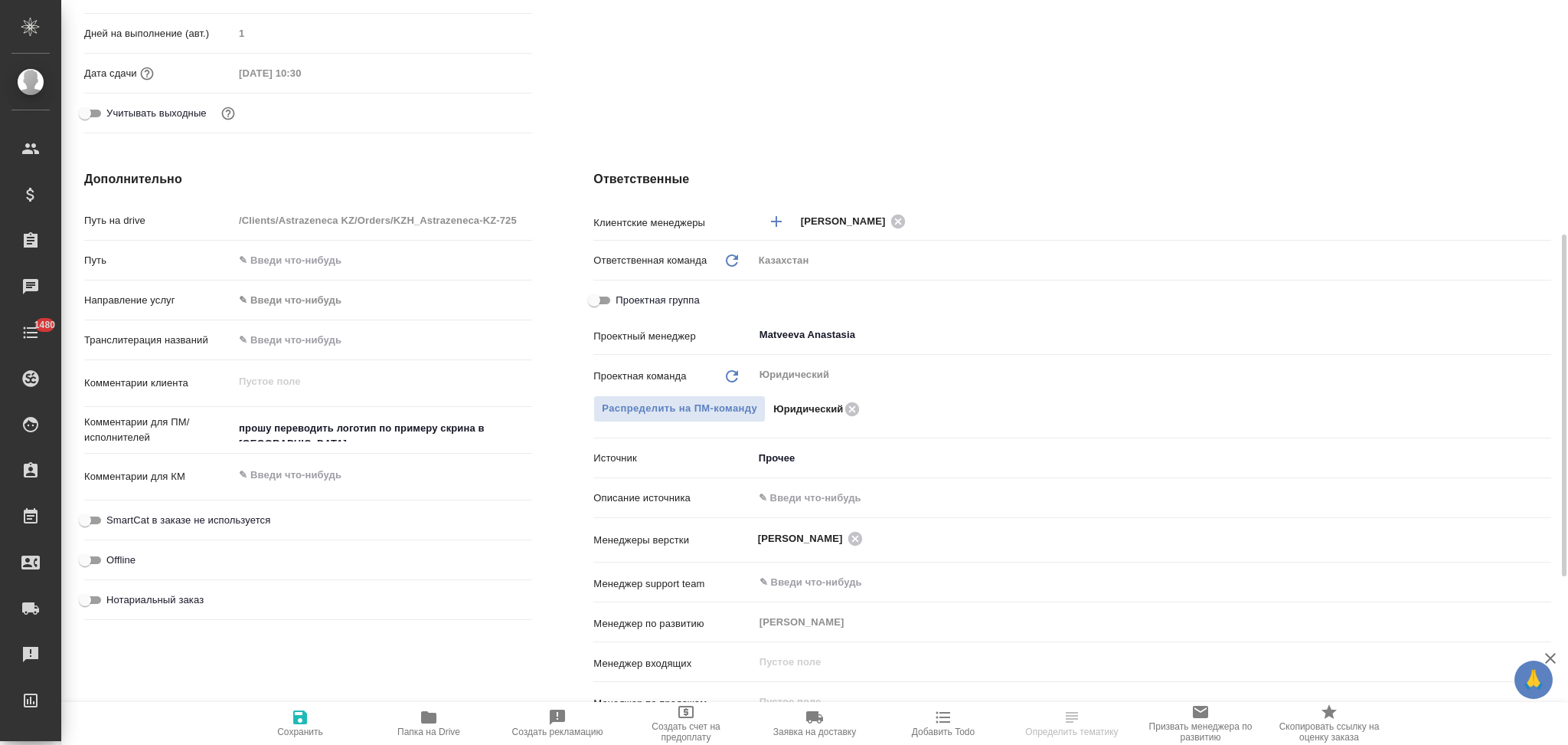
click at [790, 492] on input "text" at bounding box center [1152, 497] width 798 height 22
type input "Клиент от Сейла"
type textarea "x"
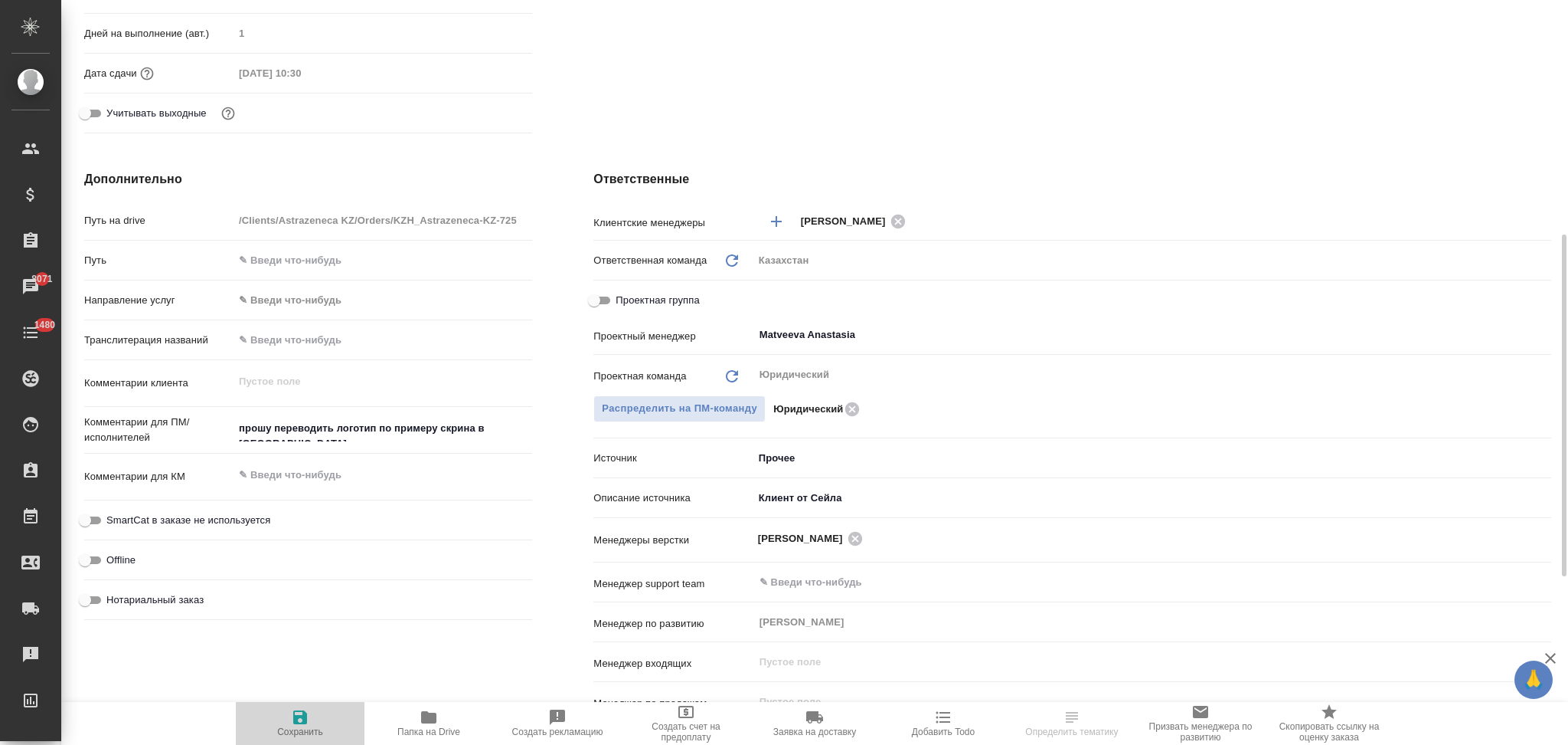
click at [289, 718] on span "Сохранить" at bounding box center [301, 722] width 110 height 29
type textarea "x"
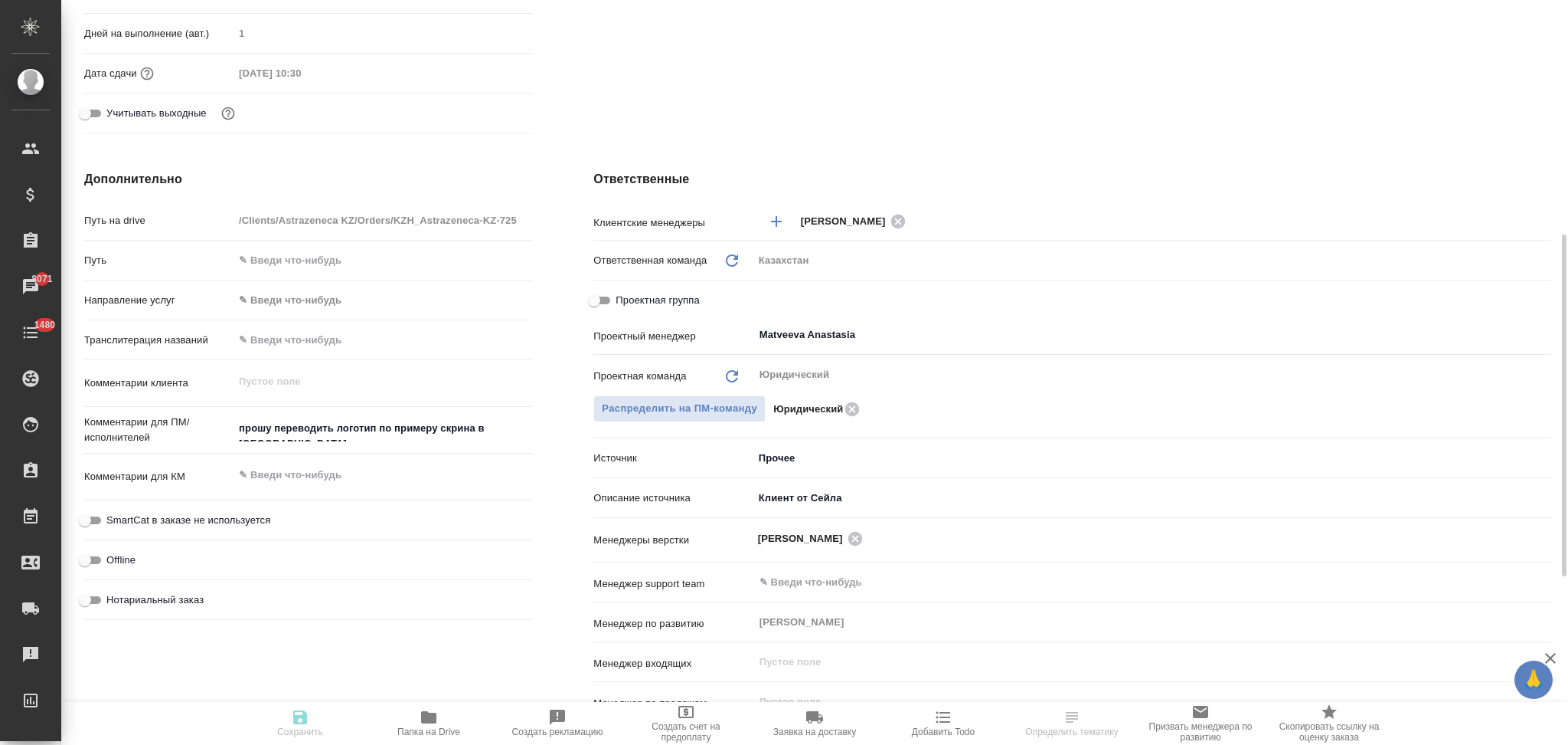
type textarea "x"
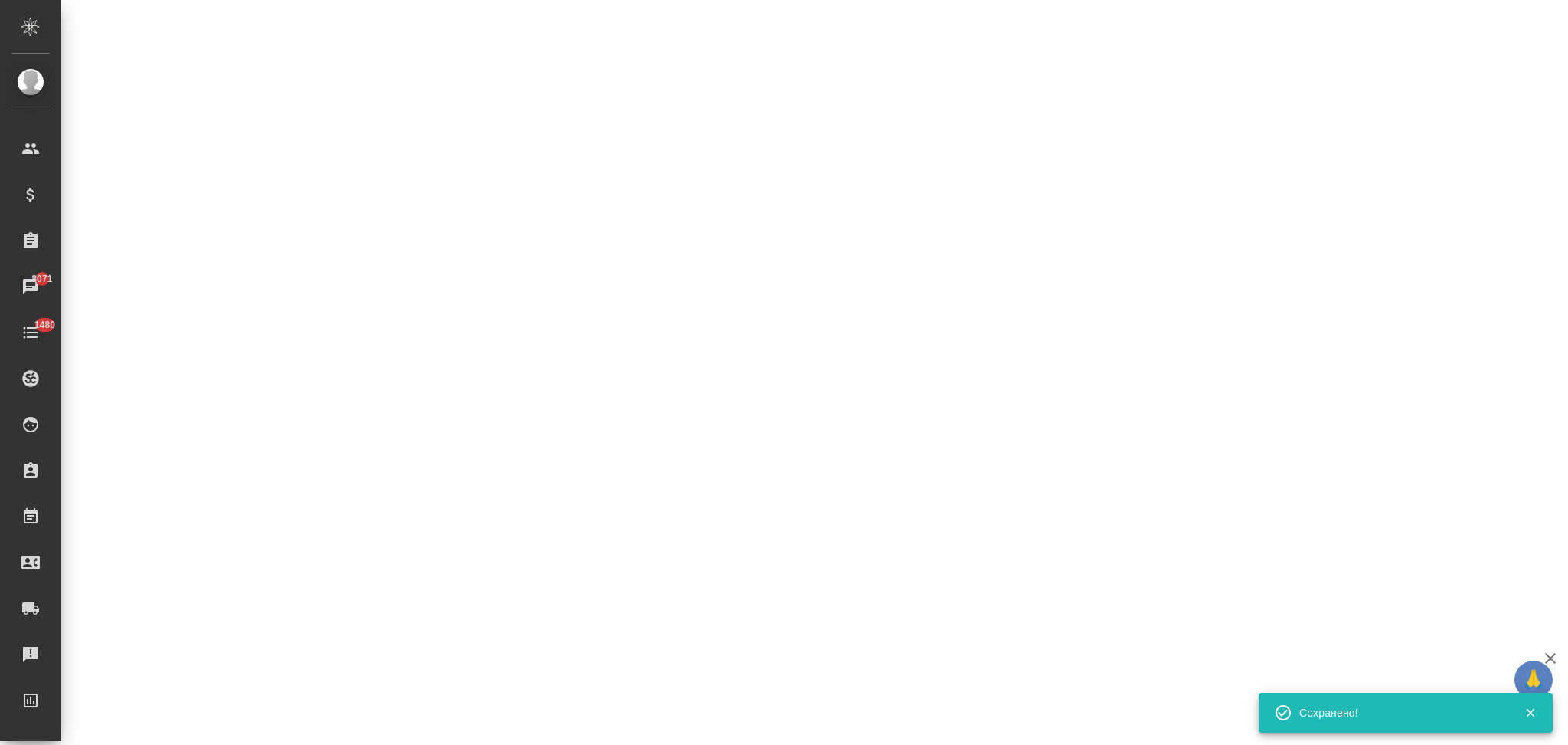
select select "RU"
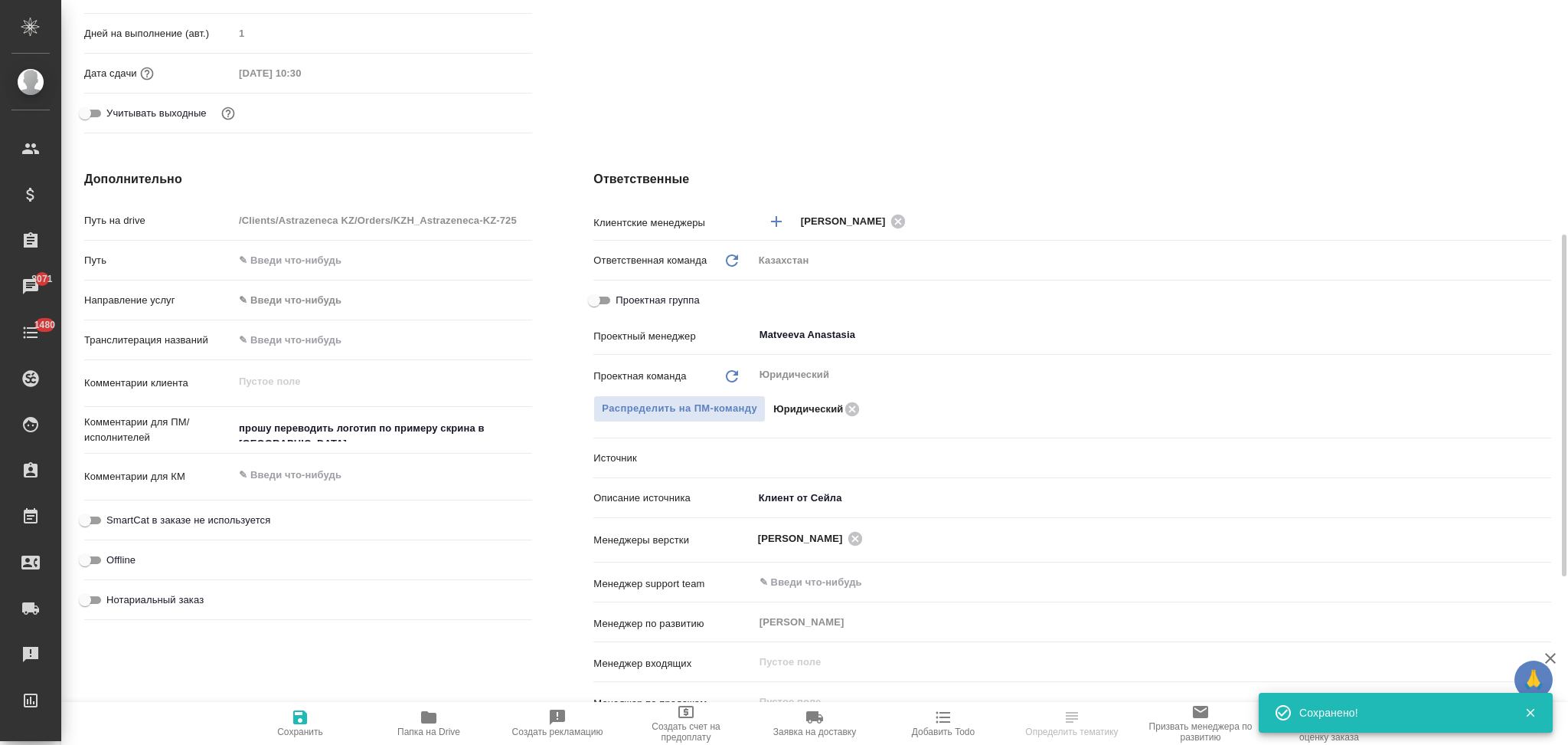
type textarea "x"
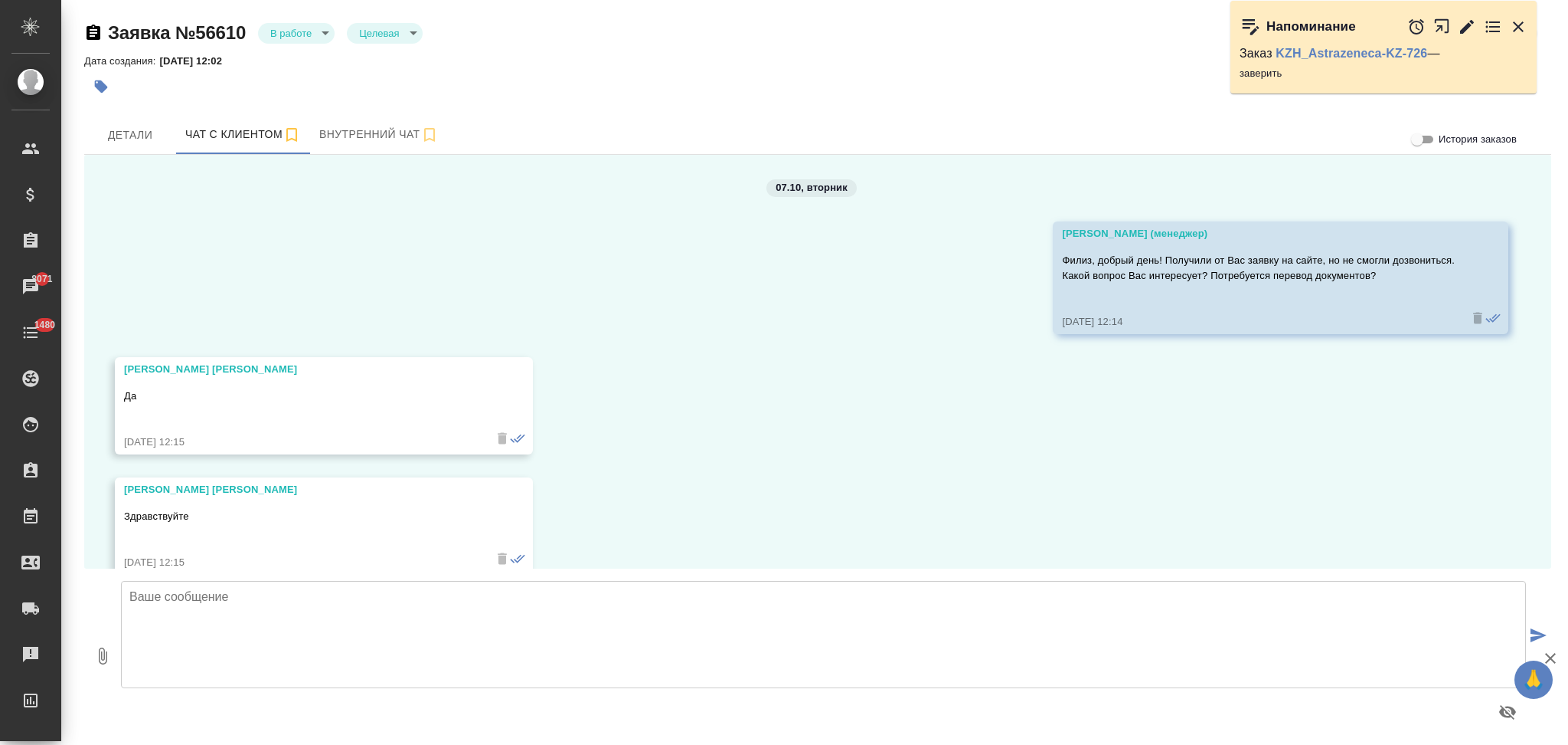
scroll to position [4411, 0]
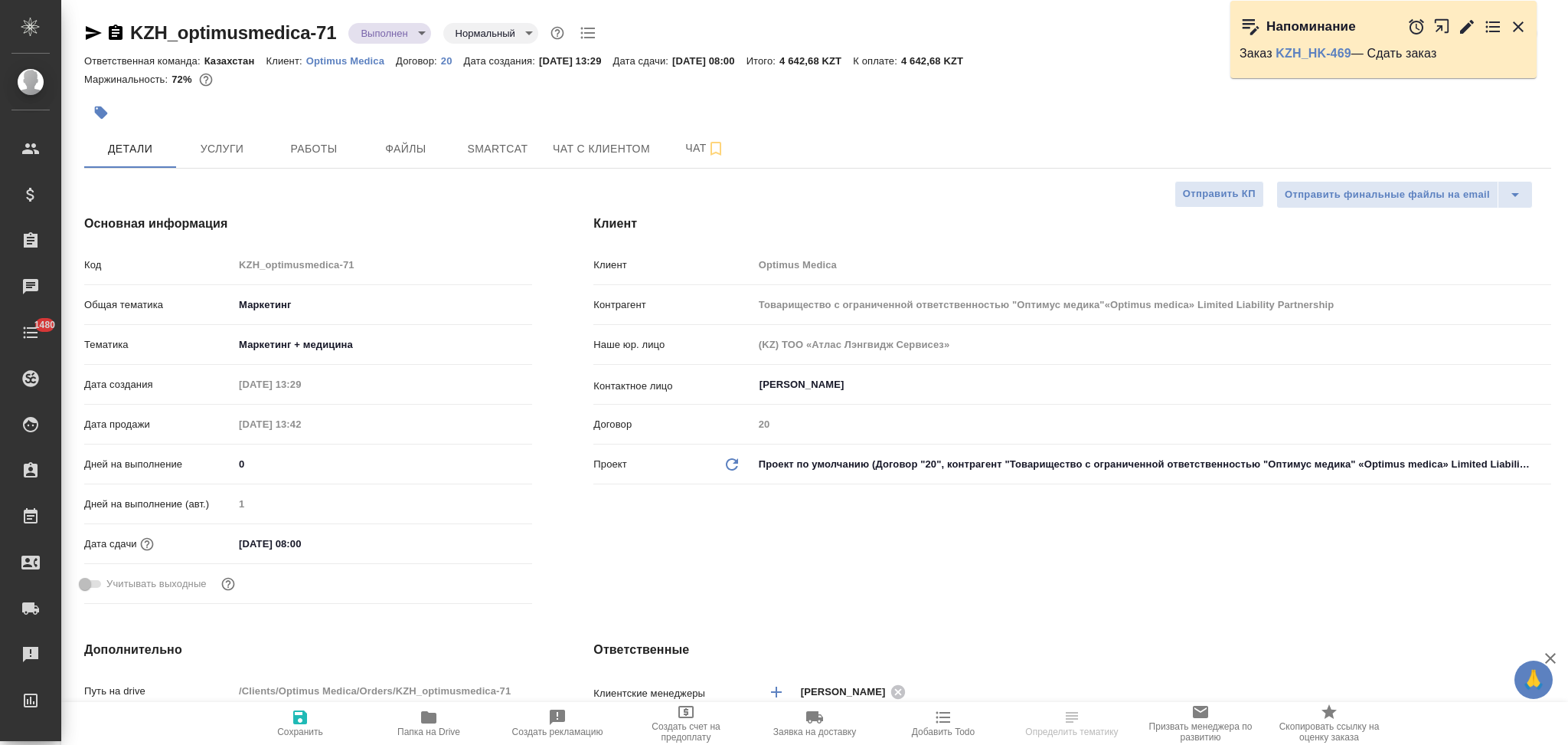
select select "RU"
type input "Товарищество с ограниченной ответственностью "Оптимус медика"«Optimus medica» L…"
type input "[PERSON_NAME]"
click at [429, 718] on icon "button" at bounding box center [428, 717] width 15 height 13
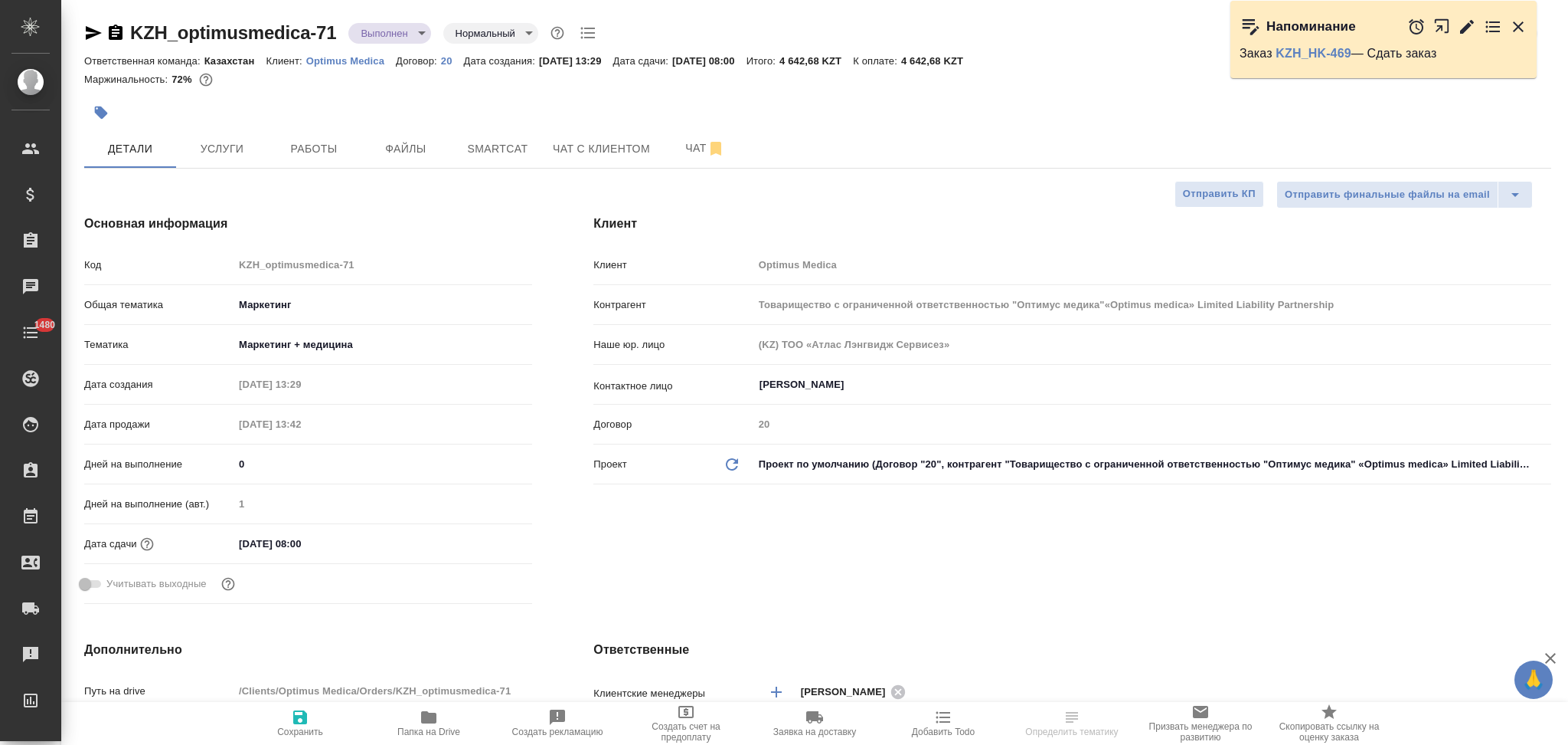
type input "Товарищество с ограниченной ответственностью "Оптимус медика"«Optimus medica» L…"
select select "RU"
type textarea "x"
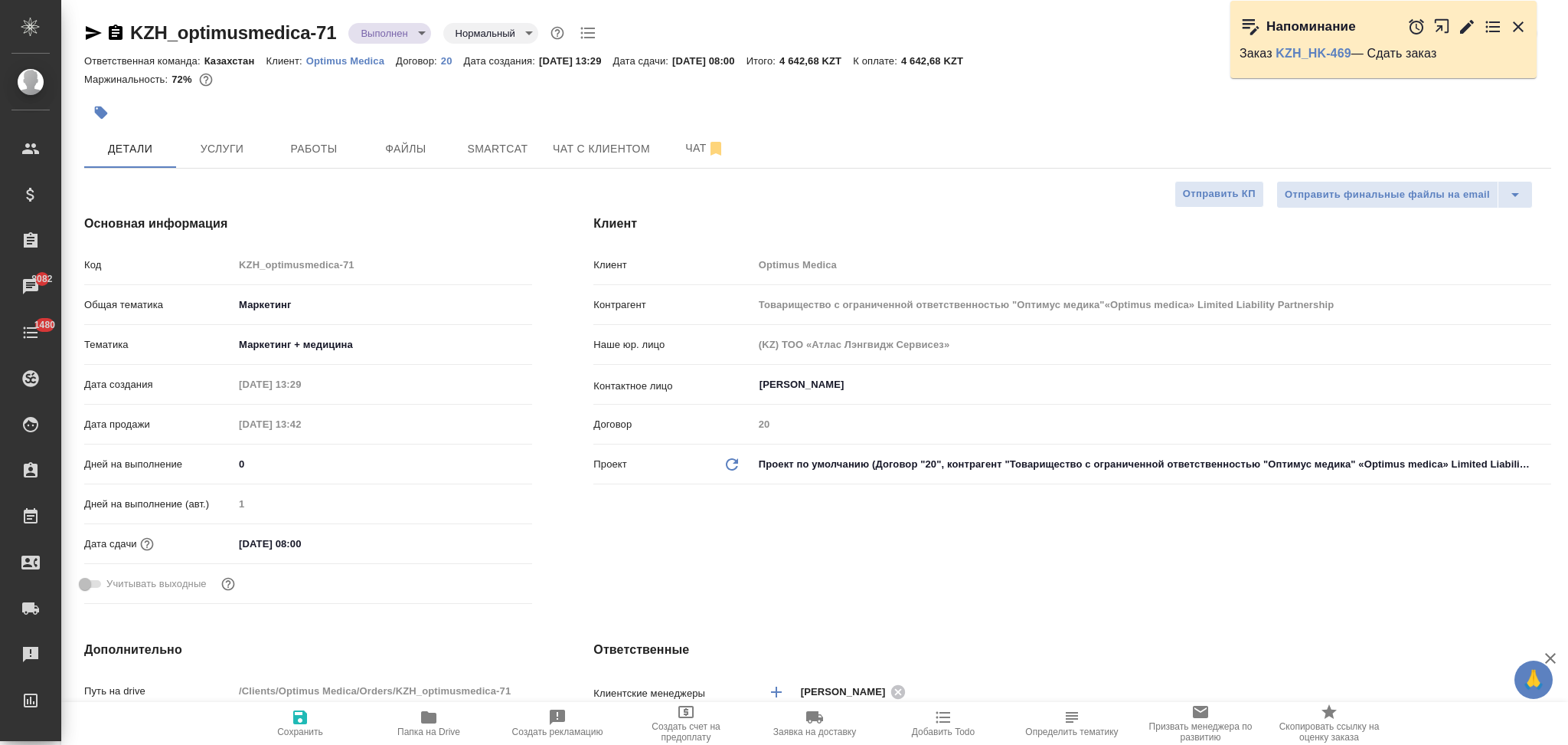
type input "Товарищество с ограниченной ответственностью "Оптимус медика"«Optimus medica» L…"
type textarea "x"
type input "Товарищество с ограниченной ответственностью "Оптимус медика"«Optimus medica» L…"
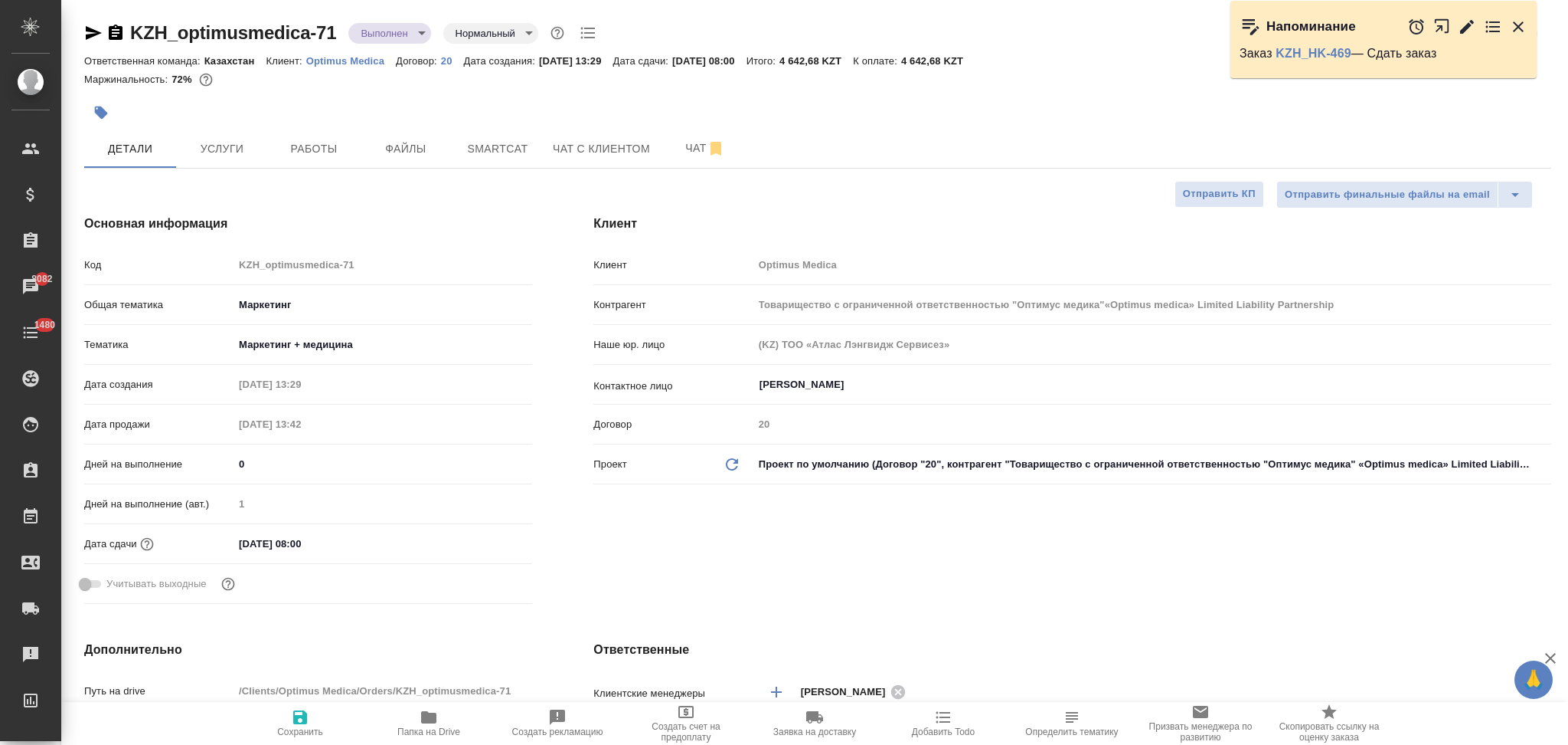
type textarea "x"
type input "Товарищество с ограниченной ответственностью "Оптимус медика"«Optimus medica» L…"
type textarea "x"
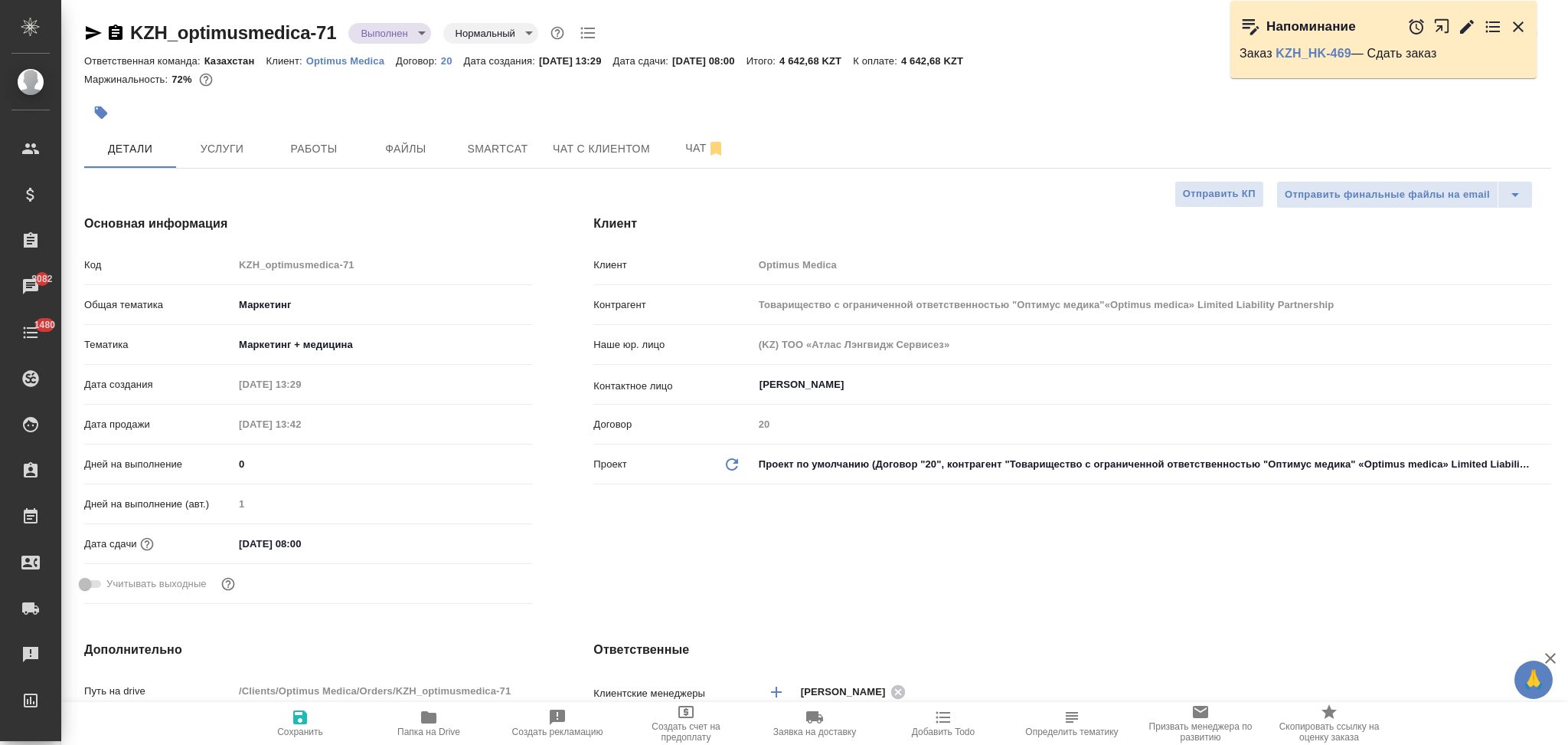
type textarea "x"
click at [114, 31] on icon "button" at bounding box center [115, 32] width 13 height 15
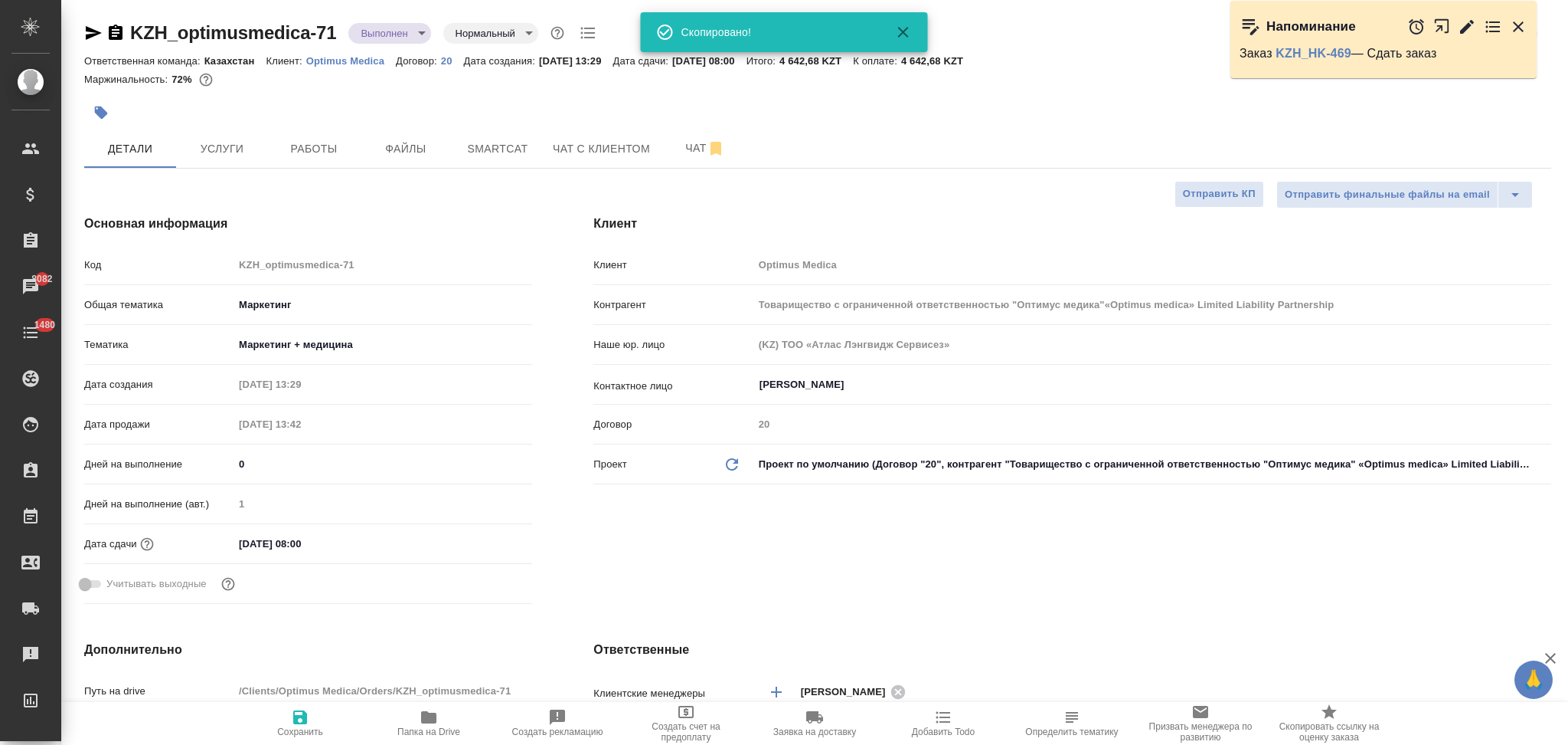
type input "Товарищество с ограниченной ответственностью "Оптимус медика"«Optimus medica» L…"
type textarea "x"
type input "Товарищество с ограниченной ответственностью "Оптимус медика"«Optimus medica» L…"
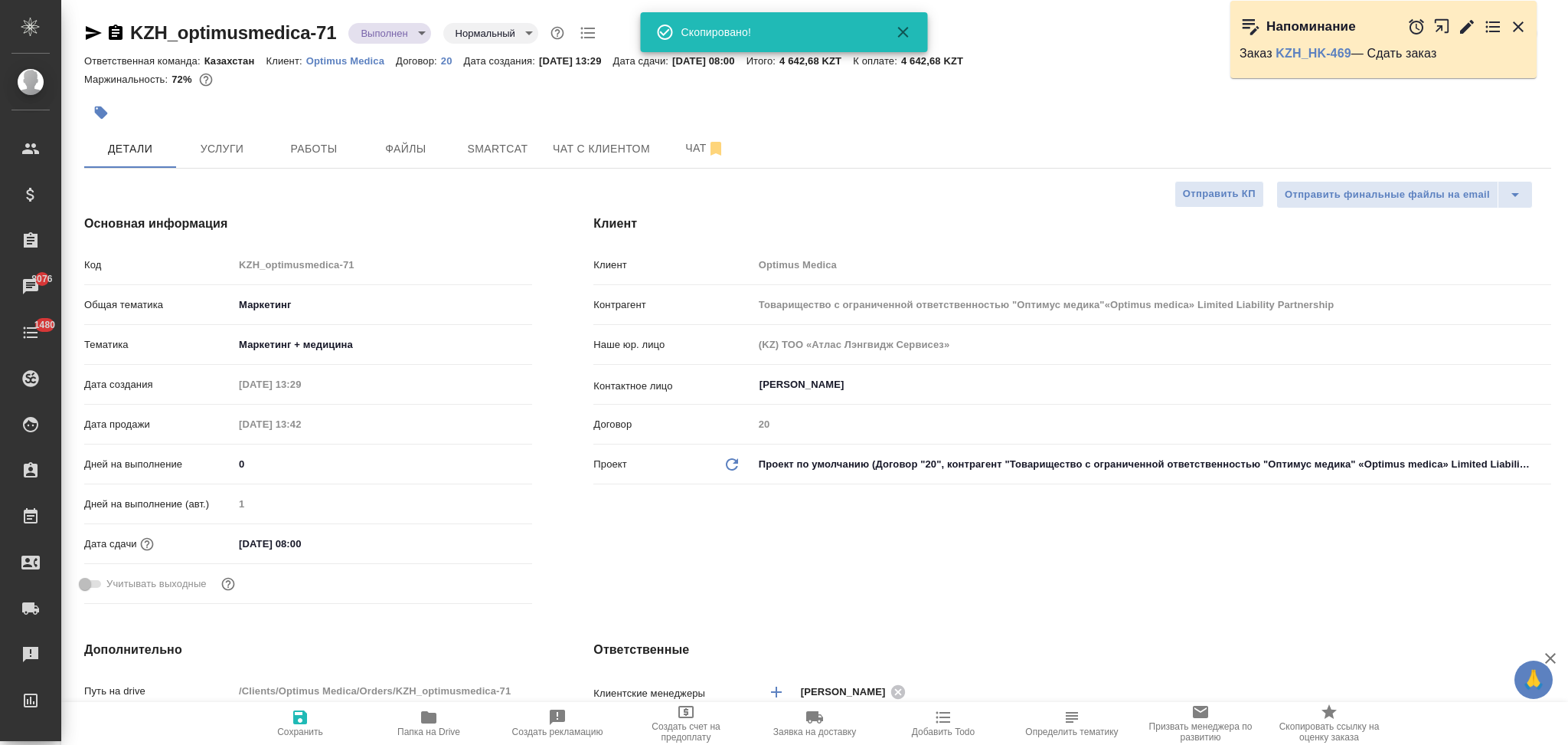
type textarea "x"
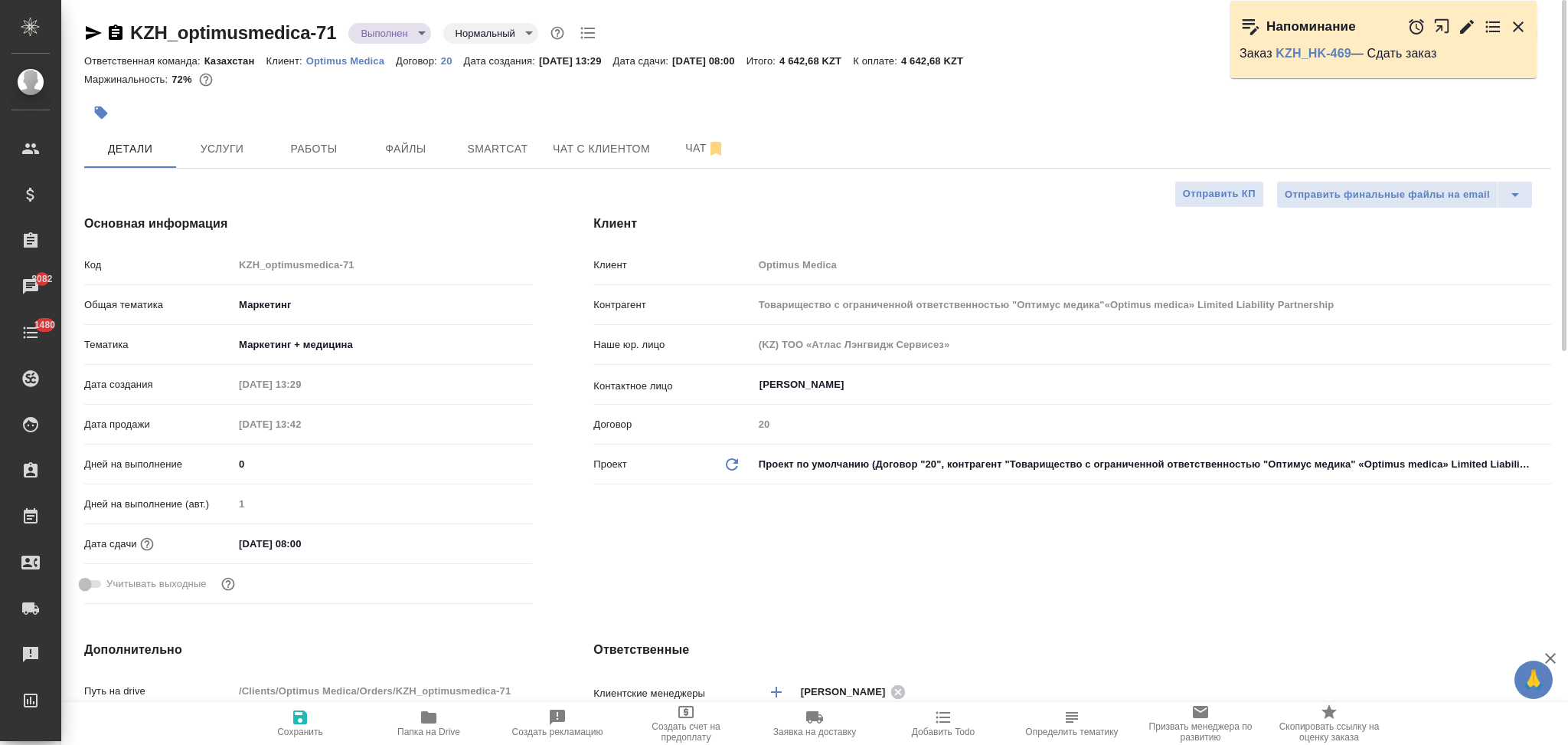
type input "Товарищество с ограниченной ответственностью "Оптимус медика"«Optimus medica» L…"
type textarea "x"
